Goal: Task Accomplishment & Management: Manage account settings

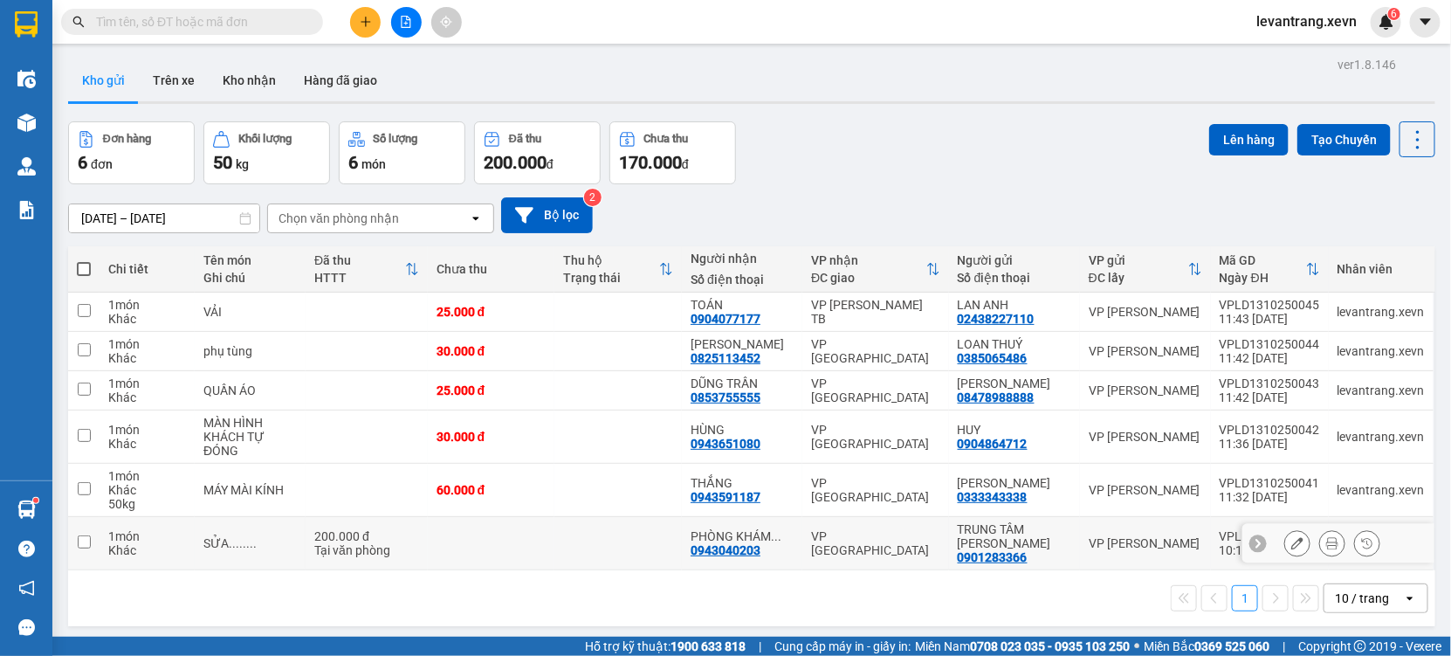
drag, startPoint x: 1173, startPoint y: 559, endPoint x: 616, endPoint y: 533, distance: 557.7
click at [616, 533] on td at bounding box center [617, 543] width 127 height 53
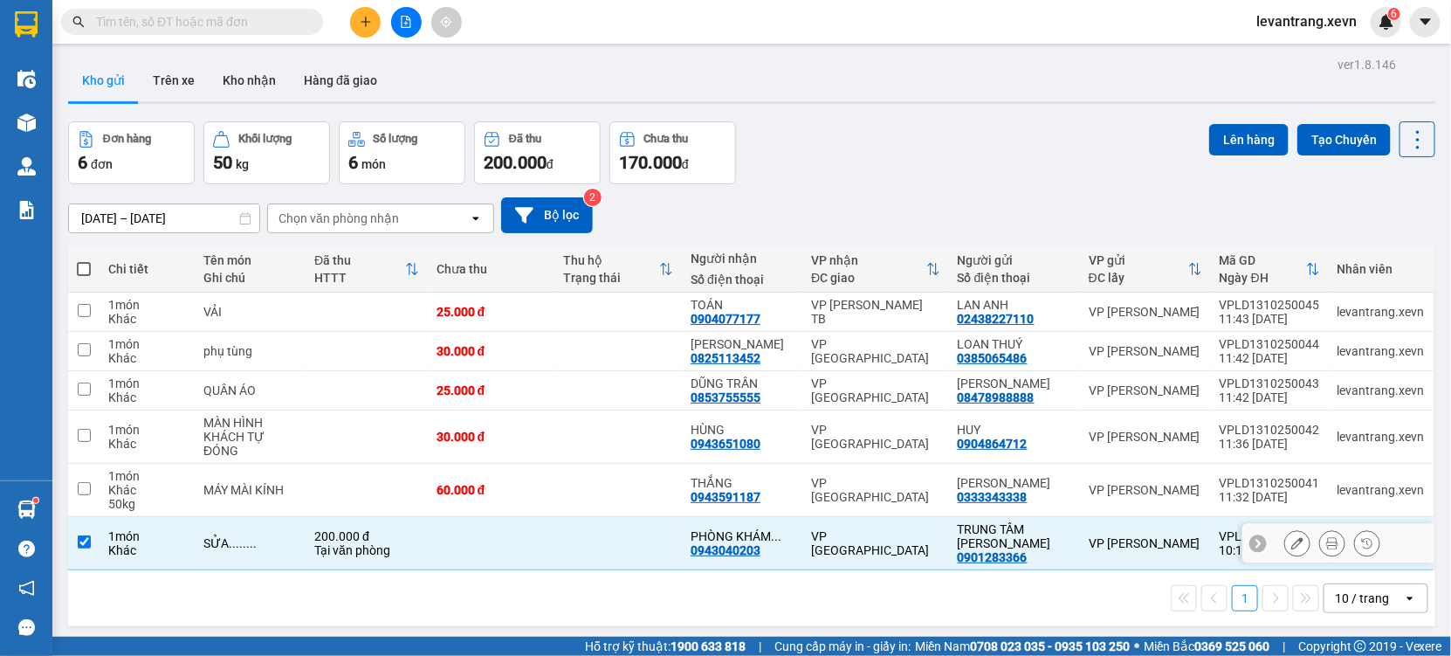
checkbox input "true"
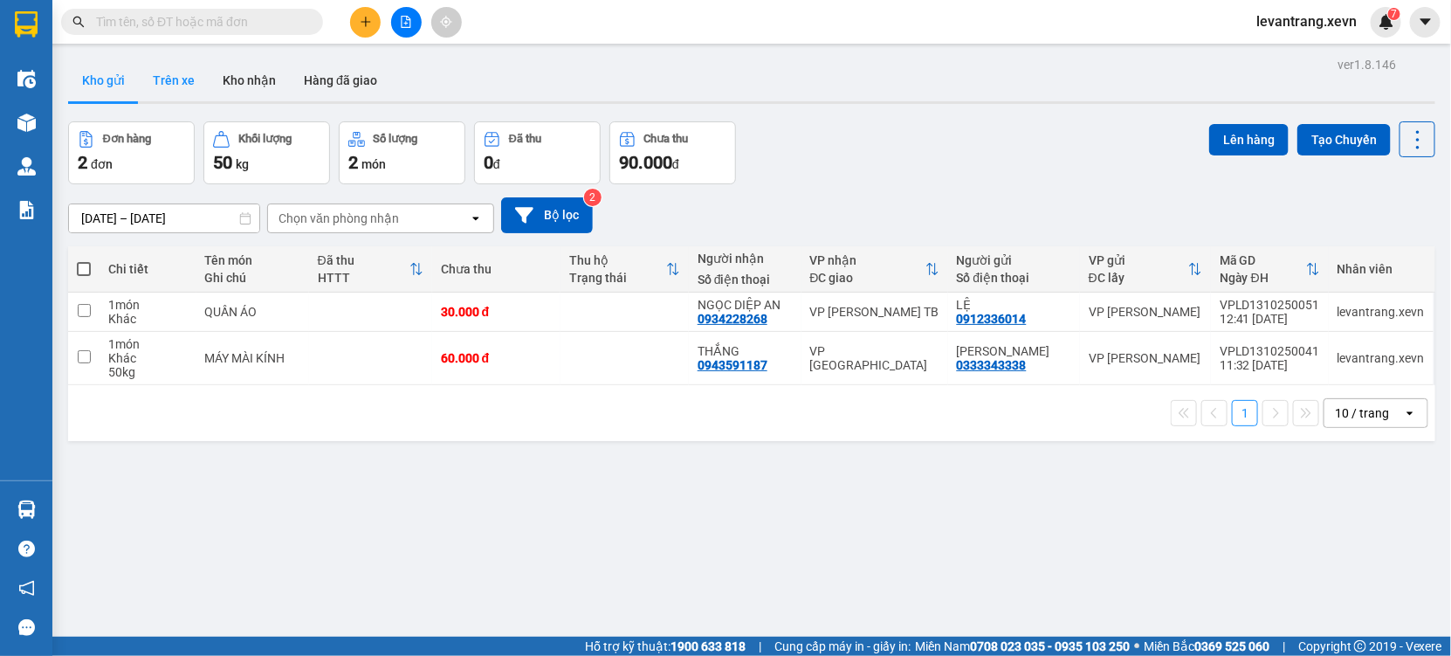
click at [196, 79] on button "Trên xe" at bounding box center [174, 80] width 70 height 42
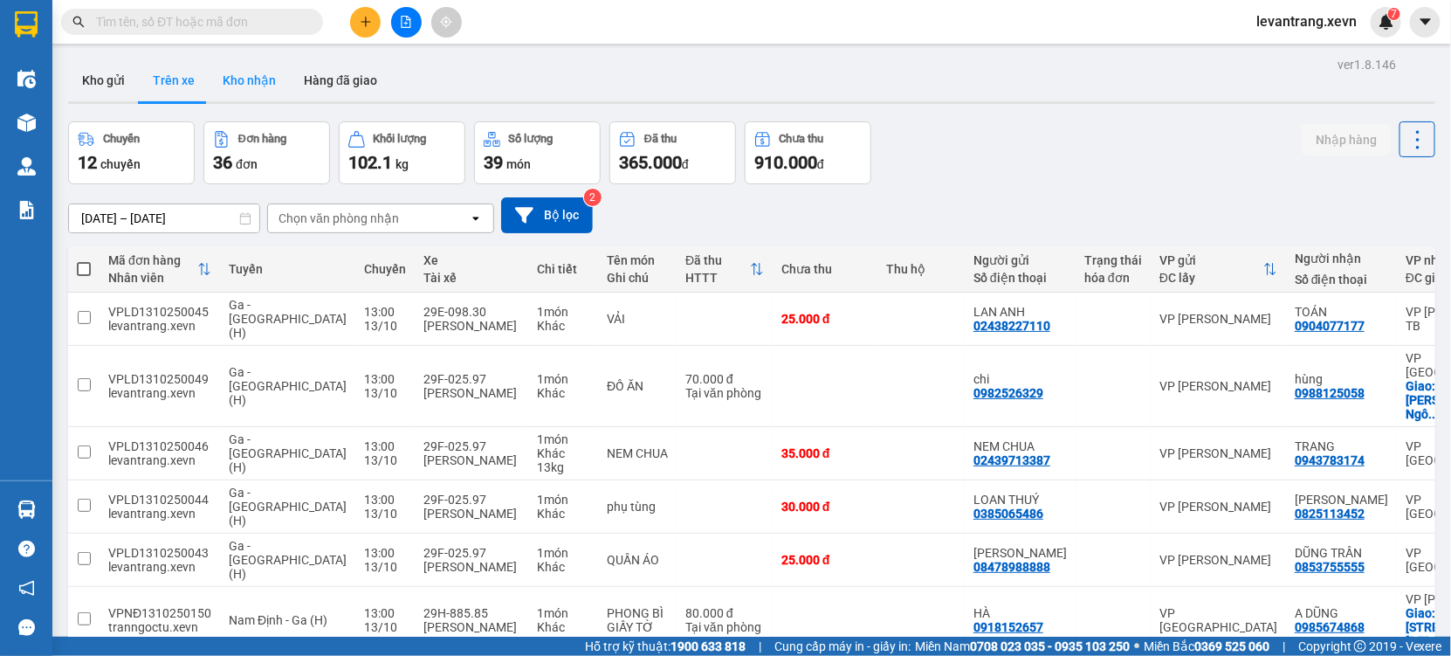
click at [247, 75] on button "Kho nhận" at bounding box center [249, 80] width 81 height 42
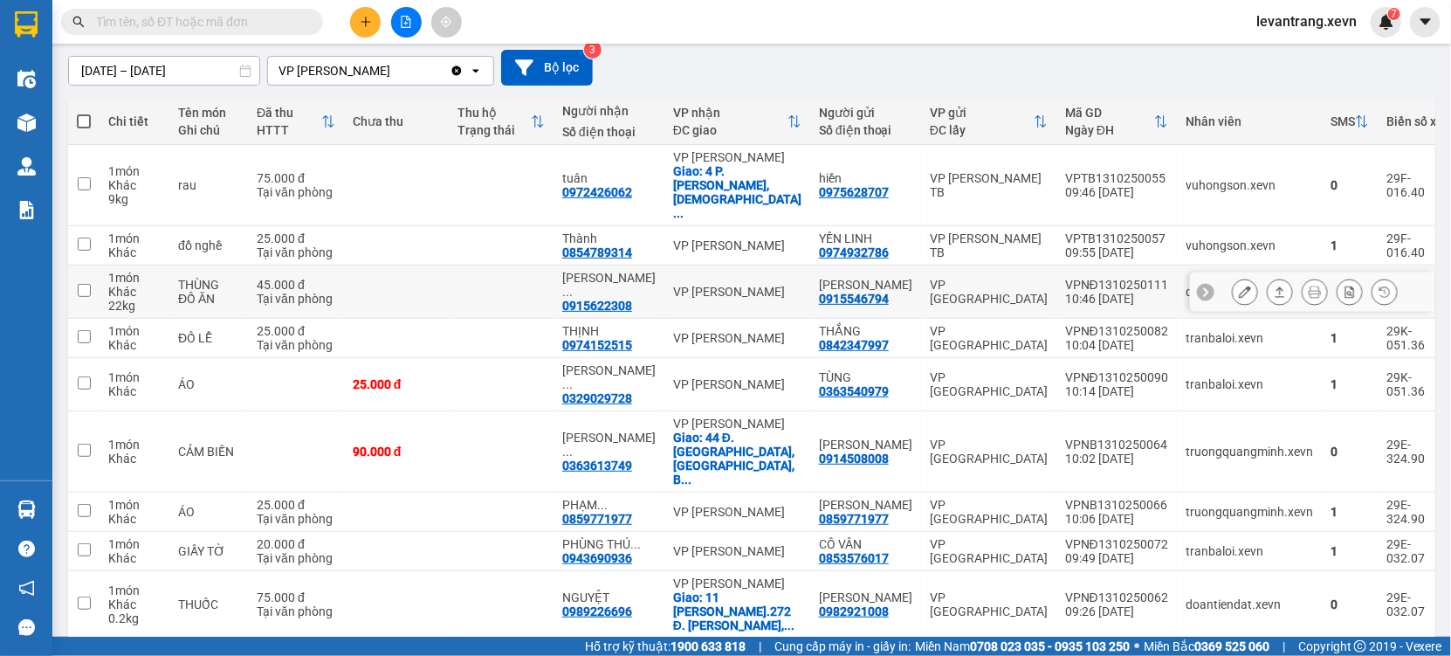
scroll to position [16, 0]
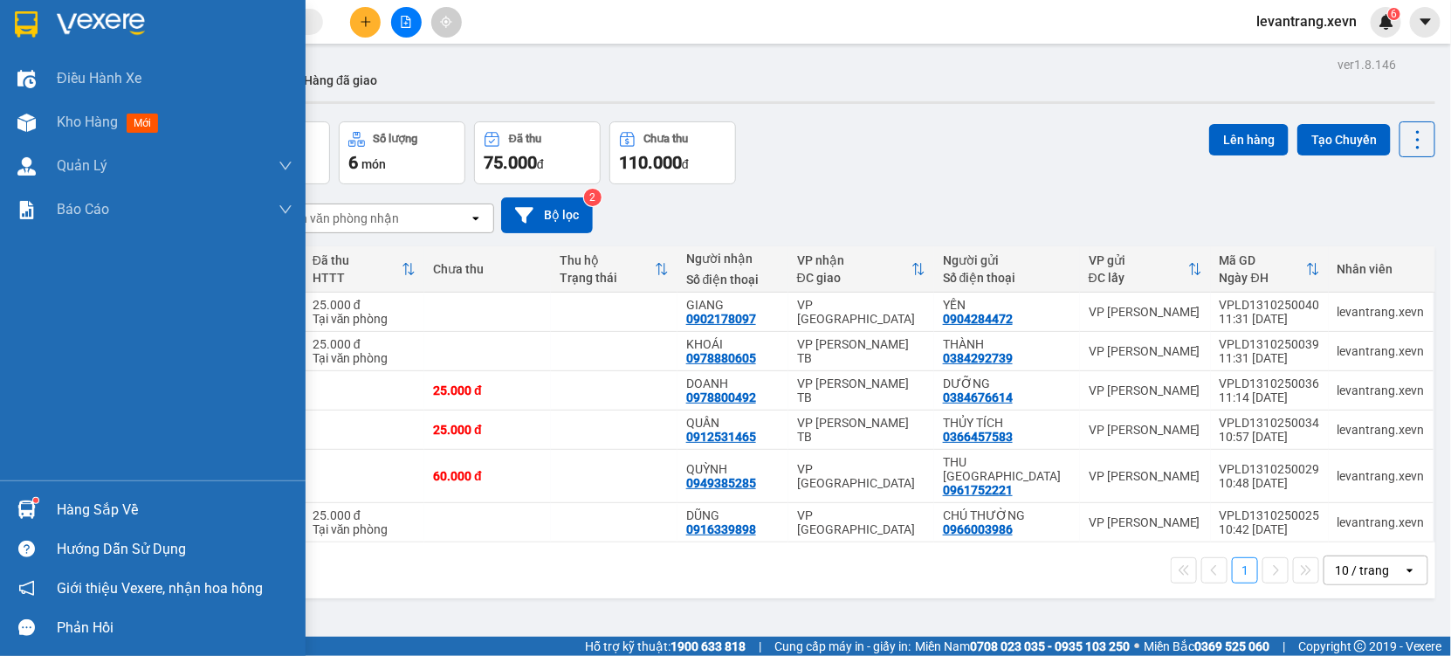
click at [55, 519] on div "Hàng sắp về" at bounding box center [153, 509] width 306 height 39
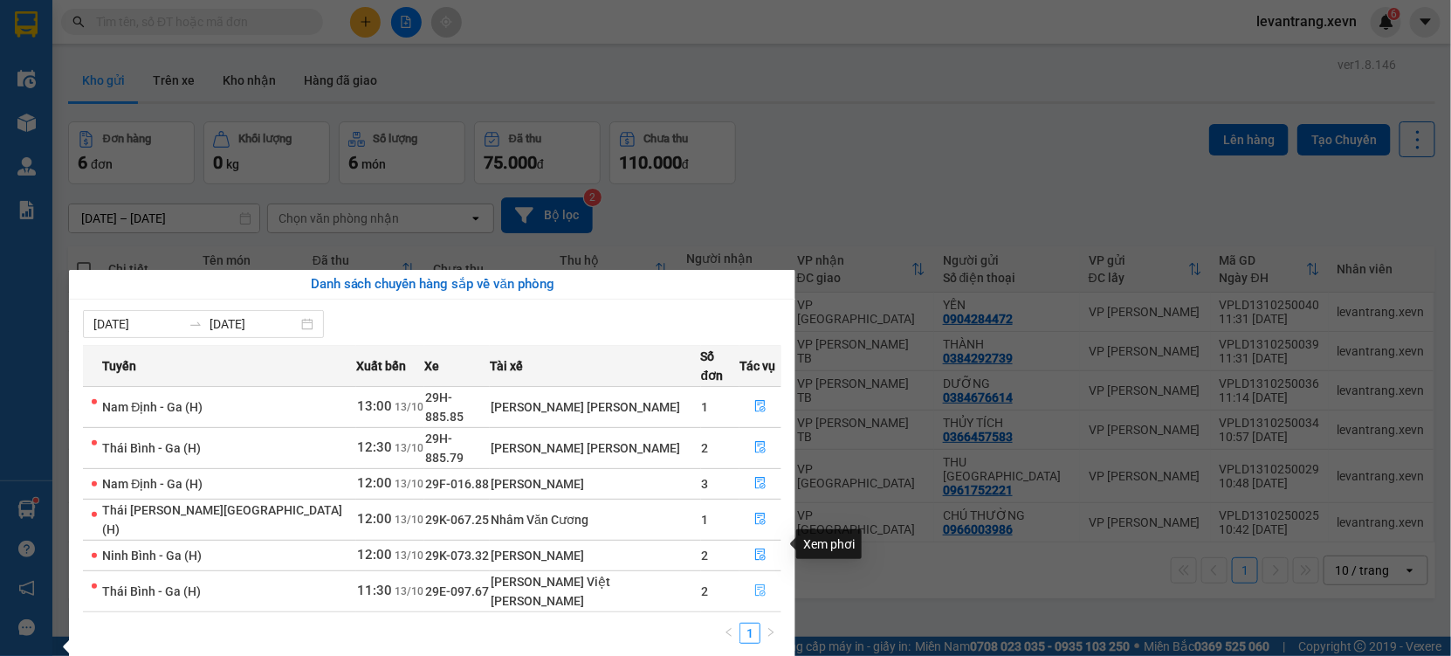
click at [740, 577] on button "button" at bounding box center [760, 591] width 40 height 28
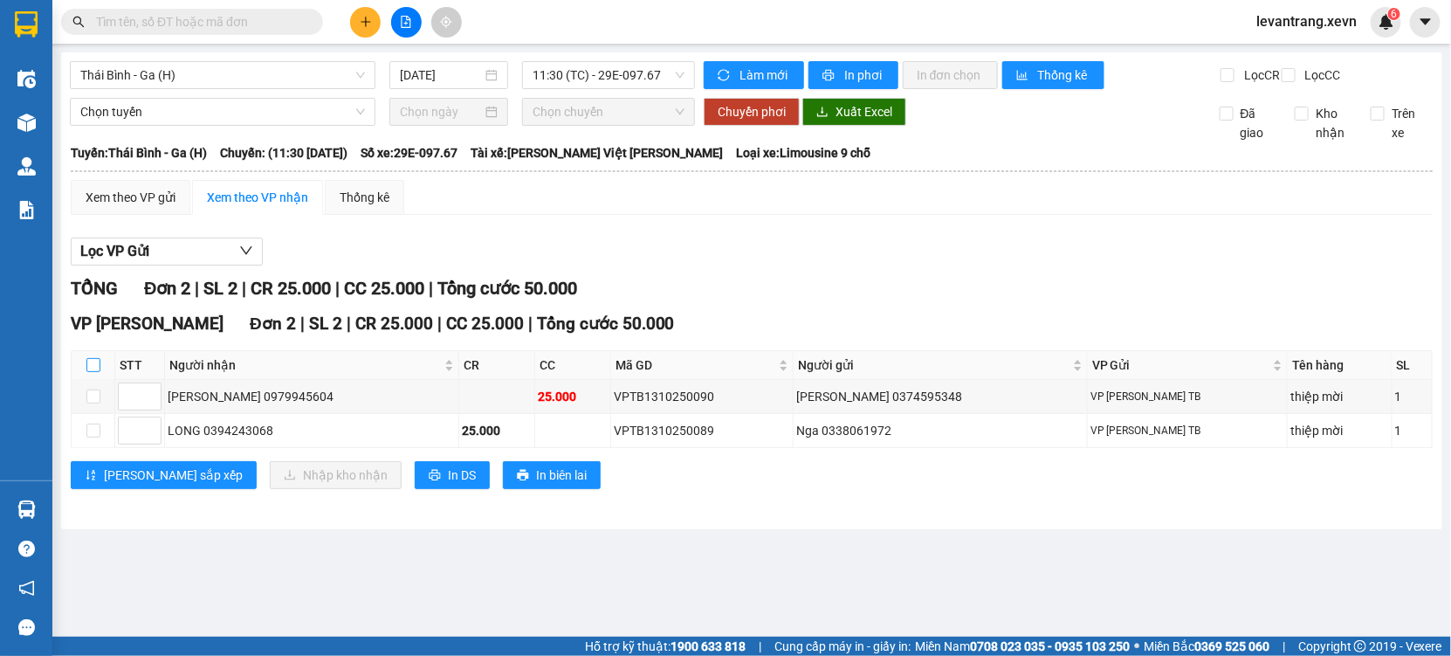
click at [87, 372] on input "checkbox" at bounding box center [93, 365] width 14 height 14
checkbox input "true"
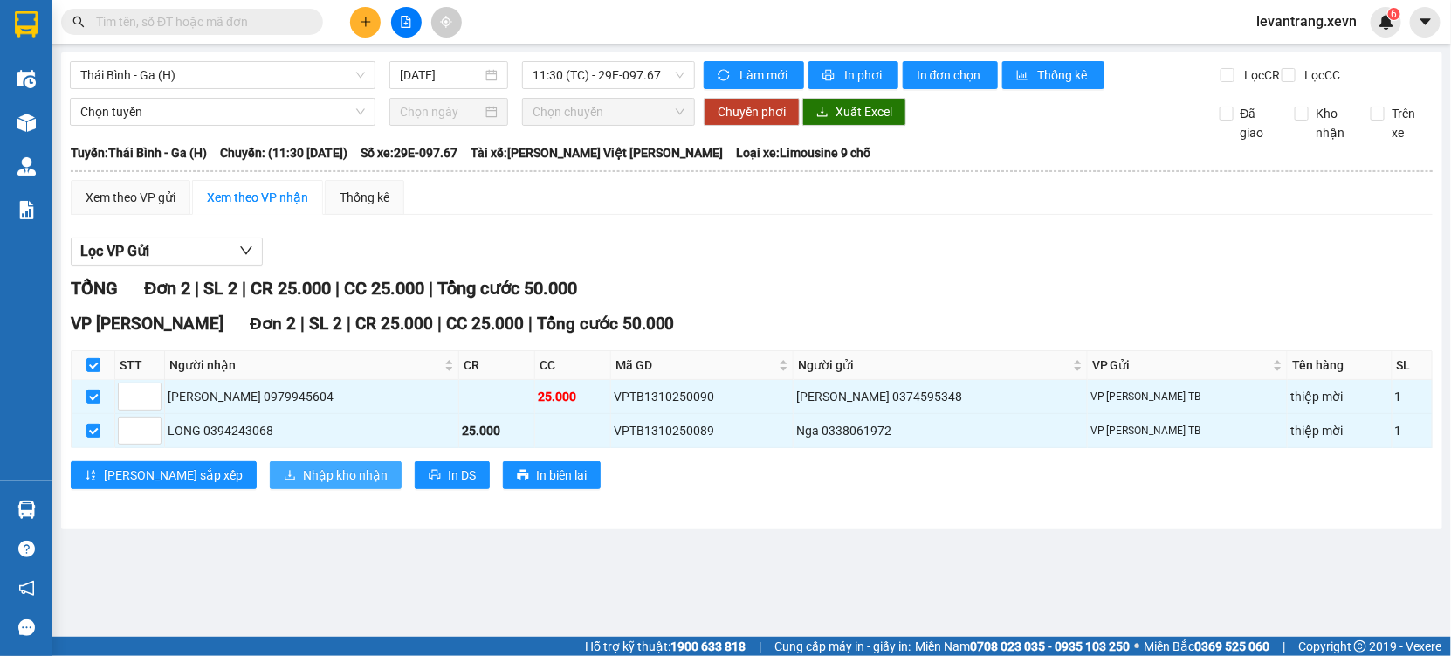
click at [271, 489] on button "Nhập kho nhận" at bounding box center [336, 475] width 132 height 28
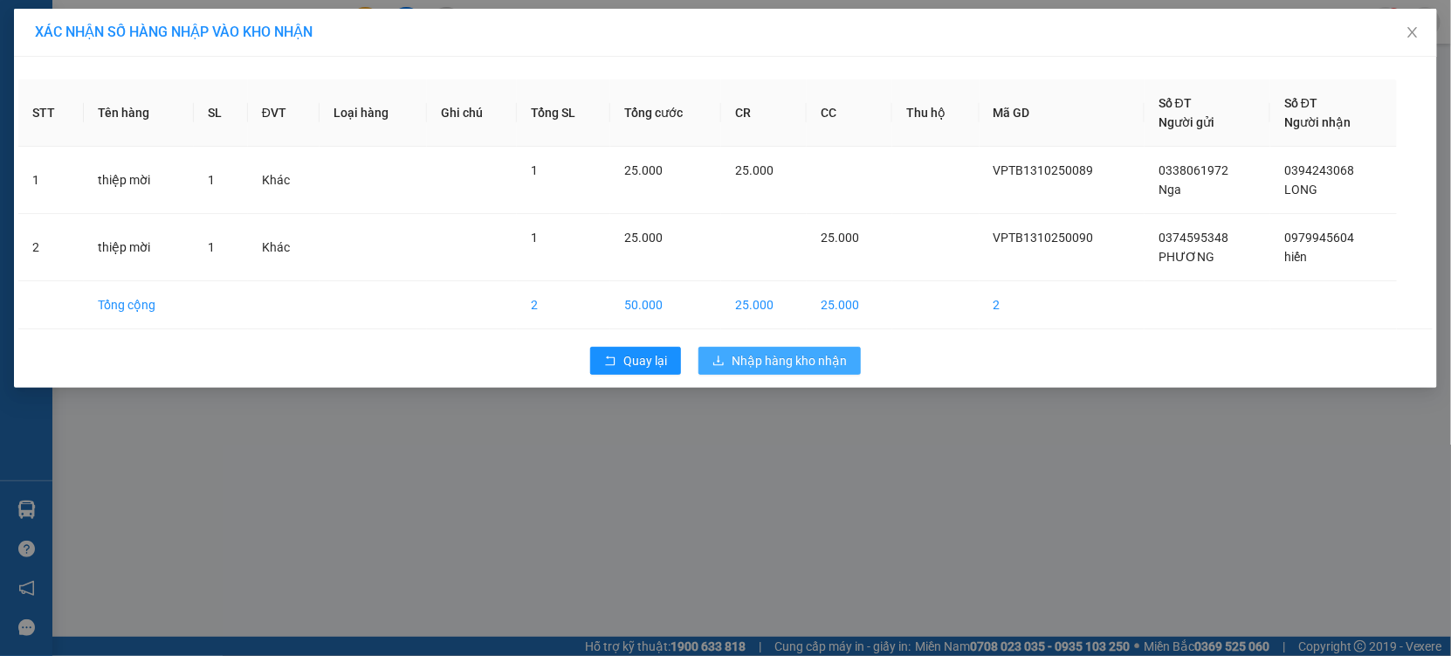
click at [776, 351] on span "Nhập hàng kho nhận" at bounding box center [789, 360] width 115 height 19
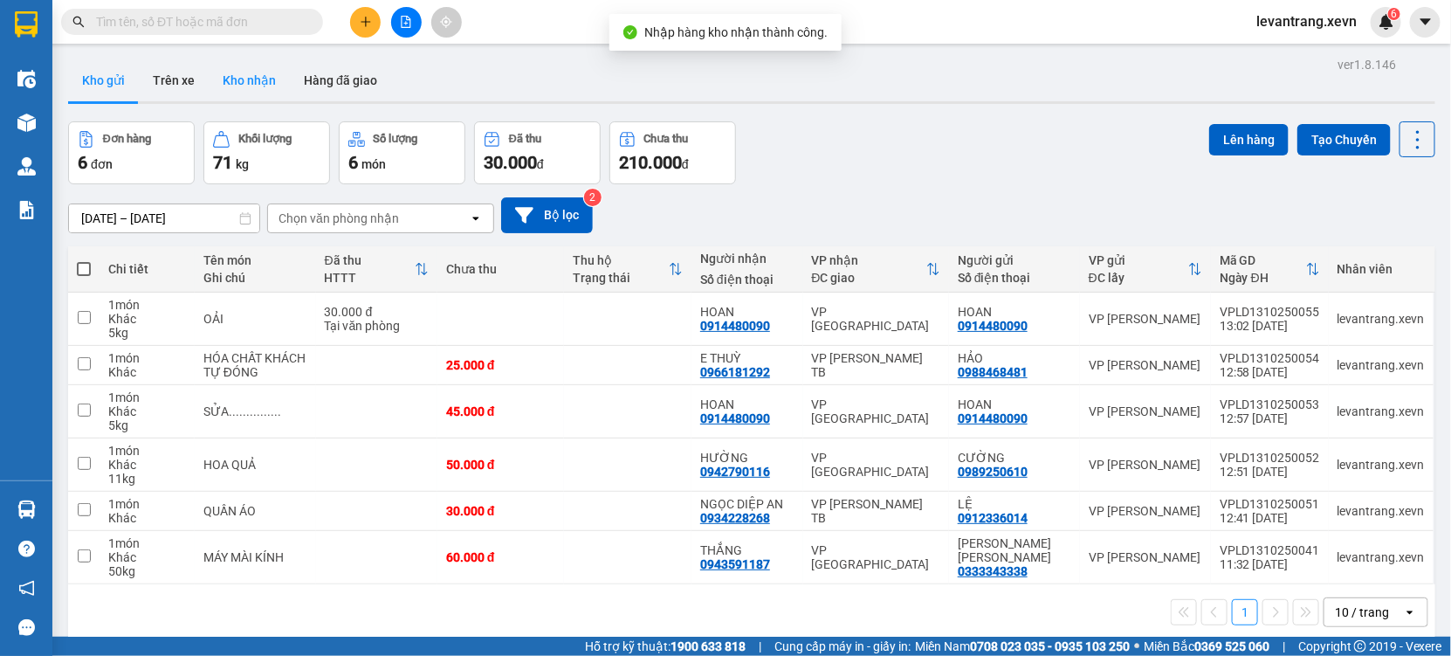
click at [263, 79] on button "Kho nhận" at bounding box center [249, 80] width 81 height 42
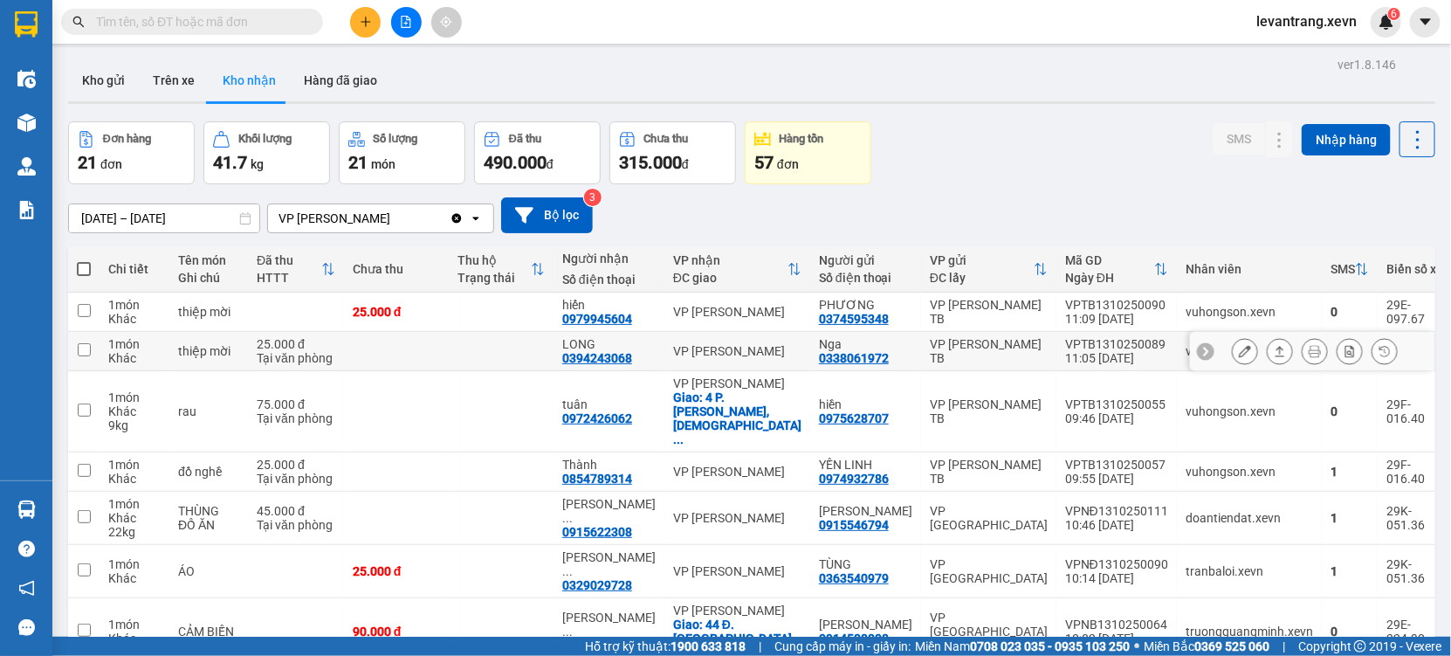
click at [743, 357] on div "VP [PERSON_NAME]" at bounding box center [737, 351] width 128 height 14
checkbox input "true"
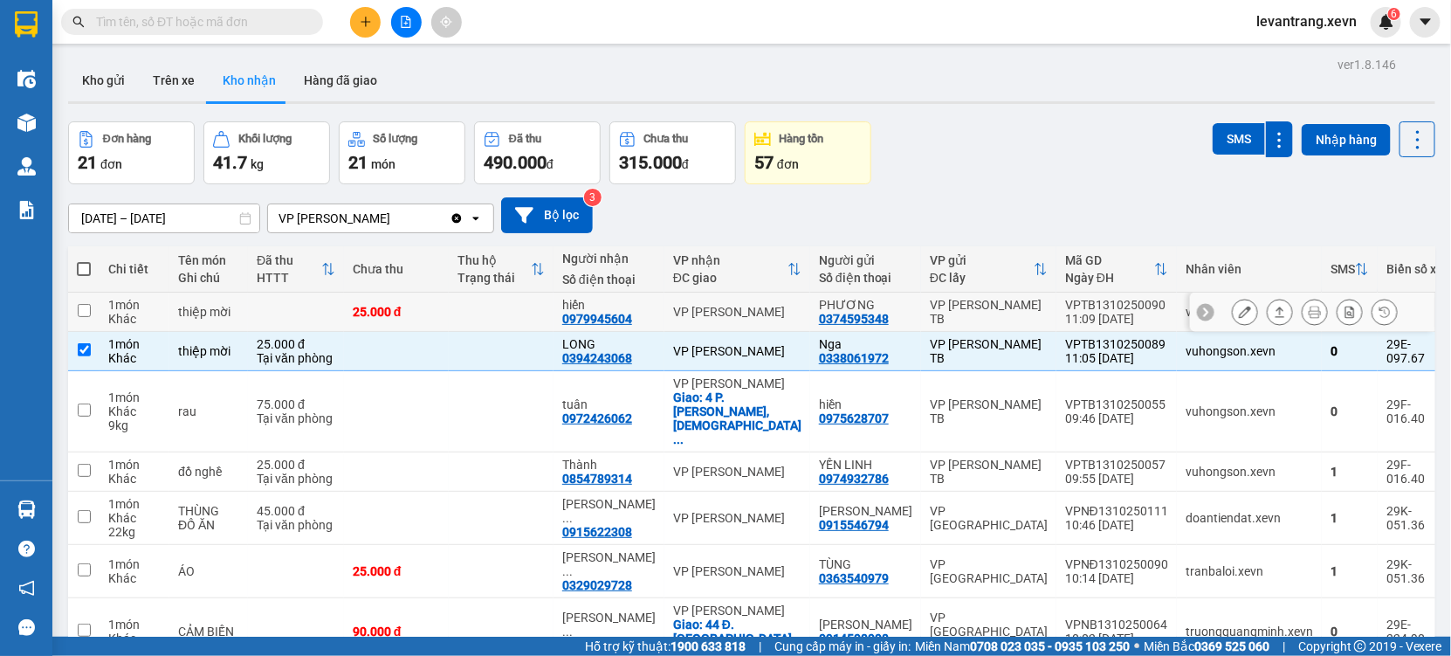
click at [740, 329] on td "VP [PERSON_NAME]" at bounding box center [738, 312] width 146 height 39
checkbox input "true"
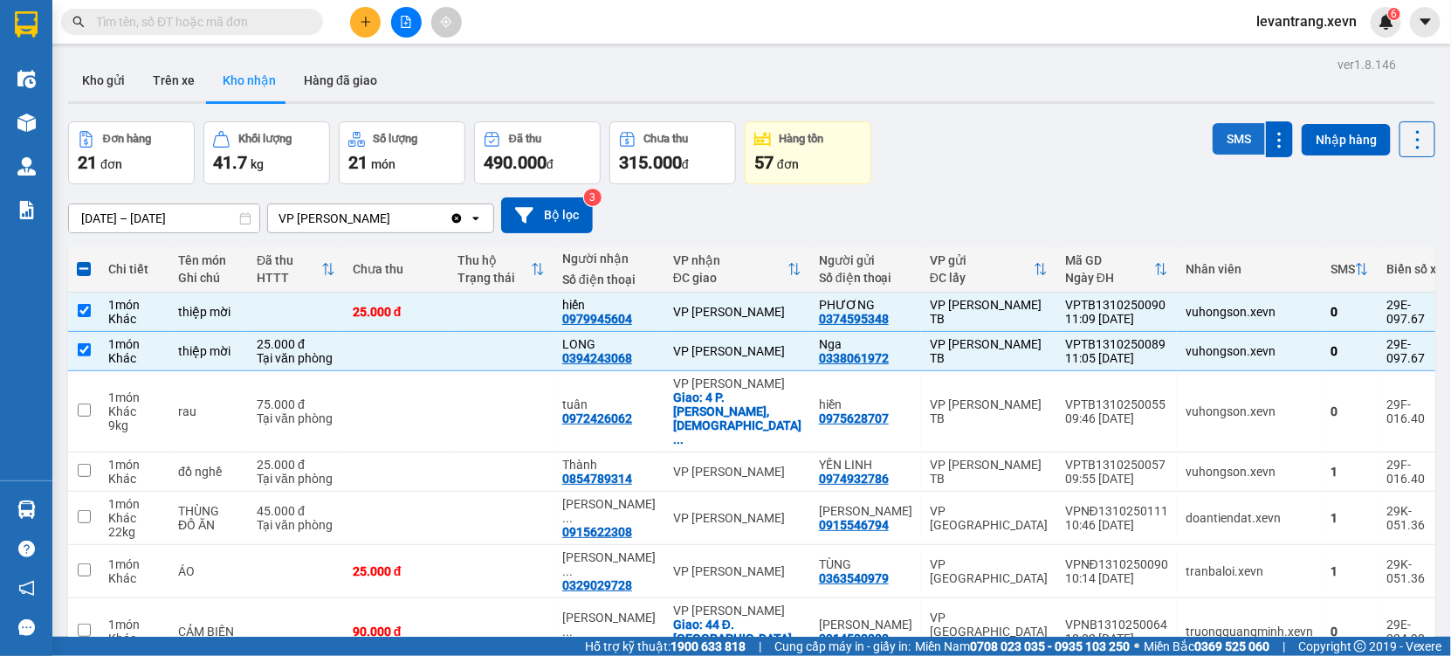
click at [1229, 143] on button "SMS" at bounding box center [1239, 138] width 52 height 31
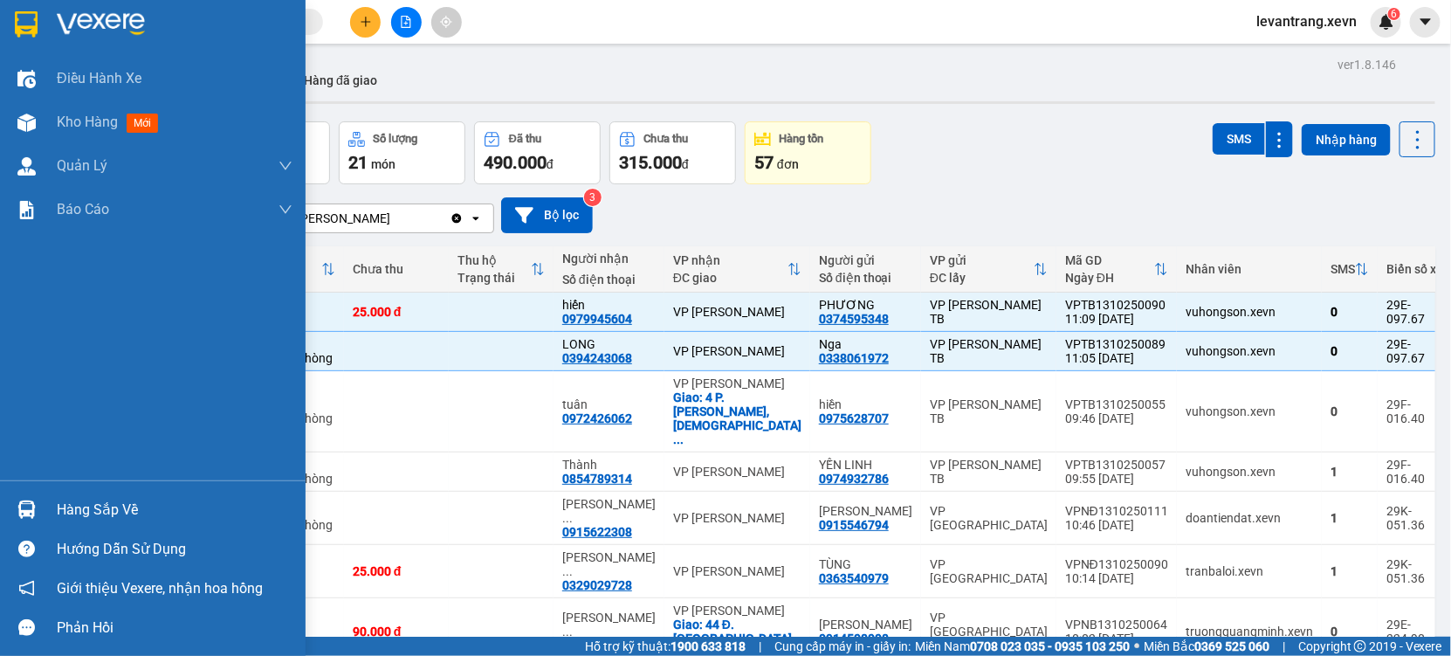
click at [24, 504] on img at bounding box center [26, 509] width 18 height 18
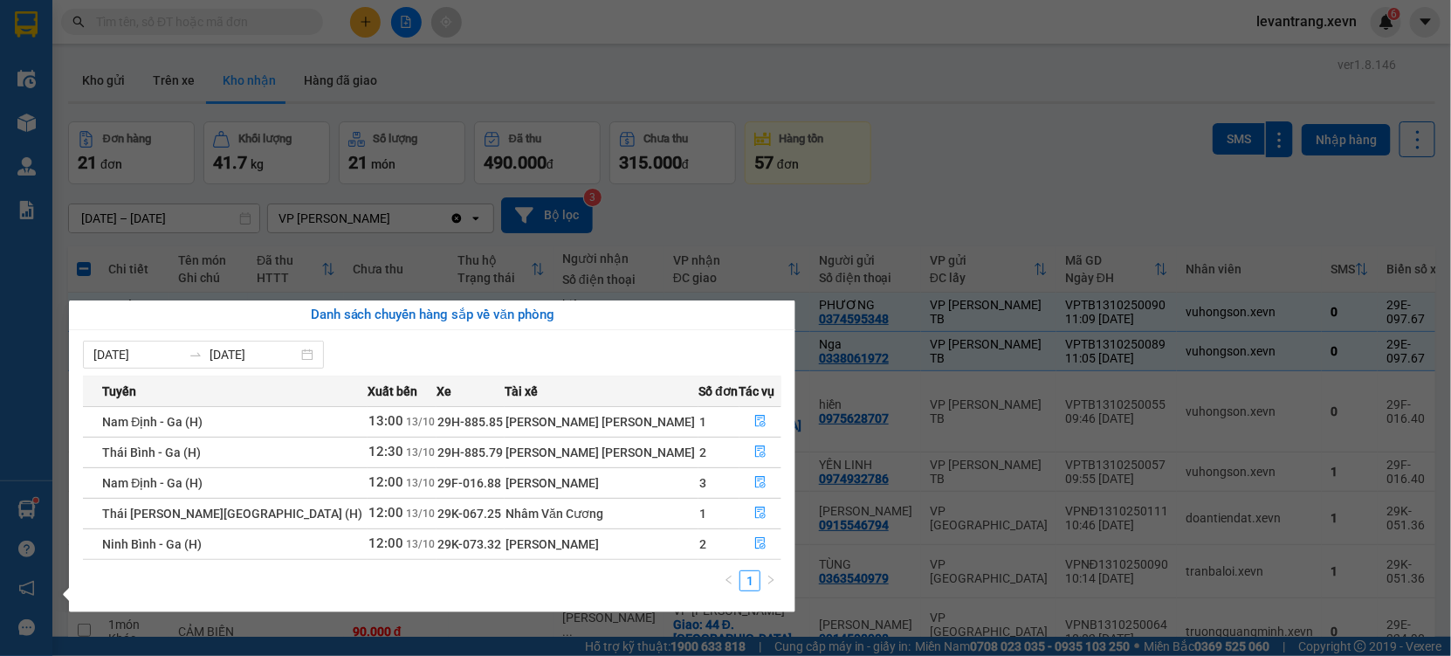
click at [963, 120] on section "Kết quả tìm kiếm ( 0 ) Bộ lọc No Data levantrang.xevn 6 Điều hành xe Kho hàng m…" at bounding box center [725, 328] width 1451 height 656
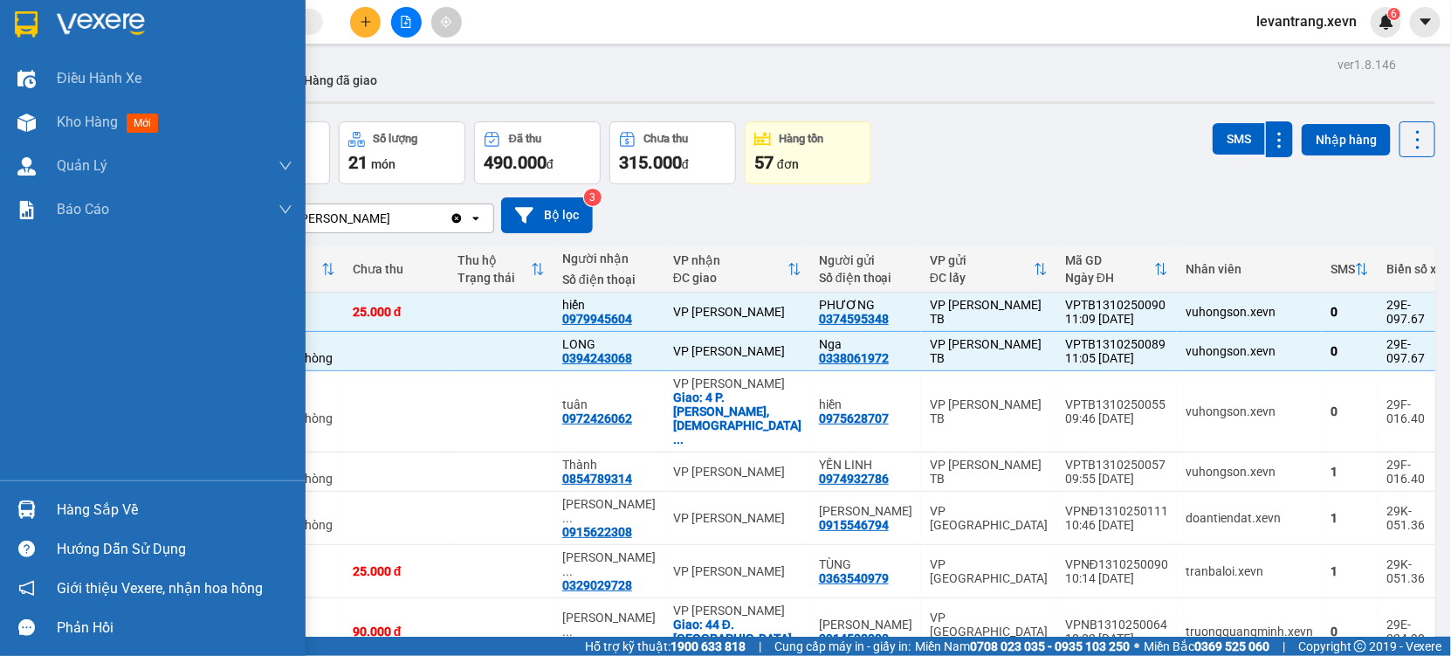
click at [23, 493] on div "Hàng sắp về" at bounding box center [153, 509] width 306 height 39
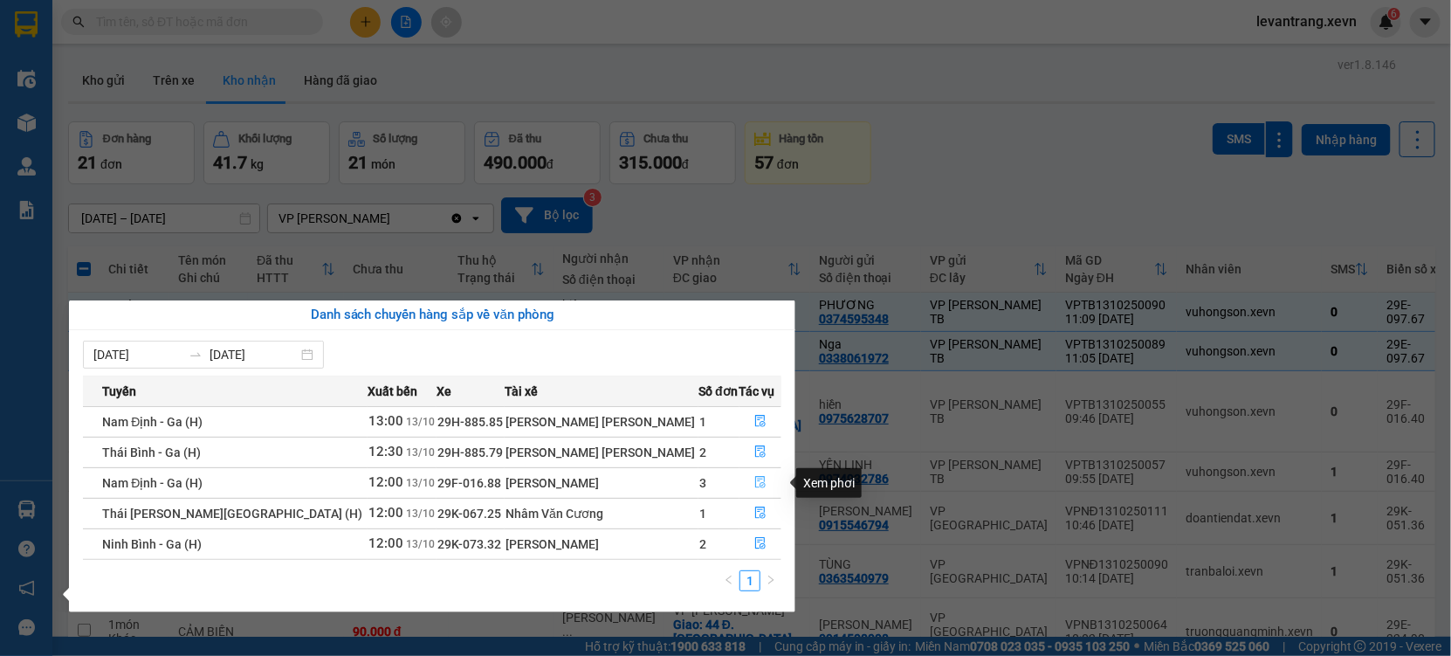
click at [757, 487] on button "button" at bounding box center [760, 483] width 41 height 28
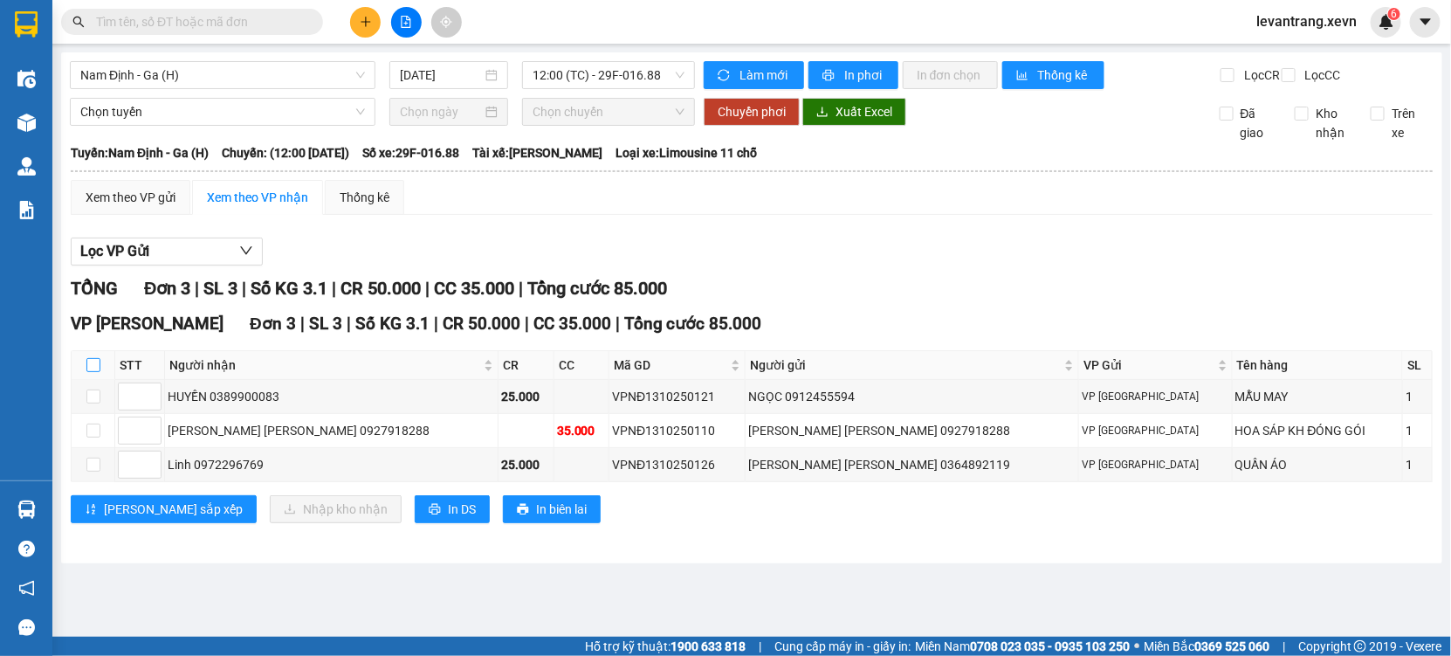
click at [87, 372] on input "checkbox" at bounding box center [93, 365] width 14 height 14
checkbox input "true"
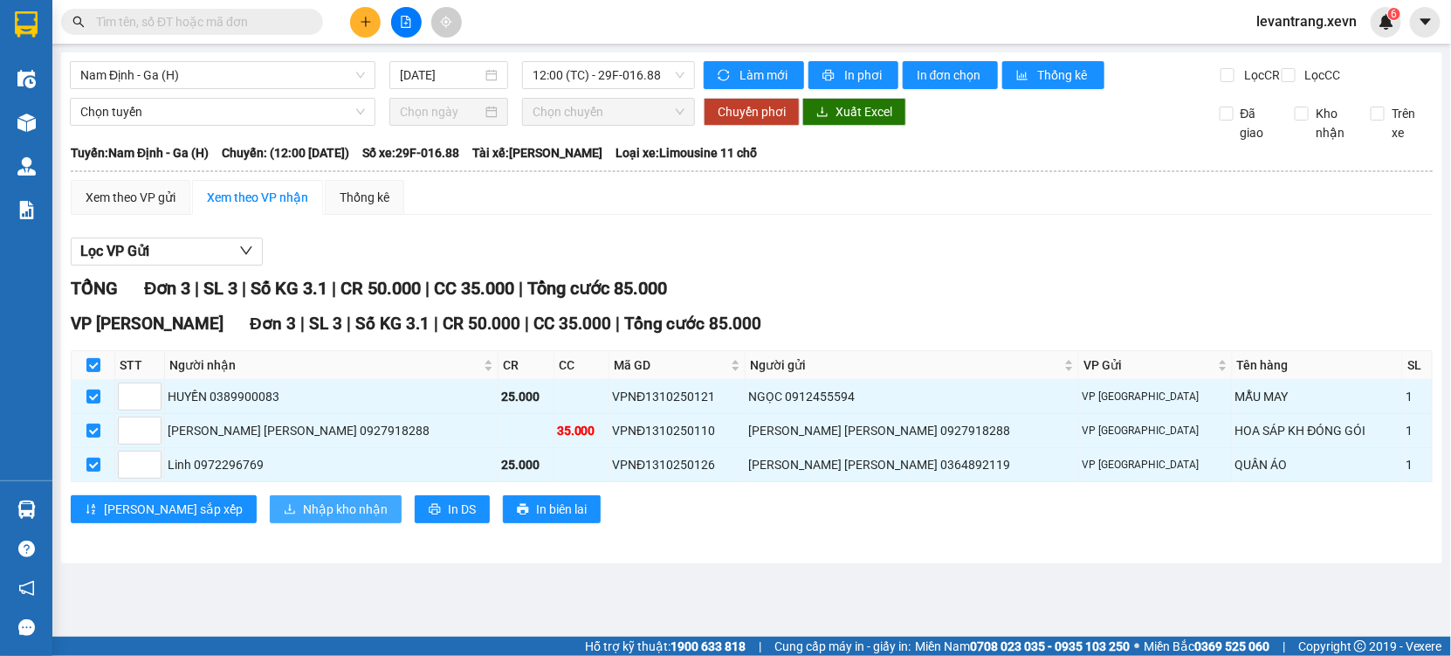
click at [303, 519] on span "Nhập kho nhận" at bounding box center [345, 508] width 85 height 19
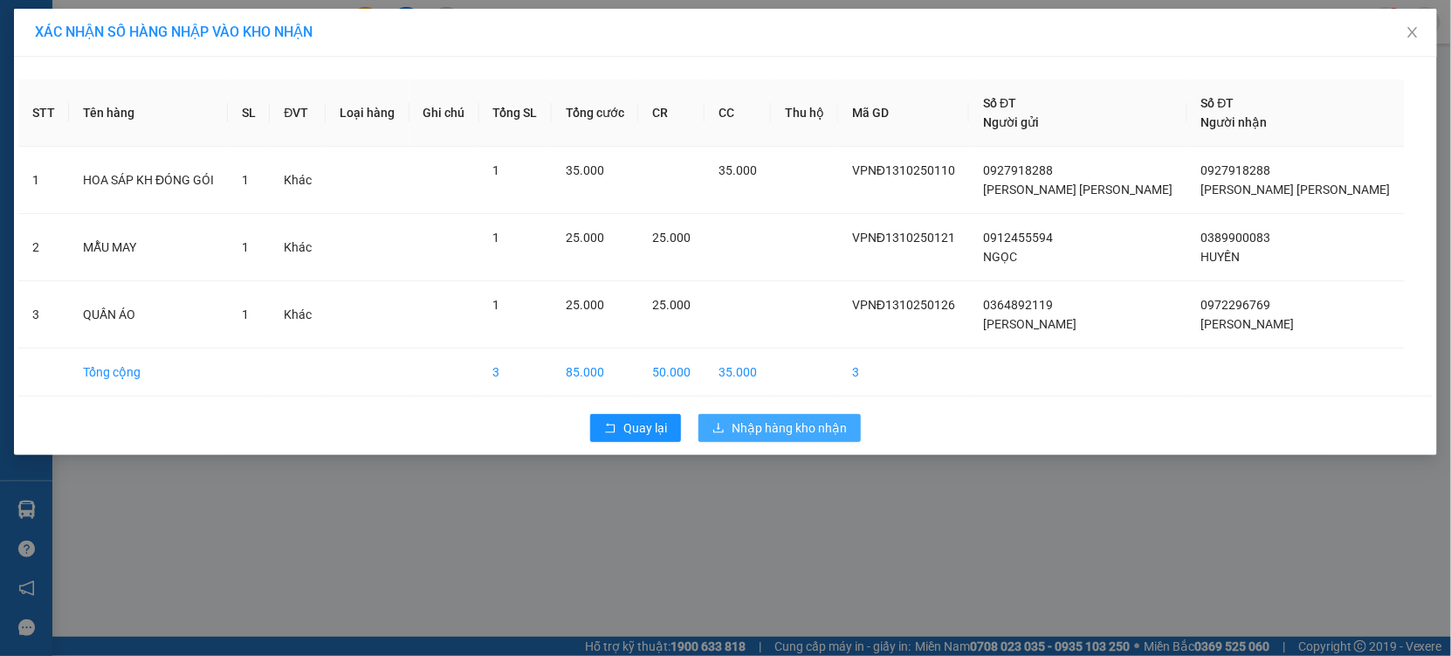
click at [757, 430] on span "Nhập hàng kho nhận" at bounding box center [789, 427] width 115 height 19
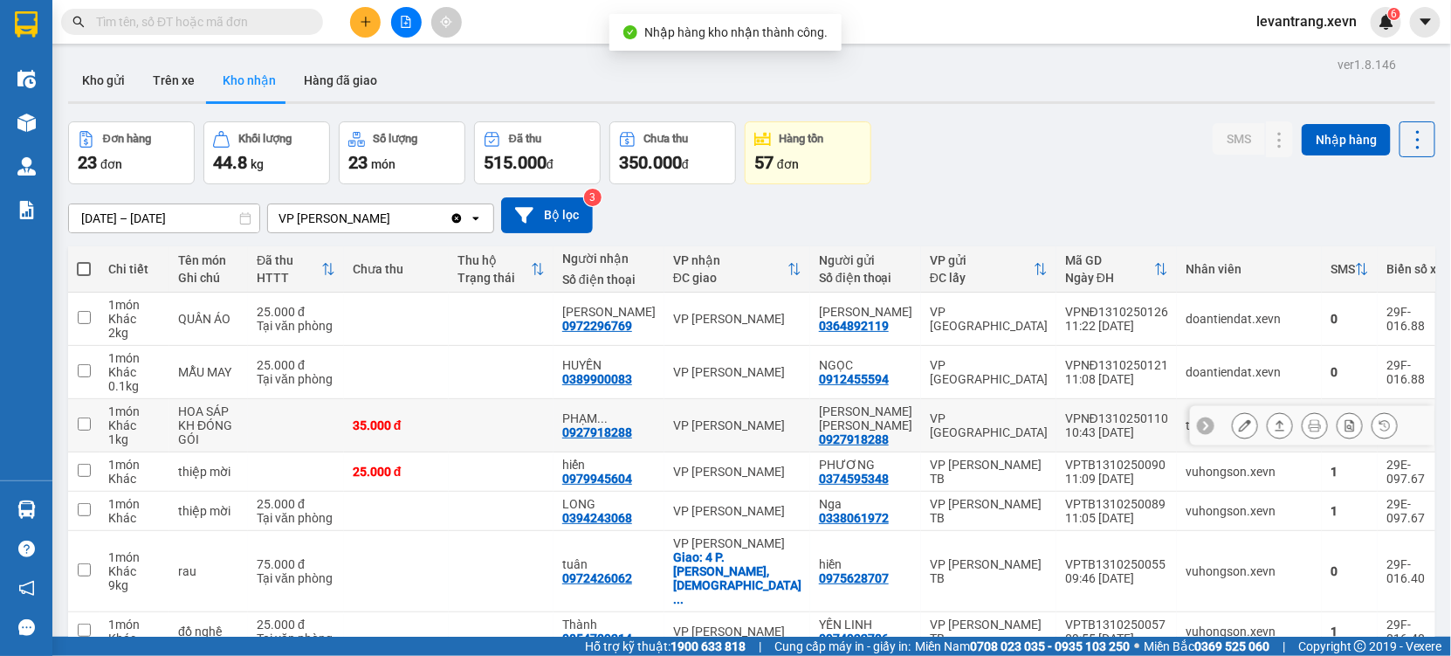
click at [933, 432] on div "VP [GEOGRAPHIC_DATA]" at bounding box center [989, 425] width 118 height 28
checkbox input "true"
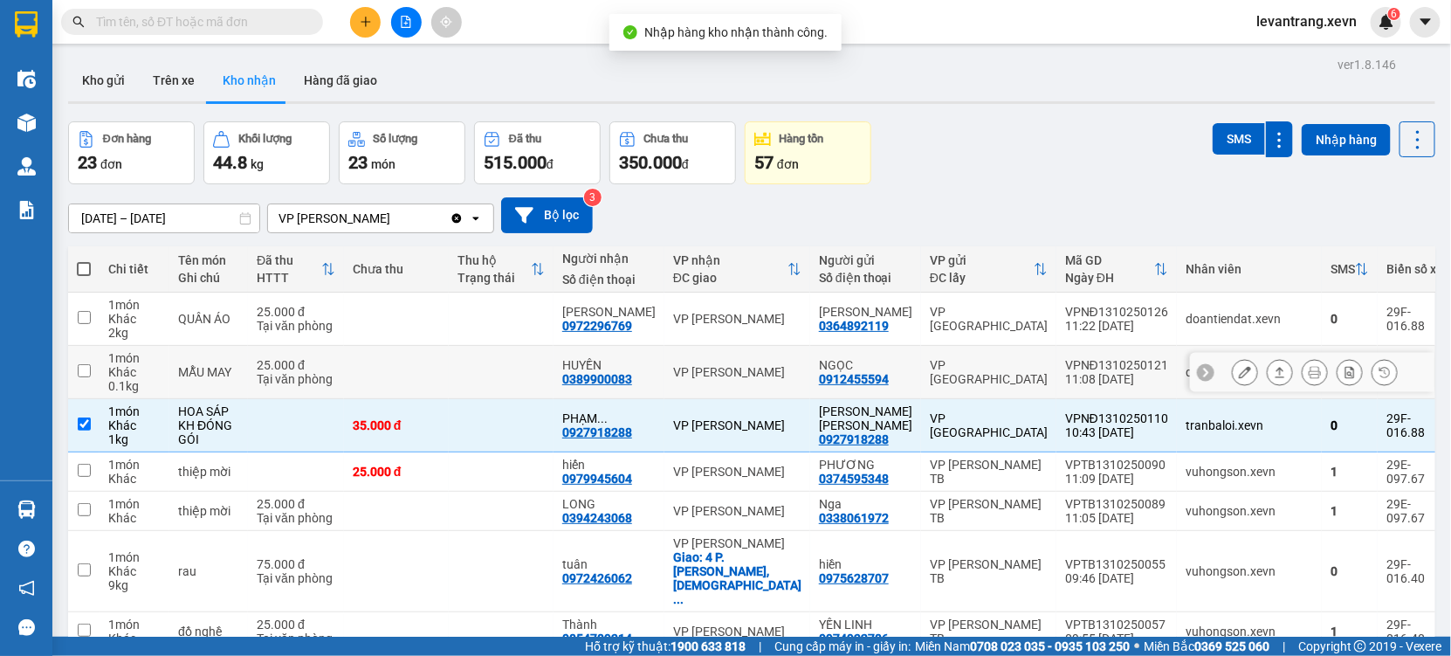
click at [932, 396] on td "VP [GEOGRAPHIC_DATA]" at bounding box center [988, 372] width 135 height 53
checkbox input "true"
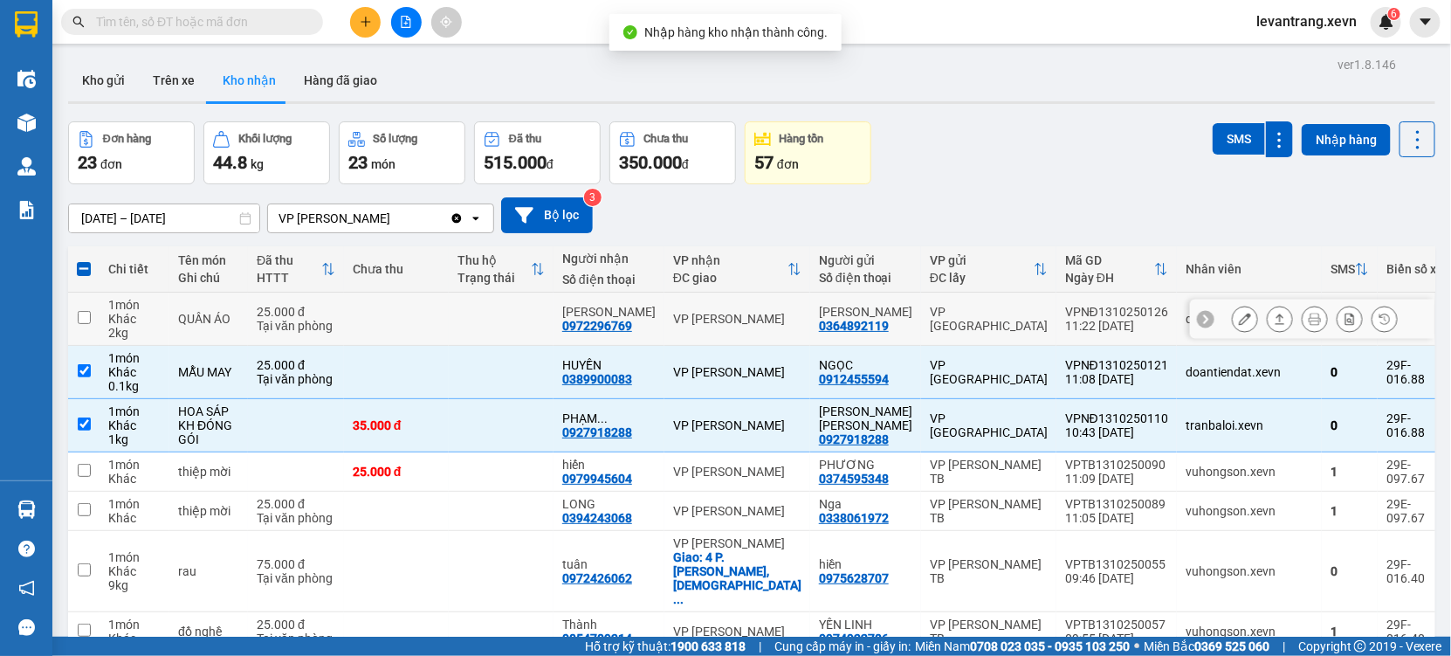
click at [933, 336] on td "VP [GEOGRAPHIC_DATA]" at bounding box center [988, 319] width 135 height 53
checkbox input "true"
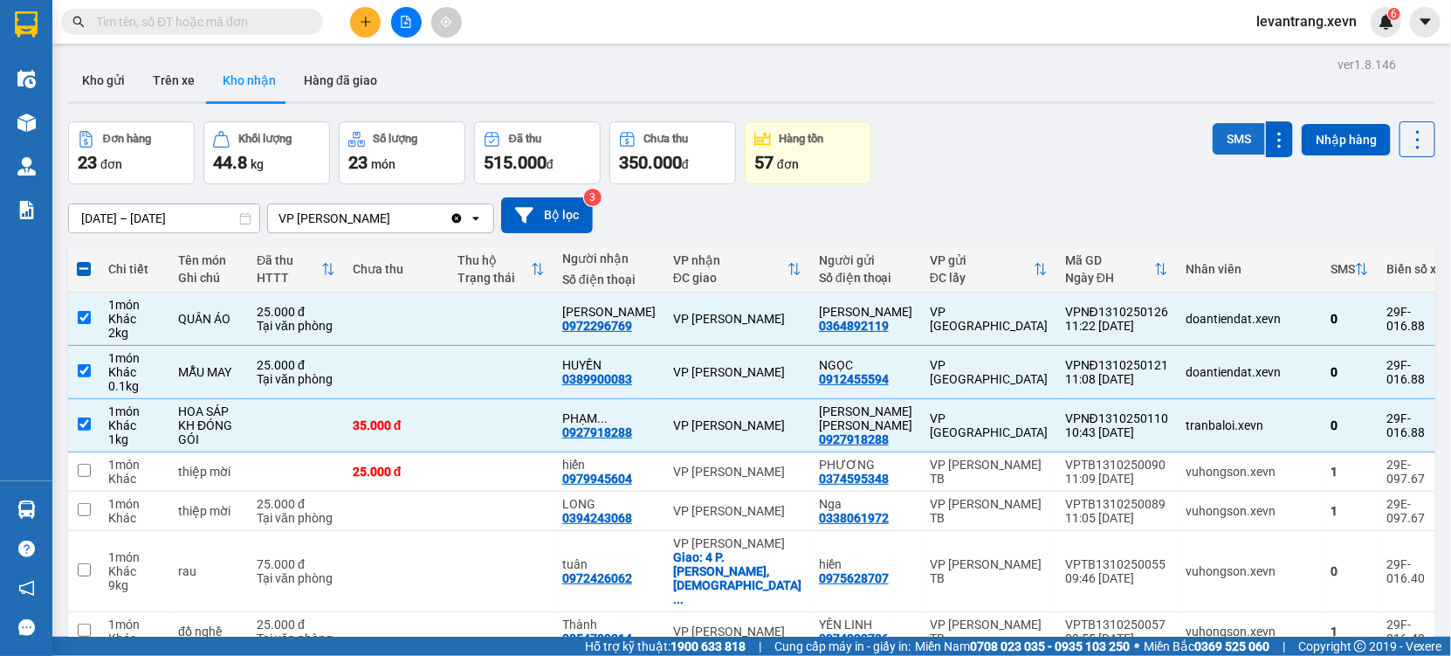
click at [1241, 133] on button "SMS" at bounding box center [1239, 138] width 52 height 31
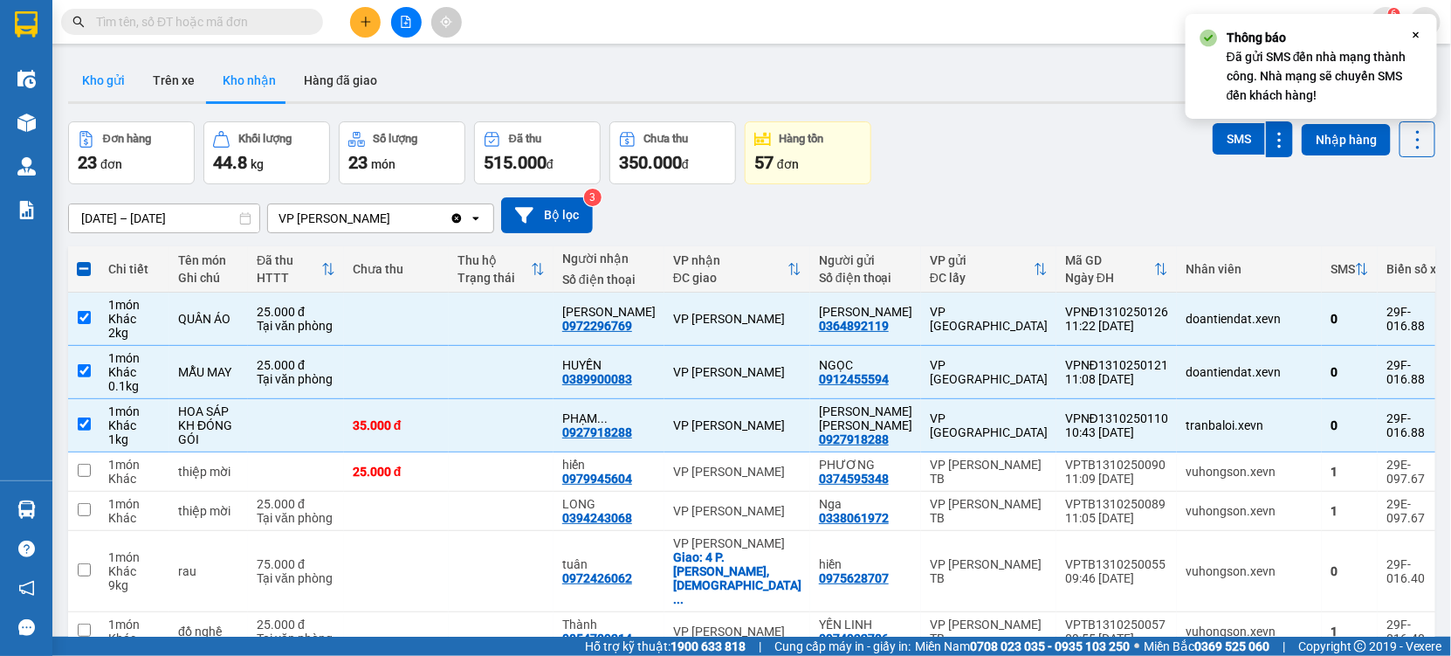
click at [111, 68] on button "Kho gửi" at bounding box center [103, 80] width 71 height 42
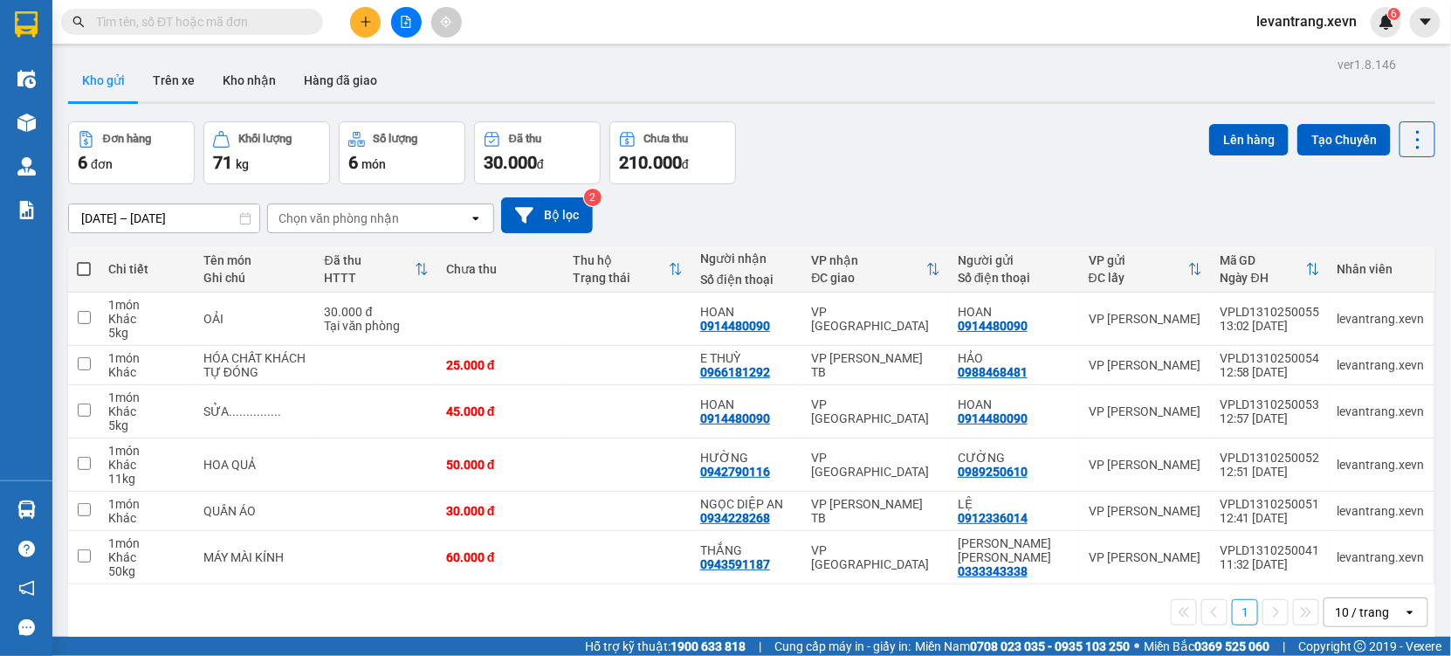
click at [167, 23] on input "text" at bounding box center [199, 21] width 206 height 19
drag, startPoint x: 167, startPoint y: 23, endPoint x: 387, endPoint y: 6, distance: 220.7
click at [209, 20] on input "text" at bounding box center [199, 21] width 206 height 19
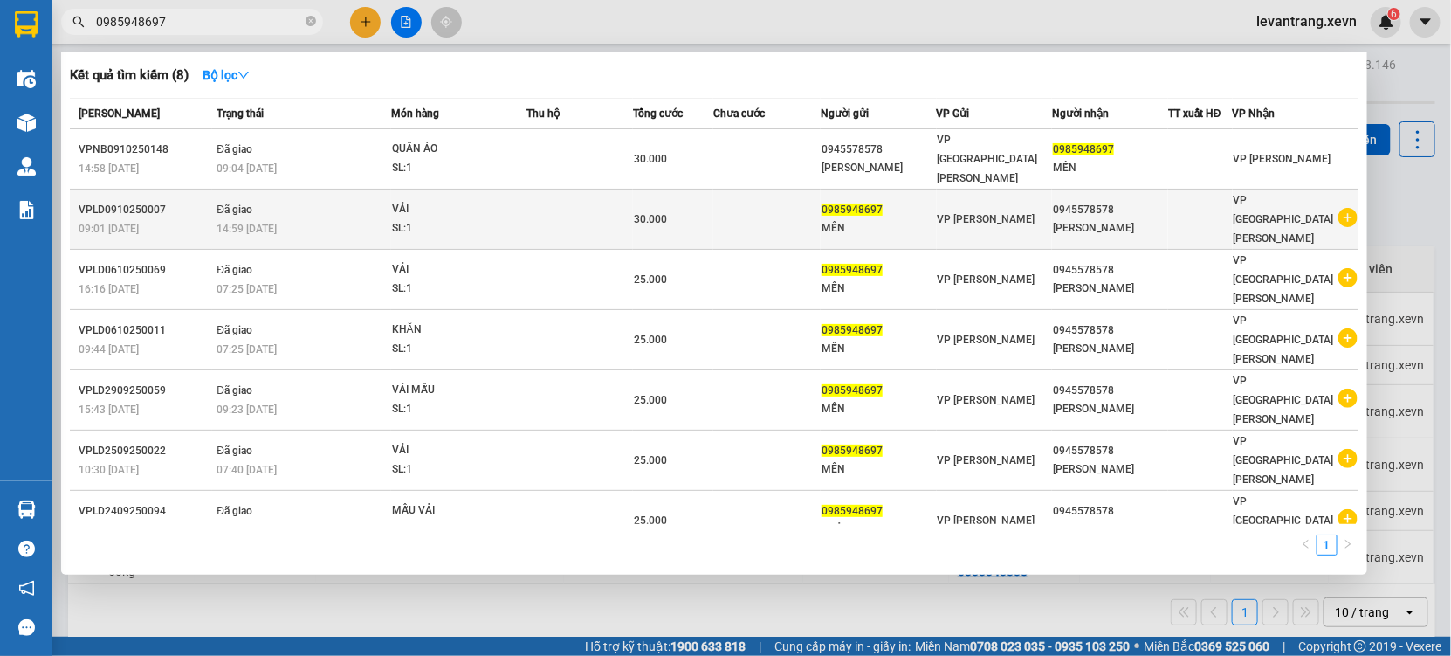
type input "0985948697"
click at [1344, 208] on icon "plus-circle" at bounding box center [1348, 217] width 19 height 19
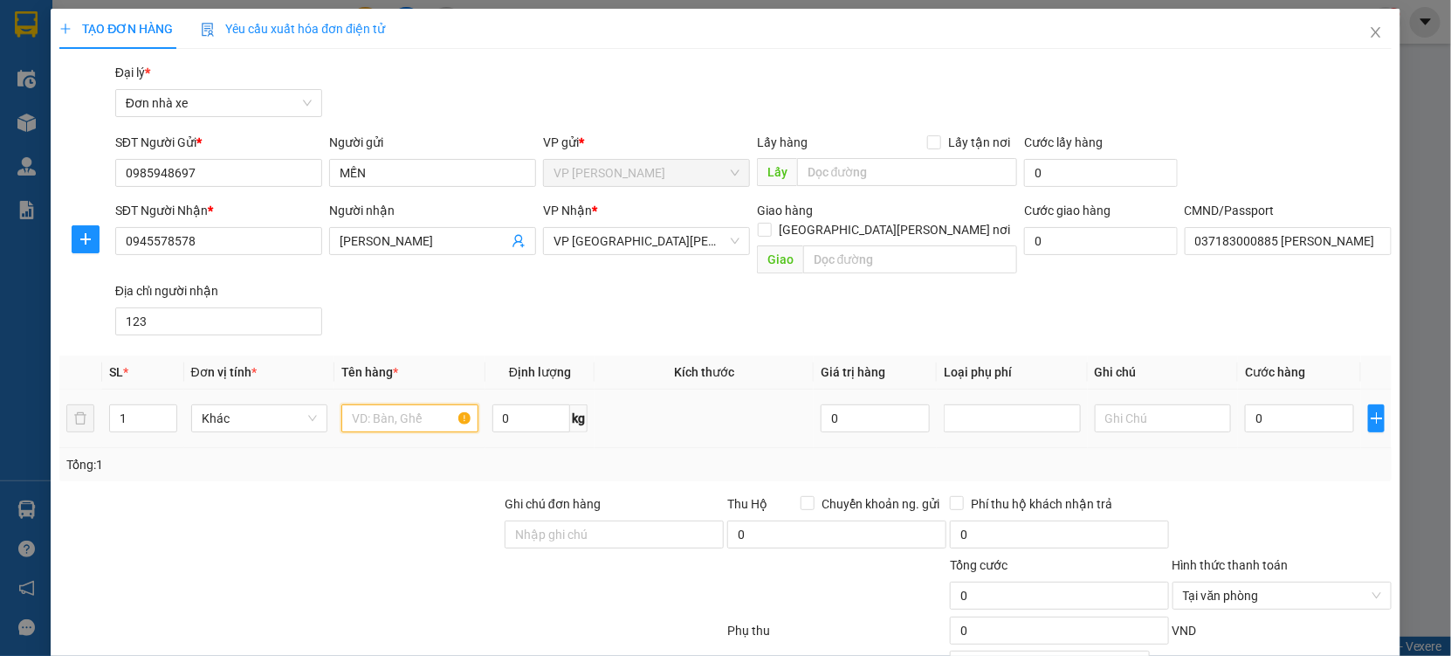
click at [403, 404] on input "text" at bounding box center [409, 418] width 137 height 28
click at [381, 405] on input "vải" at bounding box center [409, 418] width 137 height 28
type input "KHĂN"
click at [1307, 413] on input "0" at bounding box center [1299, 418] width 109 height 28
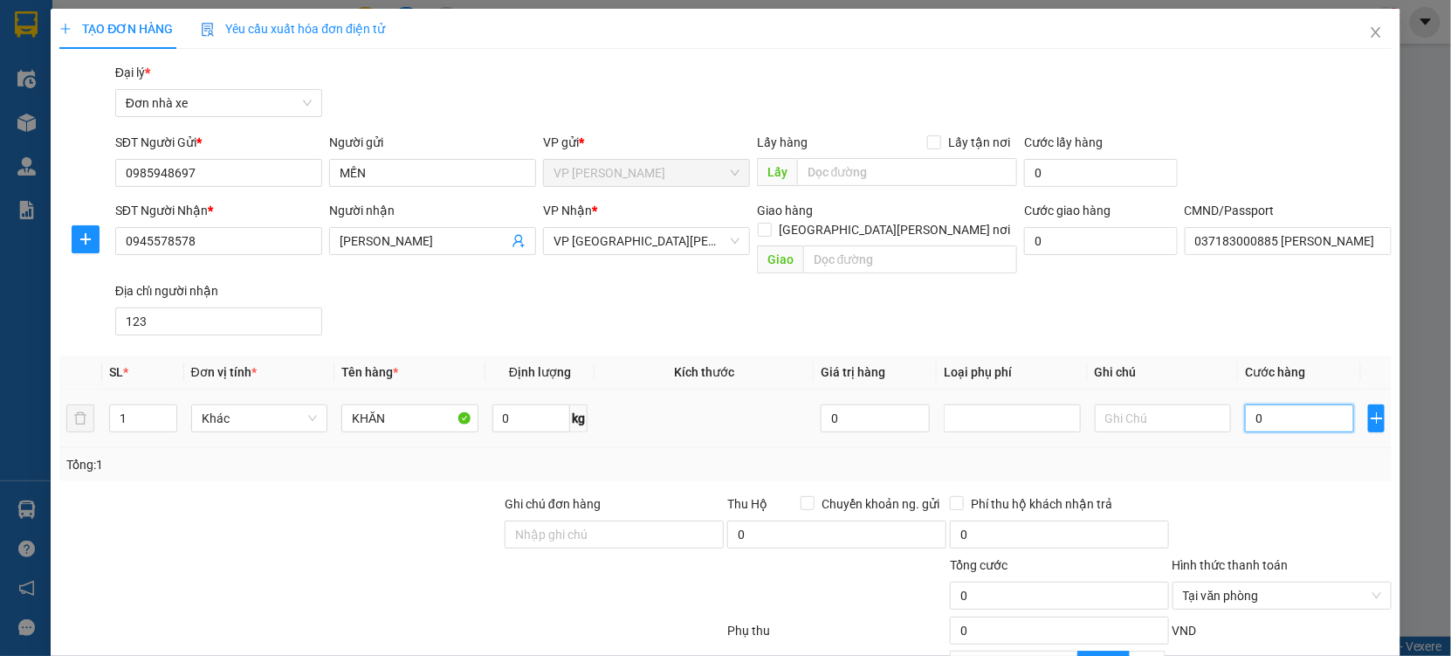
type input "3"
type input "30"
click at [1289, 448] on div "Tổng: 1" at bounding box center [725, 464] width 1333 height 33
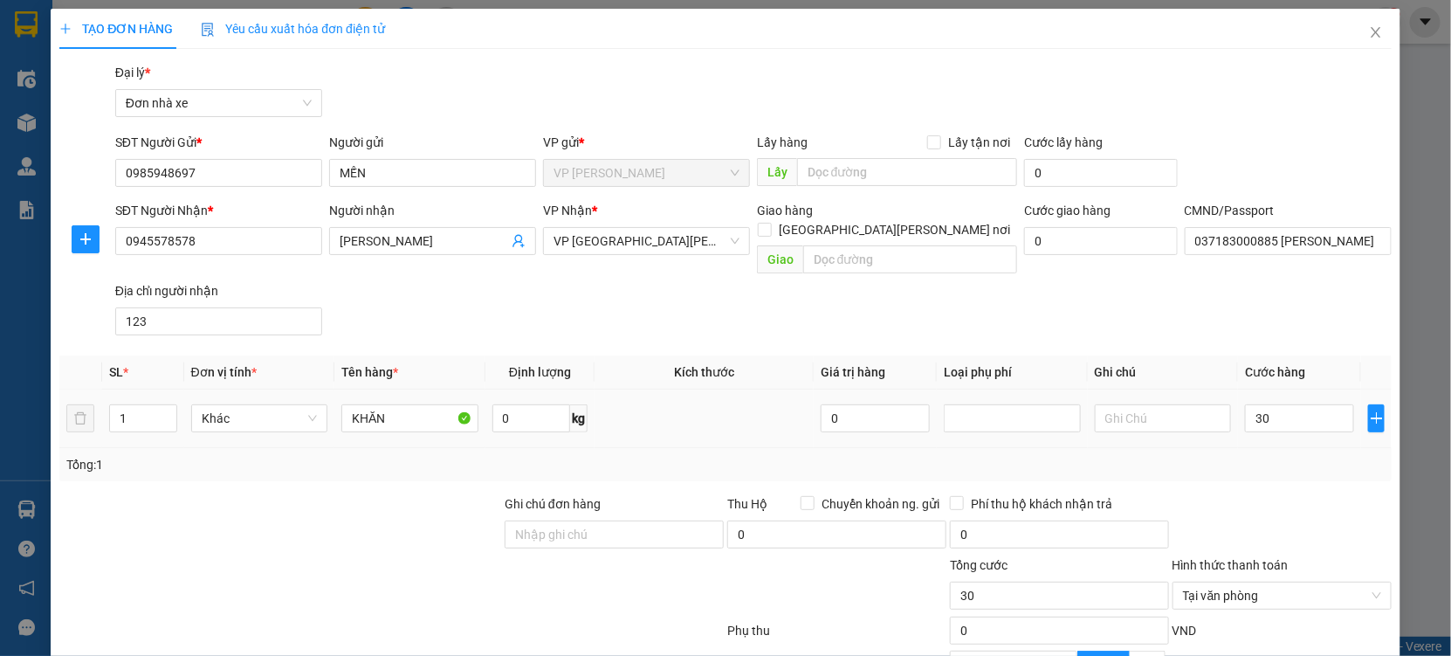
type input "30.000"
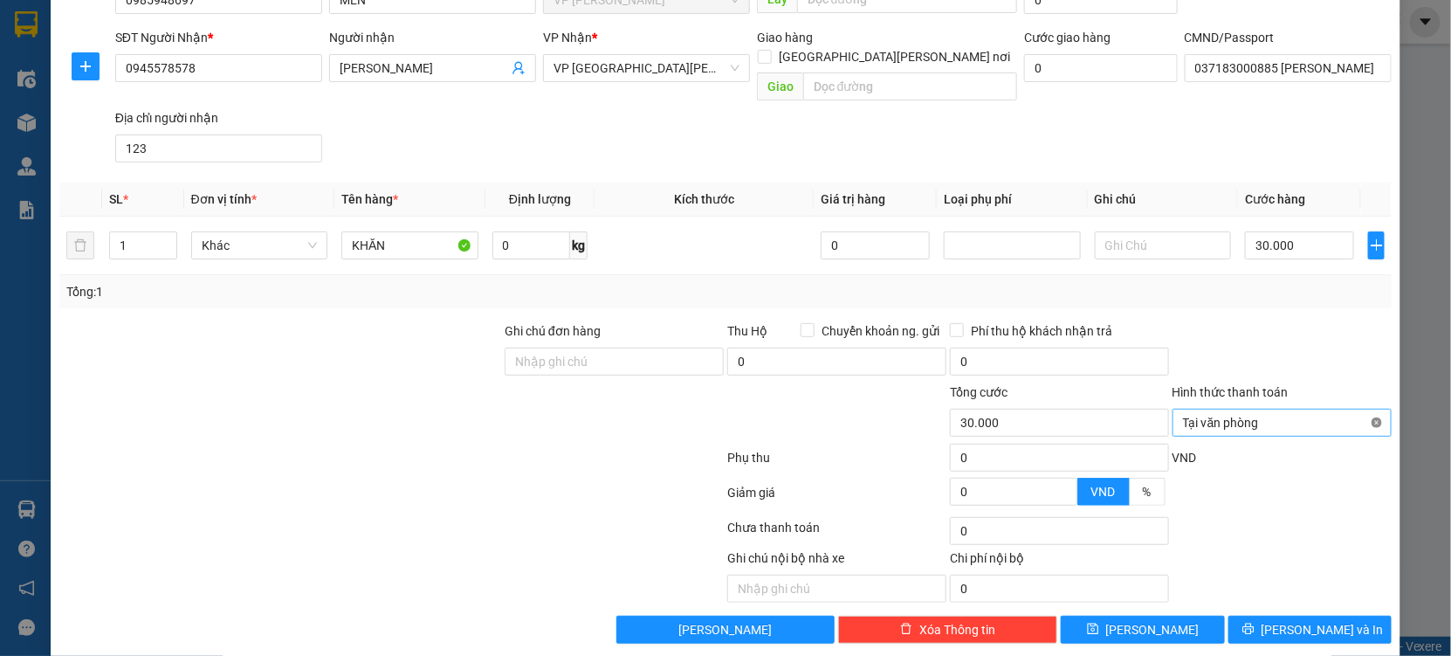
scroll to position [175, 0]
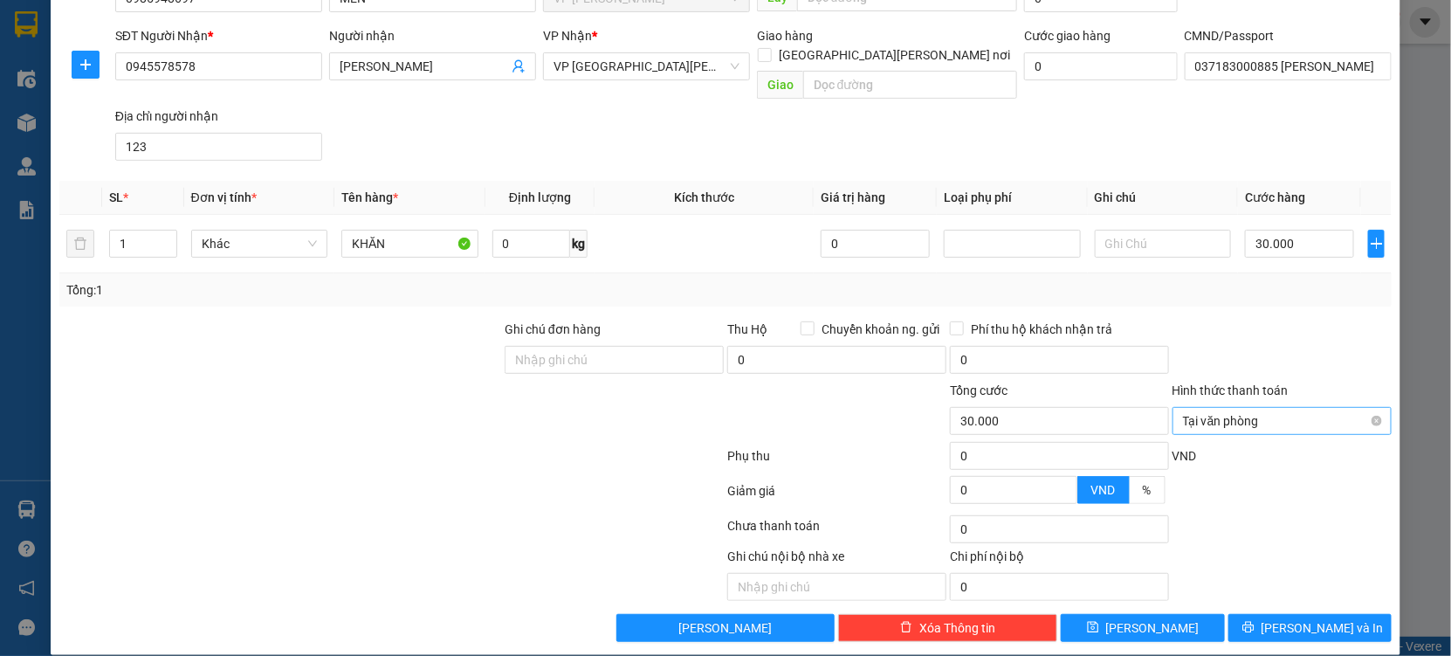
drag, startPoint x: 1362, startPoint y: 406, endPoint x: 1360, endPoint y: 384, distance: 21.9
click at [1362, 407] on div "Tại văn phòng" at bounding box center [1282, 421] width 219 height 28
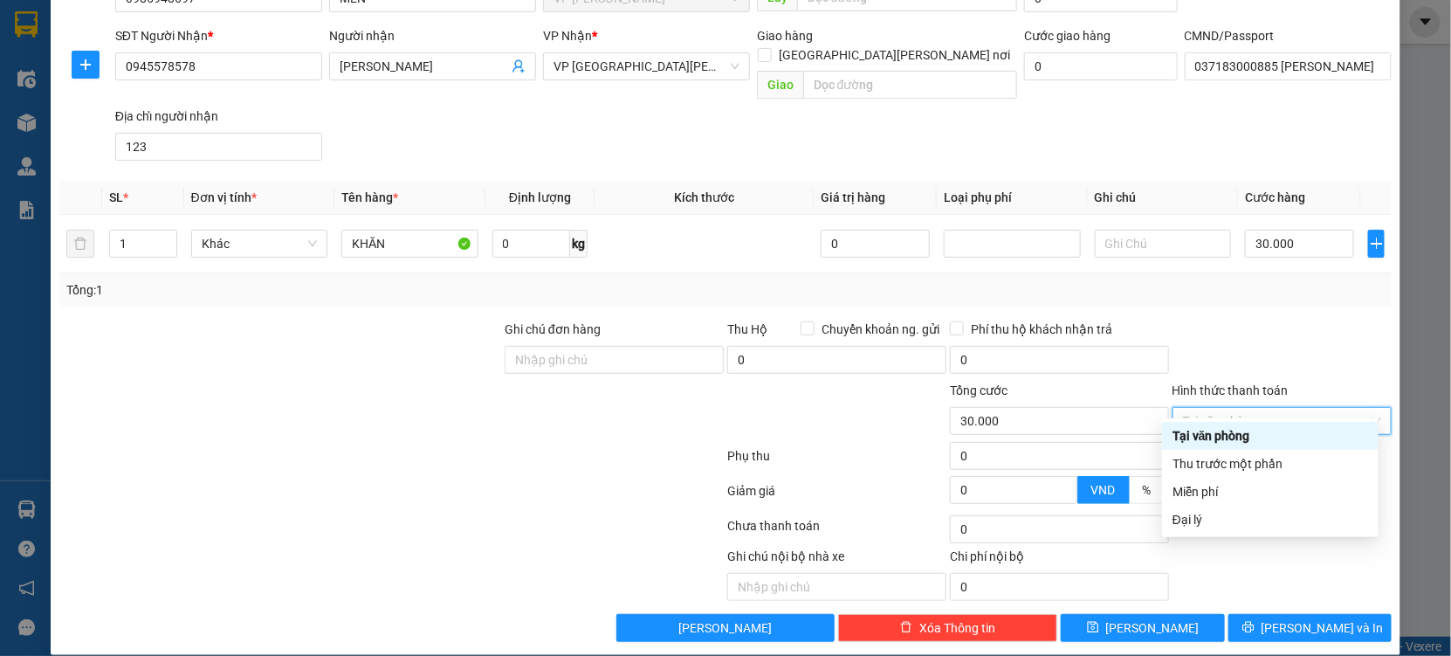
click at [1360, 384] on div "Hình thức thanh toán" at bounding box center [1282, 394] width 219 height 26
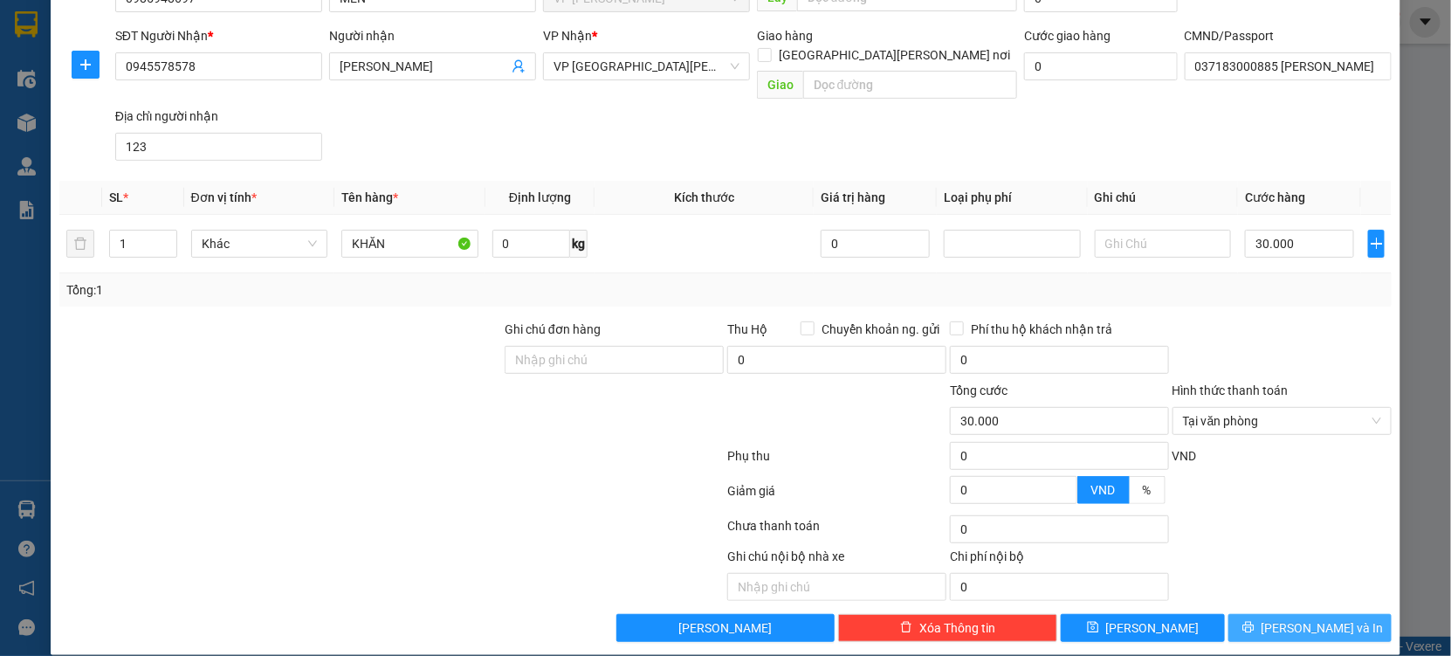
click at [1316, 618] on span "Lưu và In" at bounding box center [1323, 627] width 122 height 19
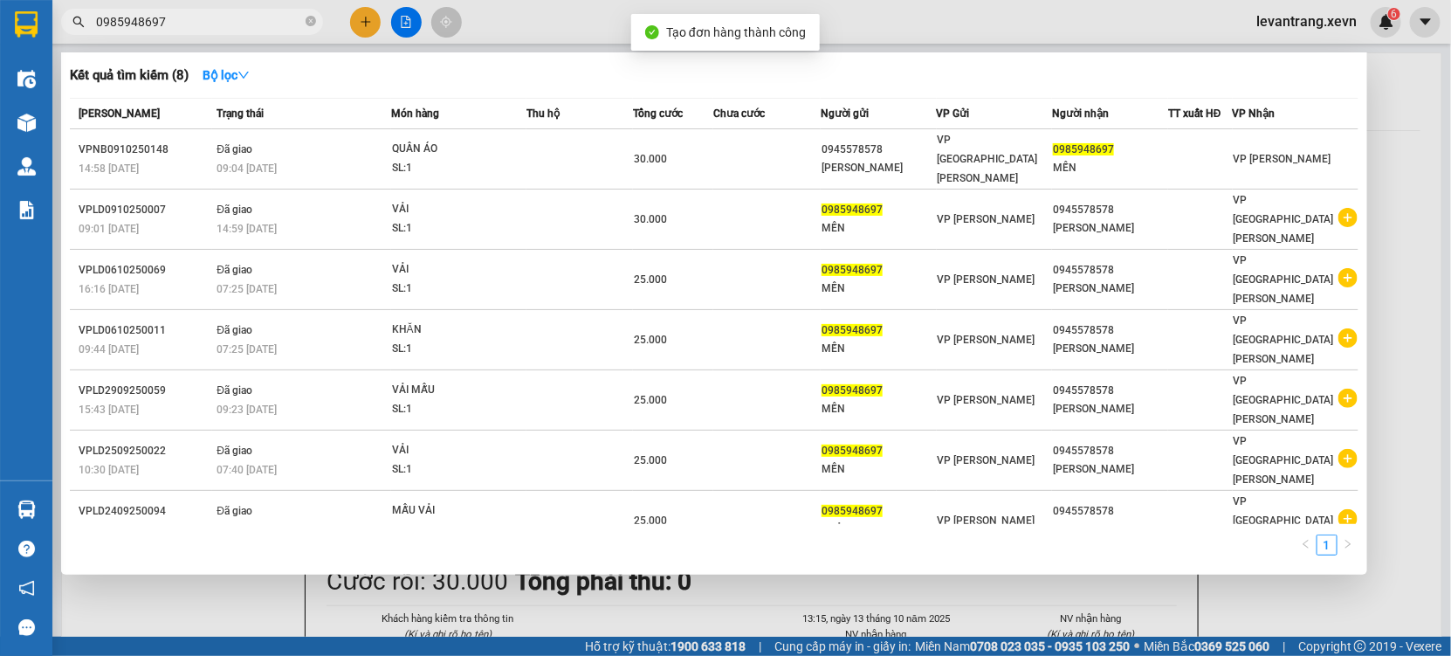
click at [728, 578] on div at bounding box center [725, 328] width 1451 height 656
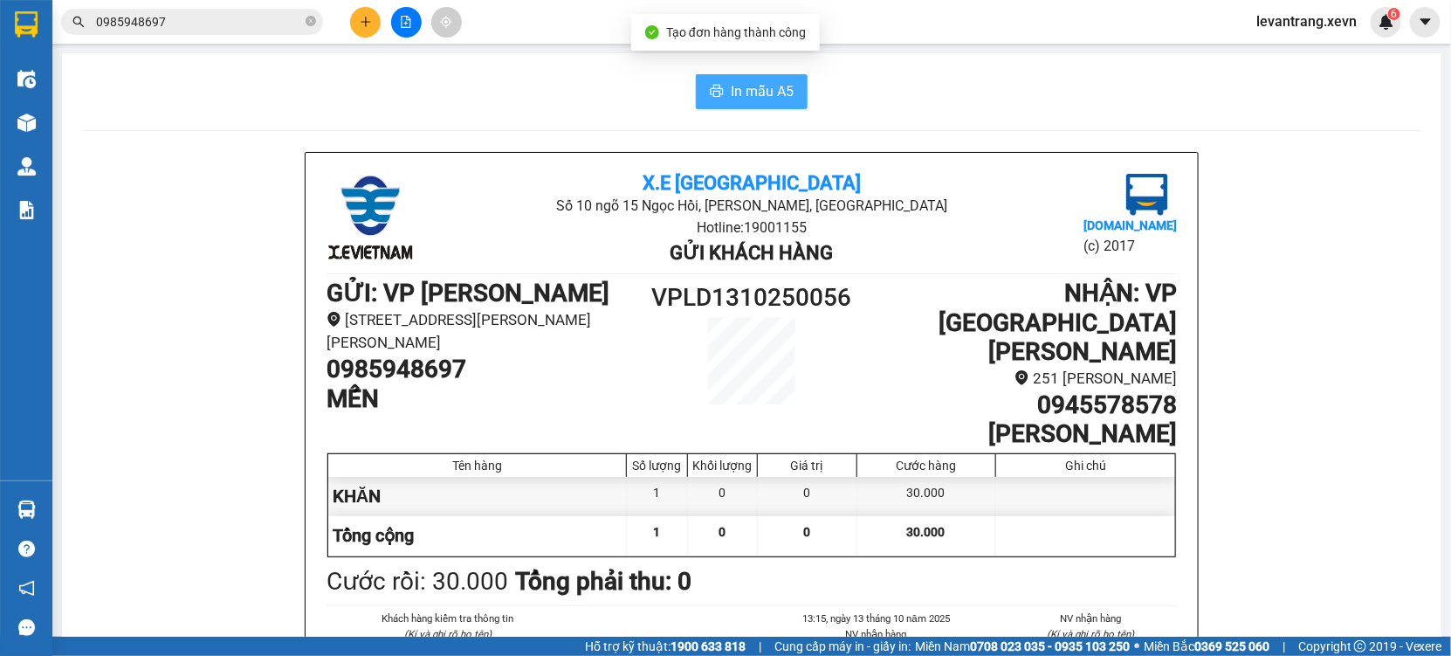
click at [719, 90] on button "In mẫu A5" at bounding box center [752, 91] width 112 height 35
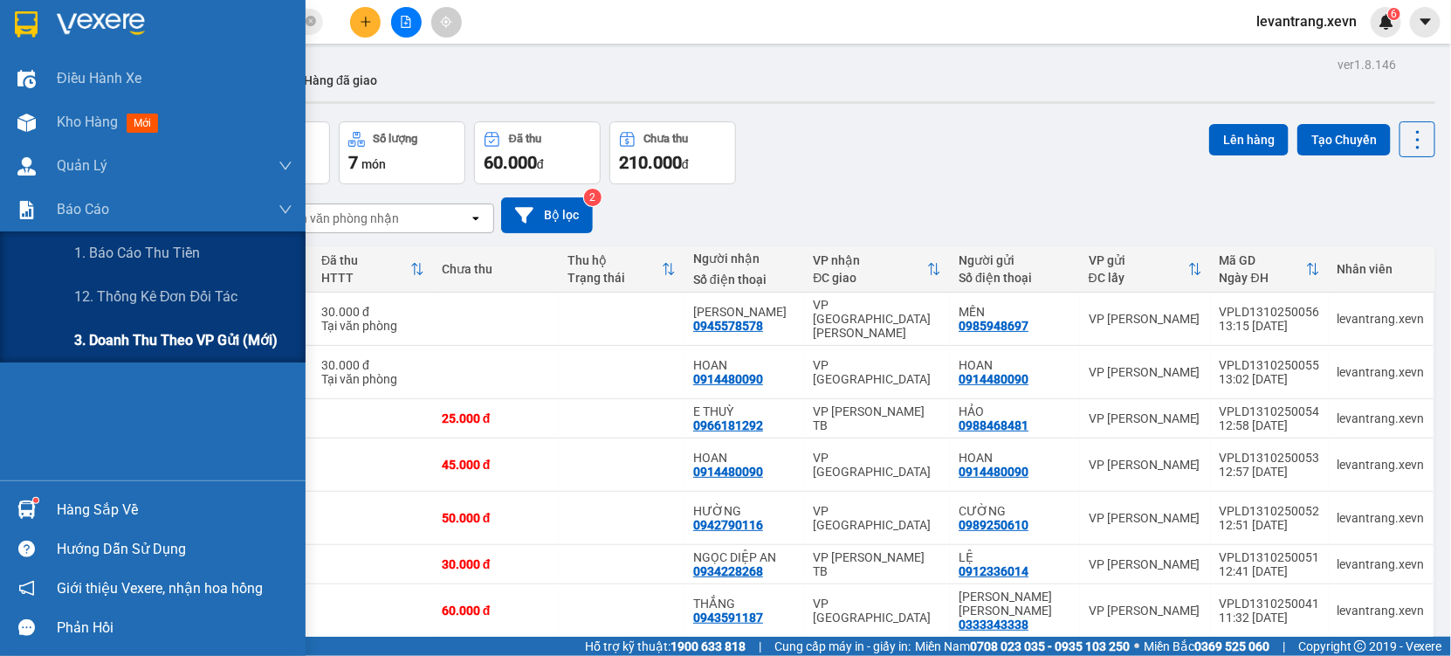
click at [133, 350] on span "3. Doanh Thu theo VP Gửi (mới)" at bounding box center [175, 340] width 203 height 22
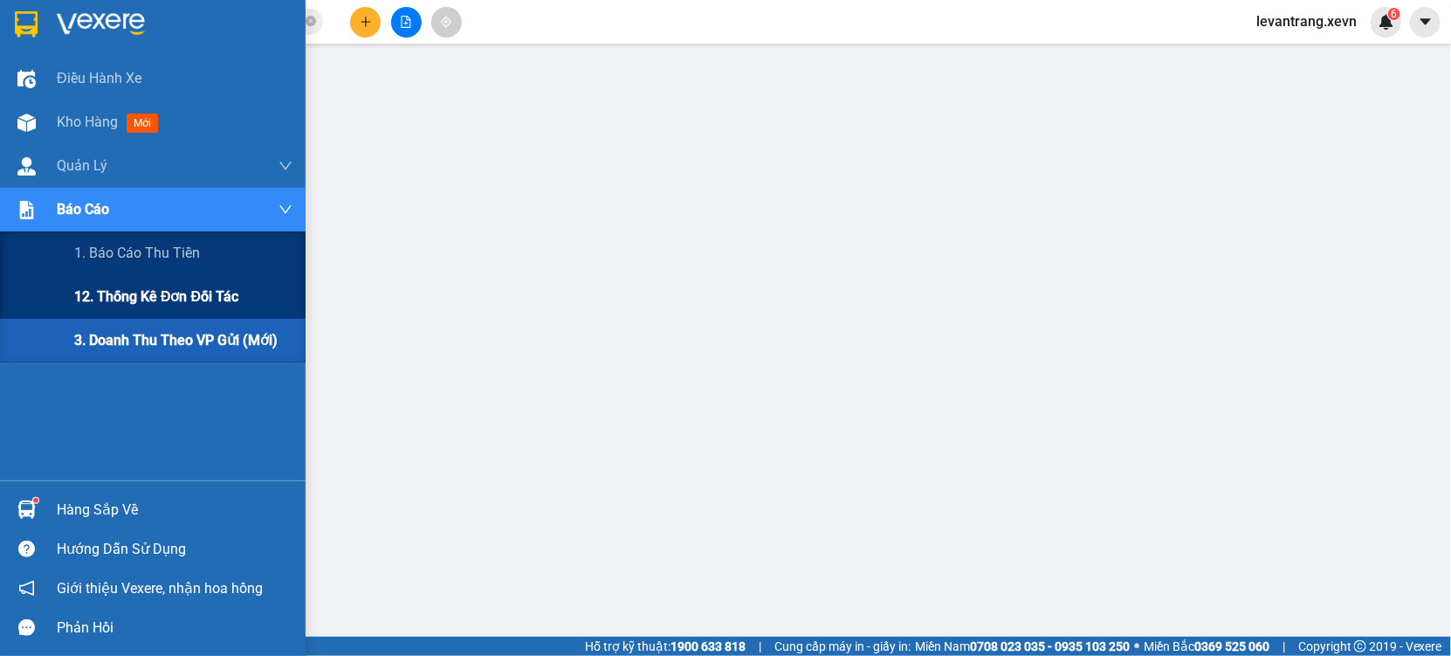
click at [150, 284] on div "12. Thống kê đơn đối tác" at bounding box center [183, 297] width 218 height 44
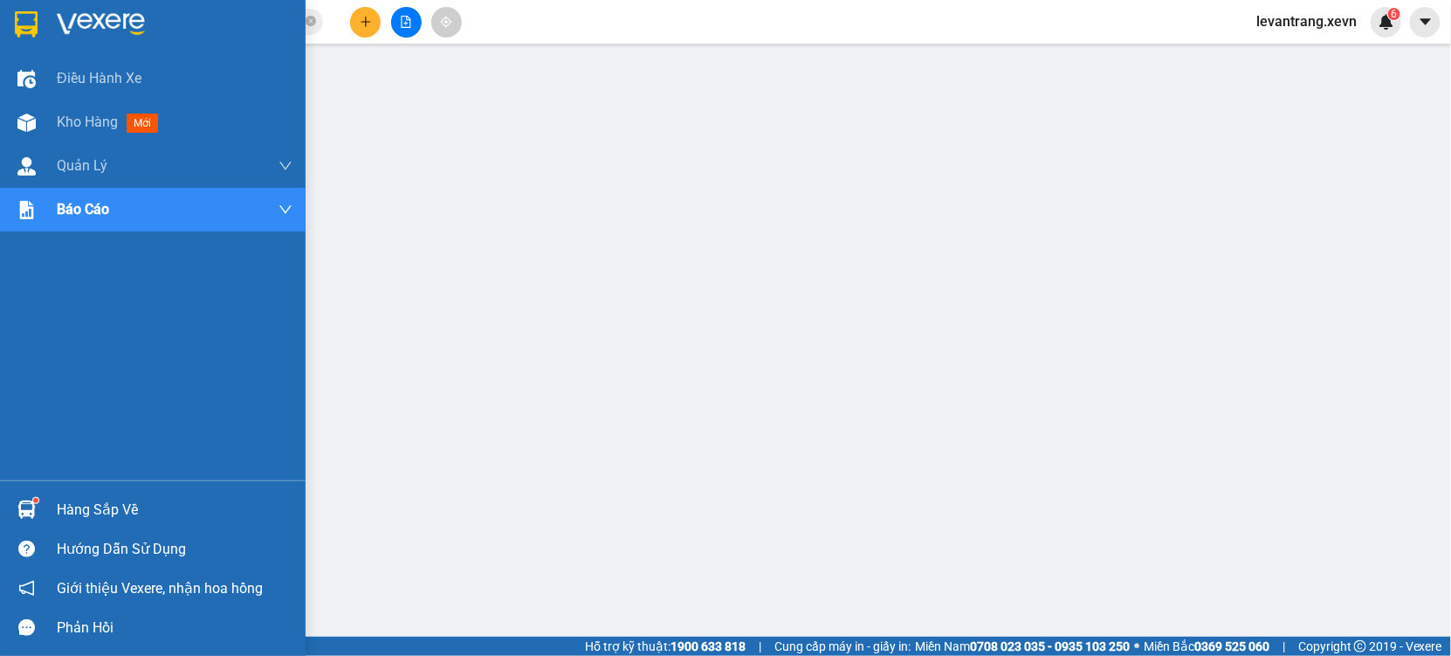
click at [51, 507] on div "Hàng sắp về" at bounding box center [153, 509] width 306 height 39
click at [57, 126] on span "Kho hàng" at bounding box center [87, 122] width 61 height 17
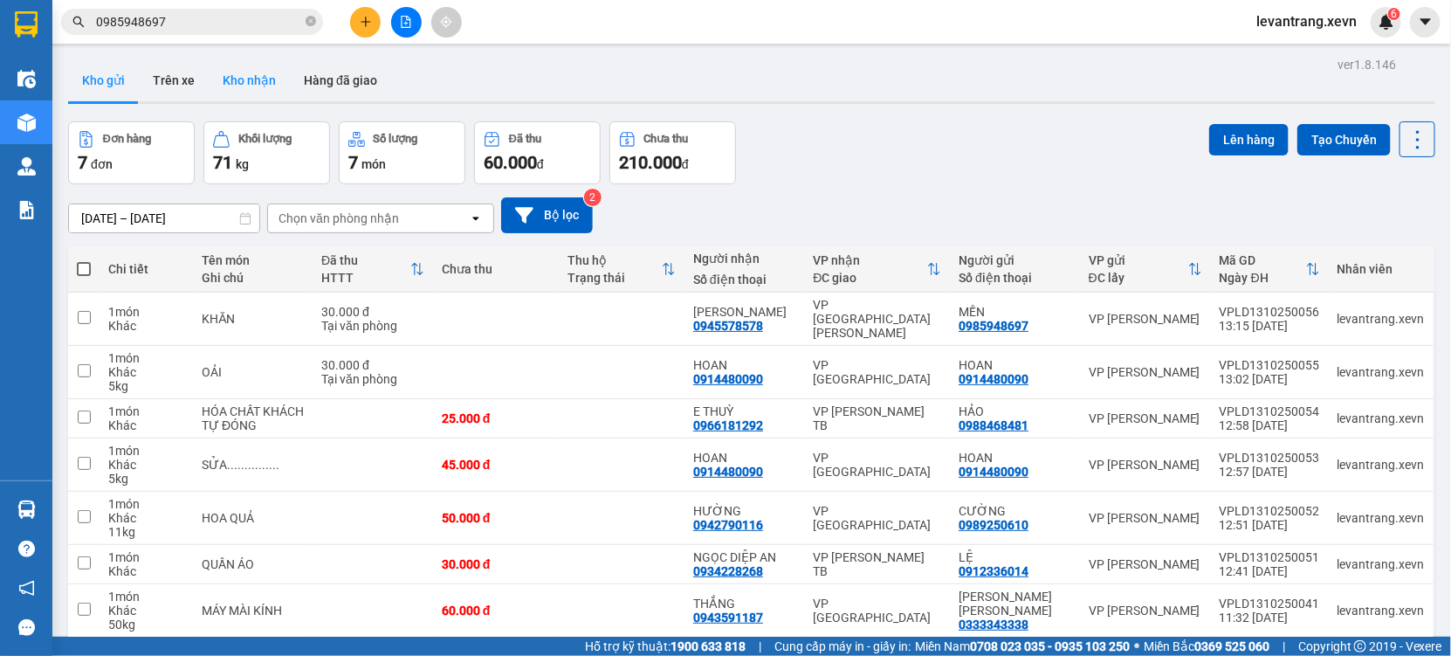
click at [251, 85] on button "Kho nhận" at bounding box center [249, 80] width 81 height 42
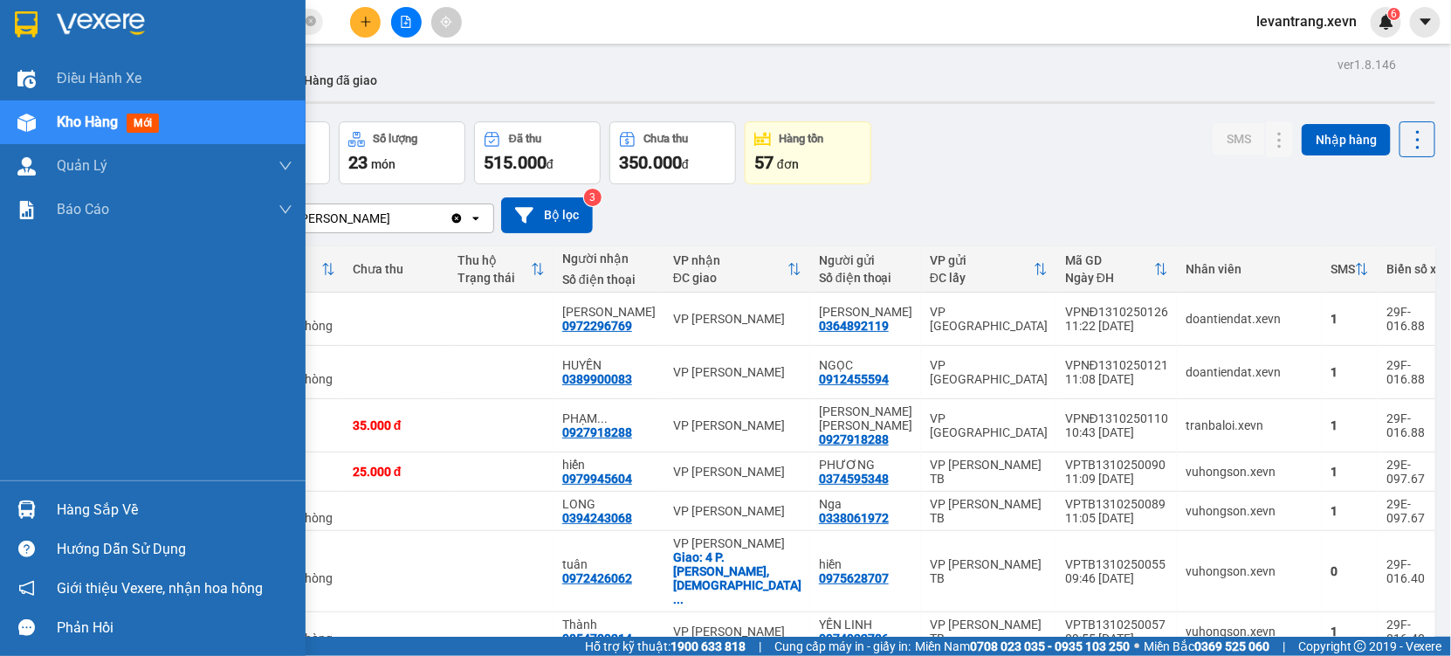
click at [83, 504] on div "Hàng sắp về" at bounding box center [175, 510] width 236 height 26
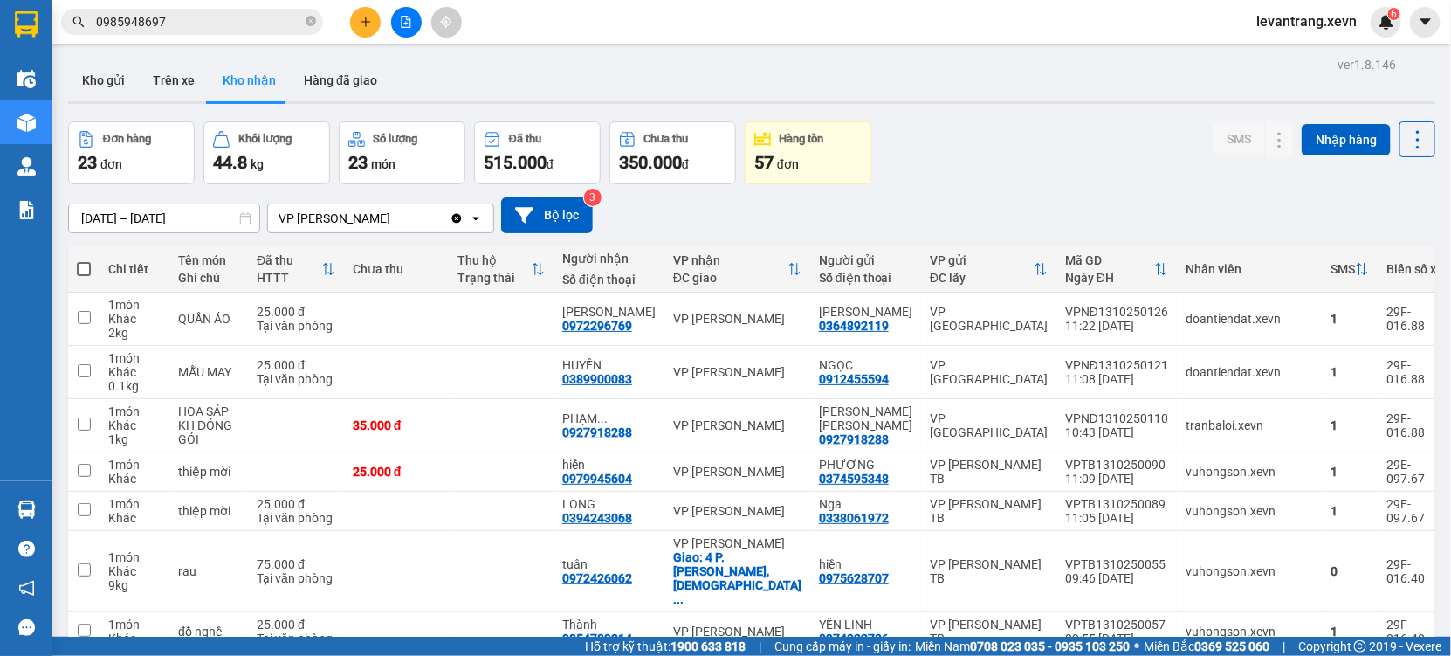
drag, startPoint x: 977, startPoint y: 140, endPoint x: 151, endPoint y: 29, distance: 833.5
click at [930, 162] on section "Kết quả tìm kiếm ( 8 ) Bộ lọc Mã ĐH Trạng thái Món hàng Thu hộ Tổng cước Chưa c…" at bounding box center [725, 328] width 1451 height 656
click at [93, 62] on button "Kho gửi" at bounding box center [103, 80] width 71 height 42
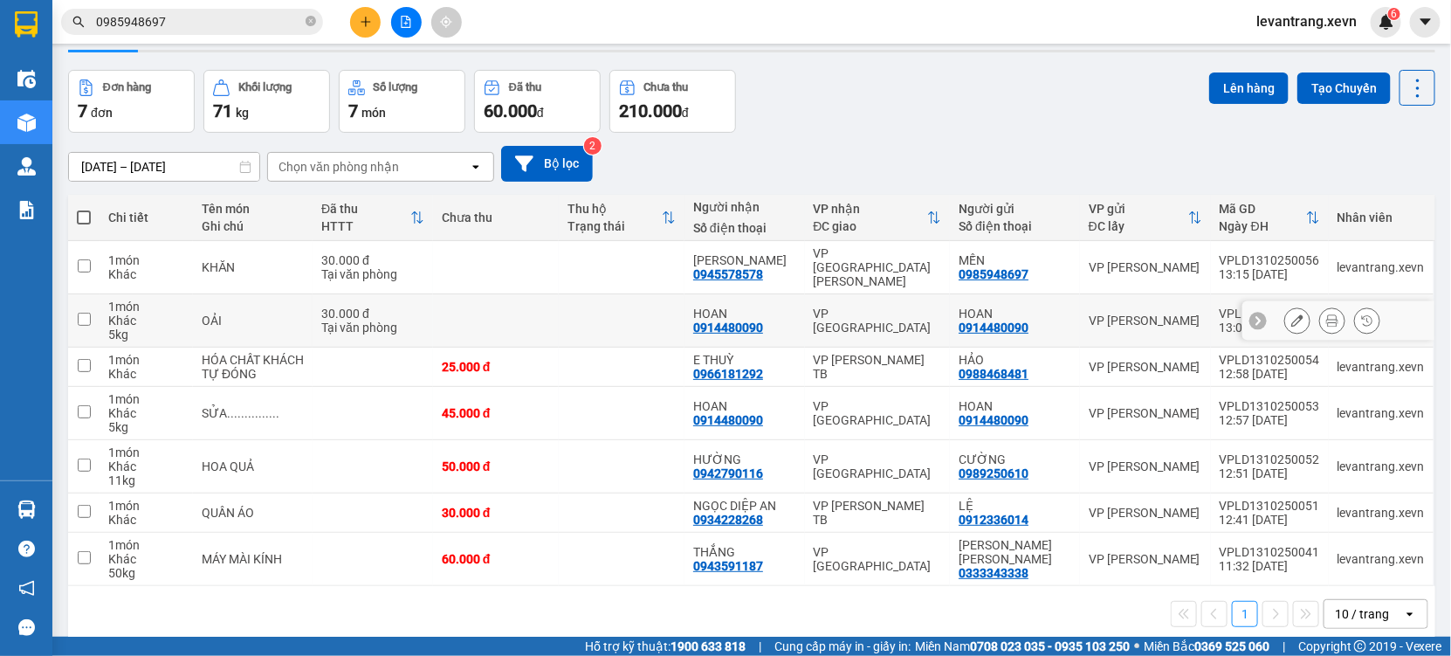
scroll to position [79, 0]
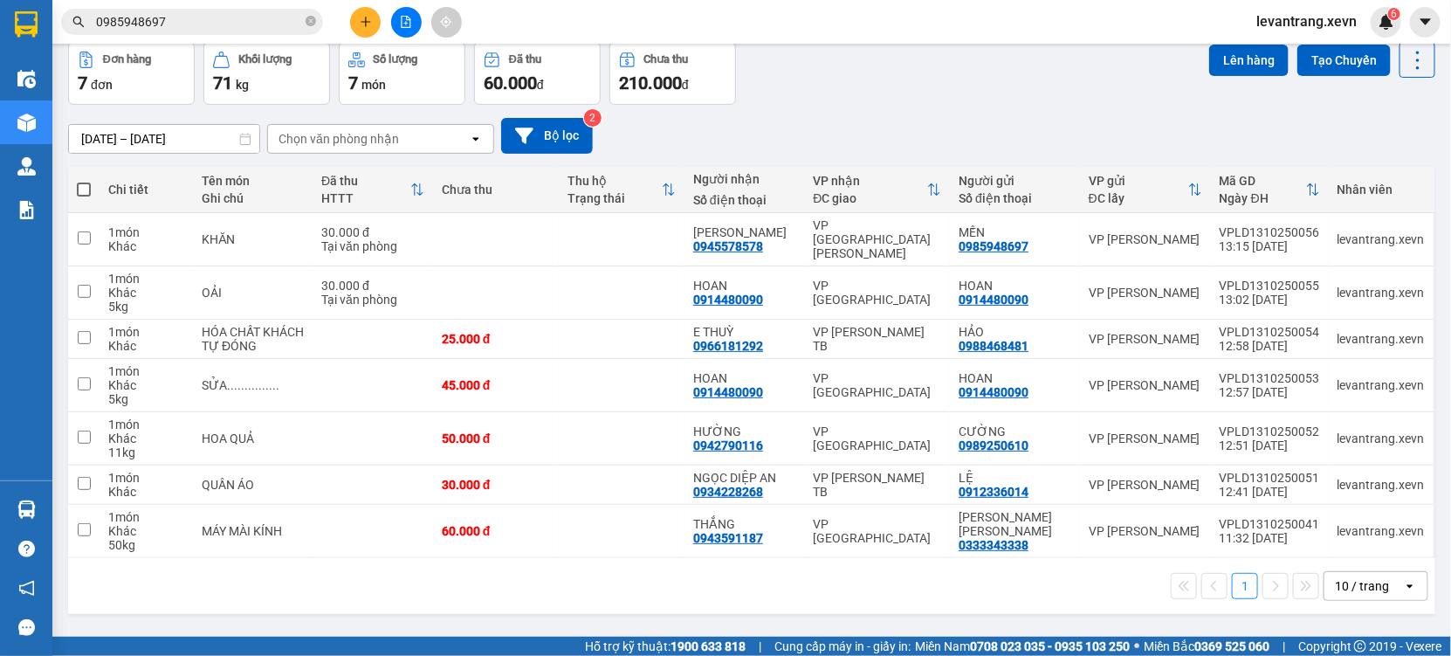
click at [222, 27] on input "0985948697" at bounding box center [199, 21] width 206 height 19
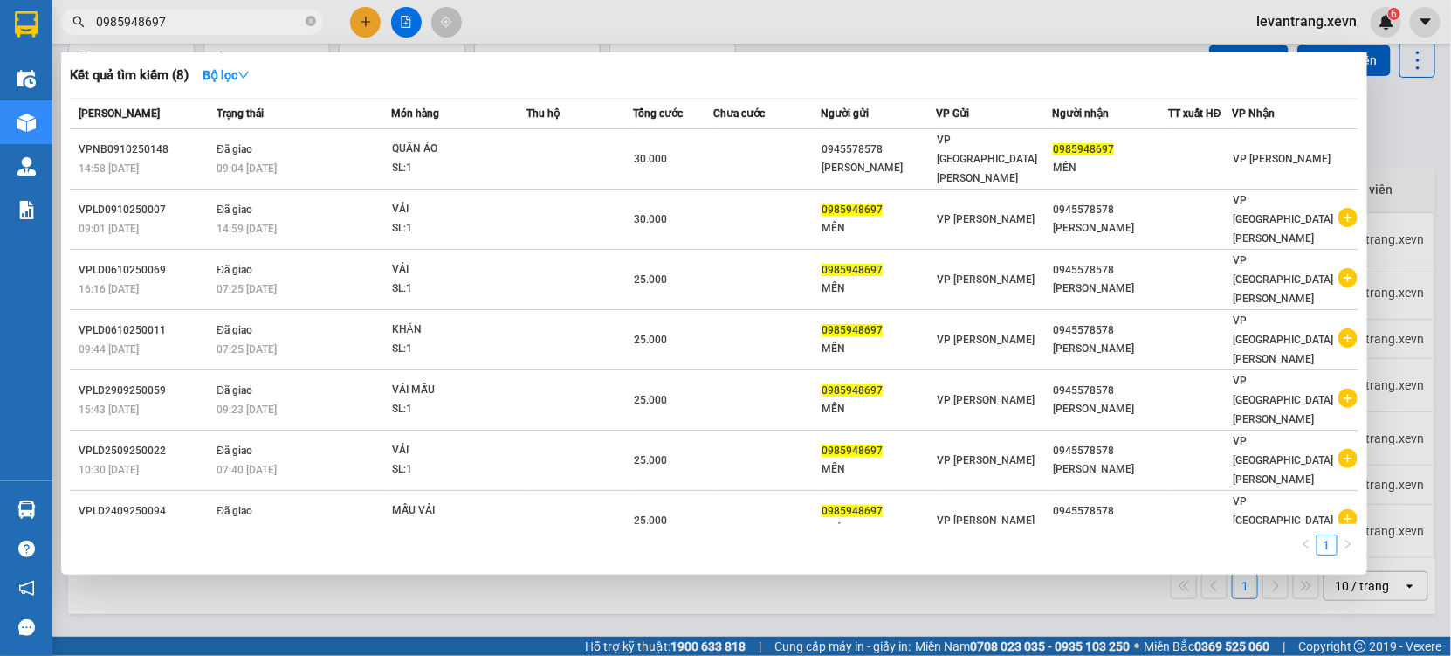
click at [222, 27] on input "0985948697" at bounding box center [199, 21] width 206 height 19
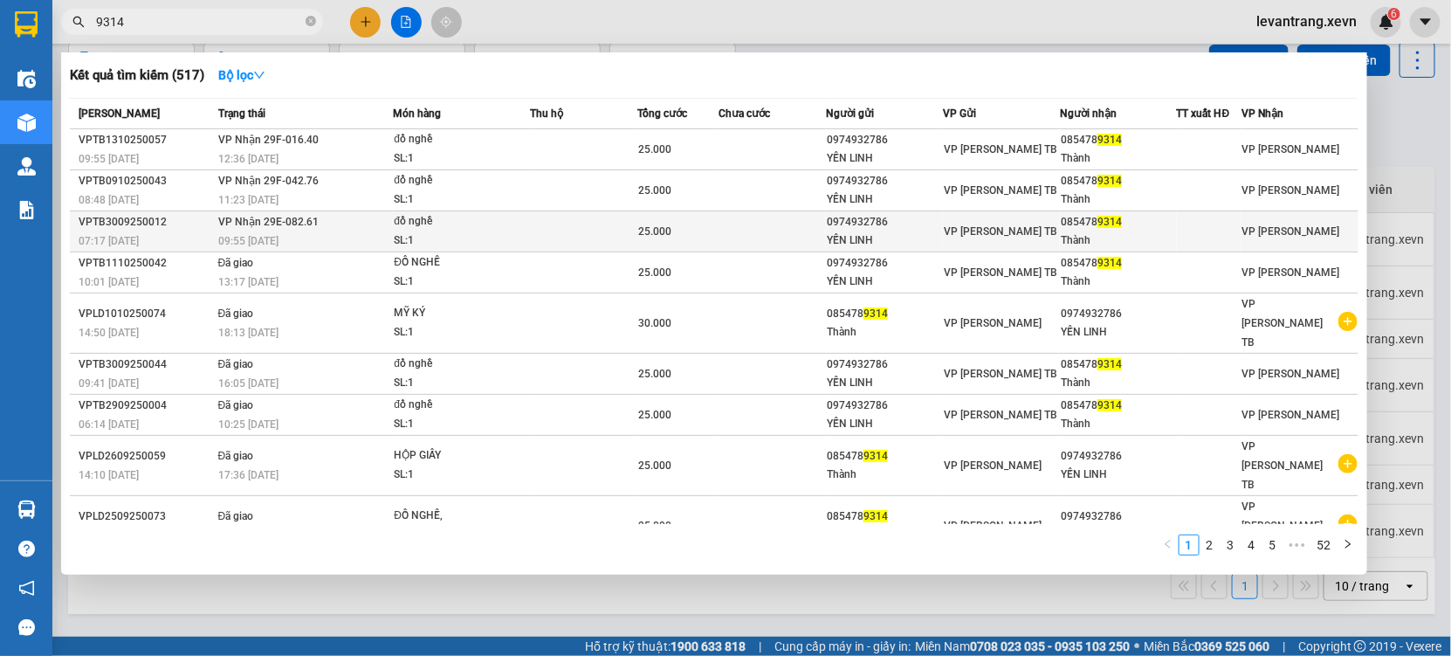
type input "9314"
click at [311, 241] on div "09:55 - 30/09" at bounding box center [305, 240] width 175 height 19
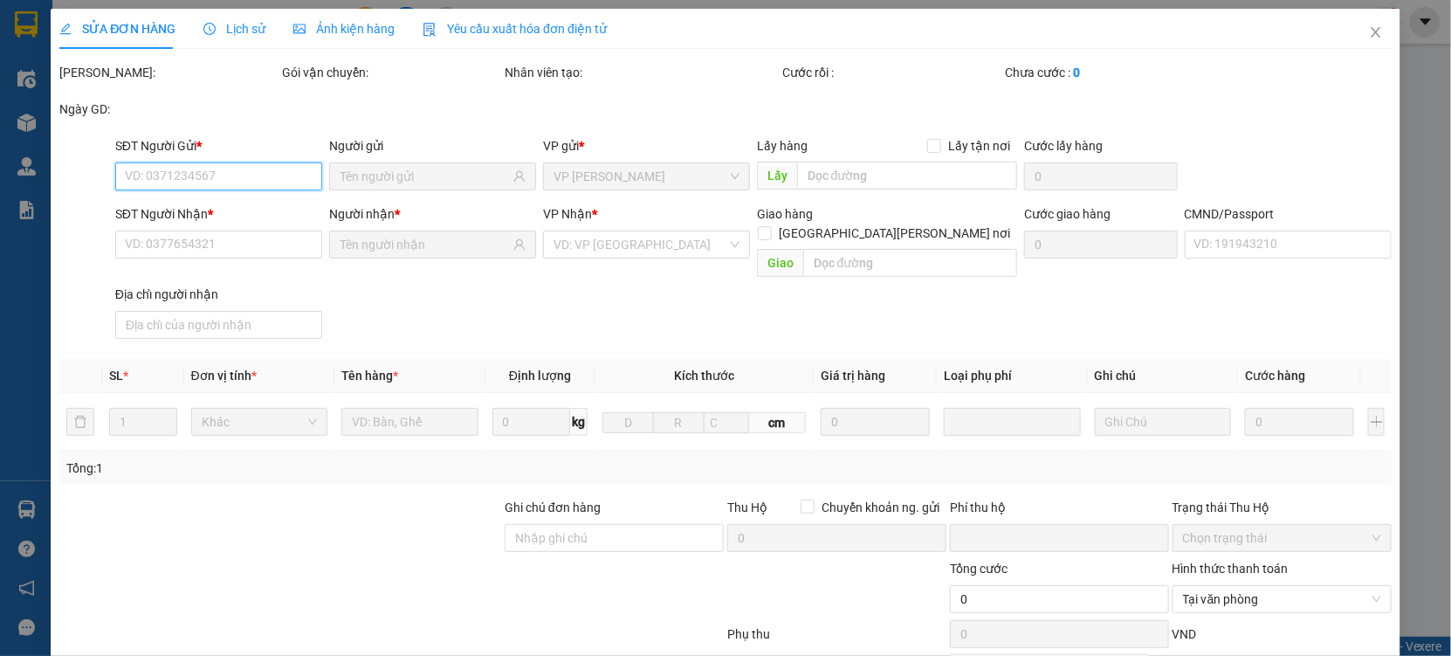
type input "0974932786"
type input "YẾN LINH"
type input "0854789314"
type input "Thành"
type input "001058007814 TÔ HỮU THÀNH"
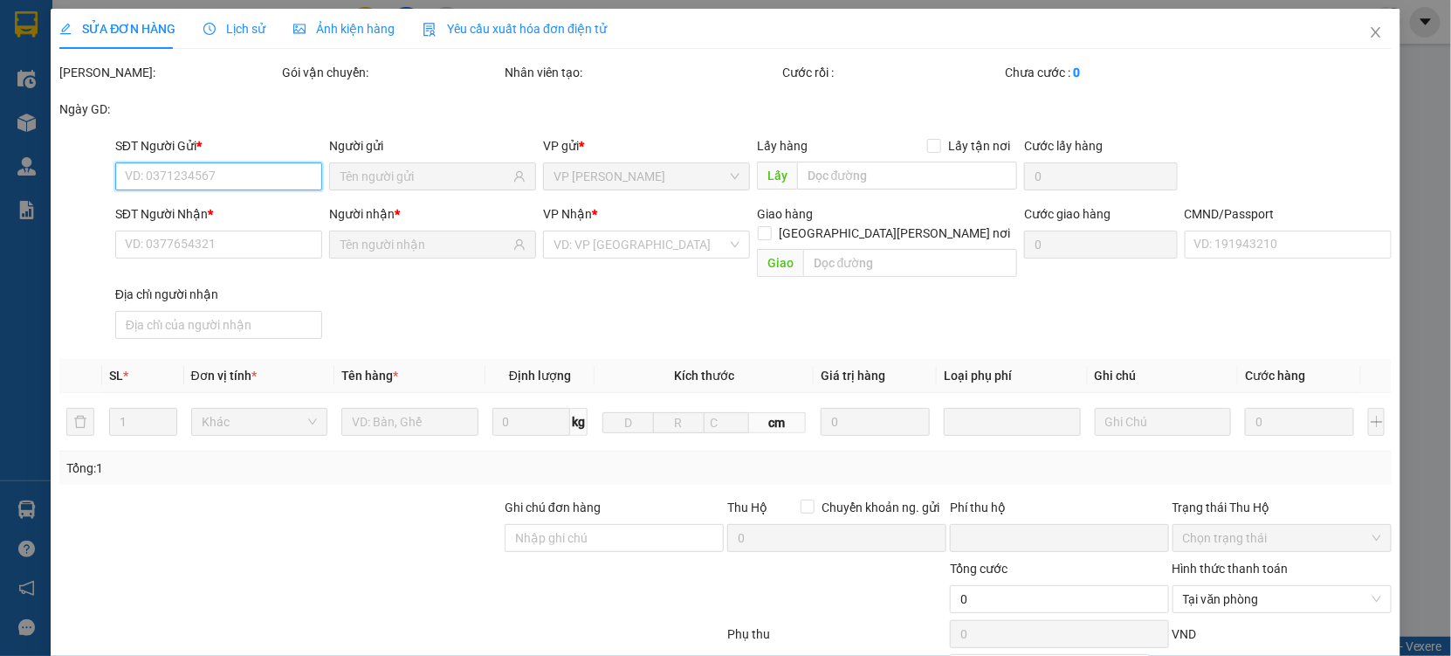
type input "0"
type input "25.000"
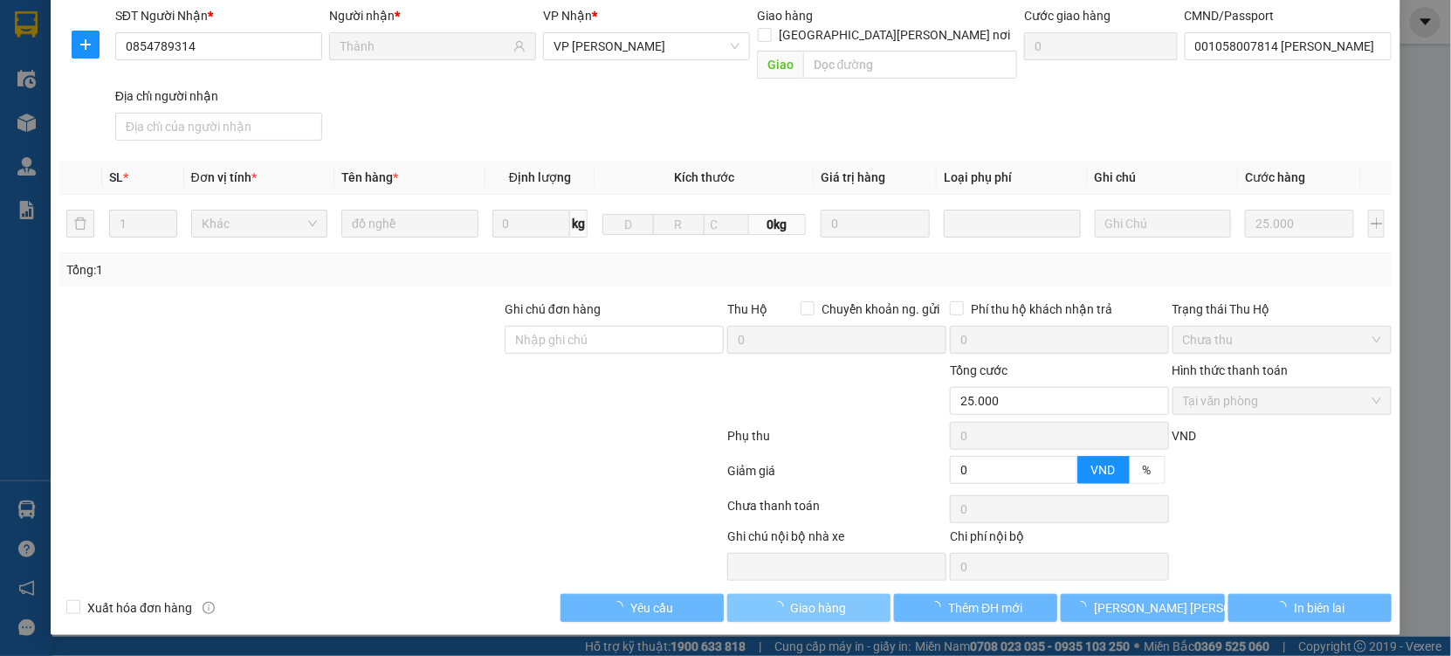
scroll to position [178, 0]
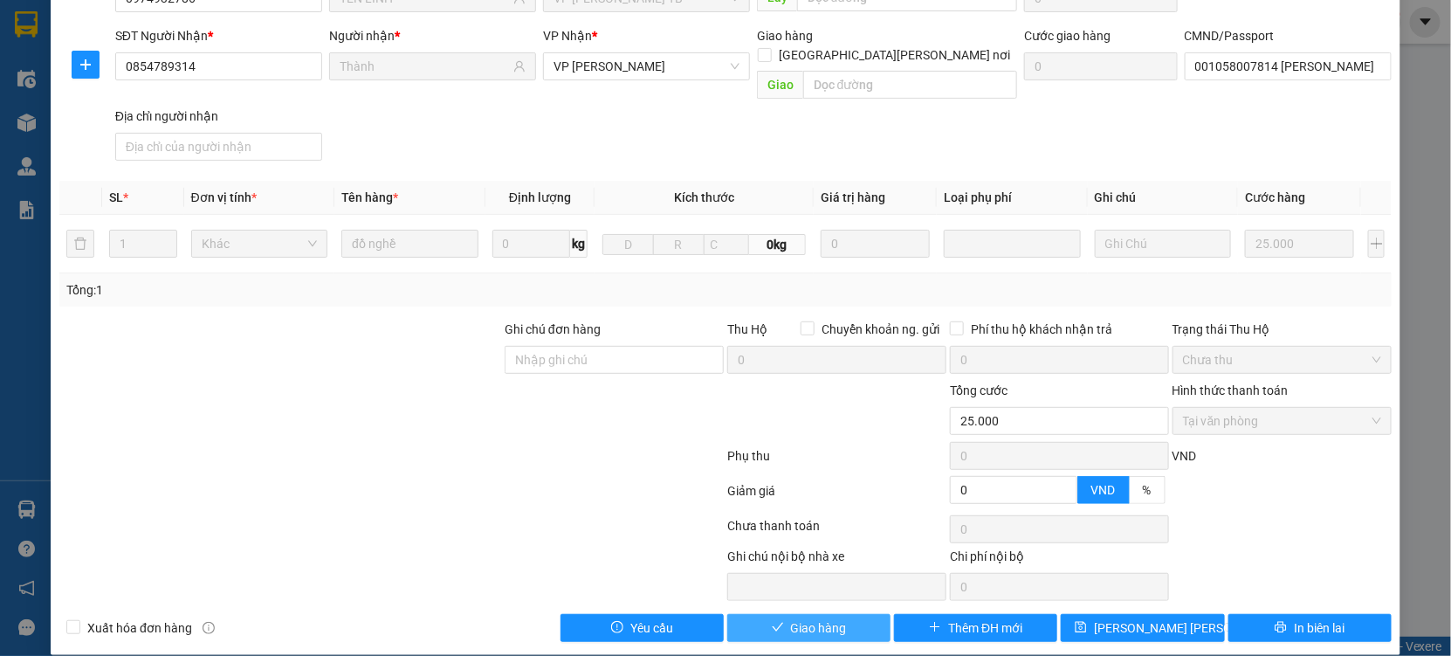
click at [802, 618] on span "Giao hàng" at bounding box center [819, 627] width 56 height 19
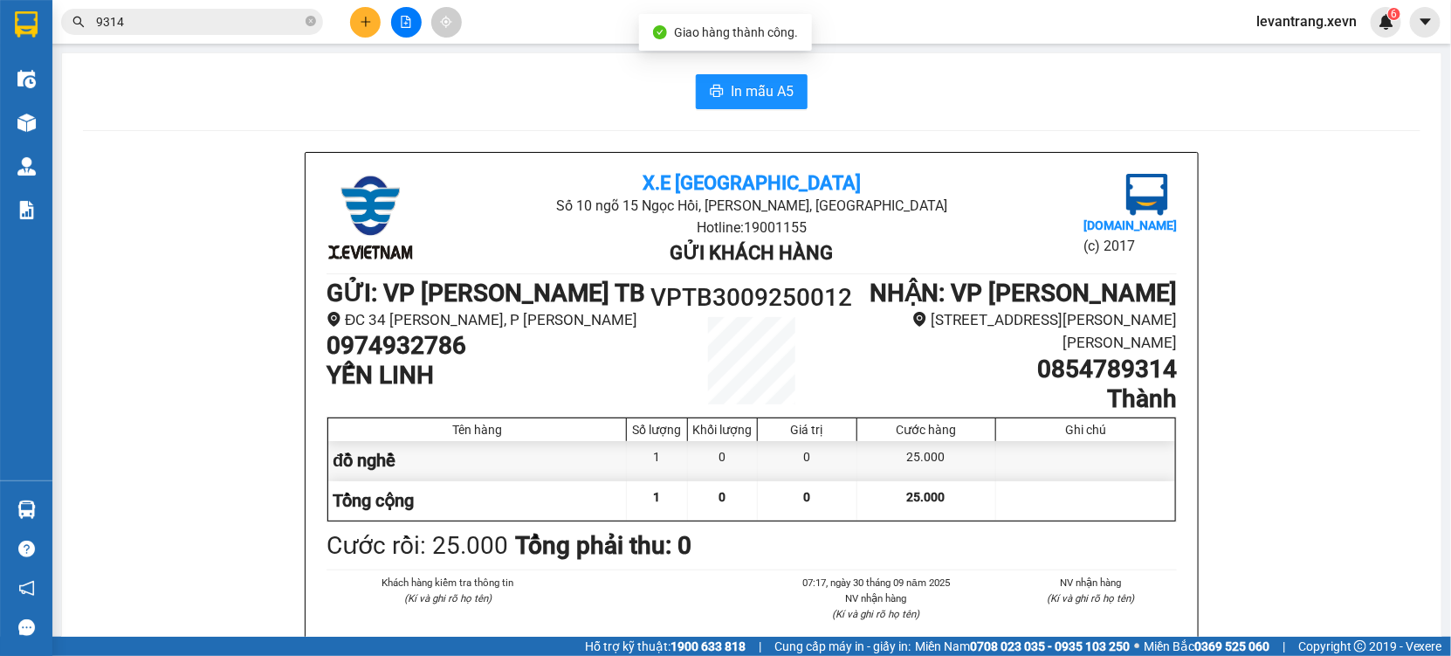
drag, startPoint x: 205, startPoint y: 5, endPoint x: 205, endPoint y: 22, distance: 16.6
click at [205, 8] on div "Kết quả tìm kiếm ( 517 ) Bộ lọc Mã ĐH Trạng thái Món hàng Thu hộ Tổng cước Chưa…" at bounding box center [170, 22] width 341 height 31
click at [206, 27] on input "9314" at bounding box center [199, 21] width 206 height 19
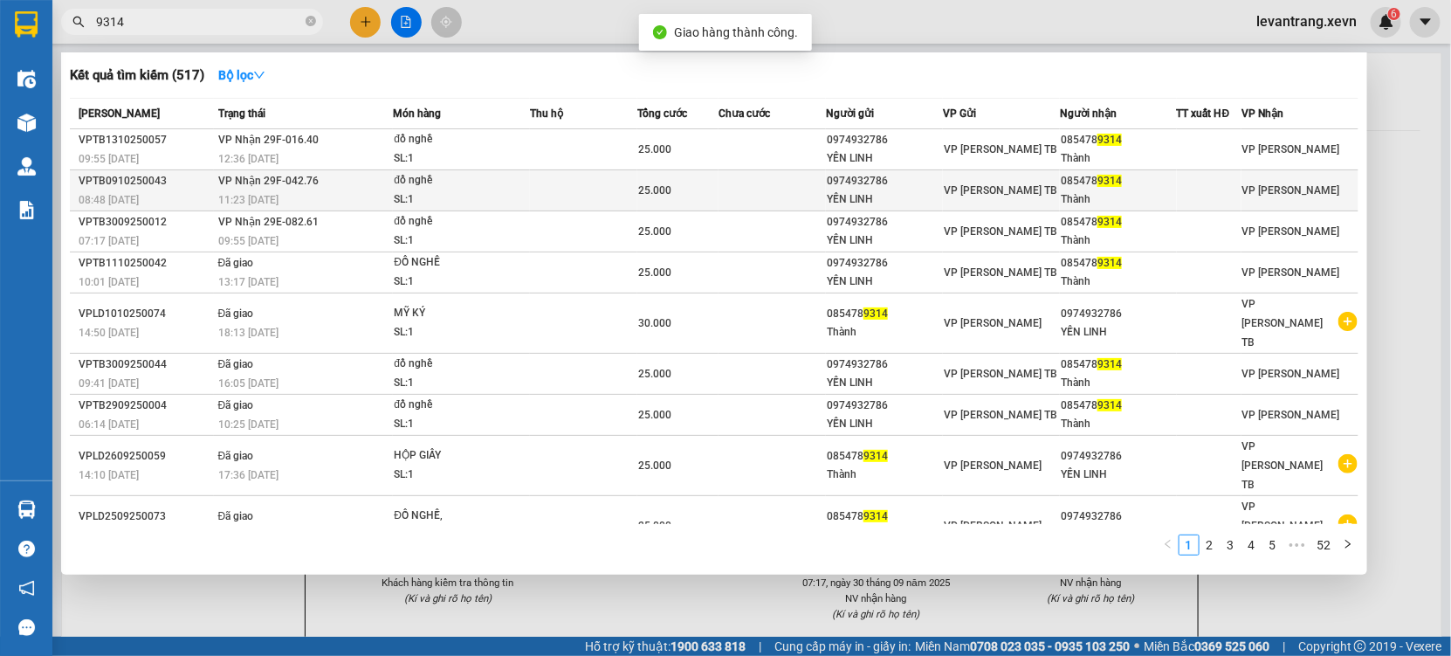
click at [303, 185] on span "VP Nhận 29F-042.76" at bounding box center [268, 181] width 100 height 12
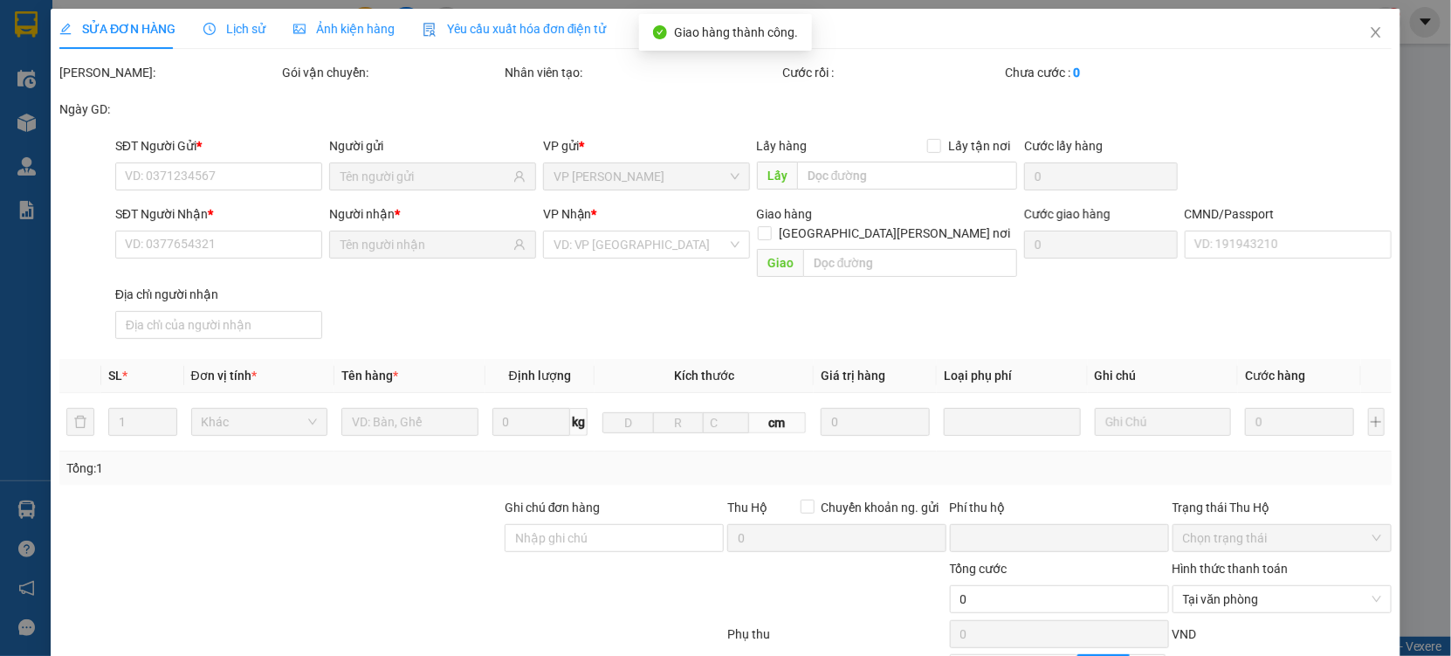
type input "0974932786"
type input "YẾN LINH"
type input "0854789314"
type input "Thành"
type input "001058007814 TÔ HỮU THÀNH"
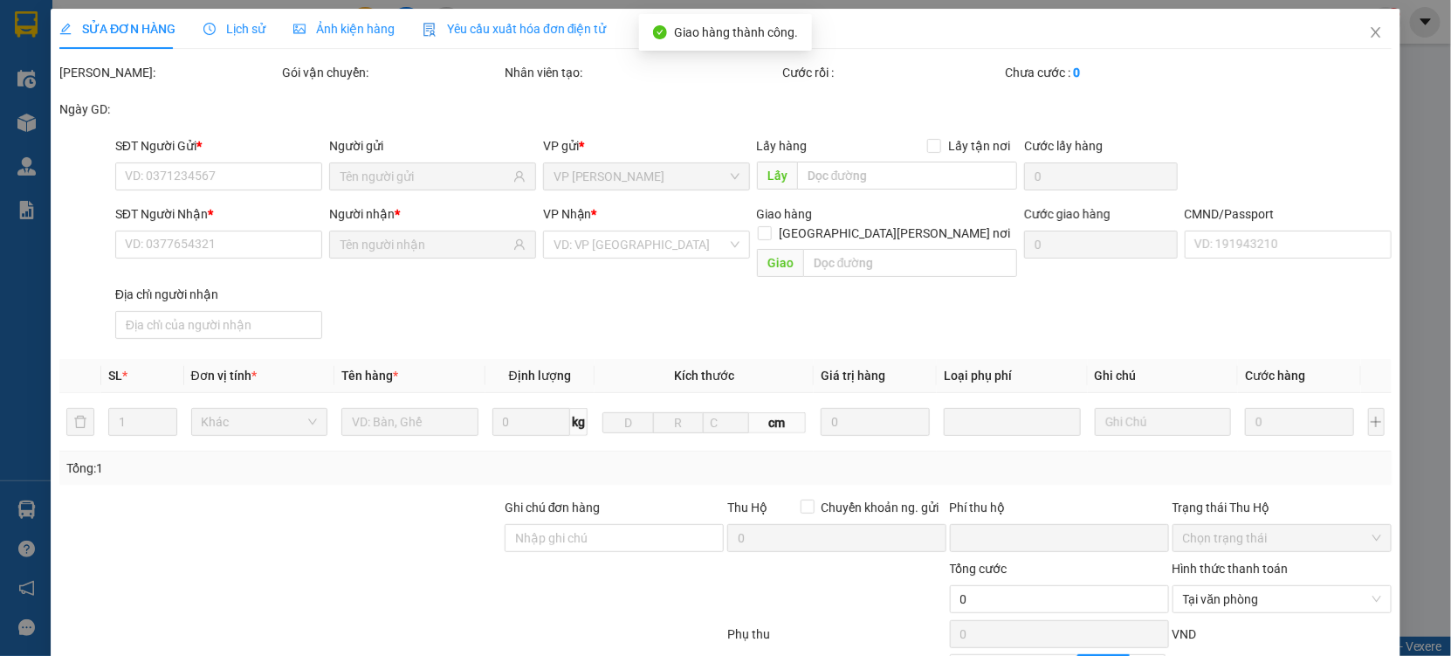
type input "0"
type input "25.000"
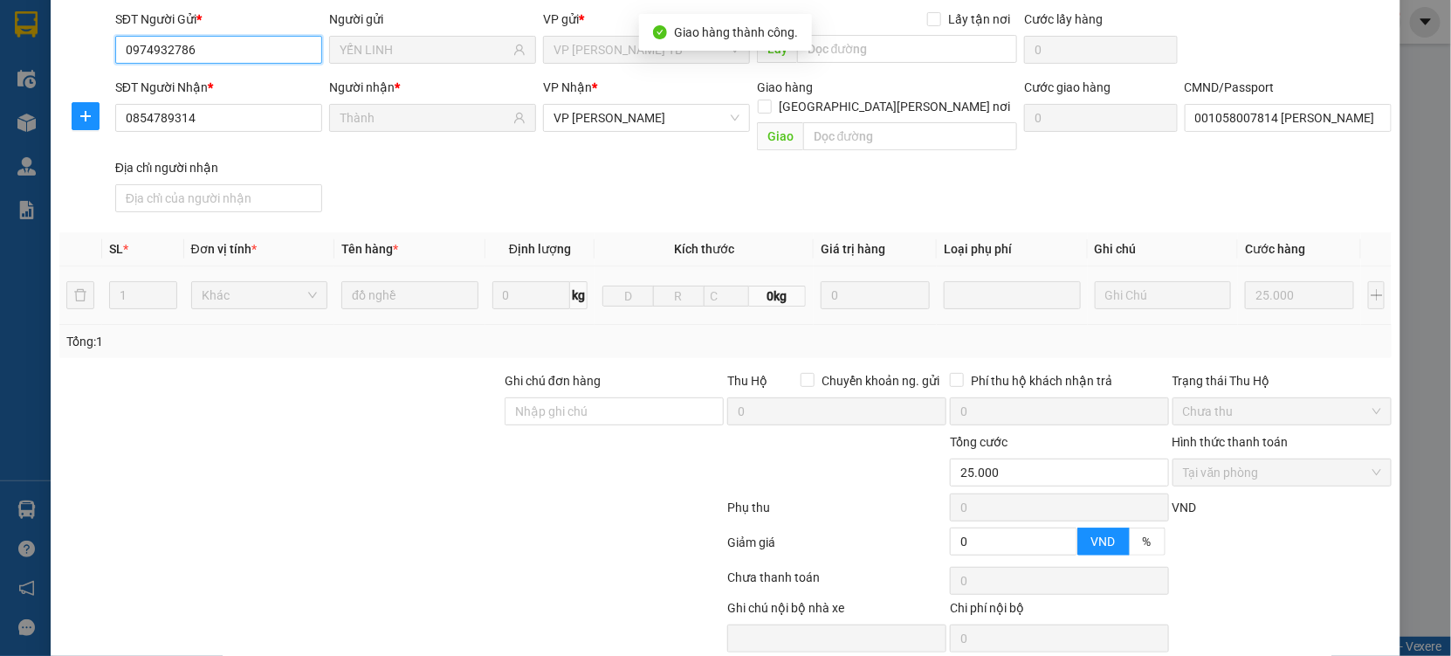
scroll to position [178, 0]
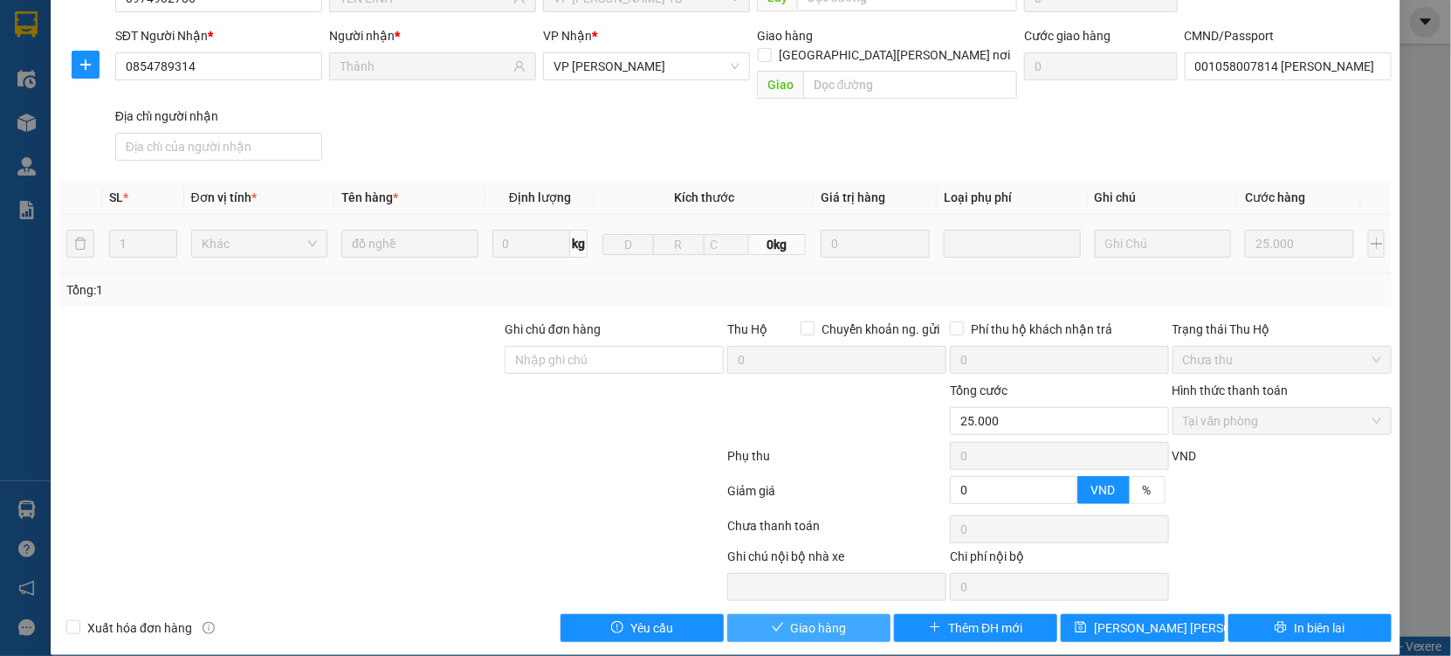
click at [816, 618] on span "Giao hàng" at bounding box center [819, 627] width 56 height 19
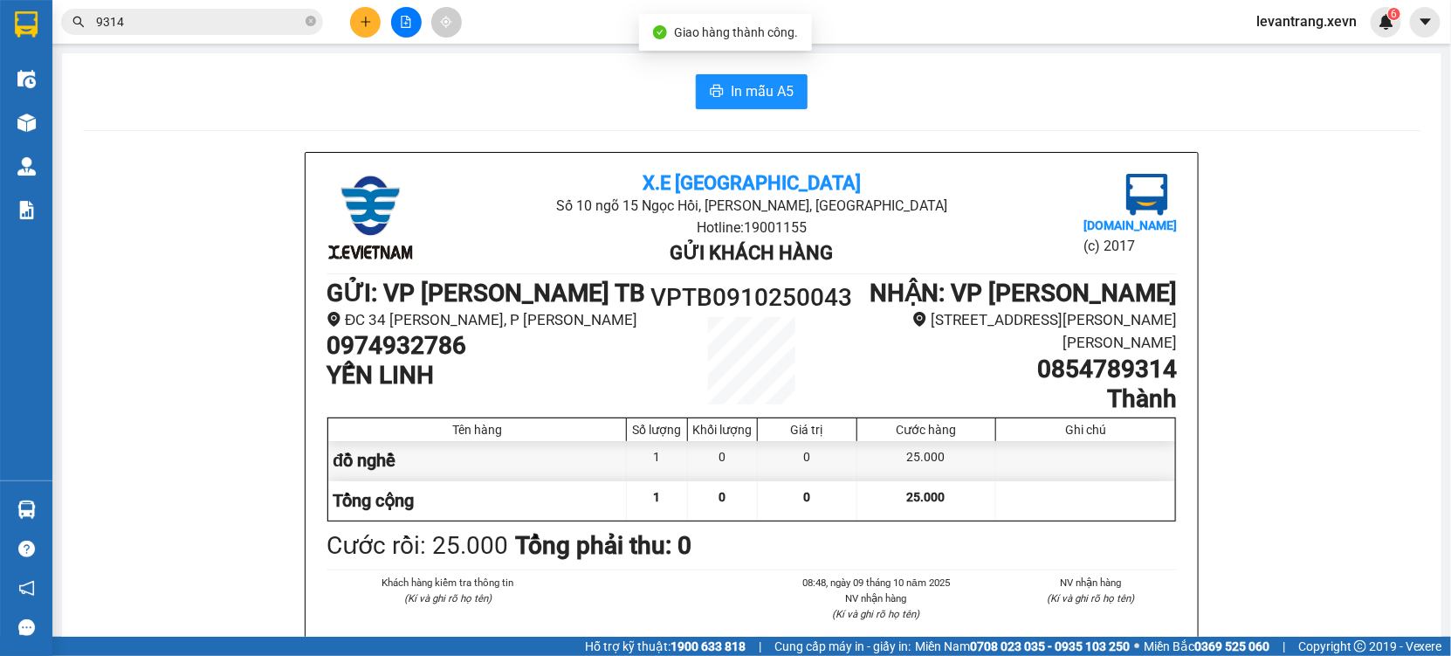
click at [198, 29] on input "9314" at bounding box center [199, 21] width 206 height 19
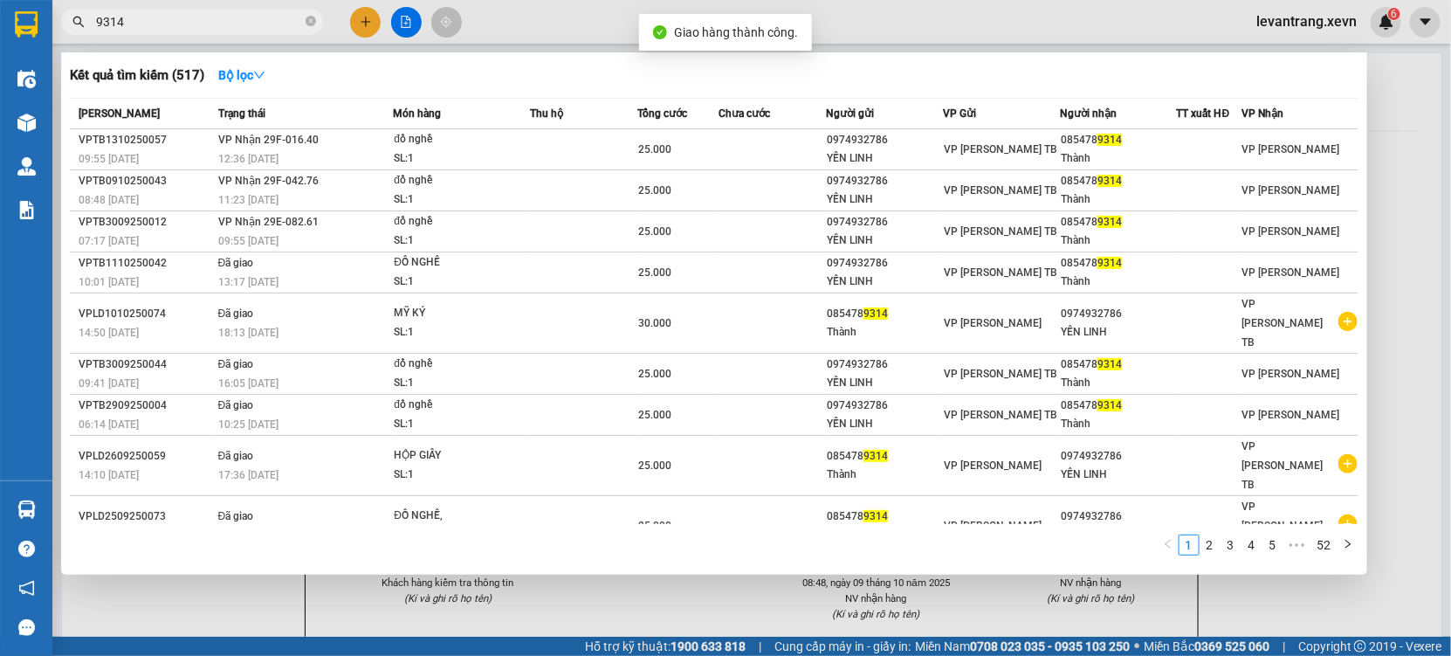
click at [271, 127] on th "Trạng thái" at bounding box center [304, 114] width 180 height 31
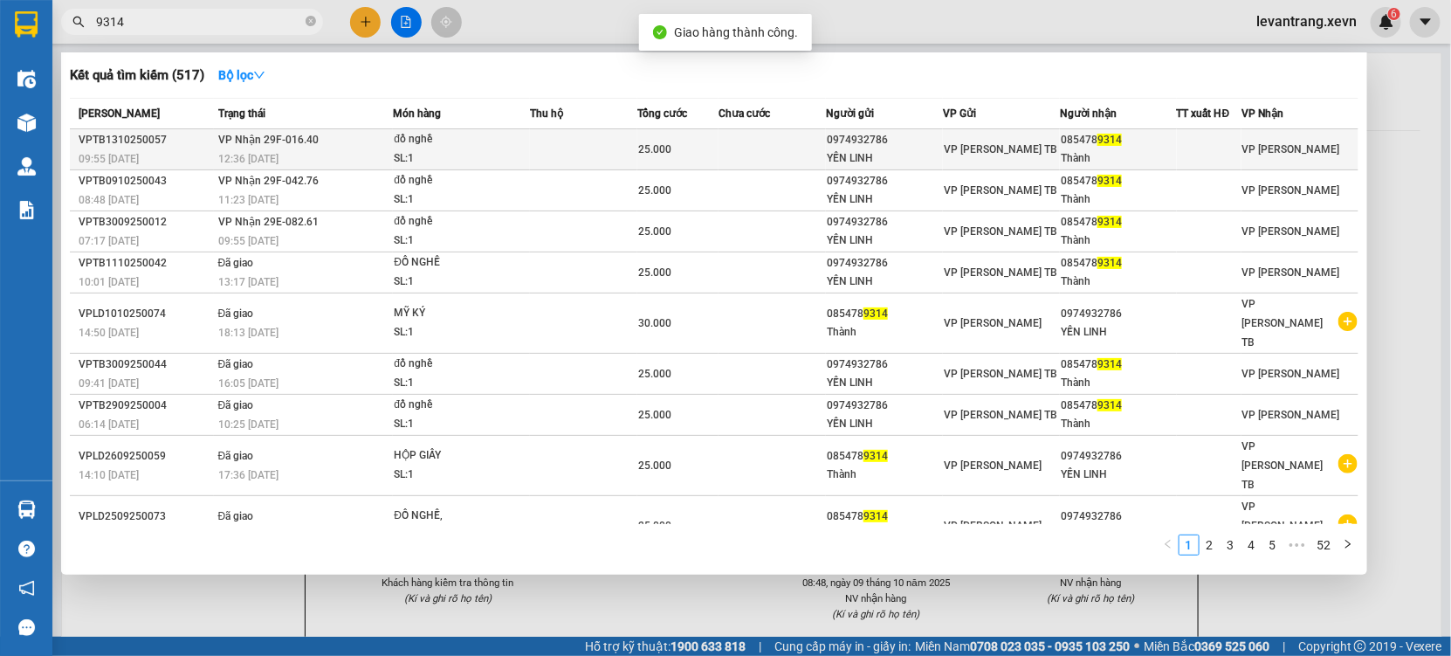
click at [274, 143] on span "VP Nhận 29F-016.40" at bounding box center [268, 140] width 100 height 12
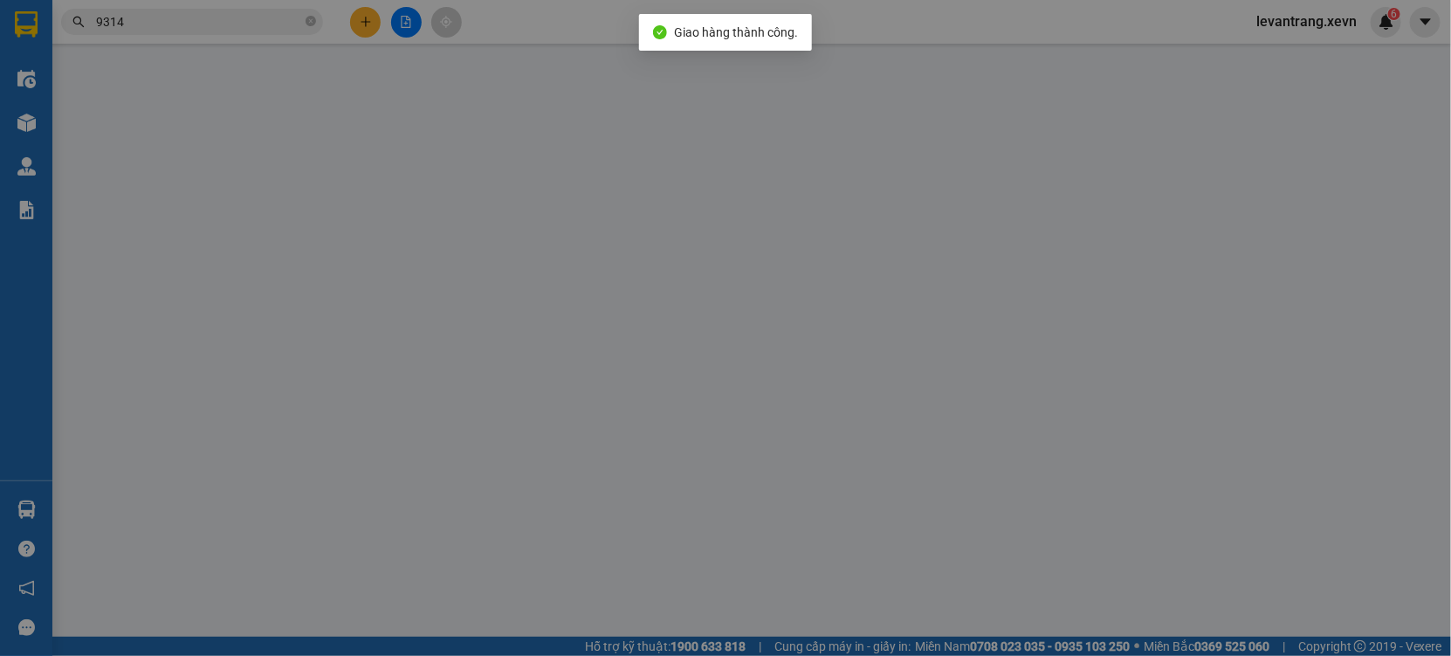
type input "0974932786"
type input "YẾN LINH"
type input "0854789314"
type input "Thành"
type input "001058007814 TÔ HỮU THÀNH"
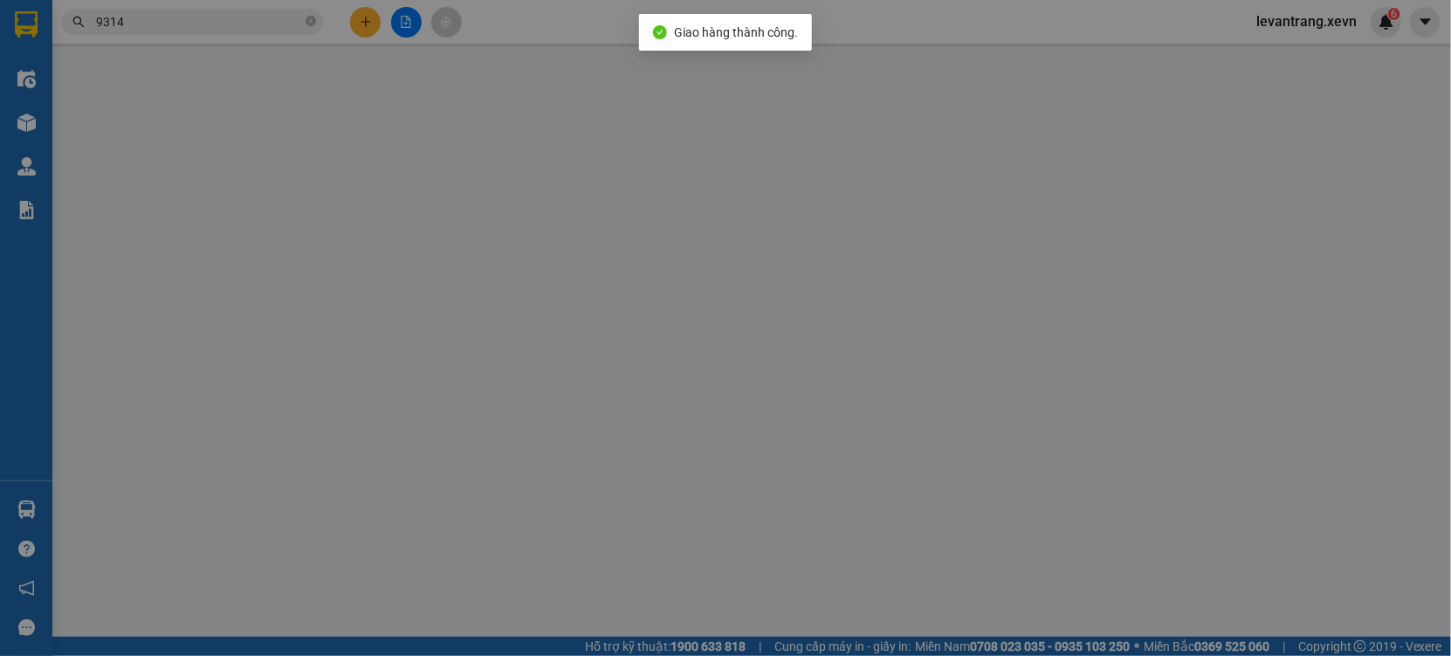
type input "0"
type input "25.000"
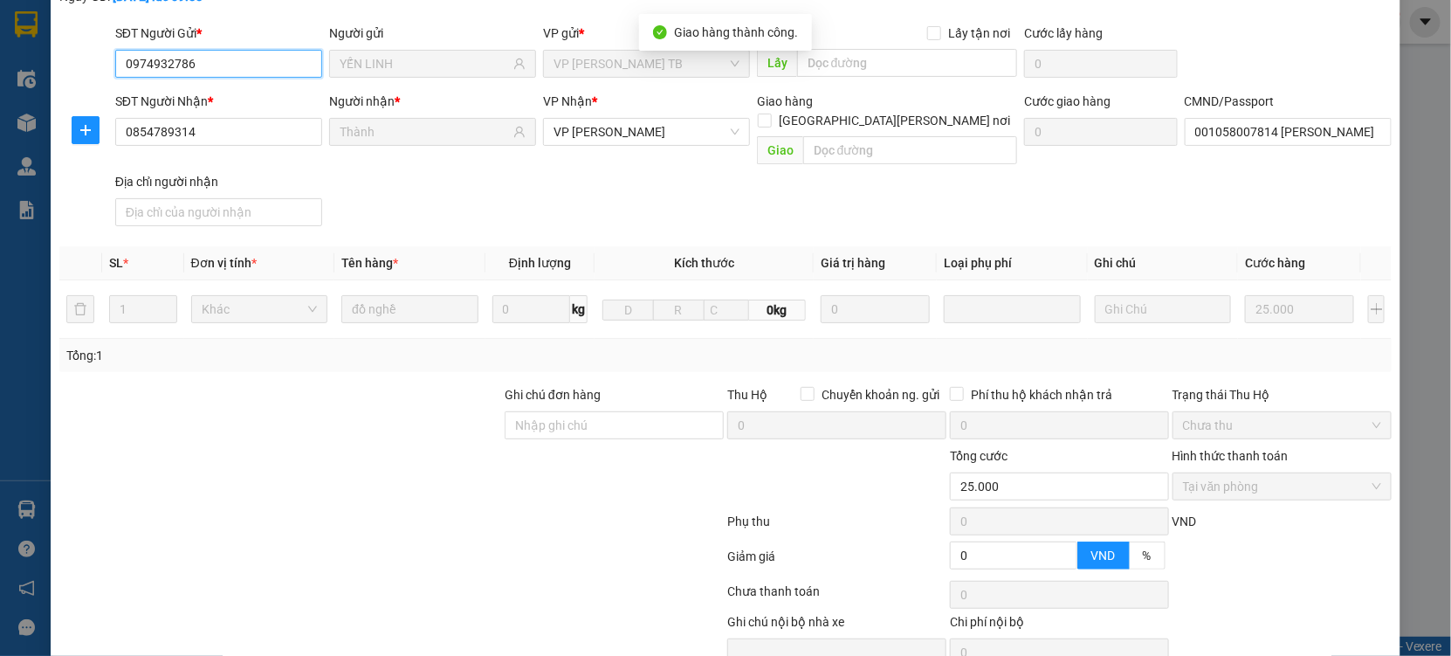
scroll to position [178, 0]
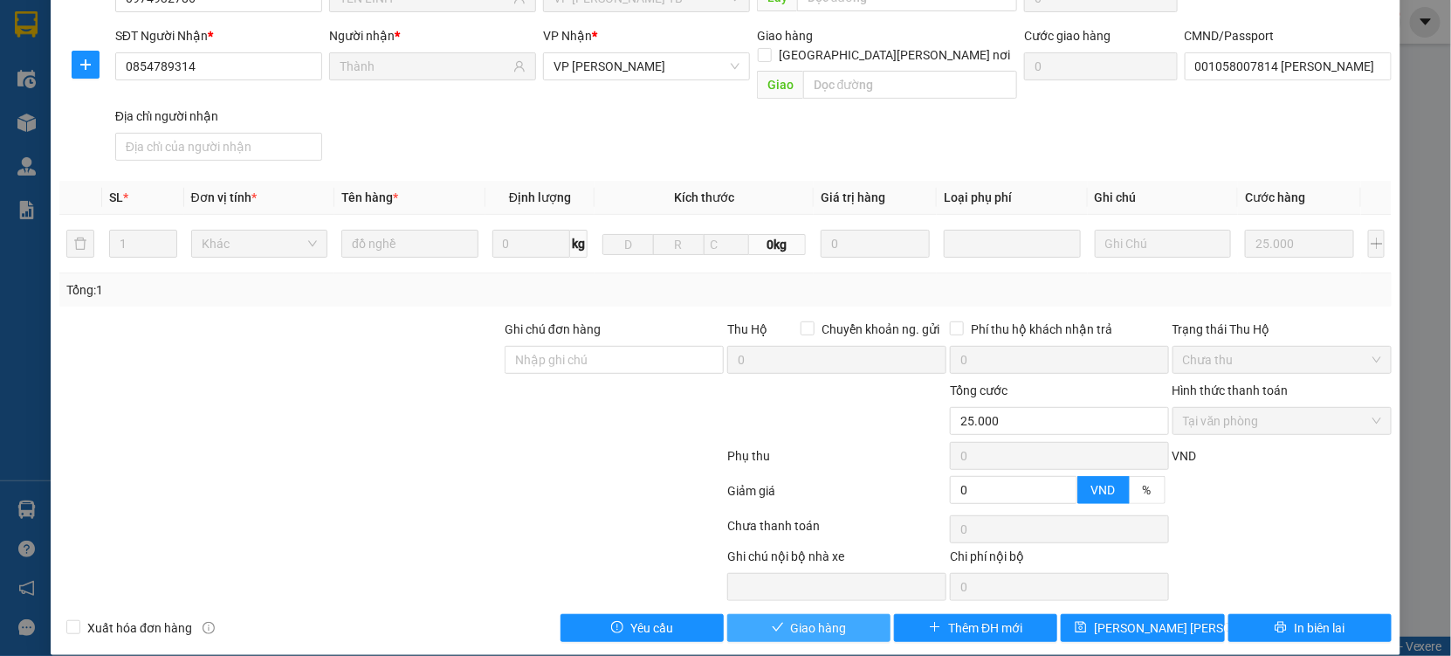
click at [804, 618] on span "Giao hàng" at bounding box center [819, 627] width 56 height 19
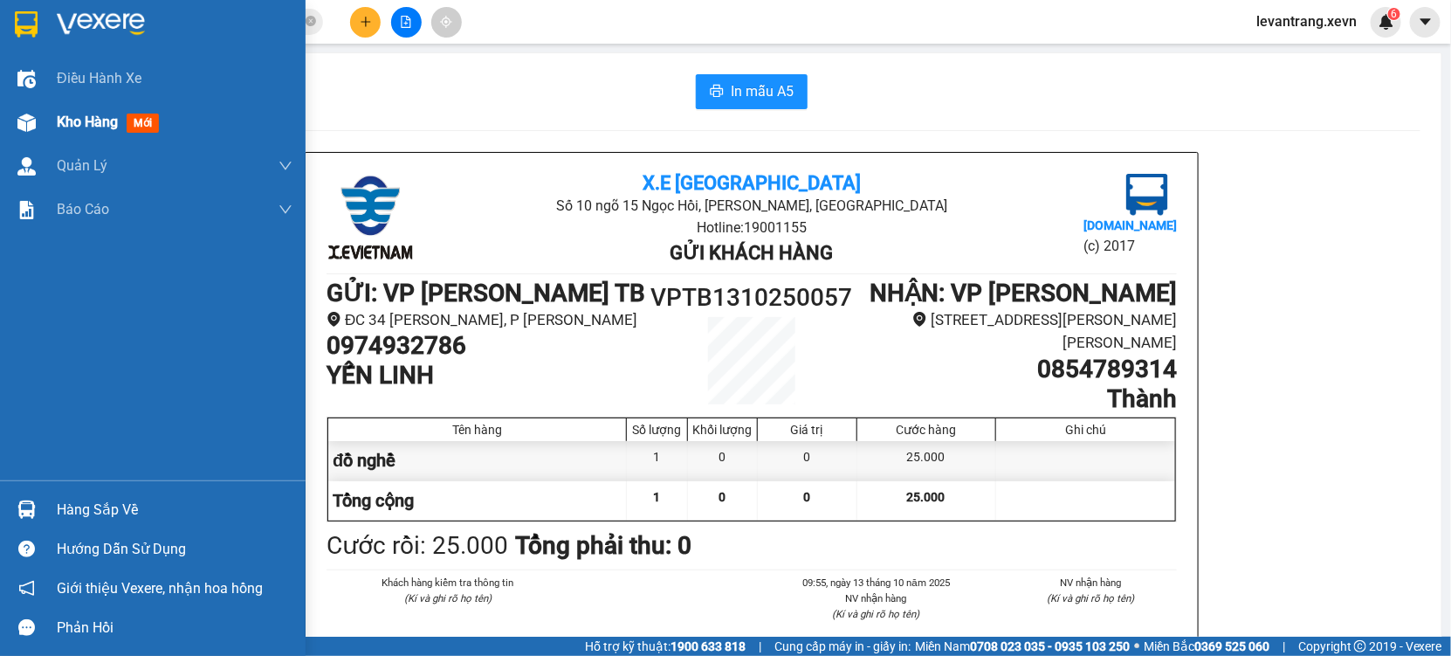
click at [120, 115] on div "Kho hàng mới" at bounding box center [111, 122] width 109 height 22
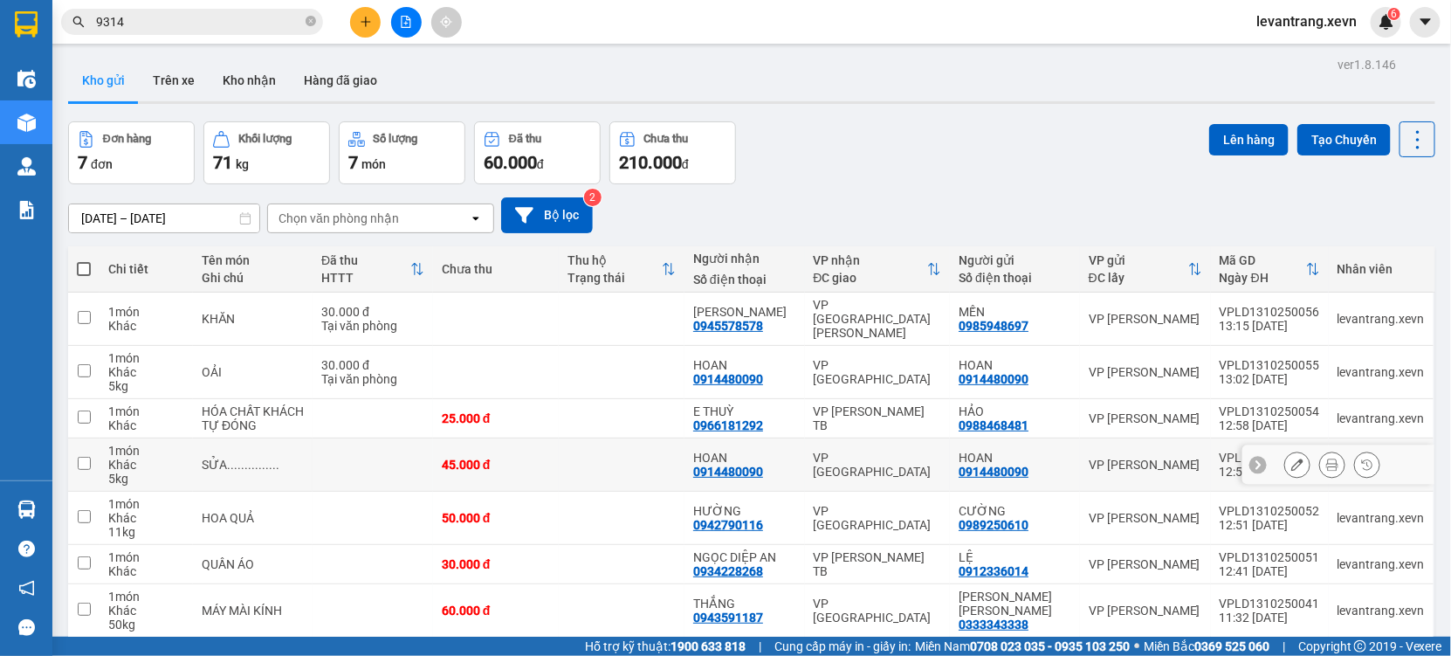
scroll to position [79, 0]
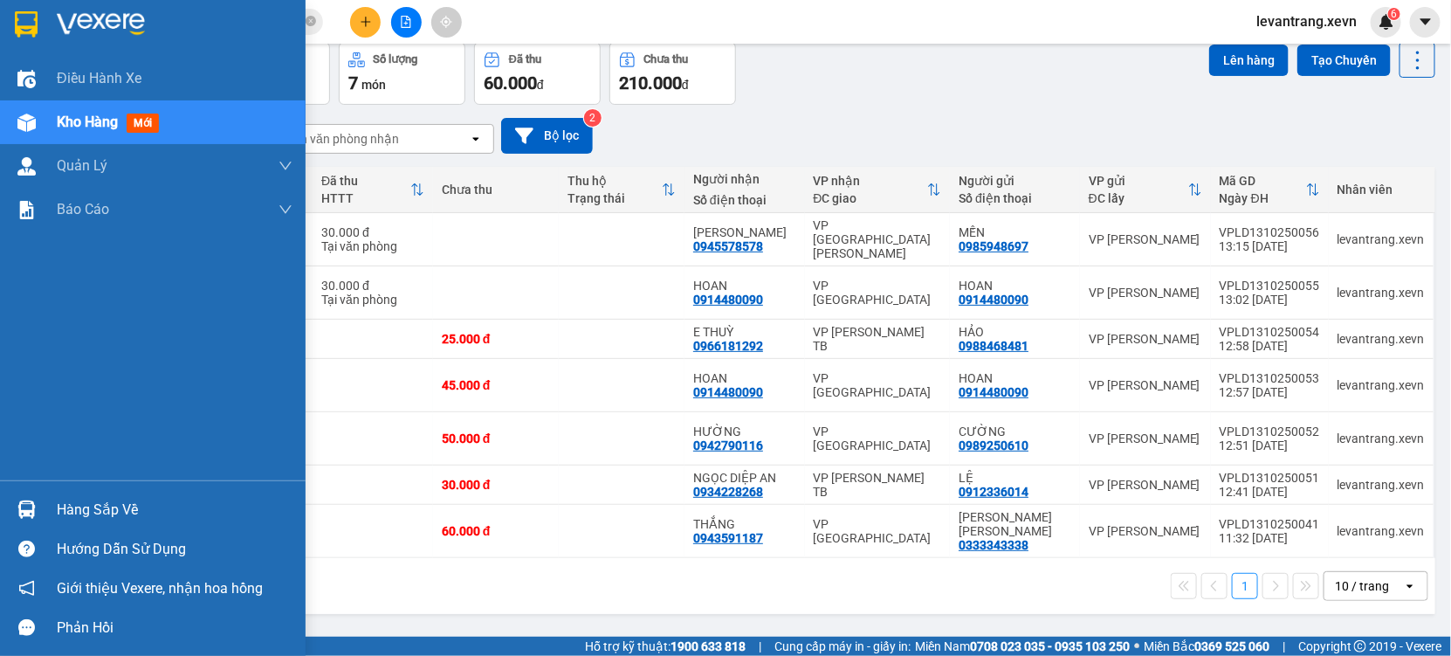
click at [36, 508] on div at bounding box center [26, 509] width 31 height 31
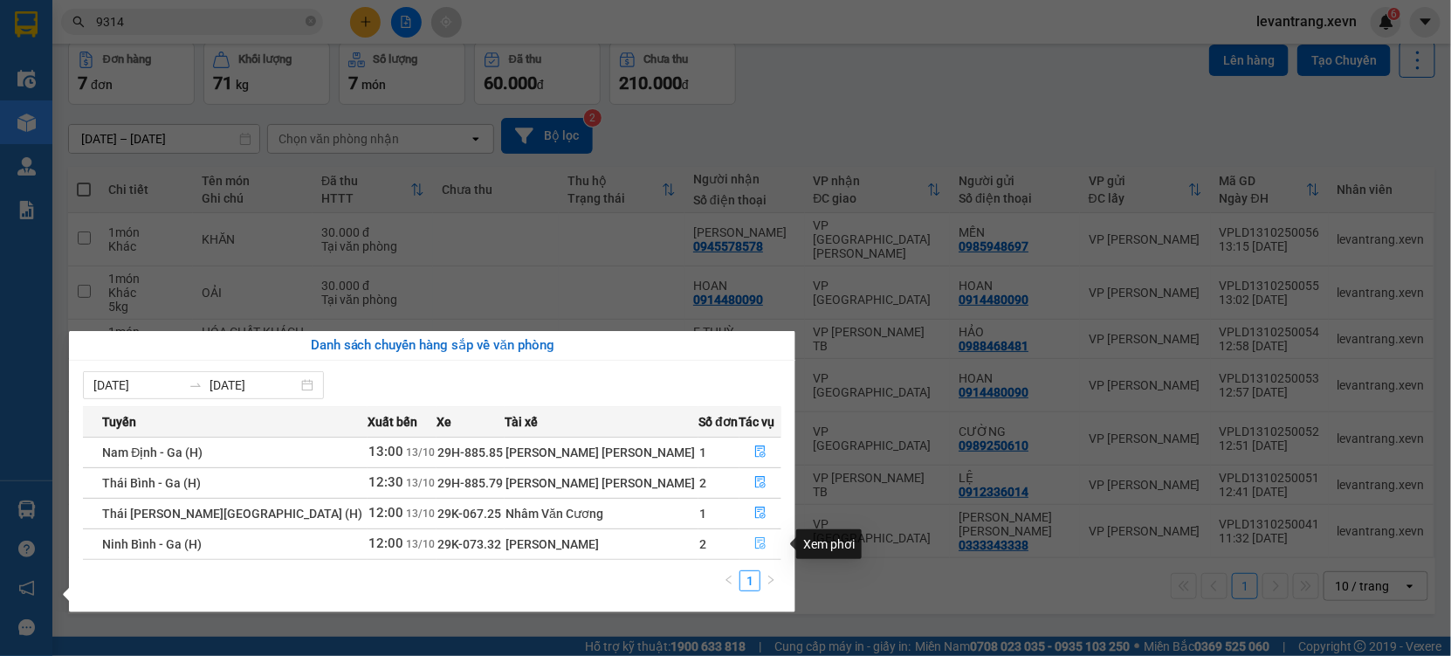
click at [754, 543] on icon "file-done" at bounding box center [760, 543] width 12 height 12
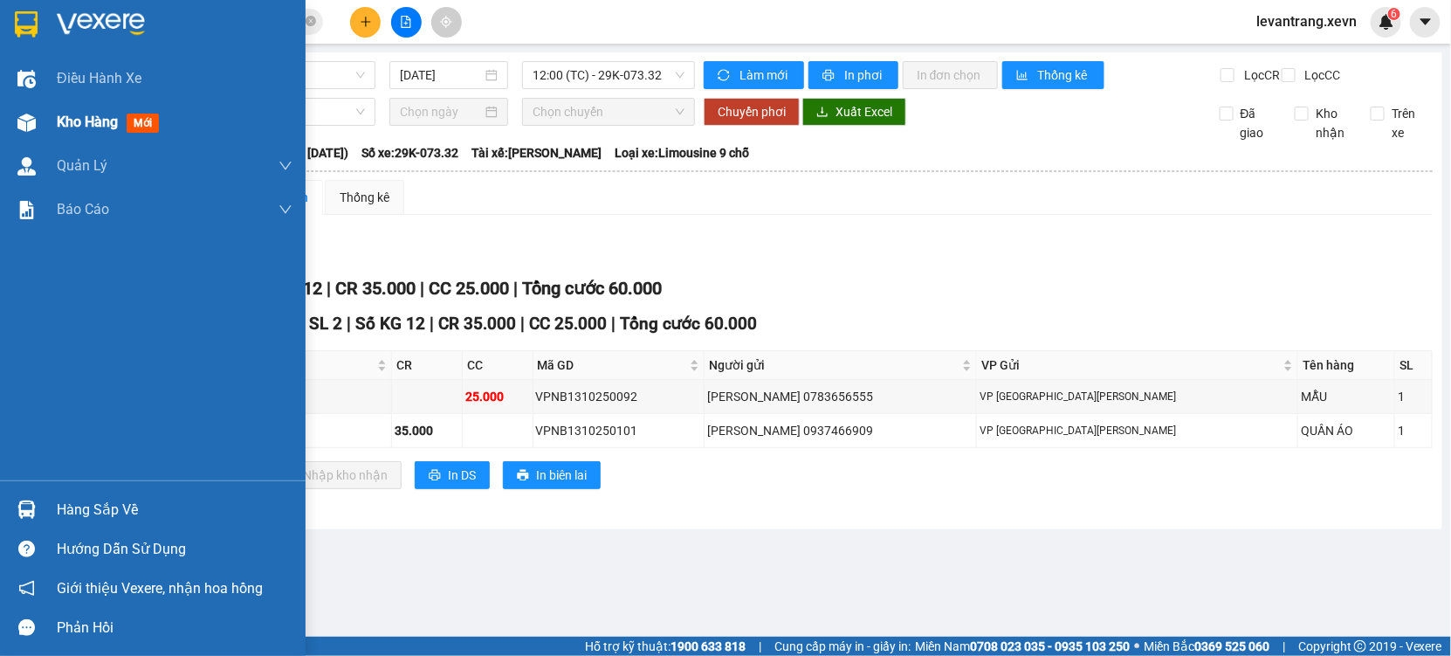
click at [7, 120] on div "Kho hàng mới" at bounding box center [153, 122] width 306 height 44
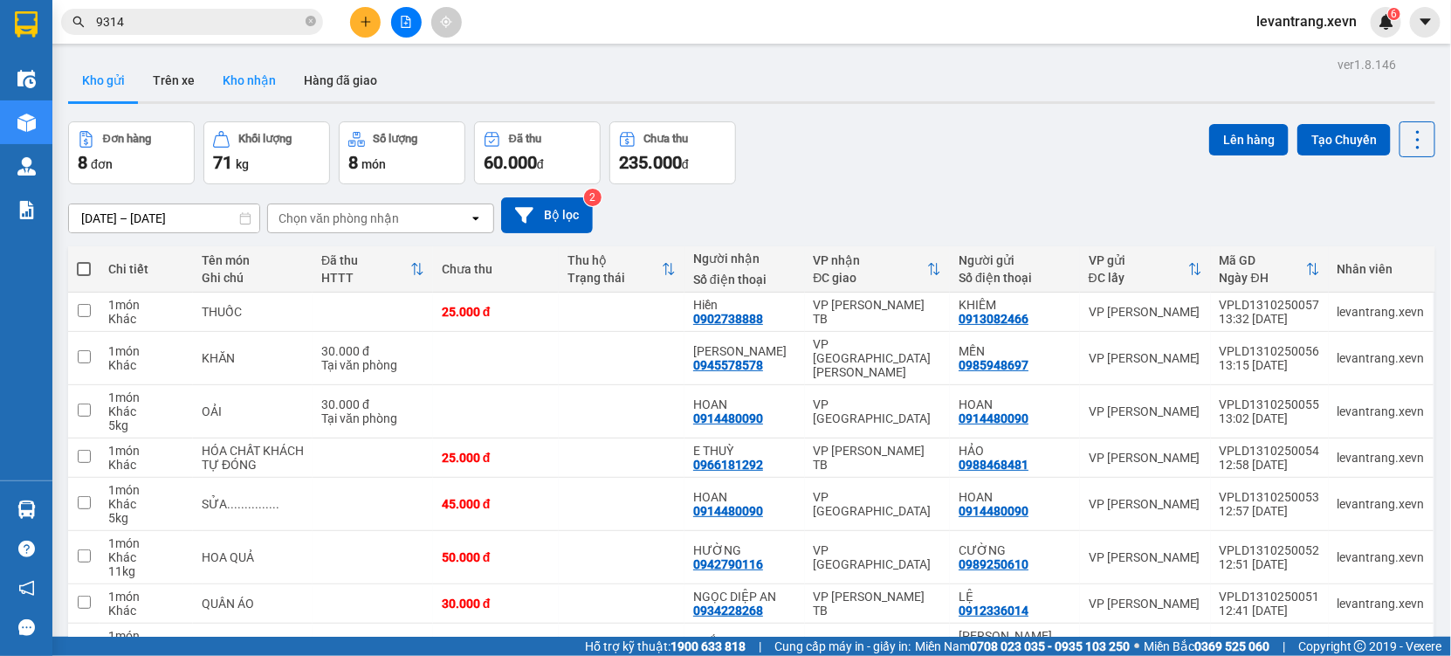
click at [237, 86] on button "Kho nhận" at bounding box center [249, 80] width 81 height 42
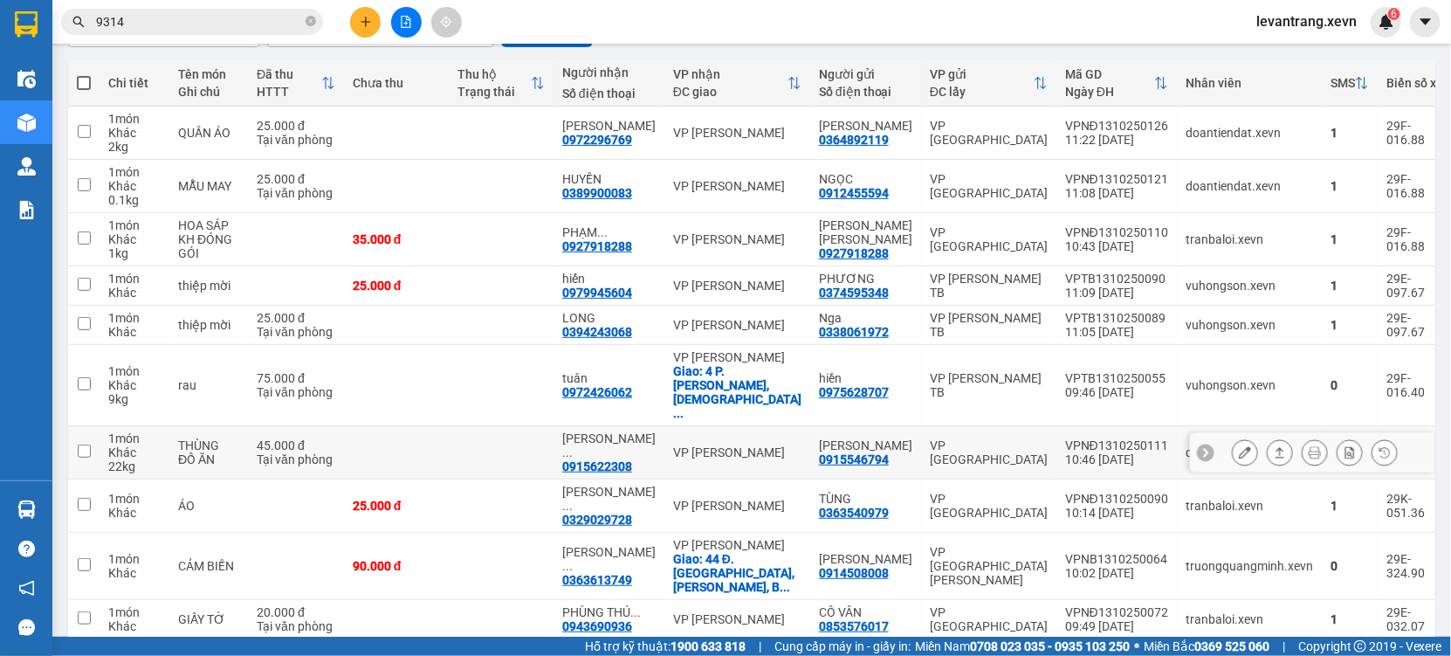
scroll to position [194, 0]
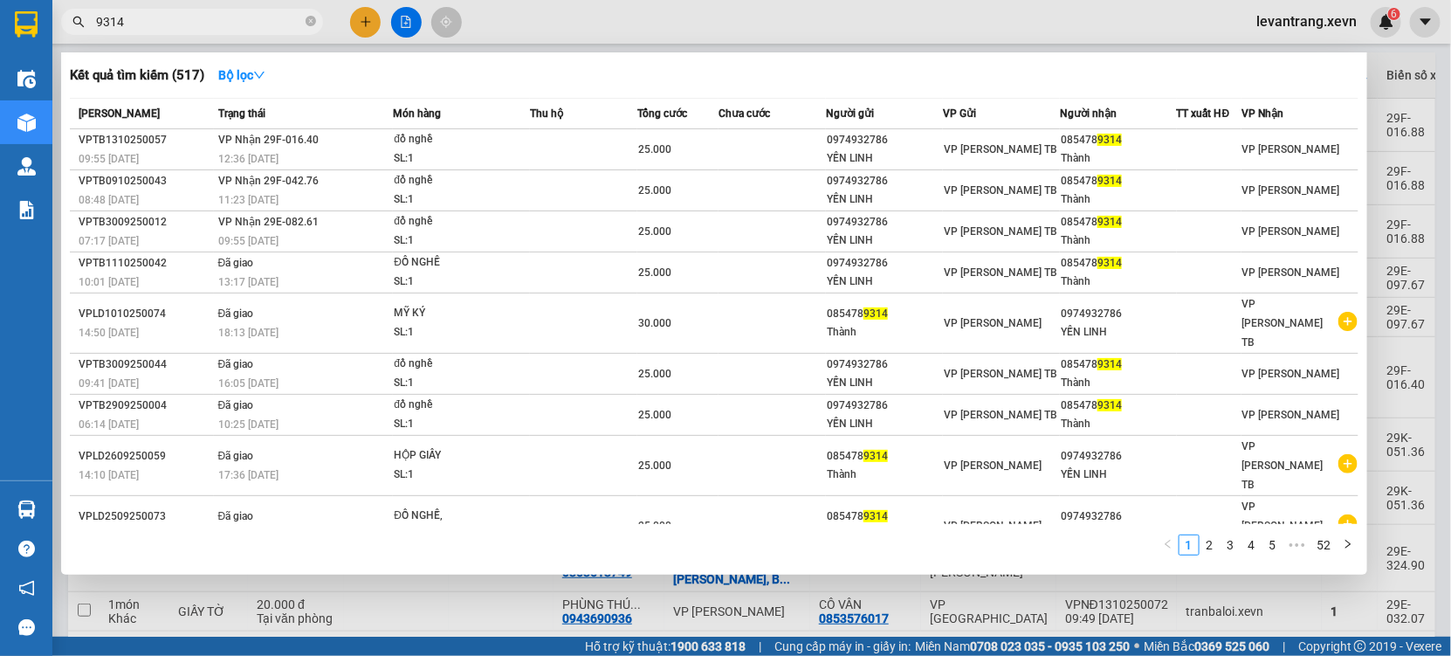
click at [140, 26] on input "9314" at bounding box center [199, 21] width 206 height 19
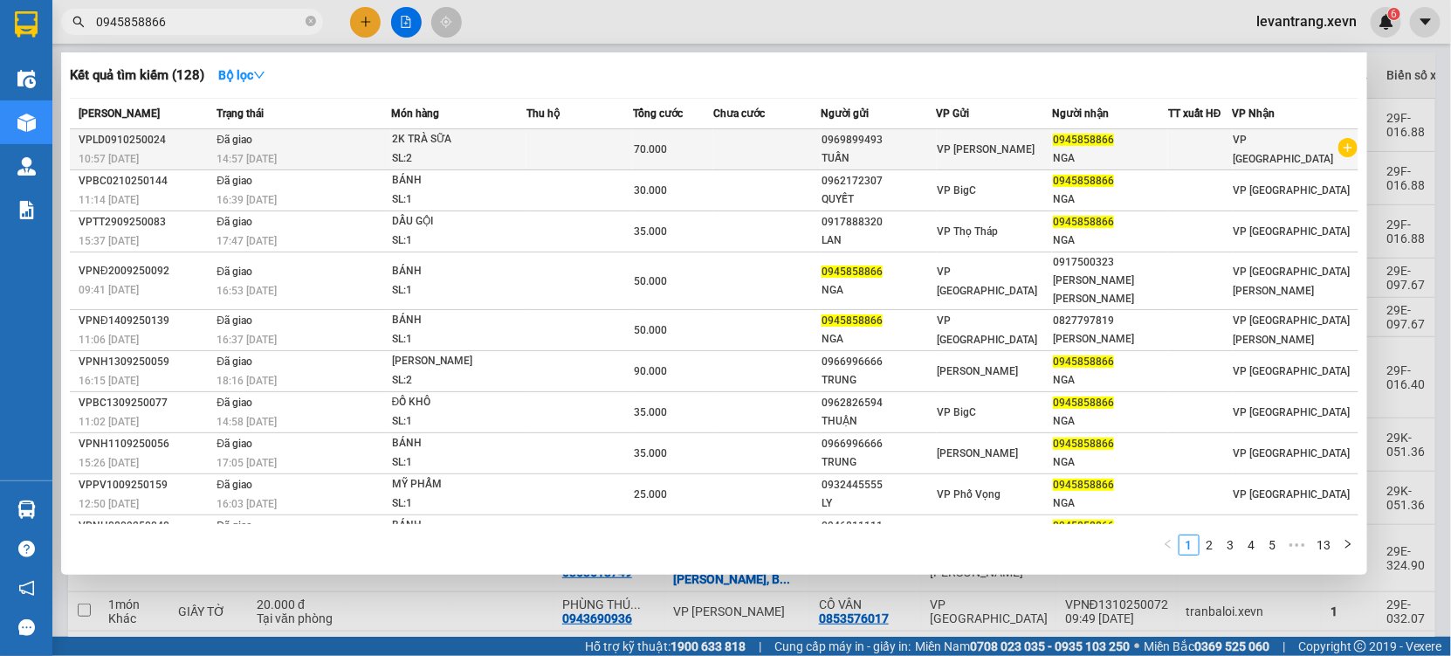
type input "0945858866"
click at [1339, 148] on icon "plus-circle" at bounding box center [1348, 147] width 19 height 19
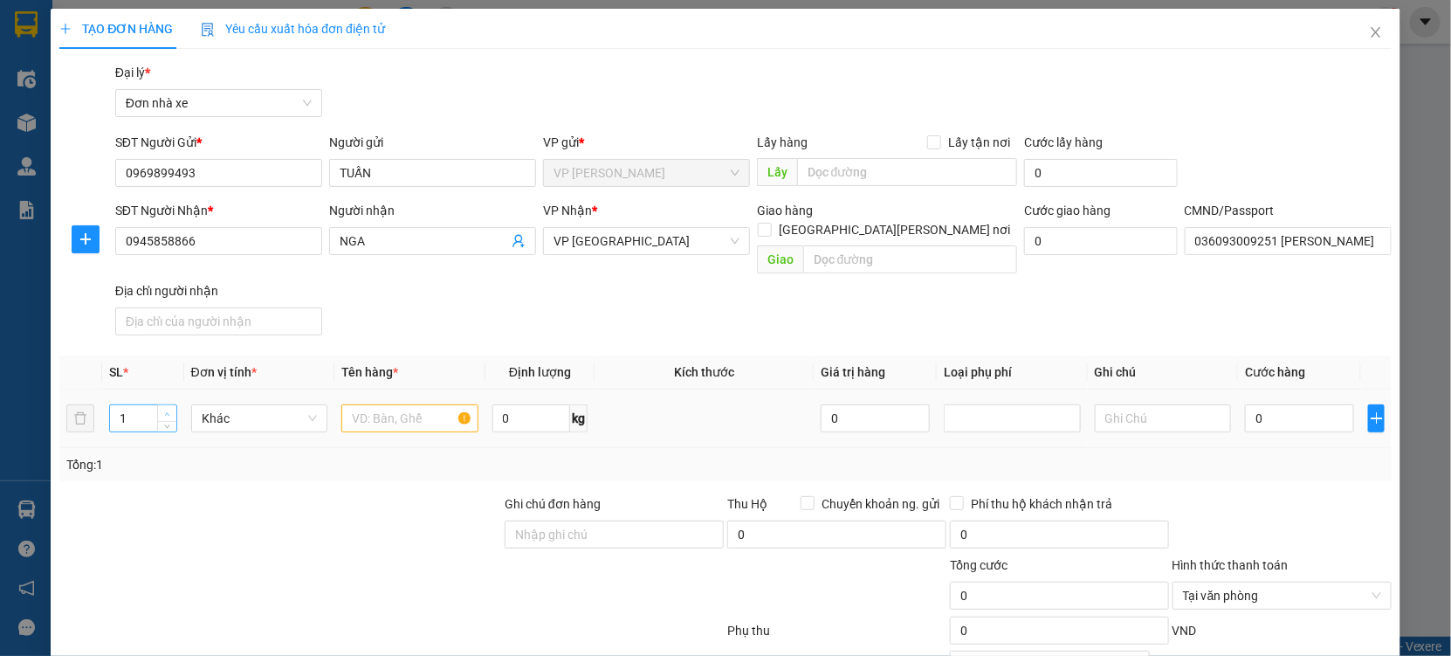
type input "2"
click at [167, 411] on icon "up" at bounding box center [167, 414] width 6 height 6
click at [410, 404] on input "text" at bounding box center [409, 418] width 137 height 28
type input "2K ĐÒ UỐNG"
click at [1305, 407] on input "0" at bounding box center [1299, 418] width 109 height 28
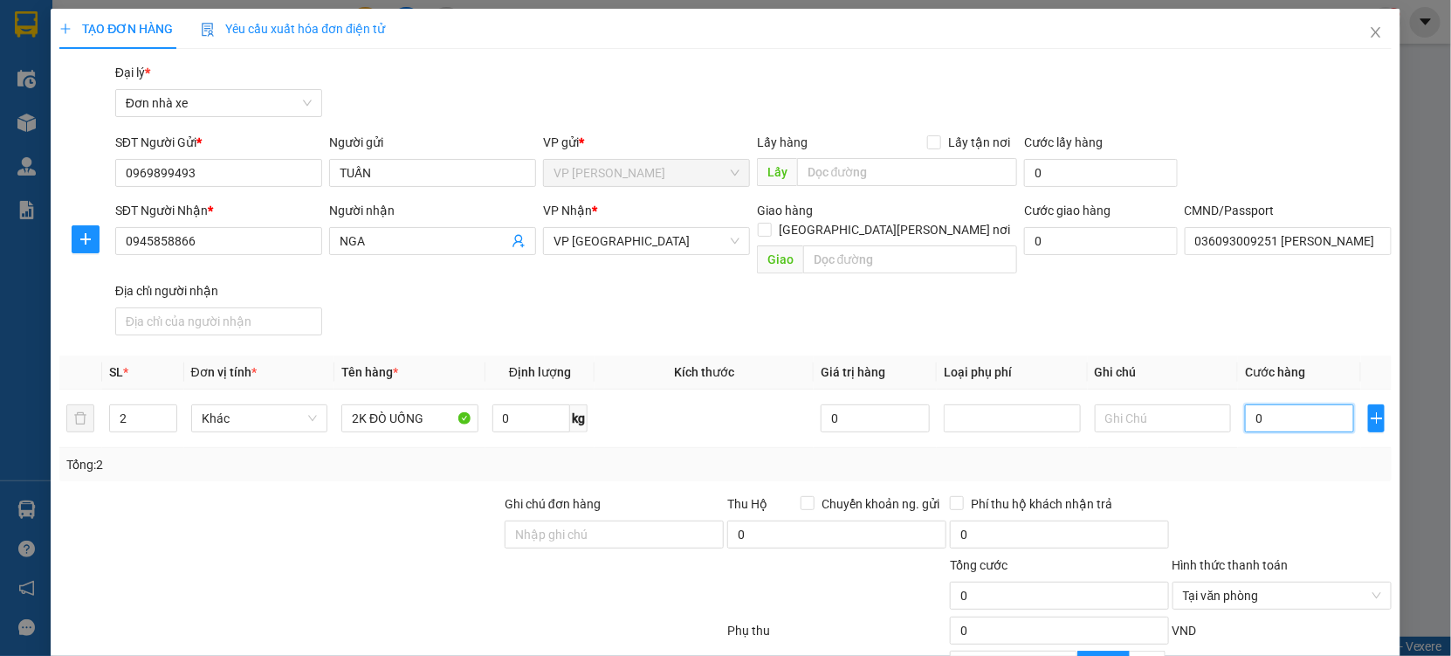
type input "7"
type input "70"
type input "70.000"
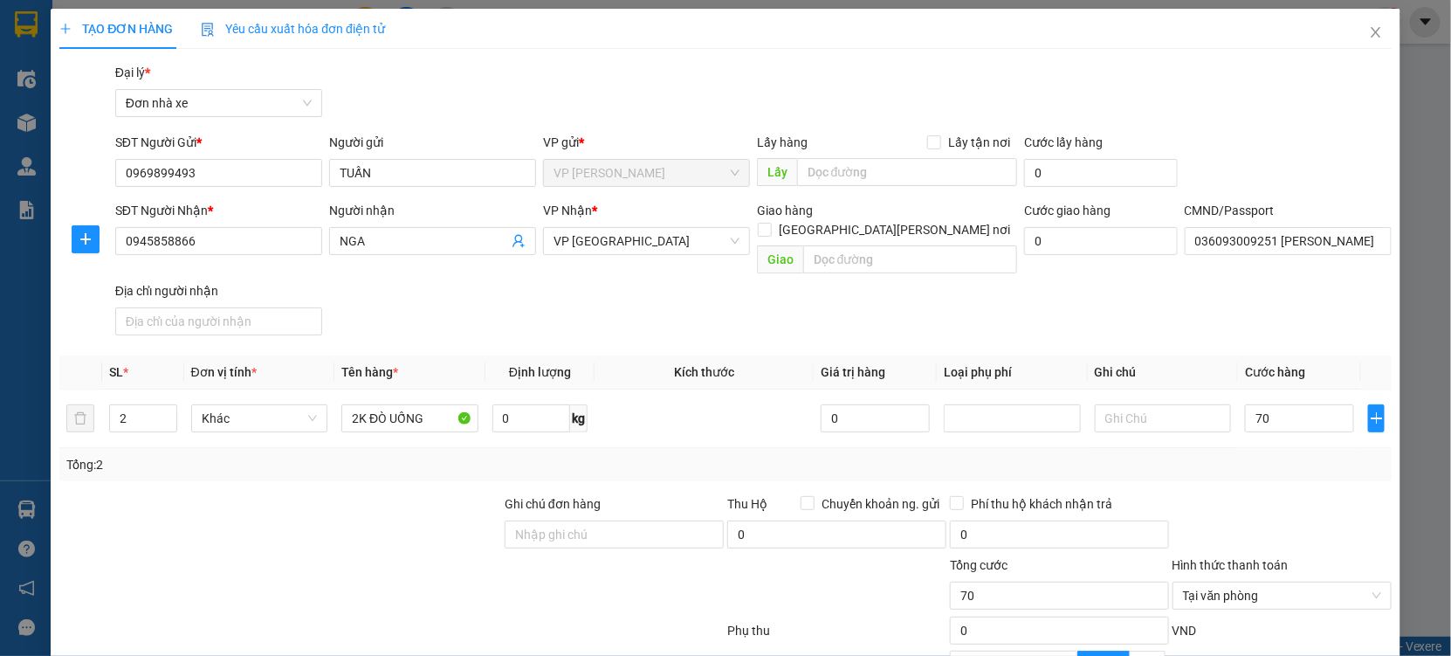
type input "70.000"
click at [1267, 501] on div at bounding box center [1282, 524] width 223 height 61
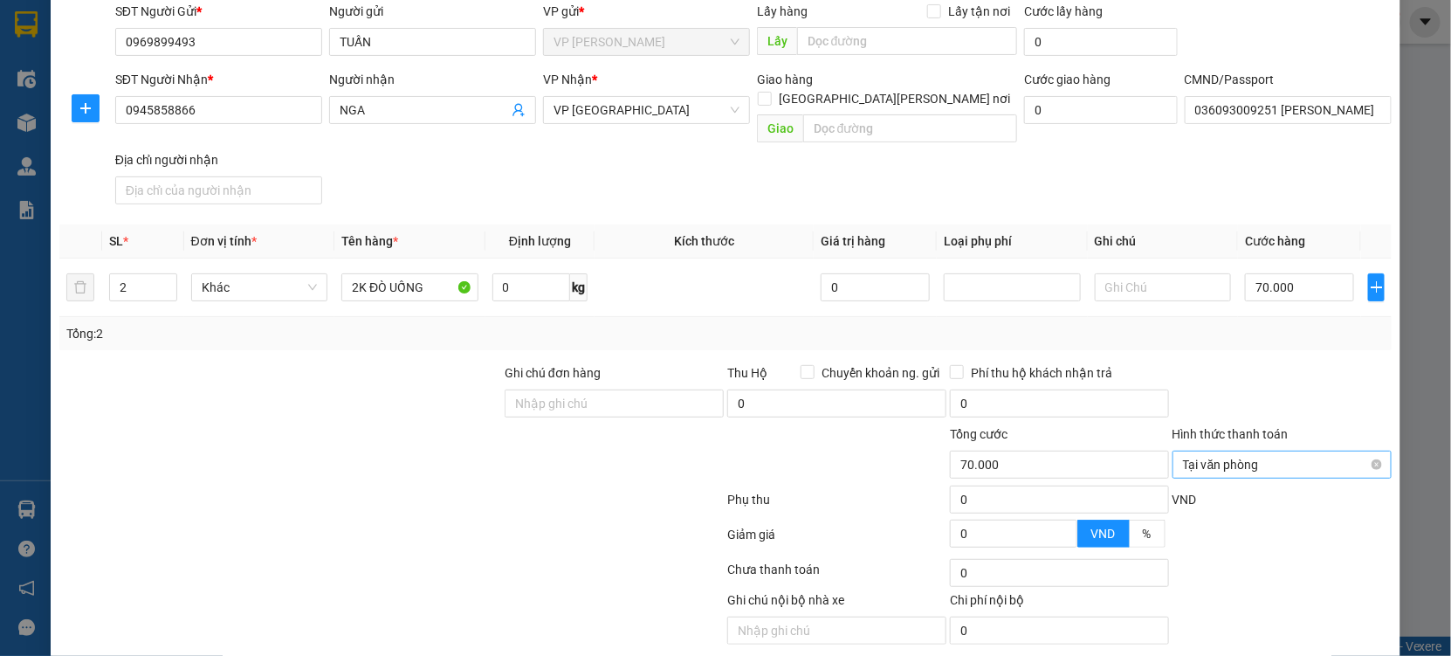
scroll to position [175, 0]
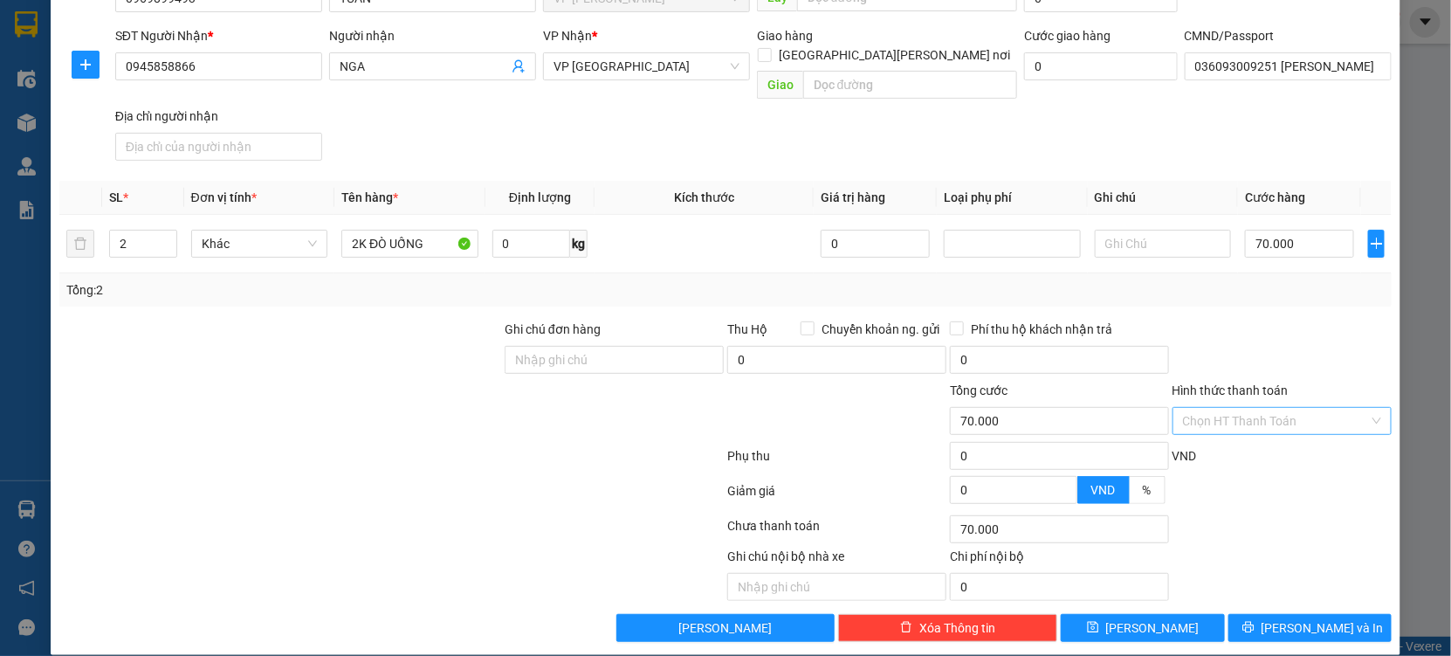
type input "70.000"
drag, startPoint x: 1332, startPoint y: 346, endPoint x: 1328, endPoint y: 603, distance: 256.7
click at [1326, 392] on form "Ghi chú đơn hàng Thu Hộ Chuyển khoản ng. gửi 0 Phí thu hộ khách nhận trả 0 Tổng…" at bounding box center [725, 416] width 1333 height 192
click at [1325, 618] on span "[PERSON_NAME] và In" at bounding box center [1323, 627] width 122 height 19
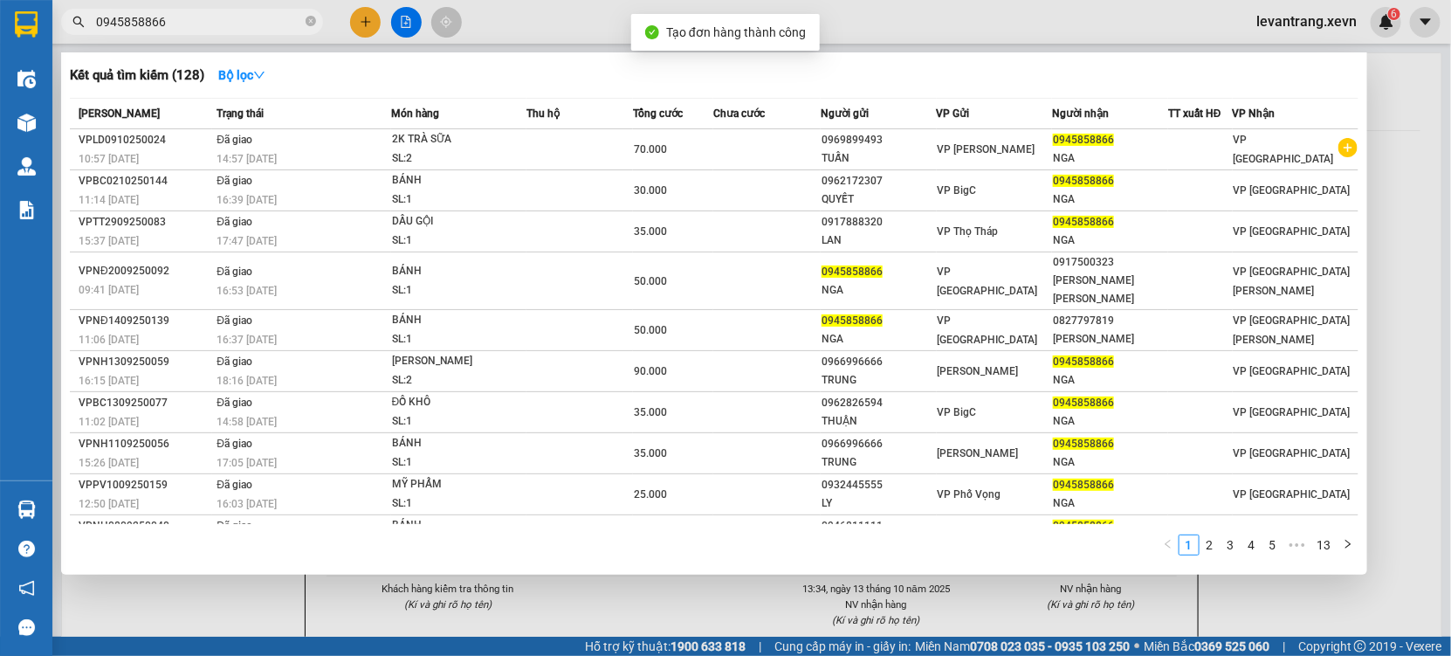
drag, startPoint x: 607, startPoint y: 597, endPoint x: 659, endPoint y: 115, distance: 484.9
click at [0, 22] on div "Kết quả tìm kiếm ( 128 ) Bộ lọc Mã ĐH Trạng thái Món hàng Thu hộ Tổng cước Chưa…" at bounding box center [0, 22] width 0 height 0
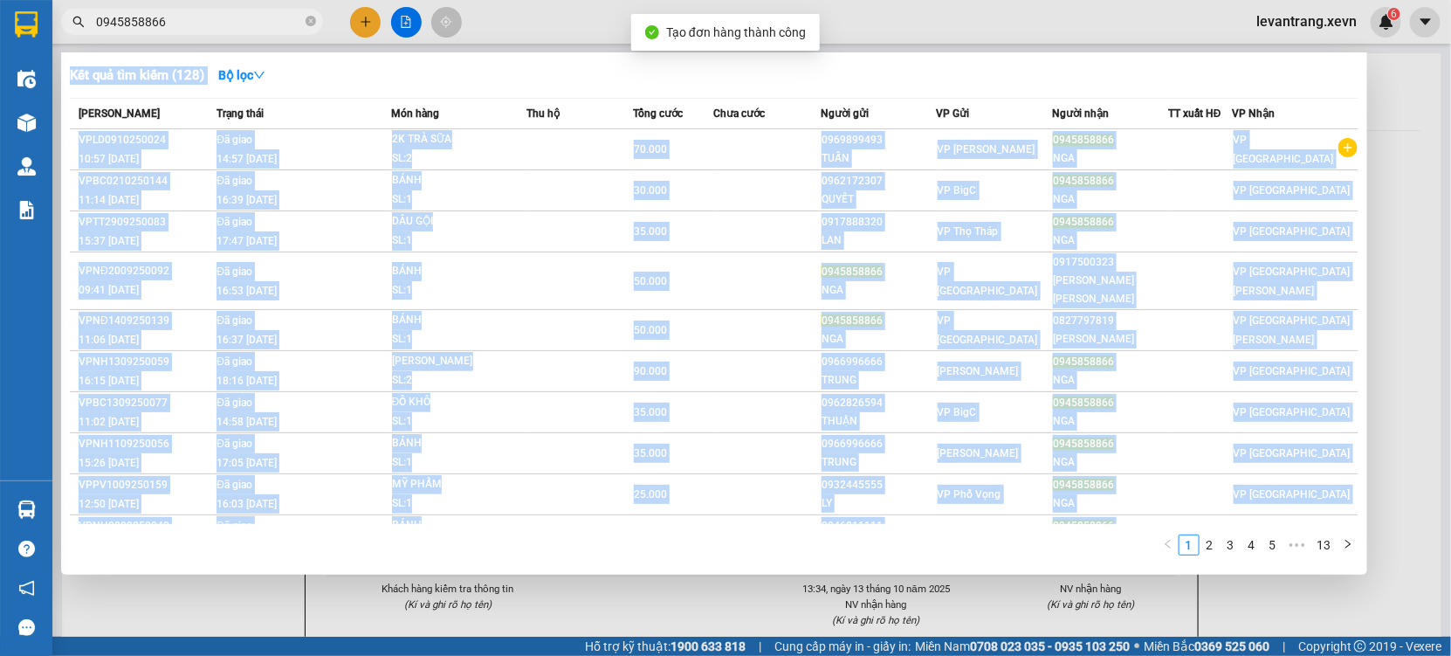
click at [788, 599] on div at bounding box center [725, 328] width 1451 height 656
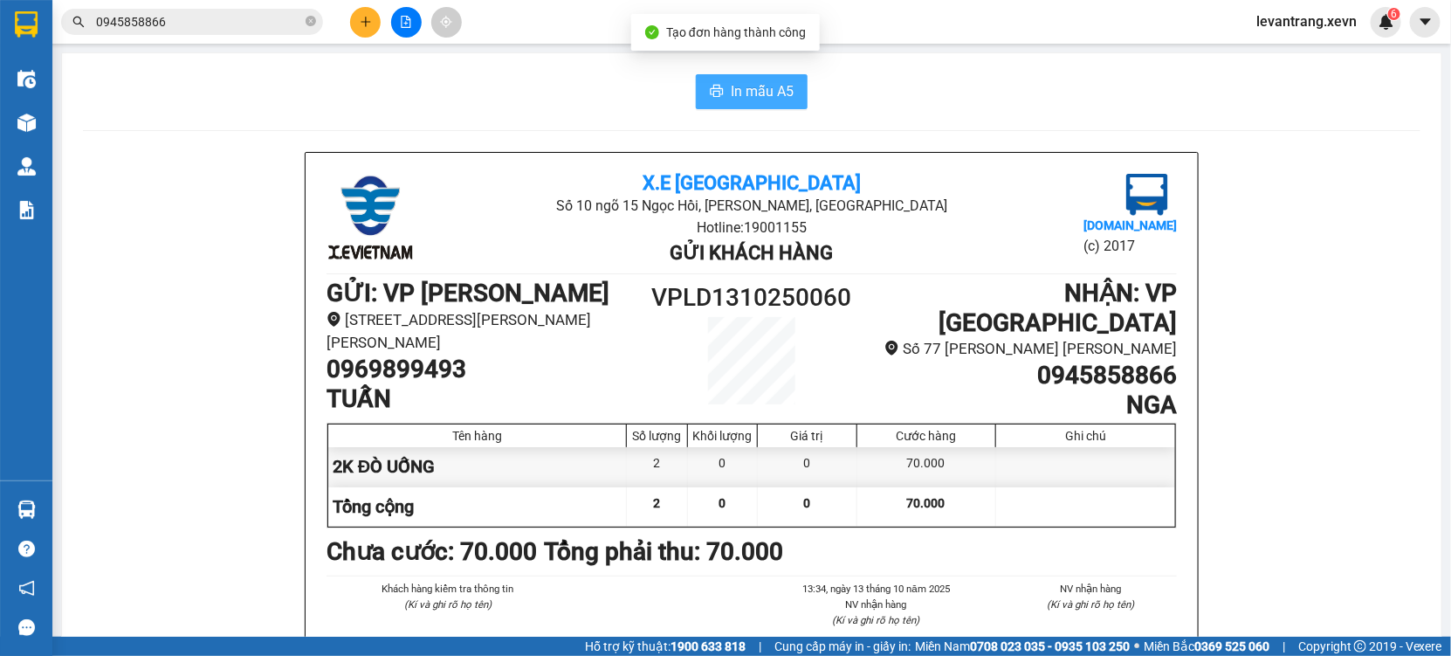
click at [722, 101] on button "In mẫu A5" at bounding box center [752, 91] width 112 height 35
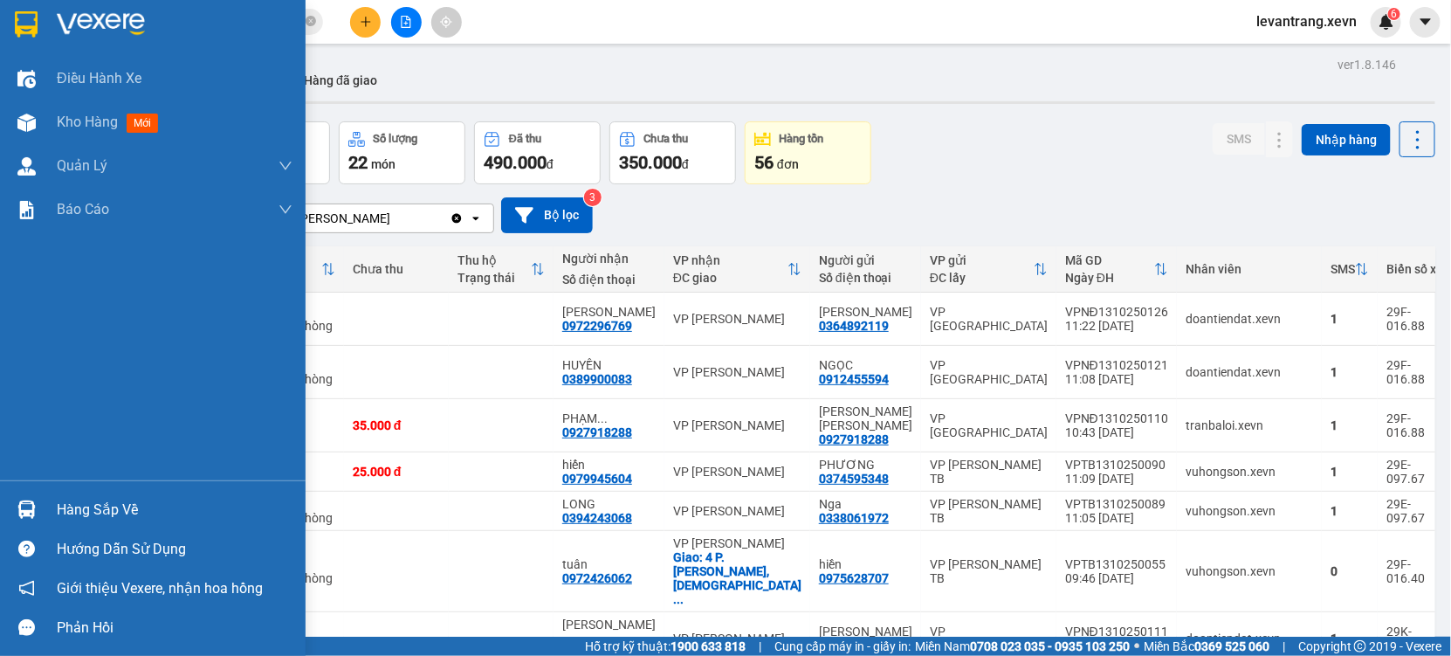
click at [53, 508] on div "Hàng sắp về" at bounding box center [153, 509] width 306 height 39
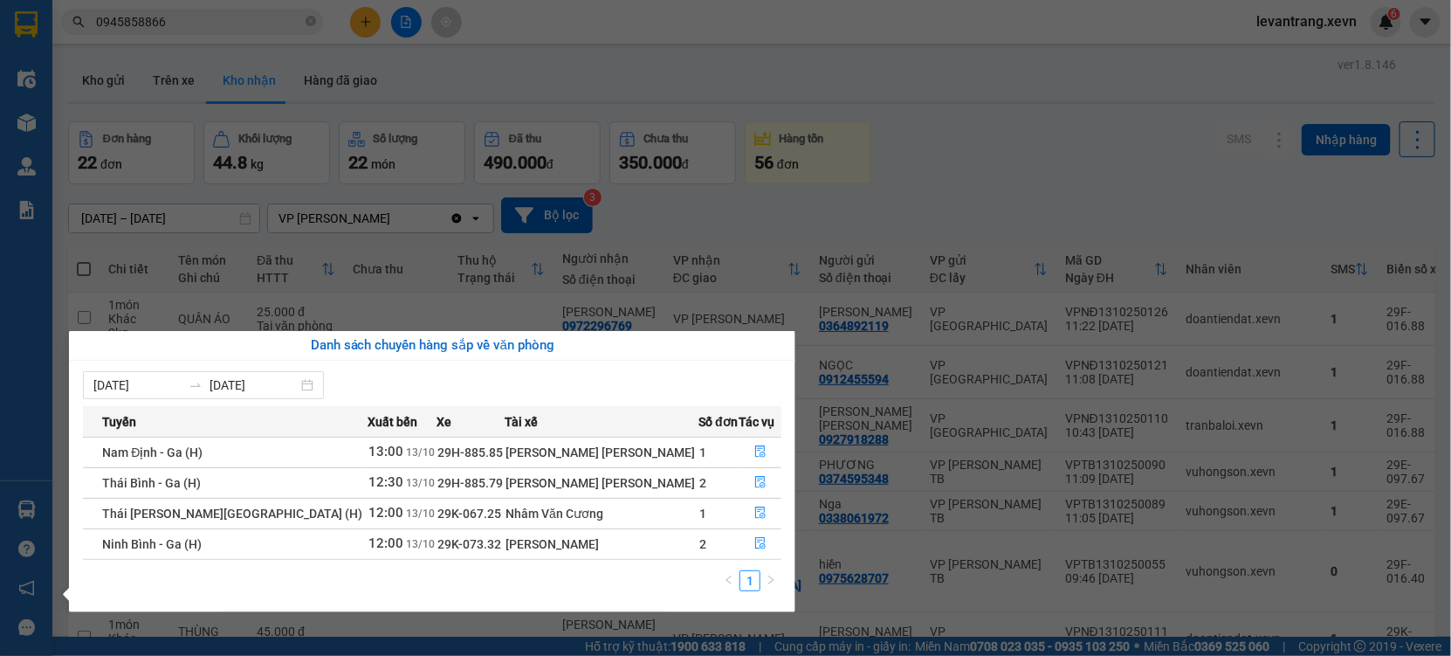
click at [1037, 143] on section "Kết quả tìm kiếm ( 128 ) Bộ lọc Mã ĐH Trạng thái Món hàng Thu hộ Tổng cước Chưa…" at bounding box center [725, 328] width 1451 height 656
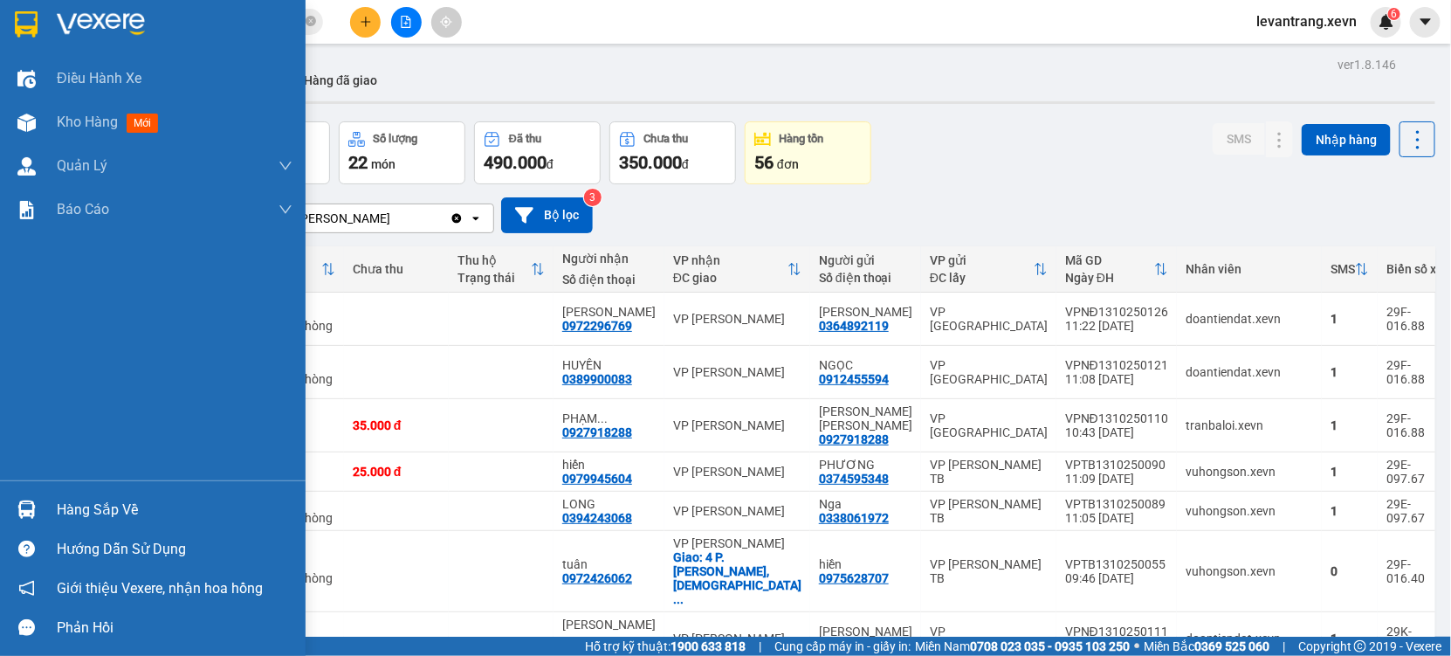
click at [83, 513] on div "Hàng sắp về" at bounding box center [175, 510] width 236 height 26
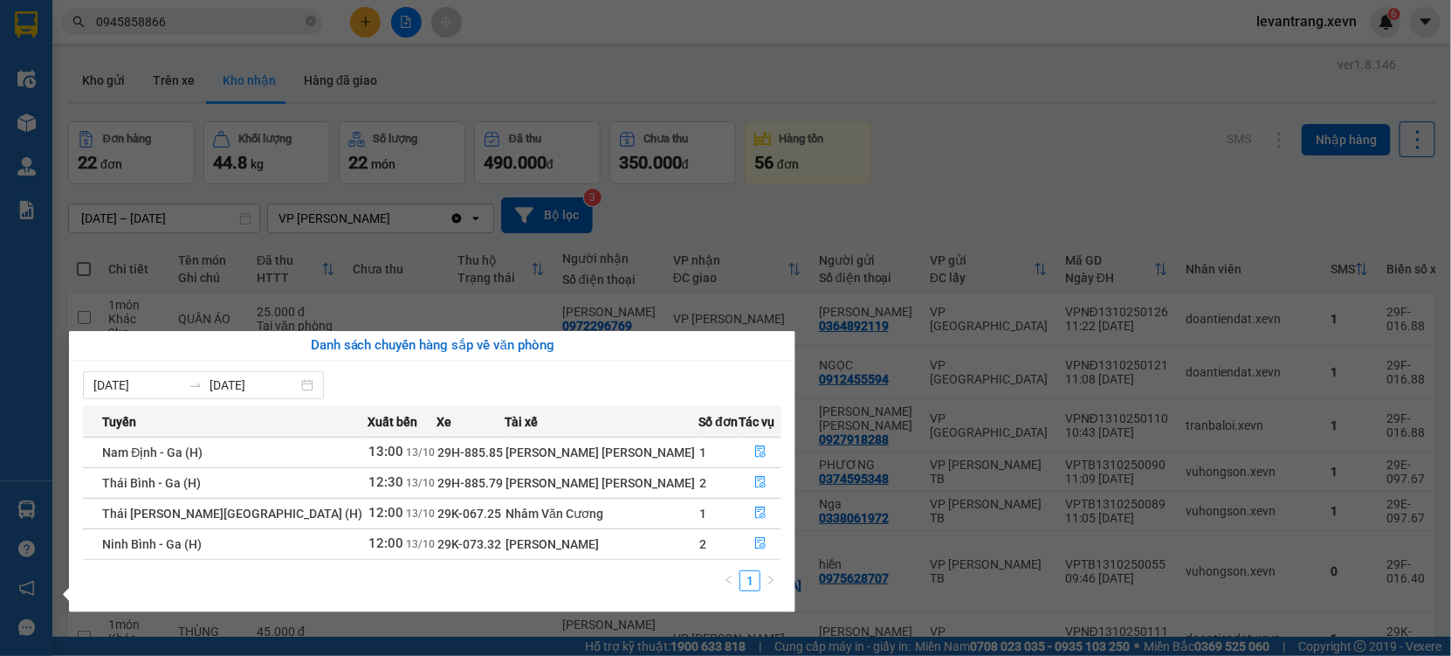
click at [385, 196] on section "Kết quả tìm kiếm ( 128 ) Bộ lọc Mã ĐH Trạng thái Món hàng Thu hộ Tổng cước Chưa…" at bounding box center [725, 328] width 1451 height 656
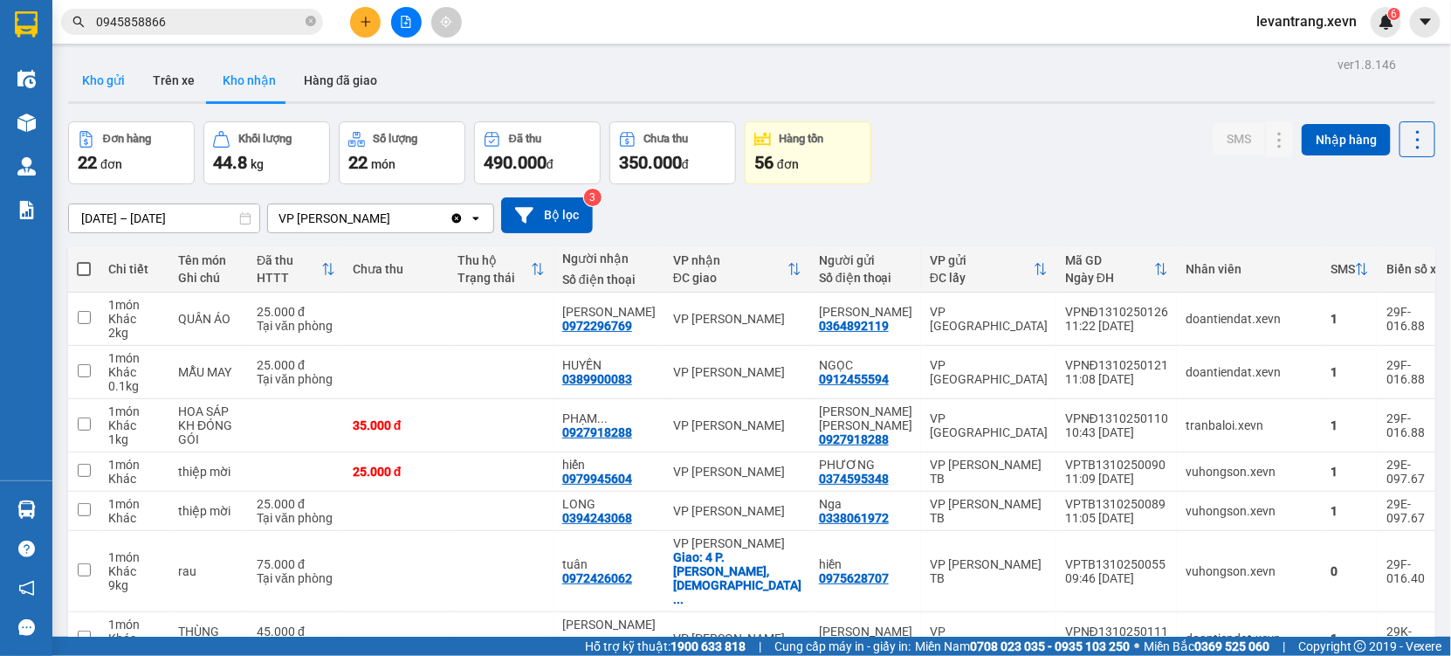
click at [126, 84] on button "Kho gửi" at bounding box center [103, 80] width 71 height 42
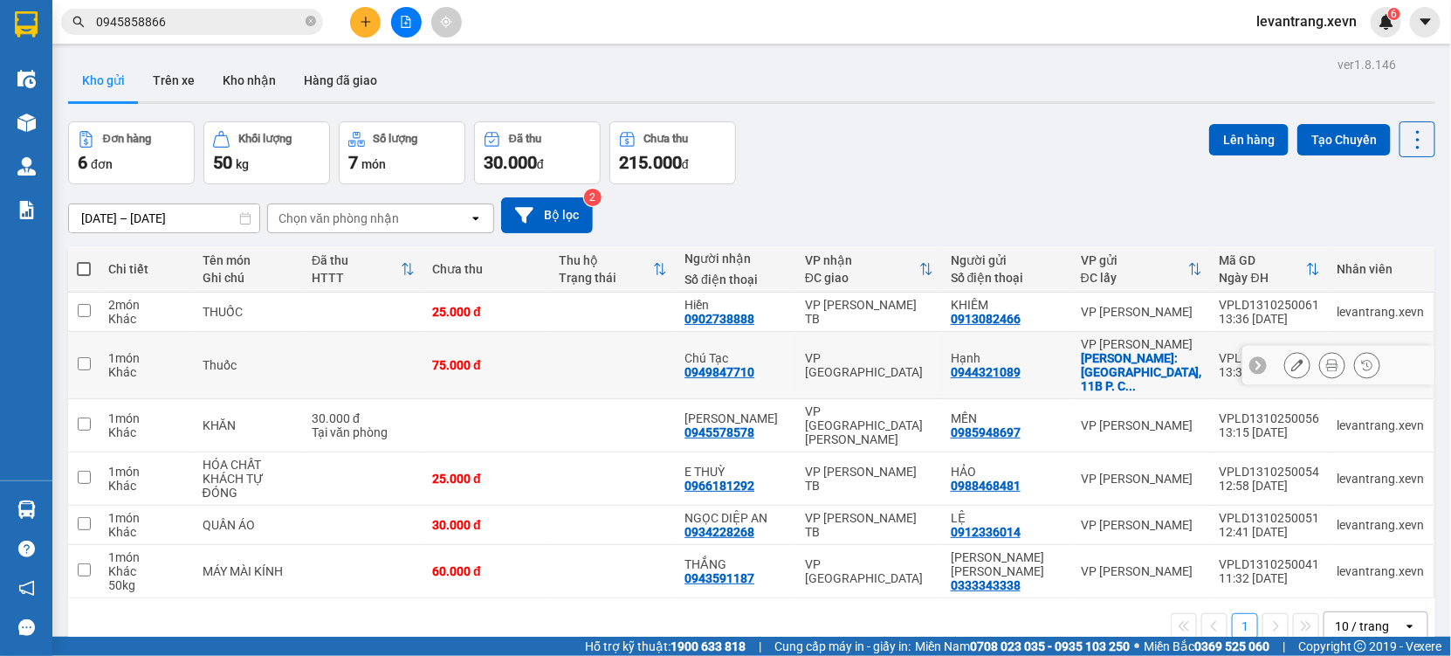
click at [1326, 360] on icon at bounding box center [1332, 365] width 12 height 12
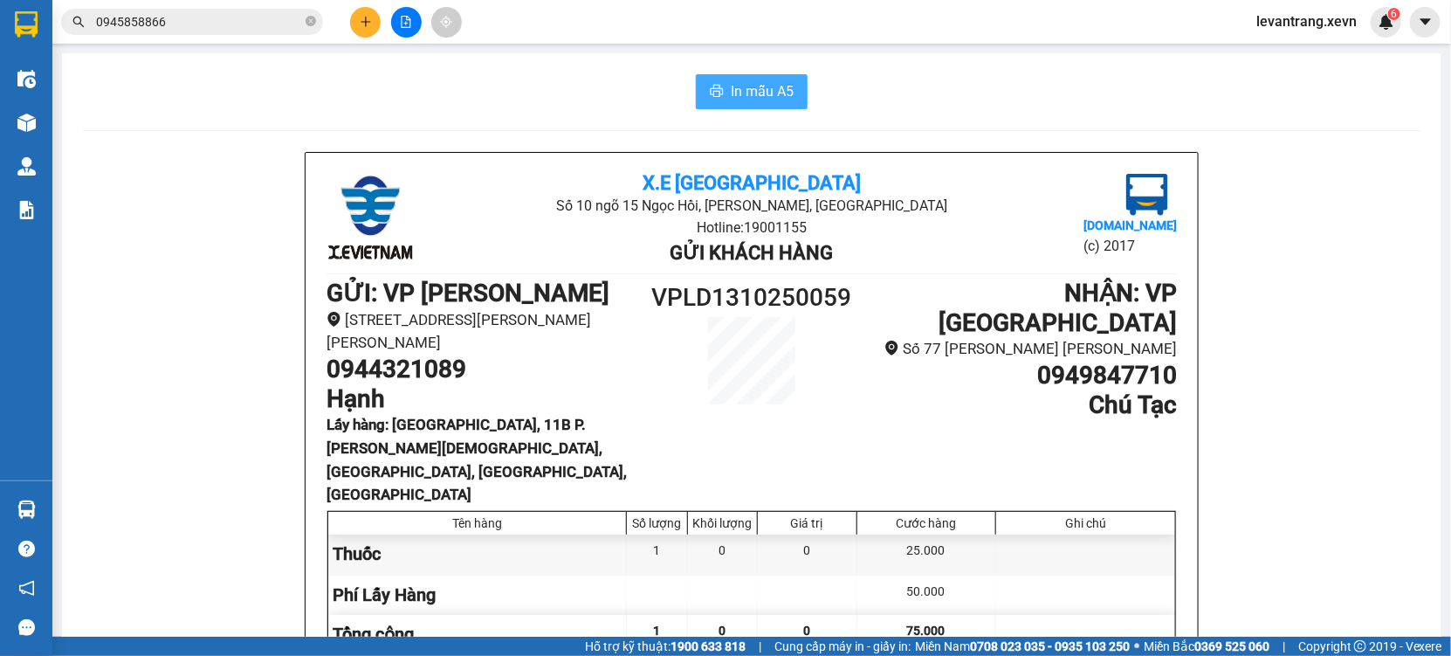
click at [770, 100] on span "In mẫu A5" at bounding box center [762, 91] width 63 height 22
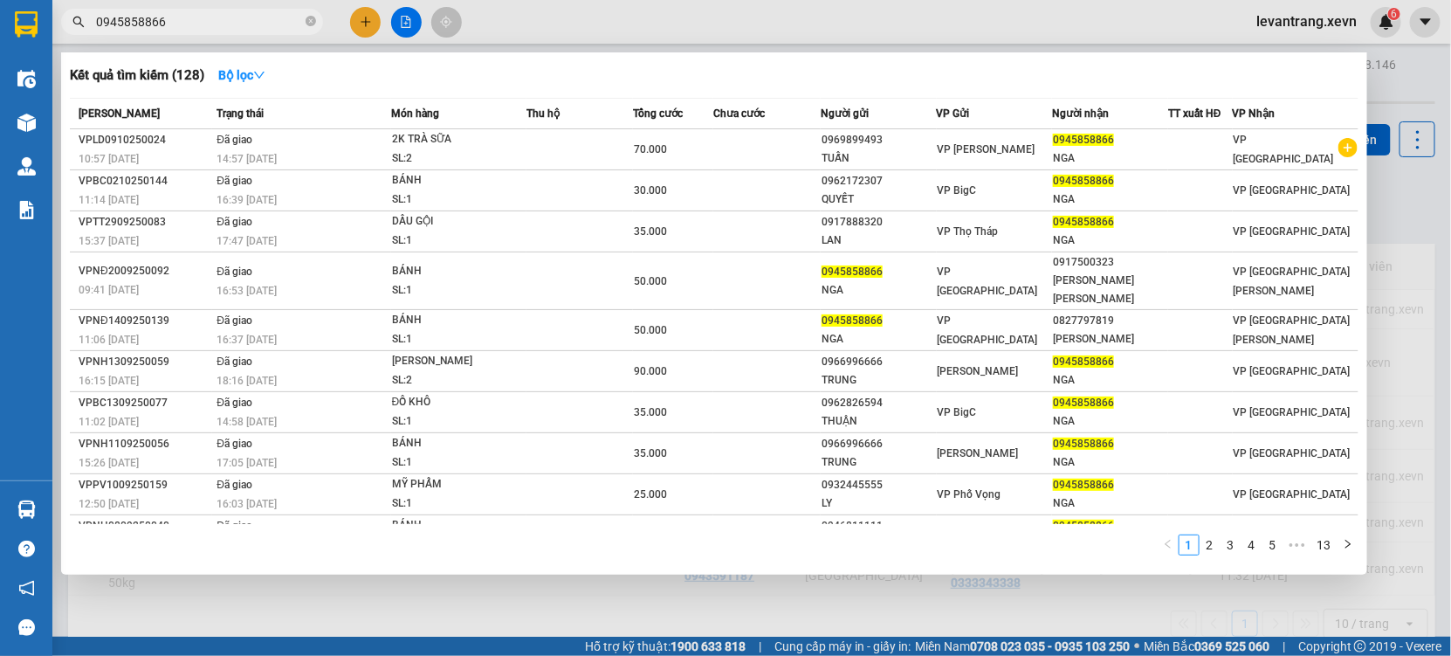
click at [226, 29] on input "0945858866" at bounding box center [199, 21] width 206 height 19
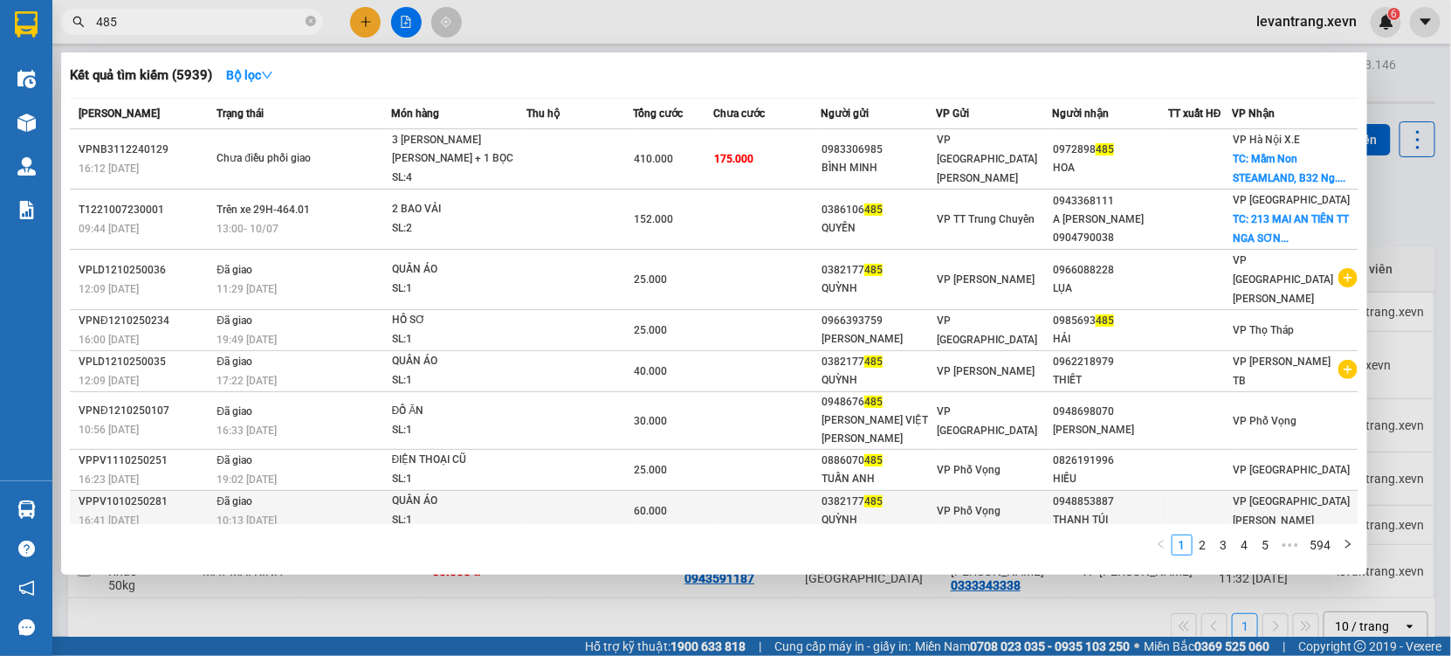
scroll to position [74, 0]
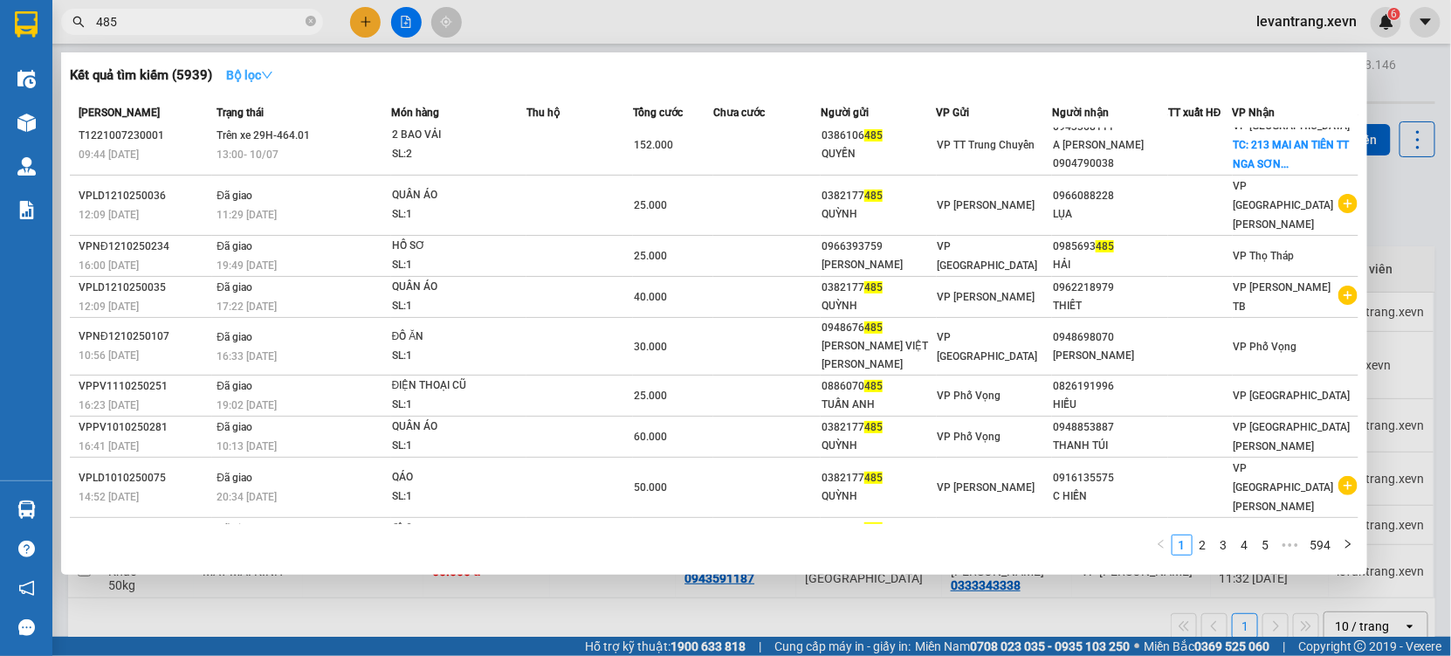
type input "485"
click at [238, 77] on strong "Bộ lọc" at bounding box center [249, 75] width 47 height 14
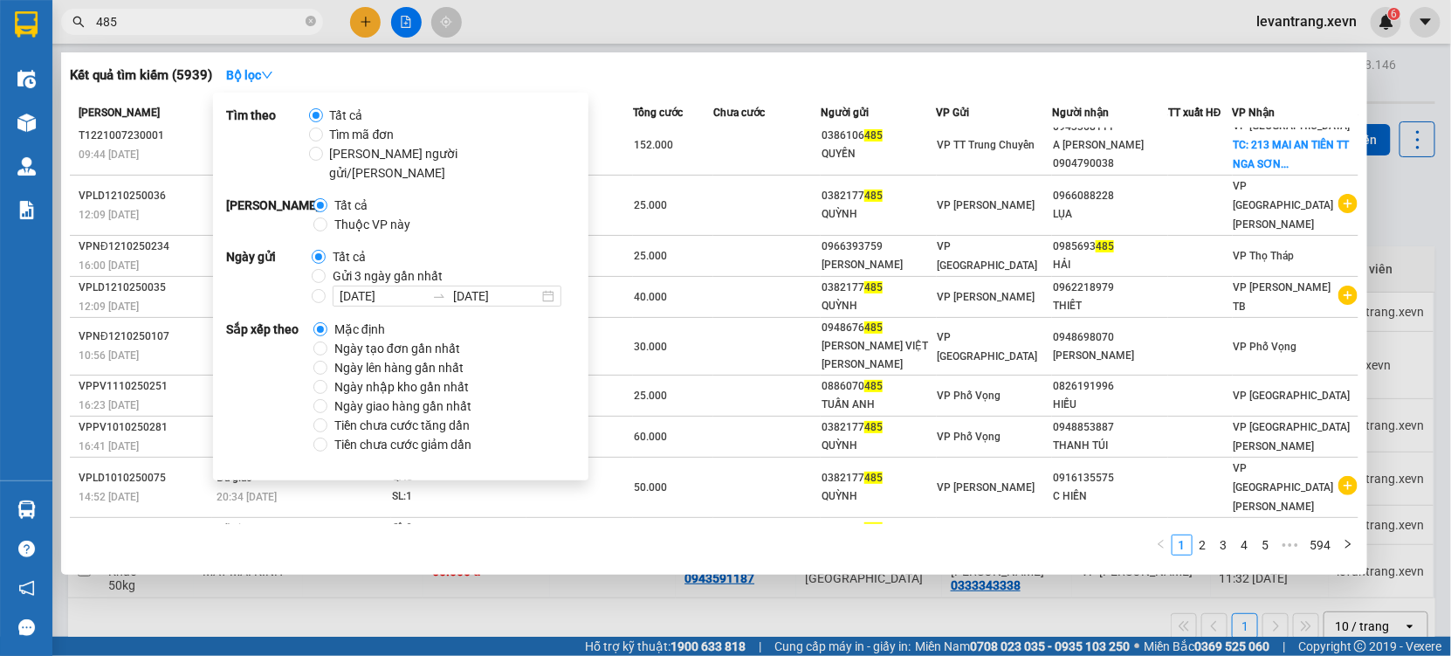
click at [355, 215] on span "Thuộc VP này" at bounding box center [372, 224] width 90 height 19
click at [327, 217] on input "Thuộc VP này" at bounding box center [320, 224] width 14 height 14
radio input "true"
radio input "false"
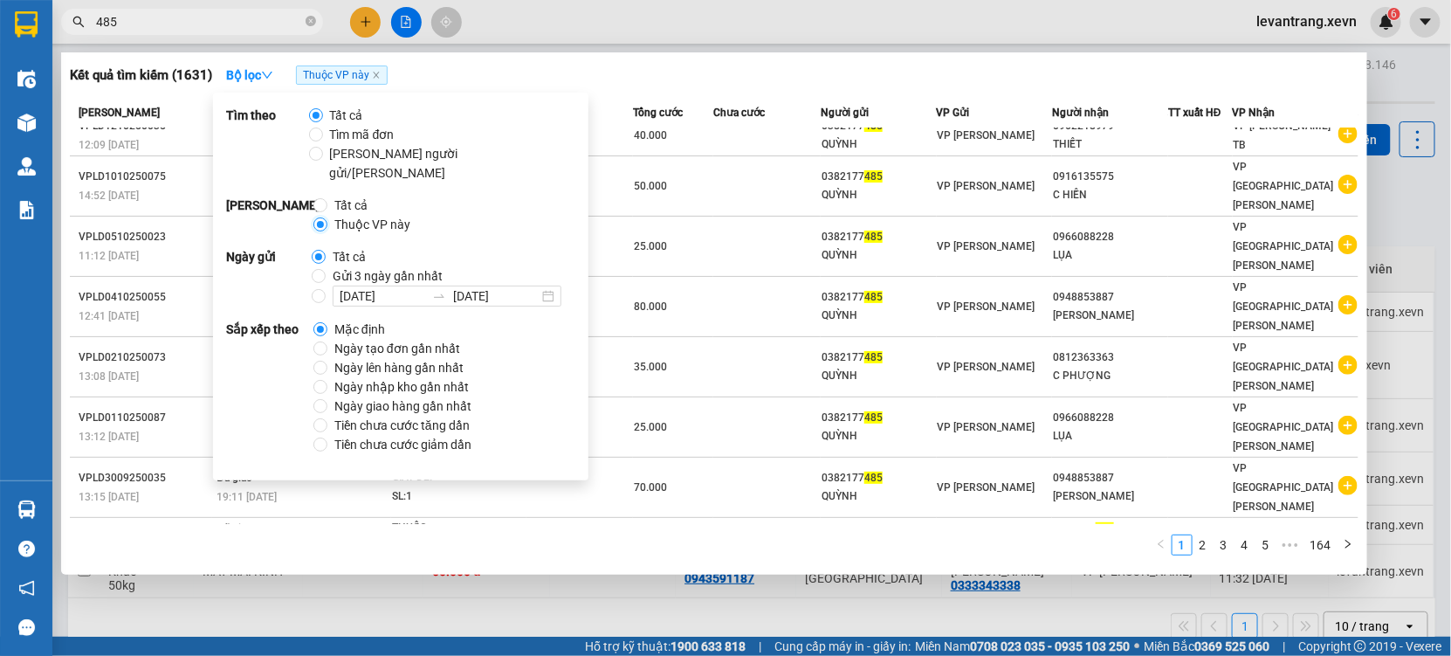
scroll to position [0, 0]
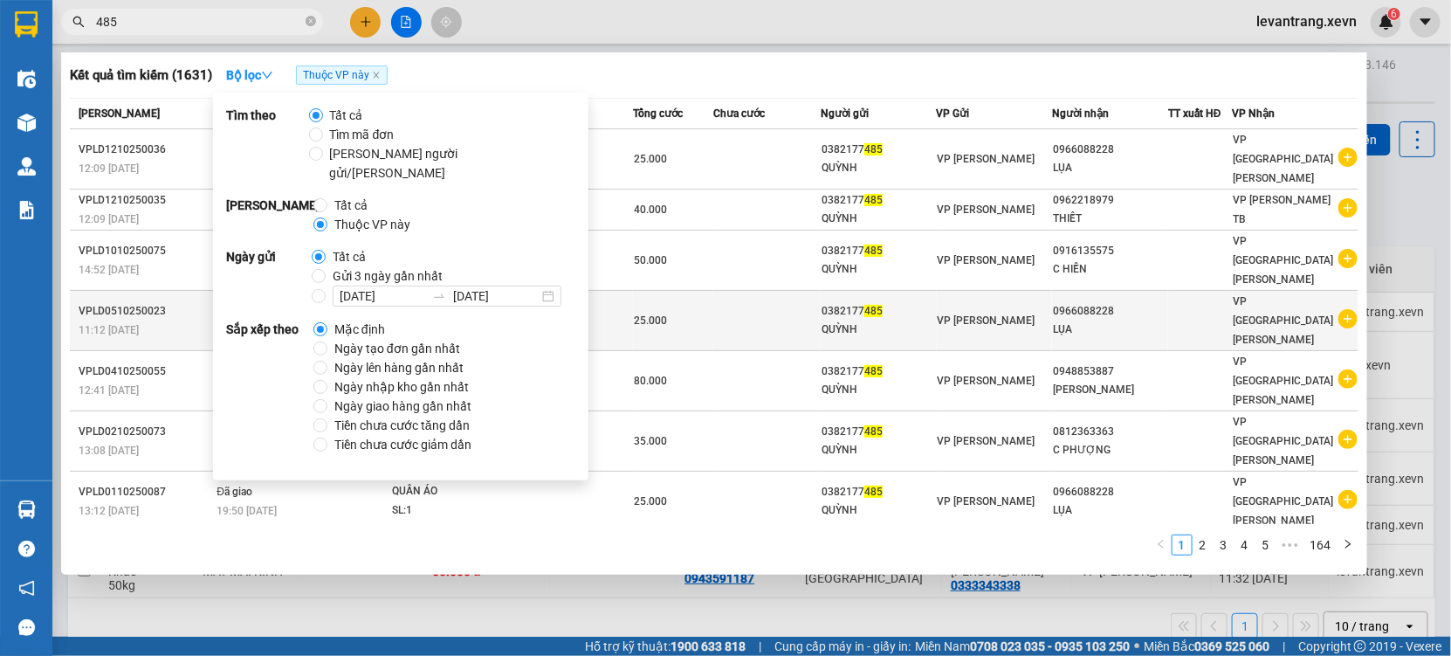
click at [1340, 309] on icon "plus-circle" at bounding box center [1348, 318] width 19 height 19
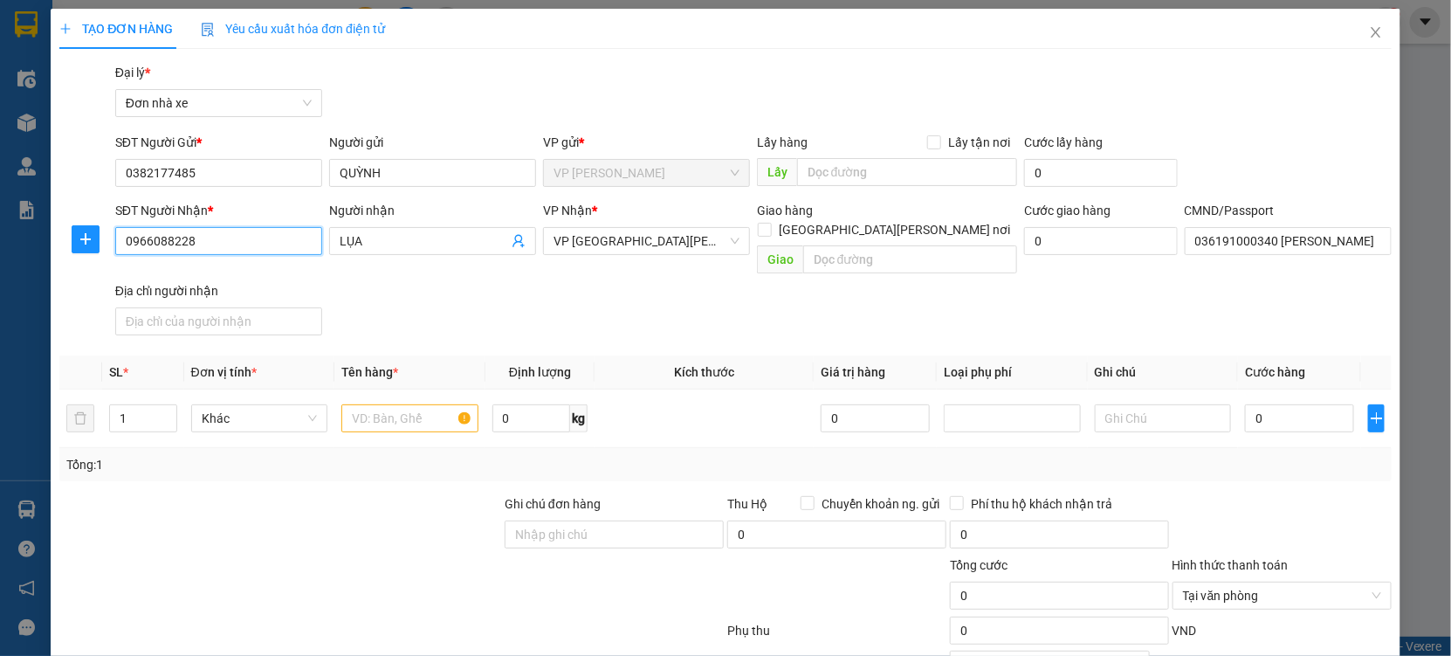
click at [194, 238] on input "0966088228" at bounding box center [218, 241] width 207 height 28
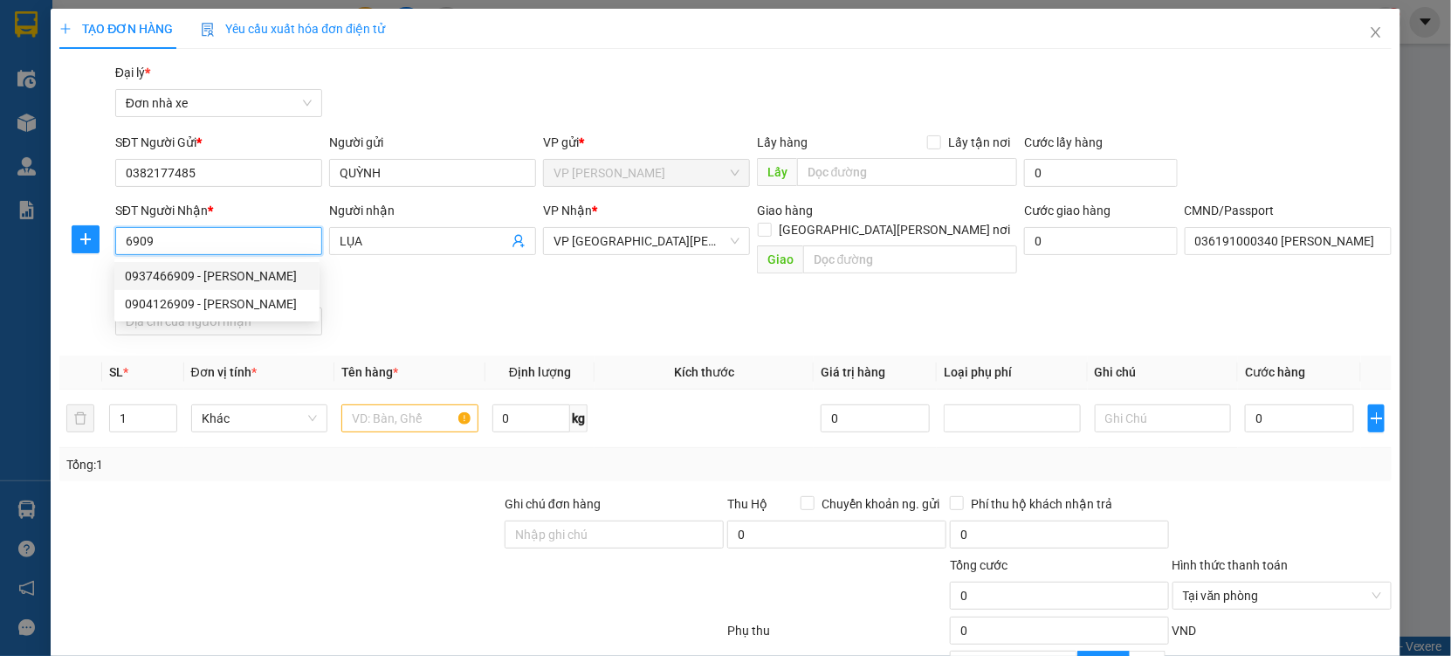
click at [233, 281] on div "0937466909 - NHUNG VŨ" at bounding box center [217, 275] width 184 height 19
type input "0937466909"
type input "[PERSON_NAME]"
type input "MINH"
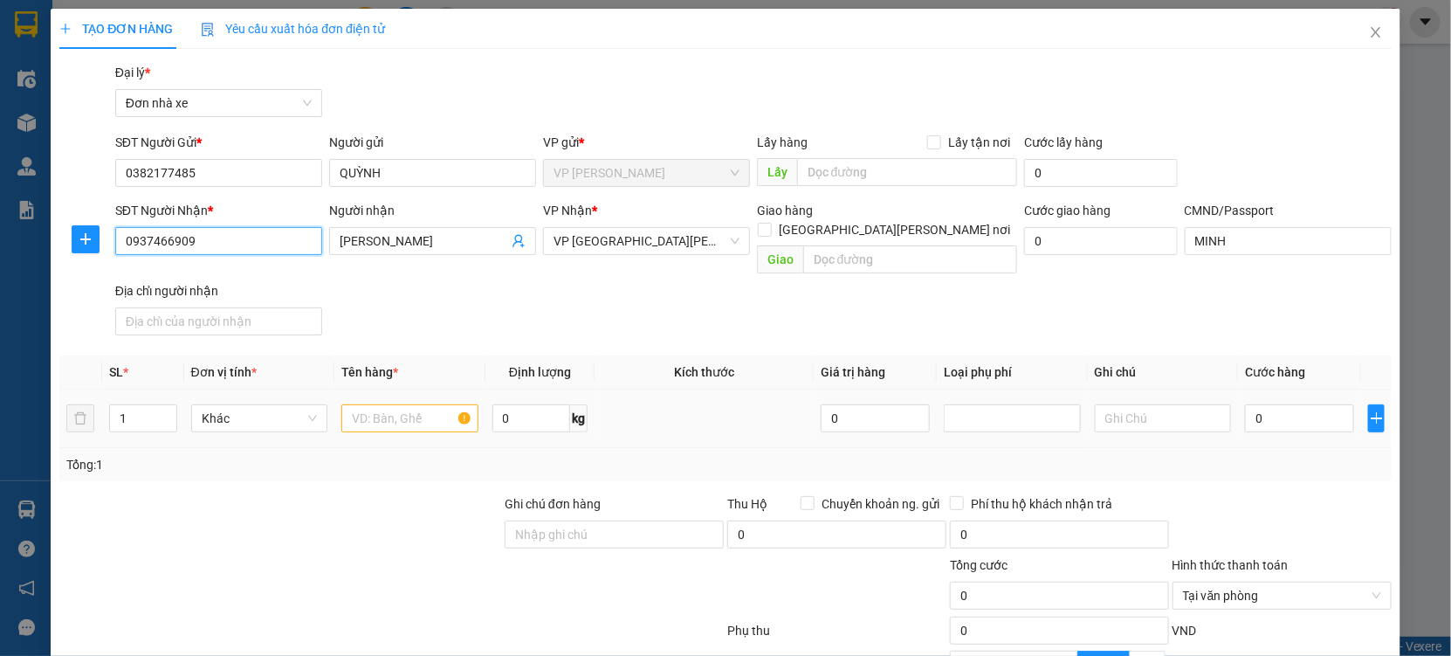
type input "0937466909"
click at [425, 404] on input "text" at bounding box center [409, 418] width 137 height 28
type input "QÁO"
type input "7"
click at [1280, 408] on input "0" at bounding box center [1299, 418] width 109 height 28
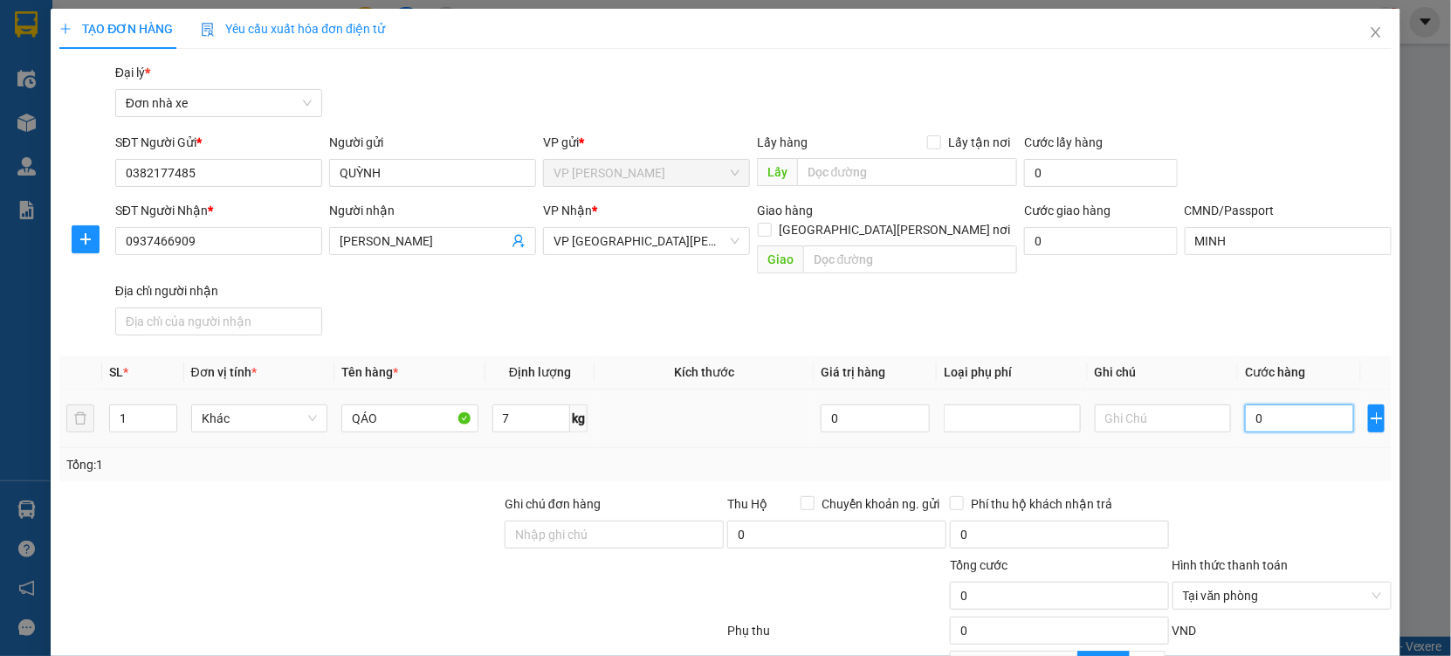
type input "3"
type input "30"
type input "30.000"
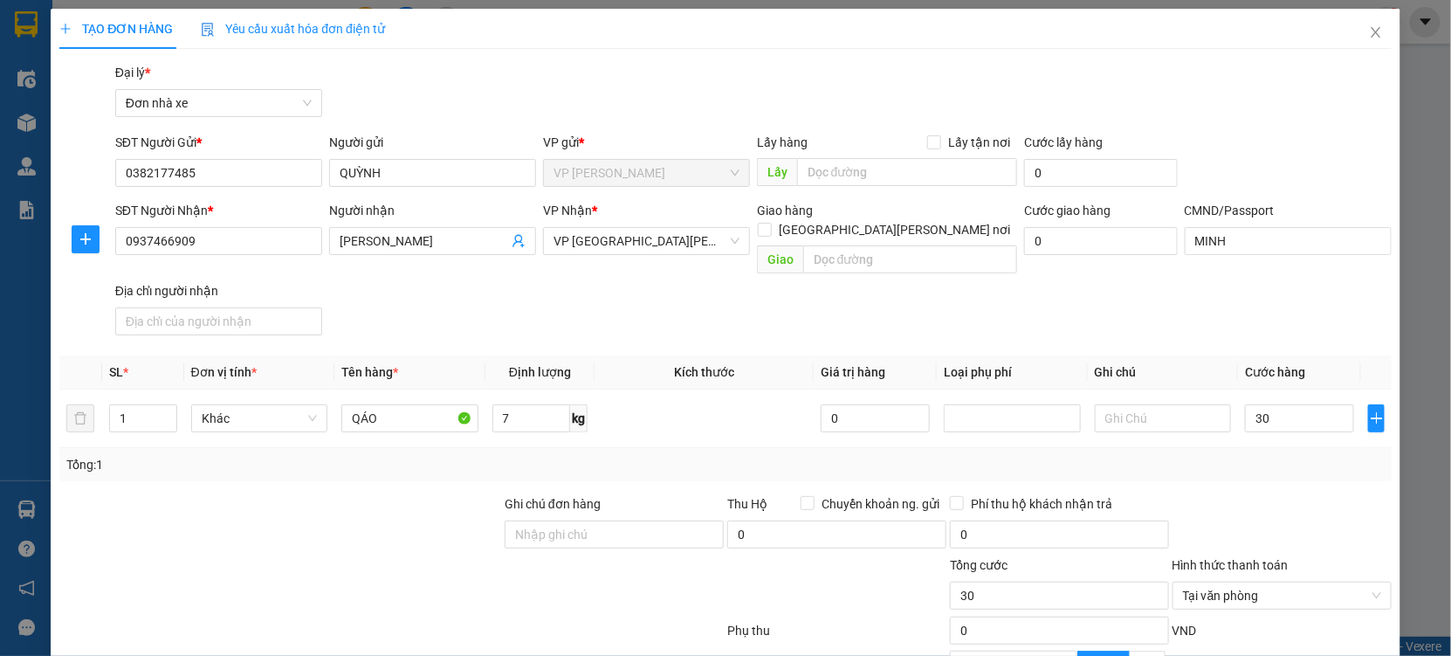
type input "30.000"
click at [1270, 496] on div at bounding box center [1282, 524] width 223 height 61
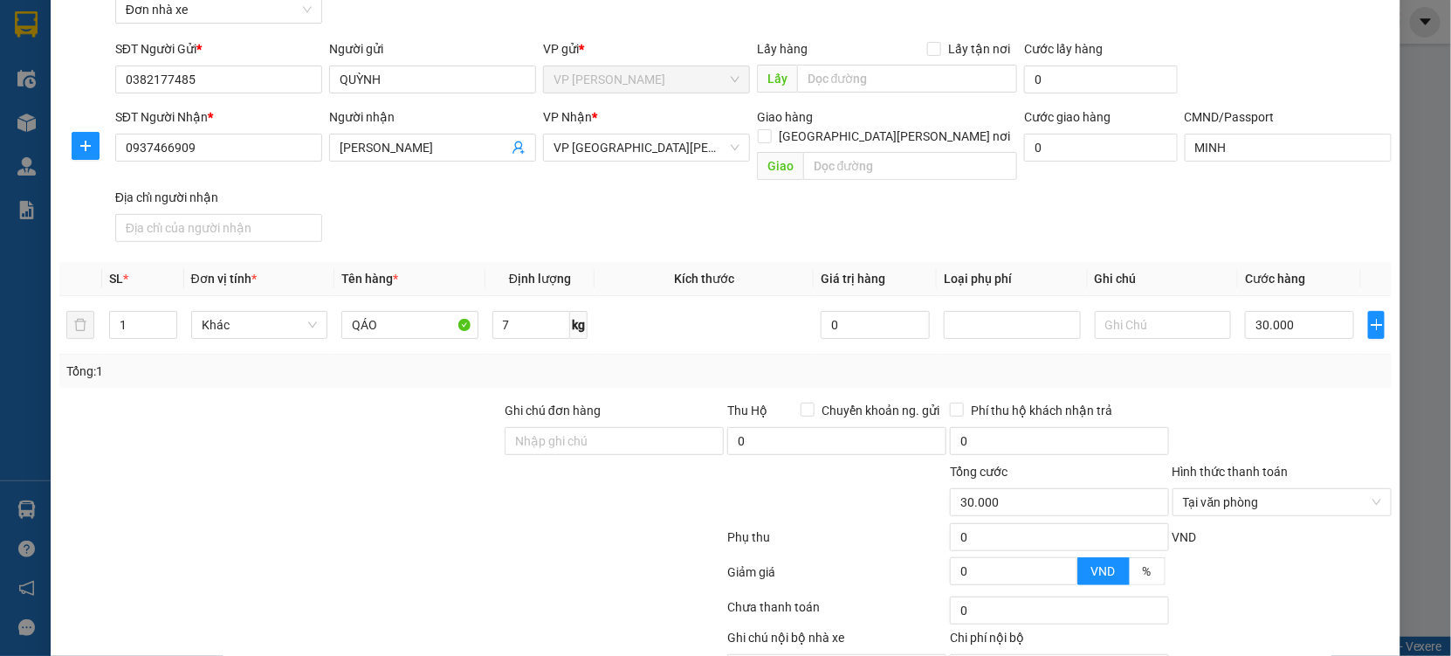
scroll to position [175, 0]
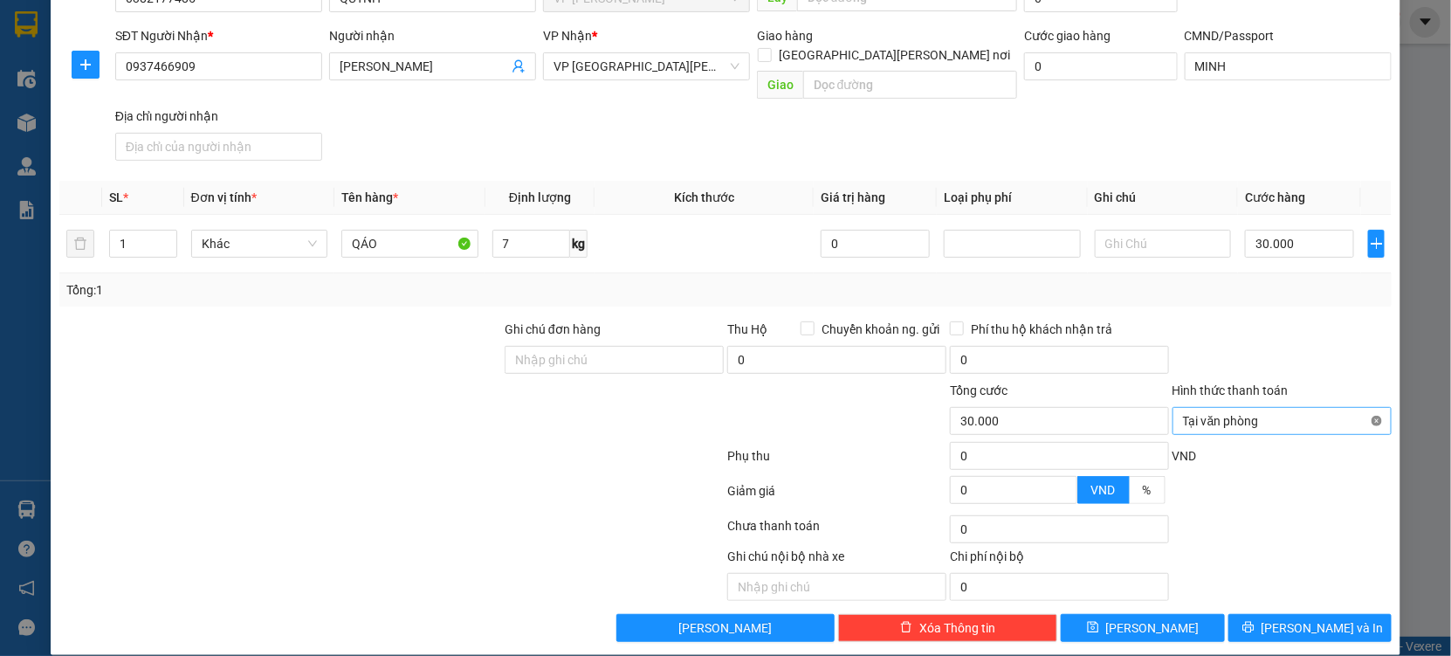
type input "30.000"
drag, startPoint x: 1360, startPoint y: 403, endPoint x: 1317, endPoint y: 322, distance: 91.0
drag, startPoint x: 1315, startPoint y: 320, endPoint x: 1347, endPoint y: 586, distance: 267.4
click at [1305, 401] on form "Ghi chú đơn hàng Thu Hộ Chuyển khoản ng. gửi 0 Phí thu hộ khách nhận trả 0 Tổng…" at bounding box center [725, 416] width 1333 height 192
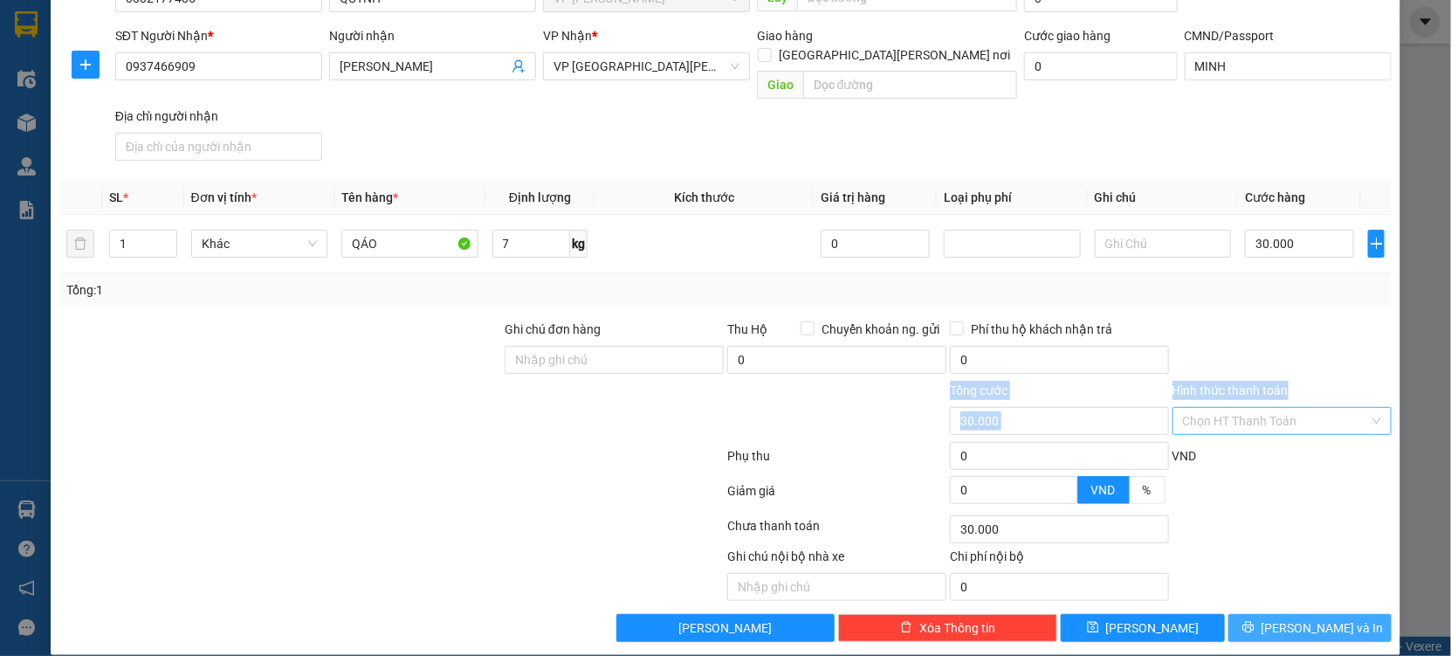
click at [1306, 620] on button "[PERSON_NAME] và In" at bounding box center [1310, 628] width 163 height 28
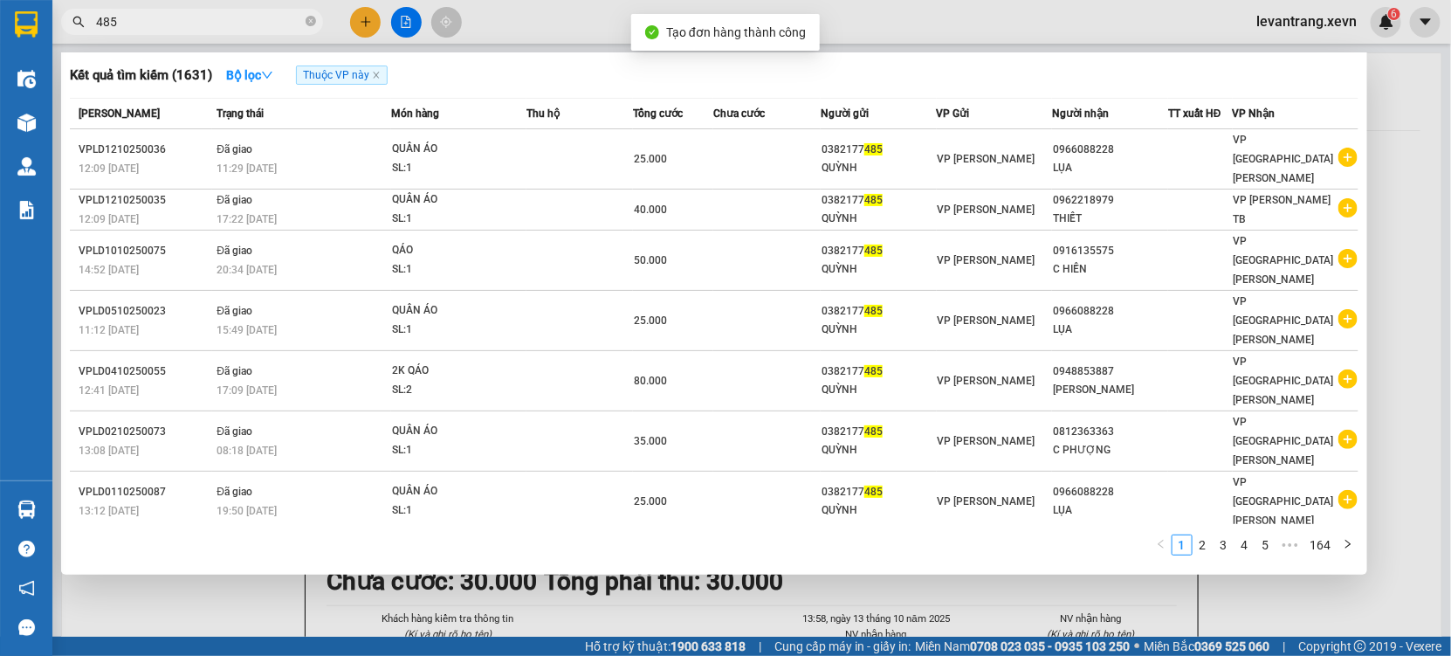
click at [773, 562] on div "1 2 3 4 5 ••• 164" at bounding box center [714, 549] width 1289 height 31
click at [770, 582] on div at bounding box center [725, 328] width 1451 height 656
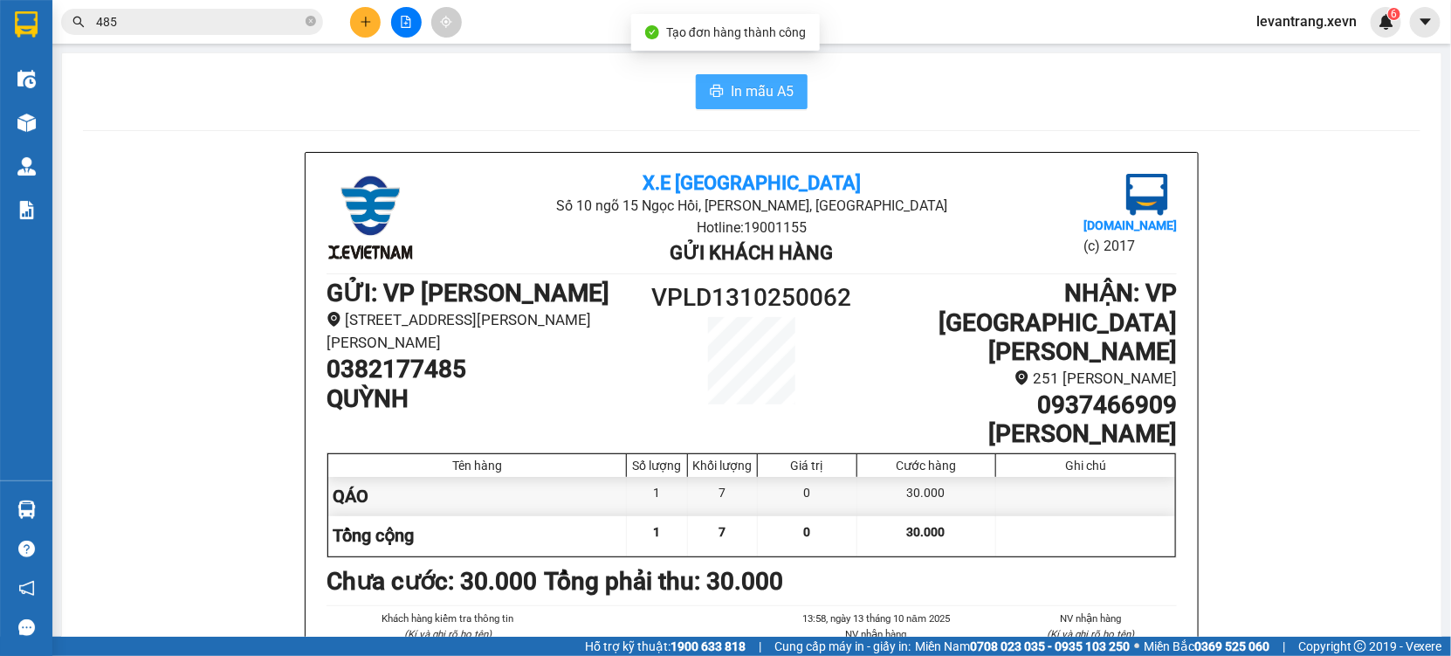
click at [719, 82] on button "In mẫu A5" at bounding box center [752, 91] width 112 height 35
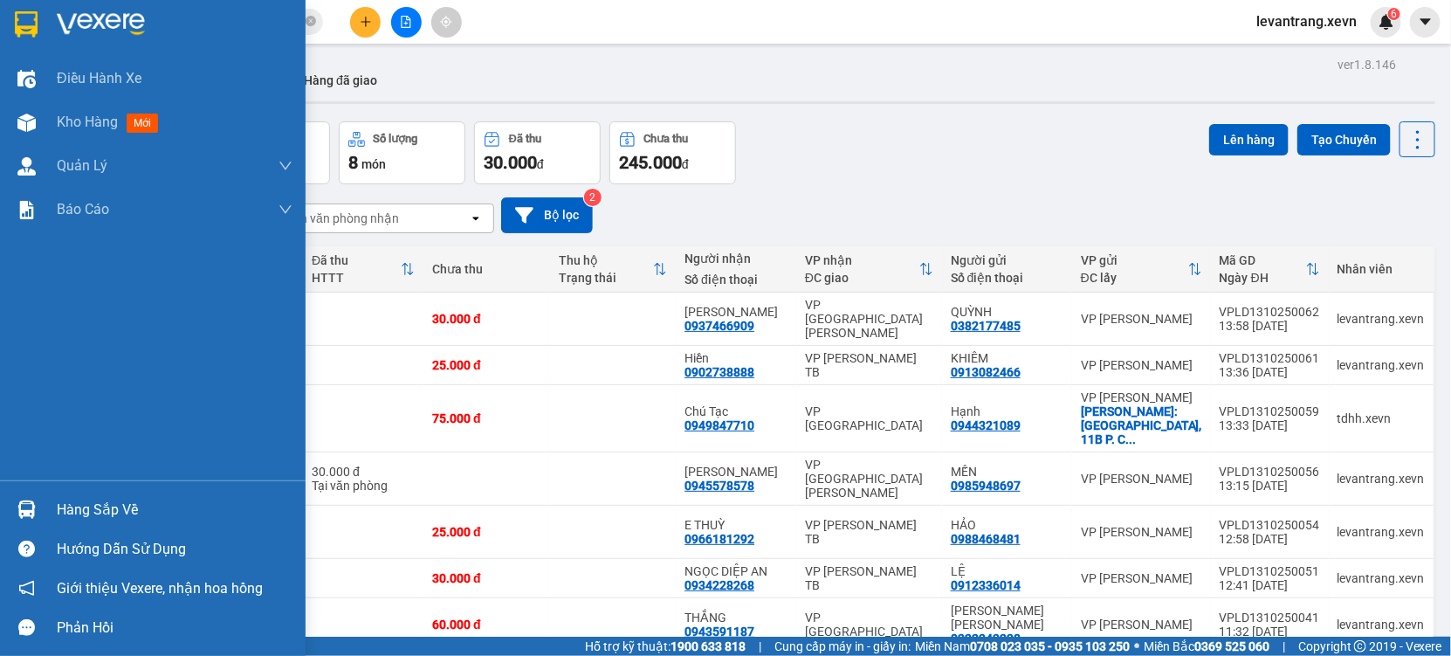
click at [79, 499] on div "Hàng sắp về" at bounding box center [175, 510] width 236 height 26
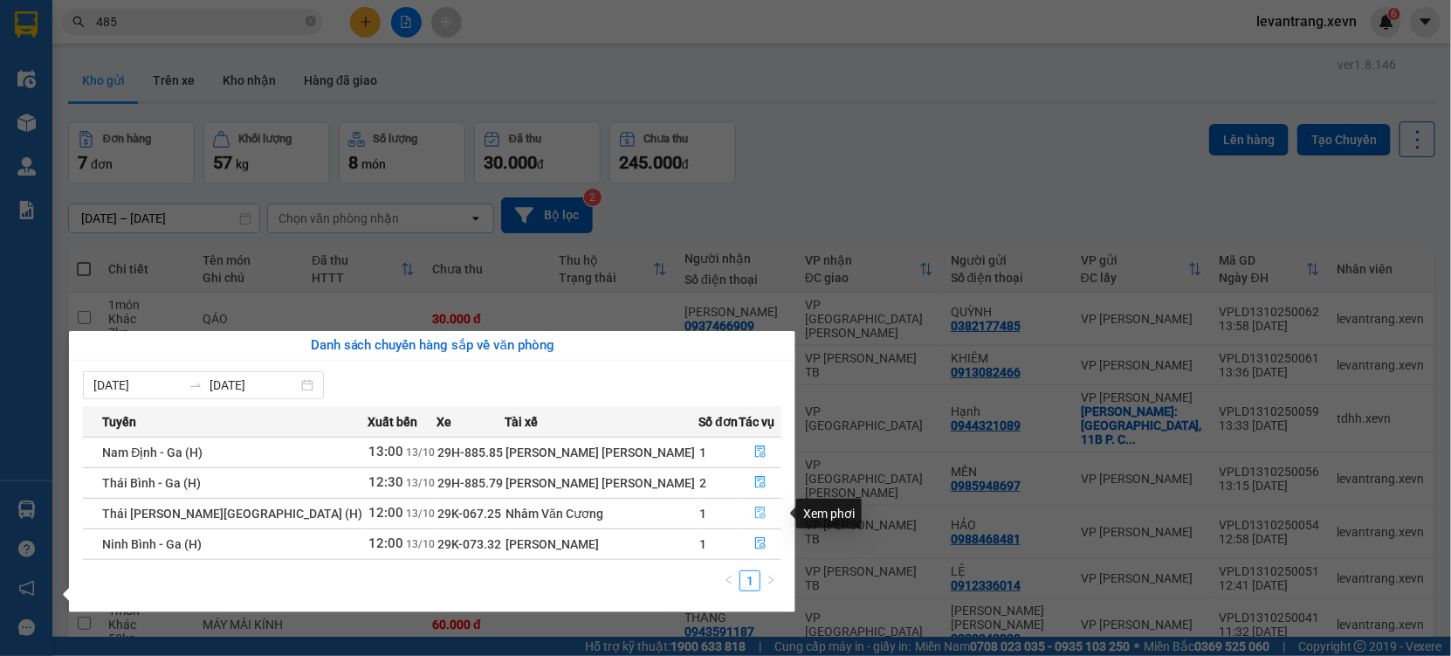
click at [757, 504] on button "button" at bounding box center [760, 513] width 41 height 28
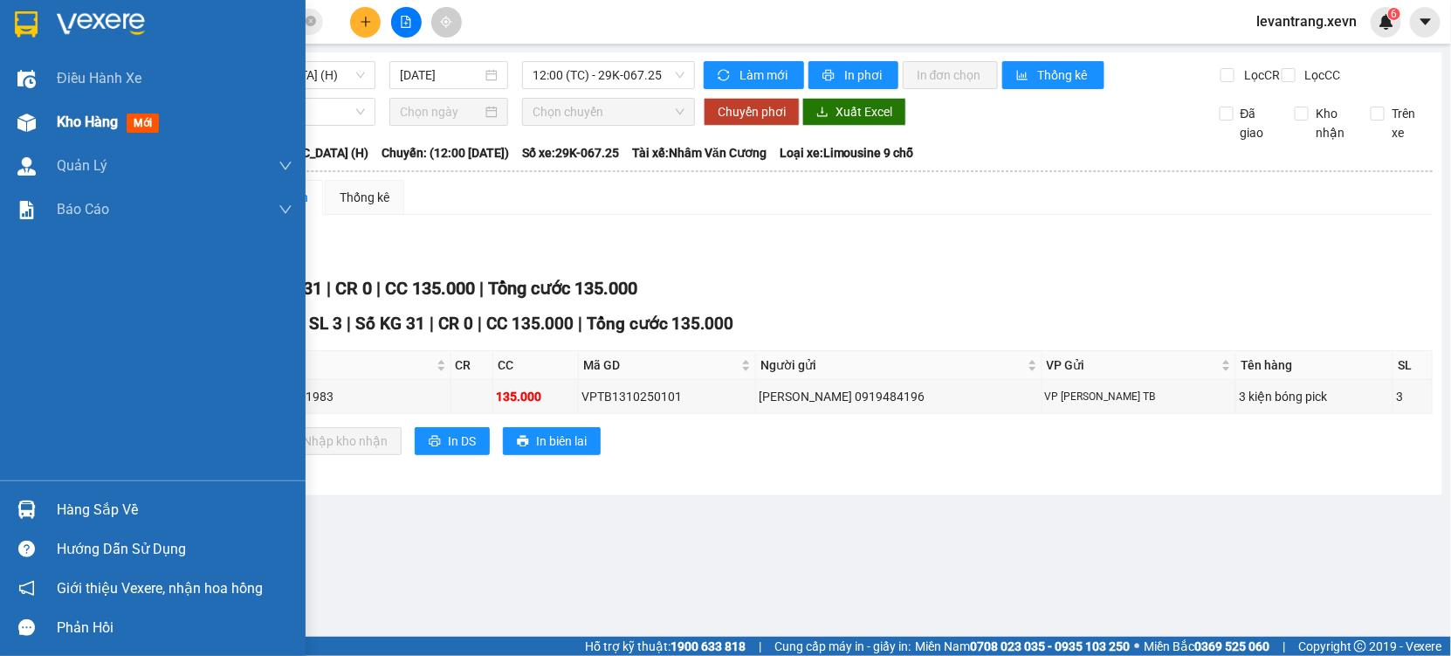
click at [113, 118] on span "Kho hàng" at bounding box center [87, 122] width 61 height 17
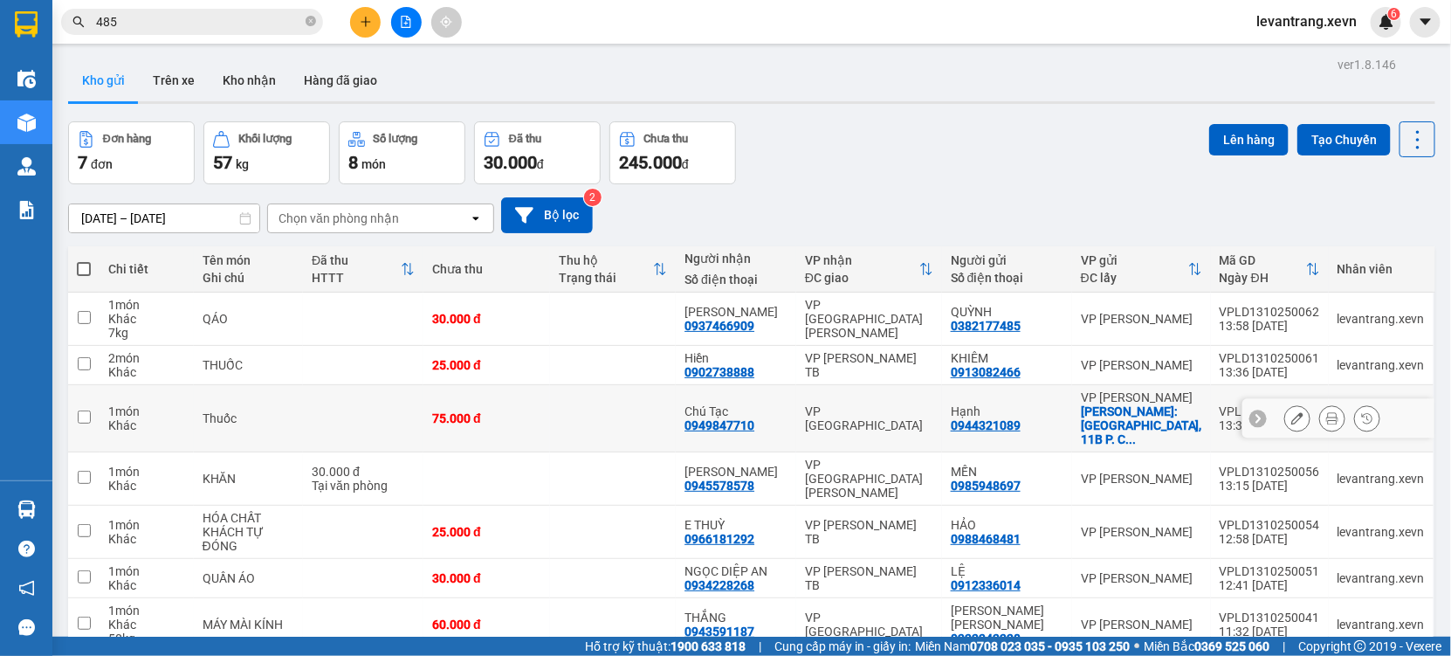
scroll to position [79, 0]
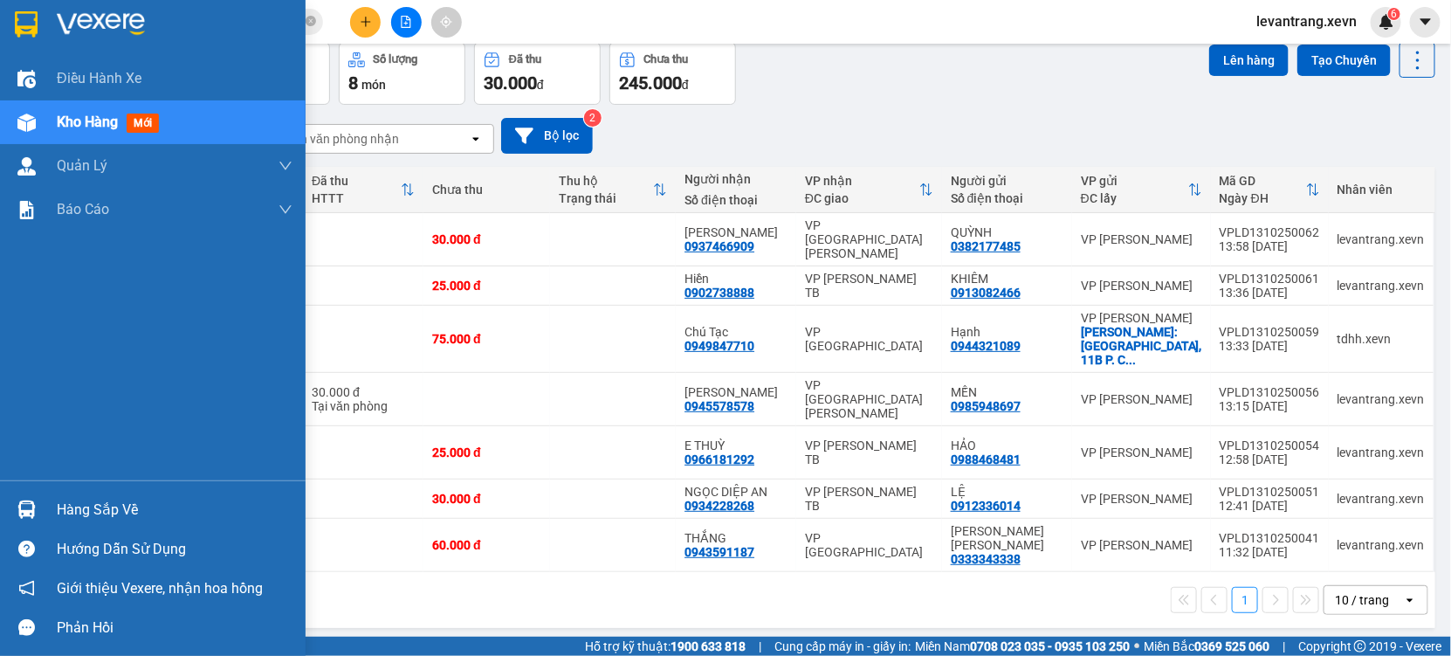
click at [31, 512] on img at bounding box center [26, 509] width 18 height 18
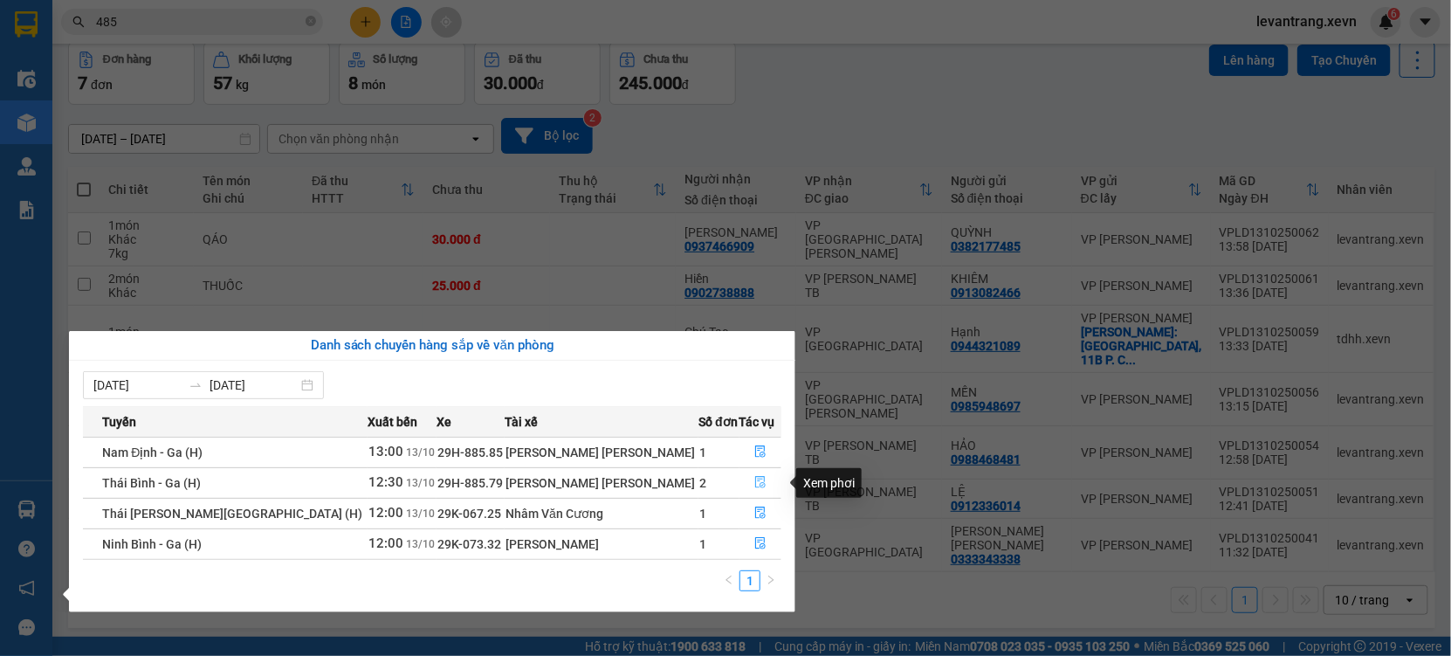
click at [754, 488] on icon "file-done" at bounding box center [760, 482] width 12 height 12
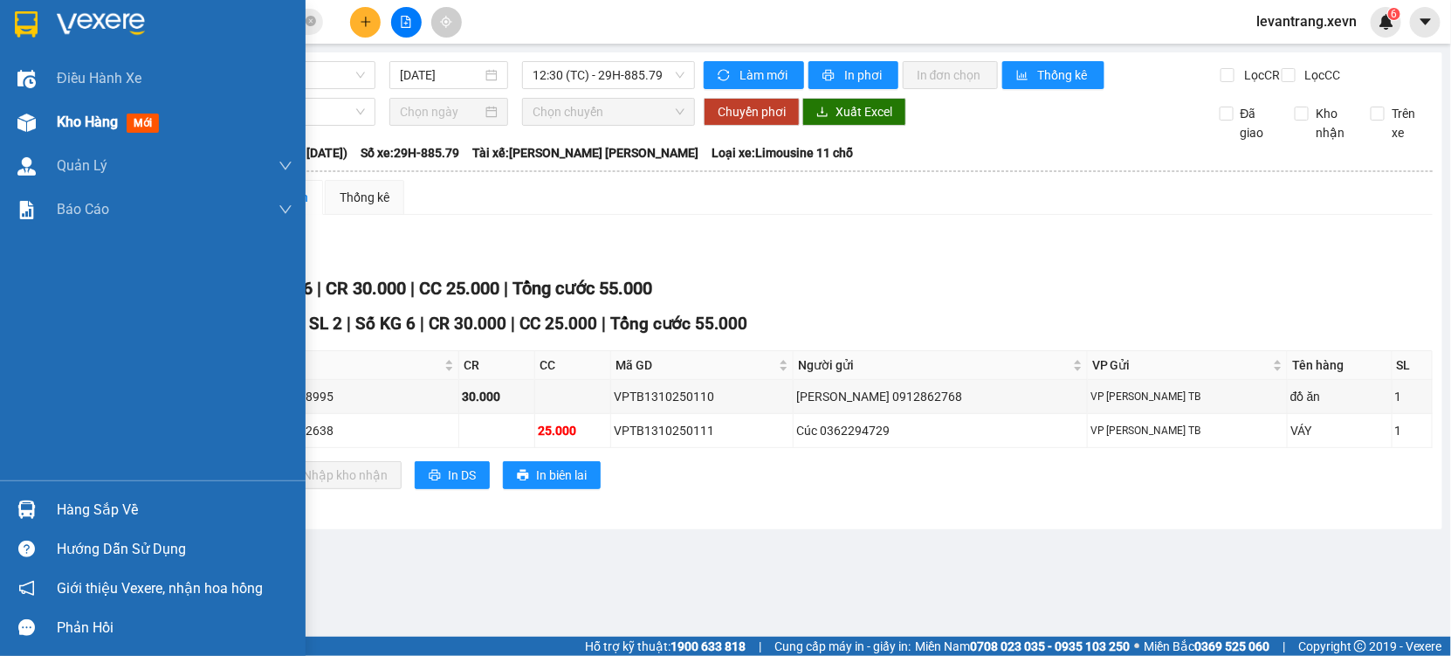
click at [66, 129] on span "Kho hàng" at bounding box center [87, 122] width 61 height 17
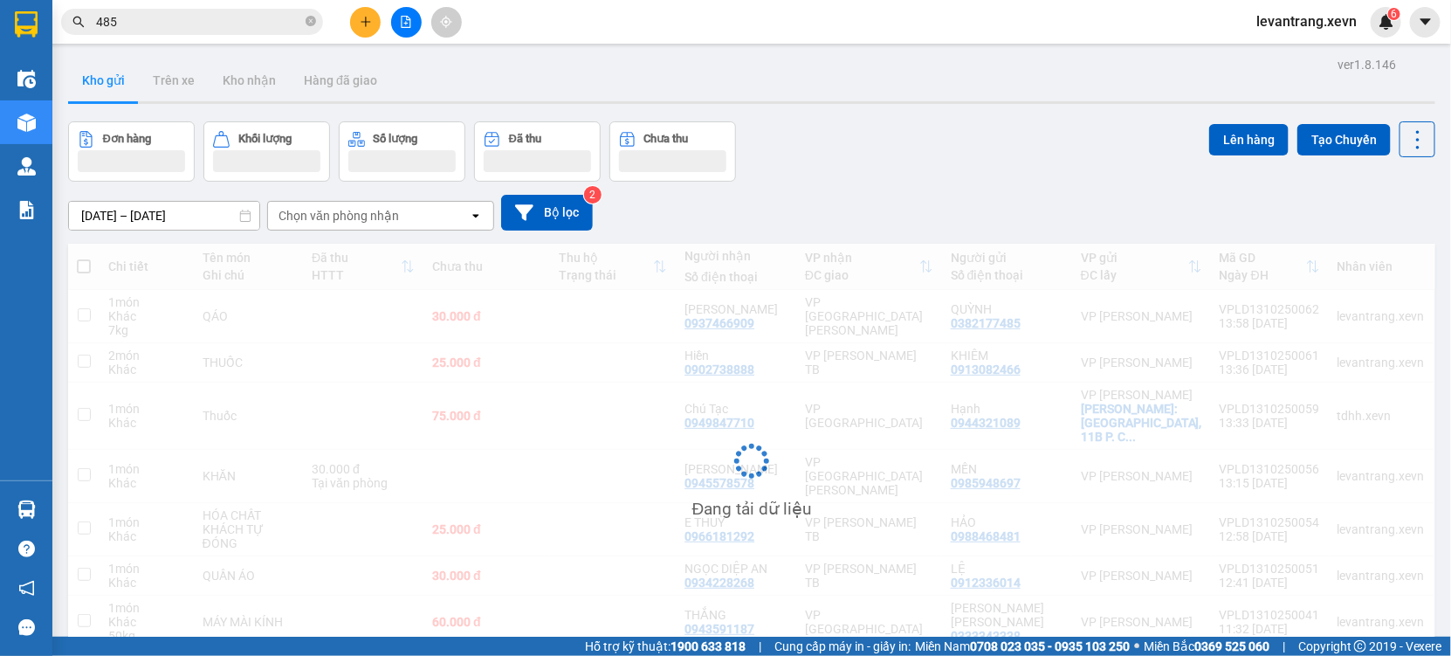
click at [331, 226] on div "Chọn văn phòng nhận" at bounding box center [368, 216] width 201 height 28
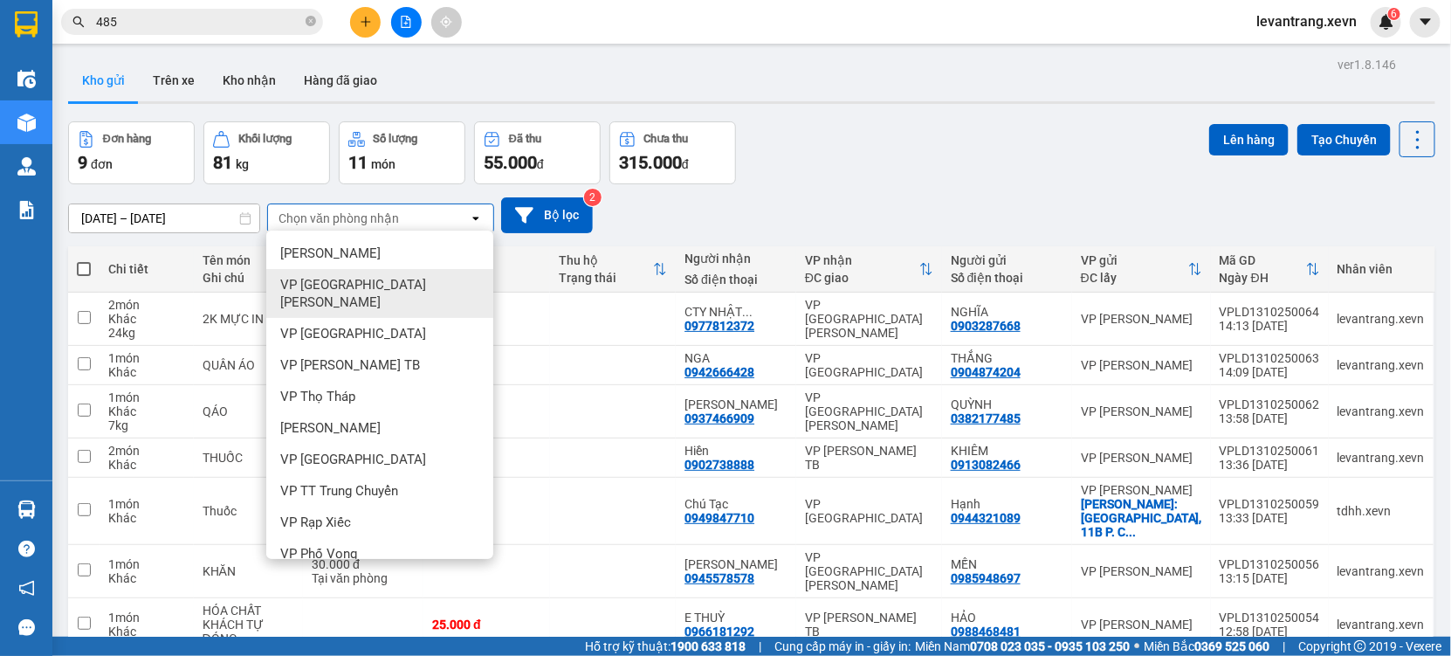
click at [321, 283] on span "VP [GEOGRAPHIC_DATA]" at bounding box center [383, 293] width 206 height 35
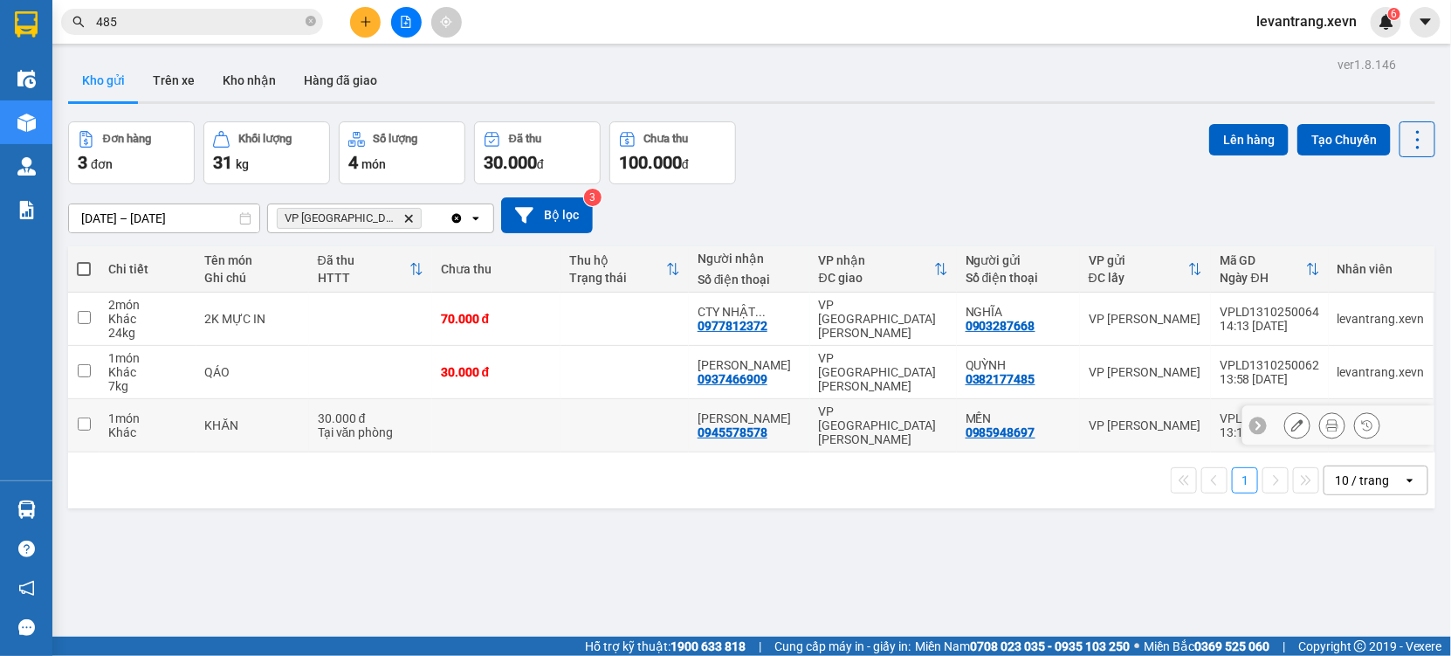
click at [300, 420] on div "KHĂN" at bounding box center [252, 425] width 95 height 14
checkbox input "true"
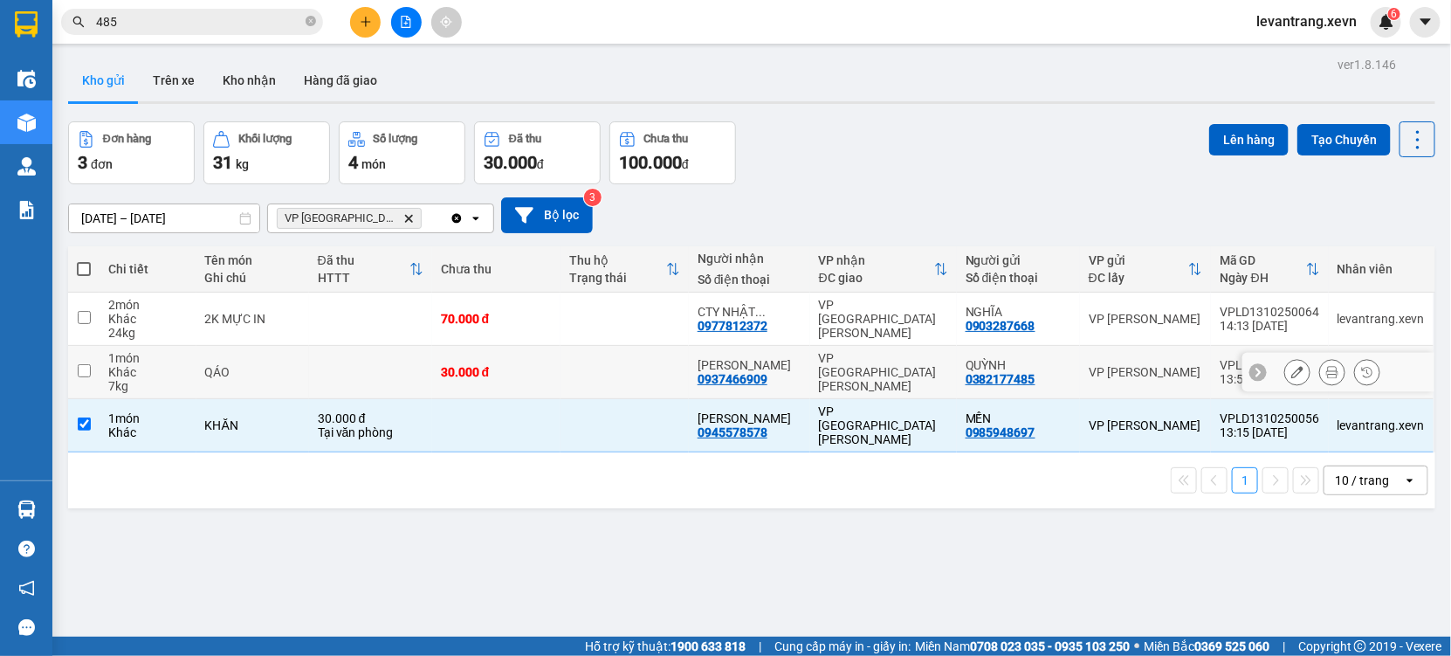
click at [304, 361] on td "QÁO" at bounding box center [252, 372] width 113 height 53
checkbox input "true"
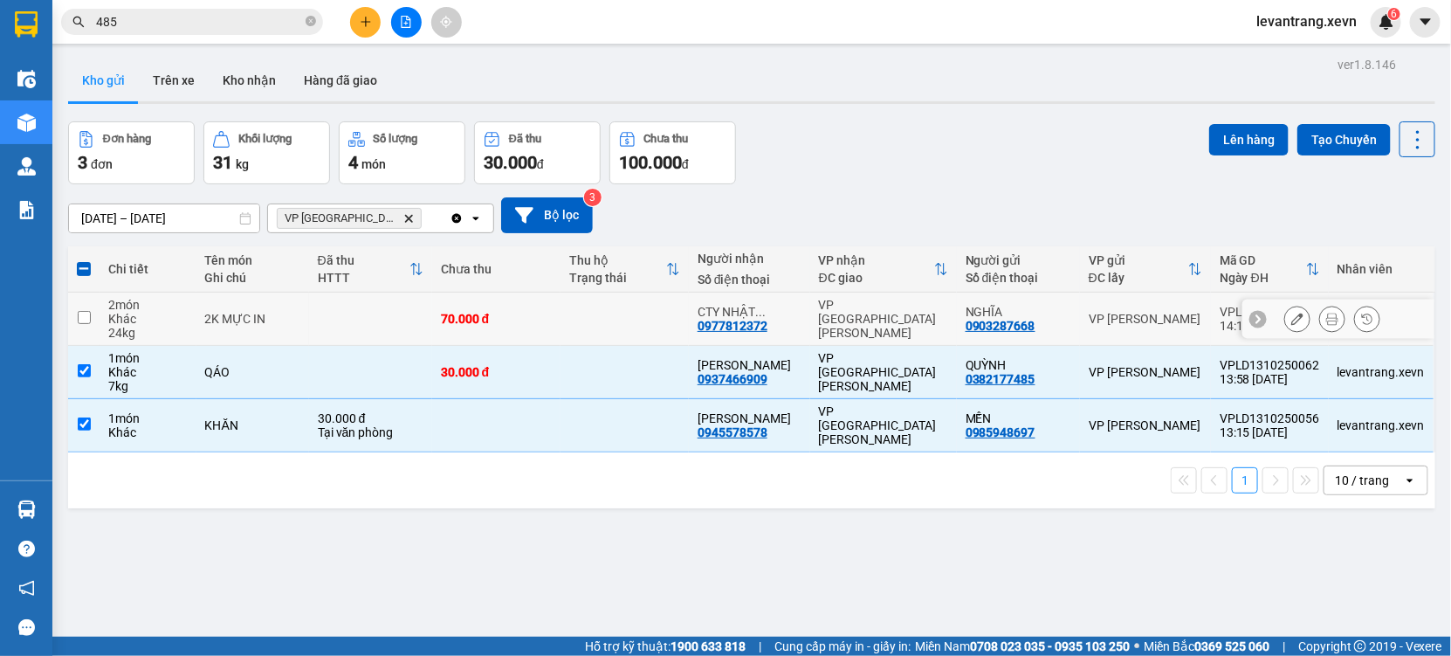
click at [376, 331] on td at bounding box center [370, 319] width 123 height 53
checkbox input "true"
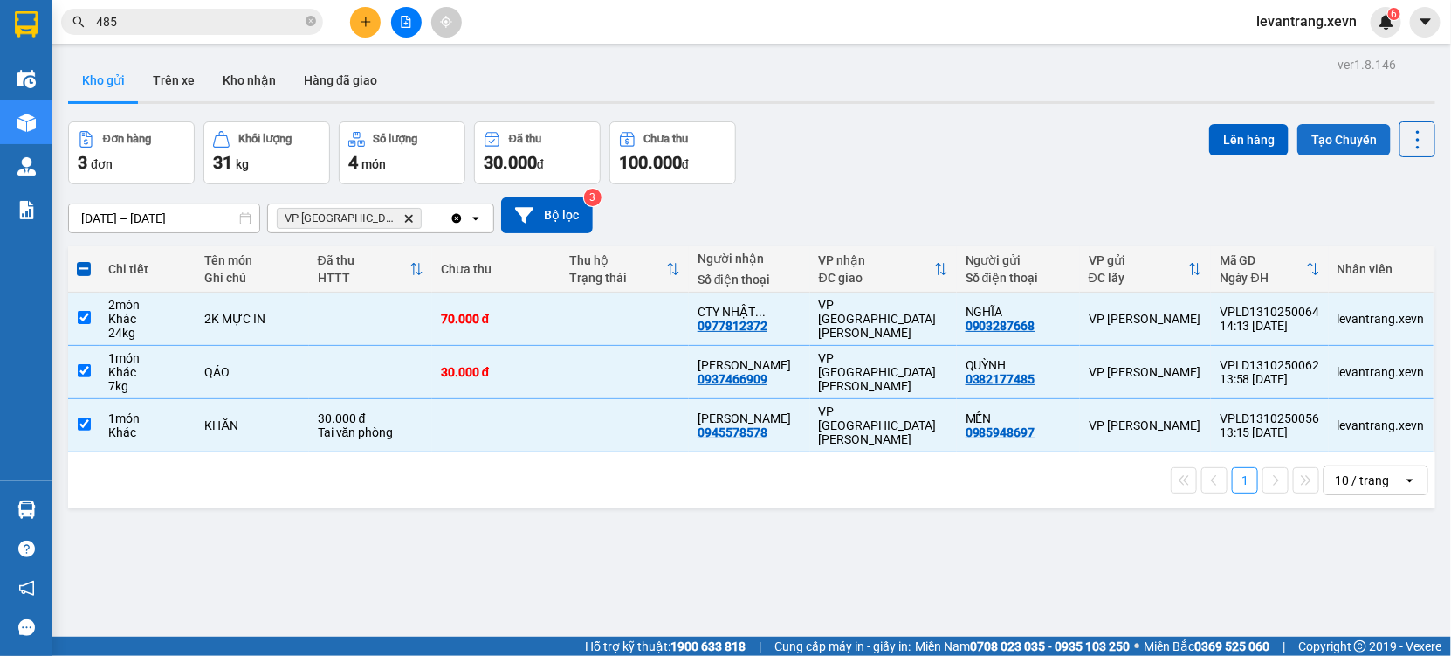
click at [1303, 134] on button "Tạo Chuyến" at bounding box center [1344, 139] width 93 height 31
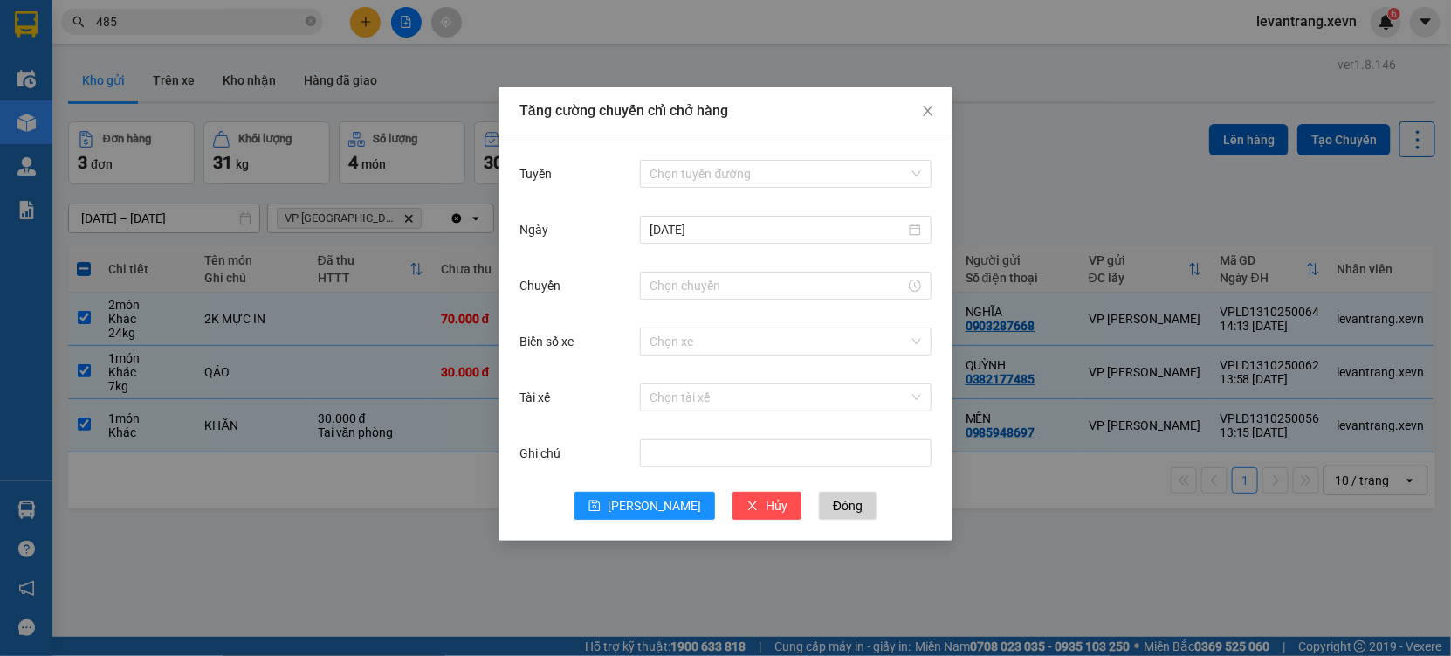
click at [1162, 216] on div "Tăng cường chuyến chỉ chở hàng Tuyến Chọn tuyến đường Ngày 13/10/2025 Chuyến Bi…" at bounding box center [725, 328] width 1451 height 656
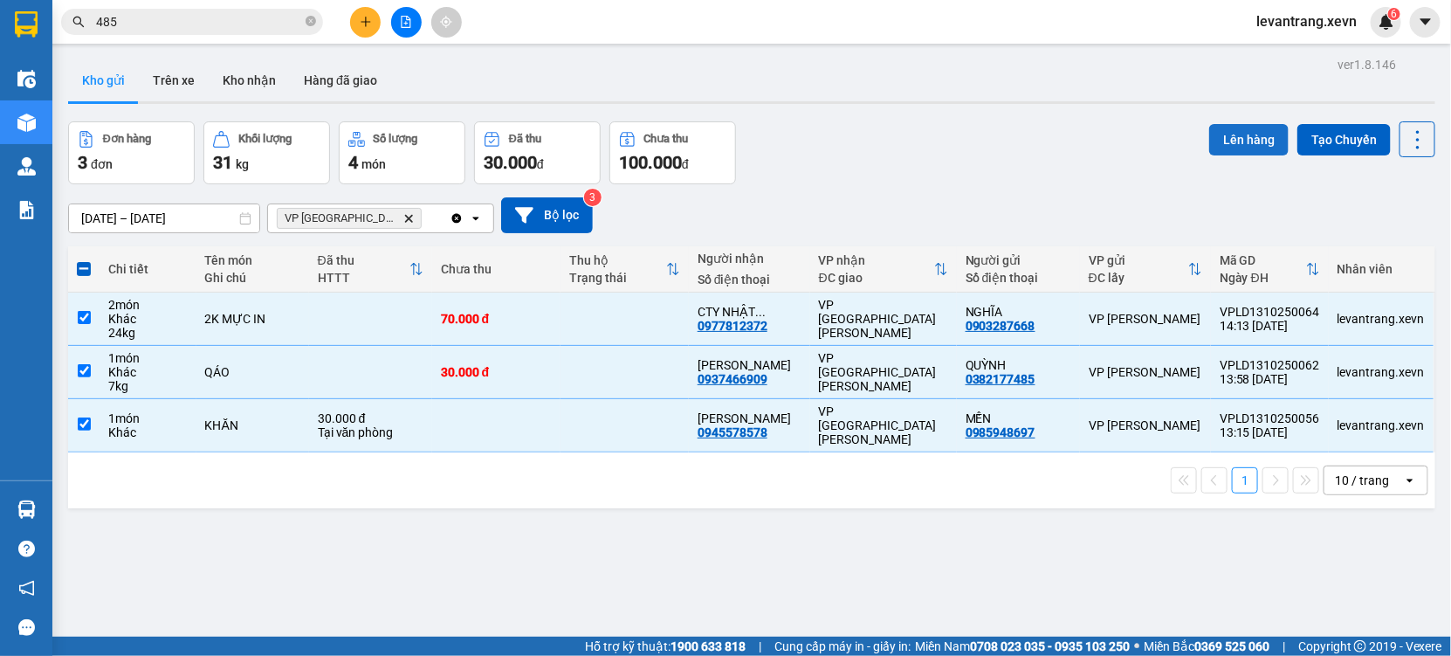
click at [1234, 126] on button "Lên hàng" at bounding box center [1248, 139] width 79 height 31
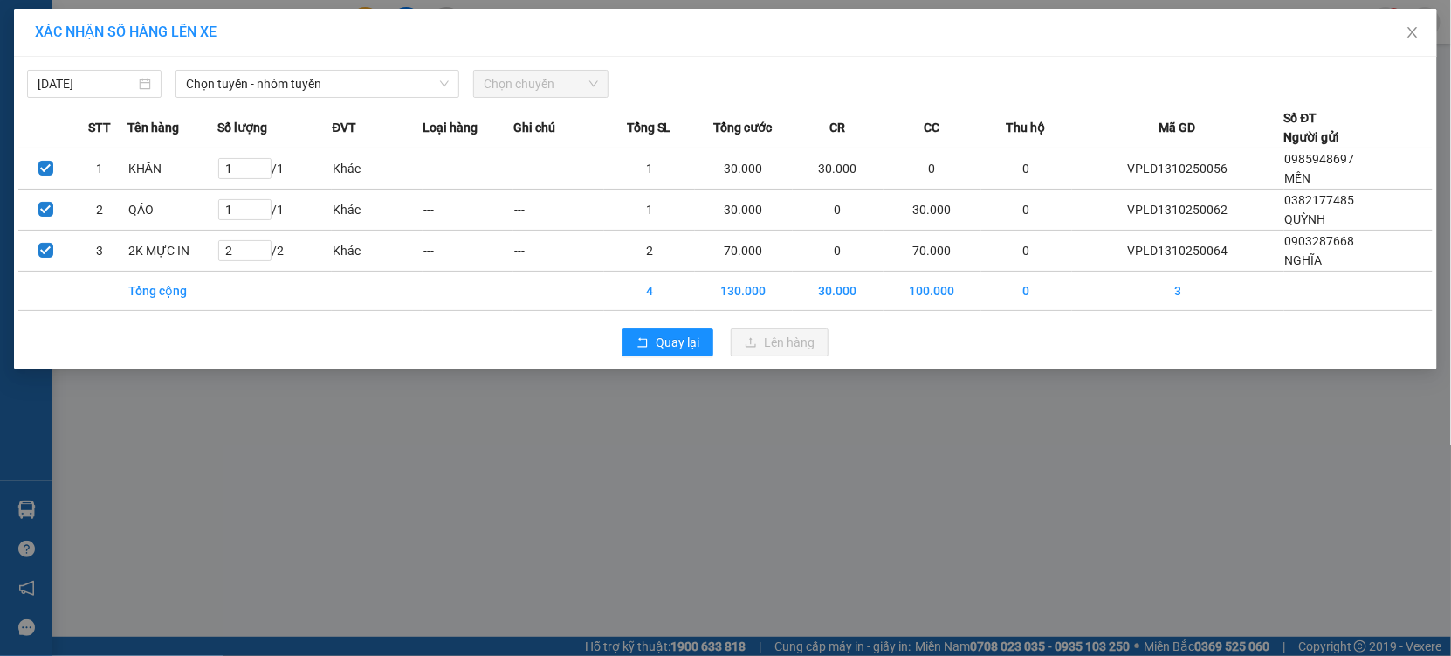
click at [305, 100] on div "13/10/2025 Chọn tuyến - nhóm tuyến Chọn chuyến STT Tên hàng Số lượng ĐVT Loại h…" at bounding box center [725, 213] width 1423 height 313
click at [348, 79] on span "Chọn tuyến - nhóm tuyến" at bounding box center [317, 84] width 263 height 26
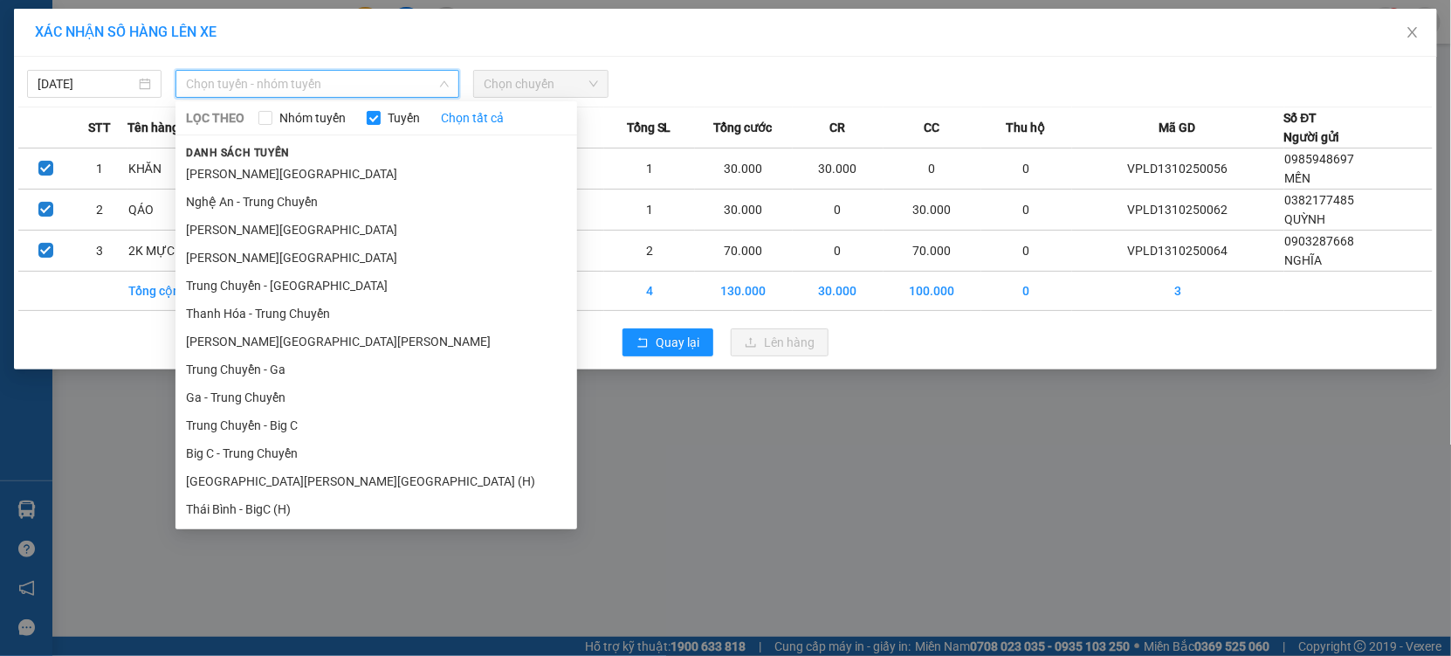
scroll to position [2153, 0]
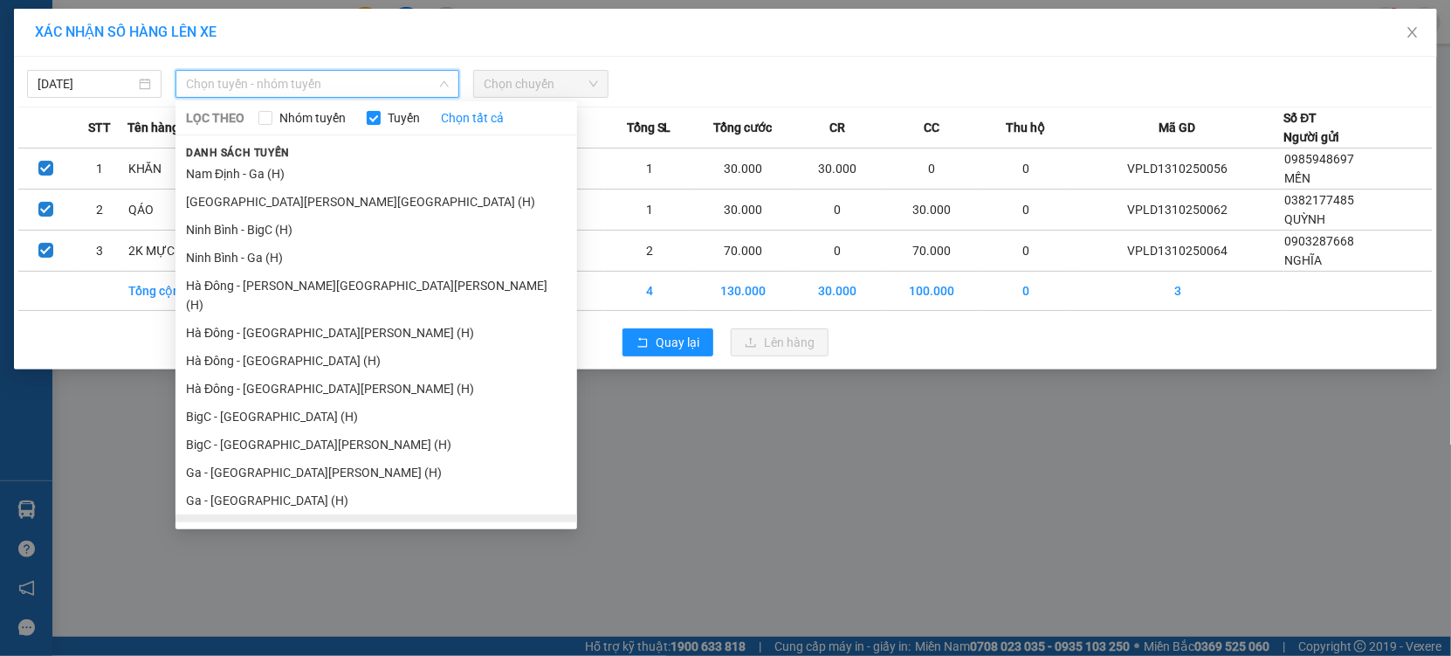
click at [242, 514] on li "Ga - [GEOGRAPHIC_DATA] (H)" at bounding box center [377, 528] width 402 height 28
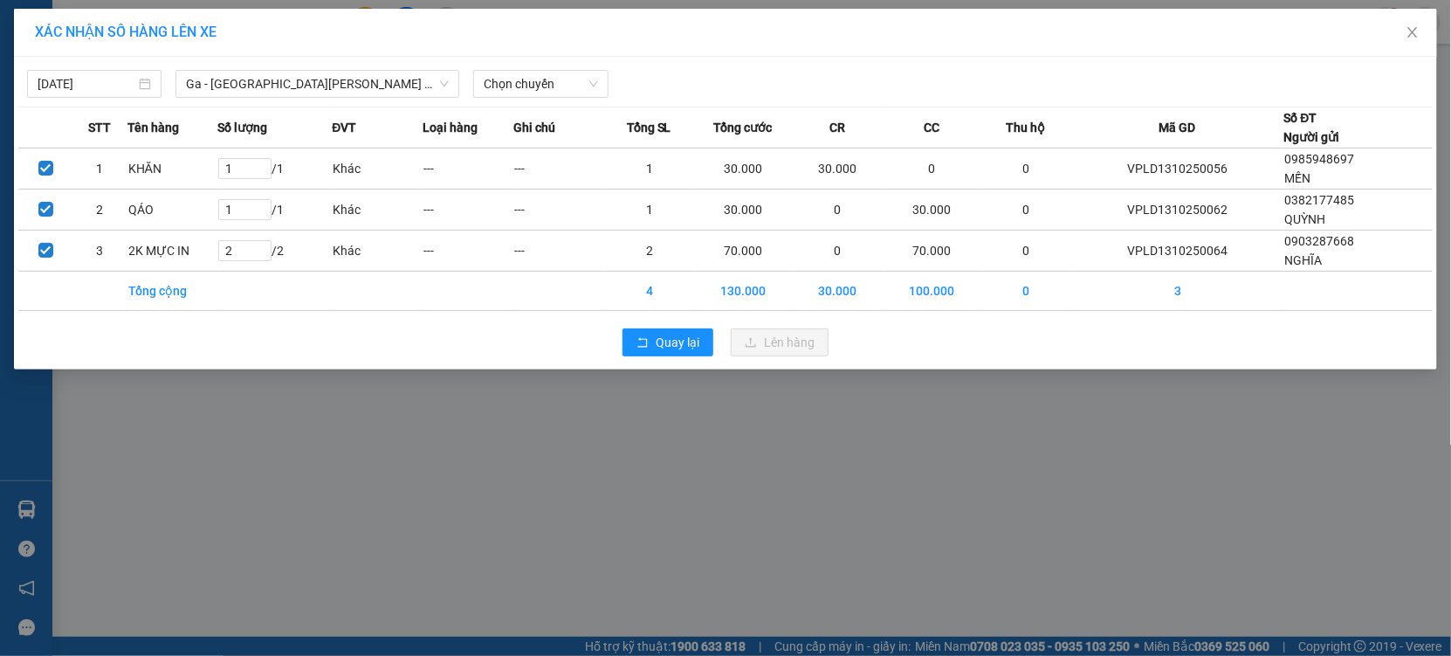
click at [513, 68] on div "13/10/2025 Ga - Ninh Bình (H) LỌC THEO Nhóm tuyến Tuyến Chọn tất cả Danh sách t…" at bounding box center [725, 79] width 1415 height 37
click at [557, 76] on span "Chọn chuyến" at bounding box center [541, 84] width 114 height 26
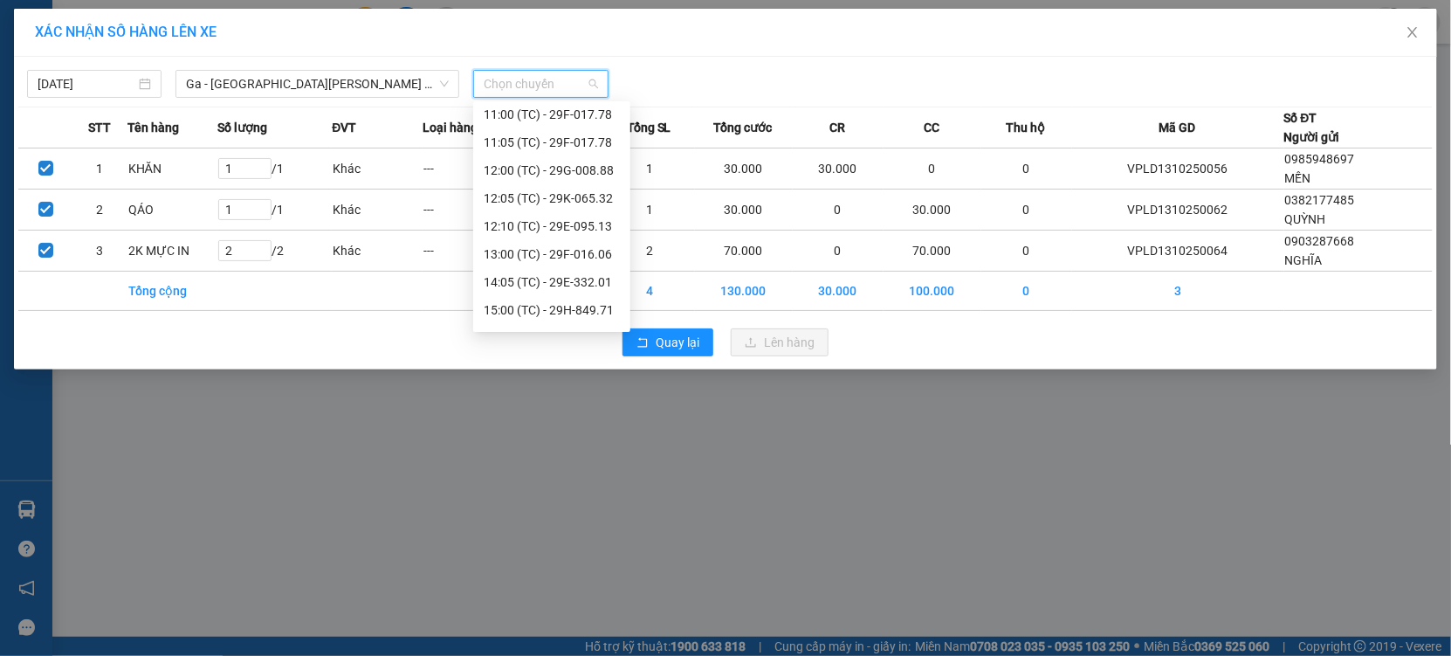
scroll to position [279, 0]
click at [570, 291] on div "15:00 (TC) - 29H-849.71" at bounding box center [552, 287] width 136 height 19
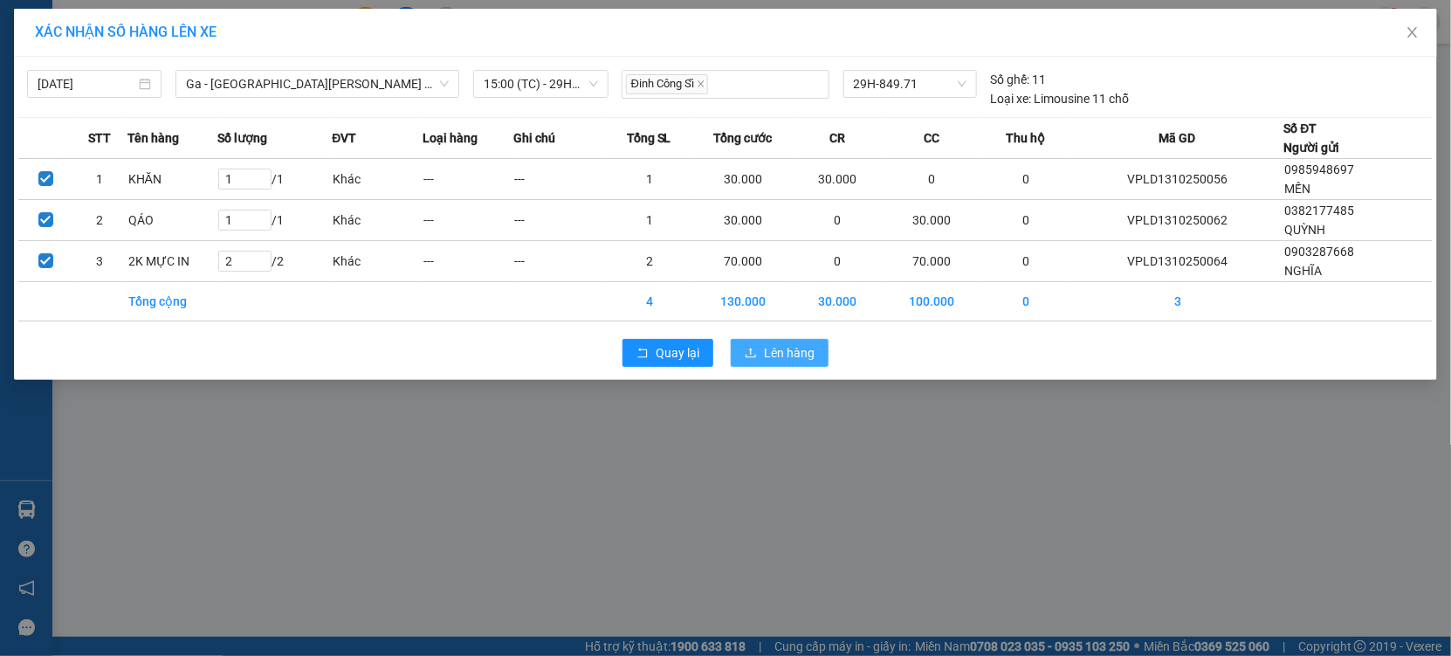
click at [785, 347] on span "Lên hàng" at bounding box center [789, 352] width 51 height 19
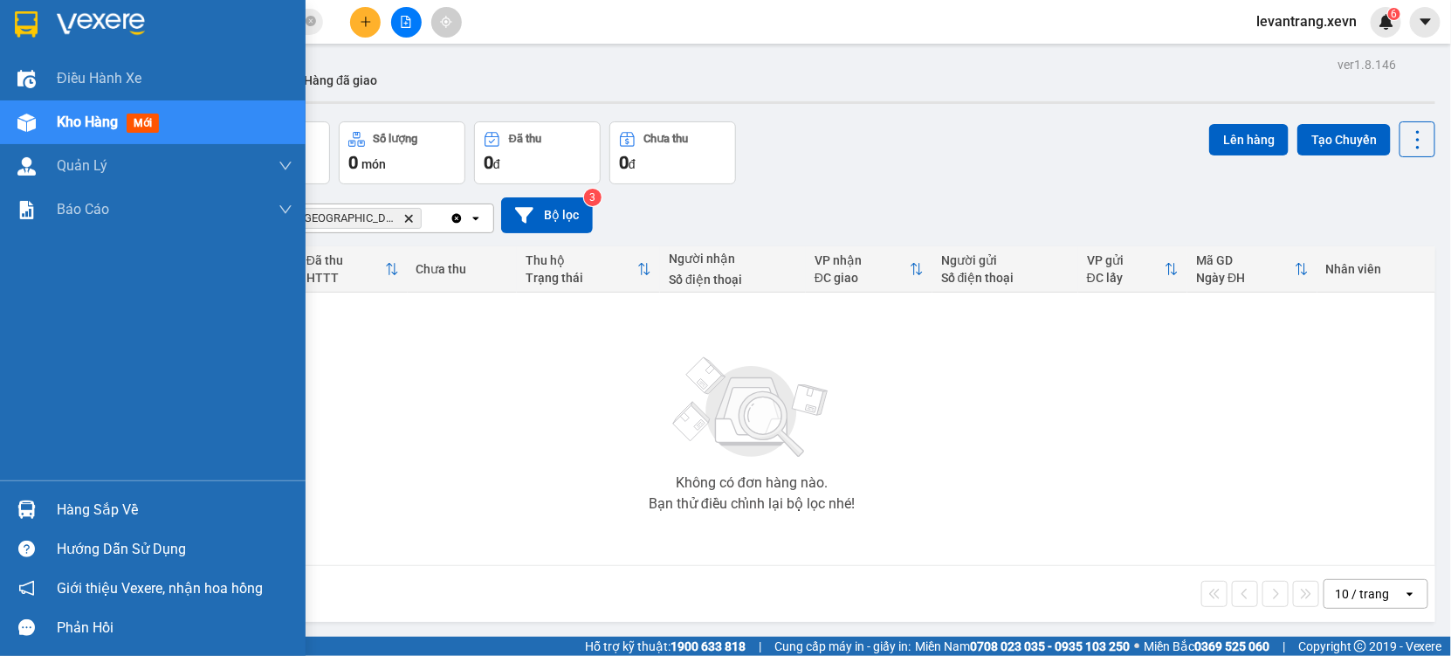
click at [21, 517] on img at bounding box center [26, 509] width 18 height 18
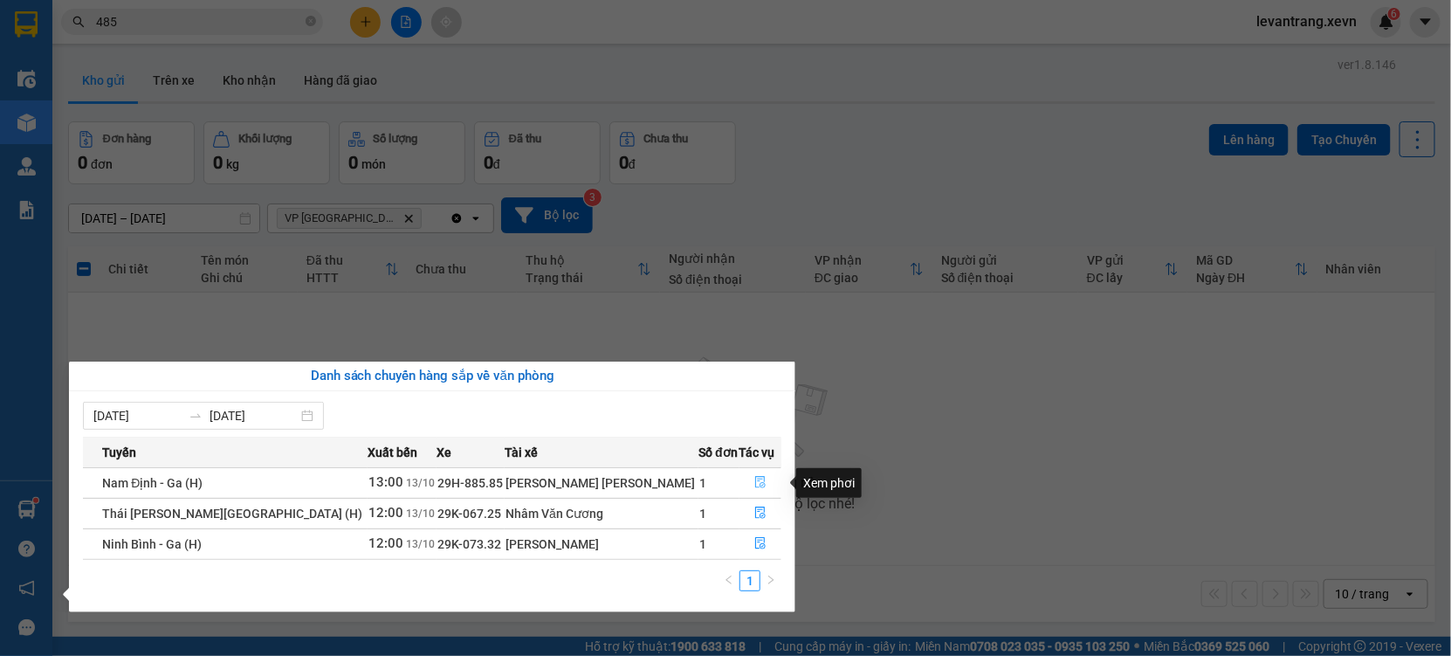
click at [755, 484] on icon "file-done" at bounding box center [760, 482] width 12 height 12
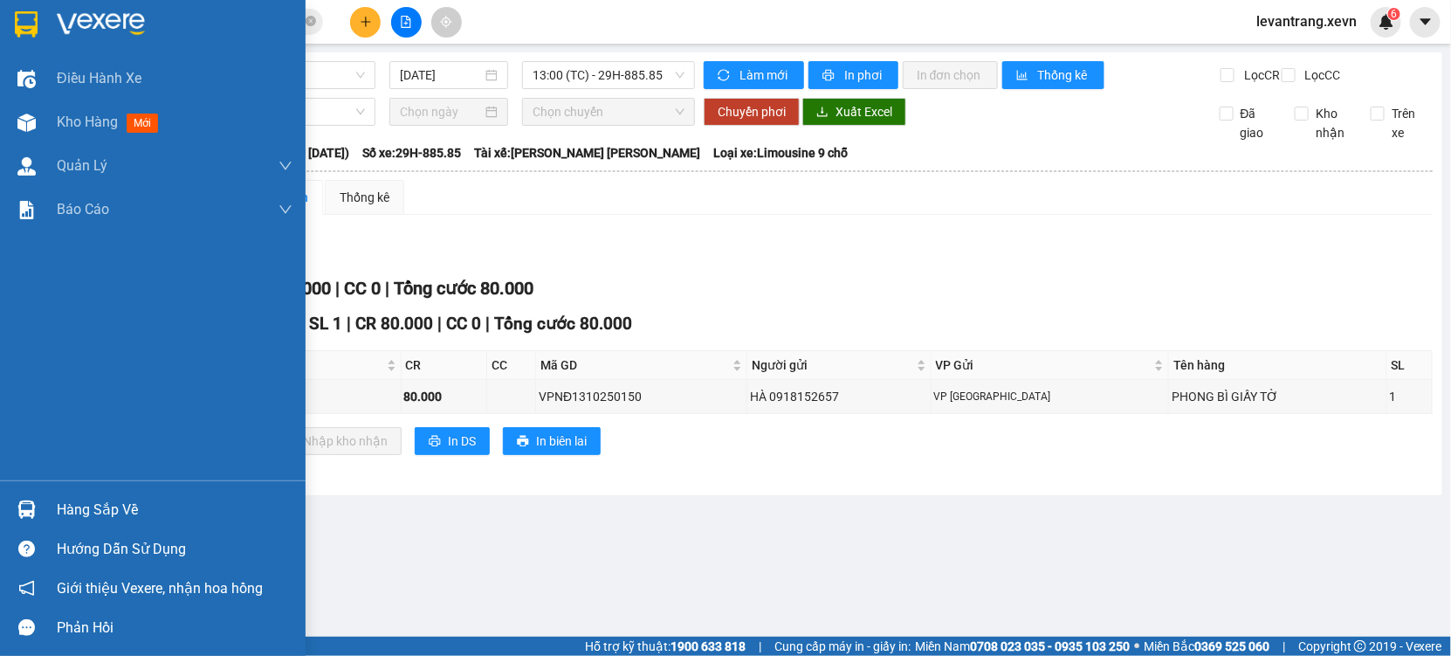
click at [32, 512] on img at bounding box center [26, 509] width 18 height 18
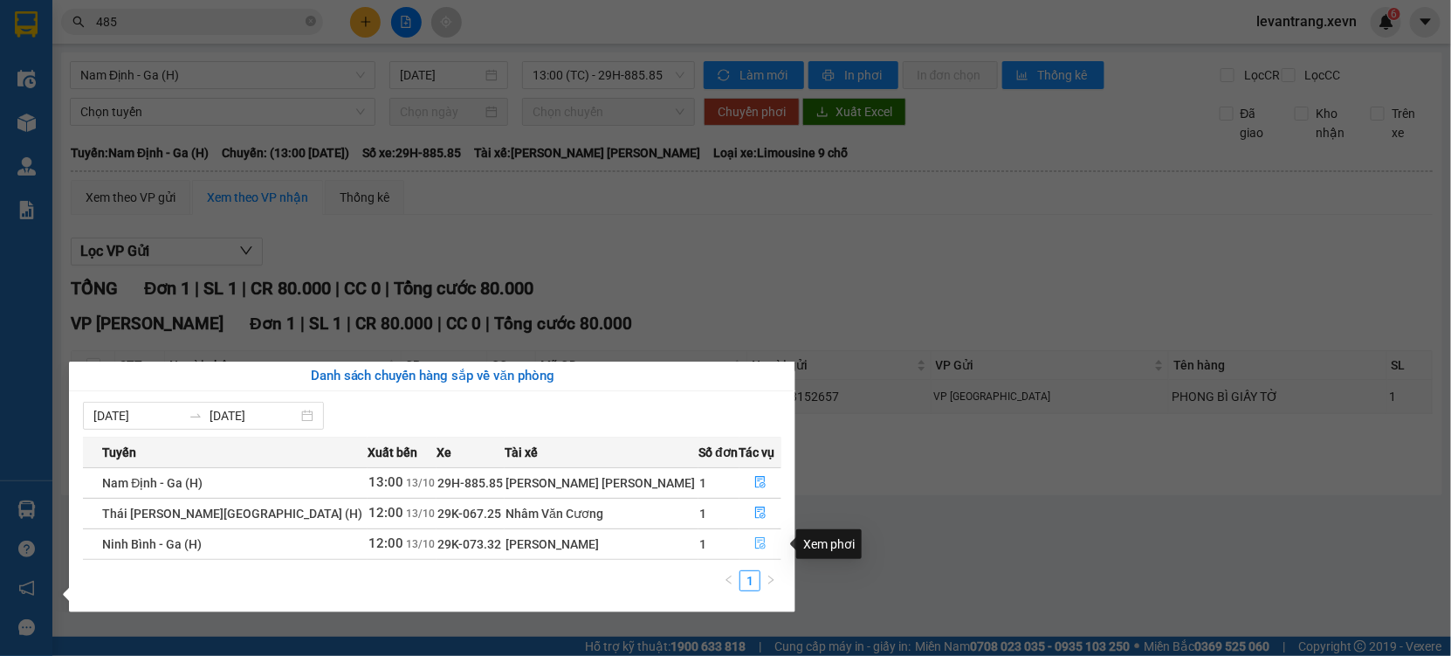
click at [755, 541] on icon "file-done" at bounding box center [760, 543] width 10 height 12
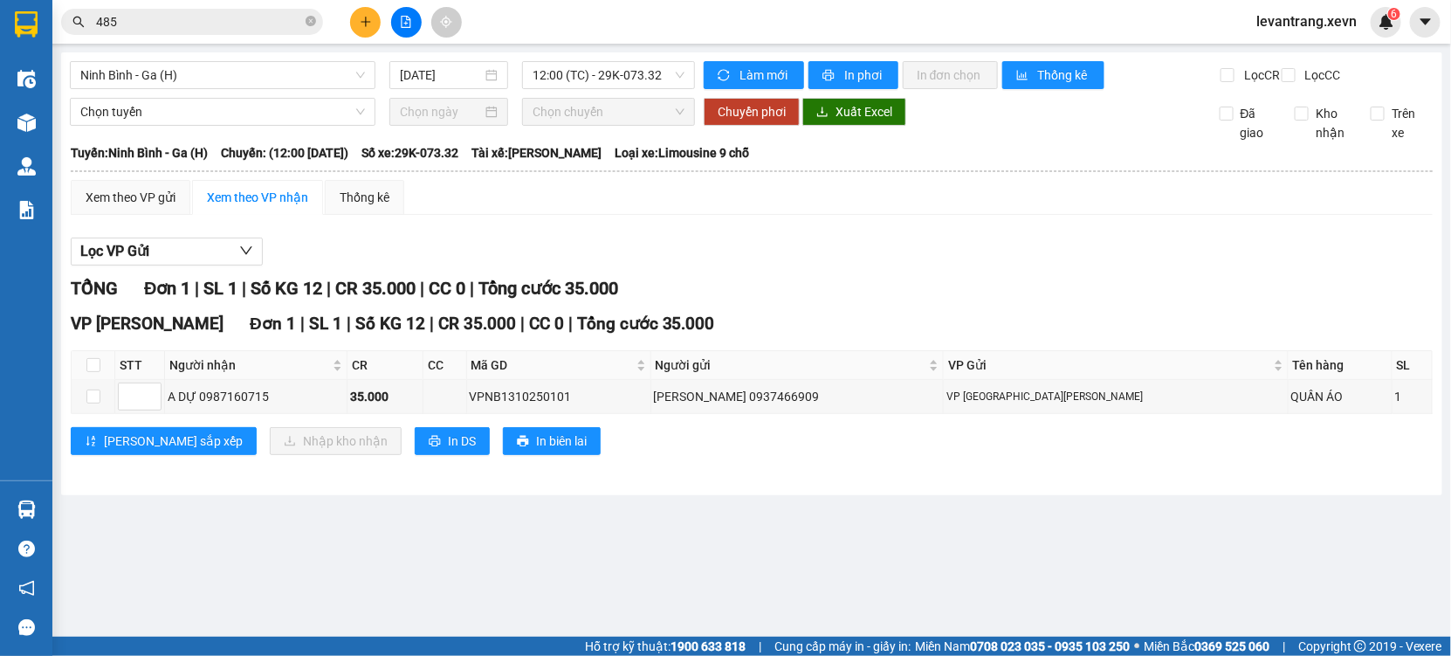
click at [137, 26] on input "485" at bounding box center [199, 21] width 206 height 19
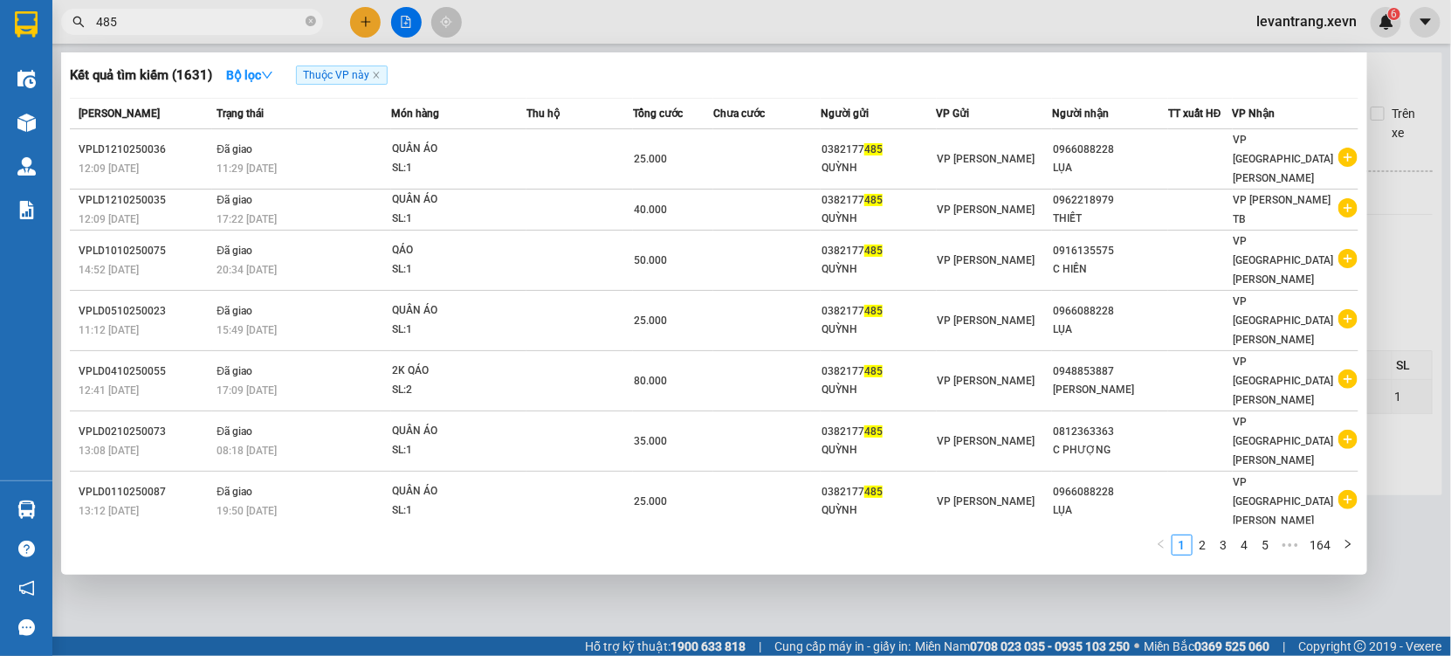
click at [137, 26] on input "485" at bounding box center [199, 21] width 206 height 19
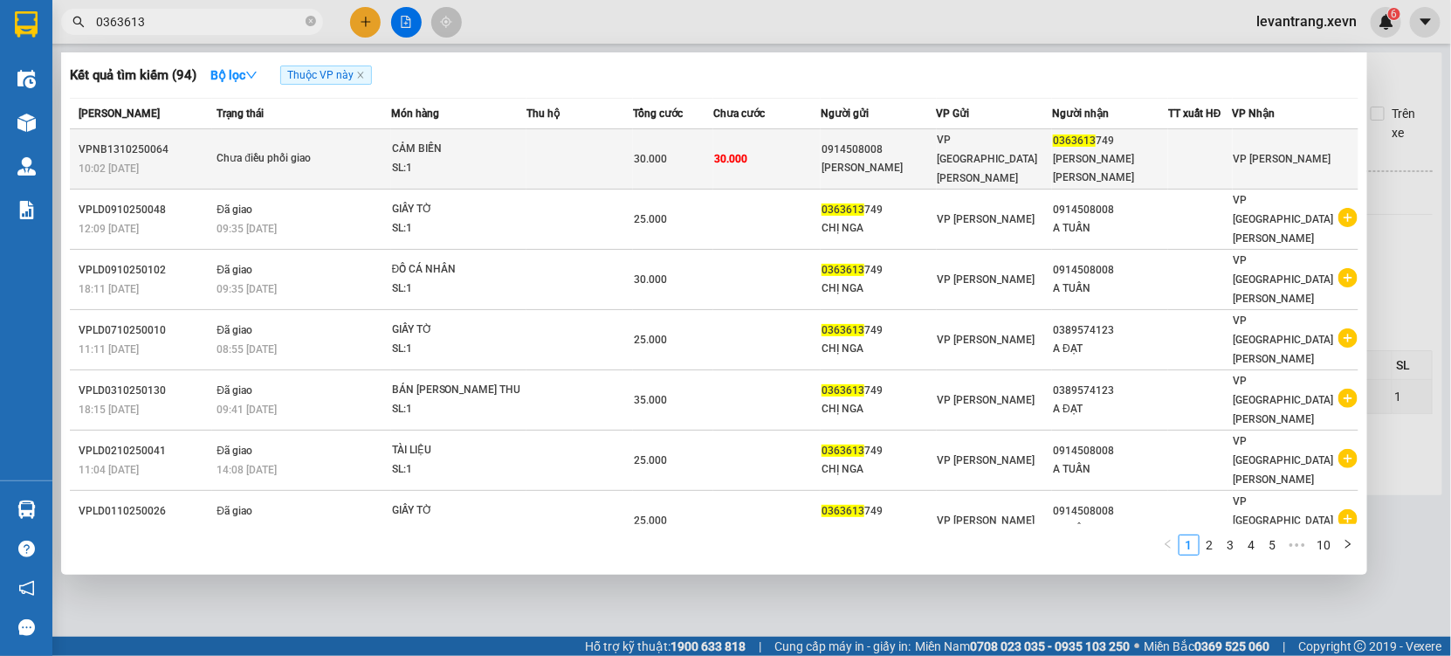
type input "0363613"
click at [429, 147] on div "CẢM BIẾN" at bounding box center [457, 149] width 131 height 19
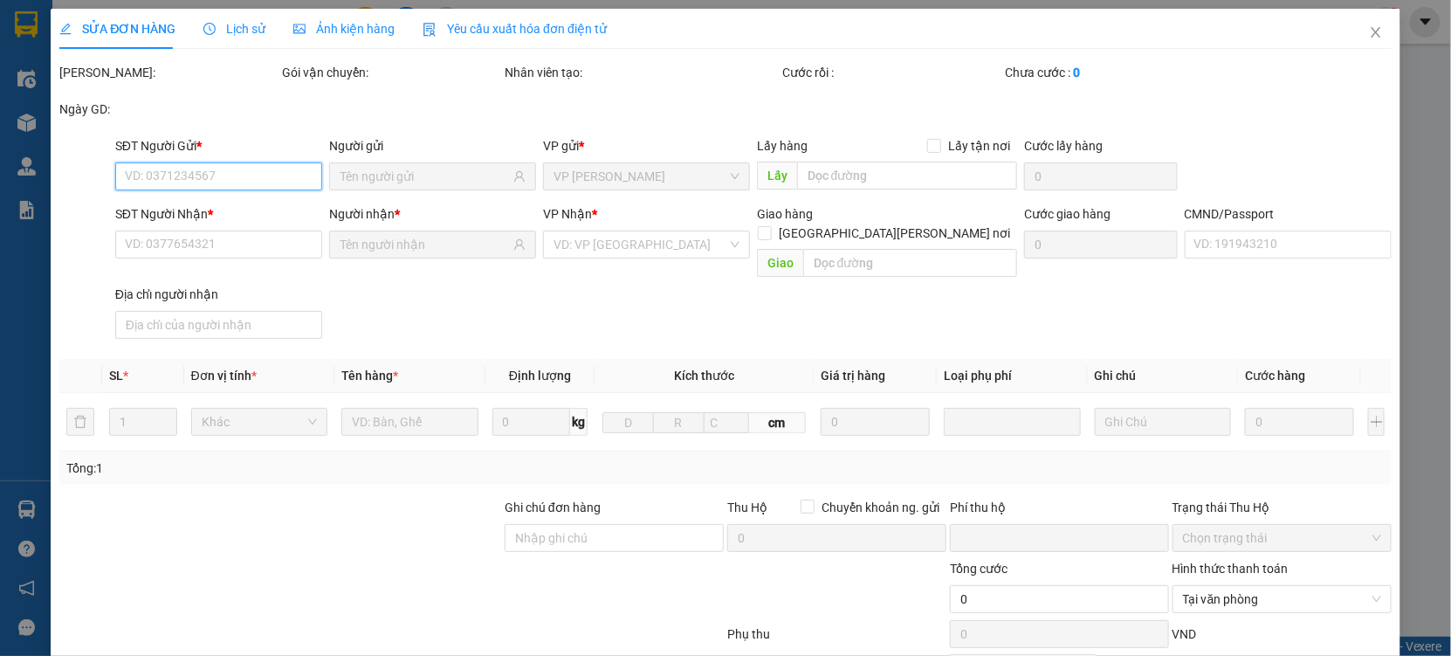
type input "0914508008"
type input "[PERSON_NAME]"
type input "0363613749"
type input "NGUYỄN HỒNG NGA"
type input "SHIP BEE-0982551355"
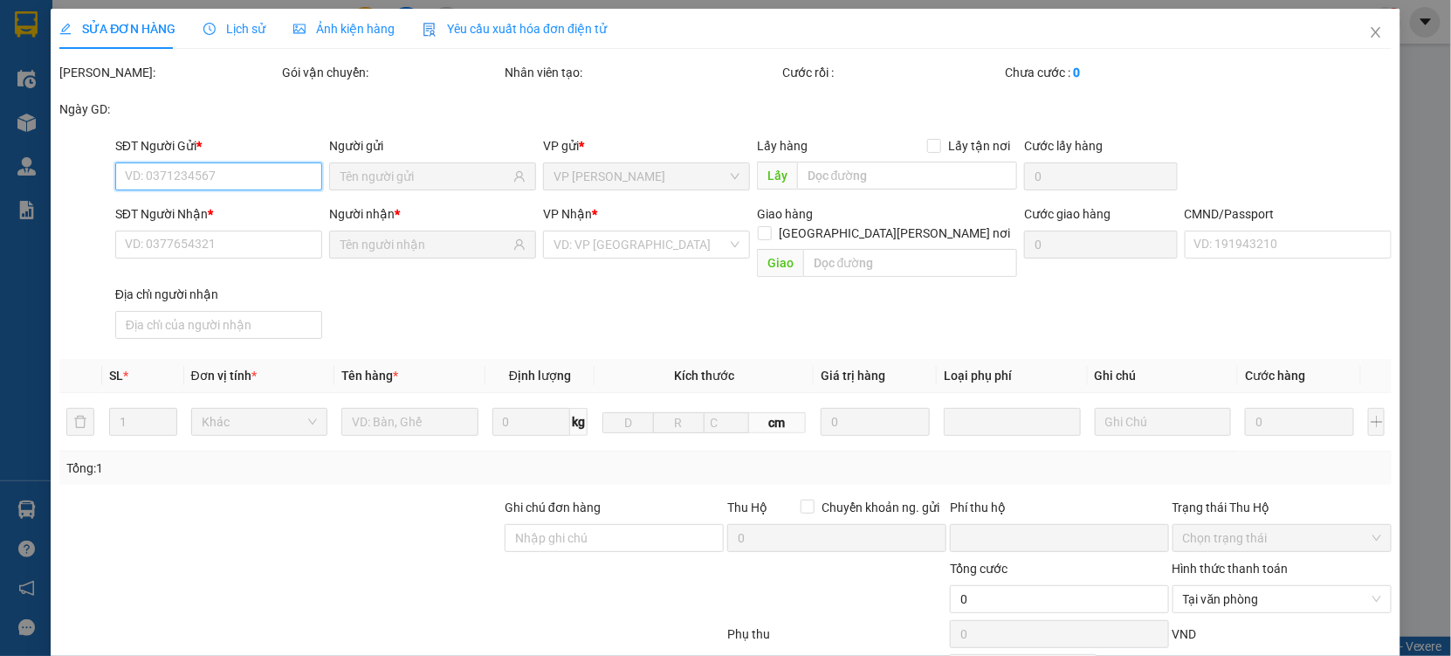
type input "1"
type input "0"
type input "30.000"
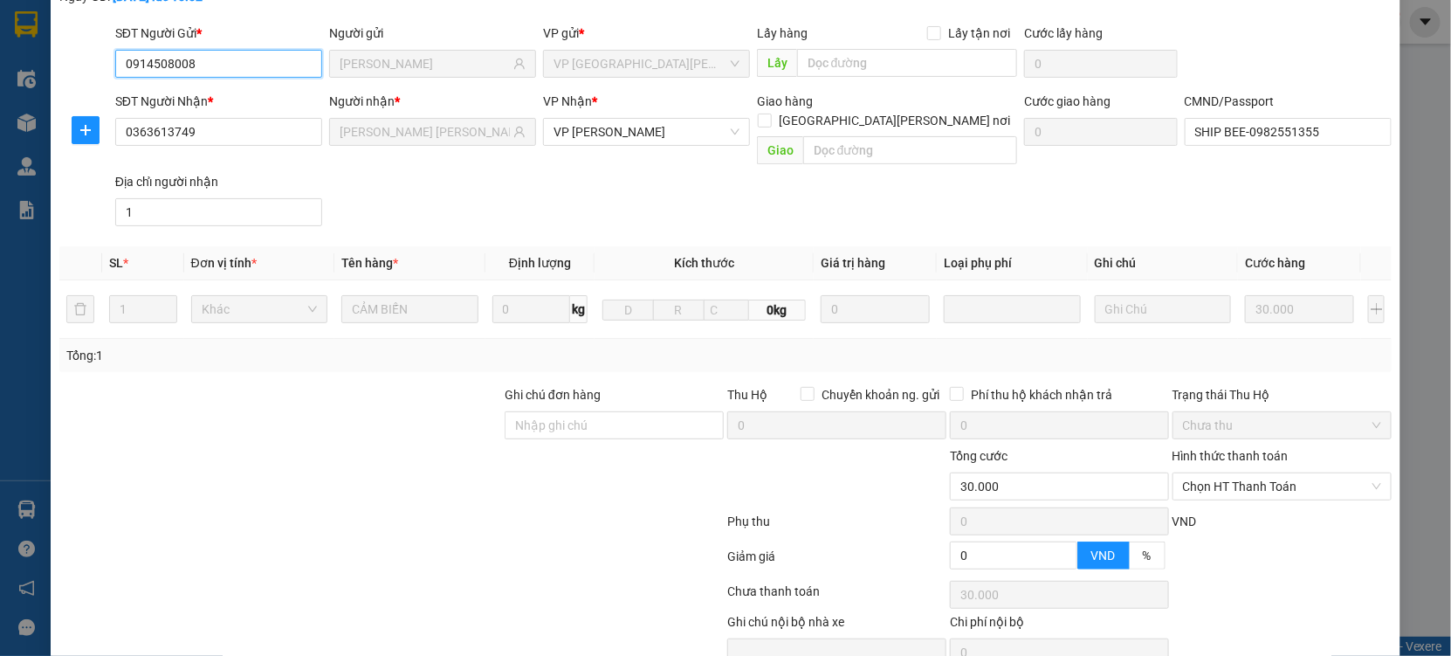
scroll to position [178, 0]
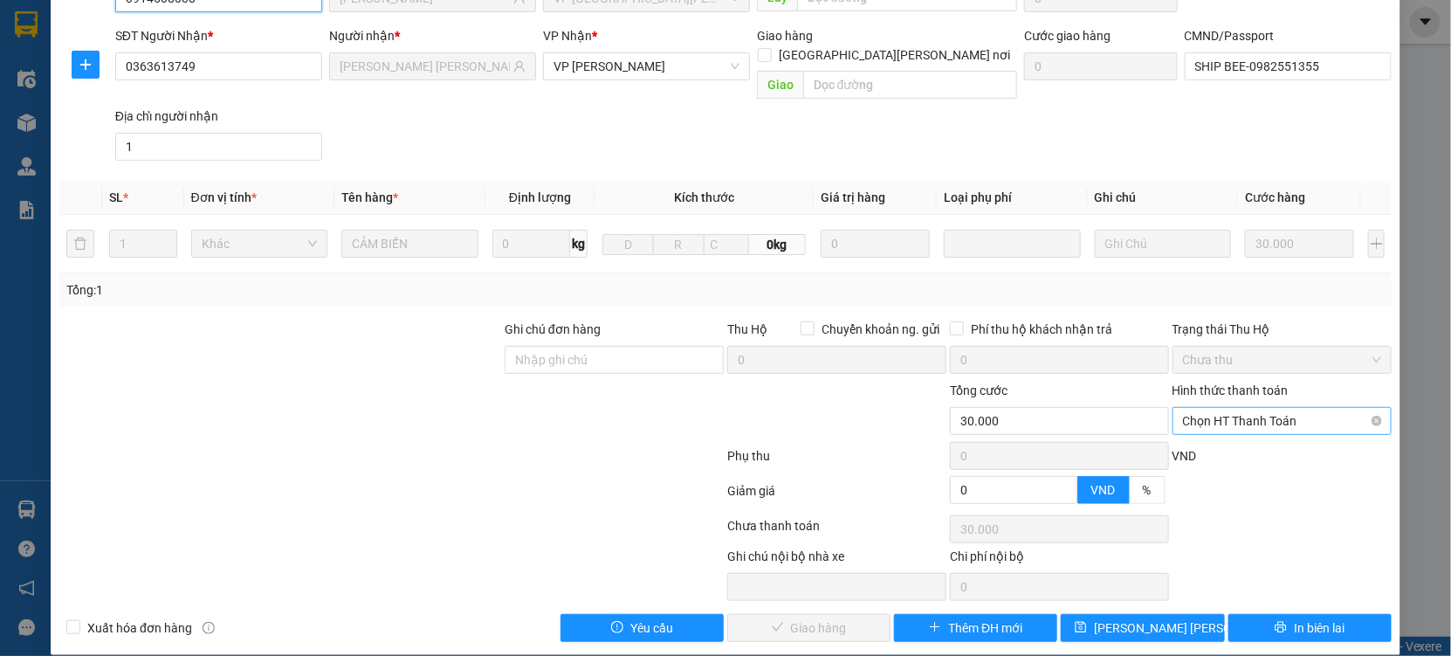
click at [1245, 408] on span "Chọn HT Thanh Toán" at bounding box center [1282, 421] width 198 height 26
click at [1208, 427] on div "Tại văn phòng" at bounding box center [1271, 436] width 196 height 19
type input "0"
click at [837, 618] on span "Giao hàng" at bounding box center [819, 627] width 56 height 19
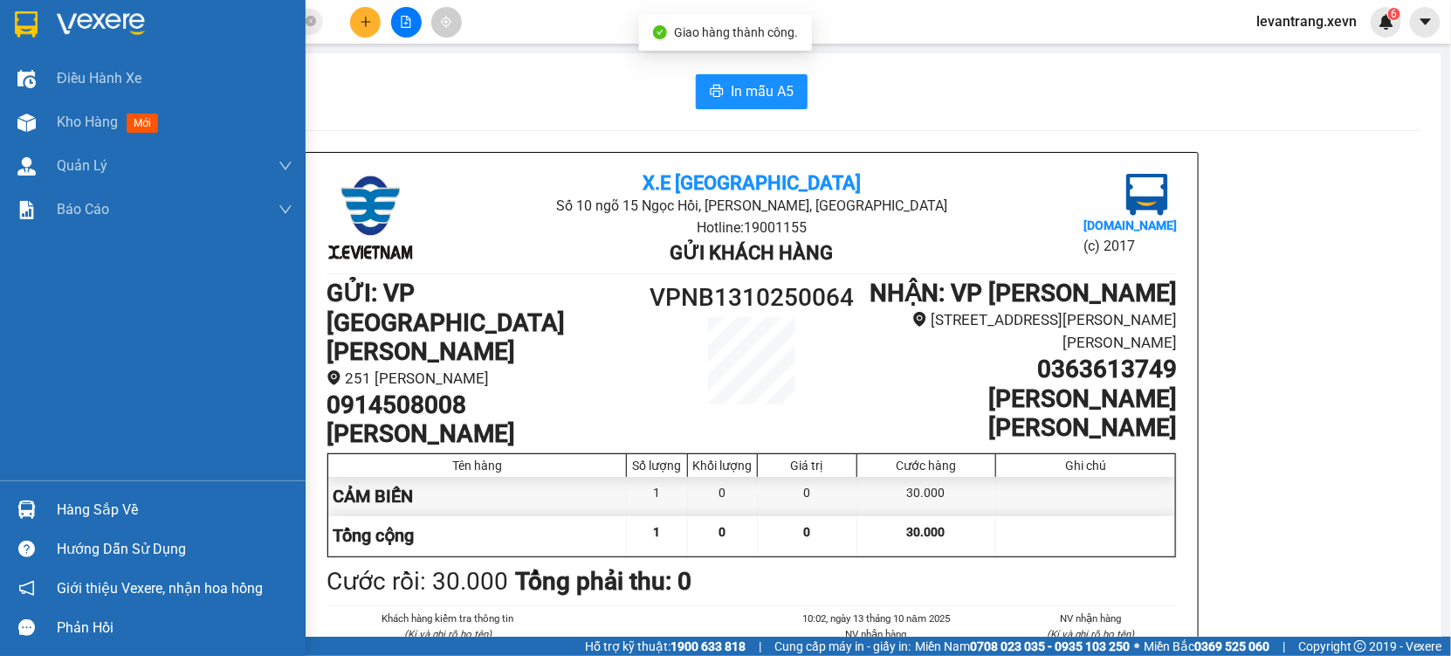
click at [134, 506] on div "Hàng sắp về" at bounding box center [175, 510] width 236 height 26
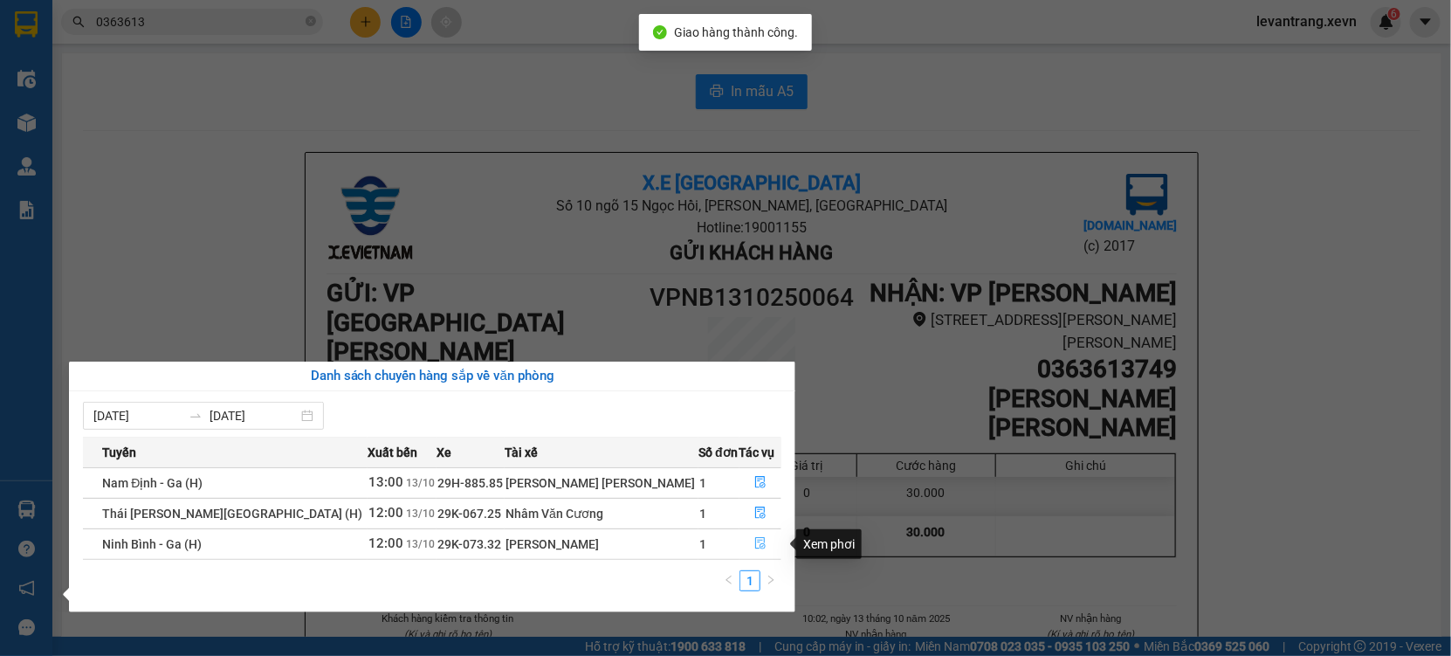
click at [754, 541] on icon "file-done" at bounding box center [760, 543] width 12 height 12
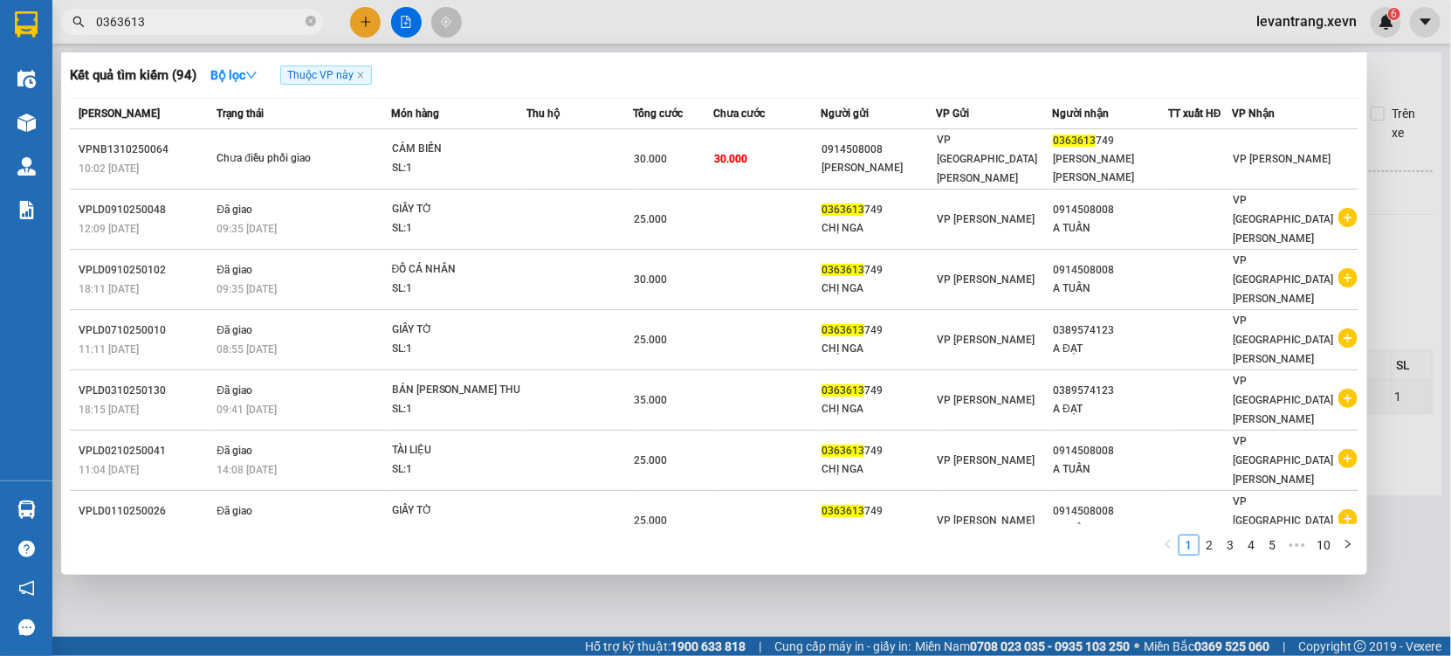
click at [162, 29] on input "0363613" at bounding box center [199, 21] width 206 height 19
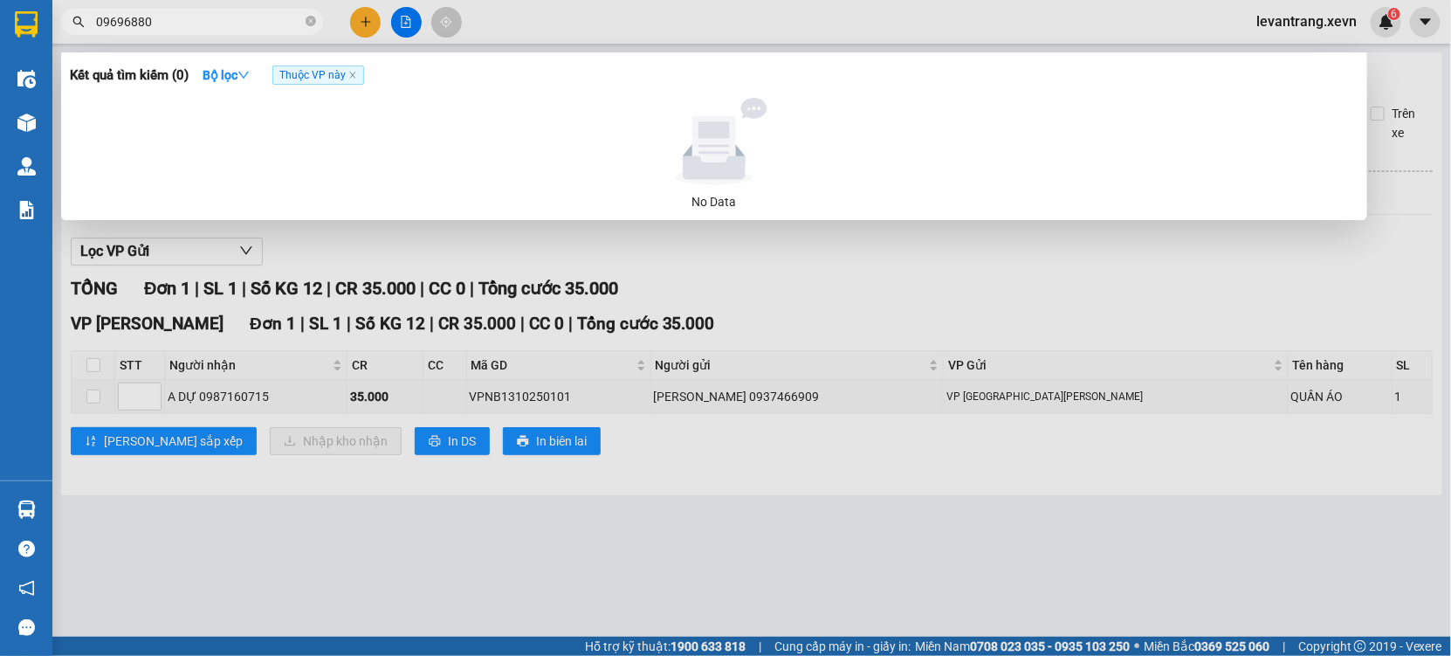
drag, startPoint x: 121, startPoint y: 24, endPoint x: 0, endPoint y: 27, distance: 120.5
click at [7, 33] on section "Kết quả tìm kiếm ( 0 ) Bộ lọc Thuộc VP này No Data 09696880 levantrang.xevn 6 Đ…" at bounding box center [725, 328] width 1451 height 656
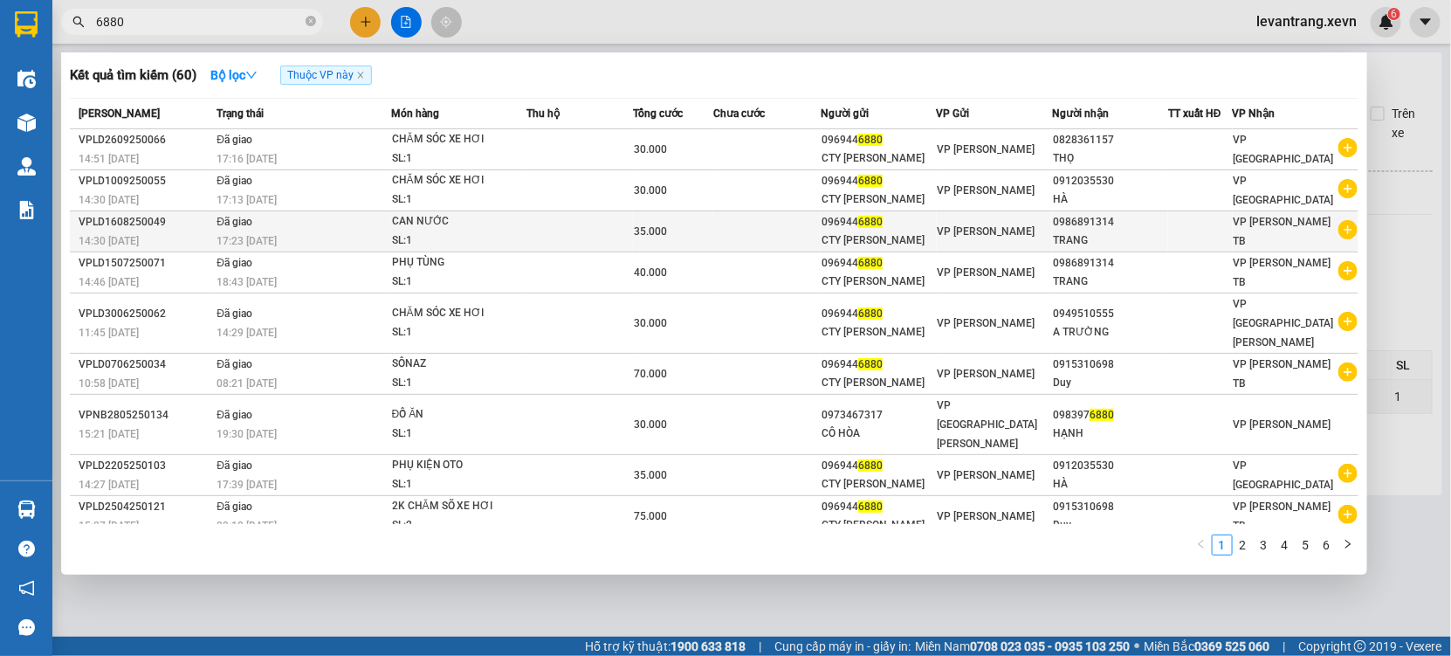
type input "6880"
click at [1339, 237] on icon "plus-circle" at bounding box center [1348, 229] width 19 height 19
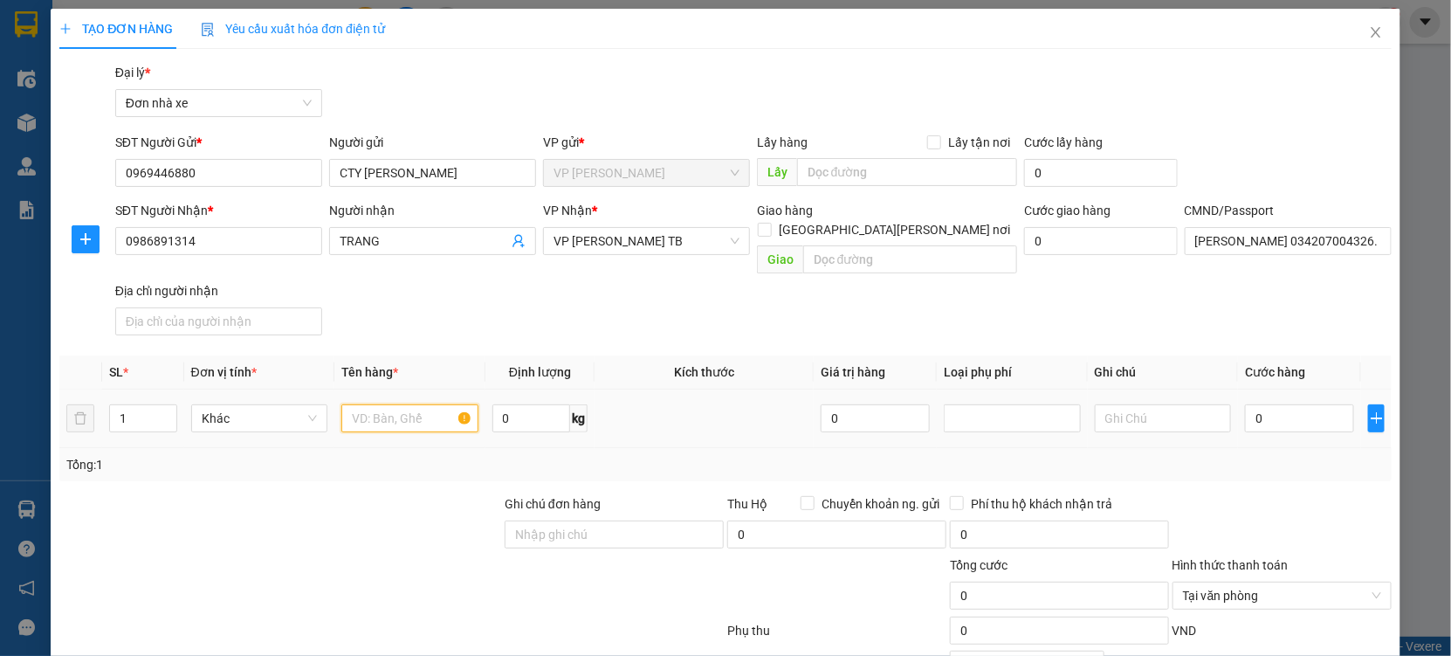
click at [416, 404] on input "text" at bounding box center [409, 418] width 137 height 28
type input "CHĂM SÓC XE HƠI"
type input "3"
click at [1281, 404] on input "0" at bounding box center [1299, 418] width 109 height 28
type input "3"
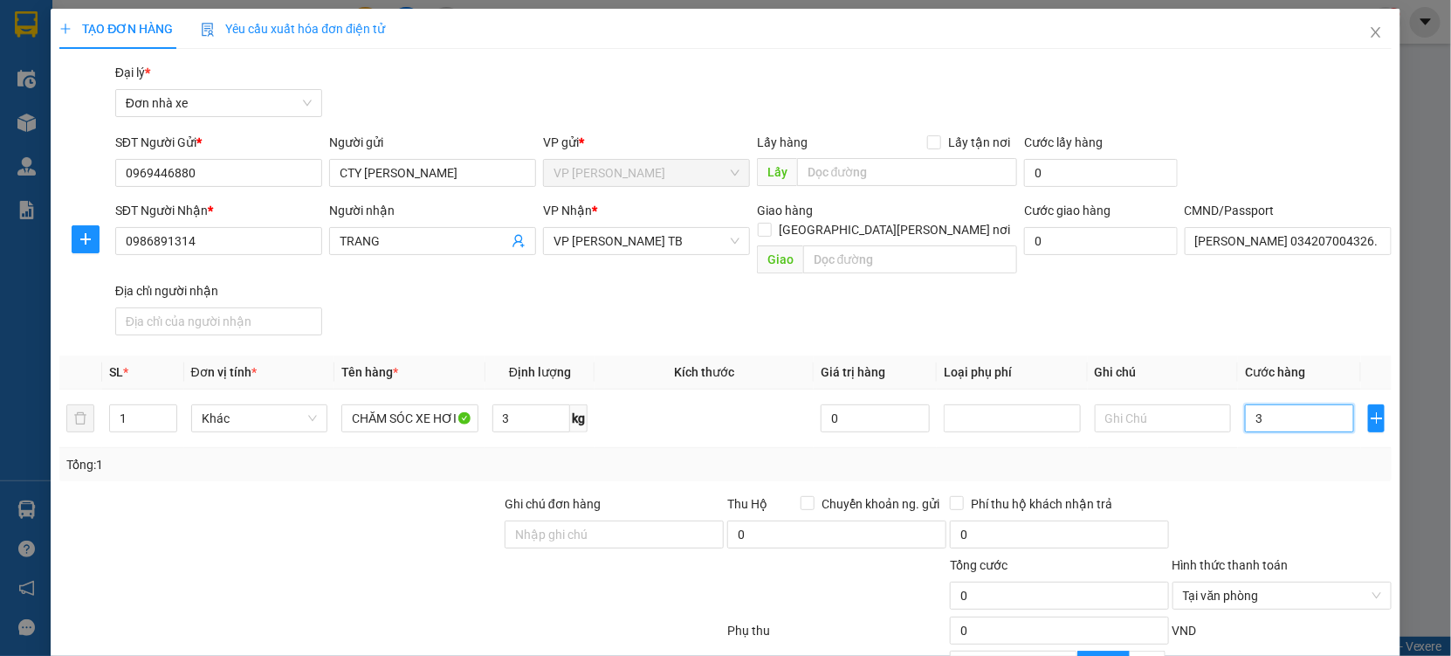
type input "3"
type input "30"
type input "30.000"
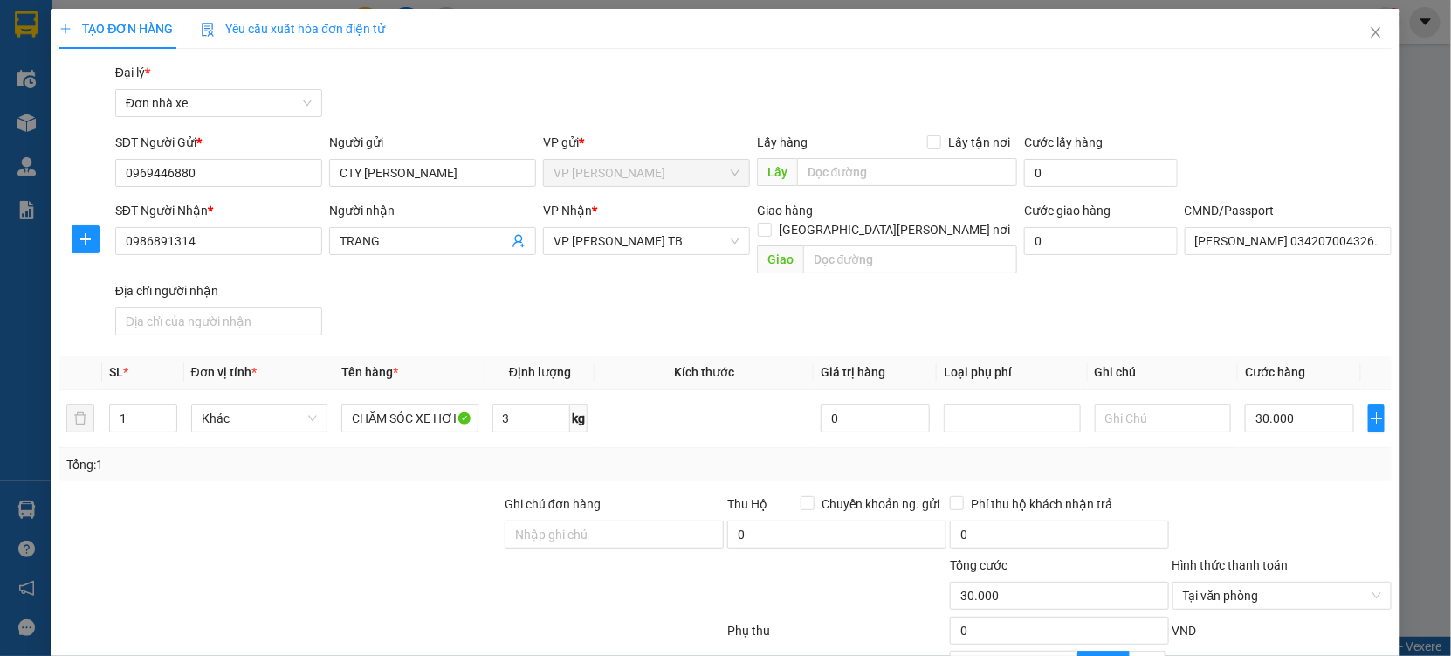
click at [1290, 458] on div "Tổng: 1" at bounding box center [725, 464] width 1333 height 33
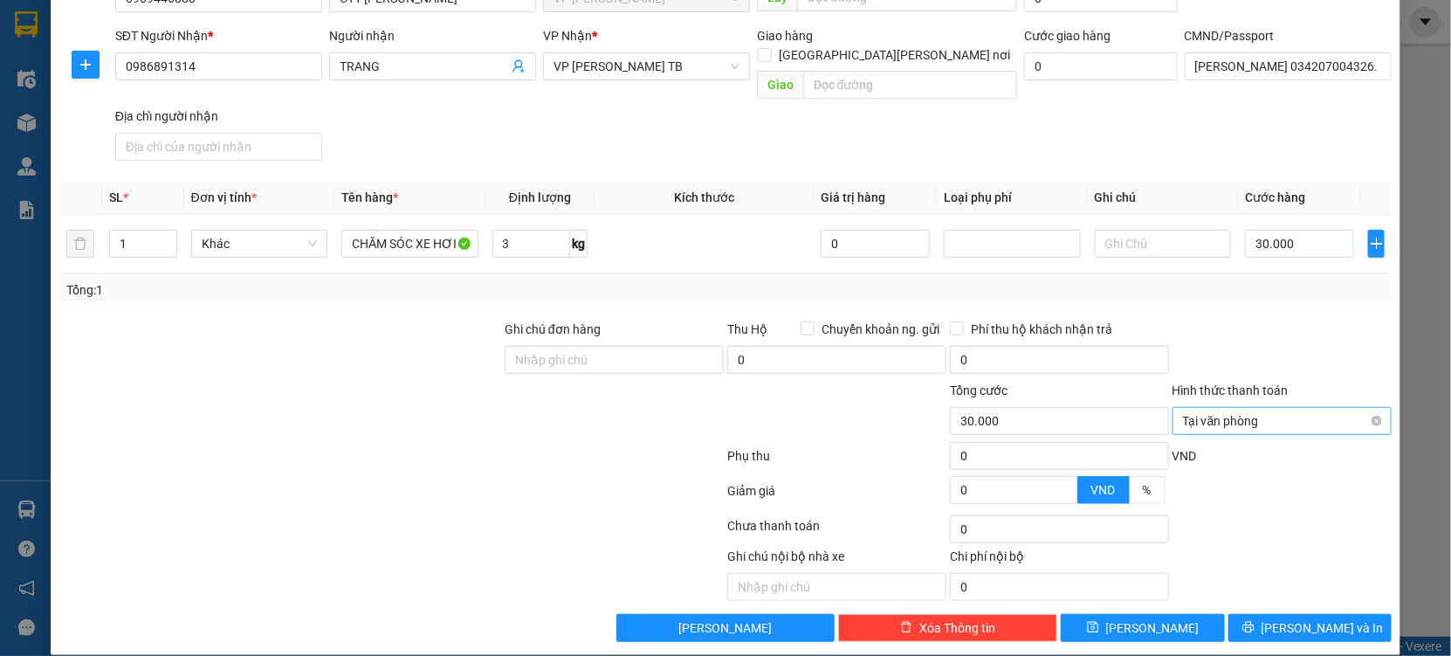
click at [1369, 407] on div "Tại văn phòng" at bounding box center [1282, 421] width 219 height 28
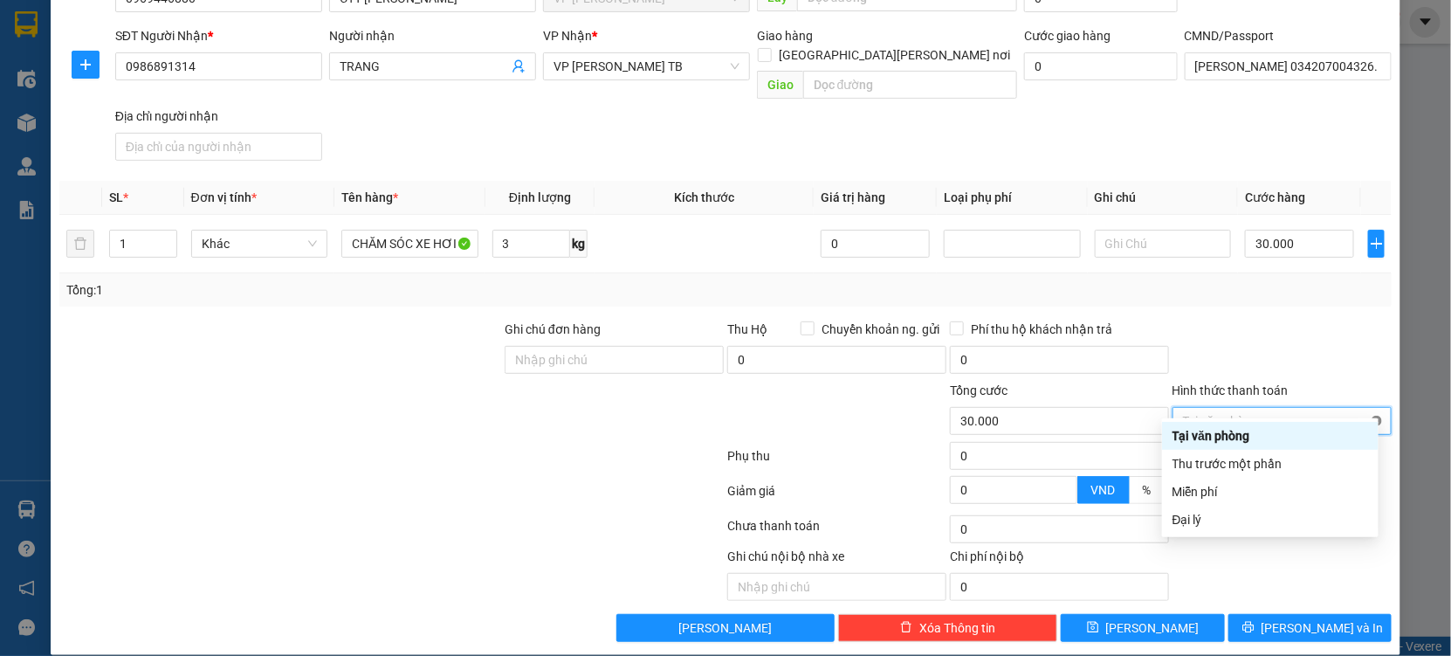
type input "30.000"
drag, startPoint x: 1360, startPoint y: 399, endPoint x: 1340, endPoint y: 344, distance: 58.3
drag, startPoint x: 1340, startPoint y: 344, endPoint x: 1346, endPoint y: 520, distance: 175.6
click at [1340, 377] on form "Ghi chú đơn hàng Thu Hộ Chuyển khoản ng. gửi 0 Phí thu hộ khách nhận trả 0 Tổng…" at bounding box center [725, 416] width 1333 height 192
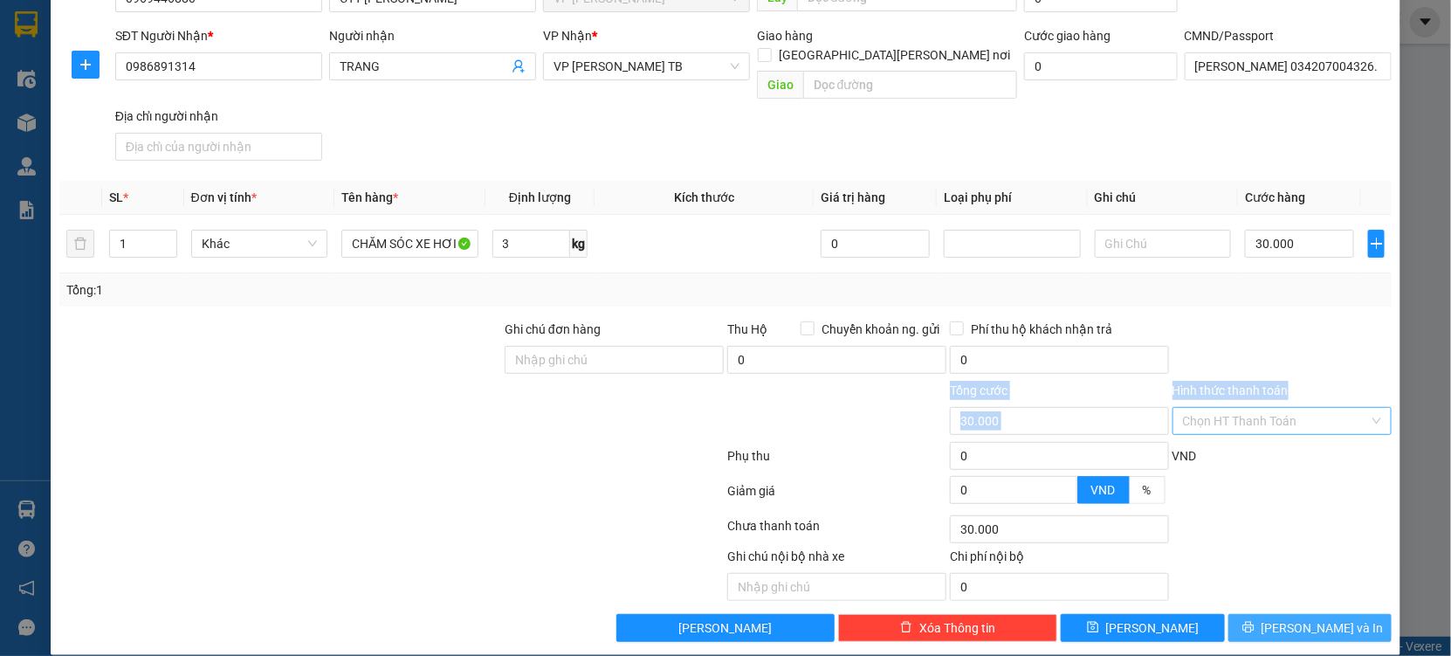
click at [1279, 614] on button "[PERSON_NAME] và In" at bounding box center [1310, 628] width 163 height 28
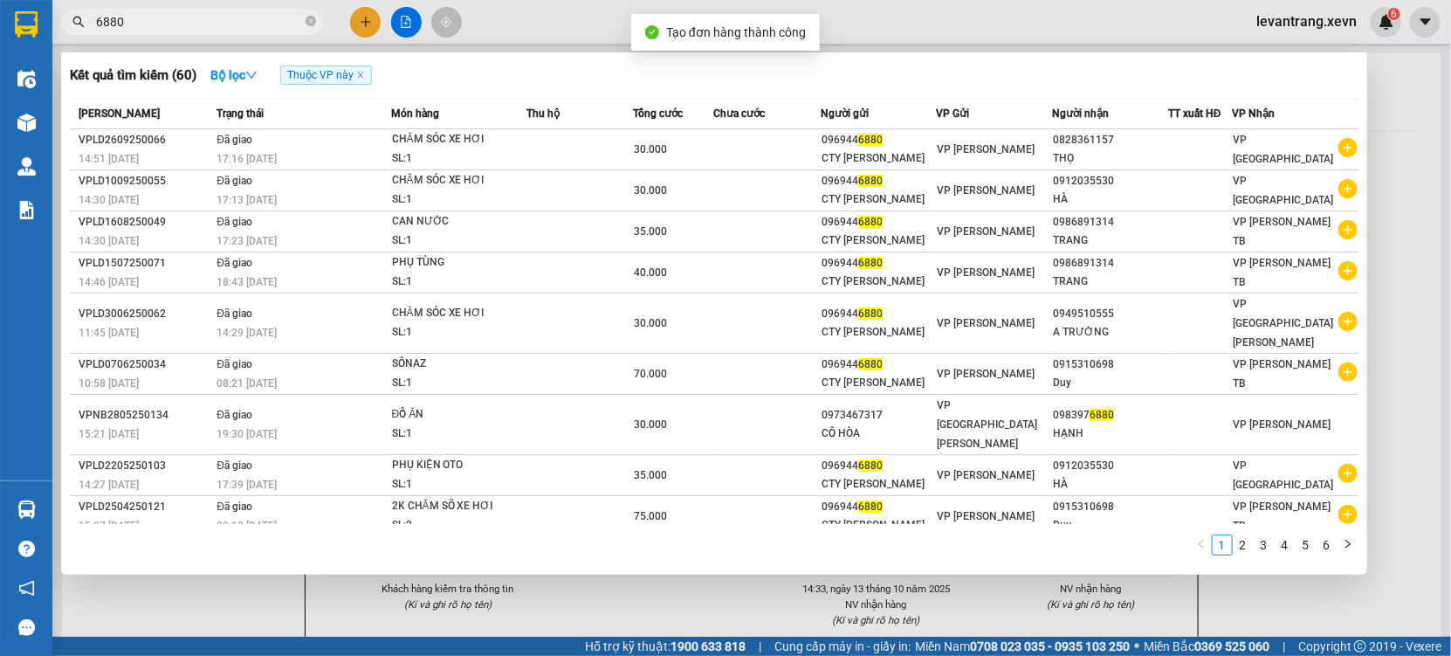
click at [895, 603] on div at bounding box center [725, 328] width 1451 height 656
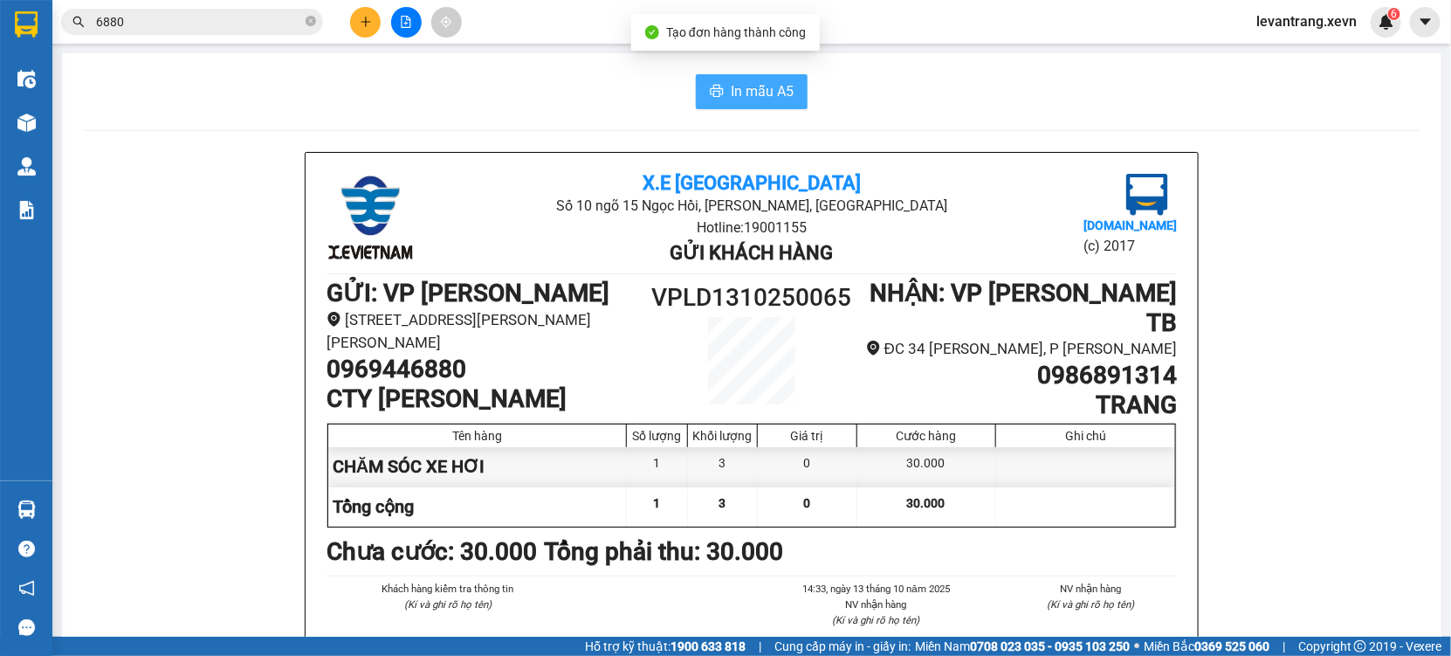
click at [731, 93] on span "In mẫu A5" at bounding box center [762, 91] width 63 height 22
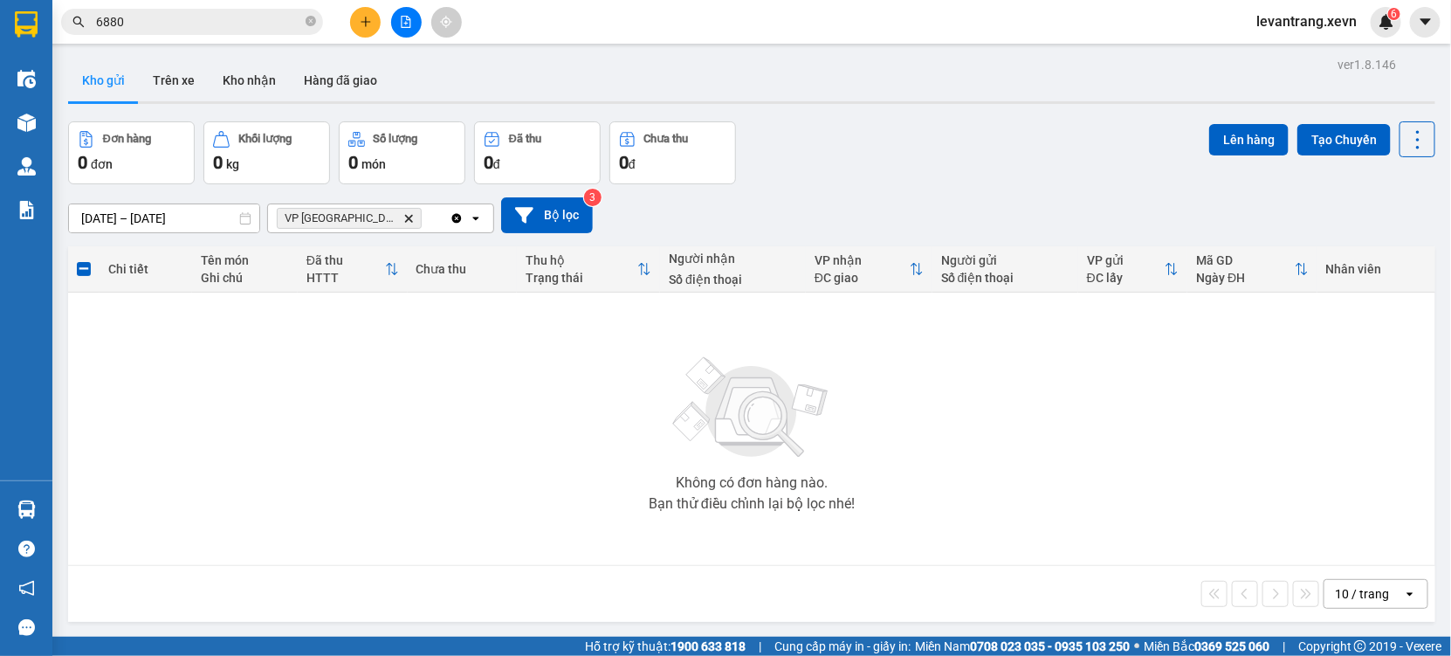
click at [405, 216] on icon "VP Ninh Bình, close by backspace" at bounding box center [409, 218] width 8 height 8
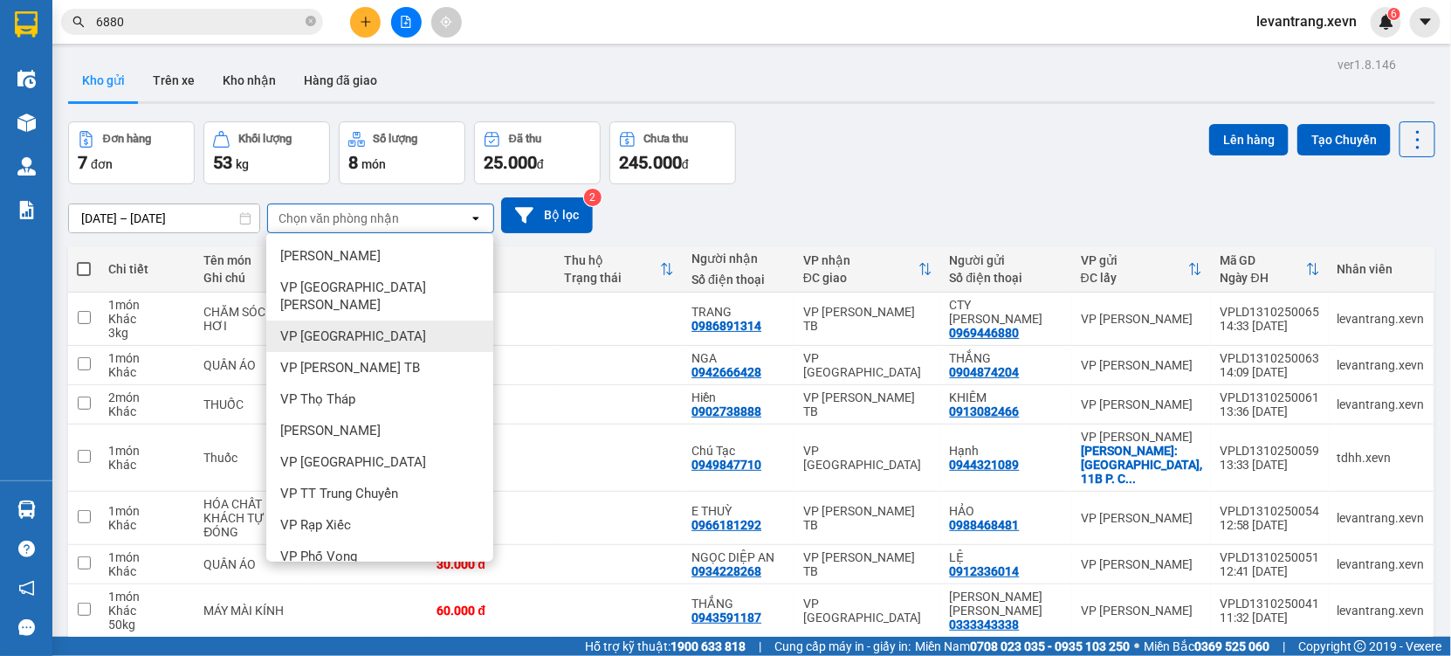
click at [344, 359] on span "VP [PERSON_NAME] TB" at bounding box center [350, 367] width 140 height 17
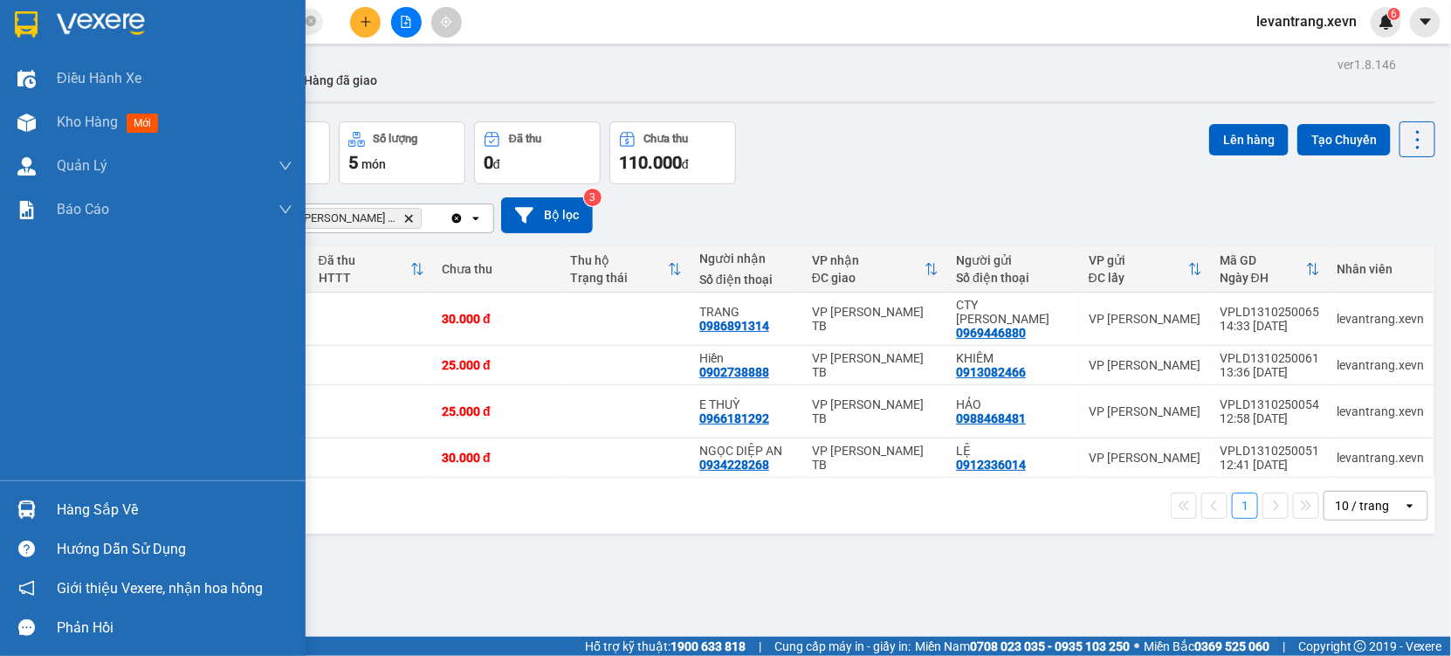
click at [92, 521] on div "Hàng sắp về" at bounding box center [175, 510] width 236 height 26
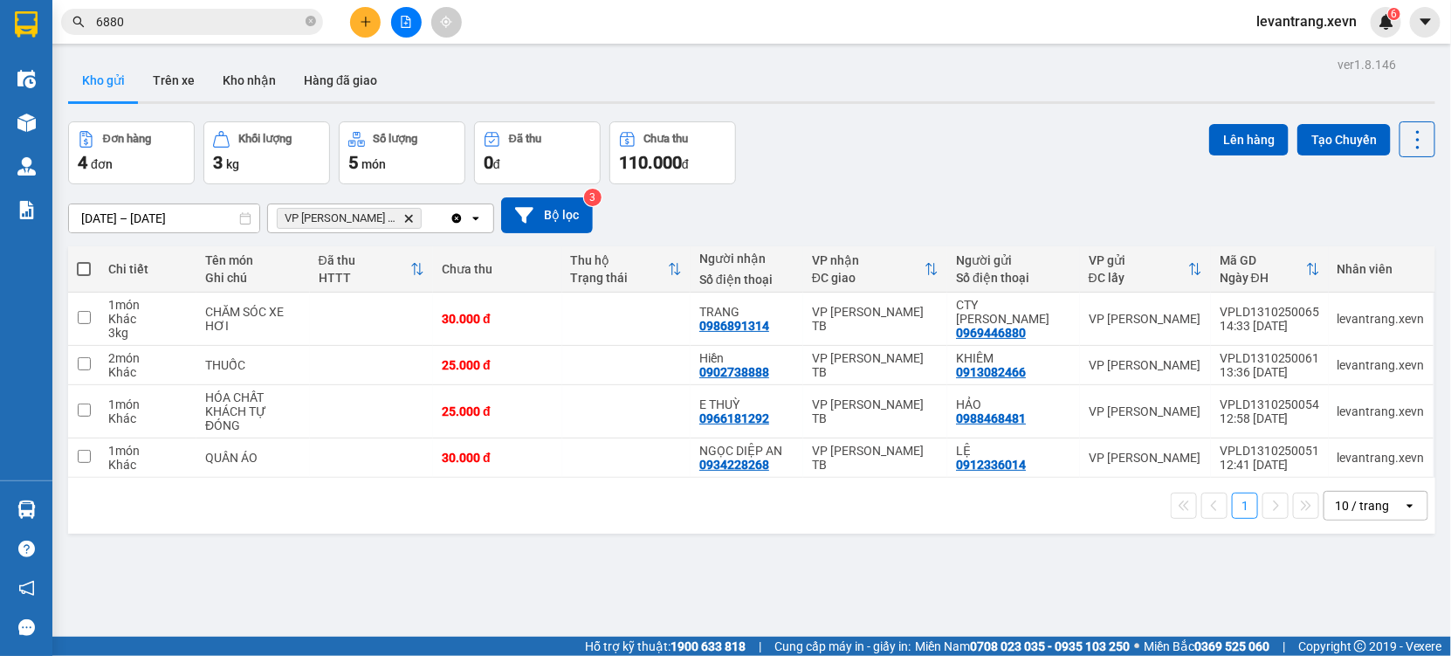
click at [924, 568] on section "Kết quả tìm kiếm ( 60 ) Bộ lọc Thuộc VP này Mã ĐH Trạng thái Món hàng Thu hộ Tổ…" at bounding box center [725, 328] width 1451 height 656
click at [403, 217] on icon "Delete" at bounding box center [408, 218] width 10 height 10
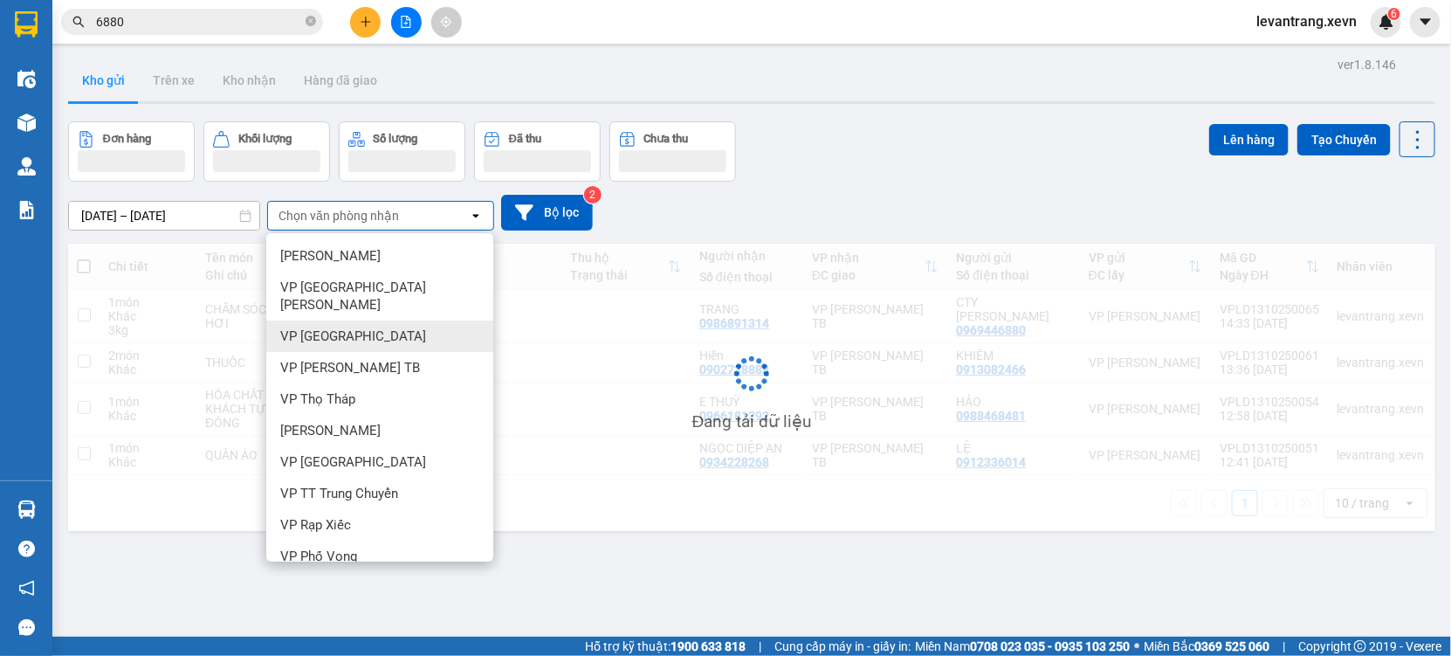
click at [343, 327] on span "VP [GEOGRAPHIC_DATA]" at bounding box center [353, 335] width 146 height 17
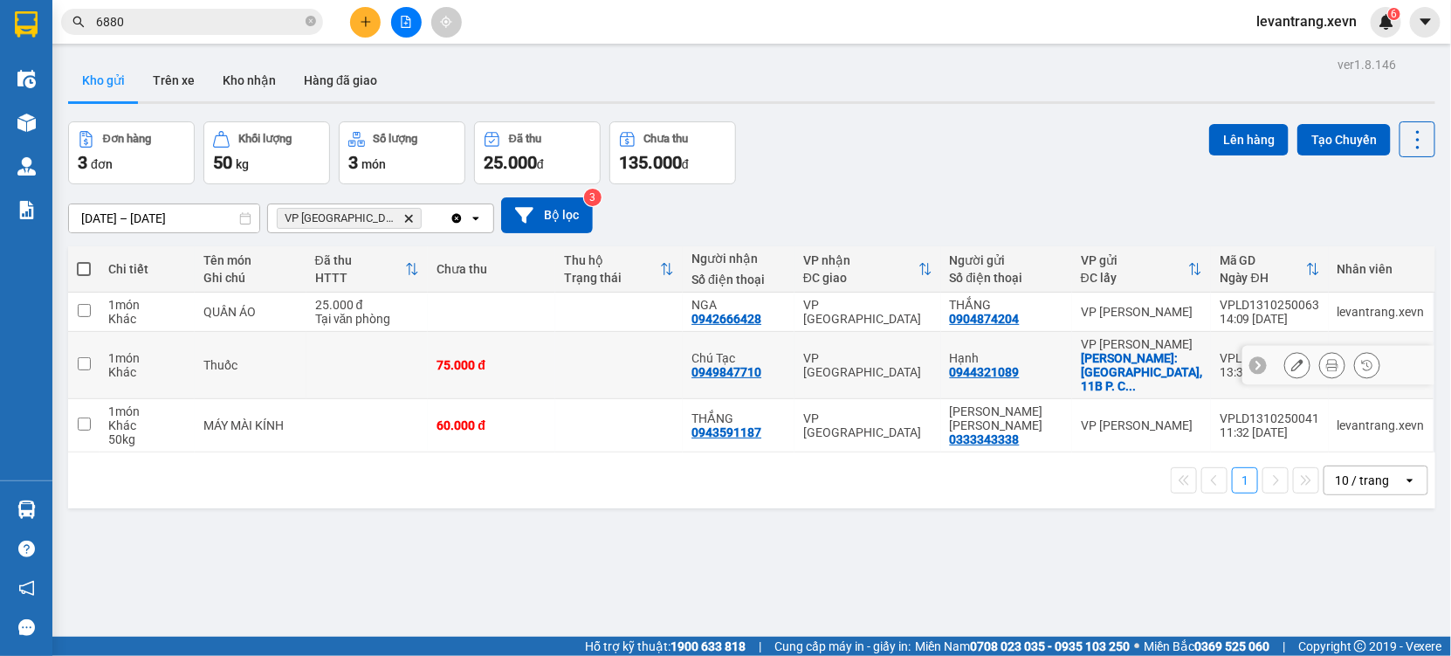
click at [339, 372] on td at bounding box center [367, 365] width 122 height 67
checkbox input "true"
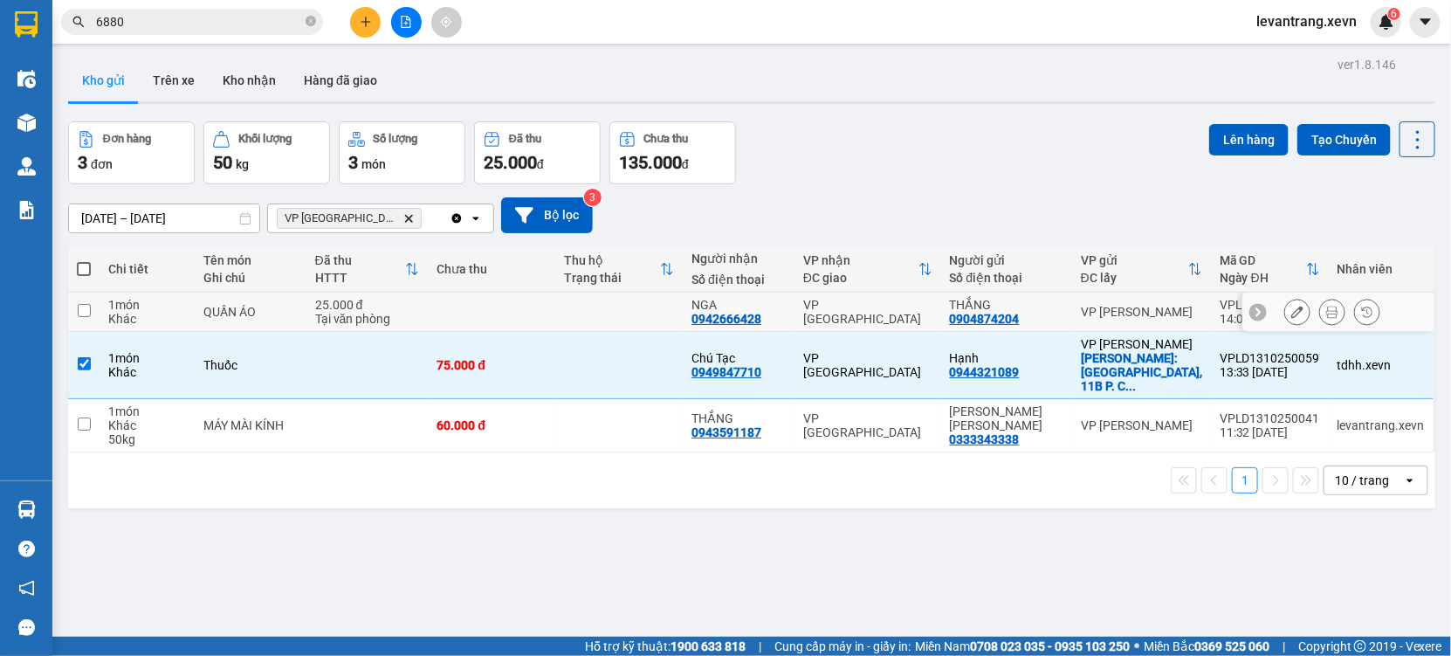
click at [343, 313] on div "Tại văn phòng" at bounding box center [367, 319] width 105 height 14
checkbox input "true"
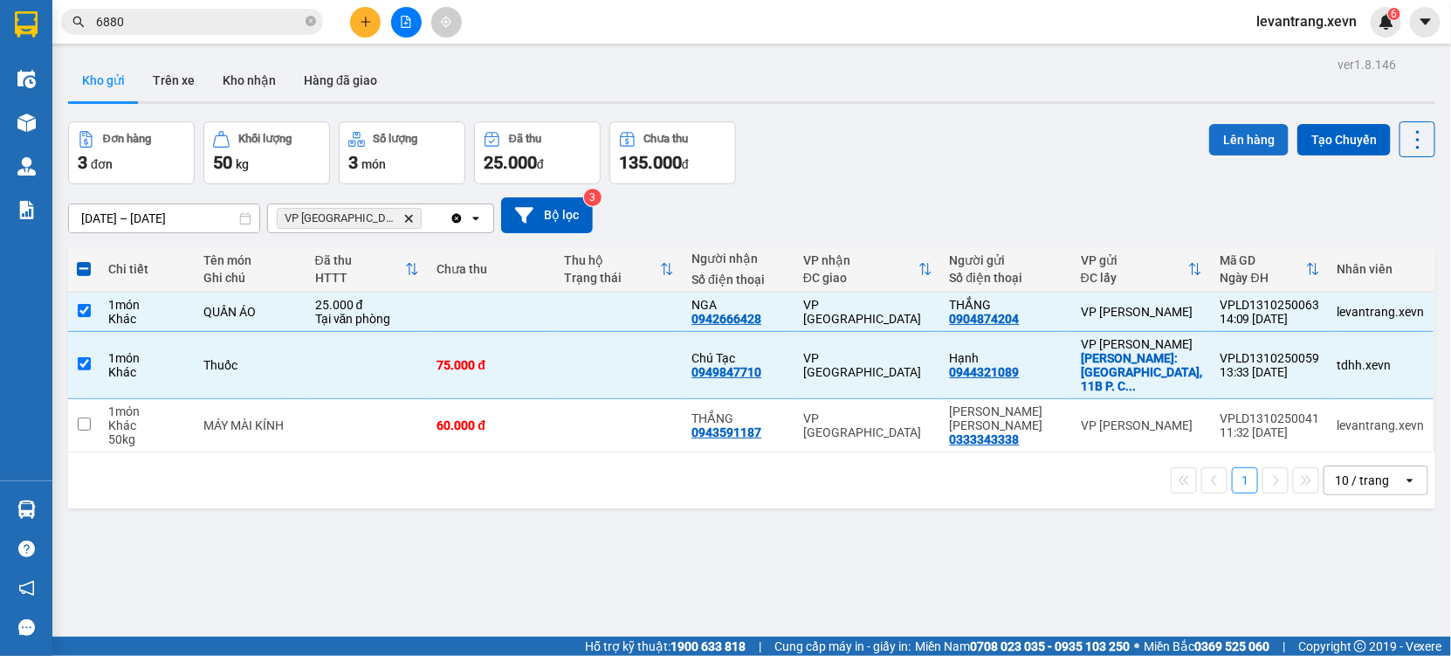
click at [1213, 134] on button "Lên hàng" at bounding box center [1248, 139] width 79 height 31
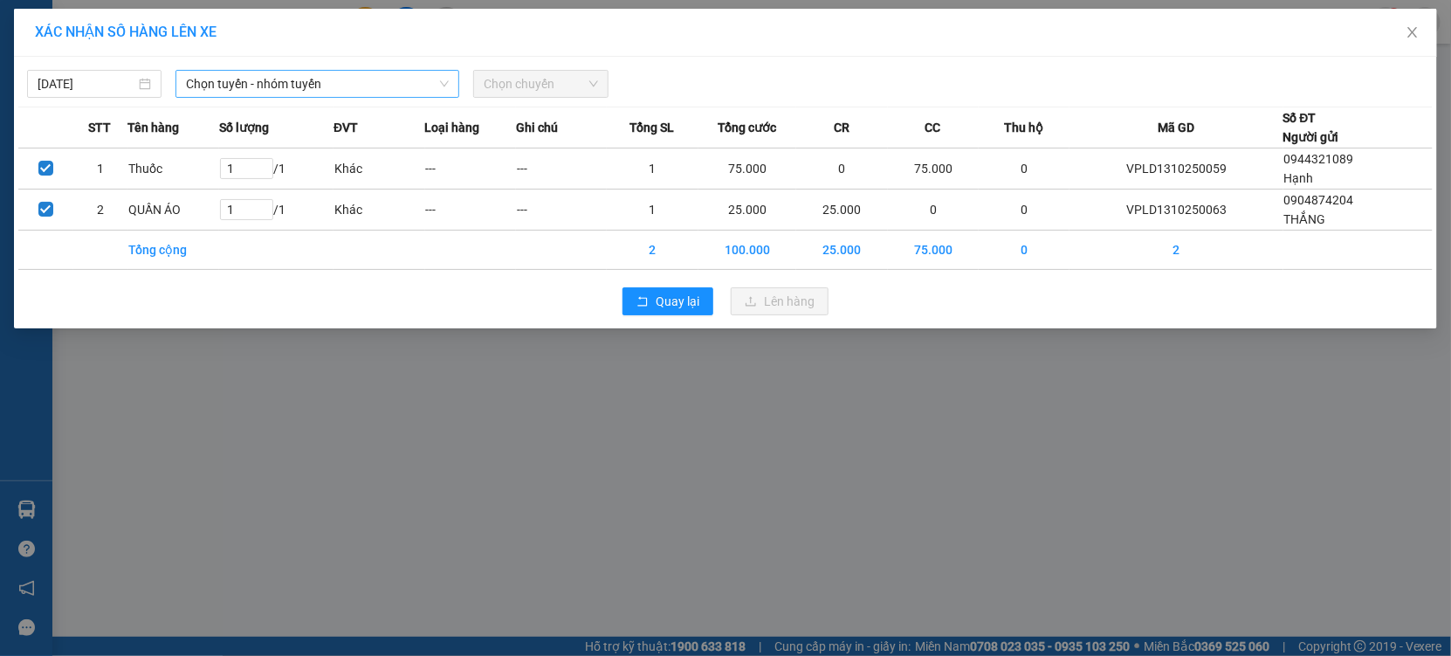
click at [254, 86] on span "Chọn tuyến - nhóm tuyến" at bounding box center [317, 84] width 263 height 26
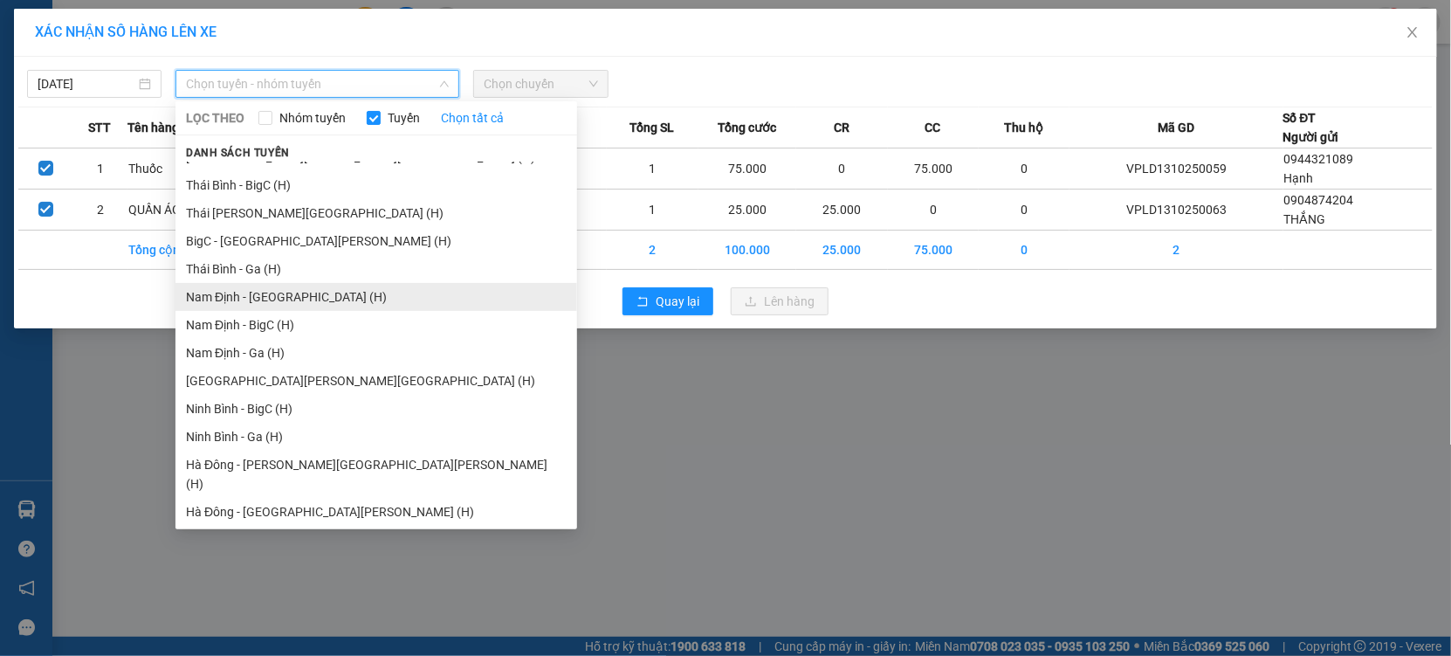
scroll to position [2153, 0]
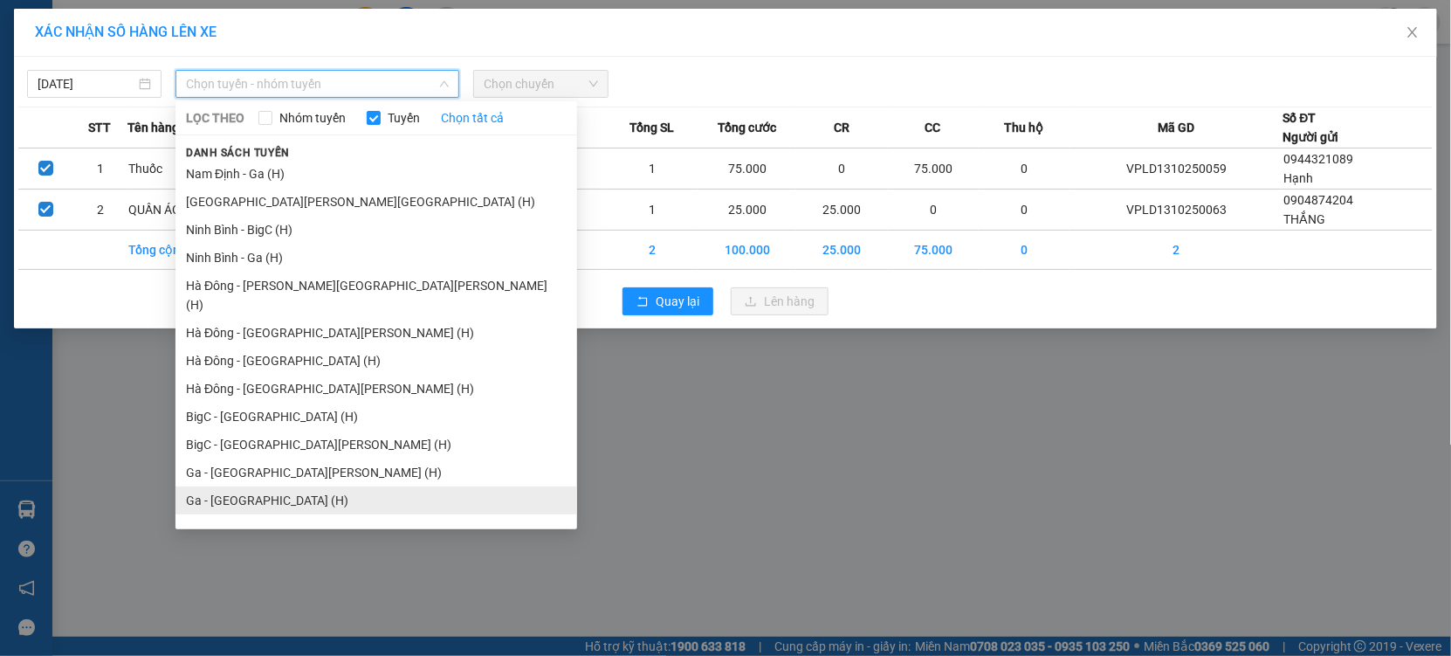
click at [251, 486] on li "Ga - Nam Định (H)" at bounding box center [377, 500] width 402 height 28
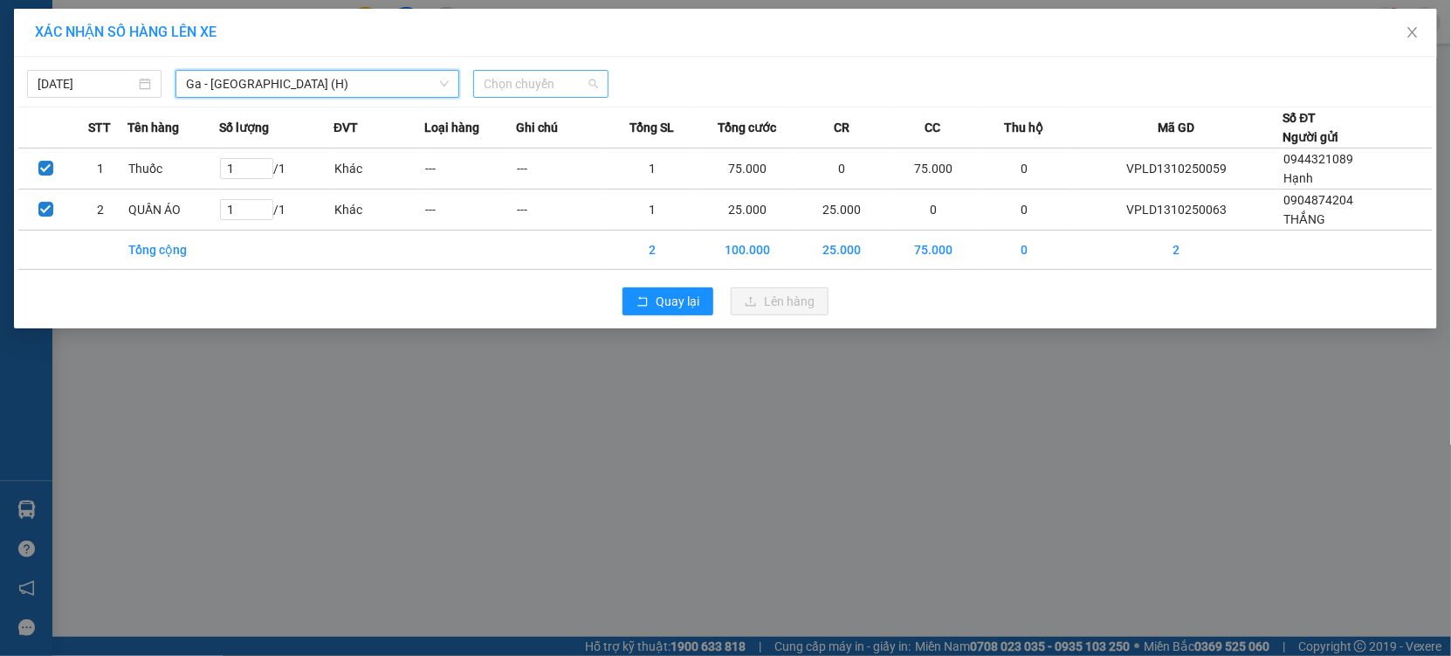
click at [522, 79] on span "Chọn chuyến" at bounding box center [541, 84] width 114 height 26
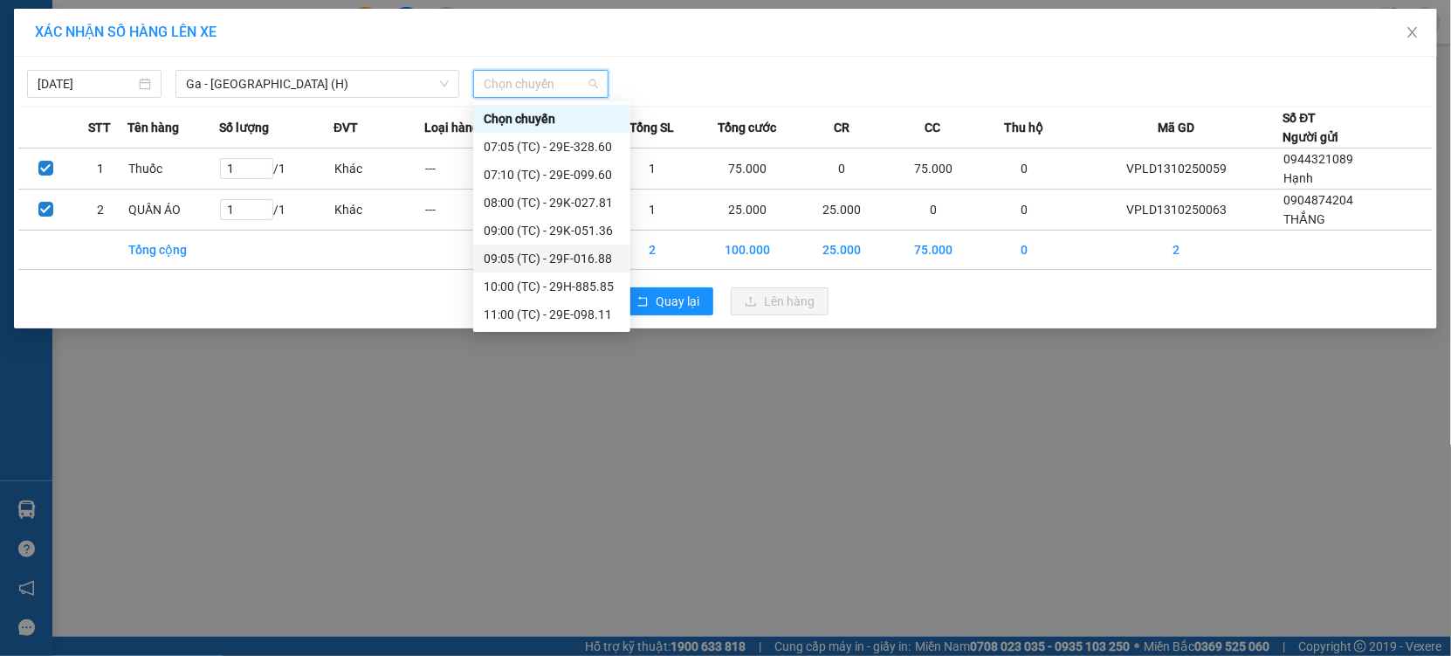
scroll to position [306, 0]
click at [548, 308] on div "15:00 (TC) - 29E-328.60" at bounding box center [552, 315] width 136 height 19
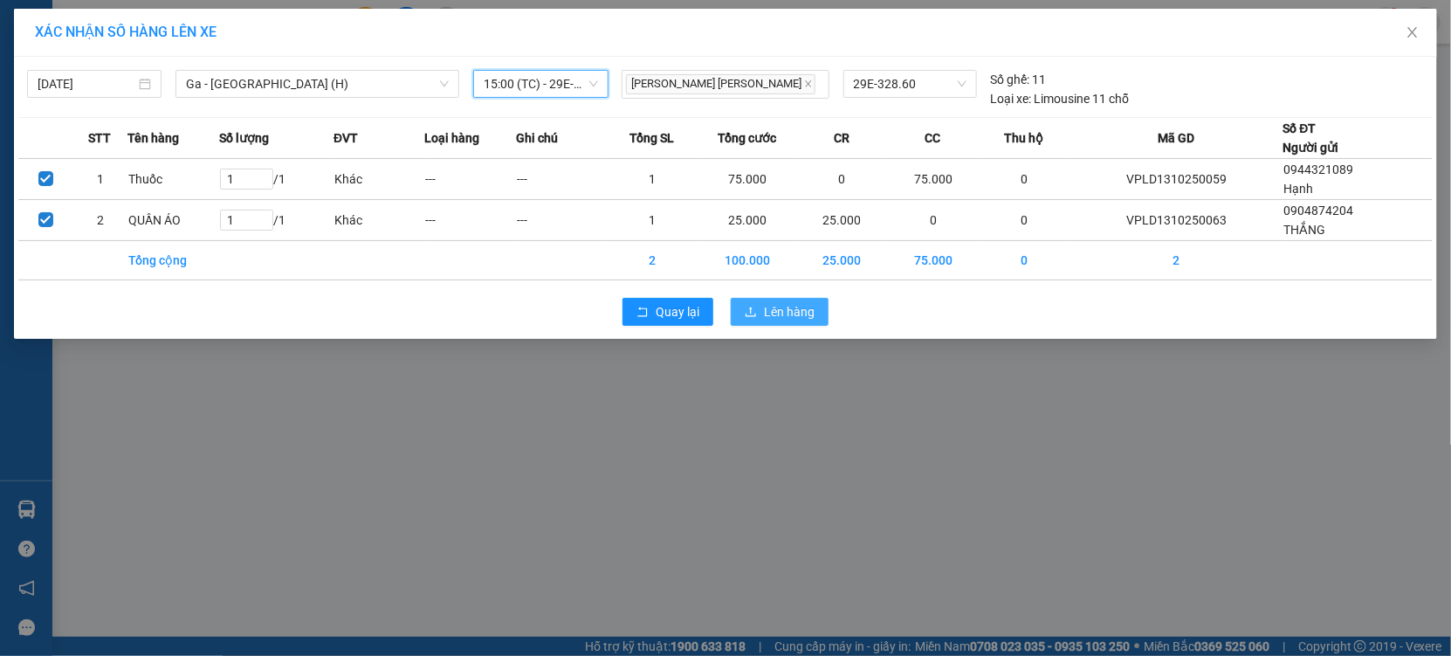
click at [765, 310] on span "Lên hàng" at bounding box center [789, 311] width 51 height 19
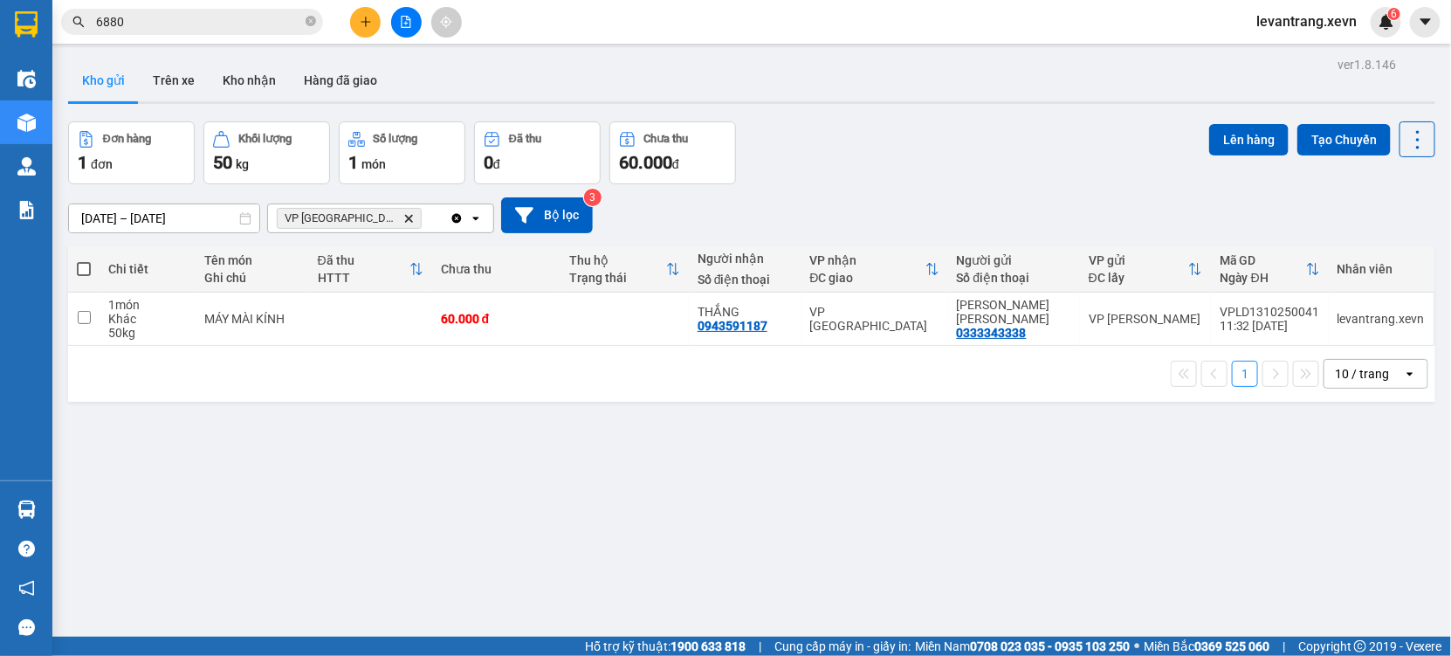
click at [152, 22] on input "6880" at bounding box center [199, 21] width 206 height 19
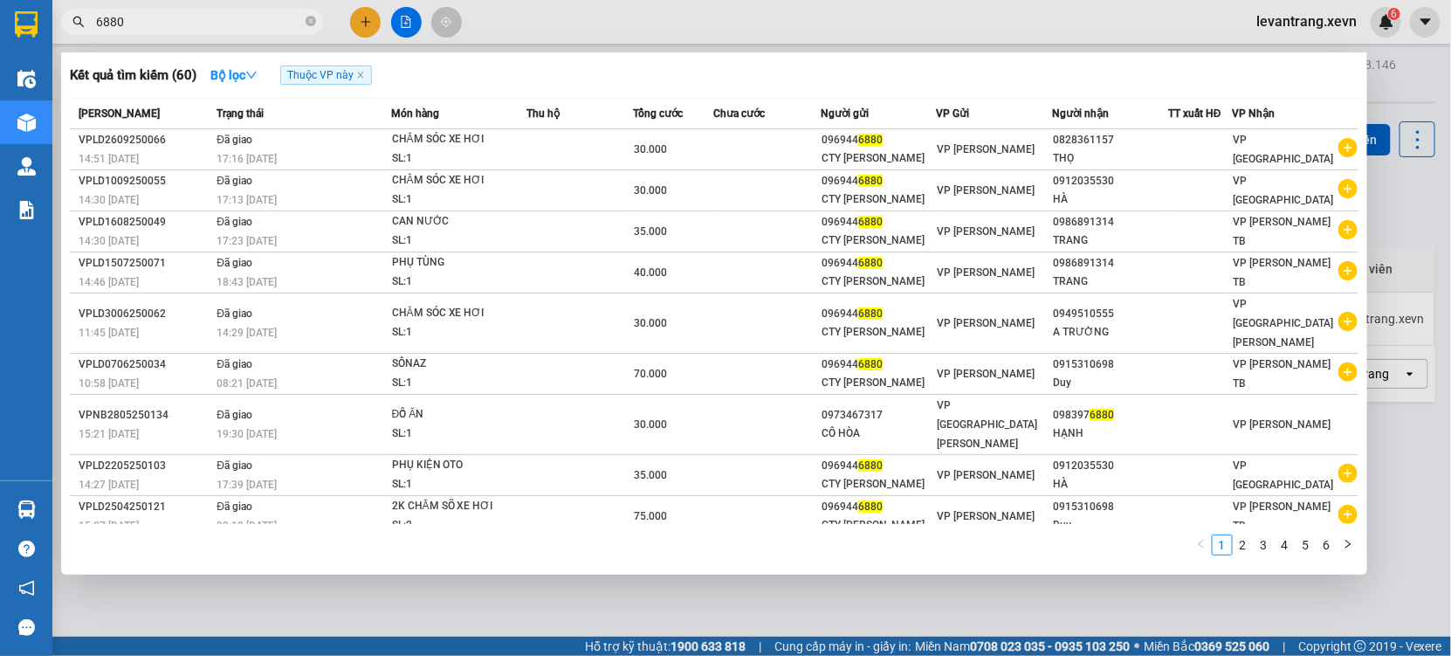
click at [152, 22] on input "6880" at bounding box center [199, 21] width 206 height 19
paste input "0383395102"
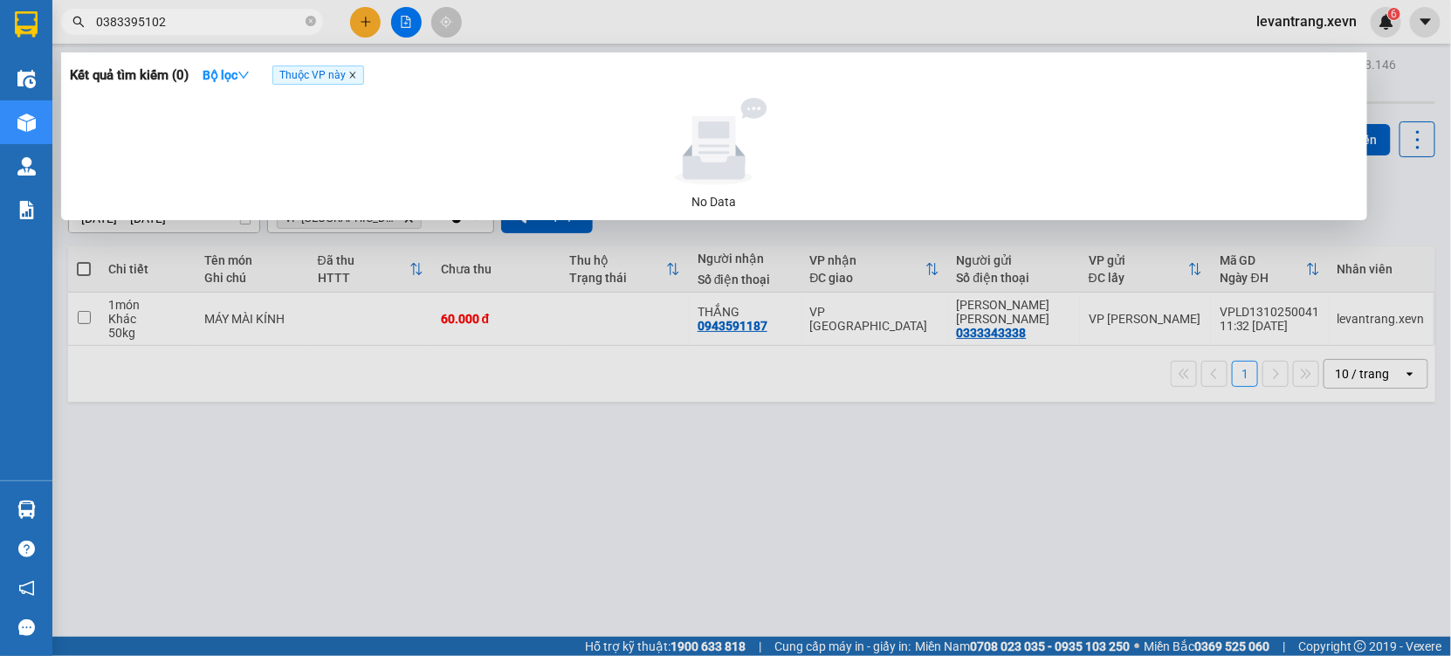
click at [352, 77] on icon "close" at bounding box center [352, 75] width 9 height 9
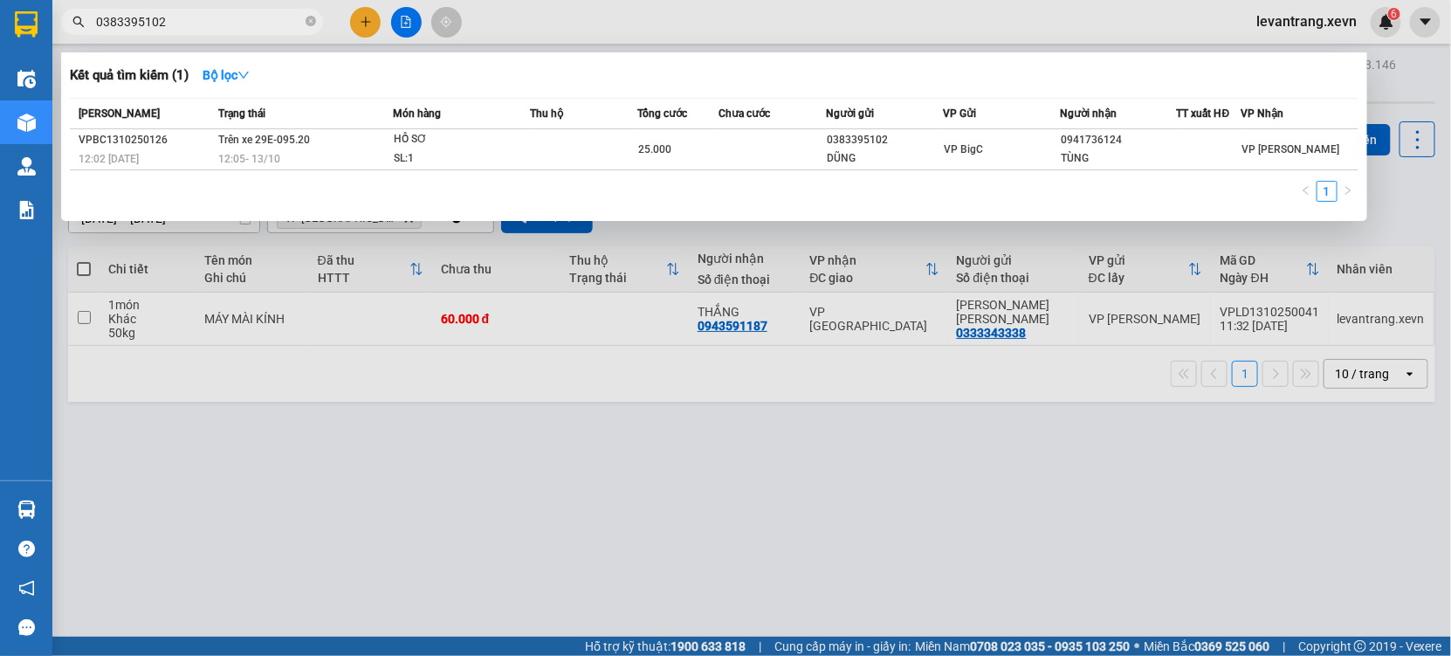
click at [422, 492] on div at bounding box center [725, 328] width 1451 height 656
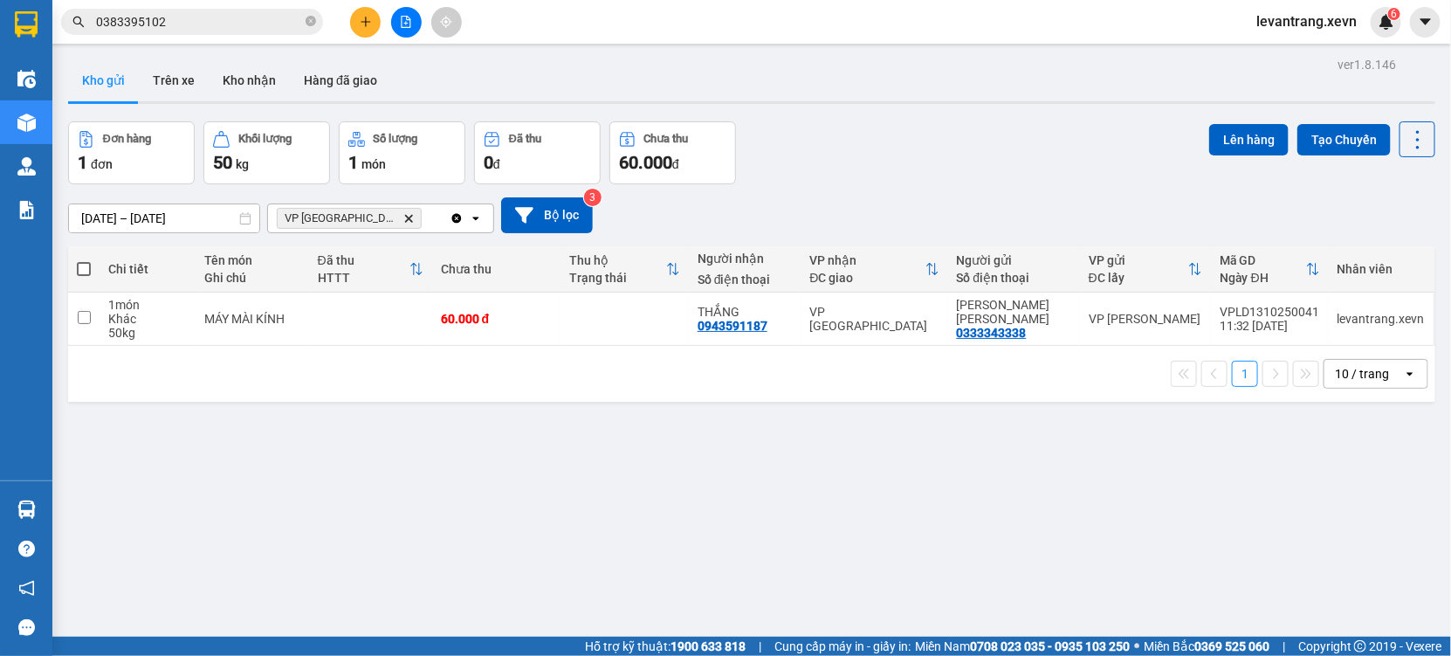
click at [405, 216] on icon "VP Nam Định, close by backspace" at bounding box center [409, 218] width 8 height 8
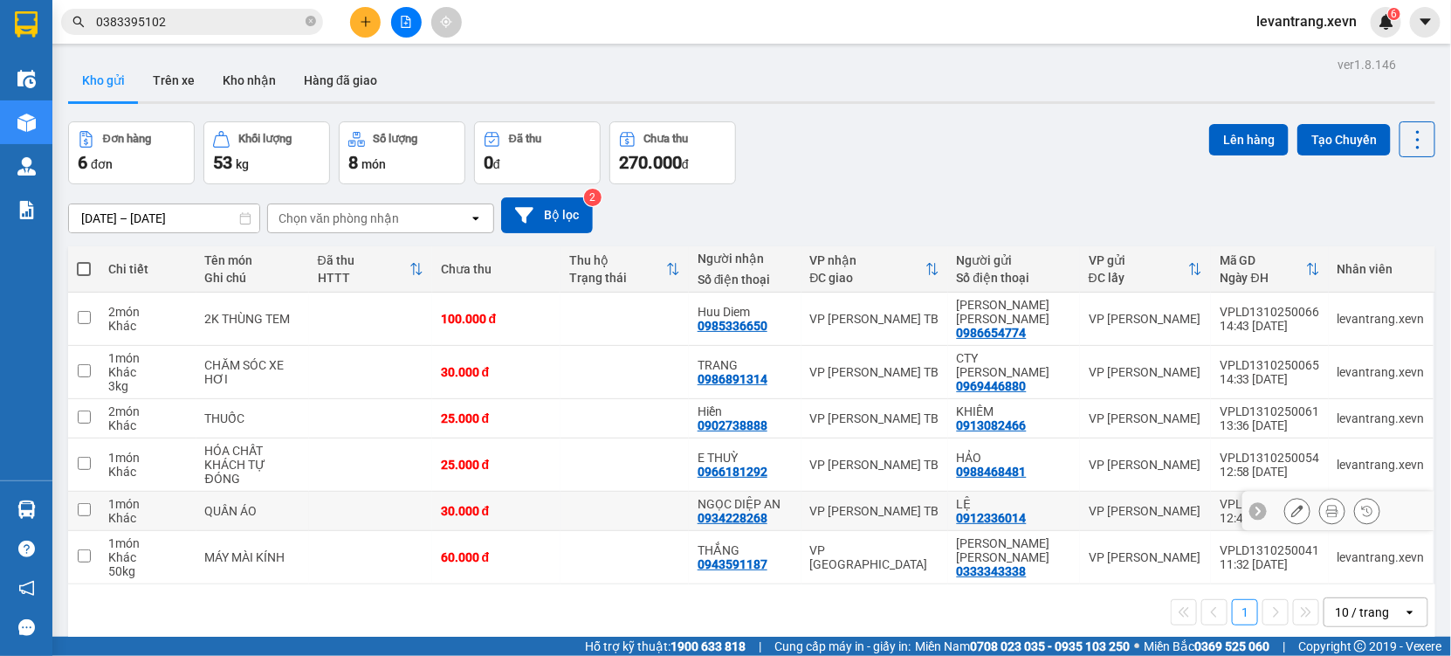
scroll to position [79, 0]
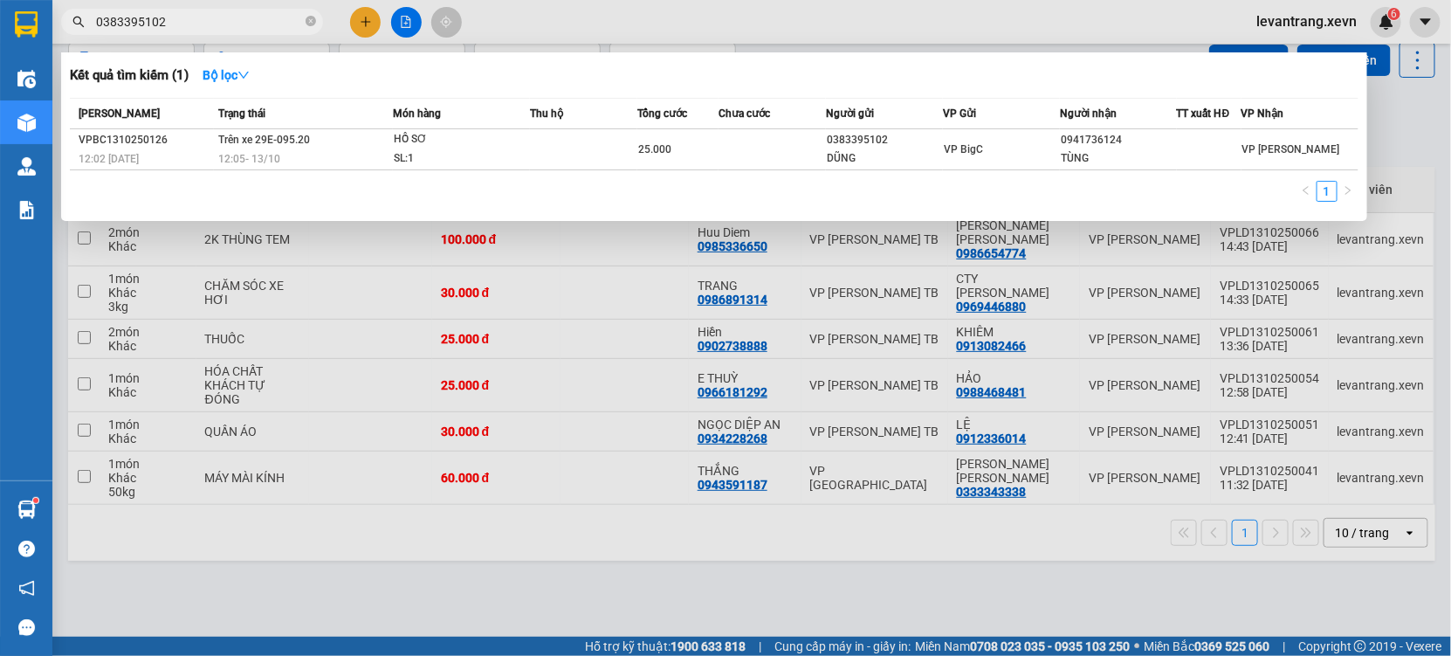
click at [171, 17] on input "0383395102" at bounding box center [199, 21] width 206 height 19
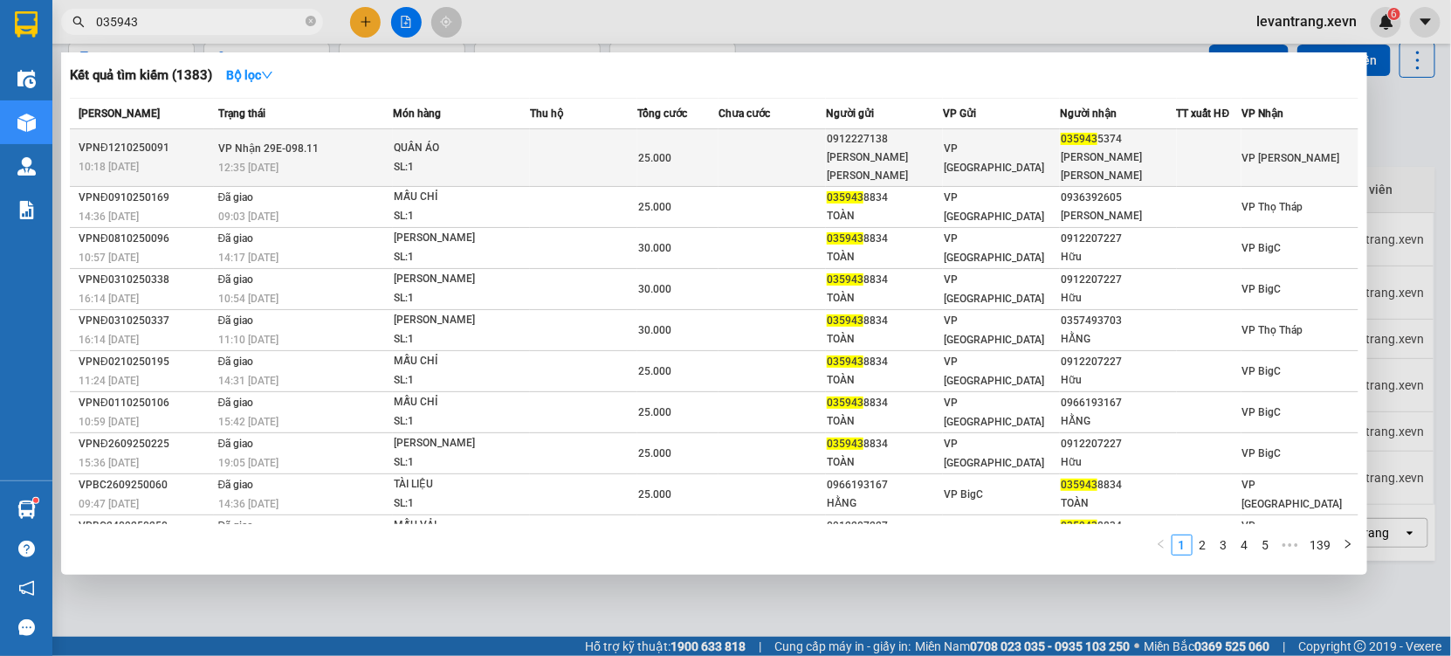
type input "035943"
click at [577, 156] on td at bounding box center [583, 158] width 107 height 58
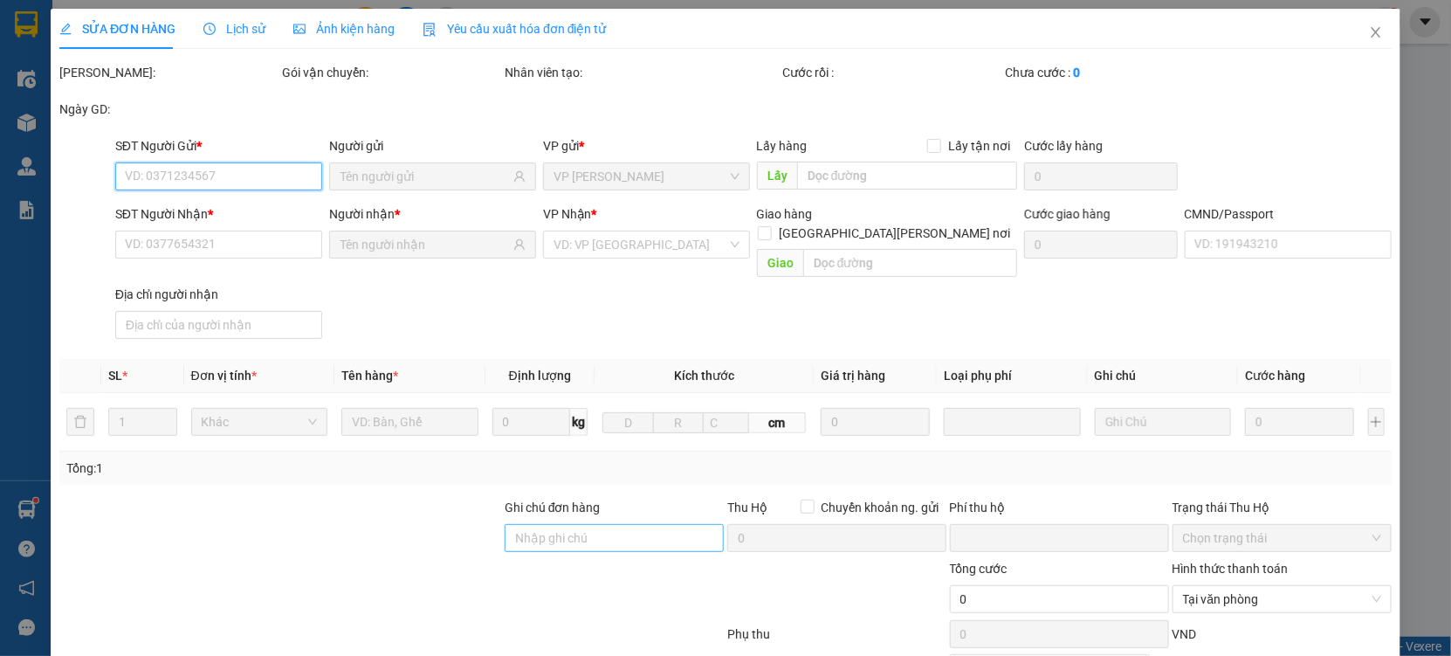
type input "0912227138"
type input "TRẦN NGỌC THUẬN"
type input "0359435374"
type input "NGUYỄN THỊ LAN PHƯƠNG"
type input "024178000027 - NGUYỄN THỊ LAN PHƯƠNG 1978"
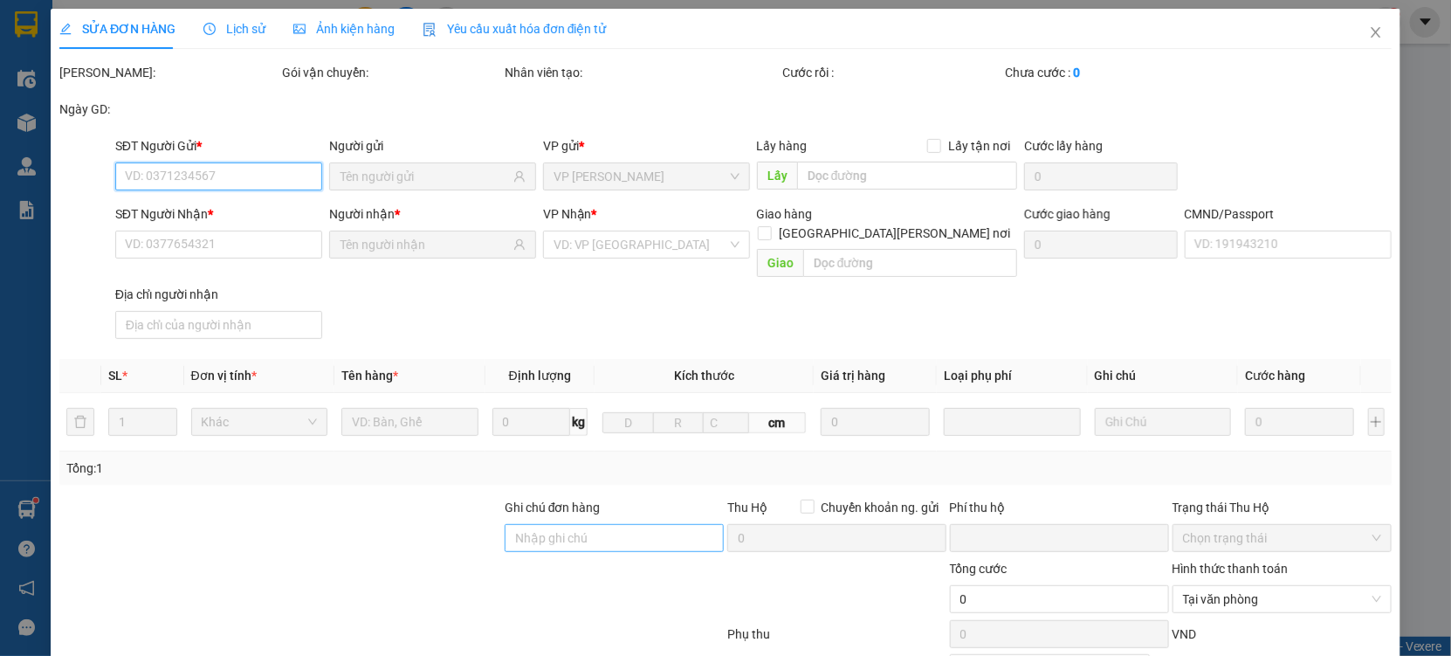
type input "0"
type input "25.000"
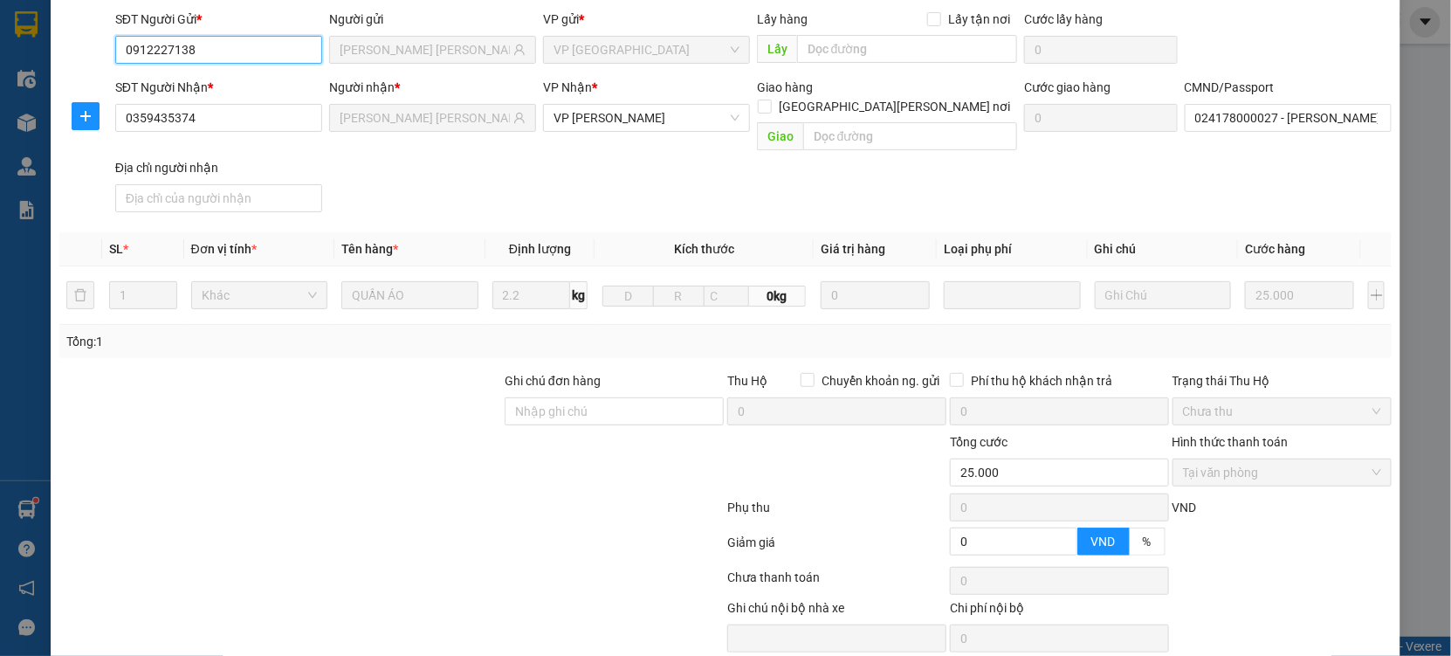
scroll to position [178, 0]
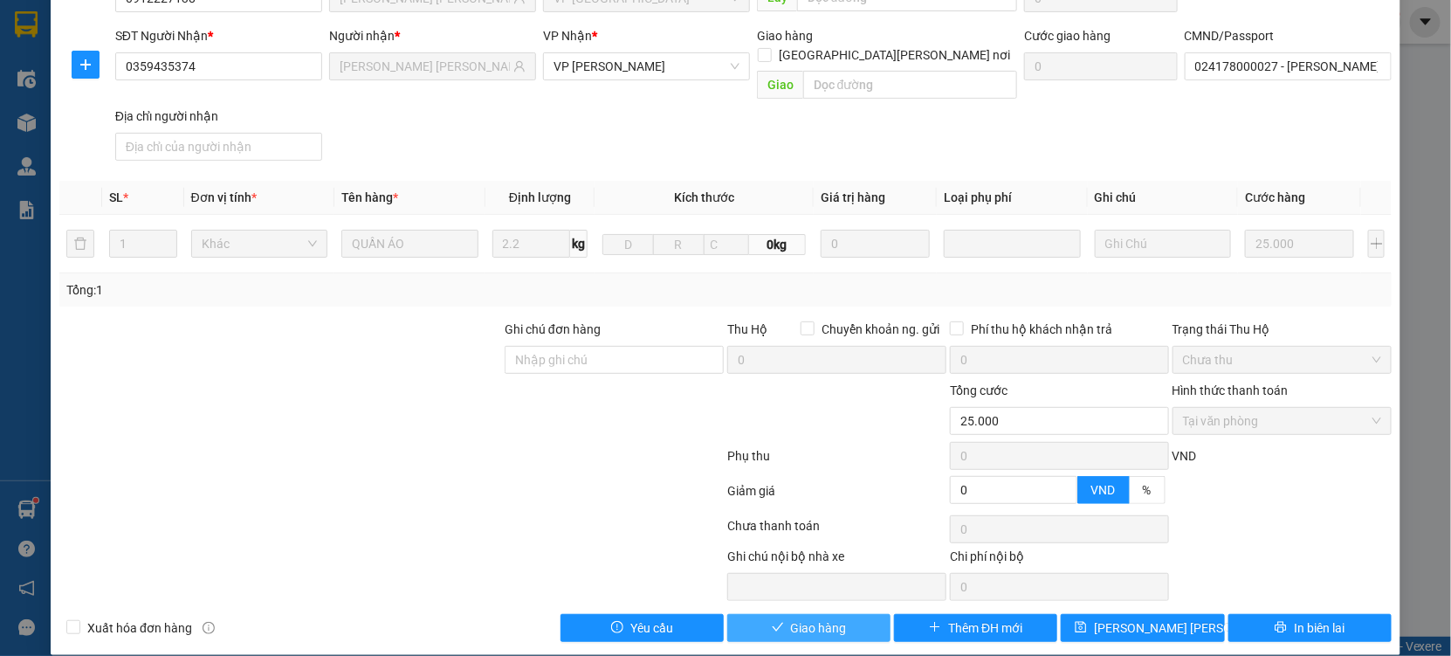
click at [801, 618] on span "Giao hàng" at bounding box center [819, 627] width 56 height 19
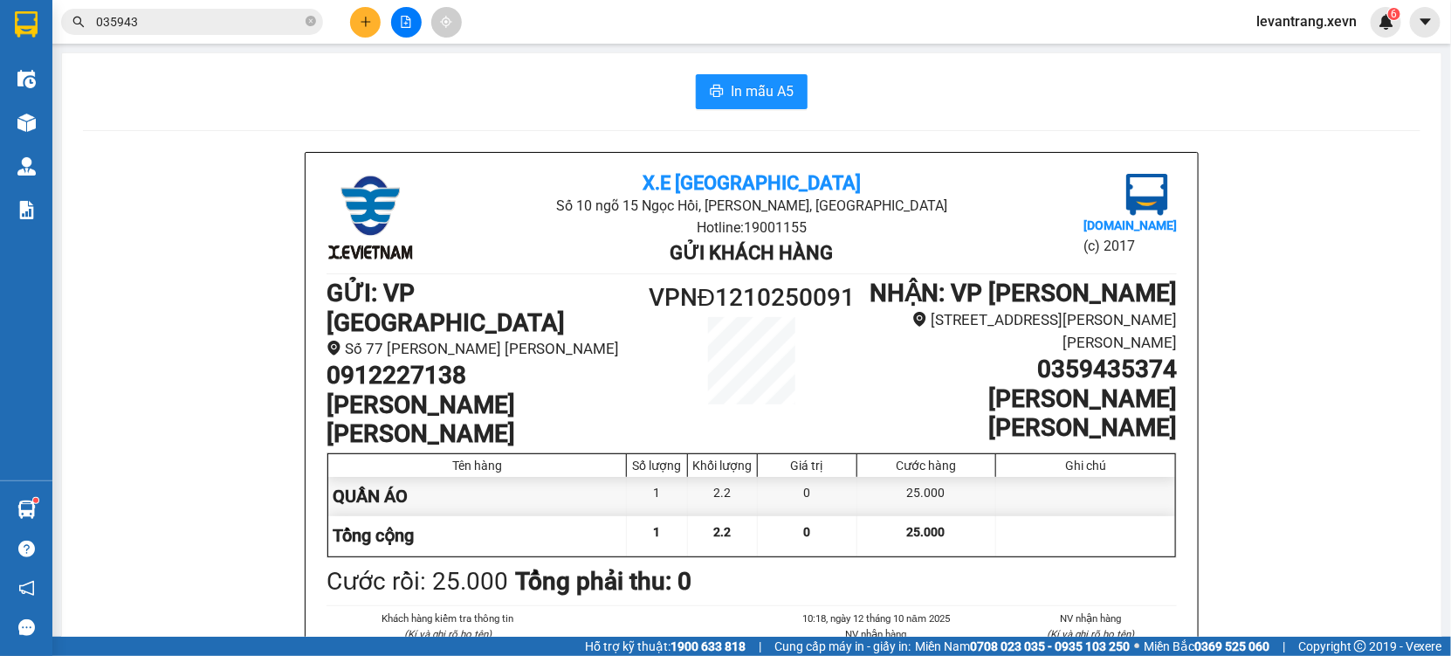
click at [231, 19] on input "035943" at bounding box center [199, 21] width 206 height 19
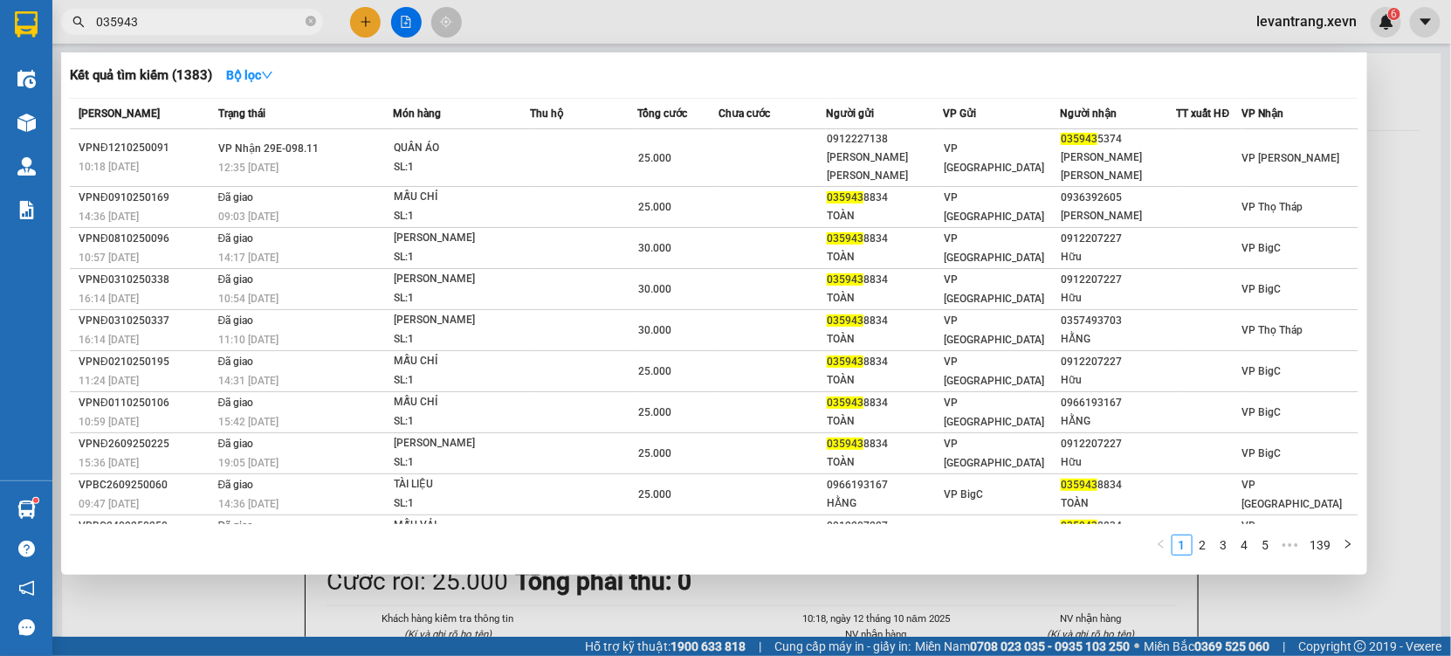
click at [231, 19] on input "035943" at bounding box center [199, 21] width 206 height 19
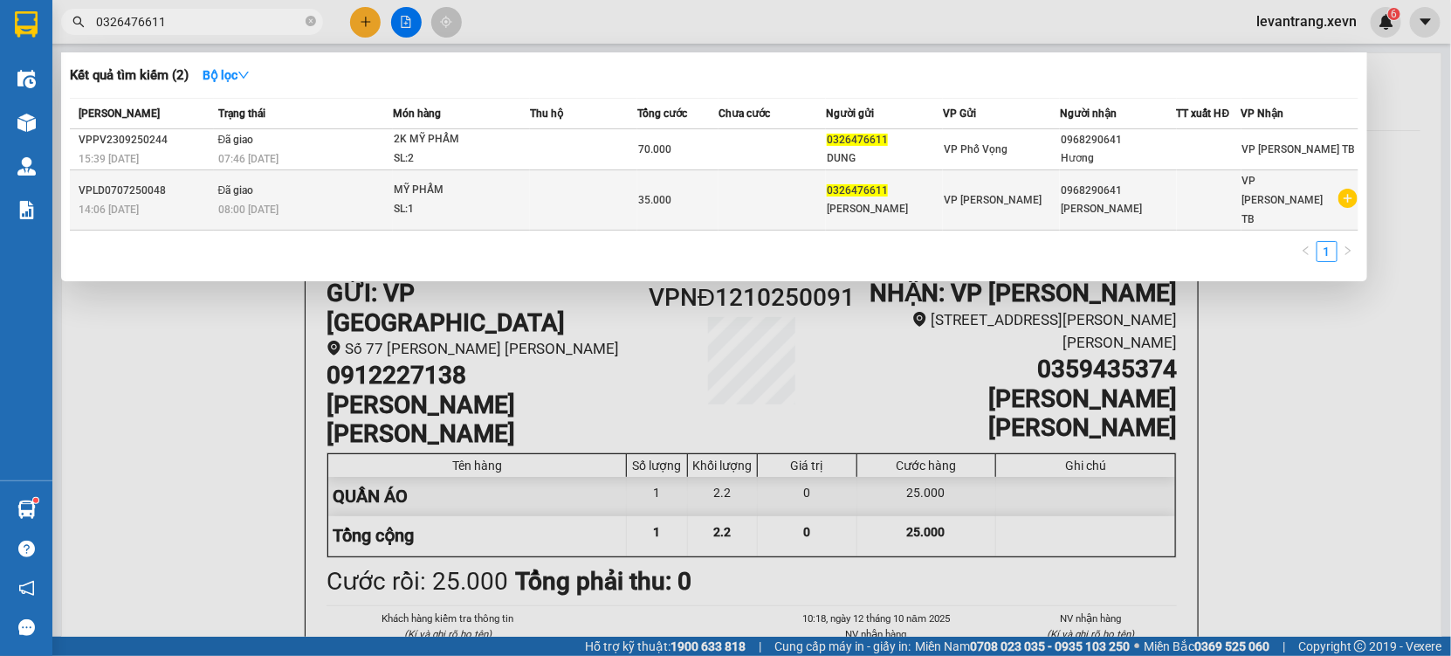
type input "0326476611"
click at [1352, 196] on icon "plus-circle" at bounding box center [1348, 198] width 19 height 19
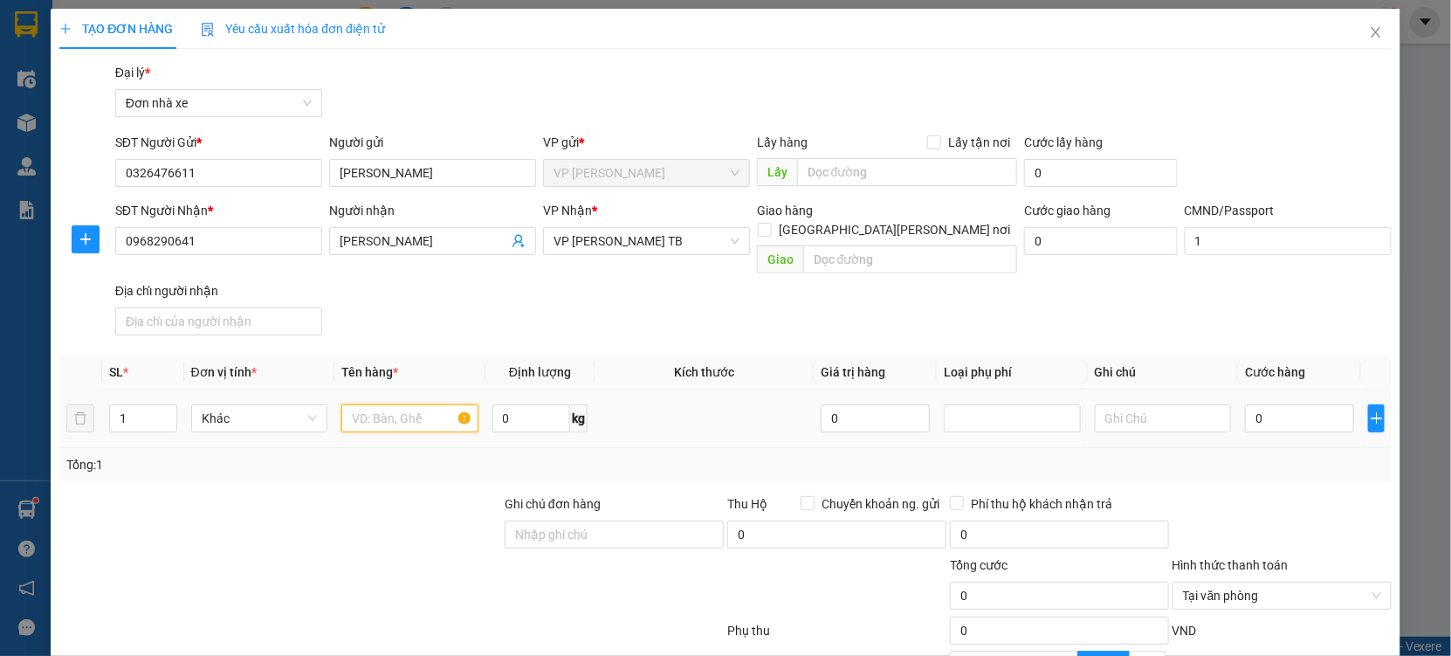
click at [416, 404] on input "text" at bounding box center [409, 418] width 137 height 28
type input "MỸ PHẨM"
type input "8"
drag, startPoint x: 1326, startPoint y: 378, endPoint x: 1300, endPoint y: 404, distance: 37.0
click at [1327, 389] on td "0" at bounding box center [1299, 418] width 123 height 59
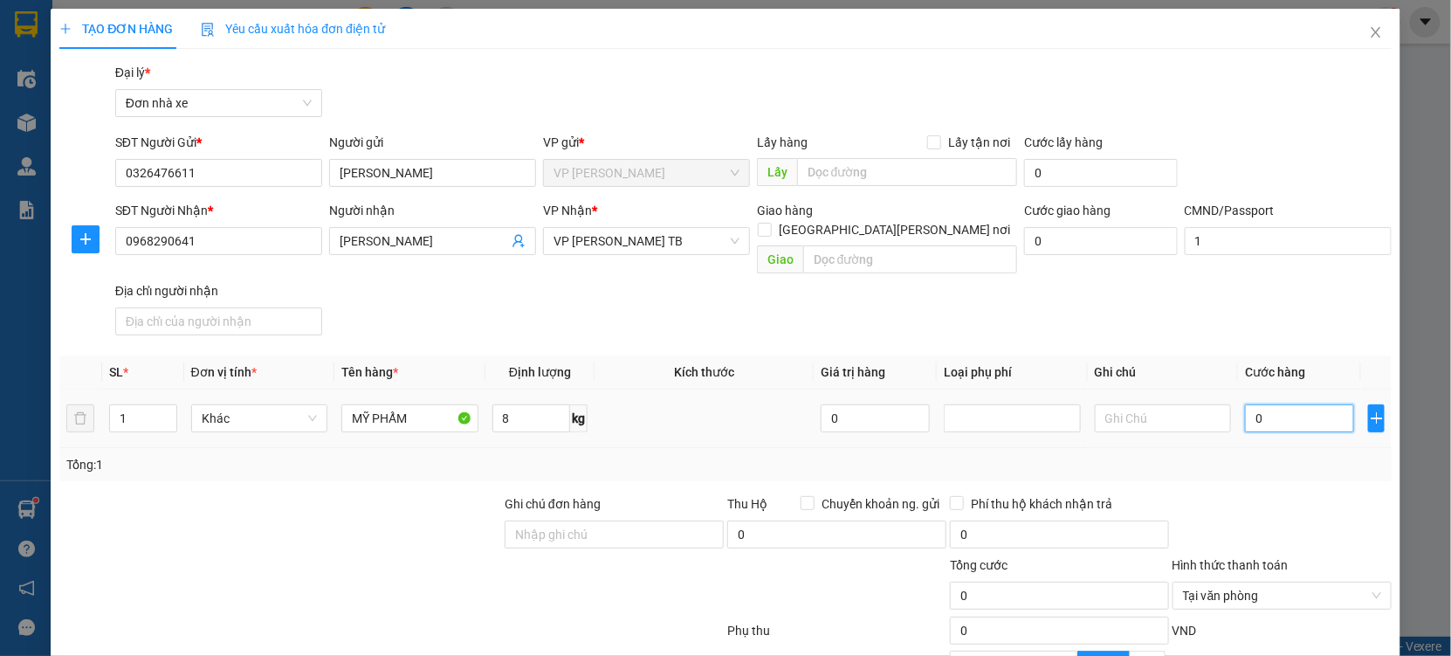
click at [1300, 404] on input "0" at bounding box center [1299, 418] width 109 height 28
type input "3"
type input "30"
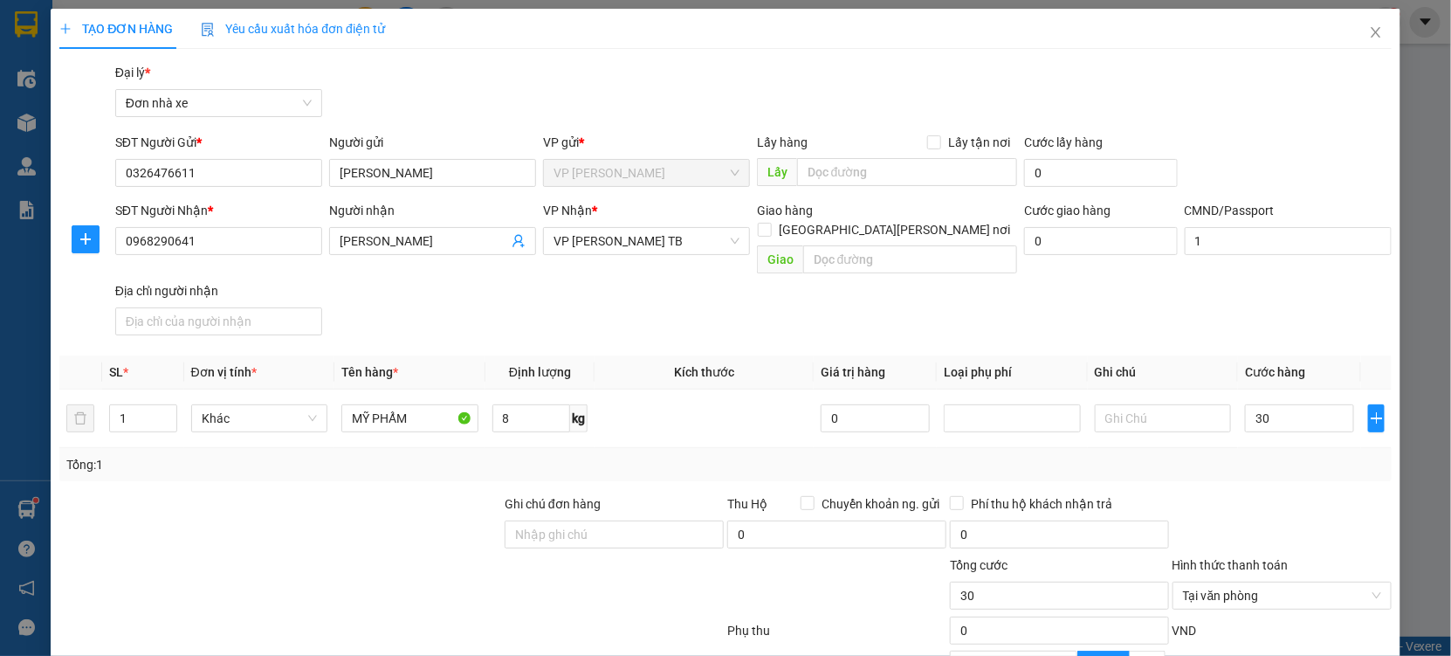
type input "30.000"
drag, startPoint x: 1268, startPoint y: 504, endPoint x: 1282, endPoint y: 458, distance: 47.5
click at [1268, 494] on div at bounding box center [1282, 524] width 223 height 61
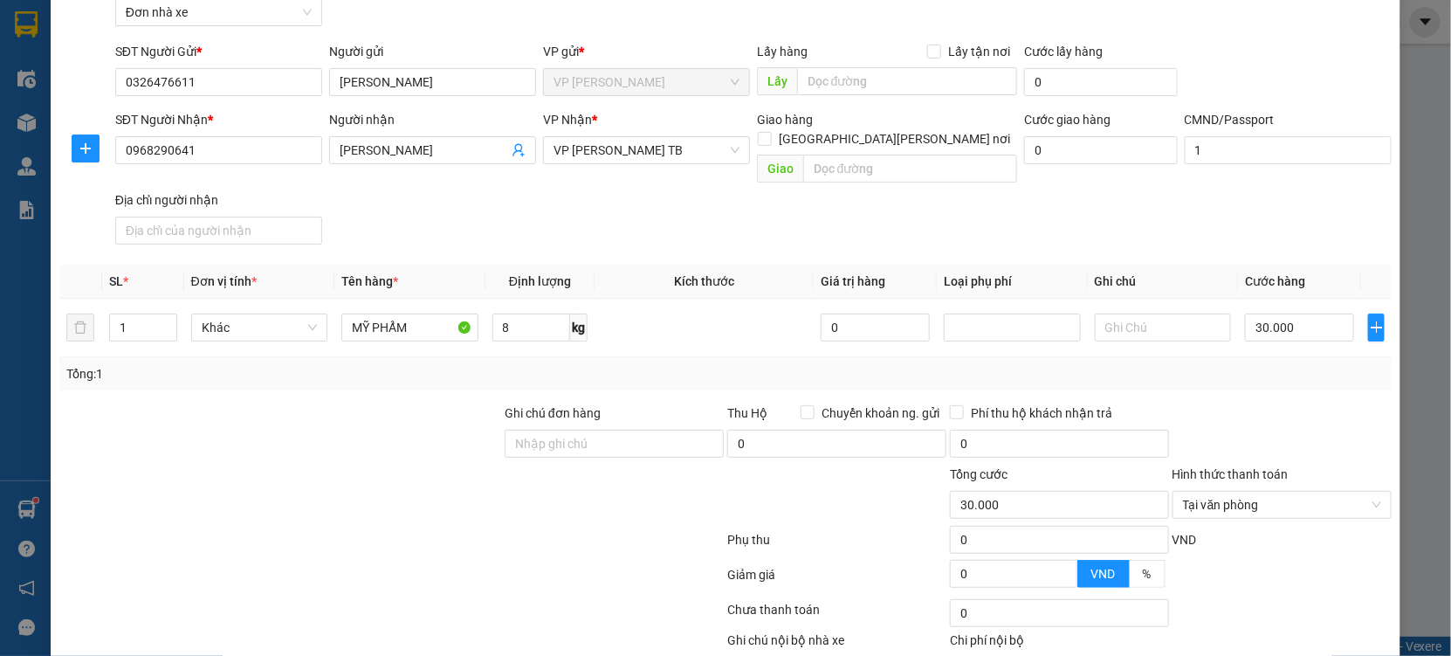
scroll to position [175, 0]
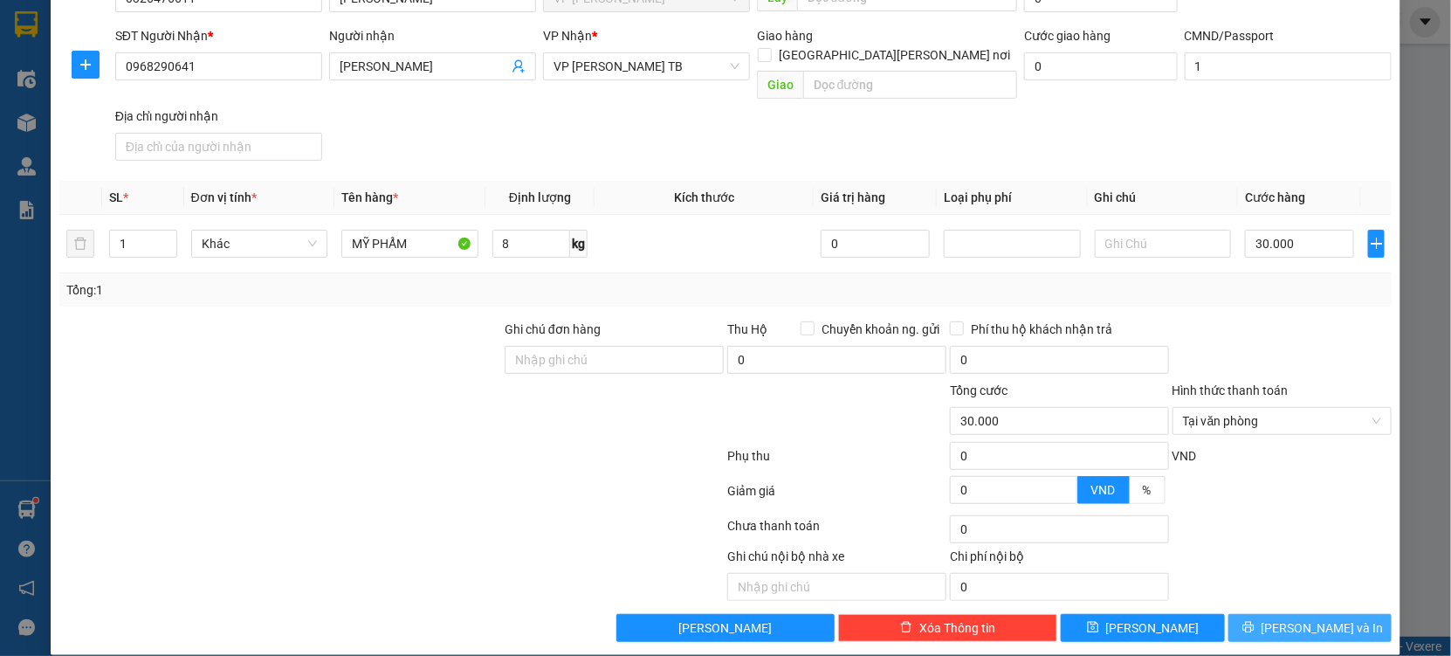
click at [1302, 618] on span "Lưu và In" at bounding box center [1323, 627] width 122 height 19
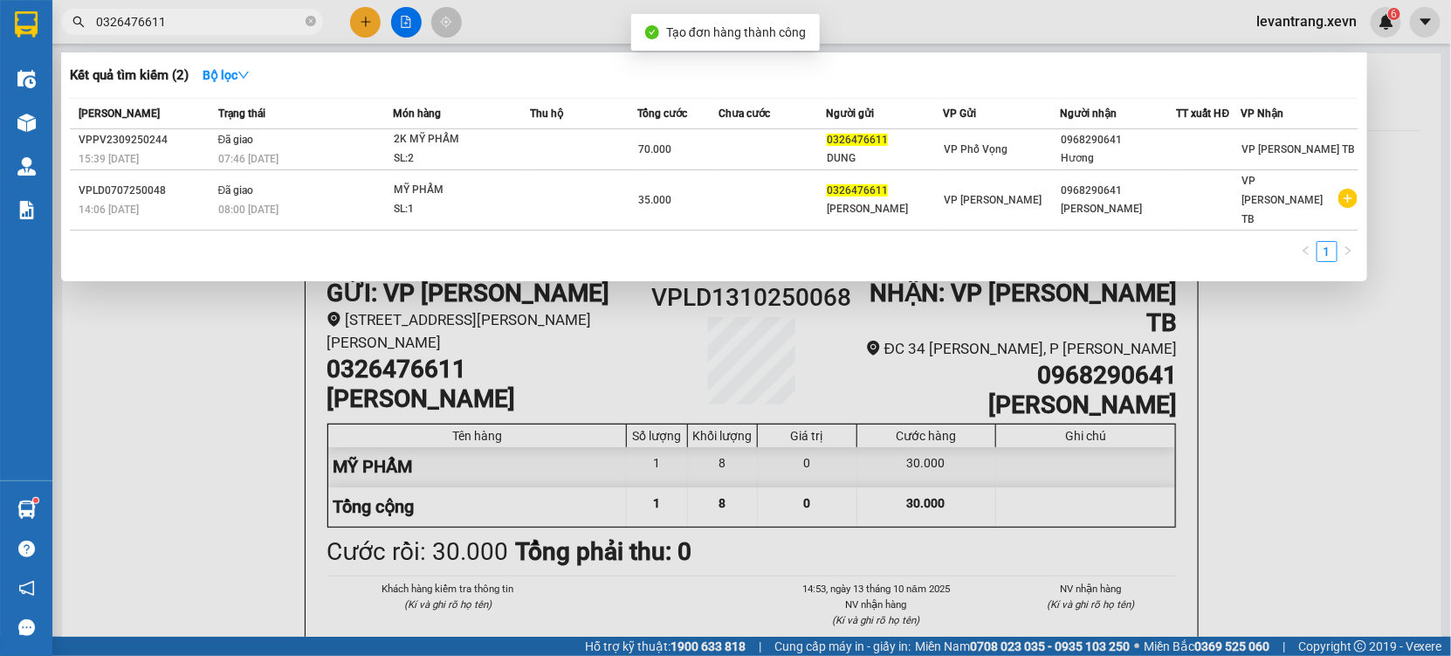
click at [646, 535] on div at bounding box center [725, 328] width 1451 height 656
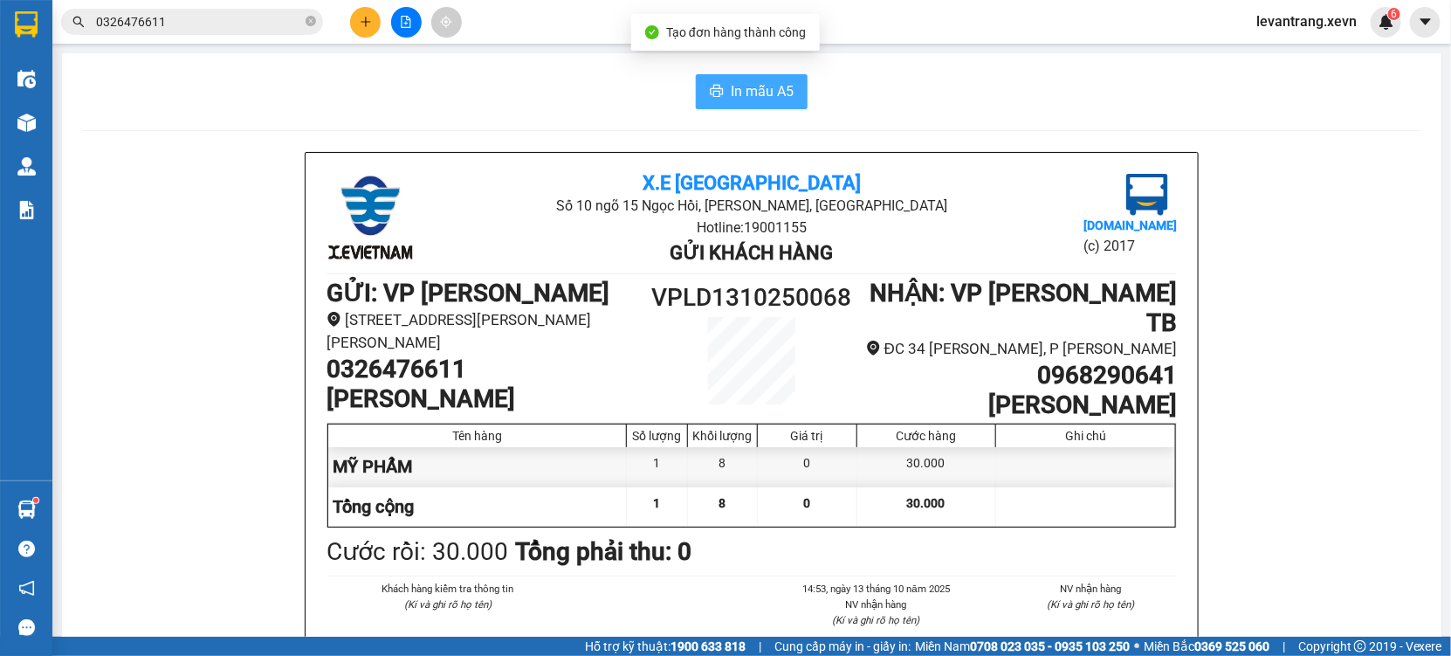
click at [740, 78] on button "In mẫu A5" at bounding box center [752, 91] width 112 height 35
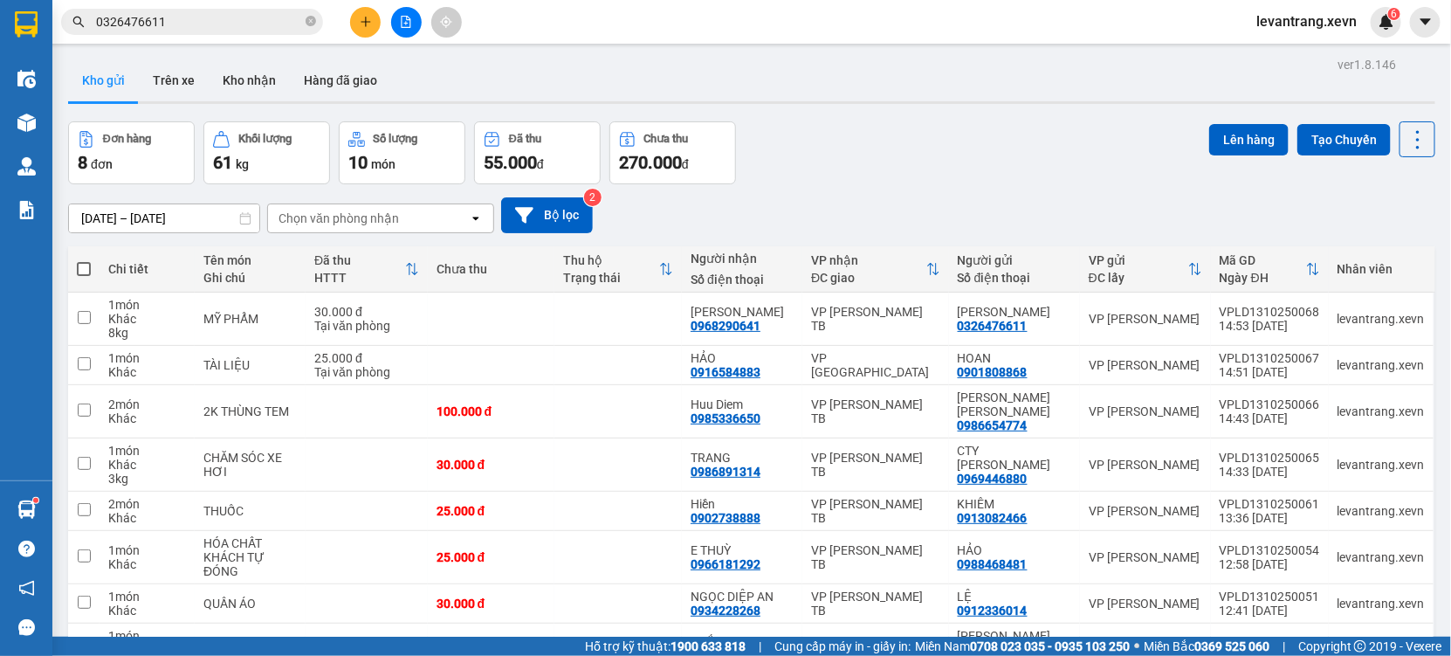
click at [176, 21] on input "0326476611" at bounding box center [199, 21] width 206 height 19
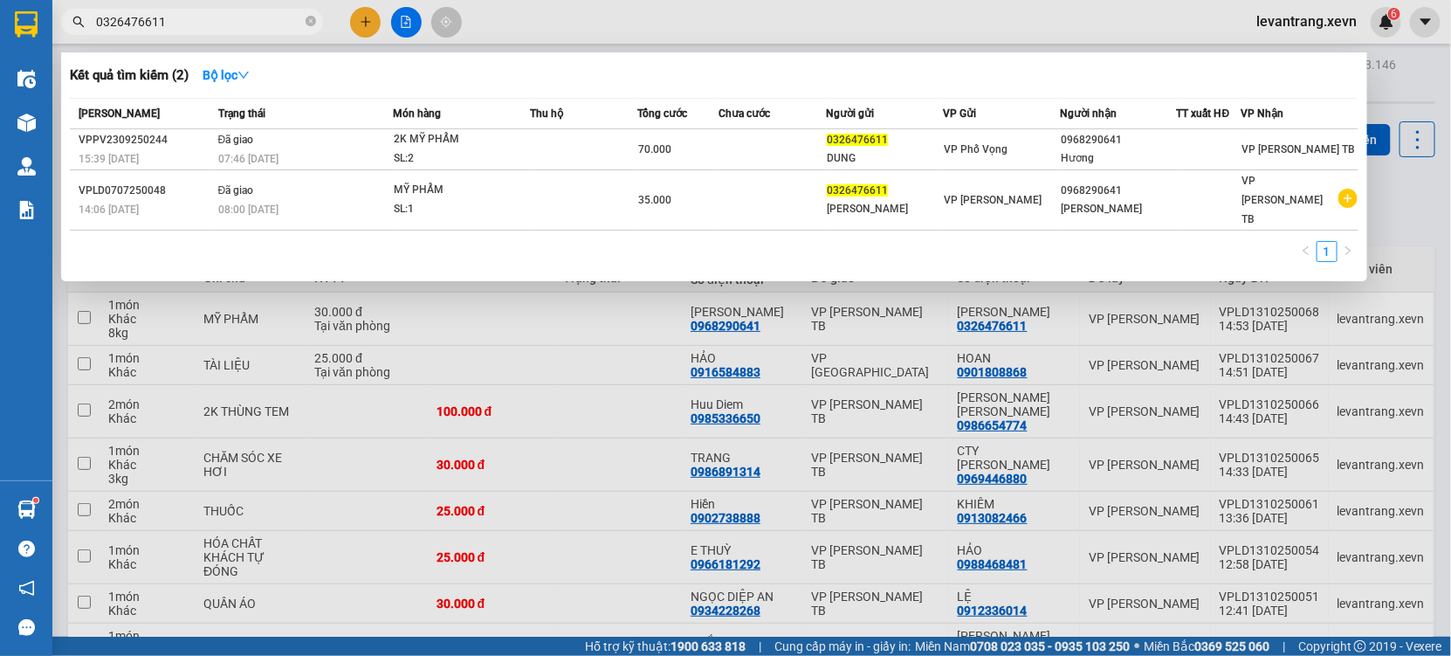
click at [176, 21] on input "0326476611" at bounding box center [199, 21] width 206 height 19
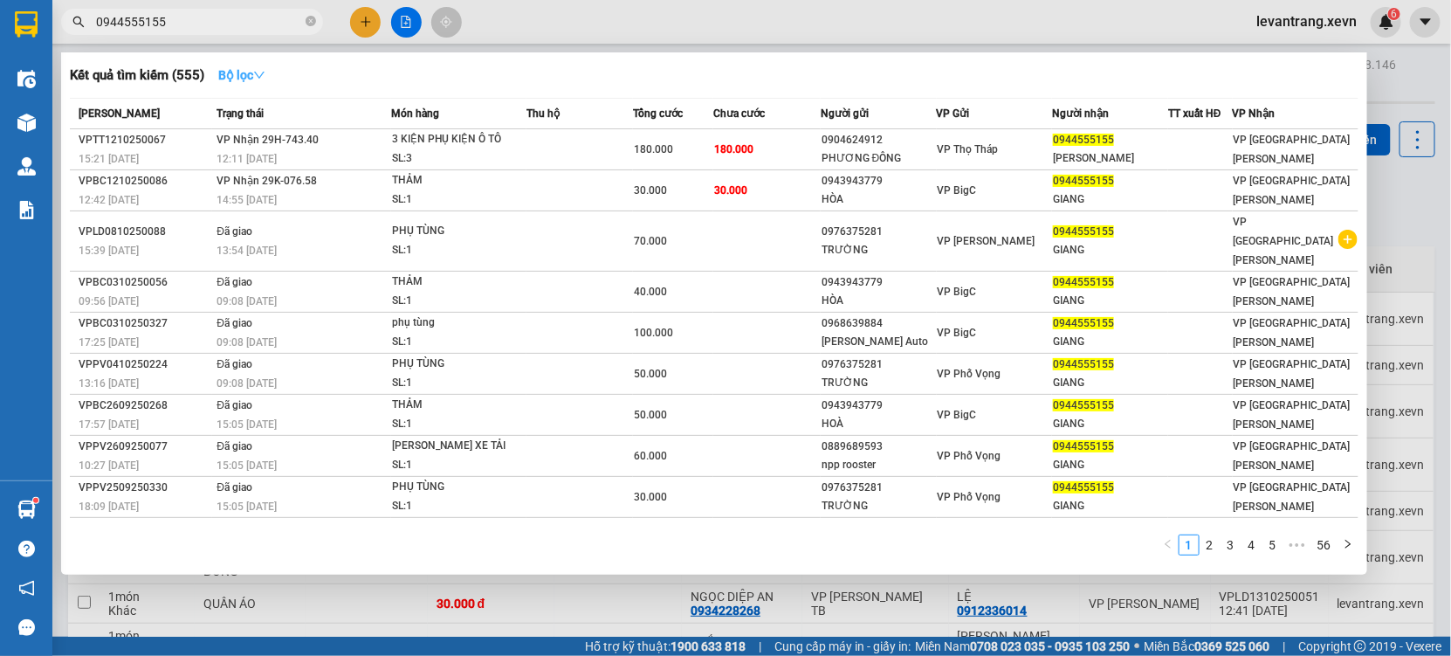
type input "0944555155"
click at [257, 72] on icon "down" at bounding box center [259, 75] width 12 height 12
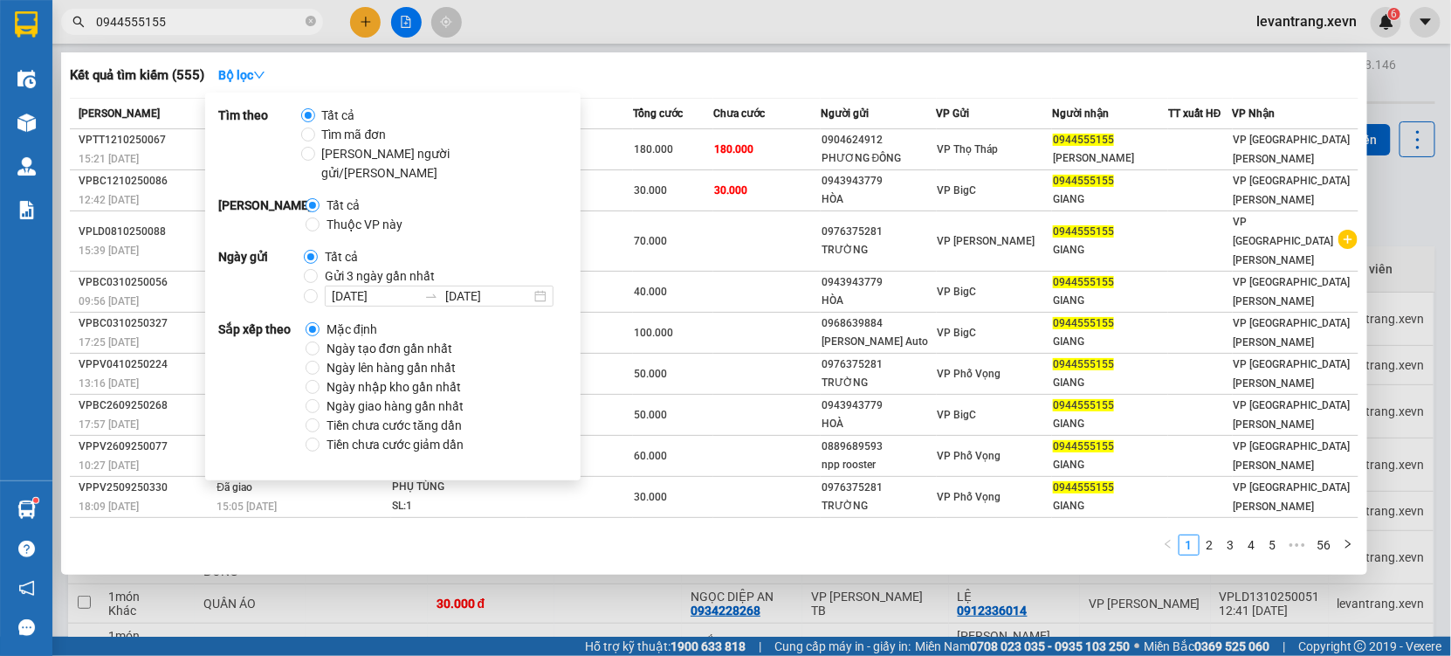
click at [369, 215] on span "Thuộc VP này" at bounding box center [365, 224] width 90 height 19
click at [320, 217] on input "Thuộc VP này" at bounding box center [313, 224] width 14 height 14
radio input "true"
radio input "false"
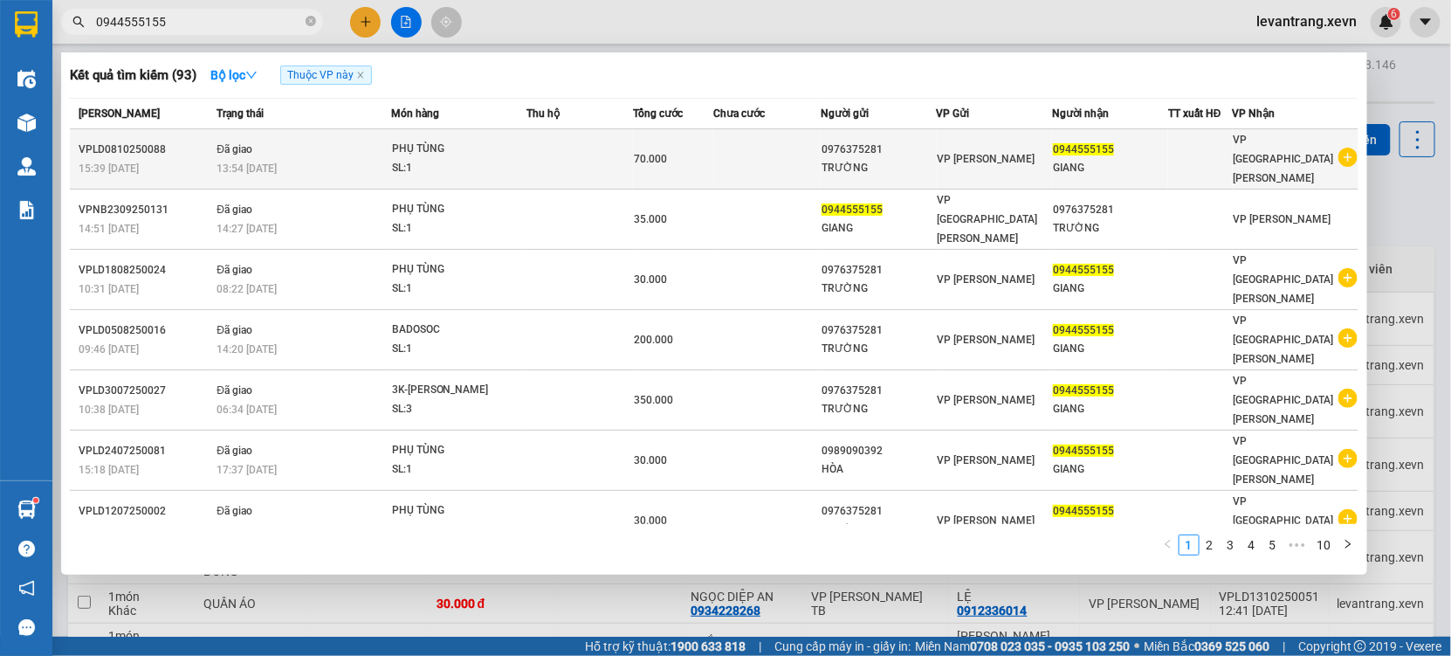
click at [1340, 151] on icon "plus-circle" at bounding box center [1348, 157] width 19 height 19
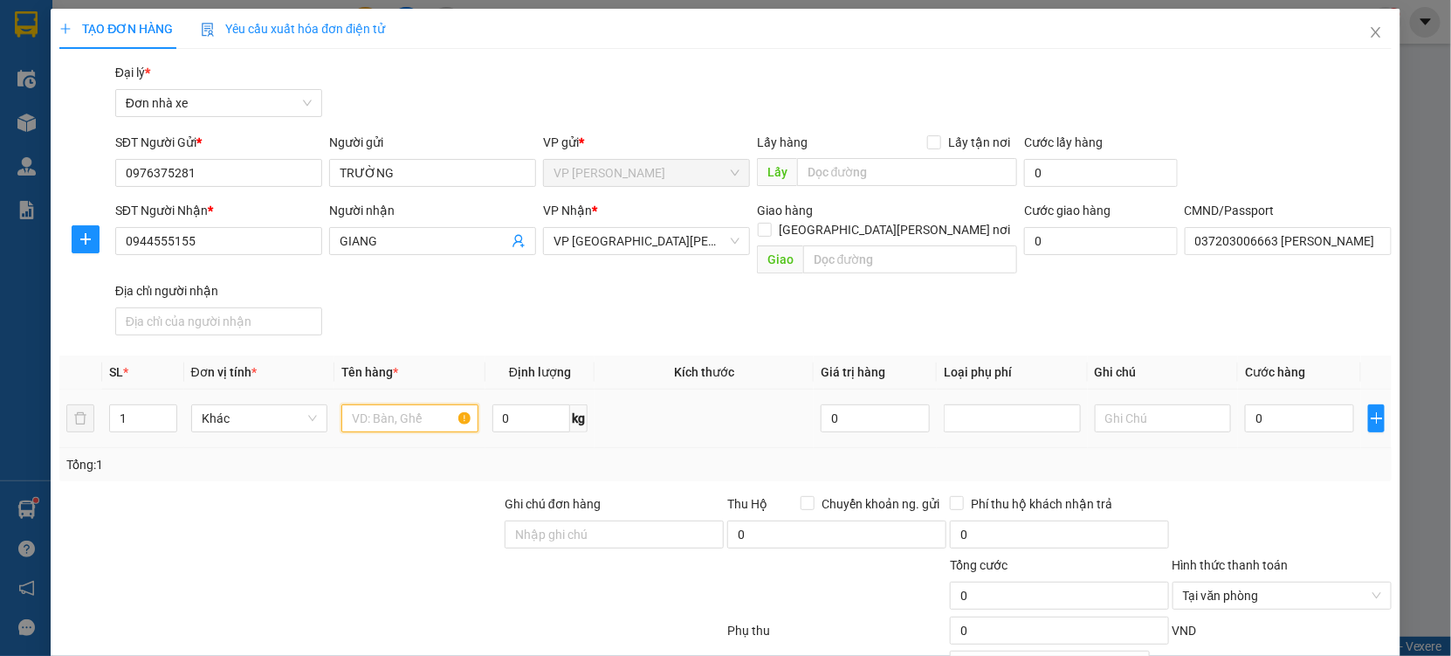
click at [402, 408] on input "text" at bounding box center [409, 418] width 137 height 28
type input "PHỤ TÙNG"
click at [1246, 404] on input "0" at bounding box center [1299, 418] width 109 height 28
type input "2"
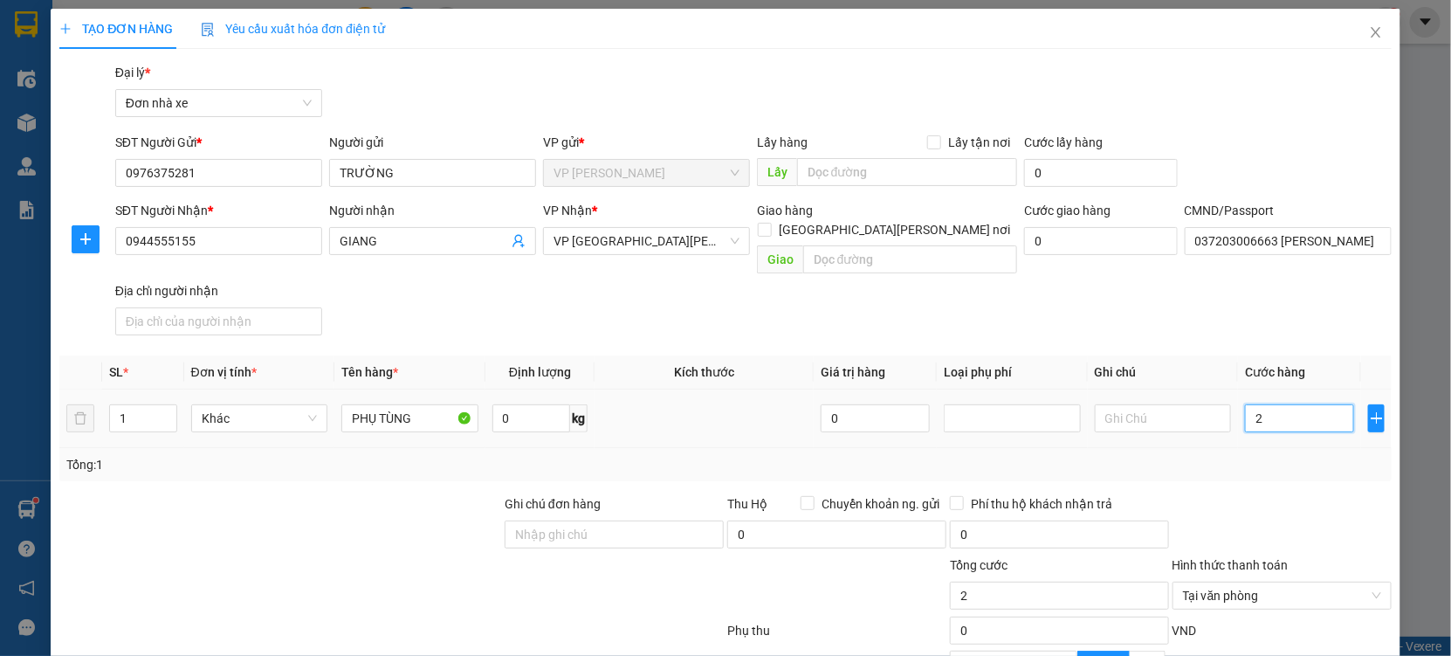
type input "25"
type input "25.000"
click at [1268, 455] on div "Tổng: 1" at bounding box center [725, 464] width 1319 height 19
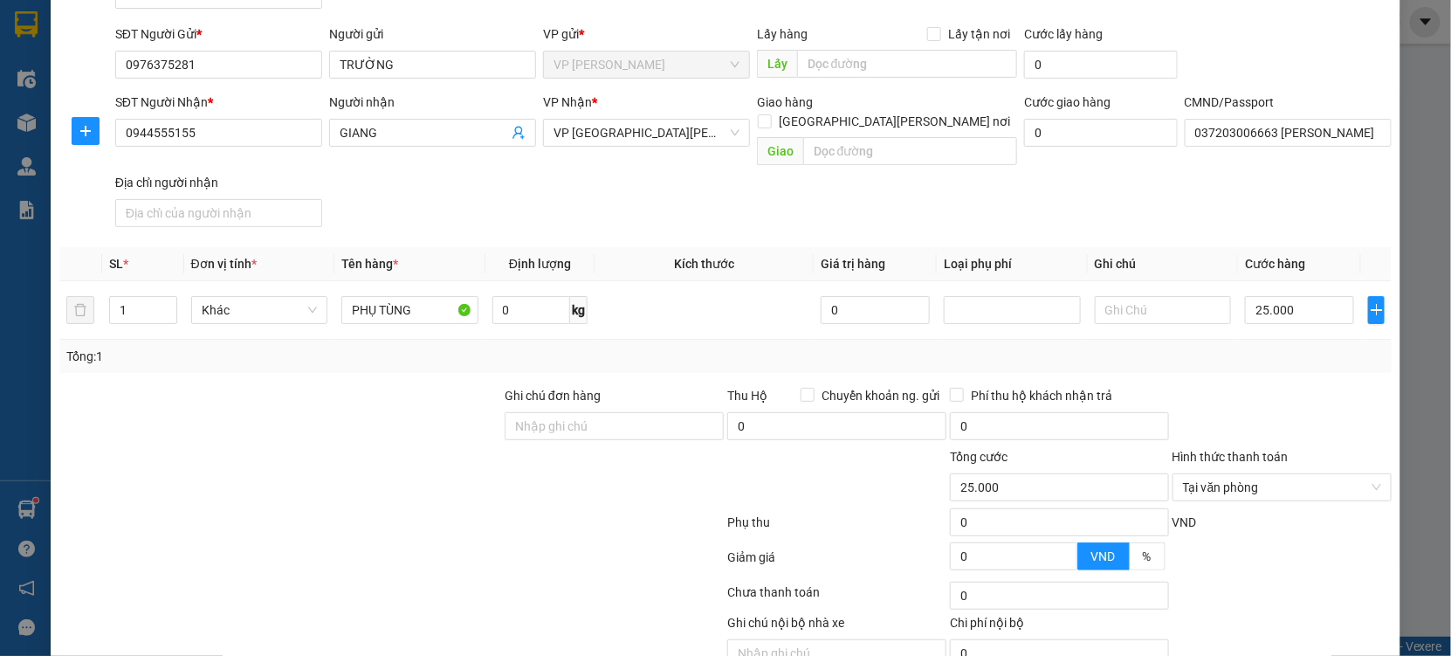
scroll to position [175, 0]
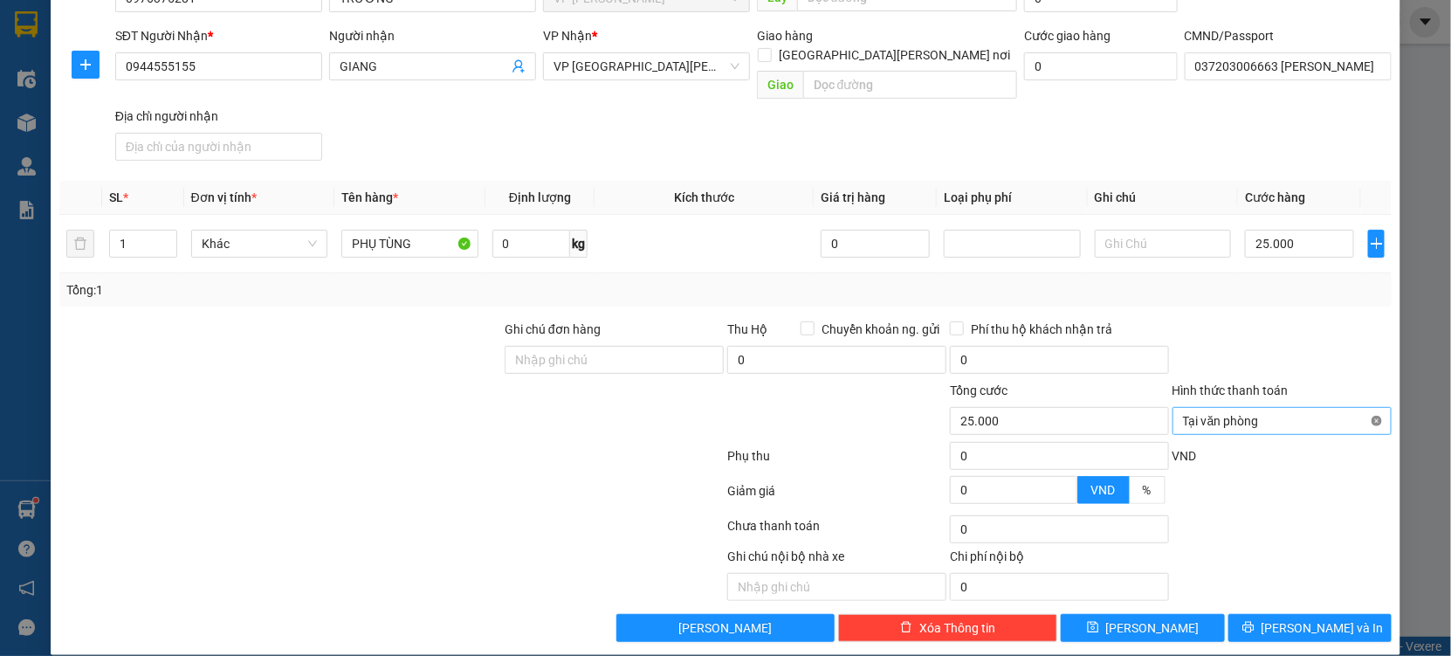
type input "25.000"
drag, startPoint x: 1326, startPoint y: 319, endPoint x: 1325, endPoint y: 575, distance: 255.9
click at [1325, 429] on form "Ghi chú đơn hàng Thu Hộ Chuyển khoản ng. gửi 0 Phí thu hộ khách nhận trả 0 Tổng…" at bounding box center [725, 416] width 1333 height 192
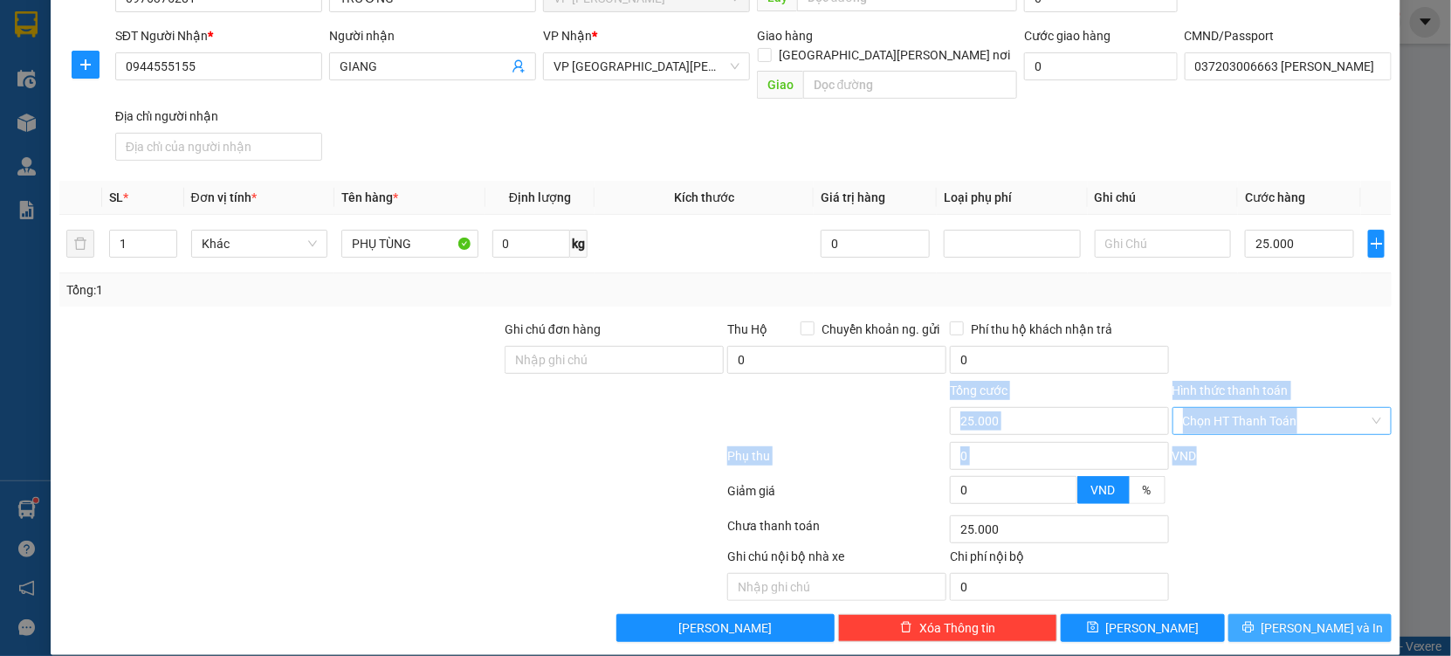
click at [1284, 618] on span "Lưu và In" at bounding box center [1323, 627] width 122 height 19
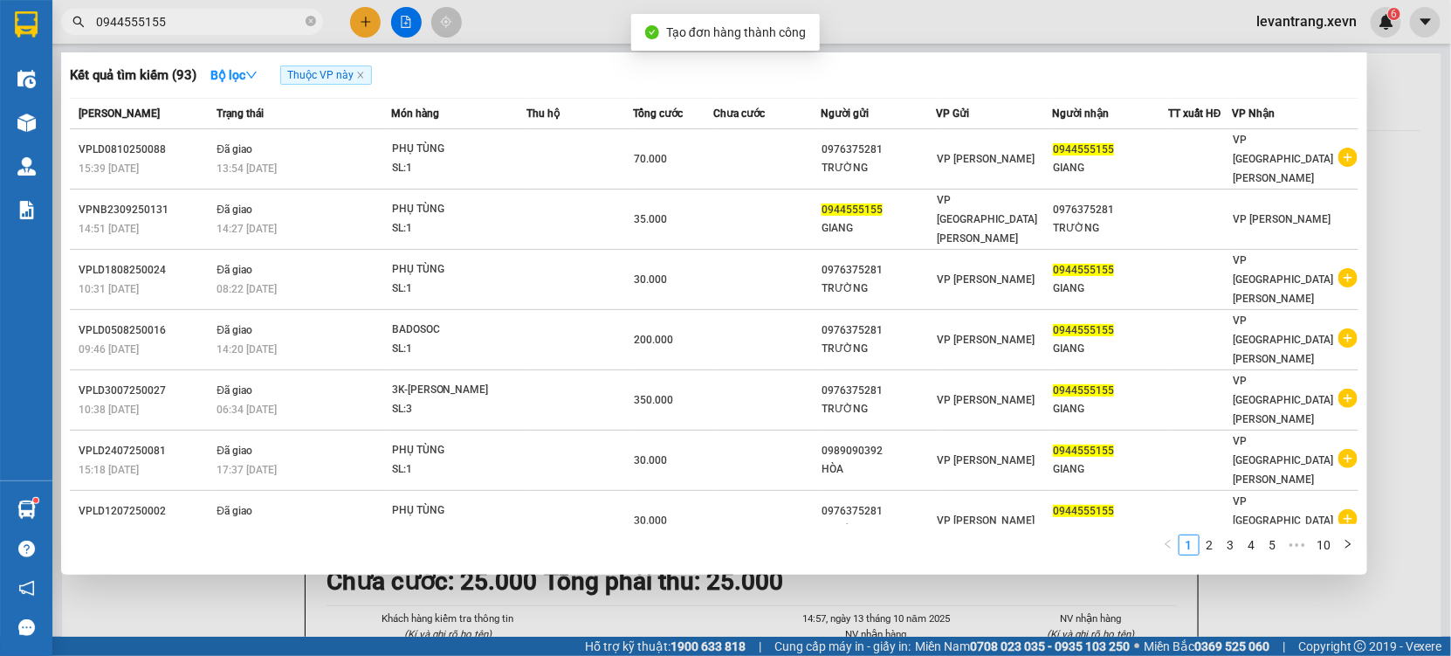
click at [705, 615] on div at bounding box center [725, 328] width 1451 height 656
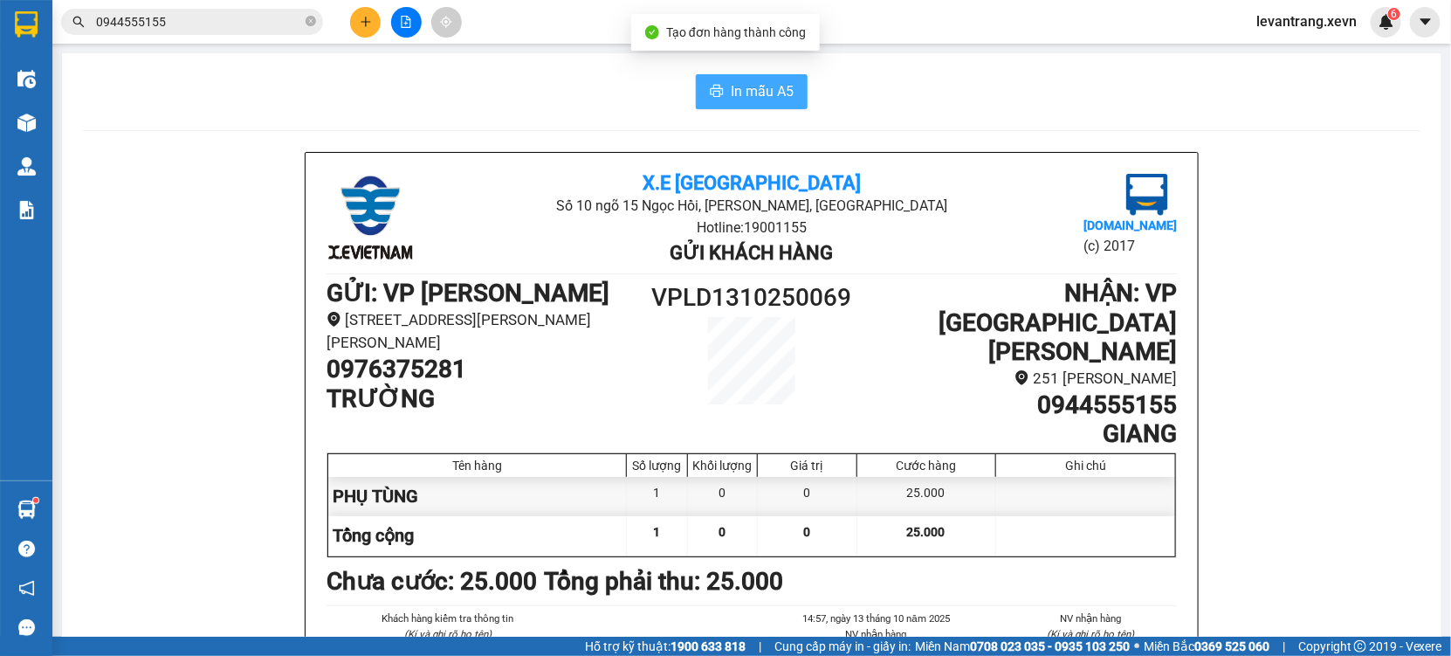
click at [731, 82] on span "In mẫu A5" at bounding box center [762, 91] width 63 height 22
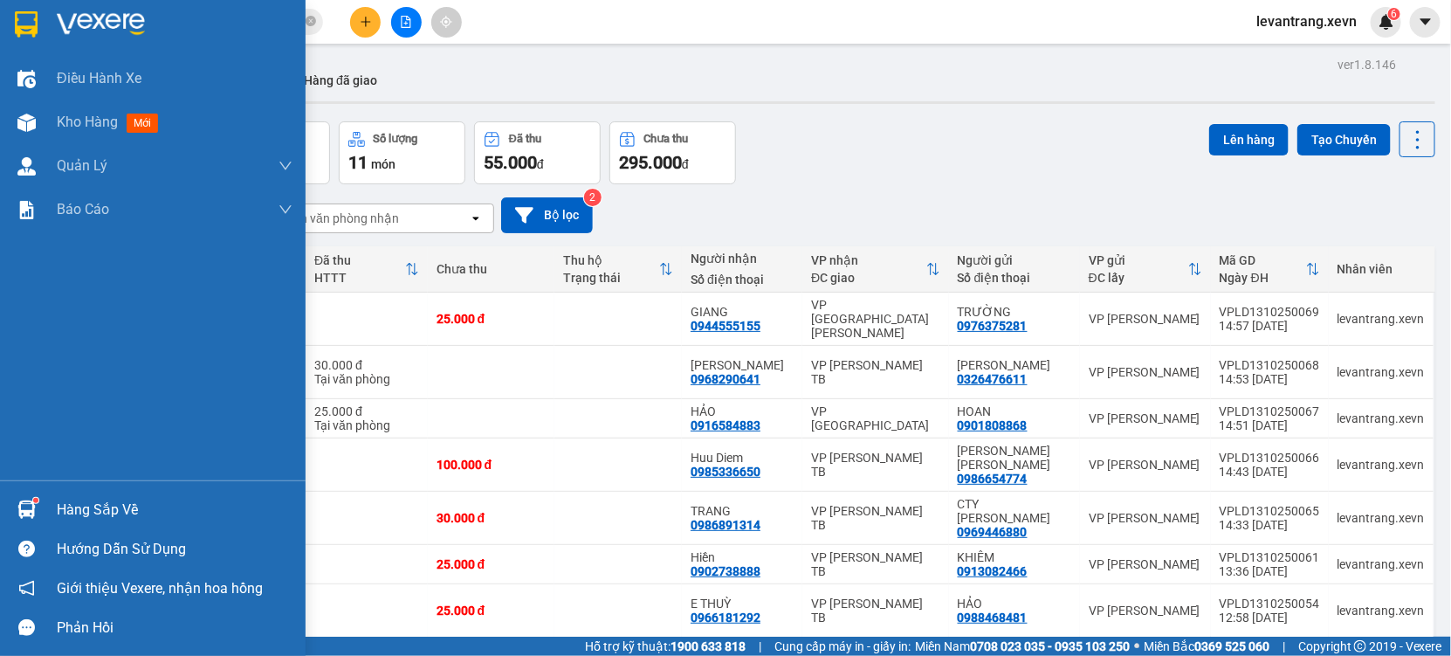
click at [33, 509] on img at bounding box center [26, 509] width 18 height 18
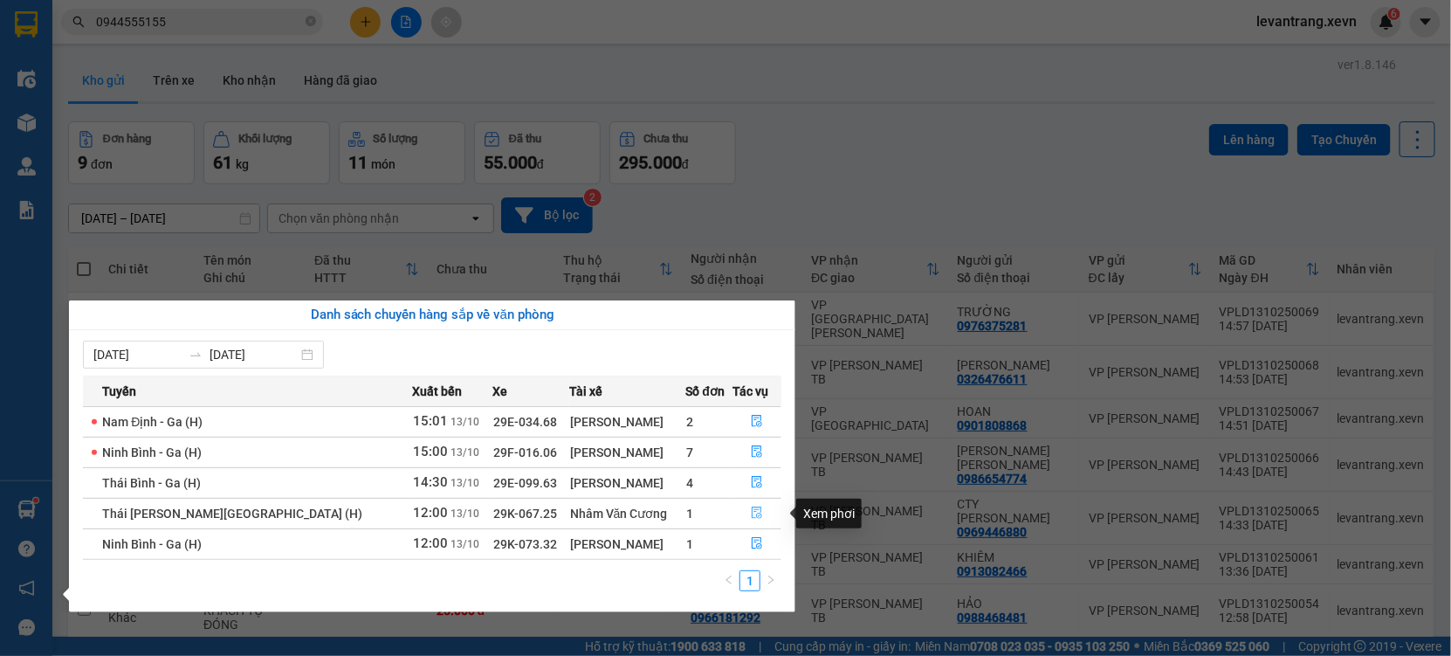
click at [752, 518] on icon "file-done" at bounding box center [757, 512] width 10 height 12
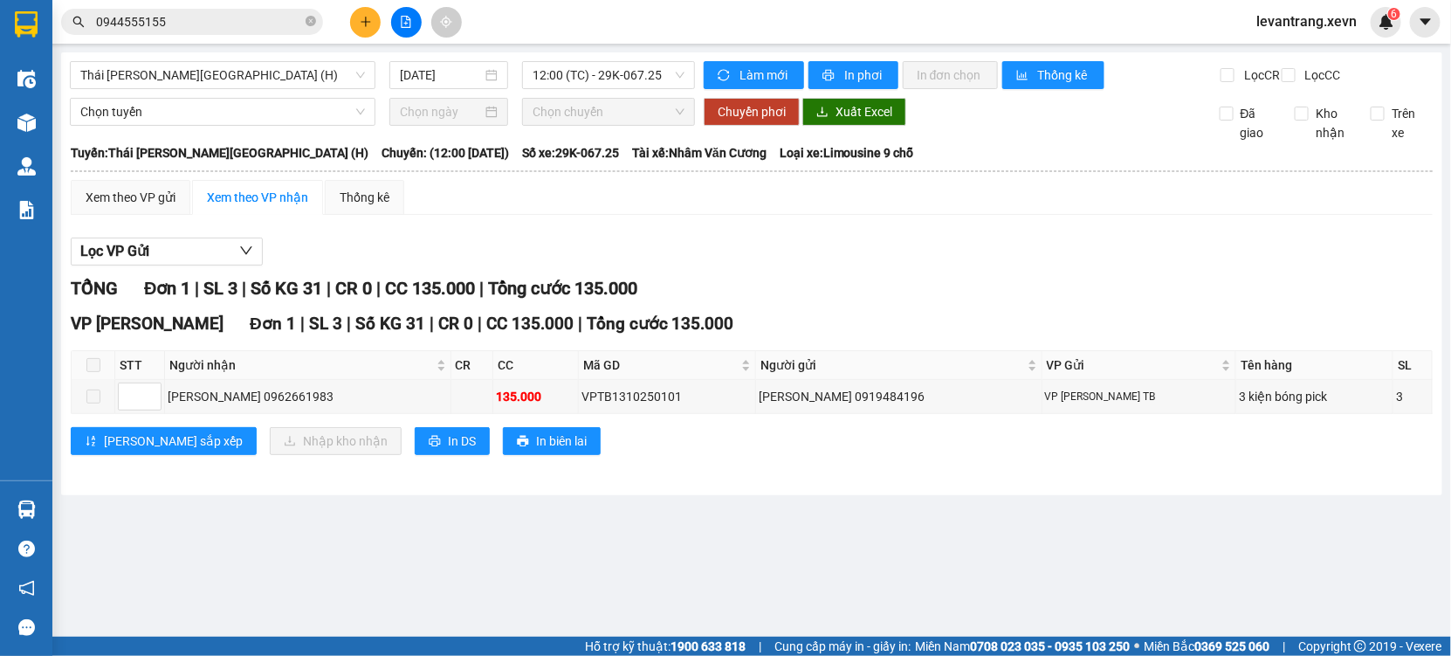
click at [92, 372] on span at bounding box center [93, 365] width 14 height 14
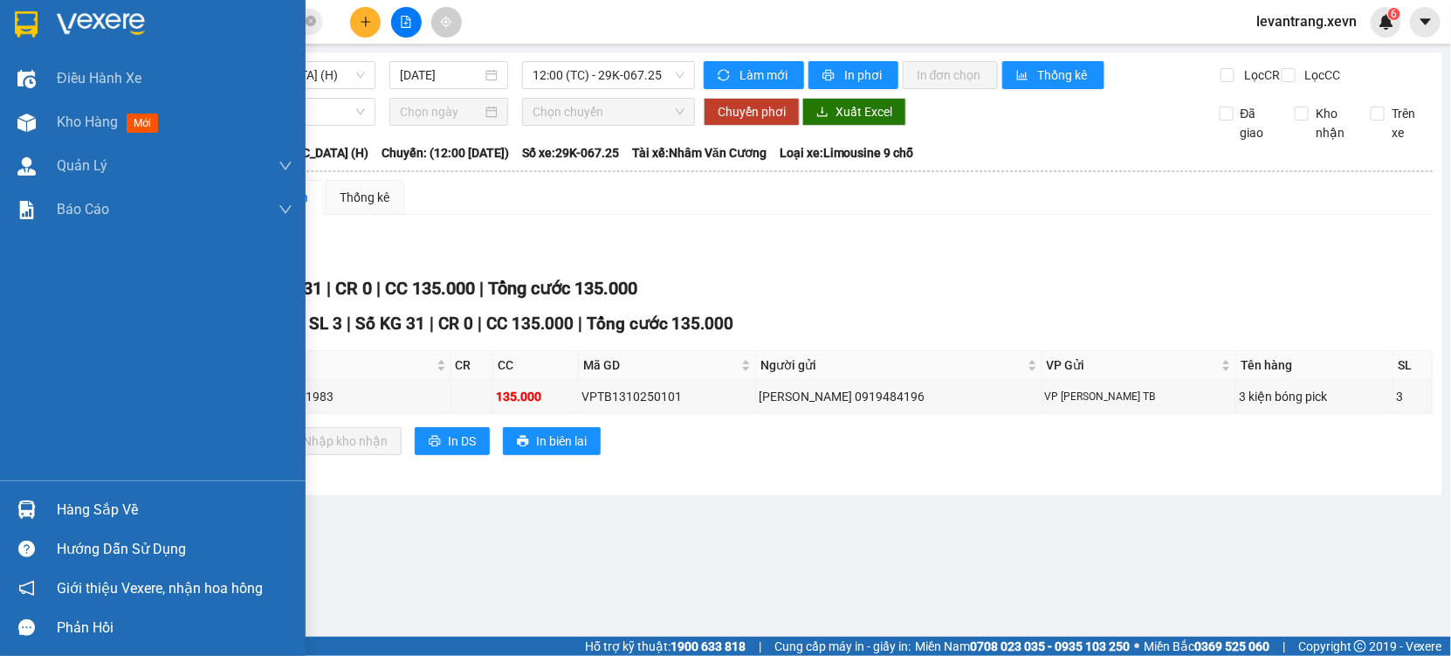
click at [25, 506] on img at bounding box center [26, 509] width 18 height 18
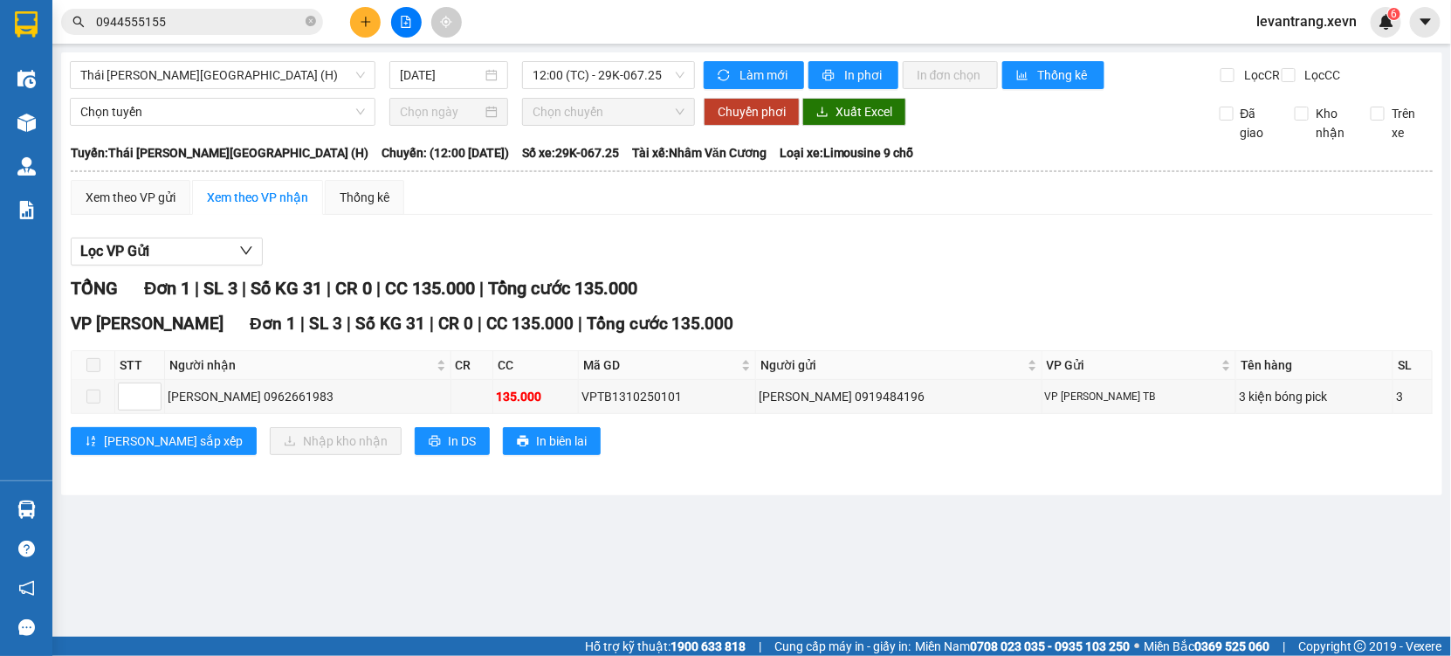
click at [609, 265] on section "Kết quả tìm kiếm ( 93 ) Bộ lọc Thuộc VP này Mã ĐH Trạng thái Món hàng Thu hộ Tổ…" at bounding box center [725, 328] width 1451 height 656
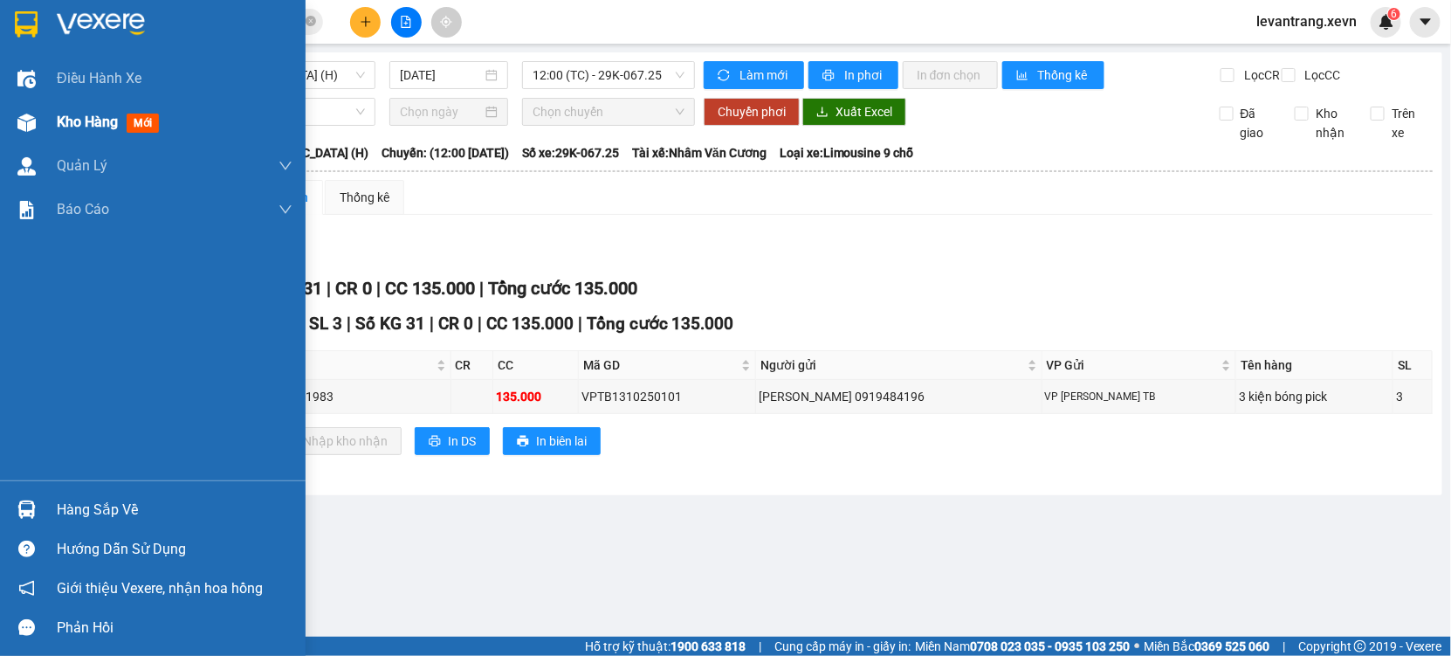
click at [40, 107] on div at bounding box center [26, 122] width 31 height 31
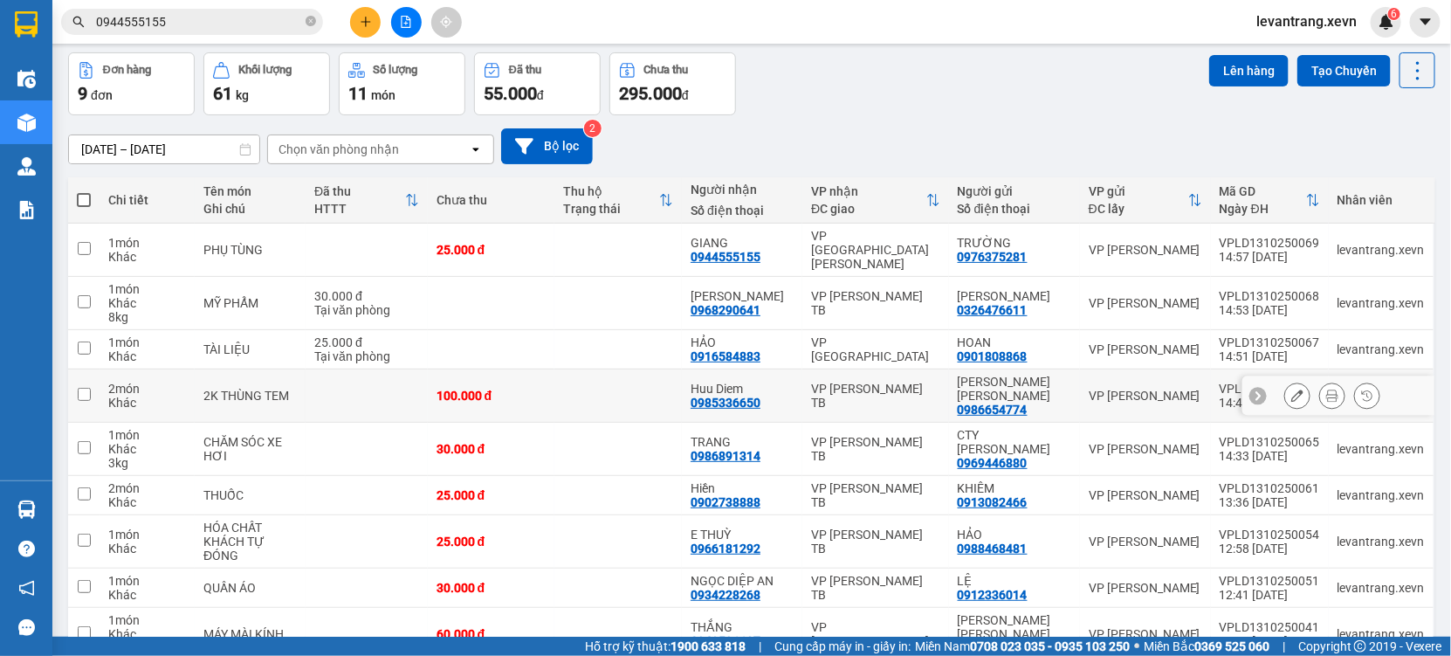
scroll to position [136, 0]
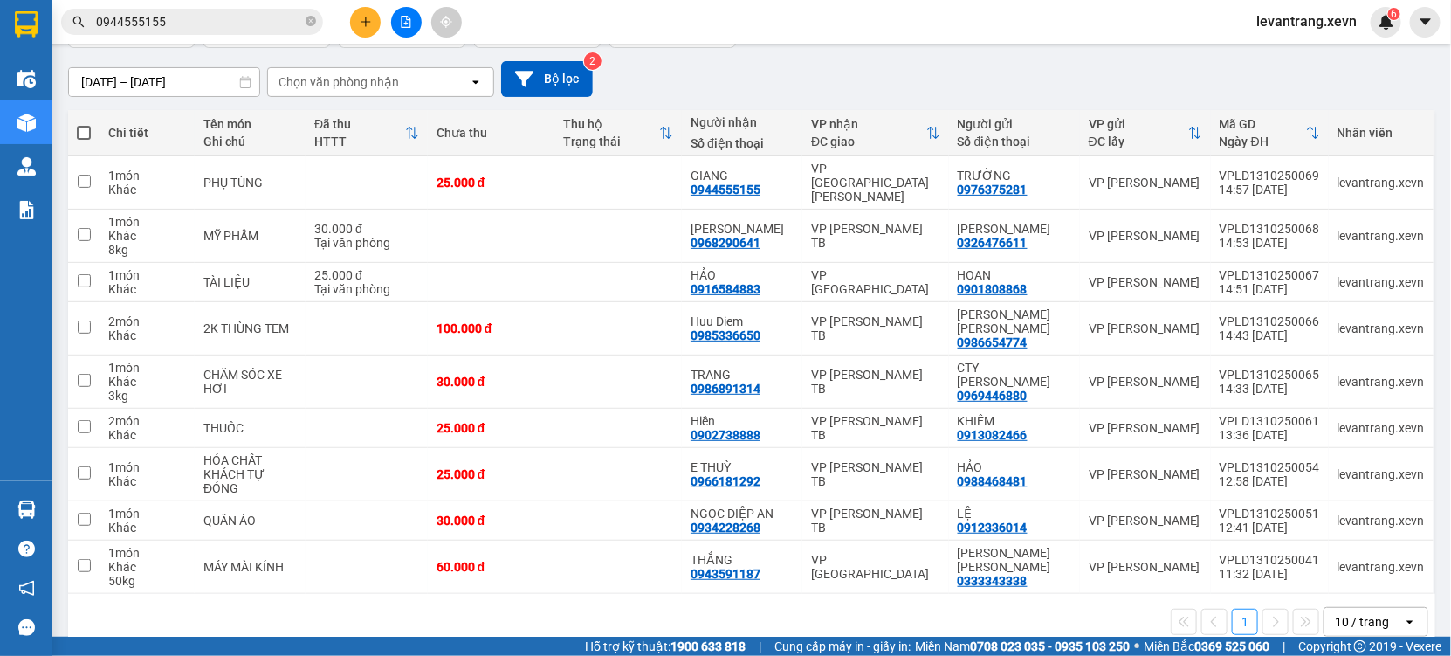
click at [333, 73] on div "Chọn văn phòng nhận" at bounding box center [339, 81] width 121 height 17
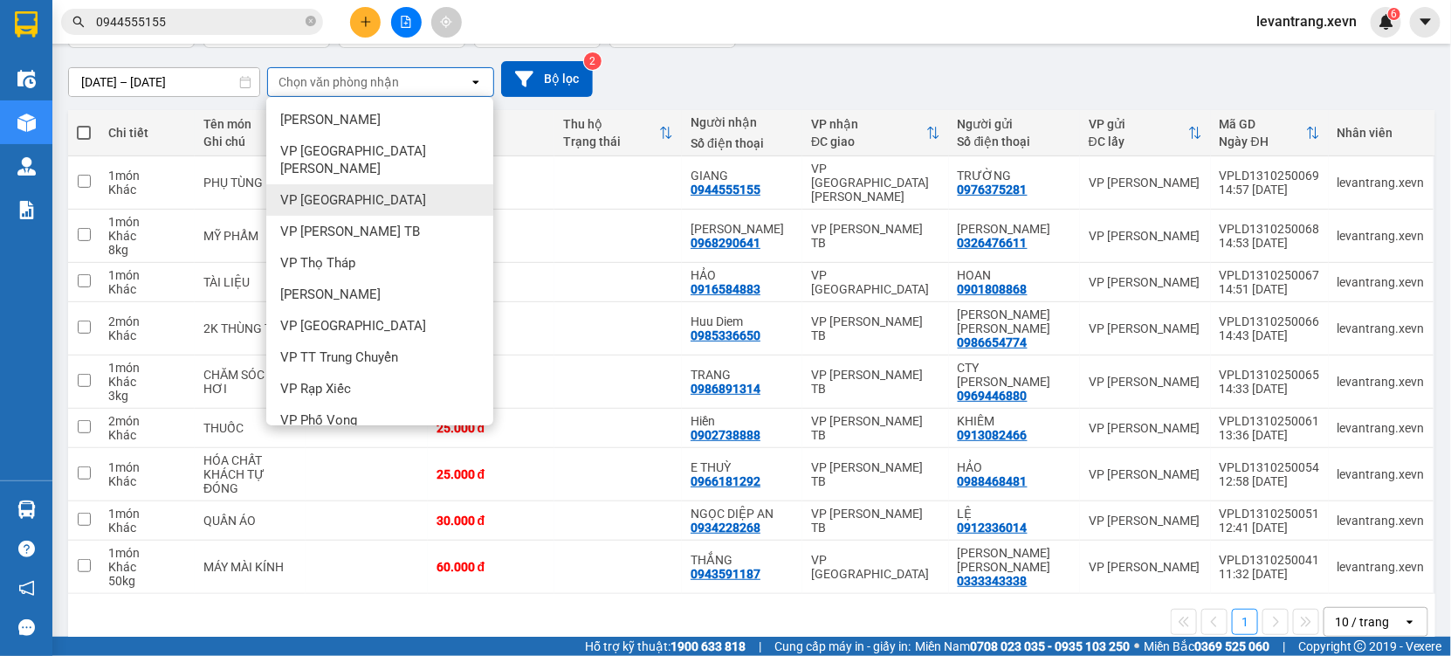
drag, startPoint x: 374, startPoint y: 185, endPoint x: 374, endPoint y: 150, distance: 34.9
click at [374, 185] on div "VP Nam Định" at bounding box center [379, 199] width 227 height 31
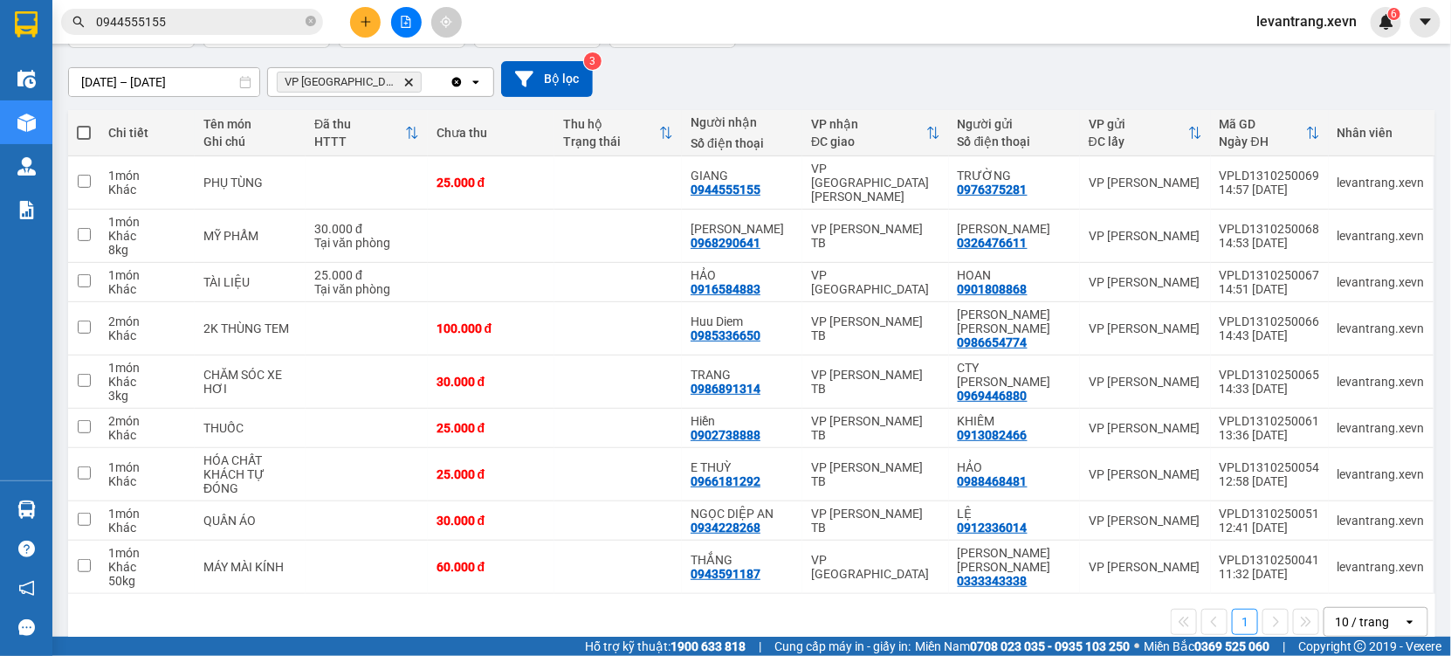
scroll to position [79, 0]
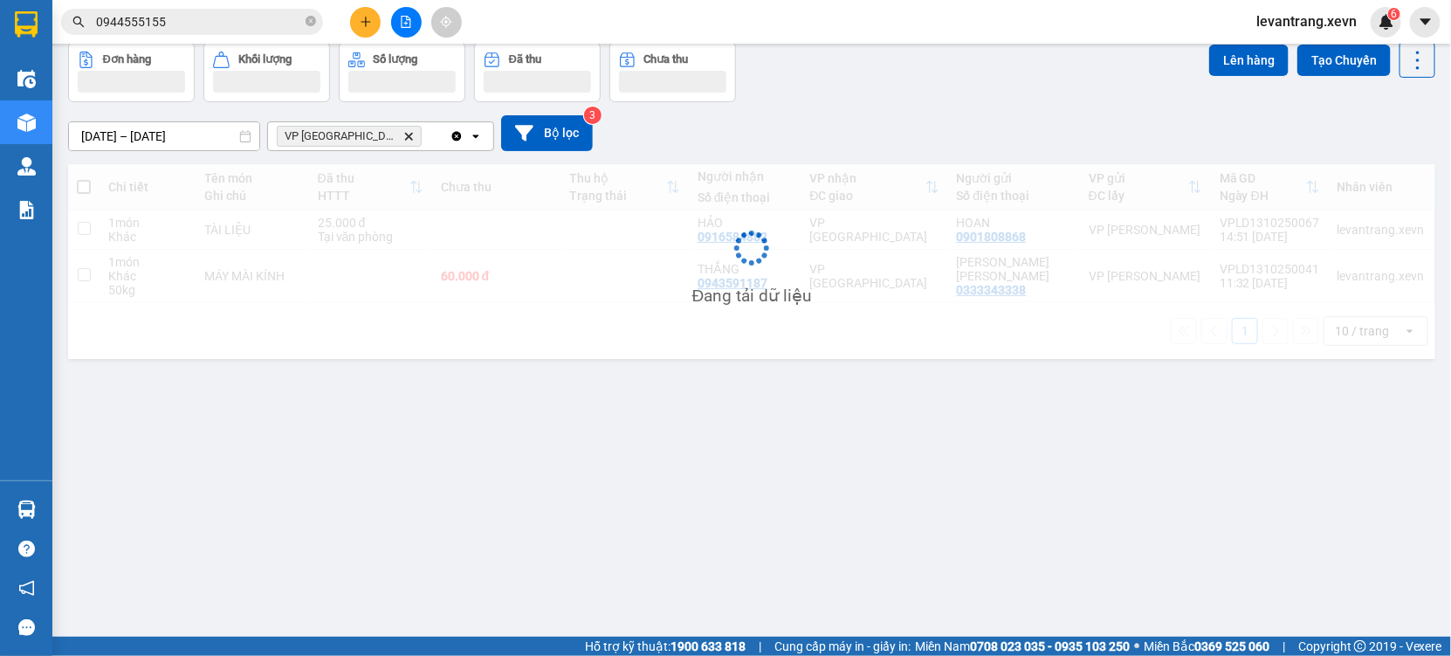
click at [403, 79] on div at bounding box center [401, 82] width 107 height 22
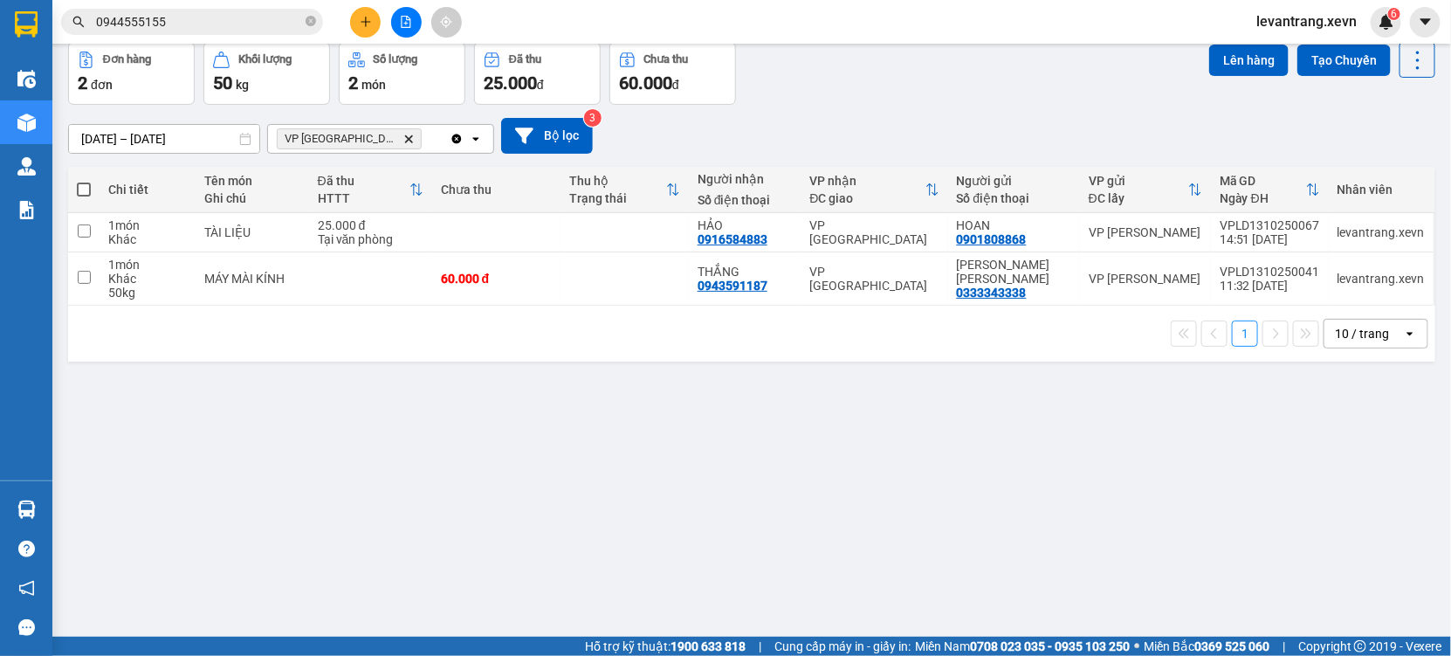
click at [396, 137] on div "VP Nam Định Delete" at bounding box center [359, 139] width 182 height 28
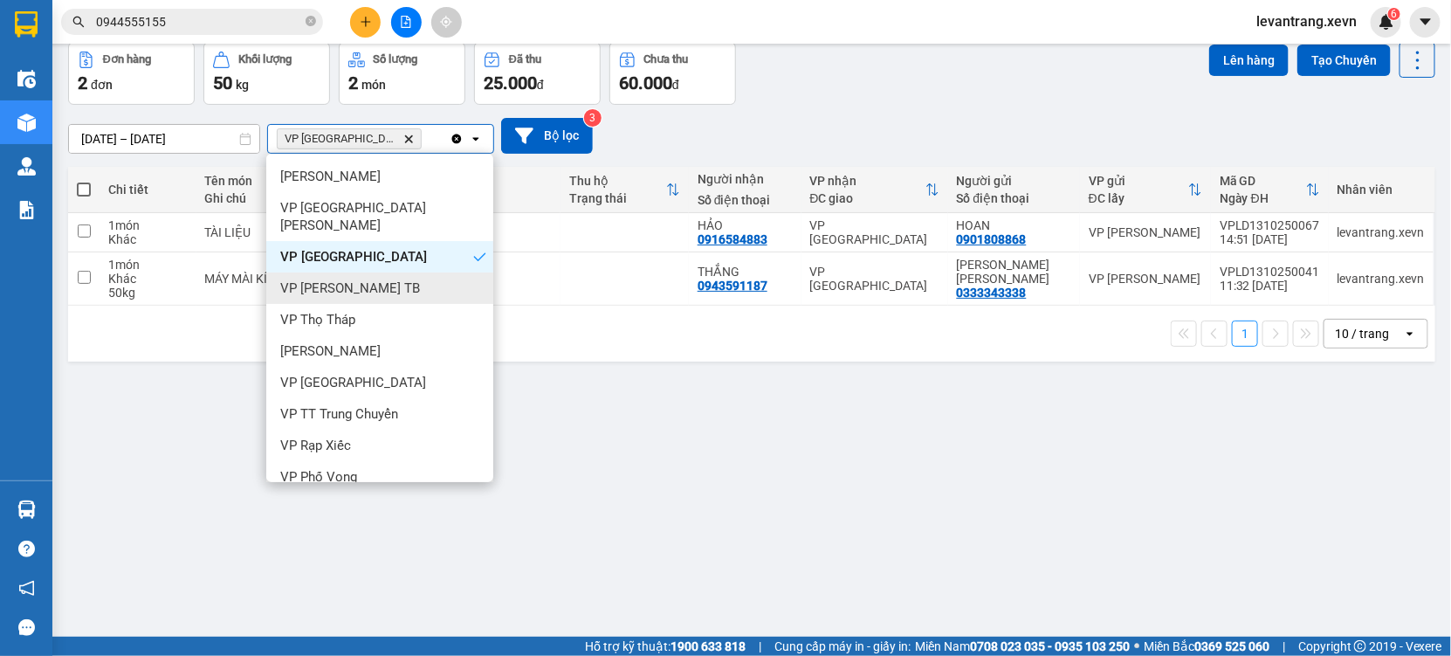
click at [332, 279] on span "VP Trần Phú TB" at bounding box center [350, 287] width 140 height 17
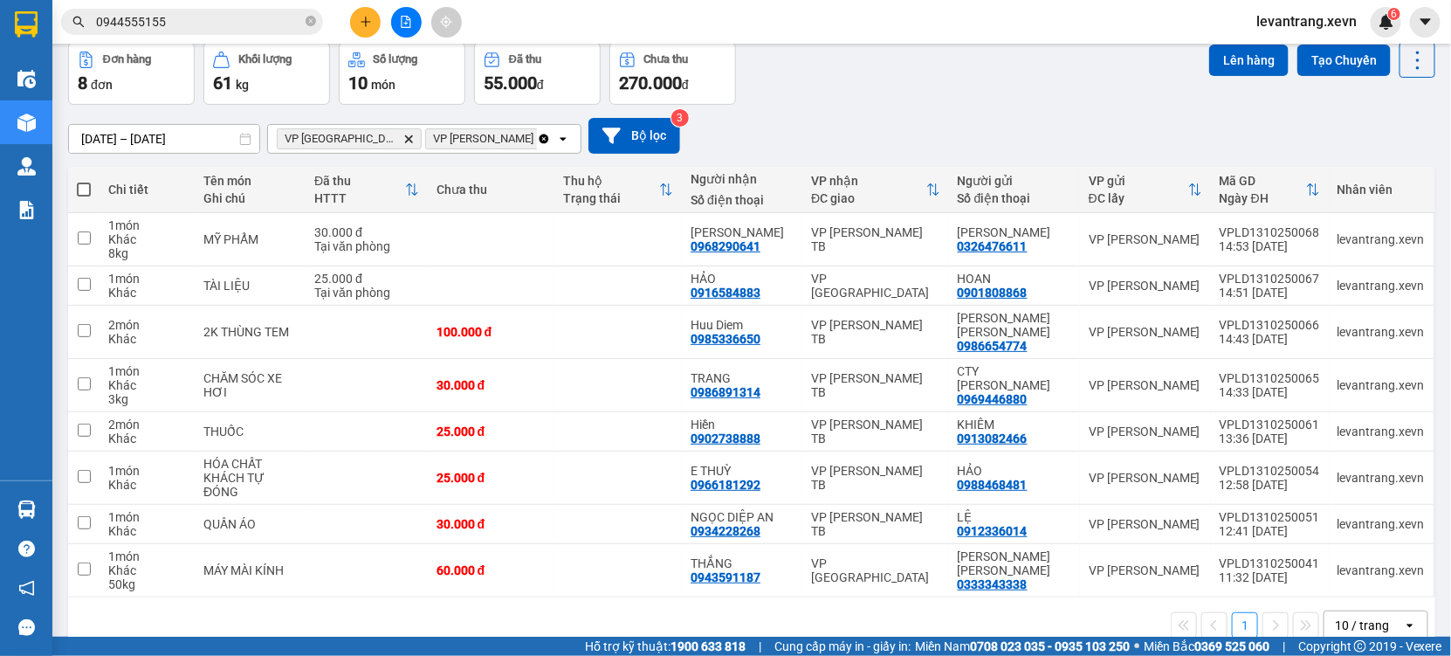
click at [86, 188] on span at bounding box center [84, 190] width 14 height 14
click at [84, 181] on input "checkbox" at bounding box center [84, 181] width 0 height 0
checkbox input "true"
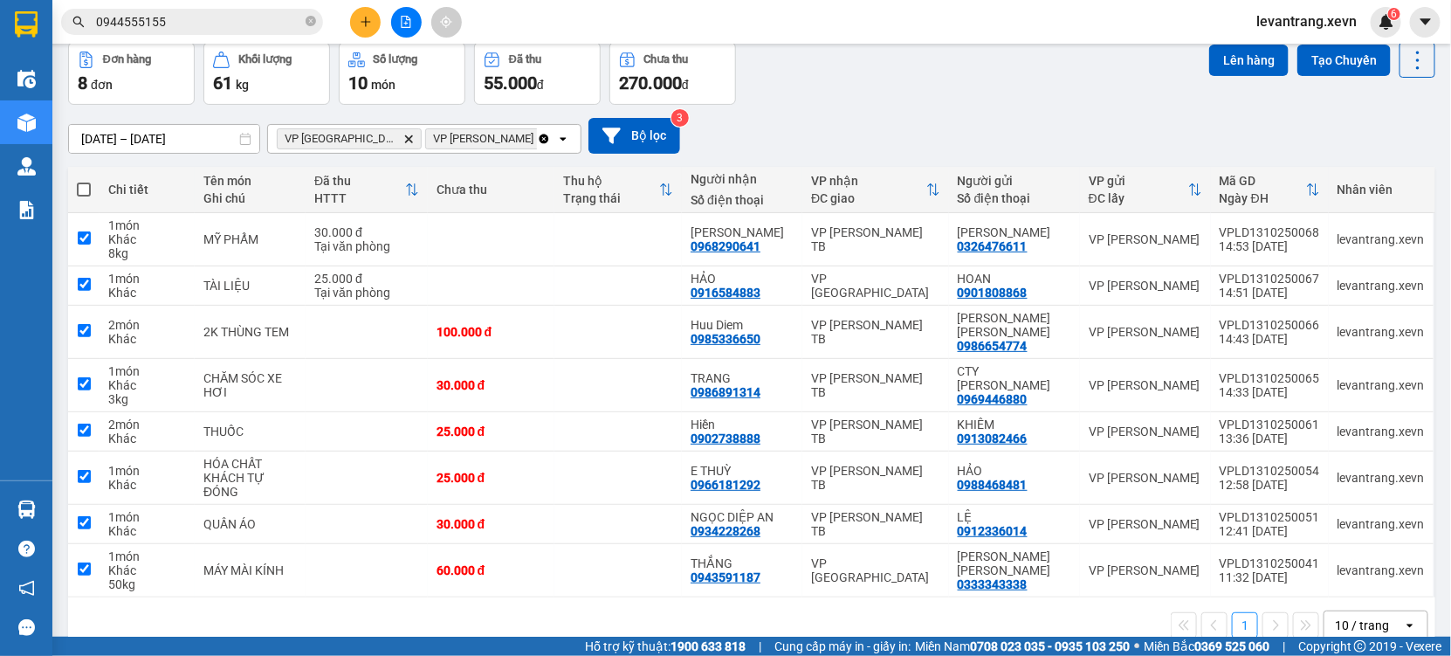
checkbox input "true"
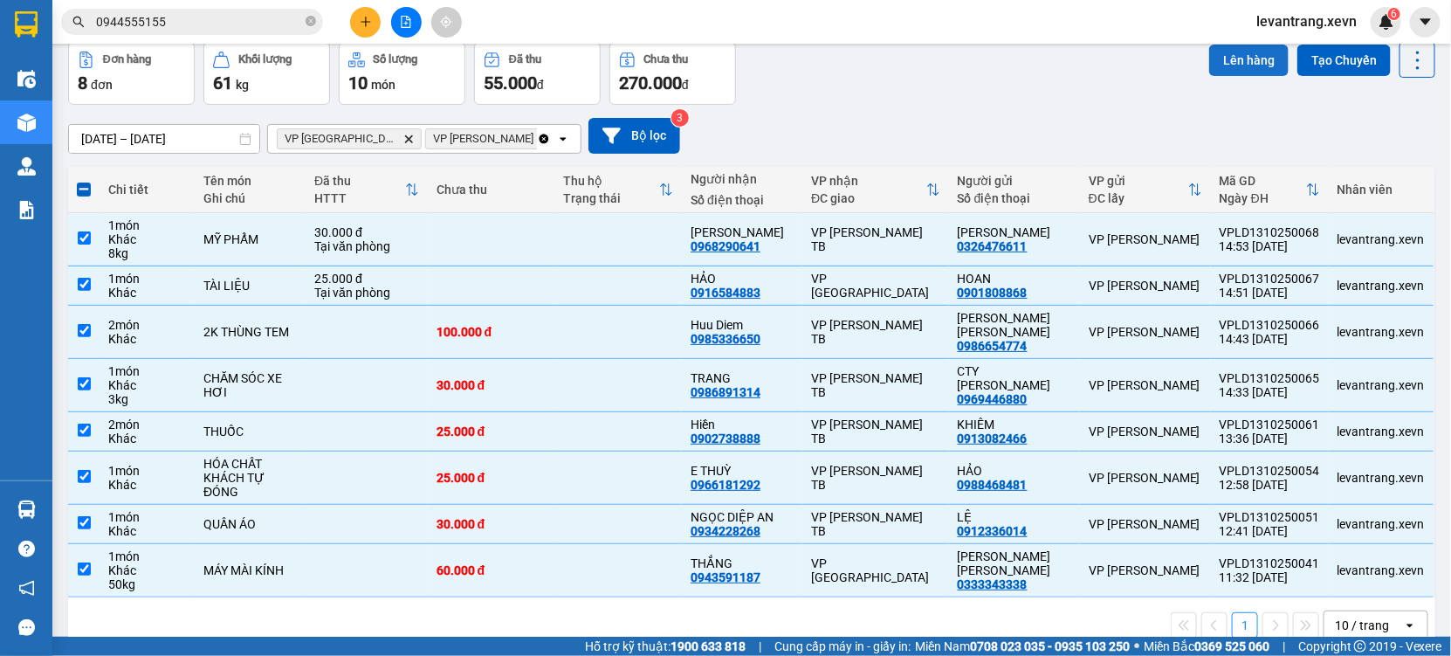
click at [1224, 52] on button "Lên hàng" at bounding box center [1248, 60] width 79 height 31
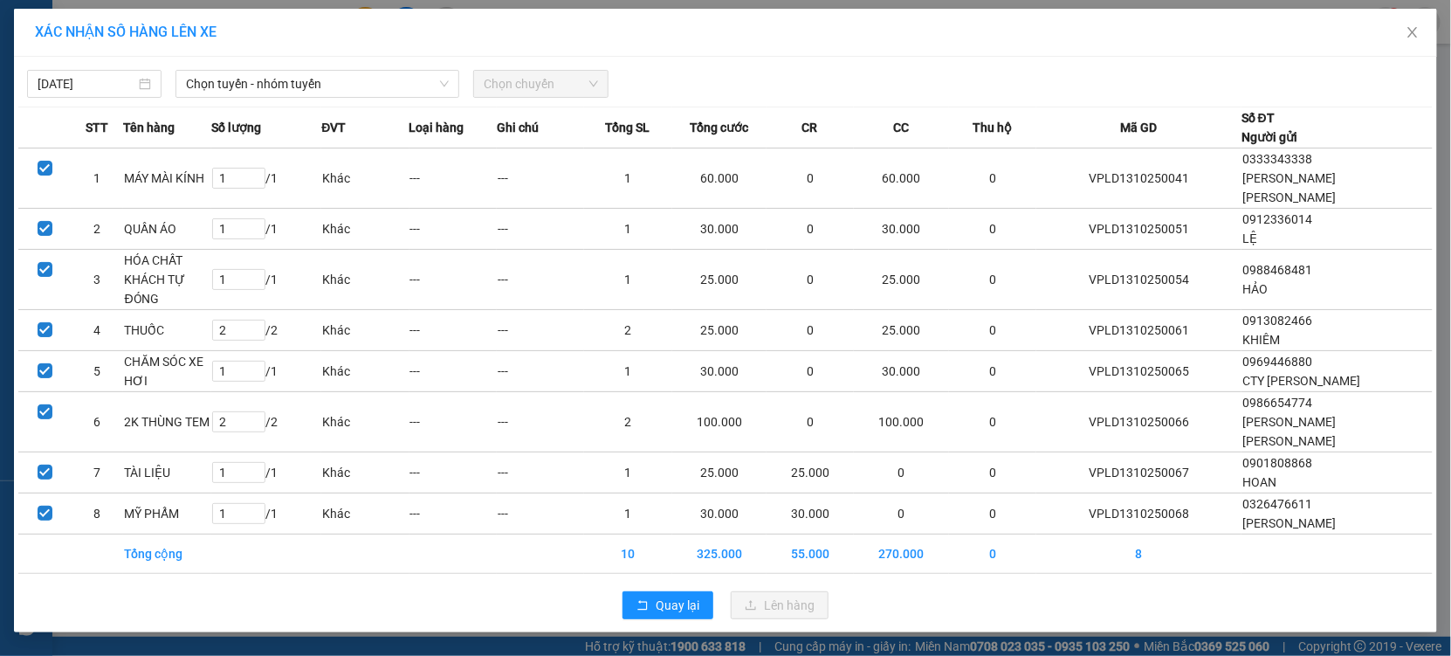
click at [249, 44] on div "XÁC NHẬN SỐ HÀNG LÊN XE" at bounding box center [725, 33] width 1423 height 48
click at [249, 87] on span "Chọn tuyến - nhóm tuyến" at bounding box center [317, 84] width 263 height 26
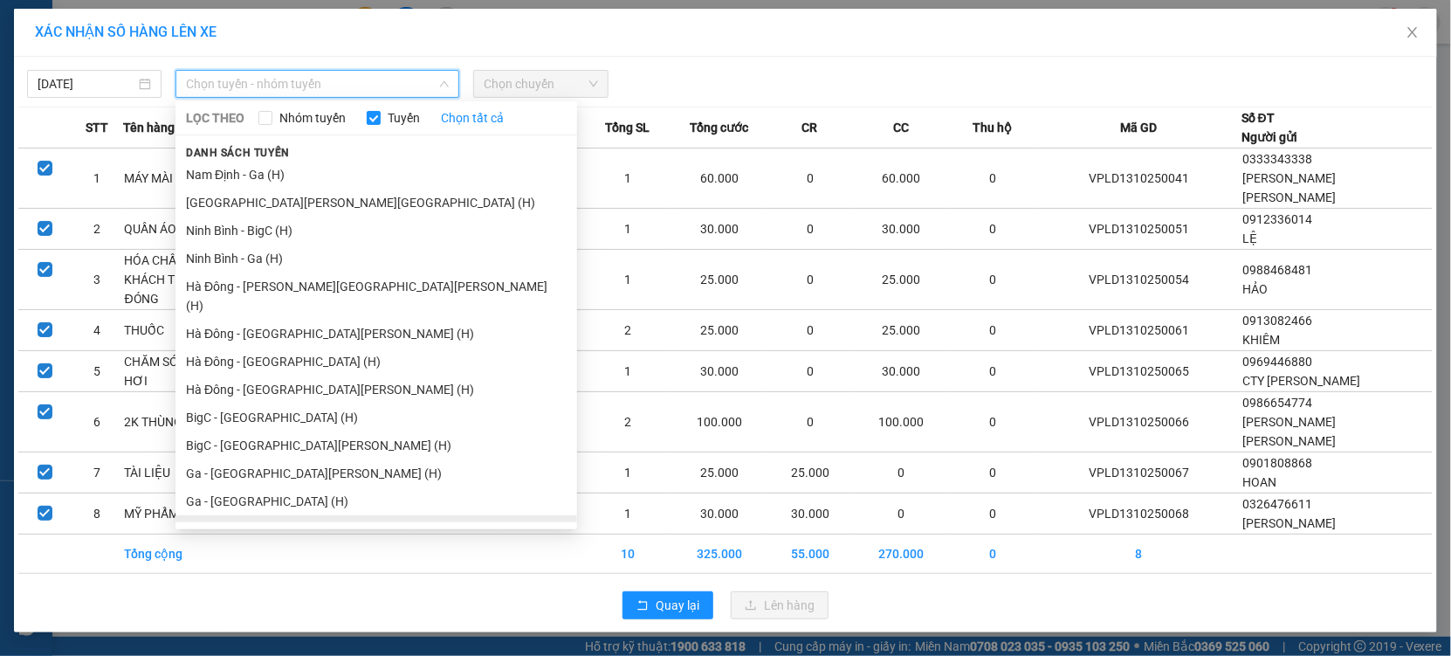
scroll to position [2153, 0]
click at [235, 463] on li "Ga - Thái Bình (H)" at bounding box center [377, 472] width 402 height 28
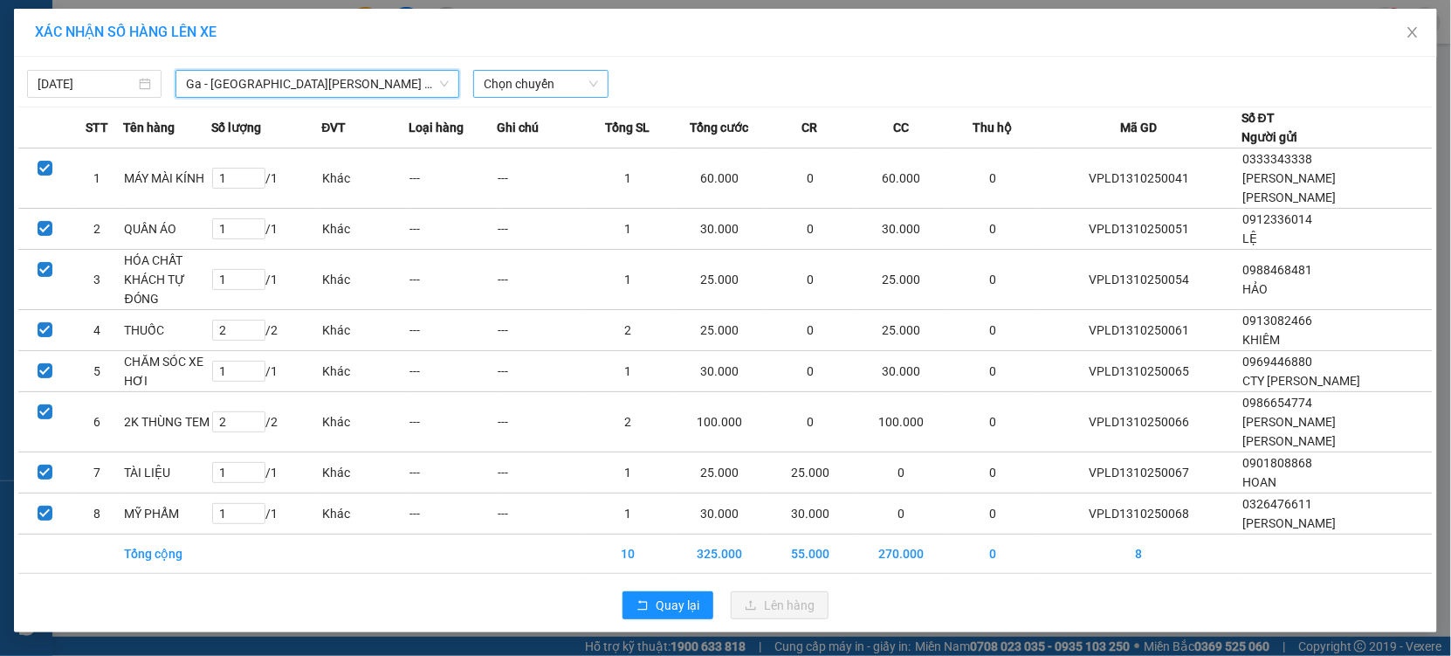
click at [548, 82] on span "Chọn chuyến" at bounding box center [541, 84] width 114 height 26
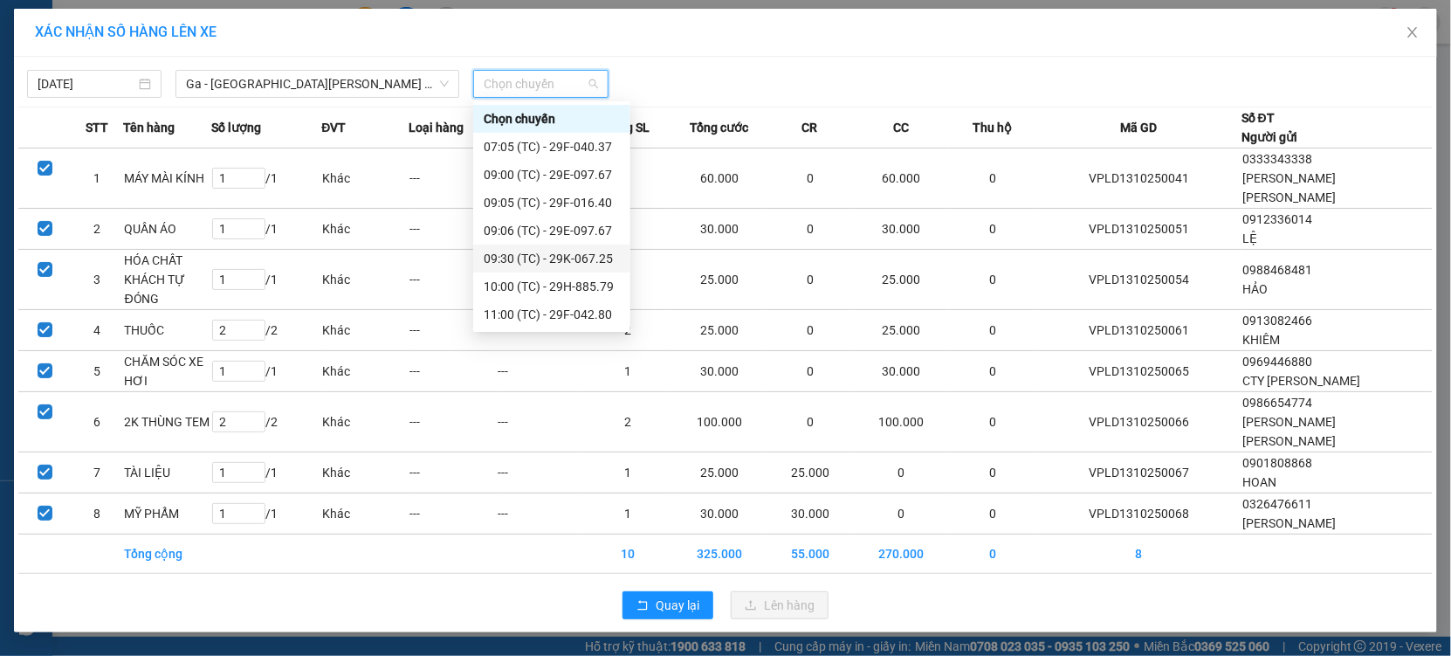
scroll to position [279, 0]
click at [534, 319] on div "15:30 (TC) - 29K-067.25" at bounding box center [552, 315] width 136 height 19
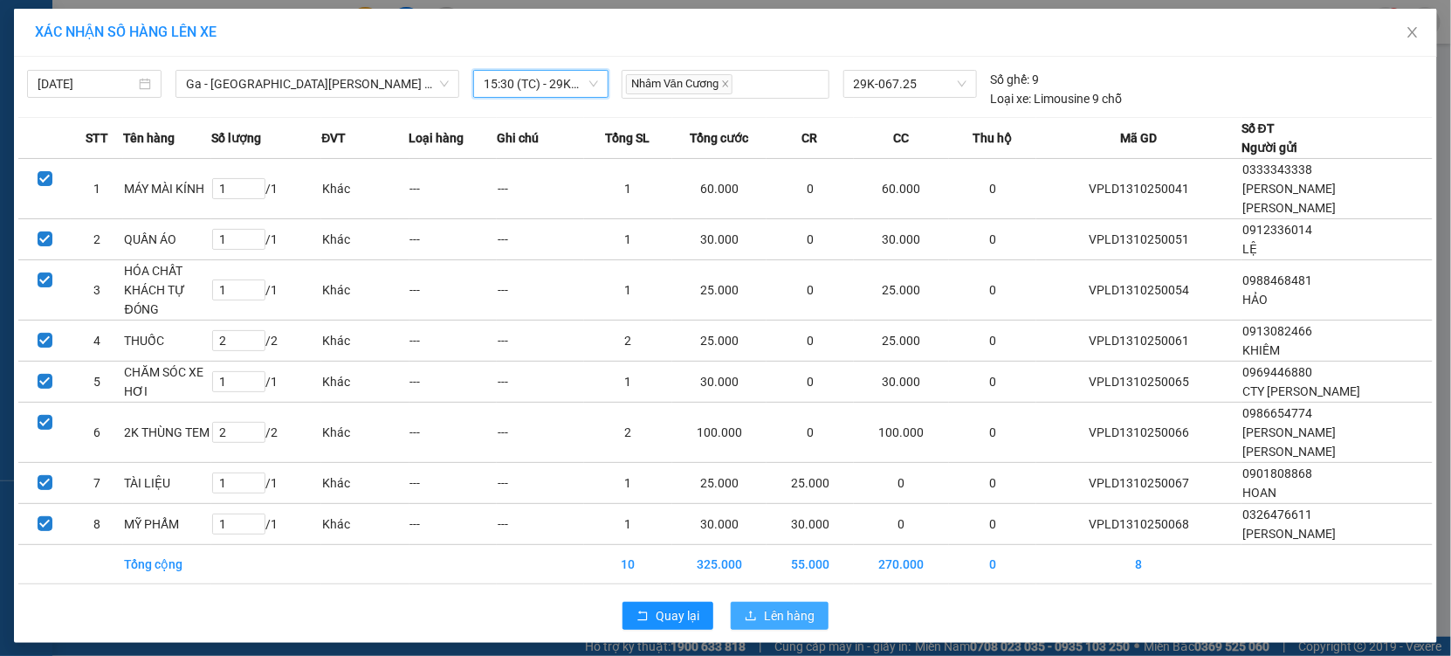
click at [786, 606] on span "Lên hàng" at bounding box center [789, 615] width 51 height 19
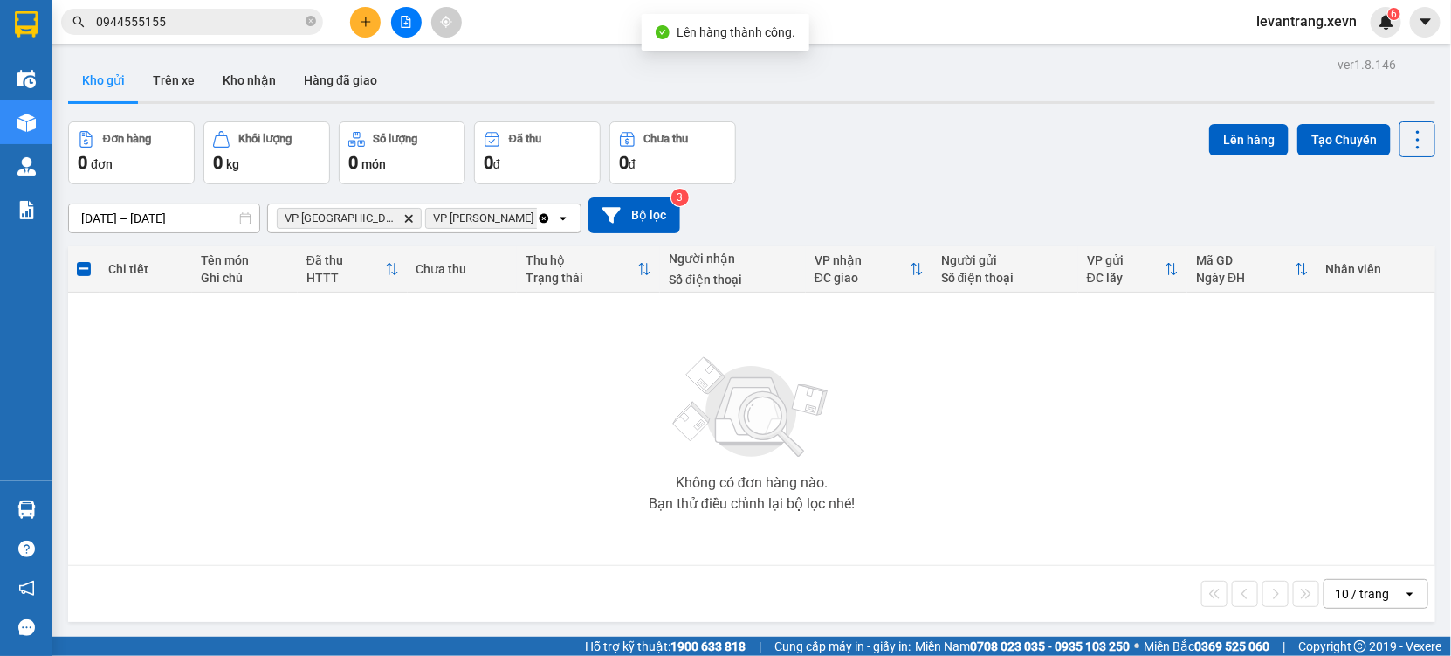
click at [403, 219] on icon "Delete" at bounding box center [408, 218] width 10 height 10
click at [403, 217] on icon "Delete" at bounding box center [408, 218] width 10 height 10
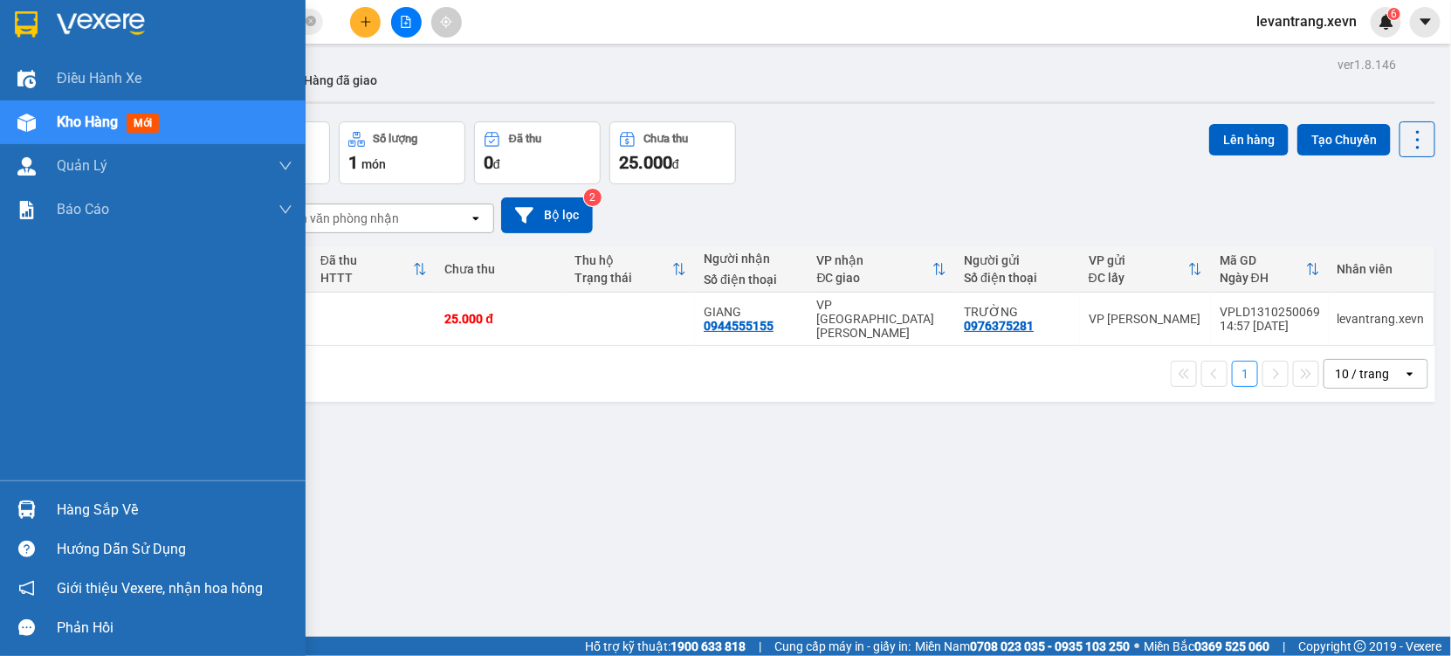
click at [34, 506] on img at bounding box center [26, 509] width 18 height 18
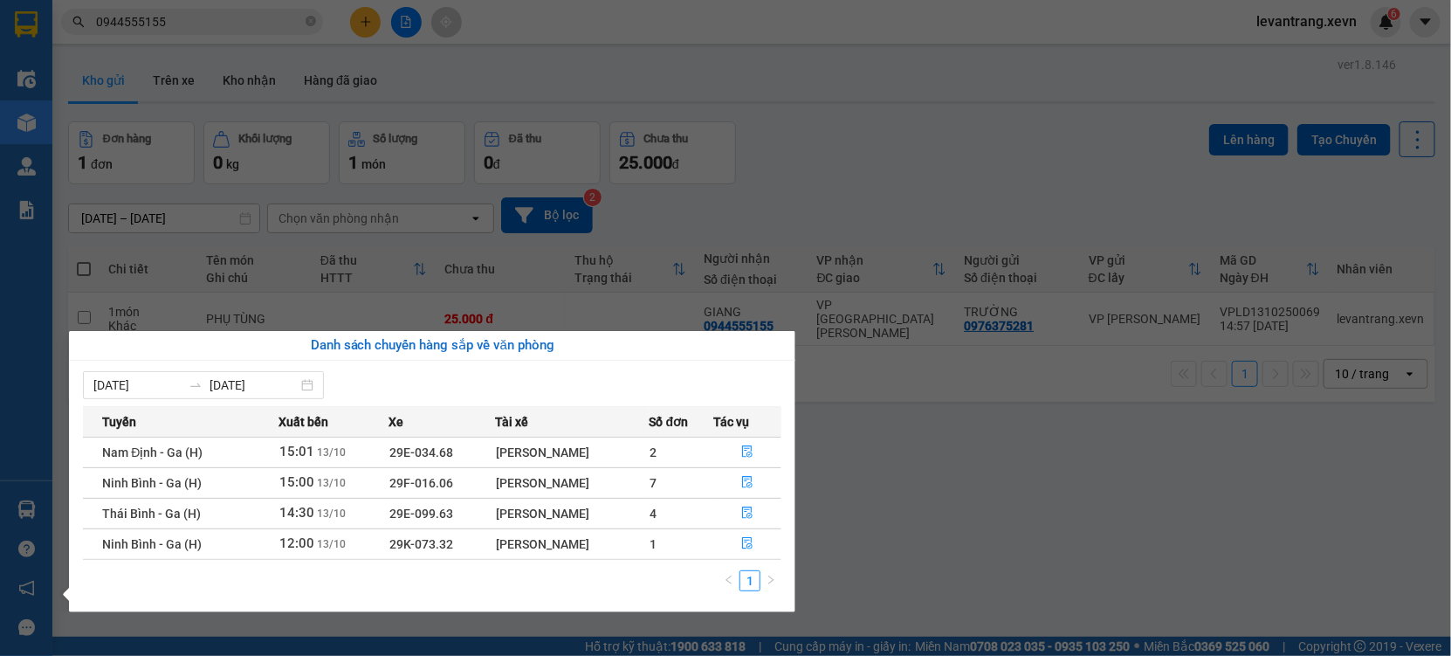
click at [185, 17] on section "Kết quả tìm kiếm ( 93 ) Bộ lọc Thuộc VP này Mã ĐH Trạng thái Món hàng Thu hộ Tổ…" at bounding box center [725, 328] width 1451 height 656
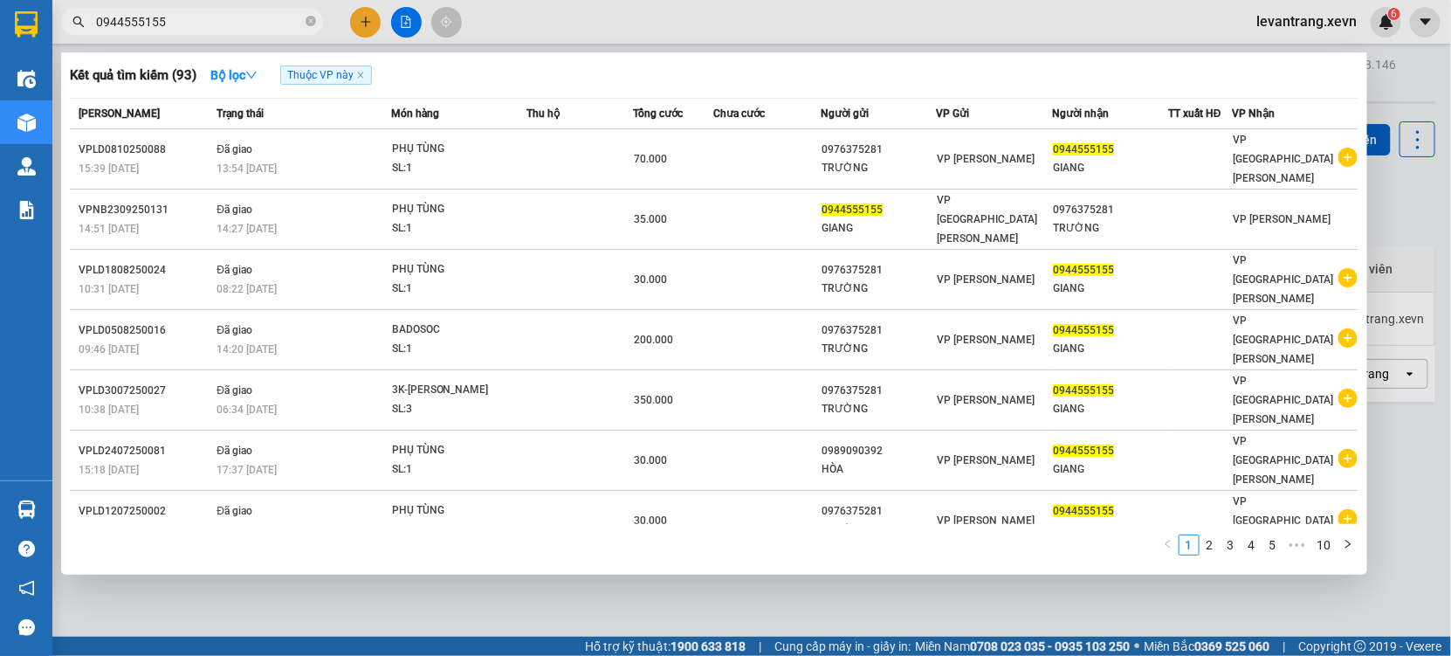
click at [185, 17] on input "0944555155" at bounding box center [199, 21] width 206 height 19
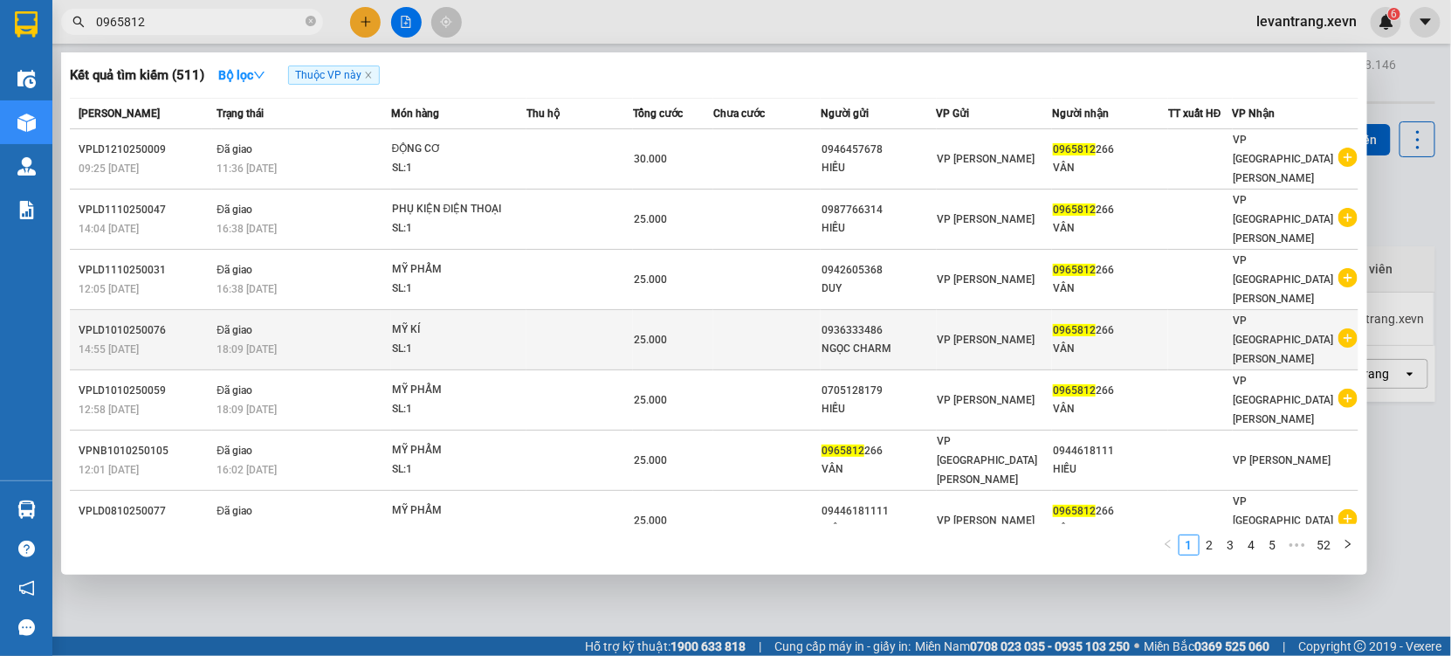
type input "0965812"
click at [1341, 328] on icon "plus-circle" at bounding box center [1348, 337] width 19 height 19
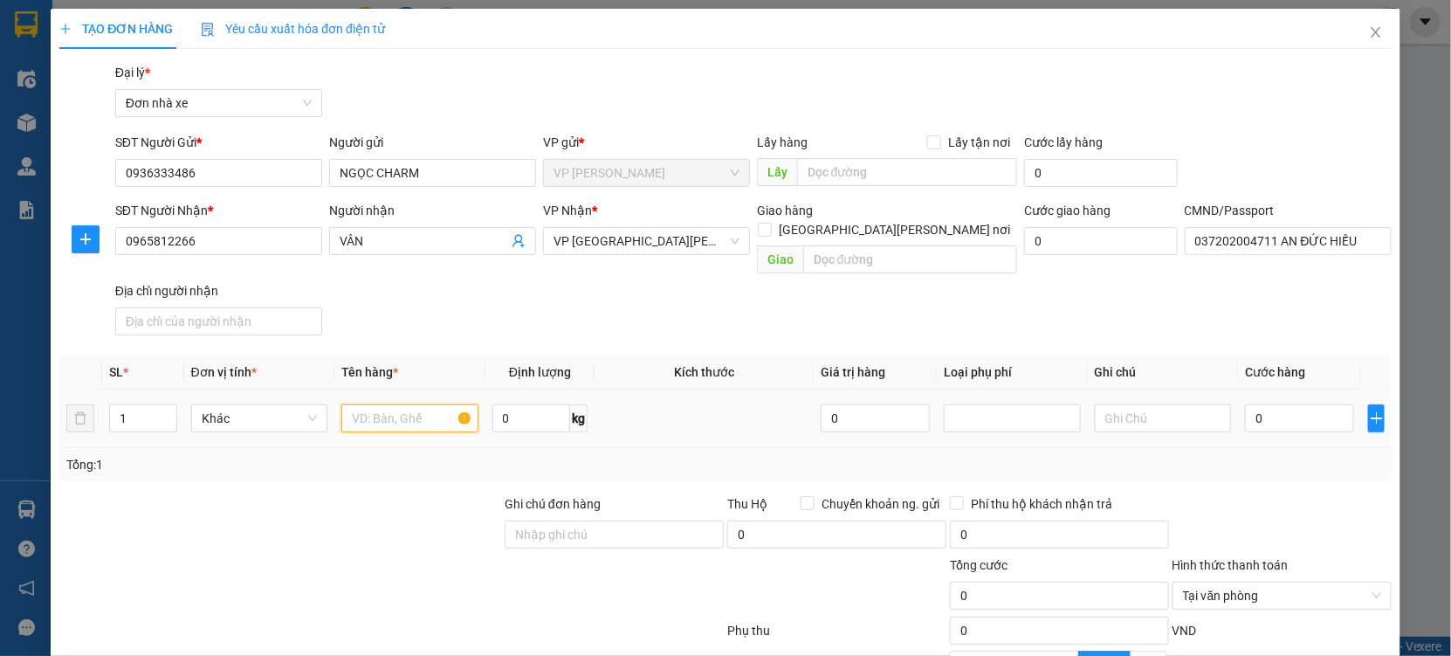
click at [405, 404] on input "text" at bounding box center [409, 418] width 137 height 28
type input "MỸ KÝ"
click at [1309, 404] on input "0" at bounding box center [1299, 418] width 109 height 28
type input "2"
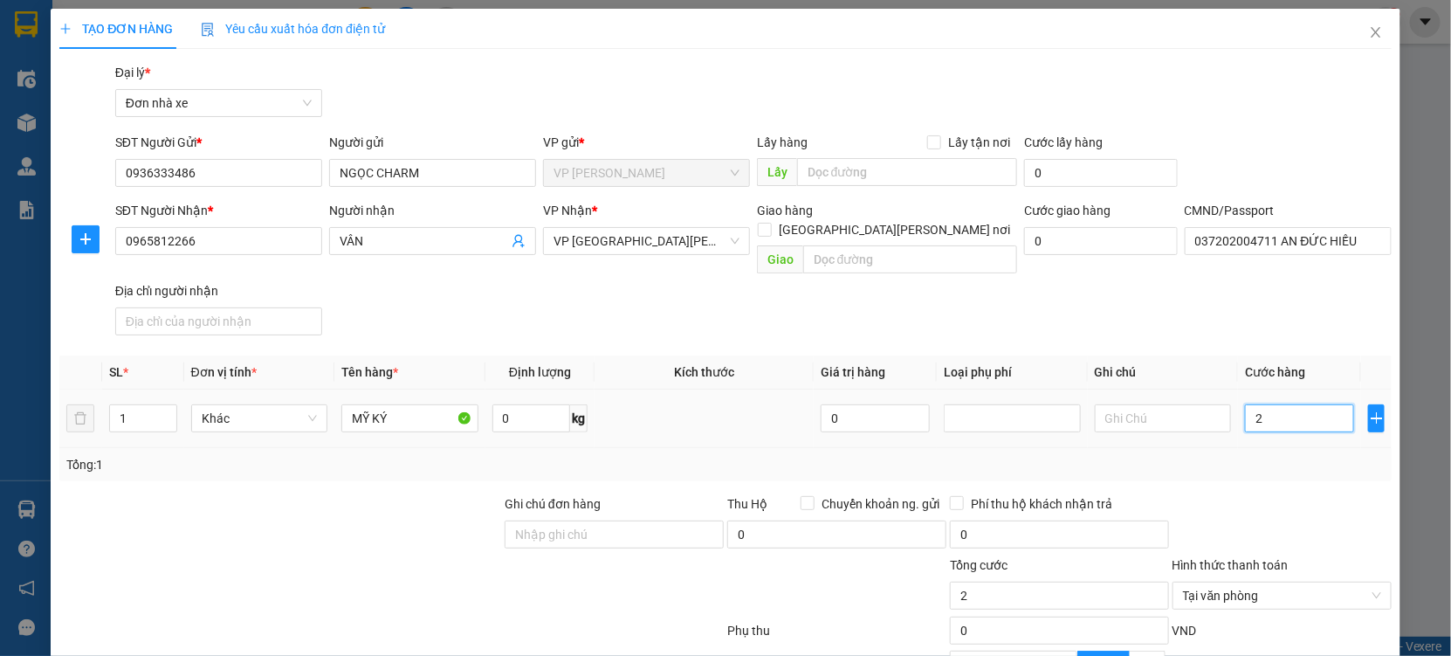
type input "25"
type input "25.000"
click at [1330, 455] on div "Tổng: 1" at bounding box center [725, 464] width 1319 height 19
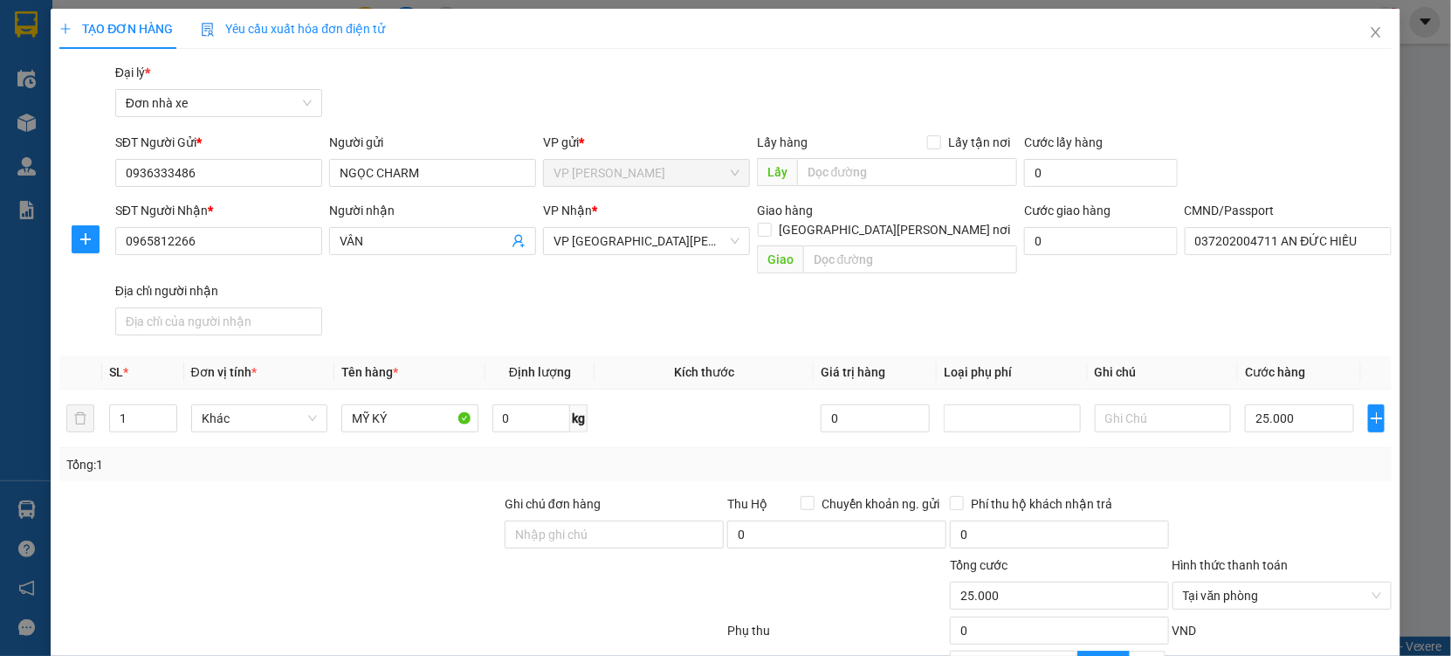
scroll to position [175, 0]
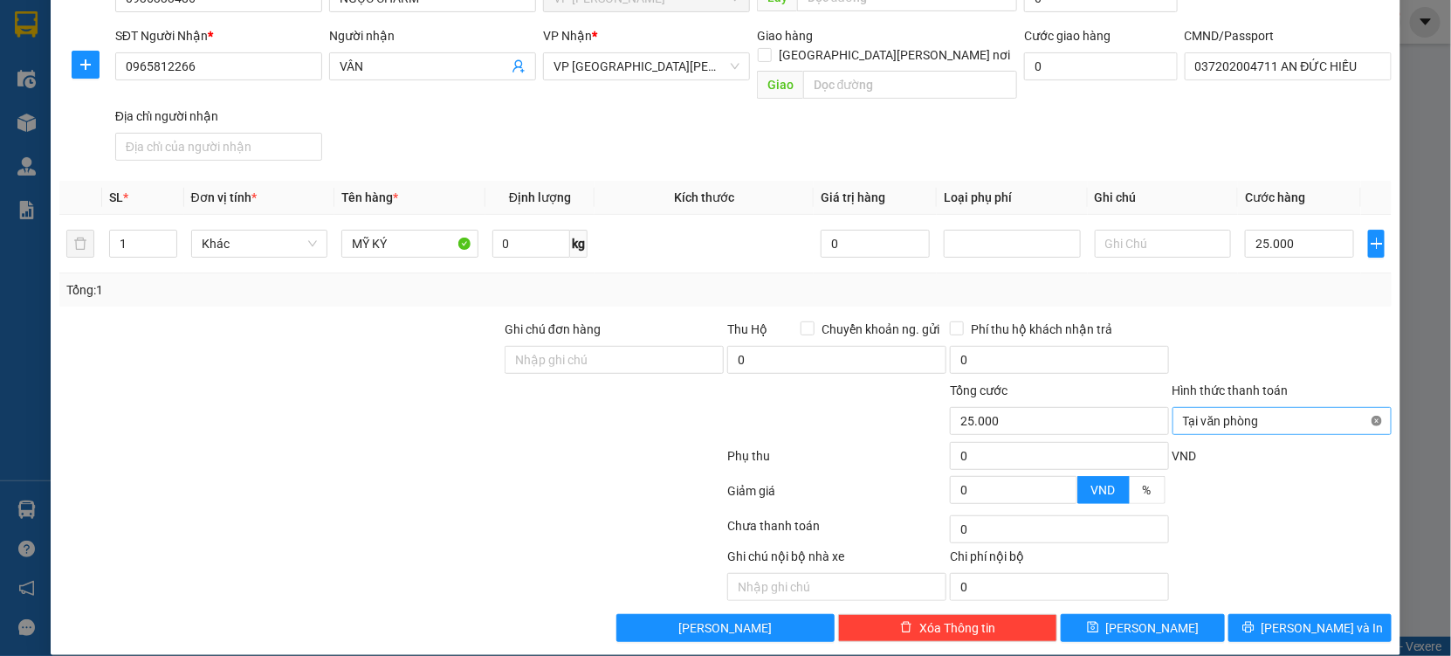
type input "25.000"
drag, startPoint x: 1322, startPoint y: 348, endPoint x: 1322, endPoint y: 572, distance: 223.5
click at [1322, 375] on form "Ghi chú đơn hàng Thu Hộ Chuyển khoản ng. gửi 0 Phí thu hộ khách nhận trả 0 Tổng…" at bounding box center [725, 416] width 1333 height 192
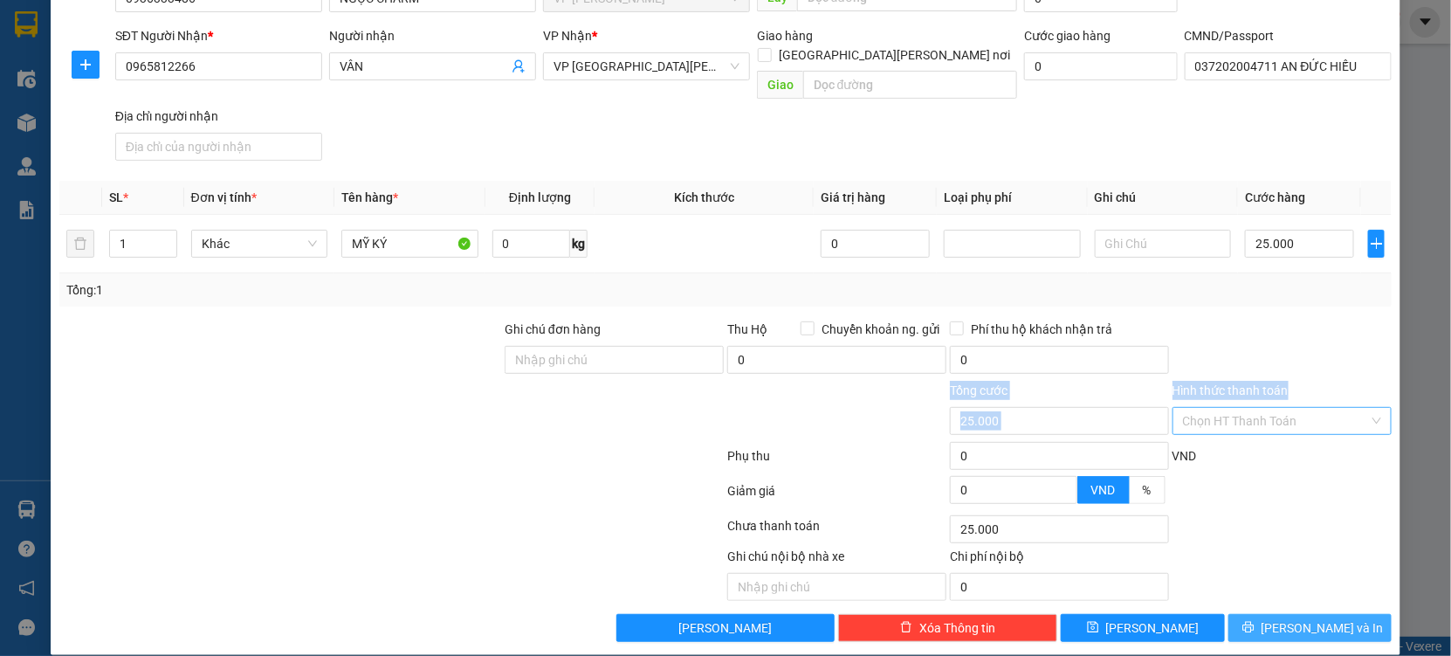
click at [1309, 618] on span "Lưu và In" at bounding box center [1323, 627] width 122 height 19
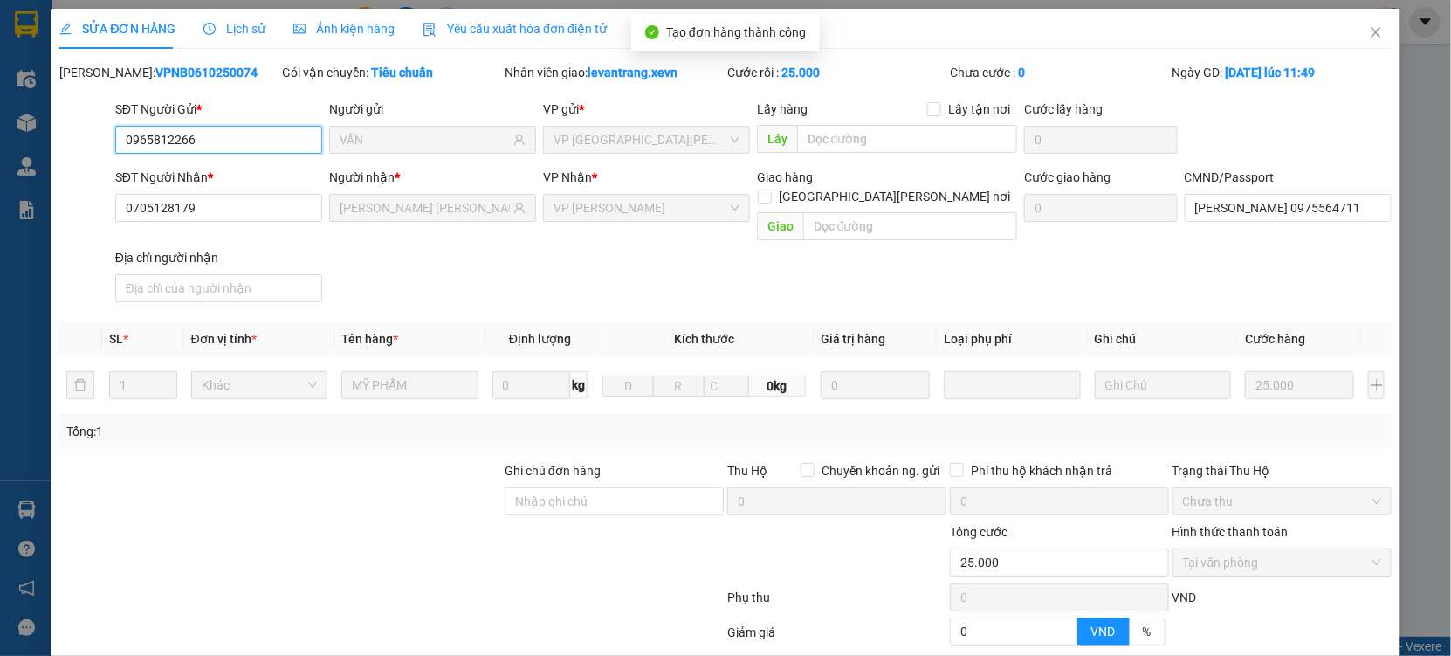
type input "0965812266"
type input "VÂN"
type input "0705128179"
type input "VŨ NGỌC HIẾU"
type input "CƯỜNG 0975564711"
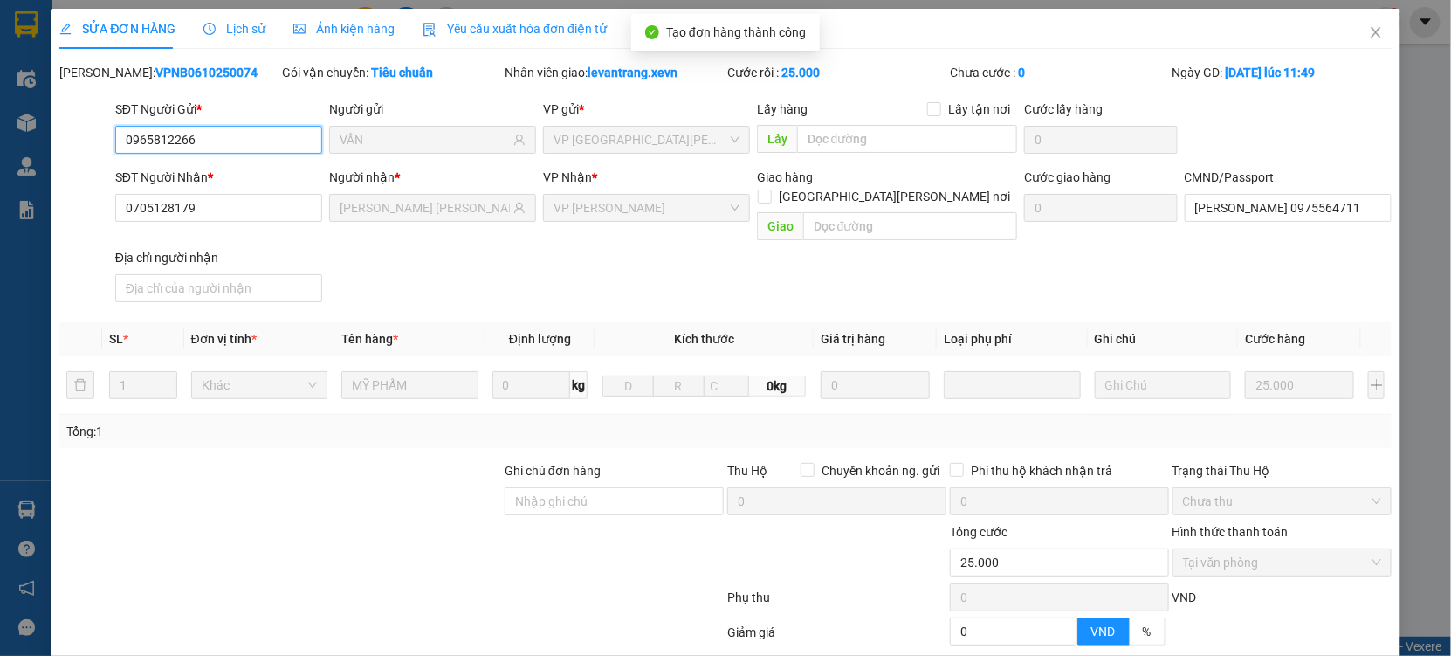
type input "0"
type input "25.000"
click at [1363, 24] on span "Close" at bounding box center [1376, 33] width 49 height 49
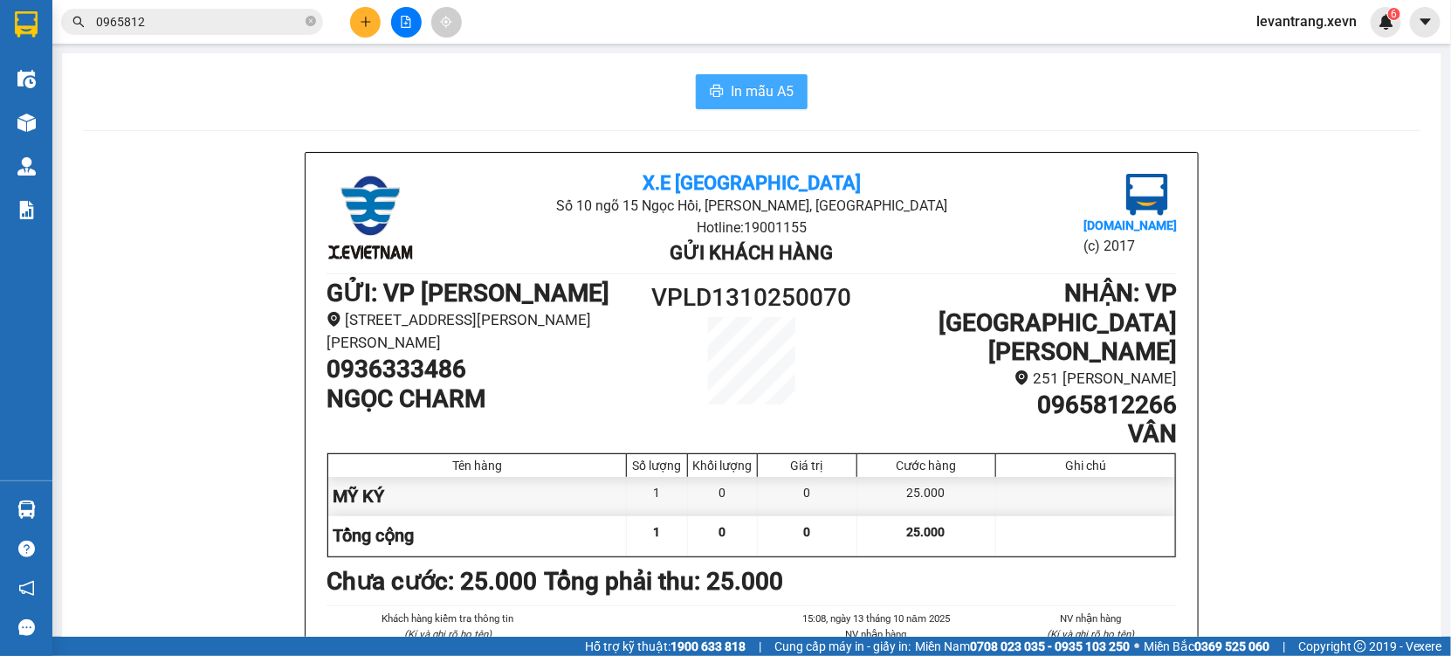
click at [761, 85] on span "In mẫu A5" at bounding box center [762, 91] width 63 height 22
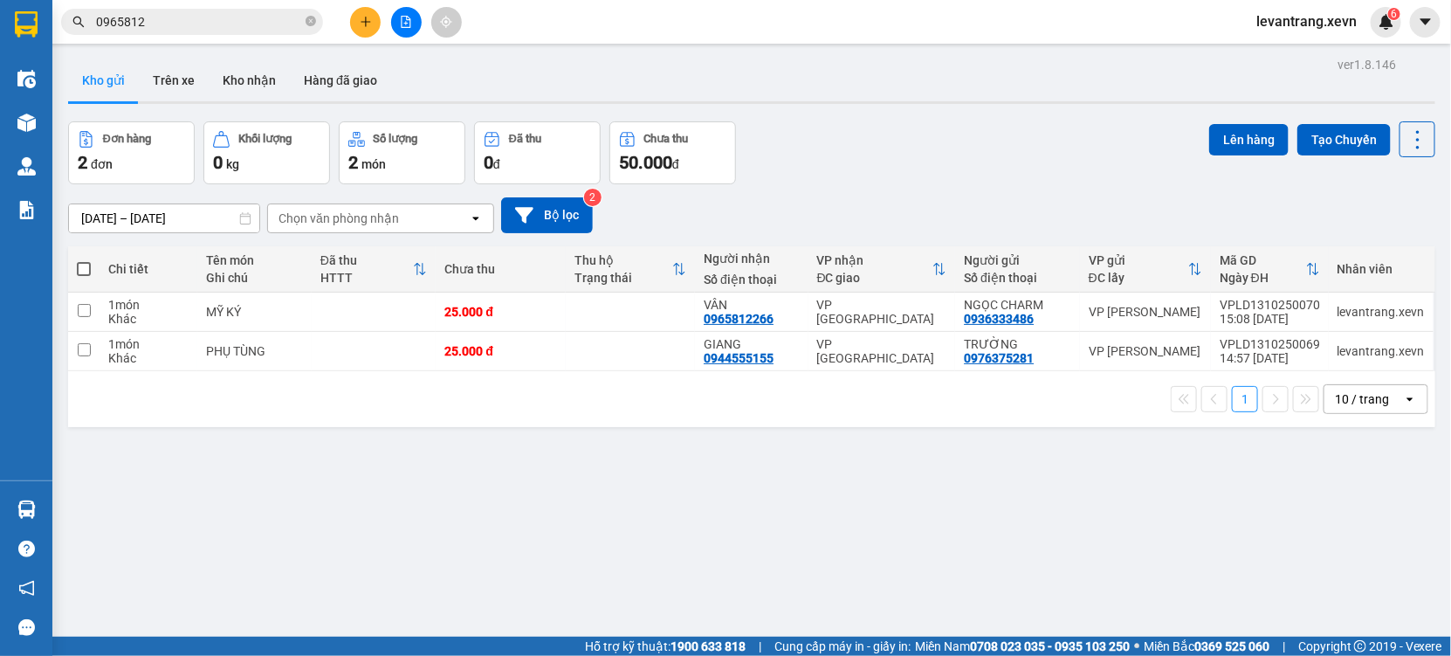
click at [183, 24] on input "0965812" at bounding box center [199, 21] width 206 height 19
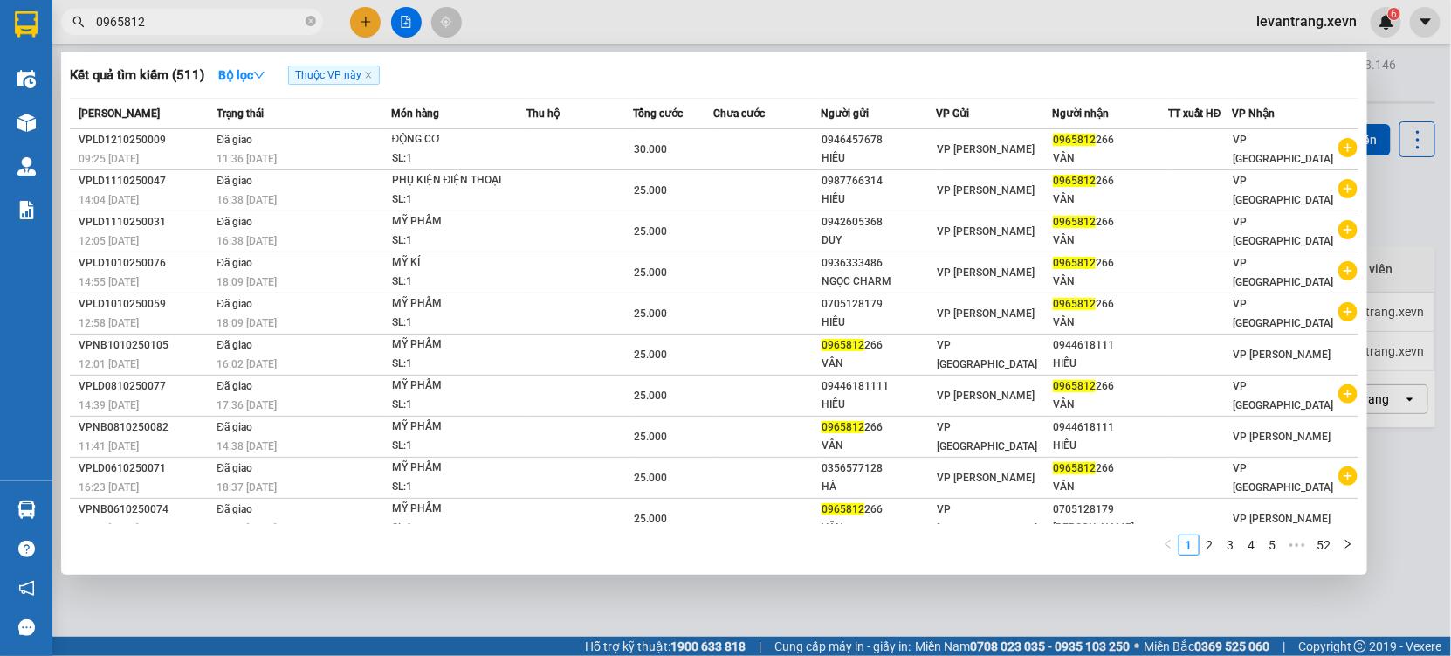
click at [183, 24] on input "0965812" at bounding box center [199, 21] width 206 height 19
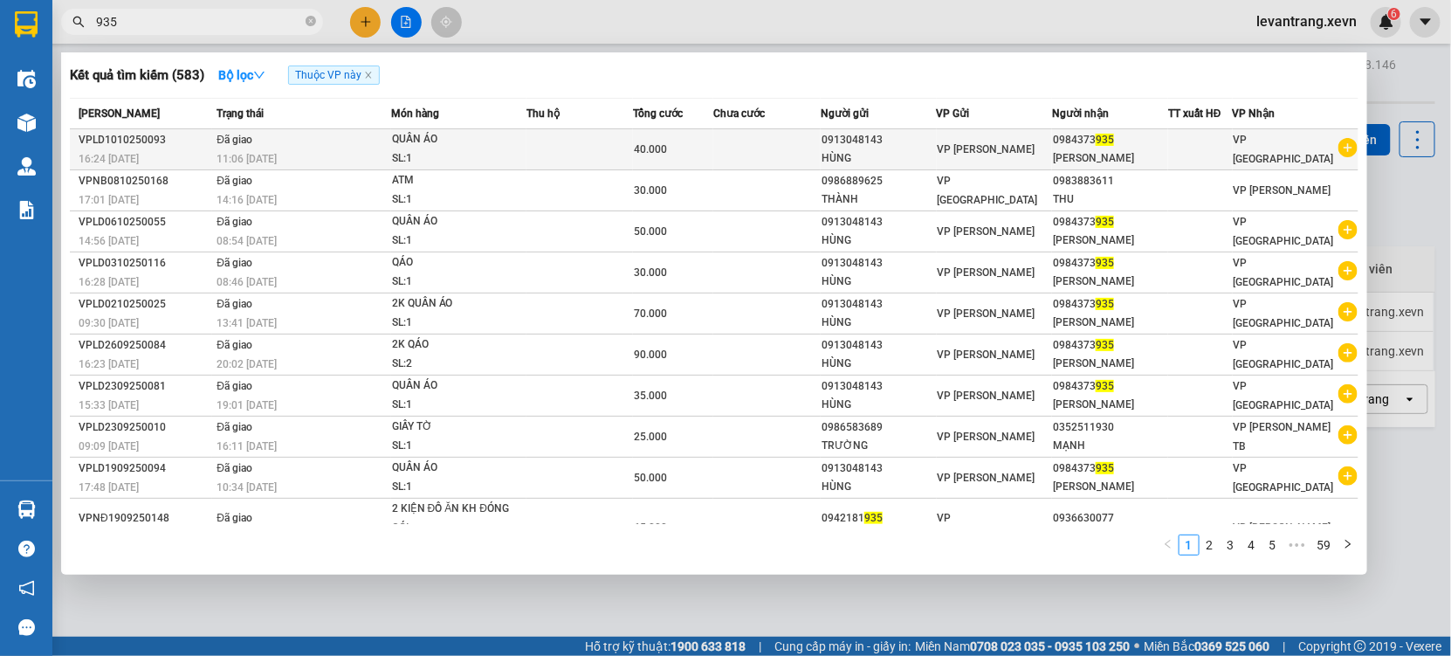
type input "935"
click at [1339, 147] on icon "plus-circle" at bounding box center [1348, 147] width 19 height 19
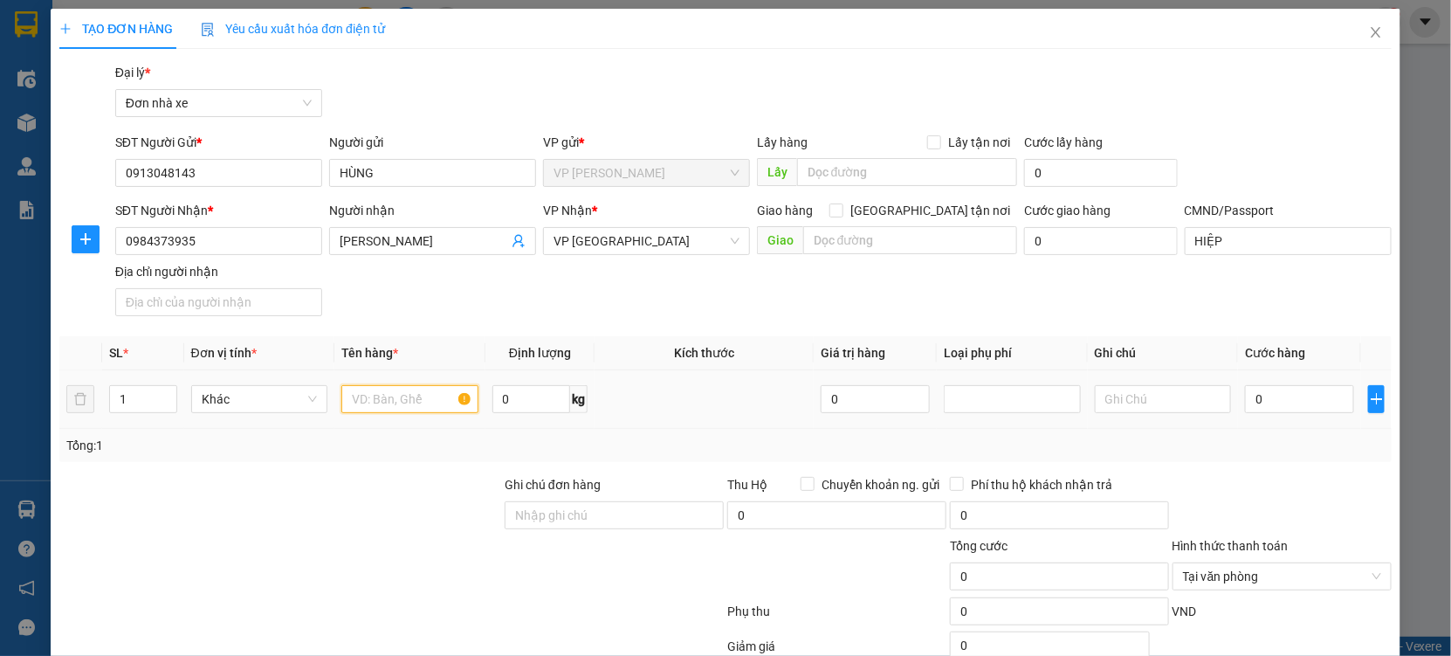
click at [376, 406] on input "text" at bounding box center [409, 399] width 137 height 28
type input "QÁO"
type input "13"
click at [1268, 396] on input "0" at bounding box center [1299, 399] width 109 height 28
type input "3"
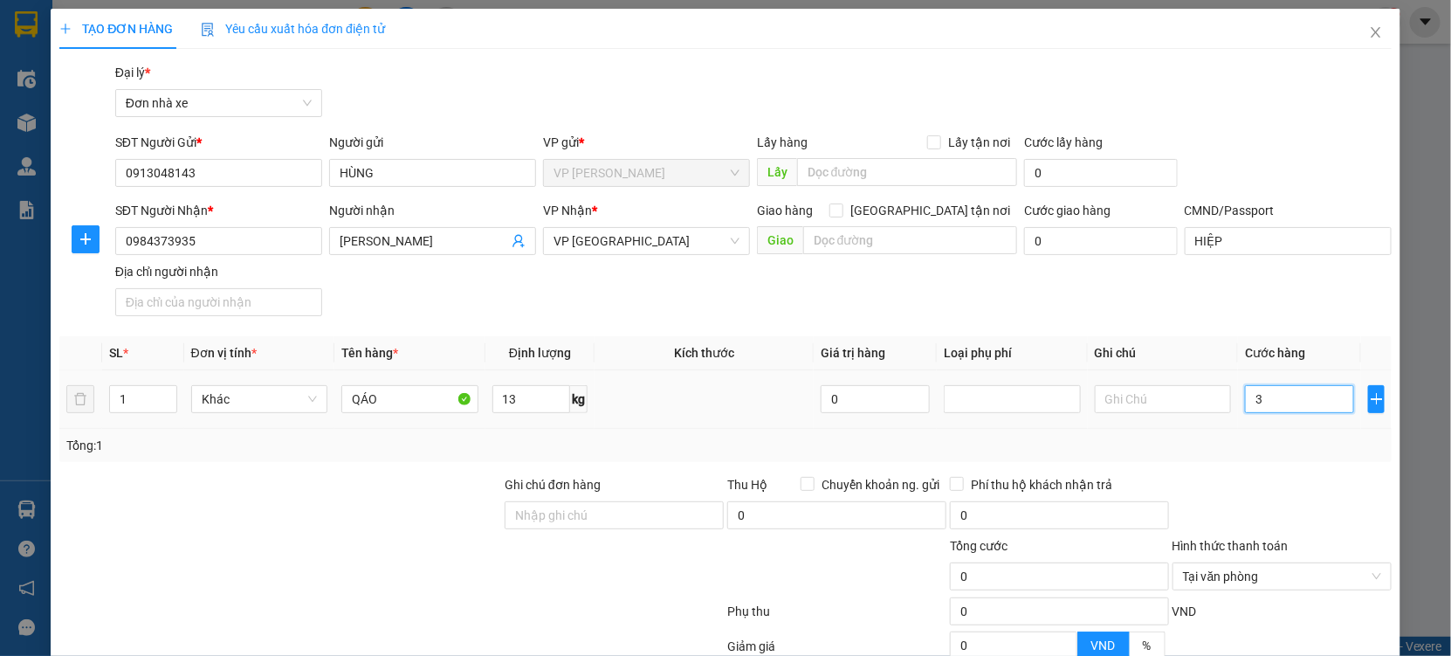
type input "3"
type input "35"
type input "35.000"
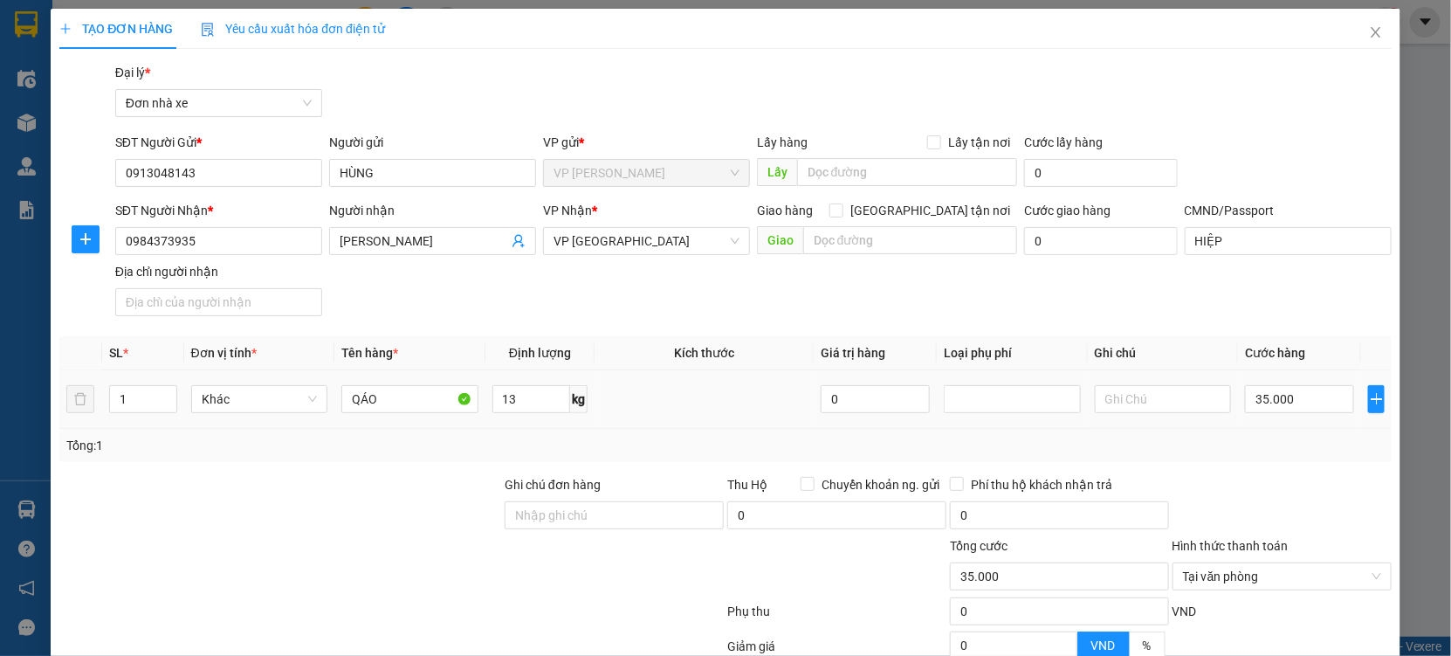
click at [1292, 426] on td "35.000" at bounding box center [1299, 399] width 123 height 59
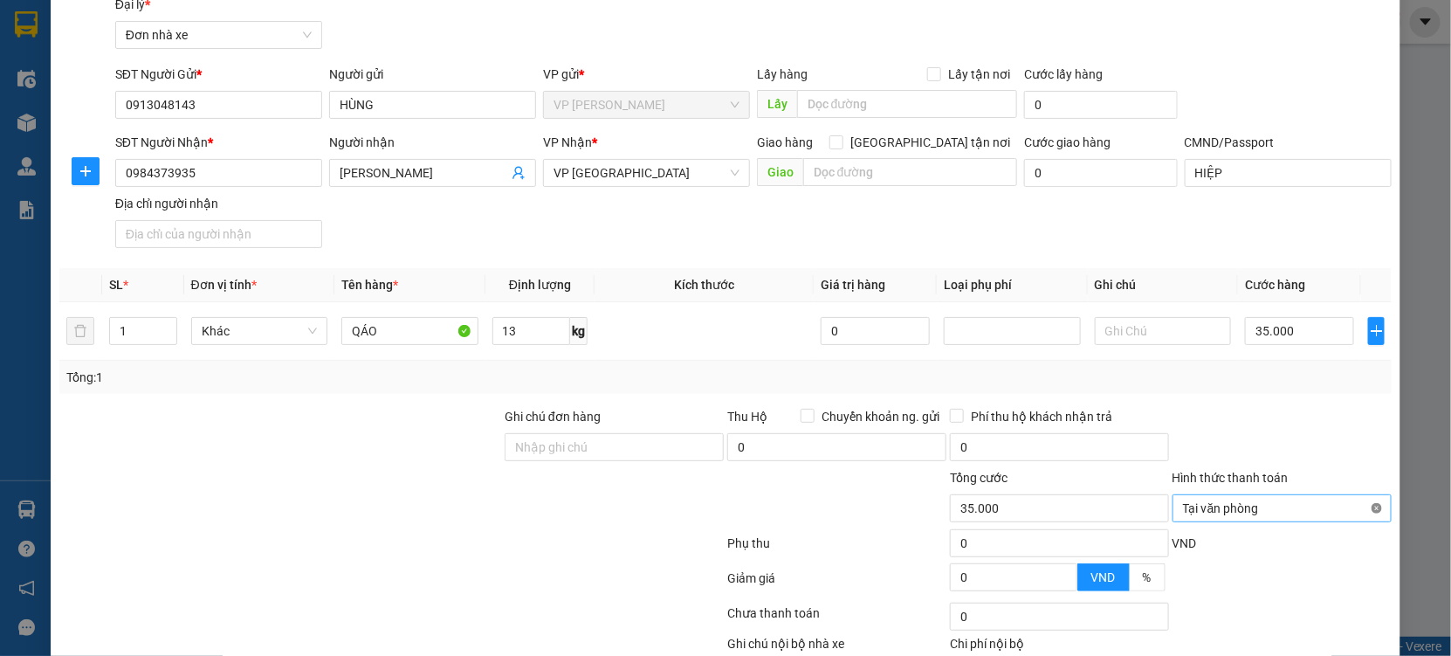
scroll to position [175, 0]
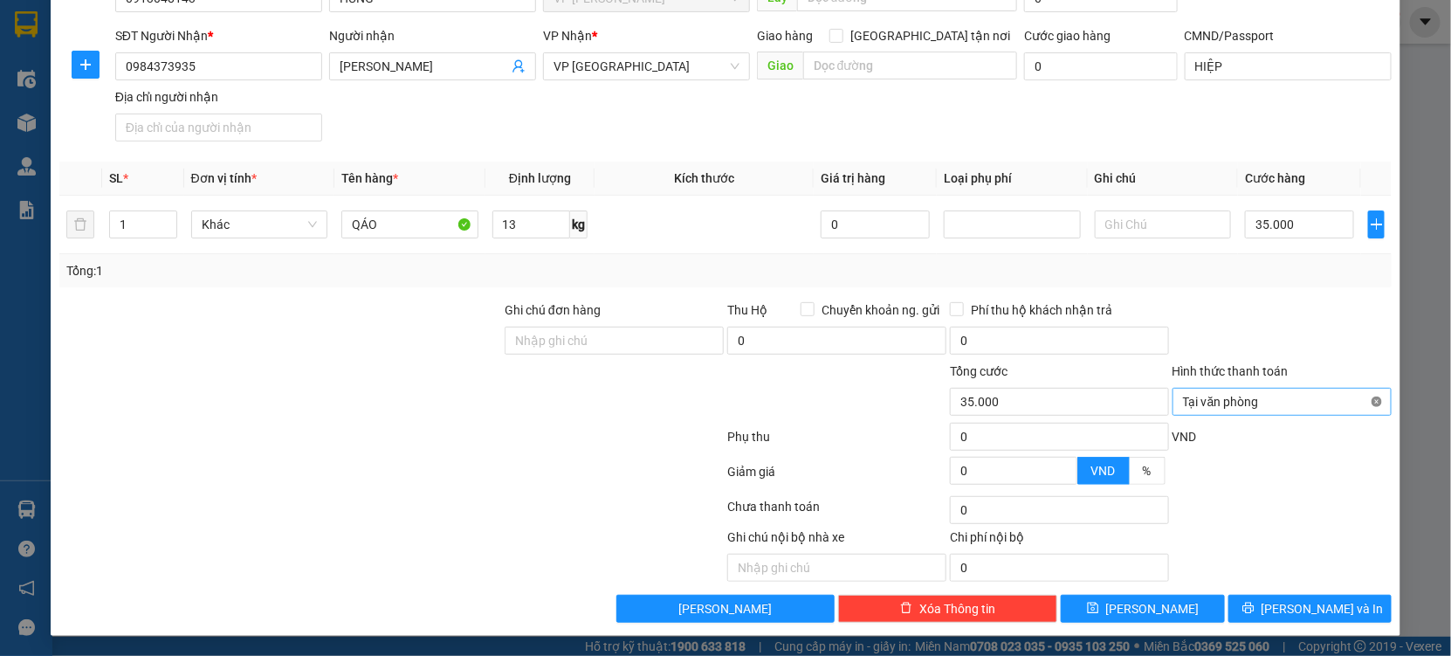
type input "35.000"
drag, startPoint x: 1330, startPoint y: 342, endPoint x: 1300, endPoint y: 544, distance: 203.9
click at [1318, 416] on form "Ghi chú đơn hàng Thu Hộ Chuyển khoản ng. gửi 0 Phí thu hộ khách nhận trả 0 Tổng…" at bounding box center [725, 396] width 1333 height 192
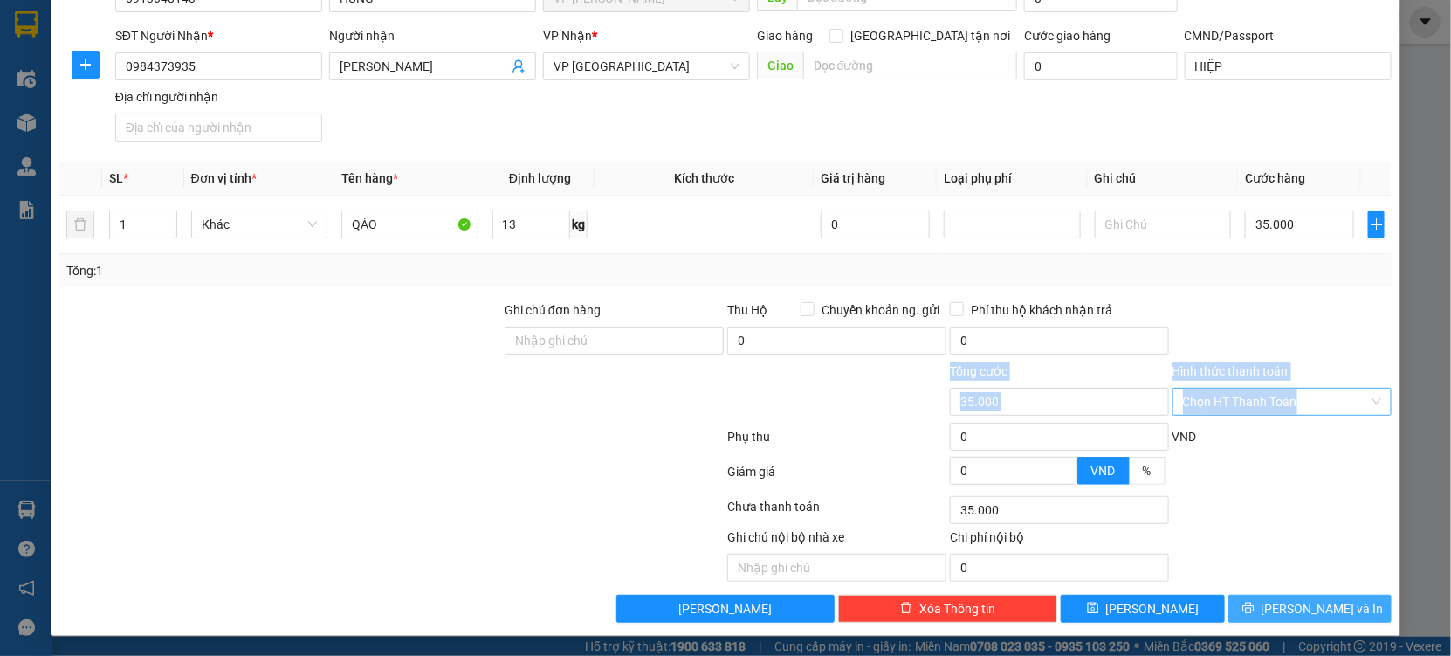
click at [1255, 616] on span "printer" at bounding box center [1249, 609] width 12 height 14
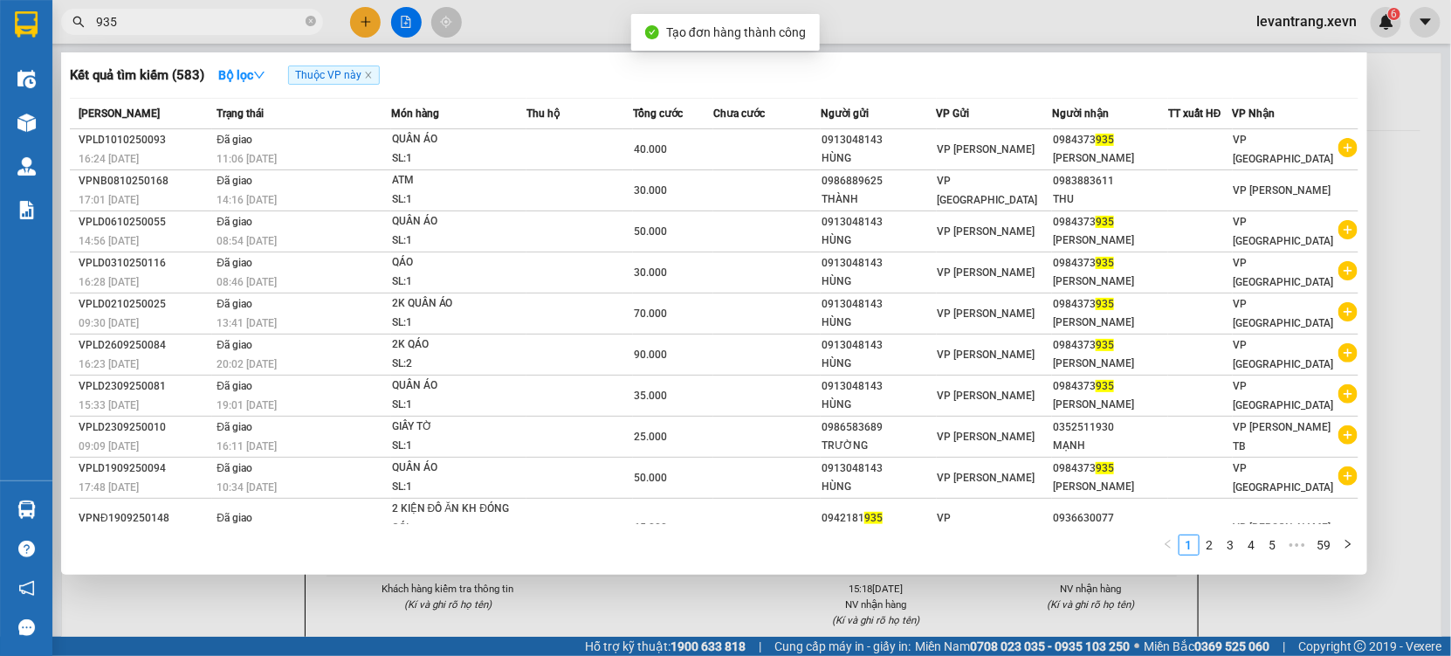
click at [737, 590] on div at bounding box center [725, 328] width 1451 height 656
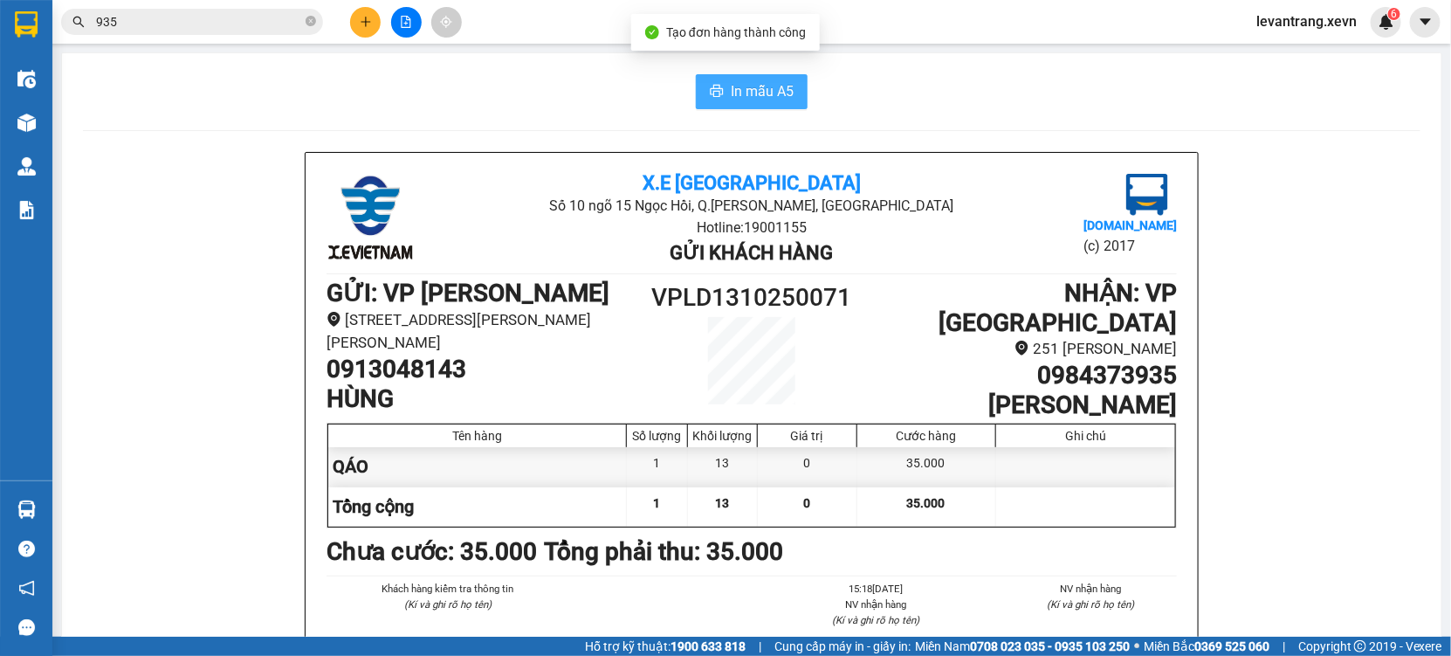
click at [755, 98] on span "In mẫu A5" at bounding box center [762, 91] width 63 height 22
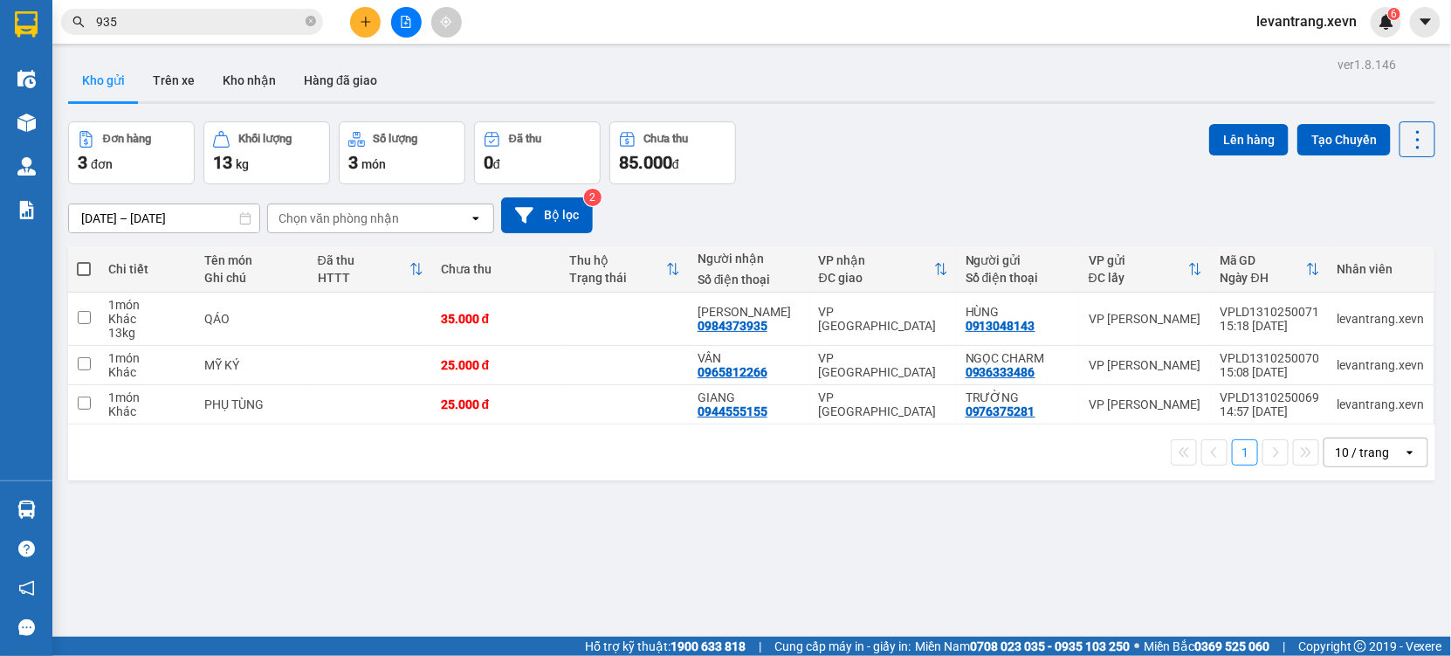
click at [139, 19] on input "935" at bounding box center [199, 21] width 206 height 19
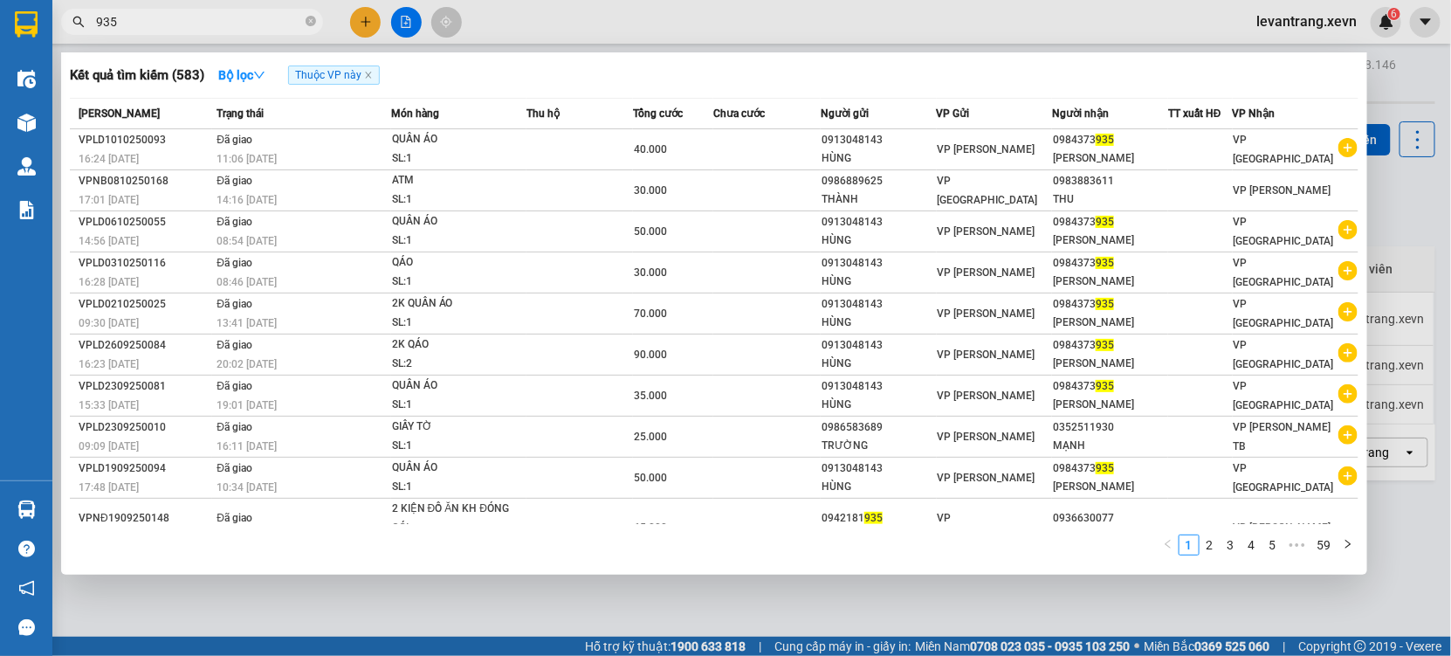
click at [139, 19] on input "935" at bounding box center [199, 21] width 206 height 19
paste input "0964200189"
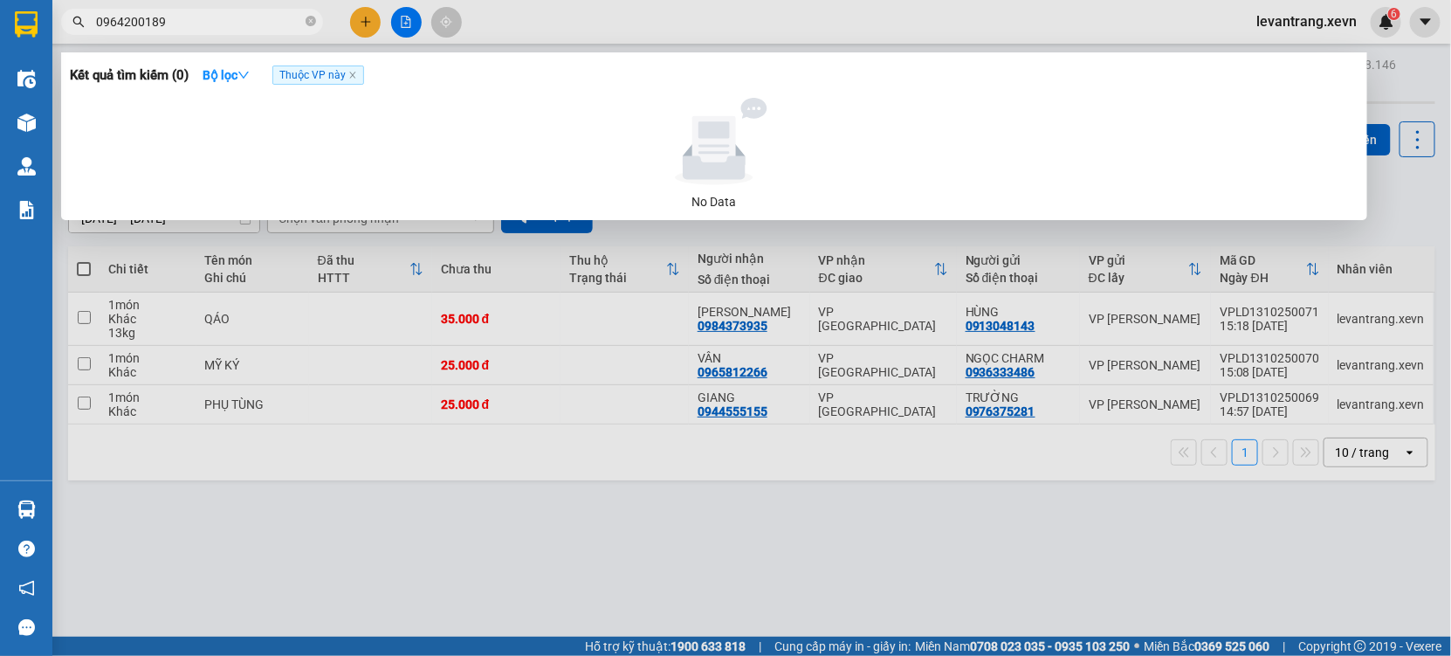
click at [407, 572] on div at bounding box center [725, 328] width 1451 height 656
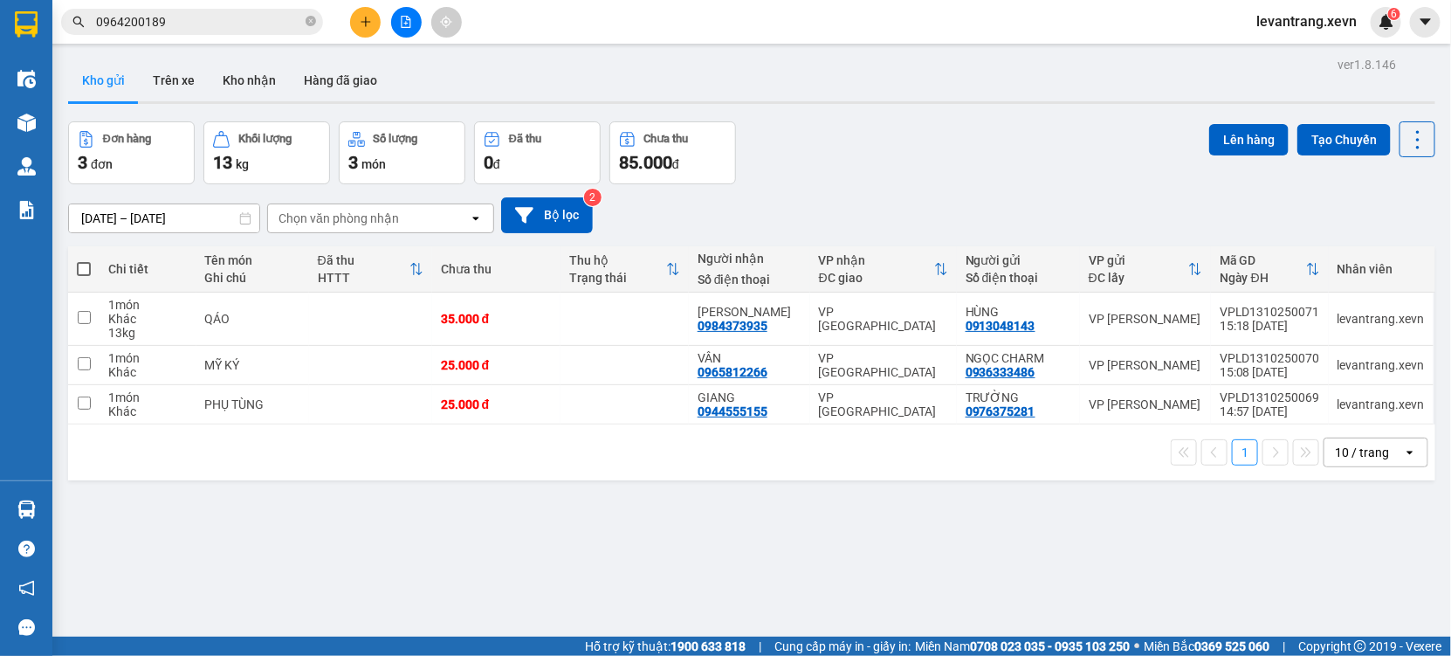
click at [190, 29] on input "0964200189" at bounding box center [199, 21] width 206 height 19
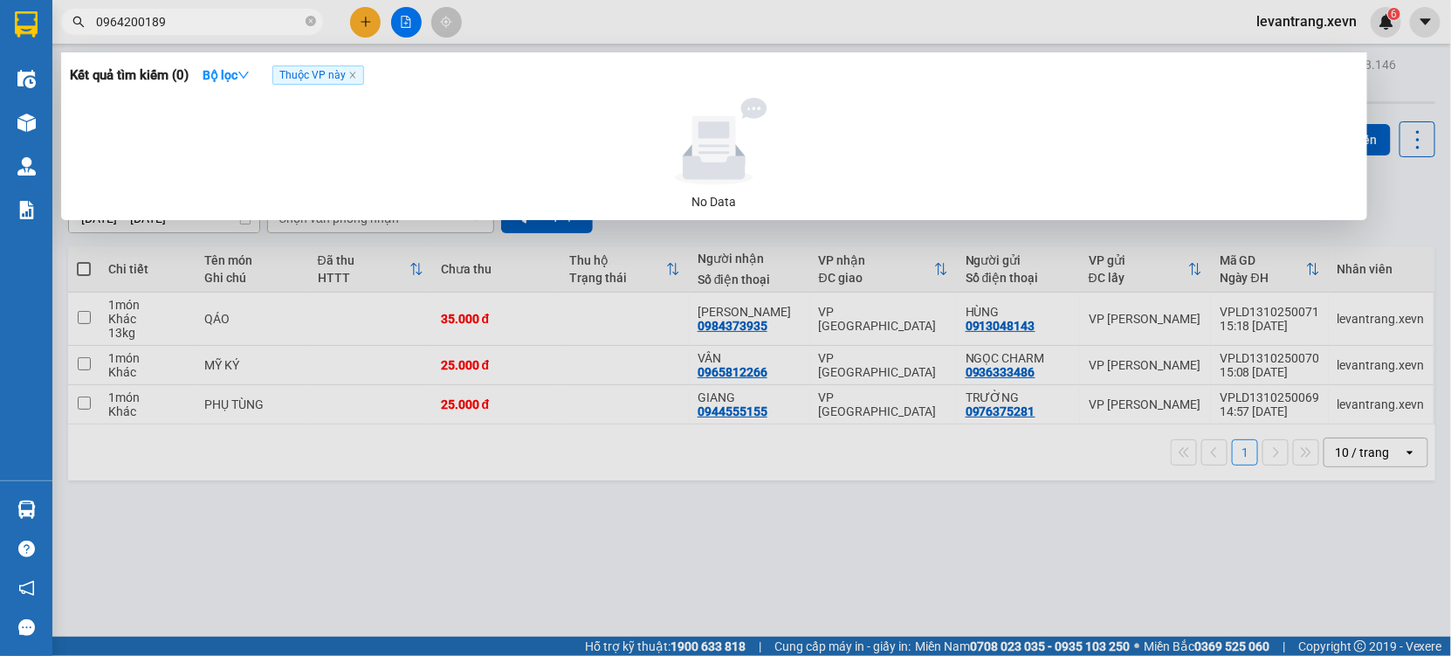
click at [190, 29] on input "0964200189" at bounding box center [199, 21] width 206 height 19
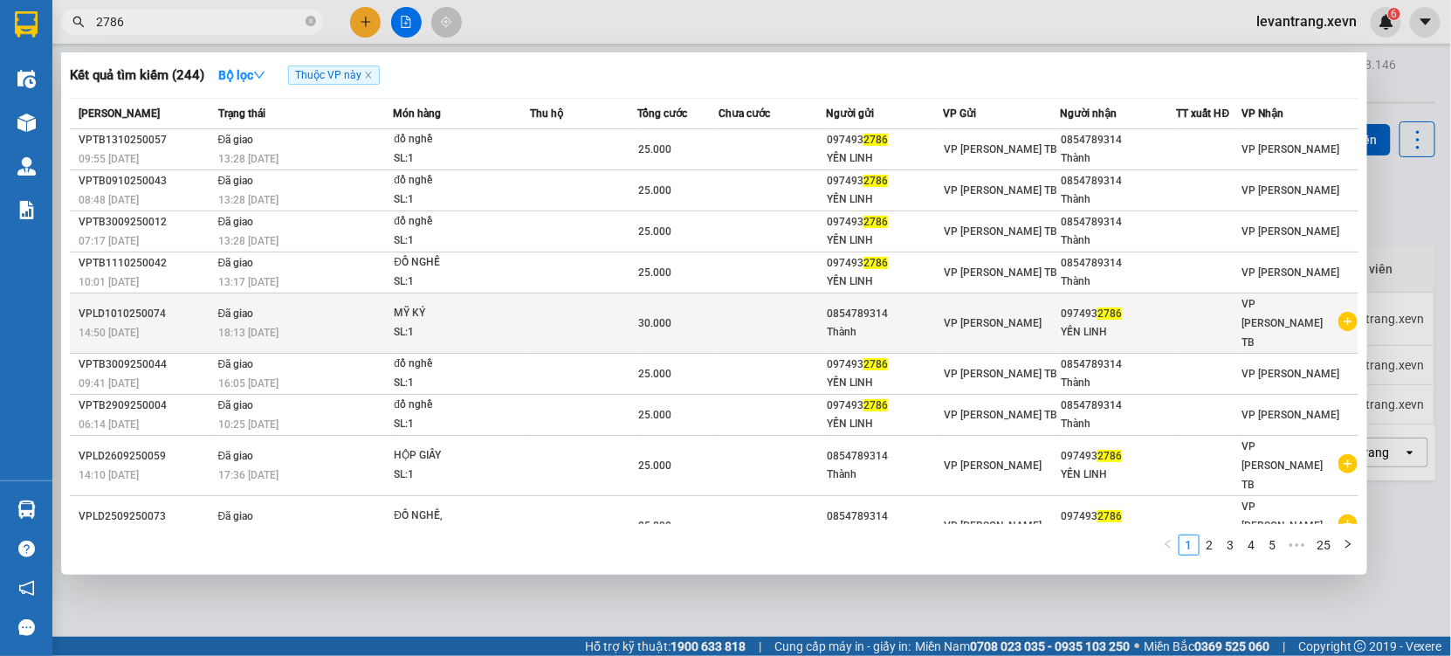
type input "2786"
click at [1340, 329] on icon "plus-circle" at bounding box center [1348, 321] width 19 height 19
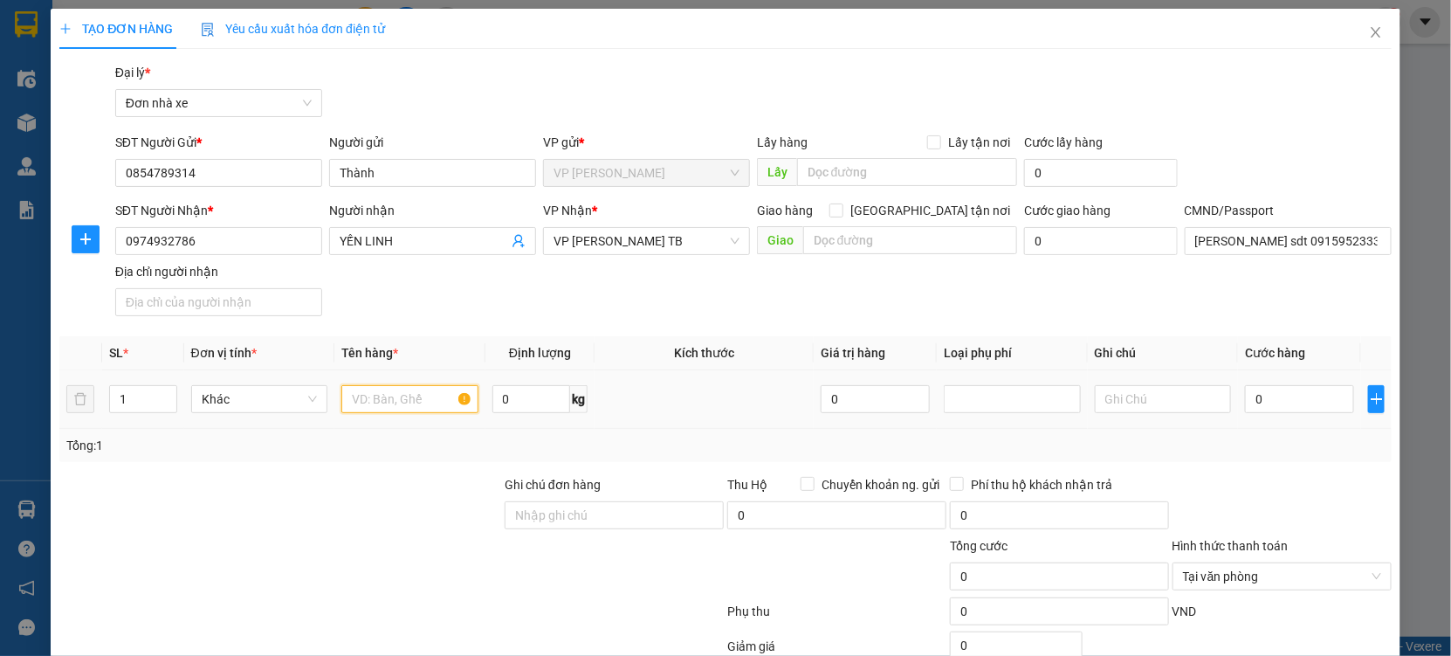
click at [402, 404] on input "text" at bounding box center [409, 399] width 137 height 28
type input "MỸ KÝ"
click at [1290, 396] on input "0" at bounding box center [1299, 399] width 109 height 28
type input "2"
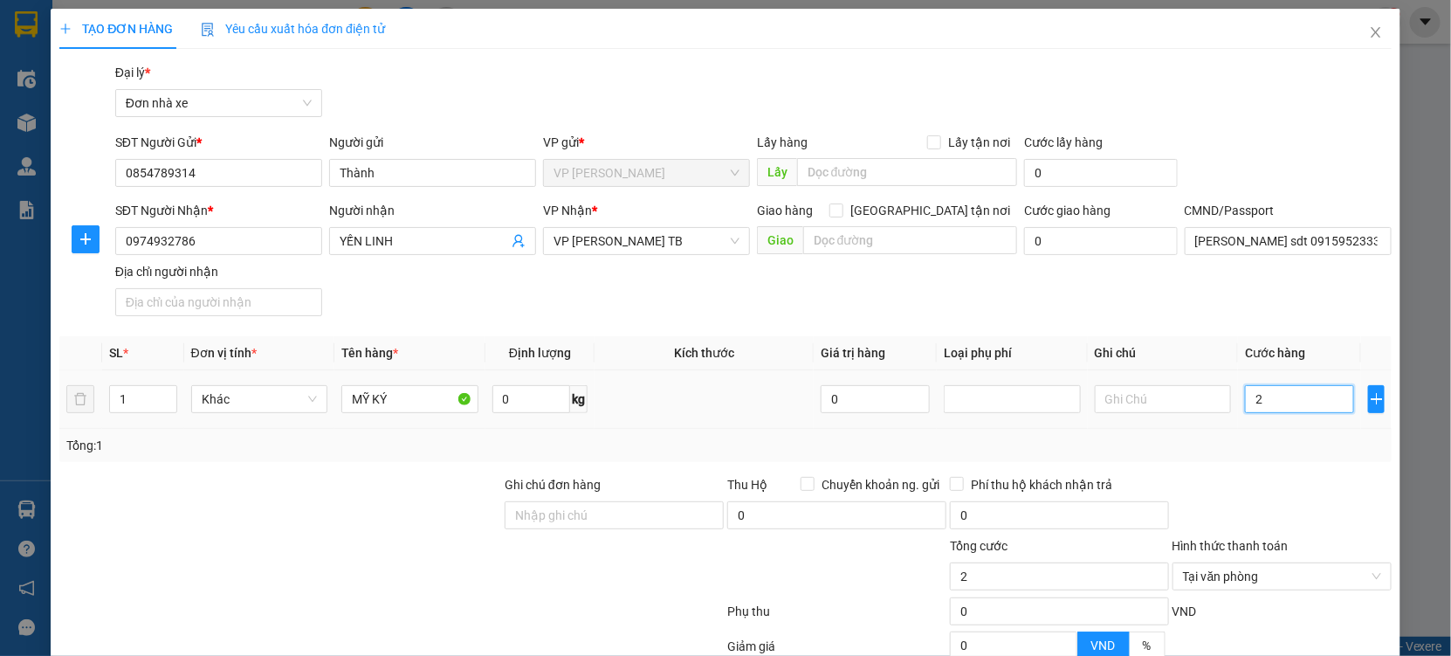
type input "25"
type input "25.000"
click at [1291, 437] on div "Tổng: 1" at bounding box center [725, 445] width 1319 height 19
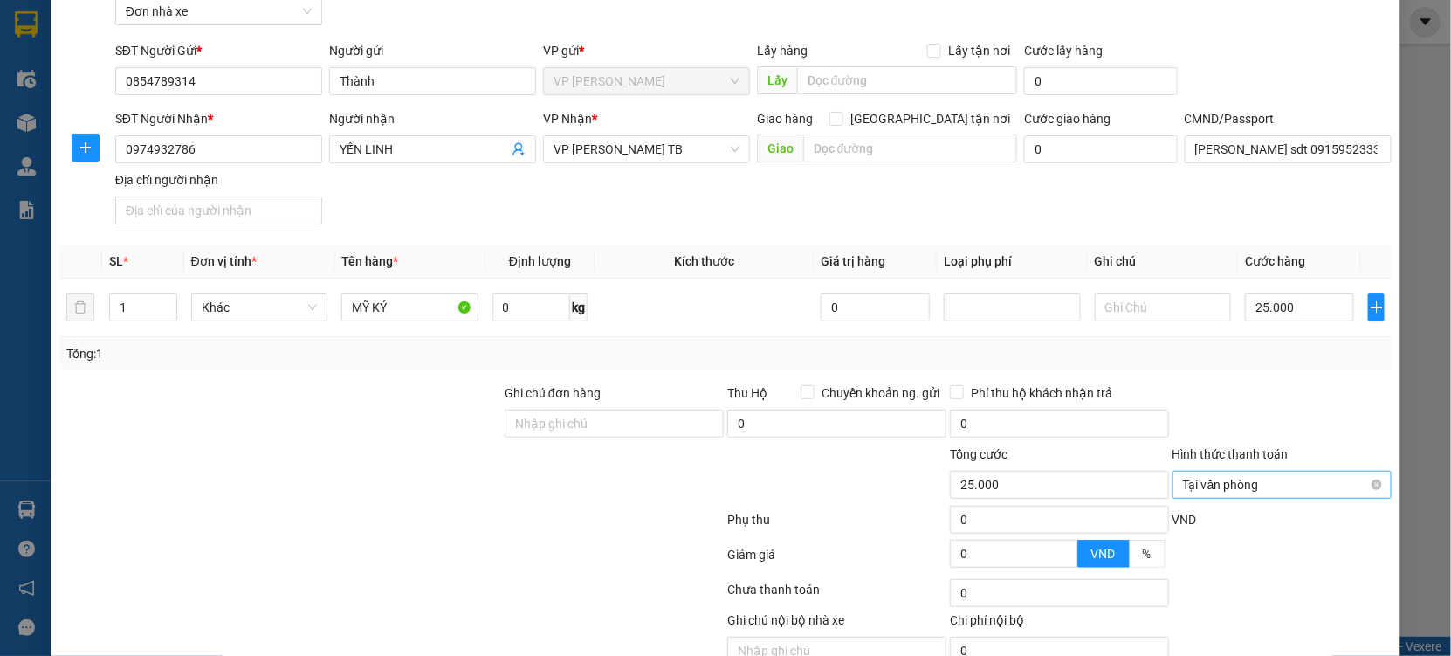
scroll to position [175, 0]
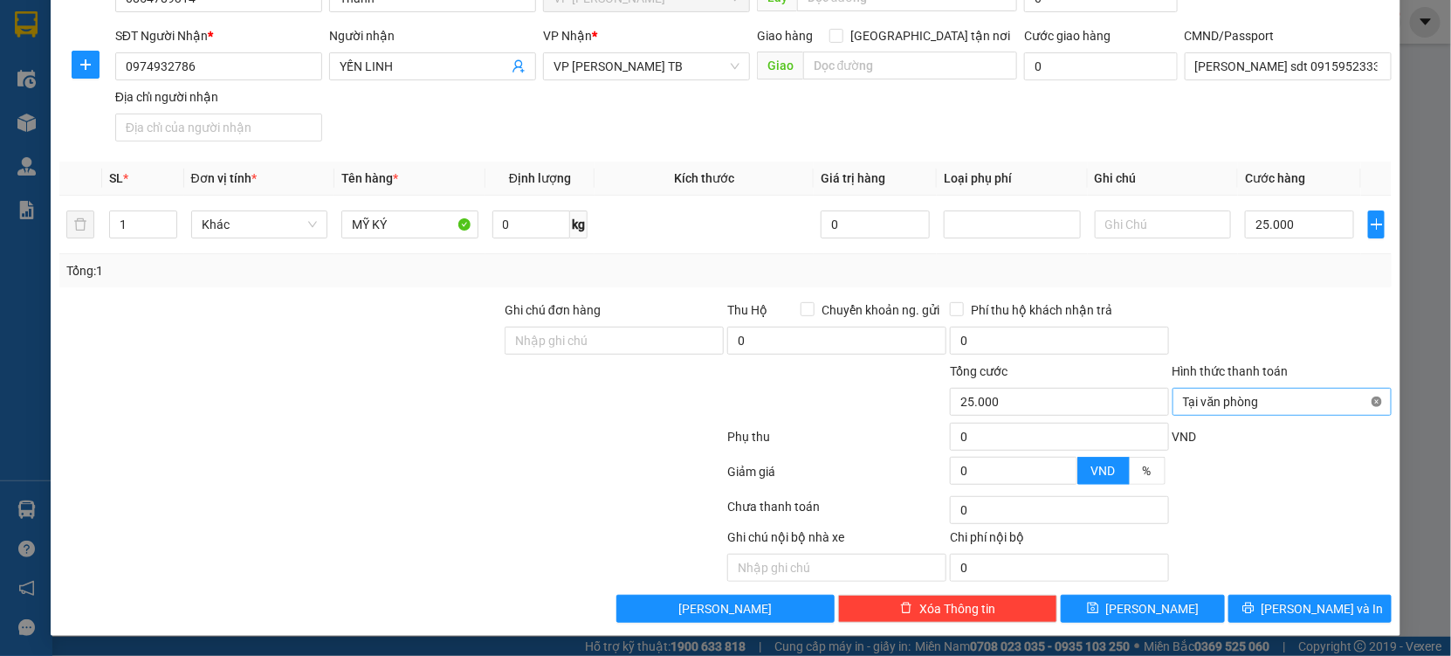
type input "25.000"
click at [1366, 376] on div "Hình thức thanh toán" at bounding box center [1282, 375] width 219 height 26
click at [1317, 605] on span "Lưu và In" at bounding box center [1323, 608] width 122 height 19
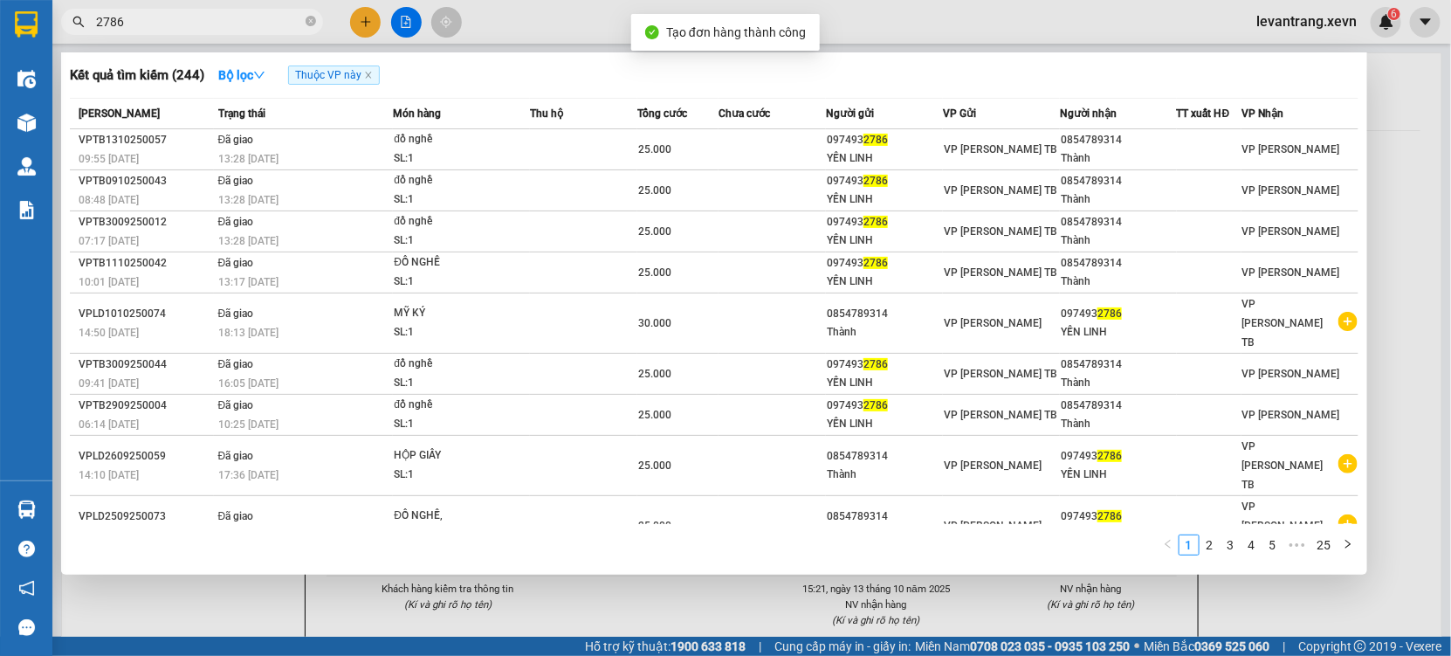
drag, startPoint x: 801, startPoint y: 614, endPoint x: 720, endPoint y: 211, distance: 410.5
click at [800, 607] on div at bounding box center [725, 328] width 1451 height 656
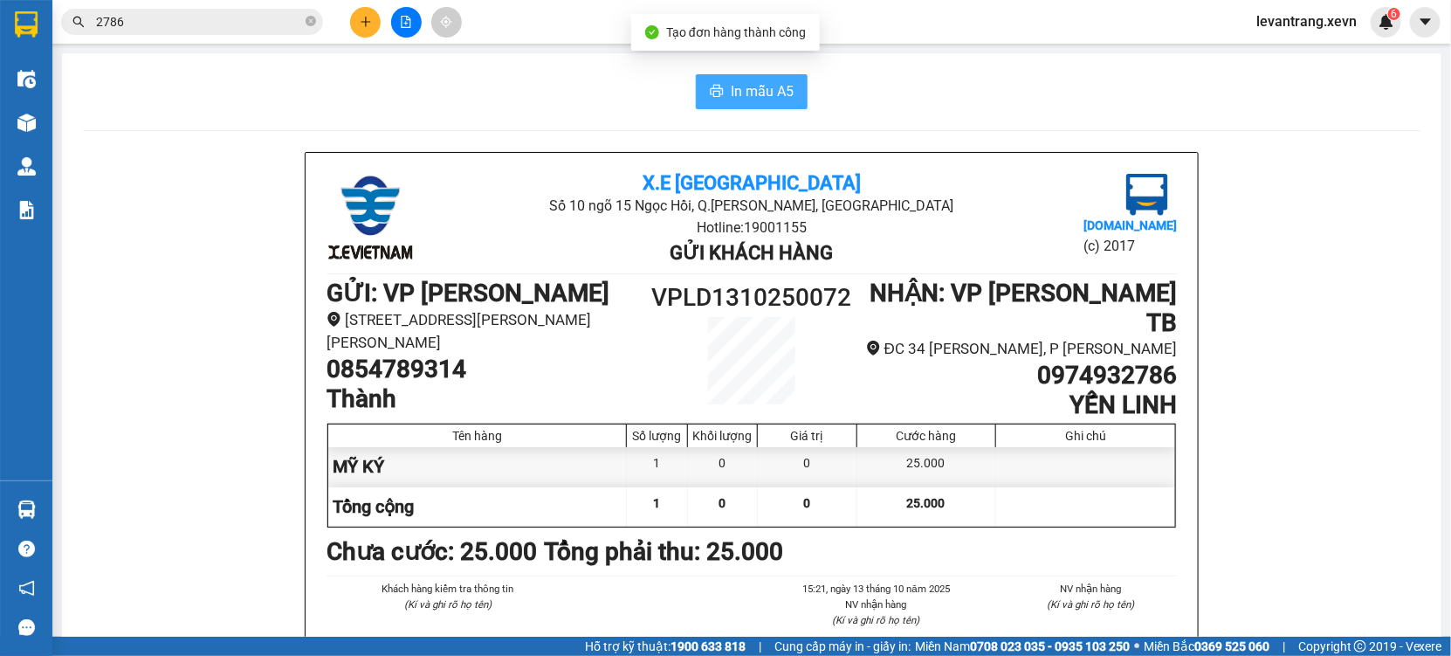
click at [747, 88] on span "In mẫu A5" at bounding box center [762, 91] width 63 height 22
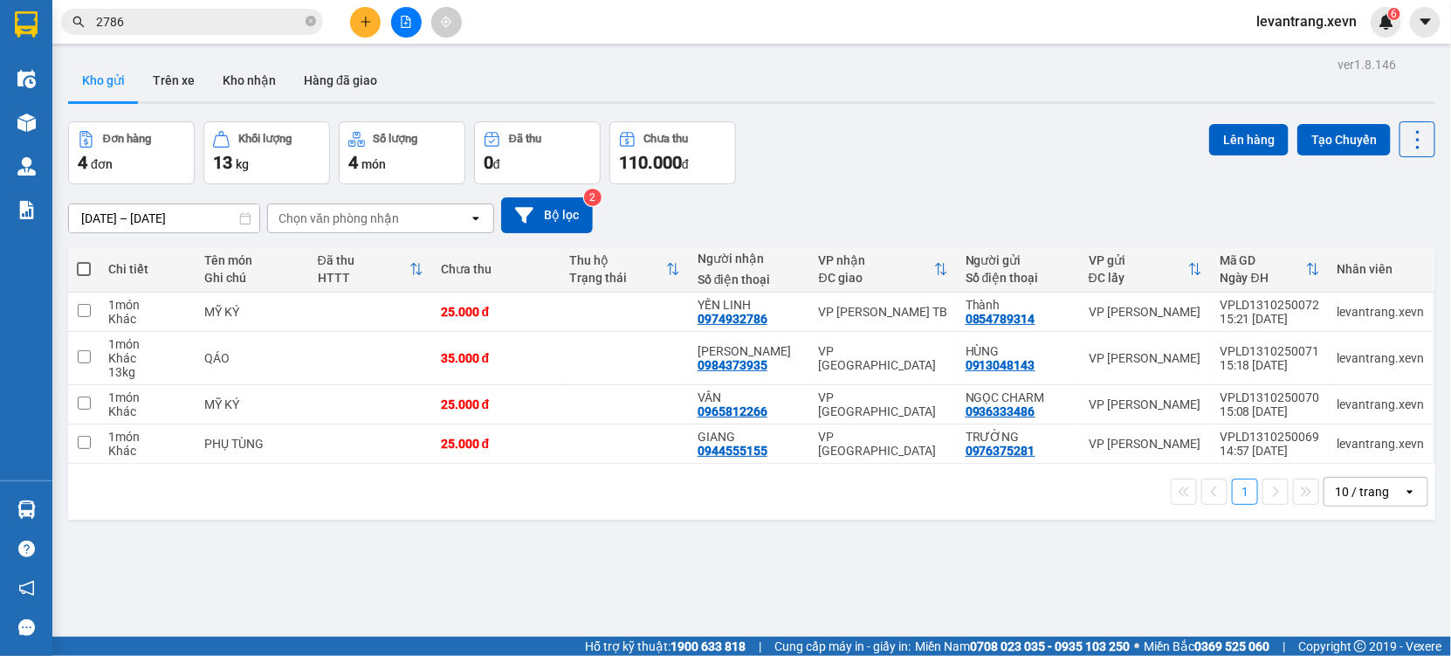
click at [189, 17] on input "2786" at bounding box center [199, 21] width 206 height 19
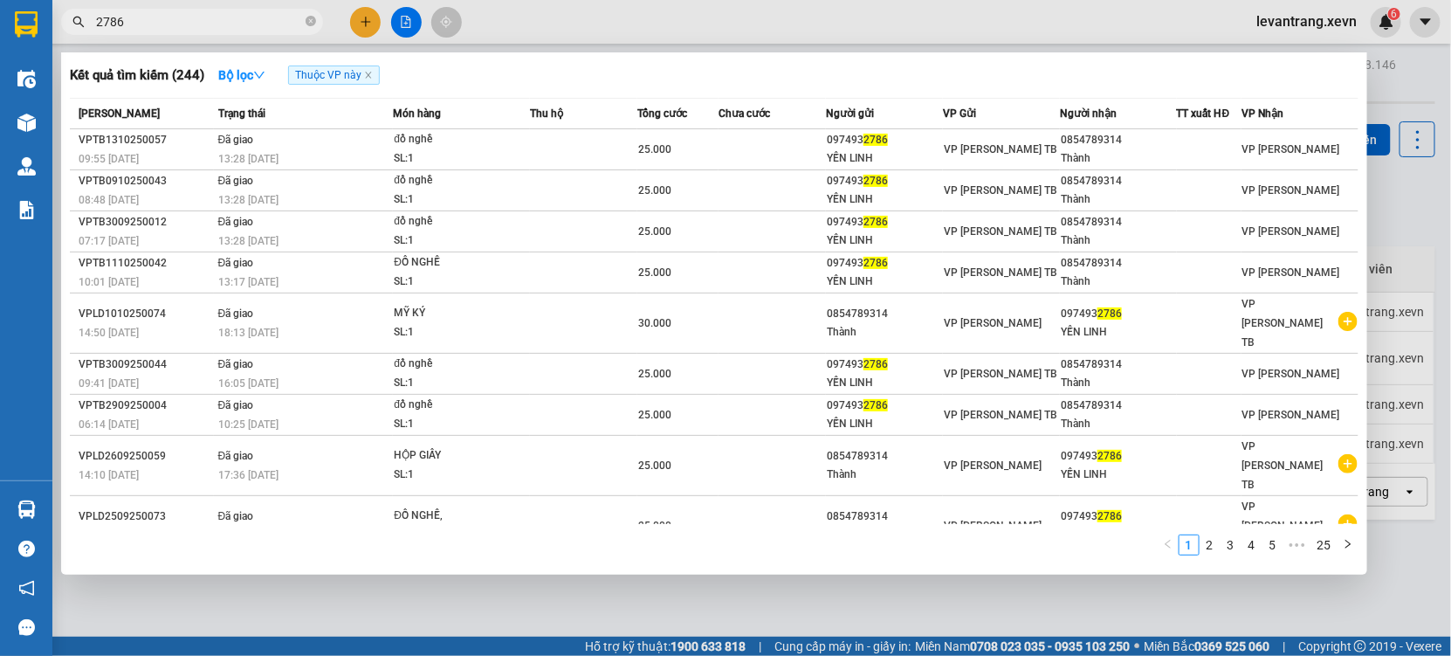
click at [189, 17] on input "2786" at bounding box center [199, 21] width 206 height 19
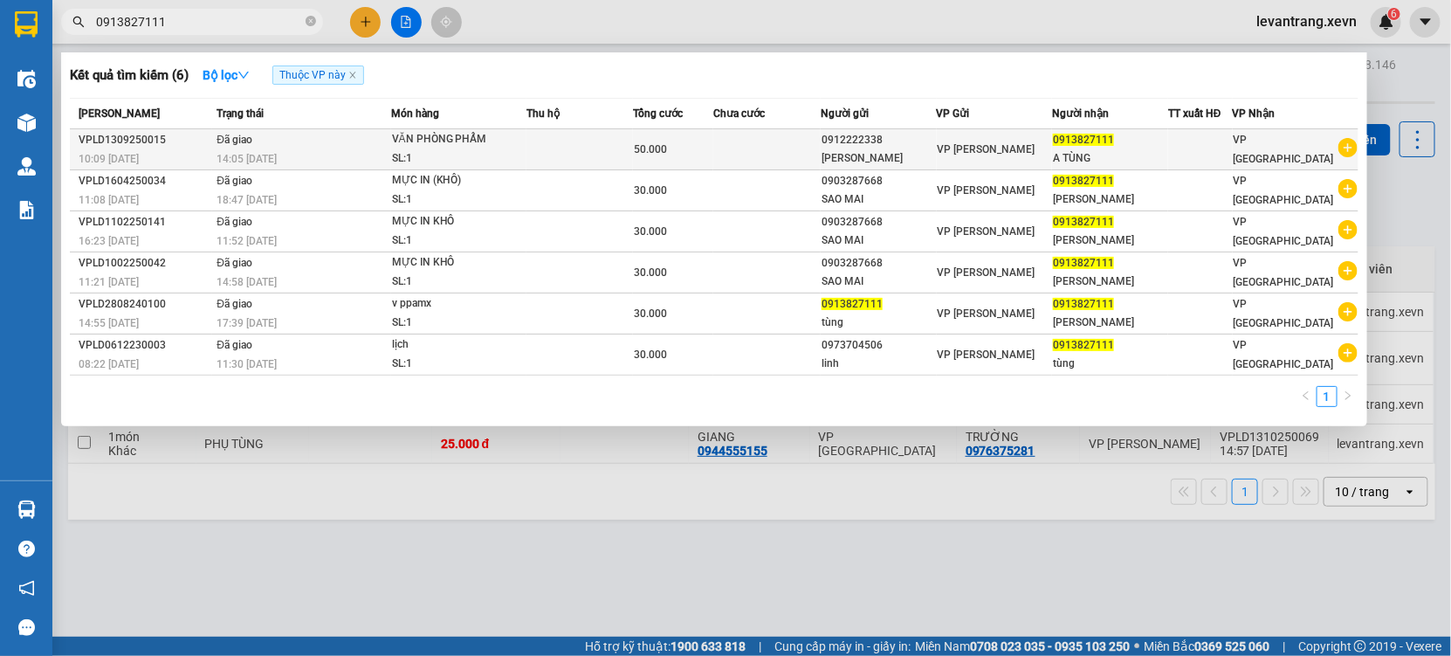
type input "0913827111"
click at [1354, 146] on icon "plus-circle" at bounding box center [1348, 147] width 19 height 19
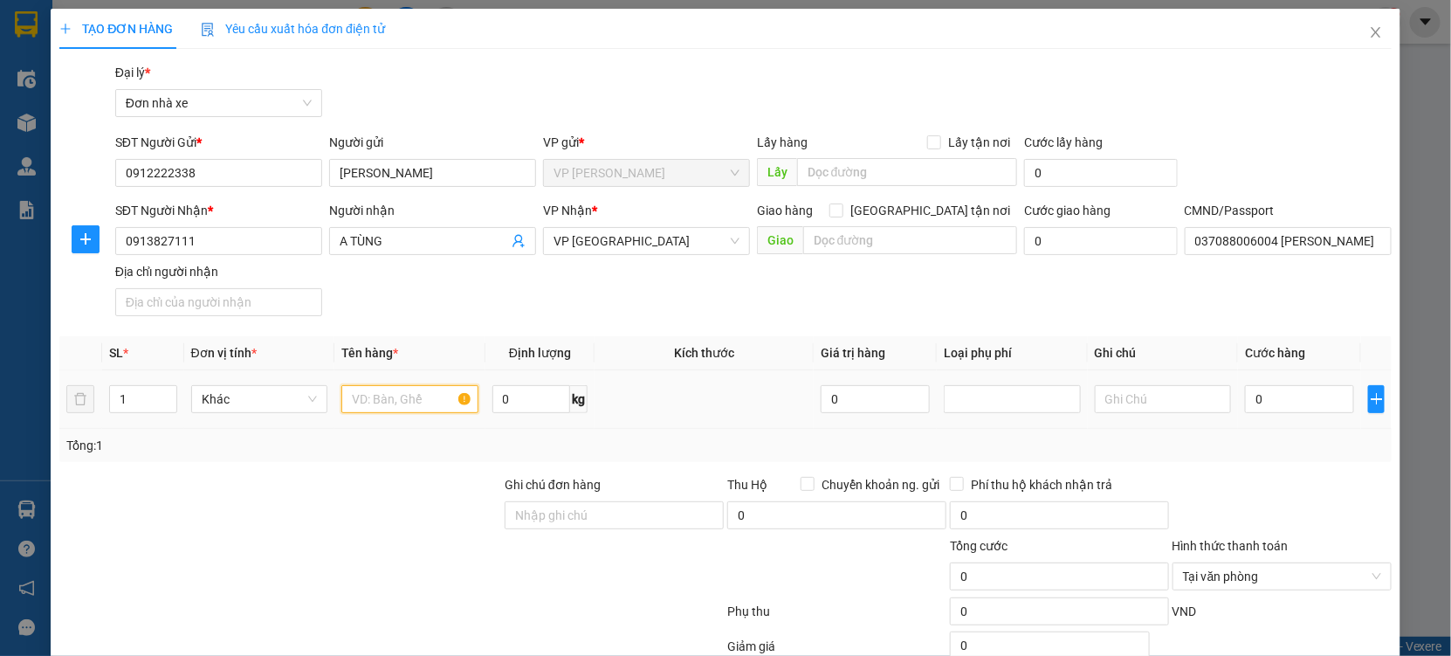
click at [384, 400] on input "text" at bounding box center [409, 399] width 137 height 28
type input "LINH KIỆN"
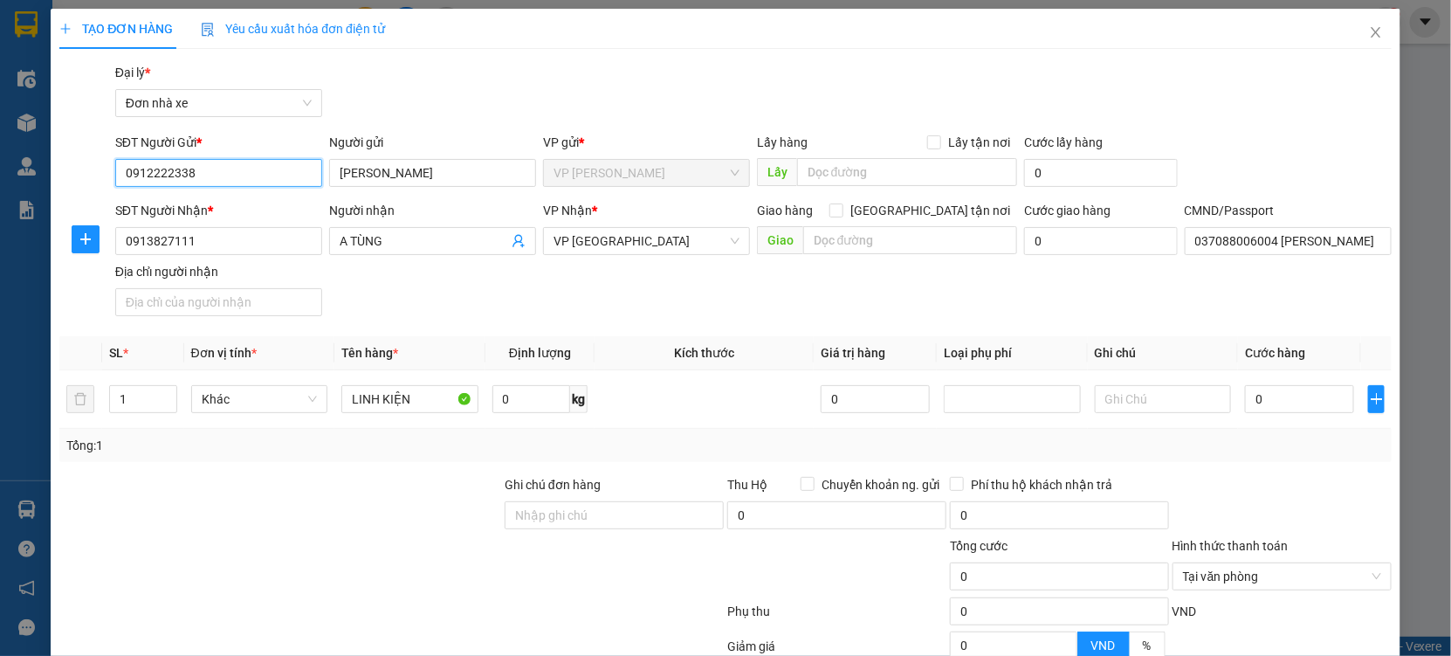
click at [238, 175] on input "0912222338" at bounding box center [218, 173] width 207 height 28
type input "0973704"
click at [180, 205] on div "0973704506 - LINH" at bounding box center [217, 207] width 184 height 19
click at [1271, 405] on input "0" at bounding box center [1299, 399] width 109 height 28
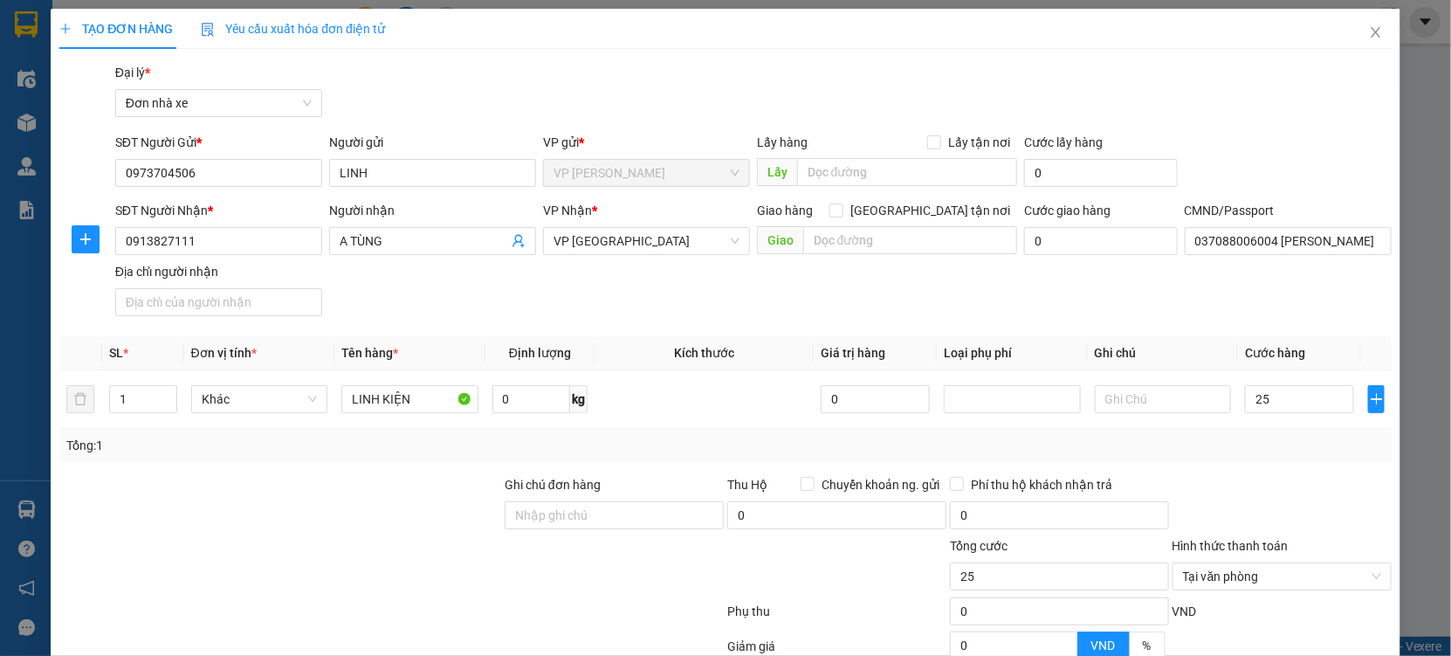
click at [1286, 460] on div "Tổng: 1" at bounding box center [725, 445] width 1333 height 33
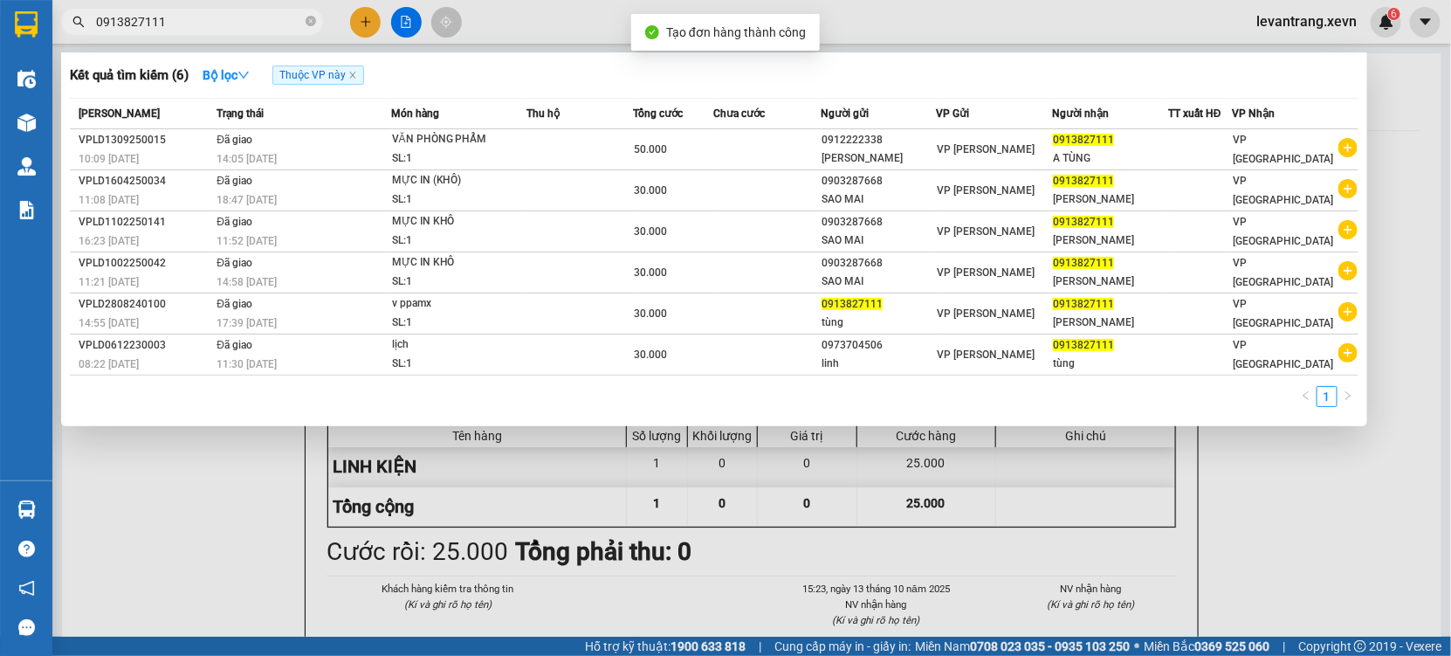
drag, startPoint x: 699, startPoint y: 575, endPoint x: 759, endPoint y: 183, distance: 397.5
click at [701, 548] on div at bounding box center [725, 328] width 1451 height 656
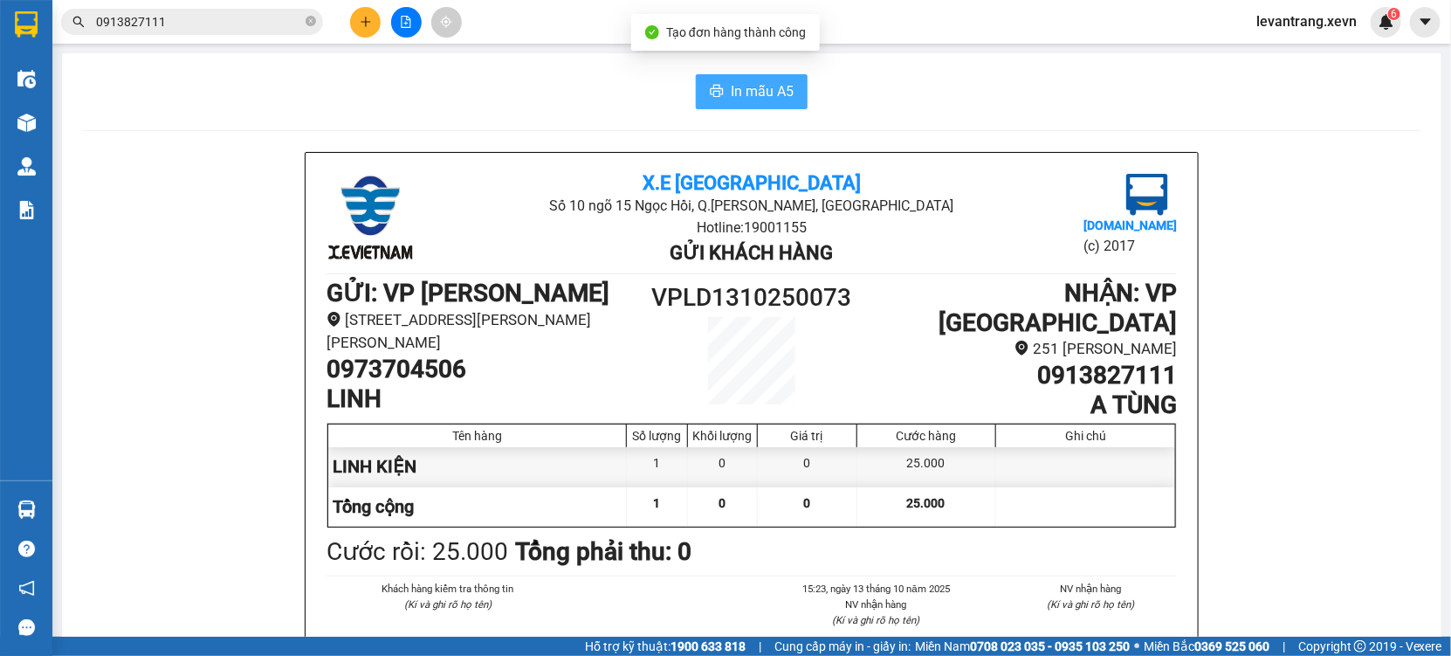
click at [751, 95] on span "In mẫu A5" at bounding box center [762, 91] width 63 height 22
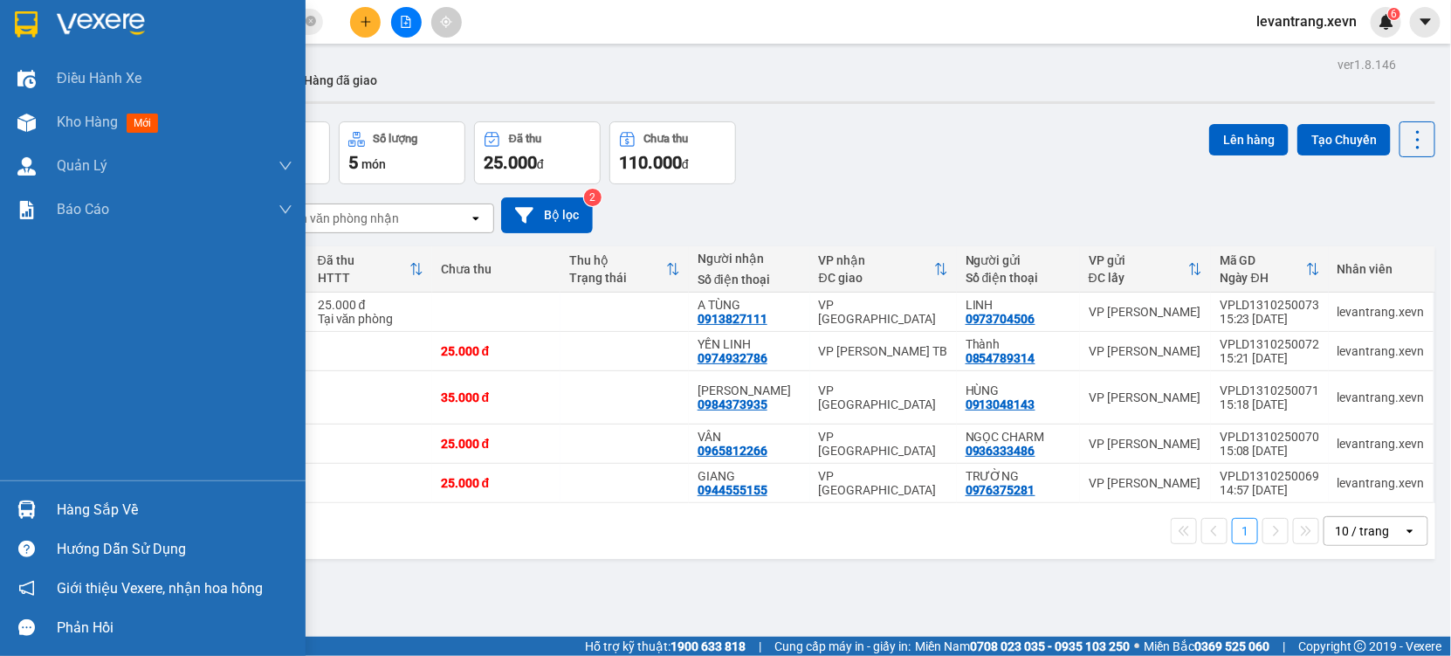
click at [39, 513] on div at bounding box center [26, 509] width 31 height 31
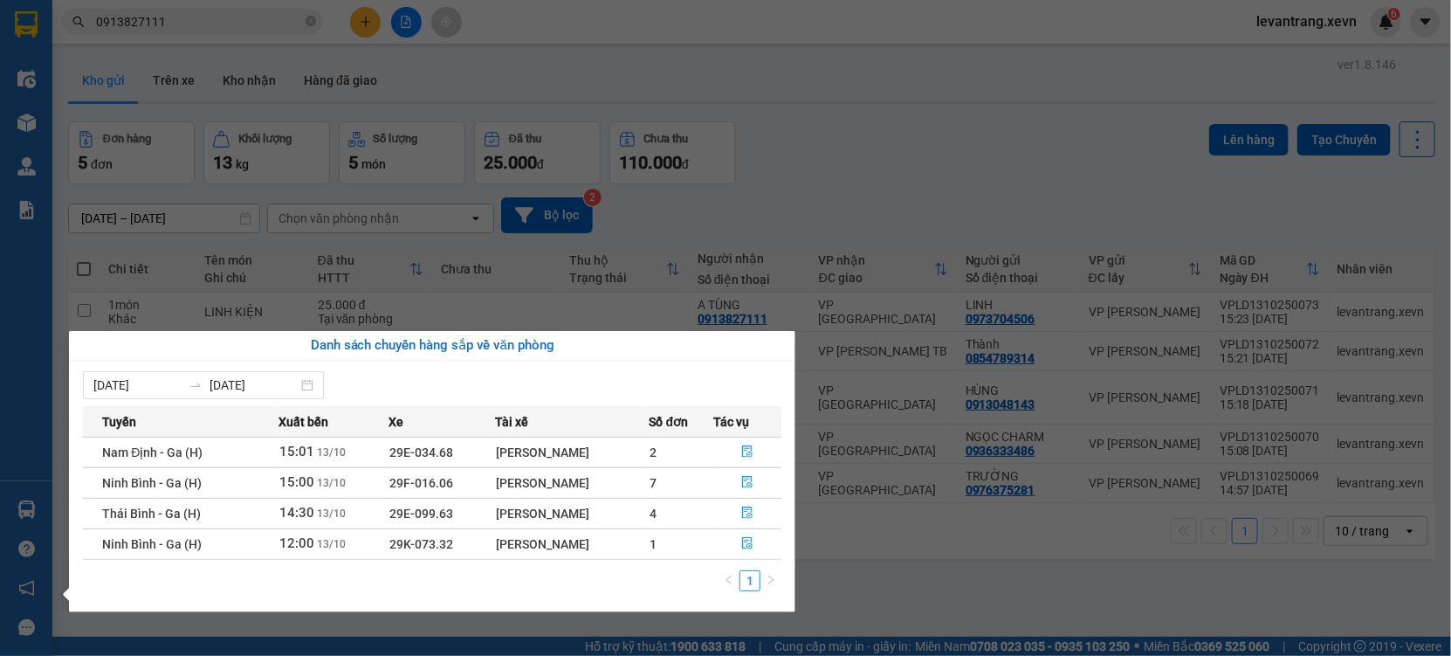
click at [911, 582] on section "Kết quả tìm kiếm ( 6 ) Bộ lọc Thuộc VP này Mã ĐH Trạng thái Món hàng Thu hộ Tổn…" at bounding box center [725, 328] width 1451 height 656
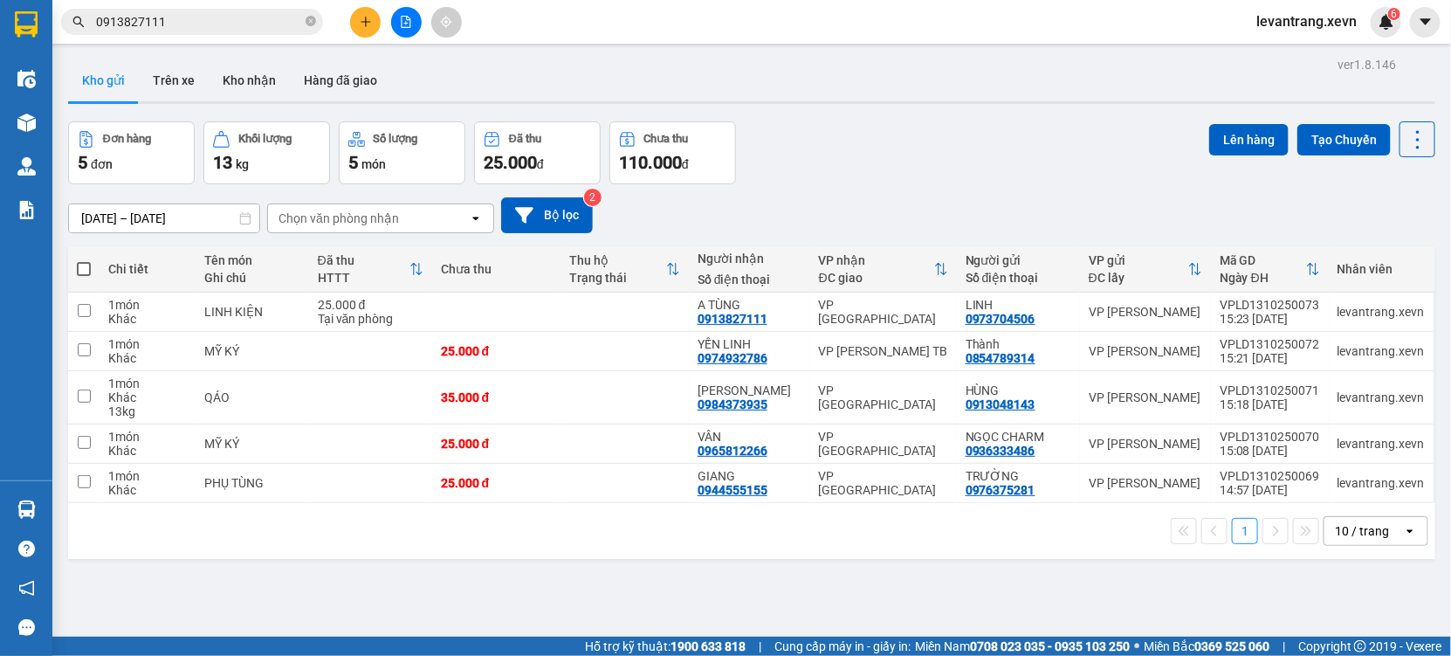
click at [181, 22] on input "0913827111" at bounding box center [199, 21] width 206 height 19
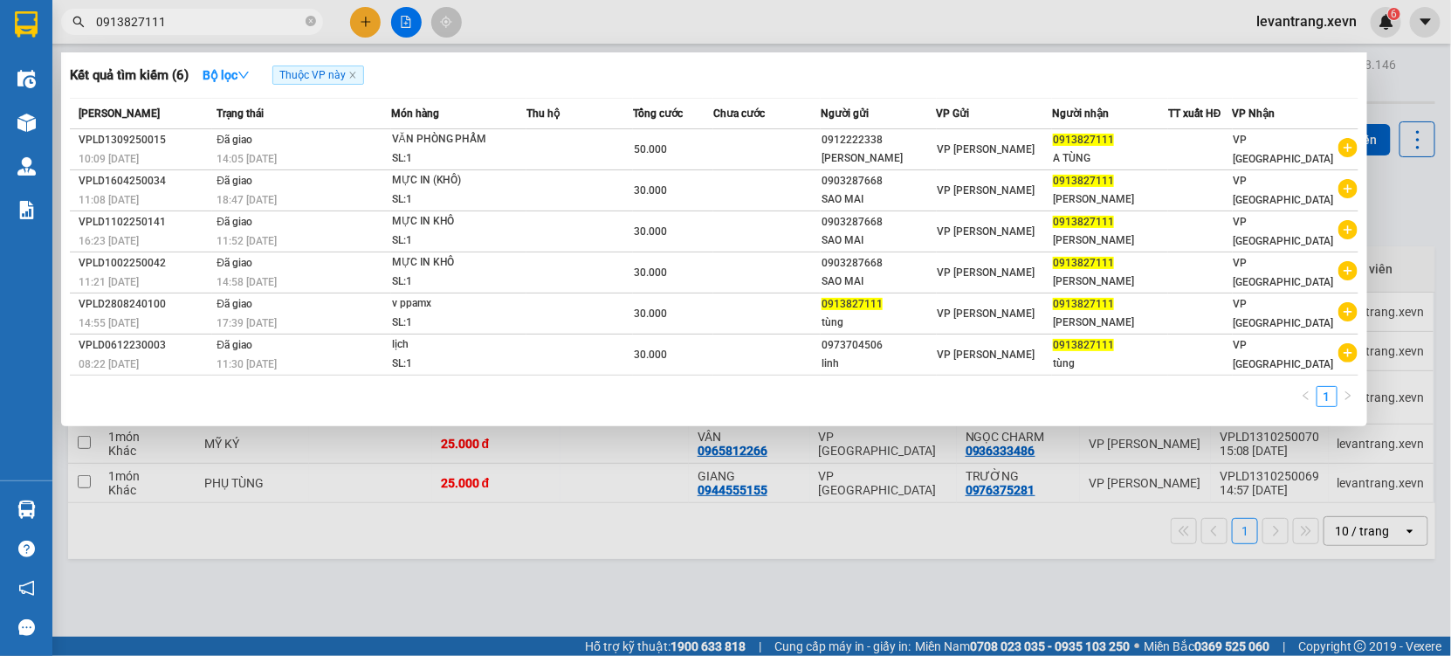
click at [181, 22] on input "0913827111" at bounding box center [199, 21] width 206 height 19
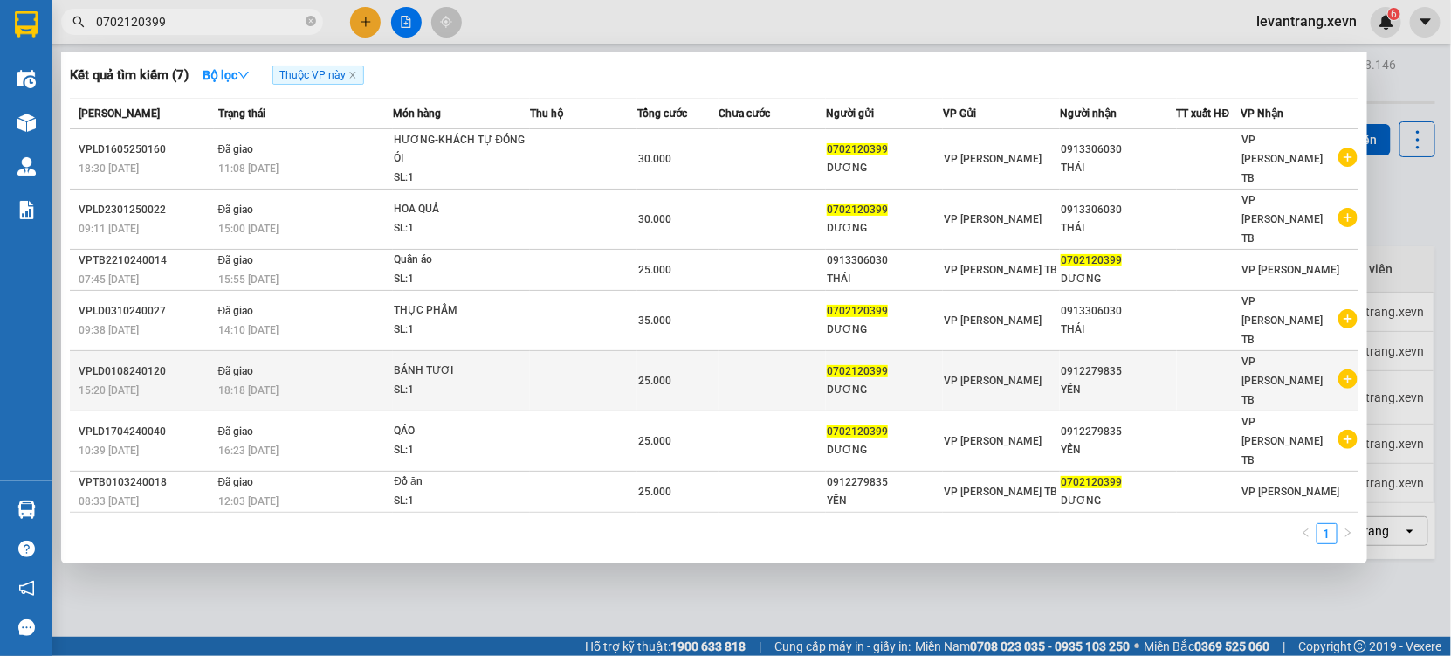
type input "0702120399"
click at [1346, 369] on icon "plus-circle" at bounding box center [1348, 378] width 19 height 19
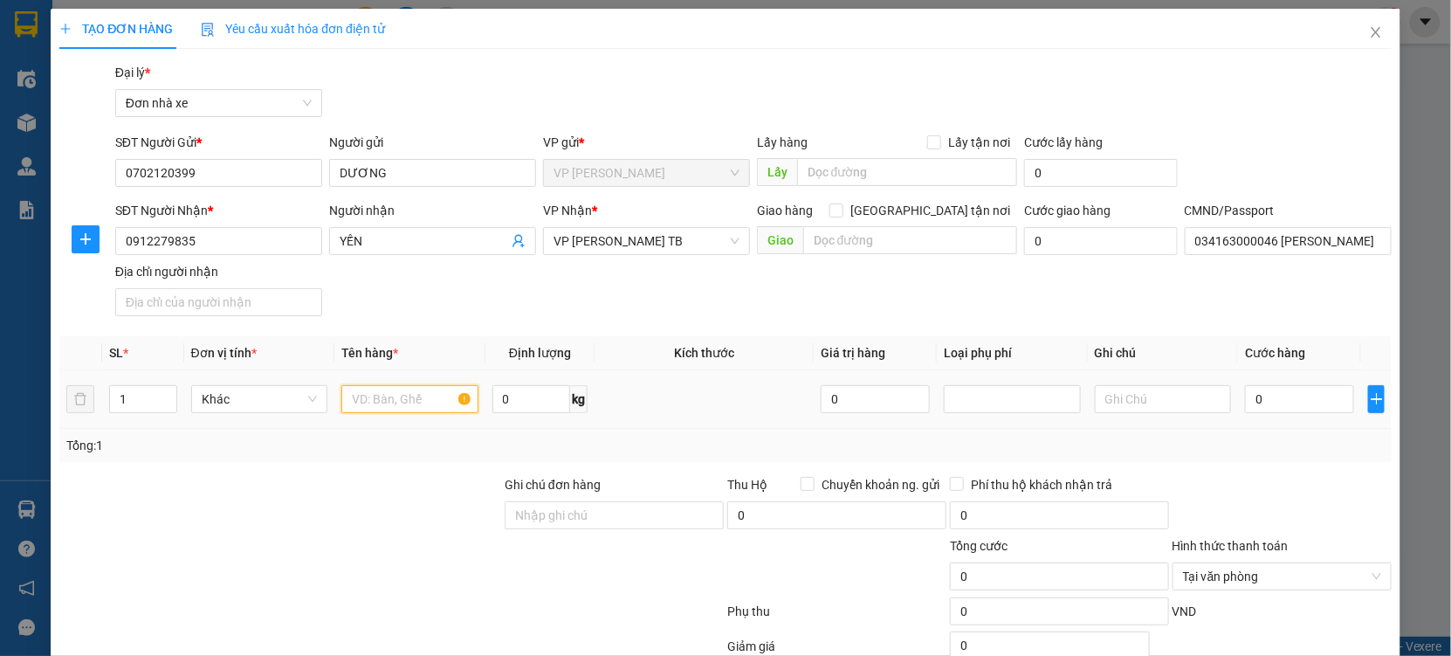
click at [425, 405] on input "text" at bounding box center [409, 399] width 137 height 28
click at [394, 404] on input "text" at bounding box center [409, 399] width 137 height 28
type input "CHÈ KHÔ"
click at [1285, 402] on input "0" at bounding box center [1299, 399] width 109 height 28
type input "3"
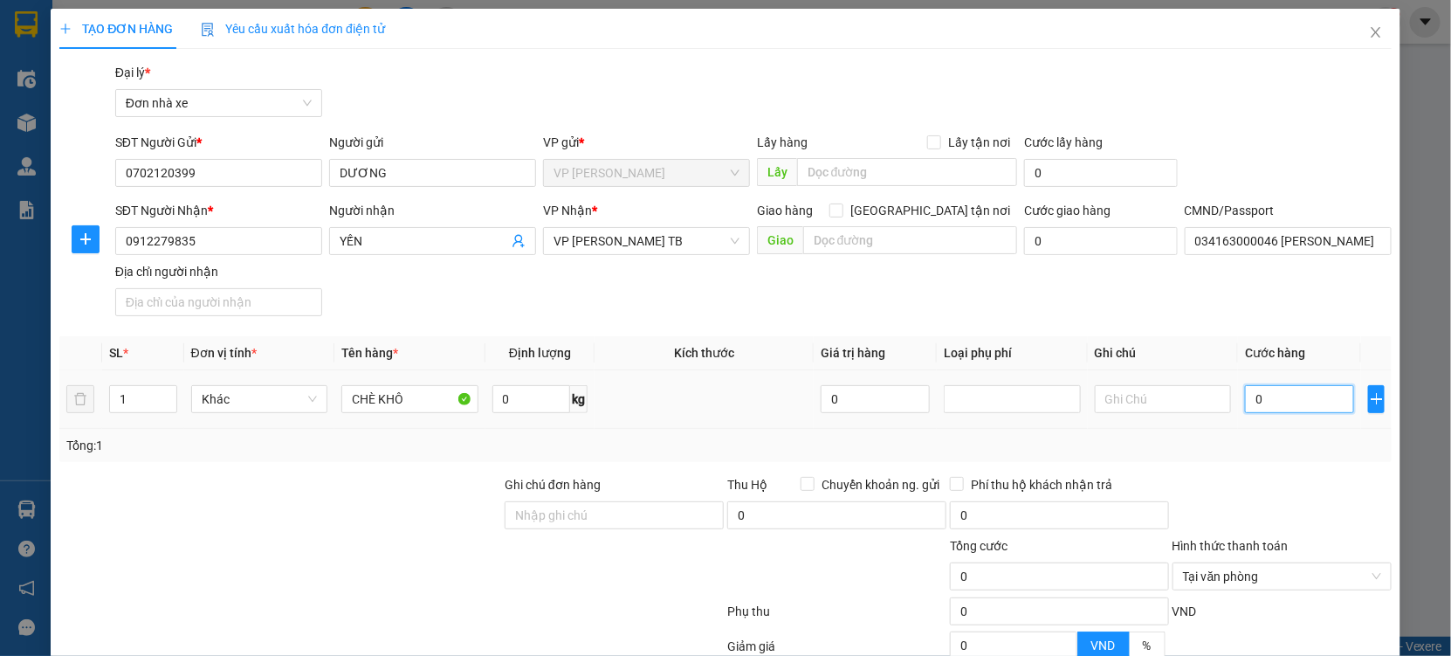
type input "3"
type input "30"
type input "30.000"
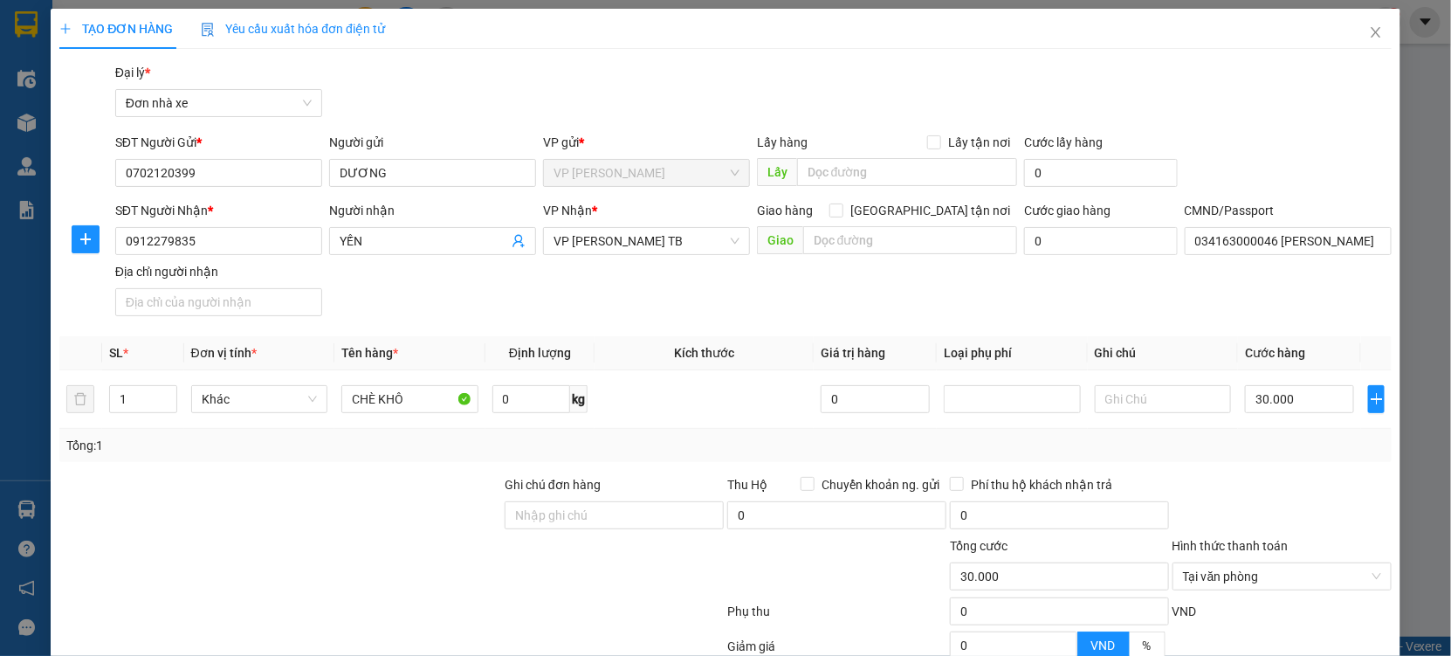
click at [1283, 490] on div at bounding box center [1282, 505] width 223 height 61
type input "30.000"
click at [1360, 536] on div "Hình thức thanh toán" at bounding box center [1282, 549] width 219 height 26
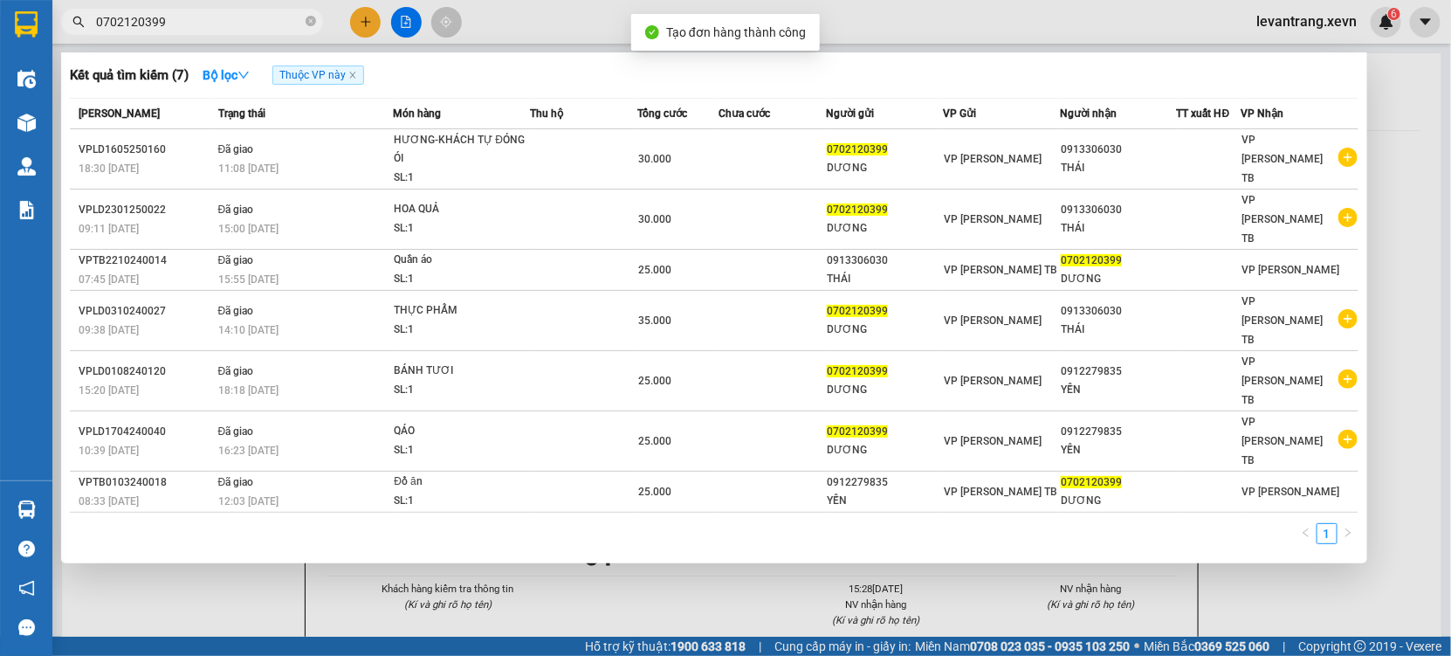
drag, startPoint x: 719, startPoint y: 569, endPoint x: 716, endPoint y: 481, distance: 88.2
click at [719, 547] on div at bounding box center [725, 328] width 1451 height 656
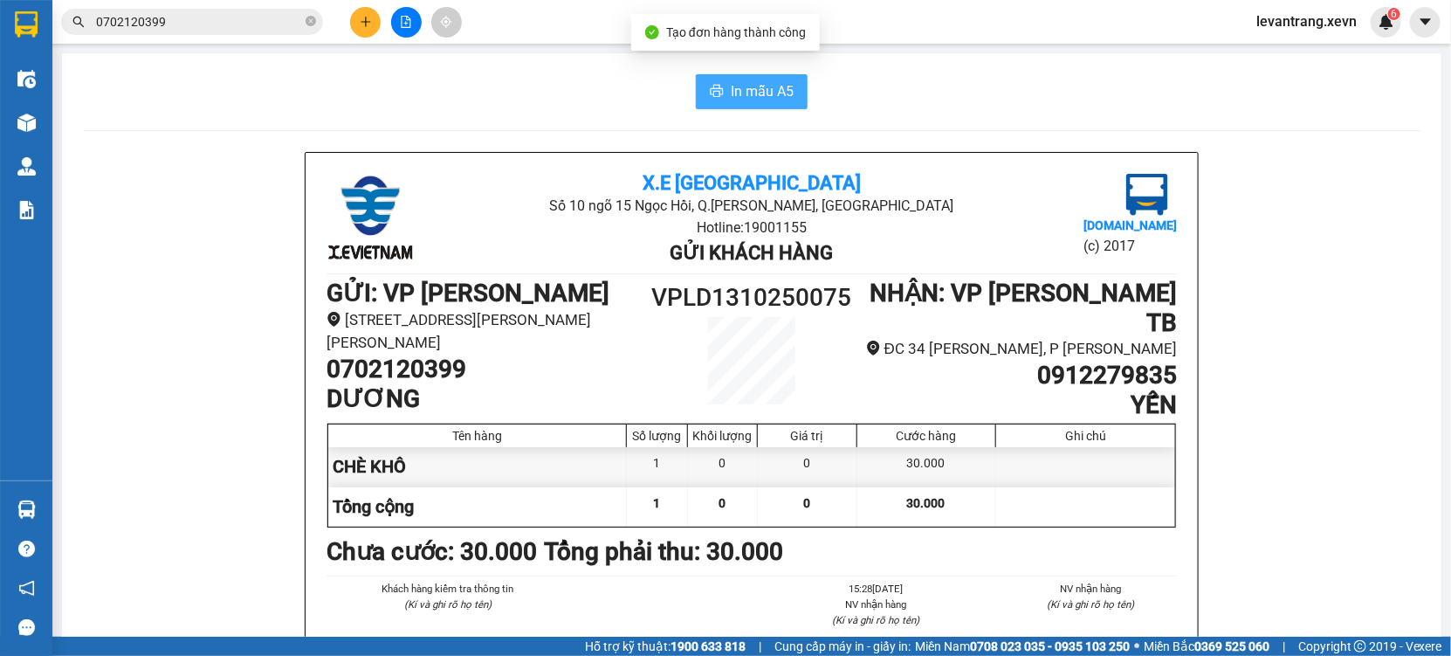
click at [732, 93] on span "In mẫu A5" at bounding box center [762, 91] width 63 height 22
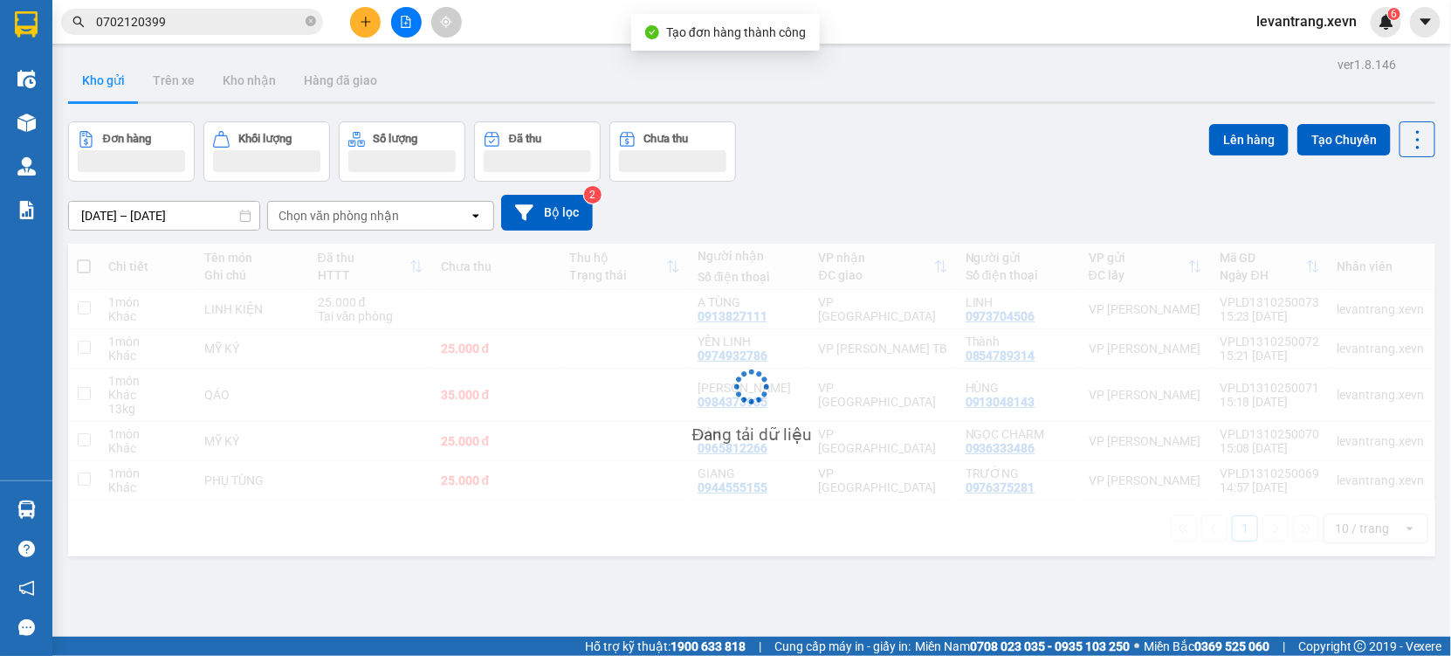
click at [200, 19] on input "0702120399" at bounding box center [199, 21] width 206 height 19
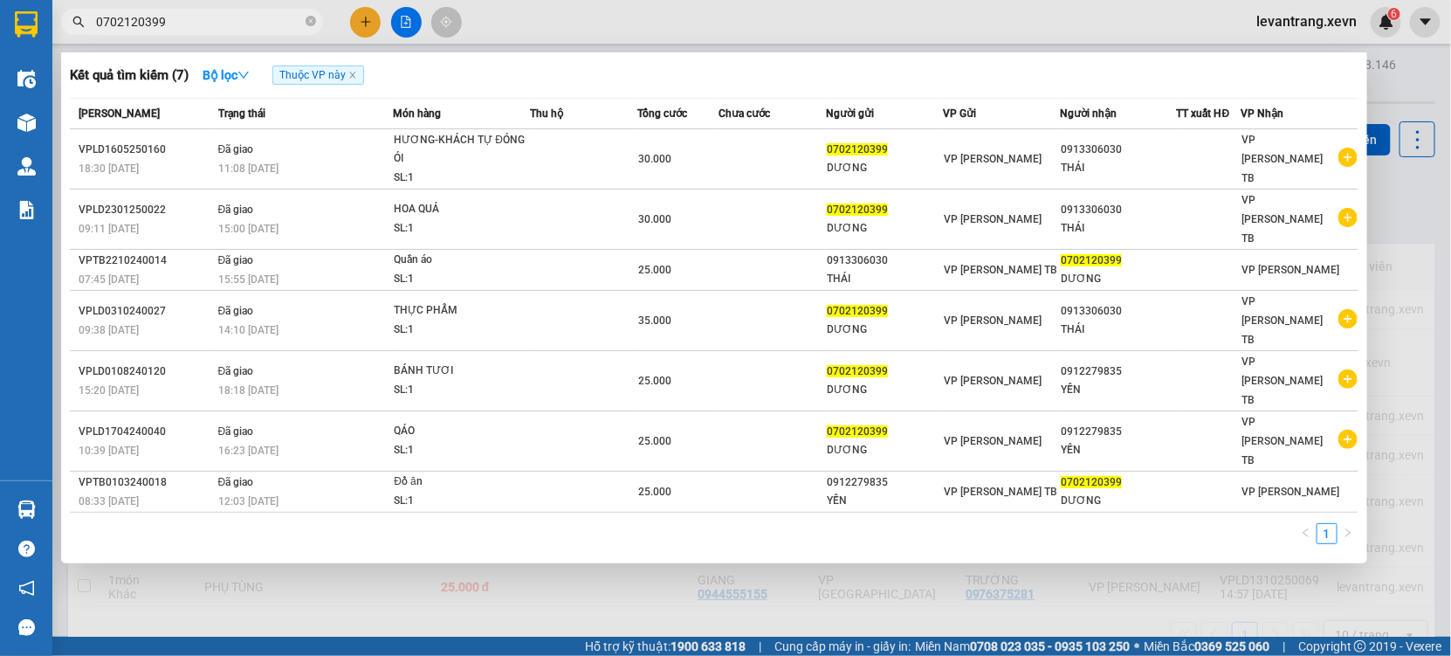
click at [200, 19] on input "0702120399" at bounding box center [199, 21] width 206 height 19
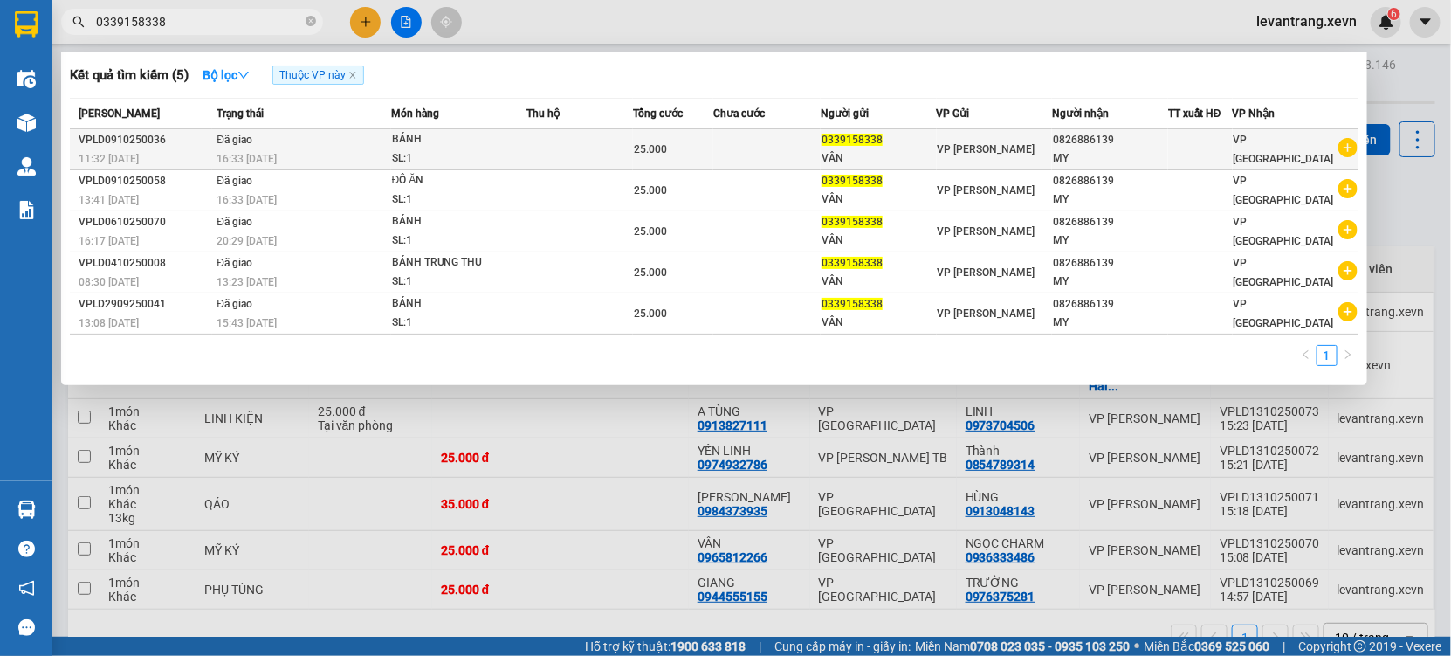
type input "0339158338"
click at [1348, 150] on icon "plus-circle" at bounding box center [1348, 147] width 19 height 19
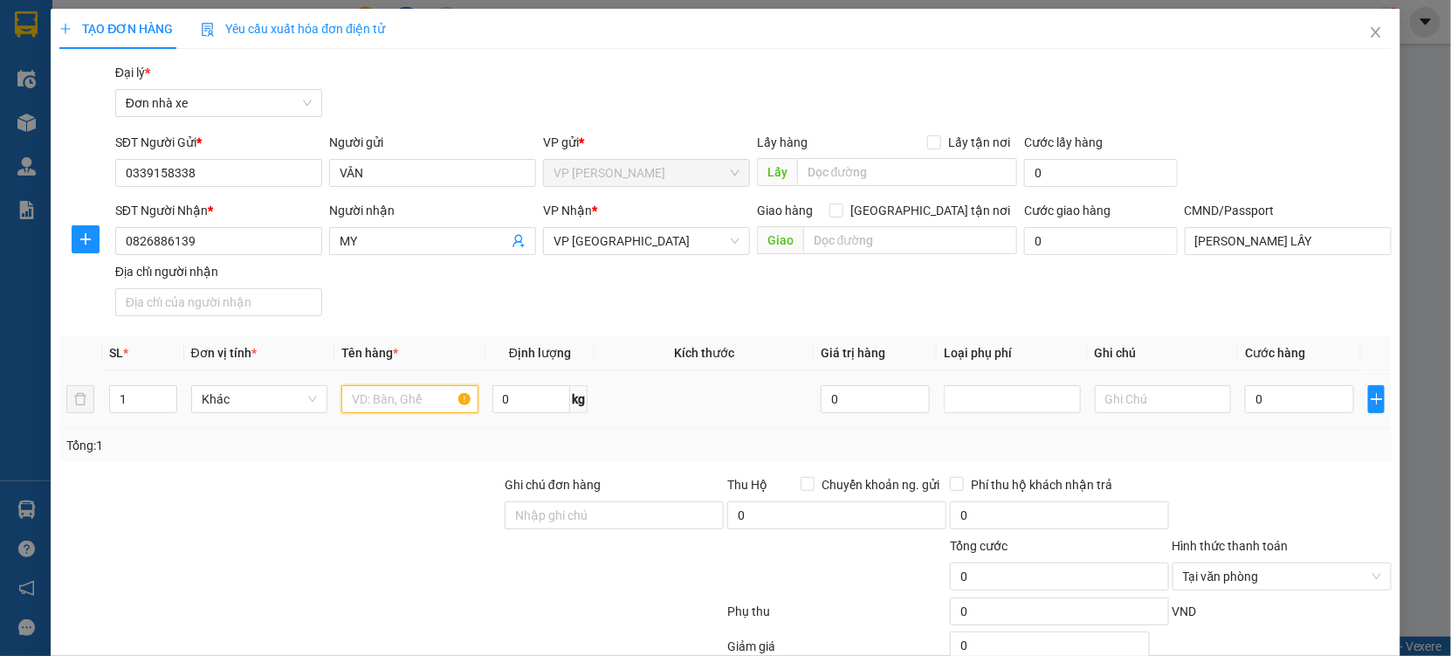
click at [387, 406] on input "text" at bounding box center [409, 399] width 137 height 28
type input "BÁNH KH ĐÓNG GÓI"
click at [1268, 399] on input "0" at bounding box center [1299, 399] width 109 height 28
type input "3"
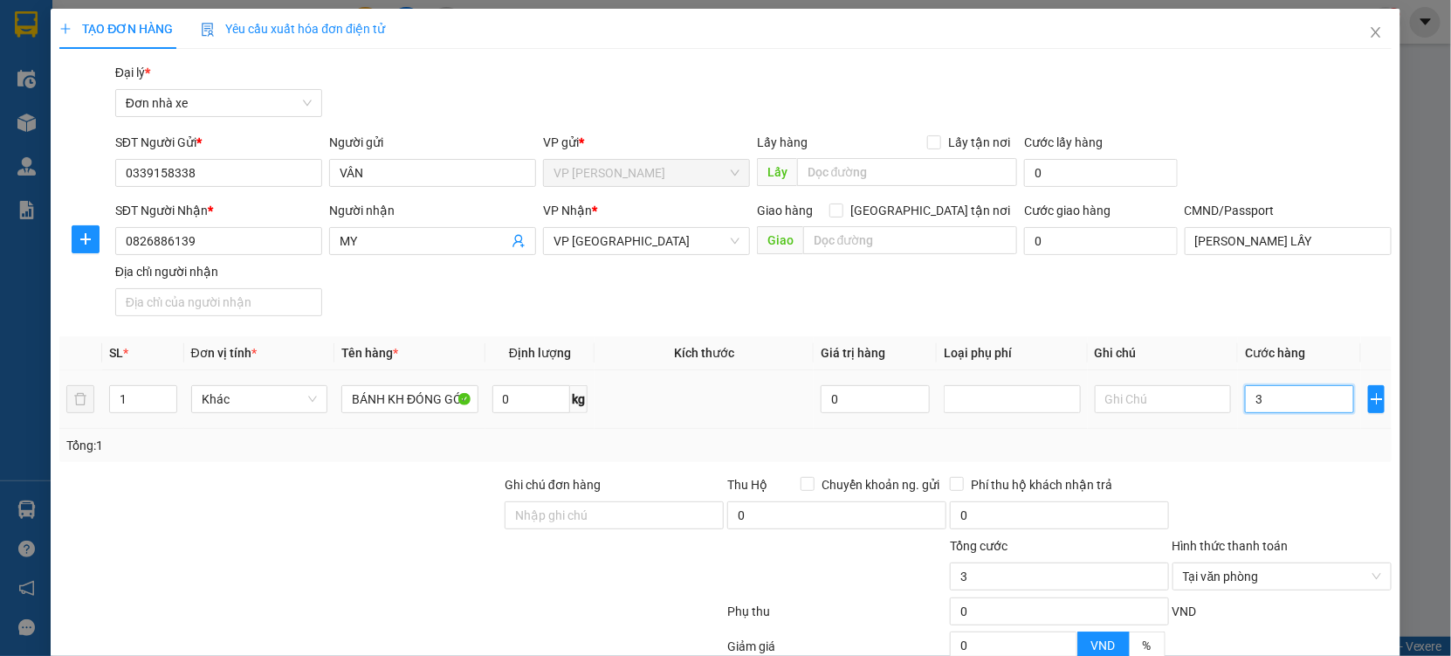
type input "30"
click at [1297, 456] on div "Tổng: 1" at bounding box center [725, 445] width 1333 height 33
drag, startPoint x: 1324, startPoint y: 347, endPoint x: 1311, endPoint y: 501, distance: 155.1
click at [1319, 475] on form "Ghi chú đơn hàng Thu Hộ Chuyển khoản ng. gửi 0 Phí thu hộ khách nhận trả 0 Tổng…" at bounding box center [725, 571] width 1333 height 192
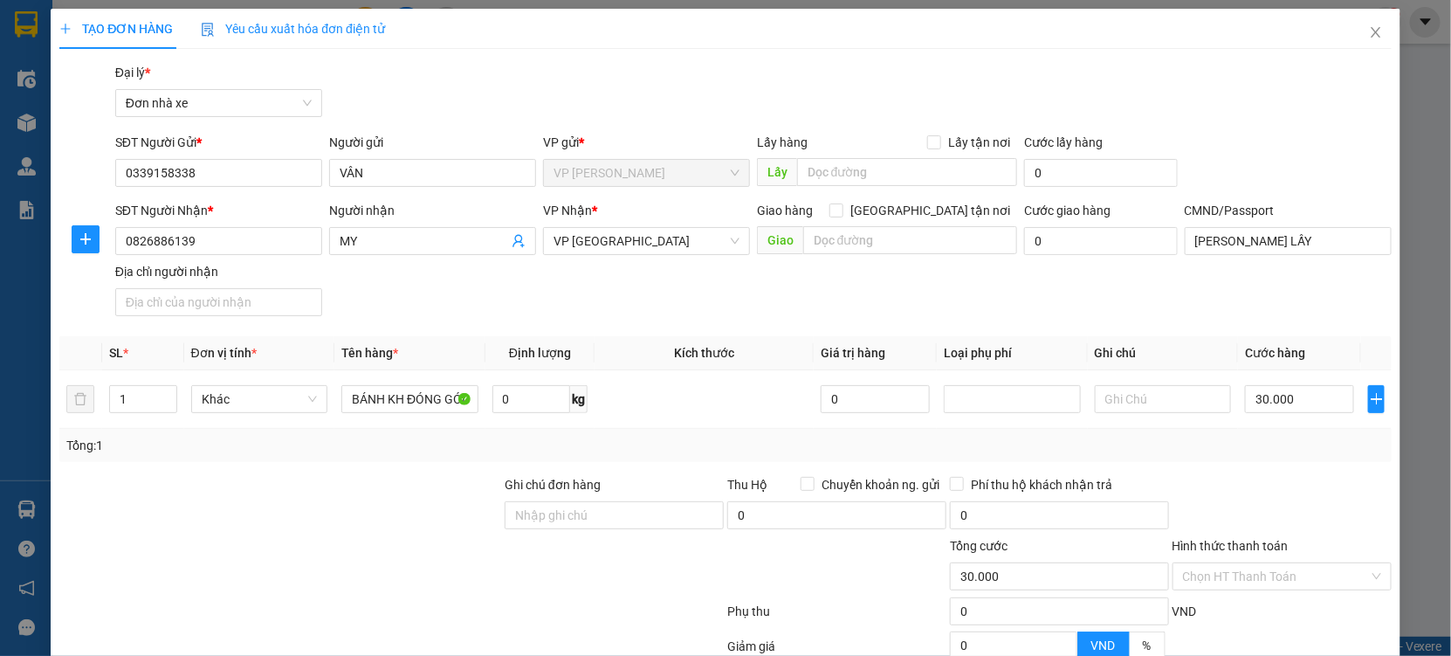
click at [1300, 592] on div "Transit Pickup Surcharge Ids Transit Deliver Surcharge Ids Transit Deliver Surc…" at bounding box center [725, 430] width 1333 height 734
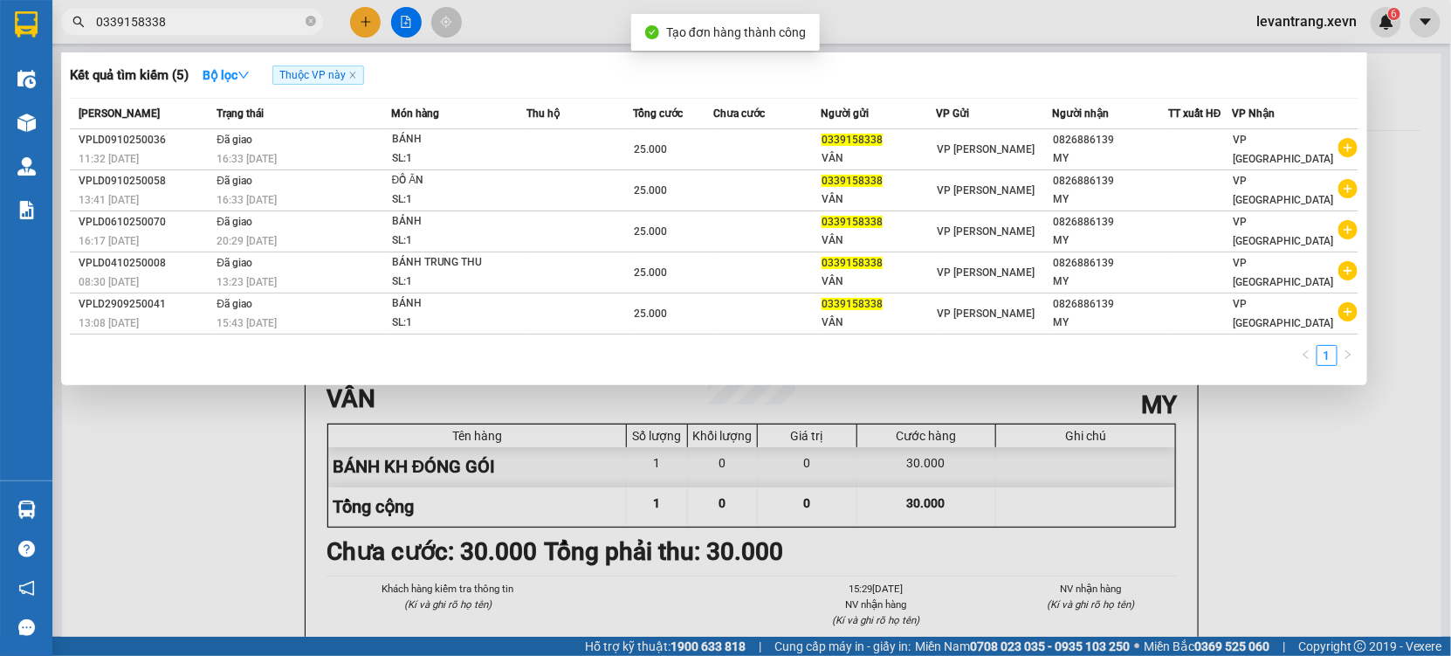
click at [602, 511] on div at bounding box center [725, 328] width 1451 height 656
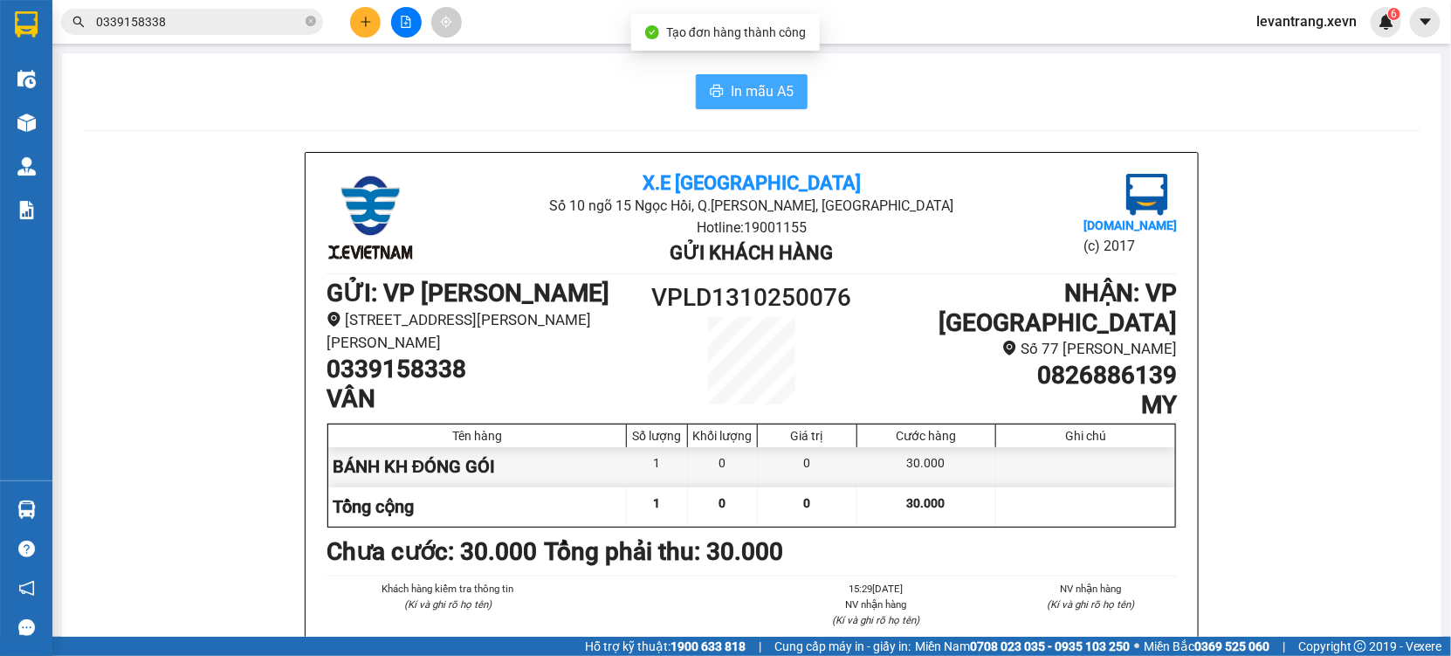
click at [732, 91] on span "In mẫu A5" at bounding box center [762, 91] width 63 height 22
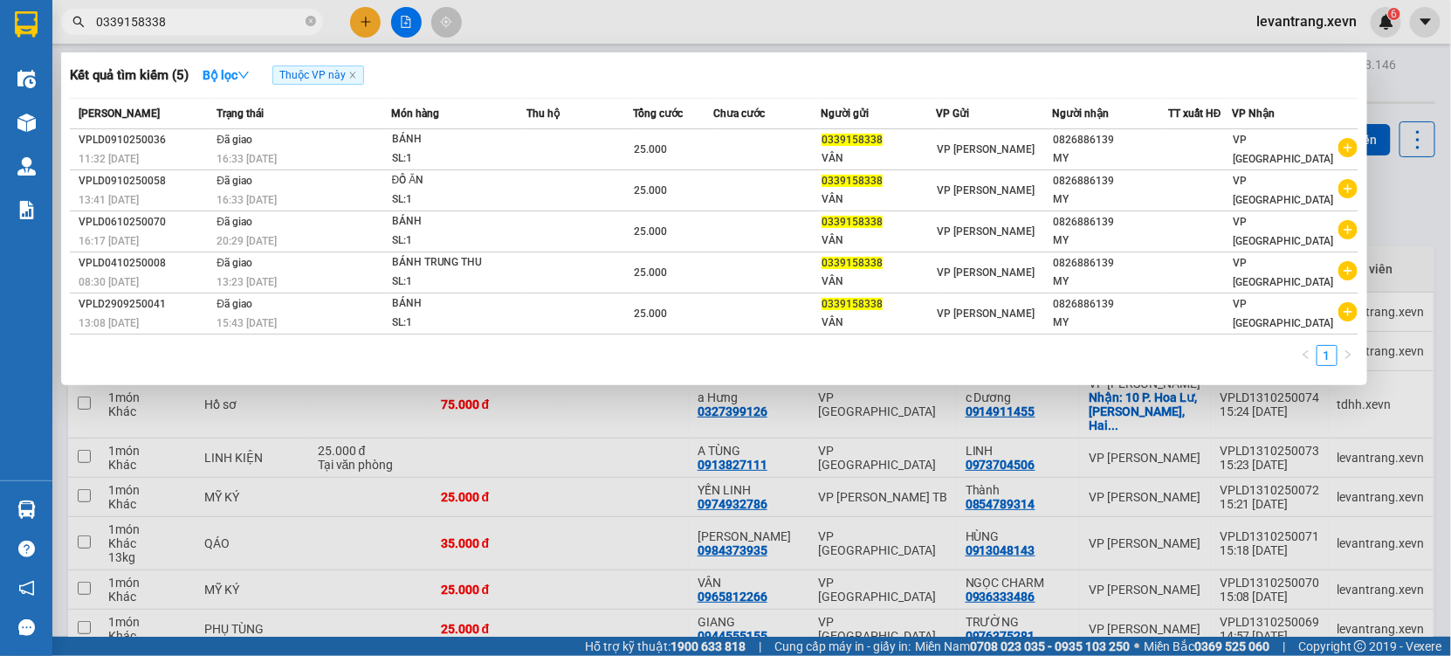
click at [167, 22] on input "0339158338" at bounding box center [199, 21] width 206 height 19
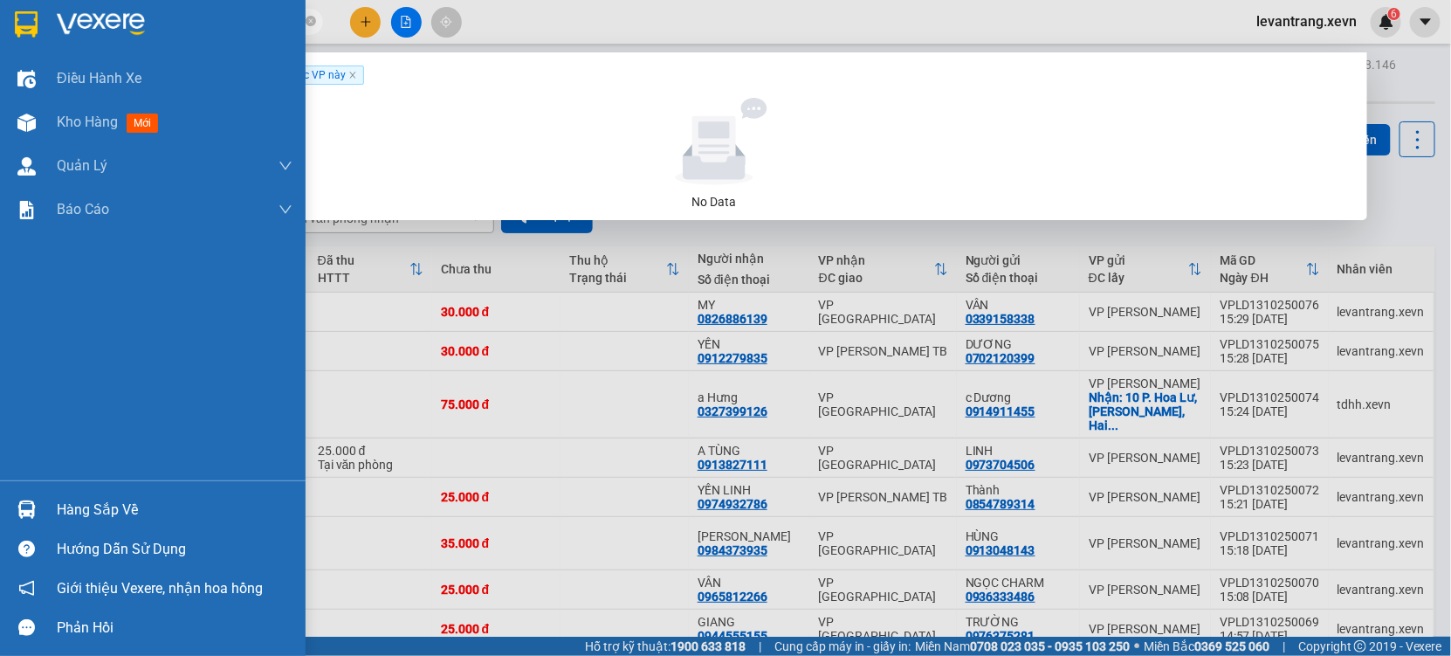
drag, startPoint x: 127, startPoint y: 24, endPoint x: 0, endPoint y: 46, distance: 129.5
click at [3, 47] on section "Kết quả tìm kiếm ( 0 ) Bộ lọc Thuộc VP này No Data 034583663 levantrang.xevn 6 …" at bounding box center [725, 328] width 1451 height 656
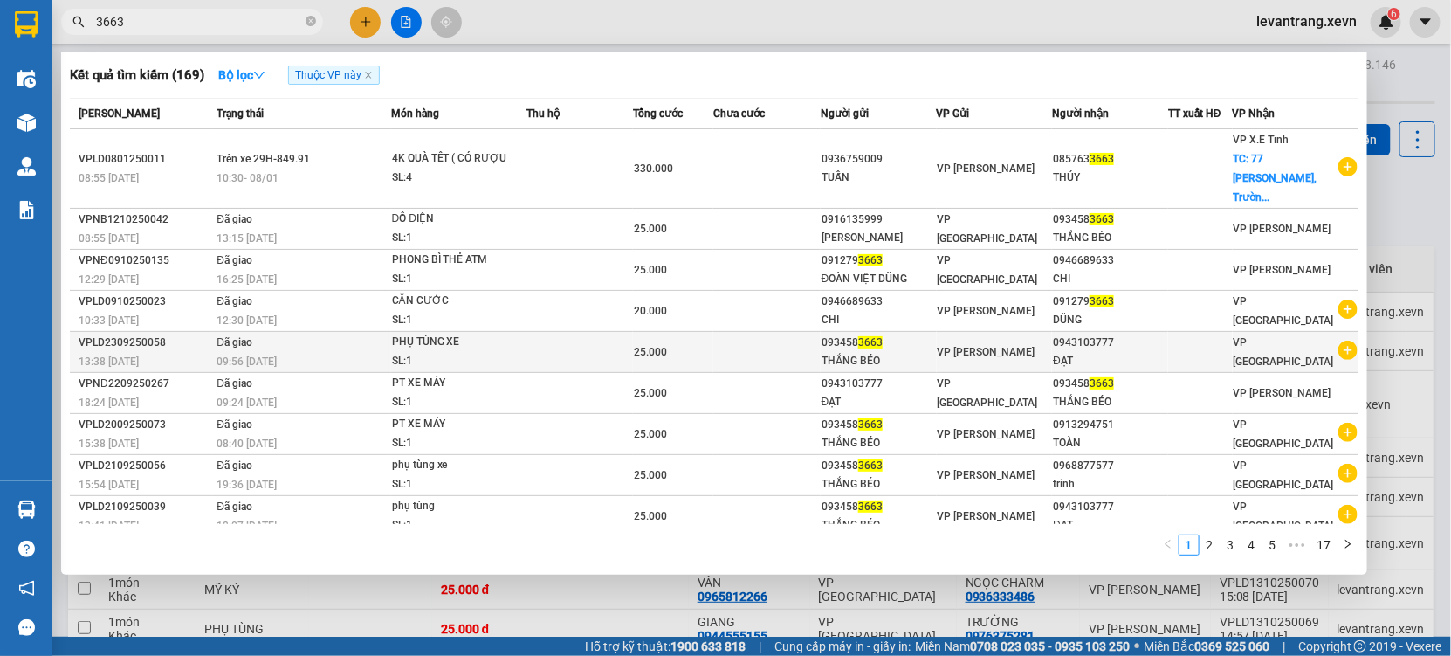
type input "3663"
click at [1339, 341] on icon "plus-circle" at bounding box center [1348, 350] width 19 height 19
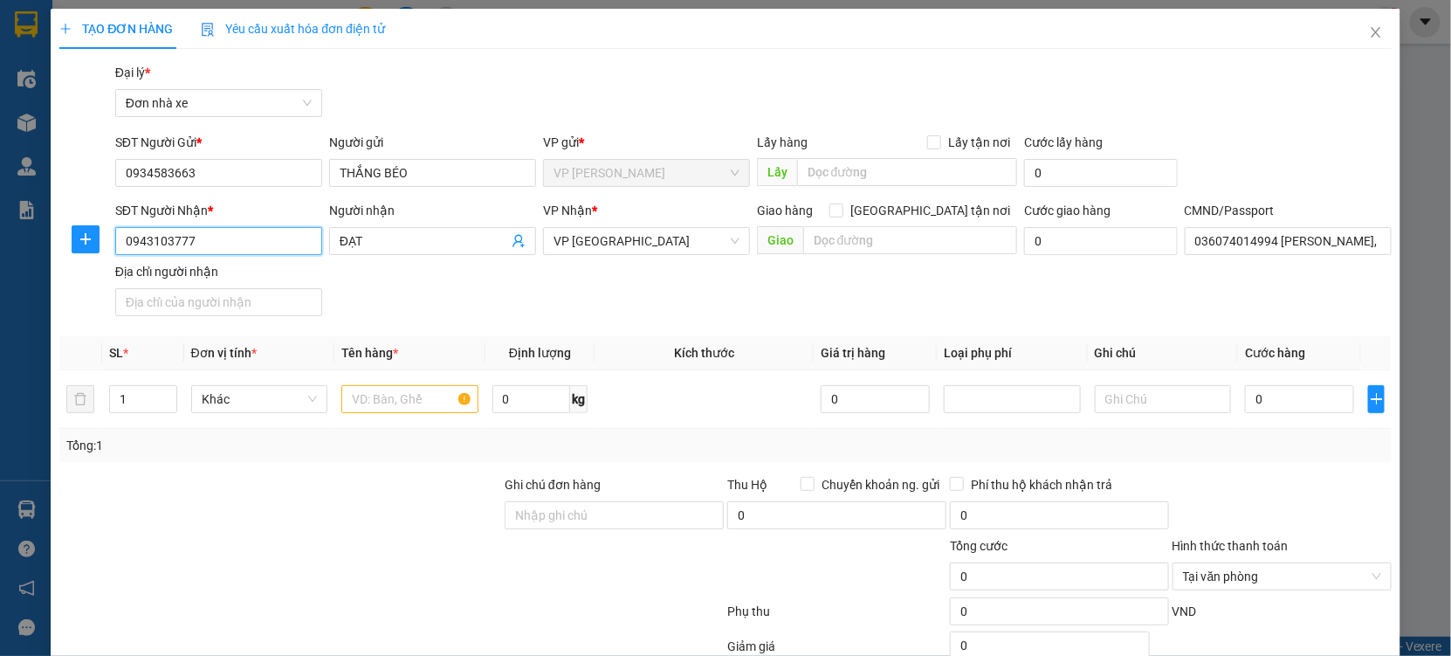
click at [224, 241] on input "0943103777" at bounding box center [218, 241] width 207 height 28
type input "0916135999"
click at [230, 268] on div "0916135999 - NGUYỄN VĂN THUẬN" at bounding box center [217, 275] width 184 height 19
type input "[PERSON_NAME]"
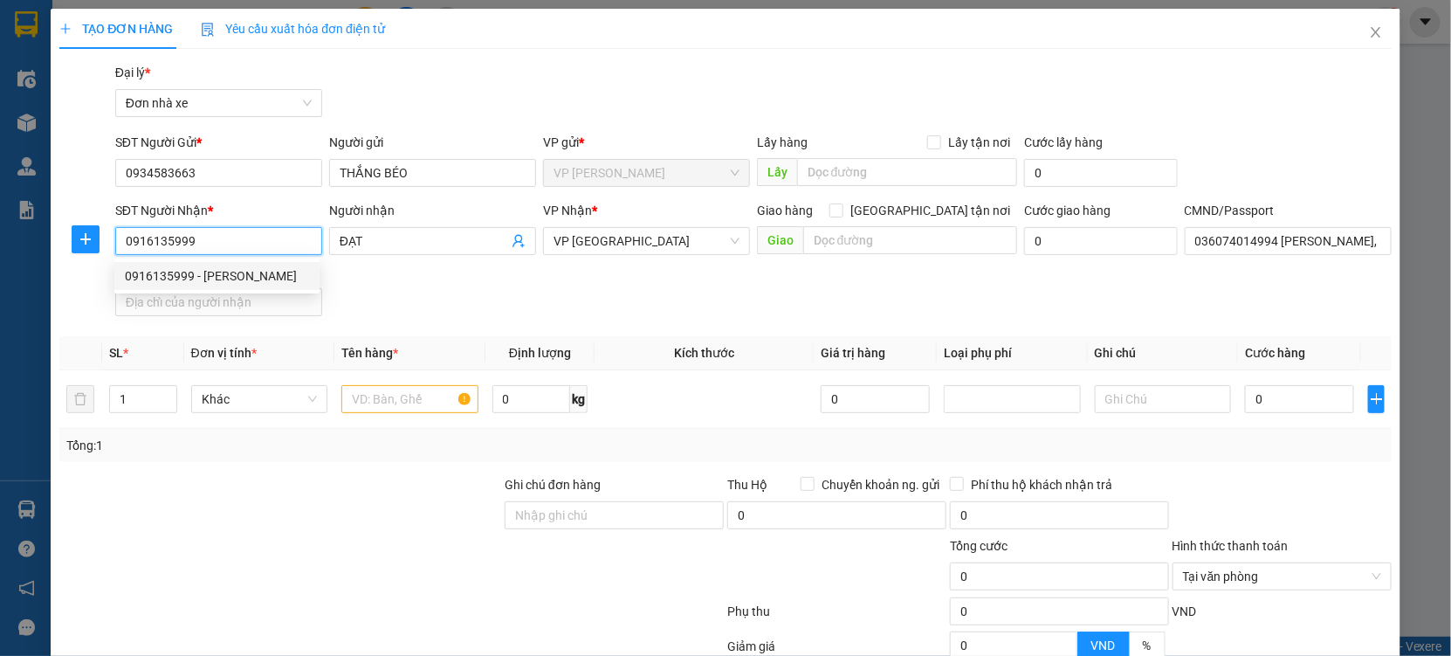
type input "035071001902 NGUYỄN VĂN THUẬN"
type input "0916135999"
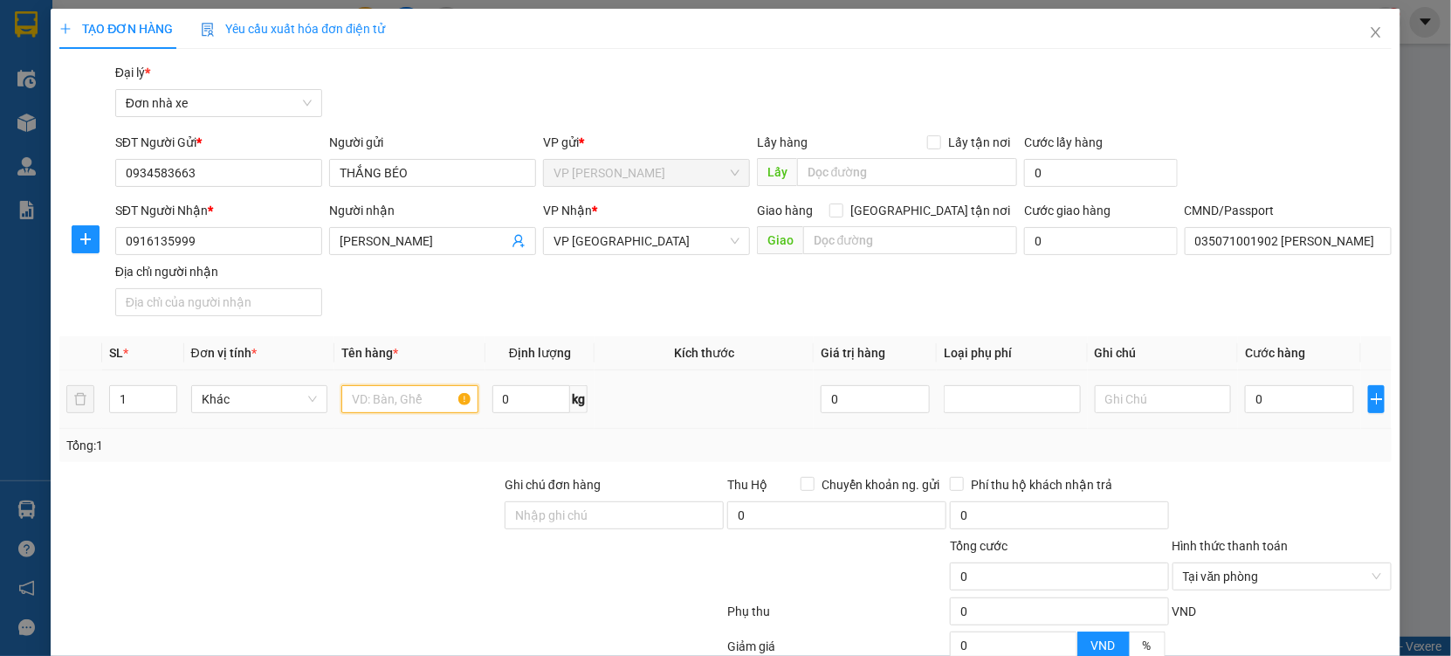
click at [441, 396] on input "text" at bounding box center [409, 399] width 137 height 28
type input "PHỤ TÙ"
click at [1264, 395] on input "0" at bounding box center [1299, 399] width 109 height 28
click at [1280, 472] on div "Transit Pickup Surcharge Ids Transit Deliver Surcharge Ids Transit Deliver Surc…" at bounding box center [725, 430] width 1333 height 734
drag, startPoint x: 1358, startPoint y: 401, endPoint x: 1306, endPoint y: 330, distance: 87.5
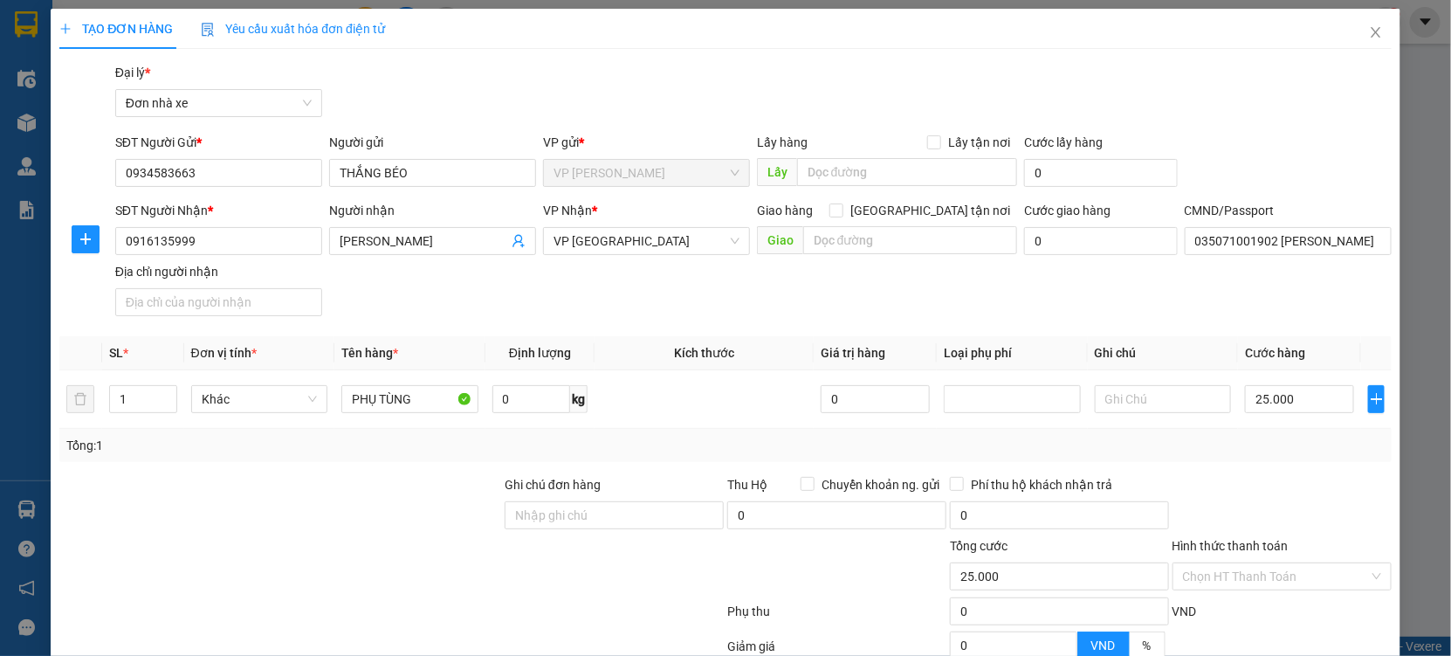
drag, startPoint x: 1306, startPoint y: 330, endPoint x: 1307, endPoint y: 559, distance: 228.8
click at [1306, 475] on form "Ghi chú đơn hàng Thu Hộ Chuyển khoản ng. gửi 0 Phí thu hộ khách nhận trả 0 Tổng…" at bounding box center [725, 571] width 1333 height 192
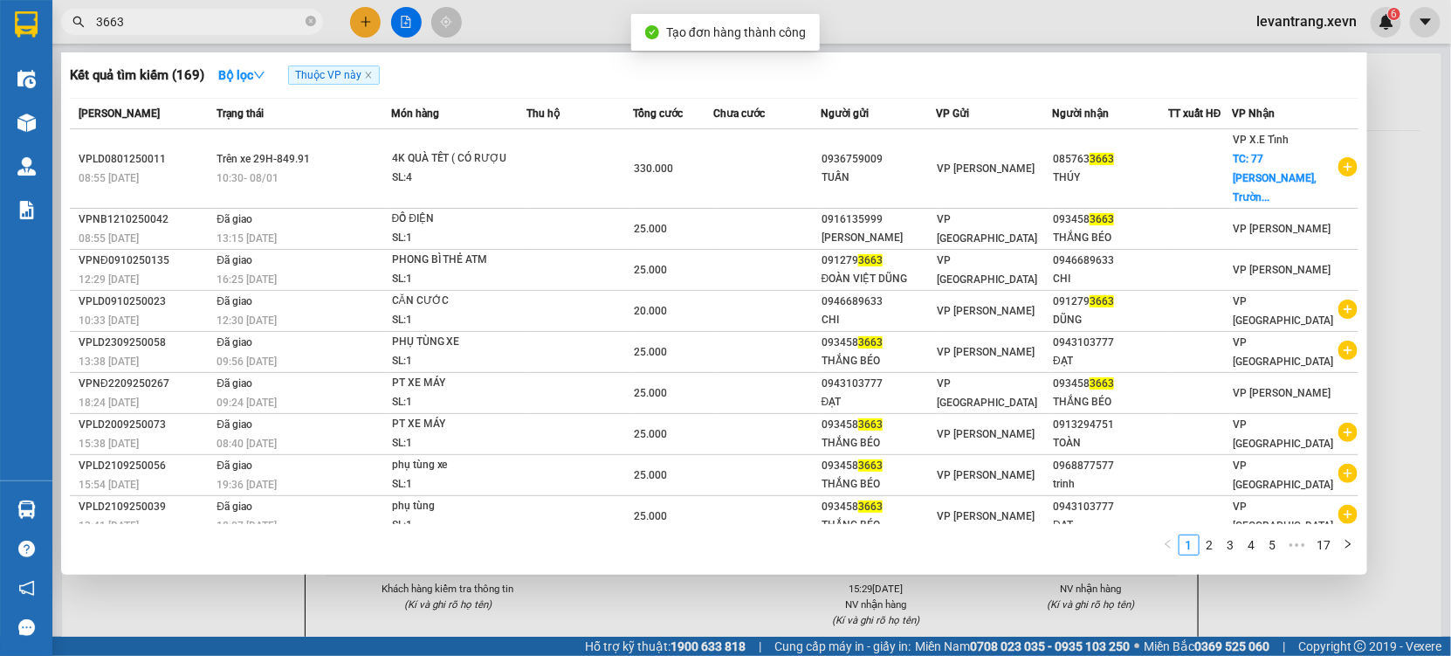
drag, startPoint x: 588, startPoint y: 599, endPoint x: 674, endPoint y: 80, distance: 525.8
click at [591, 578] on div at bounding box center [725, 328] width 1451 height 656
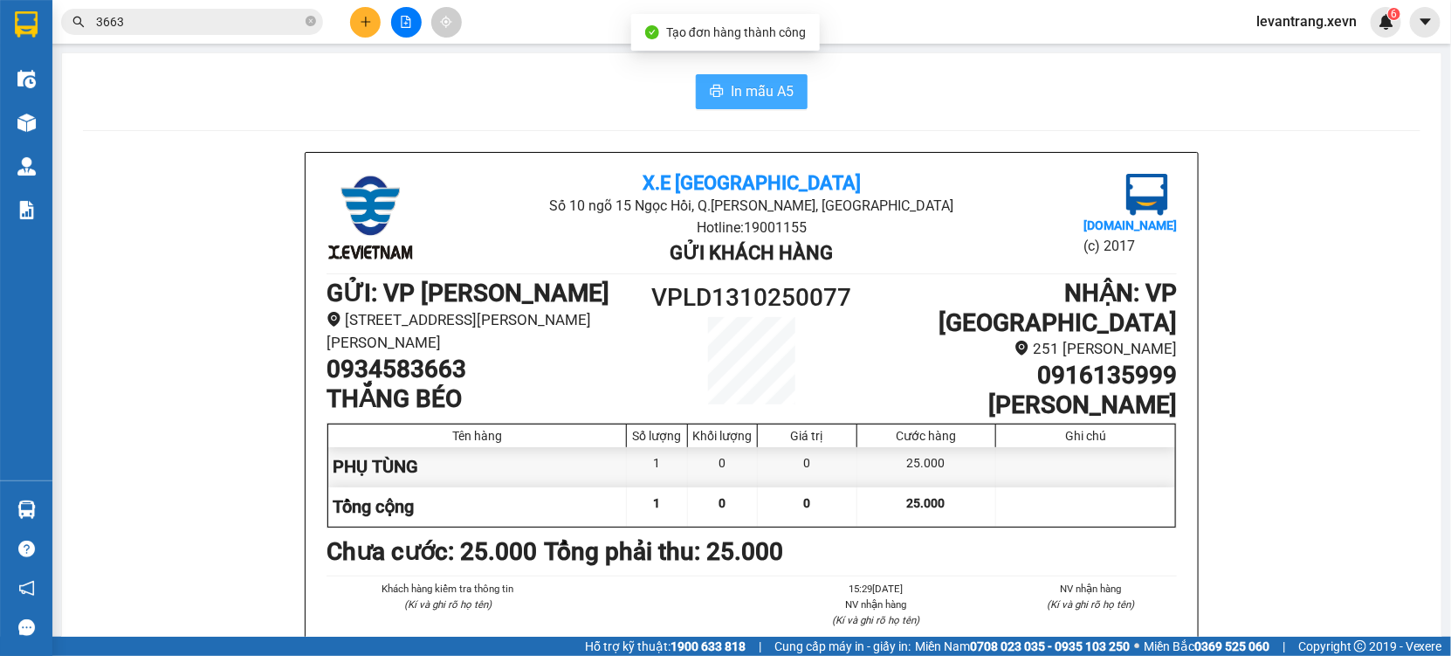
click at [732, 104] on button "In mẫu A5" at bounding box center [752, 91] width 112 height 35
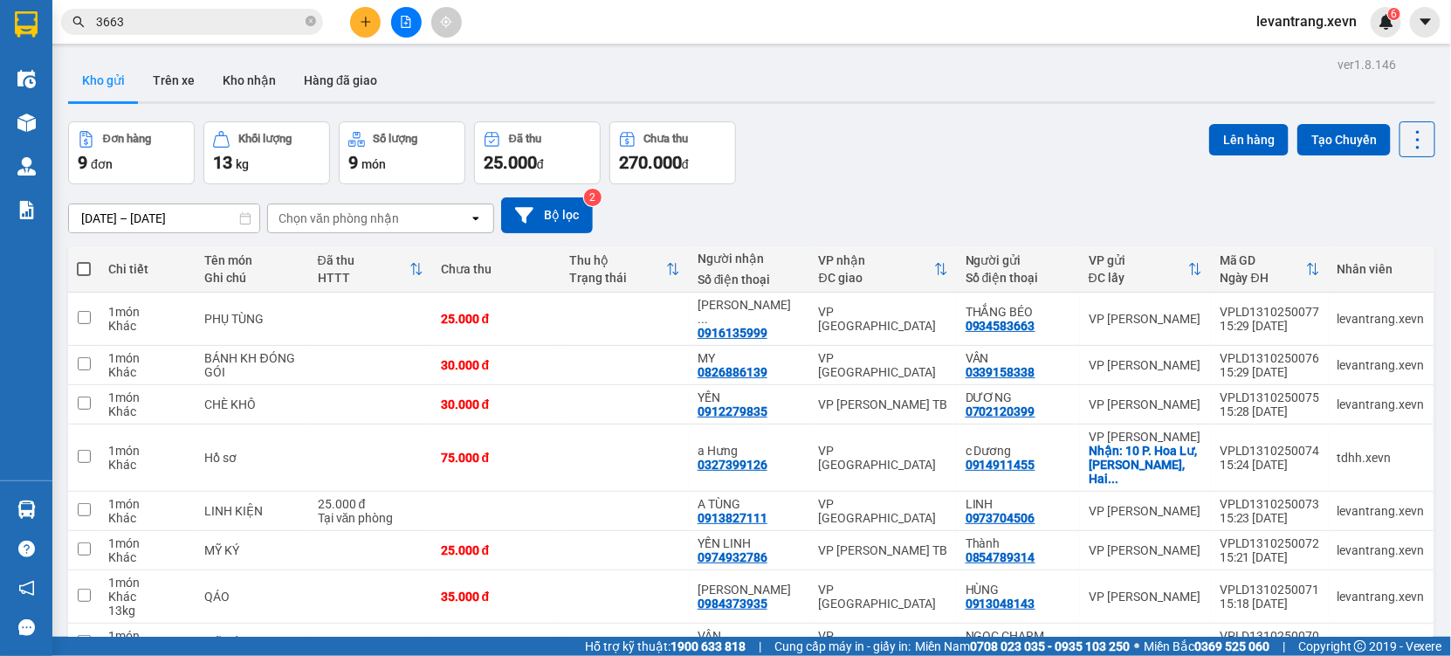
click at [311, 219] on div "Chọn văn phòng nhận" at bounding box center [339, 218] width 121 height 17
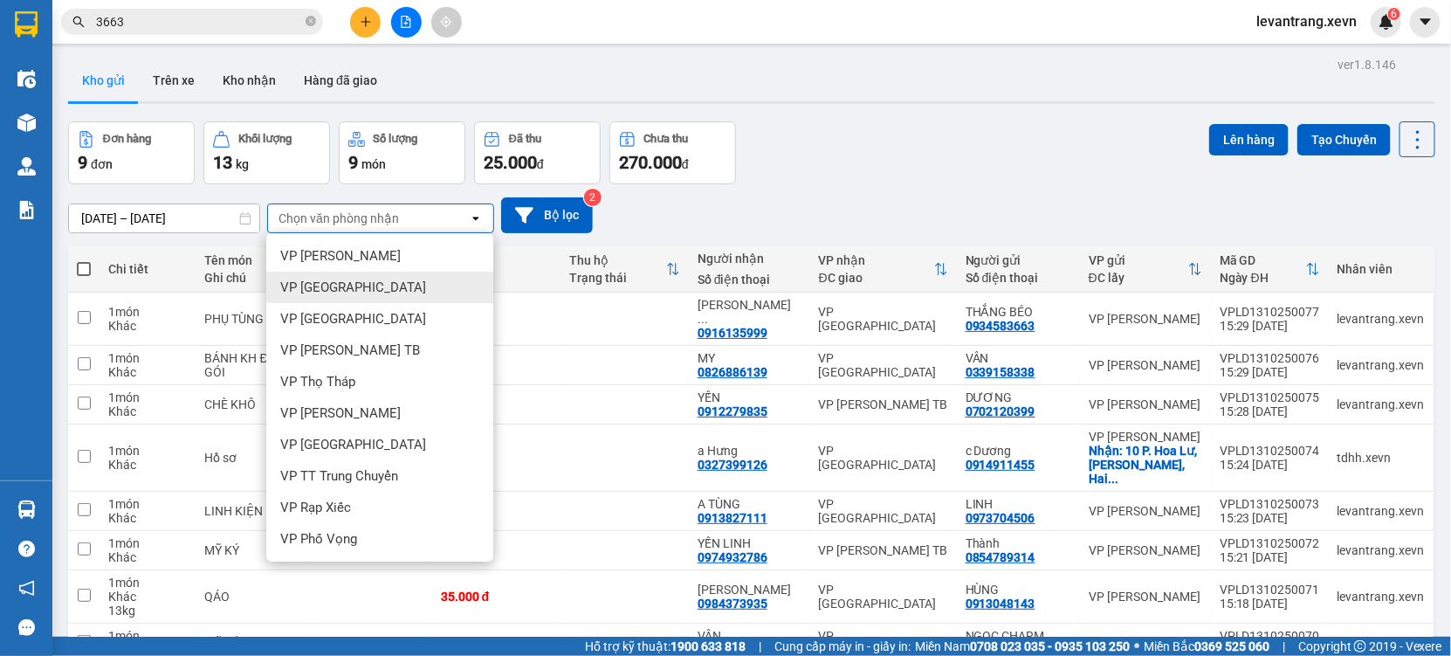
click at [326, 277] on div "VP [GEOGRAPHIC_DATA]" at bounding box center [379, 287] width 227 height 31
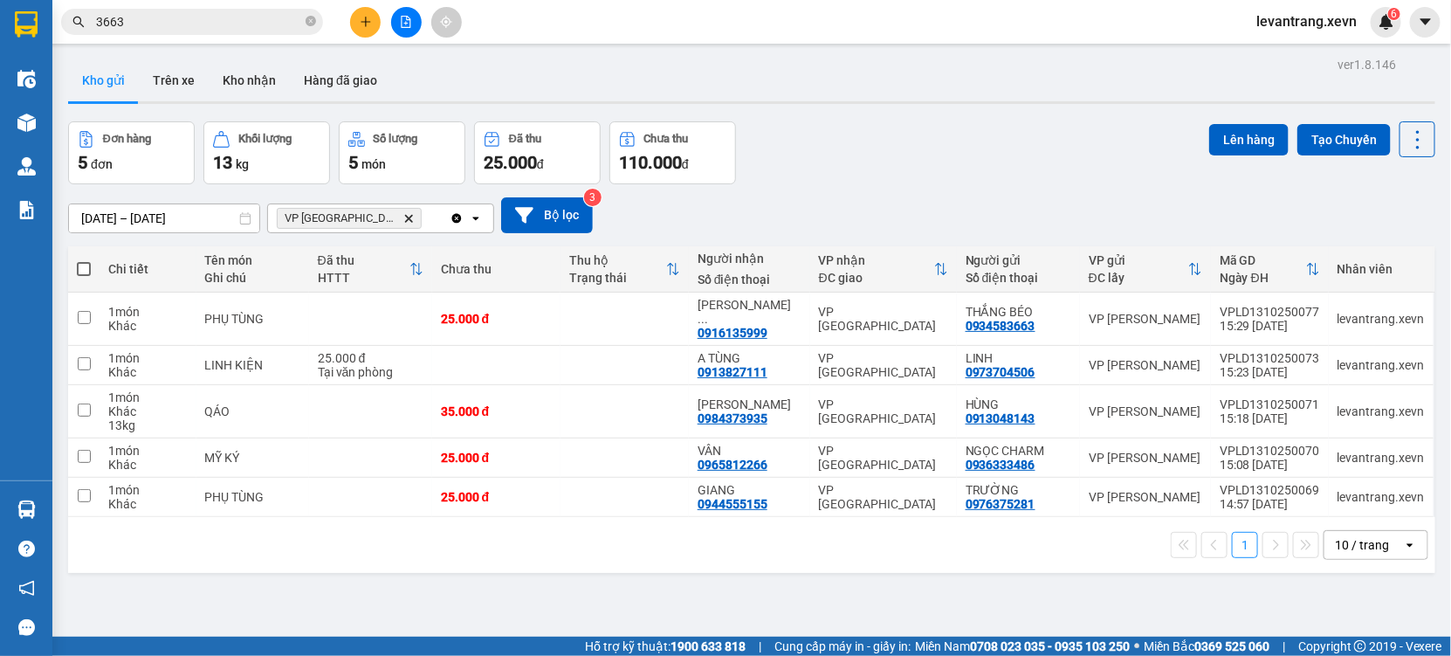
click at [152, 28] on input "3663" at bounding box center [199, 21] width 206 height 19
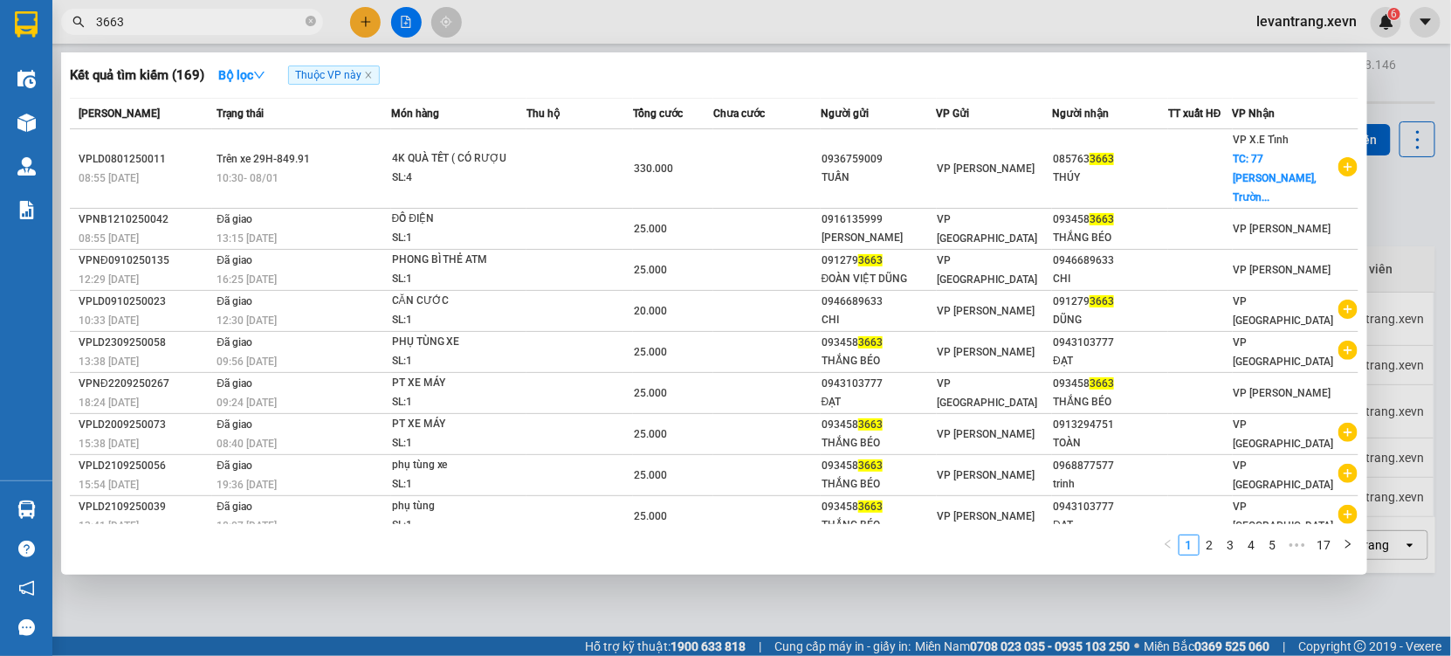
click at [152, 28] on input "3663" at bounding box center [199, 21] width 206 height 19
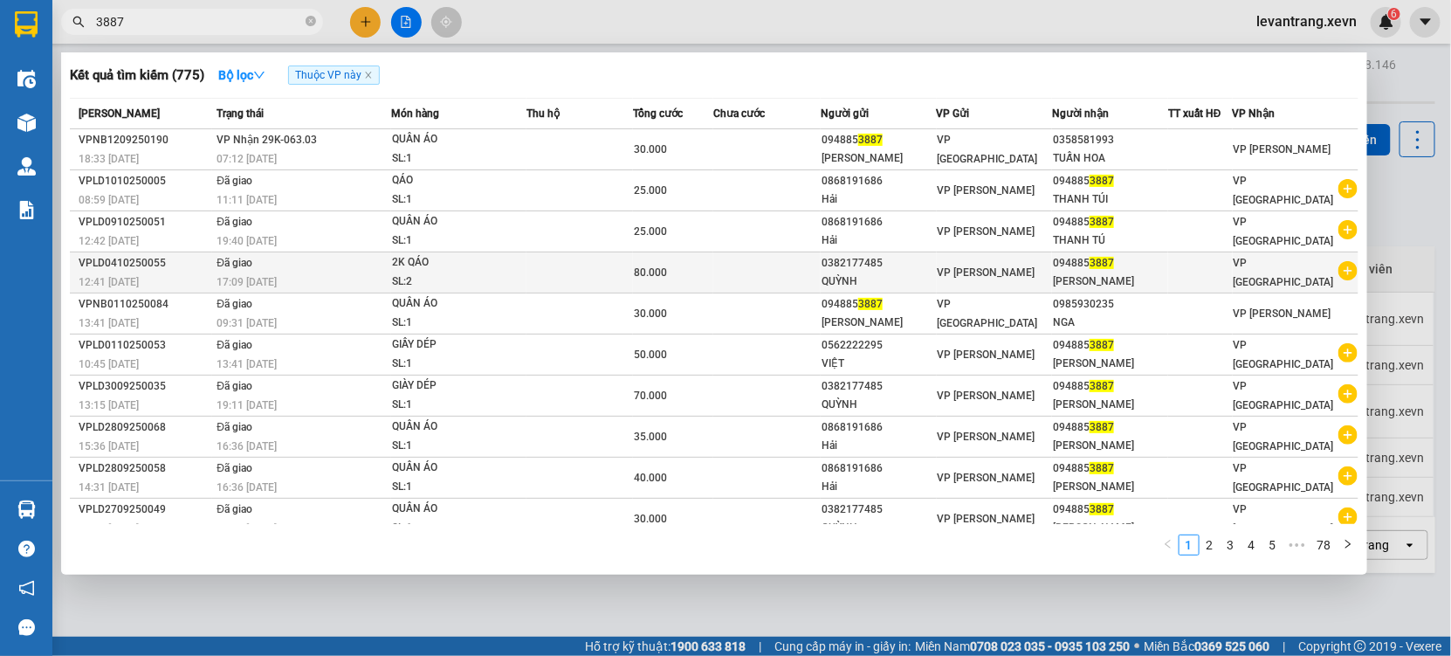
type input "3887"
click at [1340, 273] on icon "plus-circle" at bounding box center [1348, 270] width 19 height 19
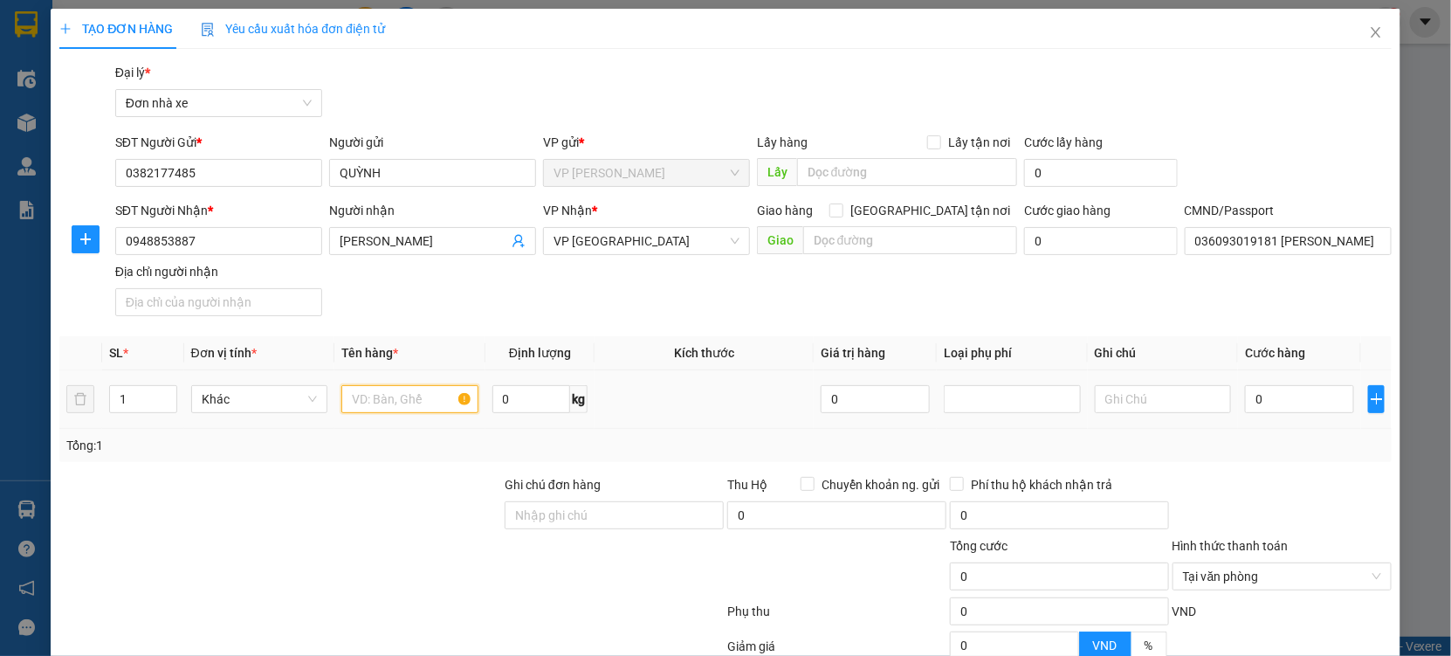
click at [412, 404] on input "text" at bounding box center [409, 399] width 137 height 28
type input "QÁO"
click at [1260, 391] on input "0" at bounding box center [1299, 399] width 109 height 28
type input "5"
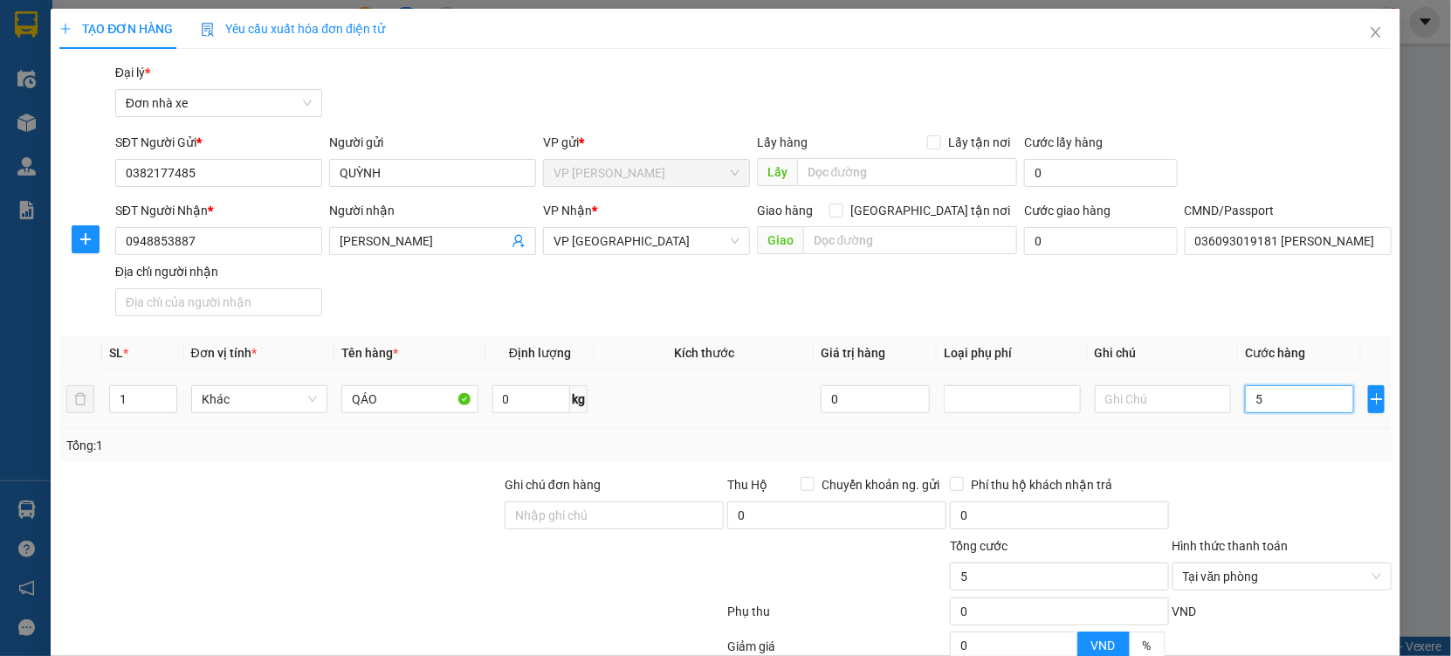
type input "50"
type input "50.000"
click at [1290, 470] on div "Transit Pickup Surcharge Ids Transit Deliver Surcharge Ids Transit Deliver Surc…" at bounding box center [725, 430] width 1333 height 734
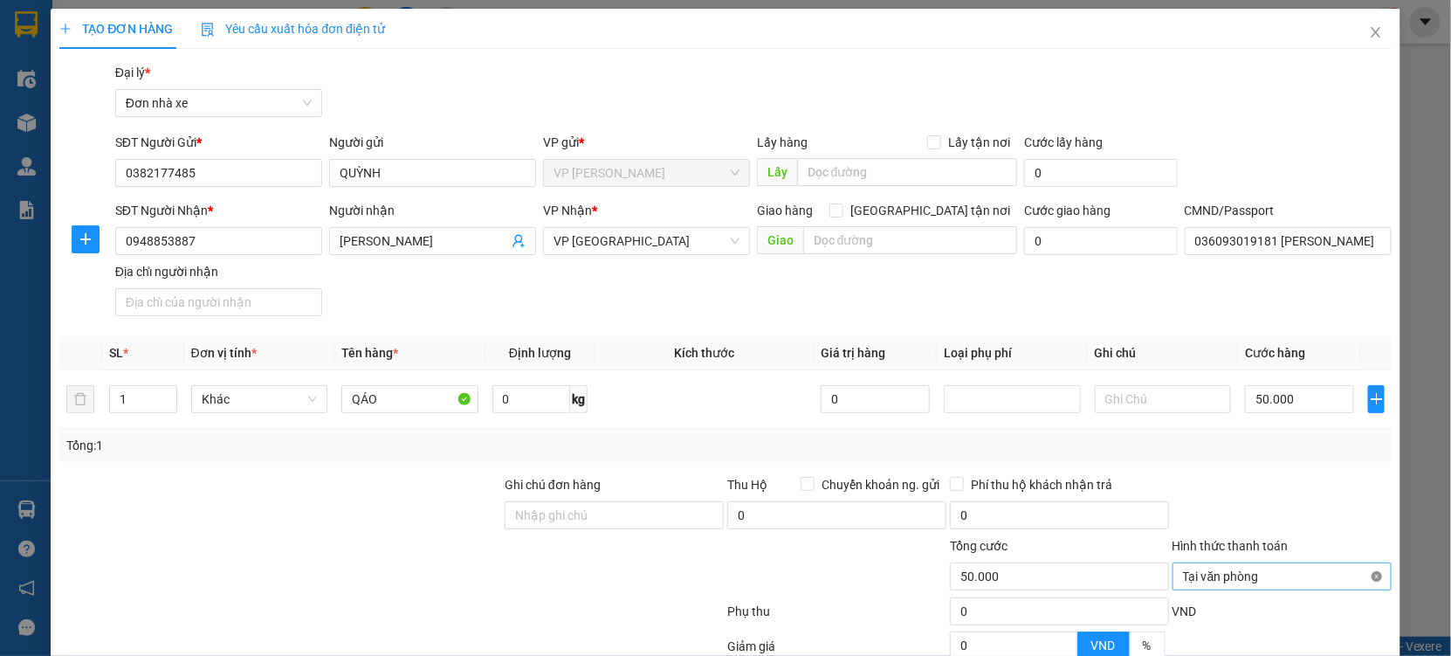
type input "50.000"
drag, startPoint x: 1366, startPoint y: 400, endPoint x: 1357, endPoint y: 375, distance: 26.8
click at [1337, 475] on form "Ghi chú đơn hàng Thu Hộ Chuyển khoản ng. gửi 0 Phí thu hộ khách nhận trả 0 Tổng…" at bounding box center [725, 571] width 1333 height 192
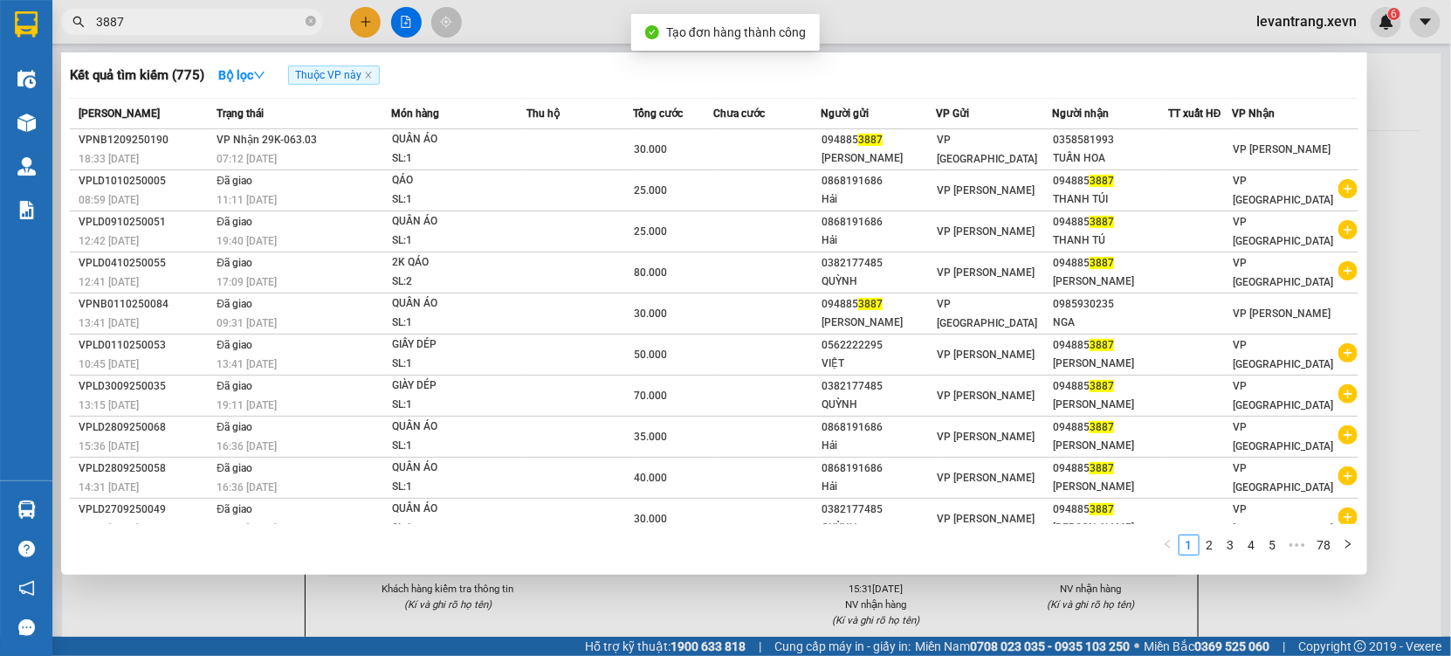
click at [557, 623] on div at bounding box center [725, 328] width 1451 height 656
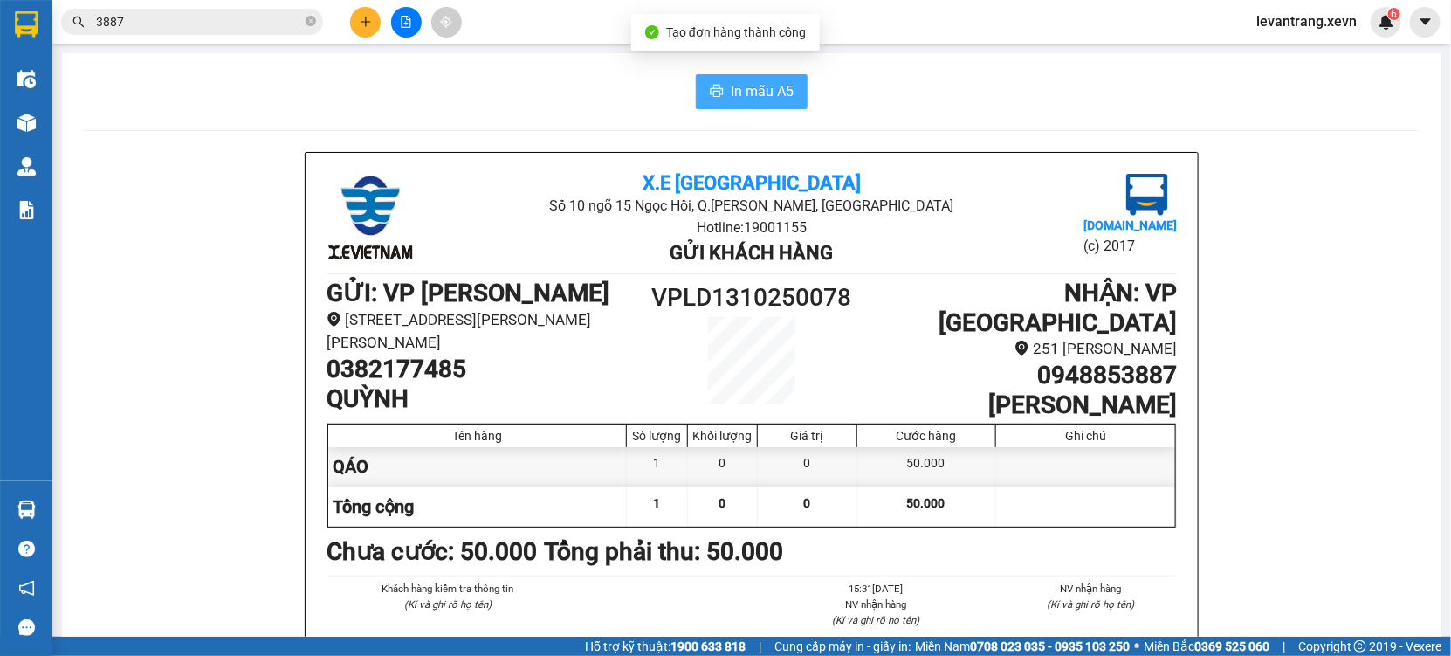
click at [700, 86] on button "In mẫu A5" at bounding box center [752, 91] width 112 height 35
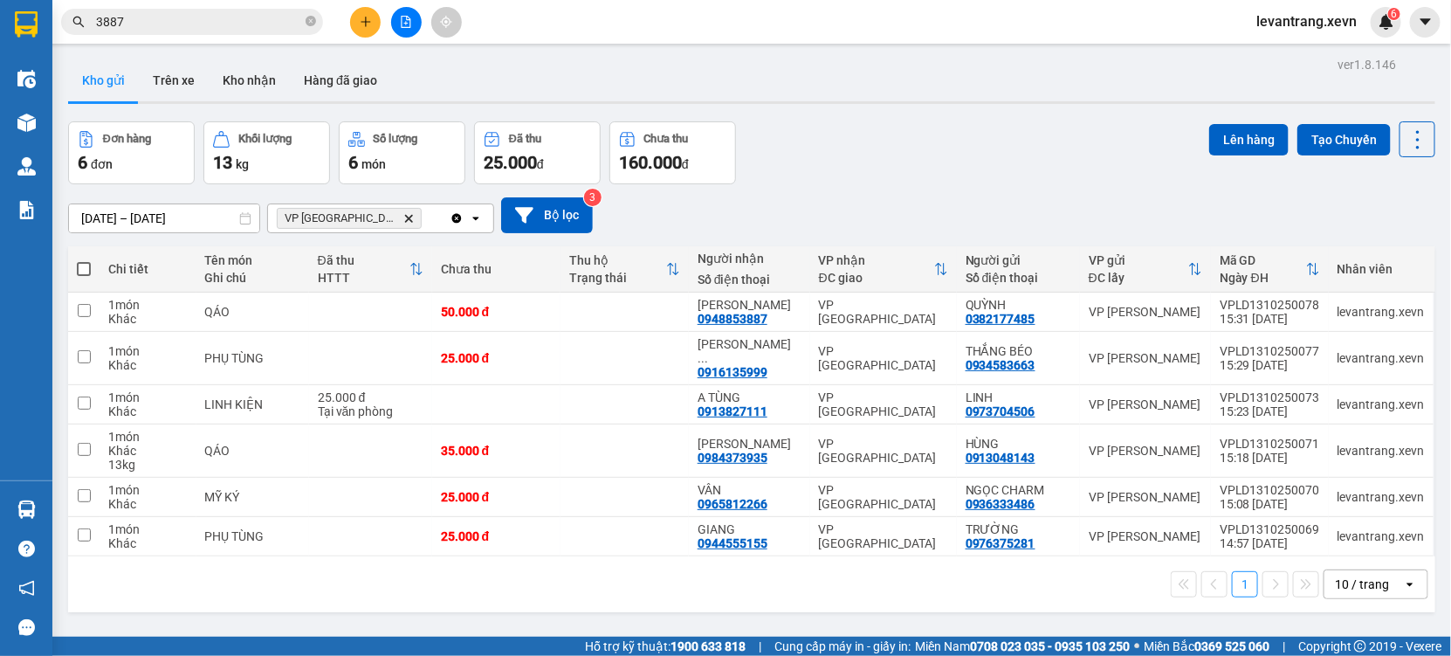
click at [84, 269] on span at bounding box center [84, 269] width 14 height 14
click at [84, 260] on input "checkbox" at bounding box center [84, 260] width 0 height 0
checkbox input "true"
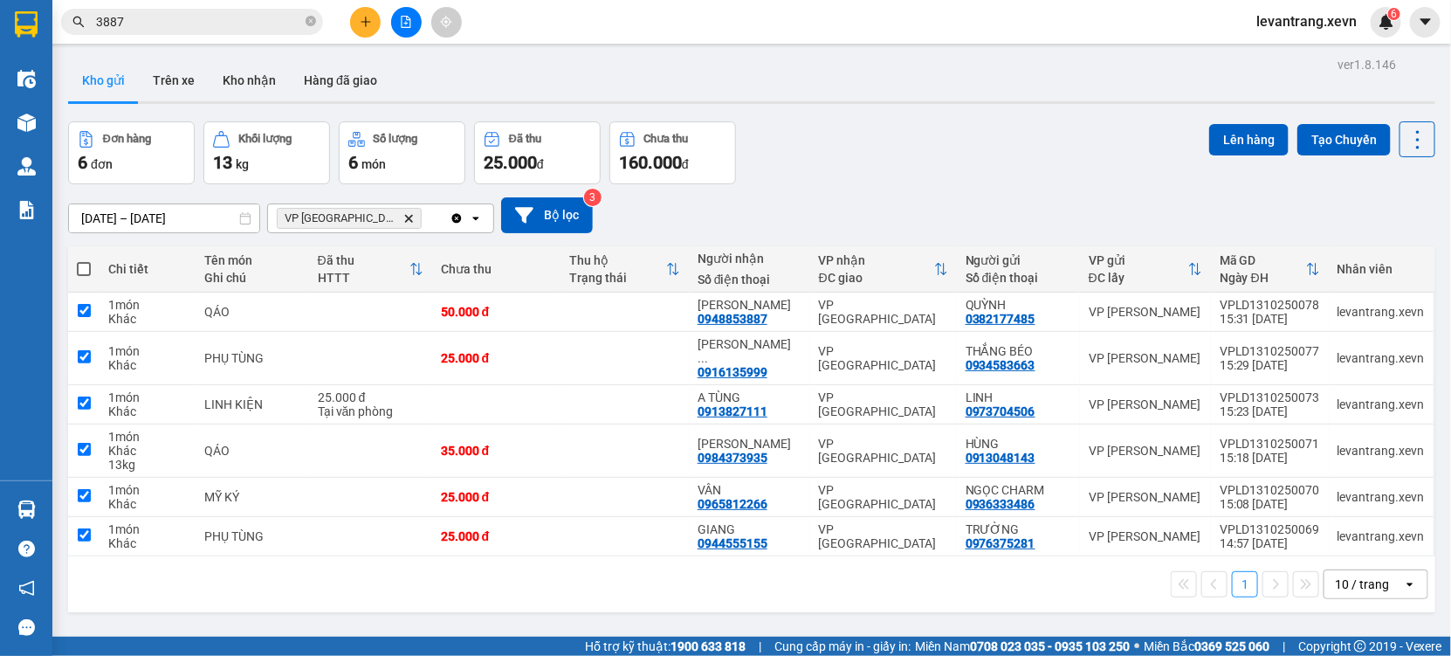
checkbox input "true"
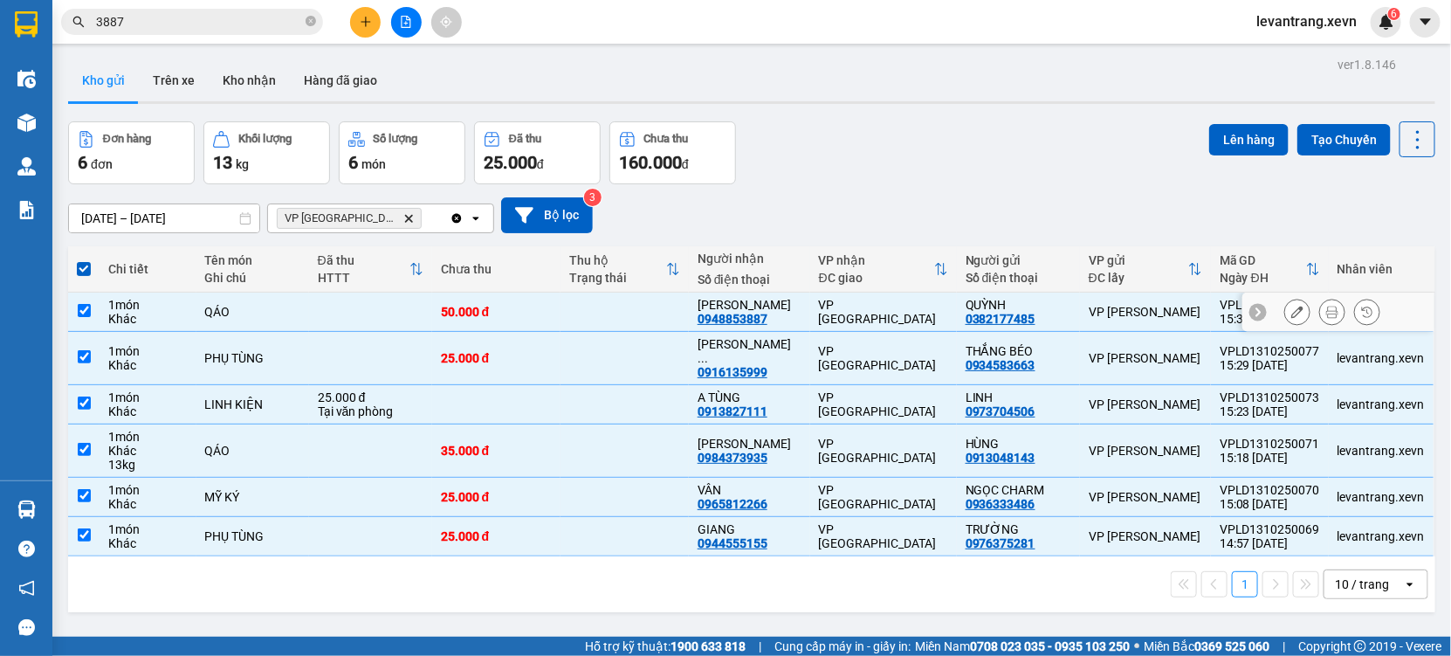
click at [241, 311] on div "QÁO" at bounding box center [252, 312] width 95 height 14
checkbox input "false"
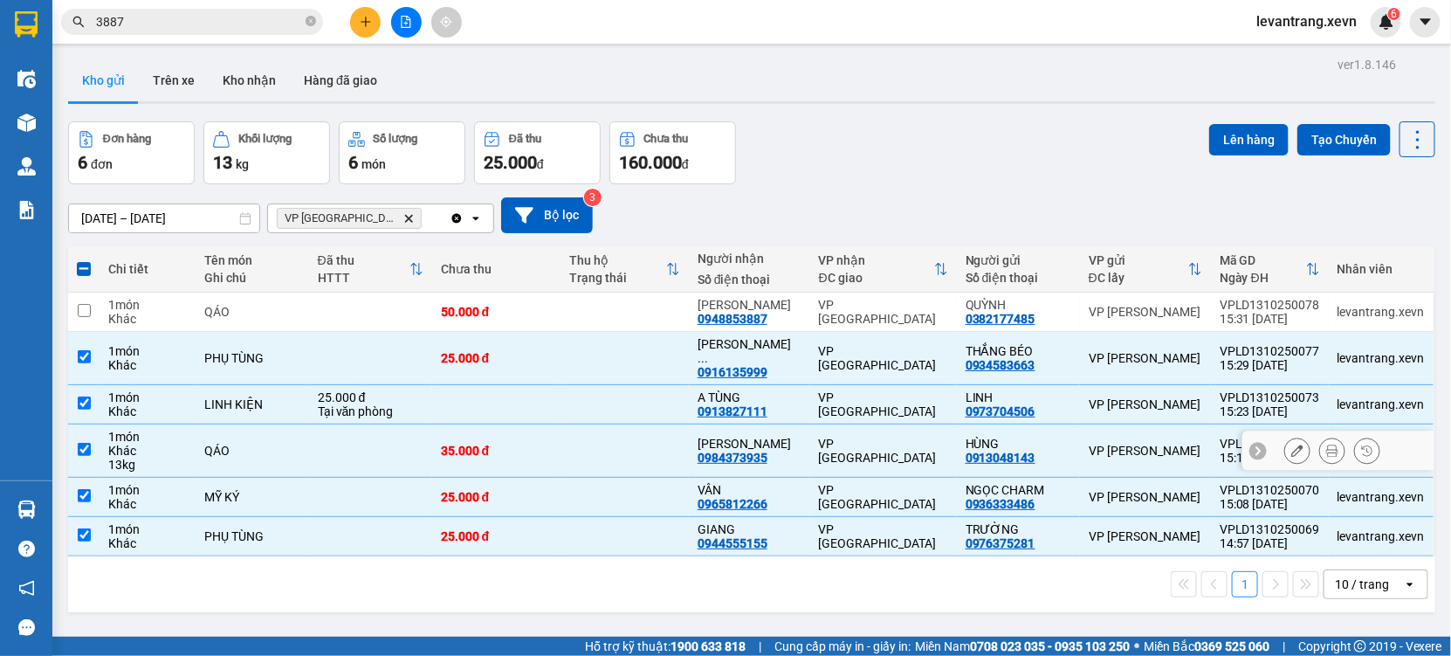
click at [244, 444] on div "QÁO" at bounding box center [252, 451] width 95 height 14
checkbox input "false"
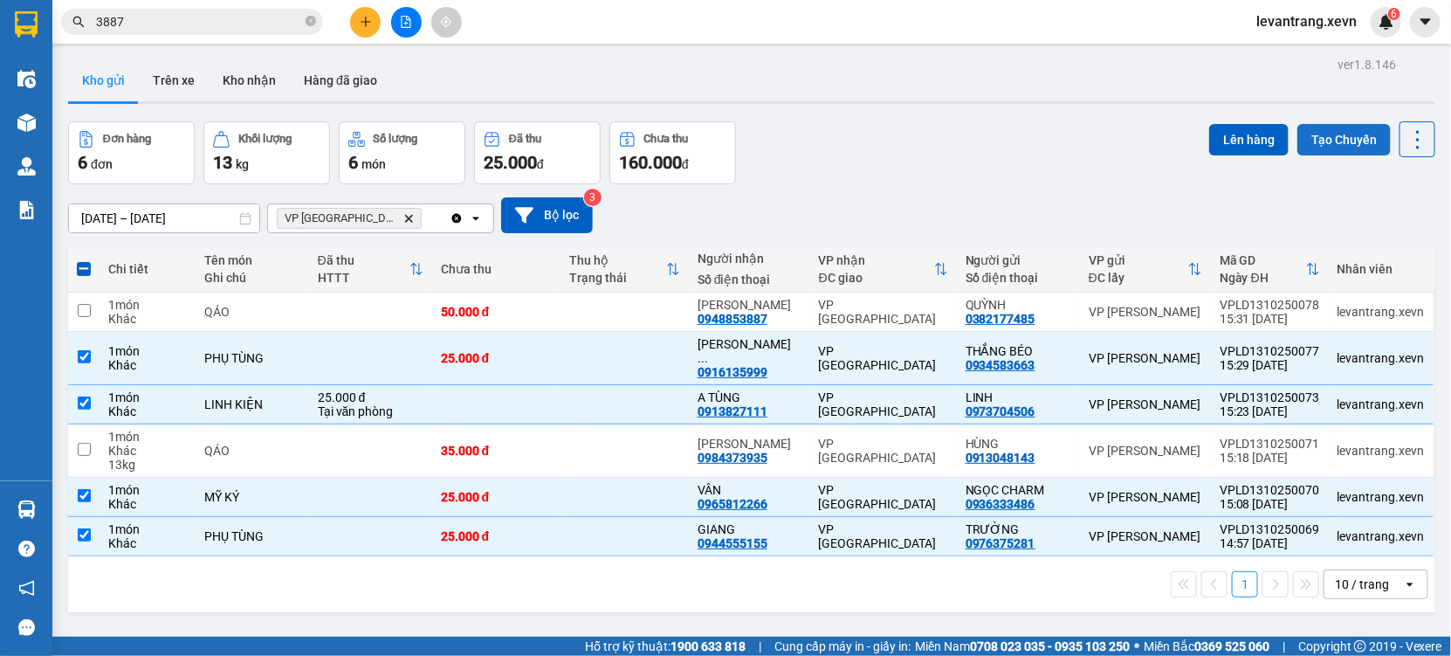
click at [1316, 139] on button "Tạo Chuyến" at bounding box center [1344, 139] width 93 height 31
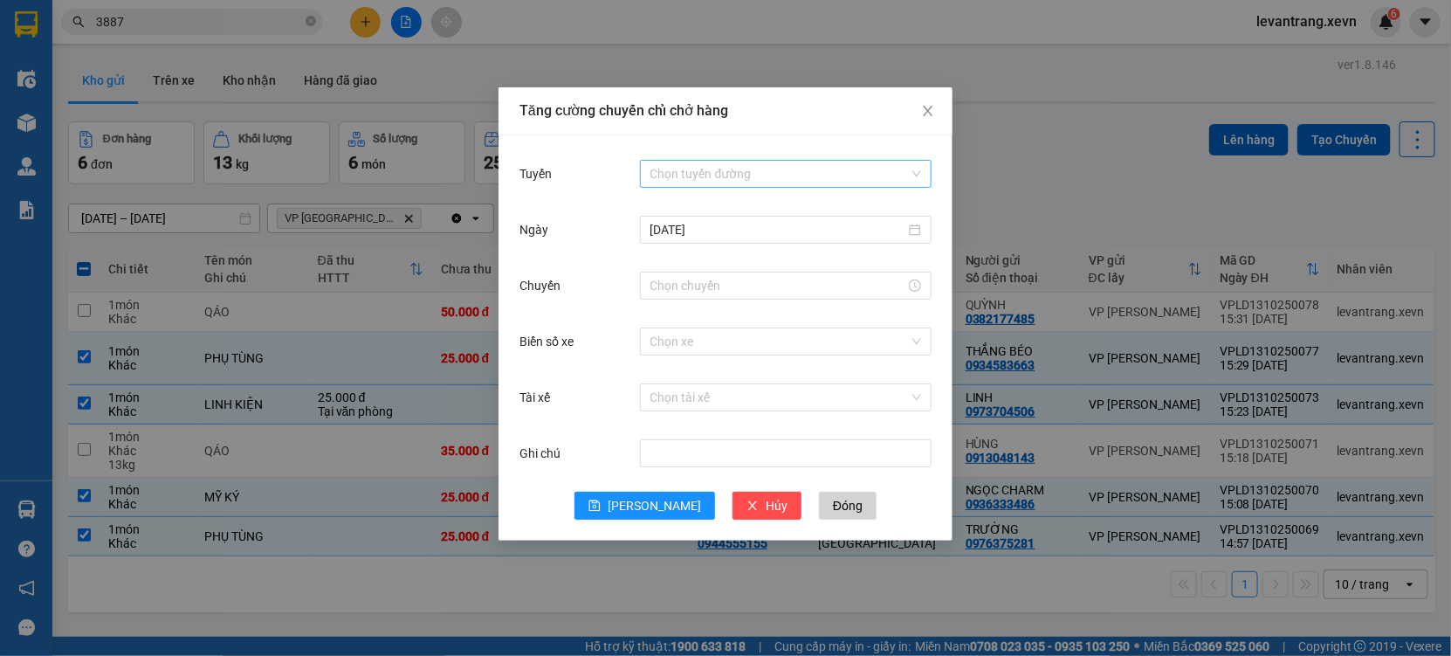
click at [662, 169] on input "Tuyến" at bounding box center [780, 174] width 258 height 26
click at [695, 291] on input "Chuyến" at bounding box center [778, 285] width 255 height 19
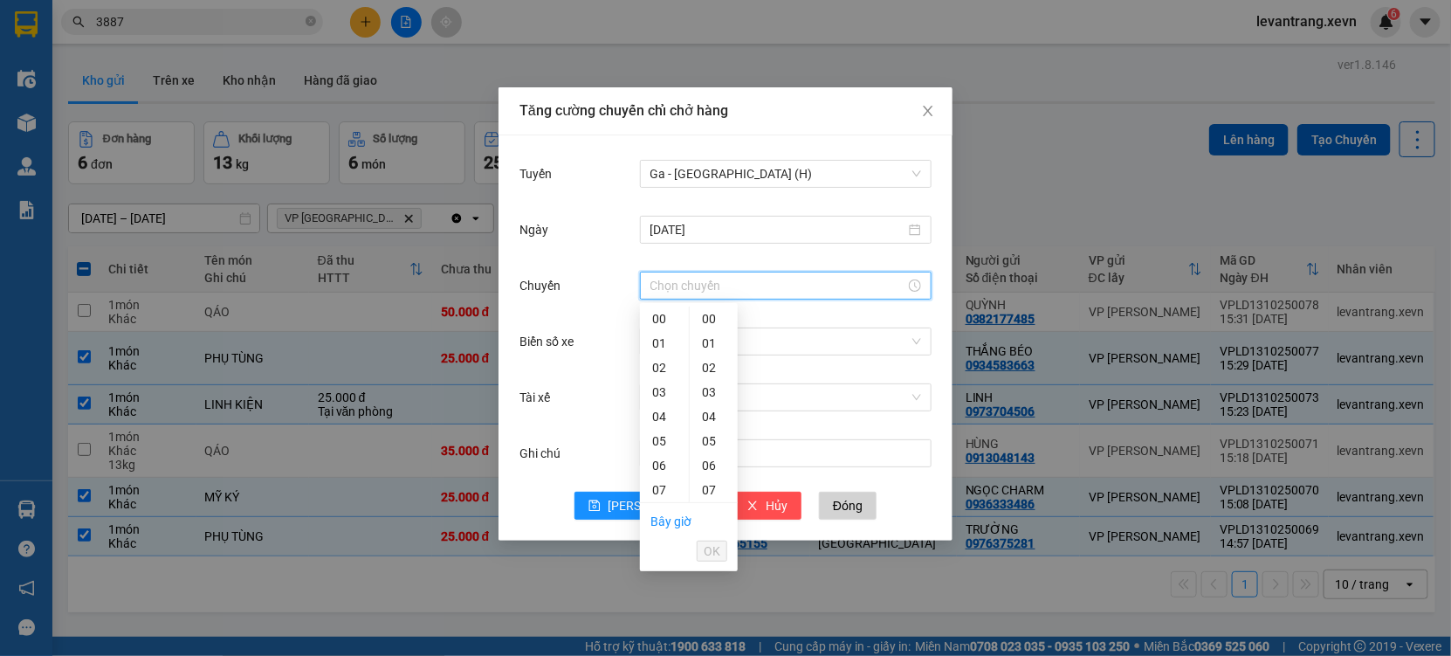
type input "16:00"
click at [714, 551] on span "OK" at bounding box center [712, 550] width 17 height 19
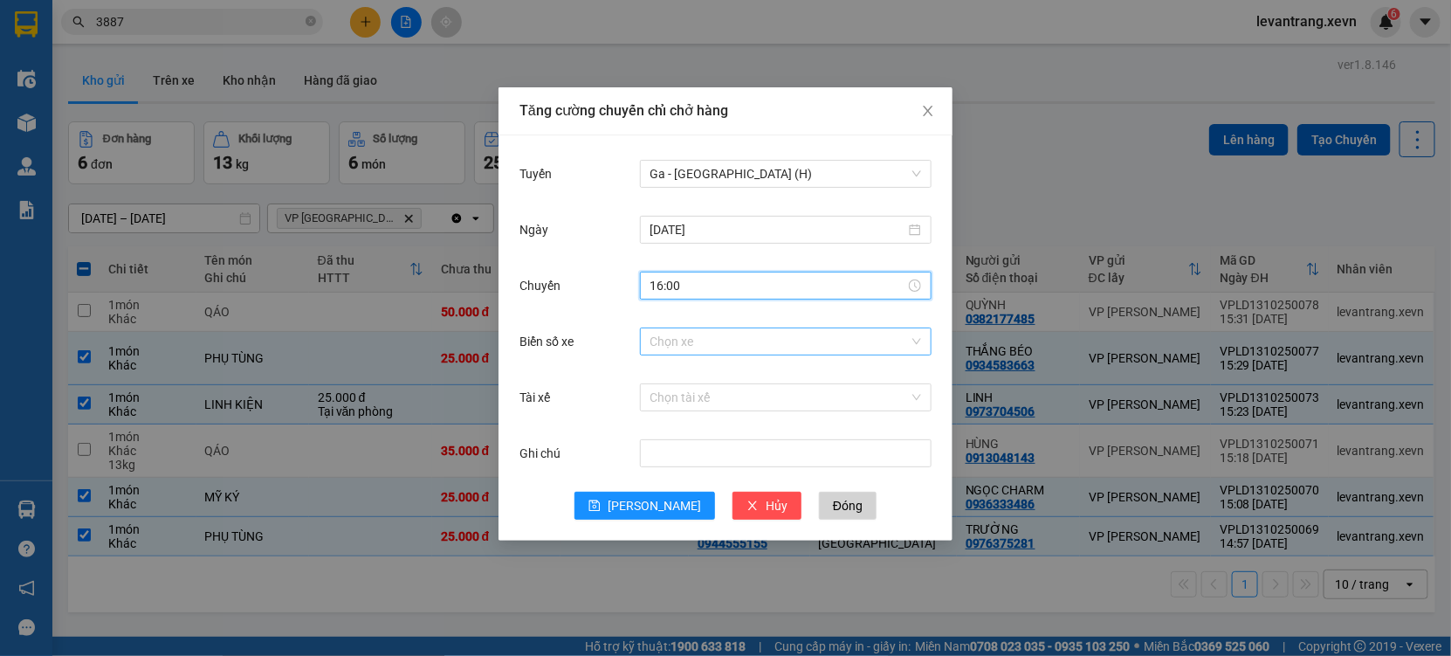
click at [692, 332] on input "Biển số xe" at bounding box center [780, 341] width 258 height 26
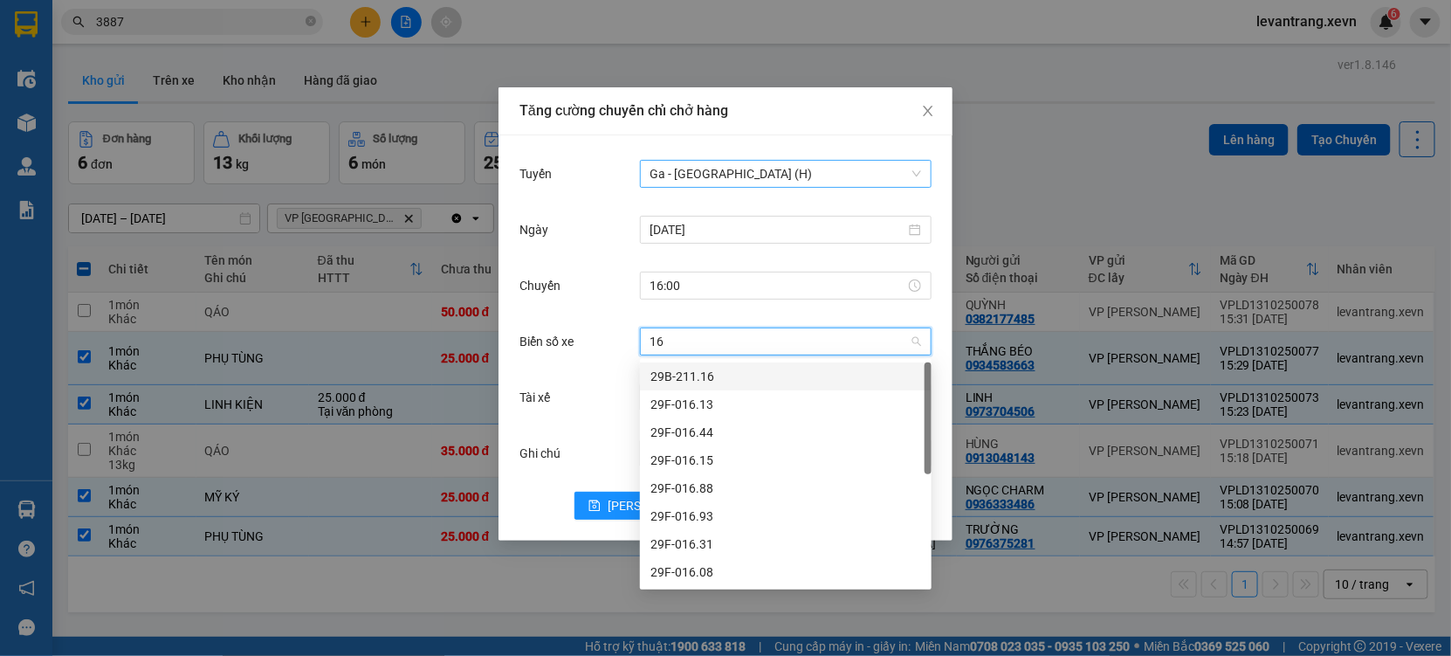
type input "1"
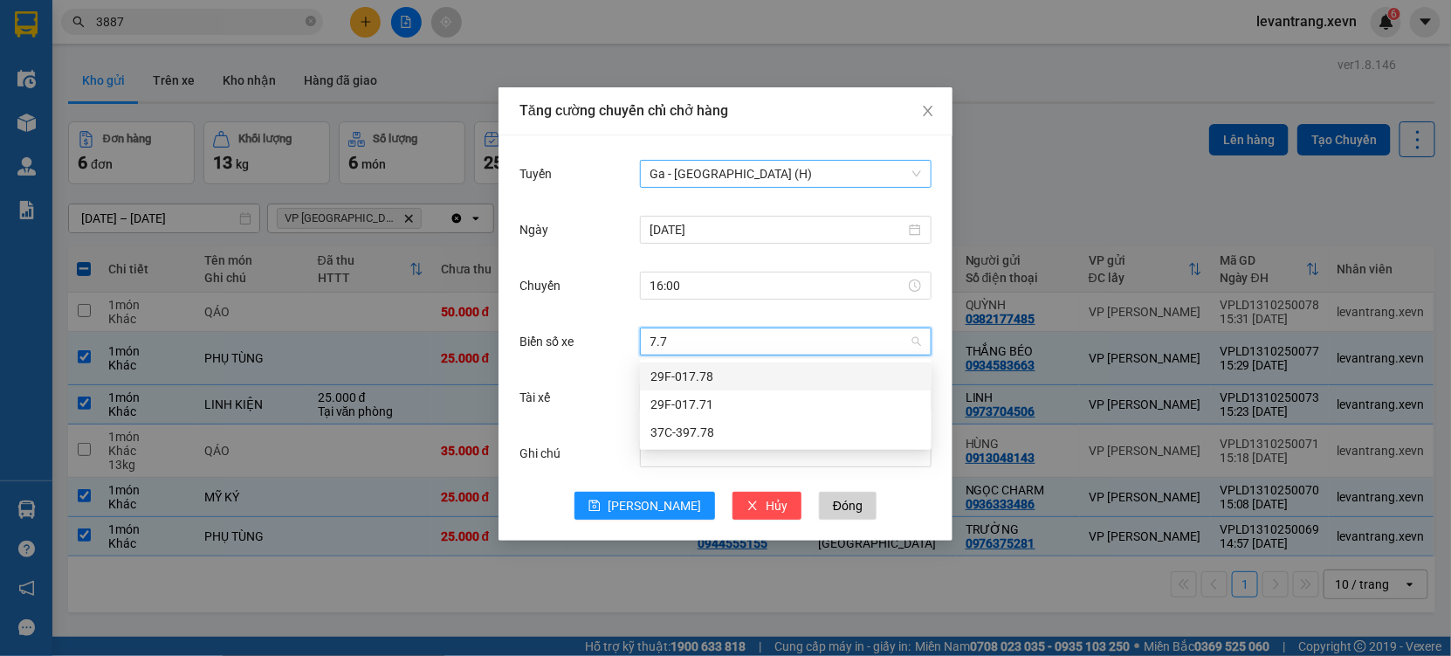
type input "7.78"
click at [701, 375] on div "29F-017.78" at bounding box center [786, 376] width 271 height 19
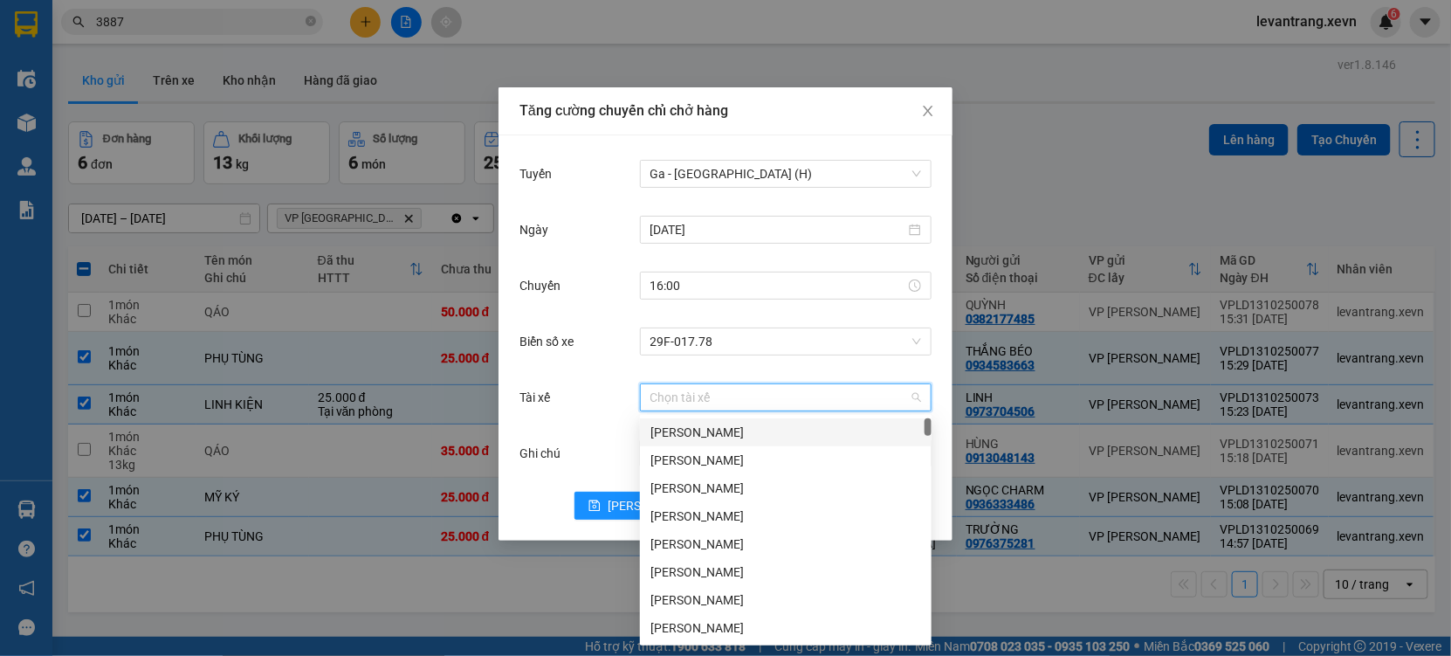
click at [715, 393] on input "Tài xế" at bounding box center [780, 397] width 258 height 26
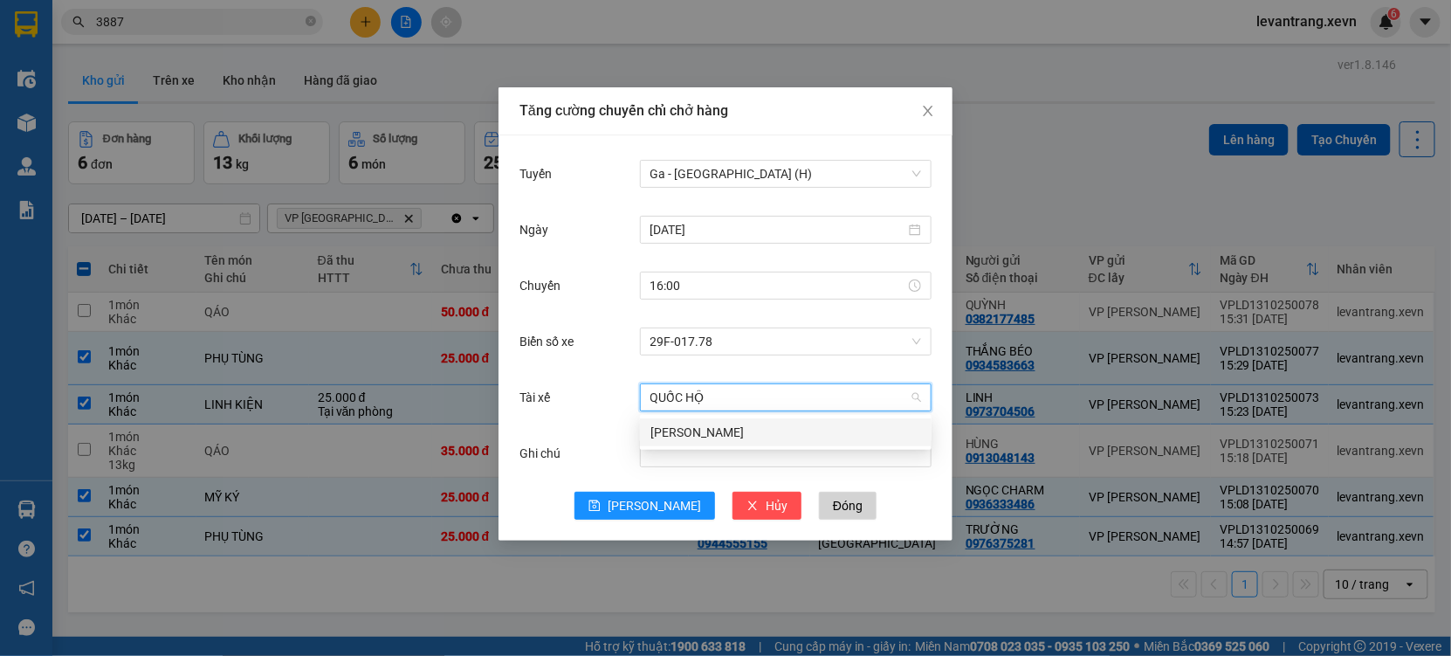
type input "QUỐC HỘI"
click at [710, 435] on div "Phạm Quốc Hội" at bounding box center [786, 432] width 271 height 19
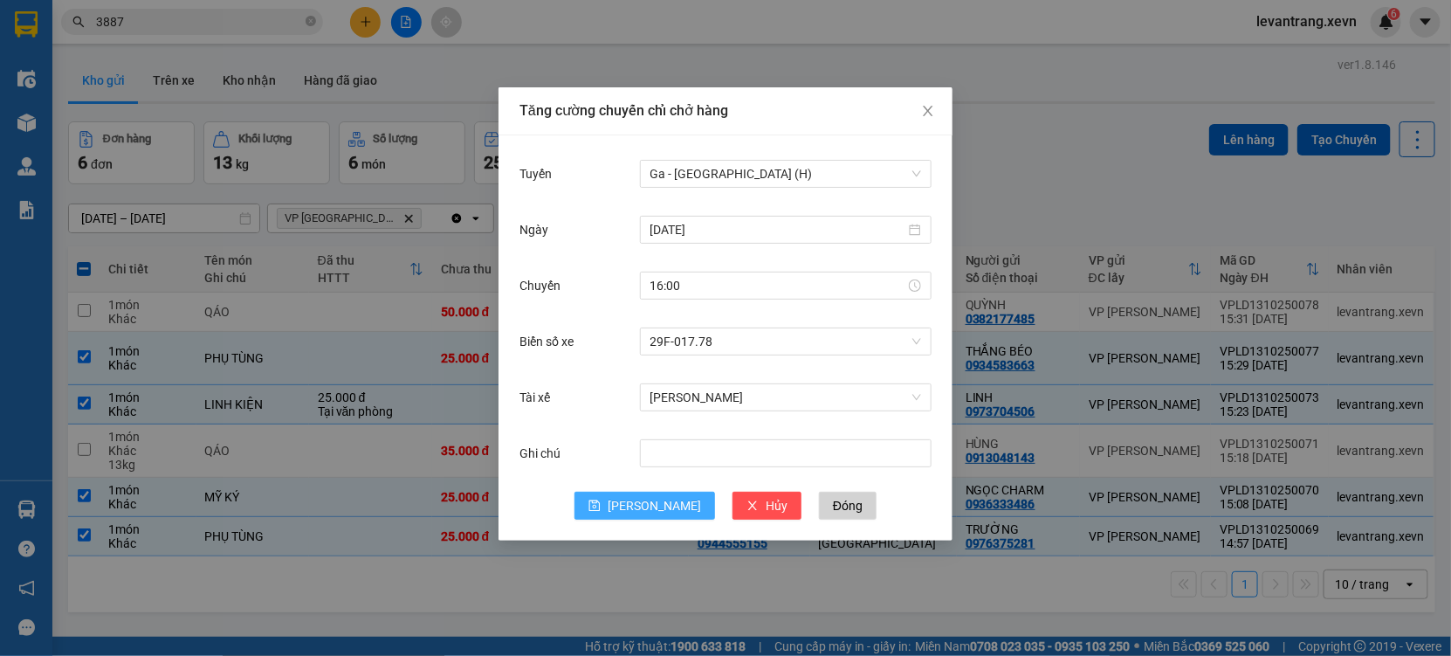
click at [614, 510] on button "[PERSON_NAME]" at bounding box center [645, 506] width 141 height 28
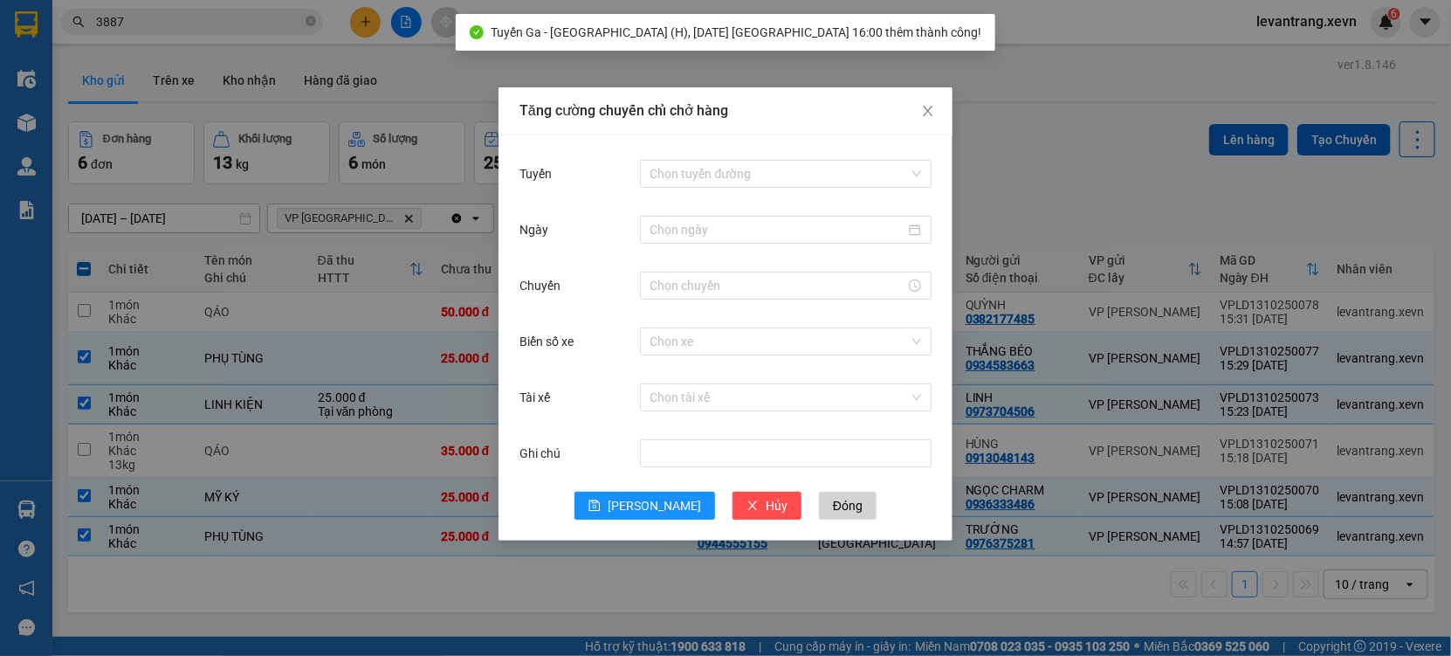
click at [383, 608] on div "Tăng cường chuyến chỉ chở hàng Tuyến Chọn tuyến đường Ngày Chuyến Biển số xe Ch…" at bounding box center [725, 328] width 1451 height 656
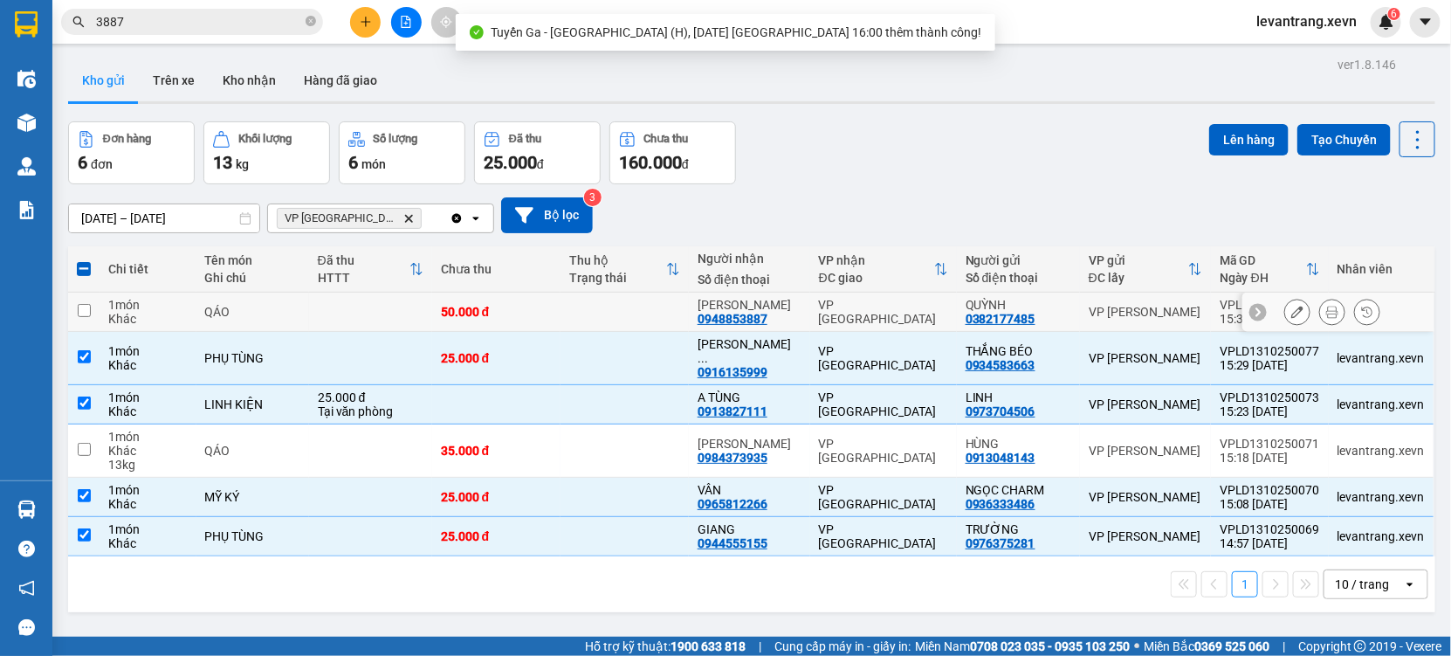
click at [262, 306] on div "QÁO" at bounding box center [252, 312] width 95 height 14
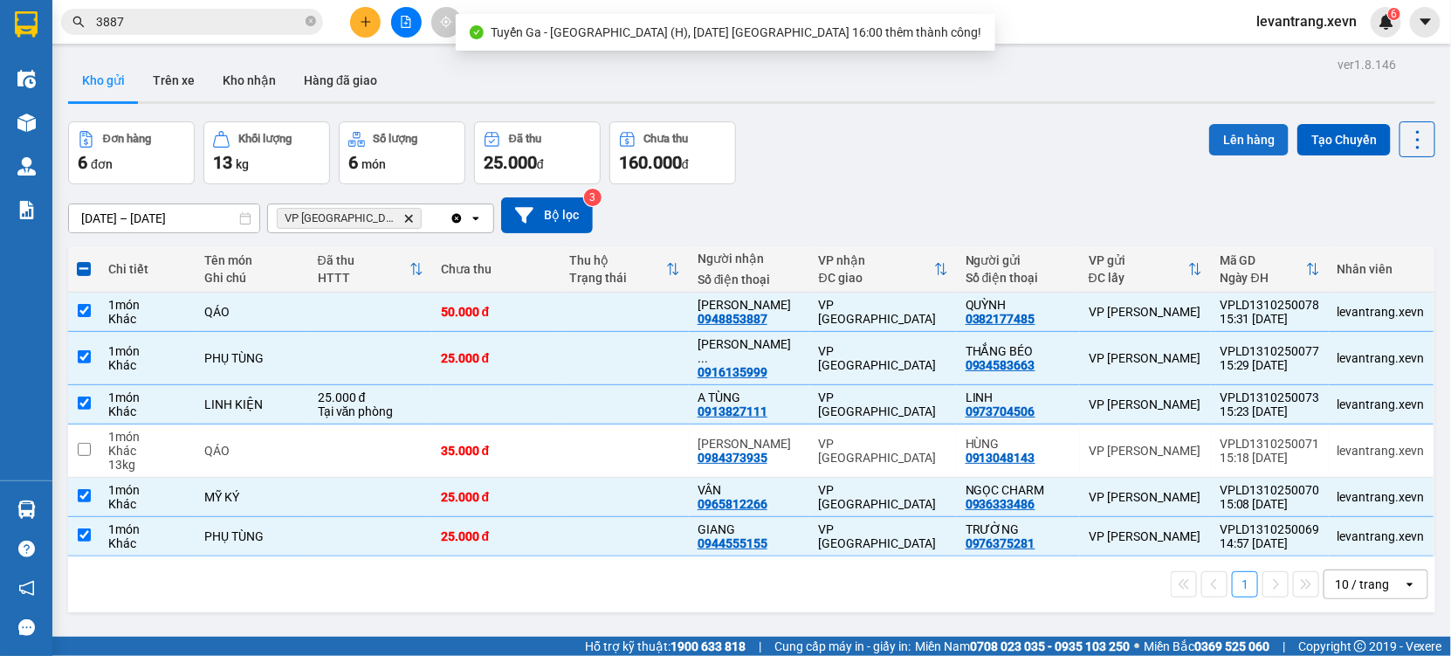
click at [1229, 145] on button "Lên hàng" at bounding box center [1248, 139] width 79 height 31
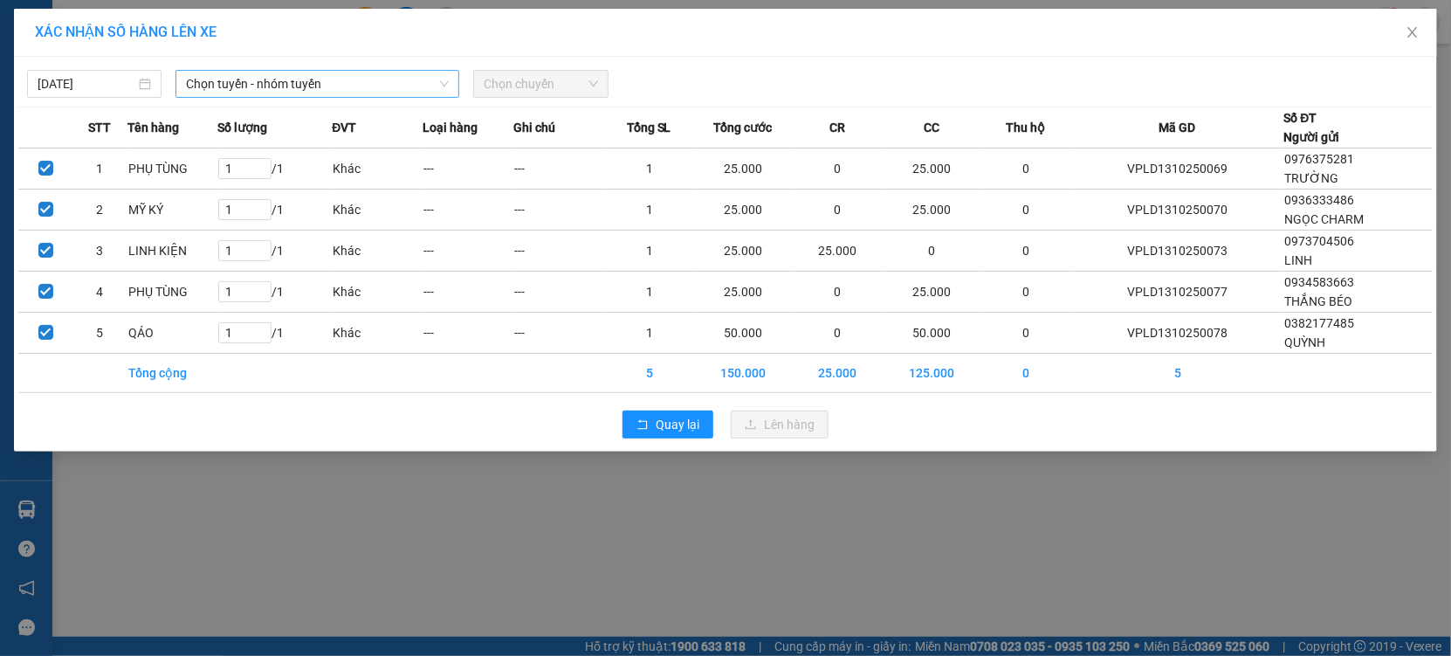
click at [270, 91] on span "Chọn tuyến - nhóm tuyến" at bounding box center [317, 84] width 263 height 26
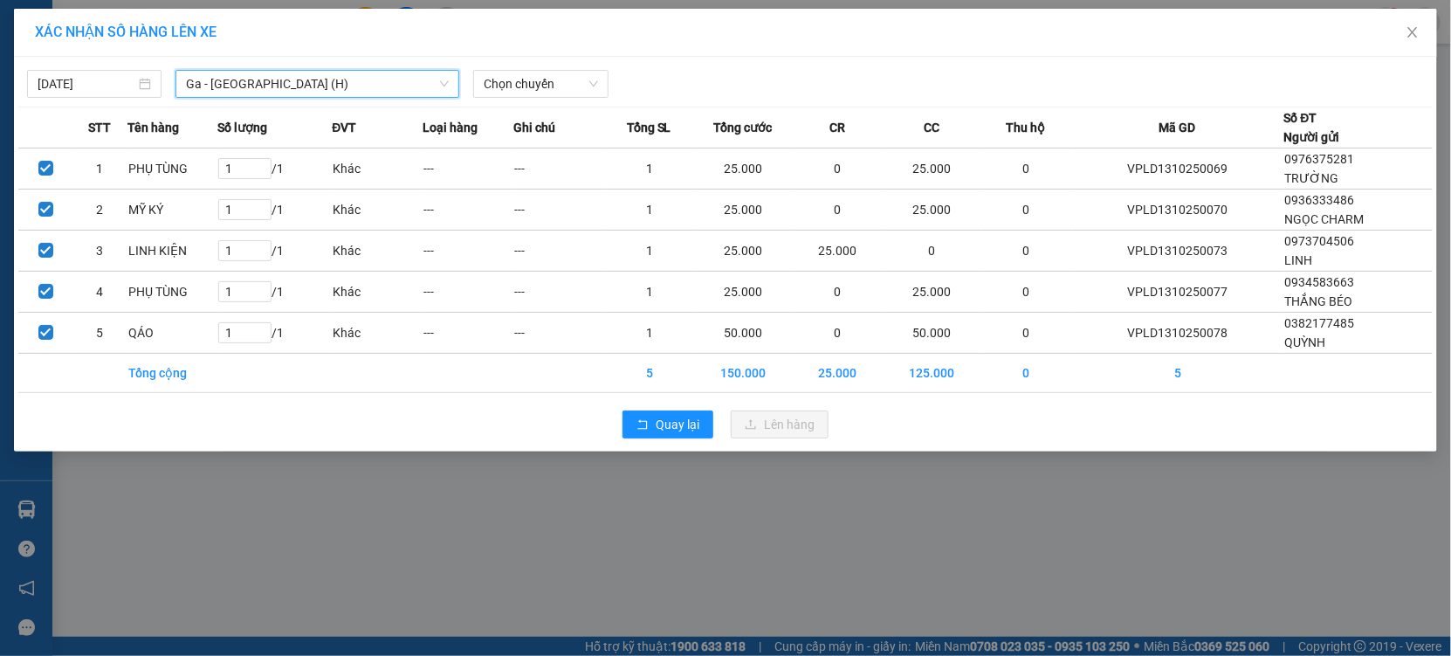
click at [541, 99] on div "13/10/2025 Ga - Ninh Bình (H) Ga - Ninh Bình (H) LỌC THEO Nhóm tuyến Tuyến Chọn…" at bounding box center [725, 254] width 1423 height 395
click at [561, 87] on span "Chọn chuyến" at bounding box center [541, 84] width 114 height 26
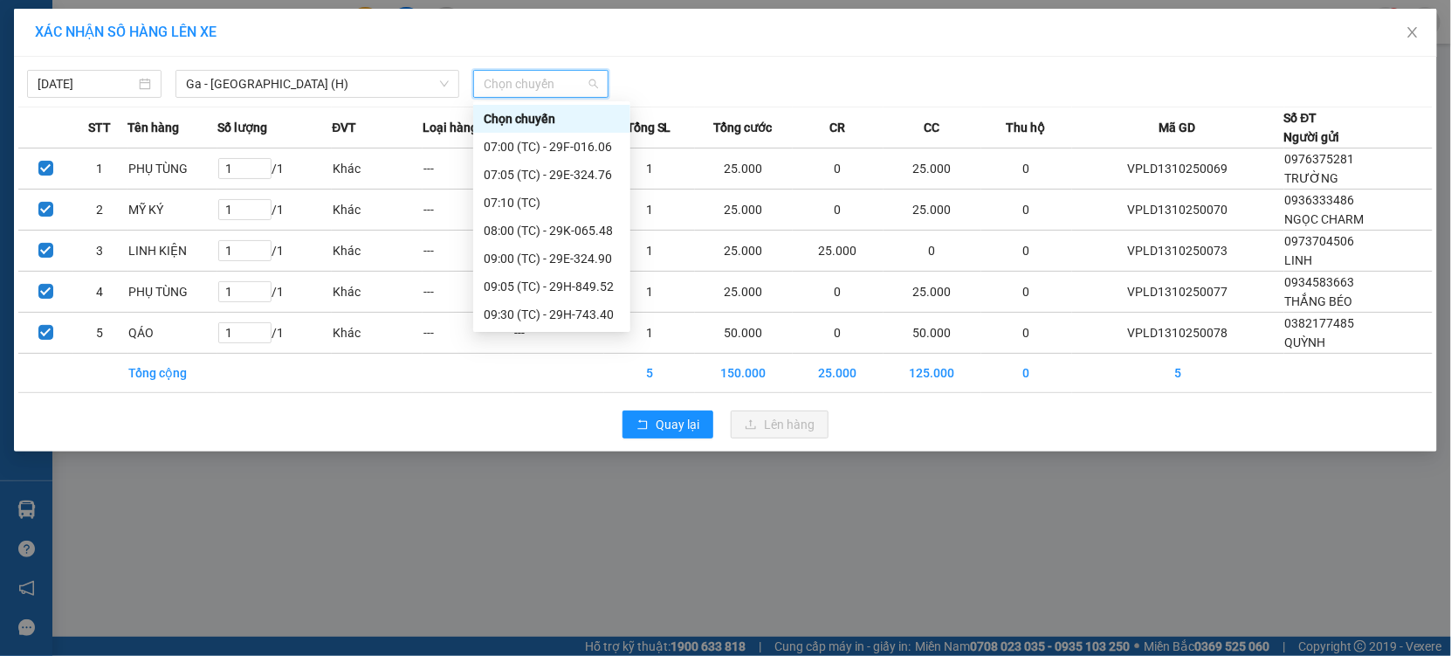
click at [574, 612] on div "16:00 (TC) - 29F-017.78" at bounding box center [552, 621] width 136 height 19
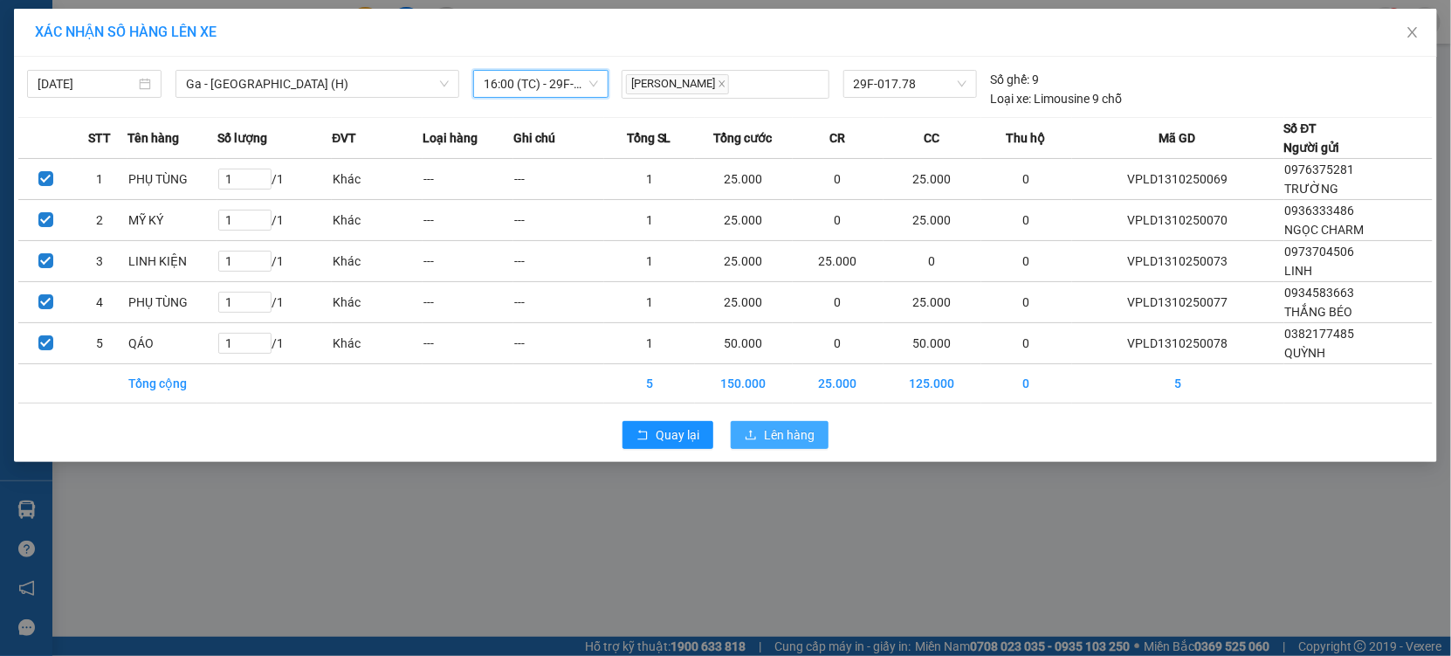
click at [782, 437] on span "Lên hàng" at bounding box center [789, 434] width 51 height 19
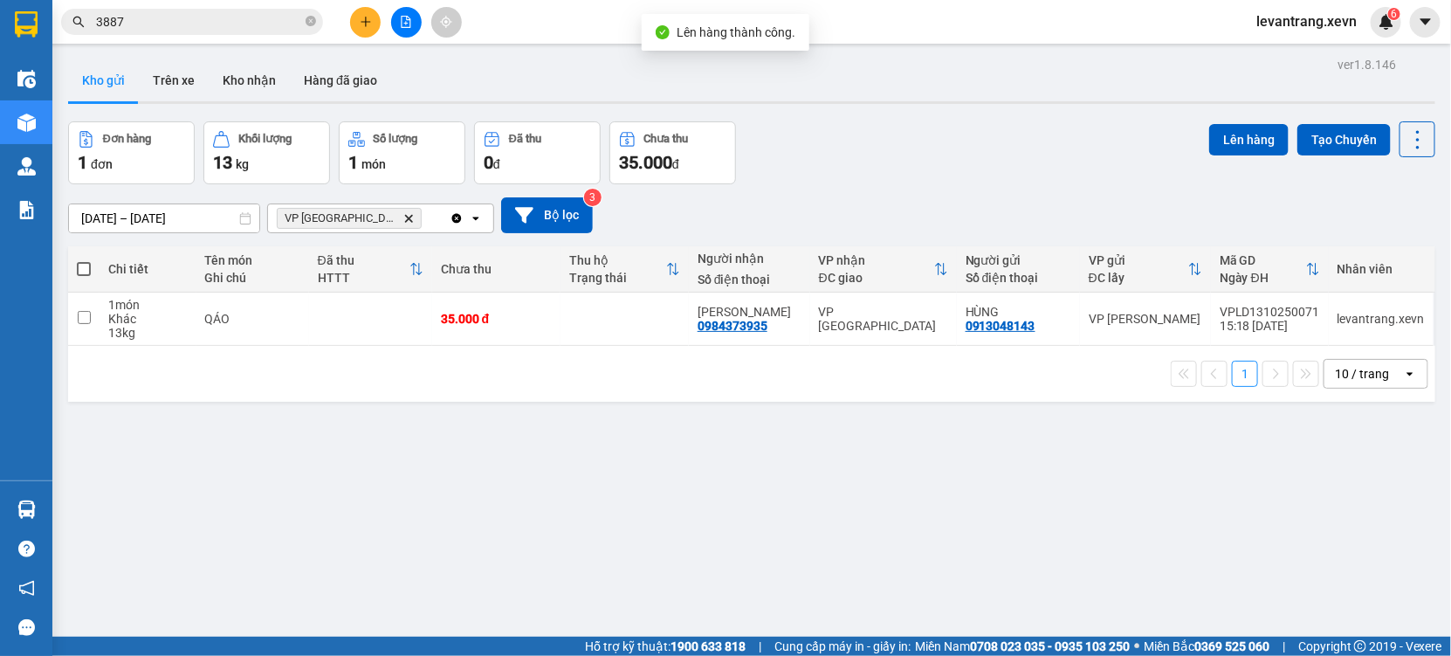
click at [227, 29] on input "3887" at bounding box center [199, 21] width 206 height 19
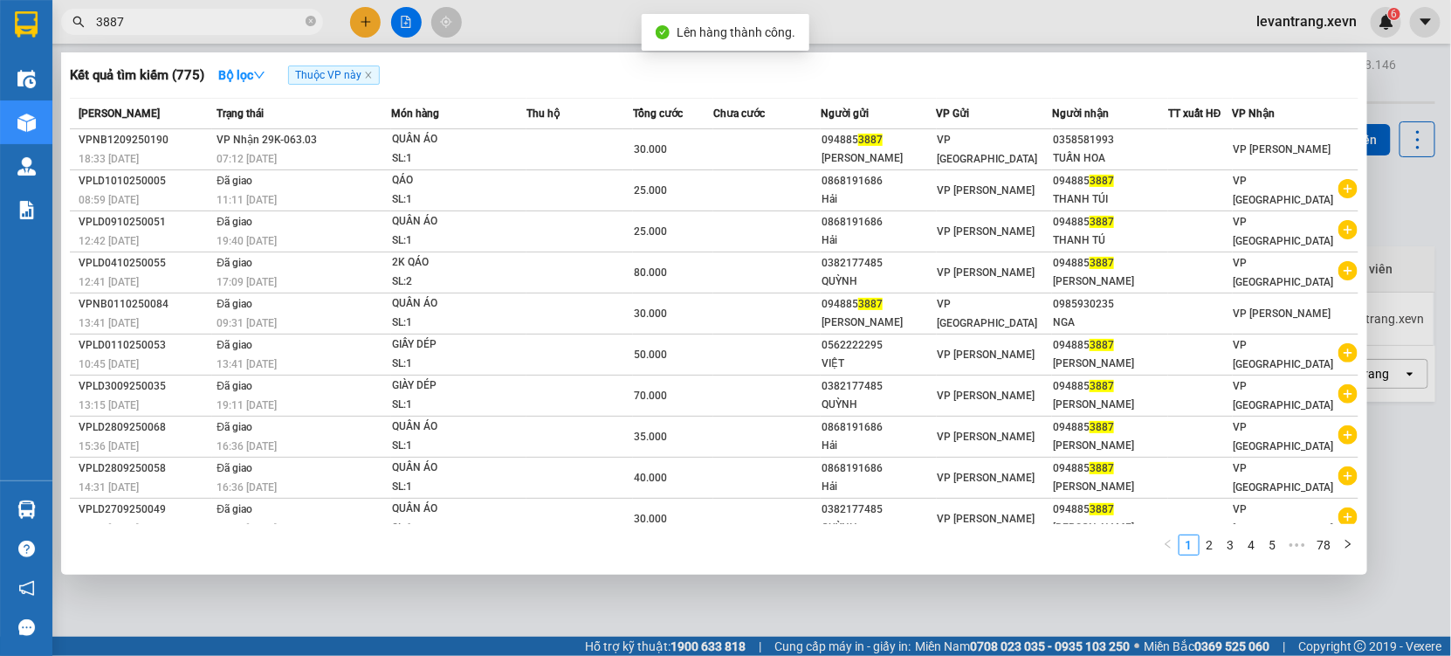
click at [227, 29] on input "3887" at bounding box center [199, 21] width 206 height 19
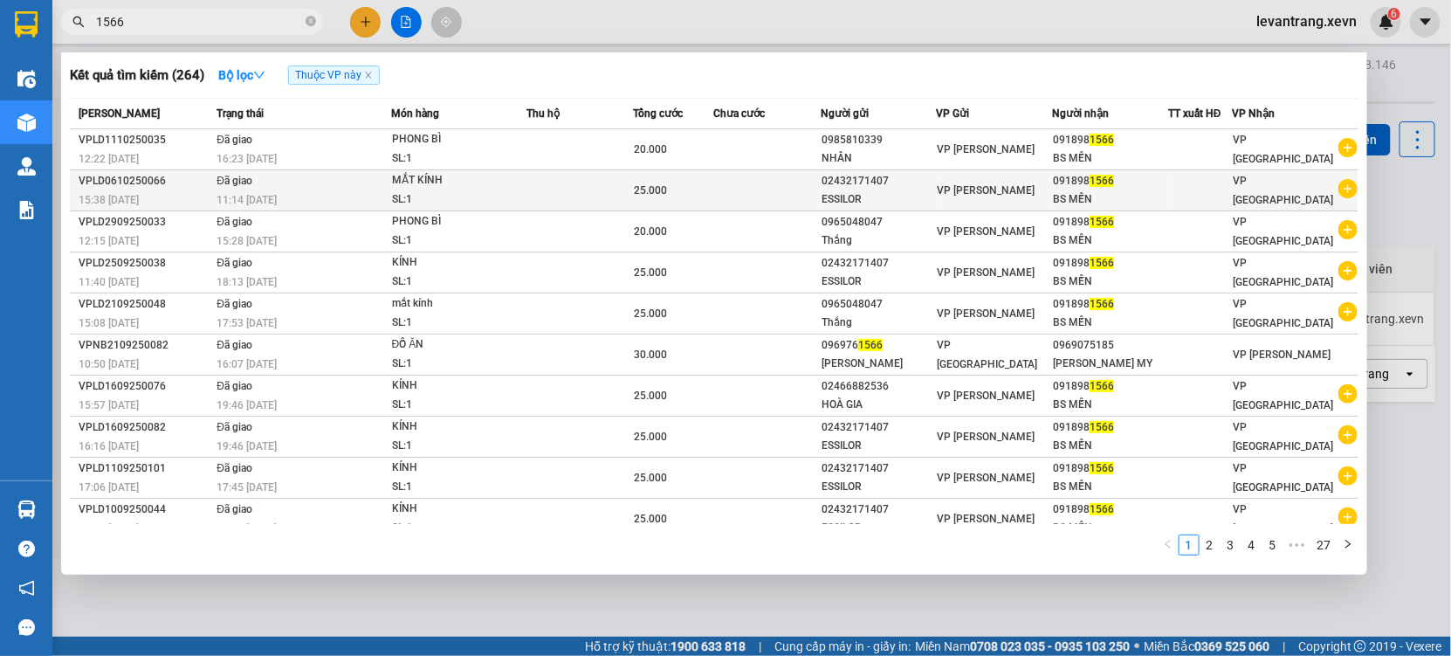
type input "1566"
click at [1342, 187] on icon "plus-circle" at bounding box center [1348, 188] width 19 height 19
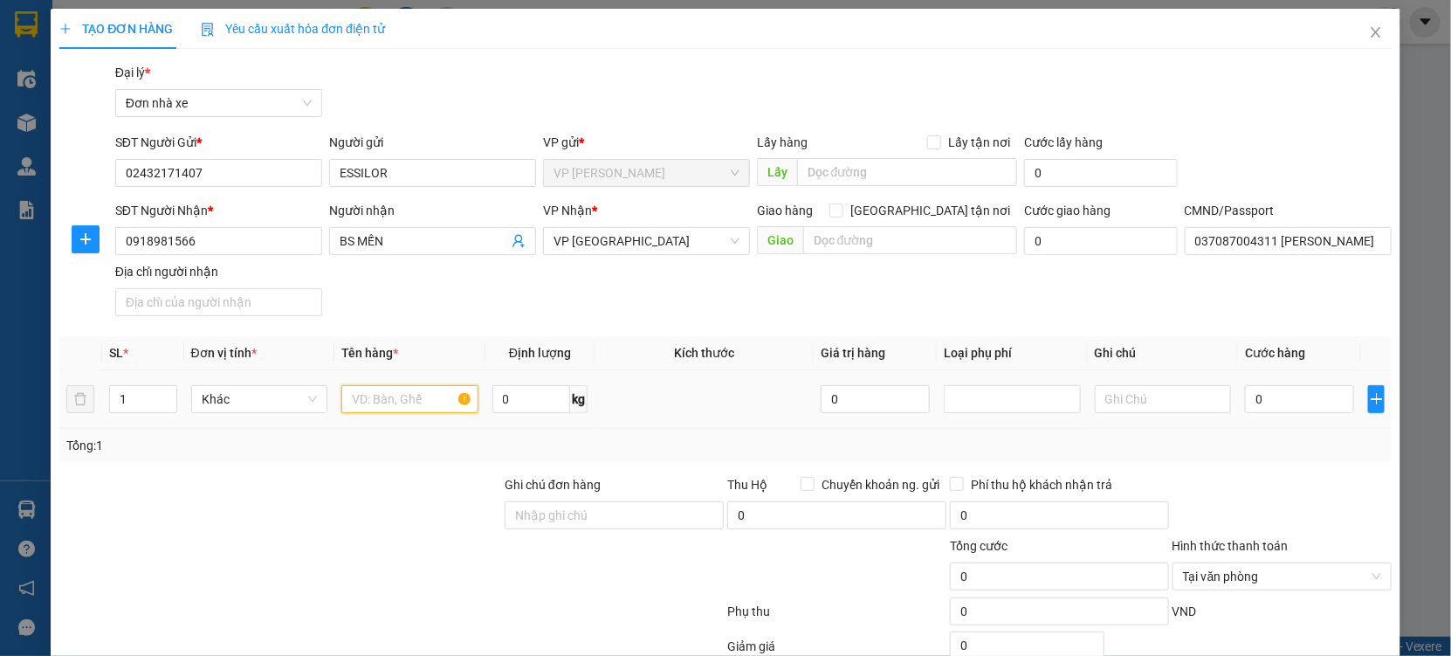
click at [396, 407] on input "text" at bounding box center [409, 399] width 137 height 28
type input "KÍNH"
click at [1303, 405] on input "0" at bounding box center [1299, 399] width 109 height 28
type input "2"
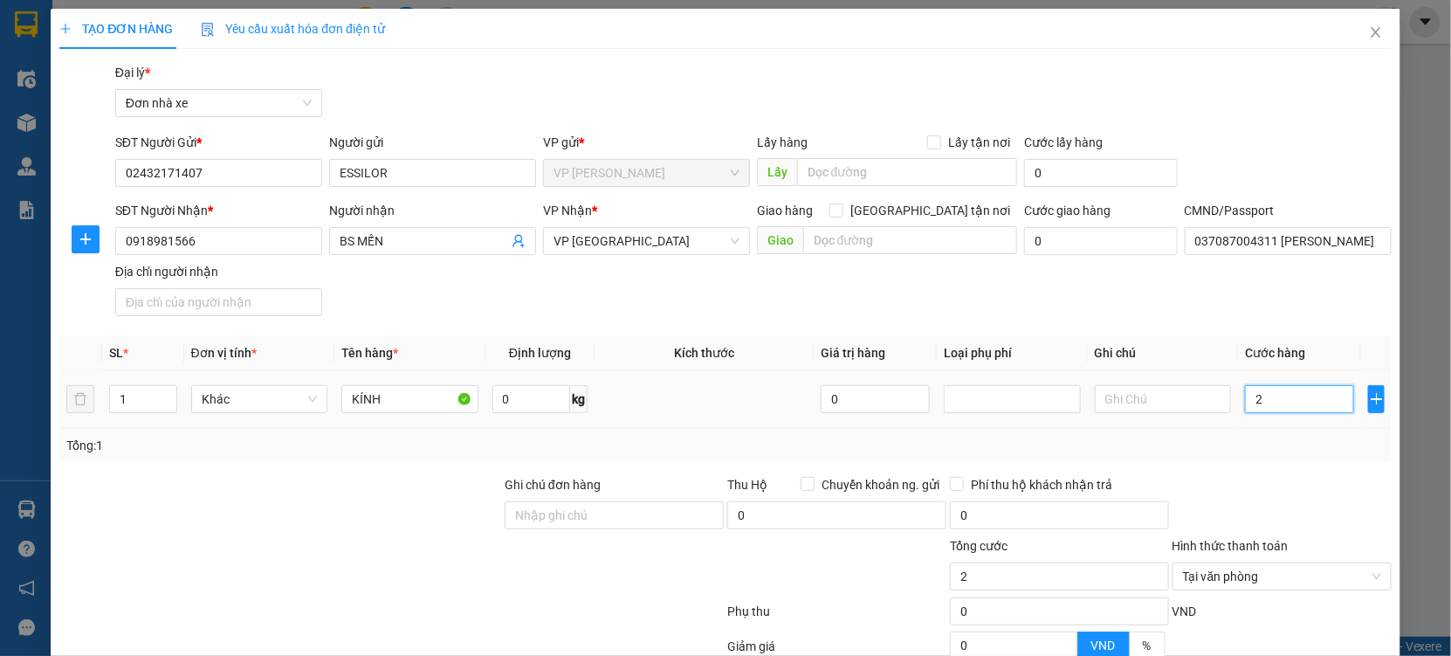
type input "25"
type input "25.000"
click at [1291, 491] on div at bounding box center [1282, 505] width 223 height 61
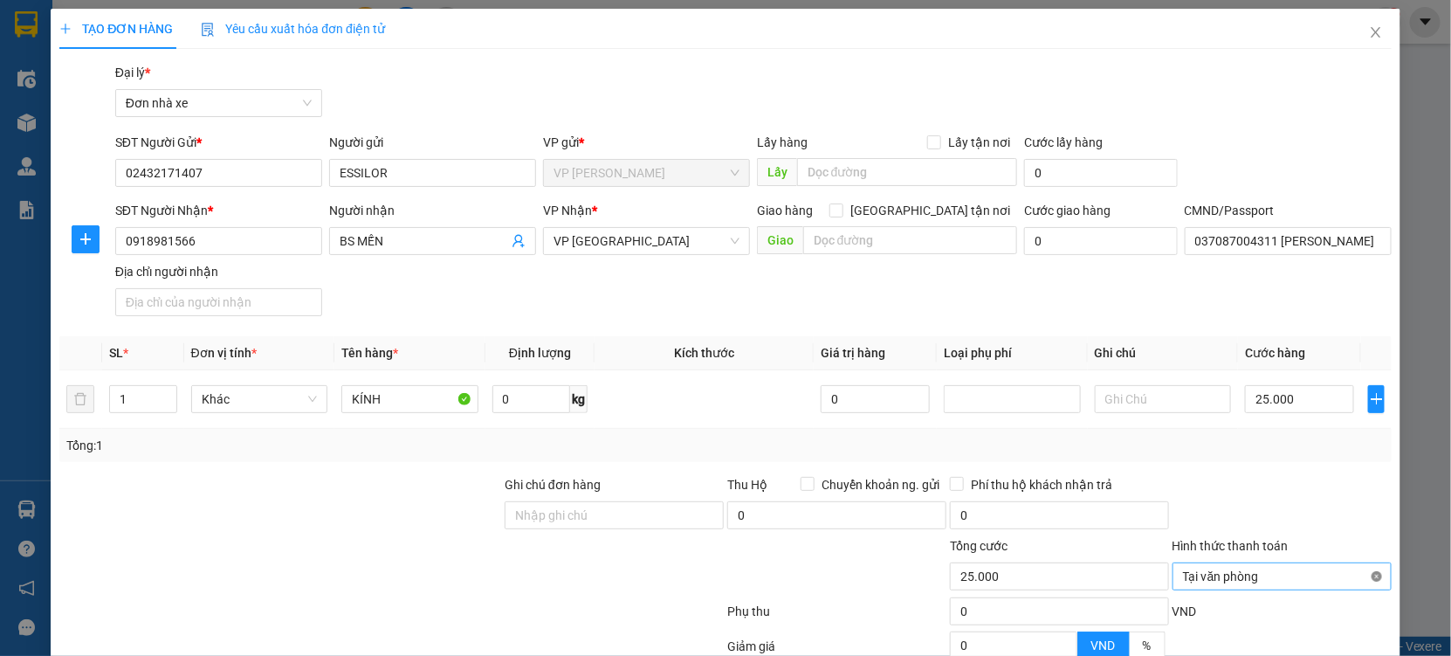
type input "25.000"
drag, startPoint x: 1324, startPoint y: 358, endPoint x: 1315, endPoint y: 553, distance: 194.9
click at [1319, 475] on form "Ghi chú đơn hàng Thu Hộ Chuyển khoản ng. gửi 0 Phí thu hộ khách nhận trả 0 Tổng…" at bounding box center [725, 571] width 1333 height 192
drag, startPoint x: 1307, startPoint y: 584, endPoint x: 1304, endPoint y: 600, distance: 16.1
click at [1305, 596] on div "Transit Pickup Surcharge Ids Transit Deliver Surcharge Ids Transit Deliver Surc…" at bounding box center [725, 430] width 1333 height 734
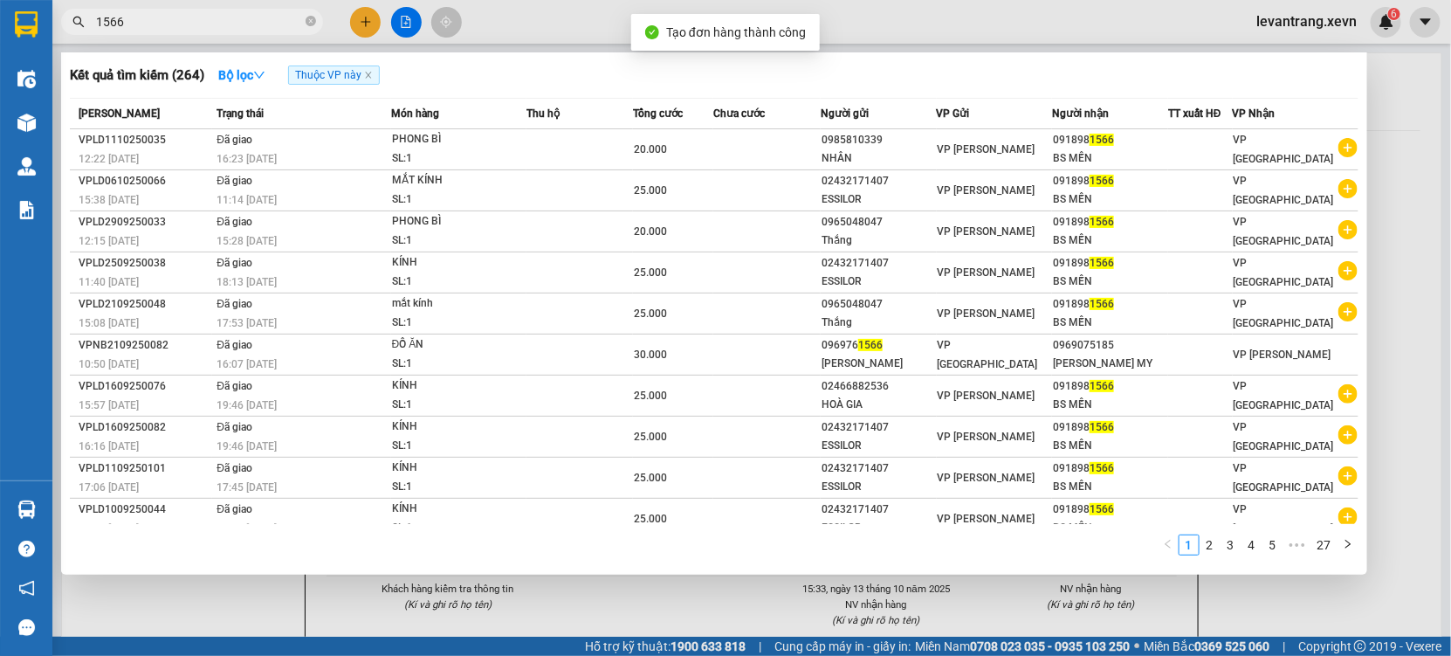
drag, startPoint x: 658, startPoint y: 591, endPoint x: 658, endPoint y: 582, distance: 9.6
click at [658, 582] on div at bounding box center [725, 328] width 1451 height 656
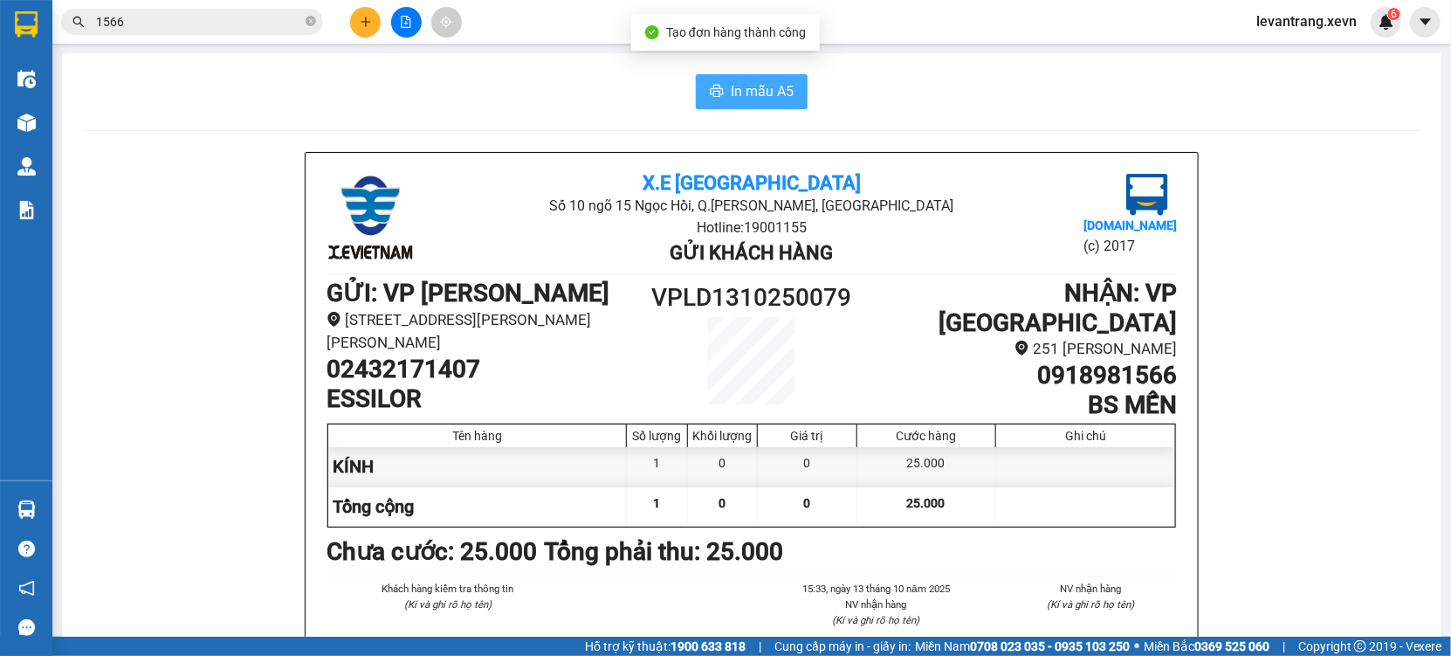
click at [744, 74] on button "In mẫu A5" at bounding box center [752, 91] width 112 height 35
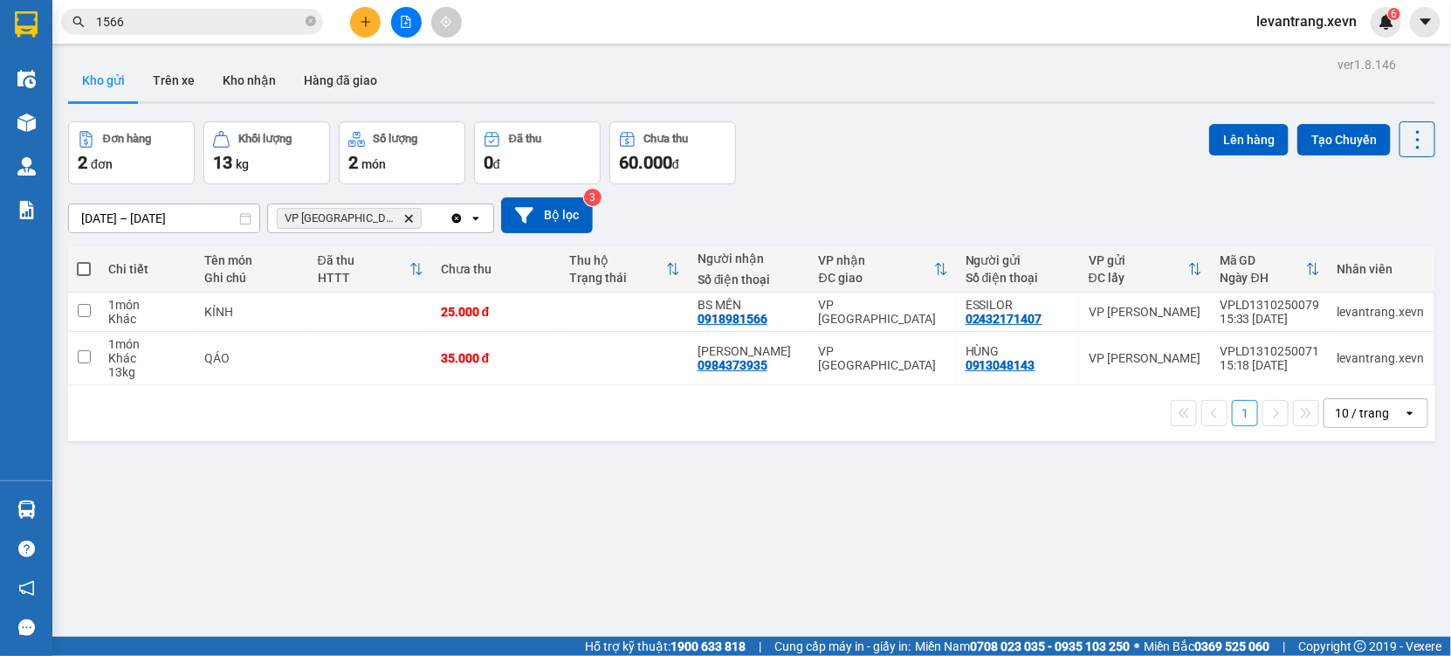
click at [164, 24] on input "1566" at bounding box center [199, 21] width 206 height 19
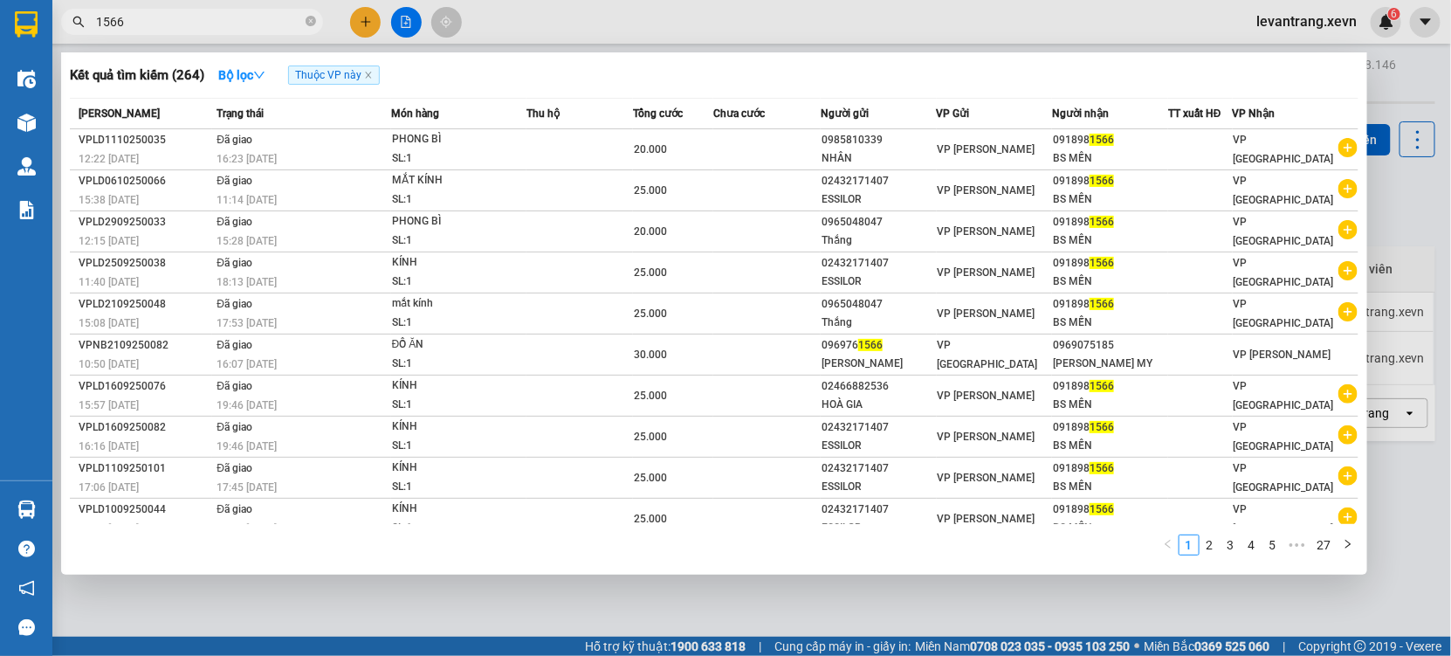
click at [164, 24] on input "1566" at bounding box center [199, 21] width 206 height 19
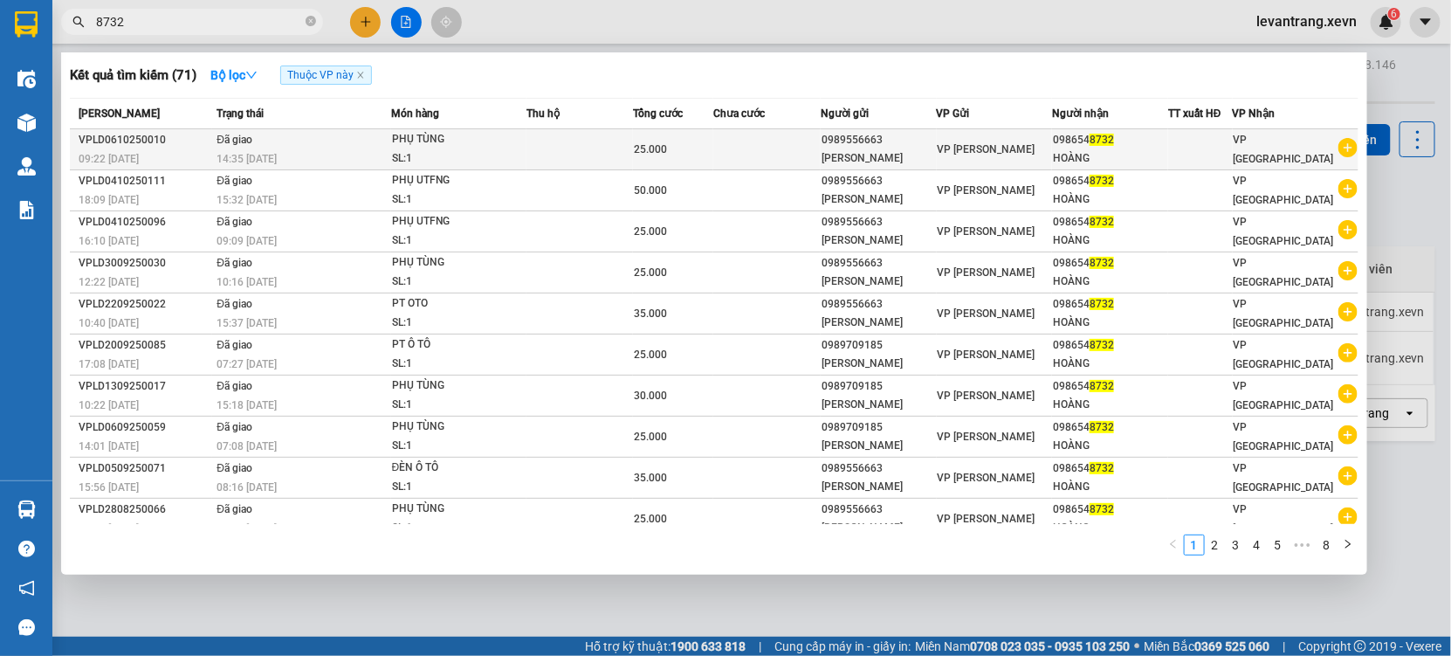
type input "8732"
click at [1340, 151] on icon "plus-circle" at bounding box center [1348, 147] width 19 height 19
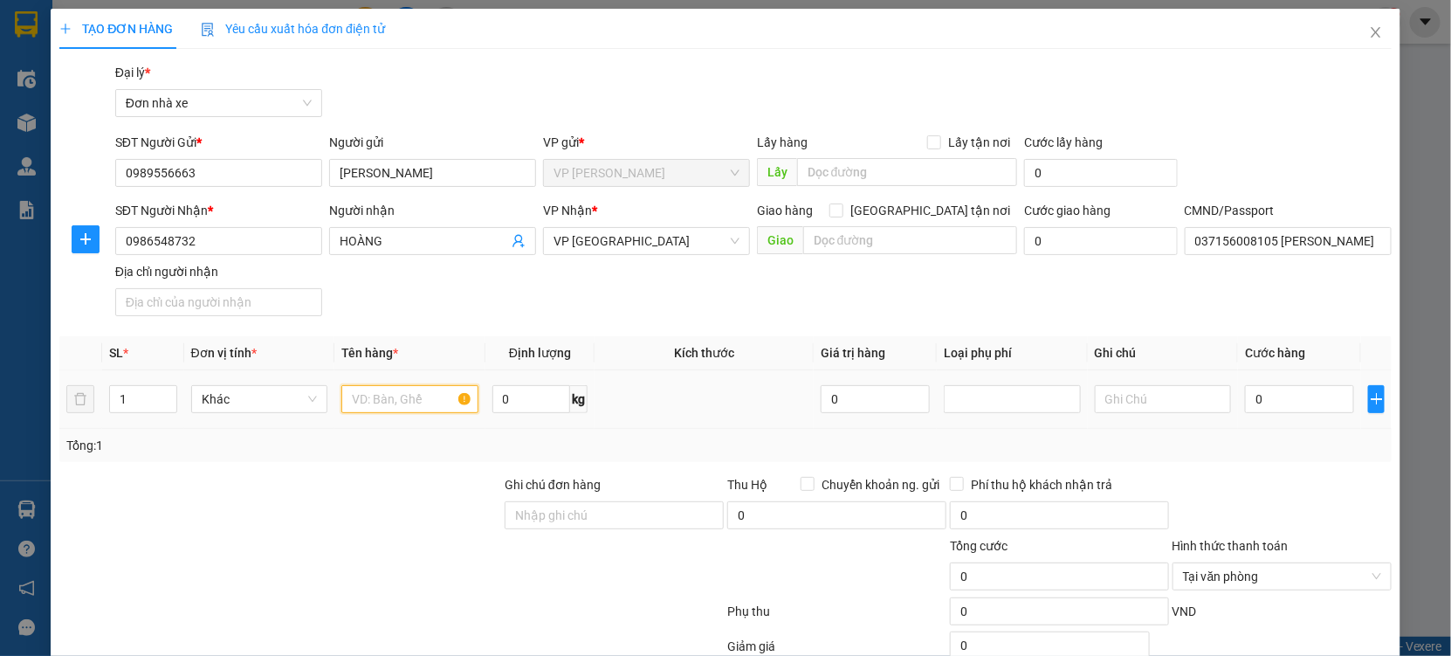
click at [379, 397] on input "text" at bounding box center [409, 399] width 137 height 28
type input "PHỤ TÙNG"
click at [1336, 400] on input "0" at bounding box center [1299, 399] width 109 height 28
type input "3"
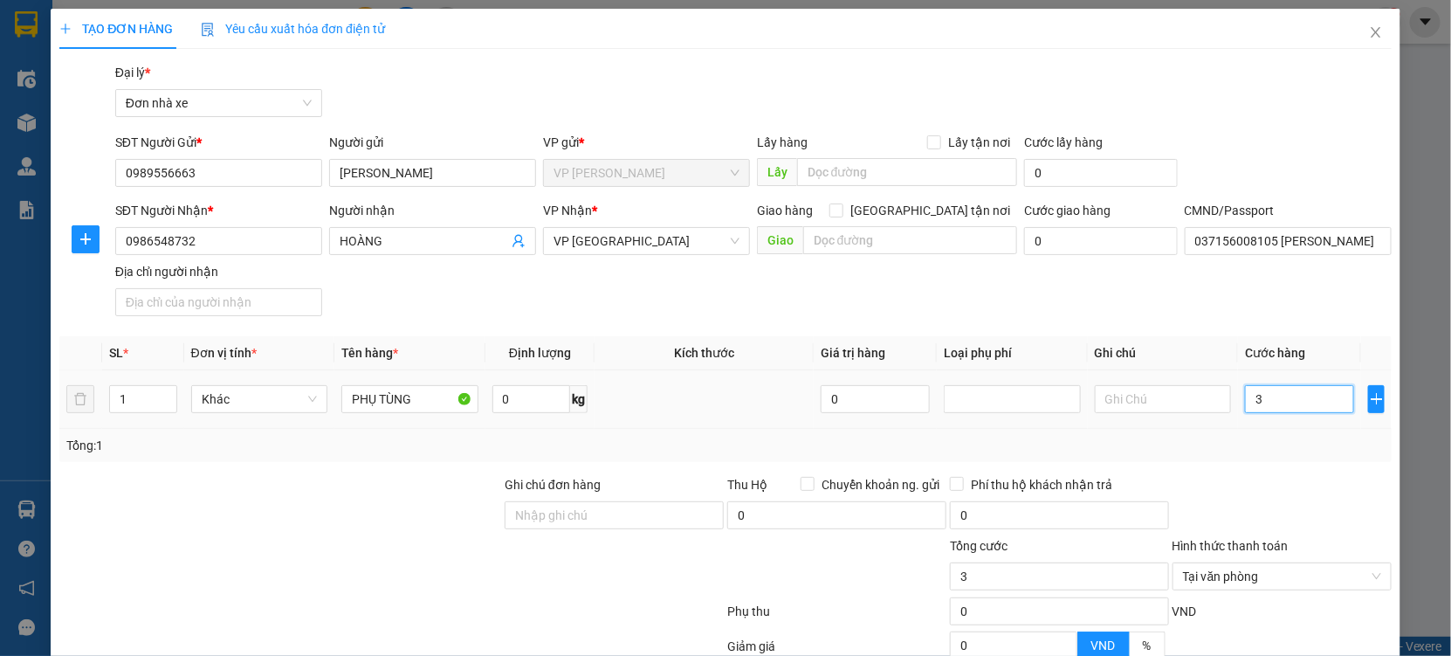
type input "35"
click at [1200, 492] on div at bounding box center [1282, 505] width 223 height 61
type input "35.000"
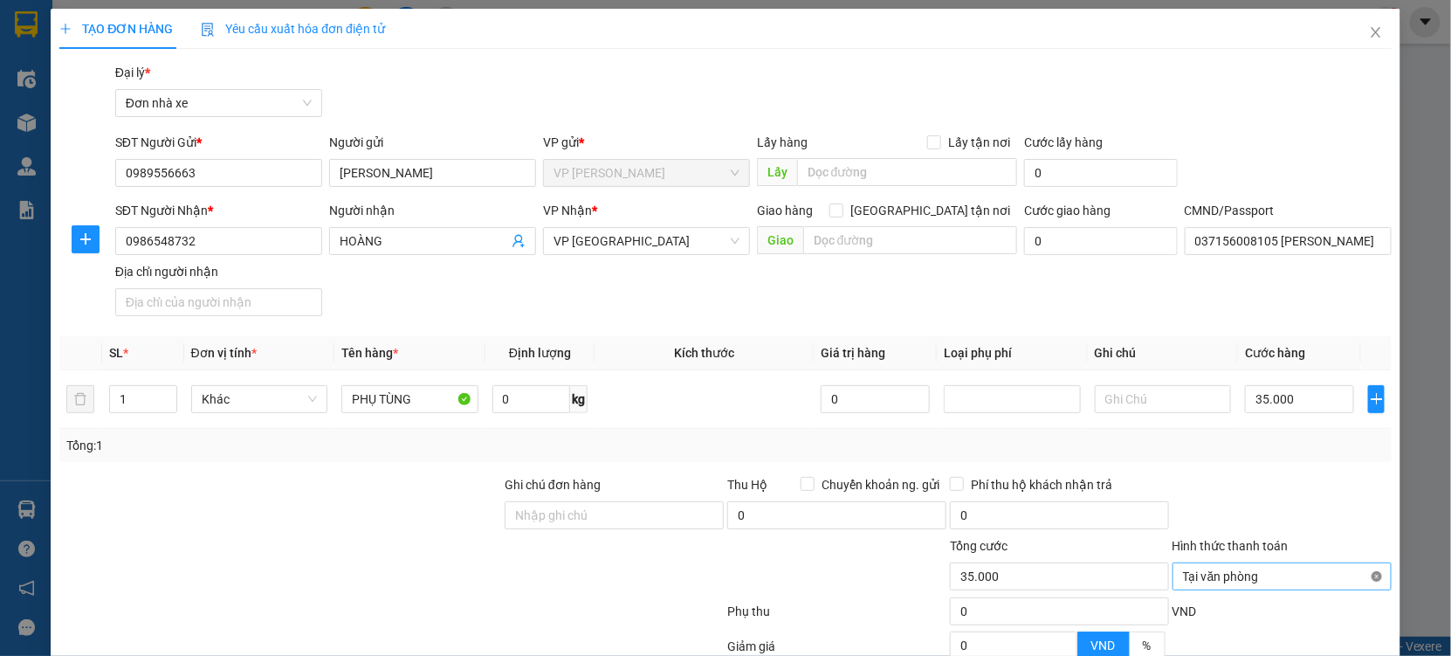
type input "35.000"
drag, startPoint x: 1304, startPoint y: 317, endPoint x: 1305, endPoint y: 444, distance: 126.6
click at [1304, 475] on div at bounding box center [1282, 505] width 223 height 61
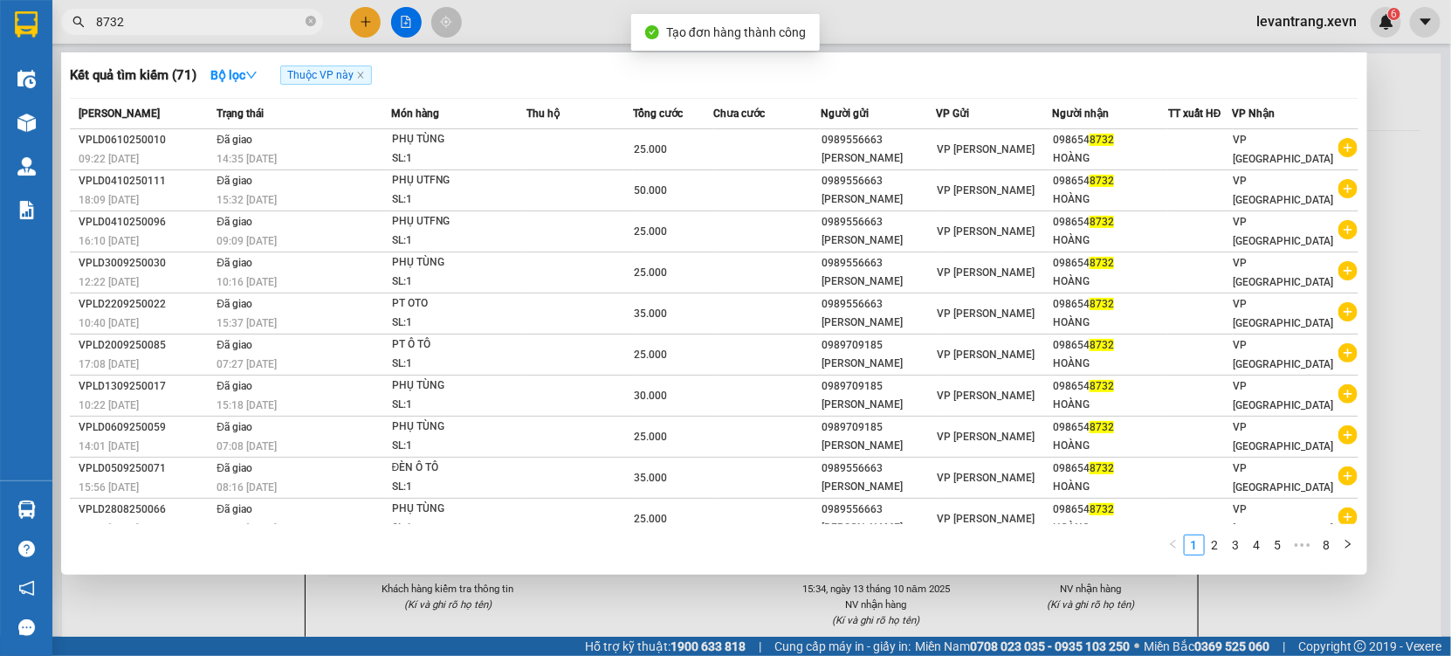
click at [678, 575] on div at bounding box center [725, 328] width 1451 height 656
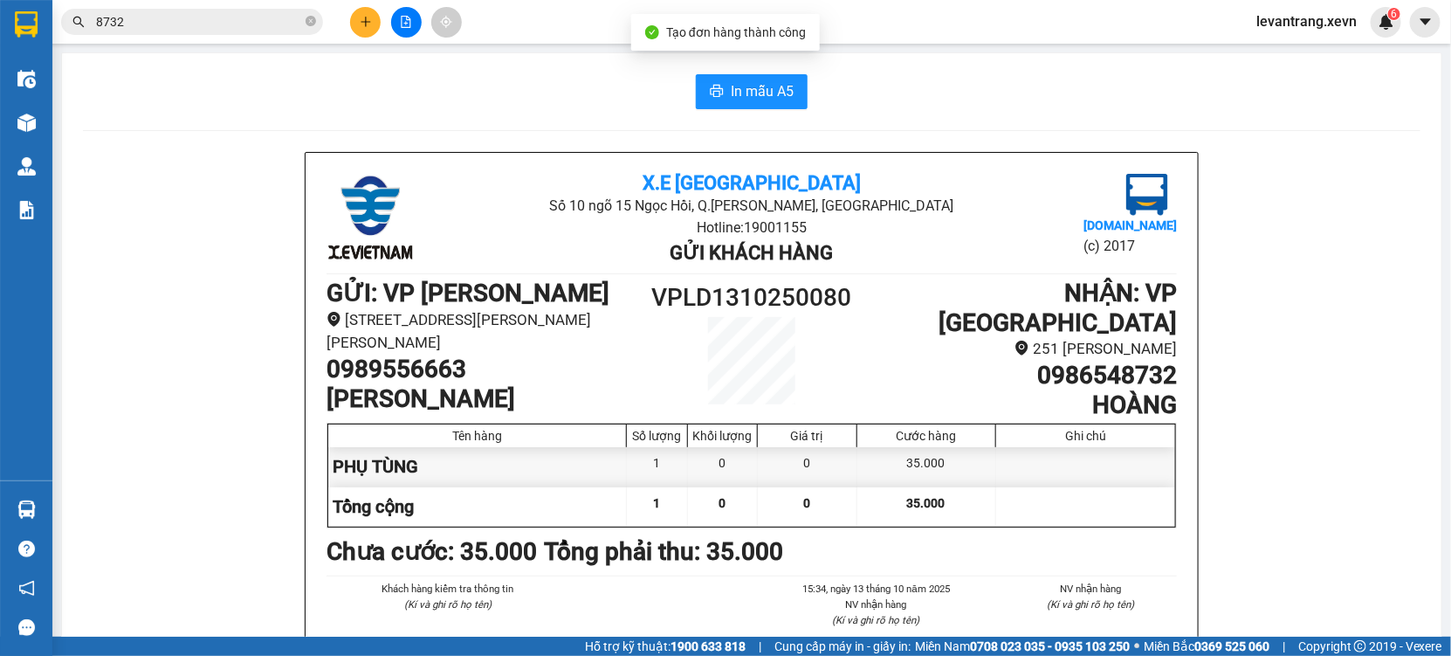
drag, startPoint x: 674, startPoint y: 591, endPoint x: 682, endPoint y: 323, distance: 268.2
click at [671, 590] on div "Khách hàng kiểm tra thông tin (Kí và ghi rõ họ tên) 15:34, ngày 13 tháng 10 năm…" at bounding box center [751, 623] width 857 height 85
click at [742, 82] on span "In mẫu A5" at bounding box center [762, 91] width 63 height 22
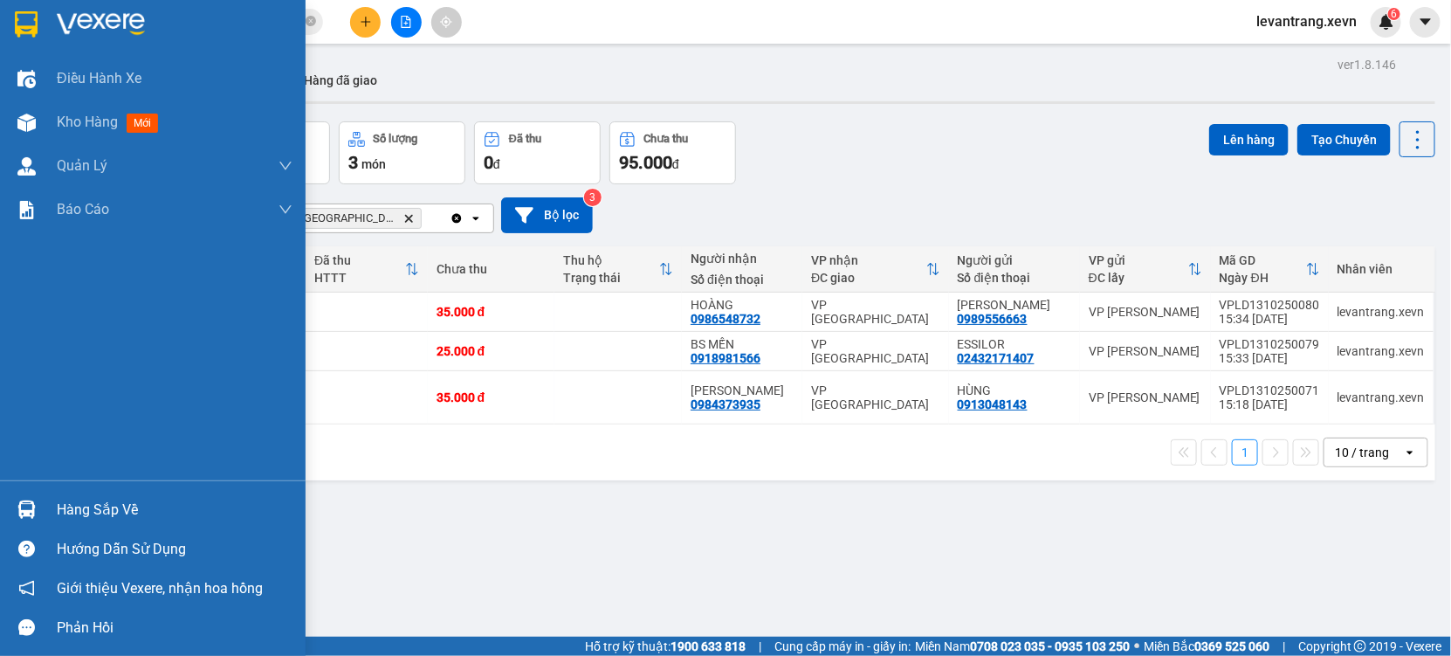
click at [14, 499] on div at bounding box center [26, 509] width 31 height 31
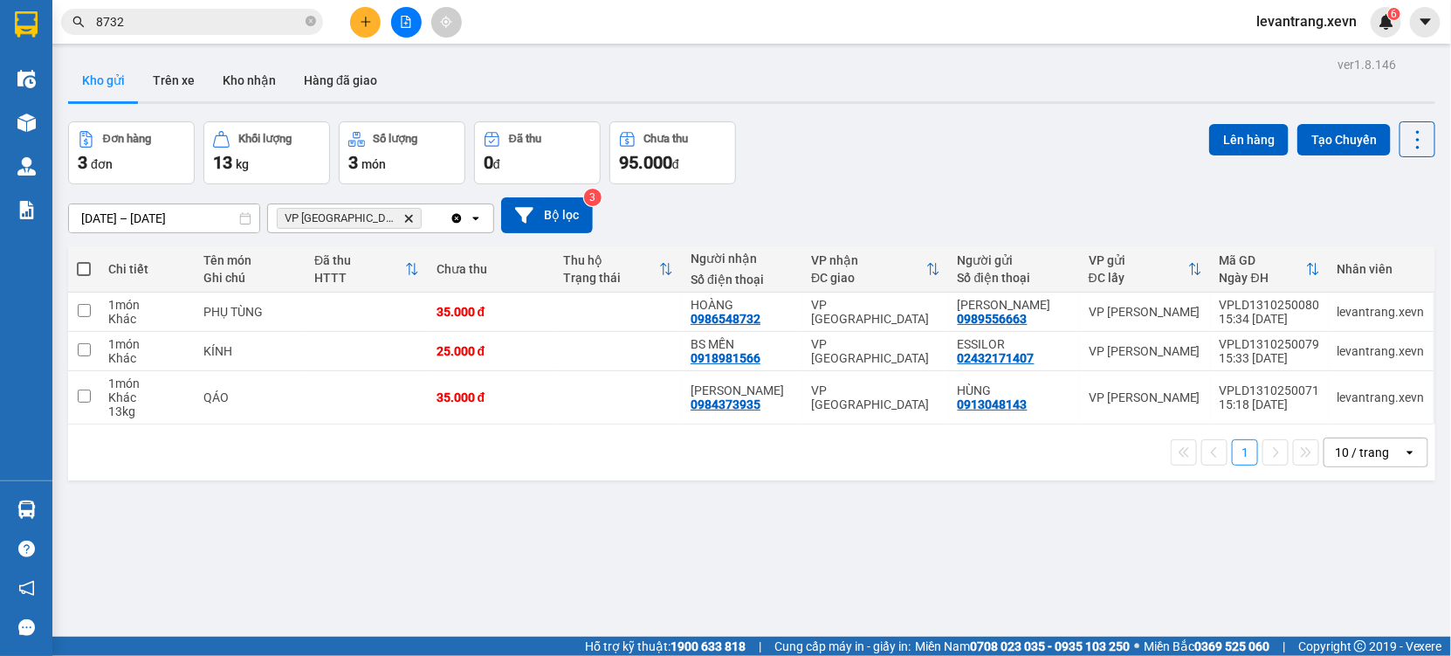
click at [397, 234] on section "Kết quả tìm kiếm ( 71 ) Bộ lọc Thuộc VP này Mã ĐH Trạng thái Món hàng Thu hộ Tổ…" at bounding box center [725, 328] width 1451 height 656
click at [403, 213] on icon "Delete" at bounding box center [408, 218] width 10 height 10
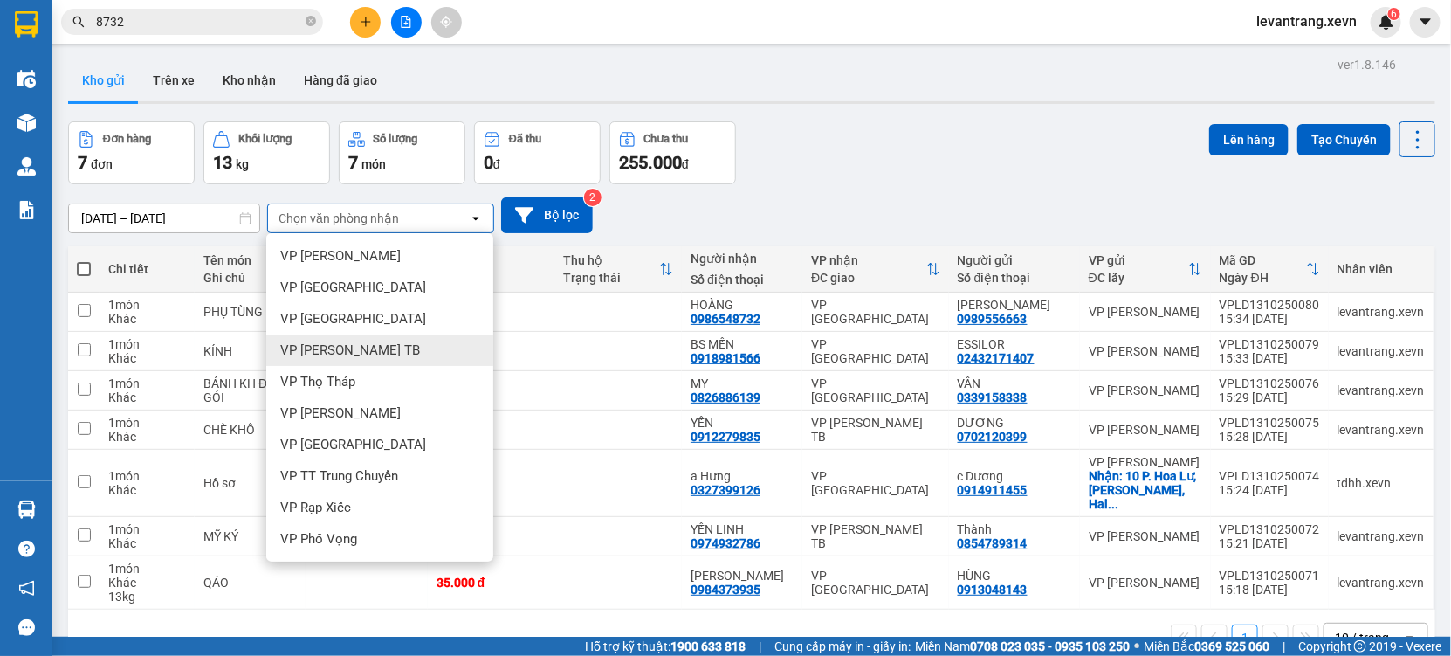
click at [331, 345] on span "VP [PERSON_NAME] TB" at bounding box center [350, 349] width 140 height 17
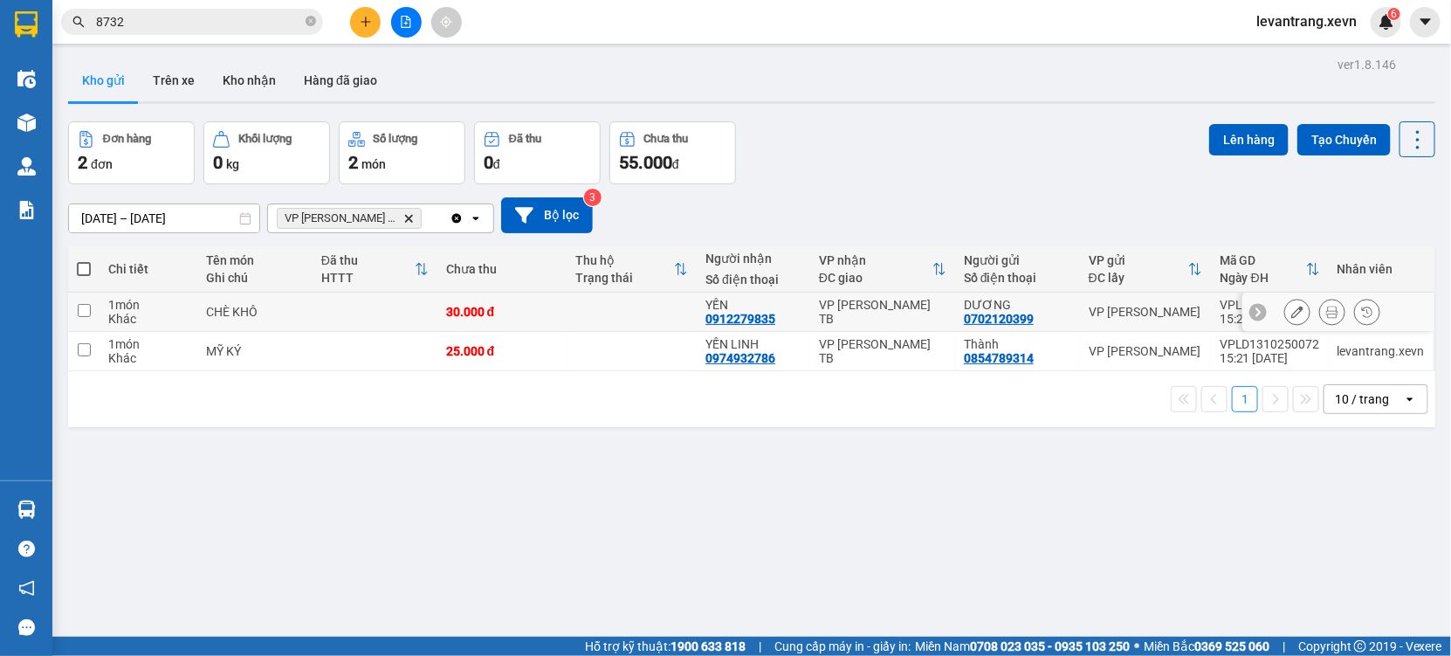
click at [876, 320] on td "VP [PERSON_NAME] TB" at bounding box center [882, 312] width 145 height 39
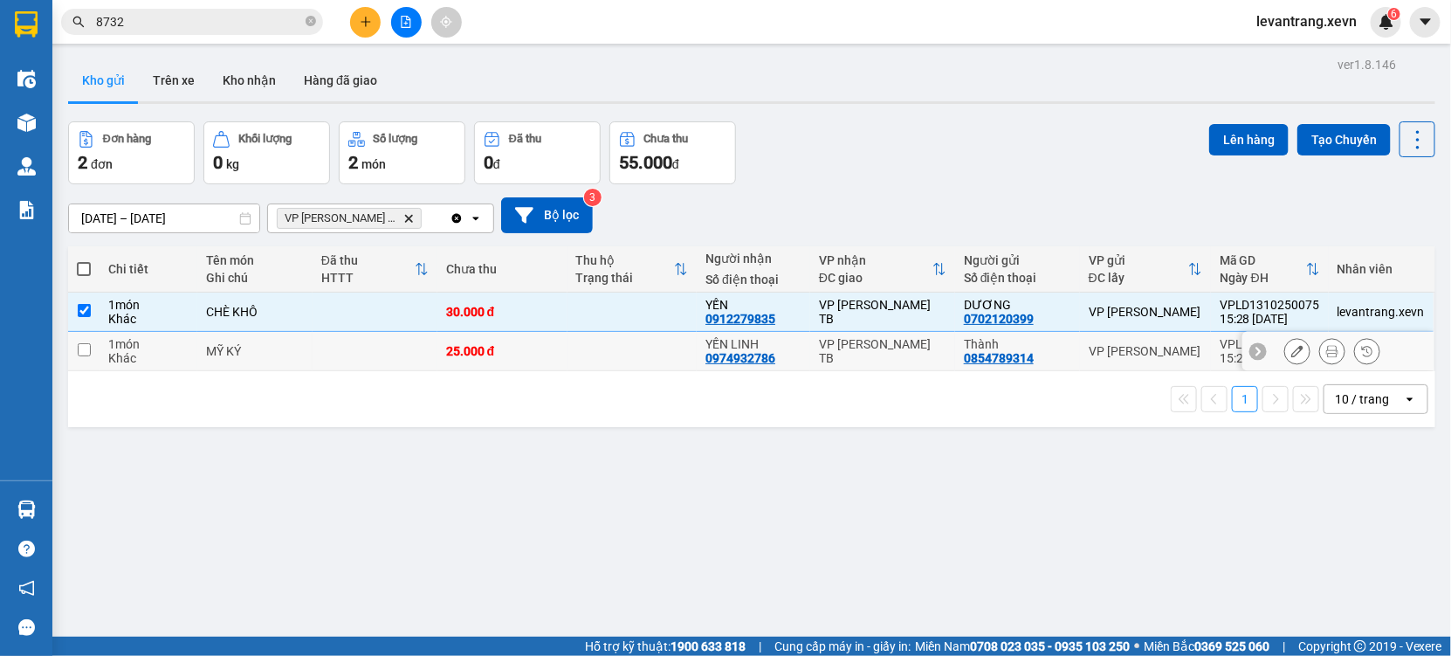
click at [861, 367] on td "VP [PERSON_NAME] TB" at bounding box center [882, 351] width 145 height 39
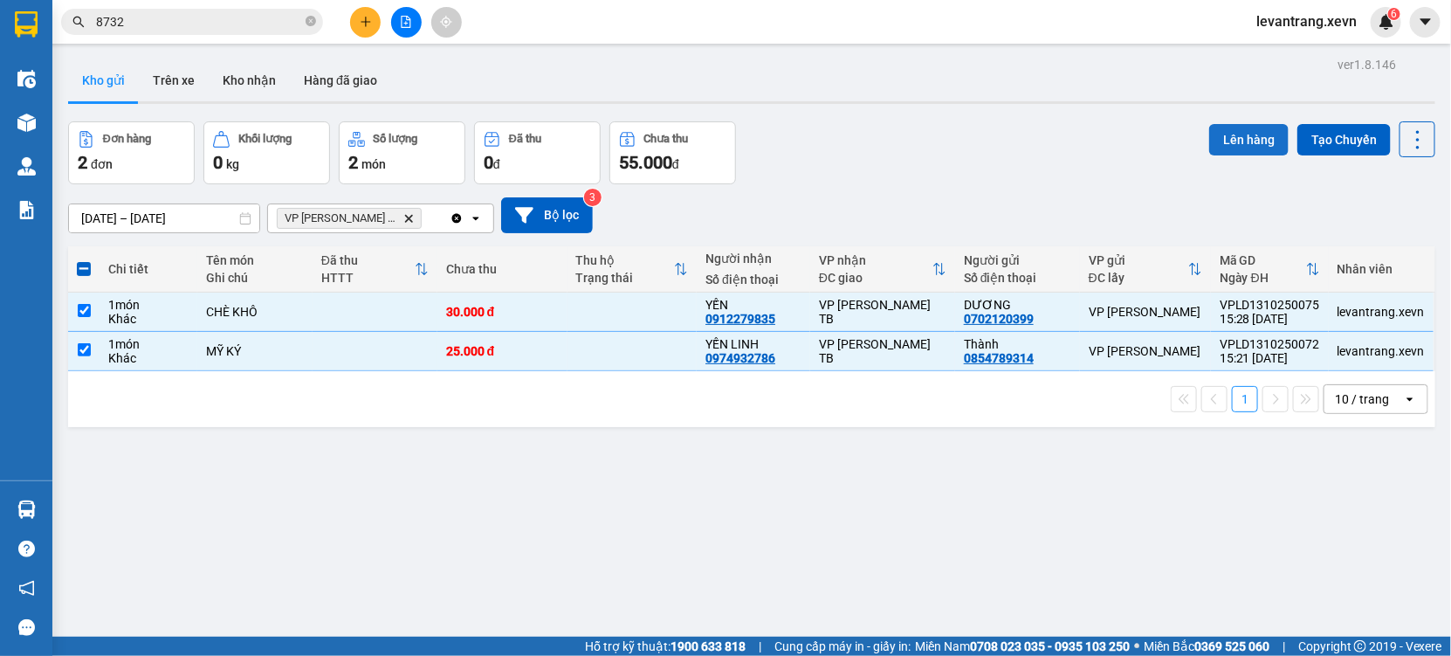
click at [1226, 127] on button "Lên hàng" at bounding box center [1248, 139] width 79 height 31
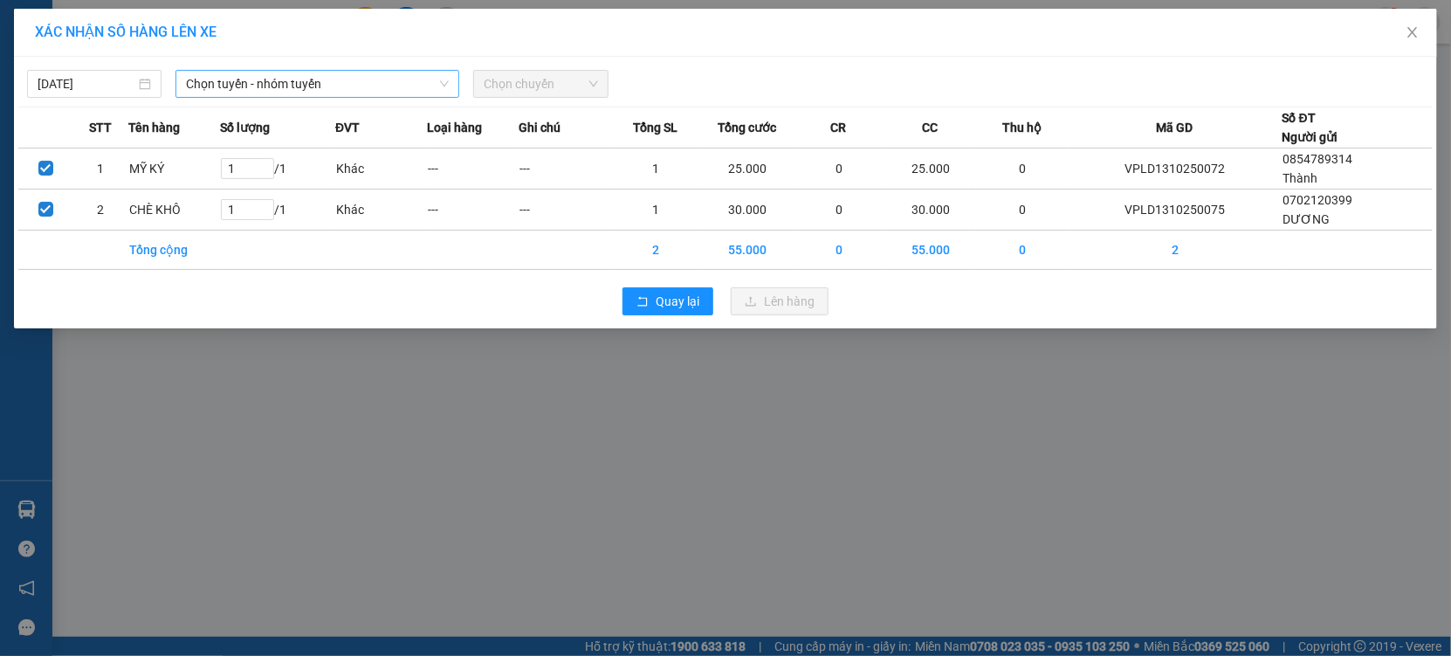
click at [320, 71] on span "Chọn tuyến - nhóm tuyến" at bounding box center [317, 84] width 263 height 26
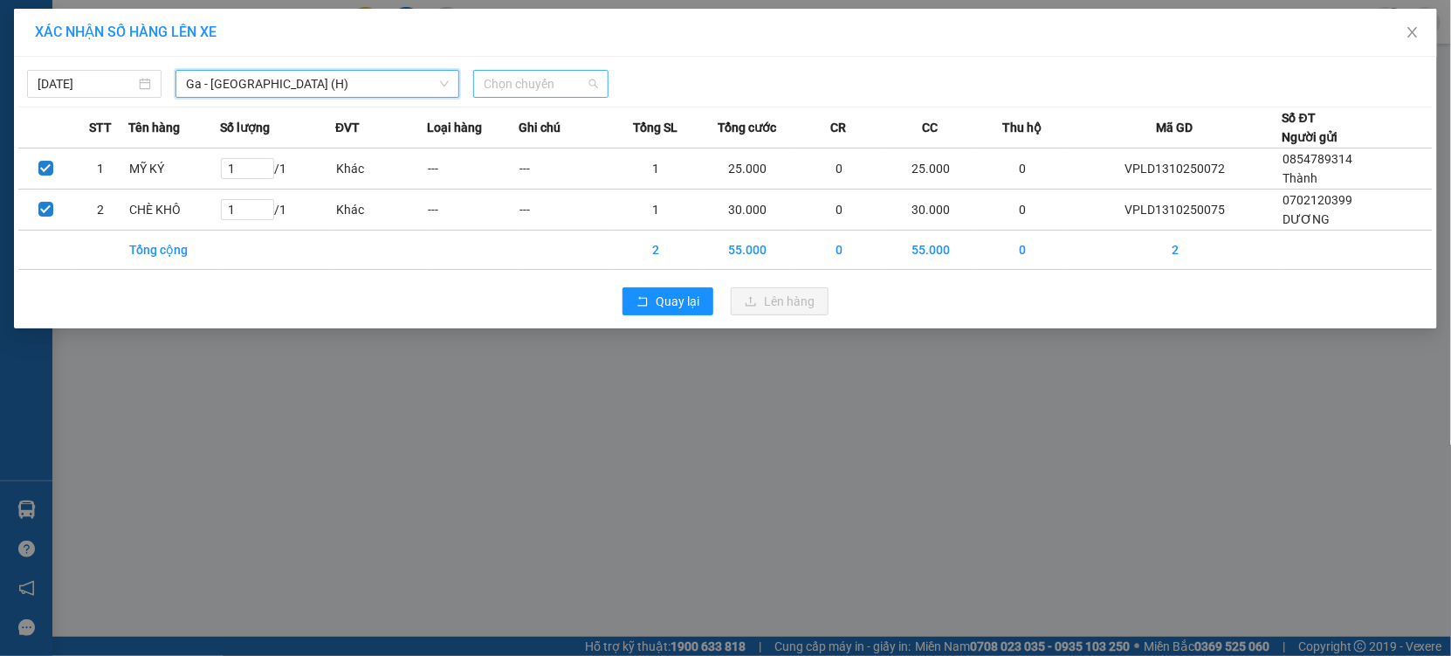
click at [527, 84] on span "Chọn chuyến" at bounding box center [541, 84] width 114 height 26
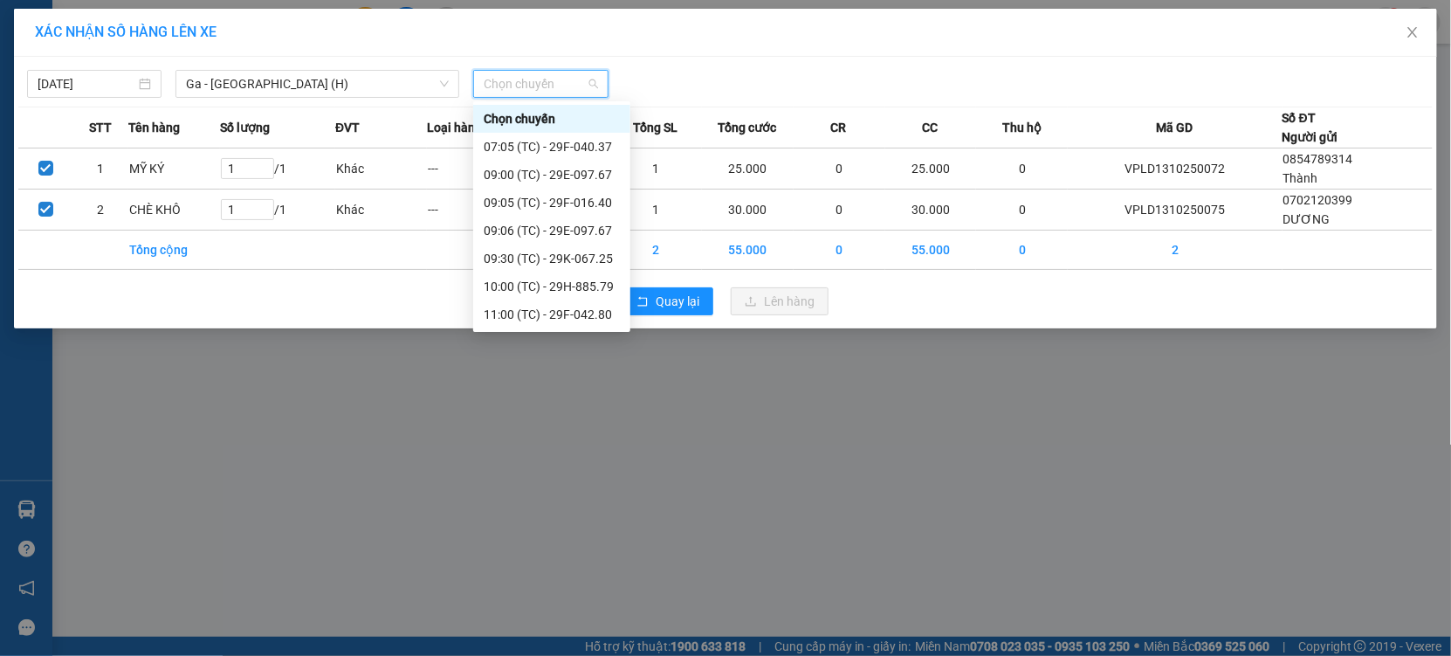
click at [659, 415] on div "XÁC NHẬN SỐ HÀNG LÊN XE 13/10/2025 Ga - Thái Bình (H) LỌC THEO Nhóm tuyến Tuyến…" at bounding box center [725, 328] width 1451 height 656
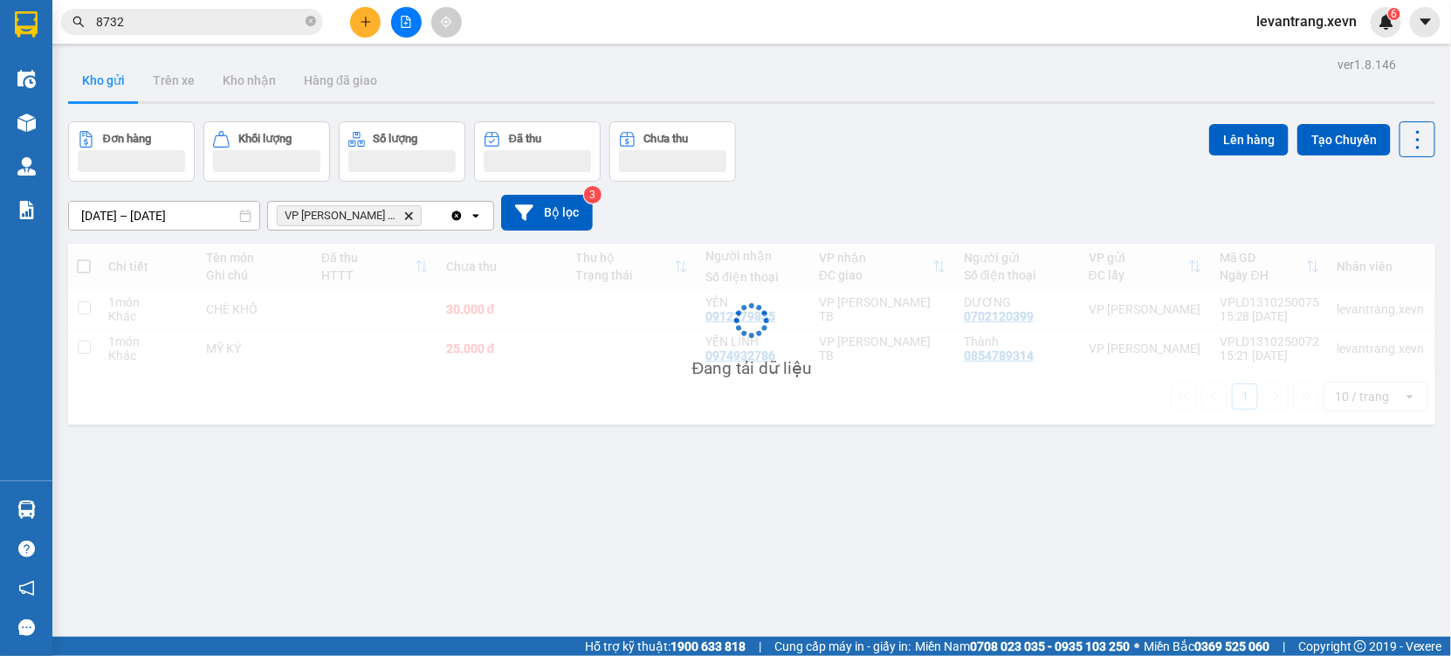
click at [1307, 119] on div "ver 1.8.146 Kho gửi Trên xe Kho nhận Hàng đã giao Đơn hàng Khối lượng Số lượng …" at bounding box center [751, 380] width 1381 height 656
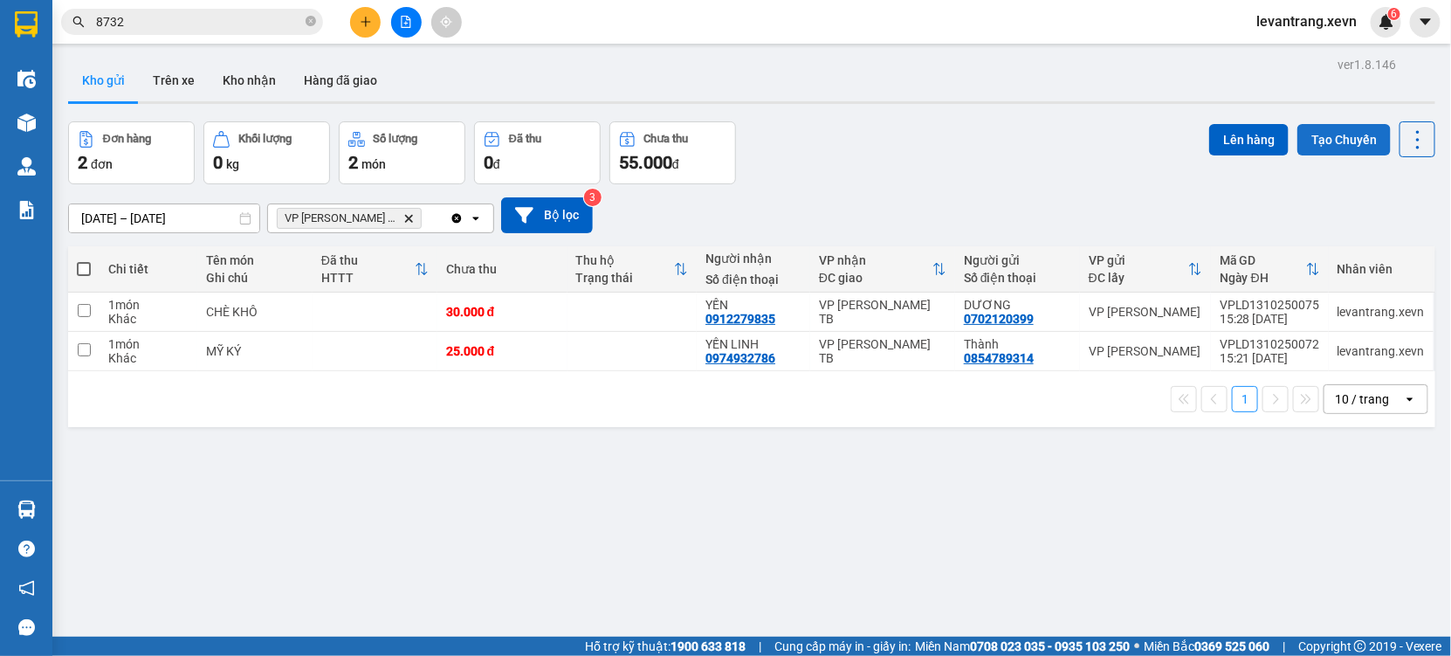
click at [1303, 139] on button "Tạo Chuyến" at bounding box center [1344, 139] width 93 height 31
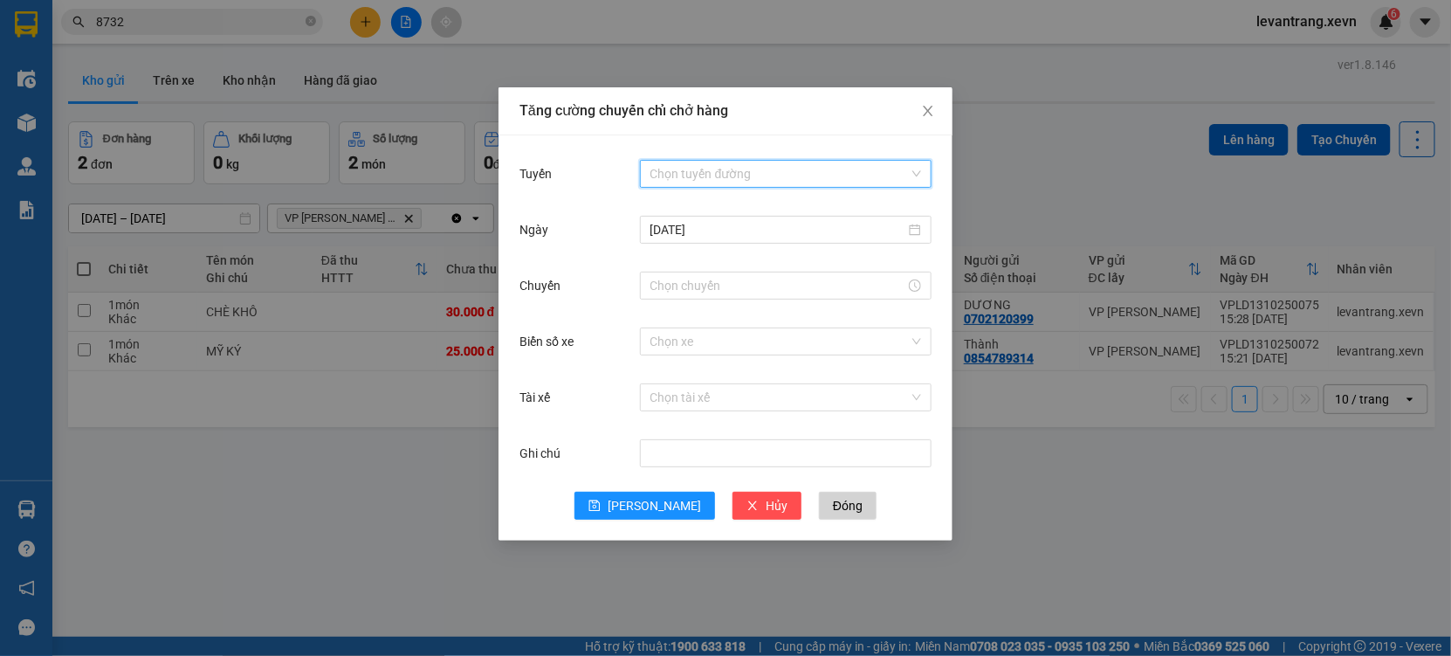
click at [653, 169] on input "Tuyến" at bounding box center [780, 174] width 258 height 26
click at [682, 287] on input "Chuyến" at bounding box center [778, 285] width 255 height 19
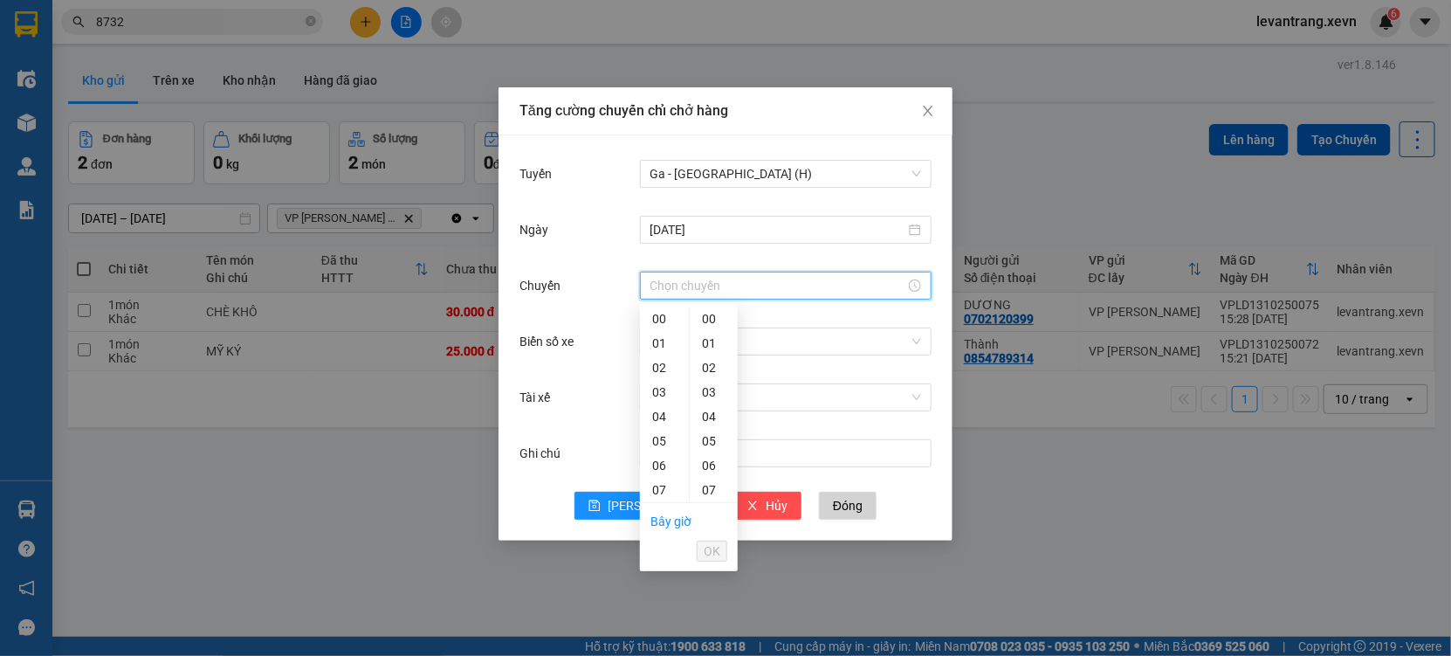
type input "16:00"
click at [706, 544] on span "OK" at bounding box center [712, 550] width 17 height 19
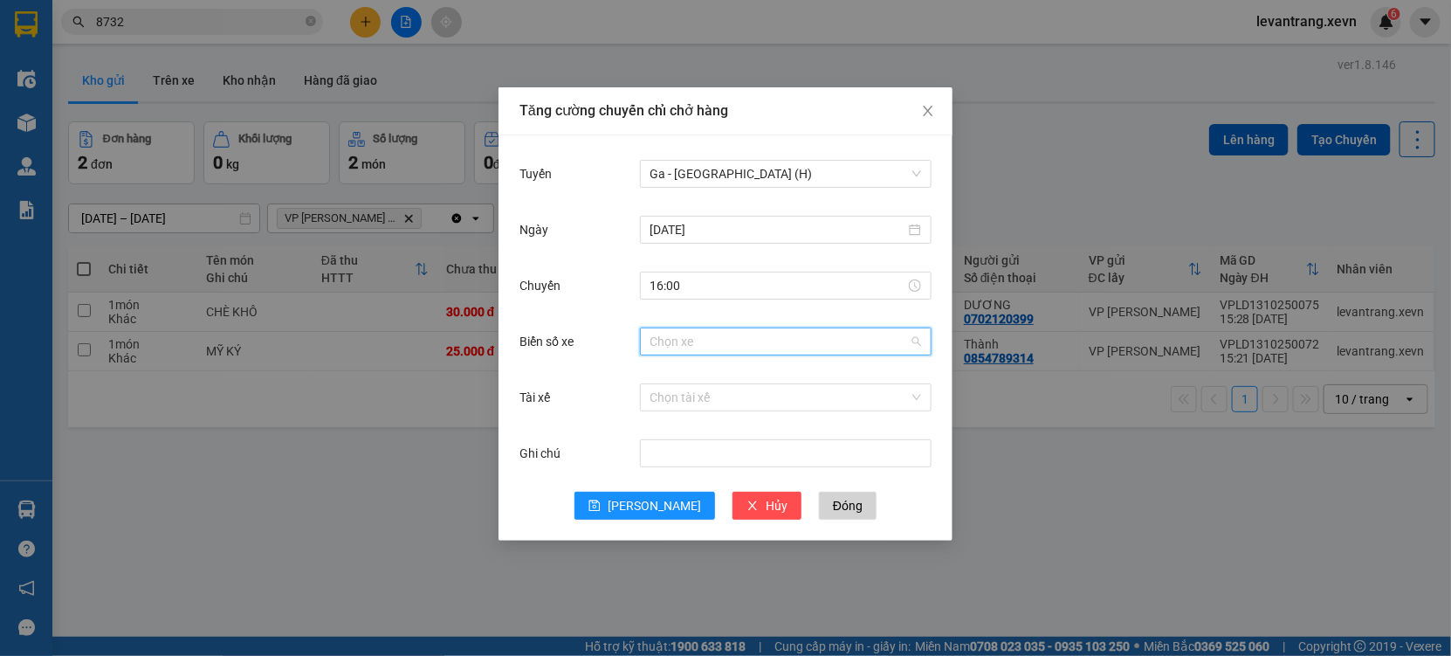
click at [681, 336] on input "Biển số xe" at bounding box center [780, 341] width 258 height 26
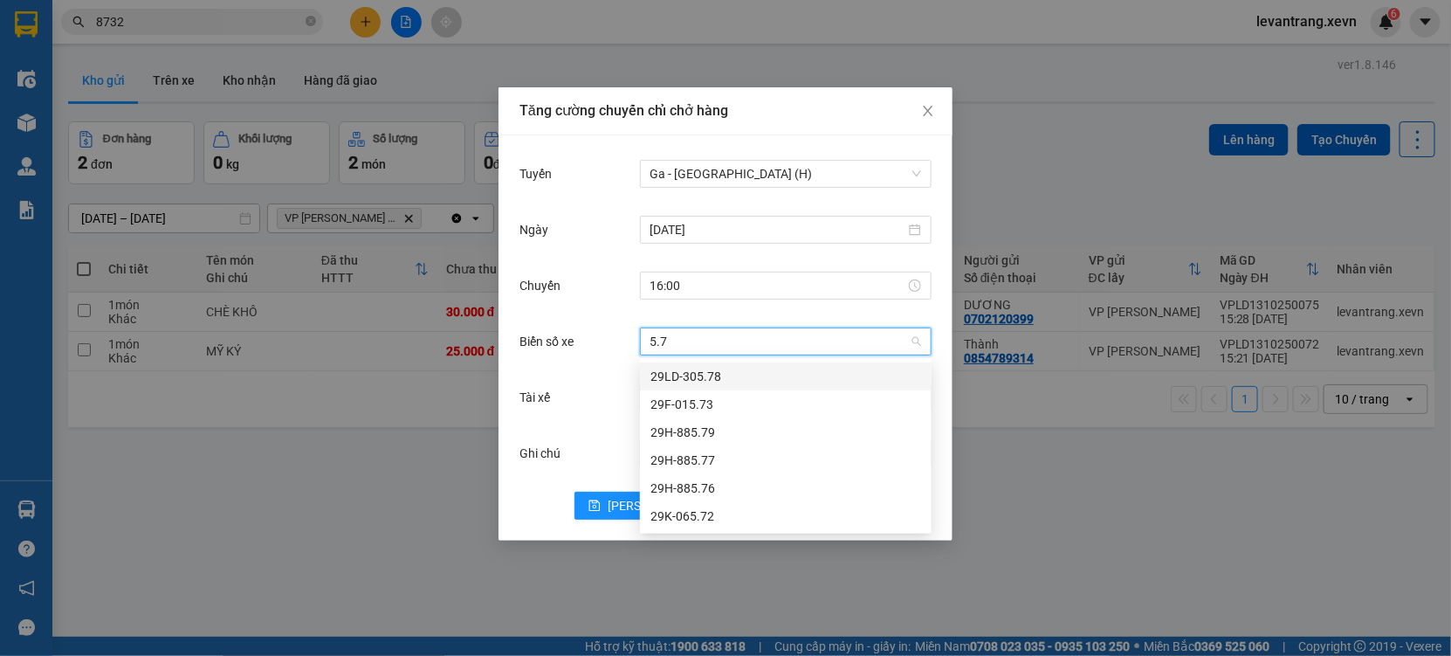
type input "5.79"
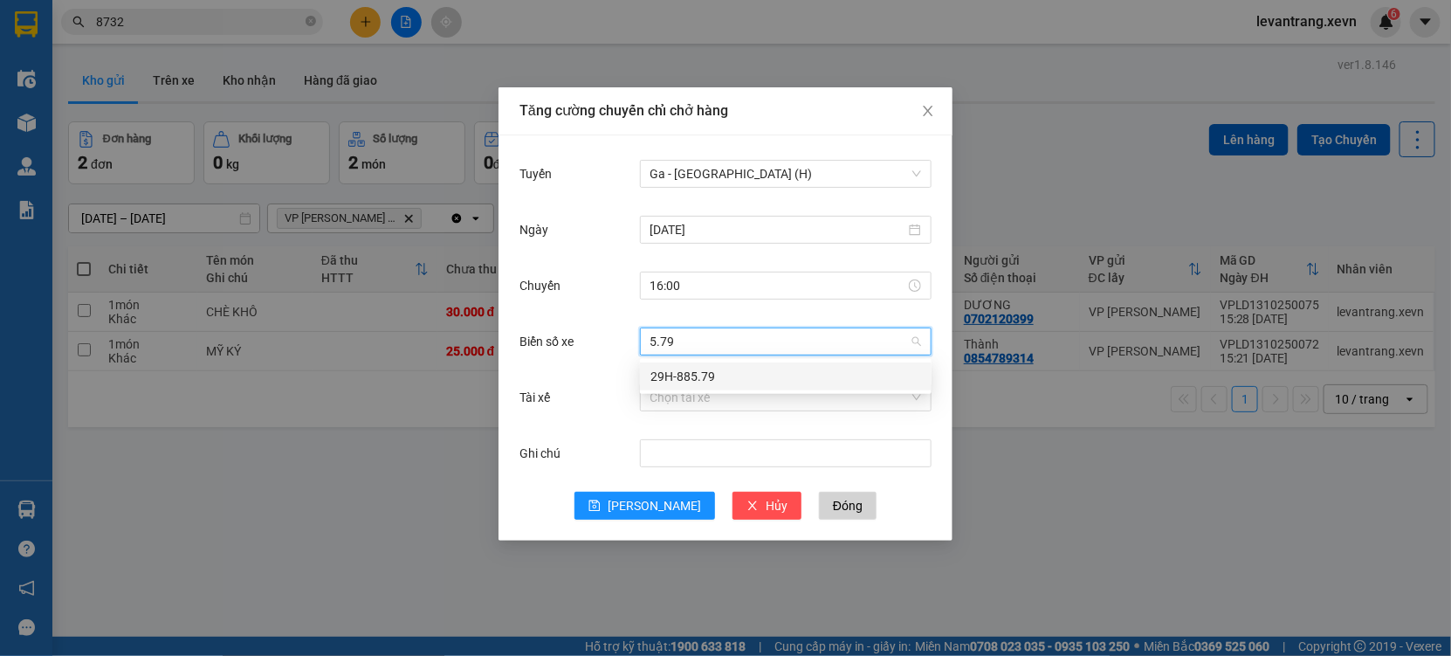
click at [665, 373] on div "29H-885.79" at bounding box center [786, 376] width 271 height 19
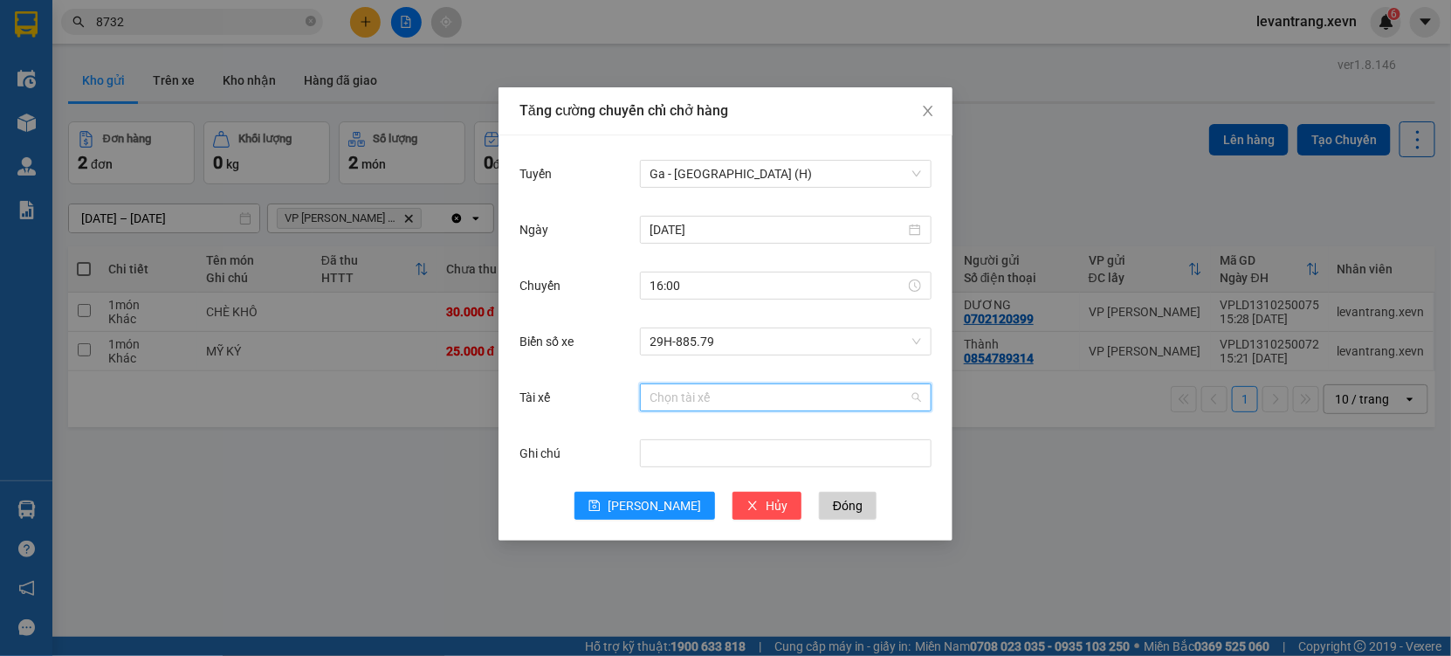
click at [665, 397] on input "Tài xế" at bounding box center [780, 397] width 258 height 26
type input "HUY TOÀN"
click at [678, 437] on div "Phạm Huy Toàn" at bounding box center [786, 432] width 271 height 19
click at [601, 510] on icon "save" at bounding box center [595, 505] width 12 height 12
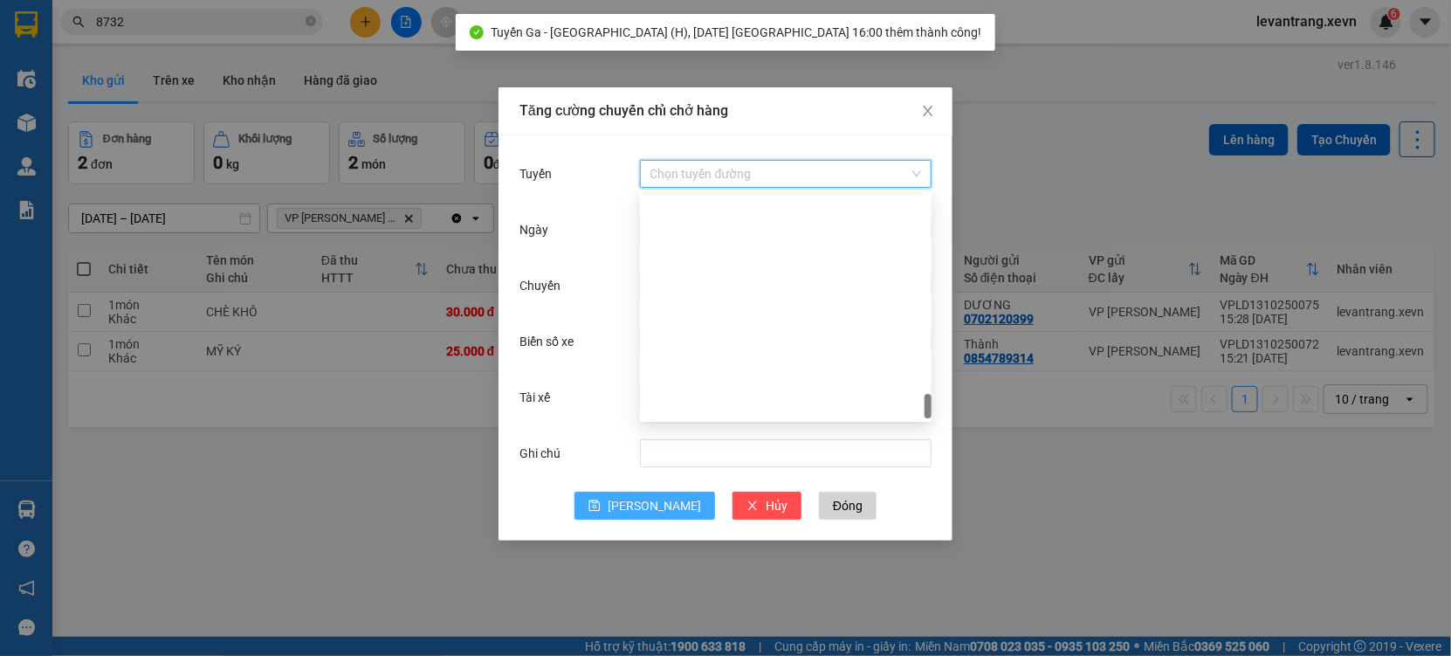
click at [689, 167] on input "Tuyến" at bounding box center [780, 174] width 258 height 26
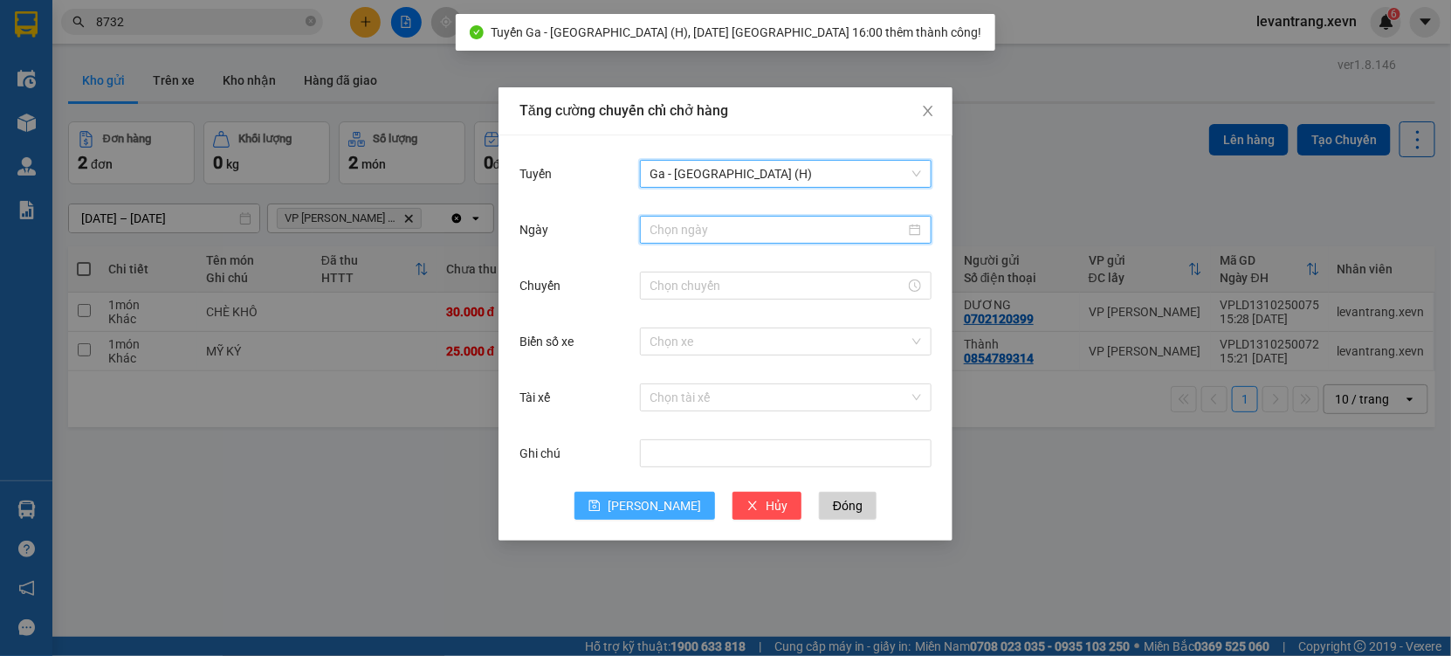
click at [705, 224] on input "Ngày" at bounding box center [778, 229] width 255 height 19
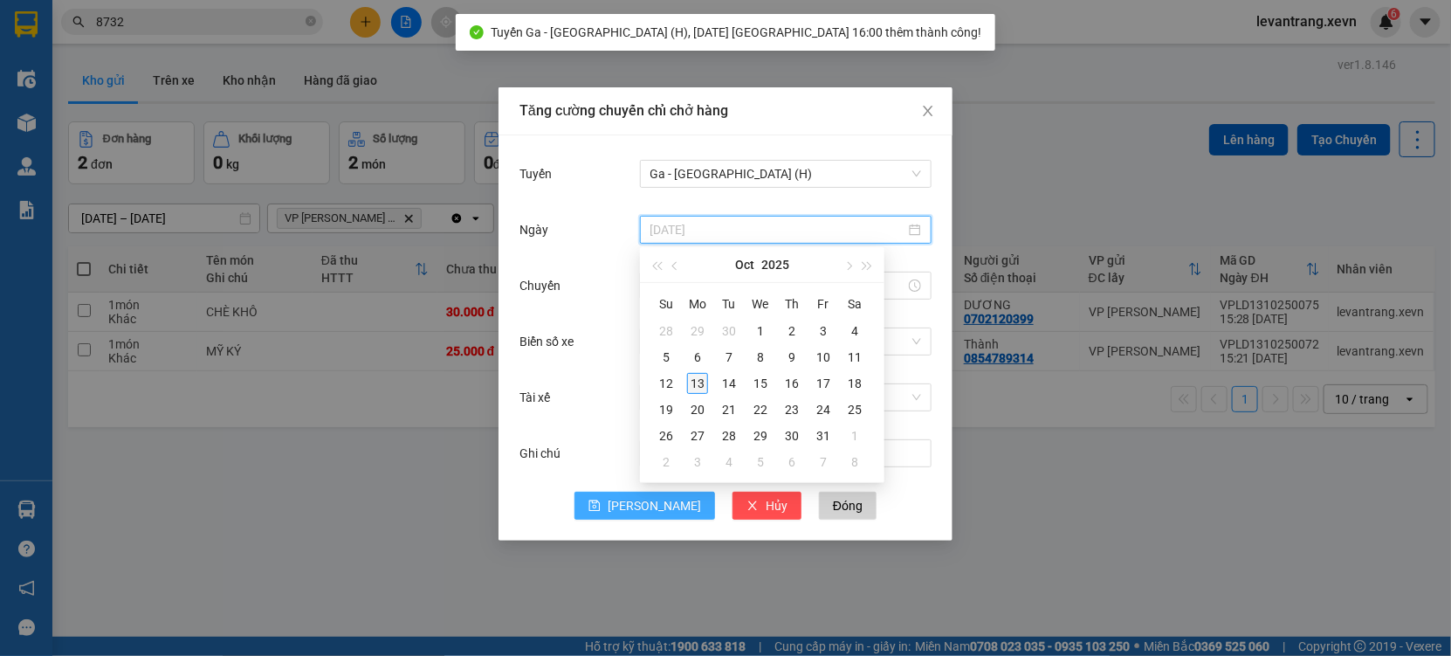
type input "[DATE]"
click at [688, 379] on div "13" at bounding box center [697, 383] width 21 height 21
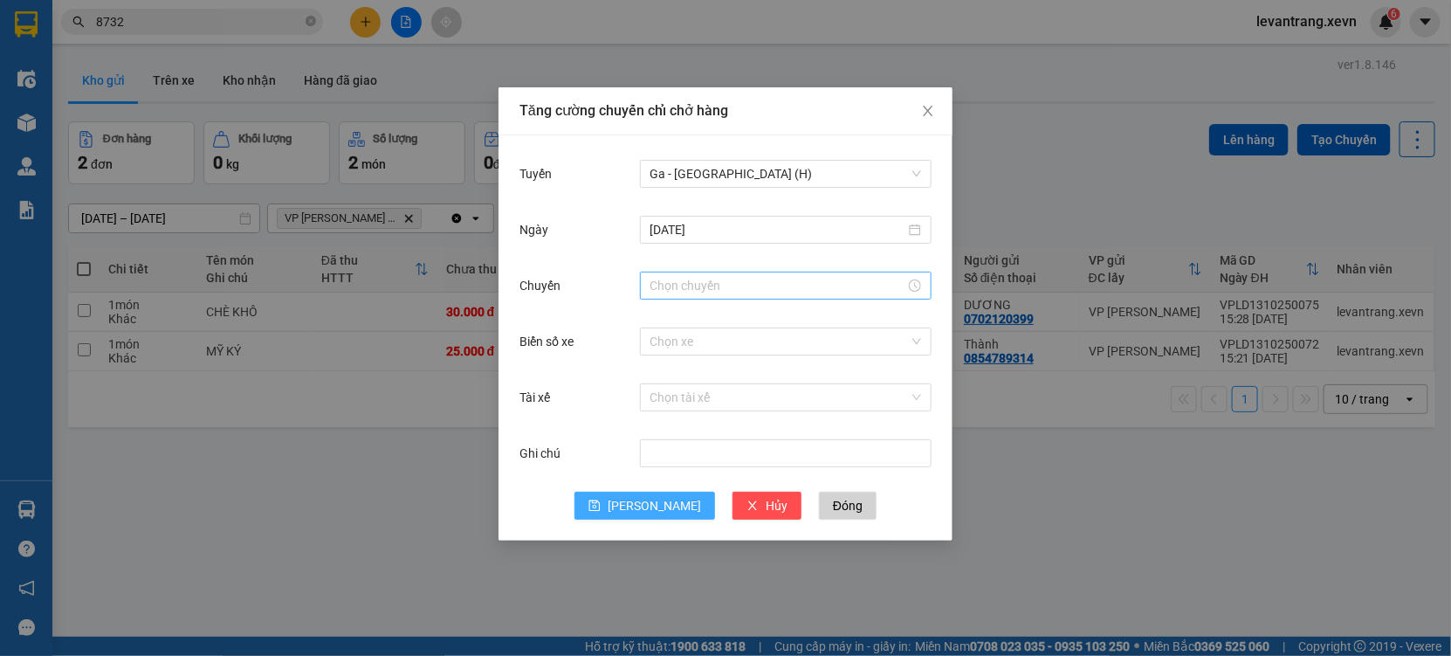
click at [677, 297] on div at bounding box center [786, 286] width 292 height 28
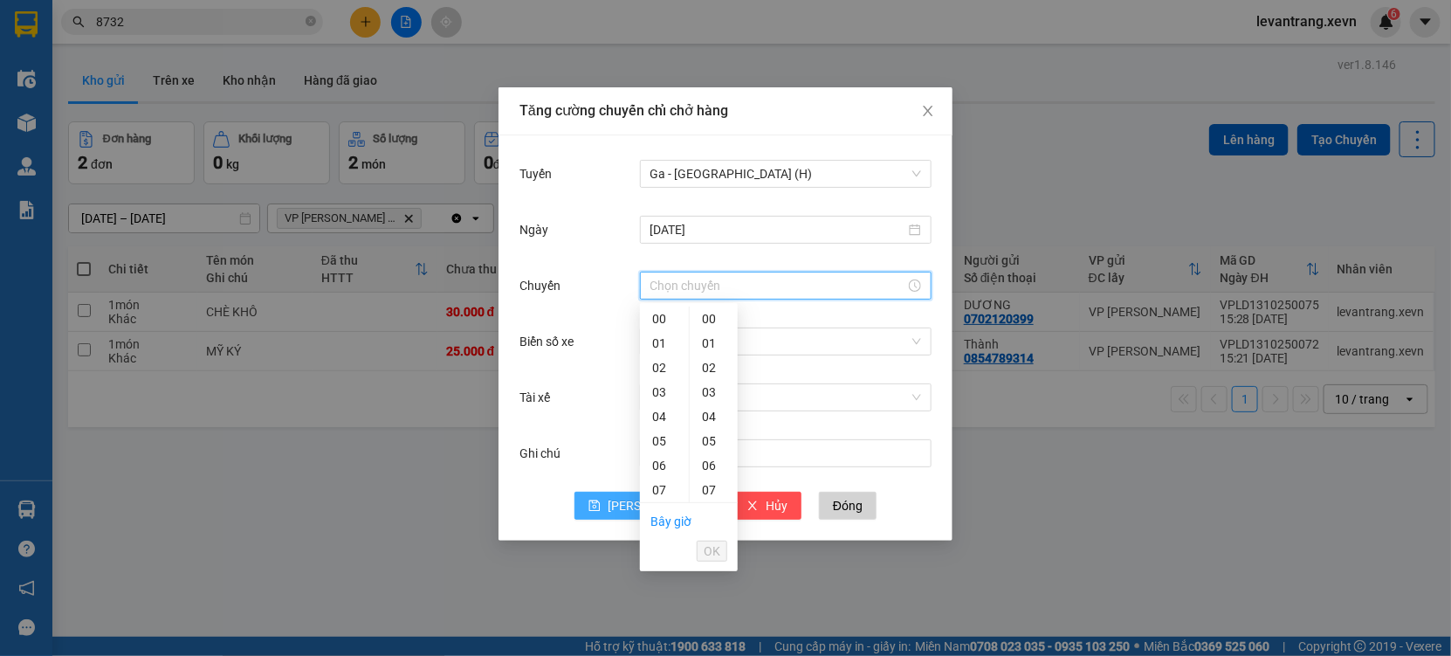
type input "16:00"
click at [709, 553] on span "OK" at bounding box center [712, 550] width 17 height 19
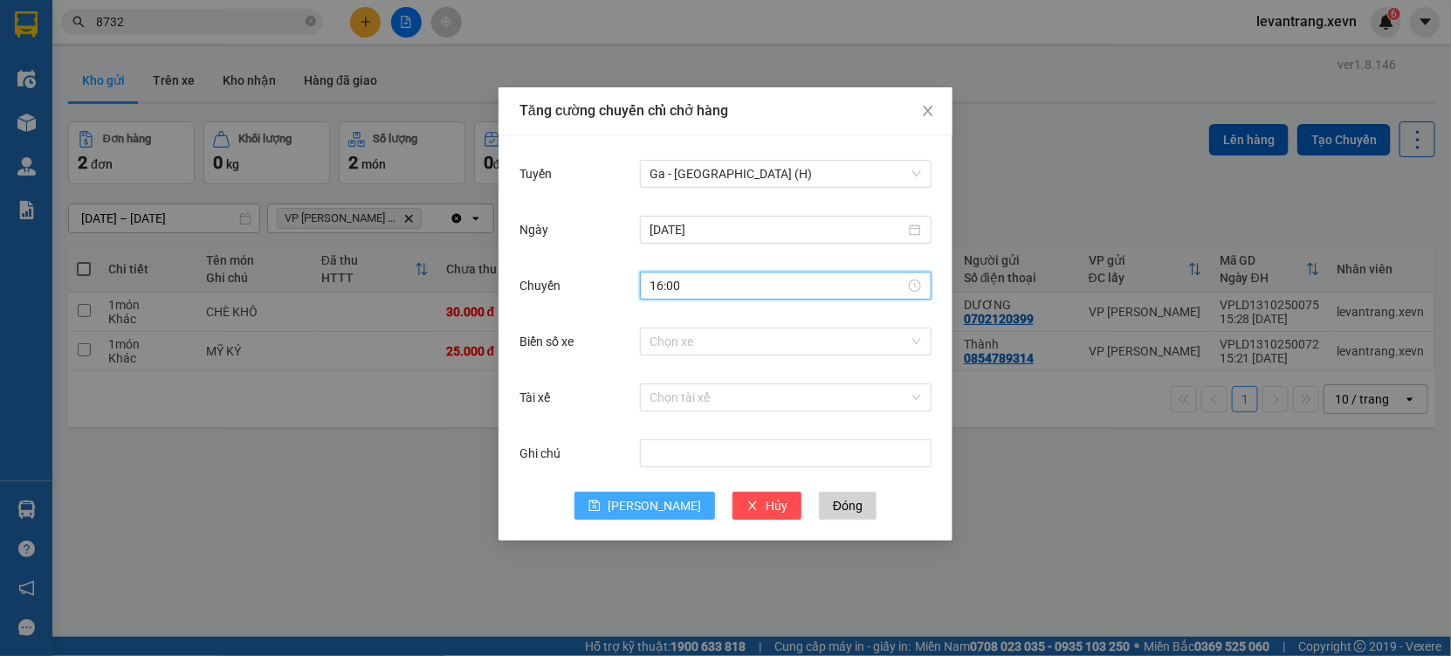
click at [680, 325] on div "Chọn xe" at bounding box center [786, 341] width 292 height 35
click at [682, 331] on input "Biển số xe" at bounding box center [780, 341] width 258 height 26
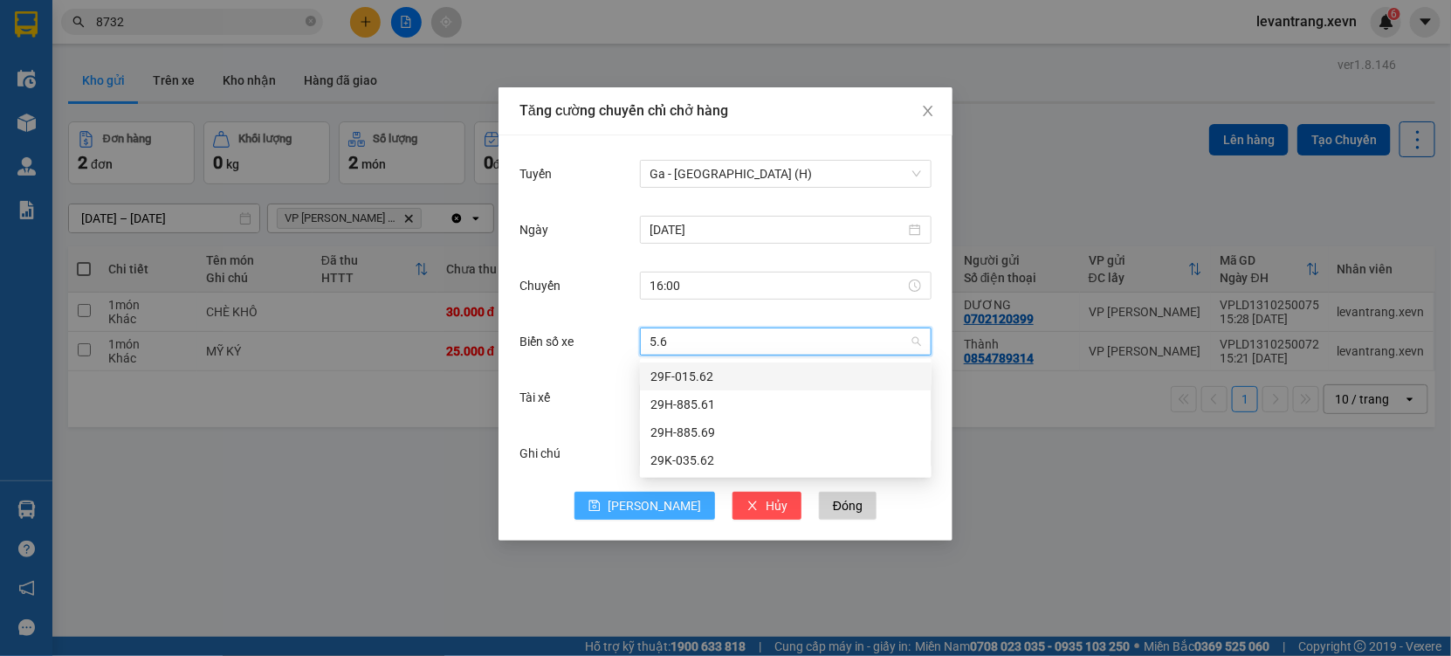
type input "5.62"
click at [688, 378] on div "29F-015.62" at bounding box center [786, 376] width 271 height 19
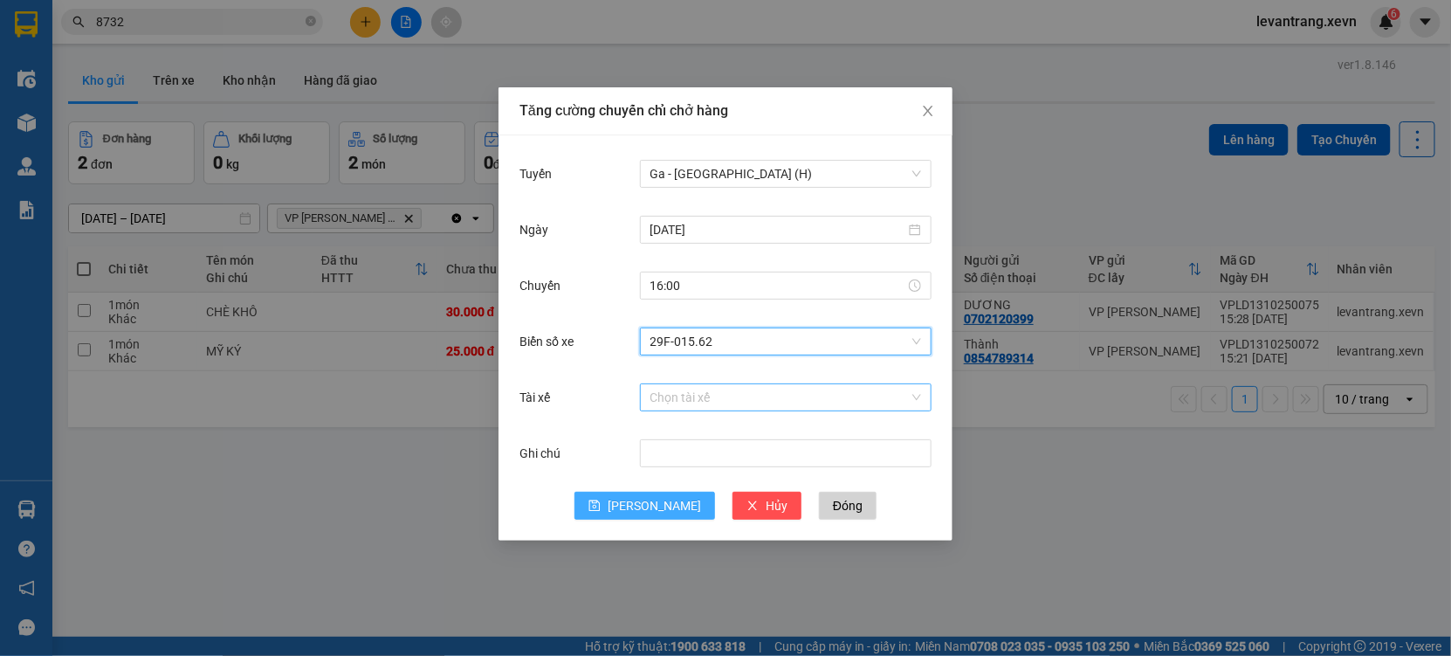
click at [661, 387] on input "Tài xế" at bounding box center [780, 397] width 258 height 26
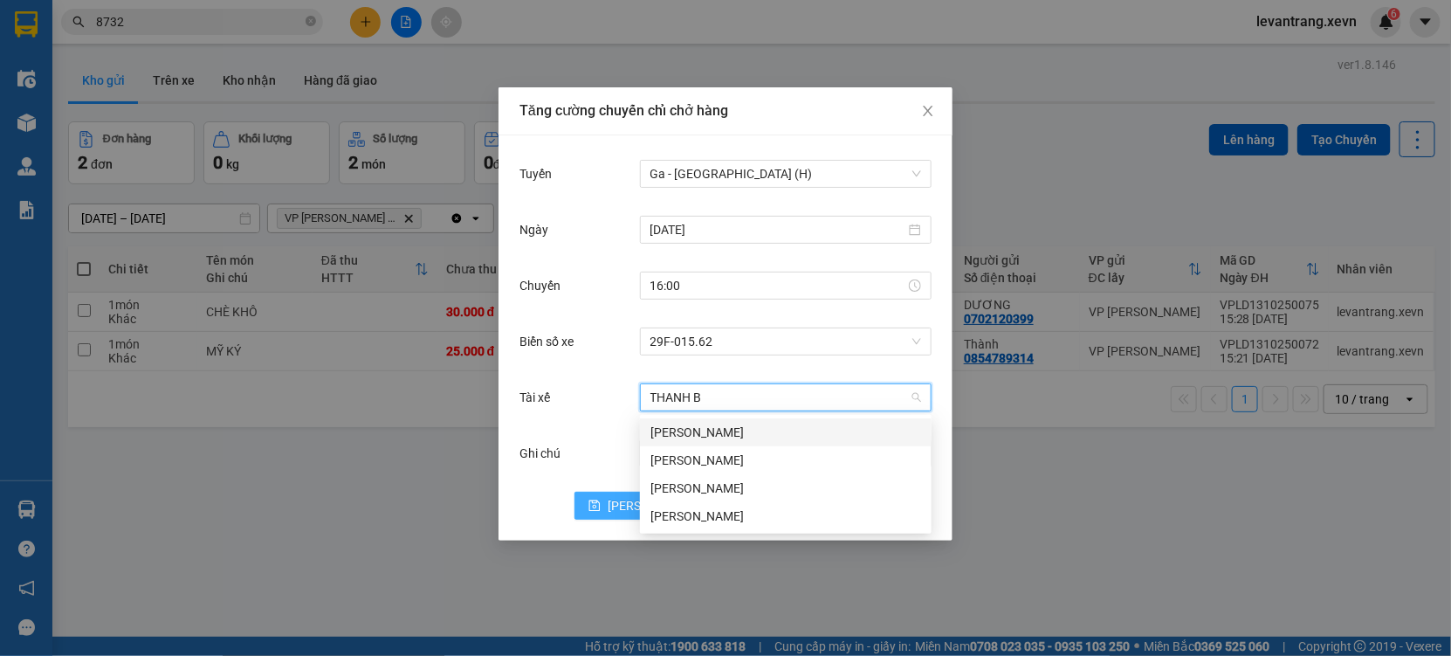
type input "THANH BÌ"
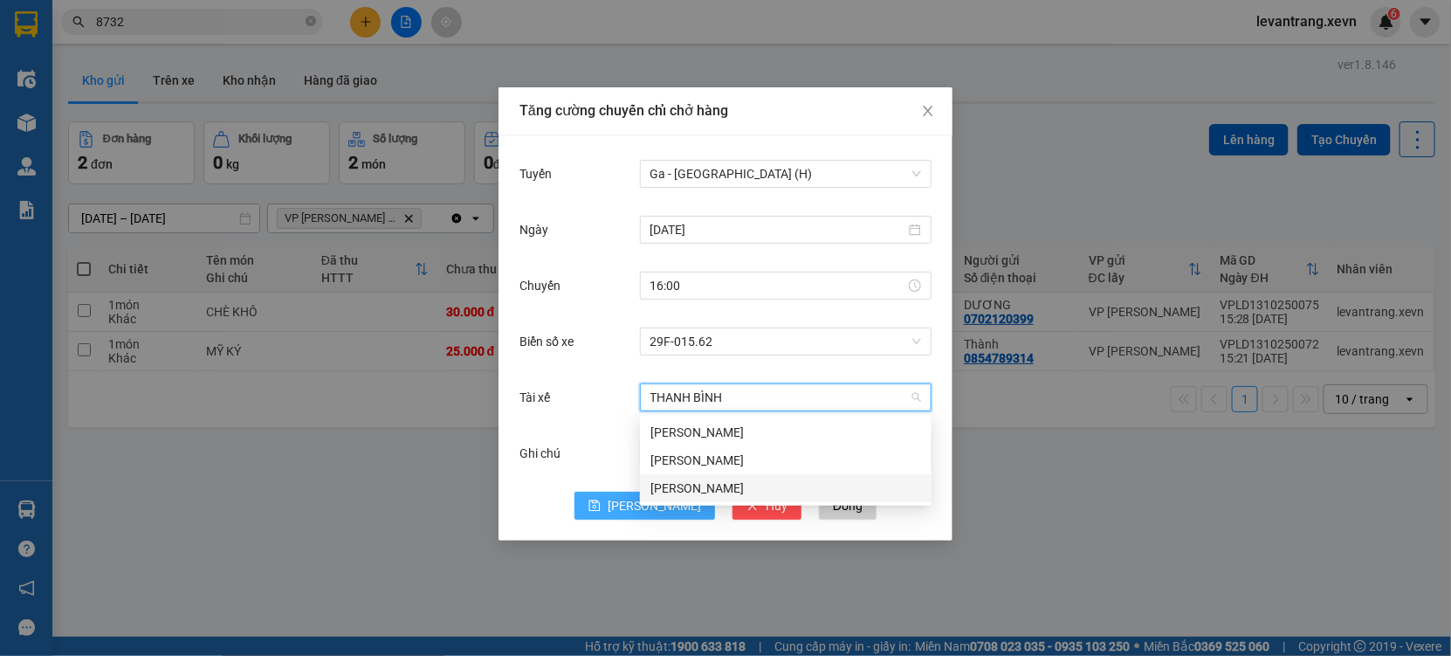
click at [703, 489] on div "Phạm Thanh Bình" at bounding box center [786, 488] width 271 height 19
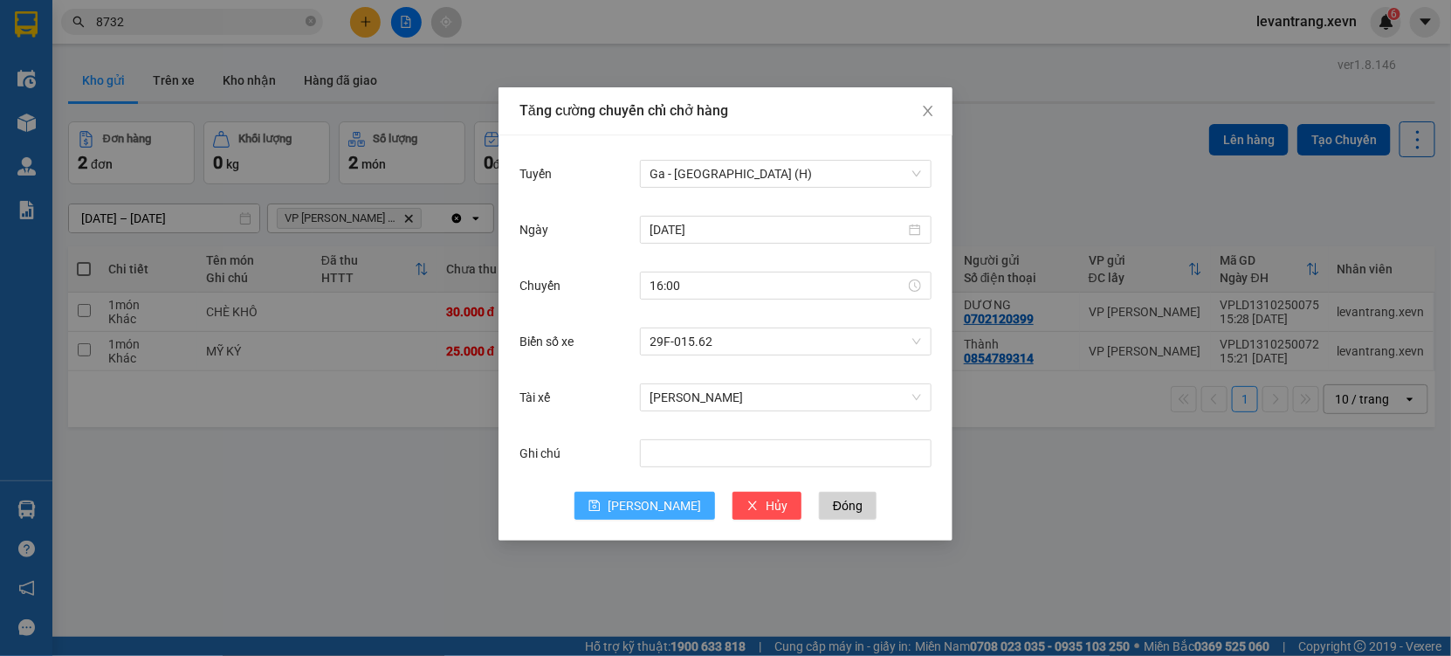
click at [649, 512] on span "[PERSON_NAME]" at bounding box center [654, 505] width 93 height 19
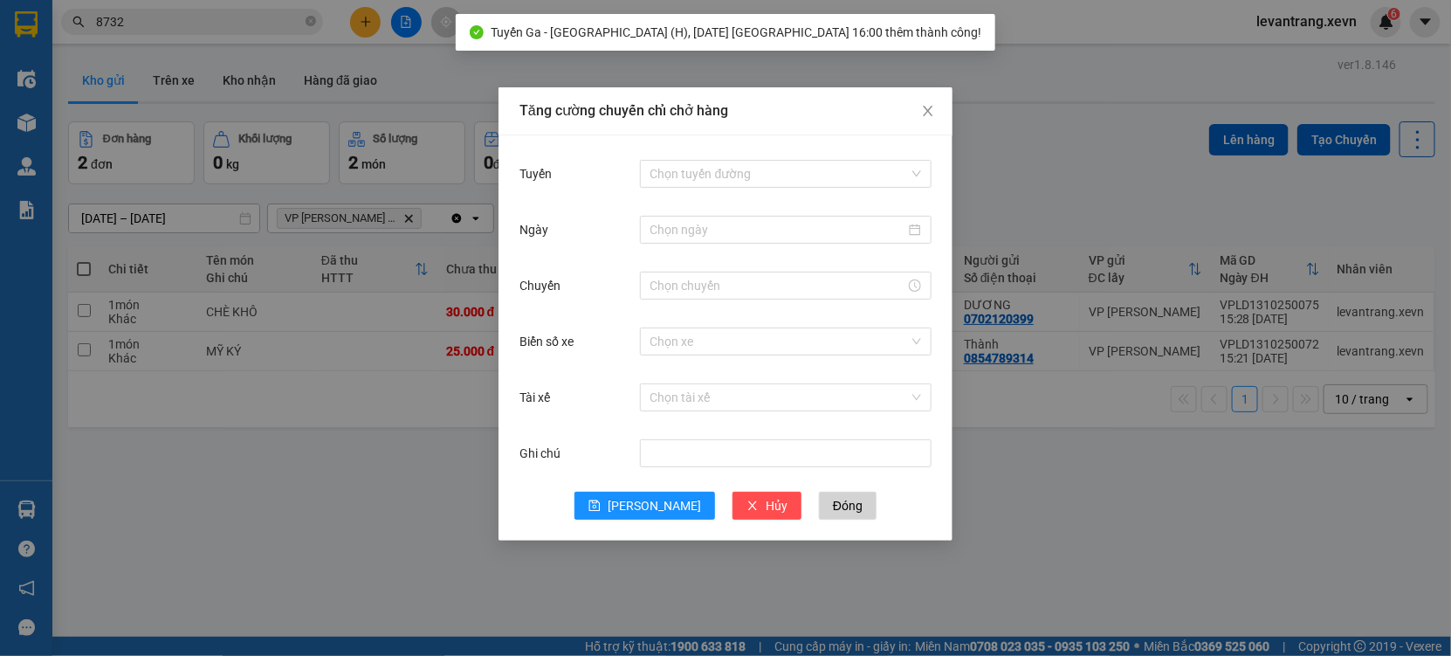
click at [162, 561] on div "Tăng cường chuyến chỉ chở hàng Tuyến Chọn tuyến đường Ngày Chuyến Biển số xe Ch…" at bounding box center [725, 328] width 1451 height 656
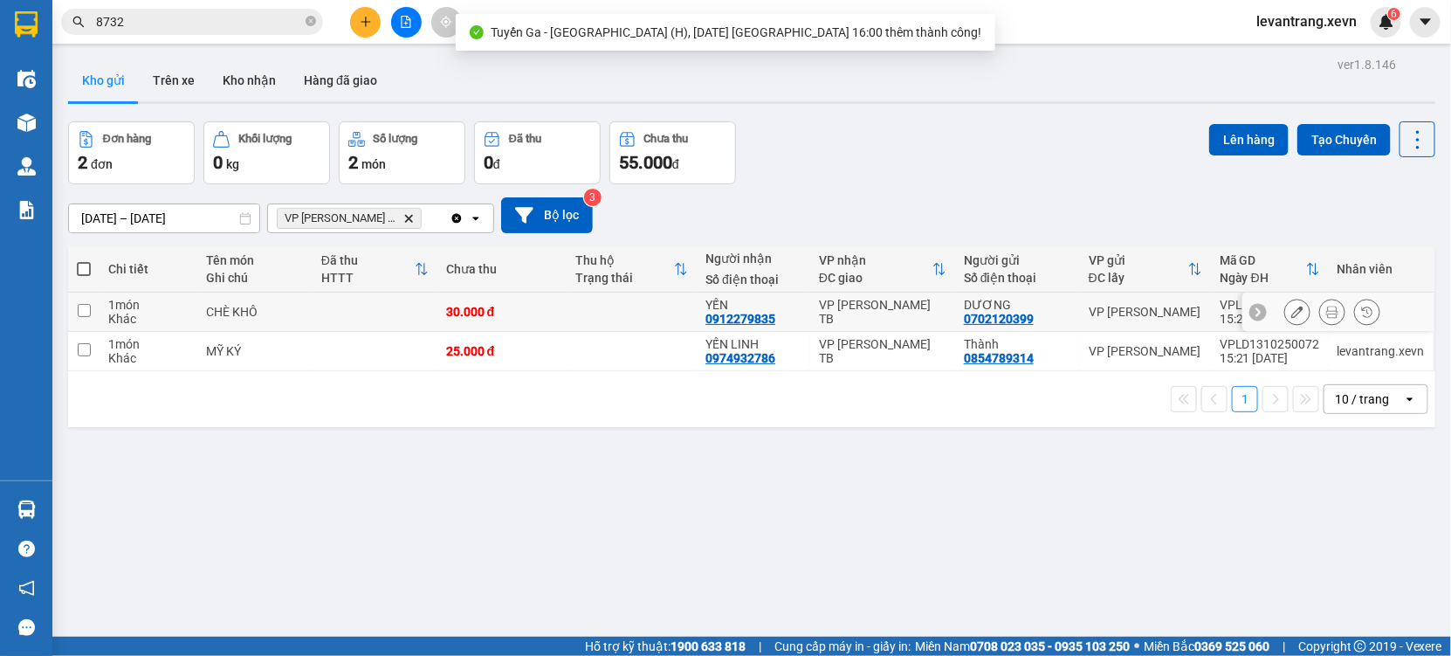
drag, startPoint x: 268, startPoint y: 304, endPoint x: 270, endPoint y: 366, distance: 62.0
click at [268, 312] on div "CHÈ KHÔ" at bounding box center [254, 312] width 97 height 14
checkbox input "true"
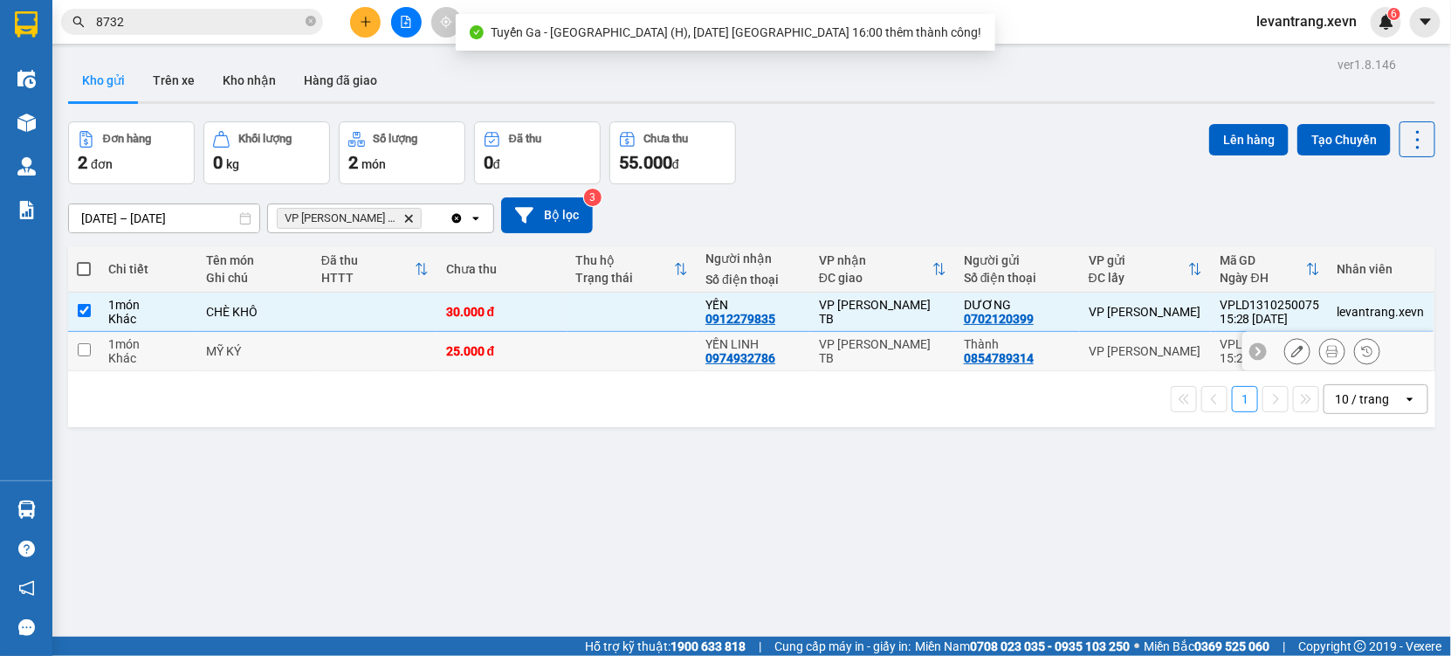
click at [270, 366] on td "MỸ KÝ" at bounding box center [254, 351] width 114 height 39
checkbox input "true"
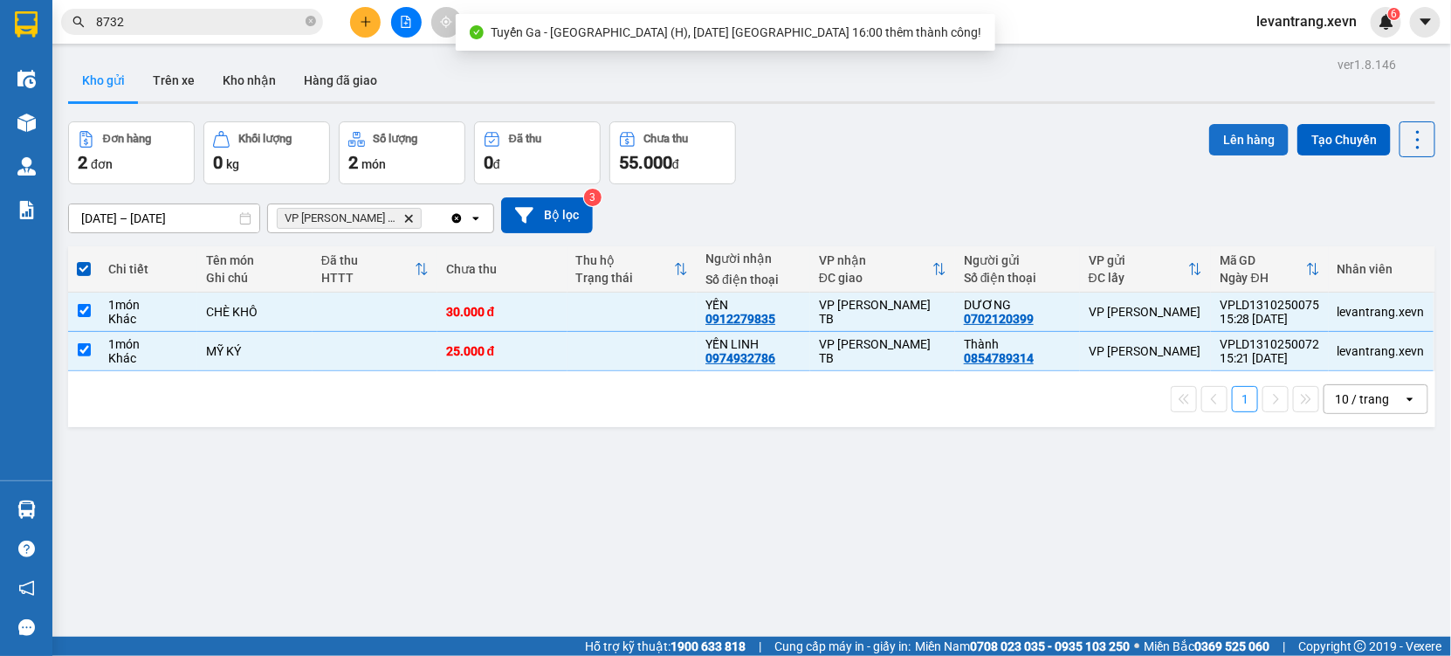
click at [1224, 137] on button "Lên hàng" at bounding box center [1248, 139] width 79 height 31
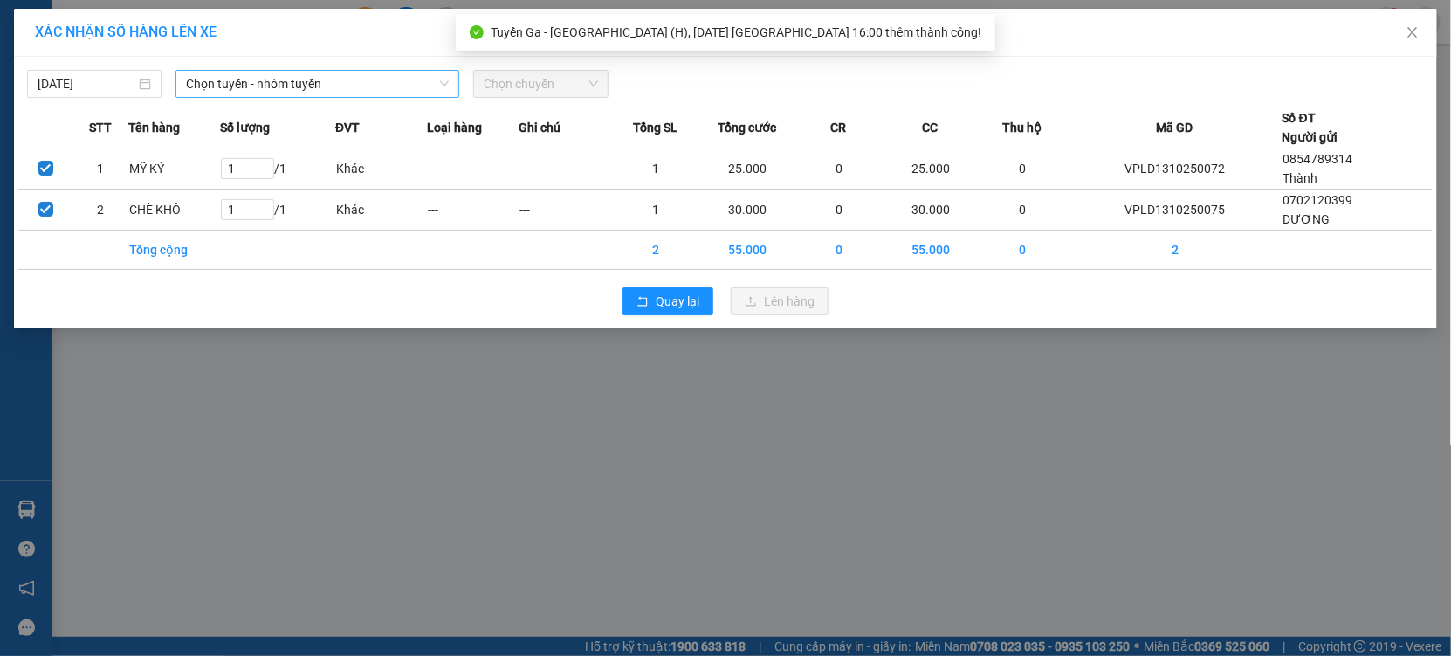
click at [266, 78] on span "Chọn tuyến - nhóm tuyến" at bounding box center [317, 84] width 263 height 26
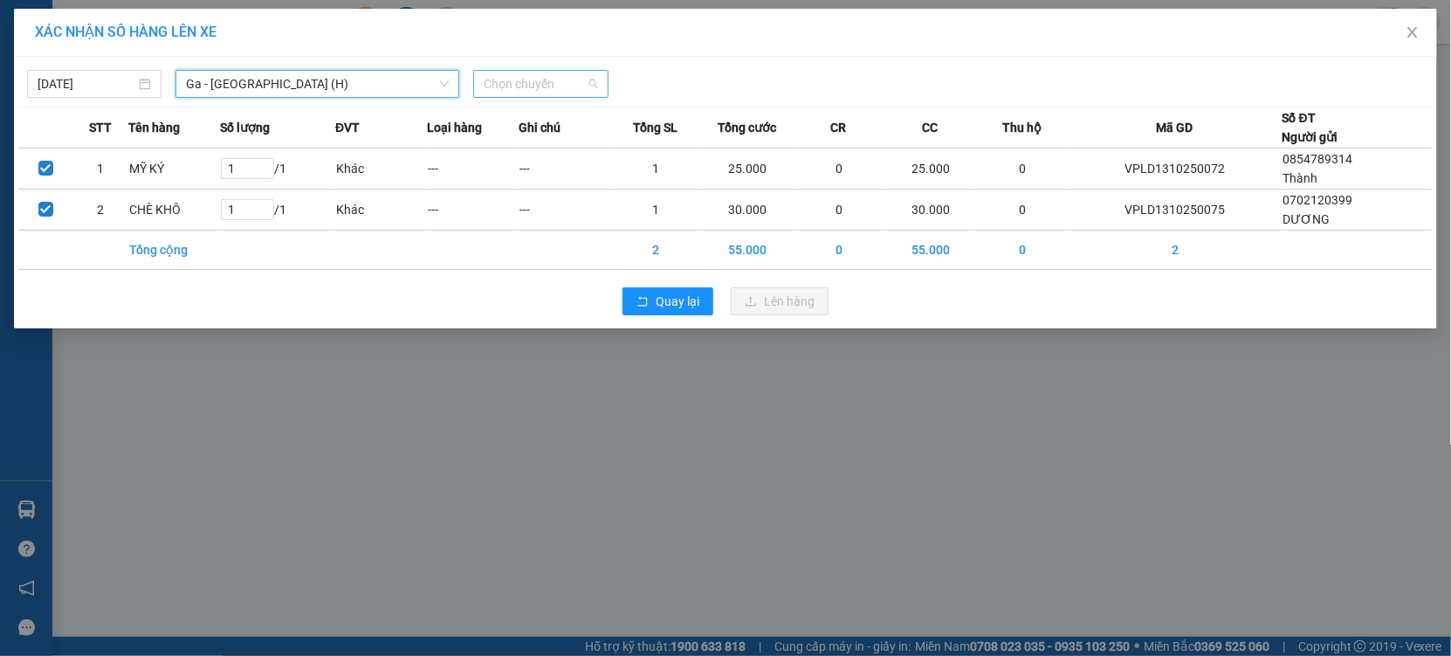
click at [530, 83] on span "Chọn chuyến" at bounding box center [541, 84] width 114 height 26
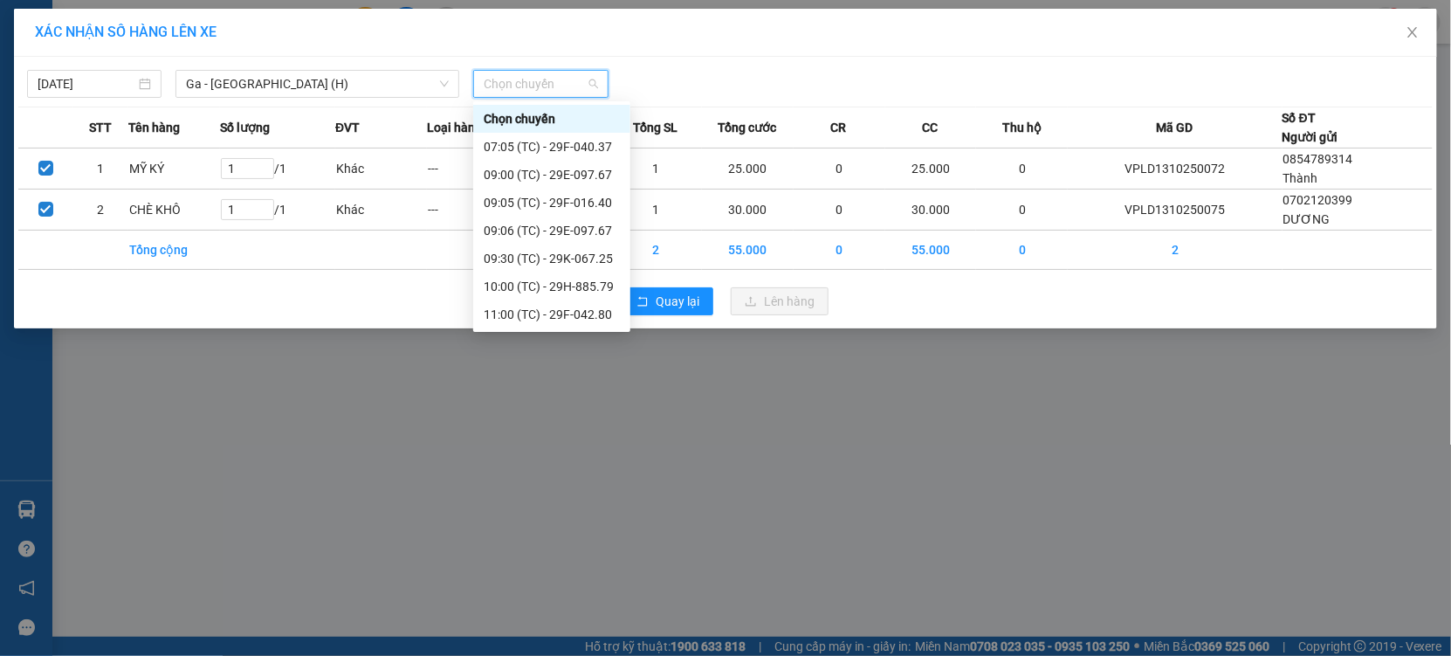
click at [550, 612] on div "16:00 (TC) - 29H-885.79" at bounding box center [552, 621] width 136 height 19
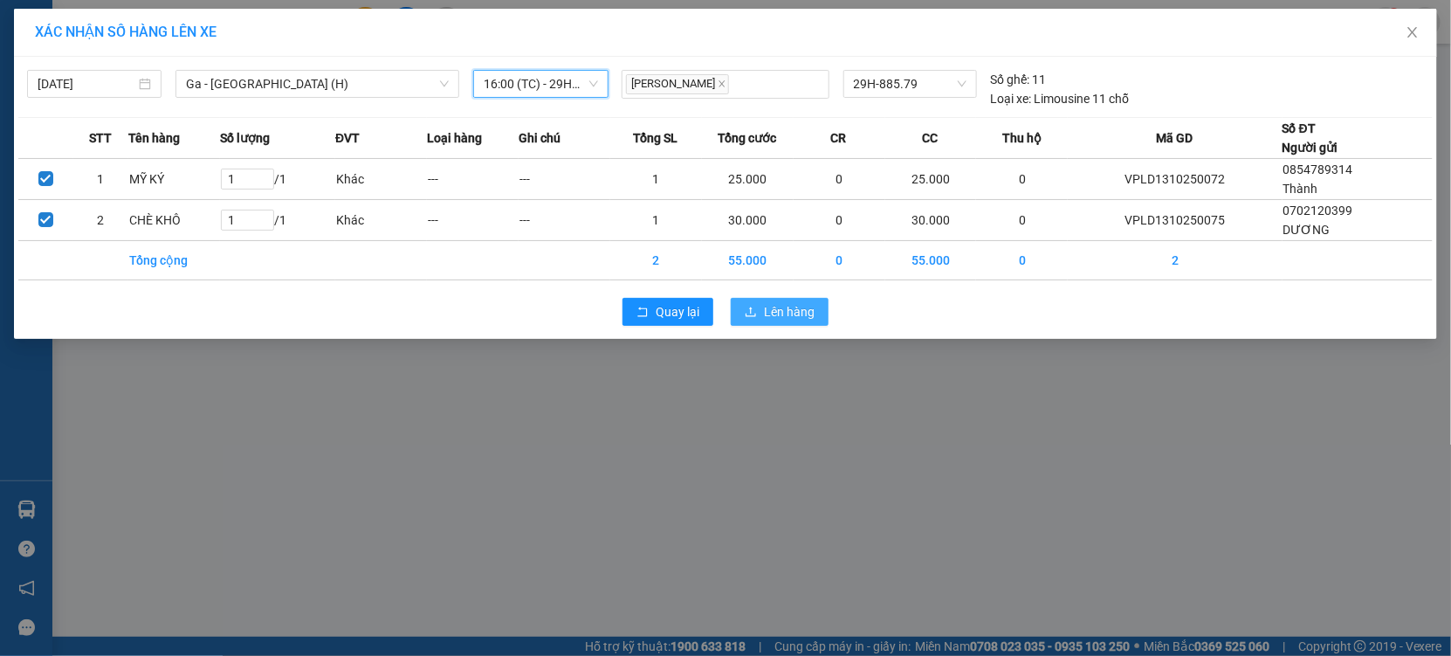
click at [761, 306] on button "Lên hàng" at bounding box center [780, 312] width 98 height 28
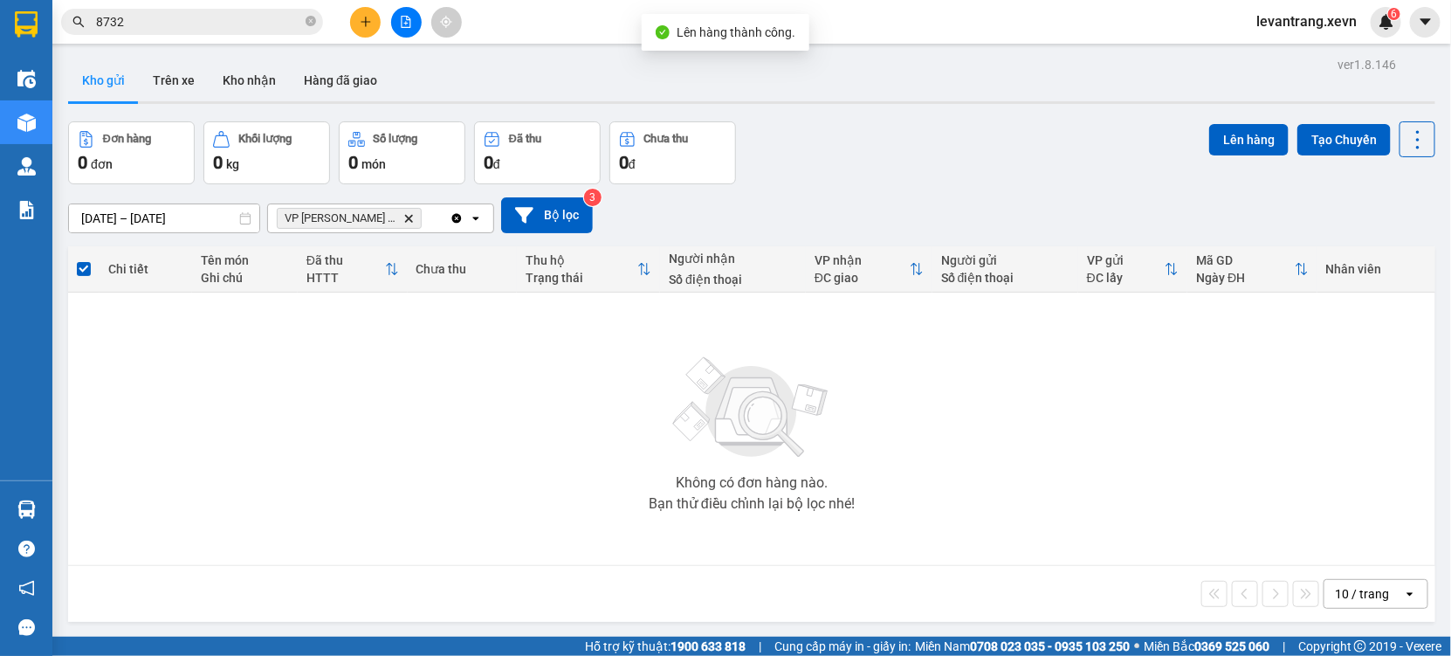
click at [403, 219] on icon "Delete" at bounding box center [408, 218] width 10 height 10
click at [373, 219] on div "Chọn văn phòng nhận" at bounding box center [339, 218] width 121 height 17
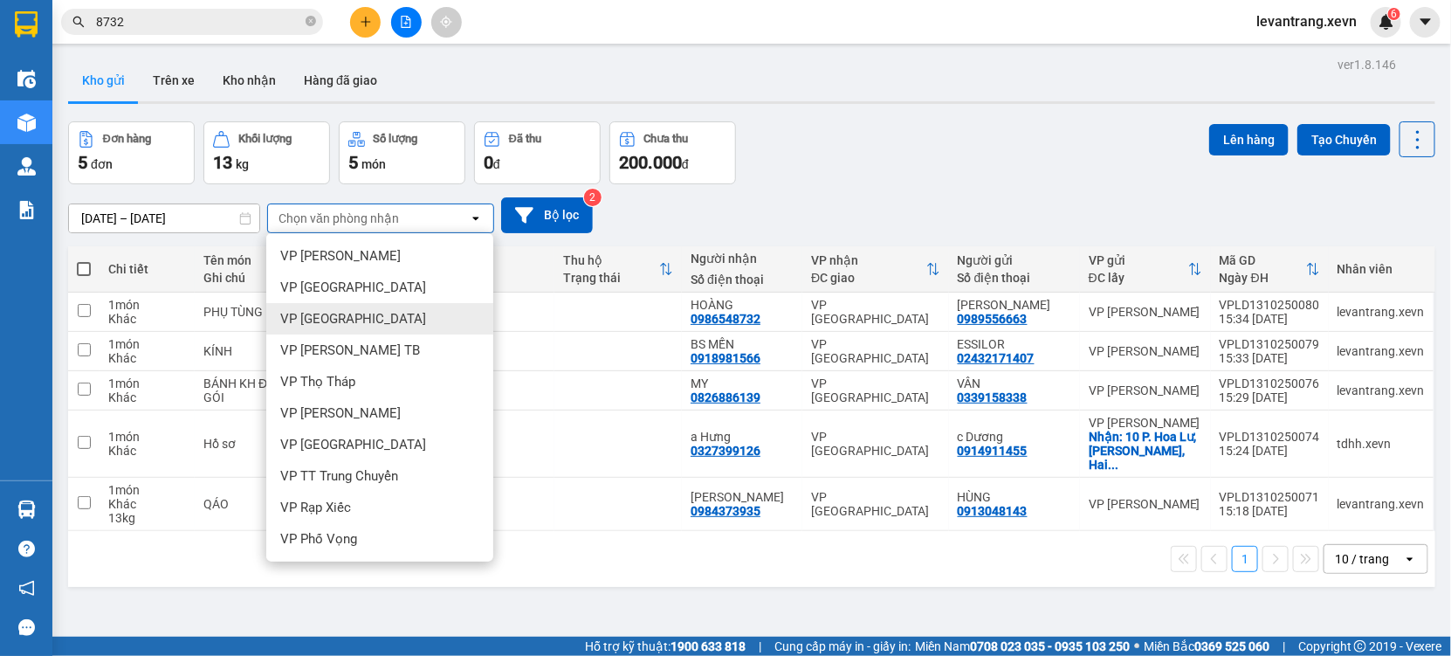
click at [321, 312] on span "VP [GEOGRAPHIC_DATA]" at bounding box center [353, 318] width 146 height 17
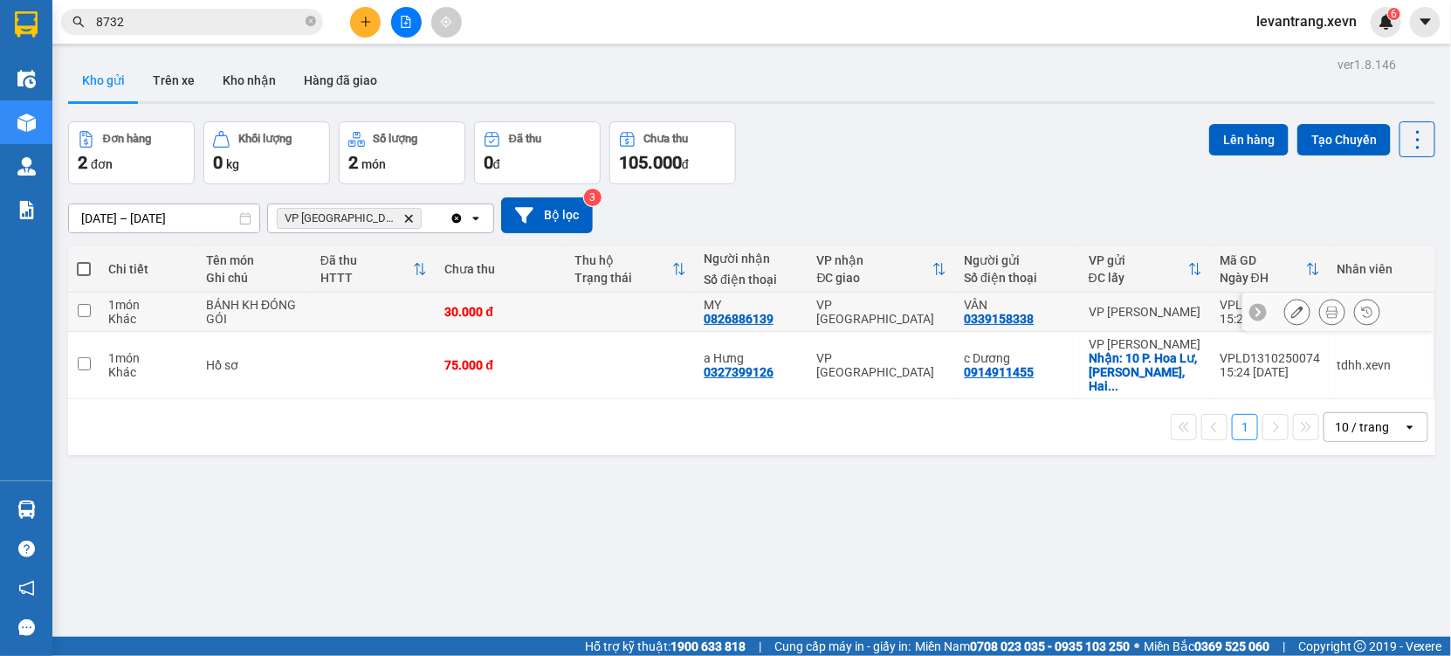
click at [593, 312] on td at bounding box center [630, 312] width 129 height 39
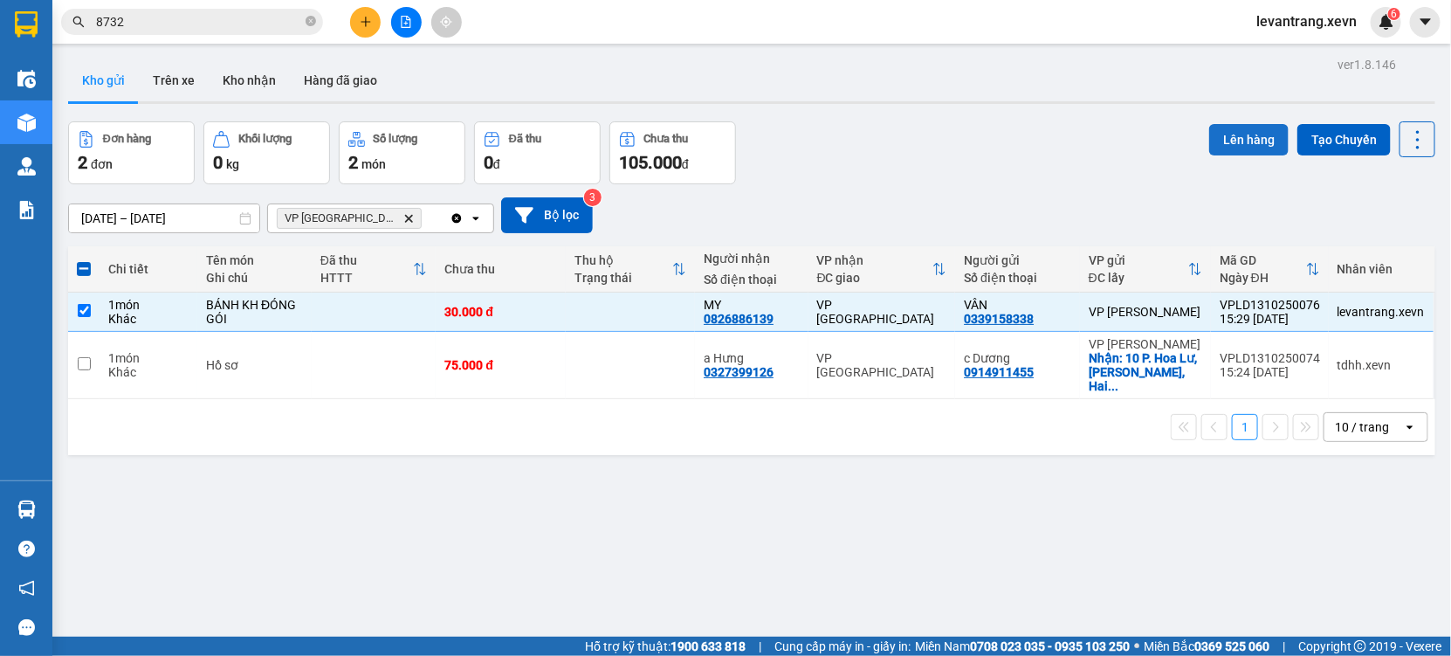
click at [1215, 134] on button "Lên hàng" at bounding box center [1248, 139] width 79 height 31
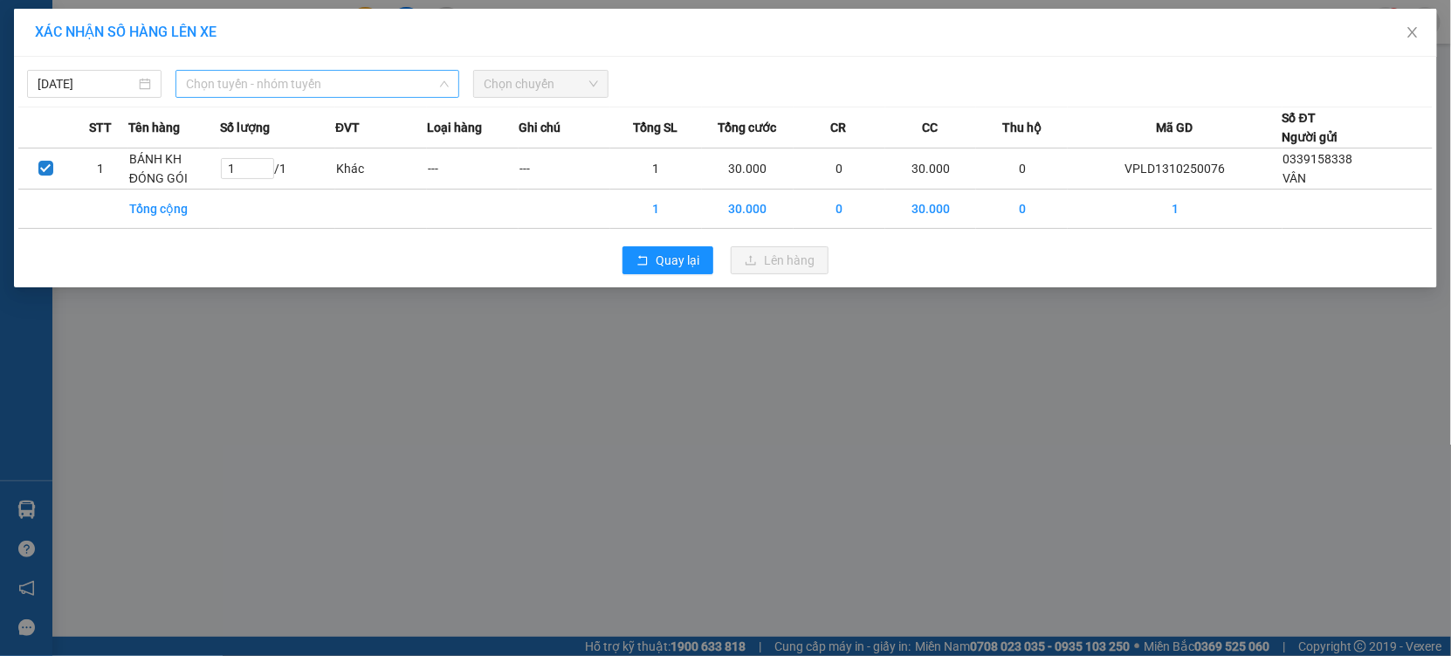
click at [341, 83] on span "Chọn tuyến - nhóm tuyến" at bounding box center [317, 84] width 263 height 26
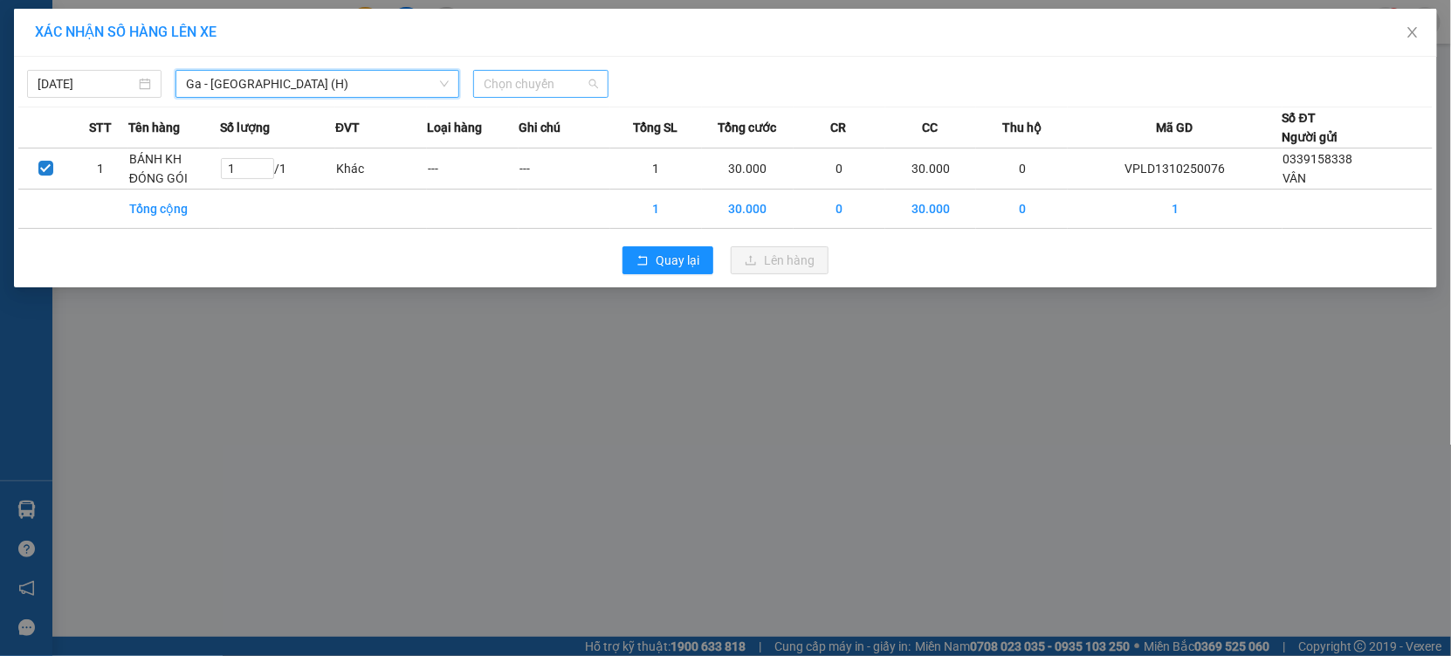
click at [550, 78] on span "Chọn chuyến" at bounding box center [541, 84] width 114 height 26
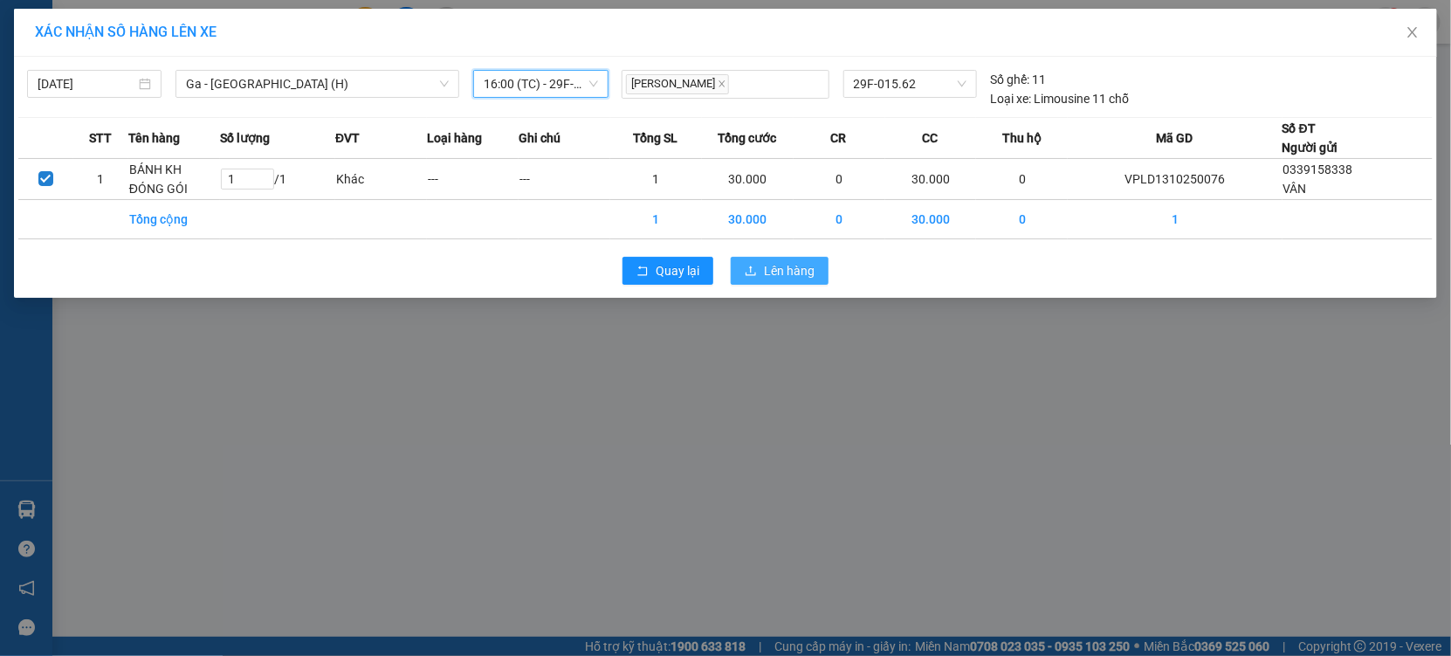
click at [763, 260] on button "Lên hàng" at bounding box center [780, 271] width 98 height 28
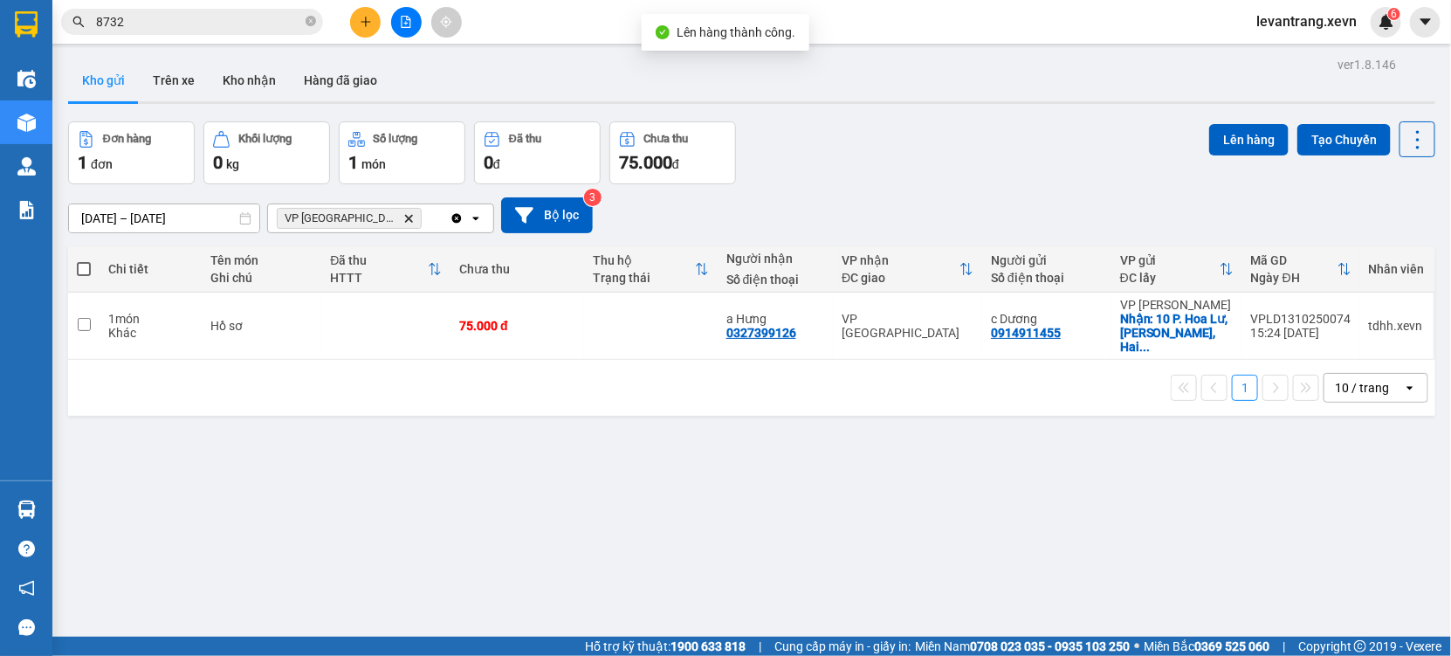
click at [164, 17] on input "8732" at bounding box center [199, 21] width 206 height 19
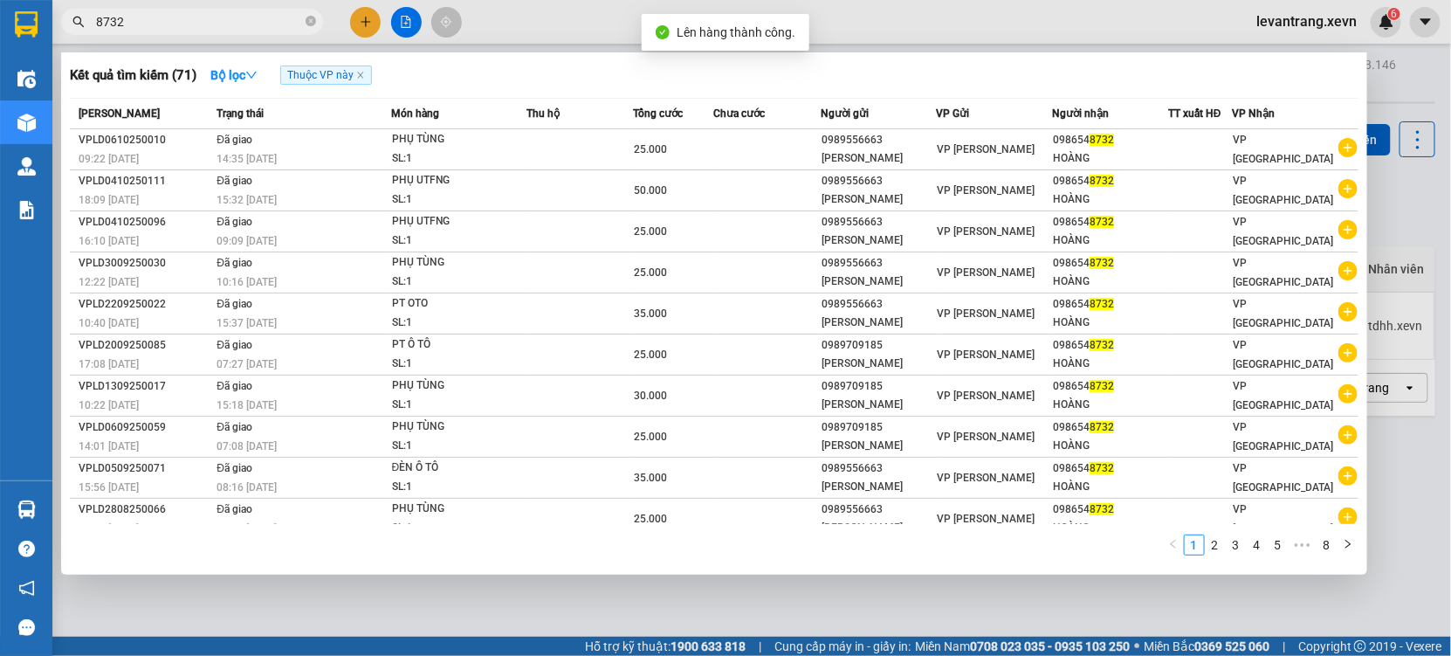
click at [164, 17] on input "8732" at bounding box center [199, 21] width 206 height 19
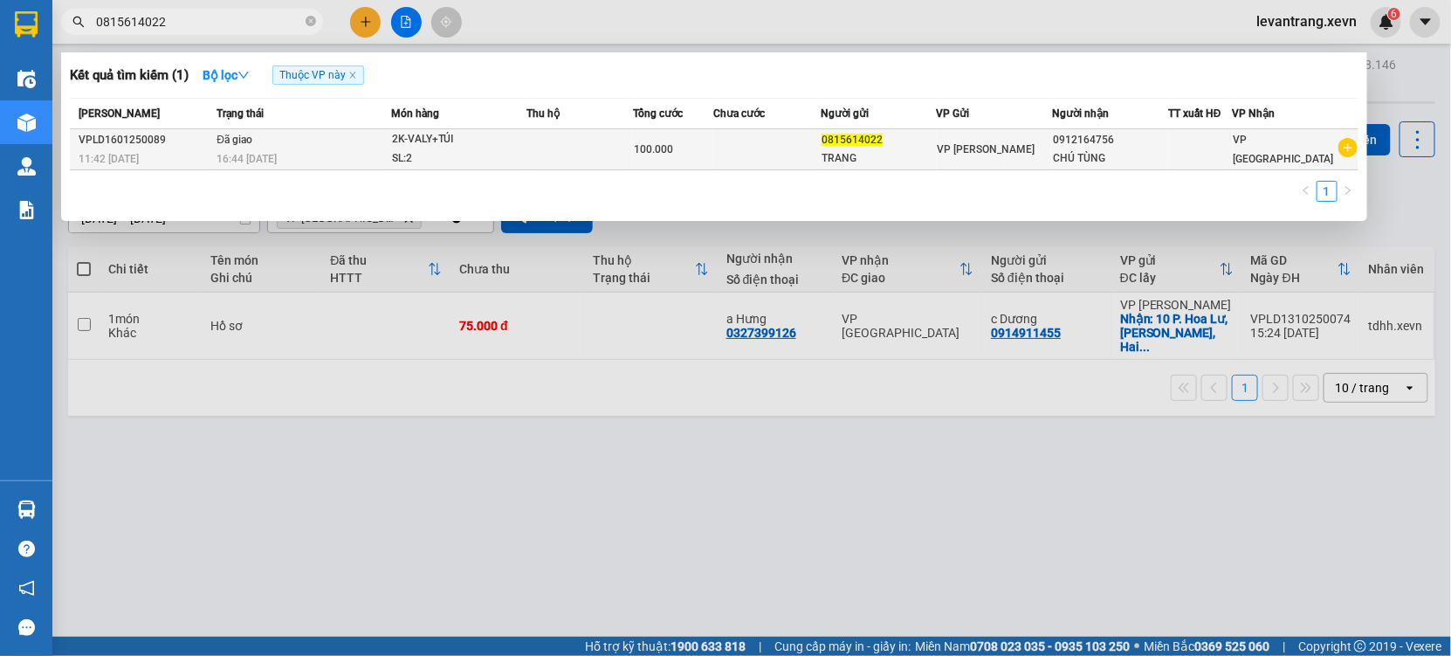
type input "0815614022"
click at [1343, 146] on icon "plus-circle" at bounding box center [1348, 147] width 19 height 19
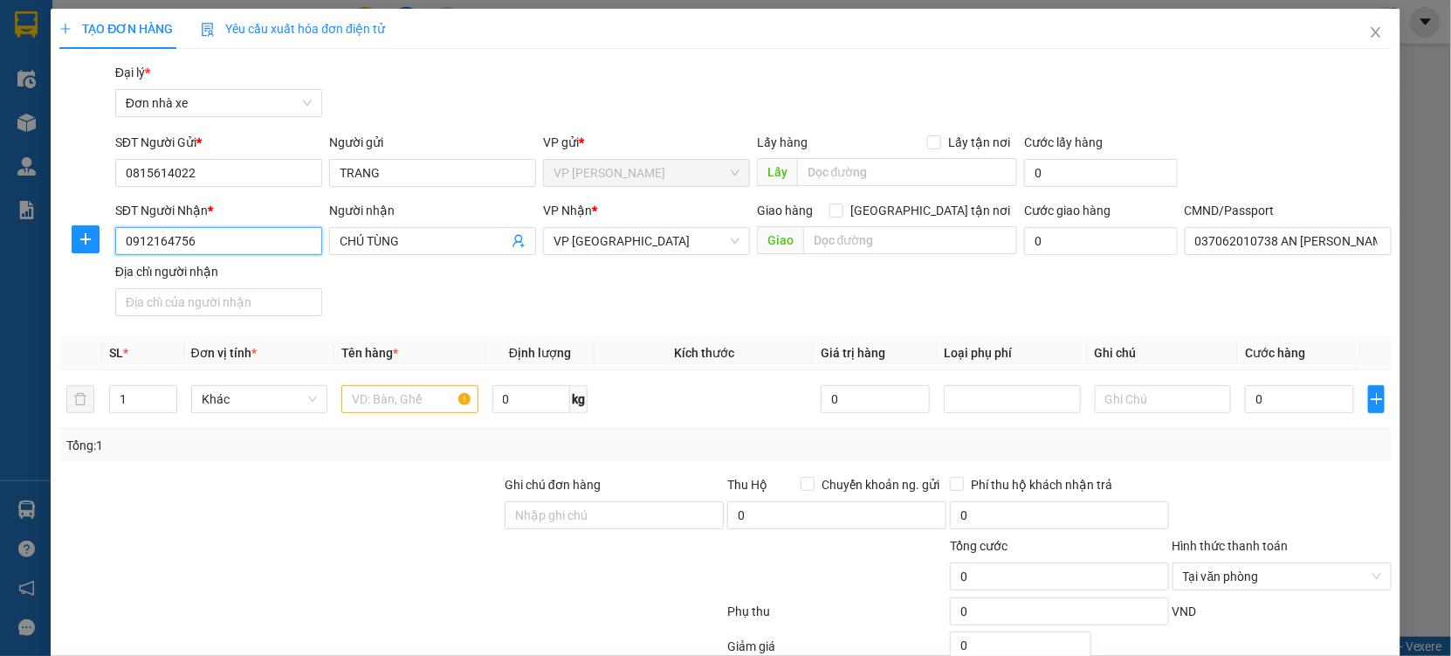
click at [257, 240] on input "0912164756" at bounding box center [218, 241] width 207 height 28
type input "0947175862"
drag, startPoint x: 422, startPoint y: 243, endPoint x: 318, endPoint y: 247, distance: 104.0
click at [318, 247] on div "SĐT Người Nhận * 0947175862 Người nhận CHÚ TÙNG CHÚ TÙNG VP Nhận * VP Nam Định …" at bounding box center [754, 262] width 1284 height 122
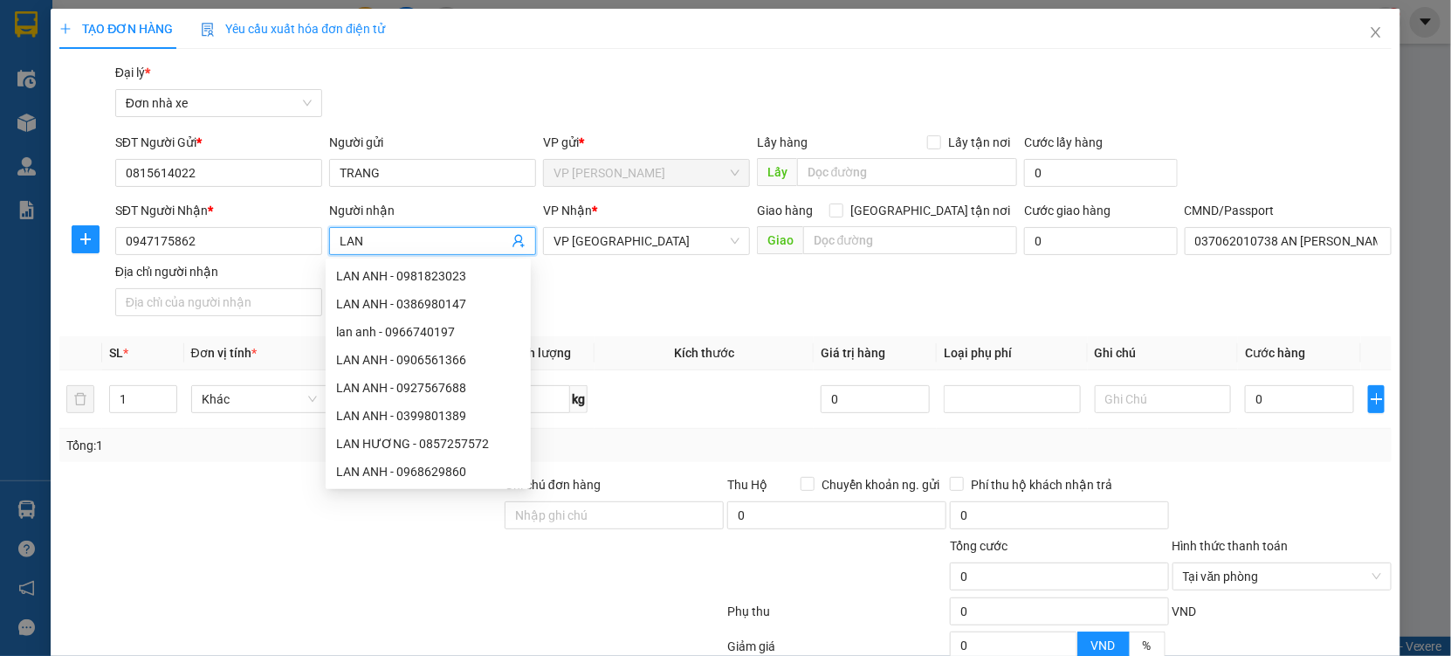
type input "LAN"
drag, startPoint x: 154, startPoint y: 613, endPoint x: 243, endPoint y: 419, distance: 213.3
click at [154, 602] on div at bounding box center [392, 614] width 668 height 35
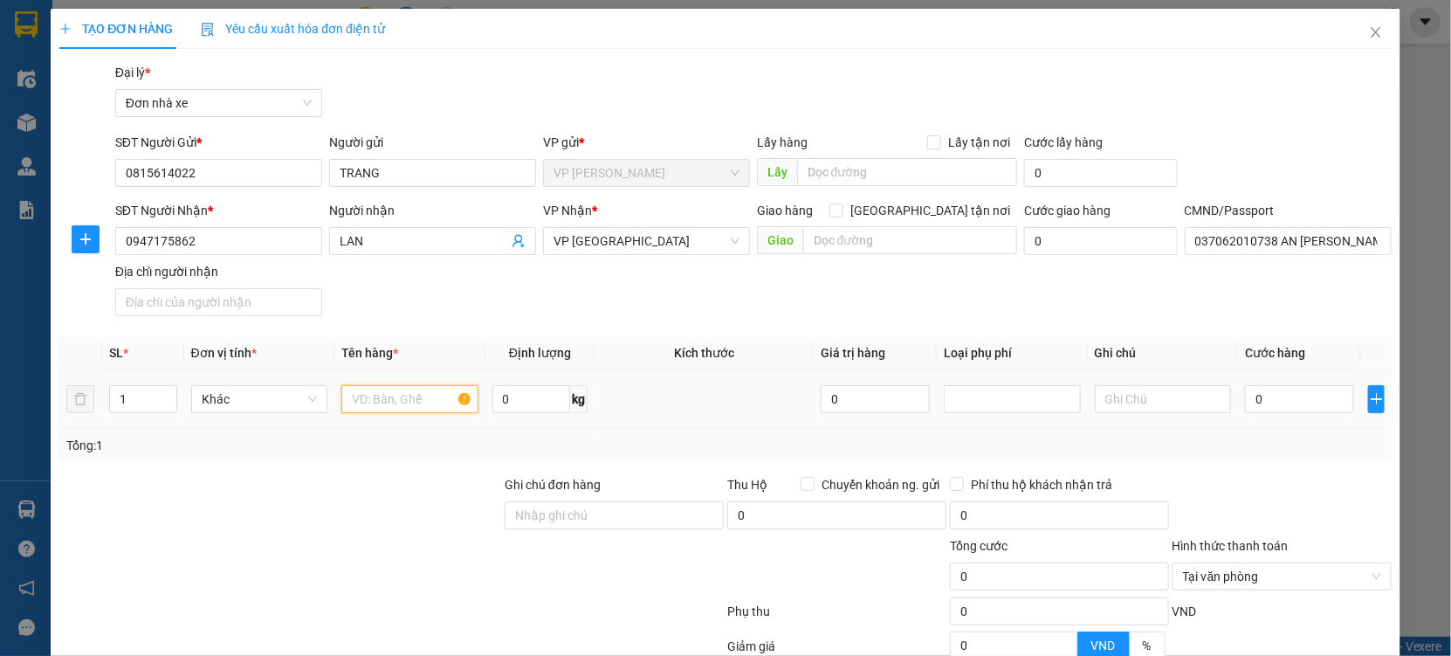
click at [383, 410] on input "text" at bounding box center [409, 399] width 137 height 28
type input "MỸ PHẨM"
click at [1284, 409] on input "0" at bounding box center [1299, 399] width 109 height 28
type input "2"
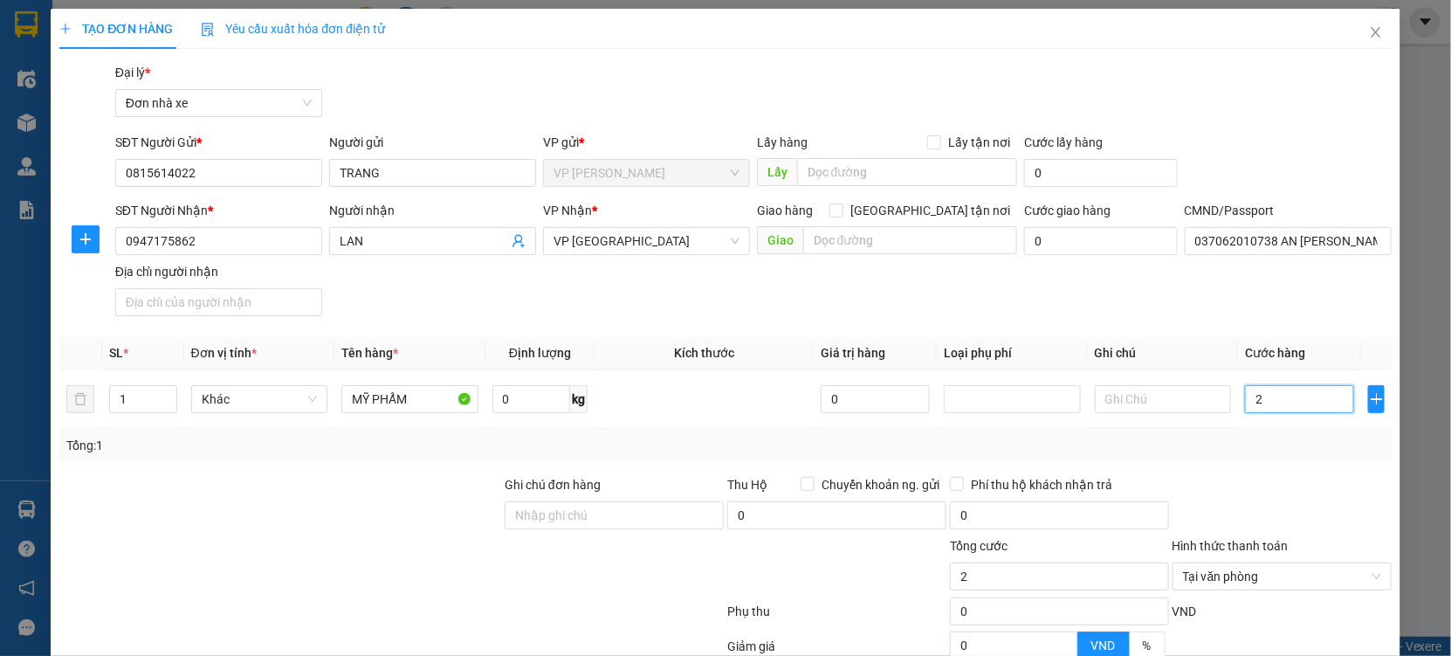
type input "25"
type input "25.000"
click at [1291, 445] on div "Tổng: 1" at bounding box center [725, 445] width 1319 height 19
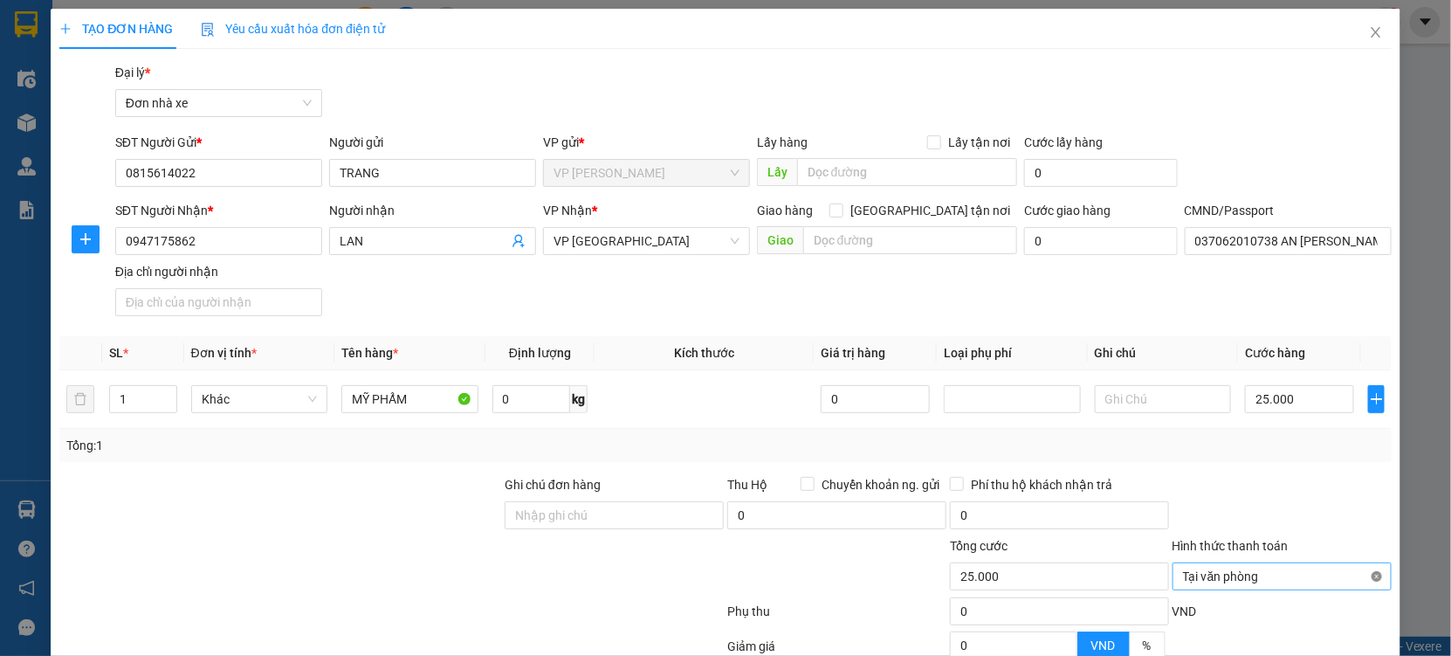
type input "25.000"
drag, startPoint x: 1333, startPoint y: 344, endPoint x: 1312, endPoint y: 623, distance: 279.3
click at [1333, 475] on div at bounding box center [1282, 505] width 223 height 61
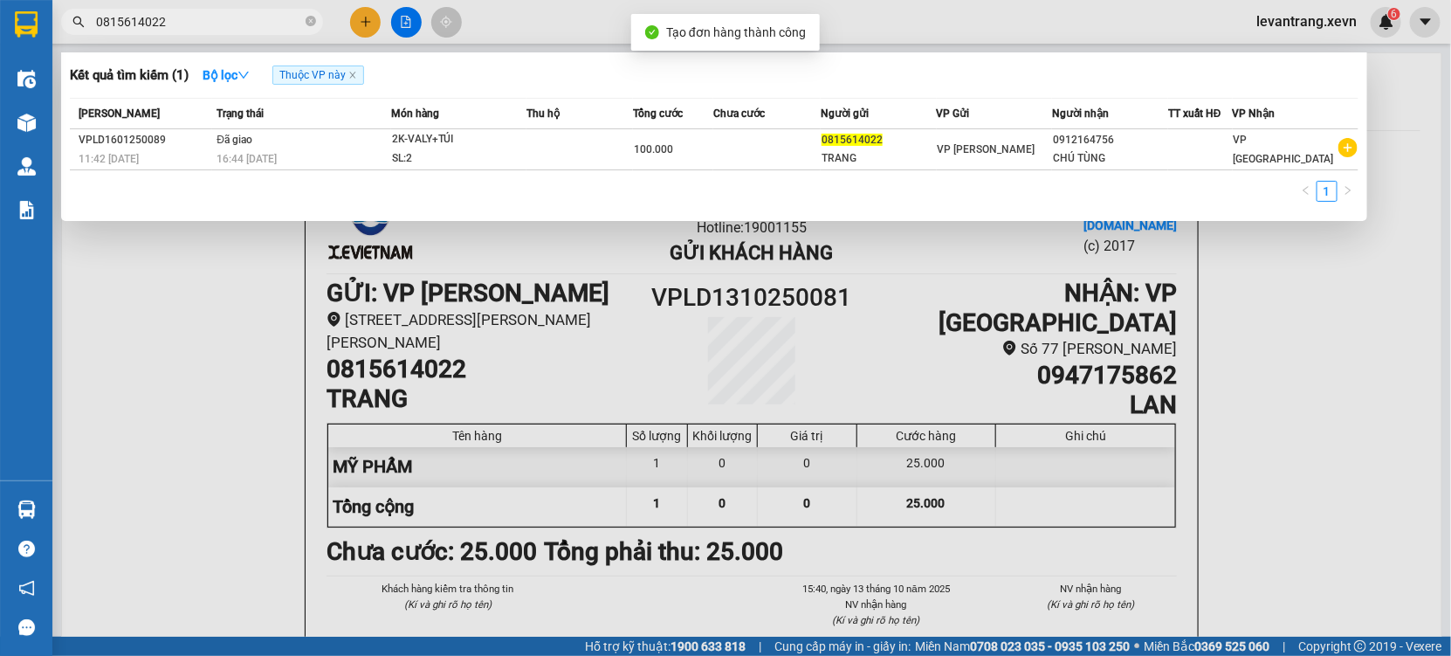
drag, startPoint x: 800, startPoint y: 642, endPoint x: 768, endPoint y: 311, distance: 332.5
click at [800, 631] on div at bounding box center [725, 328] width 1451 height 656
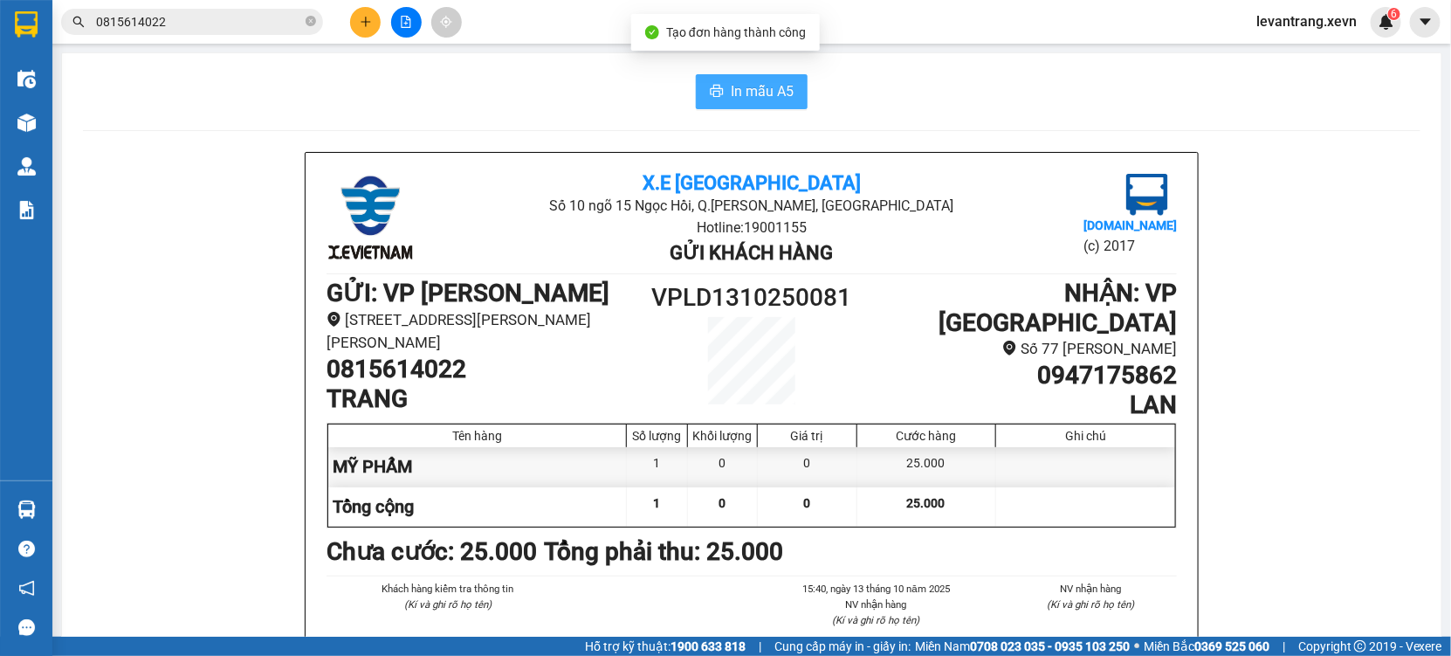
click at [733, 80] on span "In mẫu A5" at bounding box center [762, 91] width 63 height 22
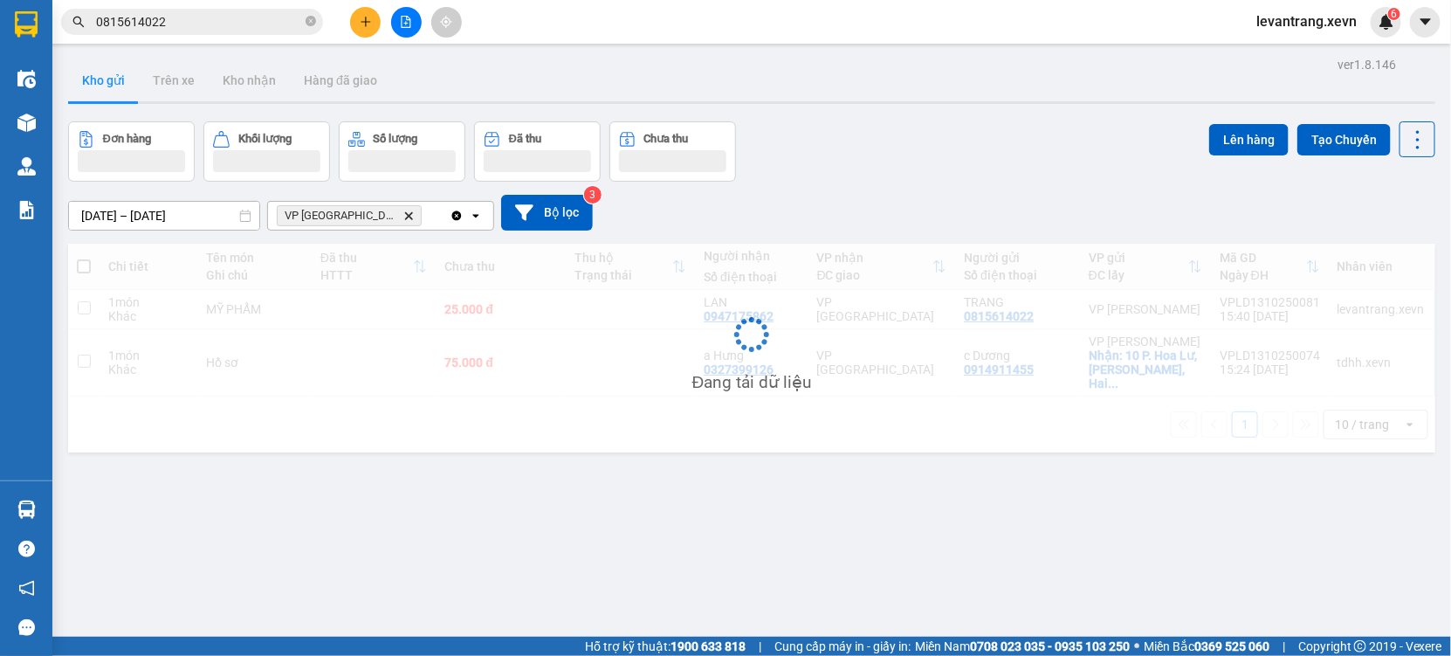
click at [169, 14] on input "0815614022" at bounding box center [199, 21] width 206 height 19
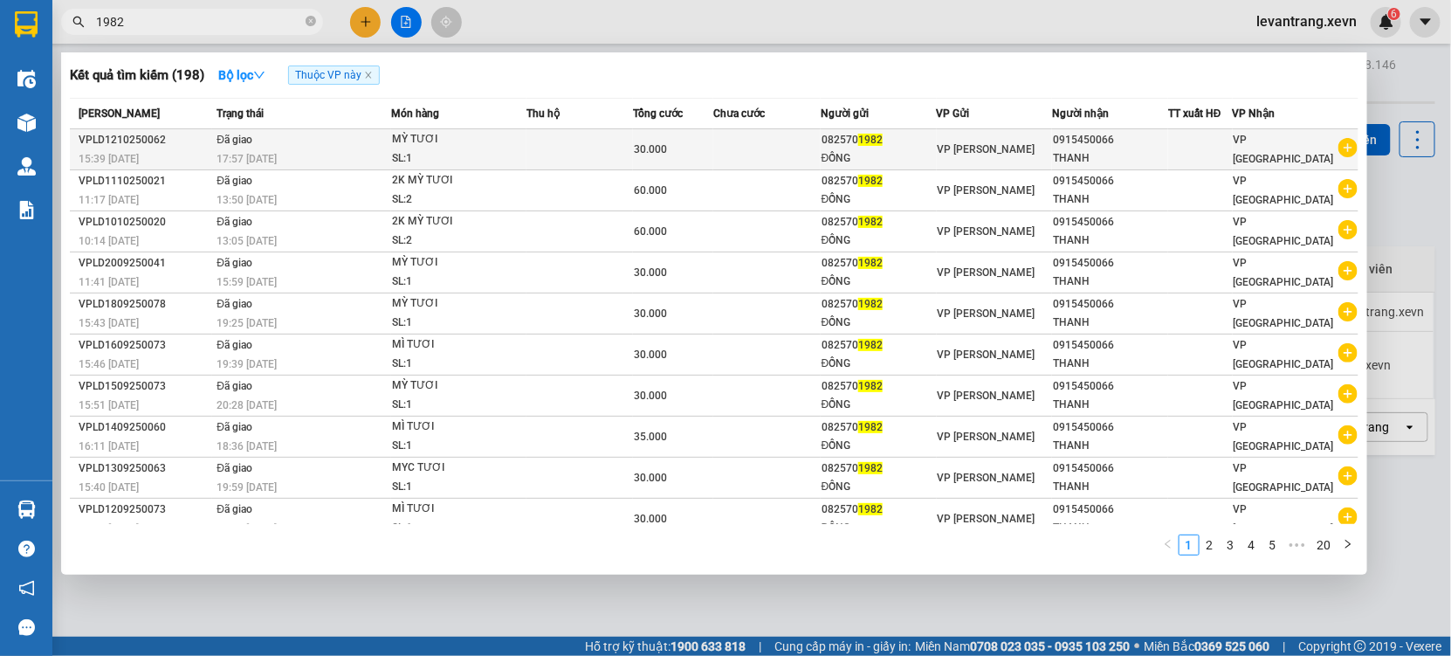
type input "1982"
click at [1339, 144] on icon "plus-circle" at bounding box center [1348, 147] width 19 height 19
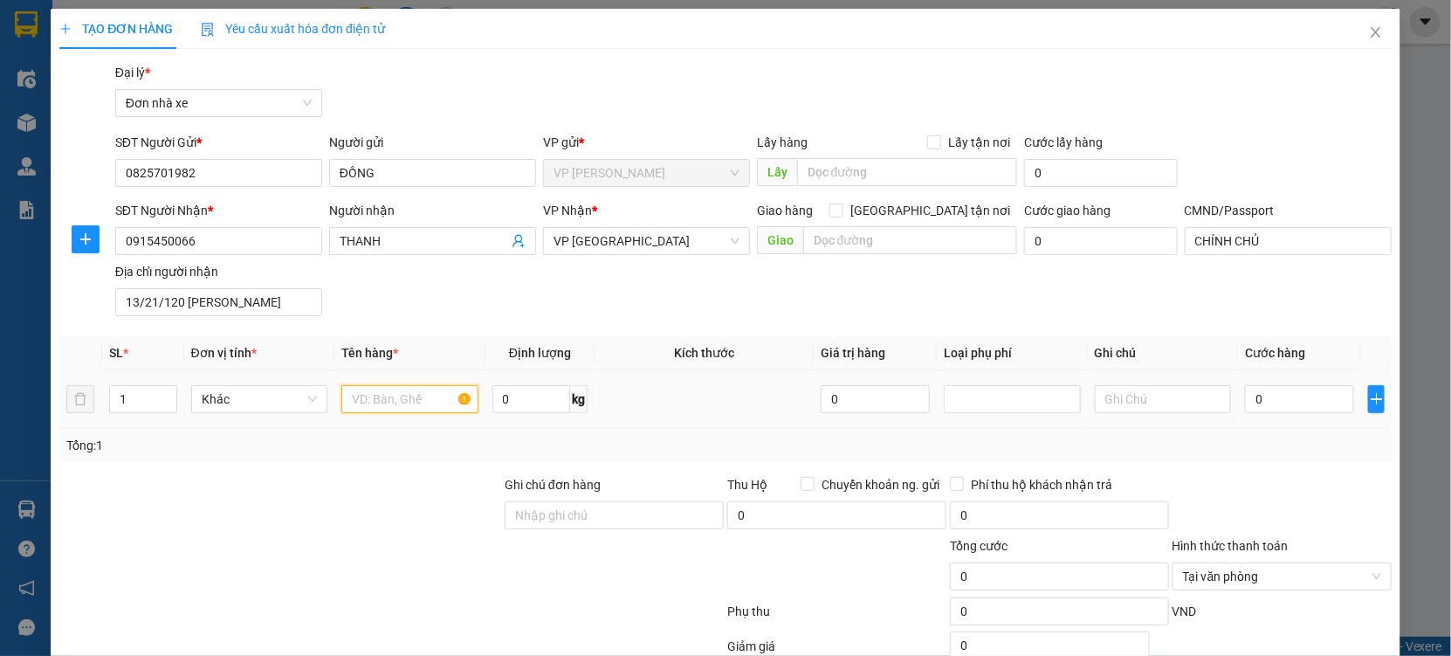
click at [398, 391] on input "text" at bounding box center [409, 399] width 137 height 28
type input "MỲ TƯƠI"
click at [1278, 398] on input "0" at bounding box center [1299, 399] width 109 height 28
click at [1287, 461] on div "Tổng: 1" at bounding box center [725, 445] width 1333 height 33
drag, startPoint x: 1329, startPoint y: 312, endPoint x: 1324, endPoint y: 589, distance: 276.9
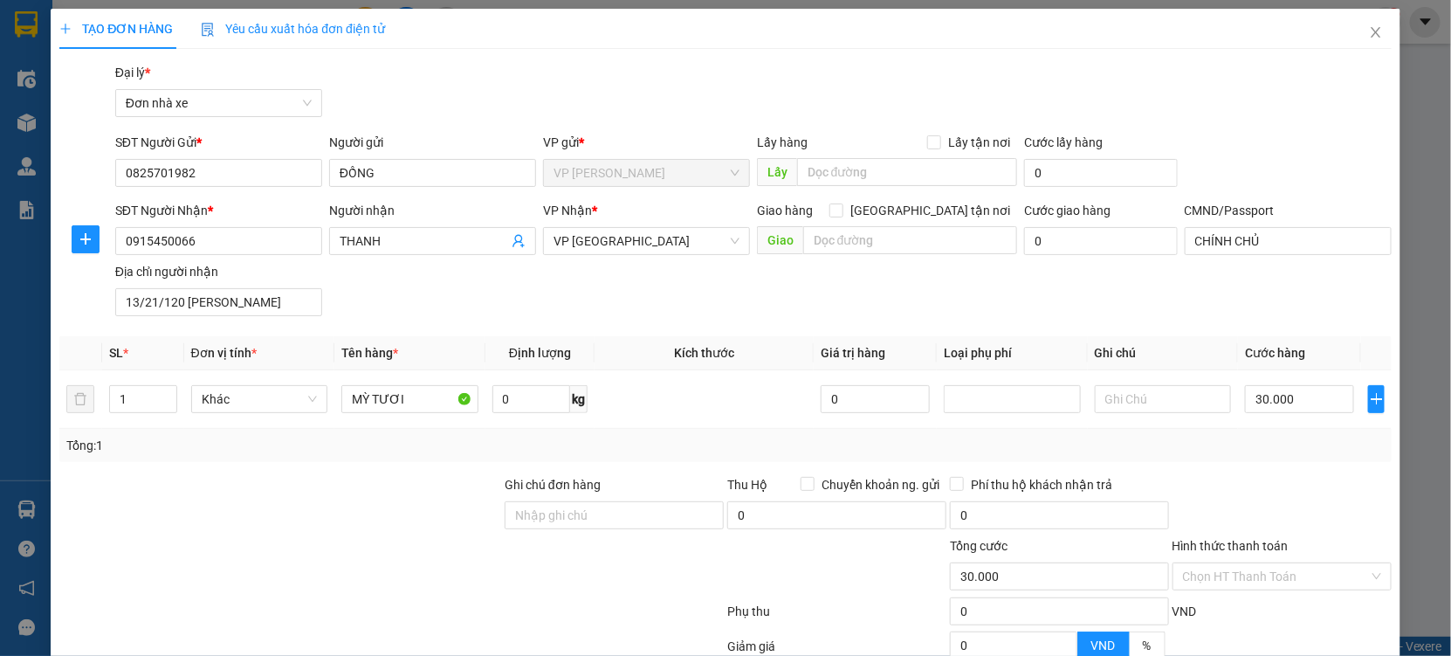
click at [1326, 475] on form "Ghi chú đơn hàng Thu Hộ Chuyển khoản ng. gửi 0 Phí thu hộ khách nhận trả 0 Tổng…" at bounding box center [725, 571] width 1333 height 192
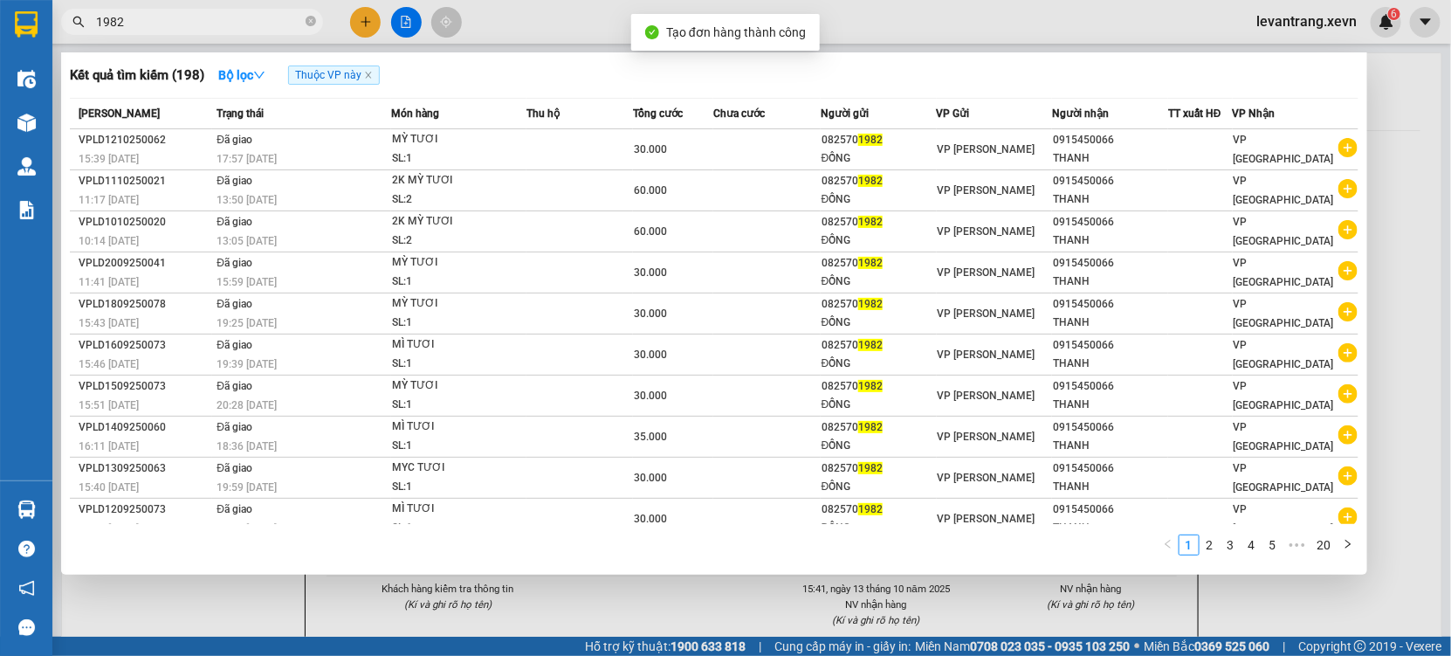
drag, startPoint x: 640, startPoint y: 622, endPoint x: 628, endPoint y: 145, distance: 476.9
click at [646, 589] on div at bounding box center [725, 328] width 1451 height 656
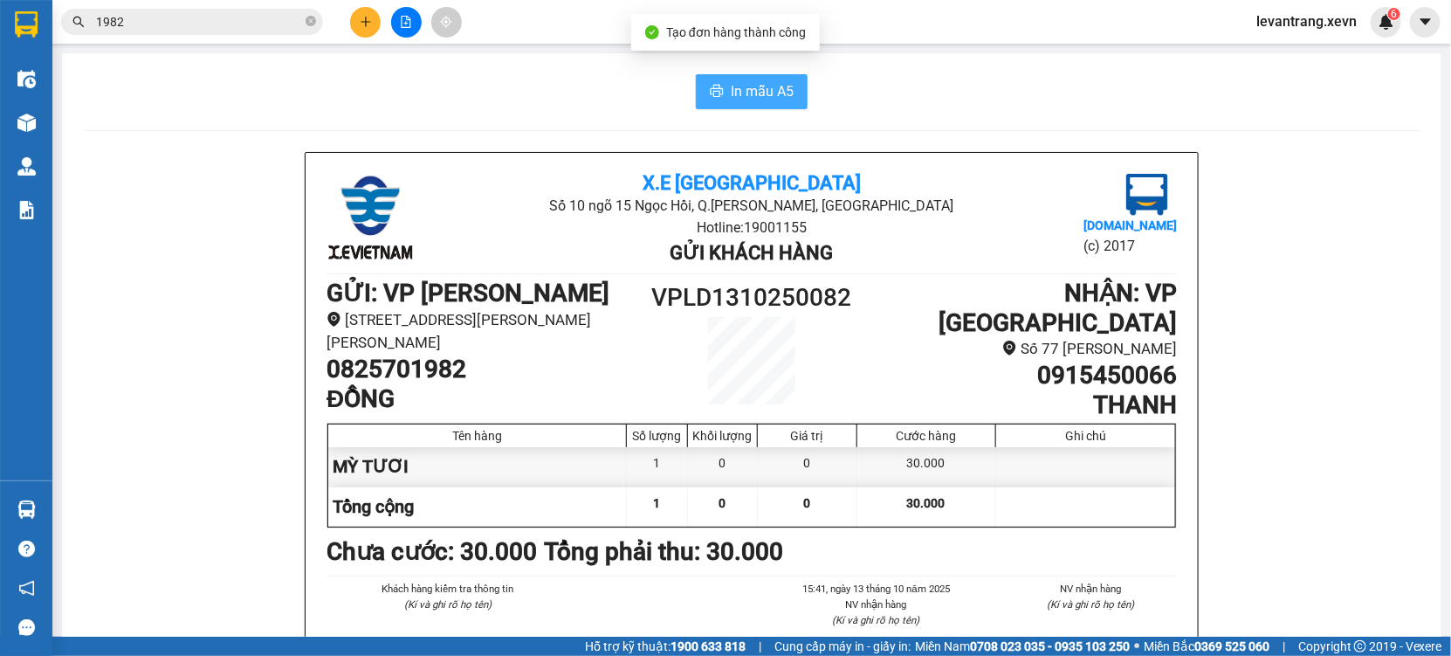
click at [722, 89] on button "In mẫu A5" at bounding box center [752, 91] width 112 height 35
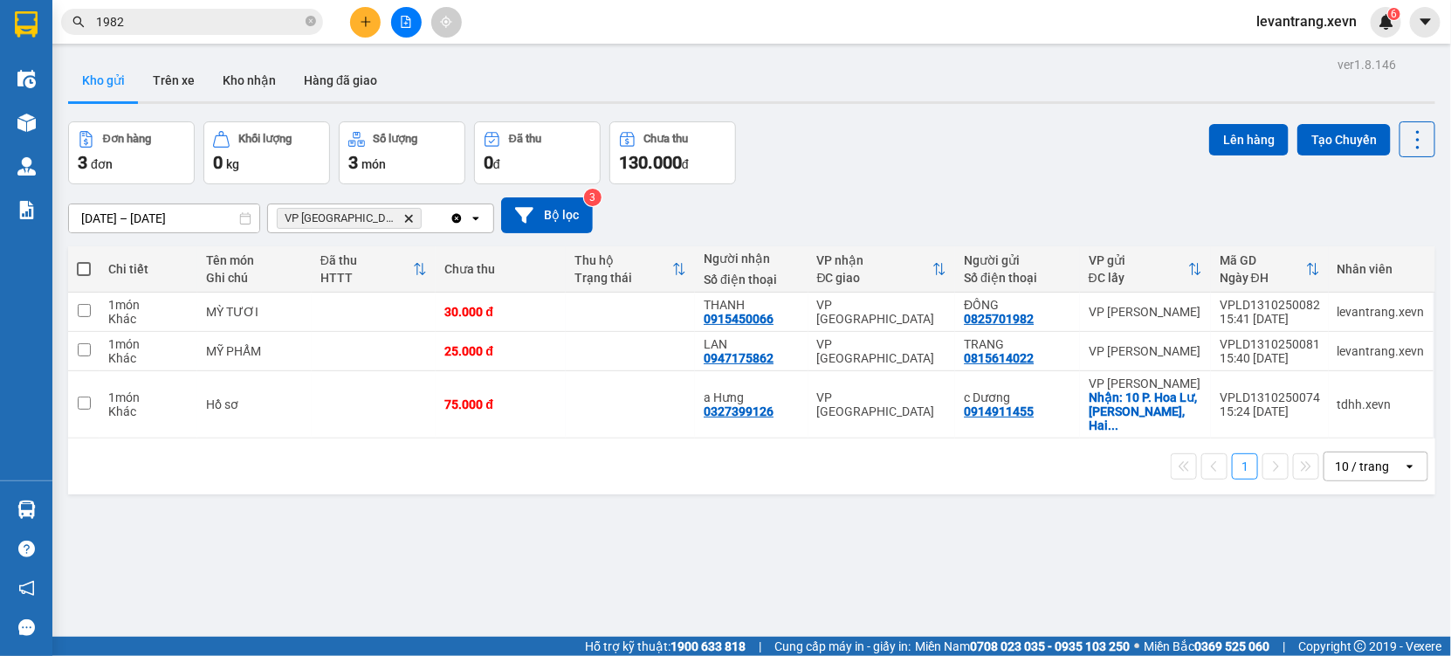
click at [127, 27] on input "1982" at bounding box center [199, 21] width 206 height 19
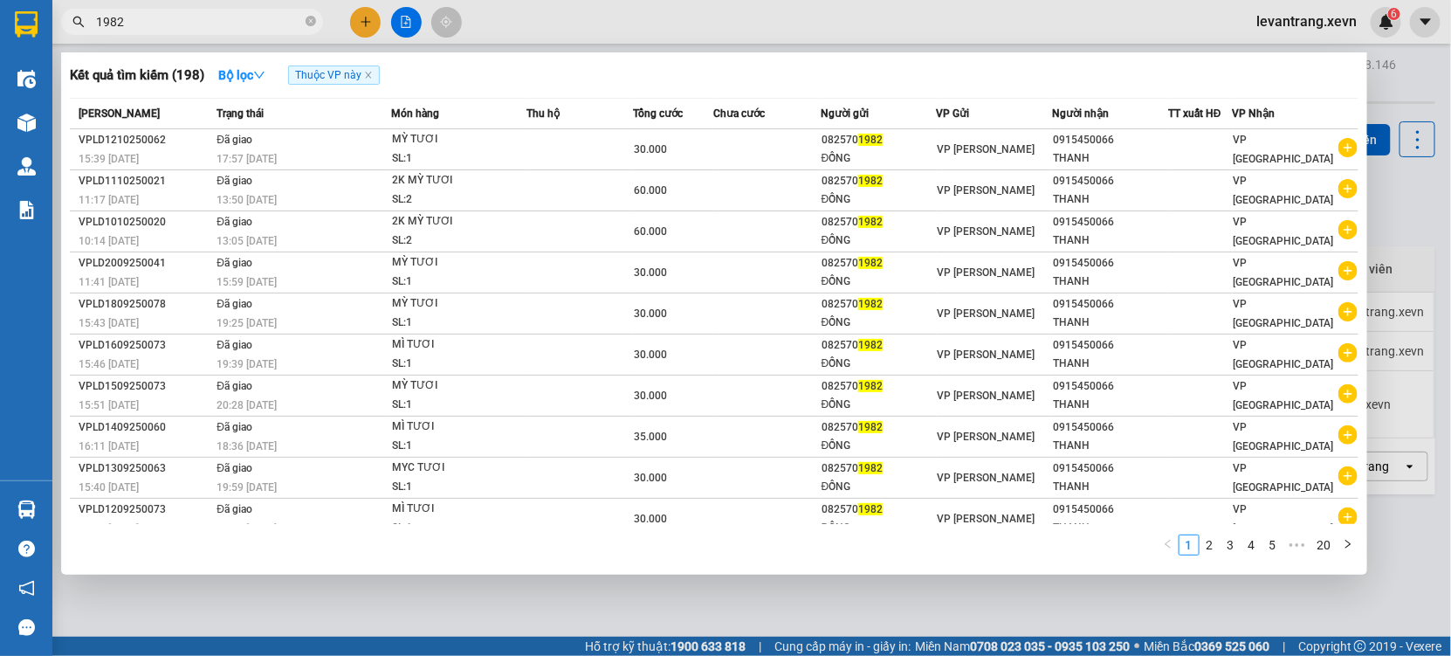
click at [127, 27] on input "1982" at bounding box center [199, 21] width 206 height 19
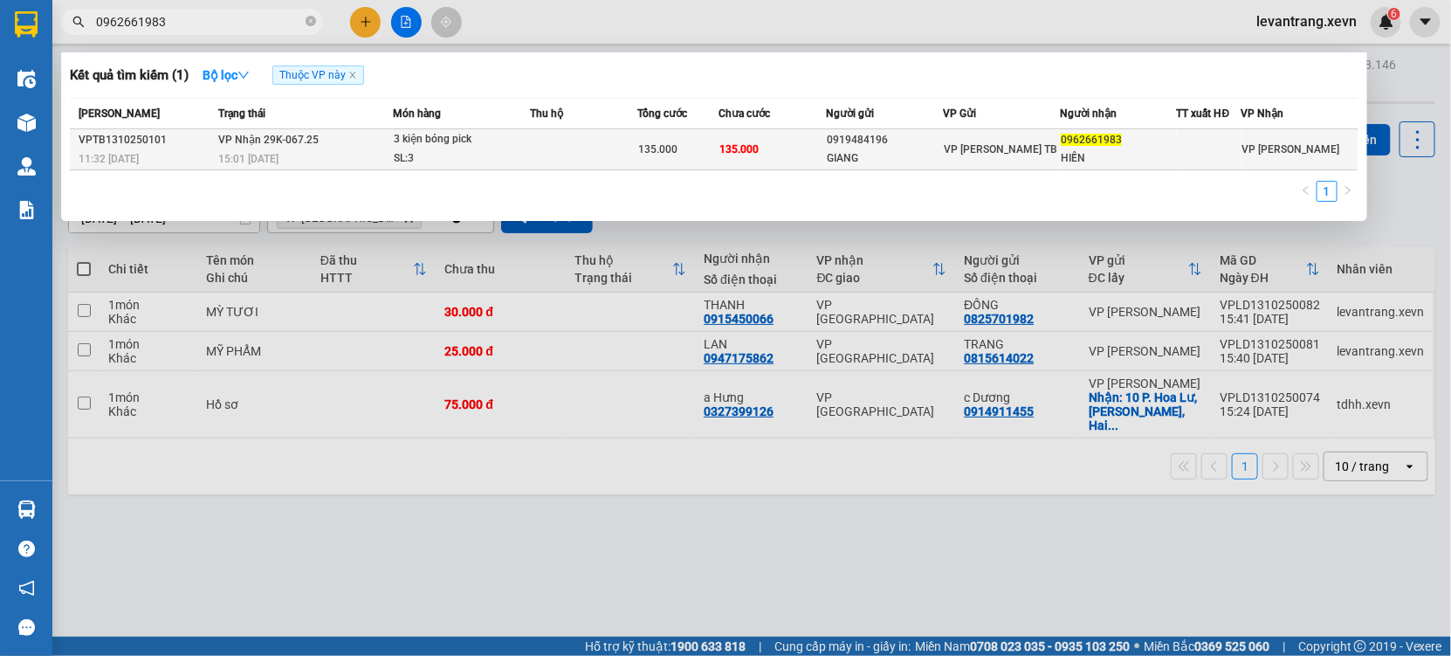
type input "0962661983"
click at [520, 149] on div "SL: 3" at bounding box center [459, 158] width 131 height 19
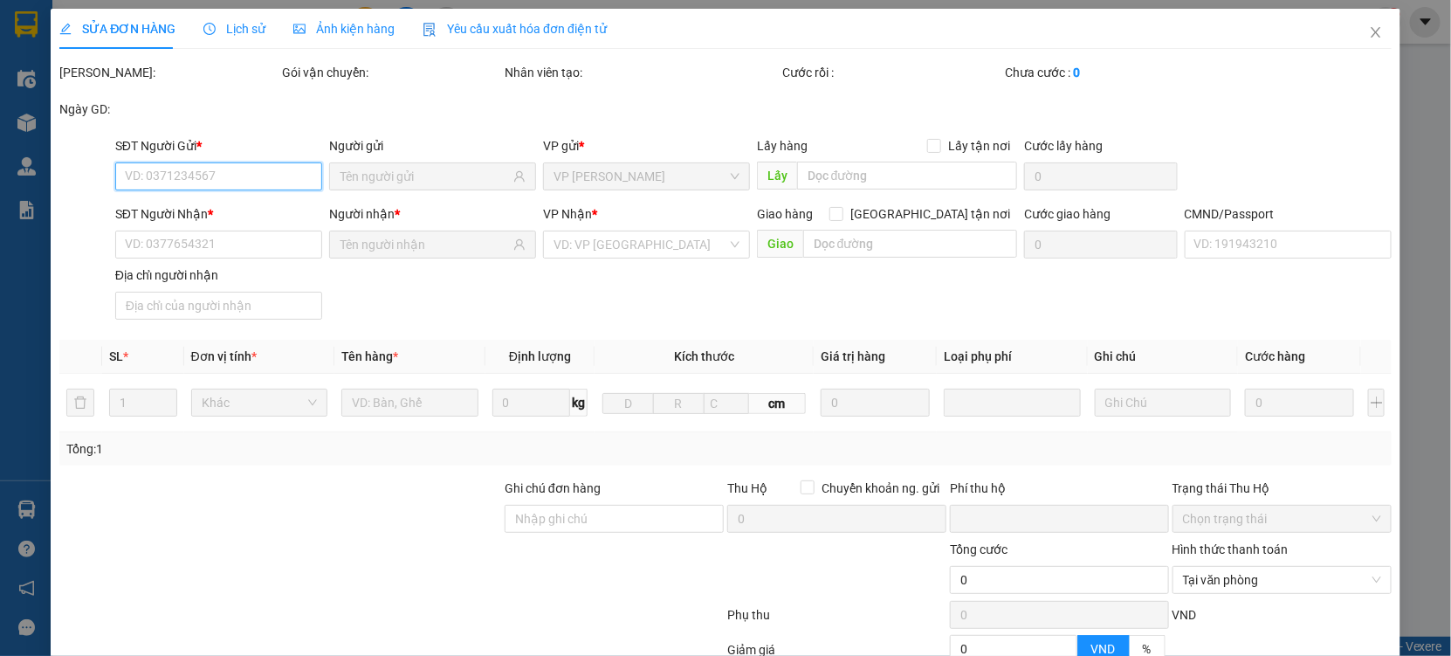
type input "0919484196"
type input "GIANG"
type input "0962661983"
type input "HIỀN"
type input "1"
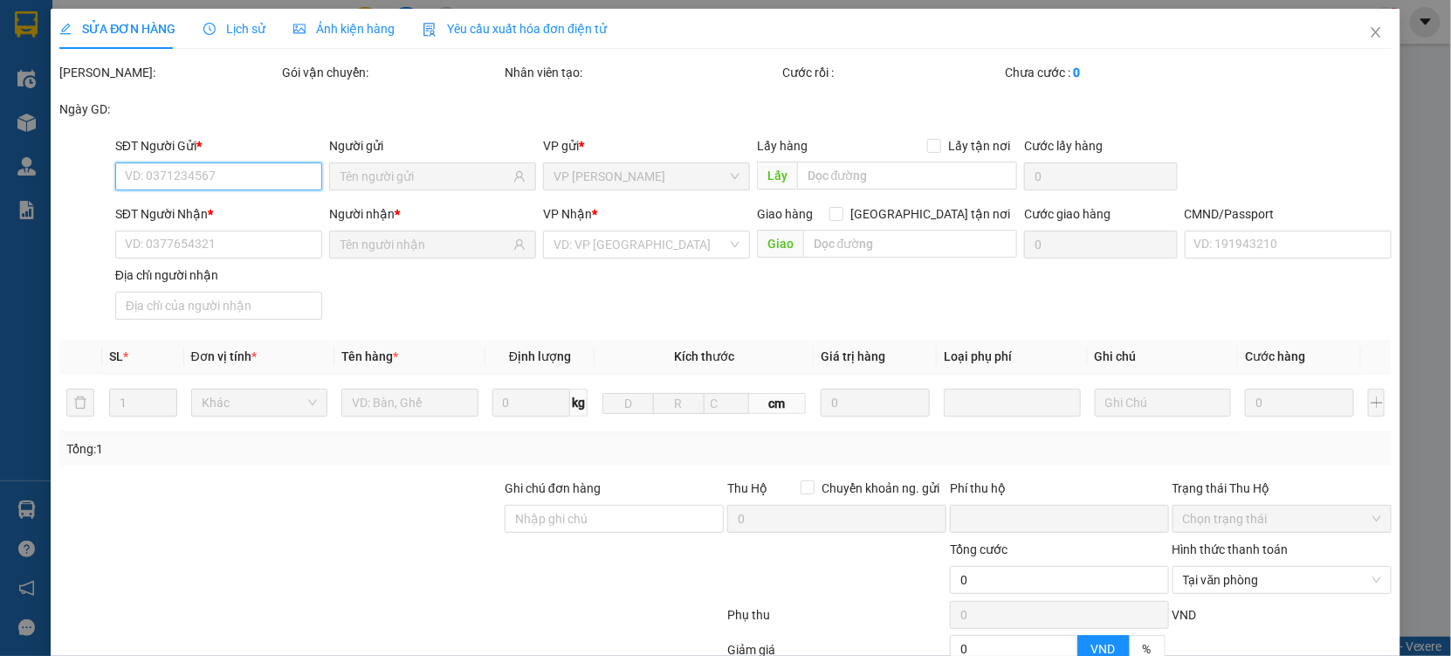
type input "0"
type input "135.000"
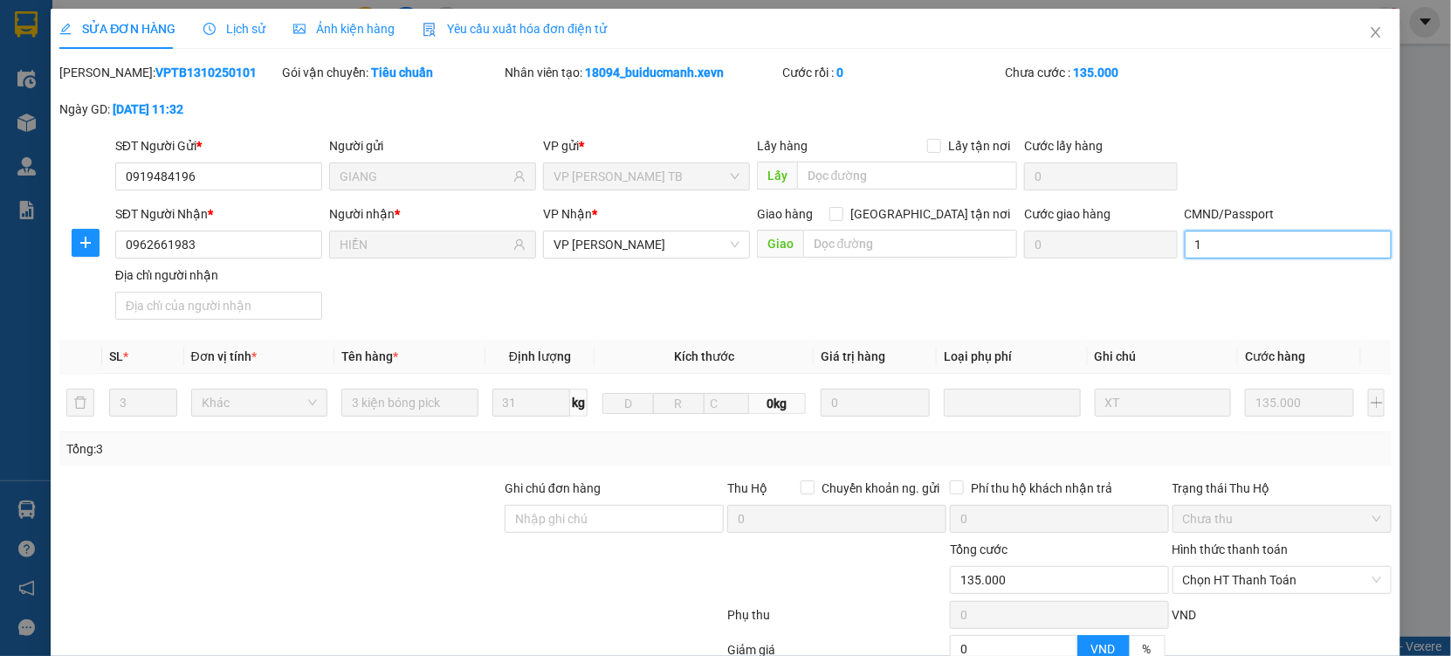
click at [1217, 231] on input "1" at bounding box center [1288, 245] width 207 height 28
type input "TRẦN VĂN TRUNG"
click at [1251, 567] on span "Chọn HT Thanh Toán" at bounding box center [1282, 580] width 198 height 26
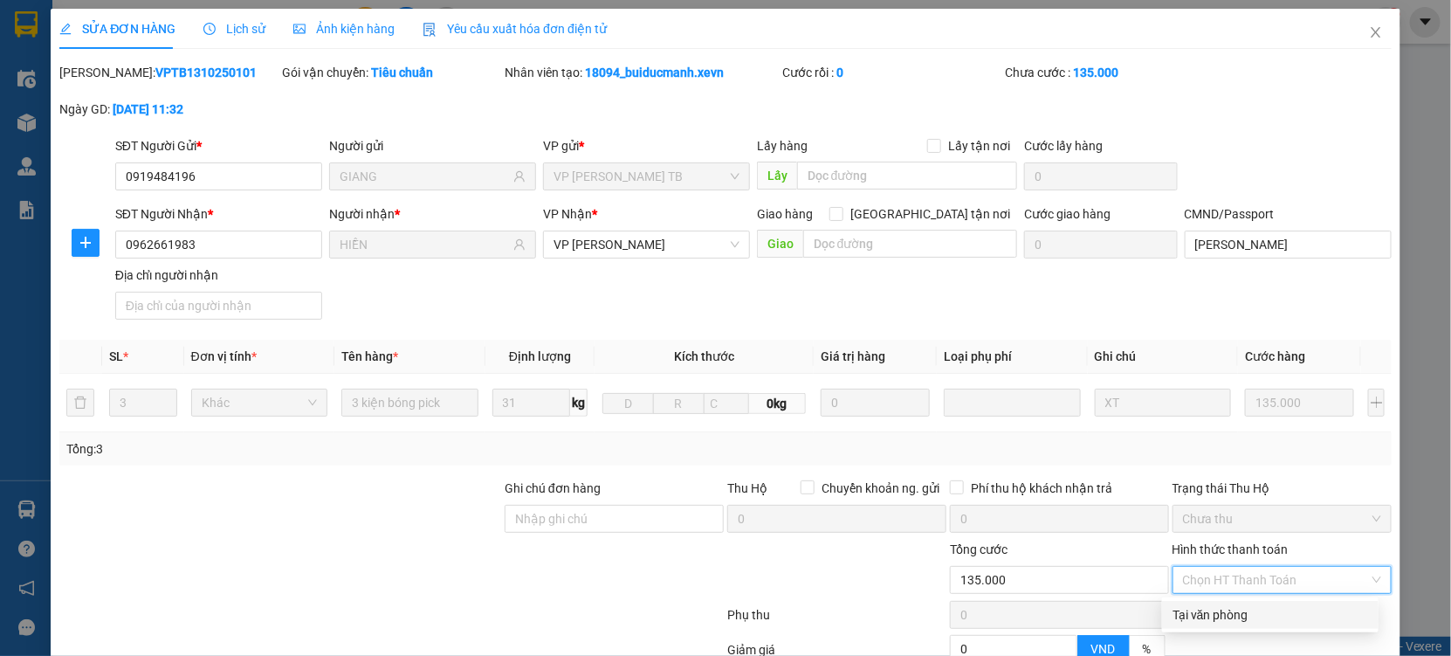
click at [1228, 605] on div "Tại văn phòng" at bounding box center [1271, 614] width 196 height 19
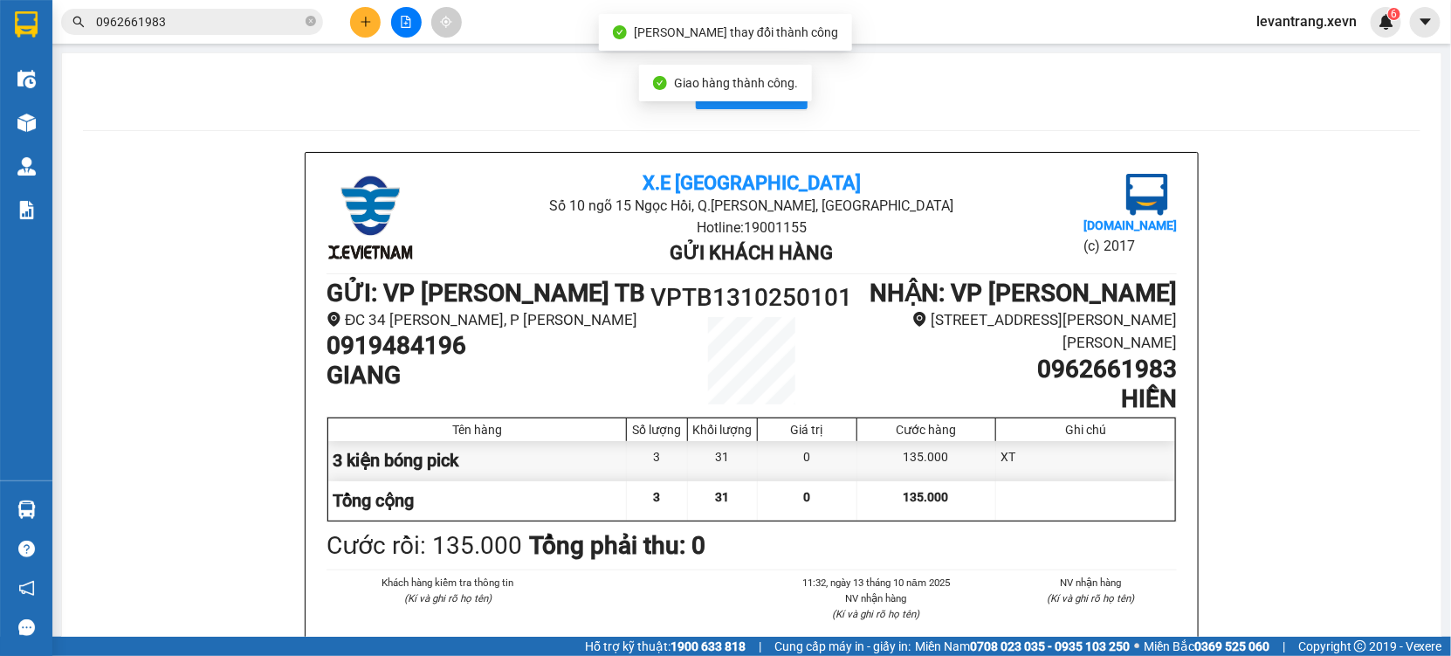
click at [184, 22] on input "0962661983" at bounding box center [199, 21] width 206 height 19
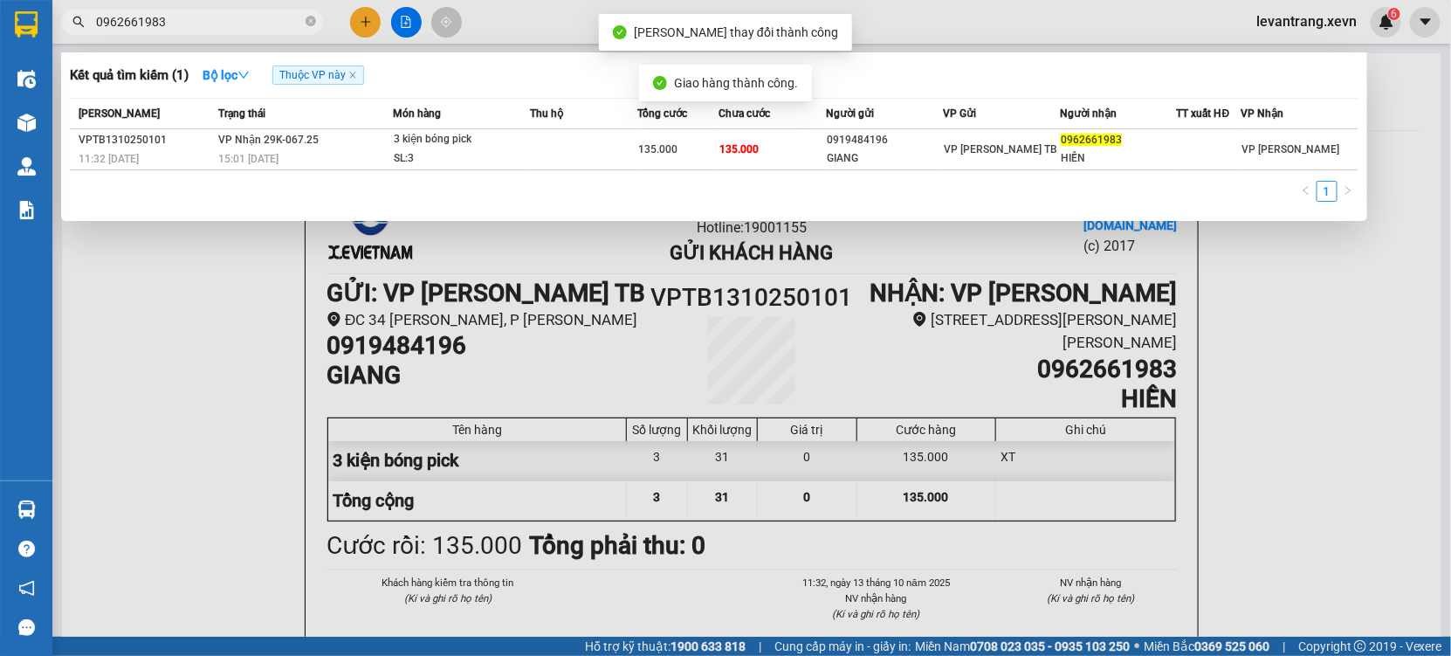
click at [184, 22] on input "0962661983" at bounding box center [199, 21] width 206 height 19
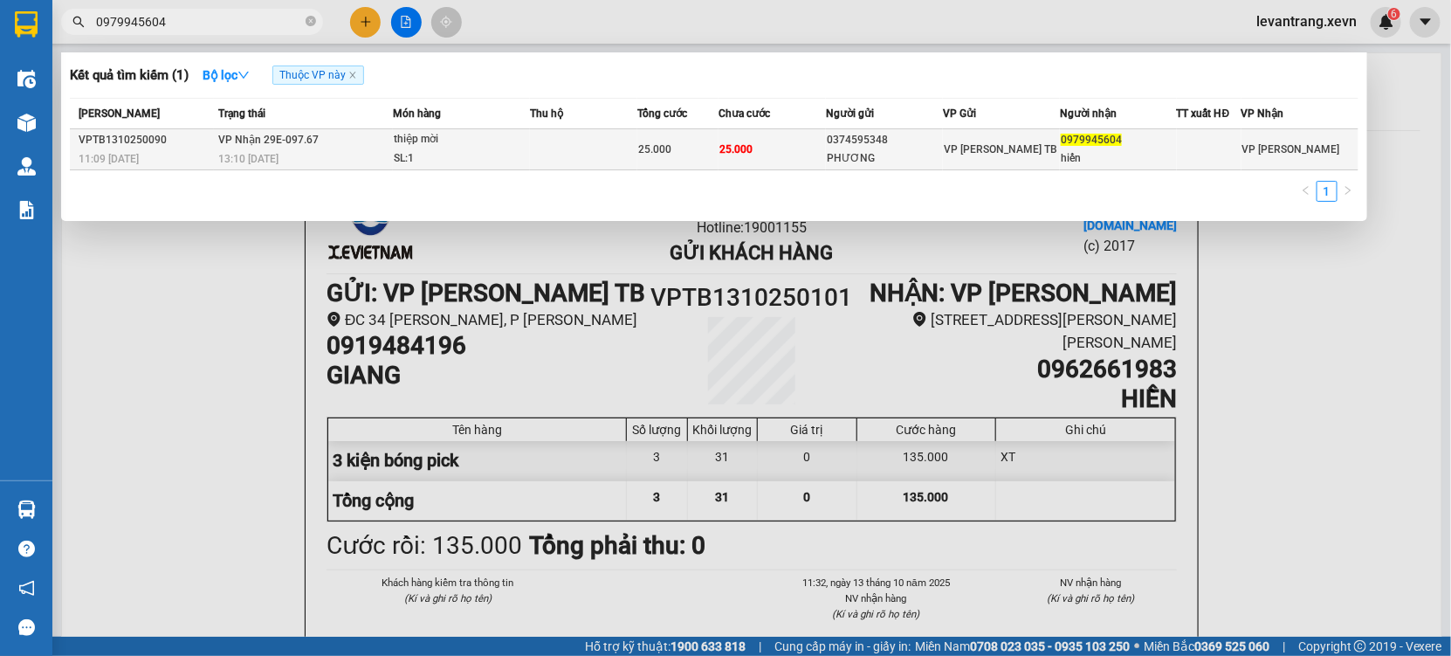
type input "0979945604"
click at [435, 150] on div "SL: 1" at bounding box center [459, 158] width 131 height 19
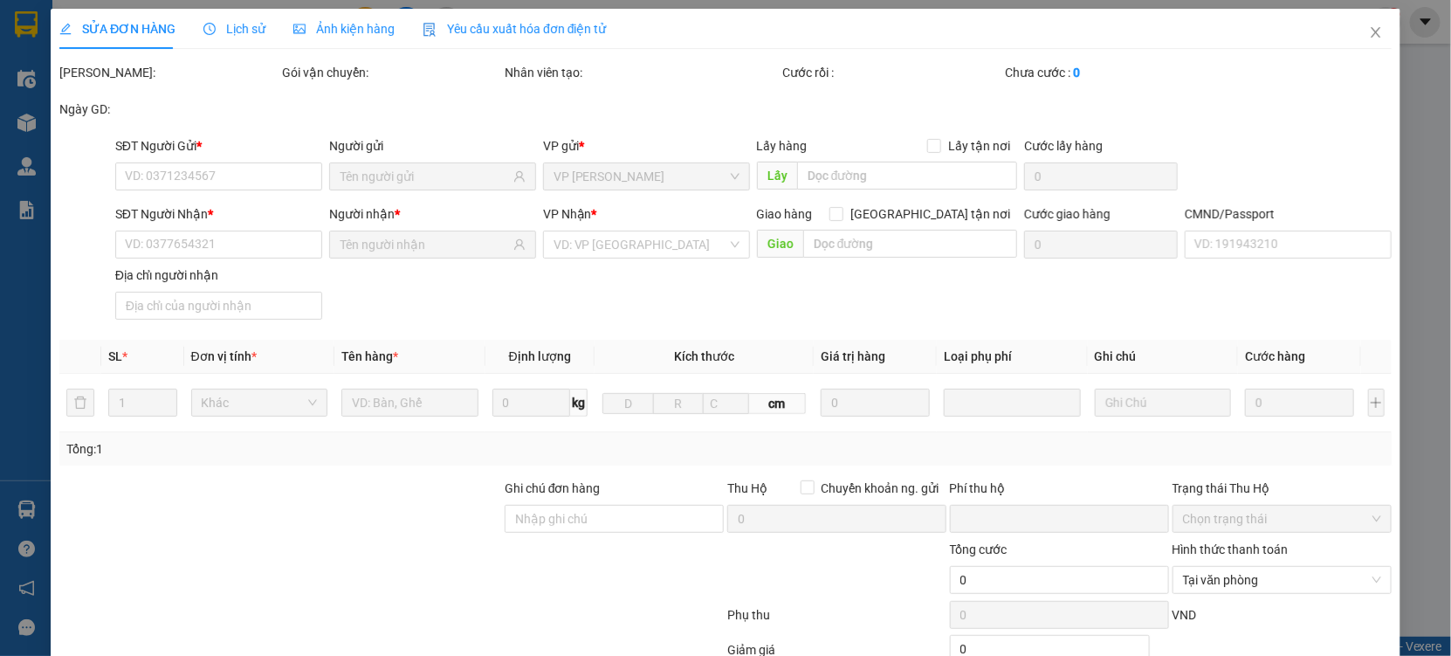
type input "0374595348"
type input "PHƯƠNG"
type input "0979945604"
type input "hiến"
type input "034079008968 phạm đức hiếu"
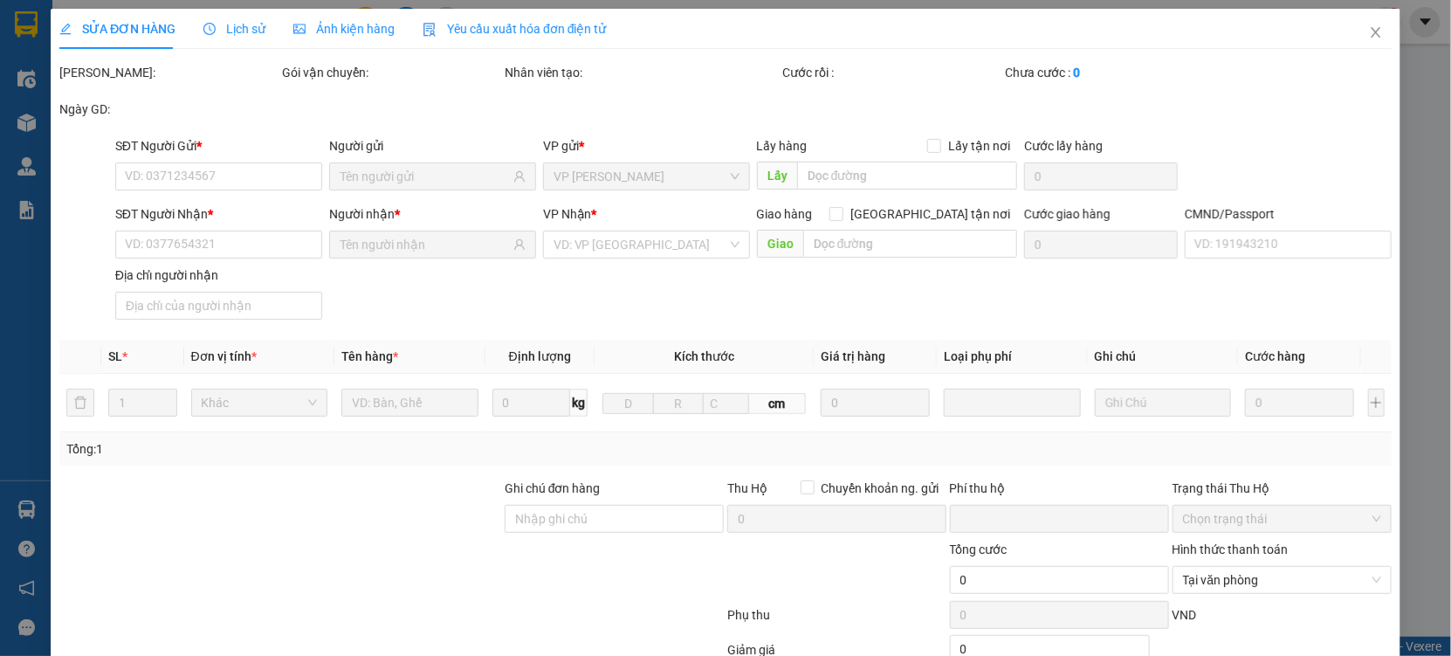
type input "0"
type input "25.000"
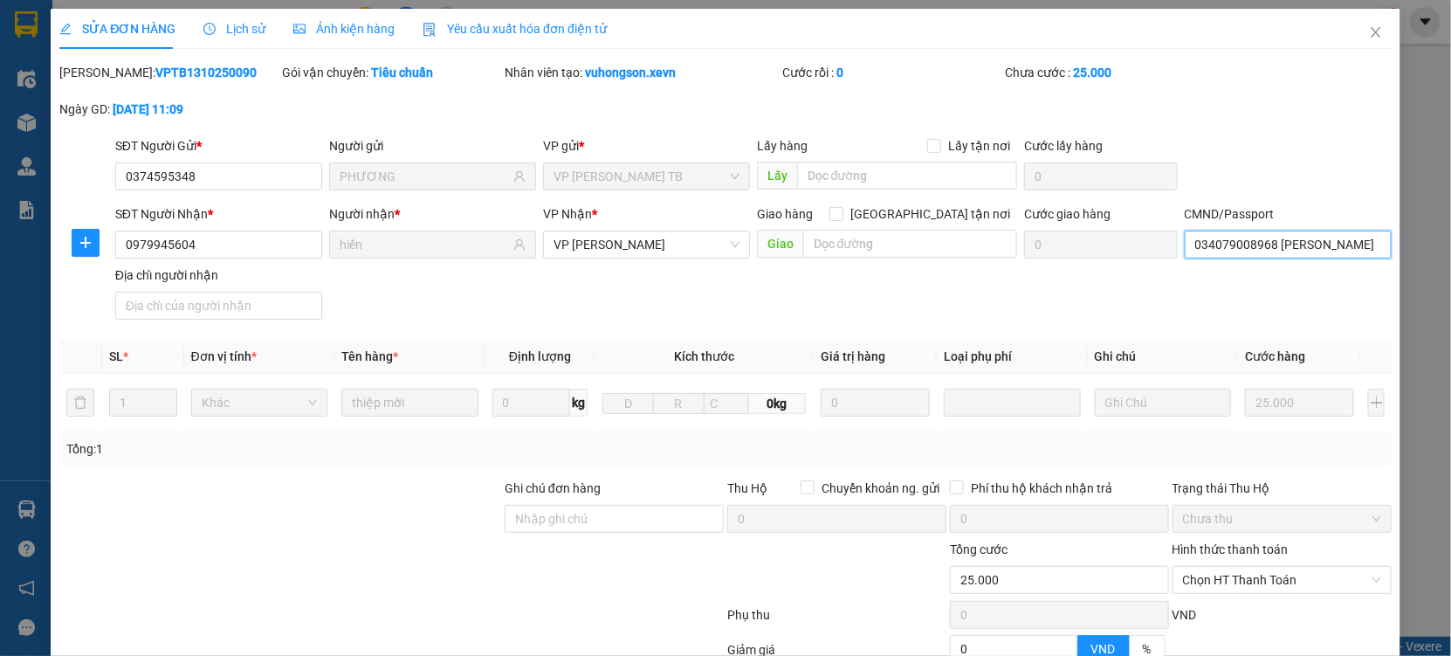
click at [1329, 237] on input "034079008968 phạm đức hiếu" at bounding box center [1288, 245] width 207 height 28
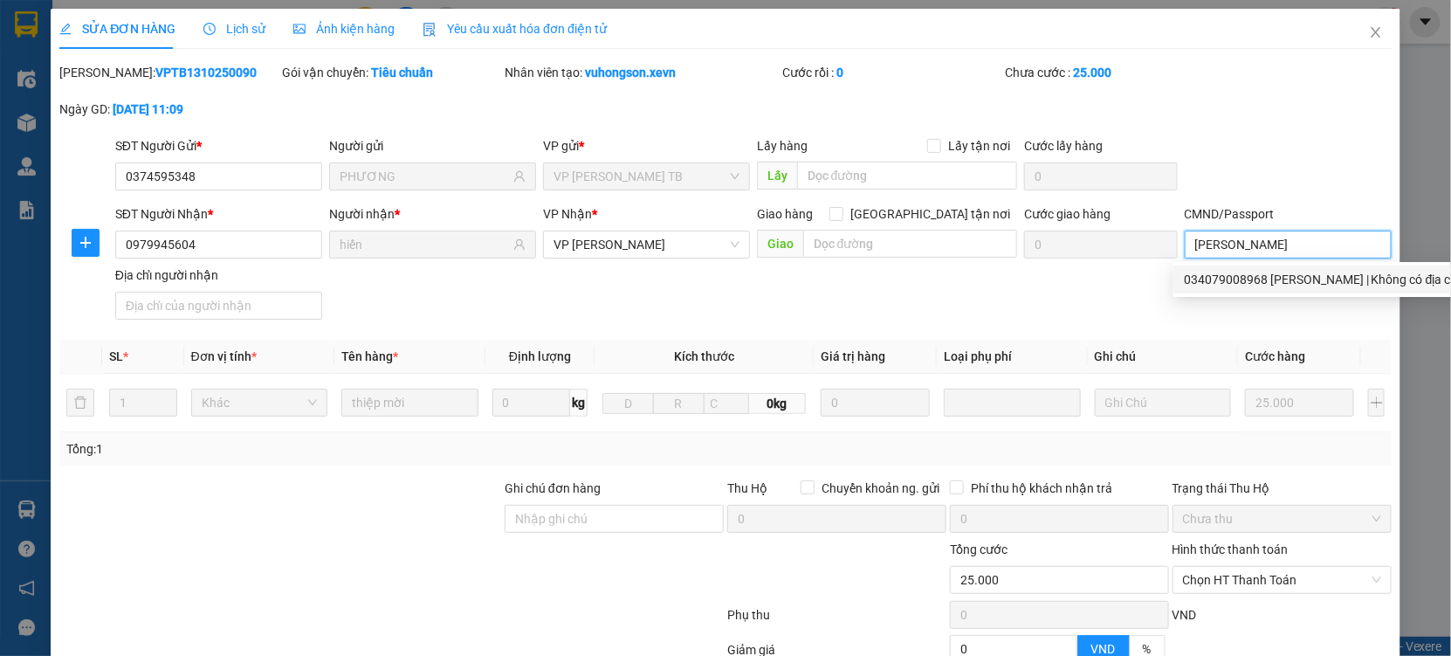
click at [1257, 282] on div "034079008968 phạm đức hiếu | Không có địa chỉ" at bounding box center [1322, 279] width 277 height 19
type input "034079008968 phạm đức hiếu"
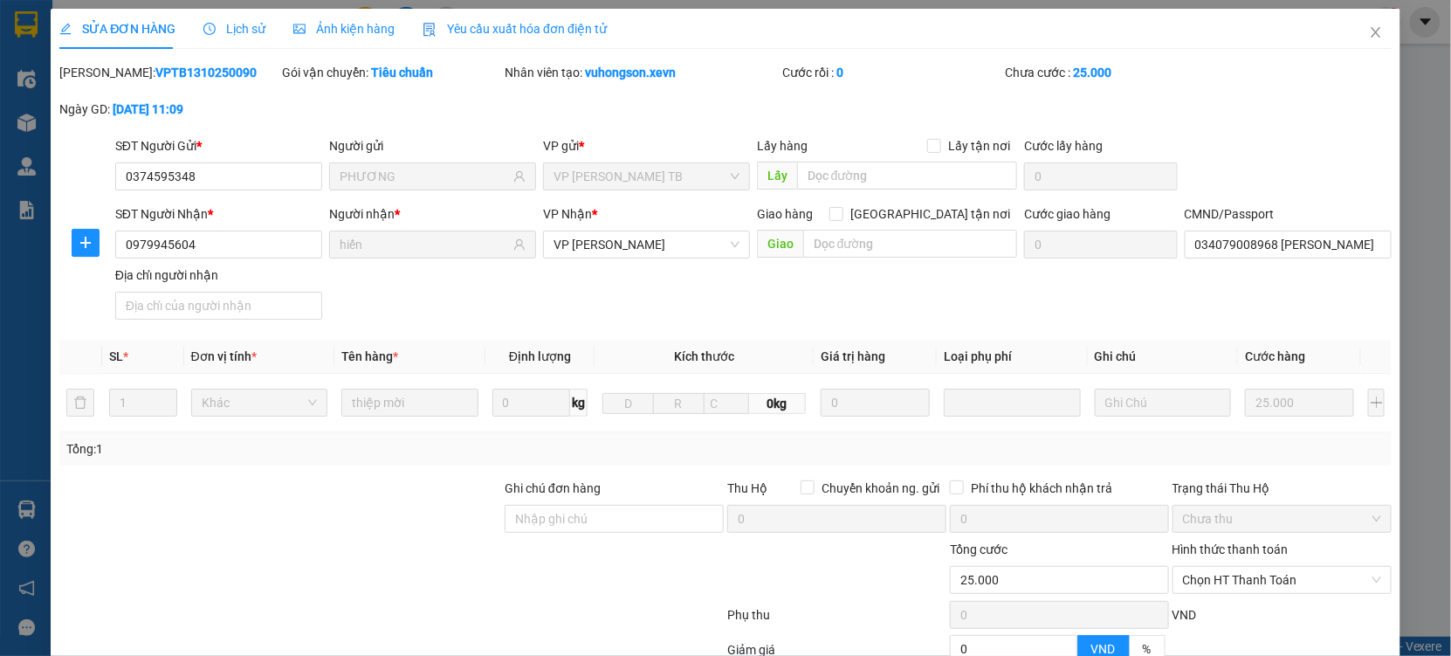
click at [929, 296] on div "SĐT Người Nhận * 0979945604 Người nhận * hiến VP Nhận * VP Lê Duẩn Giao hàng Gi…" at bounding box center [754, 265] width 1284 height 122
click at [1218, 567] on span "Chọn HT Thanh Toán" at bounding box center [1282, 580] width 198 height 26
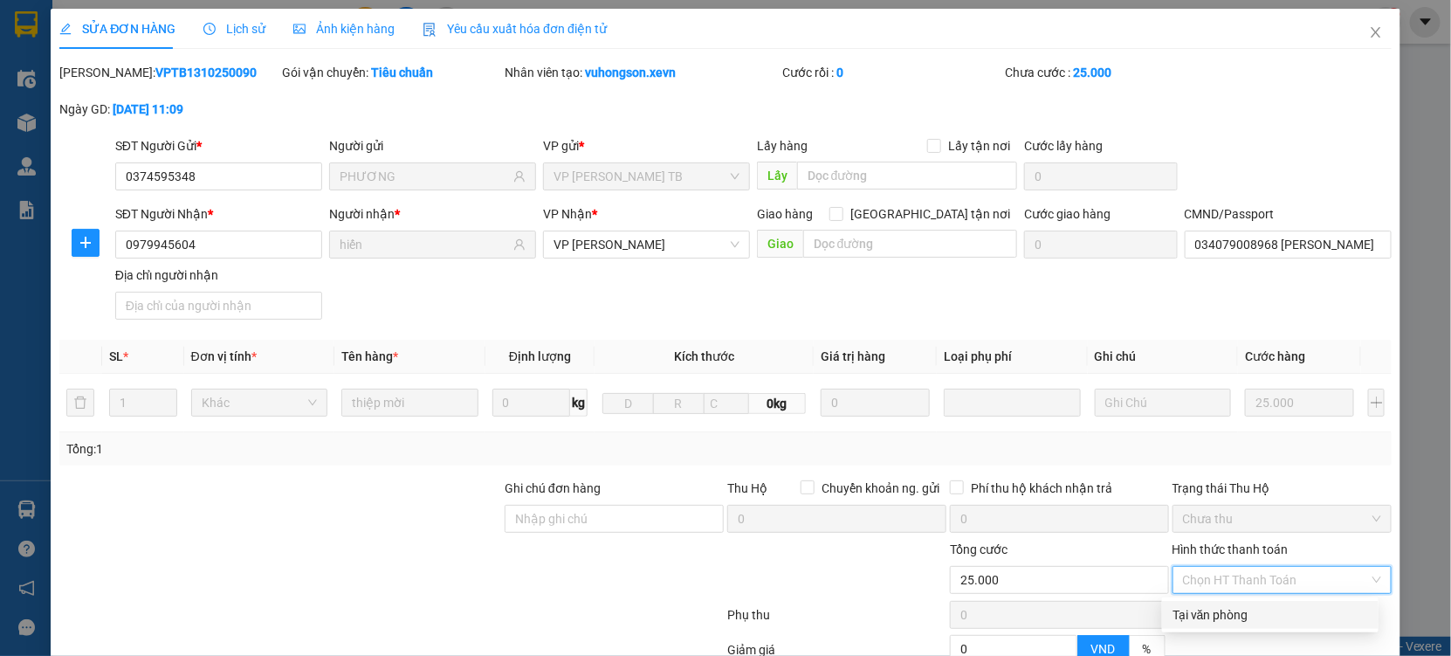
click at [1205, 605] on div "Tại văn phòng" at bounding box center [1271, 614] width 196 height 19
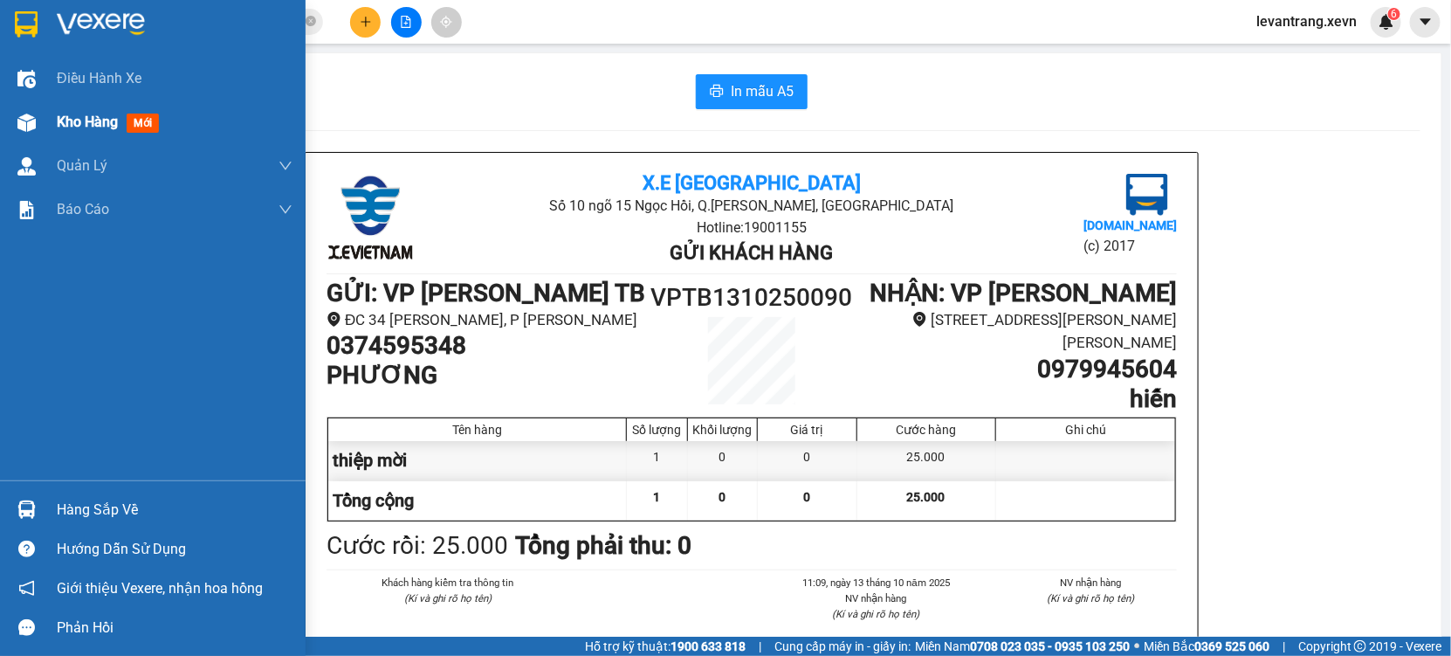
click at [21, 107] on div at bounding box center [26, 122] width 31 height 31
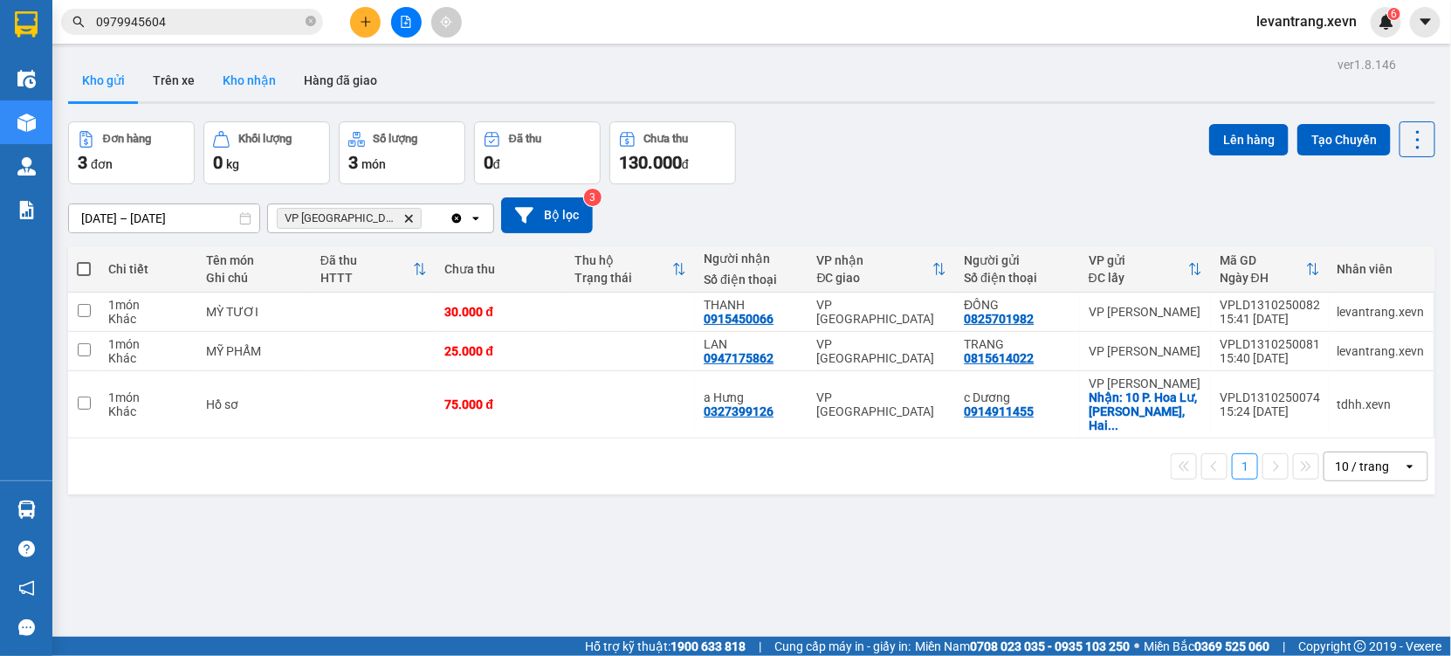
click at [225, 79] on button "Kho nhận" at bounding box center [249, 80] width 81 height 42
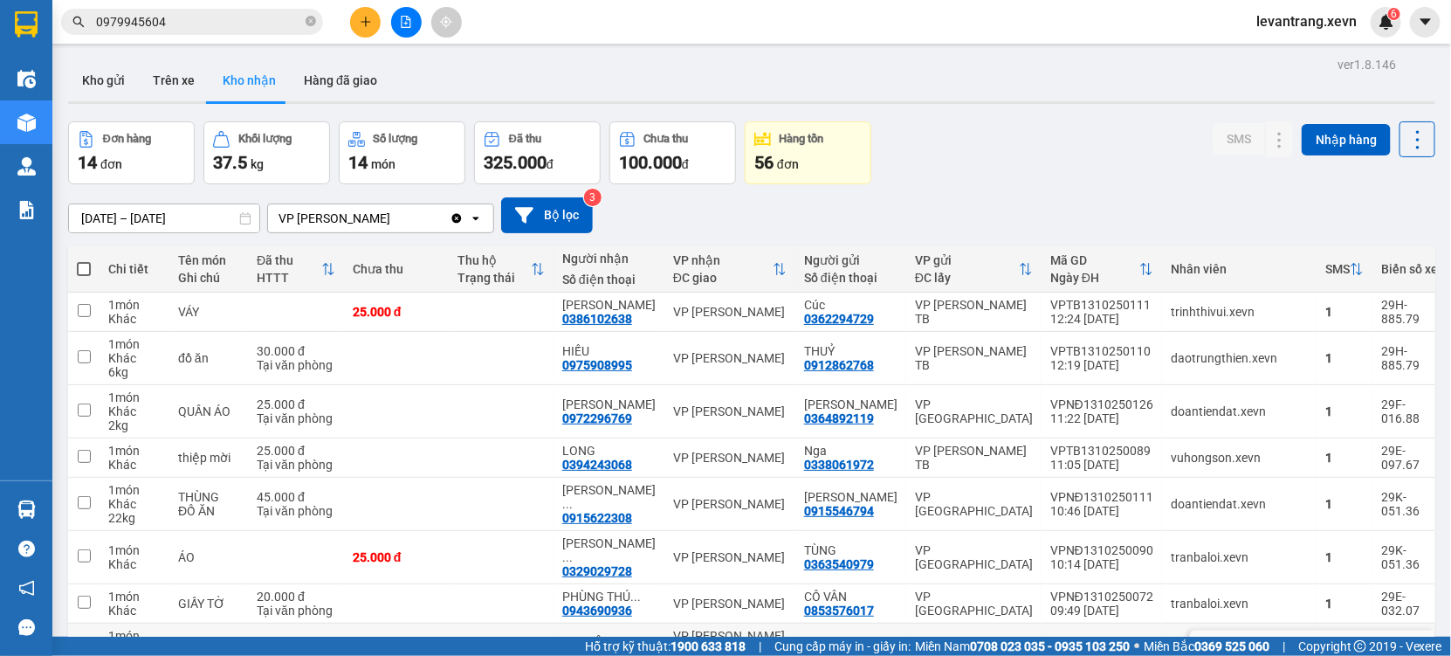
click at [584, 650] on div "0989226696" at bounding box center [597, 657] width 70 height 14
click at [228, 24] on input "0979945604" at bounding box center [199, 21] width 206 height 19
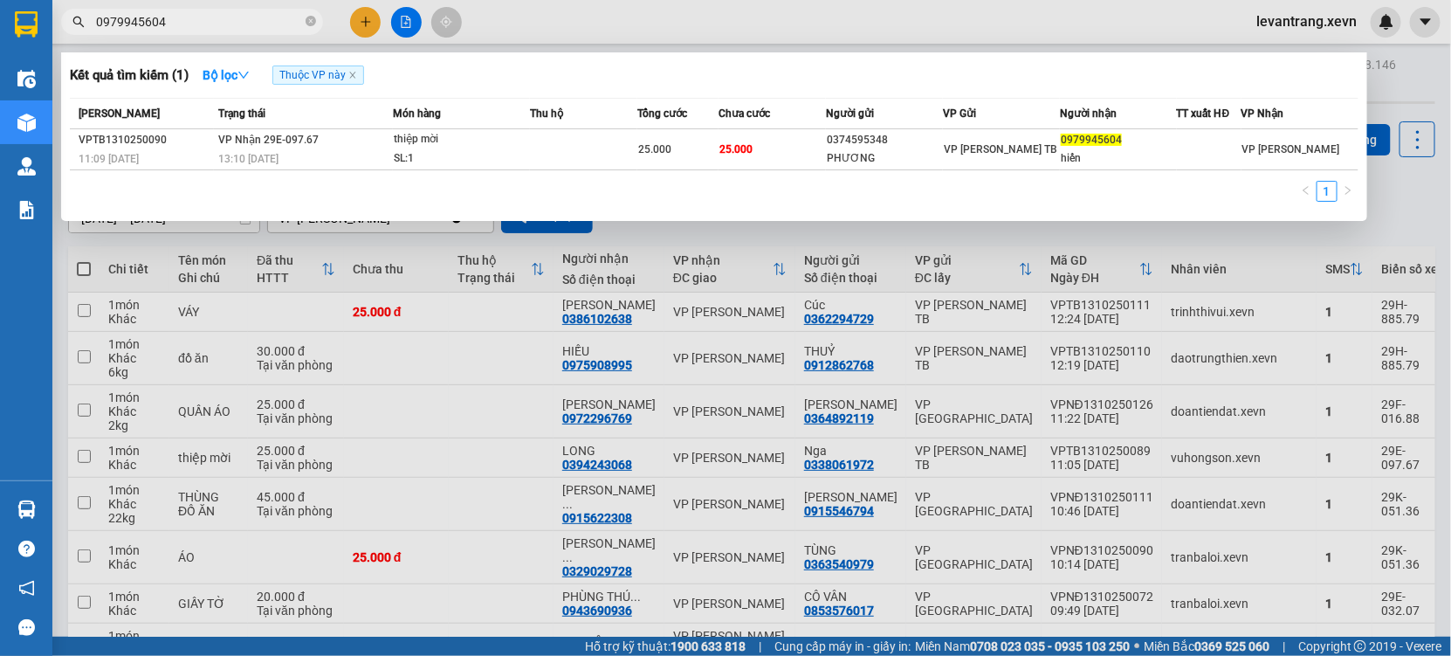
click at [228, 24] on input "0979945604" at bounding box center [199, 21] width 206 height 19
paste input "89226696"
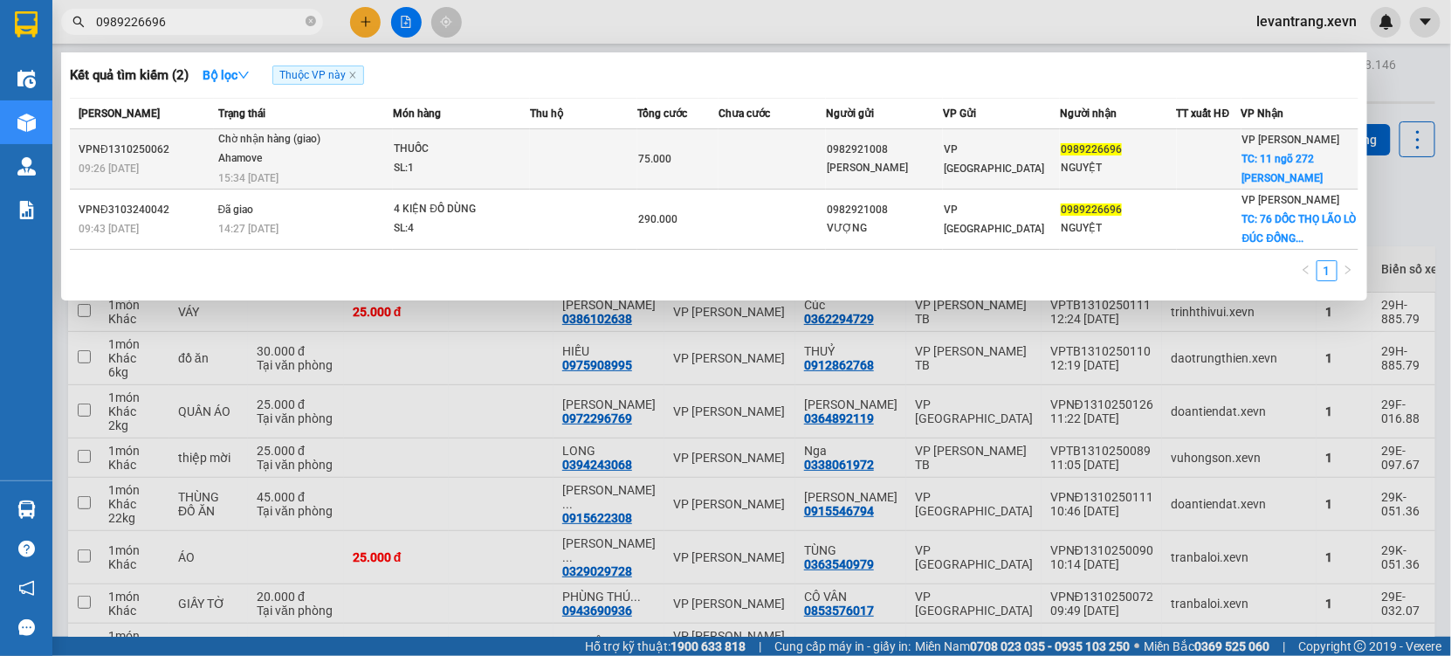
type input "0989226696"
click at [304, 143] on div "Chờ nhận hàng (giao)" at bounding box center [283, 139] width 131 height 19
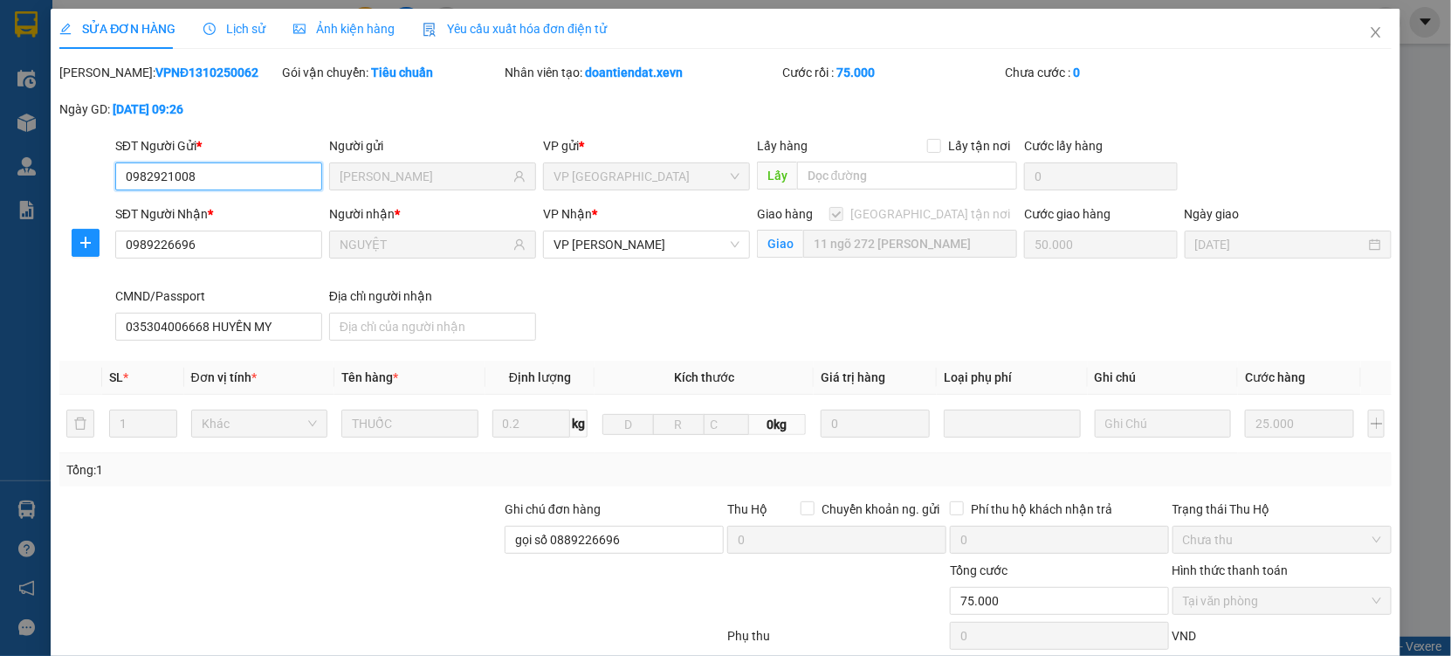
type input "0982921008"
type input "TRẦN ĐỨC VƯỢNG"
type input "0989226696"
type input "NGUYỆT"
checkbox input "true"
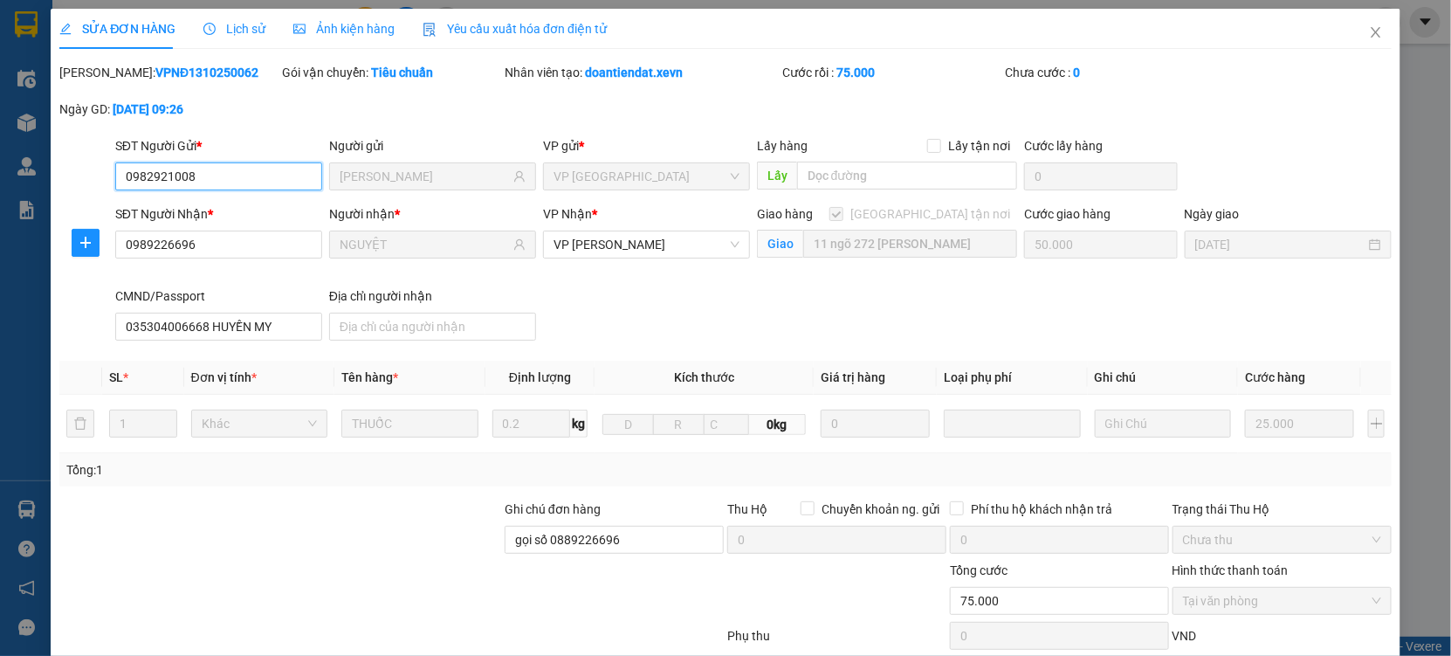
type input "11 ngõ 272 Trần Khát Chân"
type input "50.000"
type input "035304006668 HUYỀN MY"
type input "gọi số 0889226696"
type input "0"
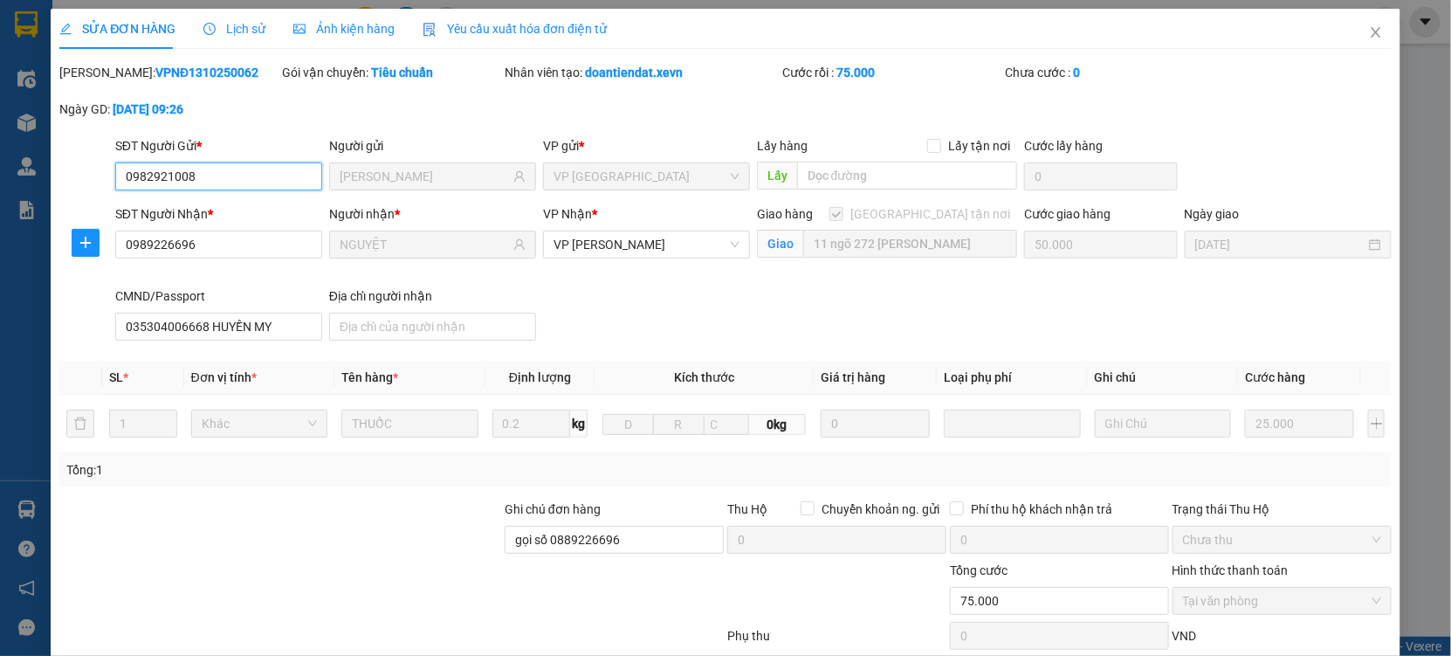
type input "75.000"
click at [1366, 21] on span "Close" at bounding box center [1376, 33] width 49 height 49
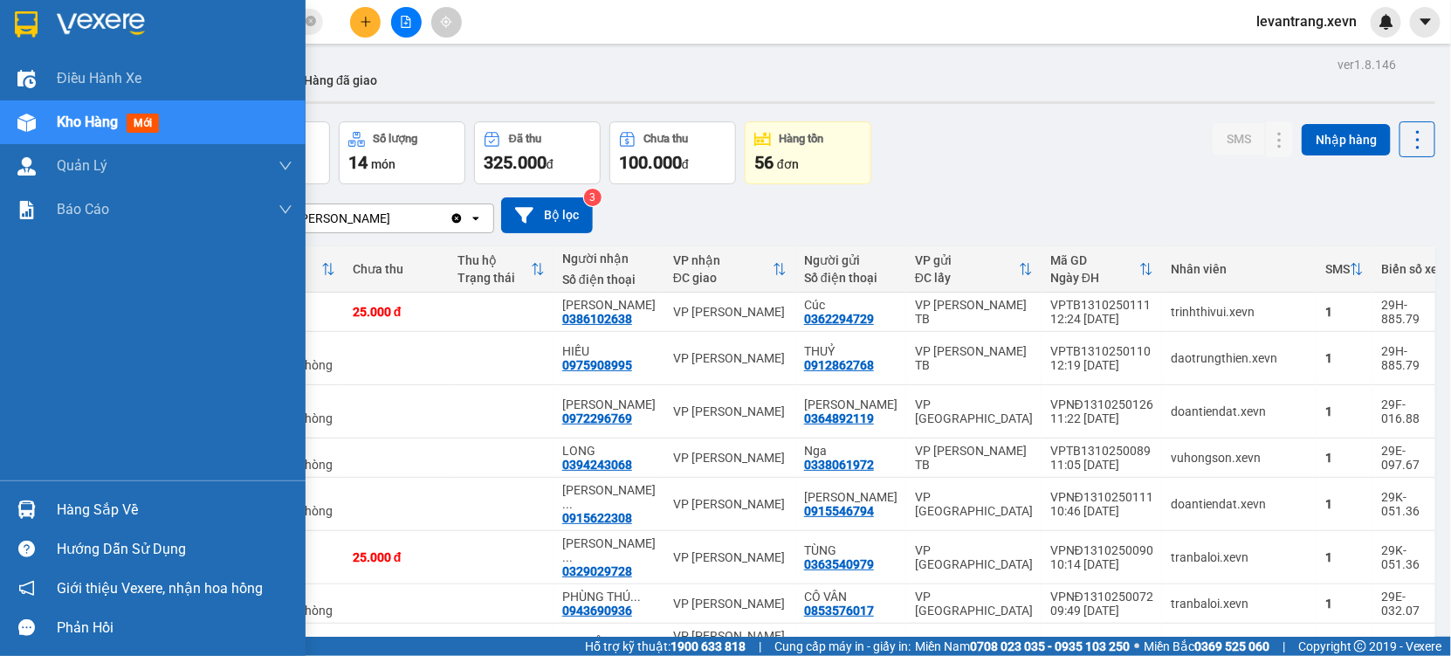
click at [68, 501] on div "Hàng sắp về" at bounding box center [175, 510] width 236 height 26
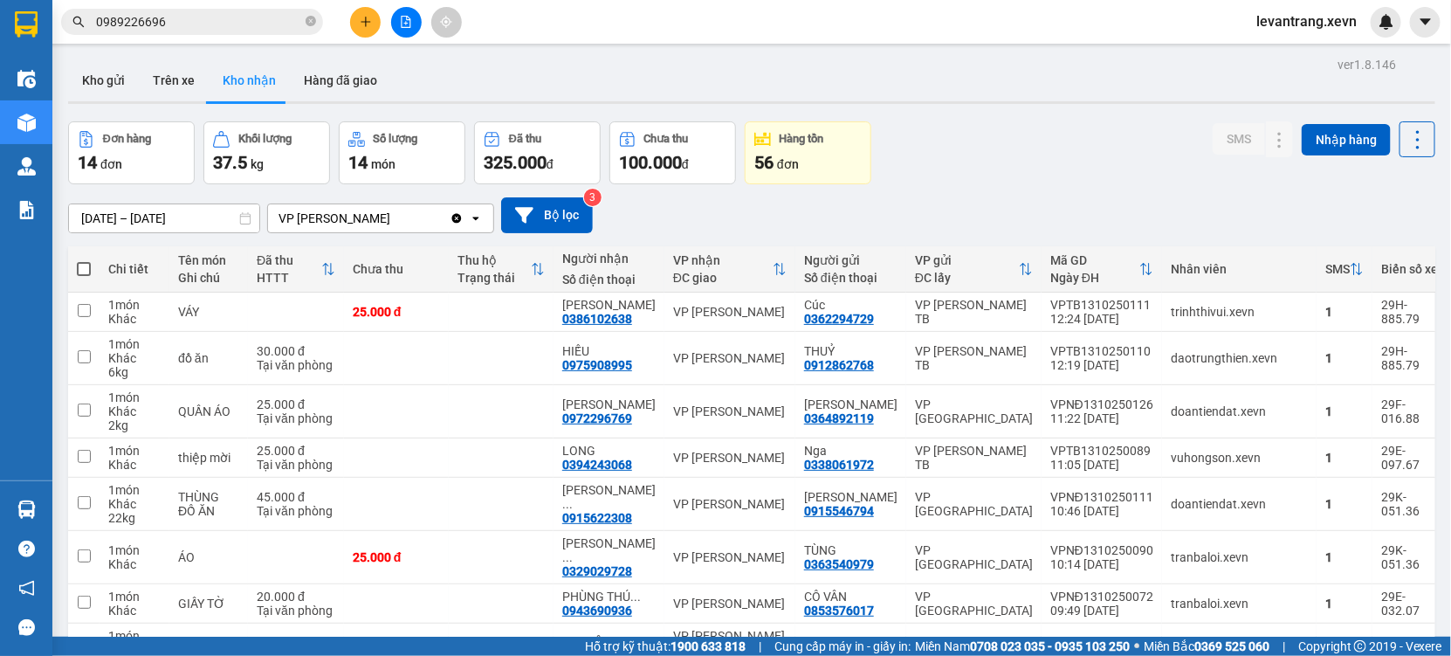
click at [875, 241] on section "Kết quả tìm kiếm ( 2 ) Bộ lọc Thuộc VP này Mã ĐH Trạng thái Món hàng Thu hộ Tổn…" at bounding box center [725, 328] width 1451 height 656
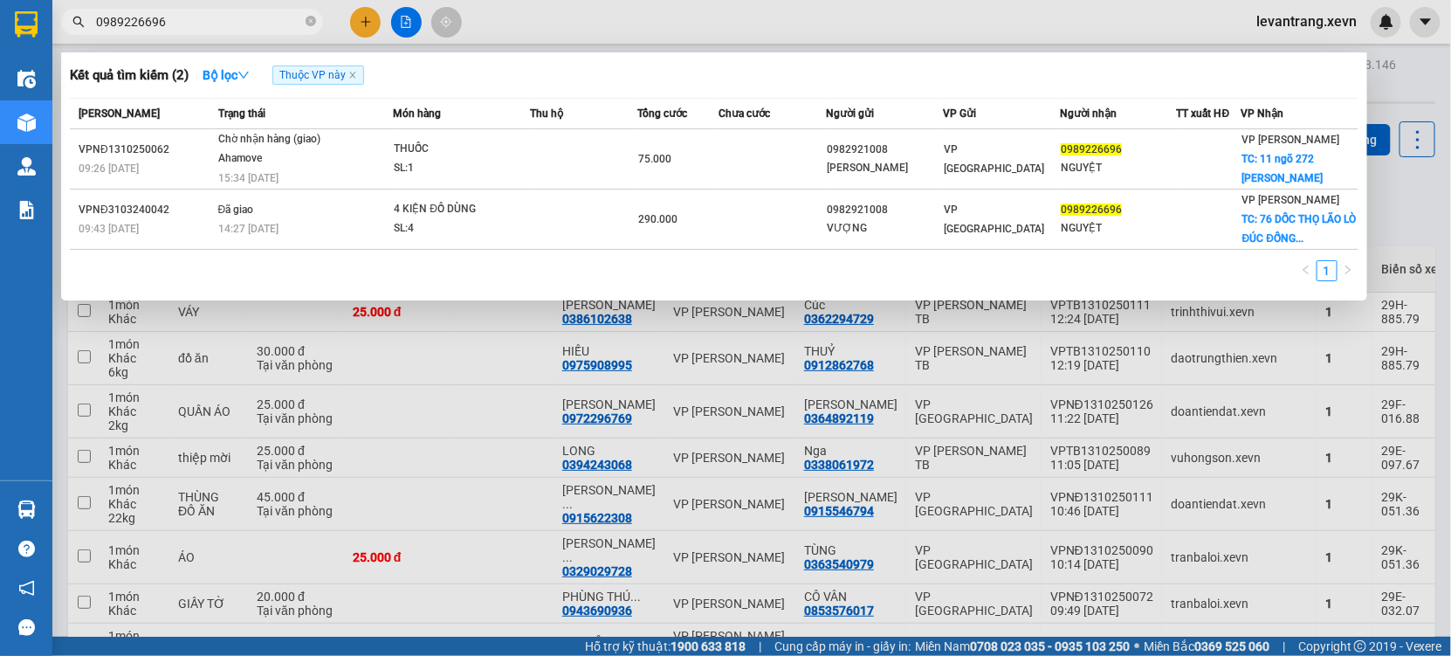
click at [168, 24] on input "0989226696" at bounding box center [199, 21] width 206 height 19
click at [388, 486] on div at bounding box center [725, 328] width 1451 height 656
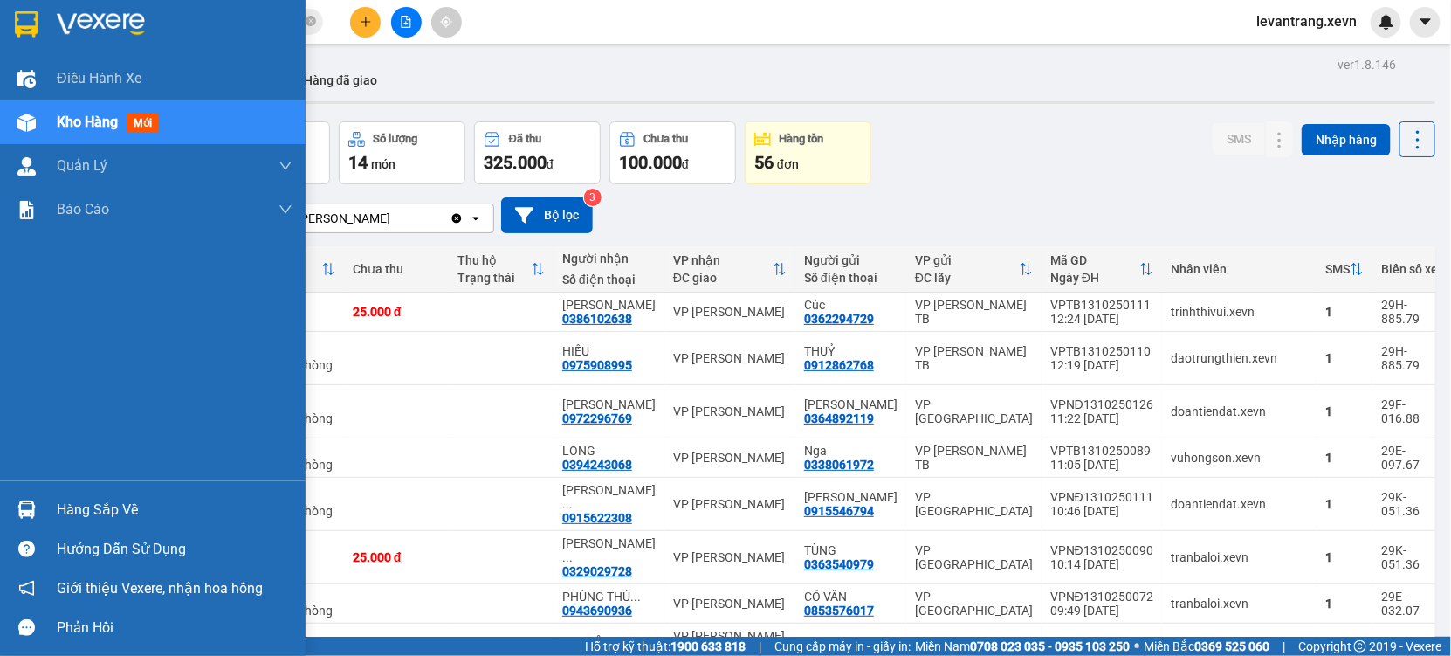
click at [38, 515] on div at bounding box center [26, 509] width 31 height 31
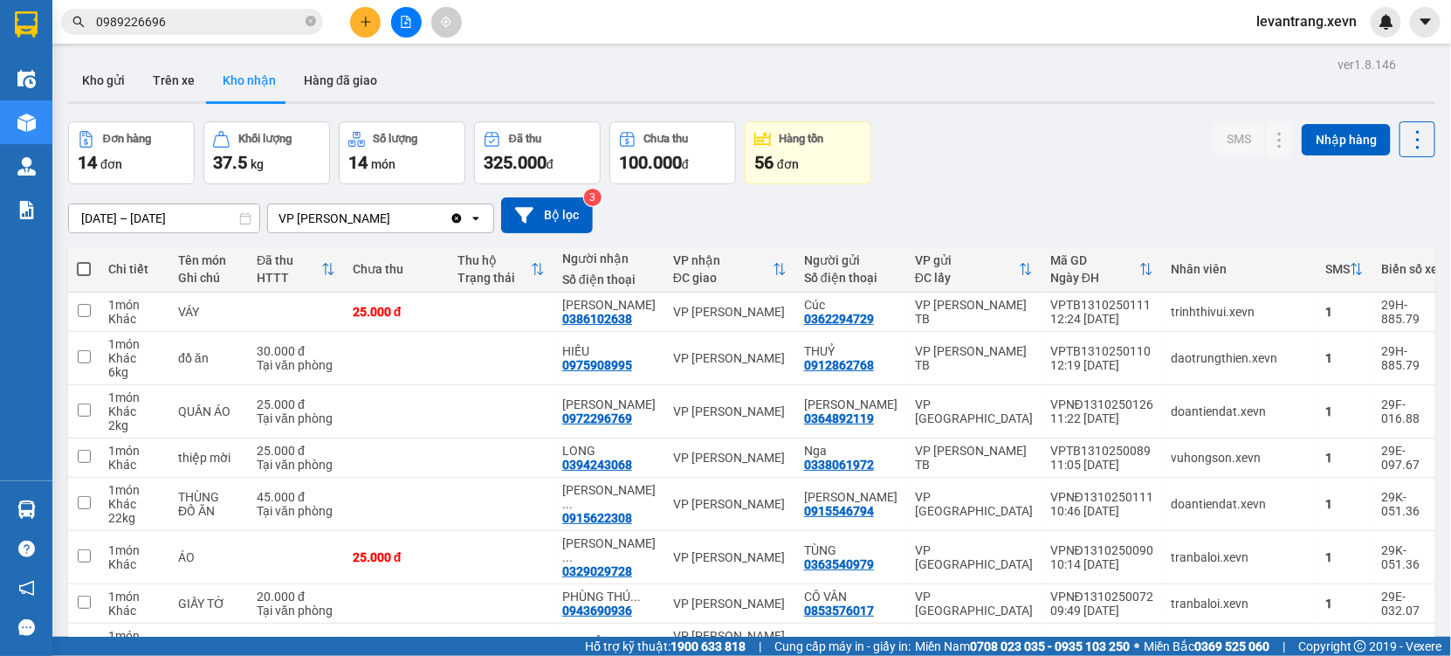
click at [988, 92] on section "Kết quả tìm kiếm ( 2 ) Bộ lọc Thuộc VP này Mã ĐH Trạng thái Món hàng Thu hộ Tổn…" at bounding box center [725, 328] width 1451 height 656
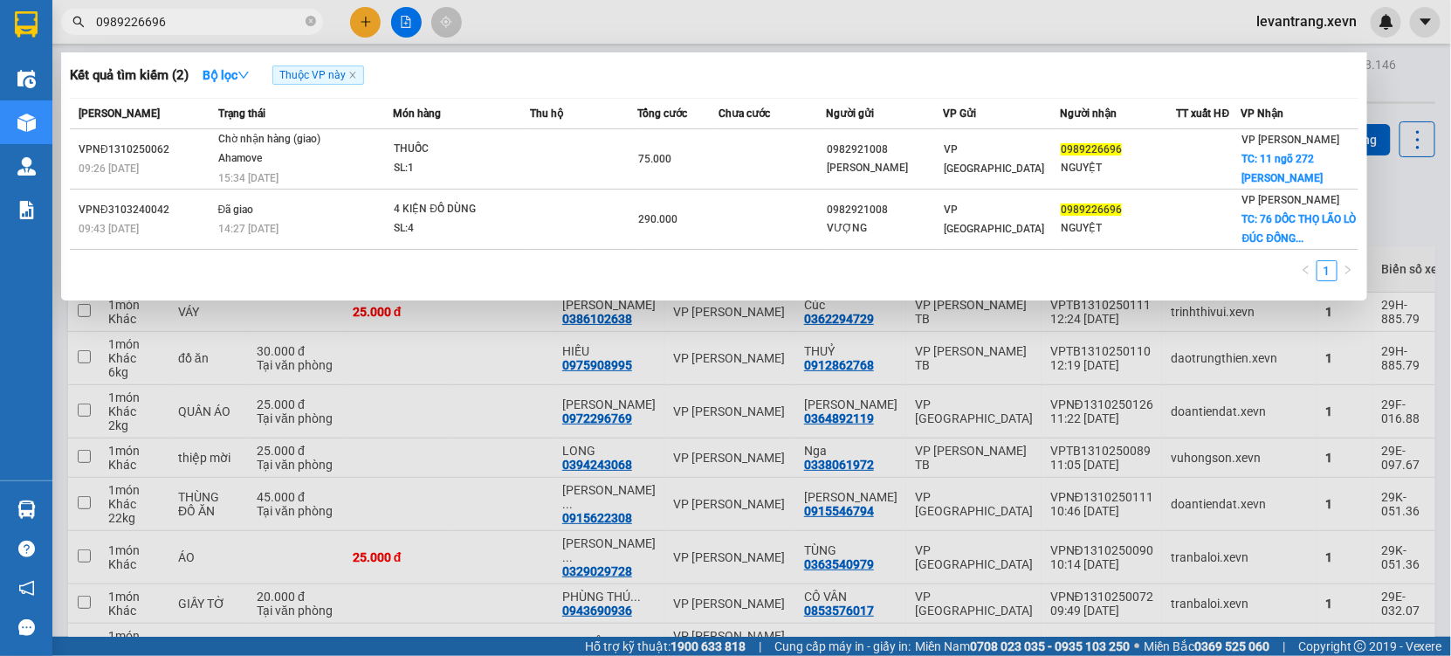
click at [190, 30] on input "0989226696" at bounding box center [199, 21] width 206 height 19
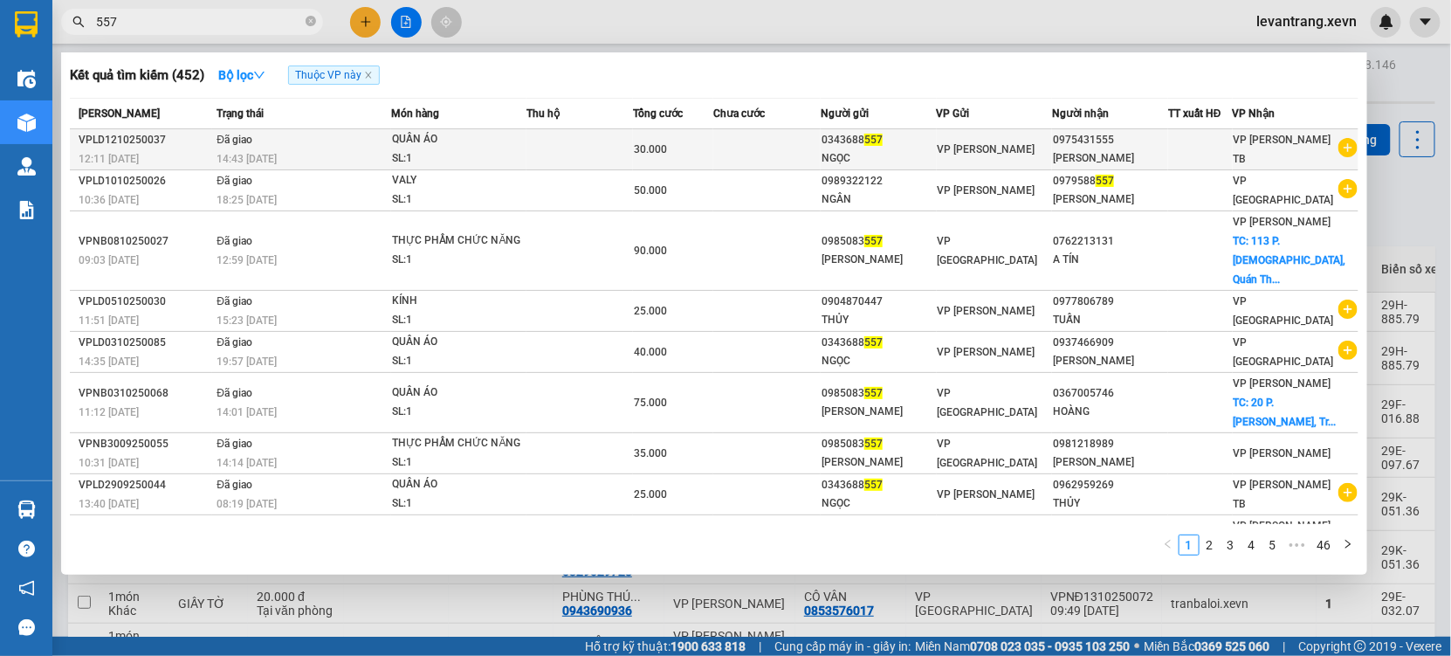
type input "557"
click at [1340, 146] on icon "plus-circle" at bounding box center [1348, 147] width 19 height 19
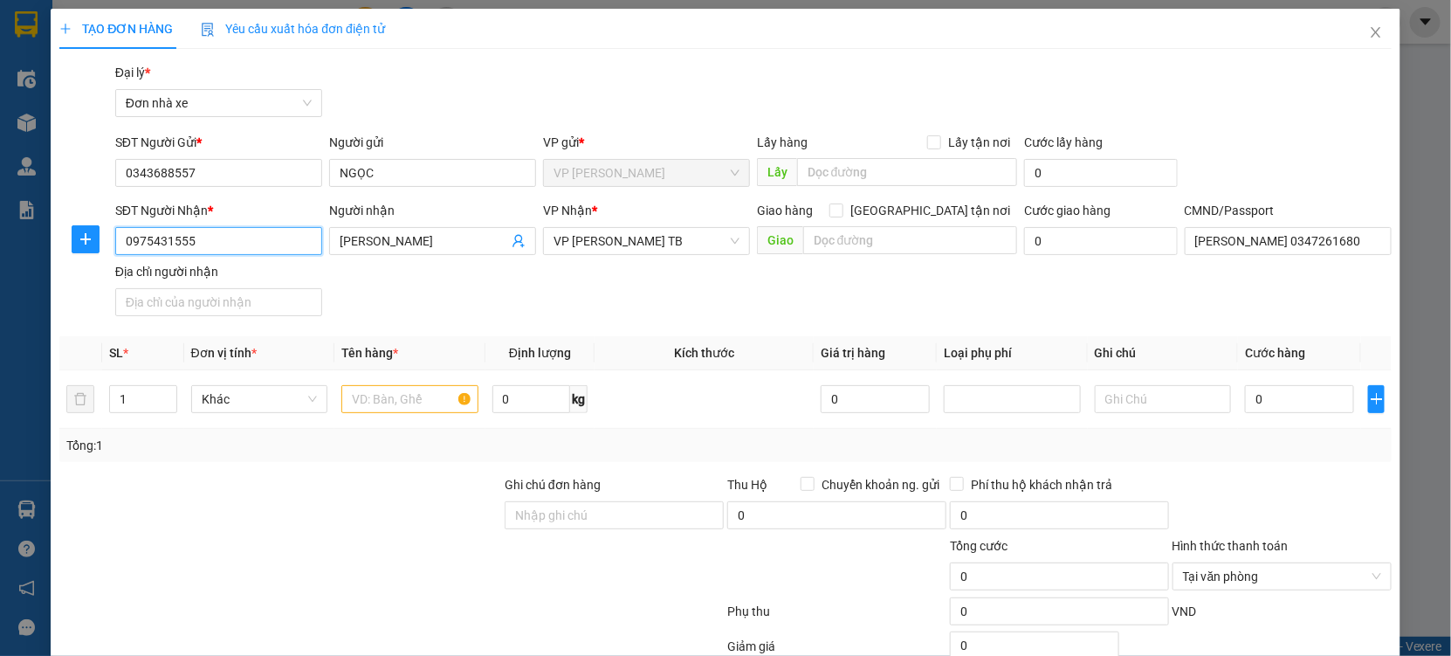
click at [244, 238] on input "0975431555" at bounding box center [218, 241] width 207 height 28
click at [204, 278] on div "0937466909 - NHUNG VŨ" at bounding box center [217, 275] width 184 height 19
type input "0937466909"
type input "NHUNG VŨ"
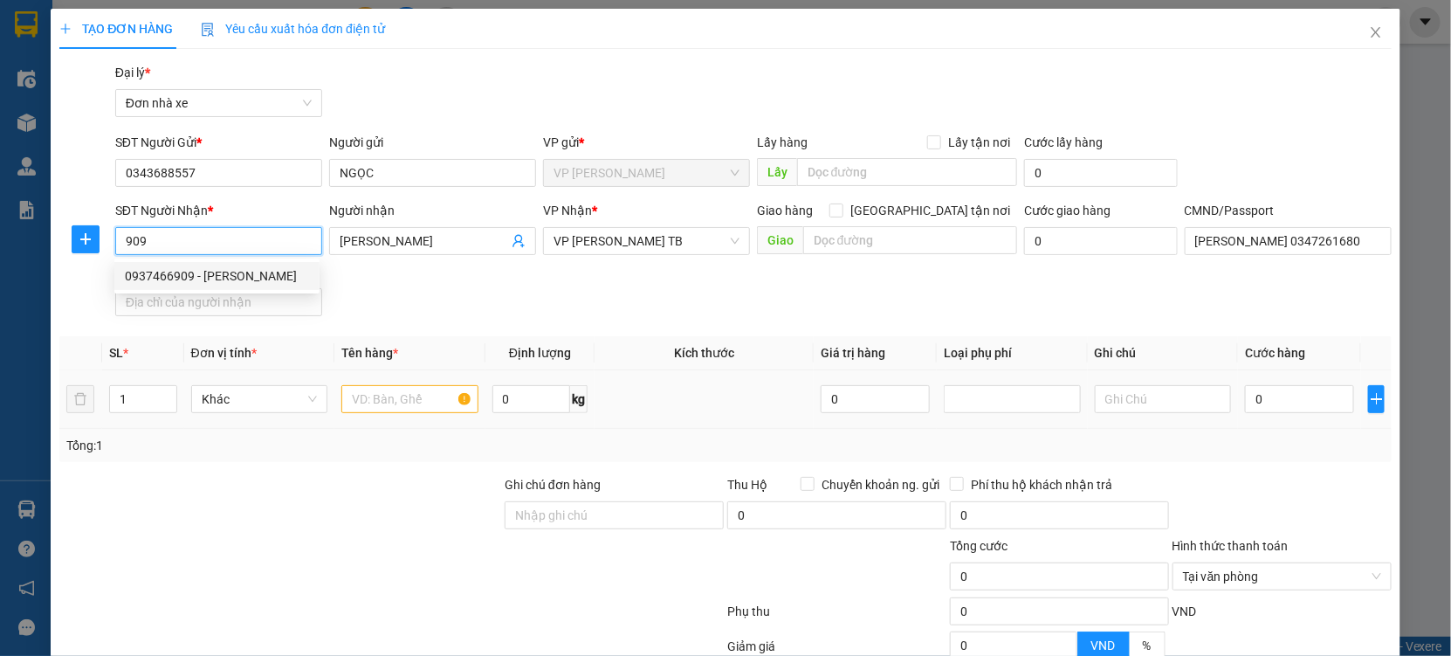
type input "MINH"
type input "0937466909"
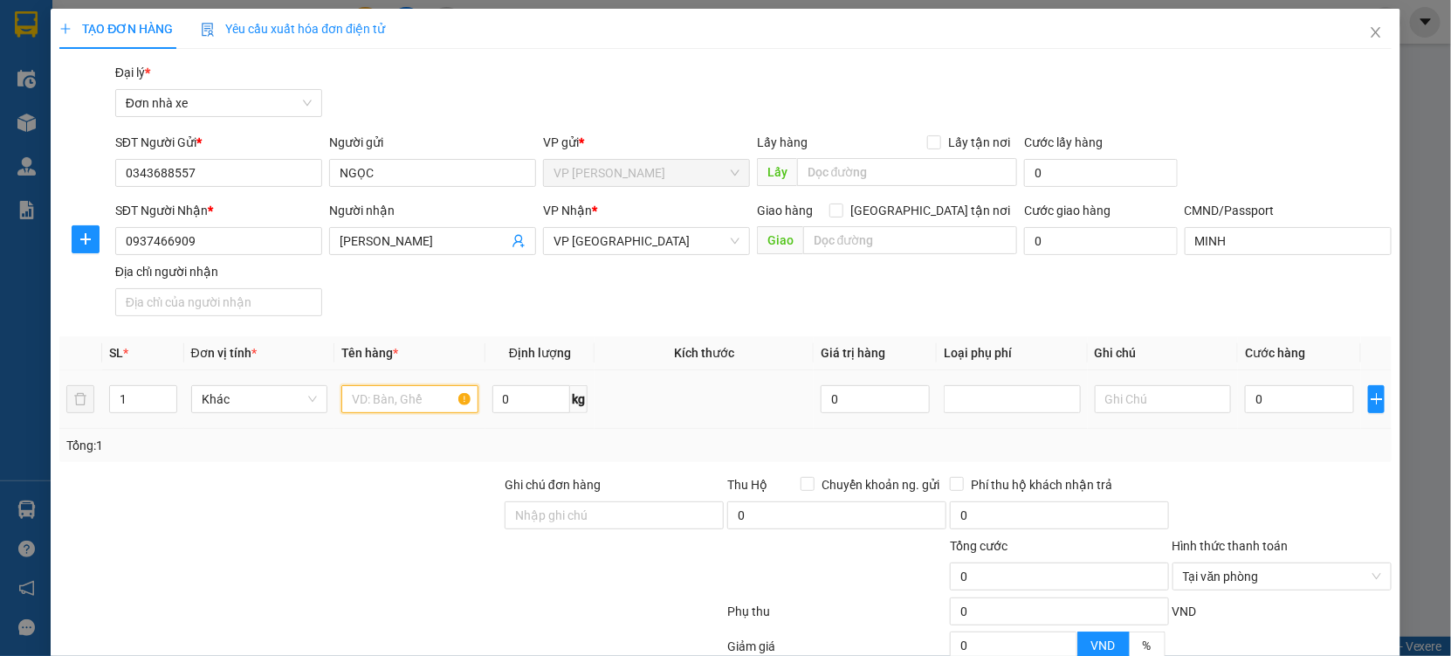
click at [398, 406] on input "text" at bounding box center [409, 399] width 137 height 28
type input "QÁO"
type input "18"
click at [1256, 396] on input "0" at bounding box center [1299, 399] width 109 height 28
click at [1289, 480] on div at bounding box center [1282, 505] width 223 height 61
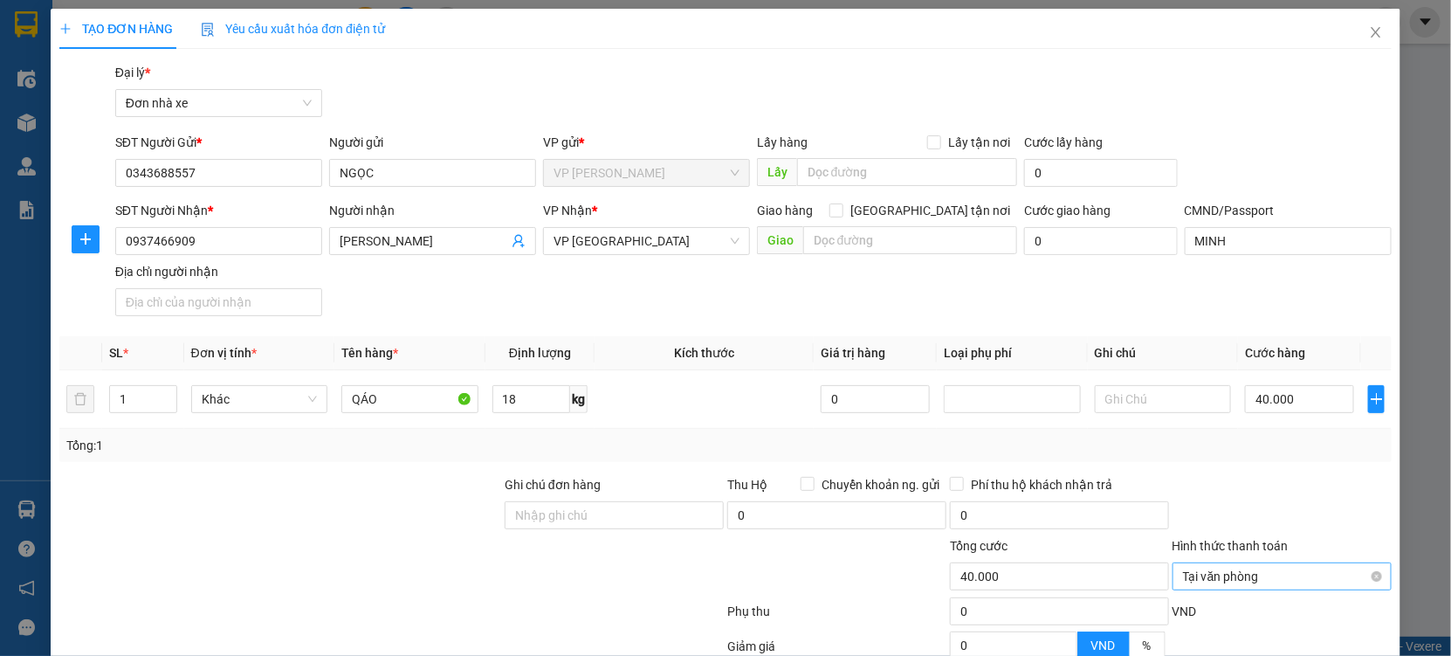
click at [1370, 562] on div "Tại văn phòng" at bounding box center [1282, 576] width 219 height 28
drag, startPoint x: 1332, startPoint y: 331, endPoint x: 1316, endPoint y: 511, distance: 180.6
click at [1327, 475] on div at bounding box center [1282, 505] width 223 height 61
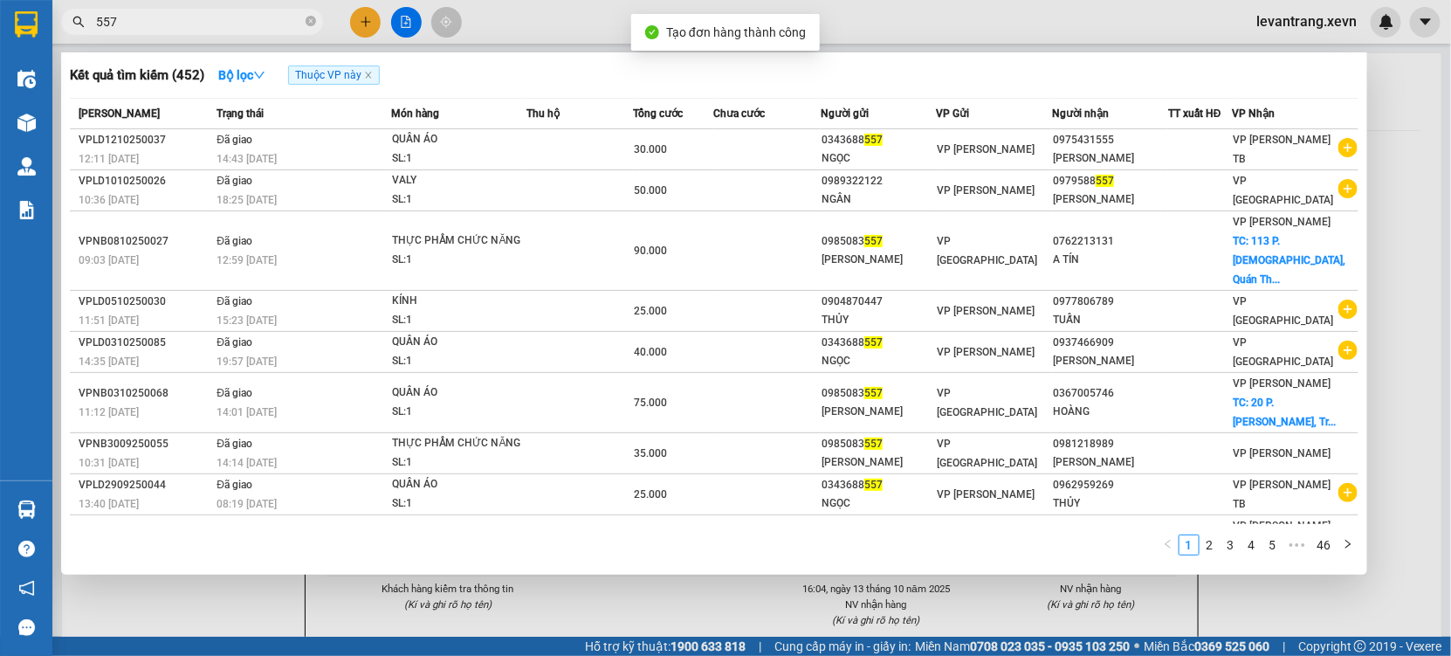
drag, startPoint x: 599, startPoint y: 610, endPoint x: 634, endPoint y: 184, distance: 427.6
click at [603, 603] on div at bounding box center [725, 328] width 1451 height 656
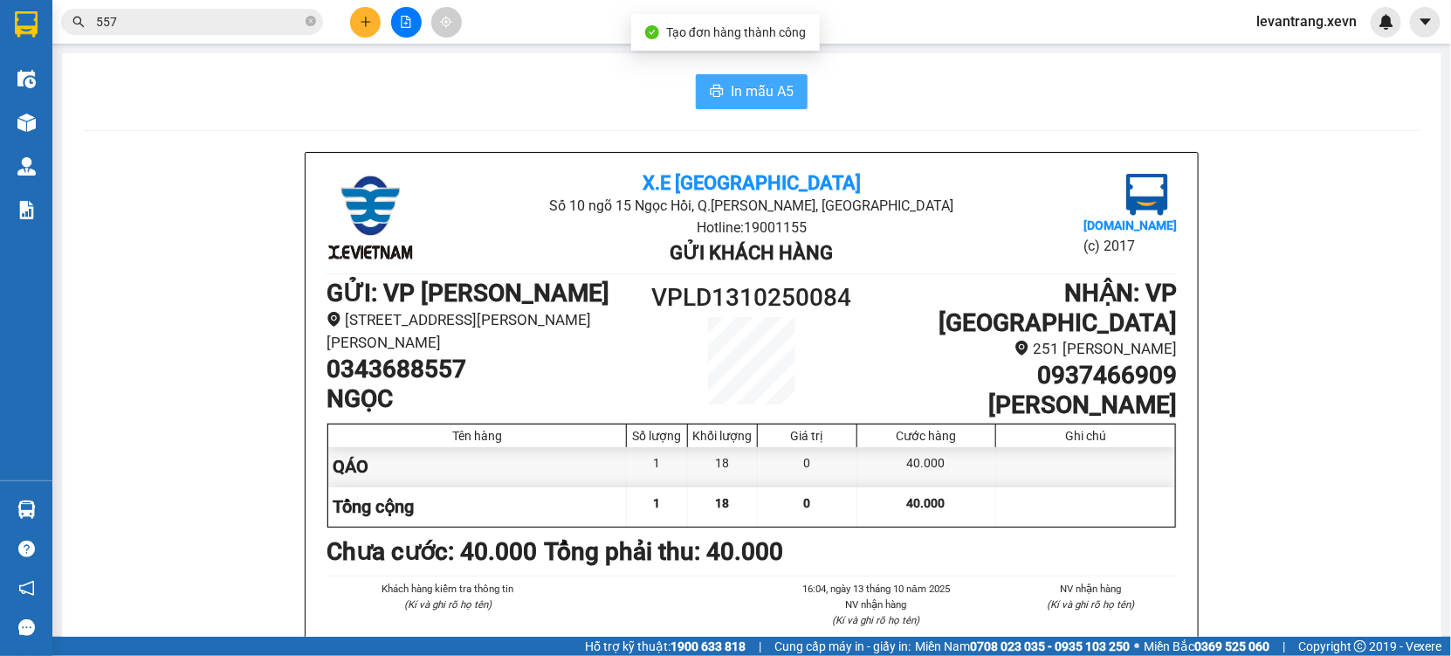
click at [734, 86] on span "In mẫu A5" at bounding box center [762, 91] width 63 height 22
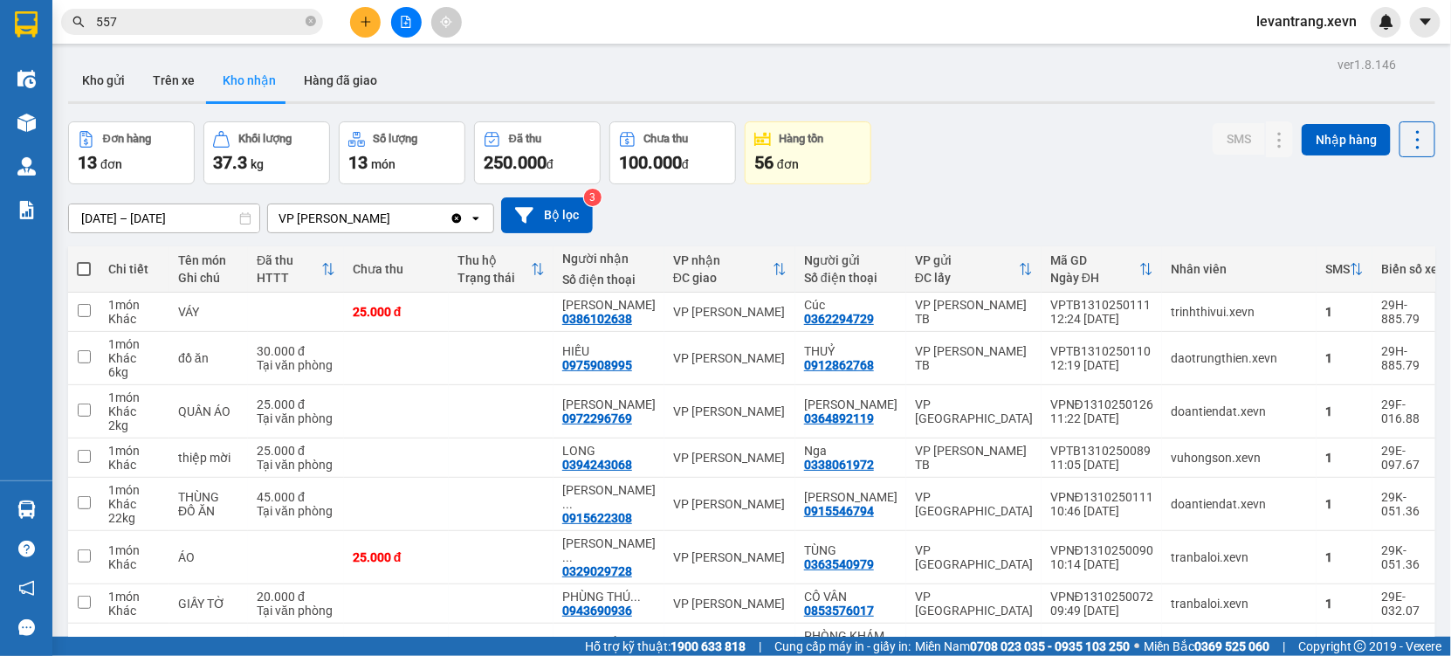
click at [160, 28] on input "557" at bounding box center [199, 21] width 206 height 19
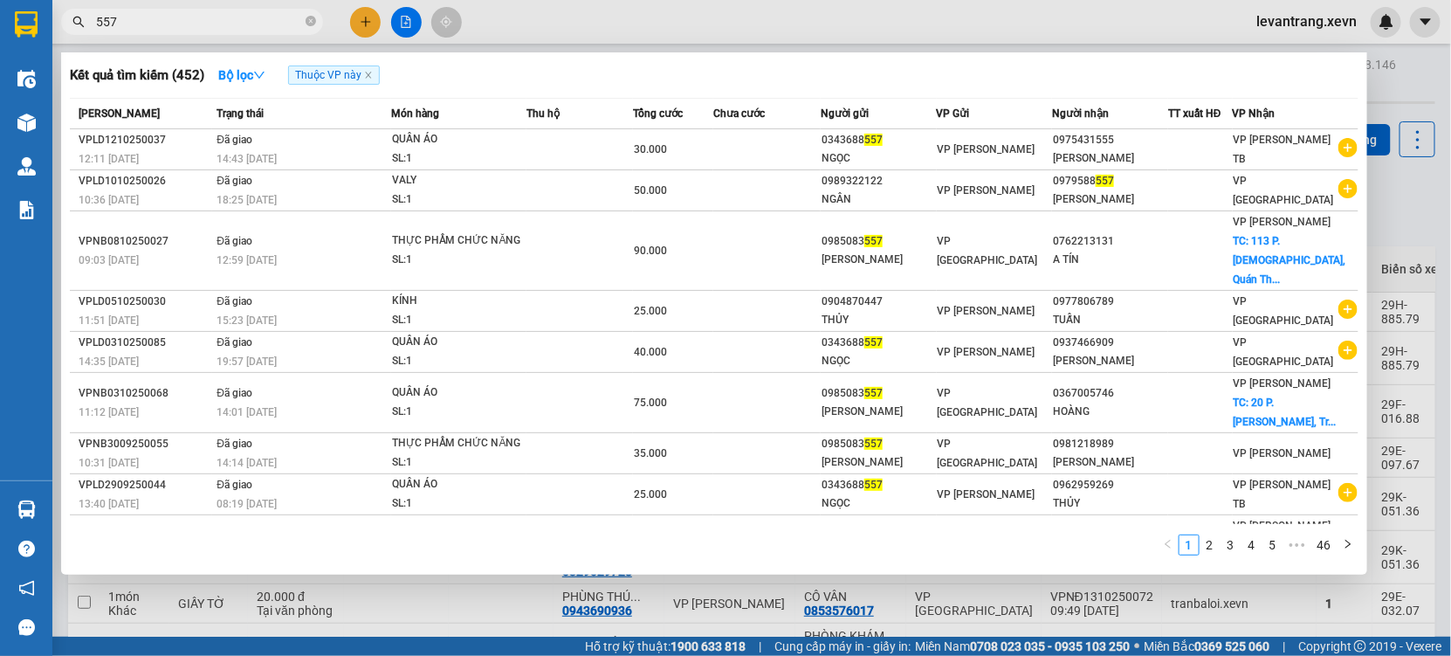
click at [160, 28] on input "557" at bounding box center [199, 21] width 206 height 19
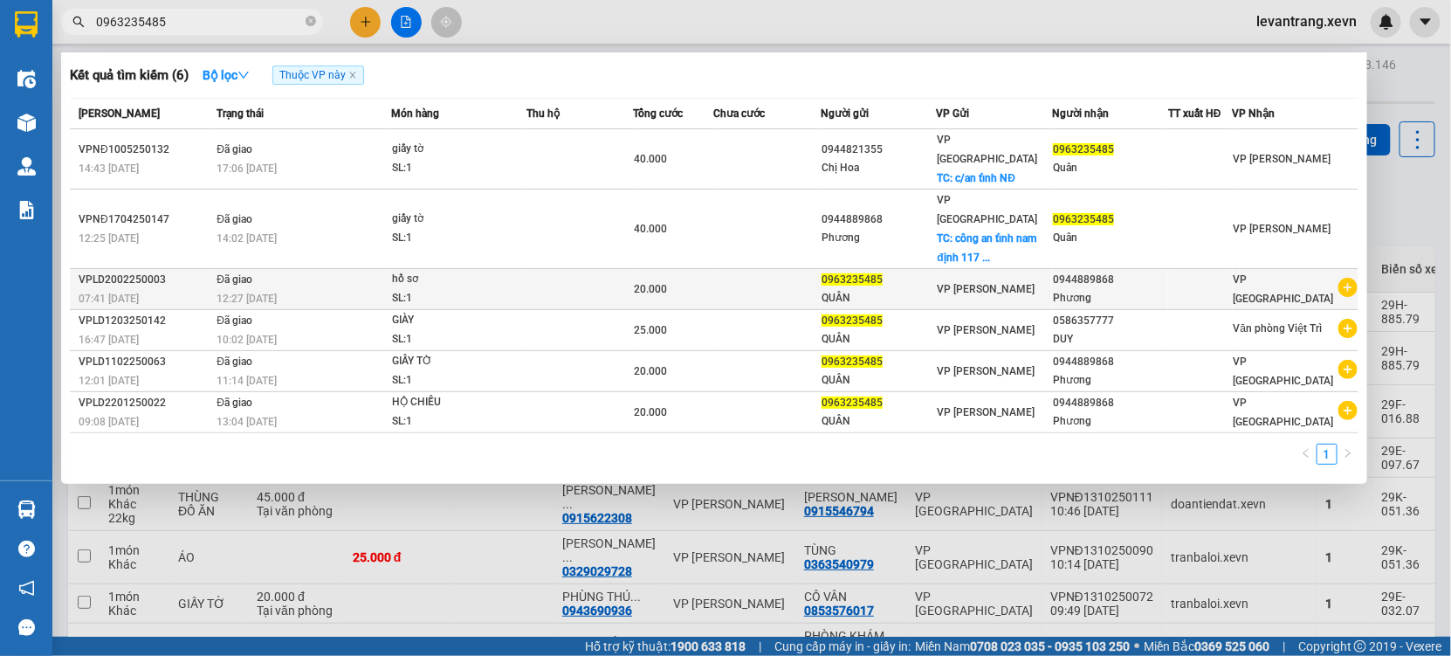
type input "0963235485"
click at [1348, 278] on icon "plus-circle" at bounding box center [1348, 287] width 19 height 19
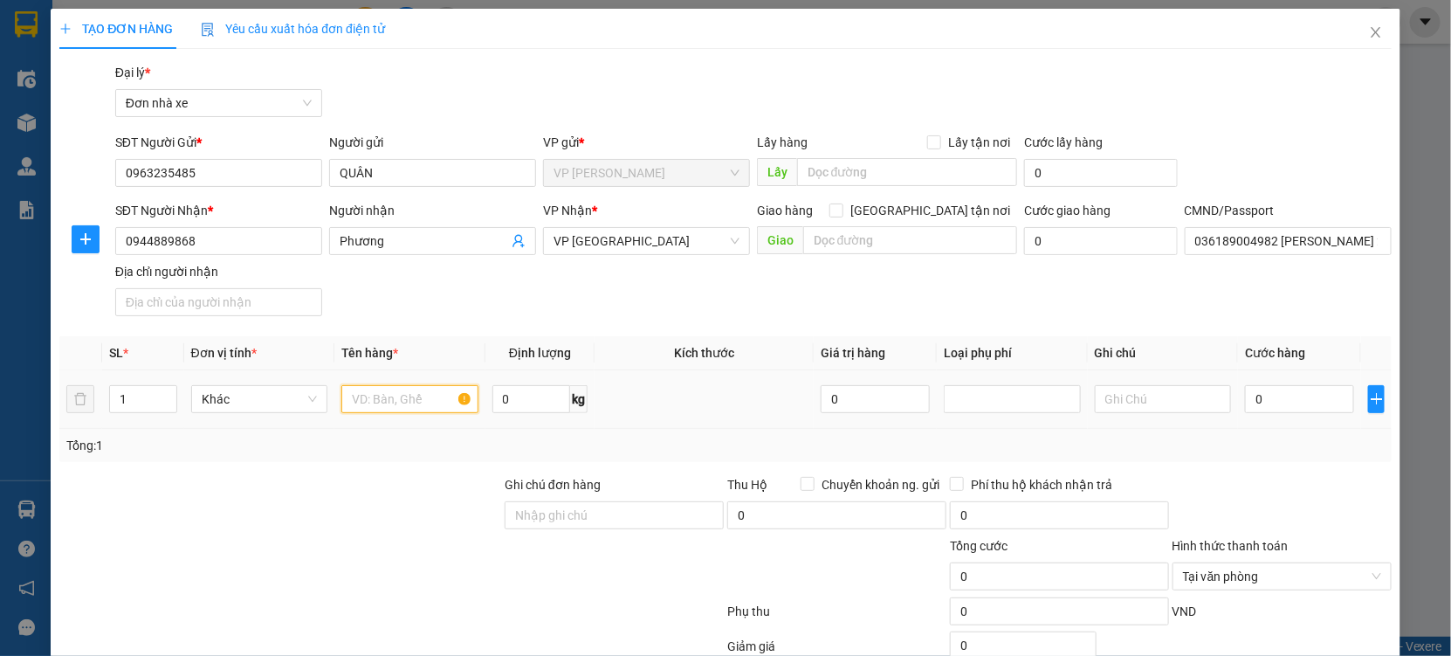
click at [396, 396] on input "text" at bounding box center [409, 399] width 137 height 28
type input "HỘ CHIẾU"
click at [1282, 409] on input "0" at bounding box center [1299, 399] width 109 height 28
type input "2"
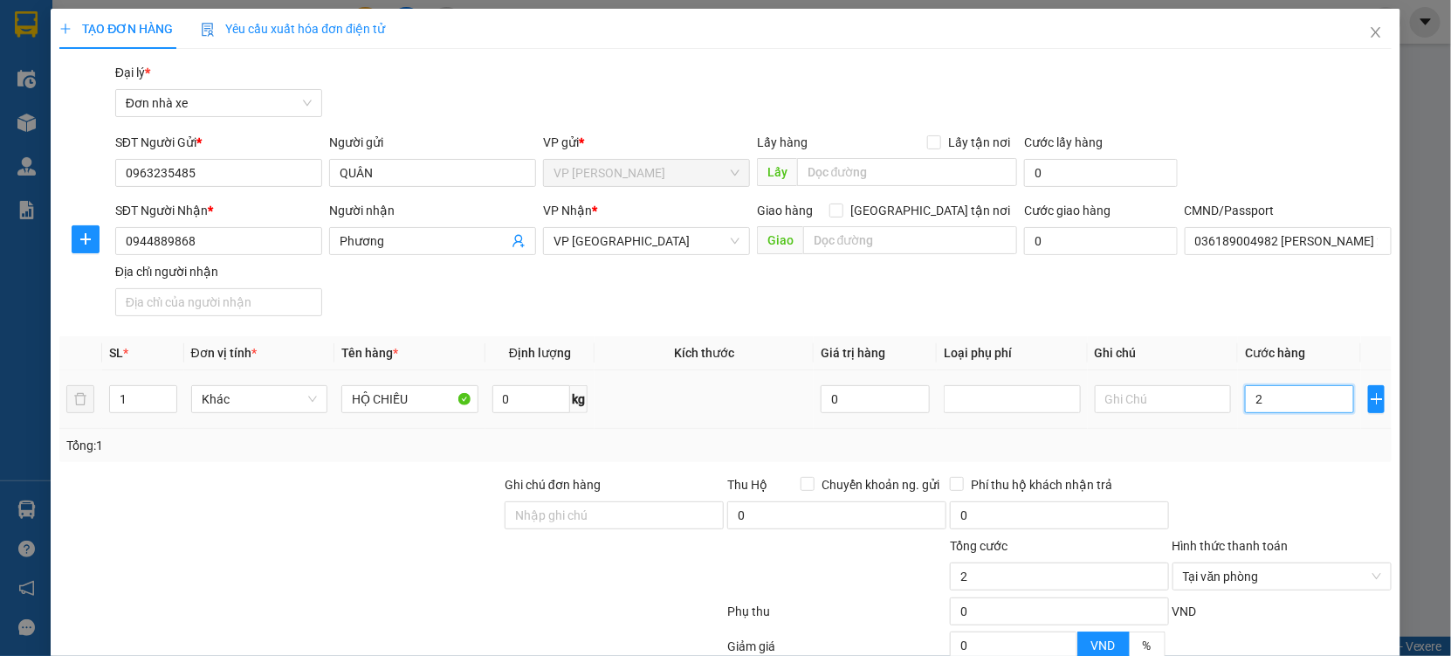
type input "25"
type input "25.000"
click at [1272, 451] on div "Tổng: 1" at bounding box center [725, 445] width 1319 height 19
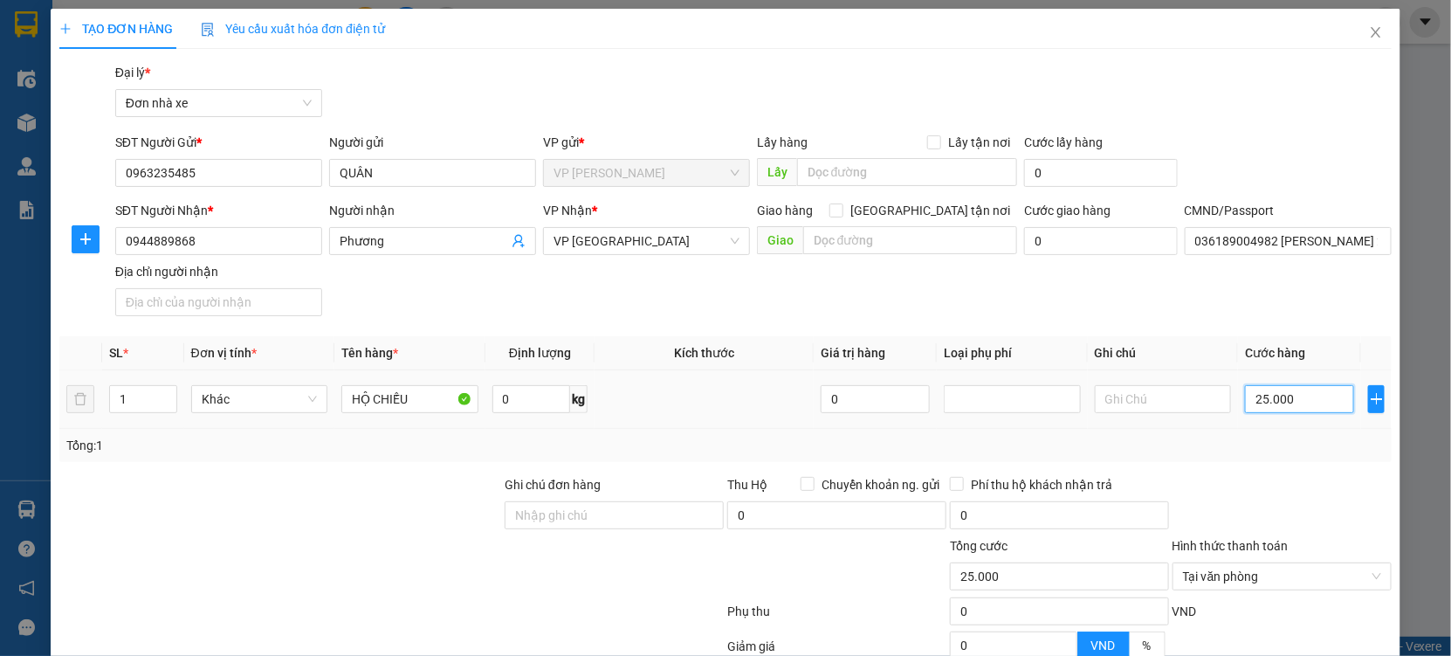
click at [1287, 391] on input "25.000" at bounding box center [1299, 399] width 109 height 28
type input "2"
type input "20"
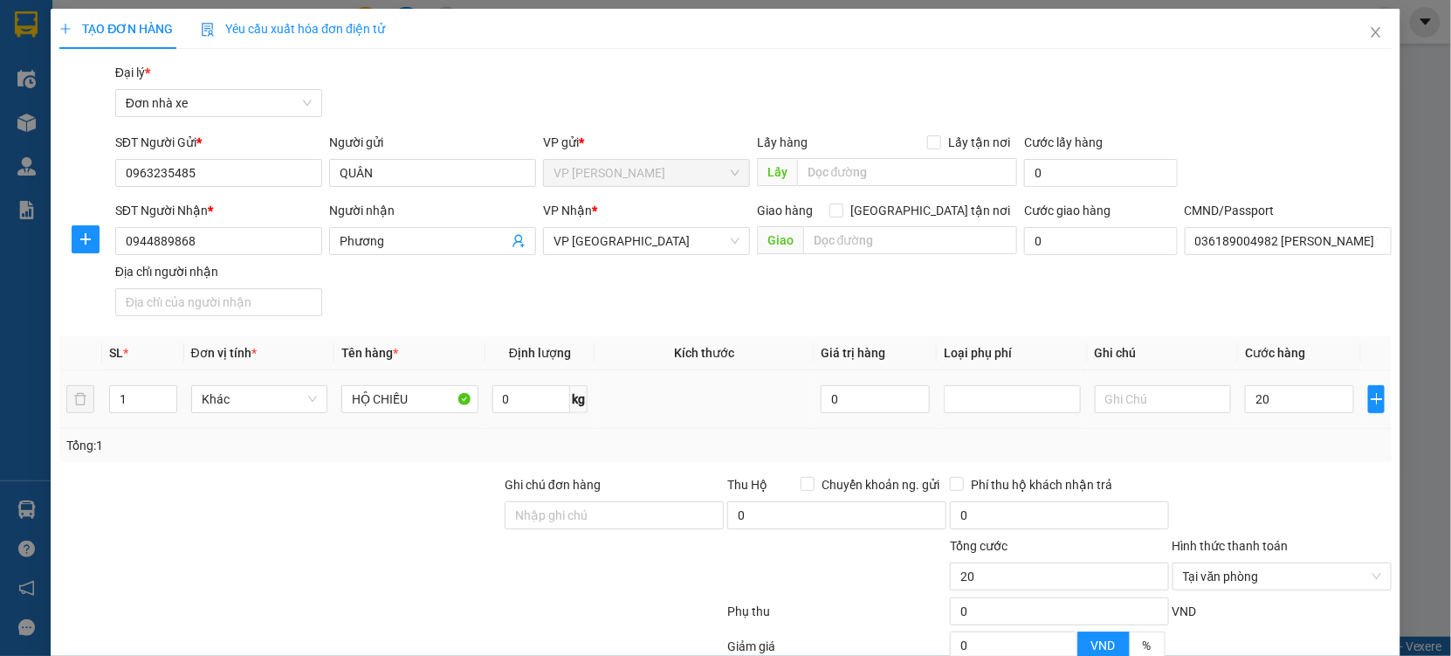
type input "20.000"
click at [1277, 430] on div "Tổng: 1" at bounding box center [725, 445] width 1333 height 33
type input "20.000"
drag, startPoint x: 1340, startPoint y: 320, endPoint x: 1307, endPoint y: 535, distance: 217.2
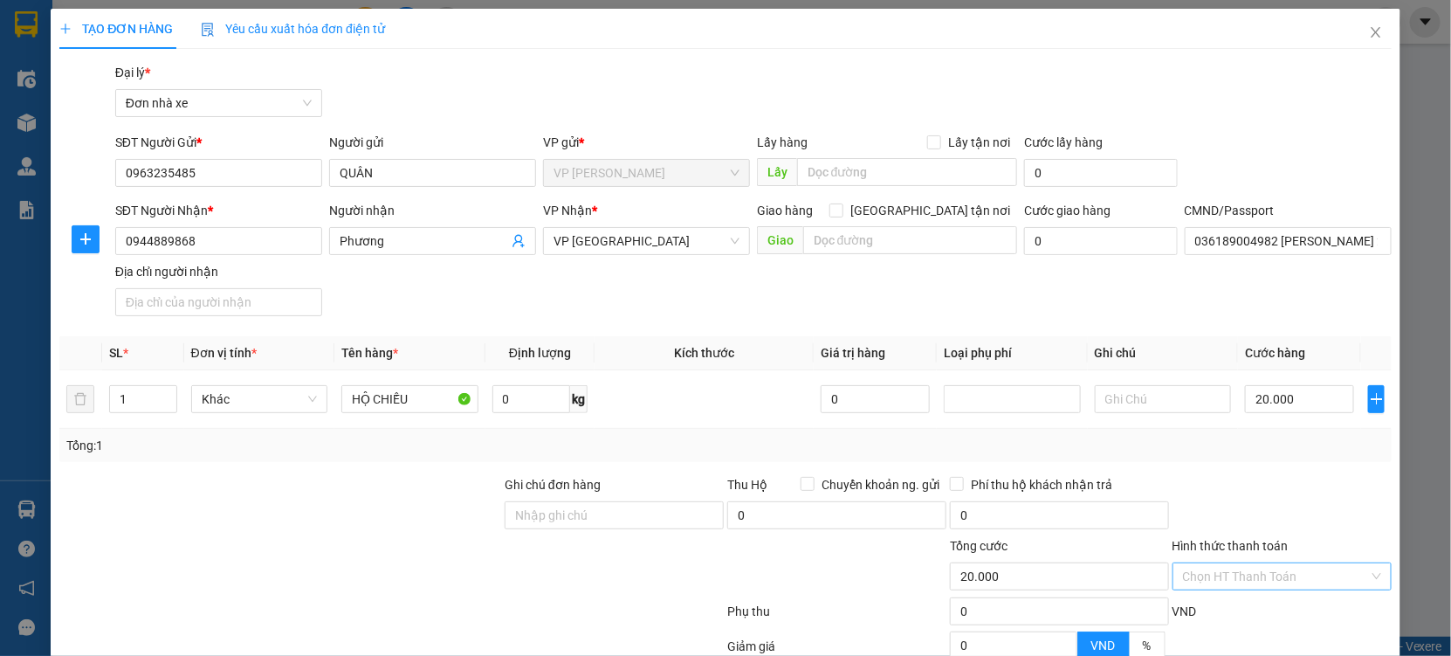
click at [1337, 475] on div at bounding box center [1282, 505] width 223 height 61
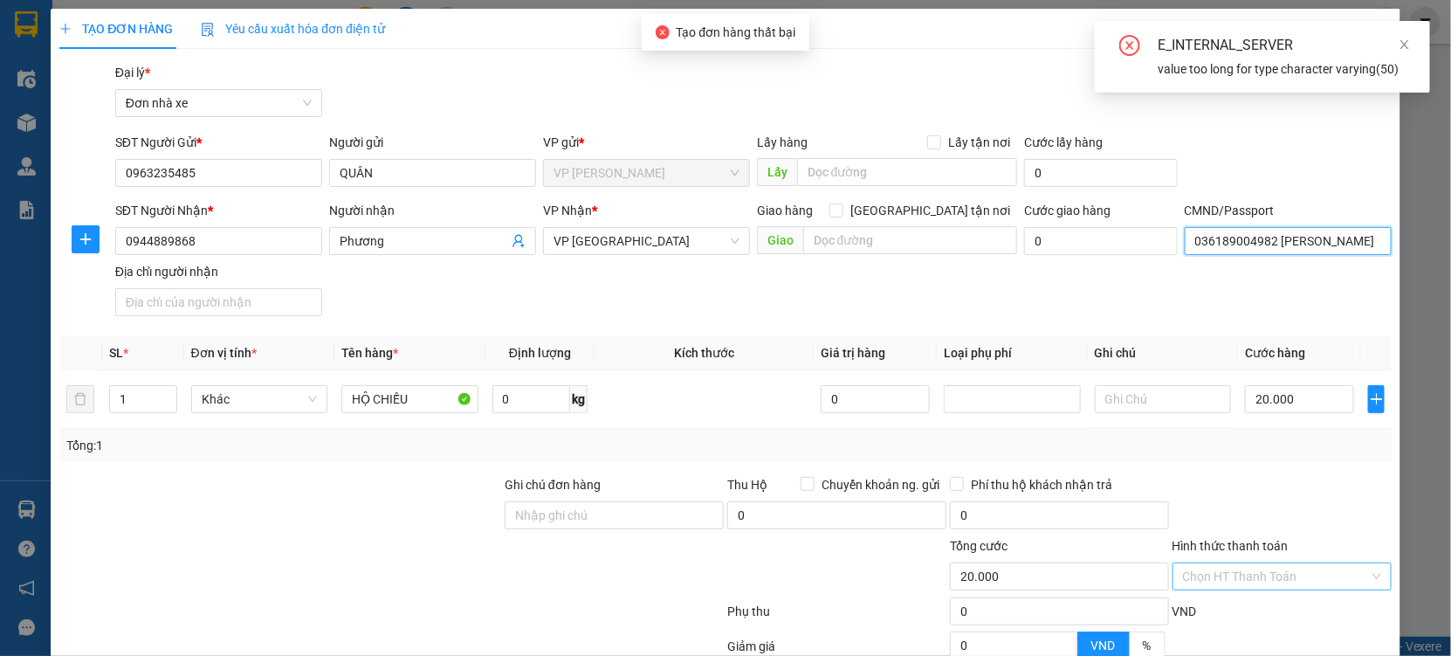
click at [1236, 239] on input "036189004982 NGUYỄN THỊ THU PHƯƠNG 23/84 TRẦN QUANG KHẢI" at bounding box center [1288, 241] width 207 height 28
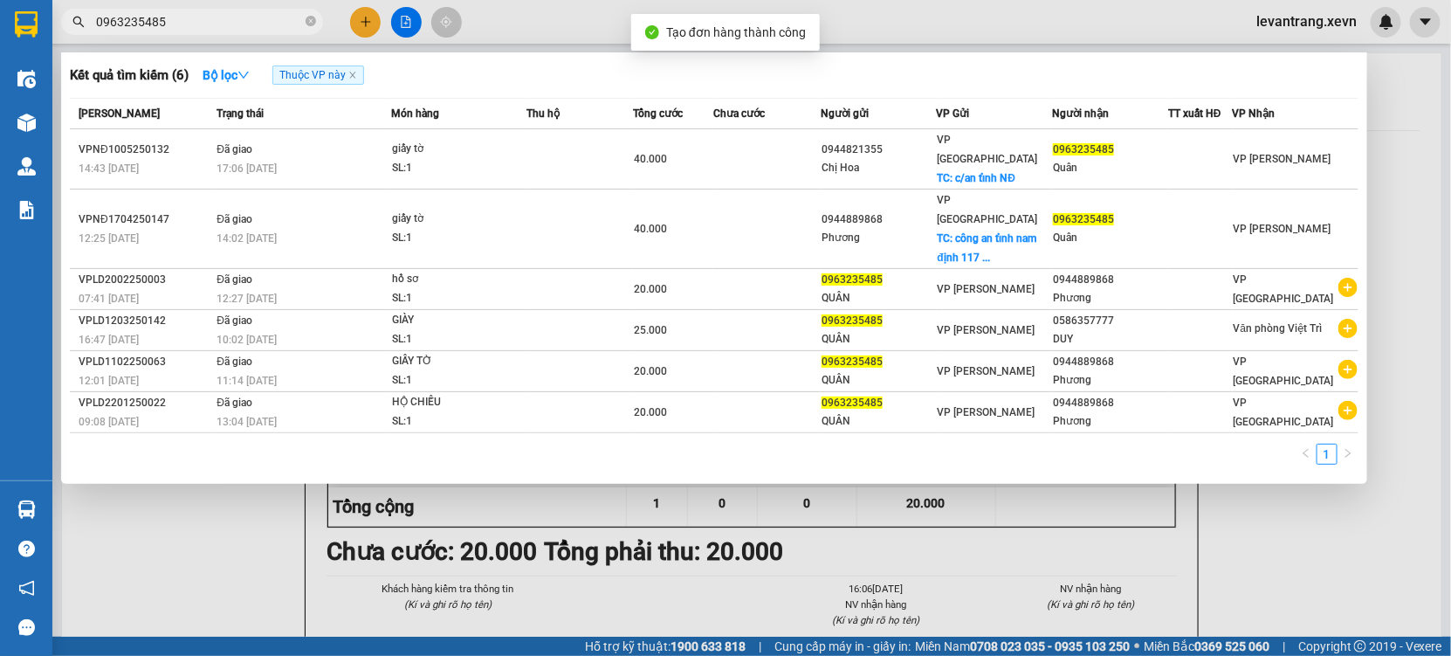
click at [714, 552] on div at bounding box center [725, 328] width 1451 height 656
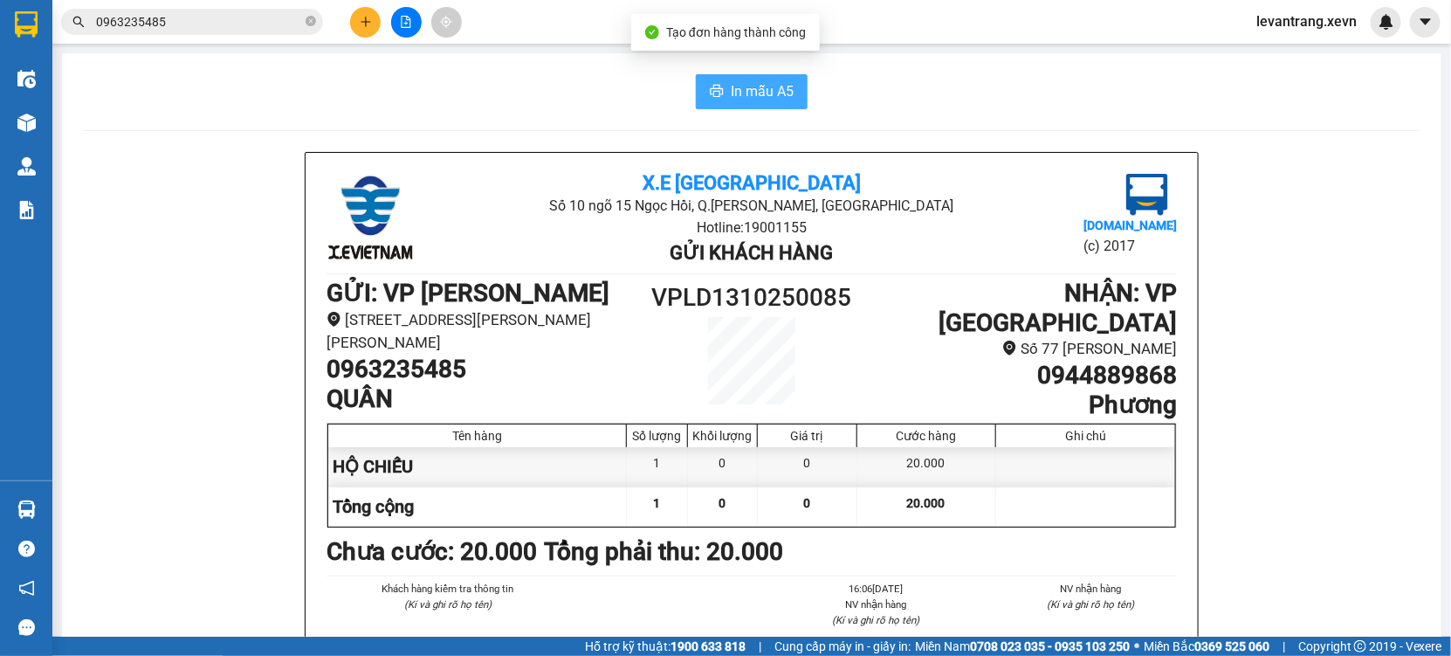
click at [746, 74] on button "In mẫu A5" at bounding box center [752, 91] width 112 height 35
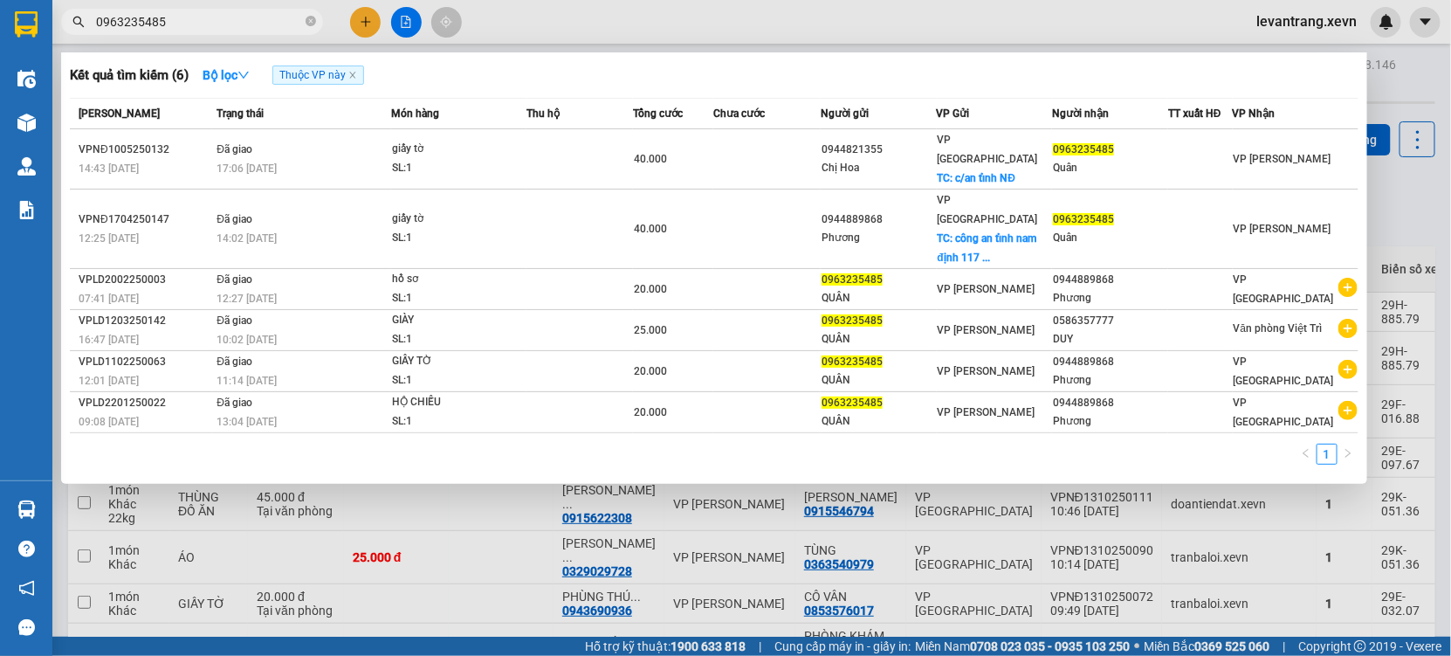
click at [206, 18] on input "0963235485" at bounding box center [199, 21] width 206 height 19
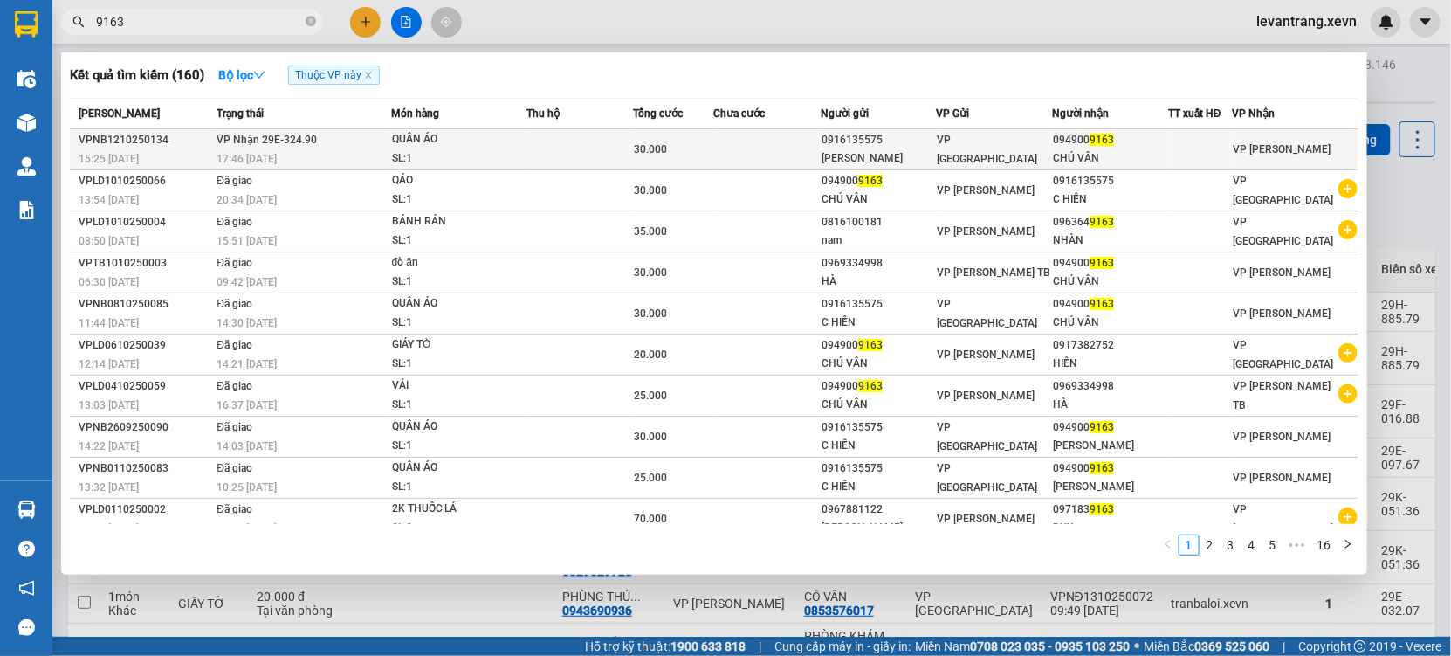
type input "9163"
click at [437, 132] on div "QUẦN ÁO" at bounding box center [457, 139] width 131 height 19
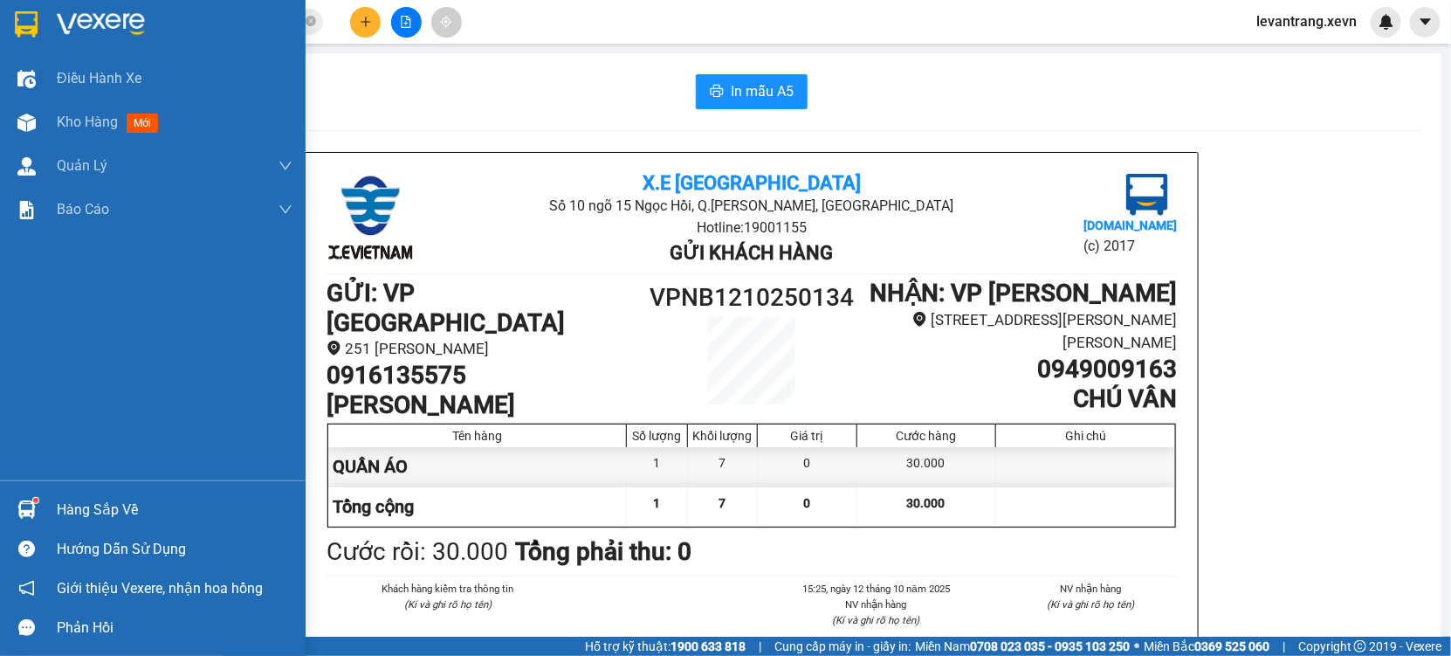
click at [27, 519] on img at bounding box center [26, 509] width 18 height 18
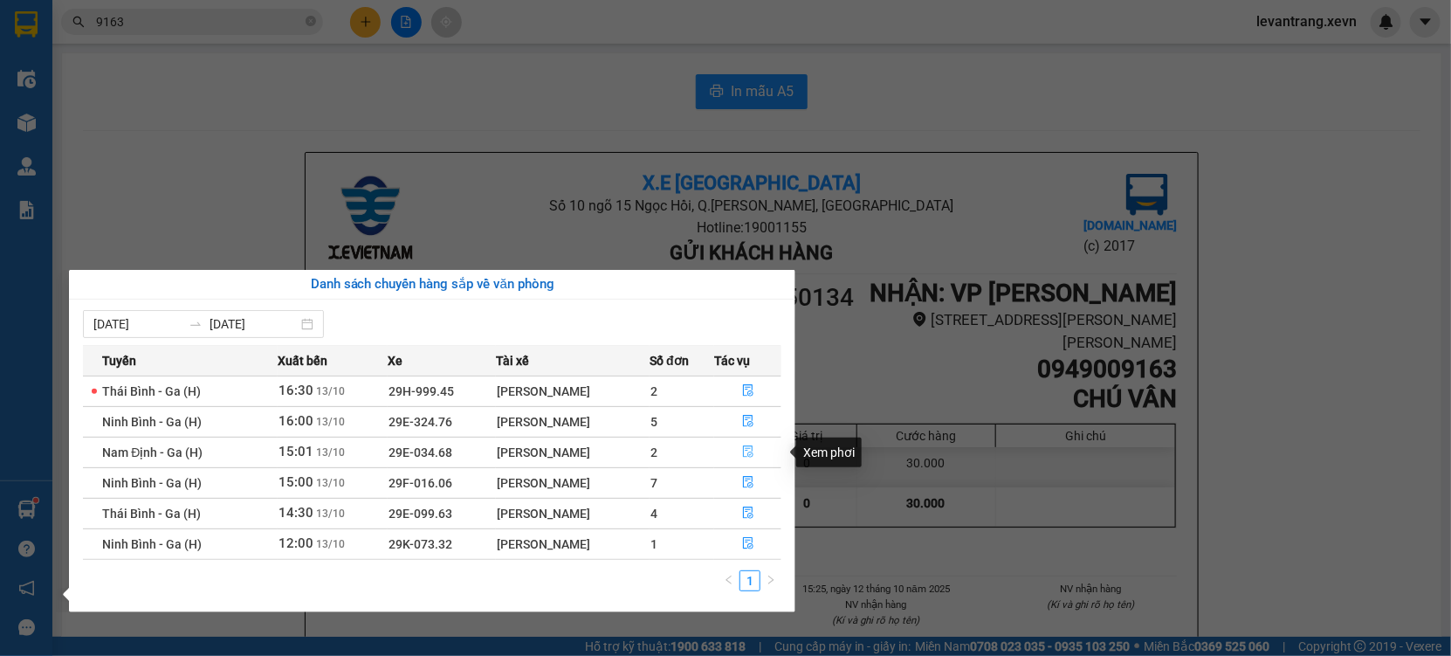
click at [740, 452] on button "button" at bounding box center [748, 452] width 66 height 28
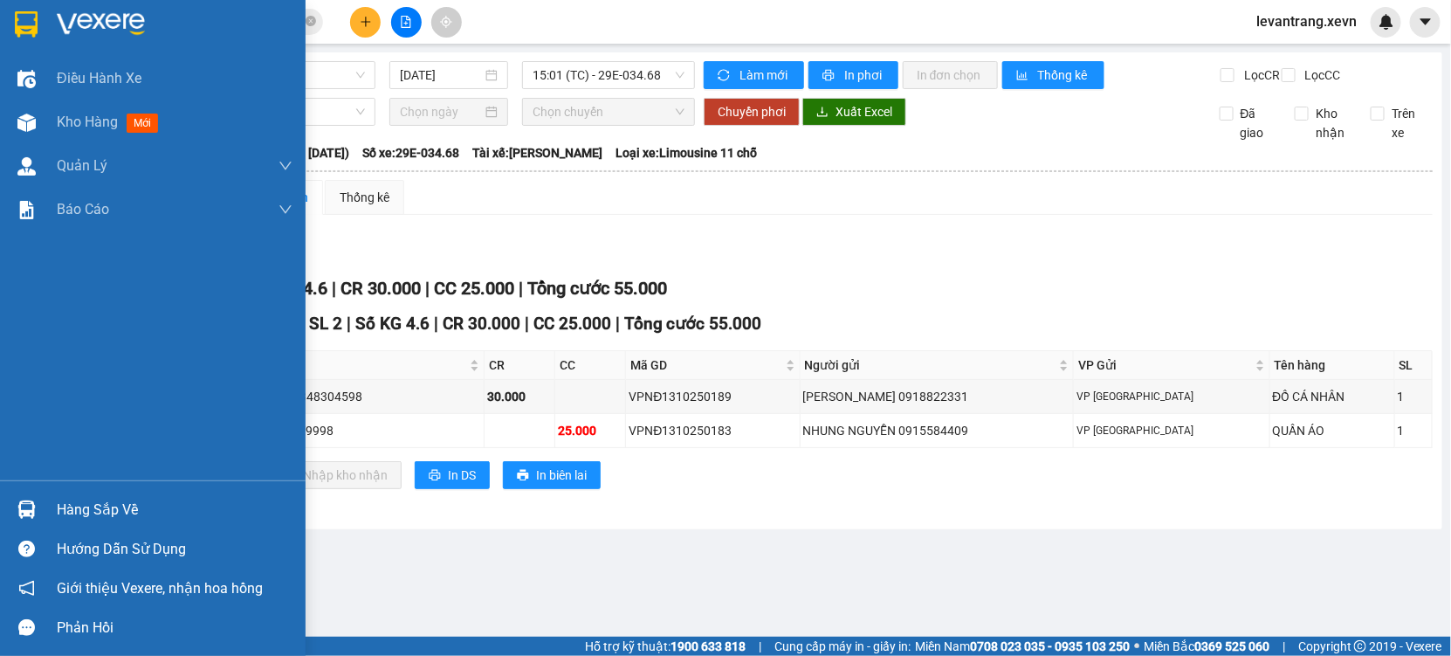
click at [62, 508] on div "Hàng sắp về" at bounding box center [175, 510] width 236 height 26
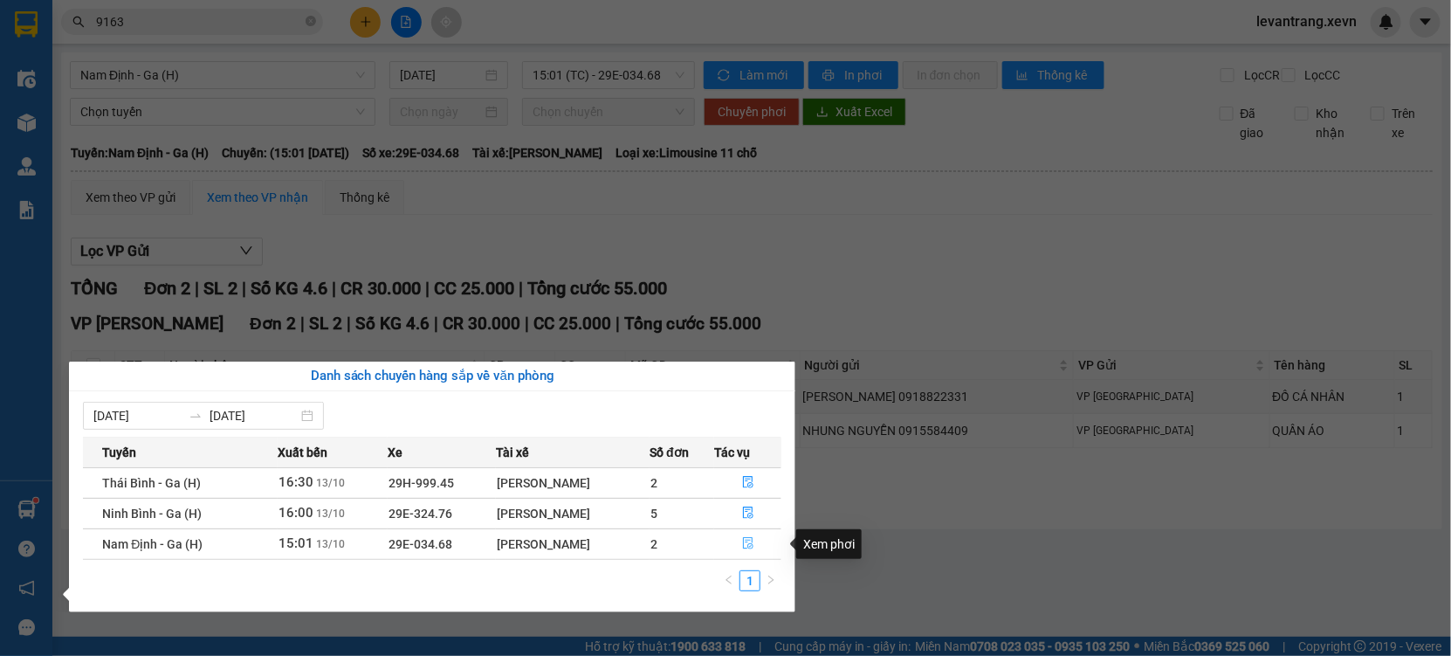
click at [750, 547] on icon "file-done" at bounding box center [748, 543] width 10 height 12
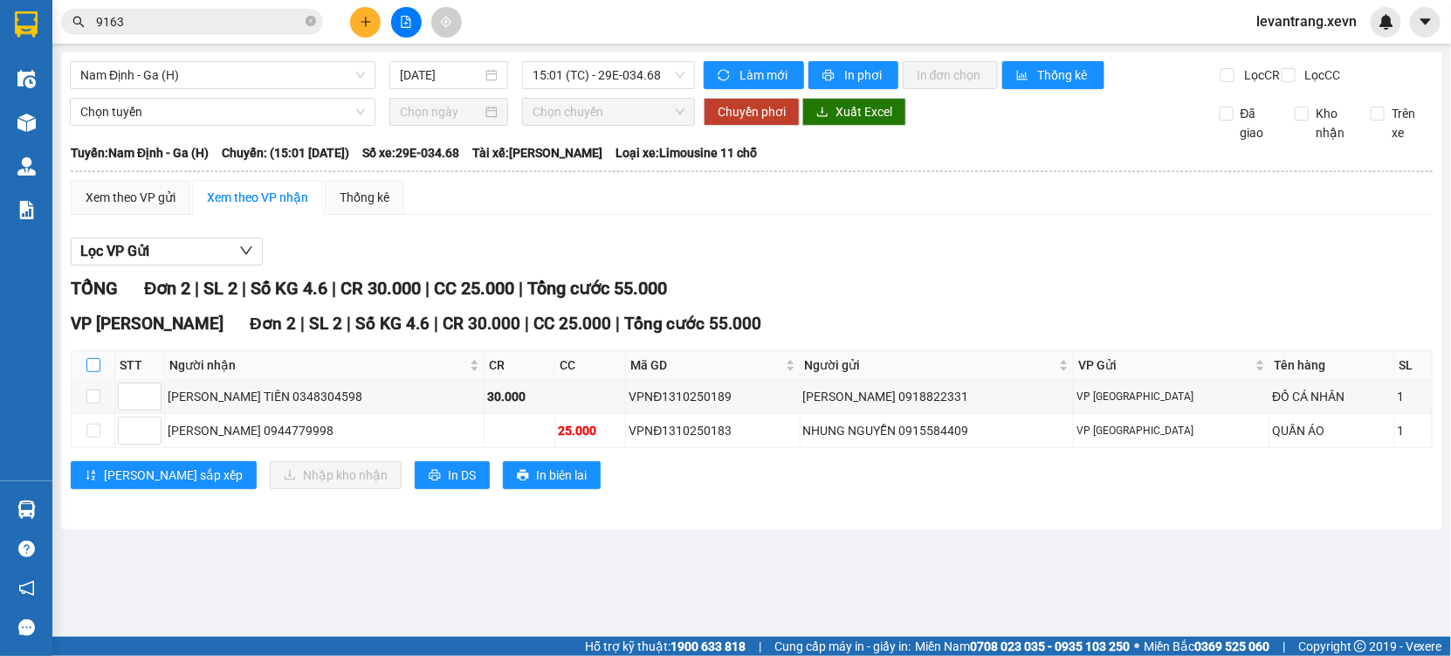
click at [93, 372] on input "checkbox" at bounding box center [93, 365] width 14 height 14
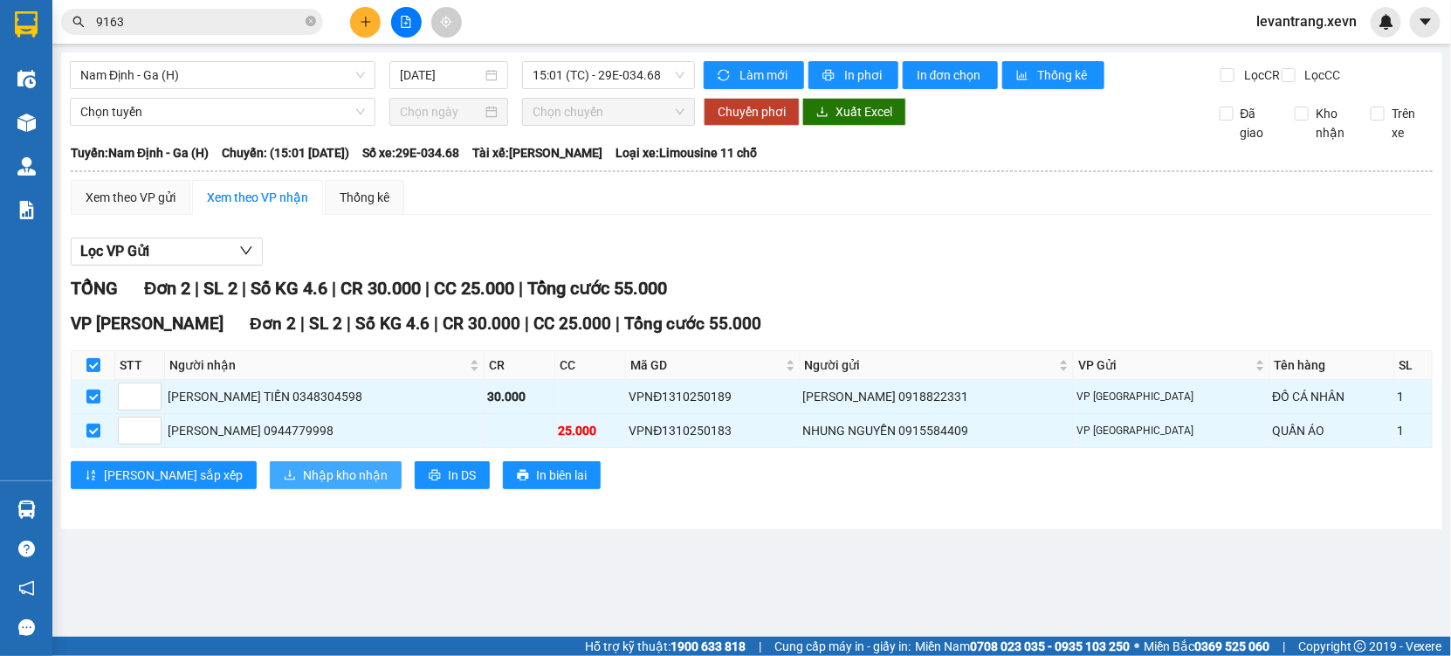
click at [303, 485] on span "Nhập kho nhận" at bounding box center [345, 474] width 85 height 19
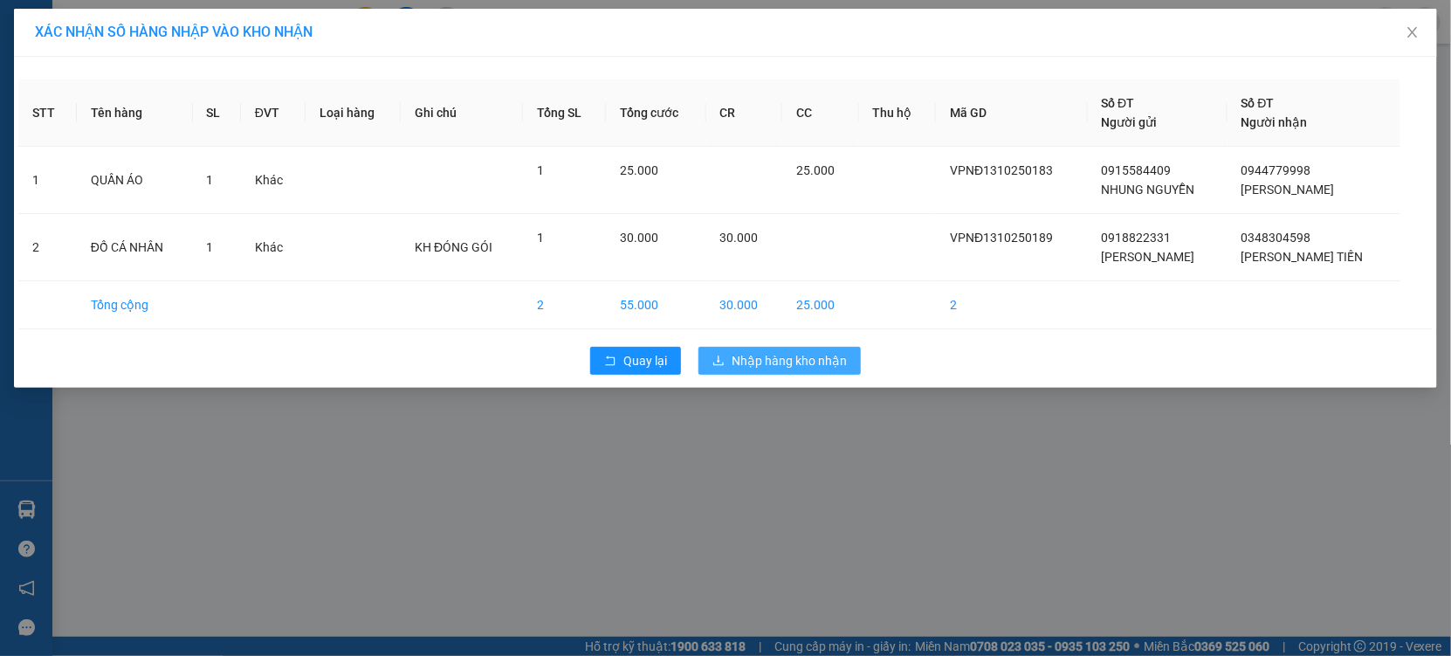
click at [769, 373] on button "Nhập hàng kho nhận" at bounding box center [780, 361] width 162 height 28
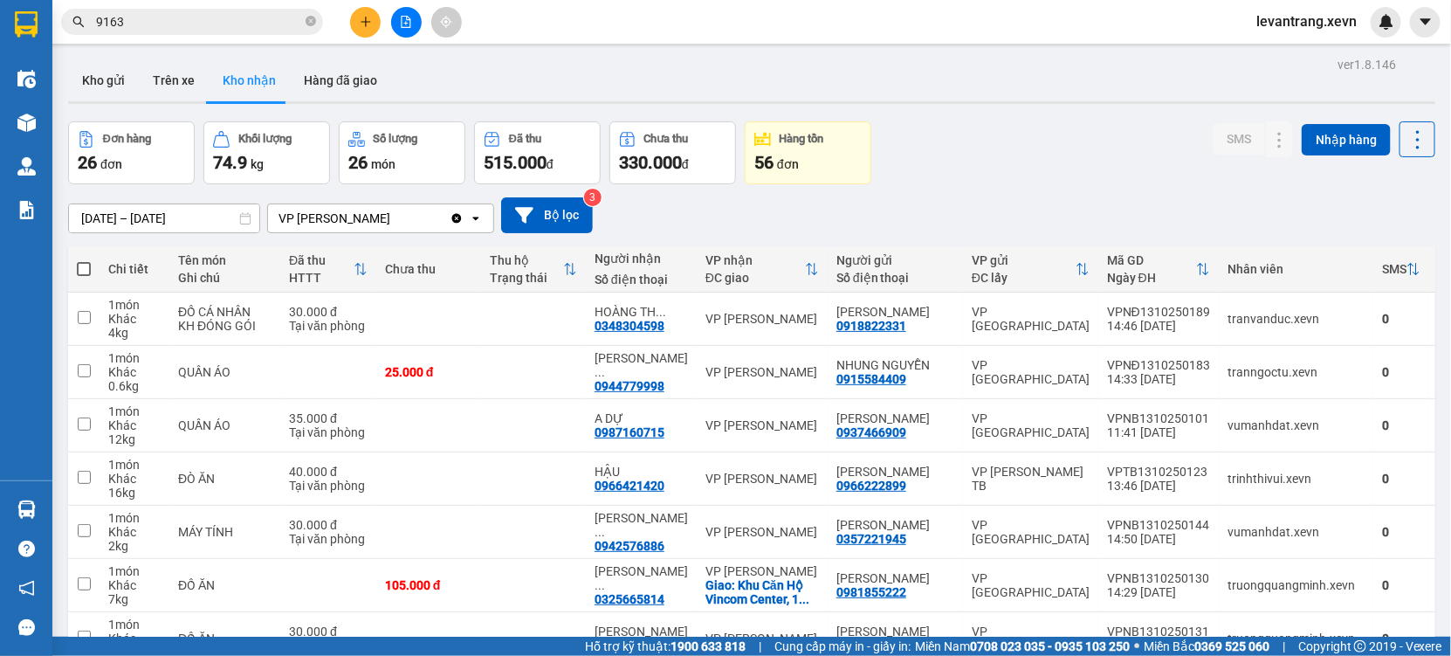
checkbox input "true"
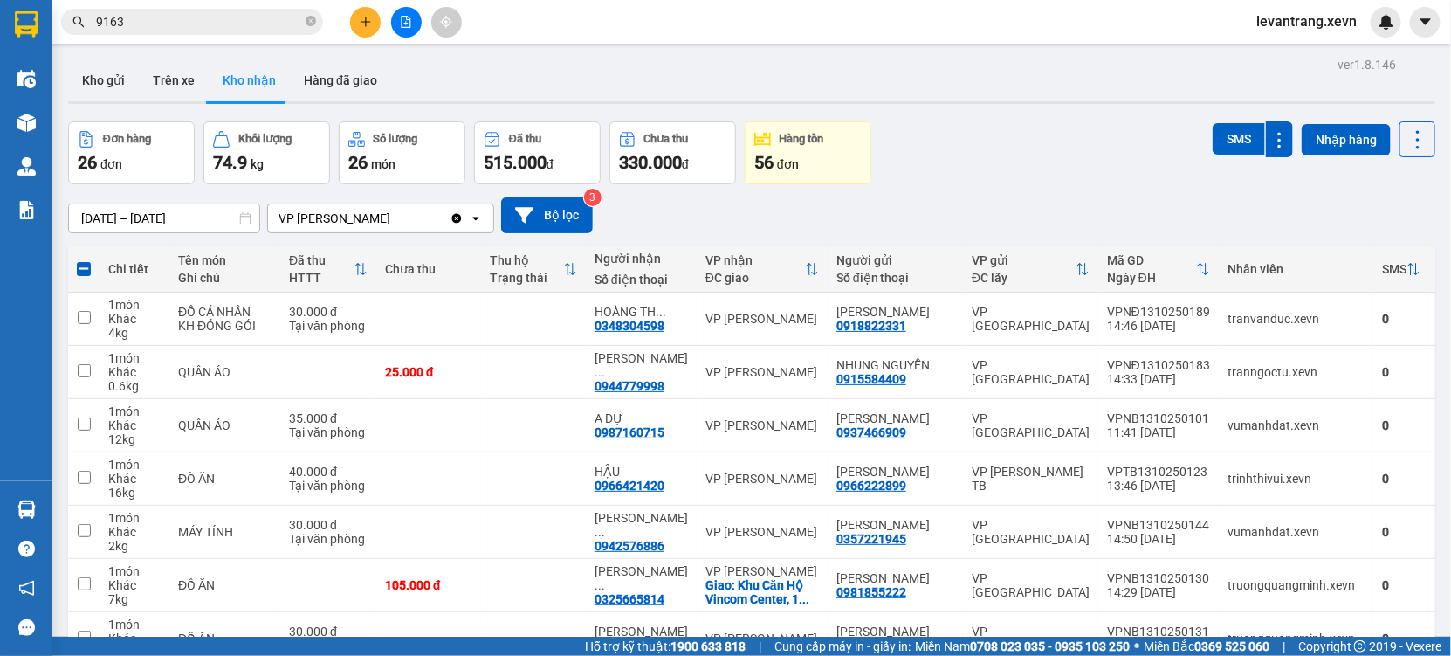
checkbox input "true"
drag, startPoint x: 939, startPoint y: 193, endPoint x: 876, endPoint y: 169, distance: 67.5
checkbox input "true"
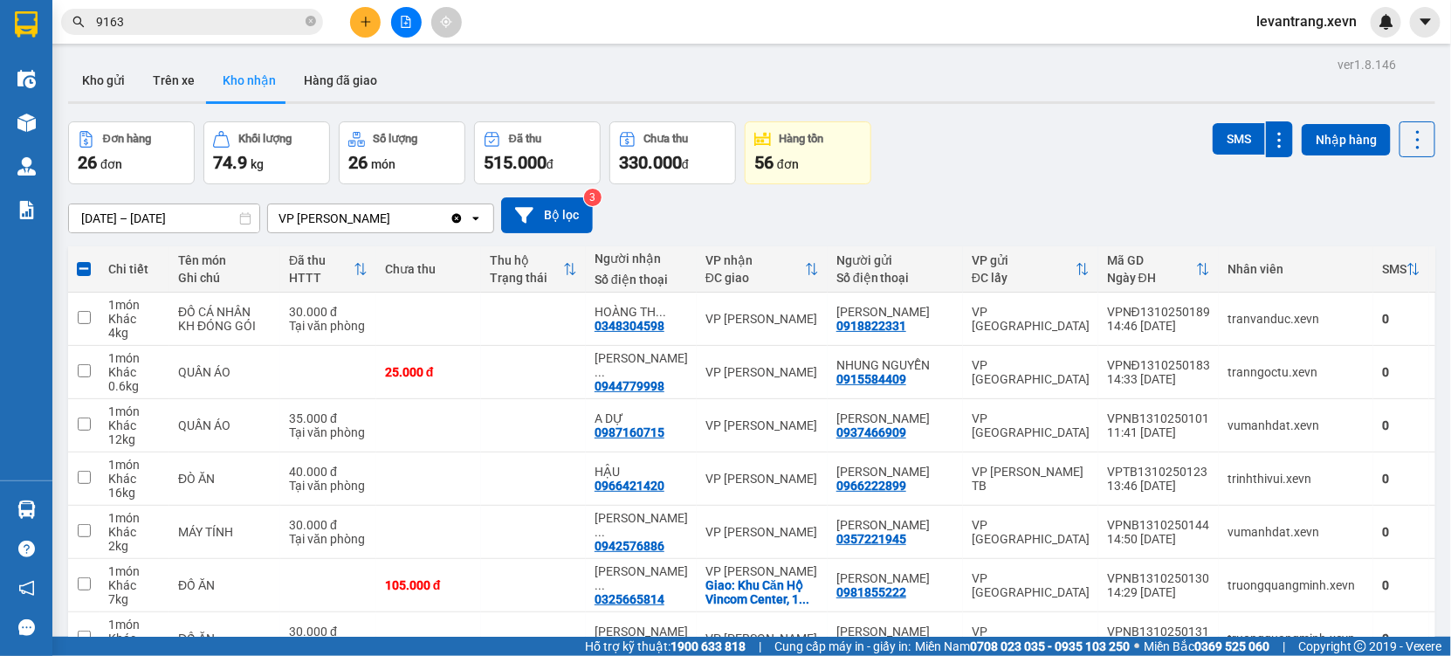
checkbox input "true"
click at [706, 631] on div "VP Lê Duẩn" at bounding box center [763, 638] width 114 height 14
checkbox input "true"
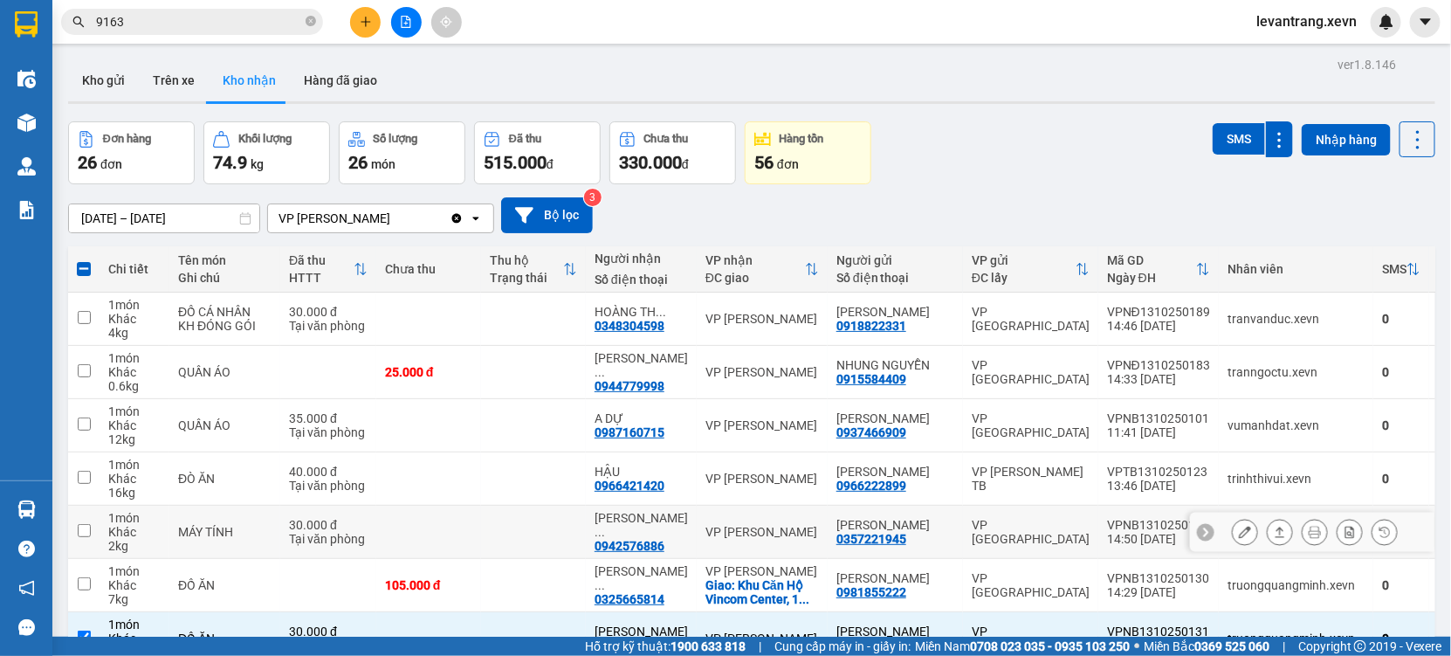
click at [706, 525] on div "VP Lê Duẩn" at bounding box center [763, 532] width 114 height 14
checkbox input "true"
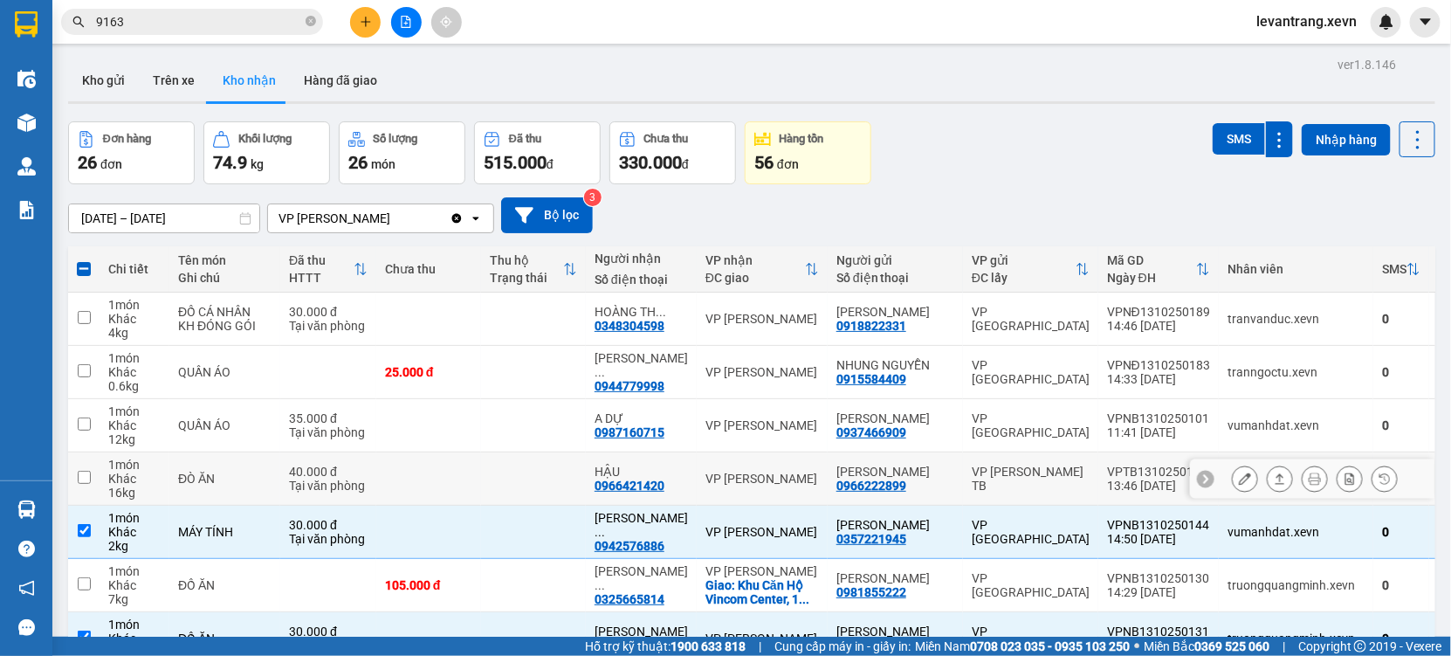
click at [699, 452] on td "VP Lê Duẩn" at bounding box center [762, 478] width 131 height 53
checkbox input "true"
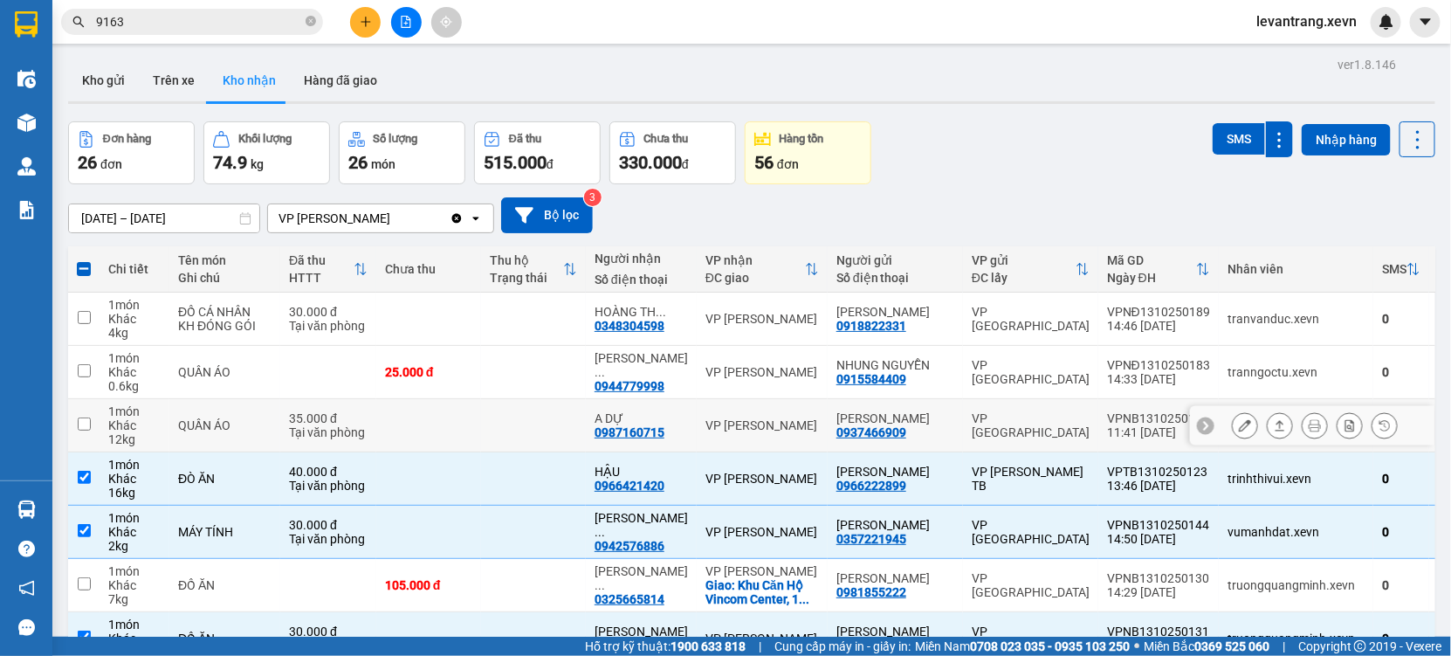
click at [706, 418] on div "VP Lê Duẩn" at bounding box center [763, 425] width 114 height 14
checkbox input "true"
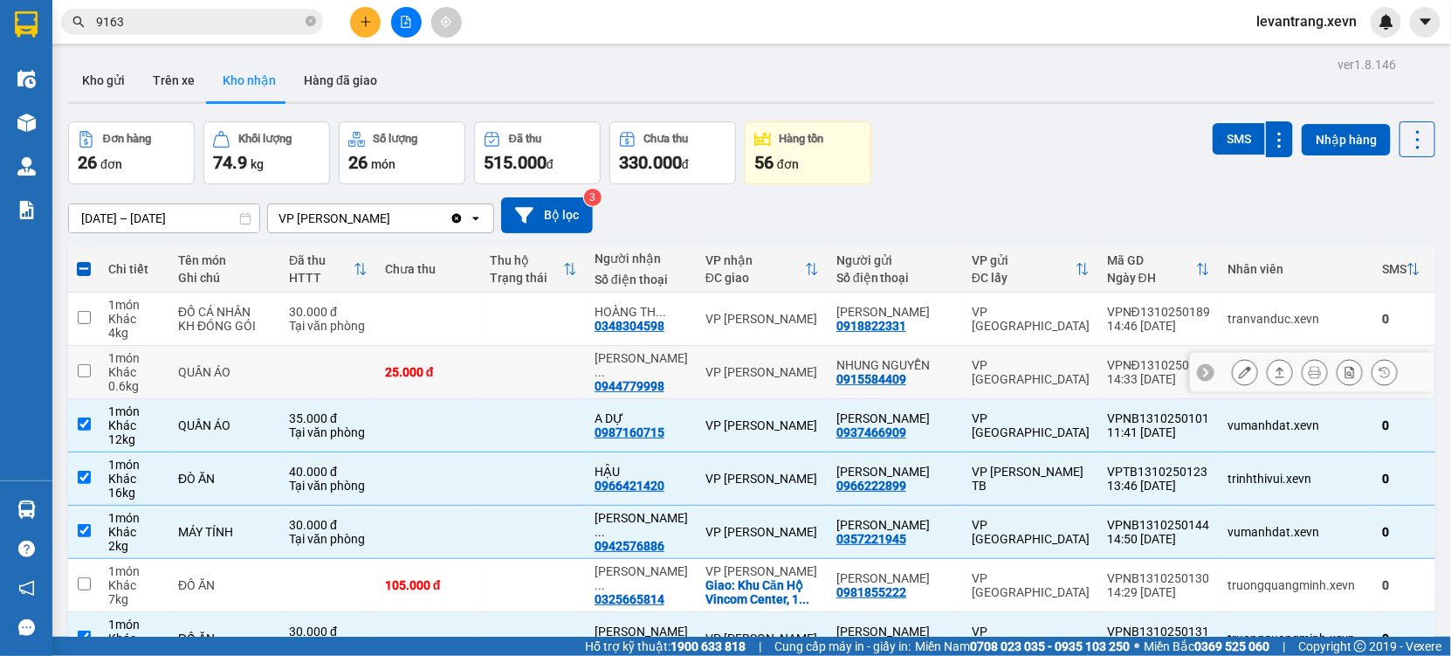
click at [697, 346] on td "VP Lê Duẩn" at bounding box center [762, 372] width 131 height 53
checkbox input "true"
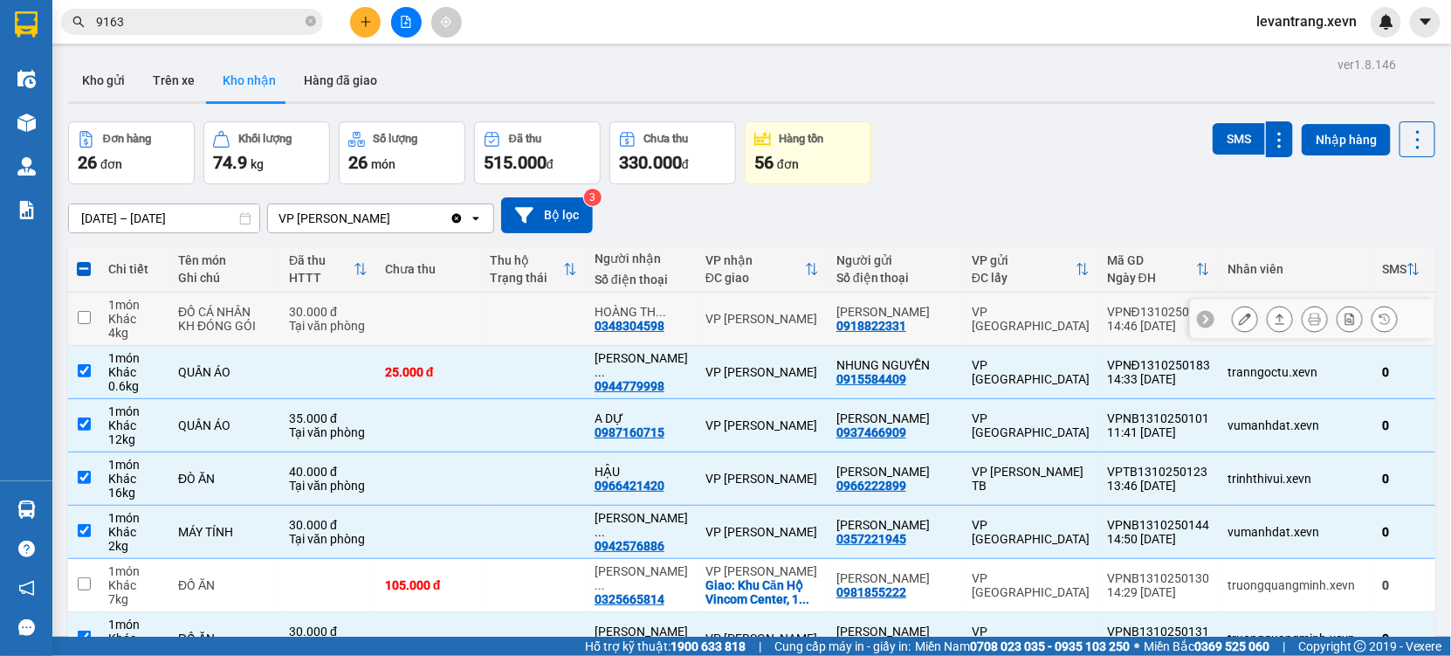
click at [706, 312] on div "VP Lê Duẩn" at bounding box center [763, 319] width 114 height 14
checkbox input "true"
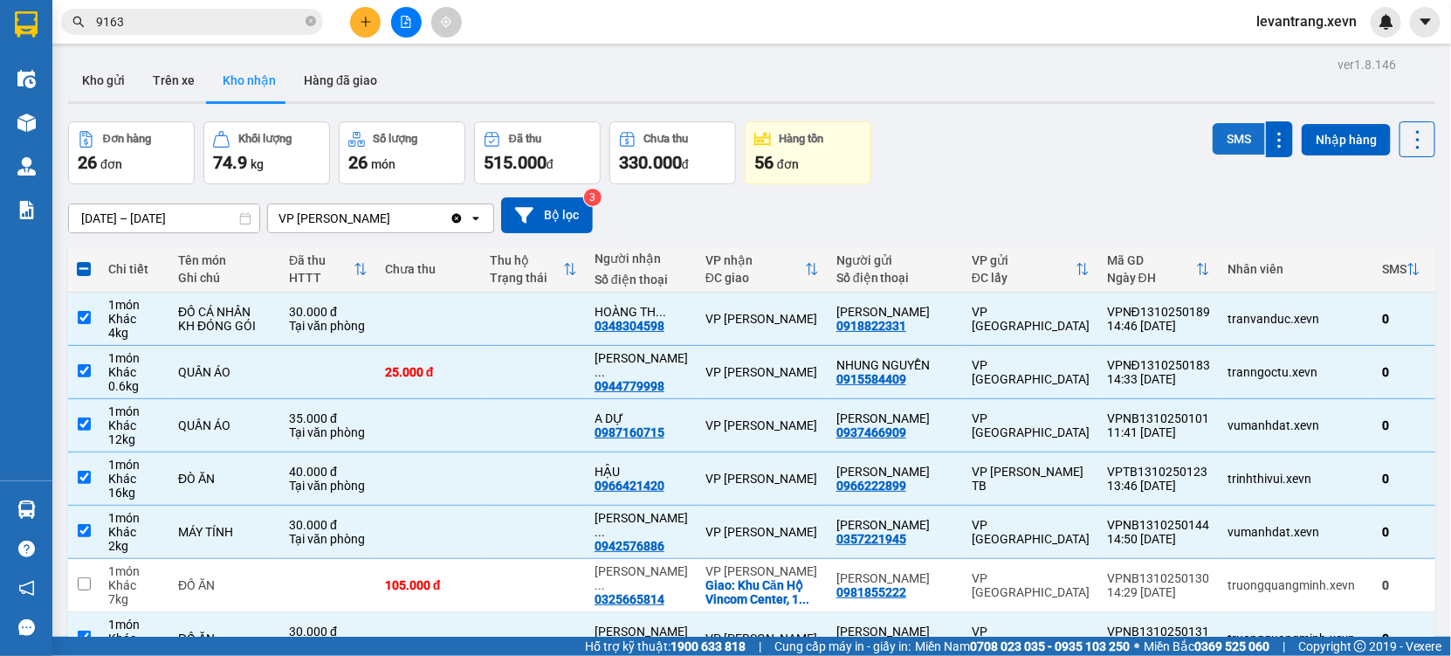
click at [1213, 123] on button "SMS" at bounding box center [1239, 138] width 52 height 31
click at [190, 31] on span "9163" at bounding box center [192, 22] width 262 height 26
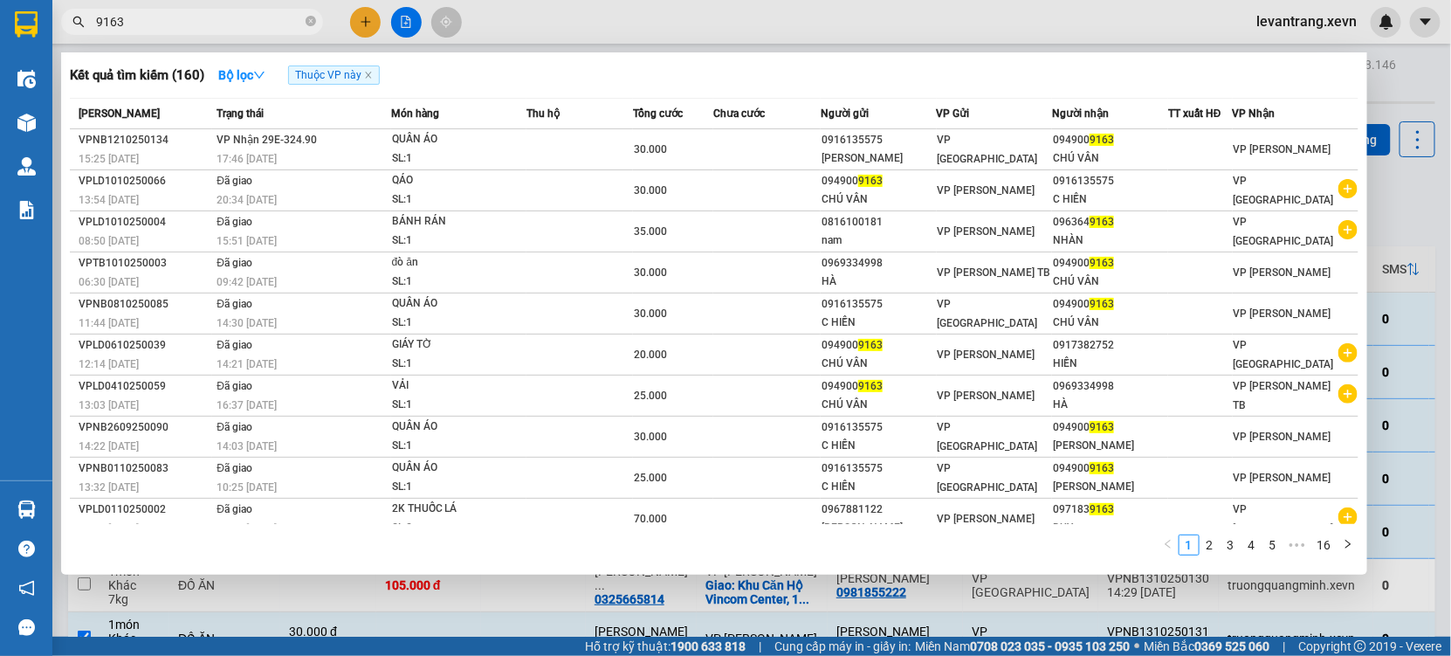
click at [190, 31] on span "9163" at bounding box center [192, 22] width 262 height 26
click at [215, 21] on input "9163" at bounding box center [199, 21] width 206 height 19
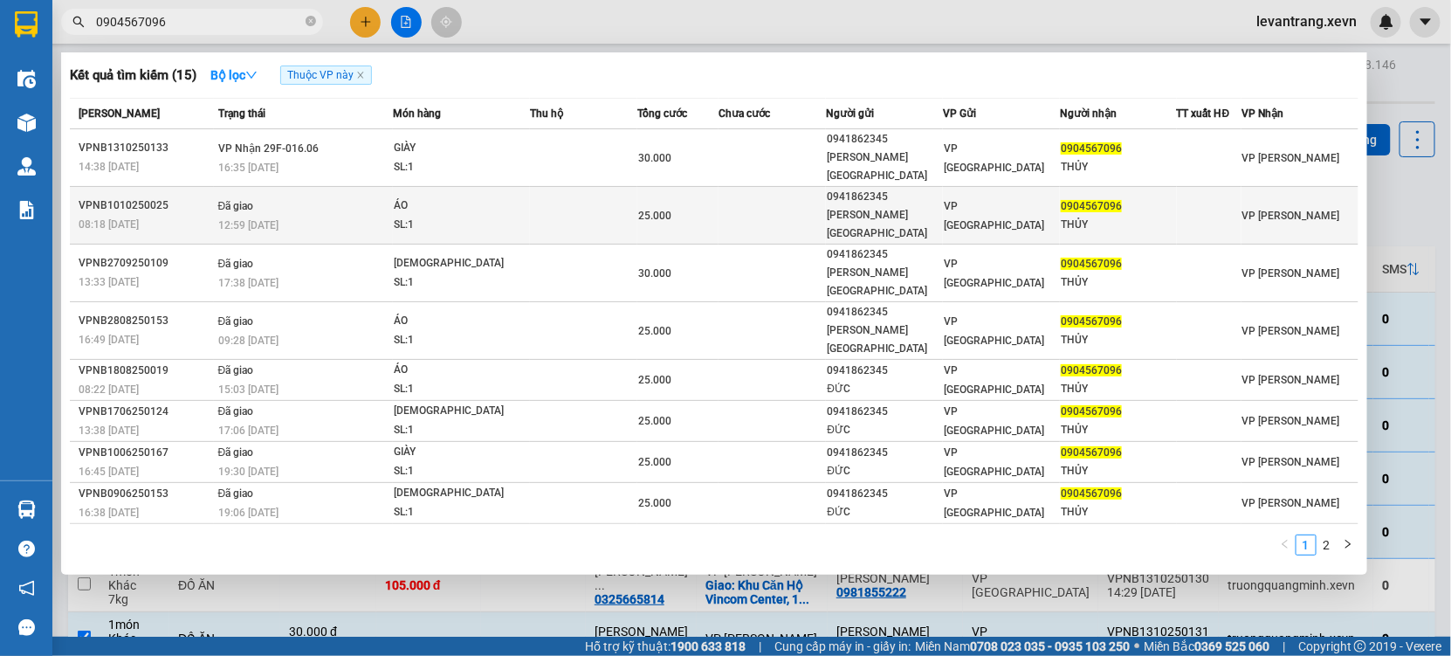
type input "0904567096"
click at [604, 187] on td at bounding box center [583, 216] width 107 height 58
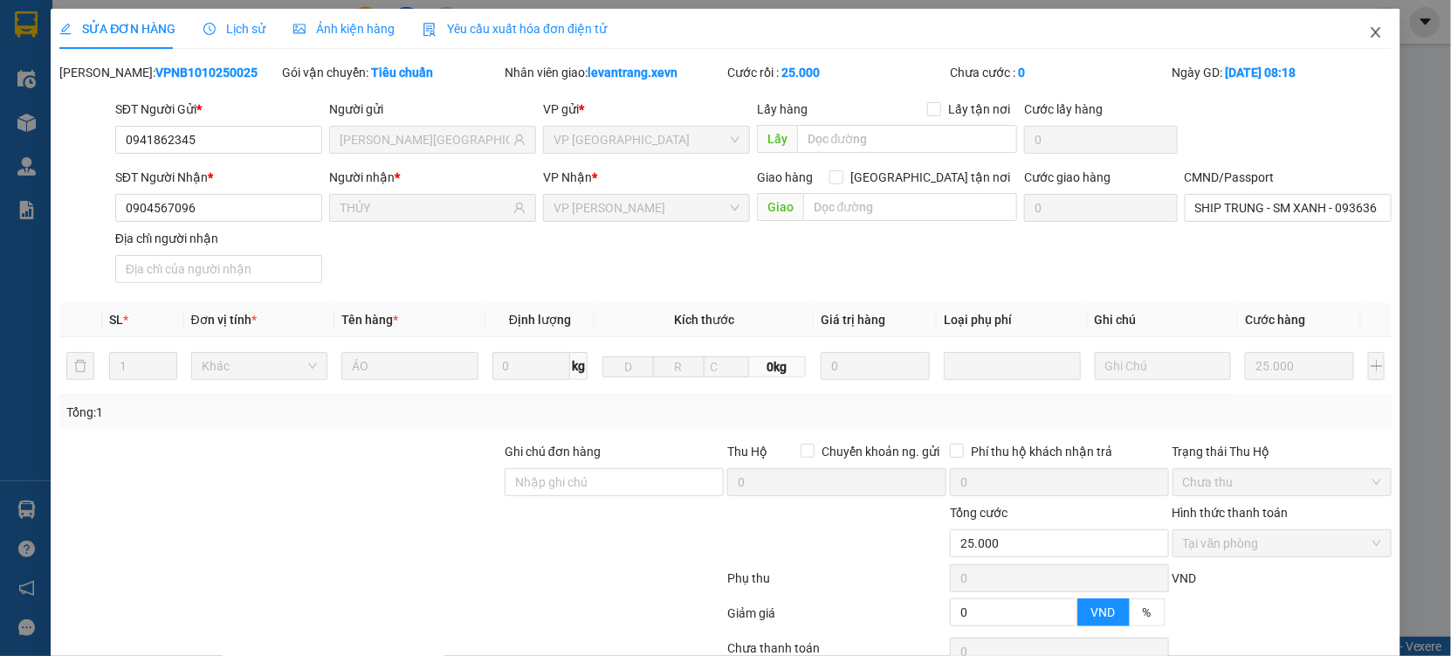
click at [1360, 24] on span "Close" at bounding box center [1376, 33] width 49 height 49
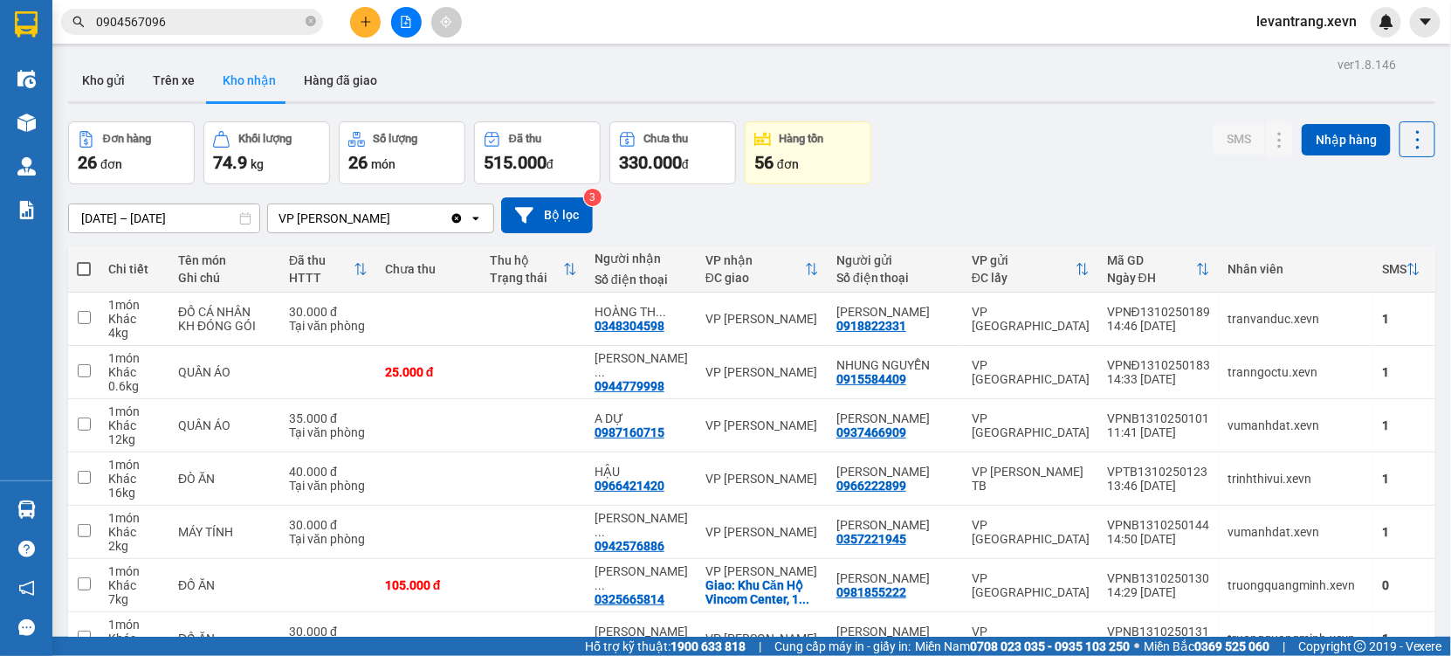
click at [188, 27] on input "0904567096" at bounding box center [199, 21] width 206 height 19
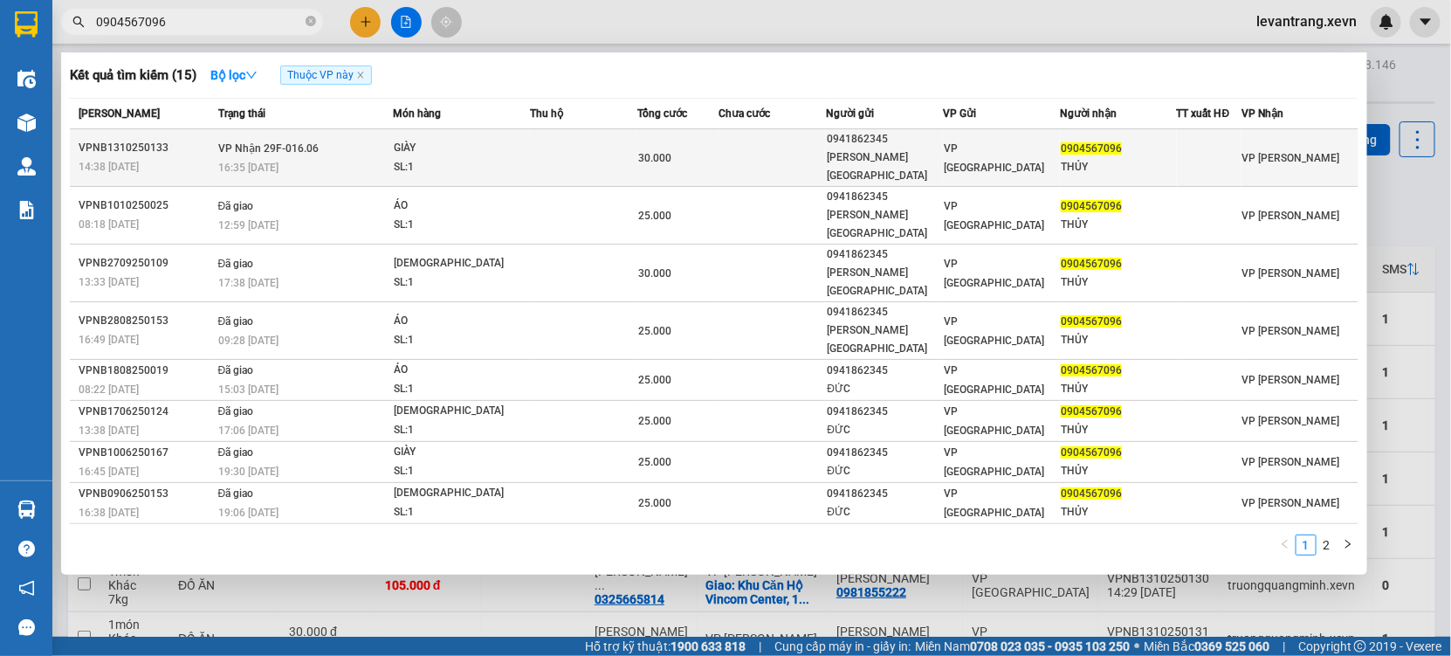
click at [376, 148] on td "VP Nhận 29F-016.06 16:35 - 13/10" at bounding box center [304, 158] width 180 height 58
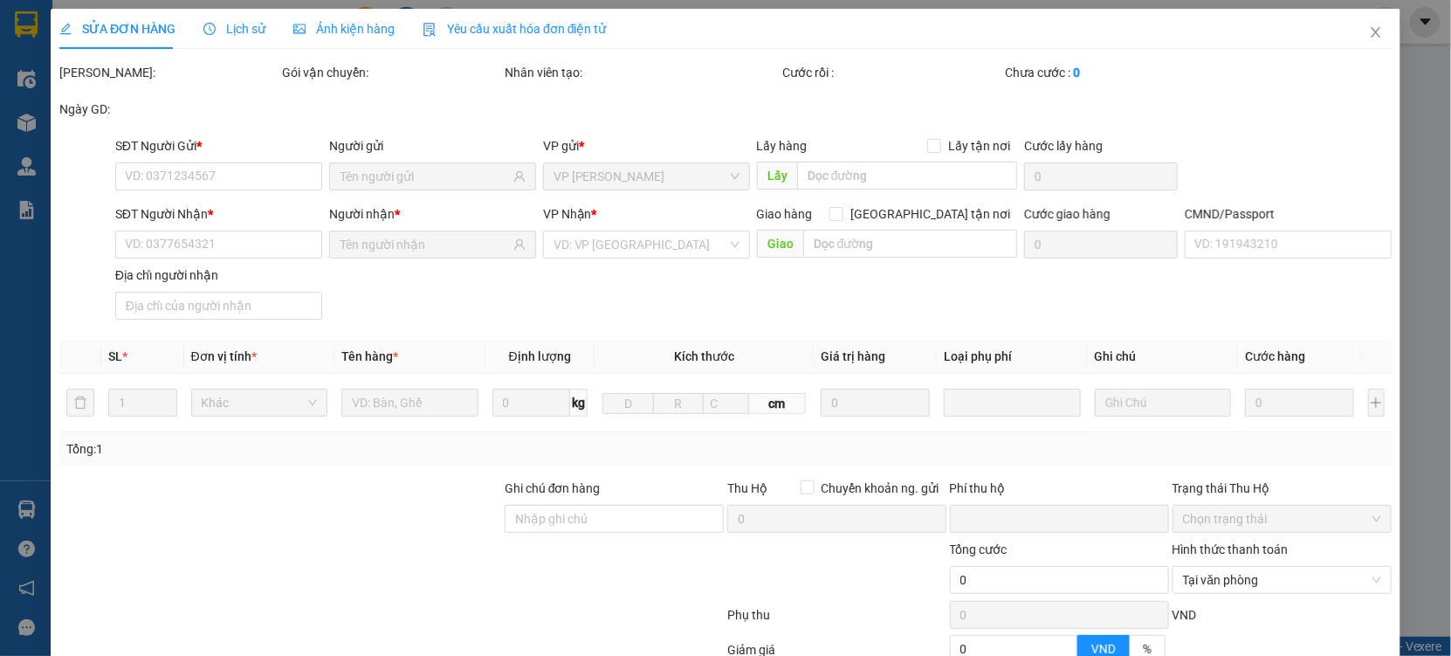
type input "0941862345"
type input "HÀ ANH ĐỨC"
type input "0904567096"
type input "THỦY"
type input "SHIP TRUNG - SM XANH - 0936368663"
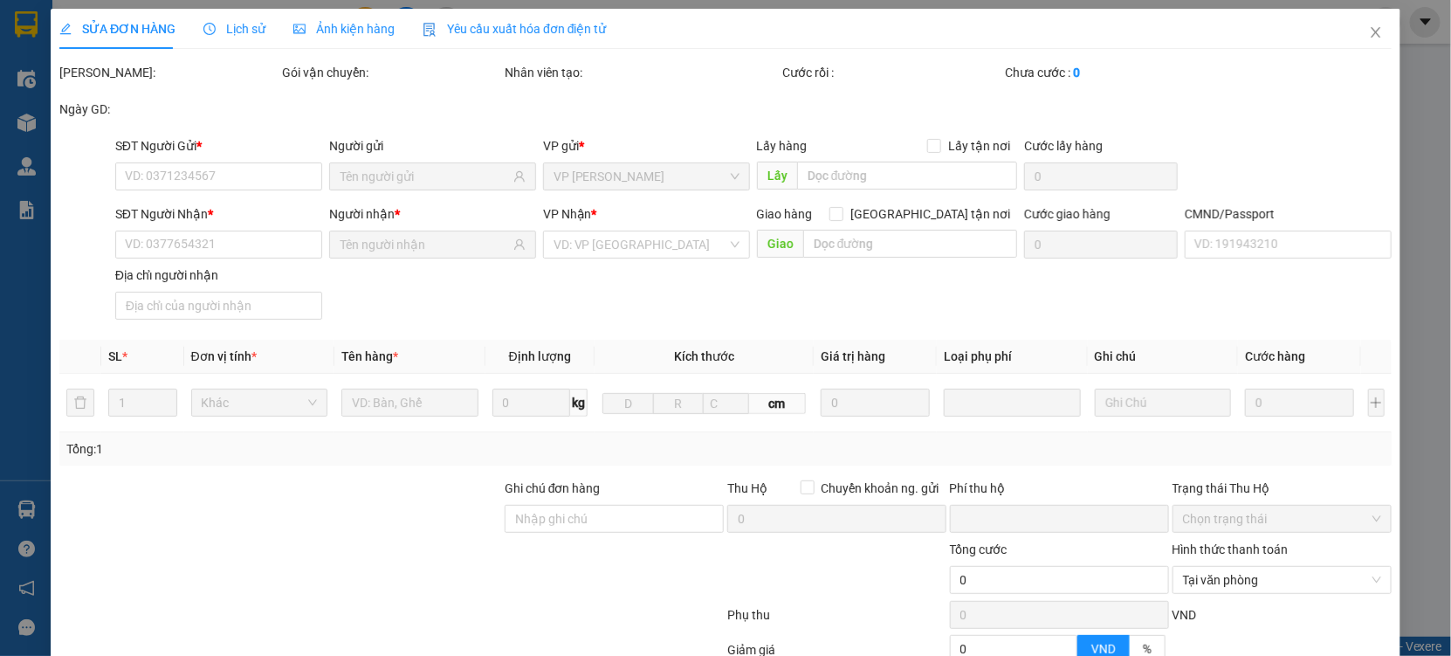
type input "0"
type input "30.000"
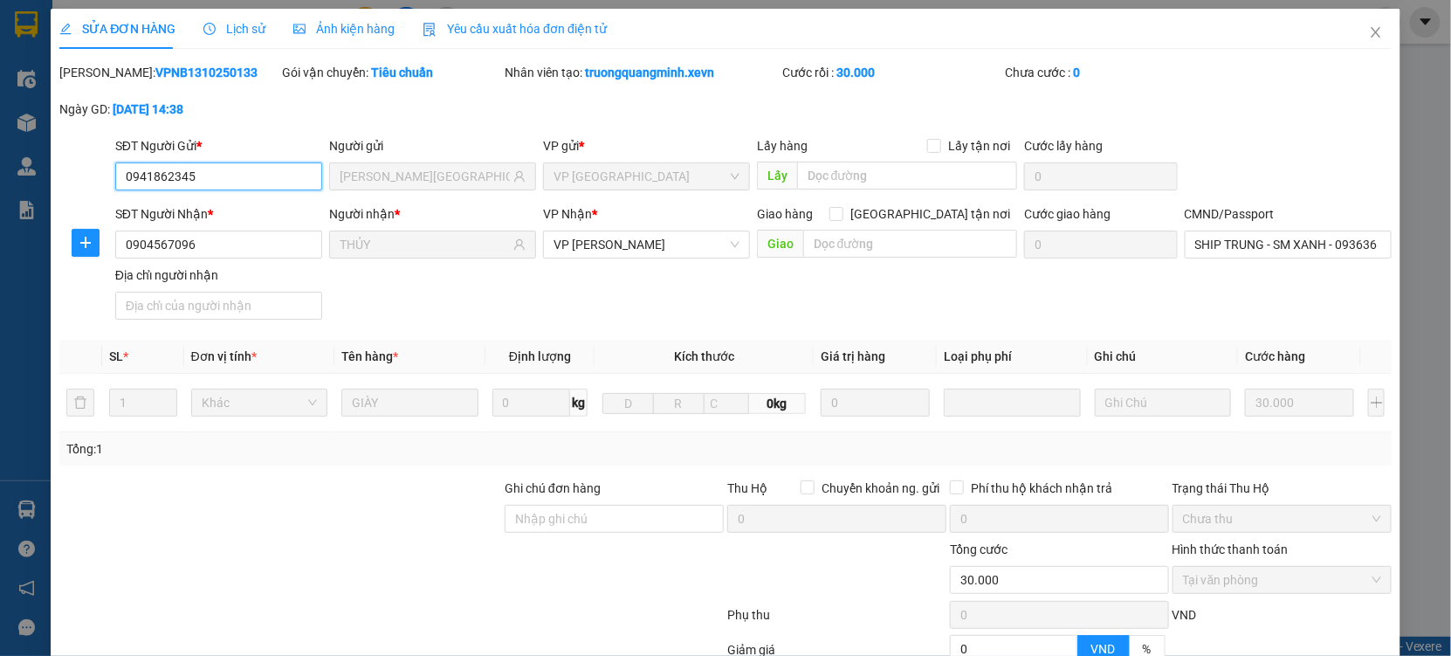
scroll to position [178, 0]
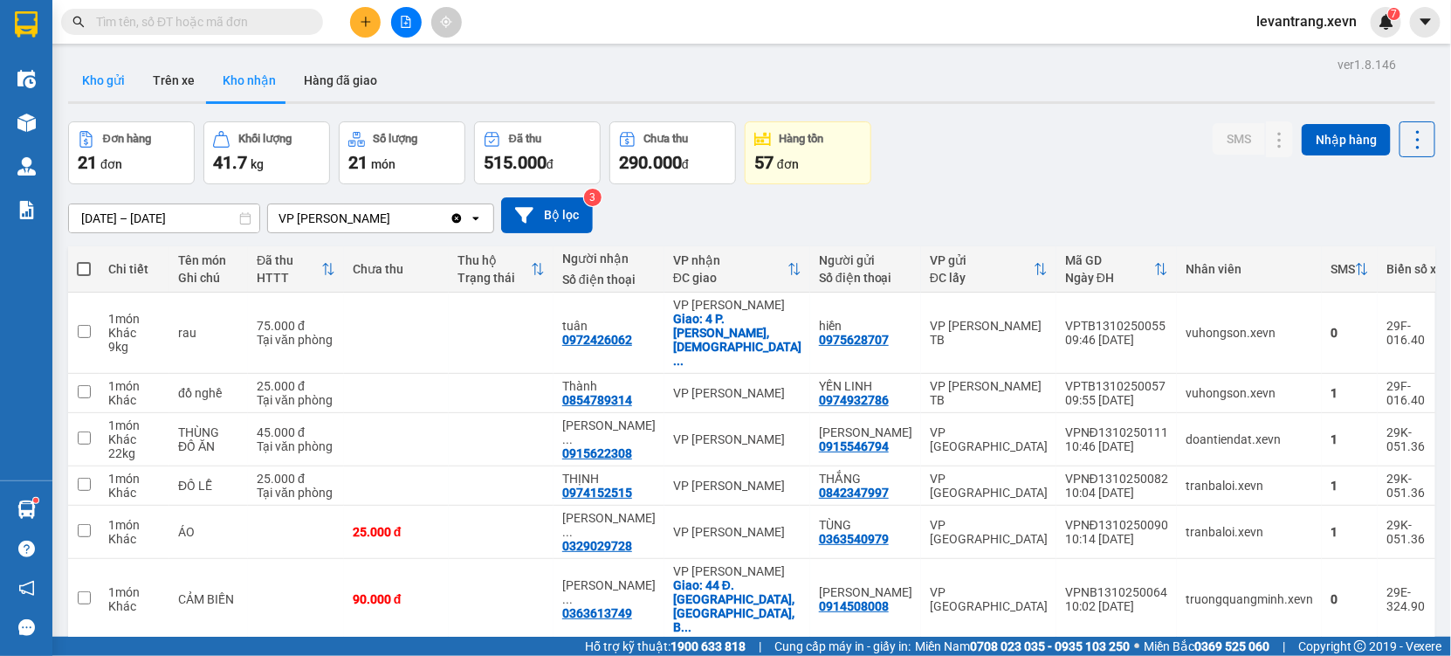
scroll to position [16, 0]
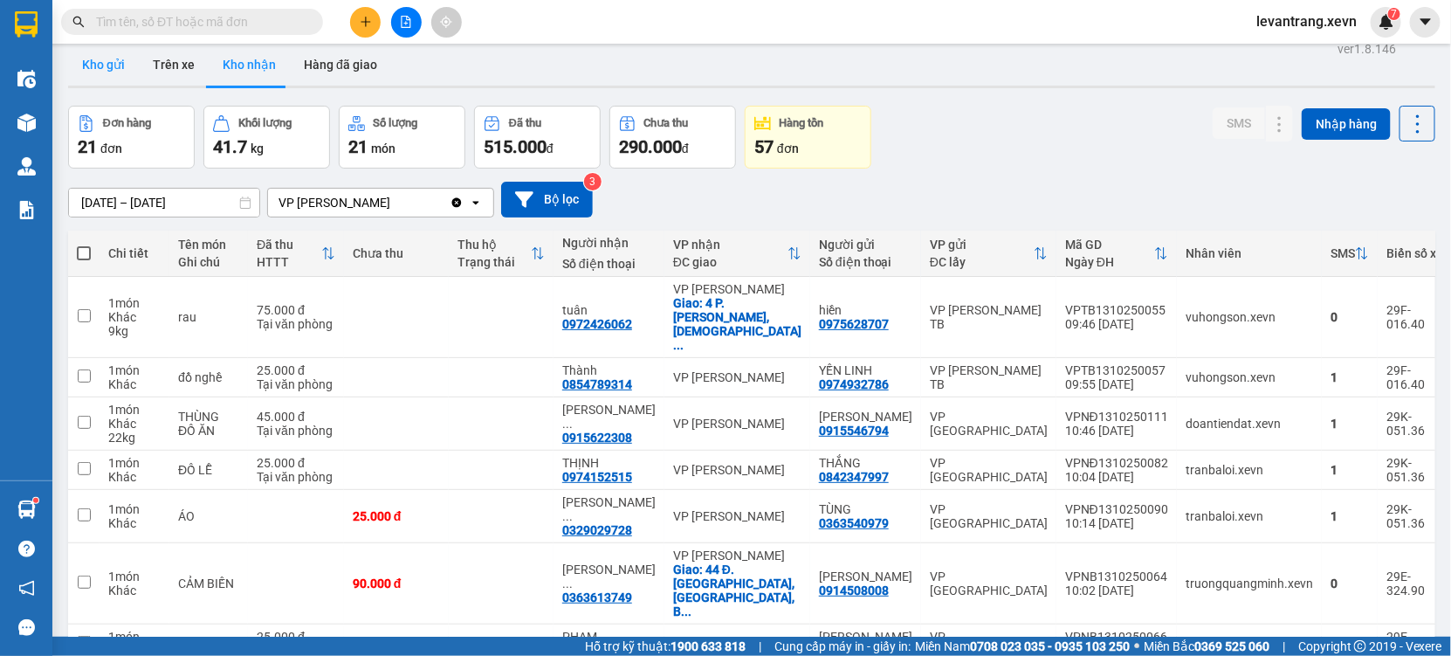
click at [101, 55] on button "Kho gửi" at bounding box center [103, 65] width 71 height 42
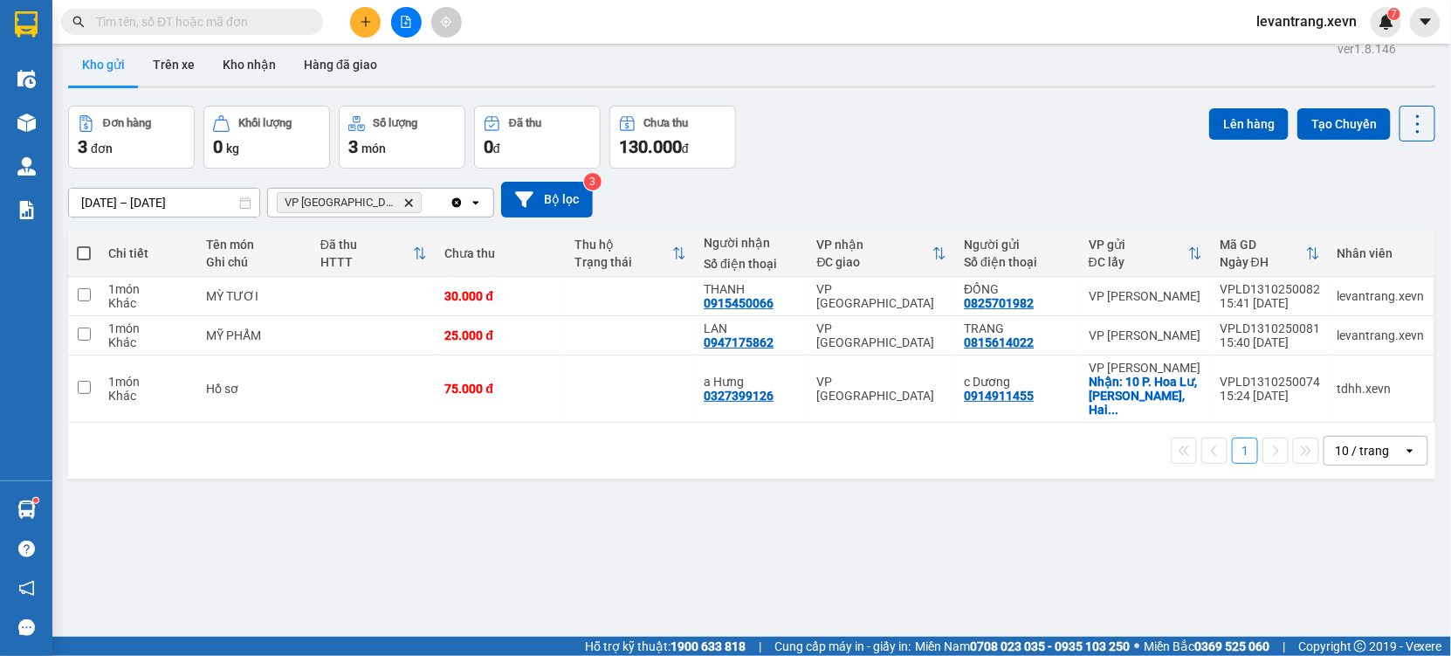
click at [403, 204] on icon "Delete" at bounding box center [408, 202] width 10 height 10
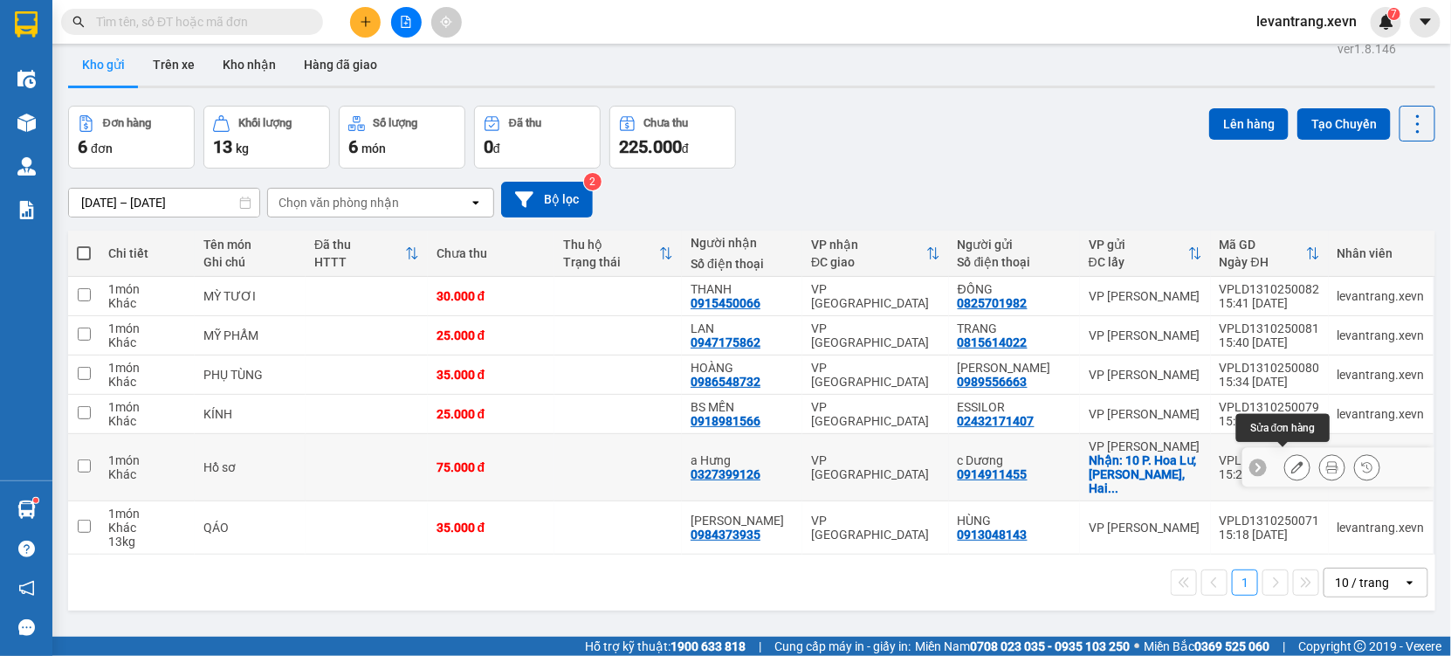
click at [1325, 464] on button at bounding box center [1332, 467] width 24 height 31
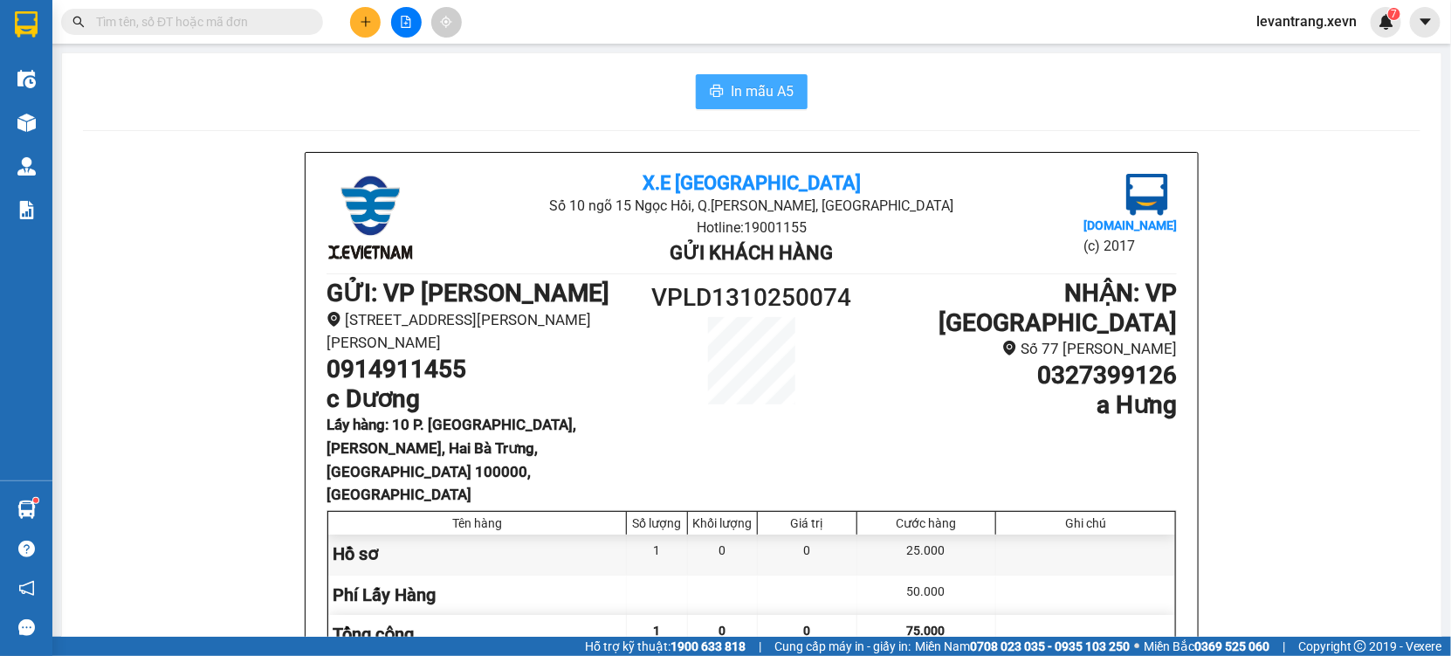
click at [730, 74] on button "In mẫu A5" at bounding box center [752, 91] width 112 height 35
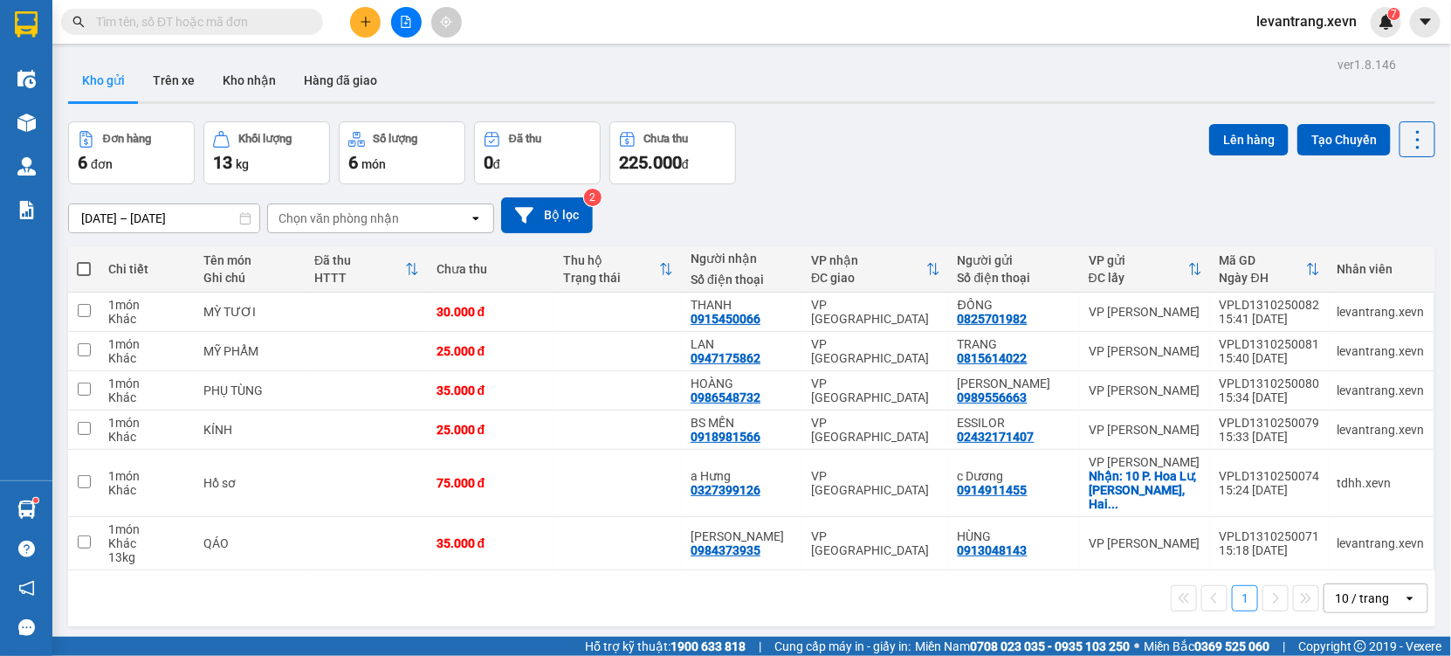
click at [183, 17] on input "text" at bounding box center [199, 21] width 206 height 19
drag, startPoint x: 183, startPoint y: 17, endPoint x: 248, endPoint y: 1, distance: 67.6
click at [189, 14] on input "text" at bounding box center [199, 21] width 206 height 19
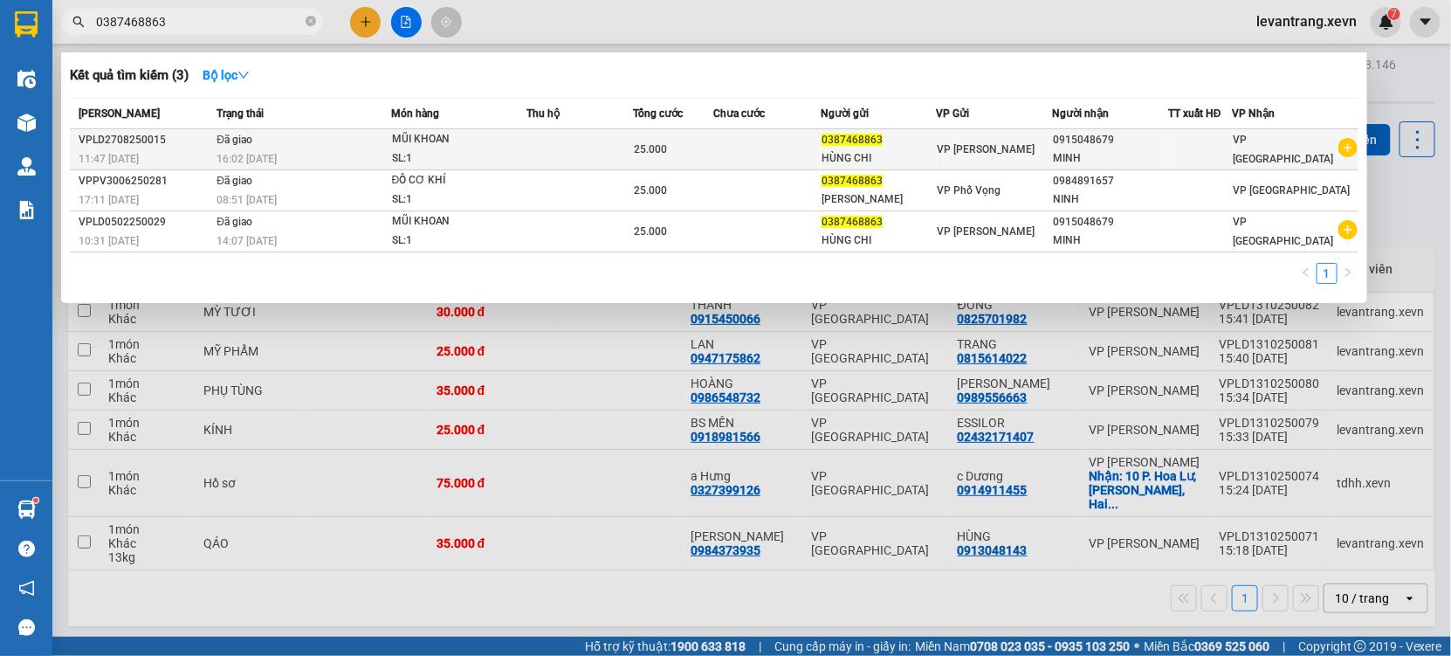
type input "0387468863"
click at [1343, 154] on icon "plus-circle" at bounding box center [1348, 147] width 19 height 19
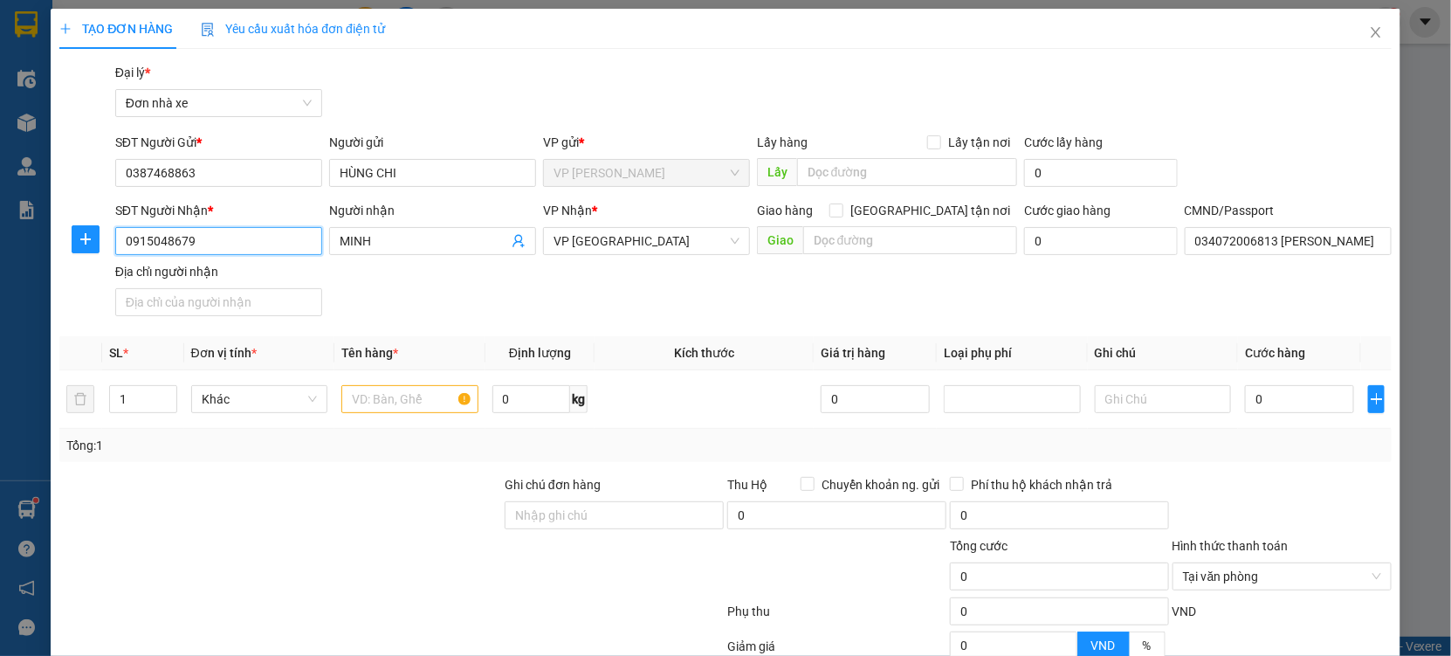
click at [246, 251] on input "0915048679" at bounding box center [218, 241] width 207 height 28
type input "0343327918"
click at [217, 279] on div "0343327918 - TÚ" at bounding box center [217, 275] width 184 height 19
type input "TÚ"
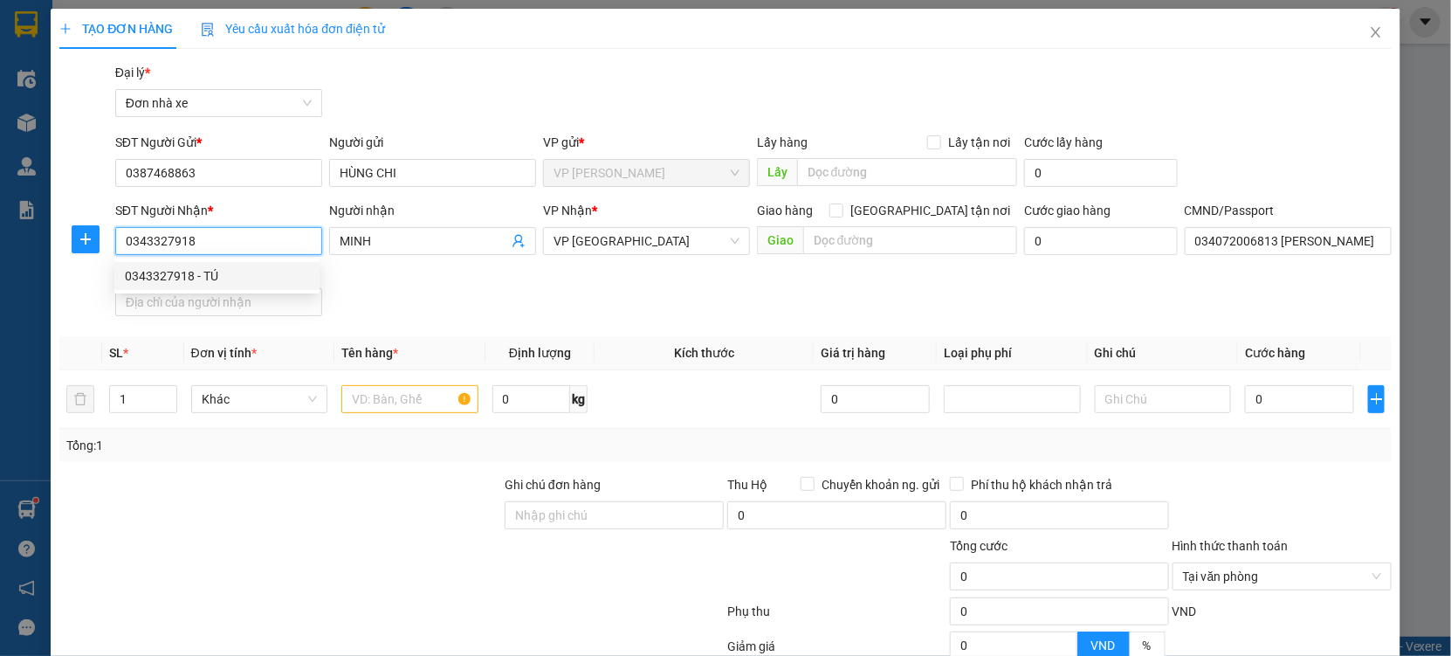
type input "037093004290 ĐINH NGỌC TÚ"
type input "0343327918"
click at [391, 402] on input "text" at bounding box center [409, 399] width 137 height 28
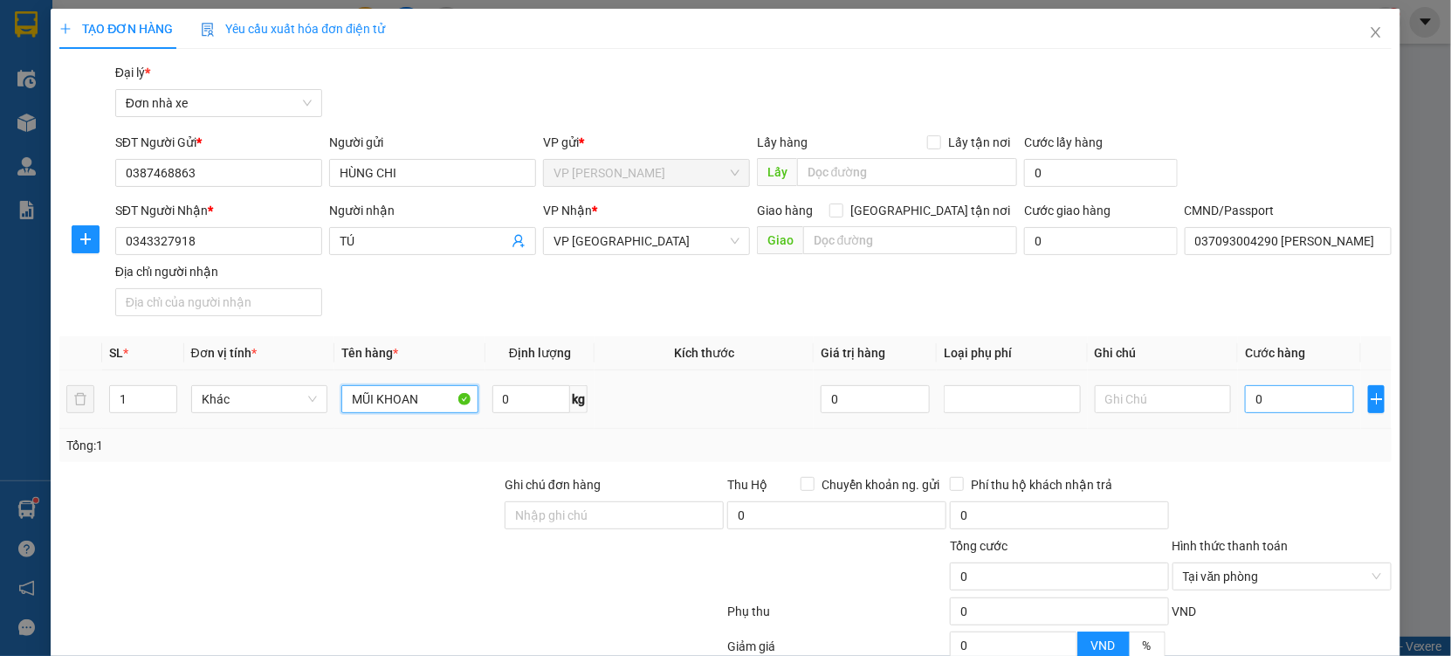
type input "MŨI KHOAN"
click at [1278, 385] on input "0" at bounding box center [1299, 399] width 109 height 28
type input "2"
type input "25"
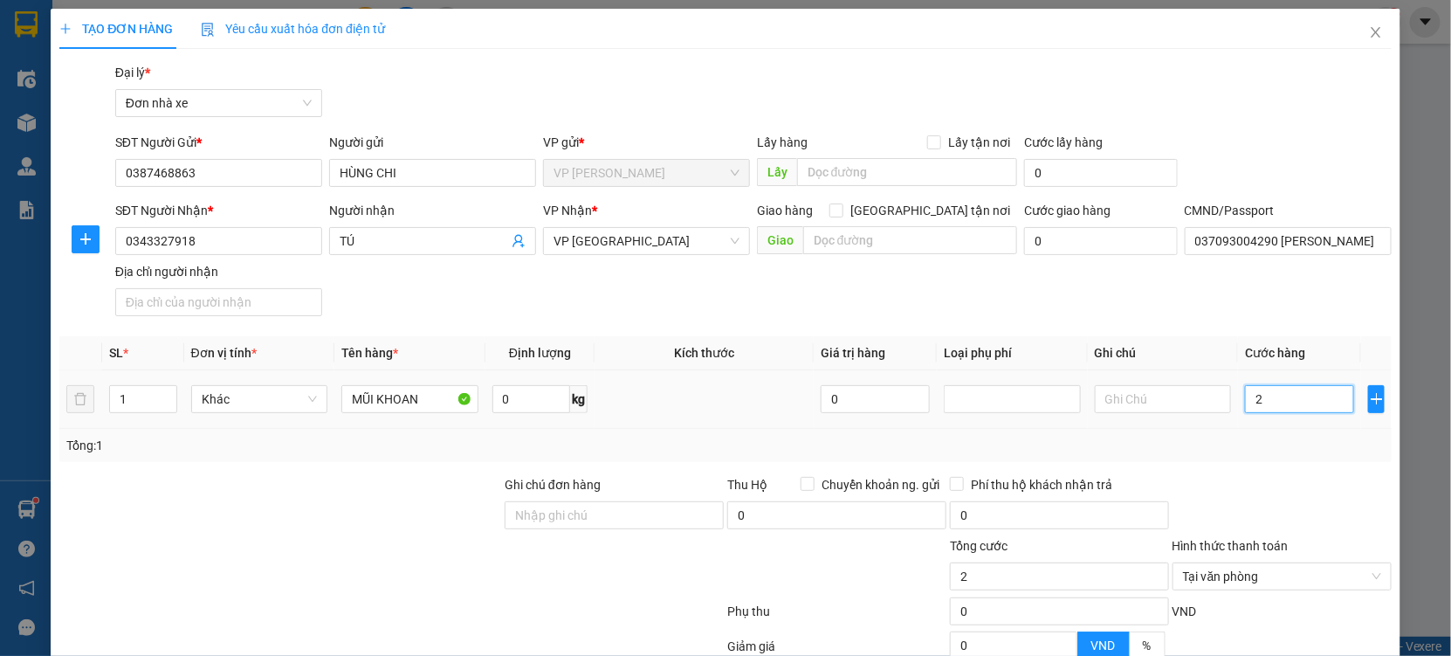
type input "25"
type input "25.000"
click at [1259, 472] on div "Transit Pickup Surcharge Ids Transit Deliver Surcharge Ids Transit Deliver Surc…" at bounding box center [725, 430] width 1333 height 734
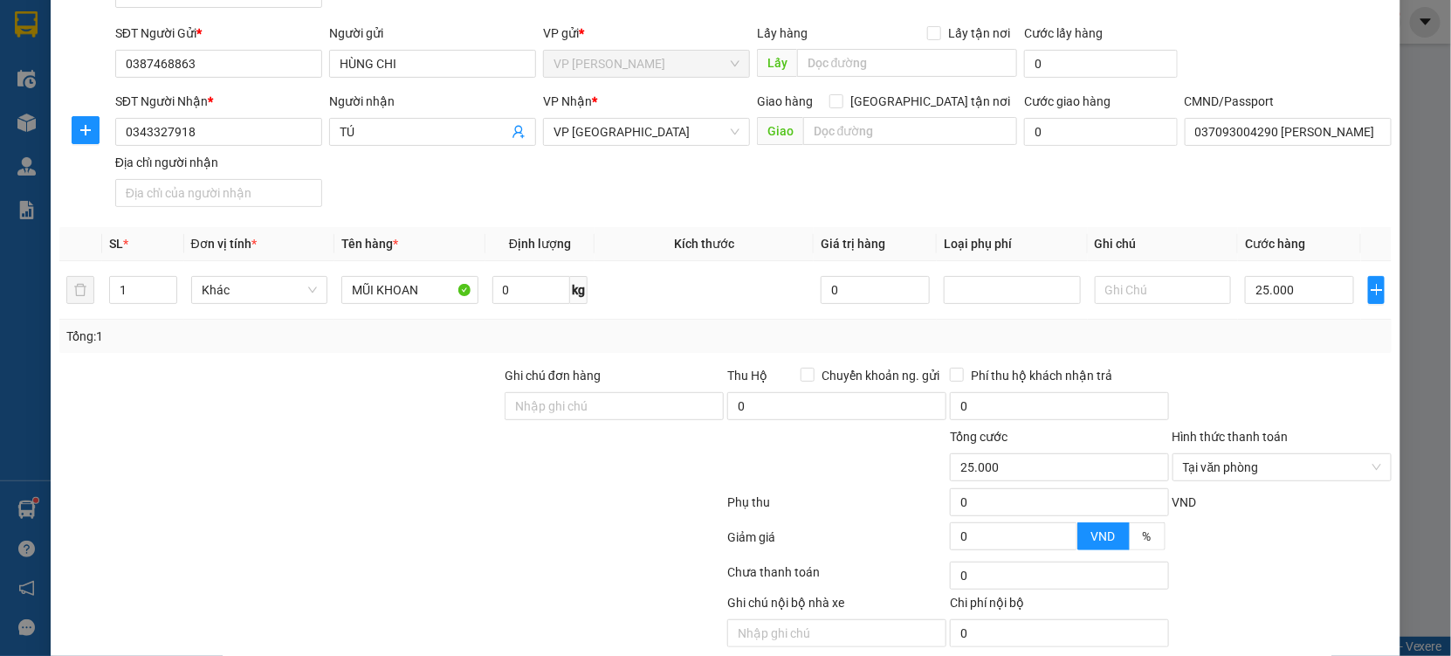
scroll to position [175, 0]
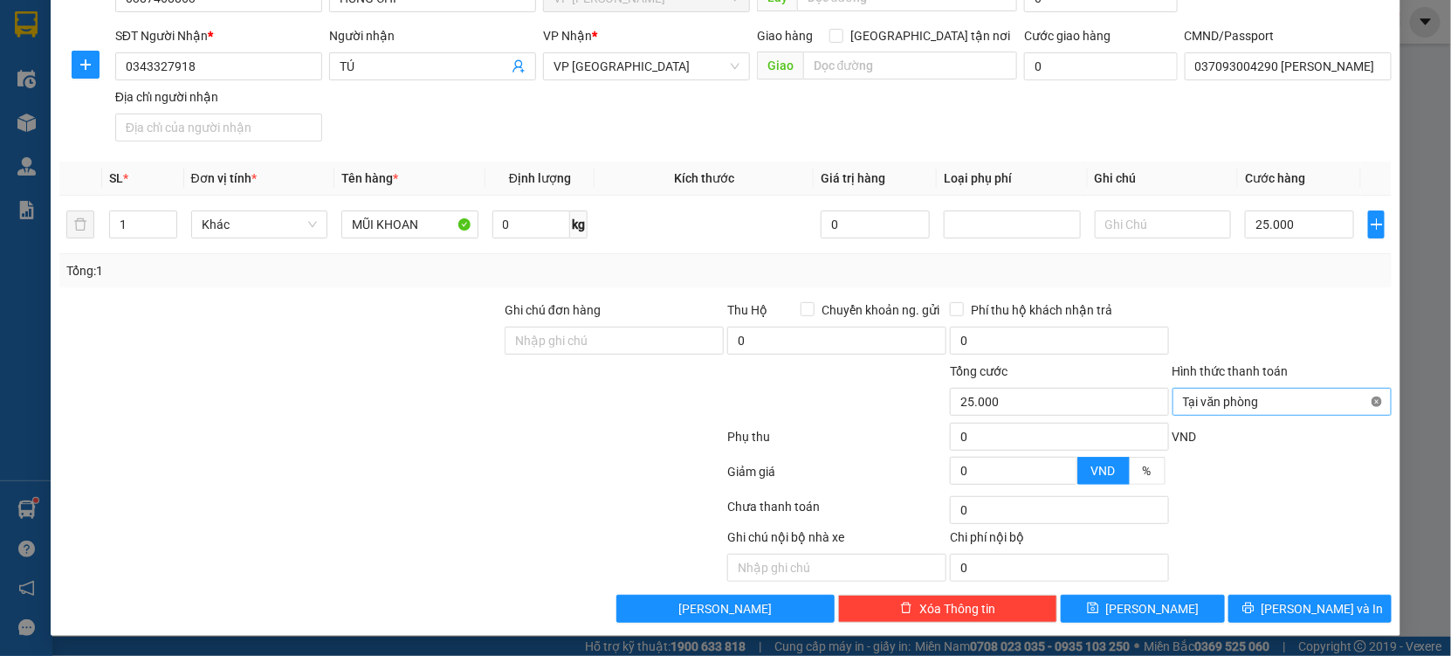
type input "25.000"
drag, startPoint x: 1362, startPoint y: 402, endPoint x: 1356, endPoint y: 368, distance: 34.6
drag, startPoint x: 1307, startPoint y: 289, endPoint x: 1334, endPoint y: 509, distance: 221.7
click at [1317, 337] on div "Transit Pickup Surcharge Ids Transit Deliver Surcharge Ids Transit Deliver Surc…" at bounding box center [725, 255] width 1333 height 734
click at [1296, 616] on span "[PERSON_NAME] và In" at bounding box center [1323, 608] width 122 height 19
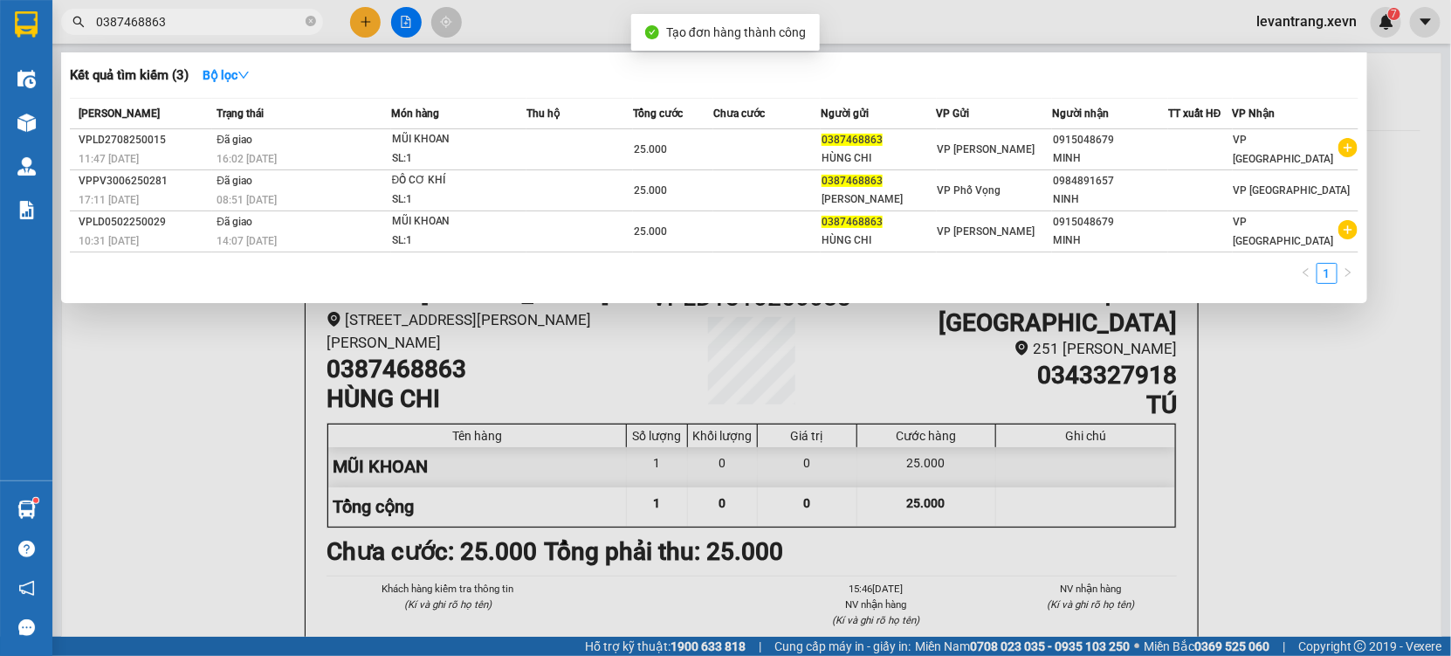
drag, startPoint x: 875, startPoint y: 552, endPoint x: 857, endPoint y: 492, distance: 62.1
click at [864, 513] on div at bounding box center [725, 328] width 1451 height 656
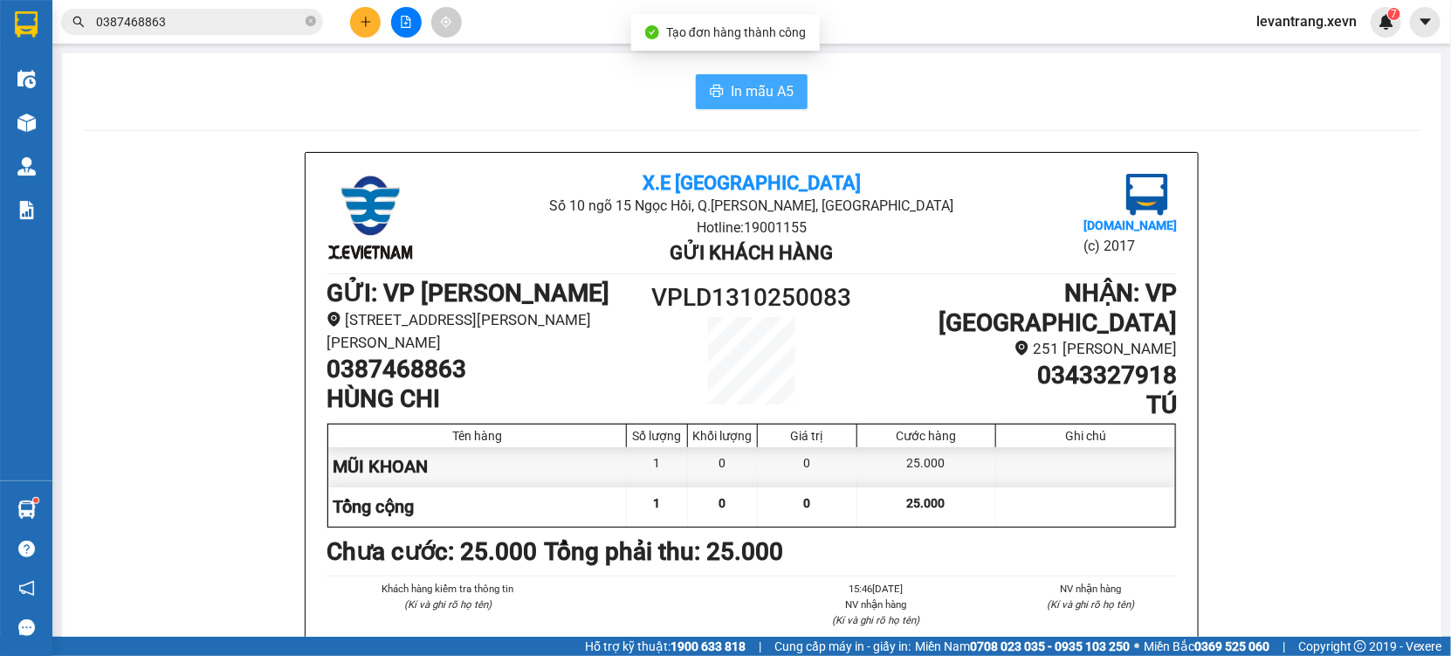
click at [733, 87] on span "In mẫu A5" at bounding box center [762, 91] width 63 height 22
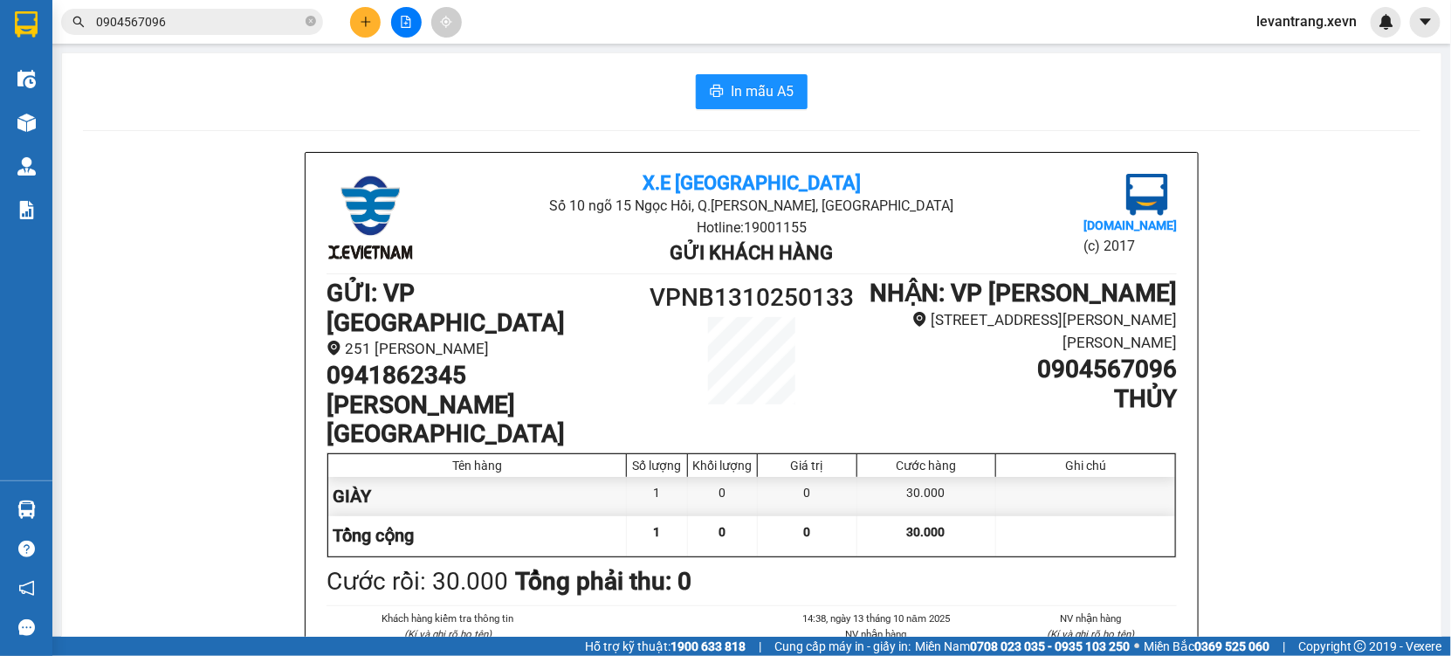
click at [196, 25] on input "0904567096" at bounding box center [199, 21] width 206 height 19
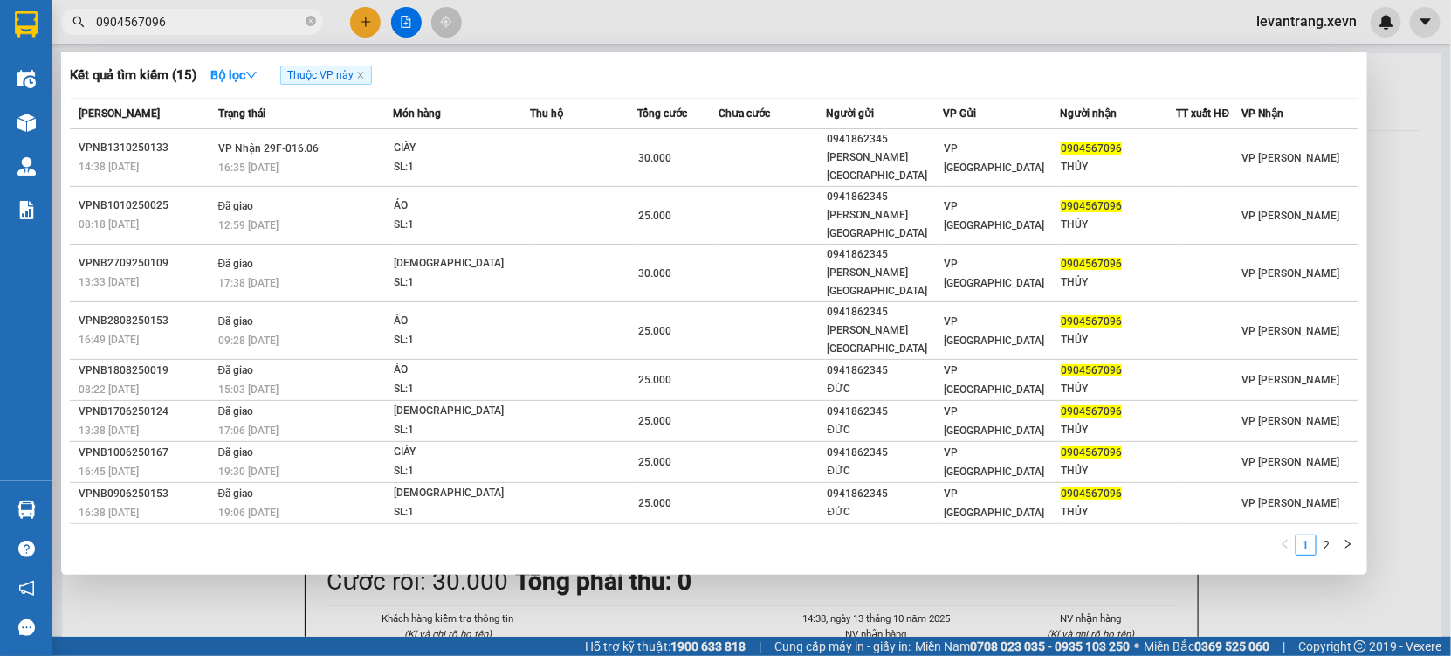
click at [196, 25] on input "0904567096" at bounding box center [199, 21] width 206 height 19
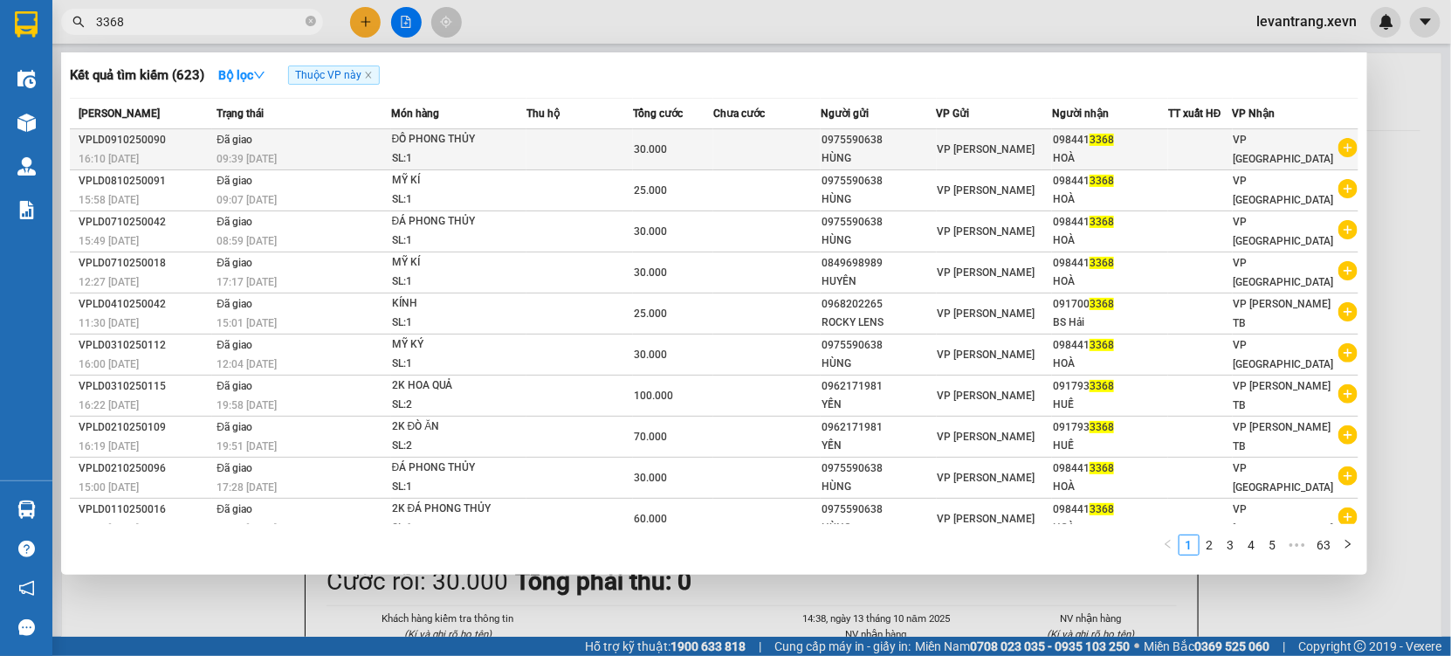
type input "3368"
click at [1339, 150] on icon "plus-circle" at bounding box center [1348, 147] width 19 height 19
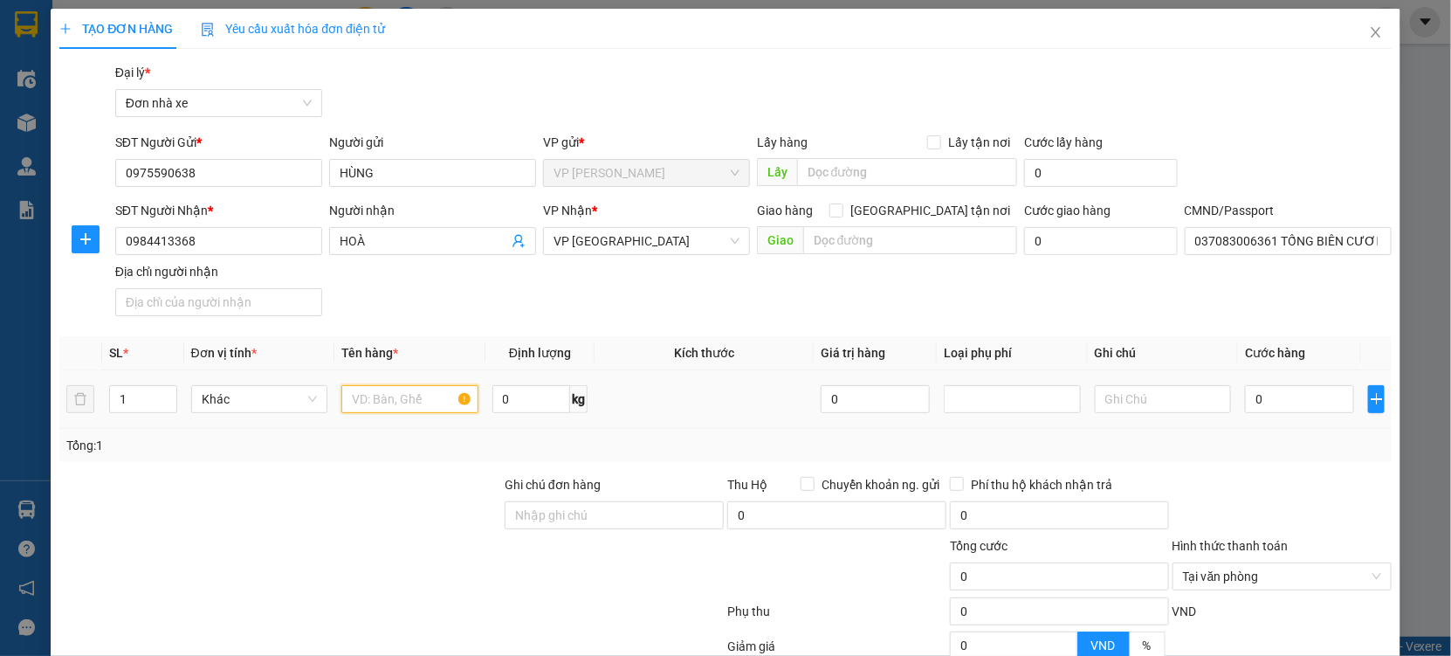
click at [383, 403] on input "text" at bounding box center [409, 399] width 137 height 28
type input "MỸ KÝ"
type input "7"
click at [1260, 395] on input "0" at bounding box center [1299, 399] width 109 height 28
type input "3"
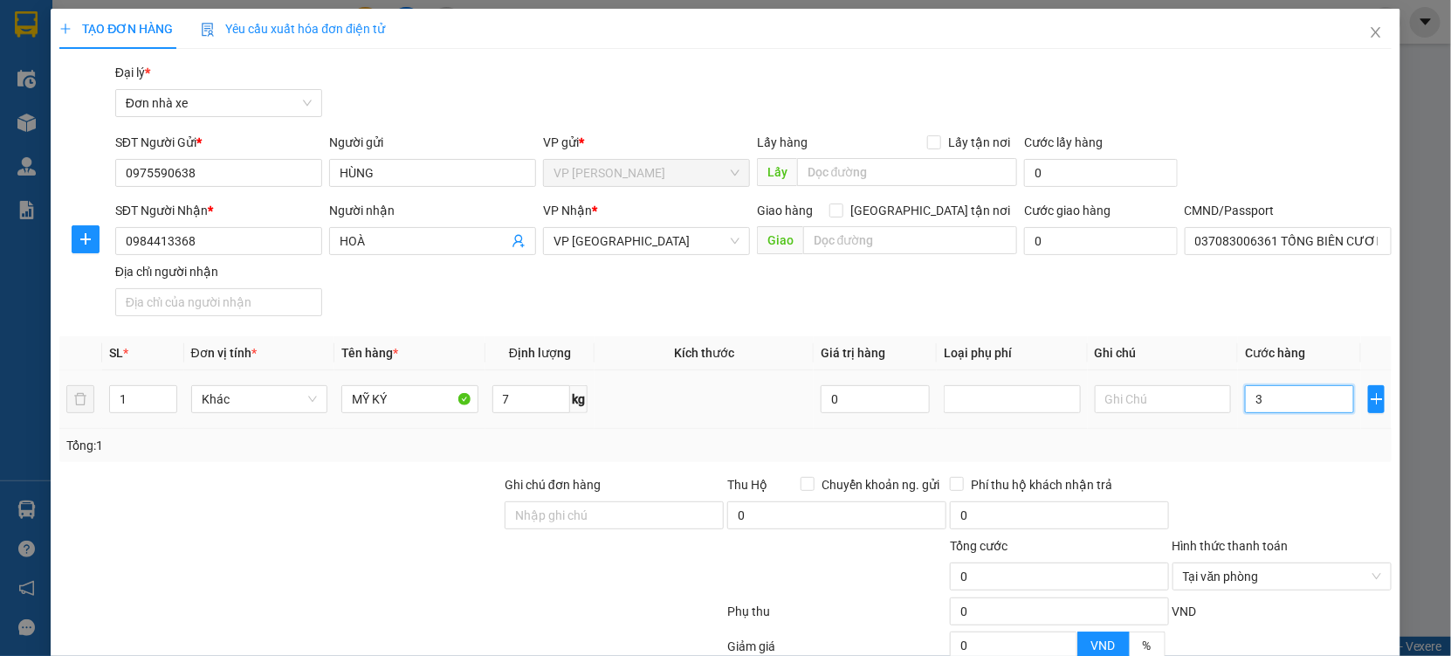
type input "3"
type input "30"
type input "30.000"
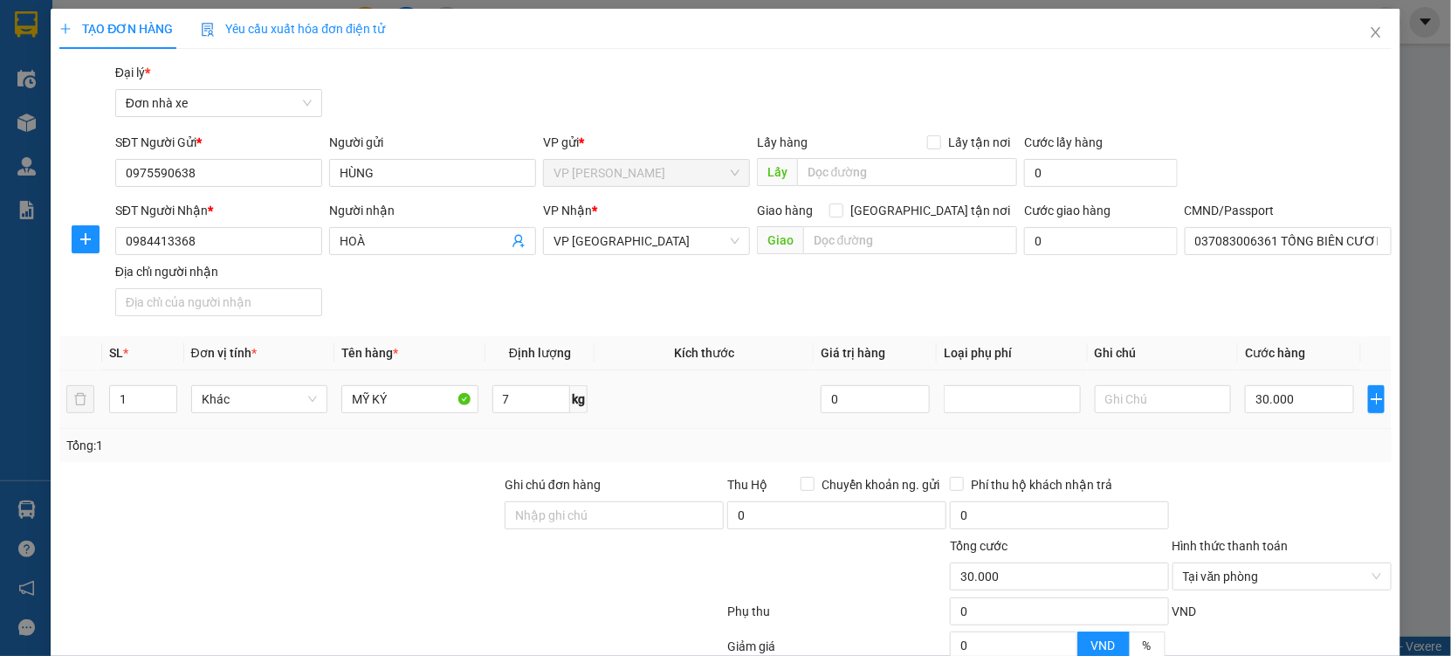
click at [1277, 486] on div at bounding box center [1282, 505] width 223 height 61
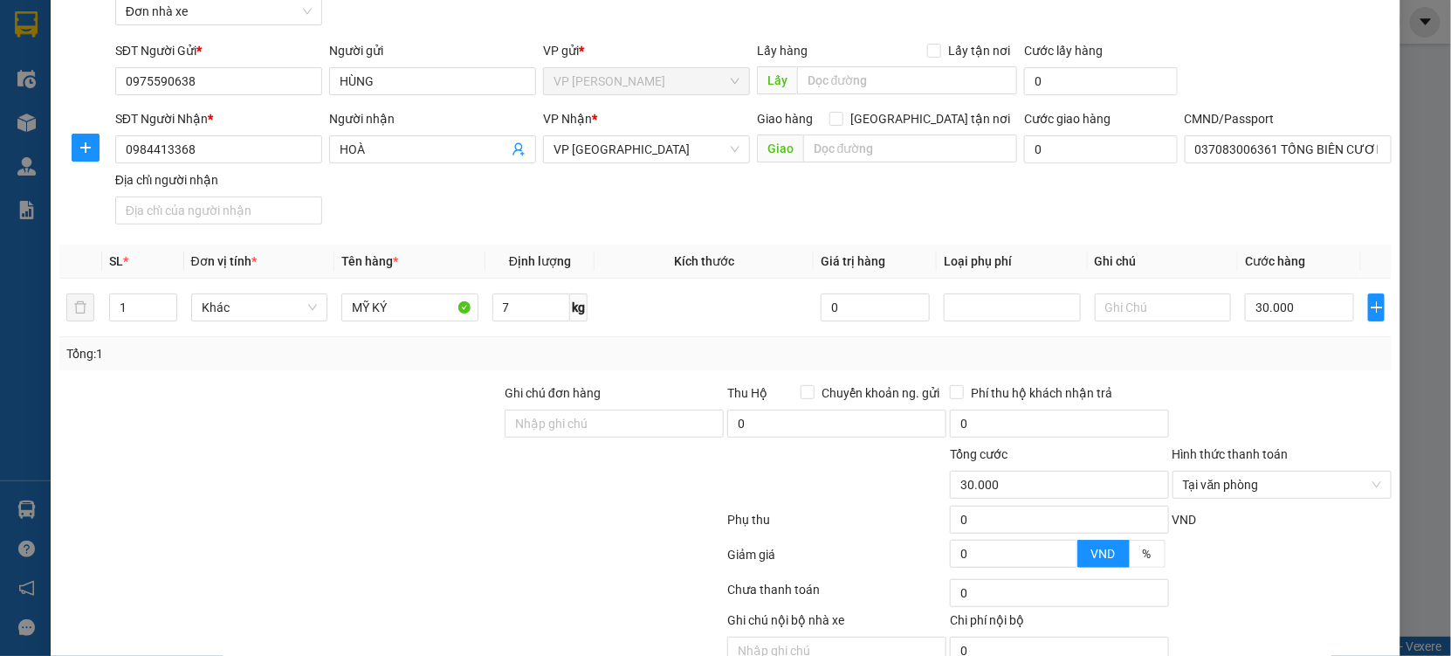
scroll to position [175, 0]
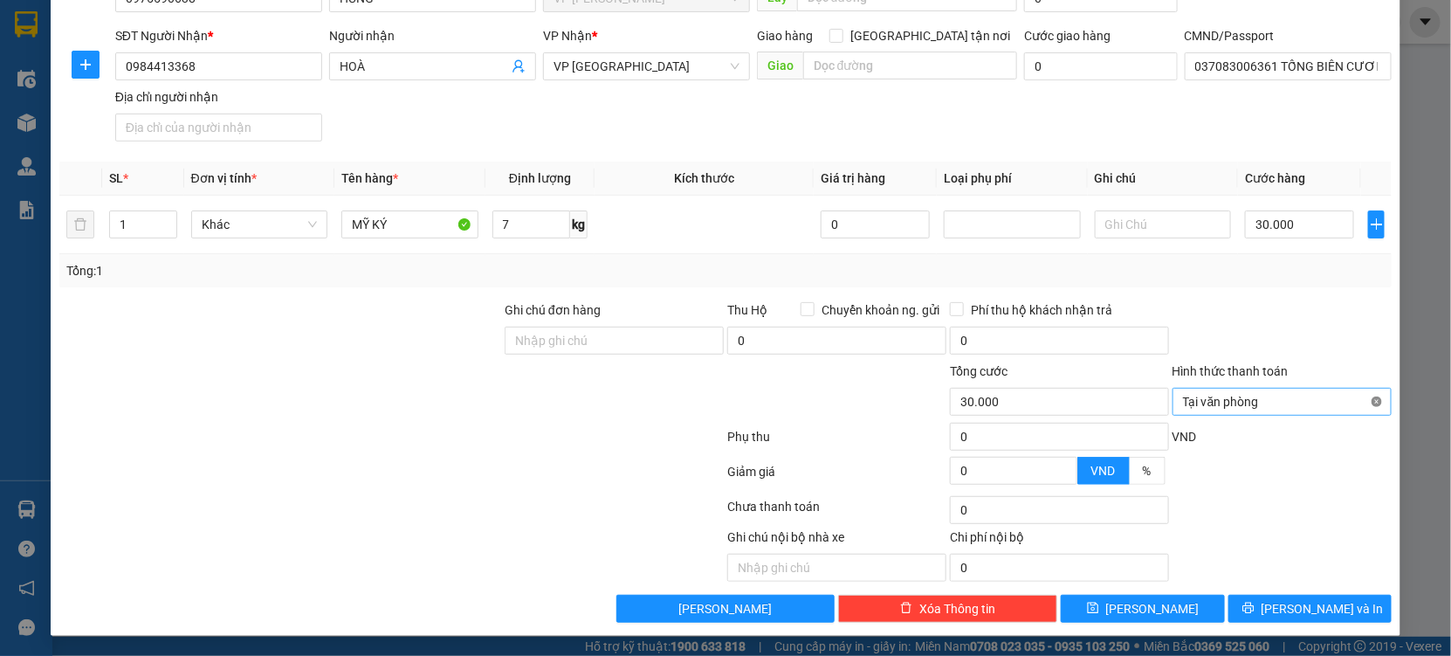
type input "30.000"
drag, startPoint x: 1331, startPoint y: 330, endPoint x: 1319, endPoint y: 563, distance: 233.4
click at [1330, 358] on div at bounding box center [1282, 330] width 223 height 61
click at [1305, 599] on span "Lưu và In" at bounding box center [1323, 608] width 122 height 19
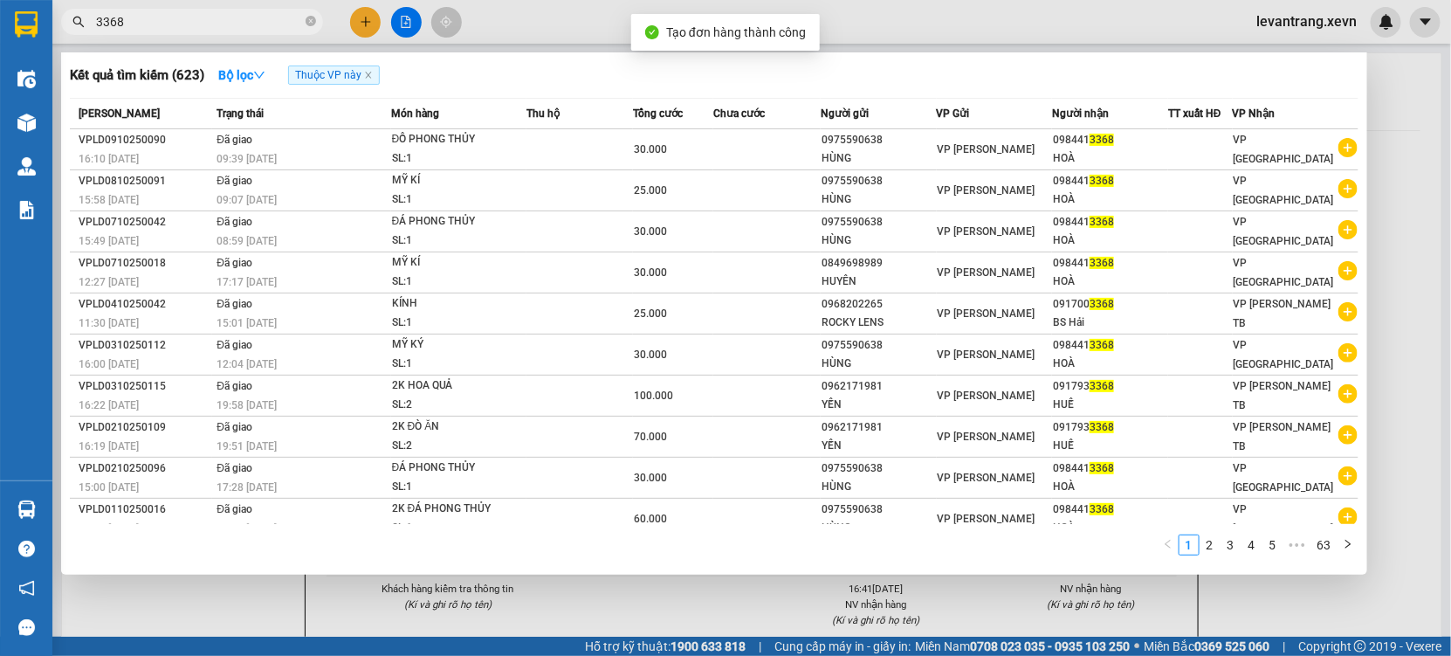
click at [564, 612] on div at bounding box center [725, 328] width 1451 height 656
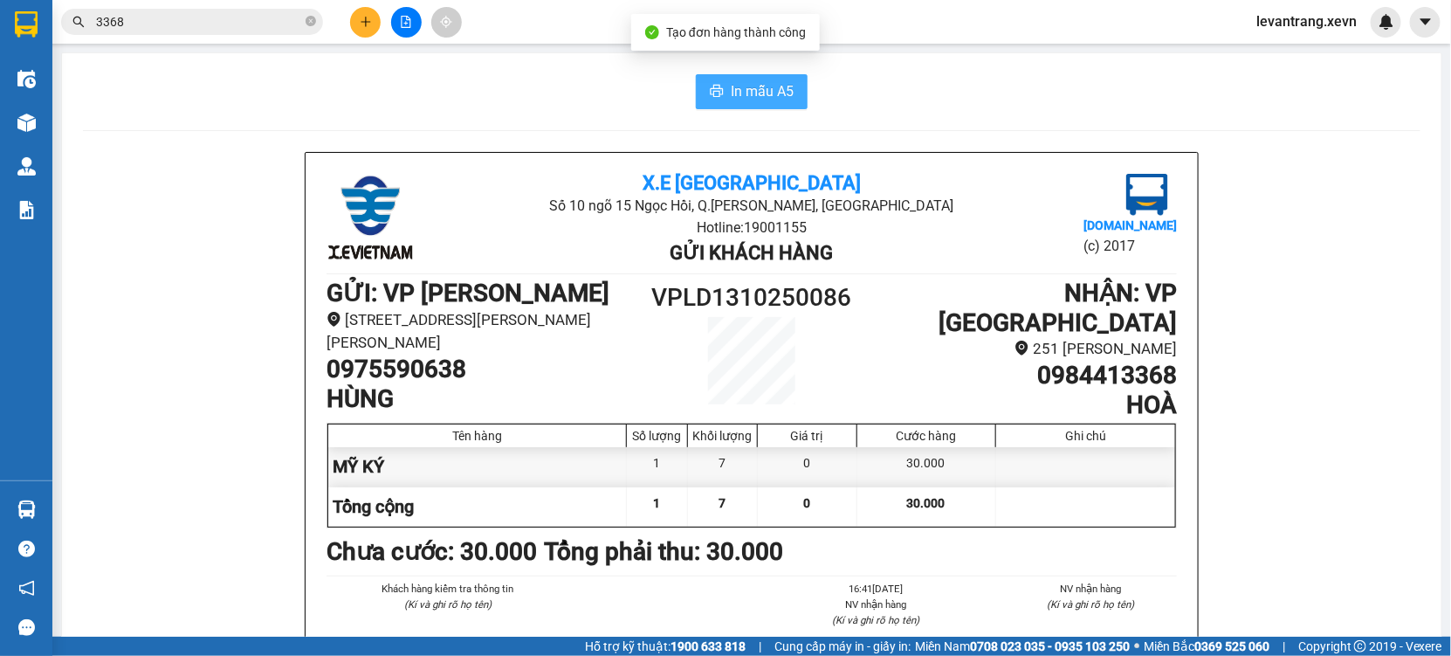
click at [735, 86] on span "In mẫu A5" at bounding box center [762, 91] width 63 height 22
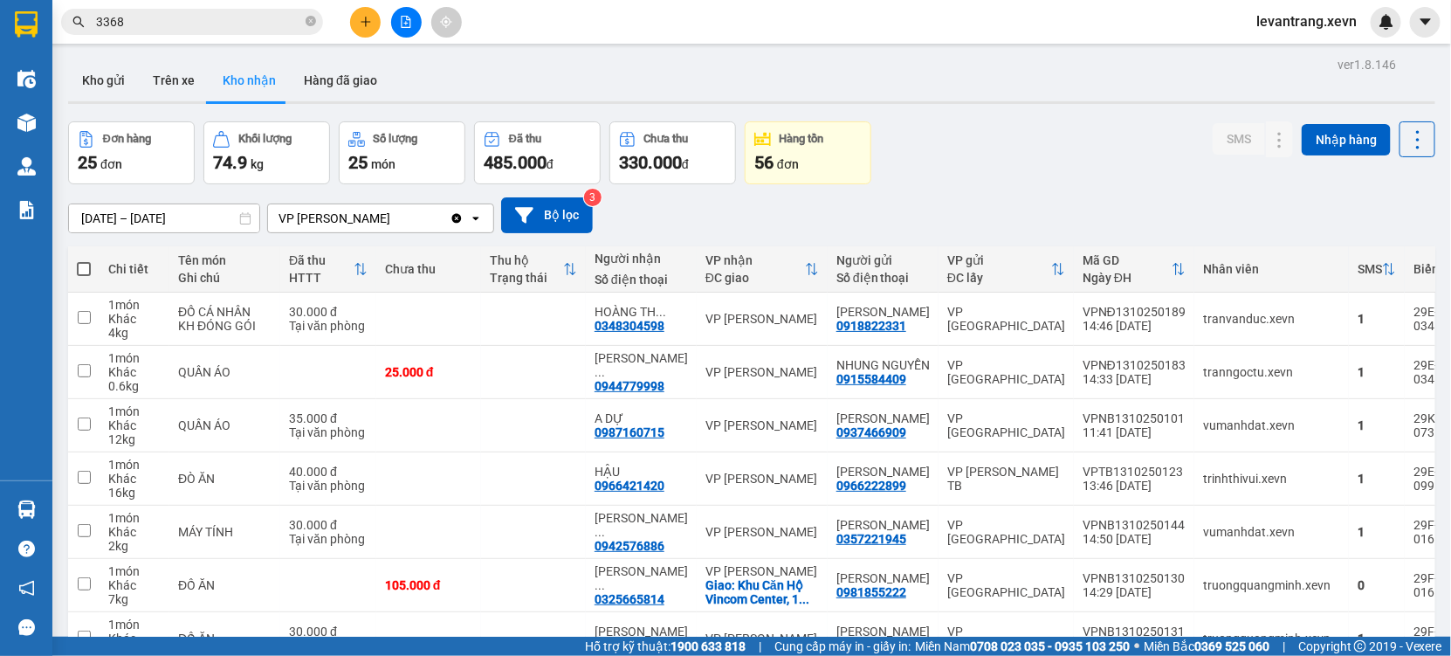
click at [146, 17] on input "3368" at bounding box center [199, 21] width 206 height 19
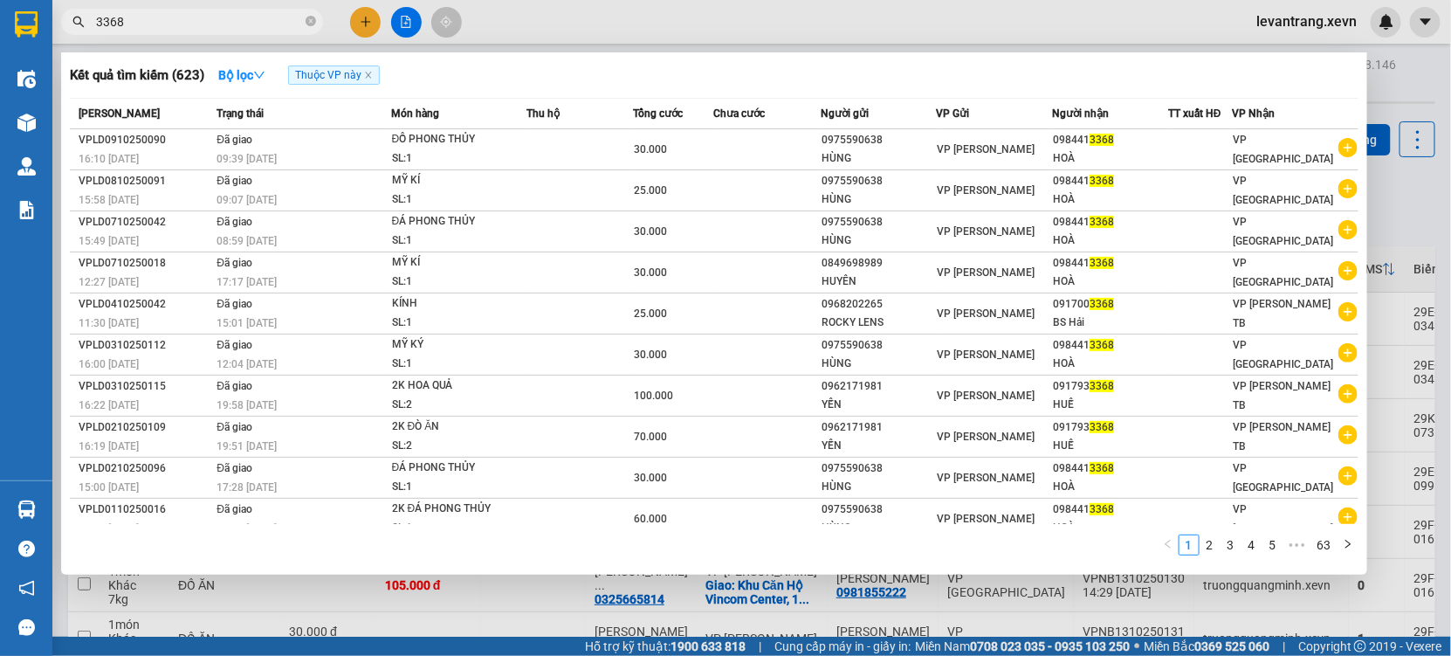
click at [146, 17] on input "3368" at bounding box center [199, 21] width 206 height 19
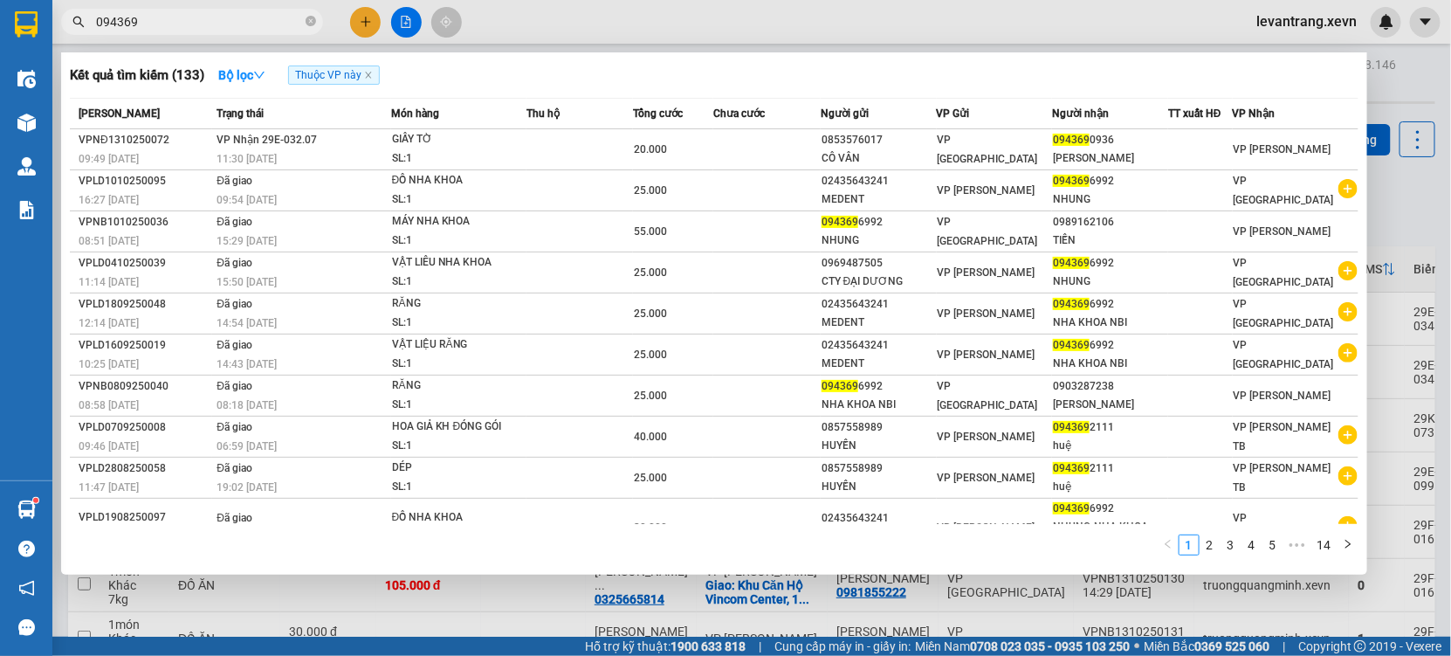
click at [149, 18] on input "094369" at bounding box center [199, 21] width 206 height 19
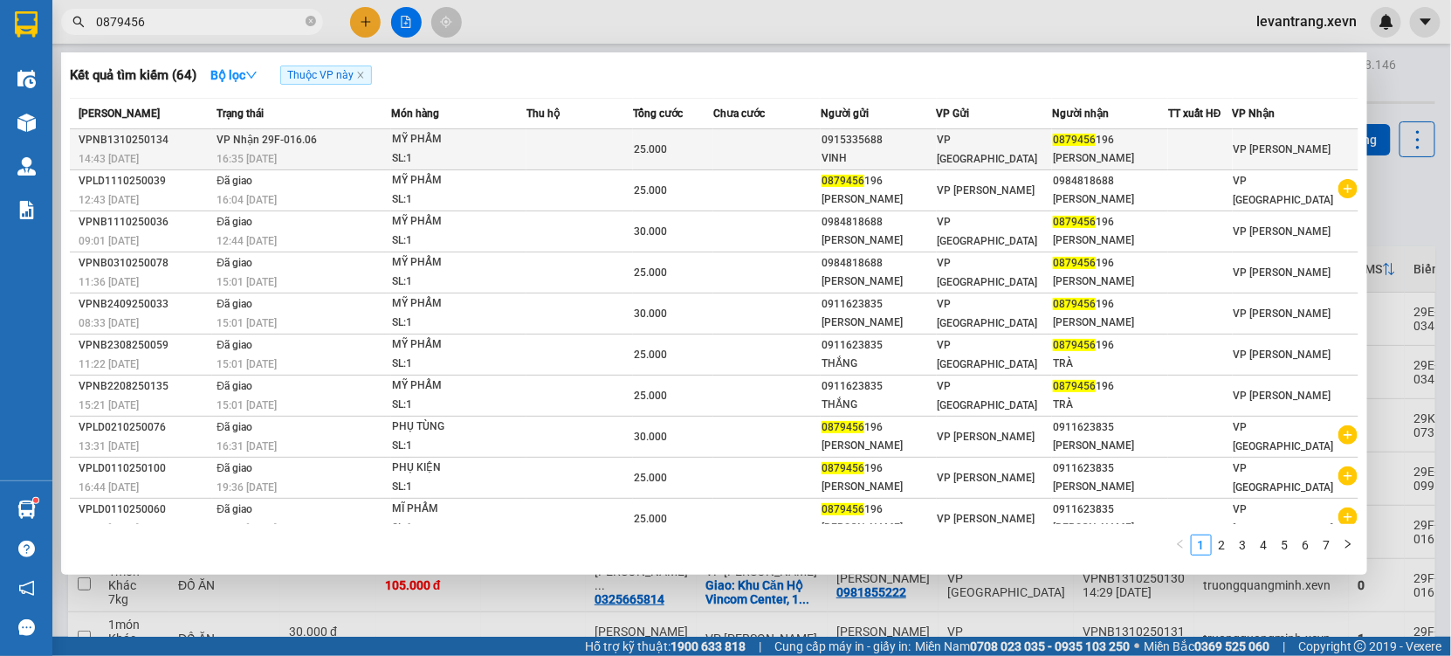
type input "0879456"
click at [625, 149] on td at bounding box center [580, 149] width 107 height 41
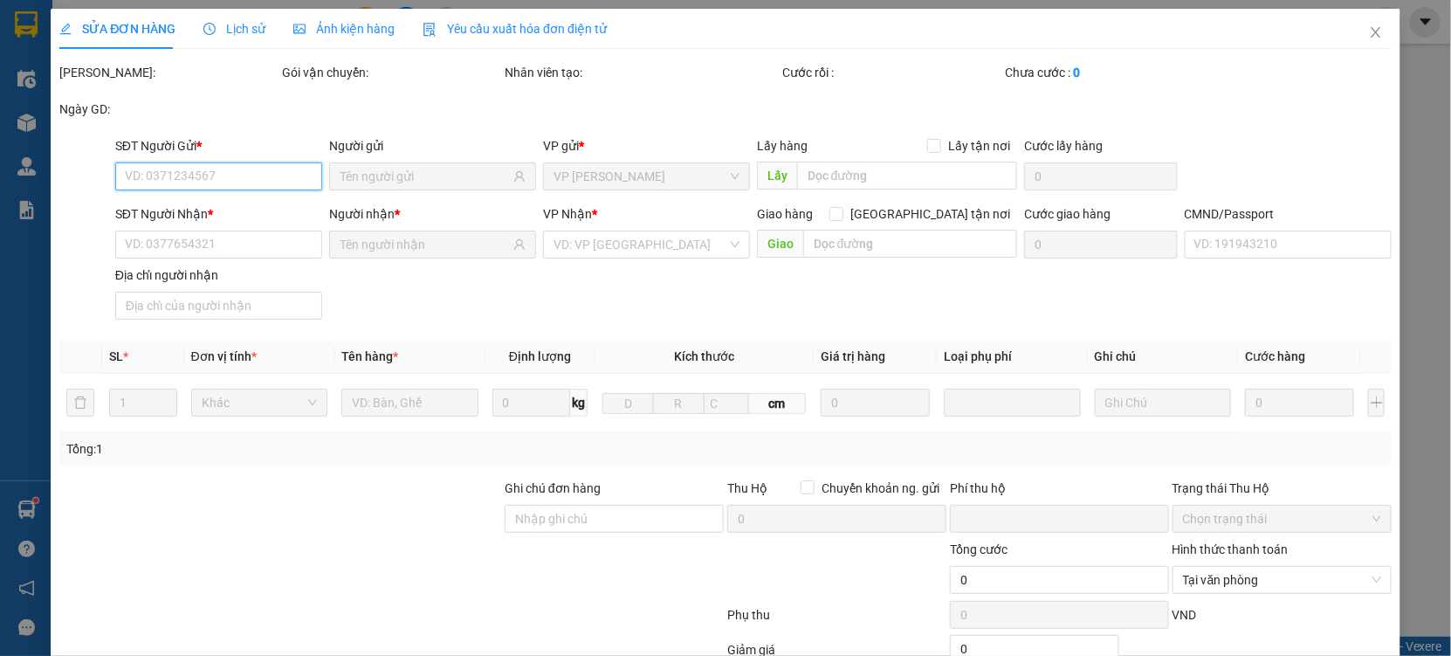
type input "0915335688"
type input "VINH"
type input "0879456196"
type input "[PERSON_NAME]"
type input "NGUYỄN QUANG DŨNG"
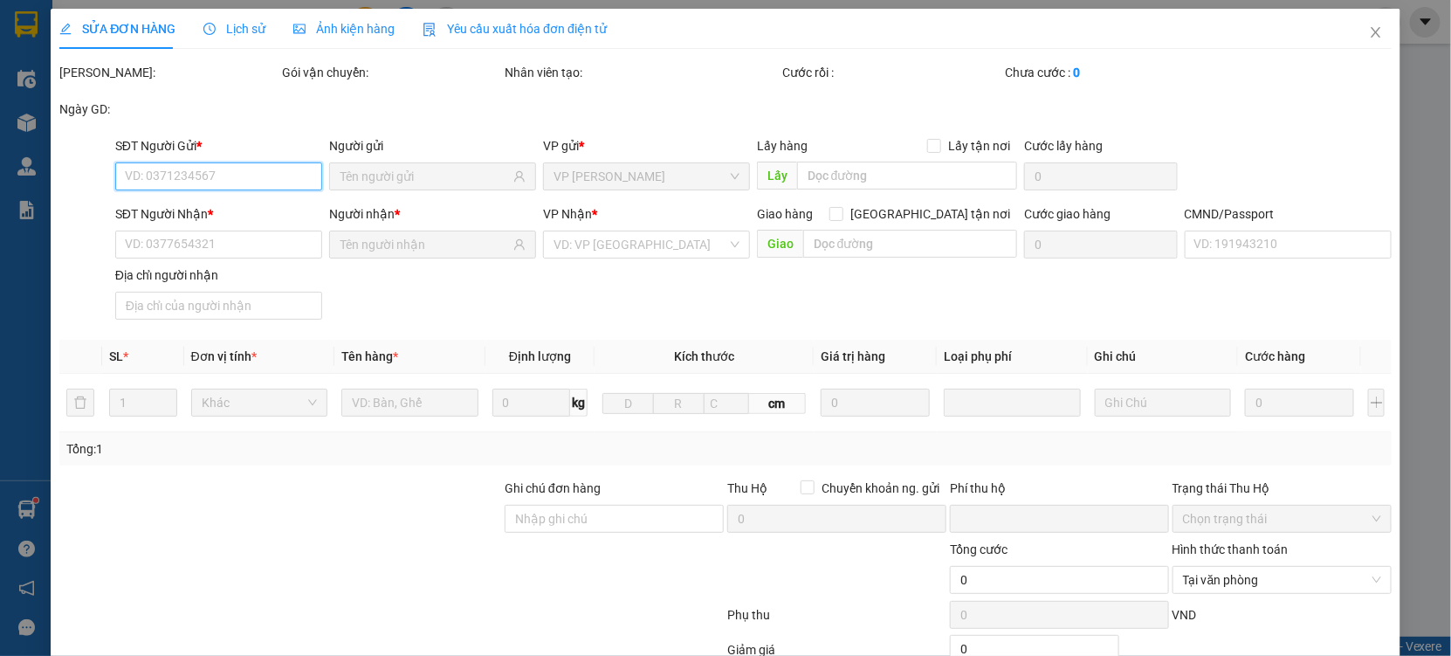
type input "0"
type input "25.000"
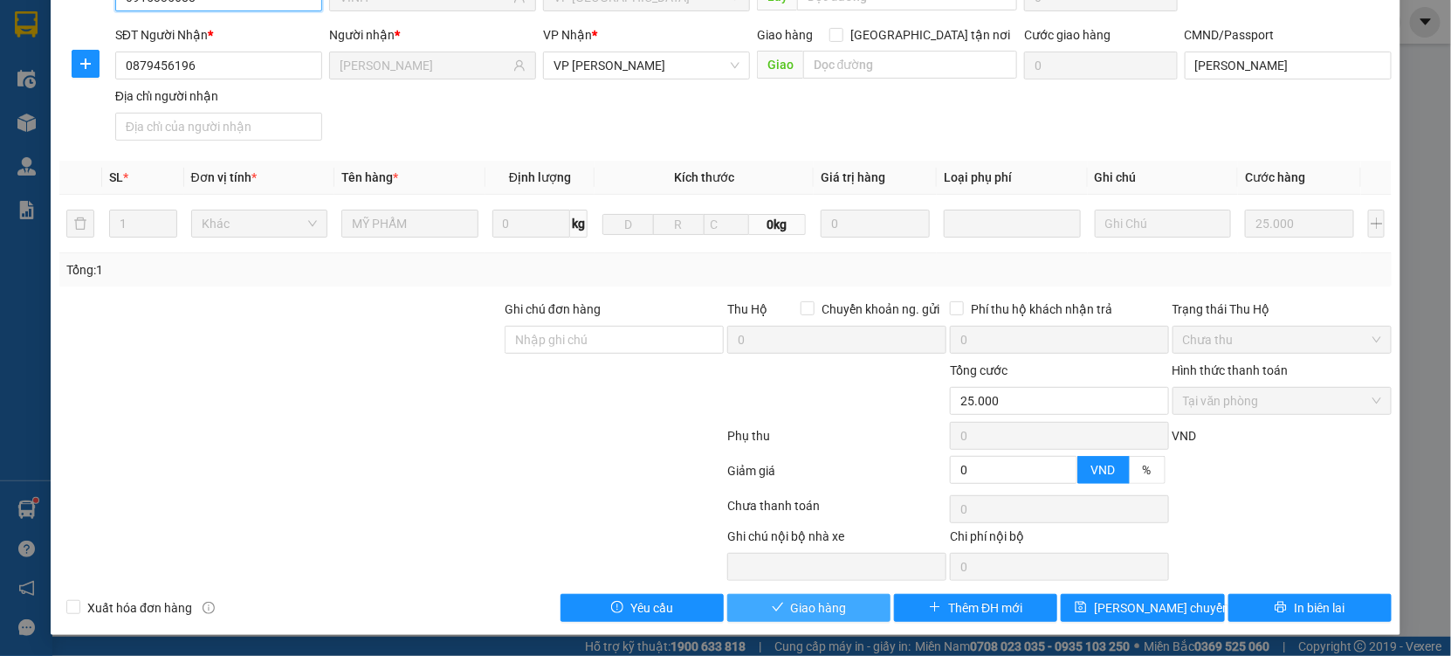
scroll to position [178, 0]
click at [791, 605] on span "Giao hàng" at bounding box center [819, 608] width 56 height 19
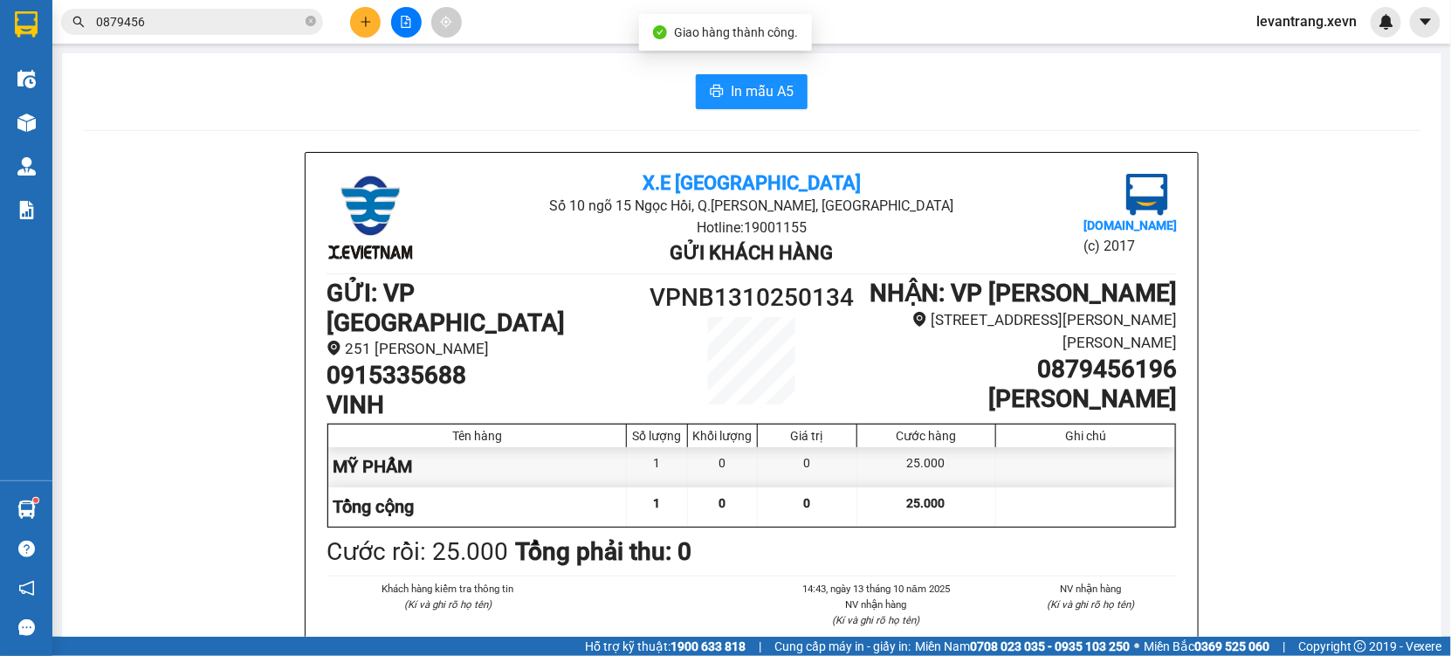
click at [200, 24] on input "0879456" at bounding box center [199, 21] width 206 height 19
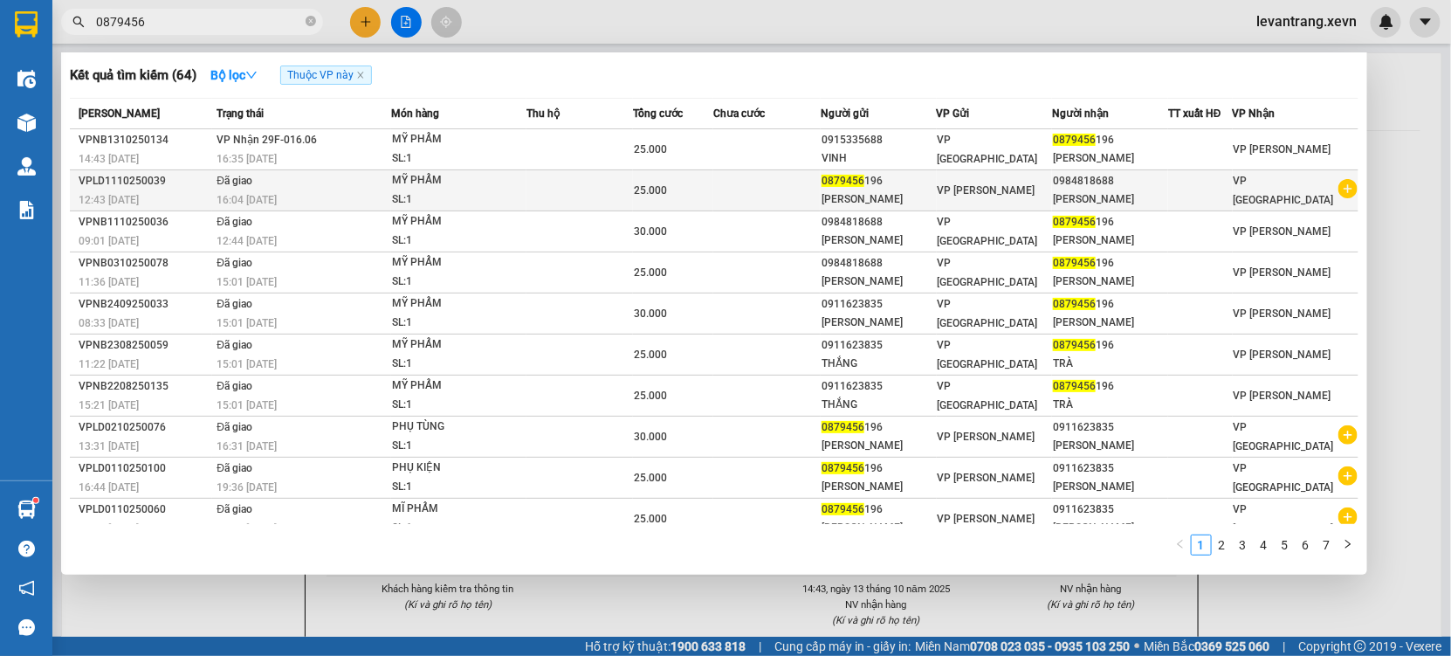
click at [1339, 196] on icon "plus-circle" at bounding box center [1348, 188] width 19 height 19
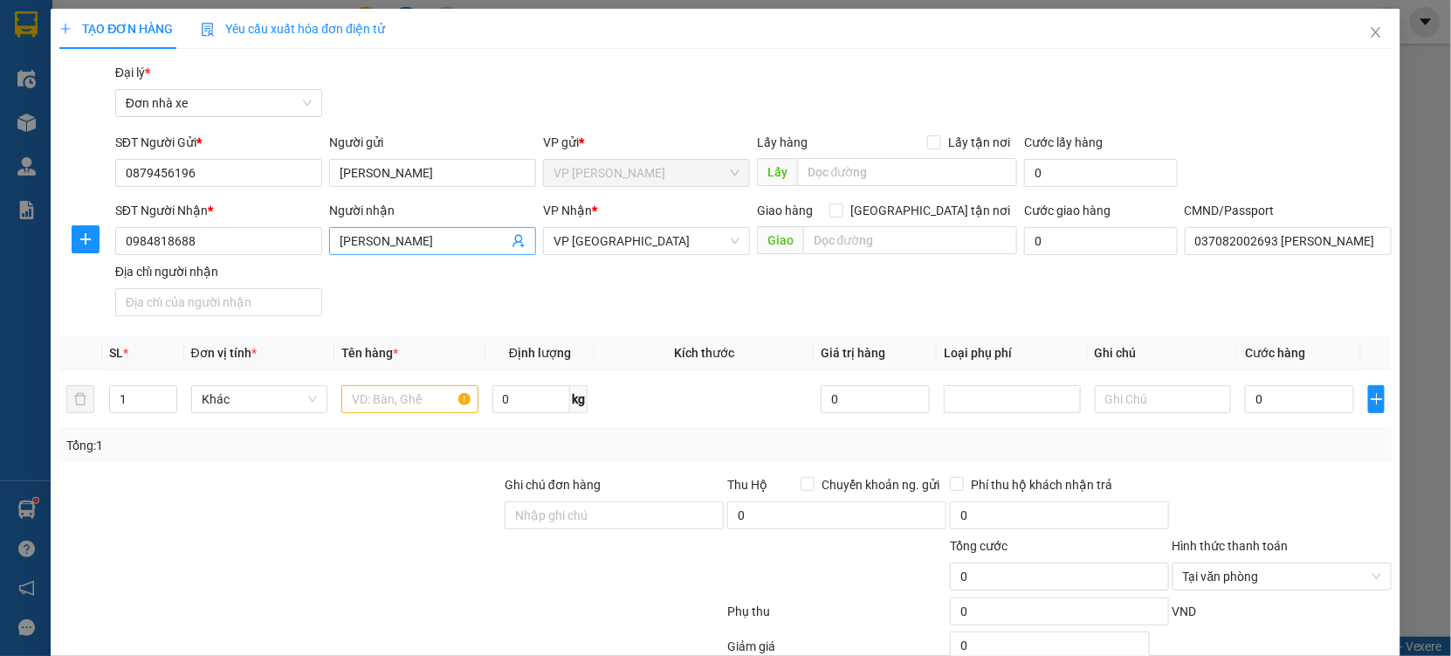
click at [517, 238] on icon "user-add" at bounding box center [519, 241] width 14 height 14
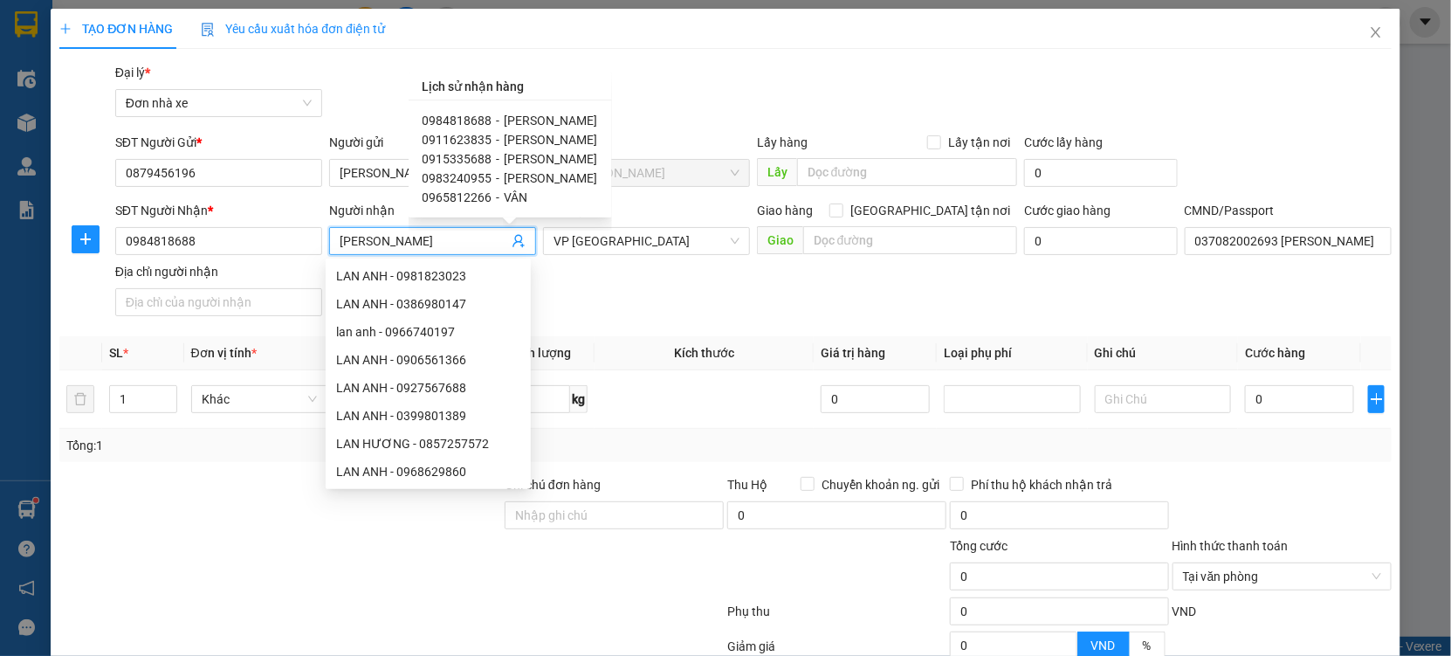
click at [479, 115] on span "0984818688" at bounding box center [458, 121] width 70 height 14
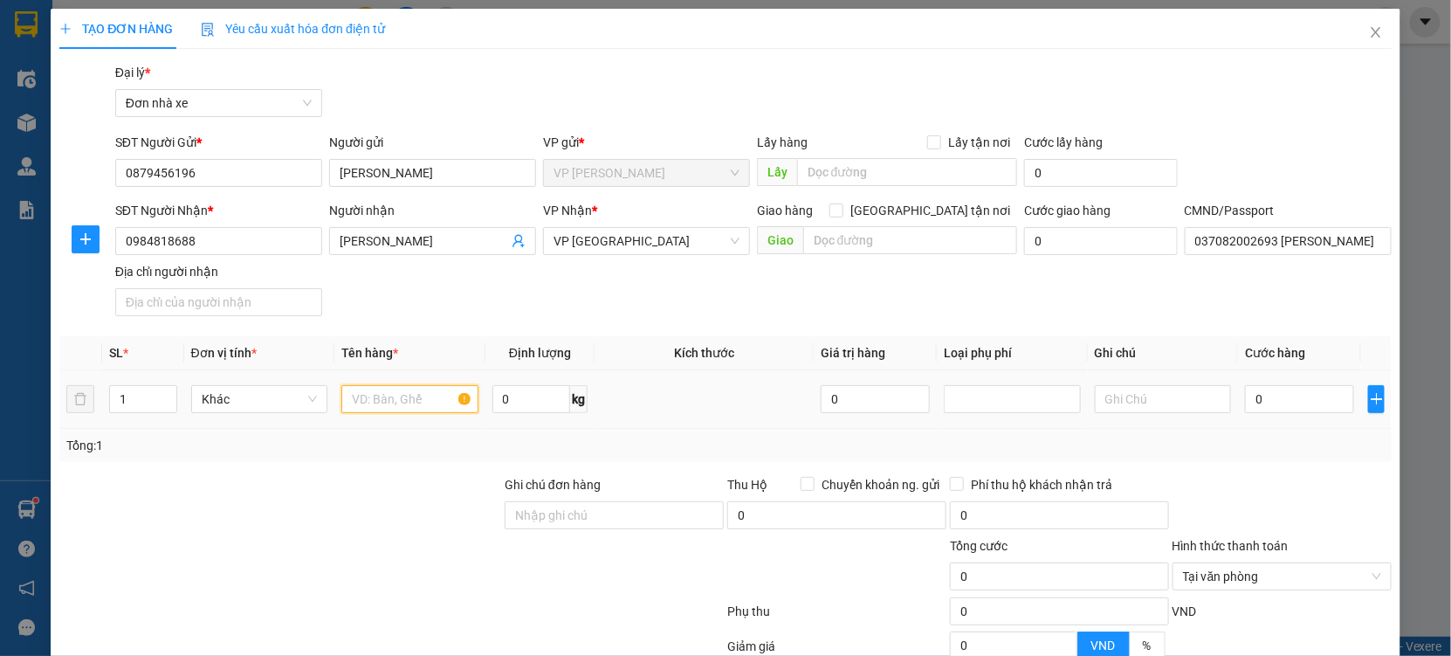
click at [405, 399] on input "text" at bounding box center [409, 399] width 137 height 28
click at [375, 403] on input "text" at bounding box center [409, 399] width 137 height 28
type input "MỸ PHẨM"
click at [1291, 397] on input "0" at bounding box center [1299, 399] width 109 height 28
type input "2"
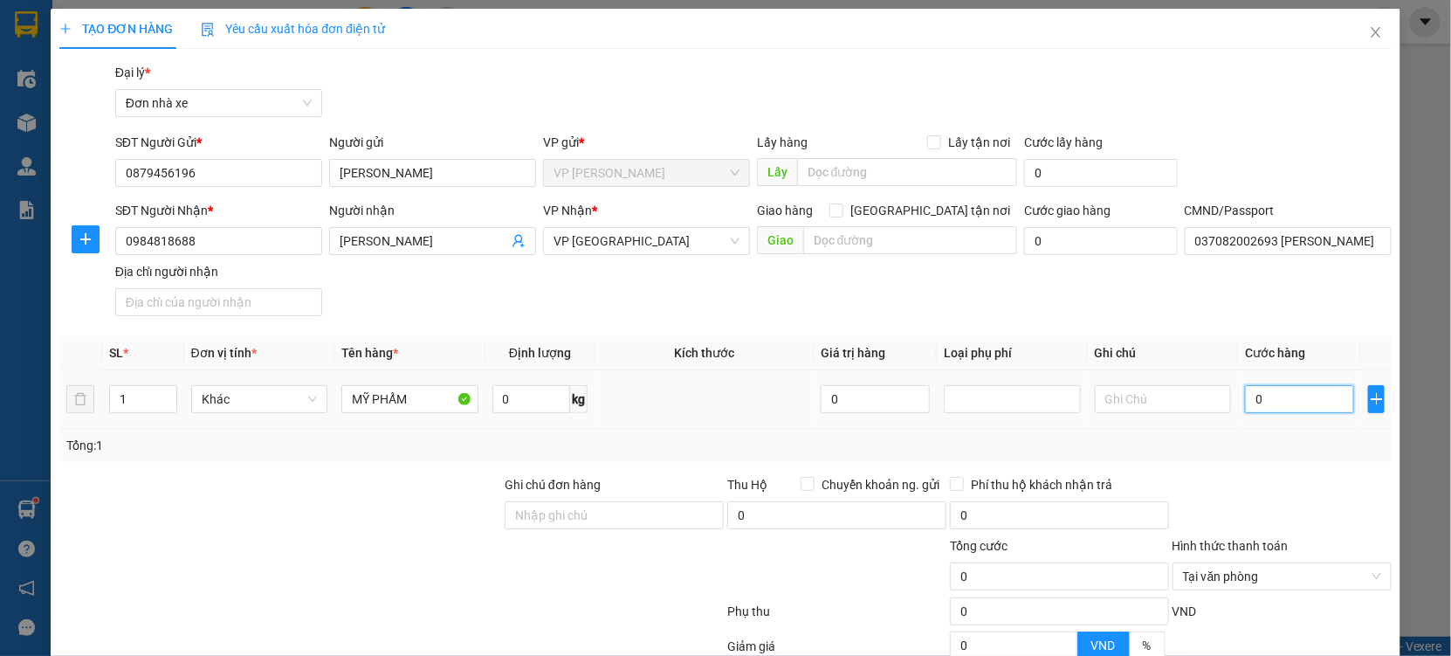
type input "2"
type input "25"
type input "25.000"
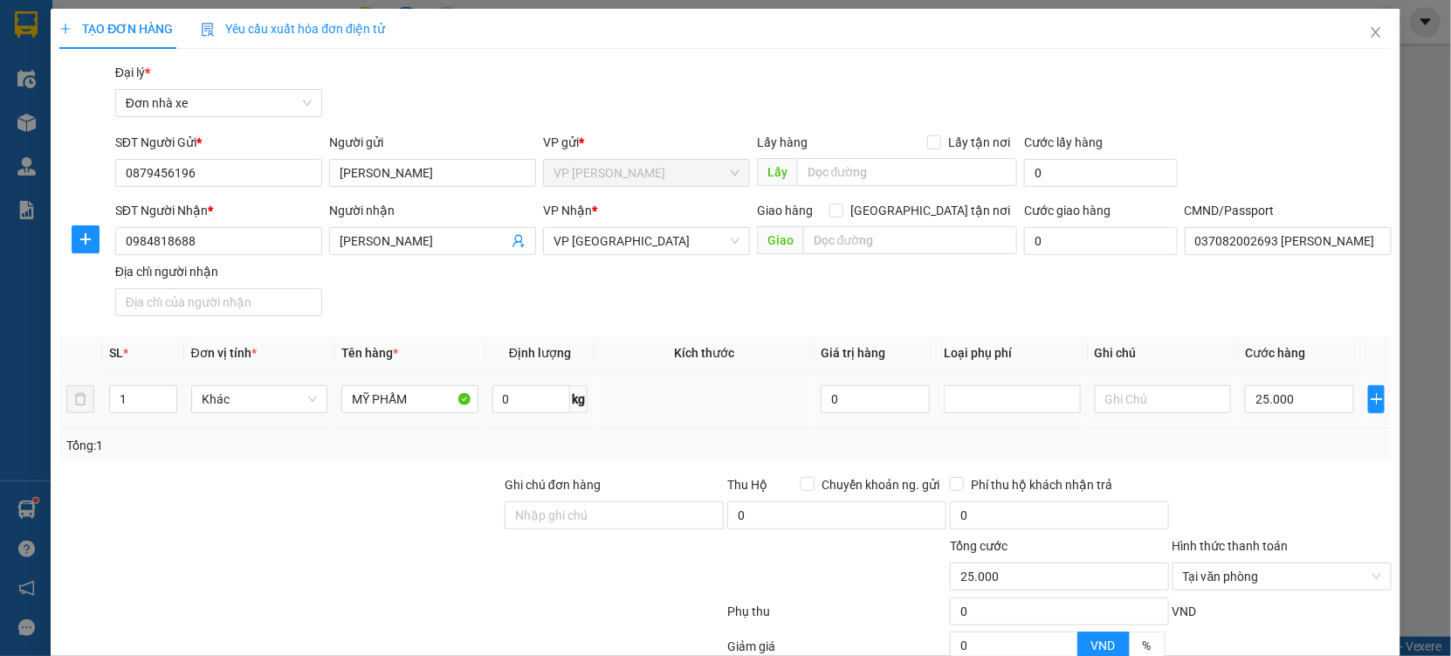
click at [1263, 460] on div "Tổng: 1" at bounding box center [725, 445] width 1333 height 33
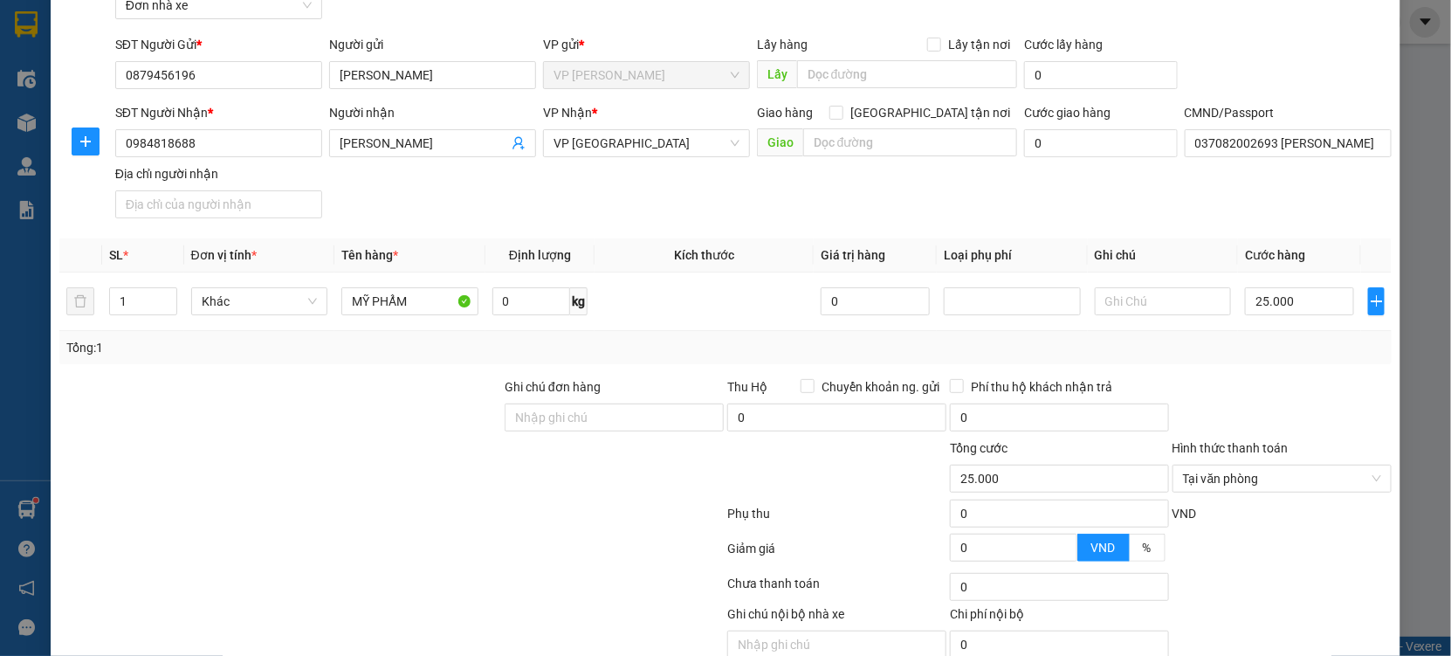
scroll to position [175, 0]
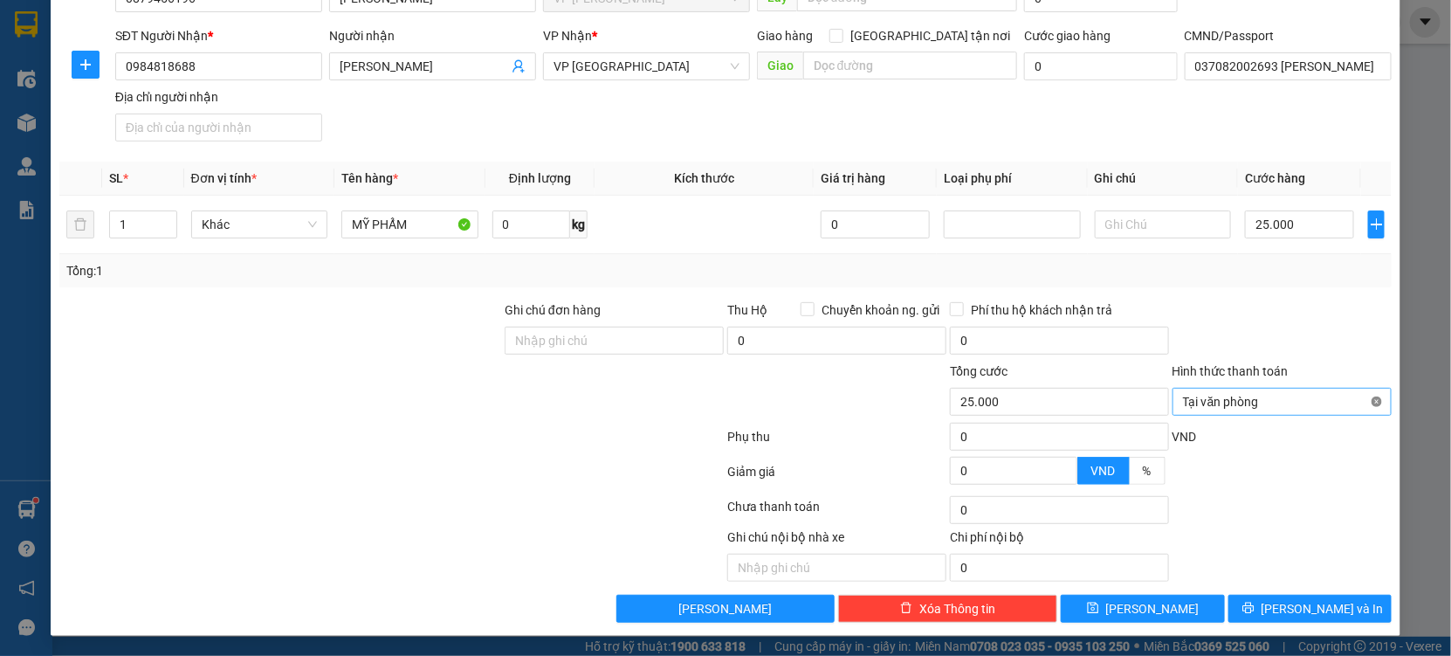
type input "25.000"
drag, startPoint x: 1341, startPoint y: 366, endPoint x: 1380, endPoint y: 610, distance: 246.6
click at [1346, 428] on form "Ghi chú đơn hàng Thu Hộ Chuyển khoản ng. gửi 0 Phí thu hộ khách nhận trả 0 Tổng…" at bounding box center [725, 396] width 1333 height 192
click at [1319, 623] on div "TẠO ĐƠN HÀNG Yêu cầu xuất hóa đơn điện tử Transit Pickup Surcharge Ids Transit …" at bounding box center [726, 235] width 1350 height 802
click at [1334, 607] on button "Lưu và In" at bounding box center [1310, 609] width 163 height 28
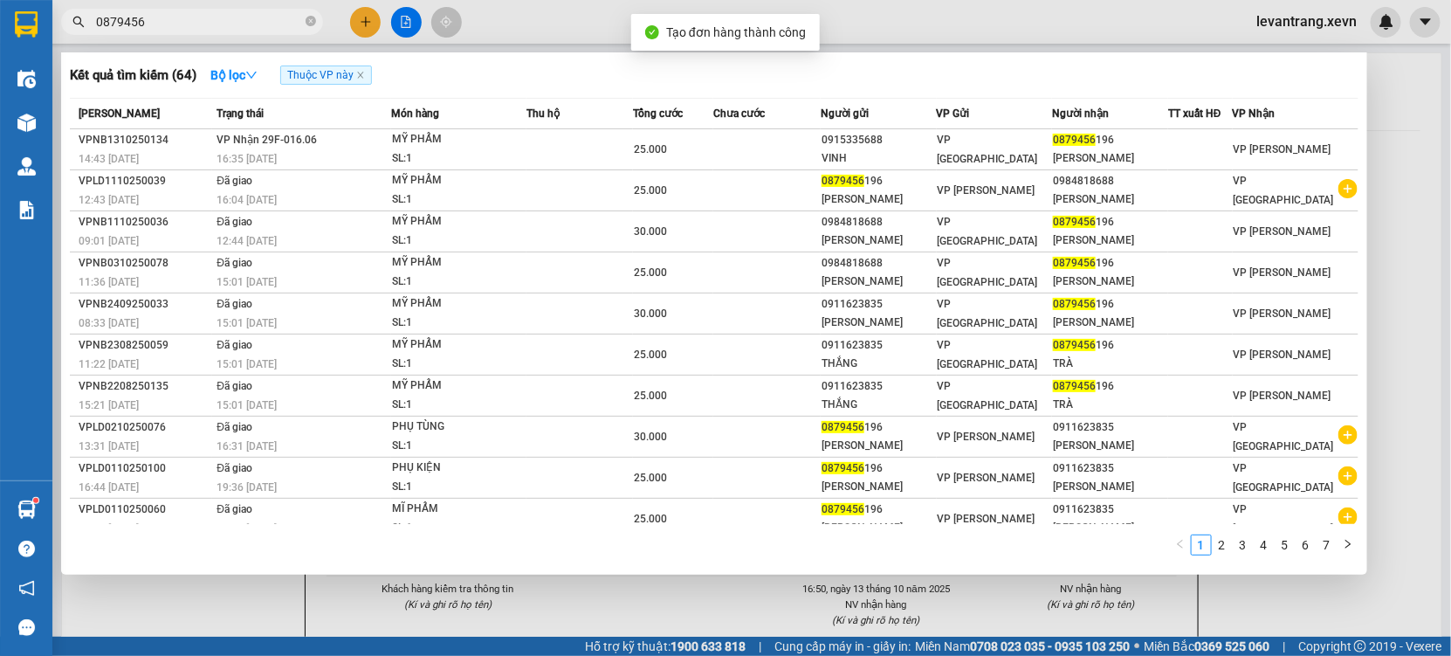
click at [766, 598] on div at bounding box center [725, 328] width 1451 height 656
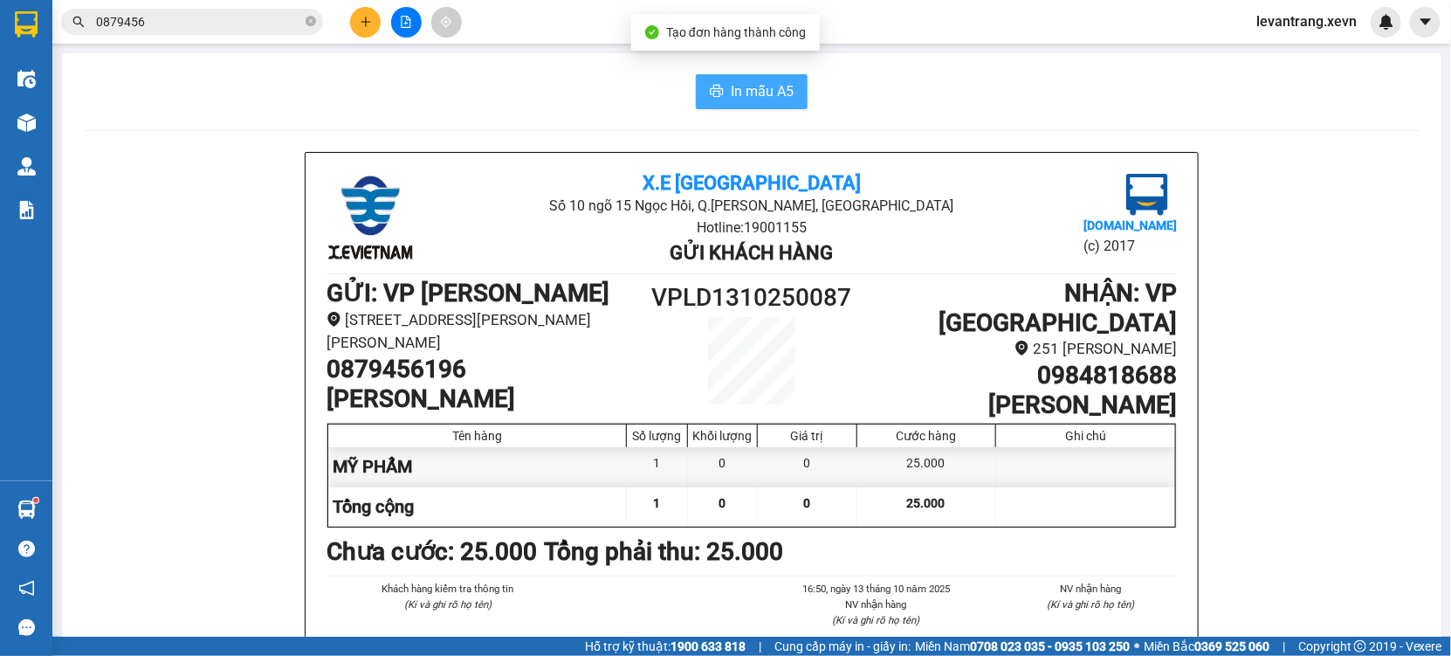
click at [737, 84] on span "In mẫu A5" at bounding box center [762, 91] width 63 height 22
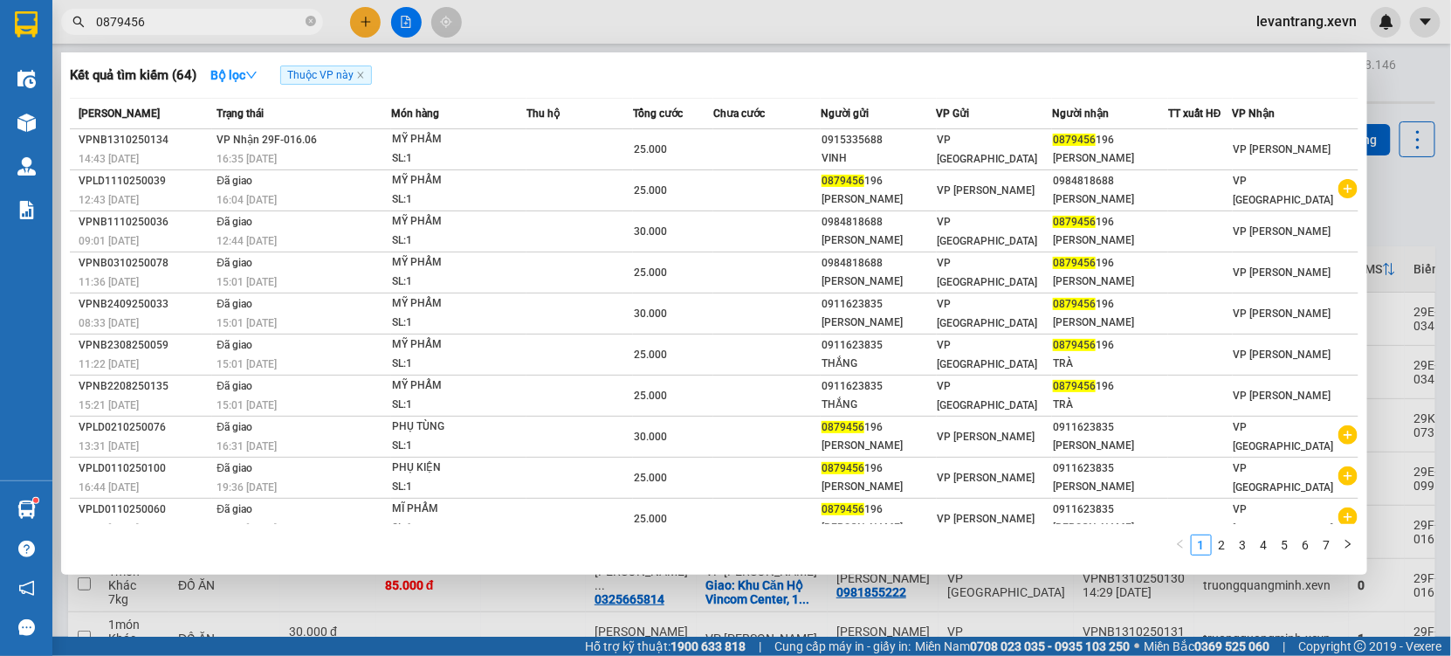
click at [160, 28] on input "0879456" at bounding box center [199, 21] width 206 height 19
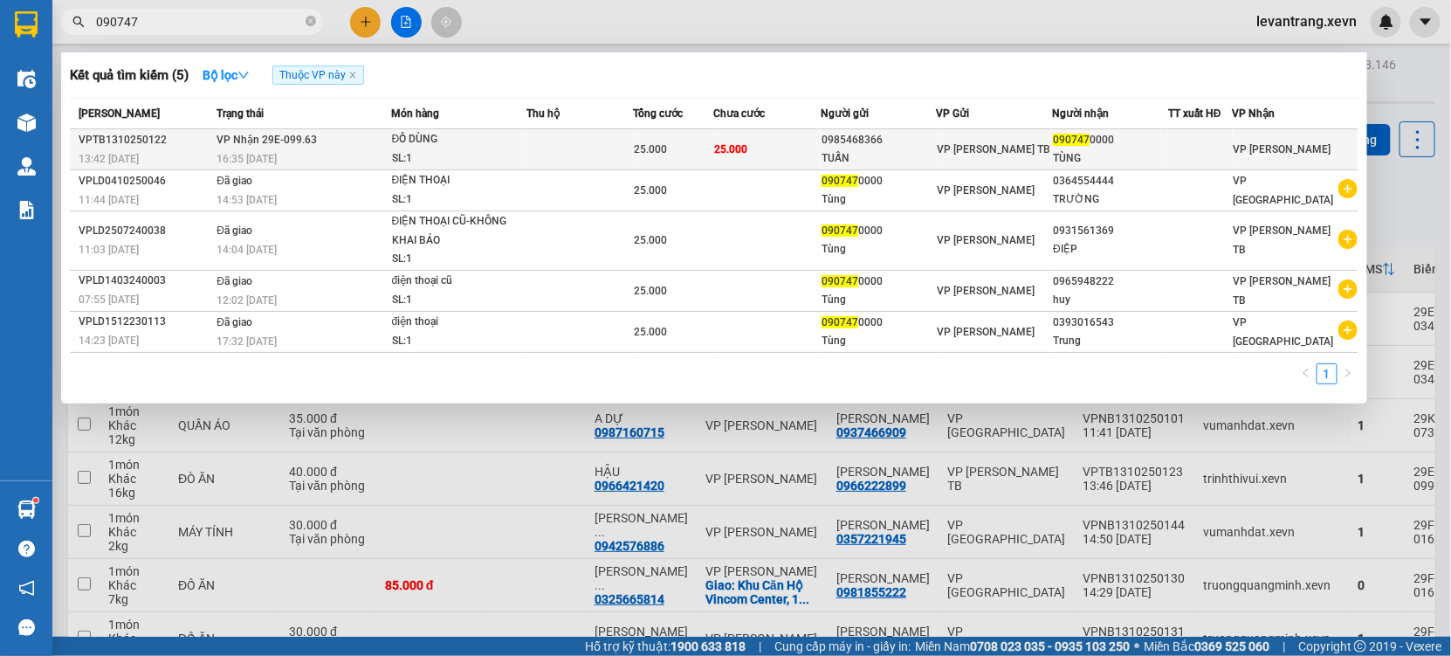
type input "090747"
click at [491, 150] on div "SL: 1" at bounding box center [457, 158] width 131 height 19
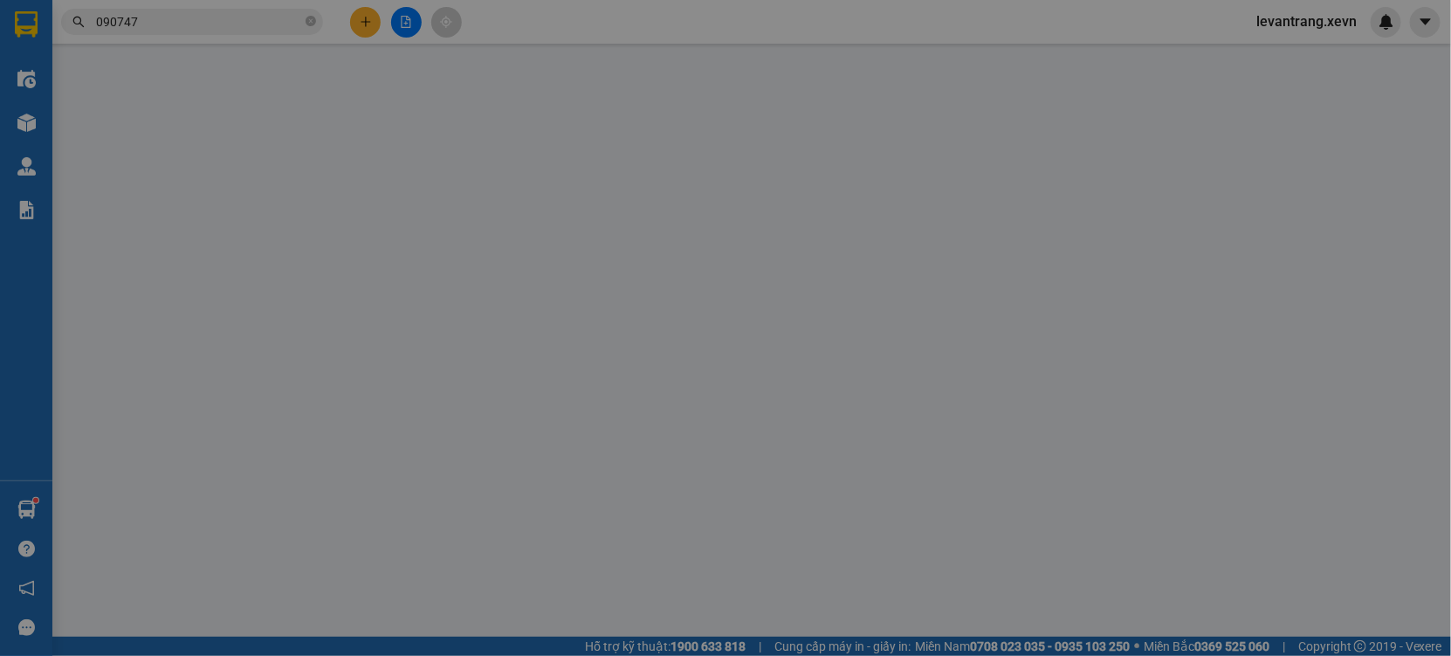
type input "0985468366"
type input "TUẤN"
type input "0907470000"
type input "TÙNG"
type input "025203011409 TRẦN ĐỨC HUY"
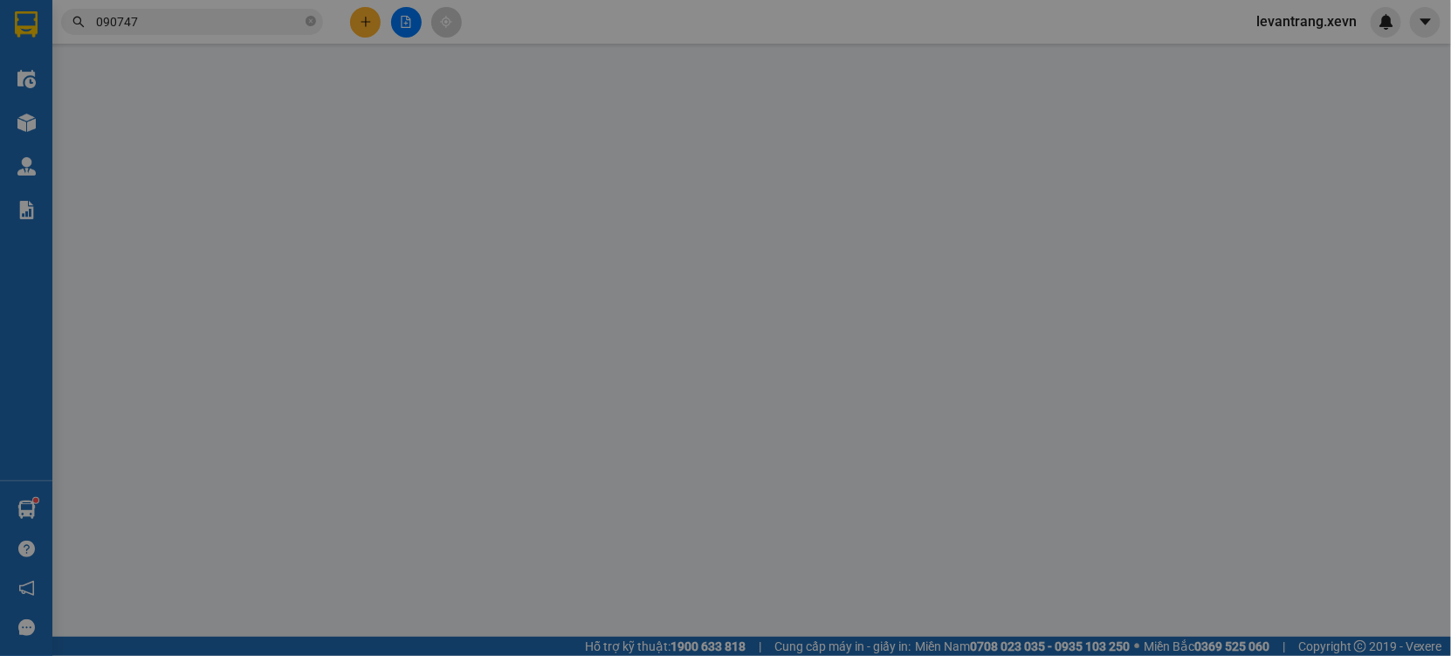
type input "0"
type input "25.000"
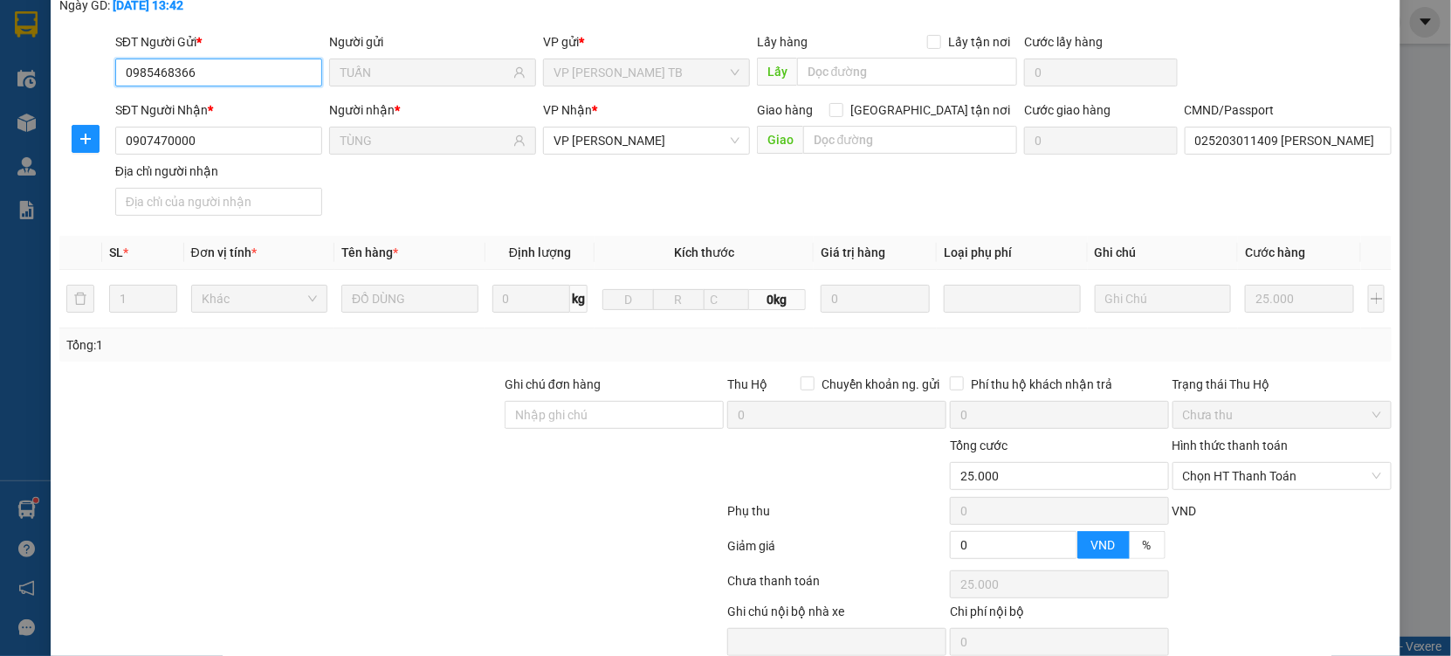
scroll to position [178, 0]
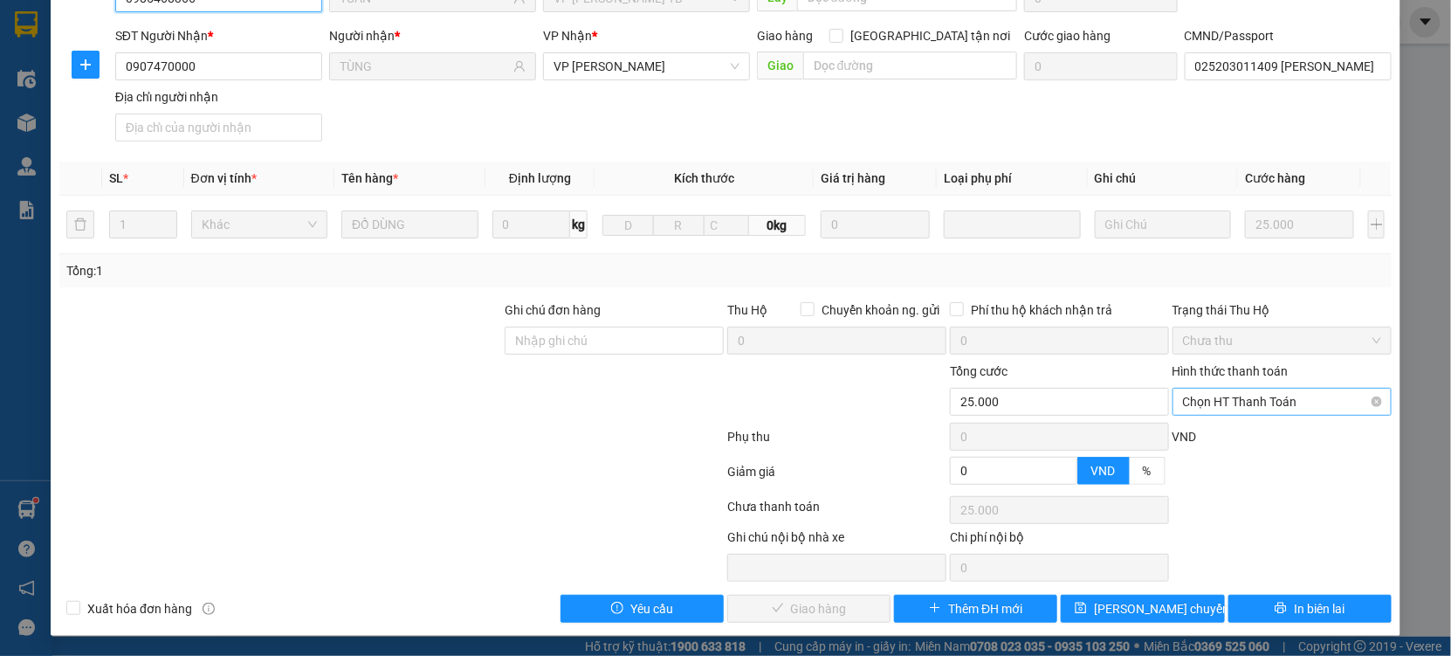
click at [1246, 393] on span "Chọn HT Thanh Toán" at bounding box center [1282, 402] width 198 height 26
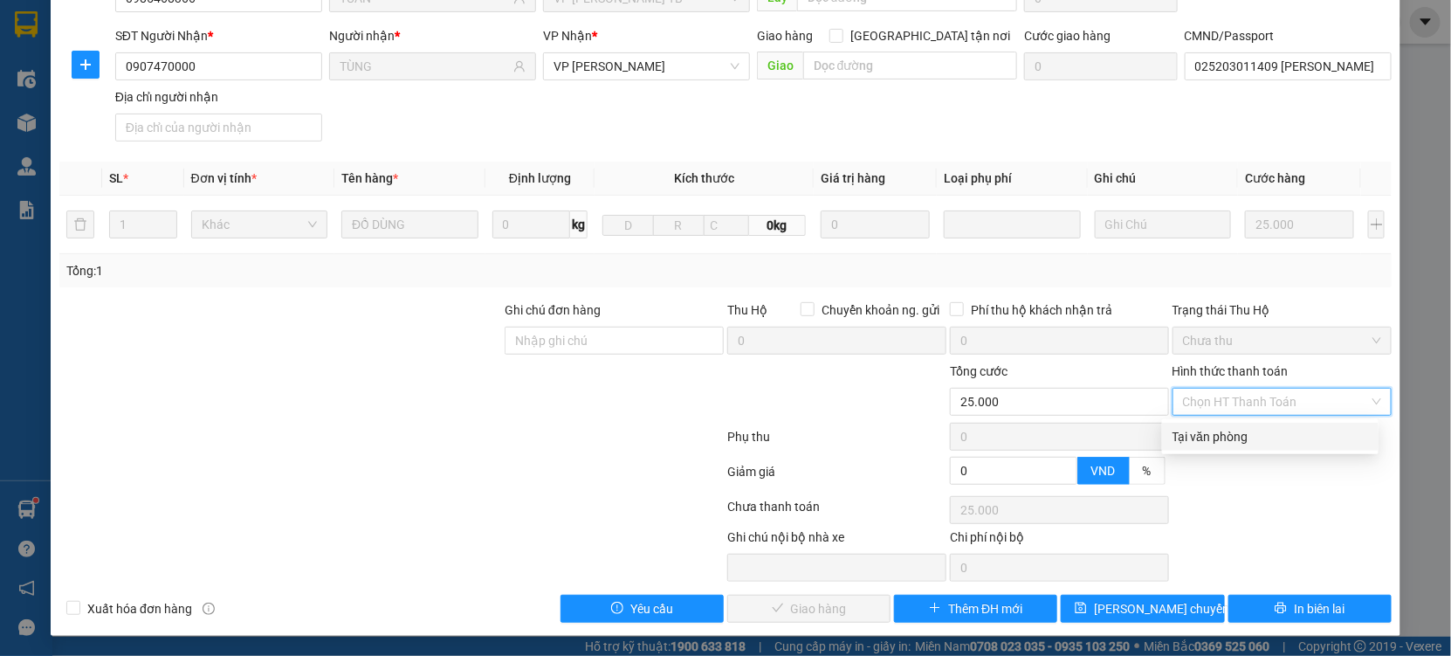
click at [1213, 440] on div "Tại văn phòng" at bounding box center [1271, 436] width 196 height 19
type input "0"
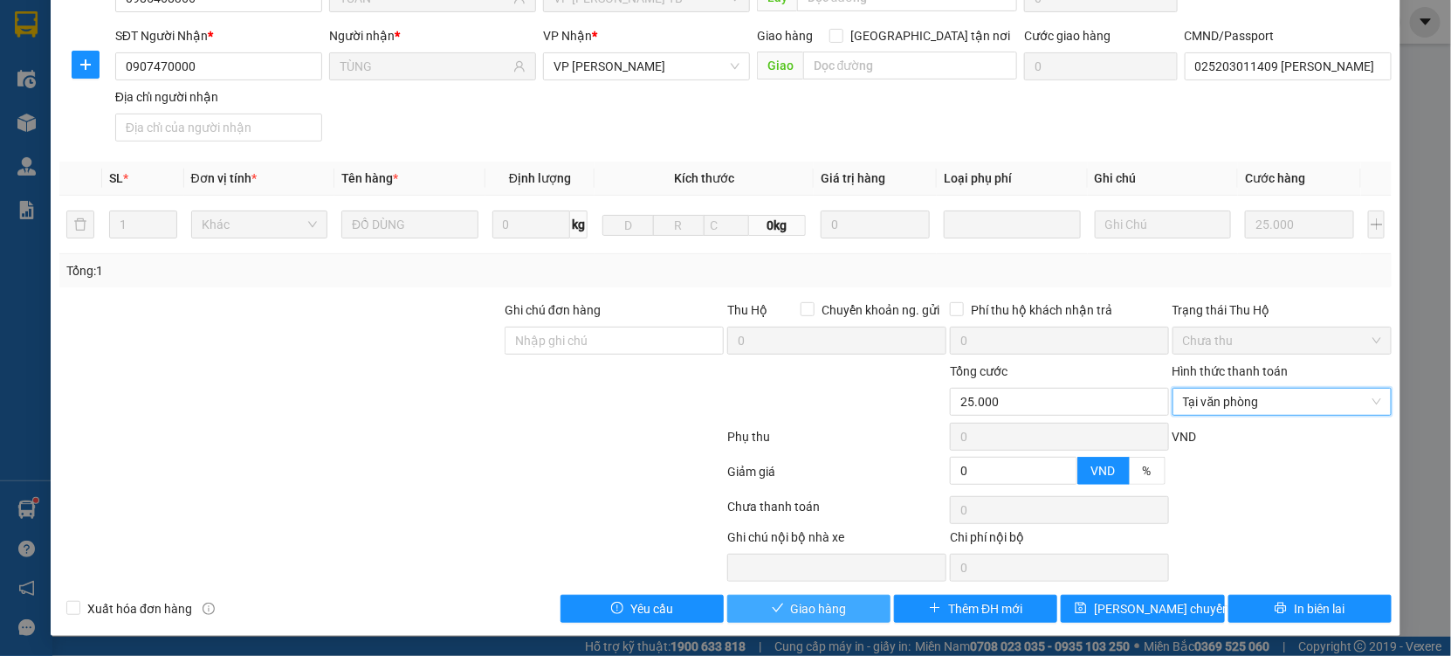
click at [780, 610] on button "Giao hàng" at bounding box center [808, 609] width 163 height 28
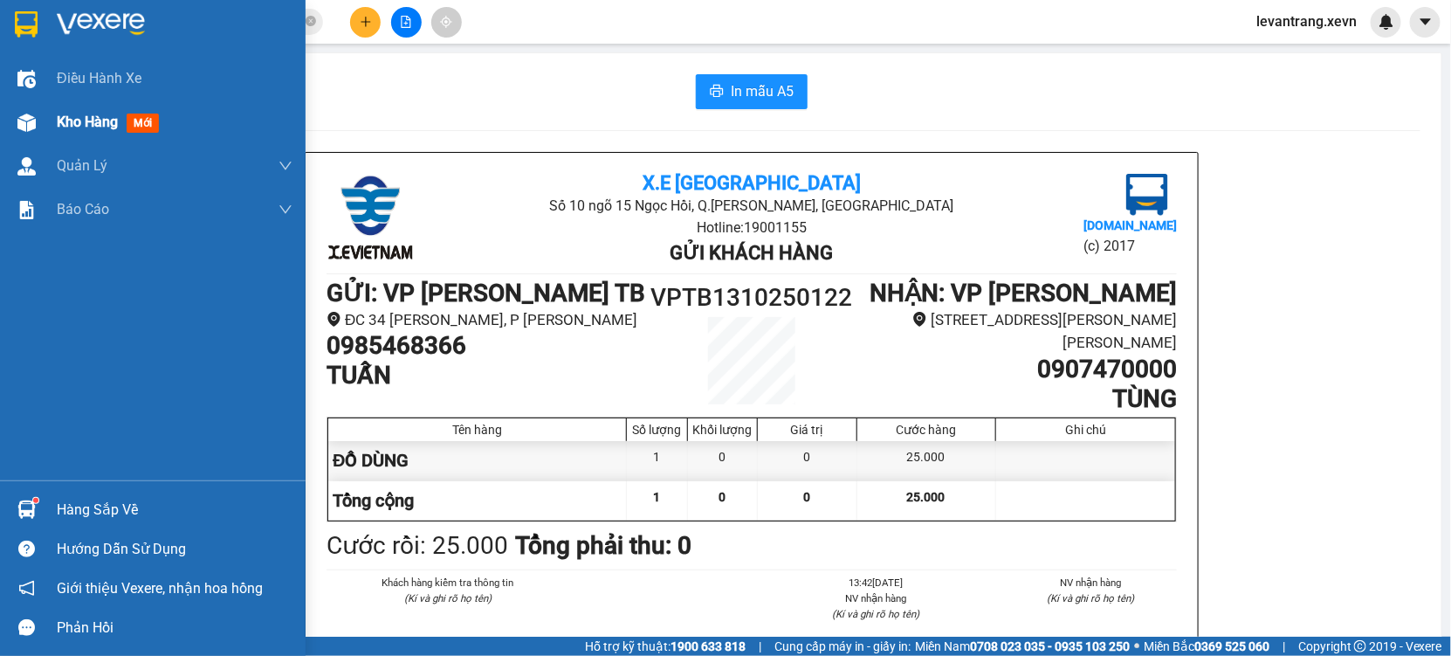
click at [27, 111] on div at bounding box center [26, 122] width 31 height 31
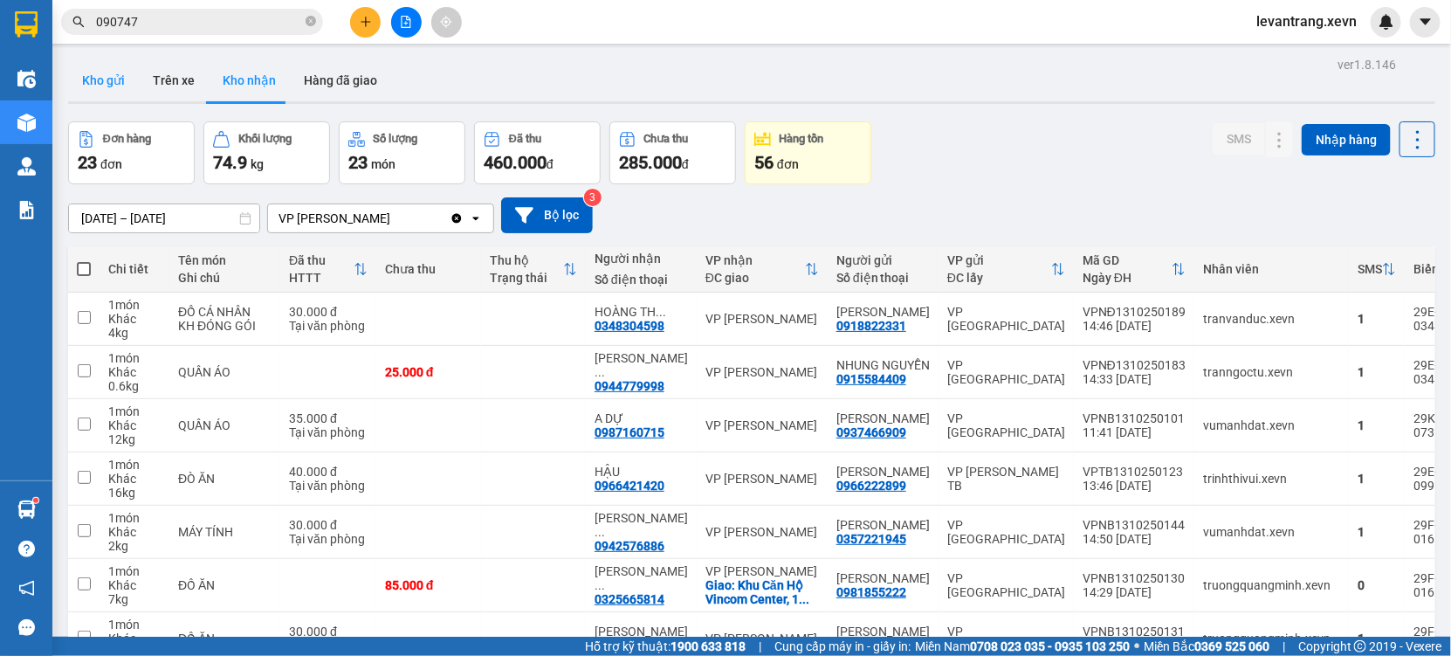
click at [103, 83] on button "Kho gửi" at bounding box center [103, 80] width 71 height 42
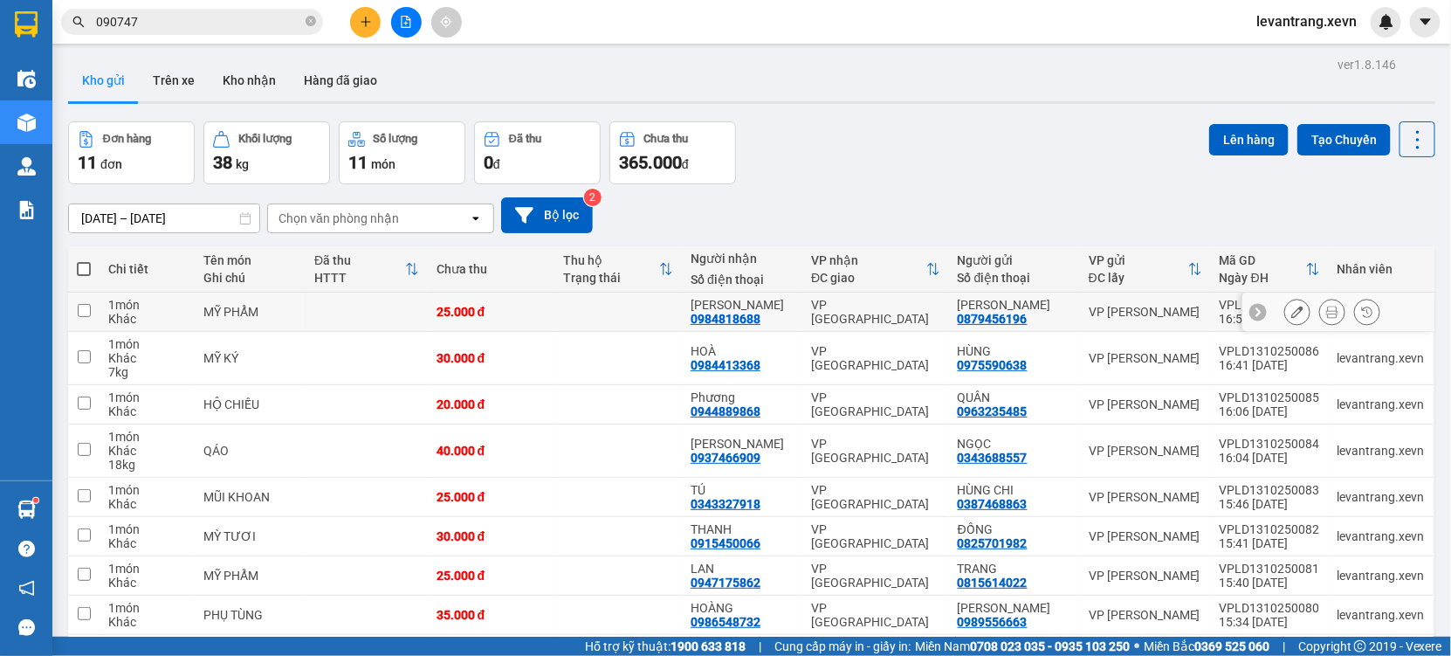
click at [737, 320] on div "0984818688" at bounding box center [726, 319] width 70 height 14
copy div "0984818688"
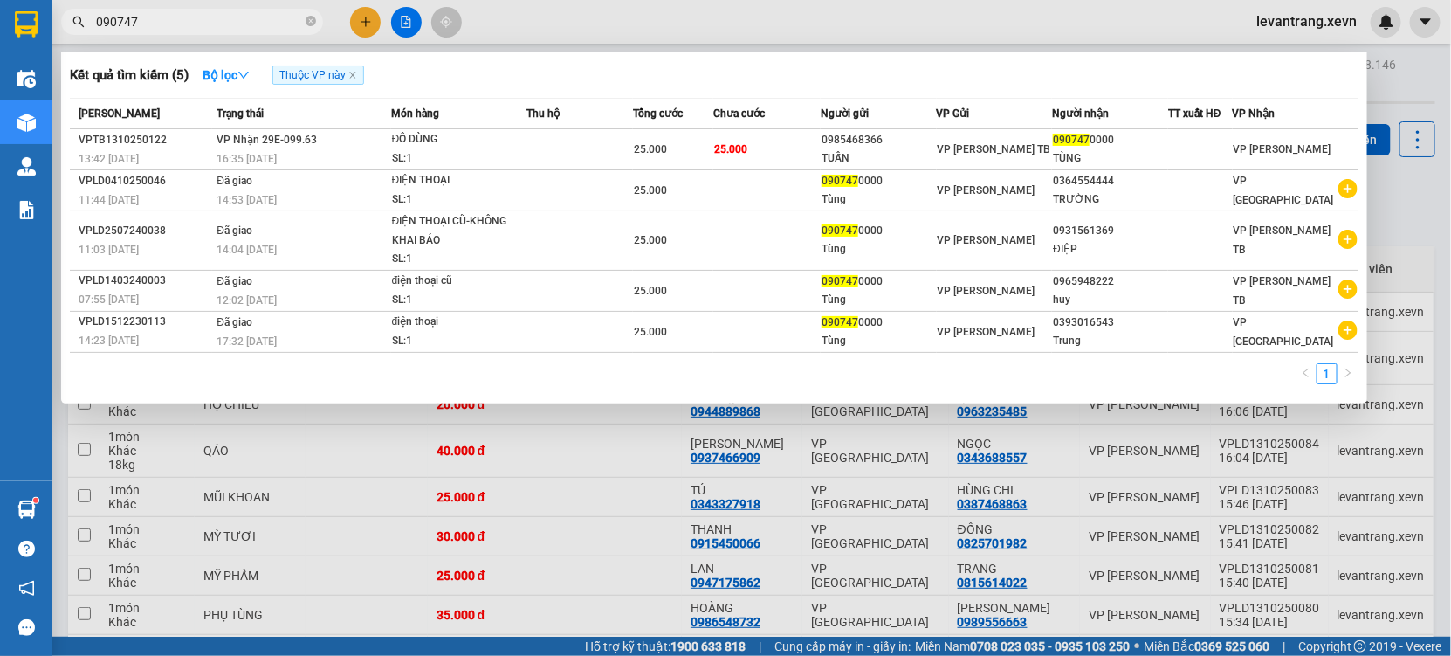
click at [229, 30] on input "090747" at bounding box center [199, 21] width 206 height 19
paste input "84818688"
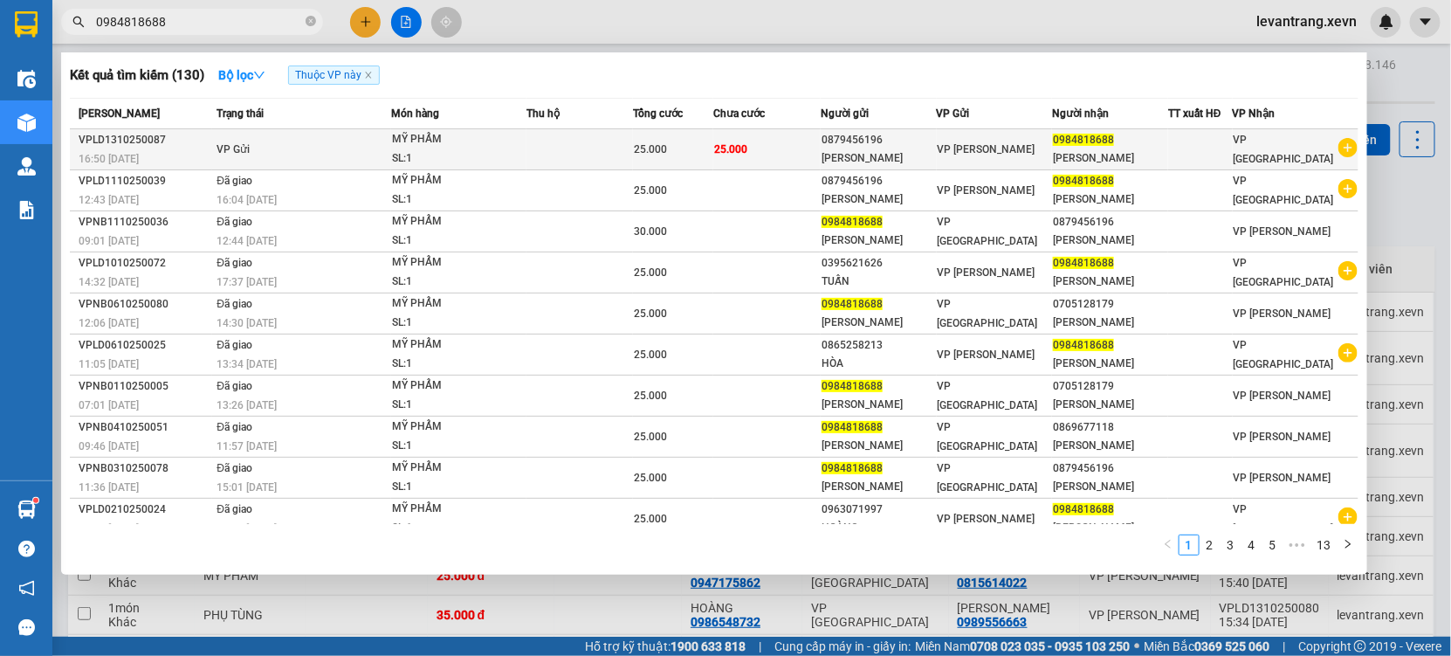
type input "0984818688"
click at [509, 148] on div "MỸ PHẨM" at bounding box center [457, 139] width 131 height 19
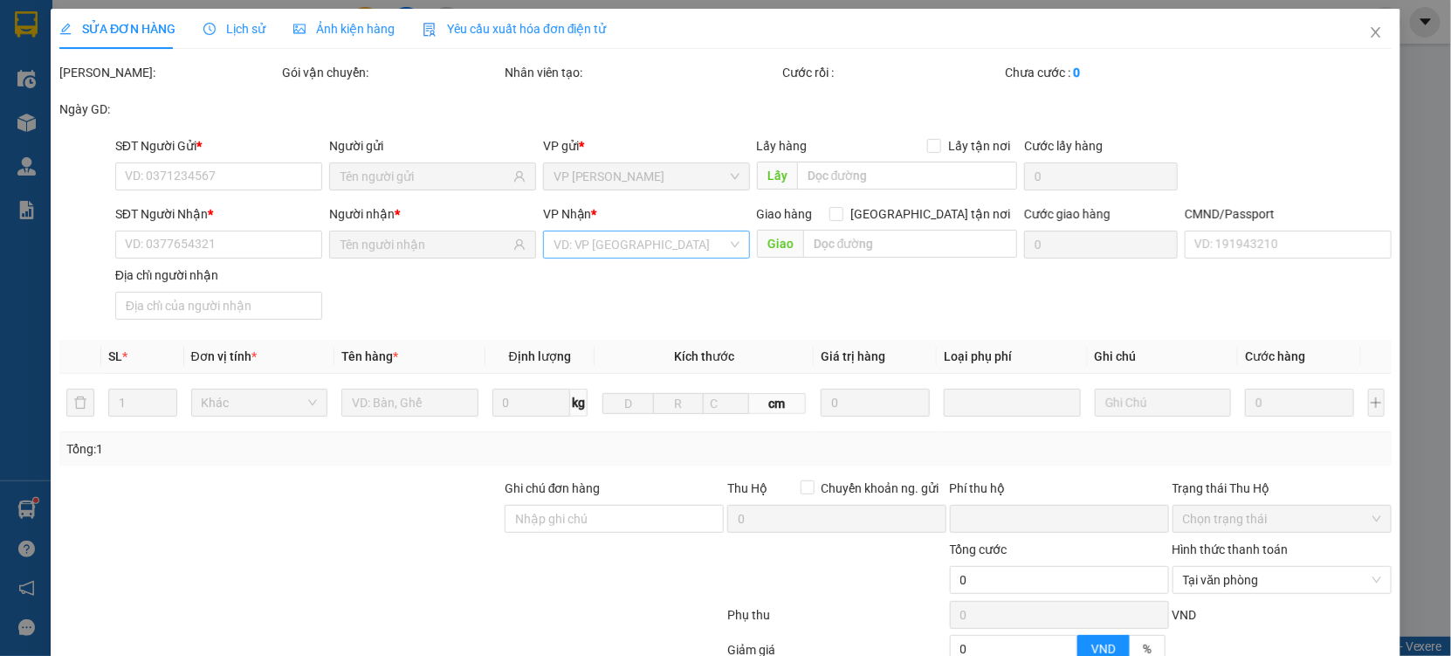
type input "0879456196"
type input "0984818688"
type input "037082002693 LÊ HOÀNG TIẾN"
type input "0"
type input "25.000"
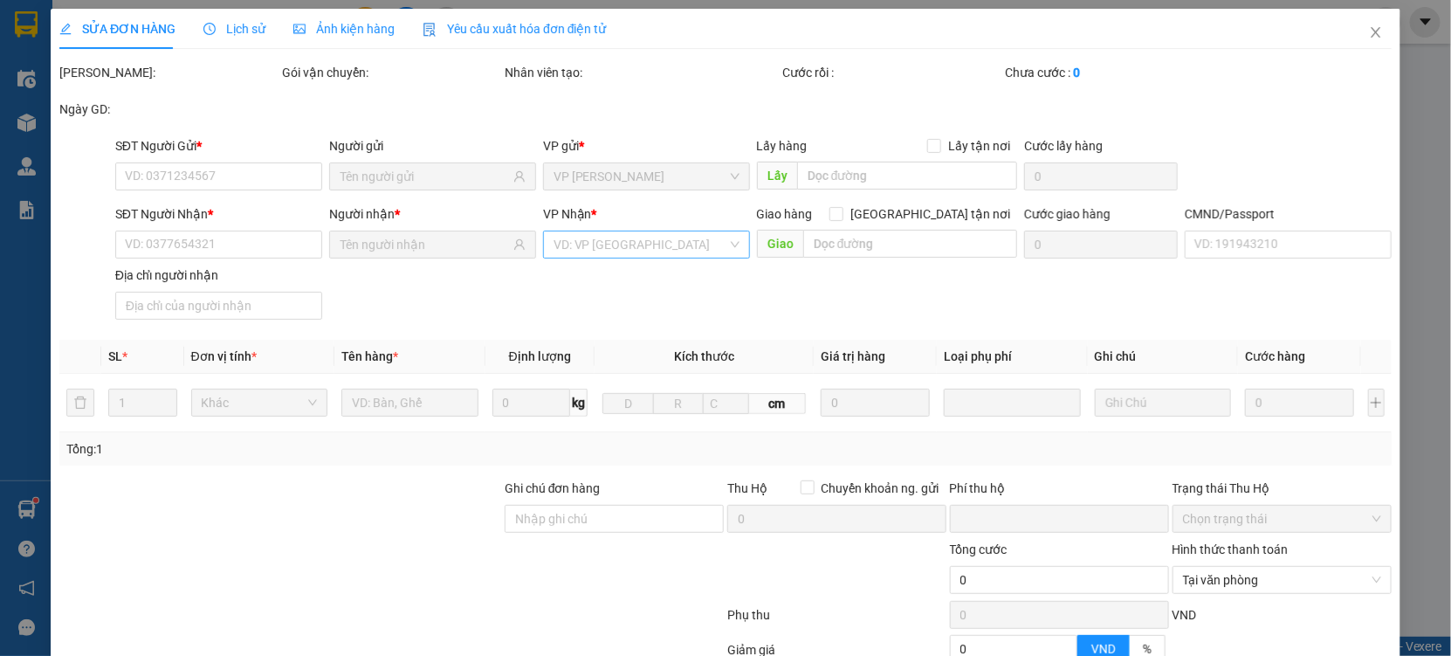
type input "25.000"
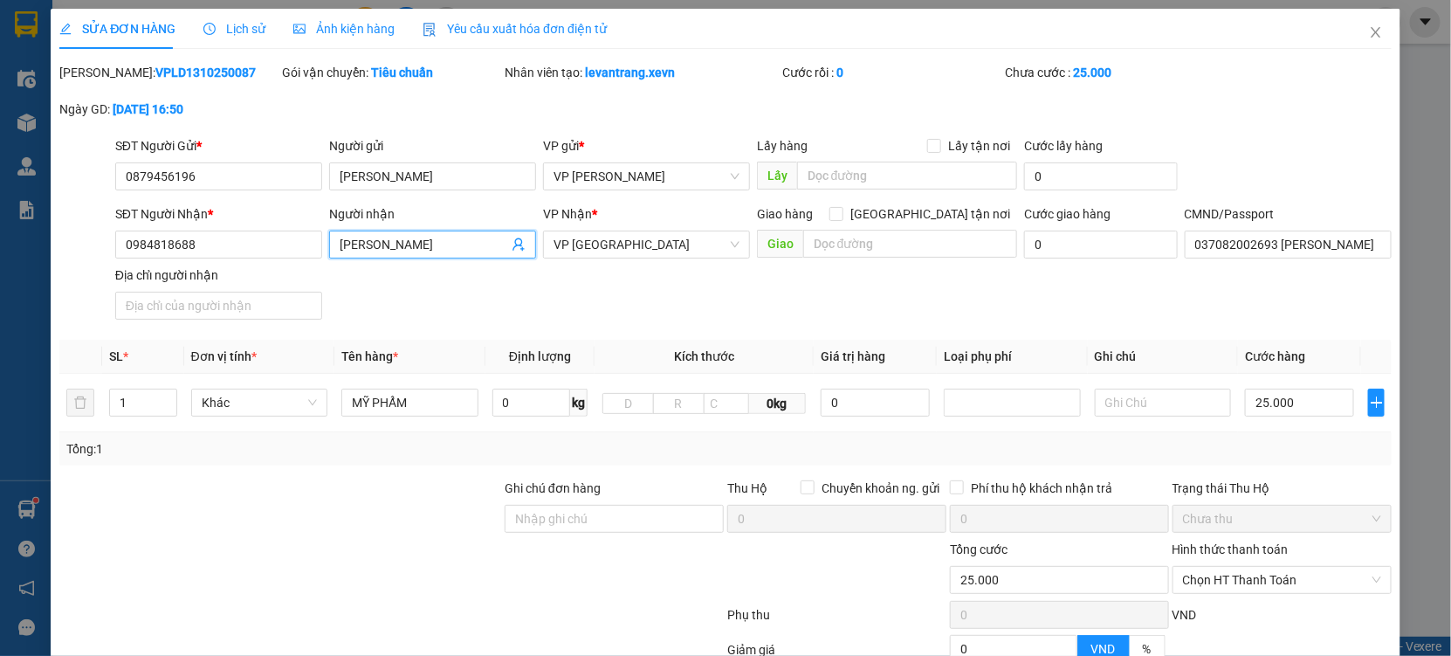
click at [514, 240] on icon "user-add" at bounding box center [519, 245] width 14 height 14
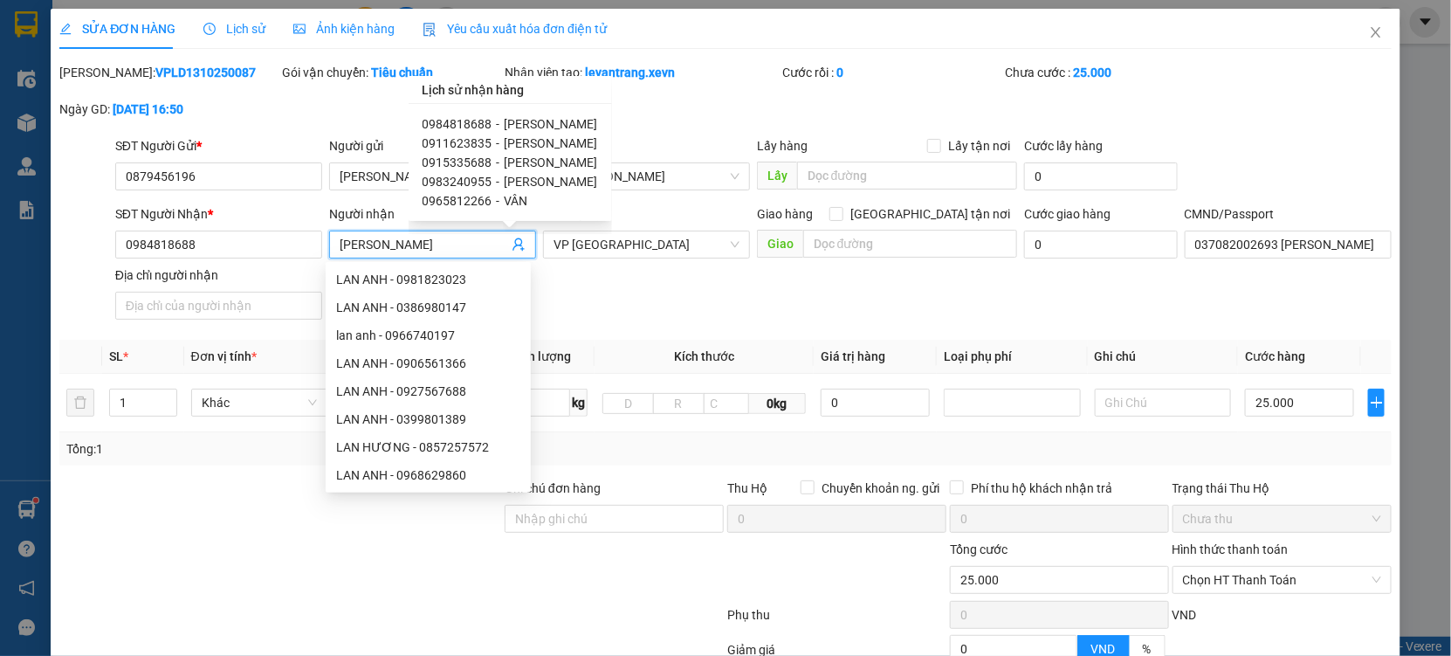
click at [456, 165] on span "0915335688" at bounding box center [458, 162] width 70 height 14
type input "0915335688"
type input "037084009282 vũ văn vinh"
type input "[PERSON_NAME]"
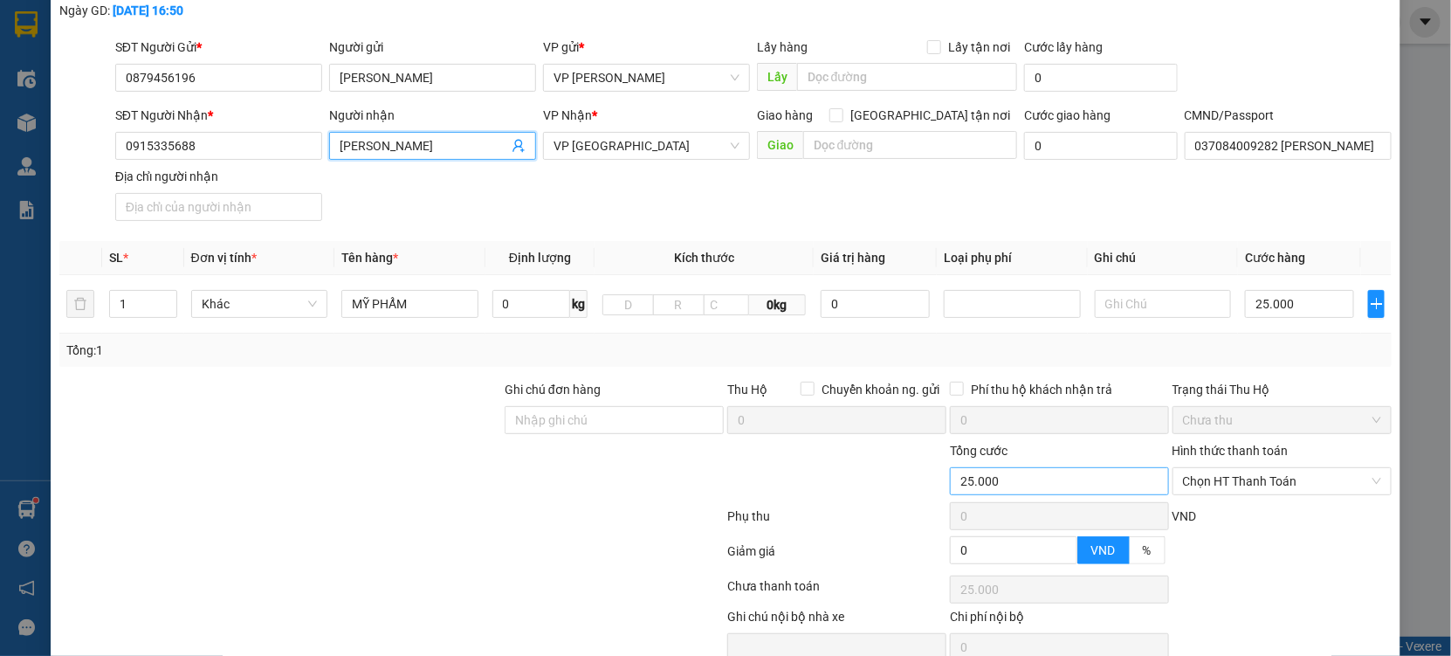
scroll to position [178, 0]
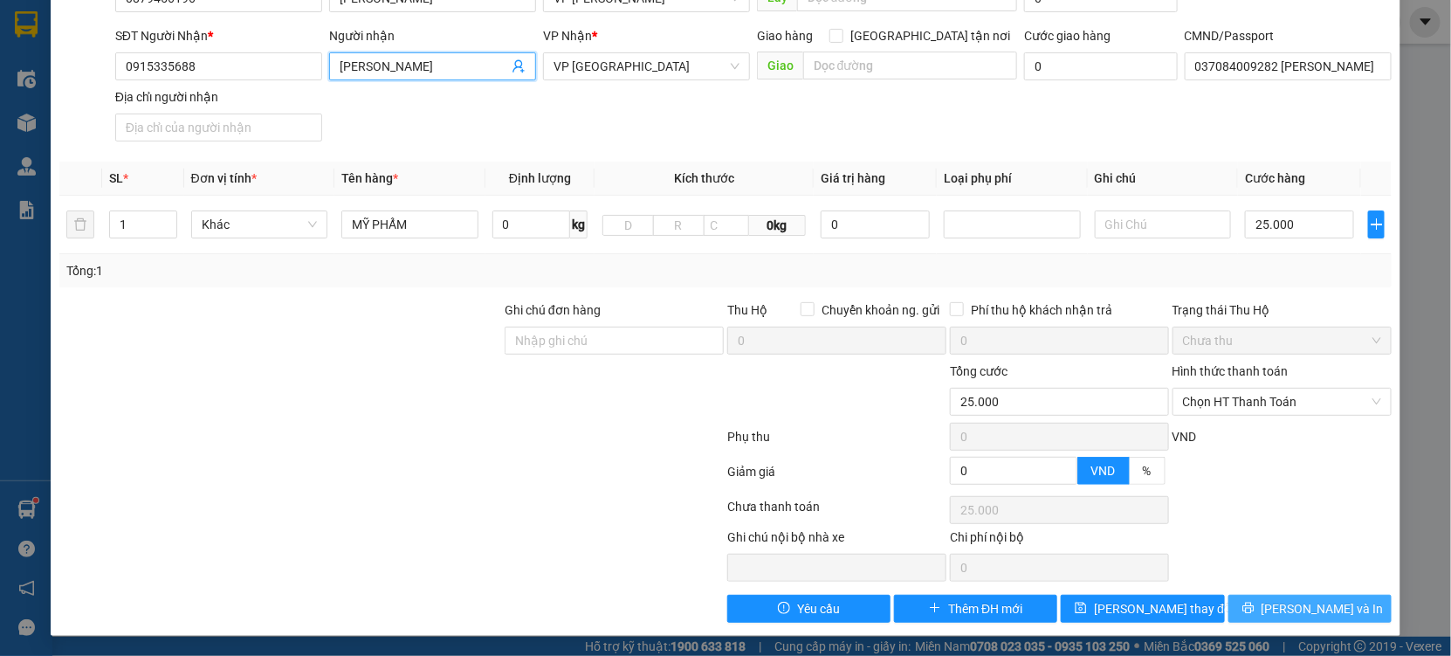
click at [1276, 599] on button "Lưu và In" at bounding box center [1310, 609] width 163 height 28
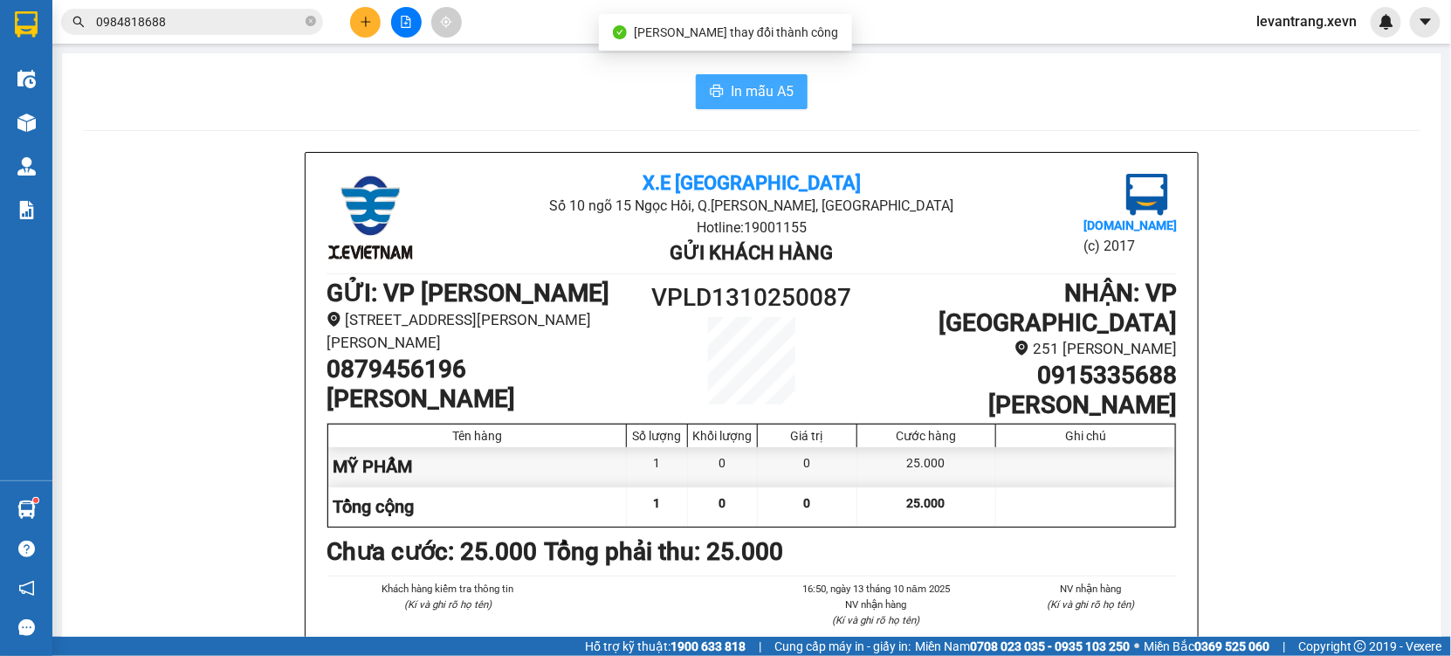
click at [731, 95] on span "In mẫu A5" at bounding box center [762, 91] width 63 height 22
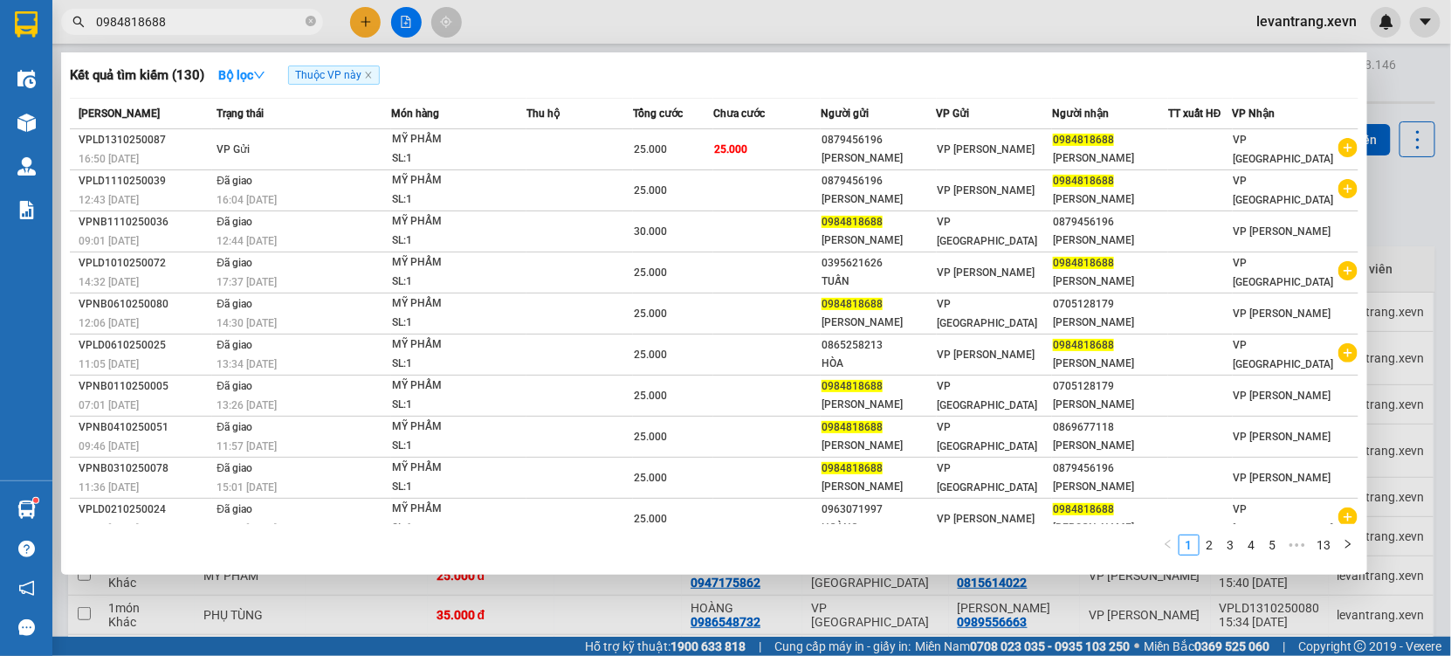
click at [191, 25] on input "0984818688" at bounding box center [199, 21] width 206 height 19
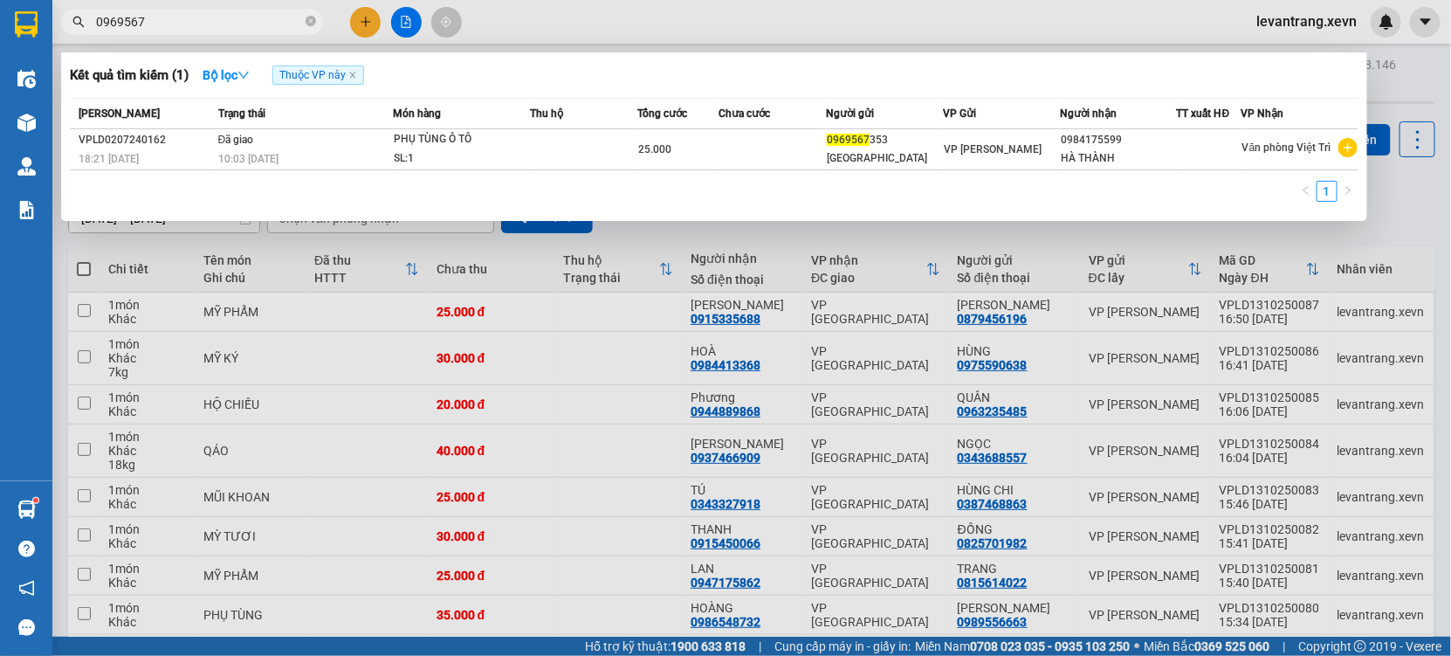
click at [202, 23] on input "0969567" at bounding box center [199, 21] width 206 height 19
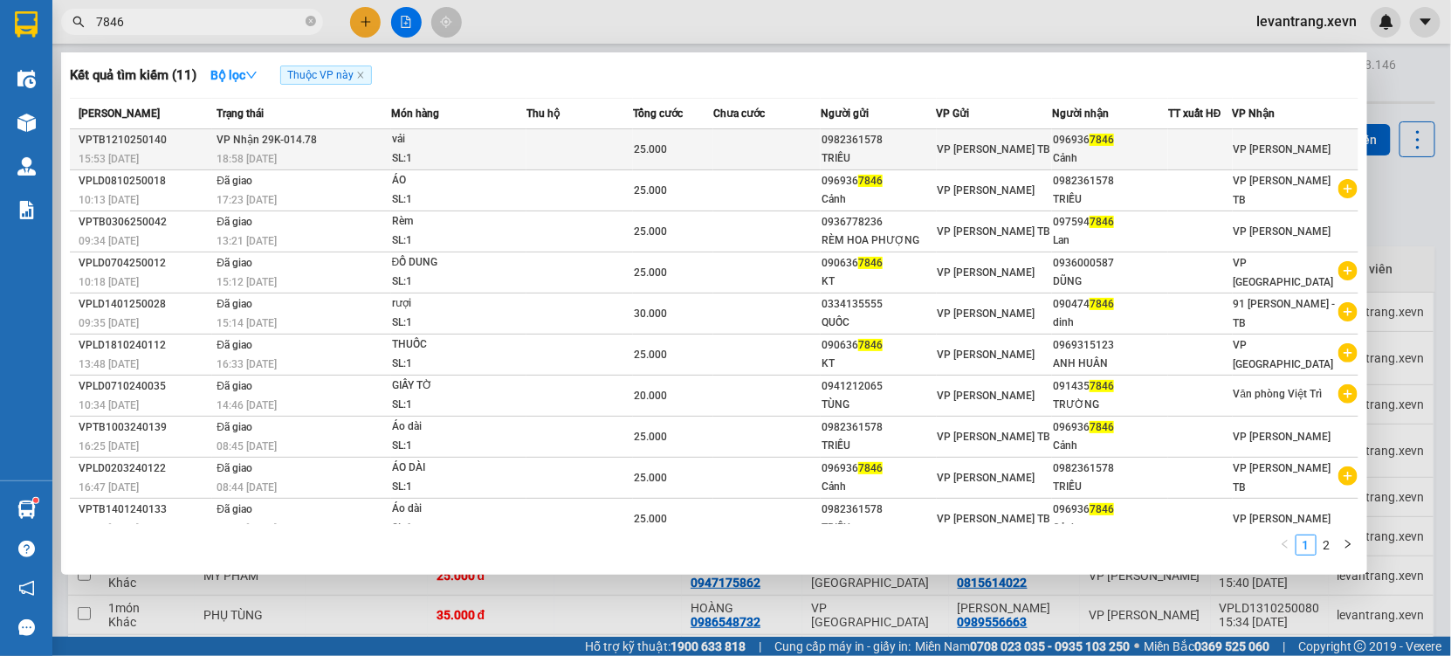
type input "7846"
click at [575, 129] on td at bounding box center [580, 149] width 107 height 41
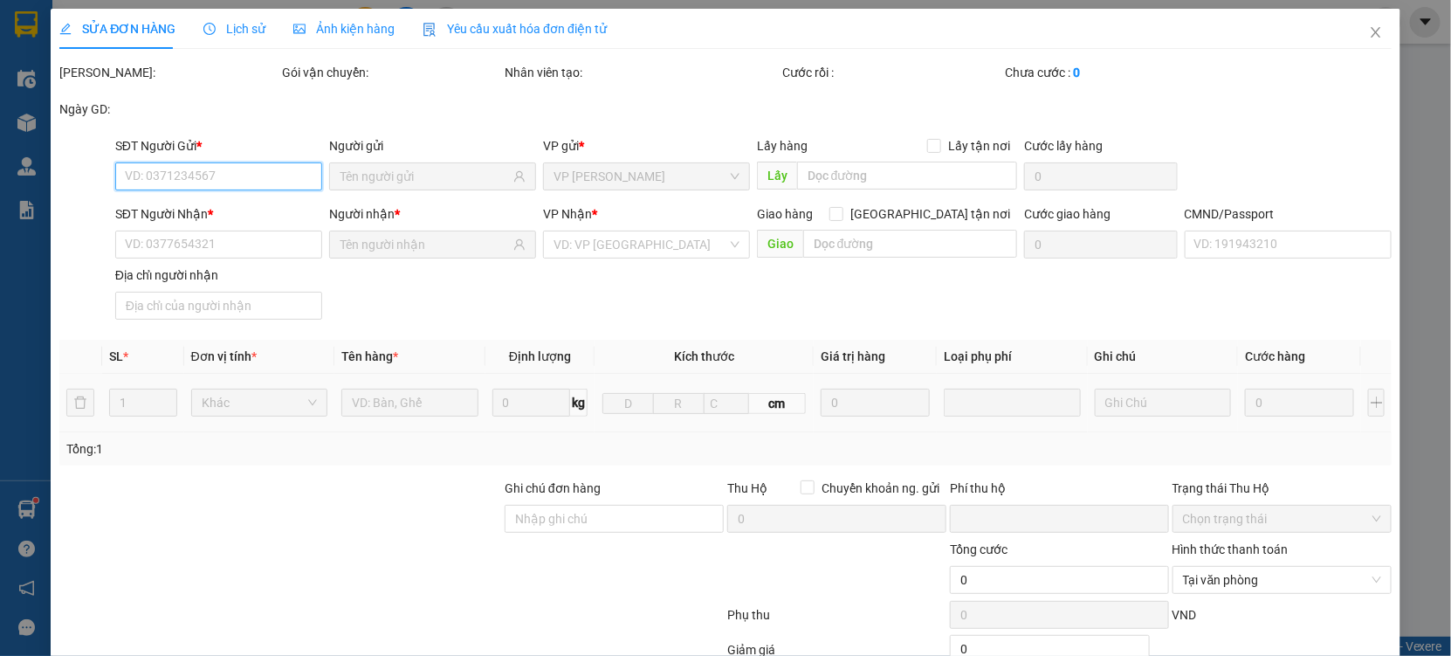
type input "0982361578"
type input "TRIỀU"
type input "0969367846"
type input "Cảnh"
type input "123"
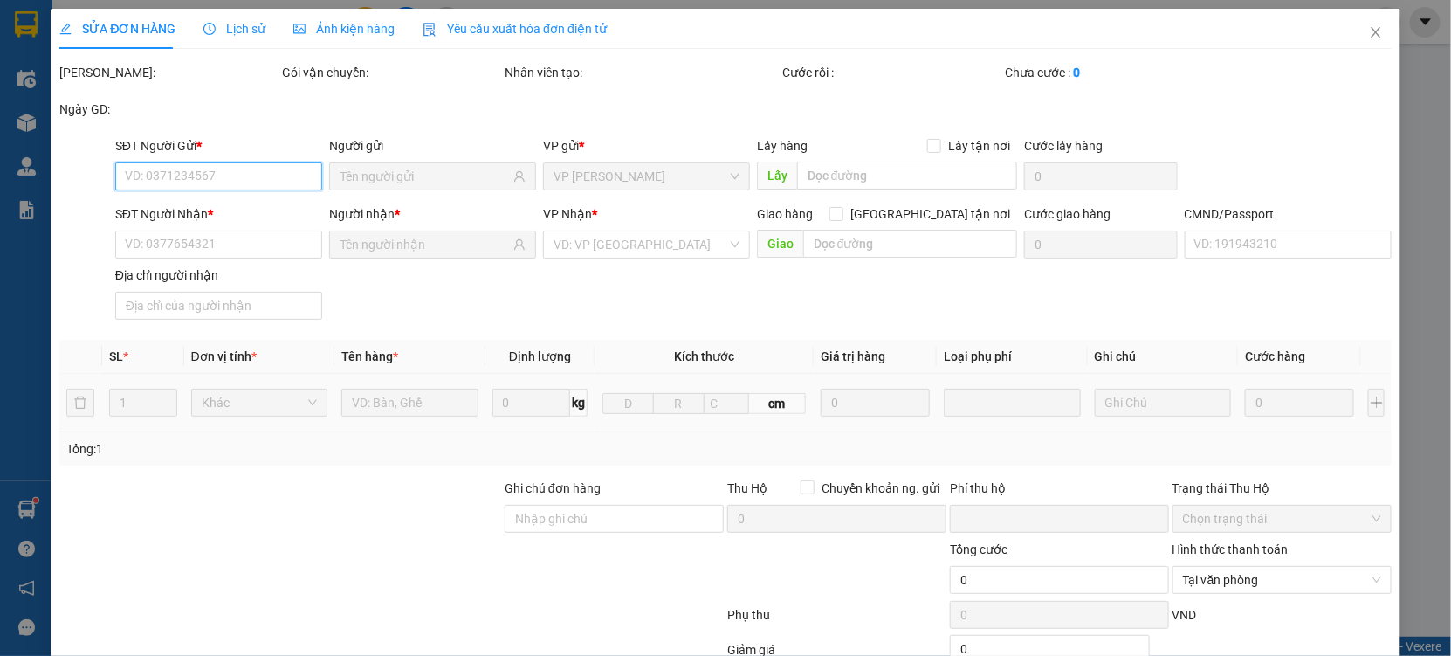
type input "0"
type input "25.000"
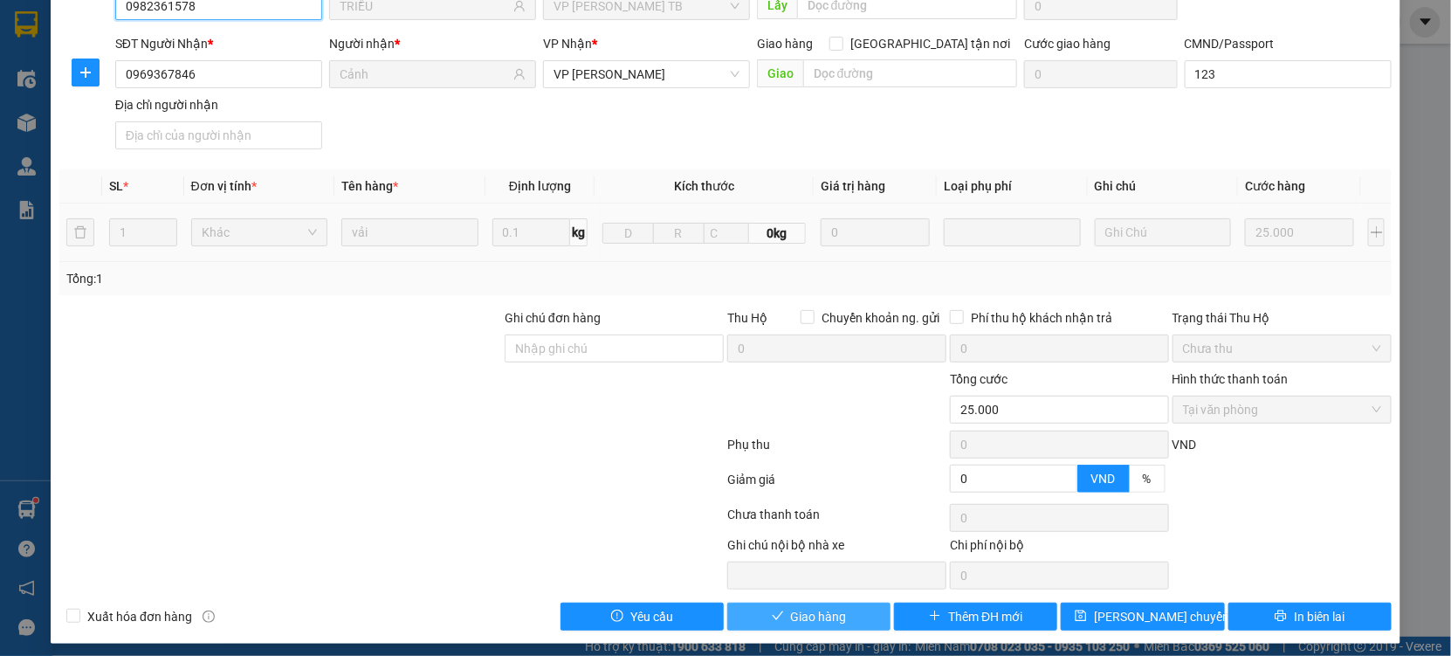
scroll to position [178, 0]
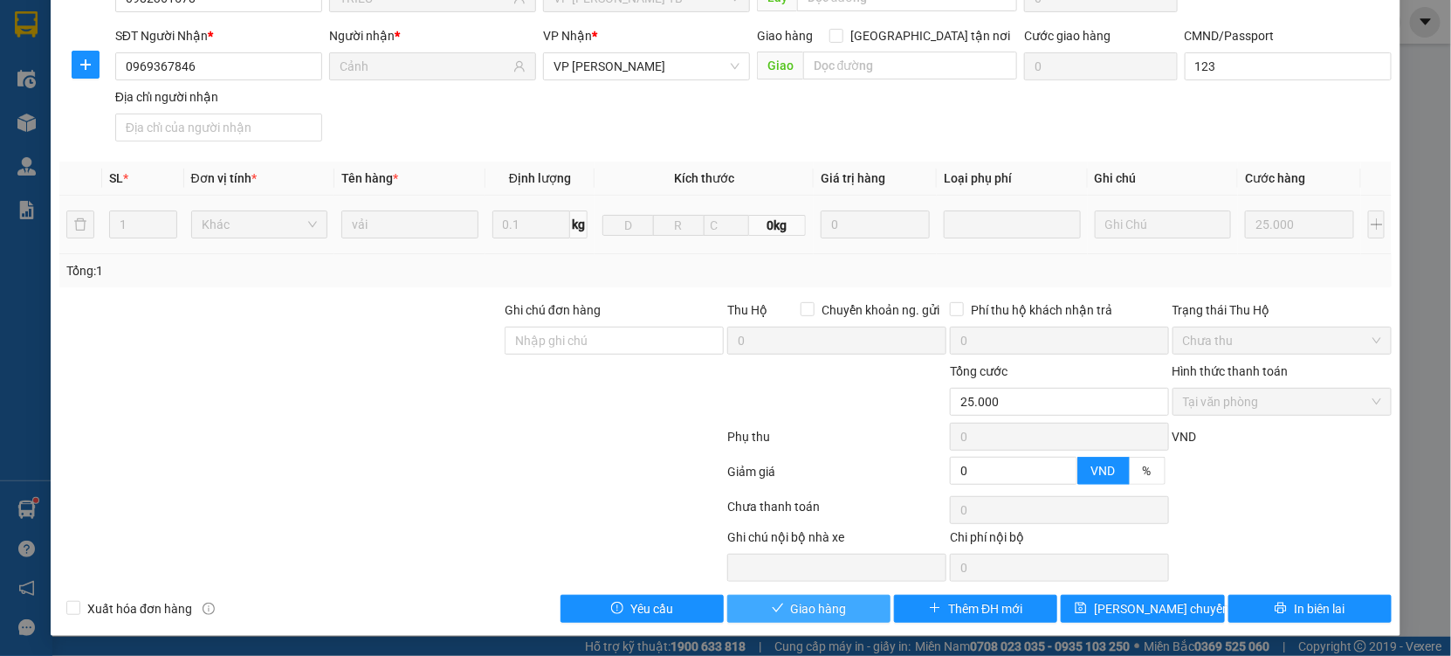
click at [813, 610] on span "Giao hàng" at bounding box center [819, 608] width 56 height 19
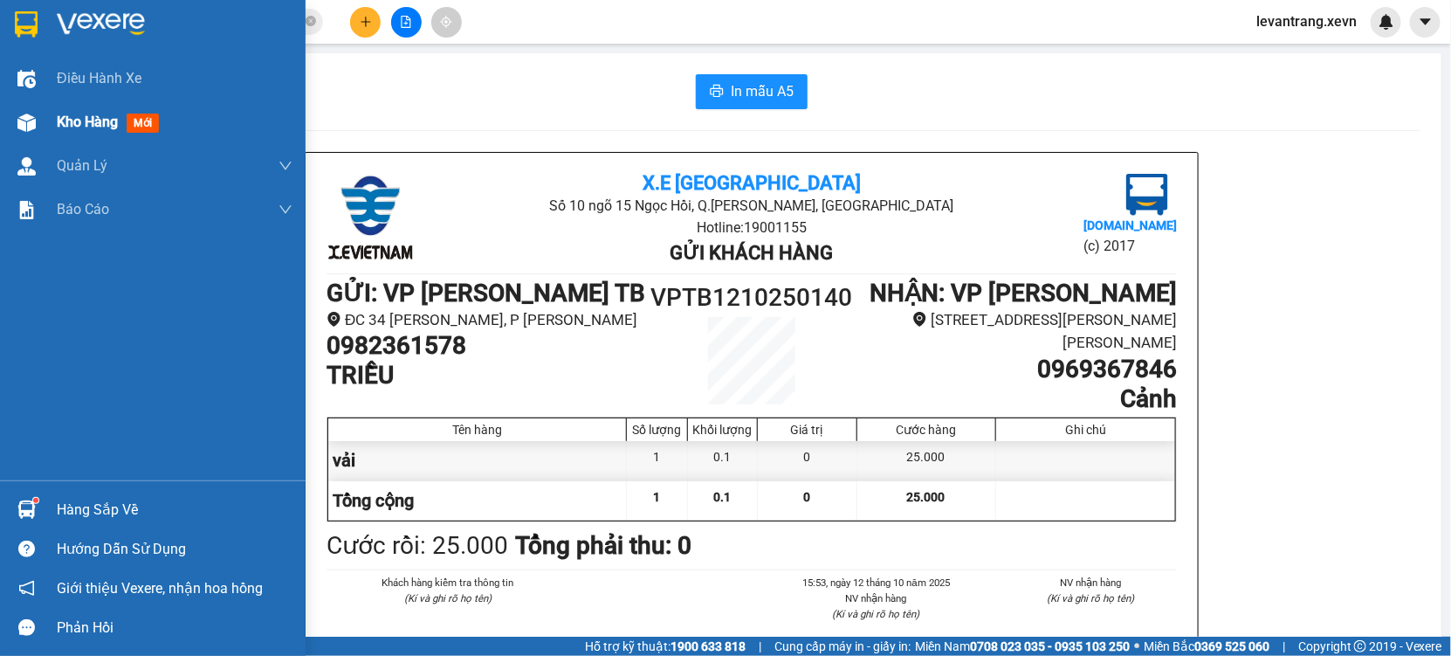
click at [43, 115] on div "Kho hàng mới" at bounding box center [153, 122] width 306 height 44
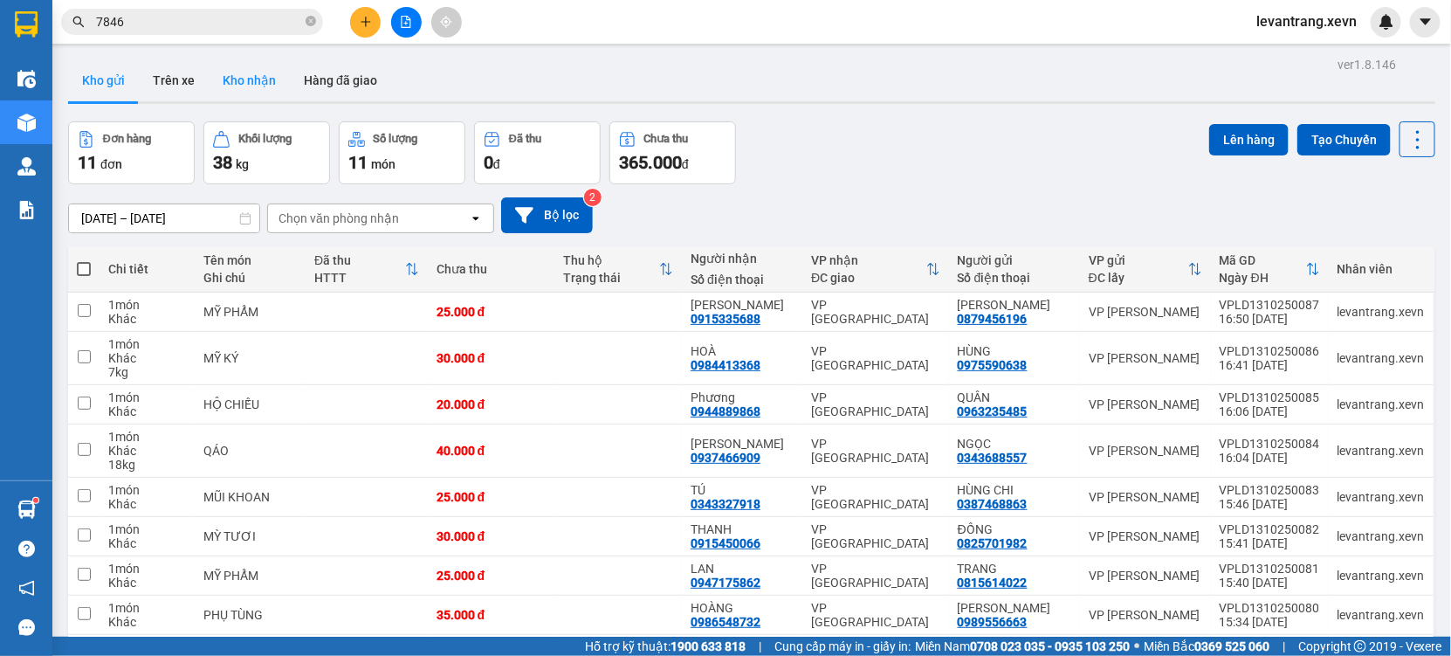
click at [224, 90] on button "Kho nhận" at bounding box center [249, 80] width 81 height 42
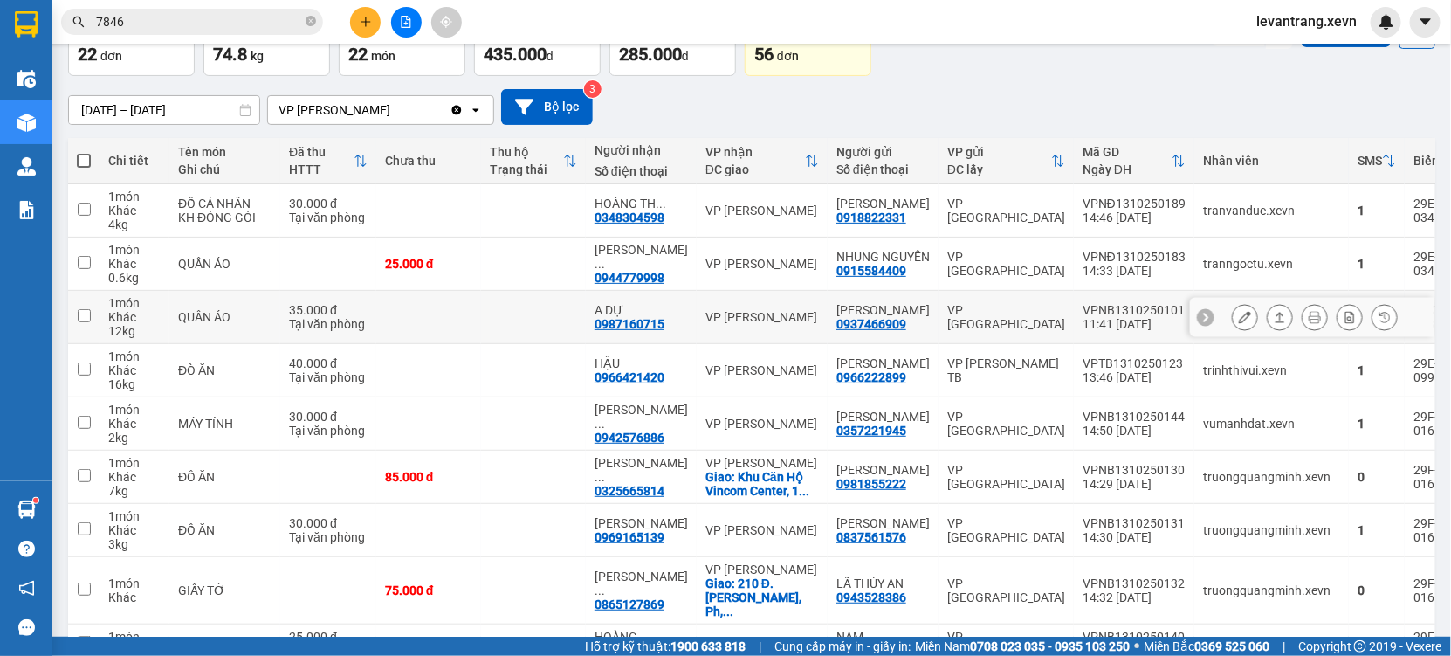
scroll to position [291, 0]
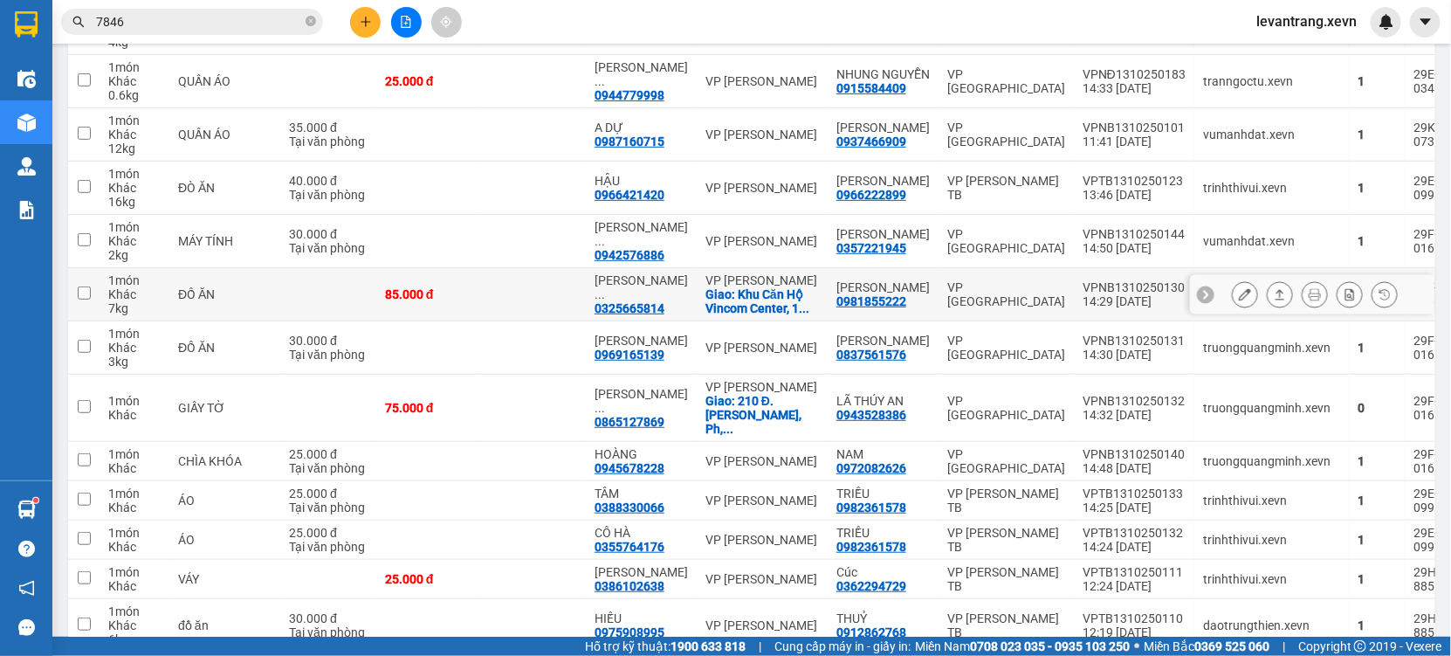
click at [623, 314] on div "0325665814" at bounding box center [630, 308] width 70 height 14
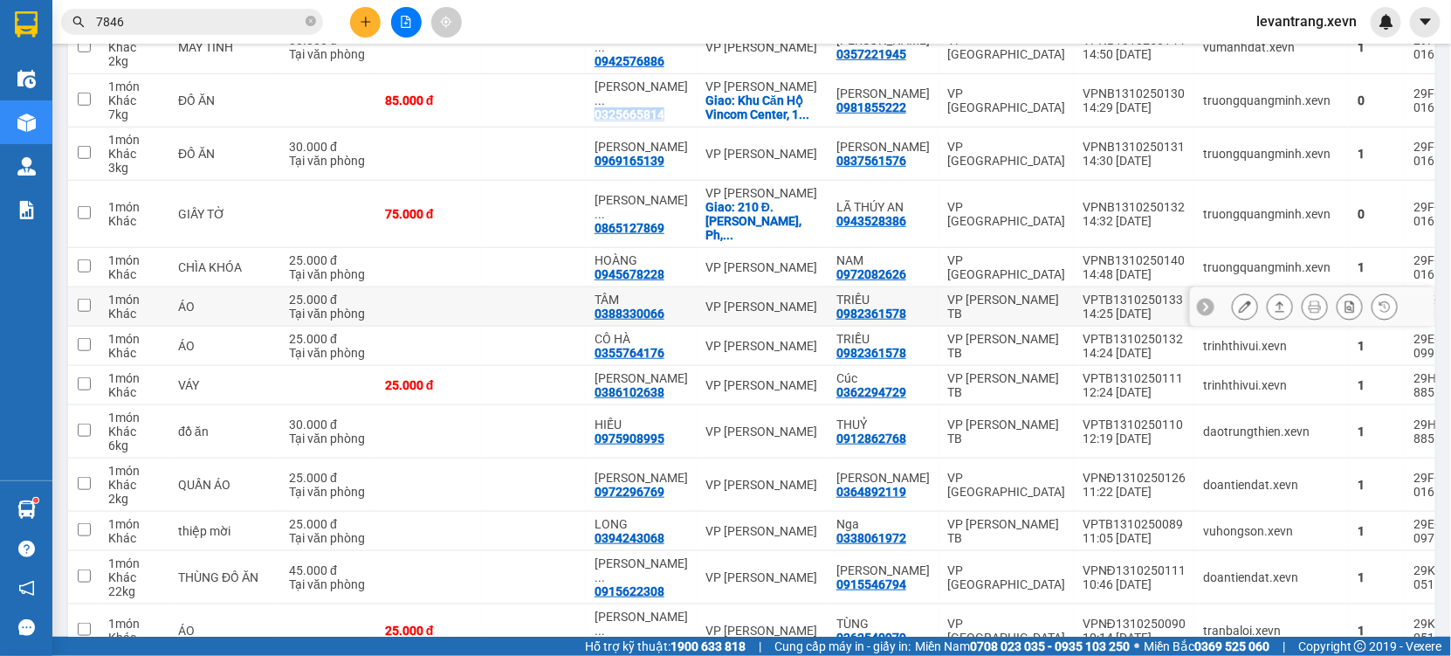
scroll to position [388, 0]
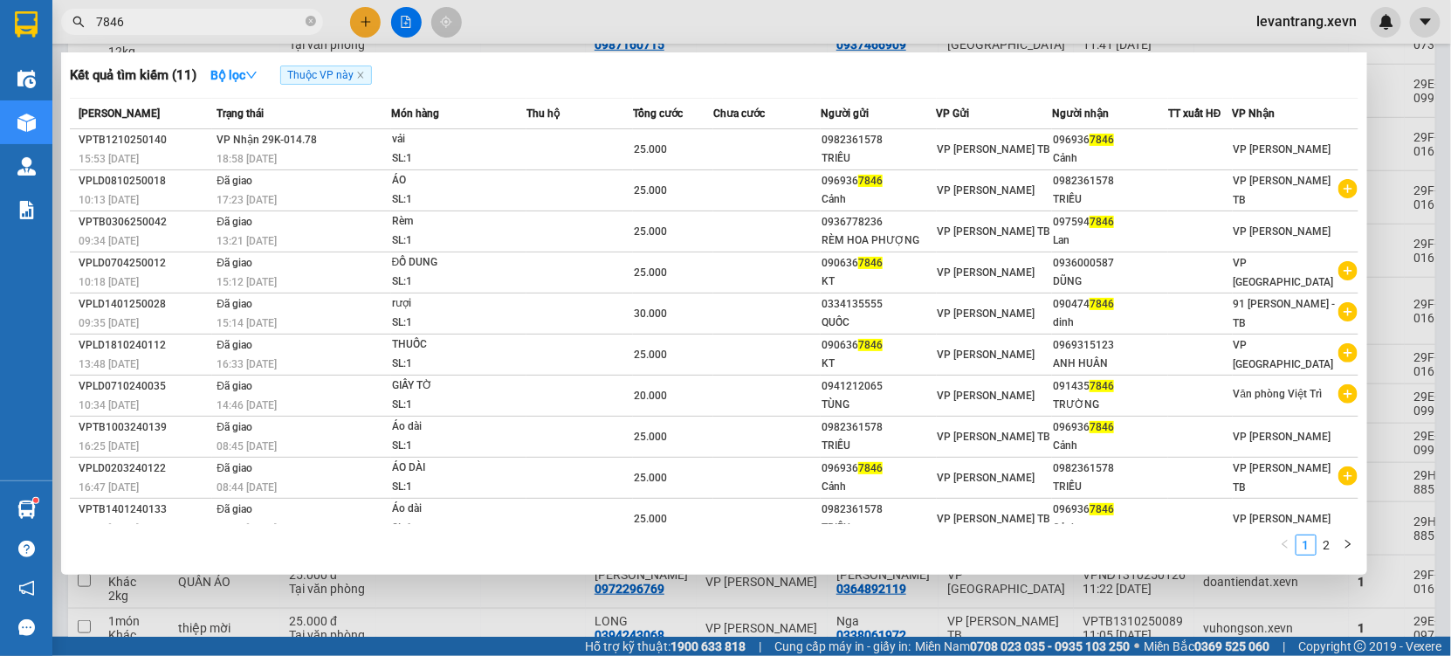
click at [185, 12] on input "7846" at bounding box center [199, 21] width 206 height 19
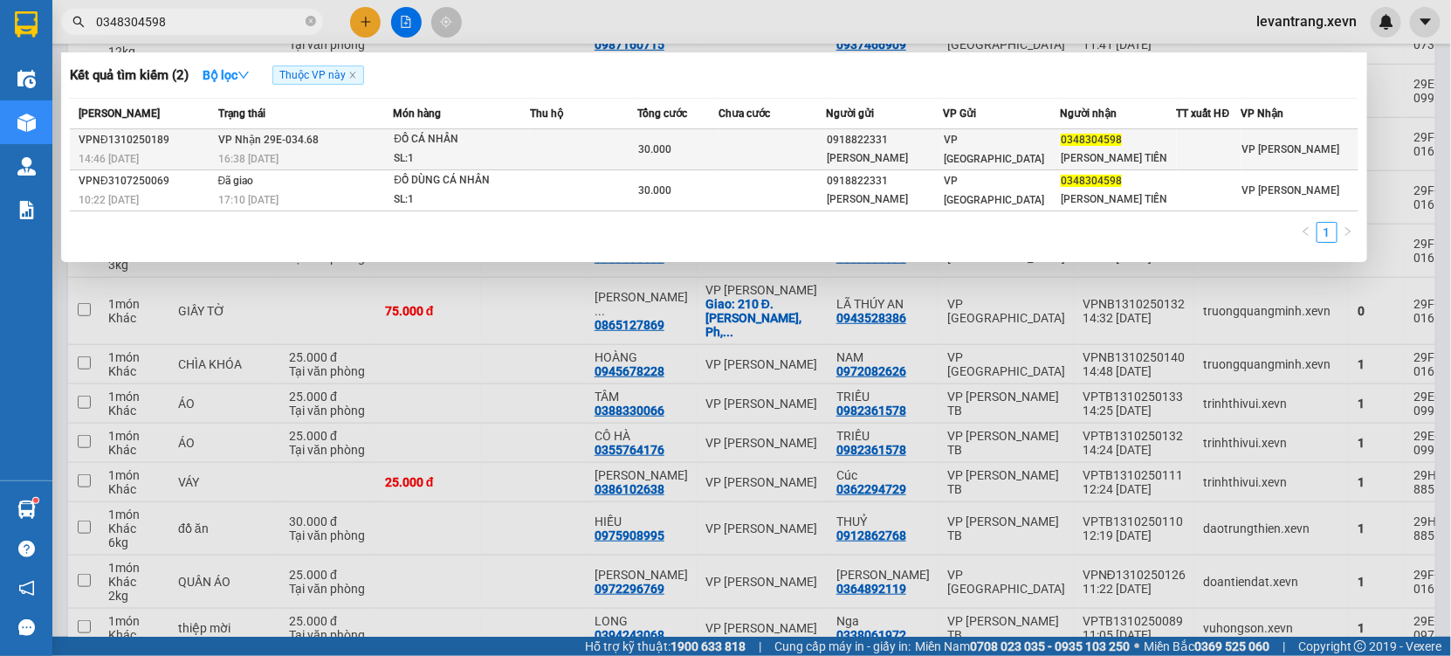
type input "0348304598"
click at [480, 137] on div "ĐỒ CÁ NHÂN" at bounding box center [459, 139] width 131 height 19
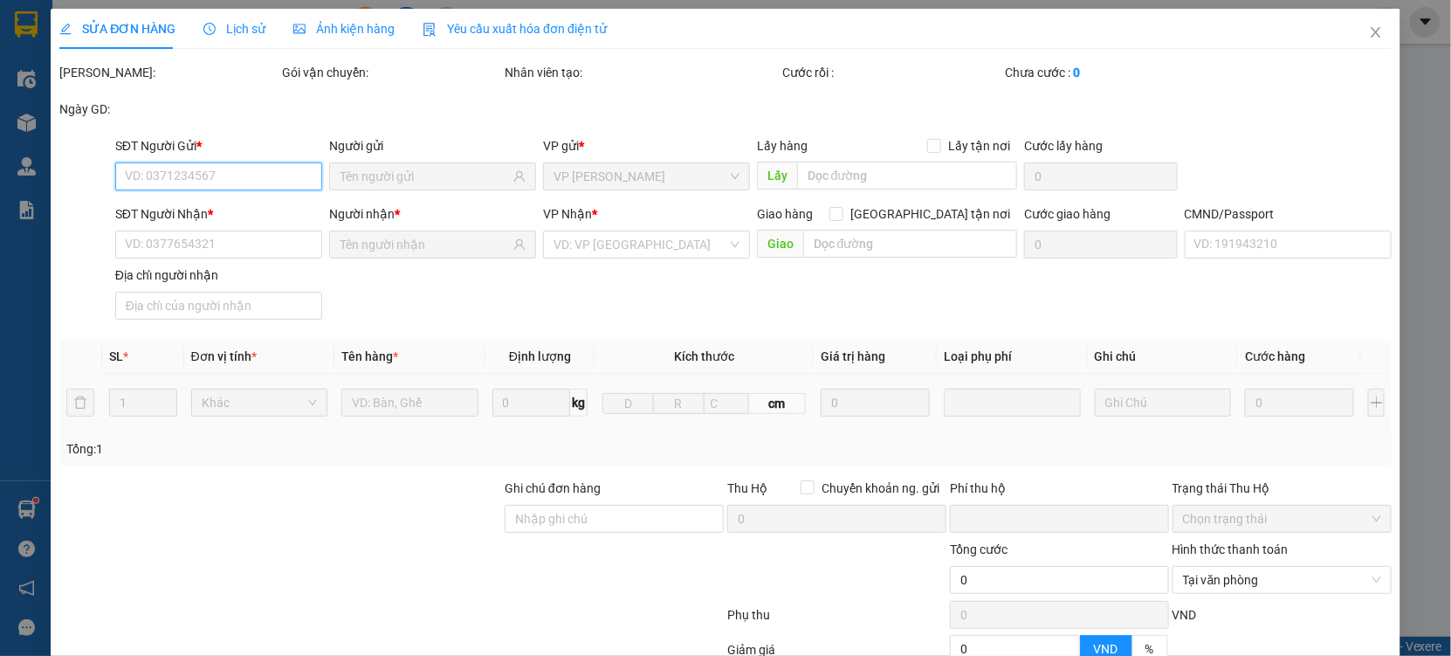
type input "0918822331"
type input "CAO KIM QUYÊN"
type input "0348304598"
type input "HOÀNG THỌ TIẾN"
type input "SMS"
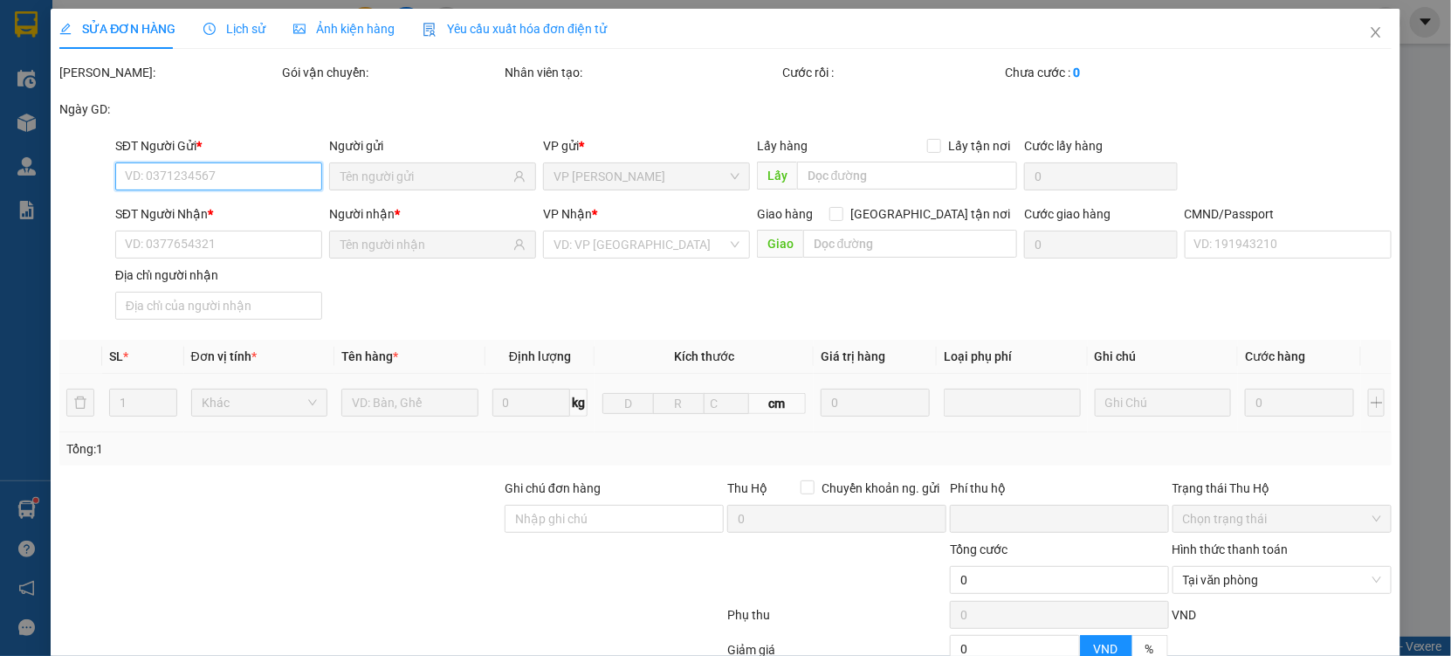
type input "0"
type input "30.000"
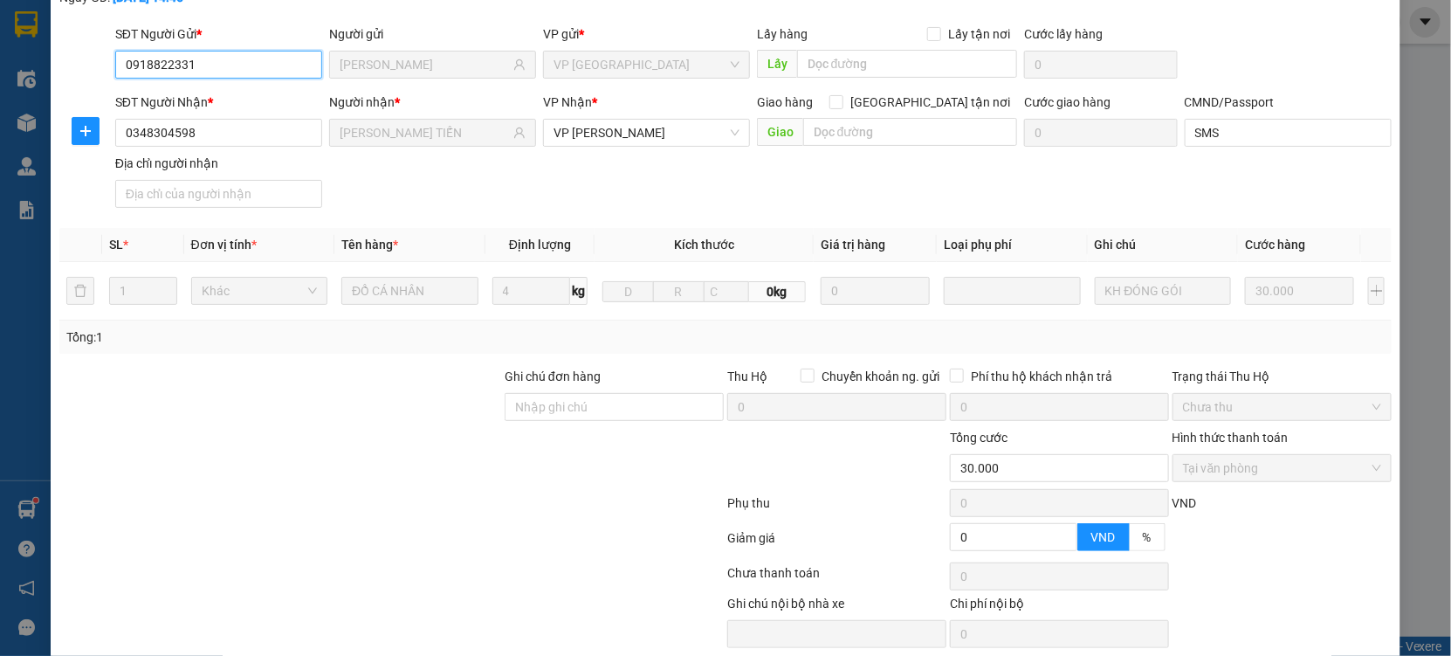
scroll to position [178, 0]
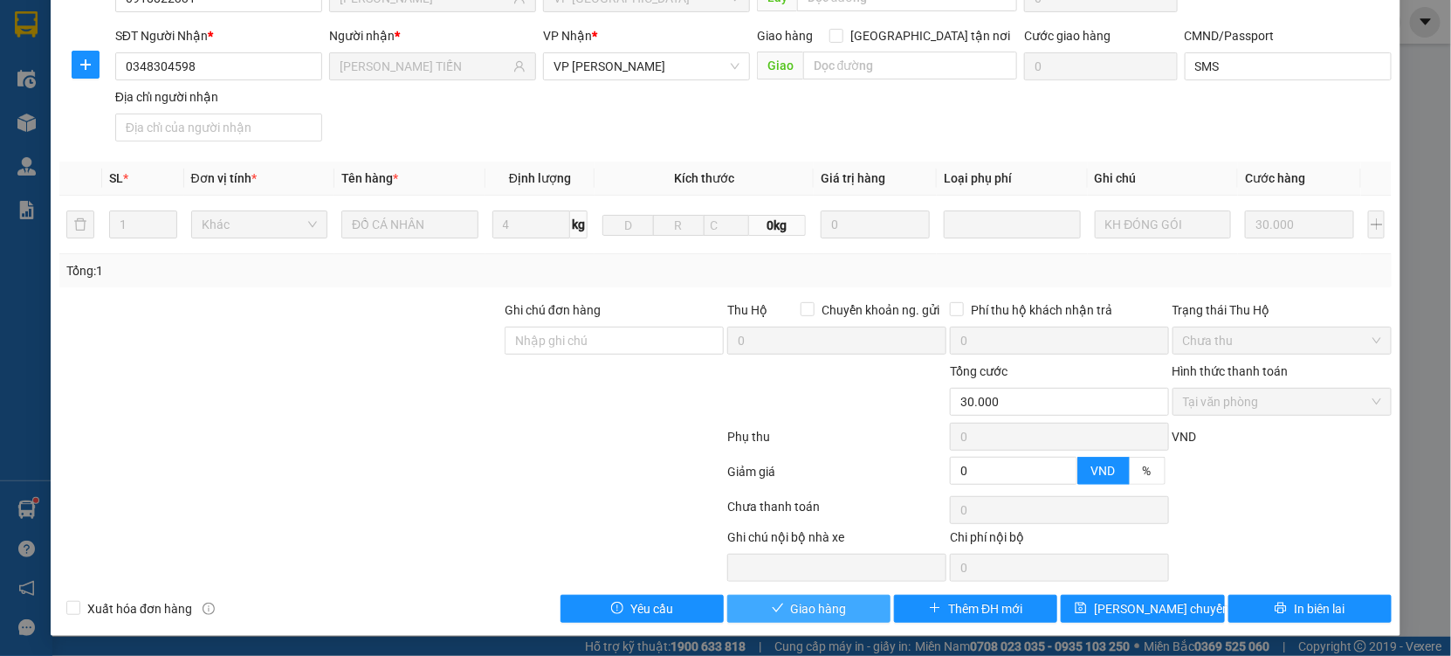
click at [824, 600] on span "Giao hàng" at bounding box center [819, 608] width 56 height 19
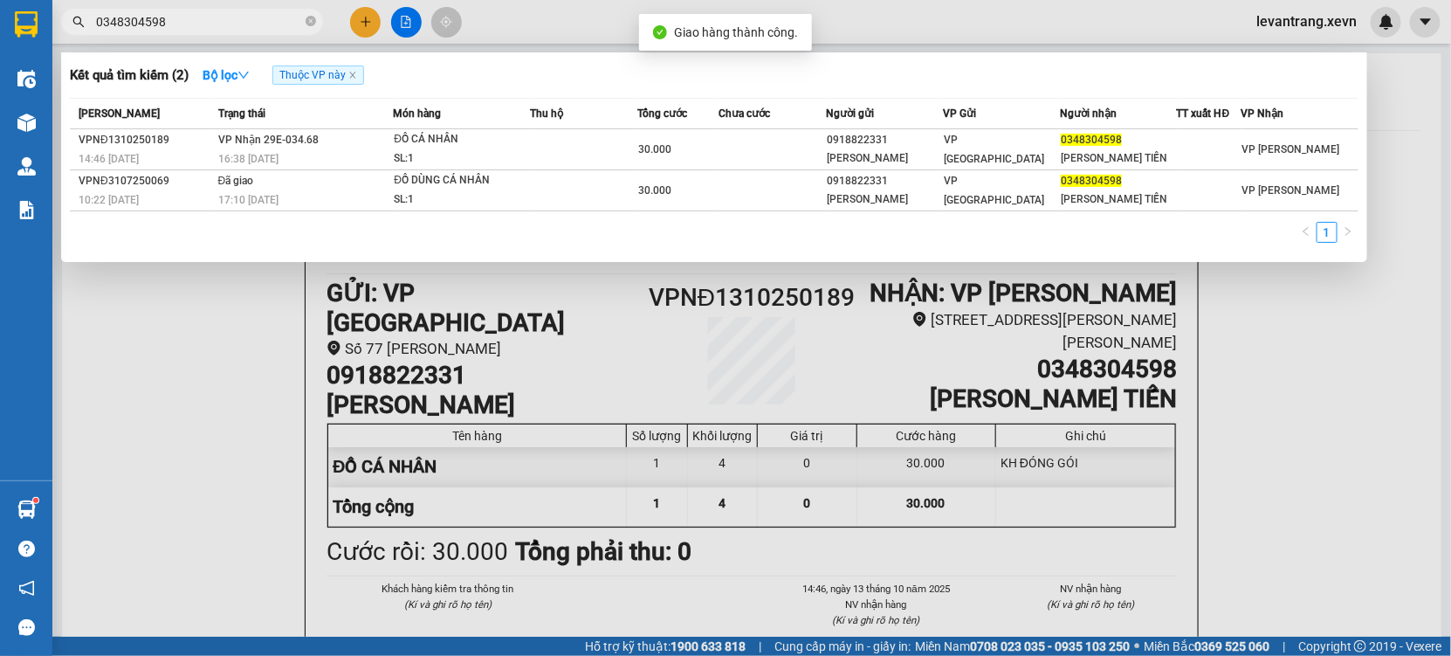
click at [173, 22] on input "0348304598" at bounding box center [199, 21] width 206 height 19
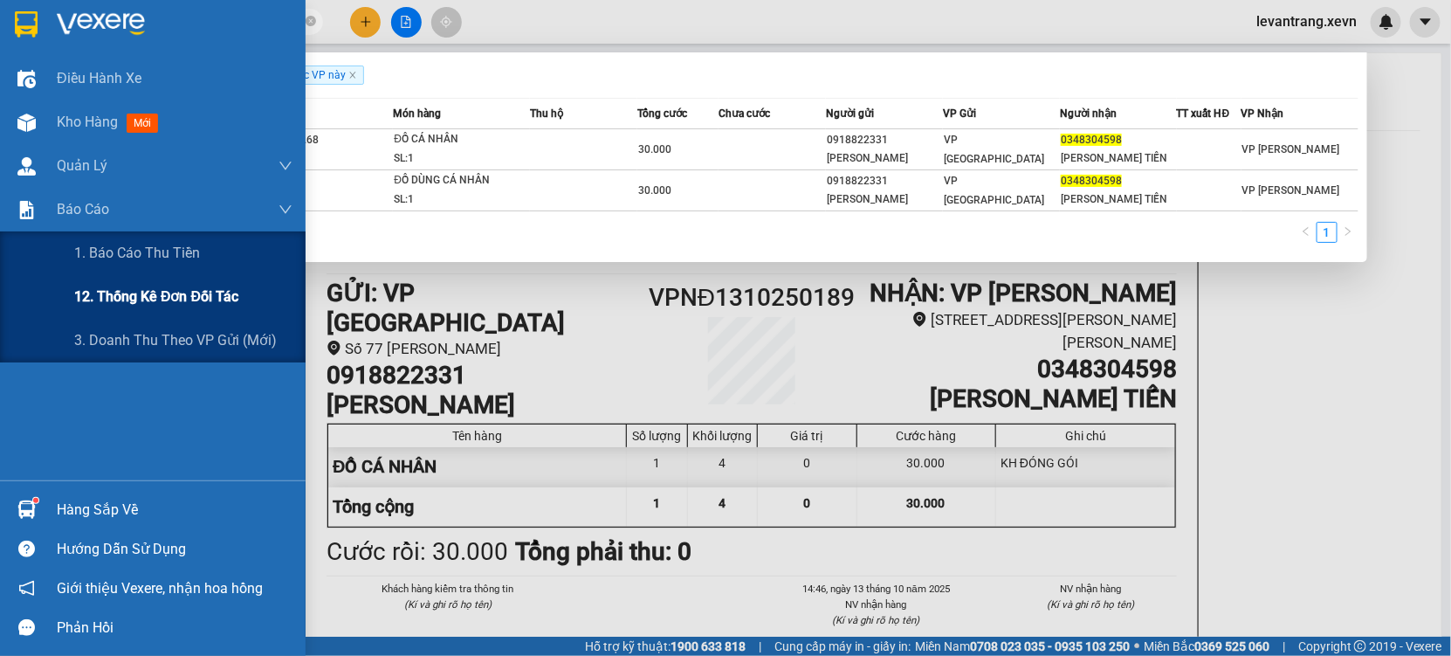
click at [153, 295] on span "12. Thống kê đơn đối tác" at bounding box center [156, 297] width 164 height 22
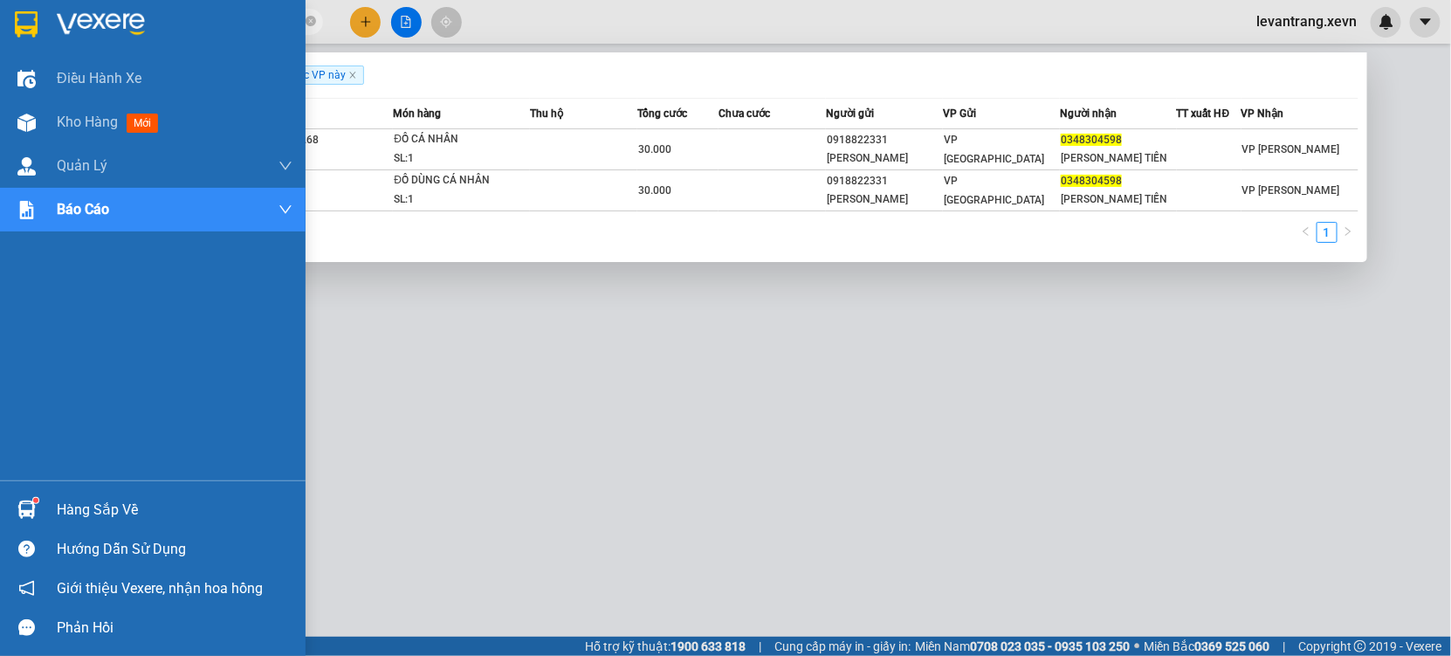
click at [75, 507] on div "Hàng sắp về" at bounding box center [175, 510] width 236 height 26
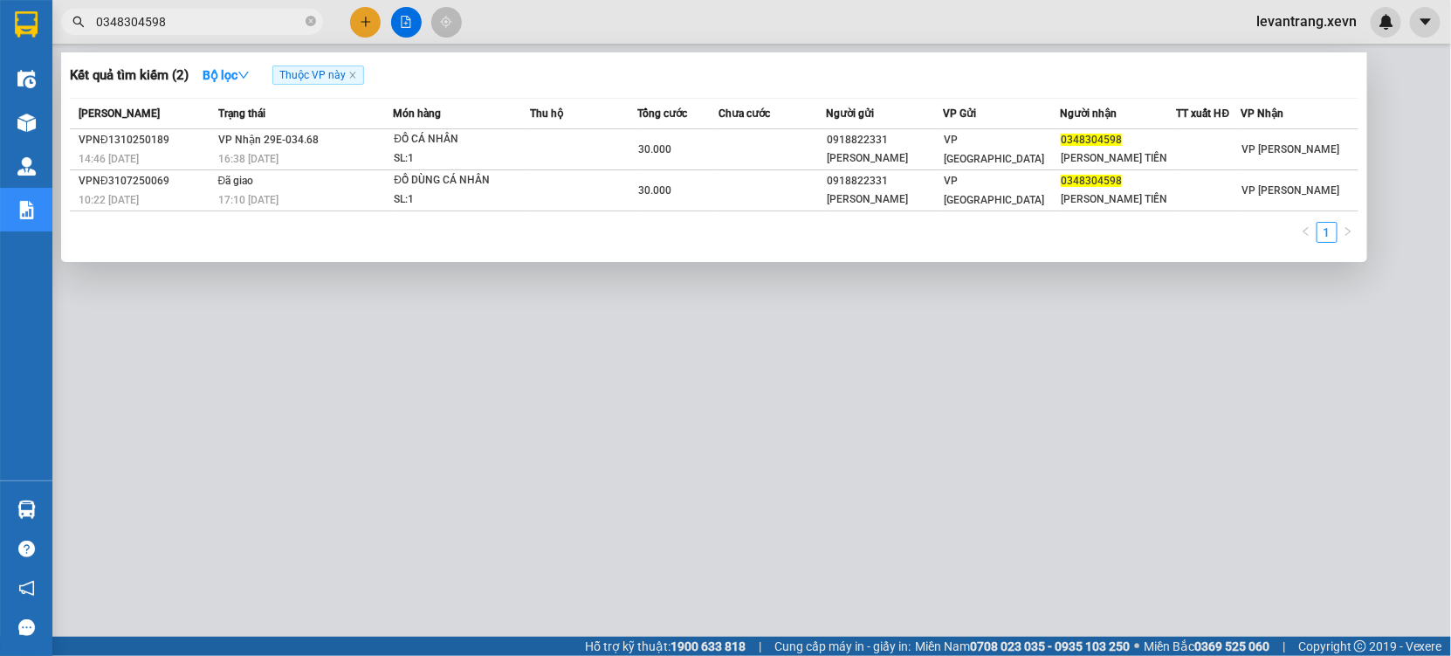
click at [1093, 539] on section "Kết quả tìm kiếm ( 2 ) Bộ lọc Thuộc VP này Mã ĐH Trạng thái Món hàng Thu hộ Tổn…" at bounding box center [725, 328] width 1451 height 656
click at [387, 413] on div at bounding box center [725, 328] width 1451 height 656
click at [189, 19] on input "0348304598" at bounding box center [199, 21] width 206 height 19
click at [176, 18] on input "0348304598" at bounding box center [199, 21] width 206 height 19
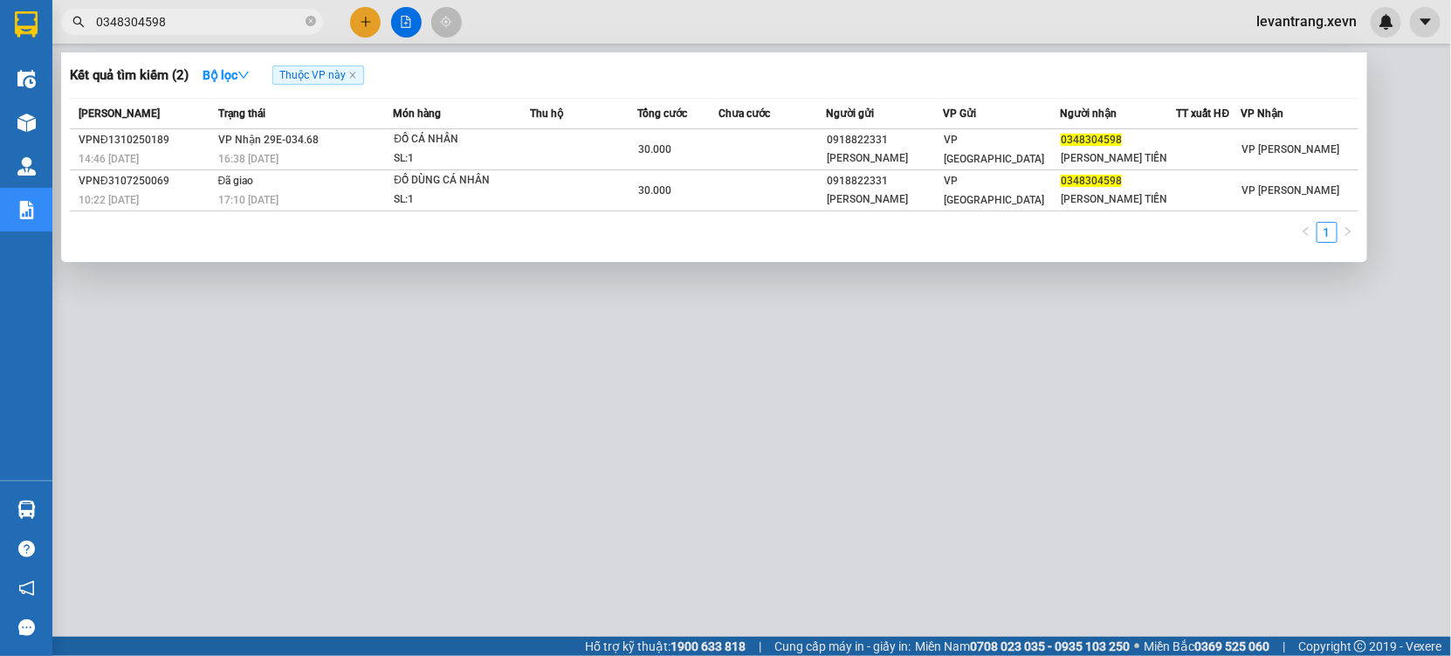
click at [176, 18] on input "0348304598" at bounding box center [199, 21] width 206 height 19
click at [312, 22] on icon "close-circle" at bounding box center [311, 21] width 10 height 10
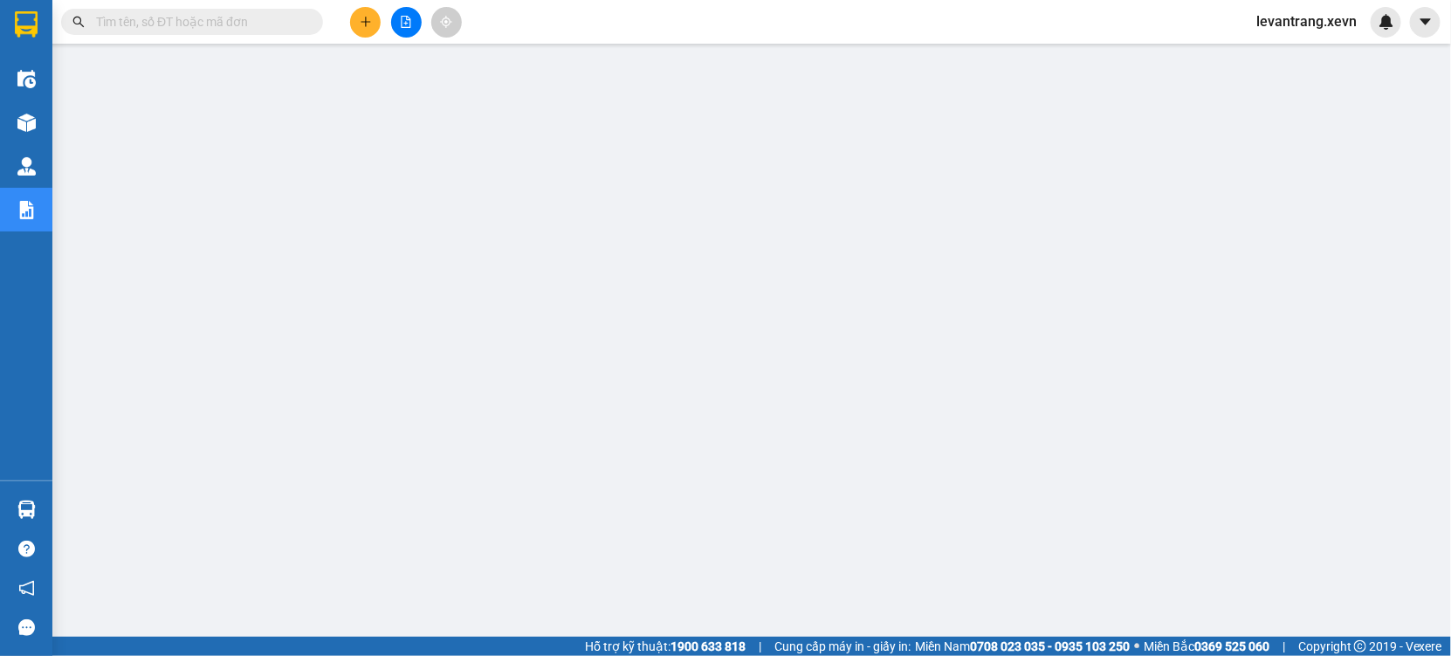
click at [241, 14] on input "text" at bounding box center [199, 21] width 206 height 19
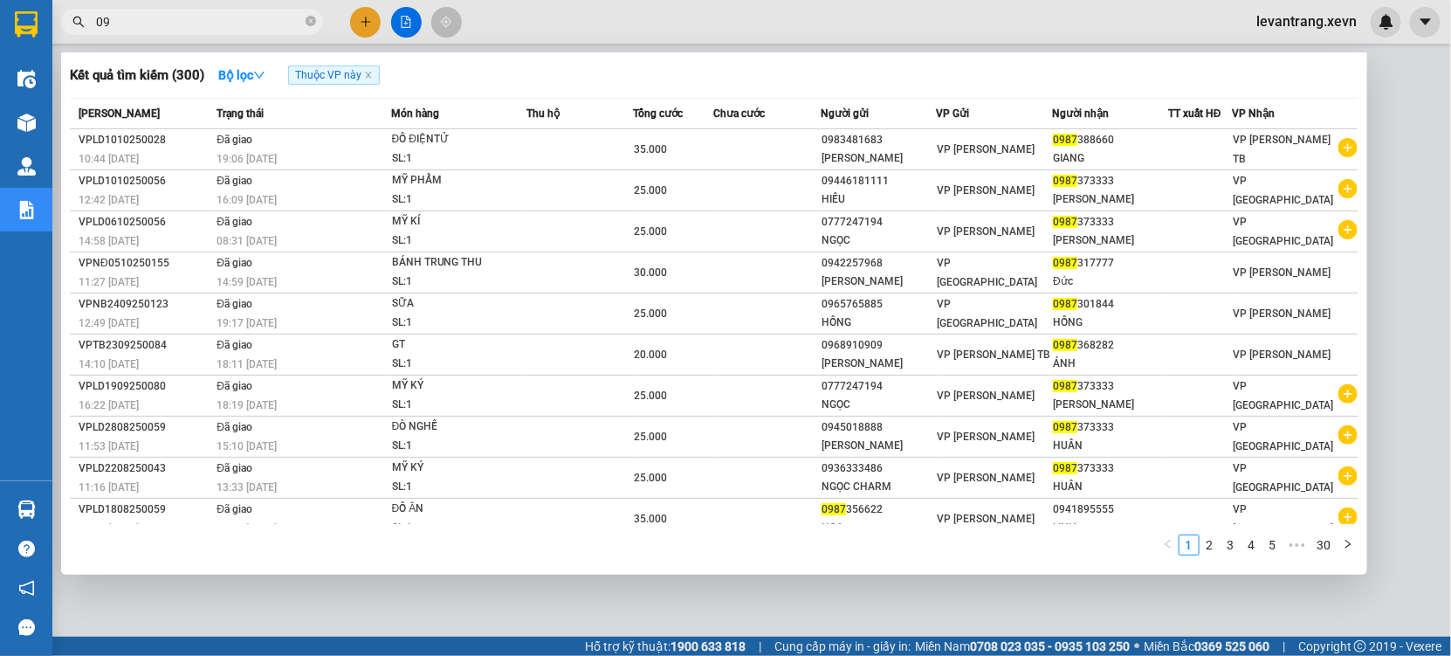
type input "0"
type input "7"
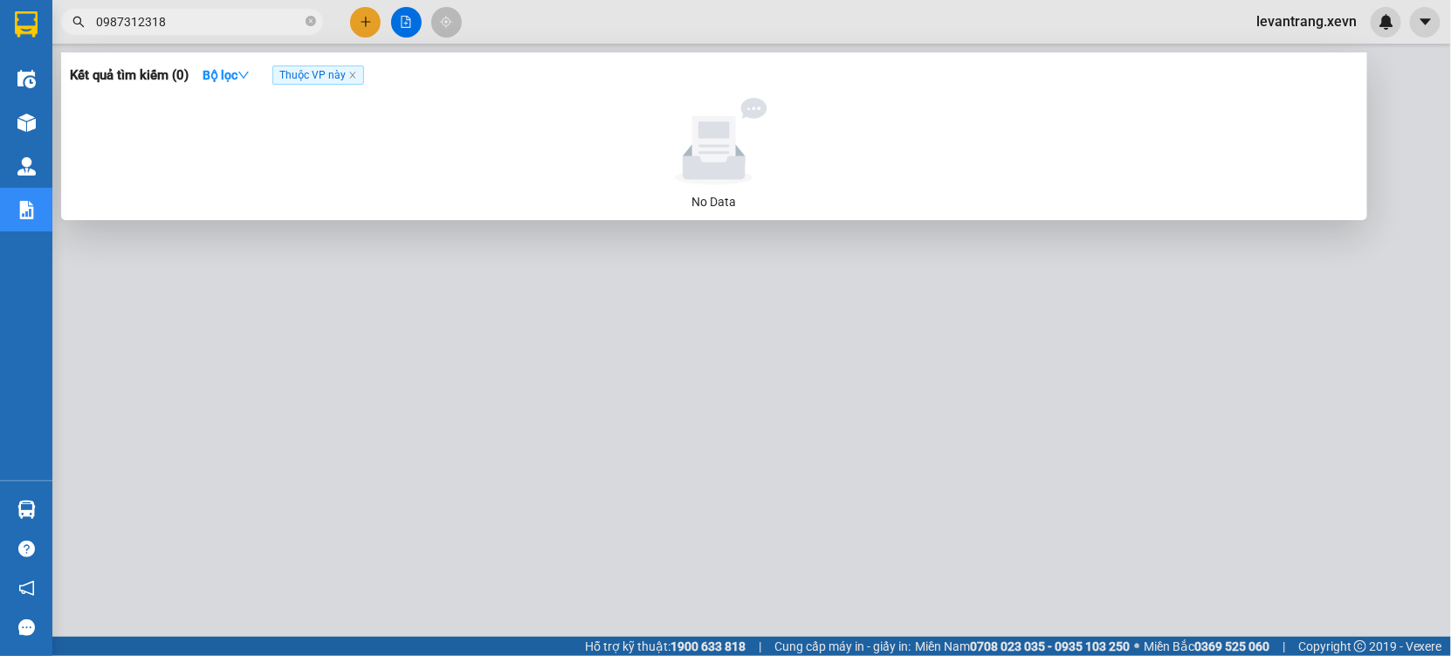
type input "0987312318"
click at [361, 76] on span "Thuộc VP này" at bounding box center [318, 74] width 92 height 19
click at [352, 77] on icon "close" at bounding box center [352, 75] width 9 height 9
click at [229, 68] on strong "Bộ lọc" at bounding box center [226, 75] width 47 height 14
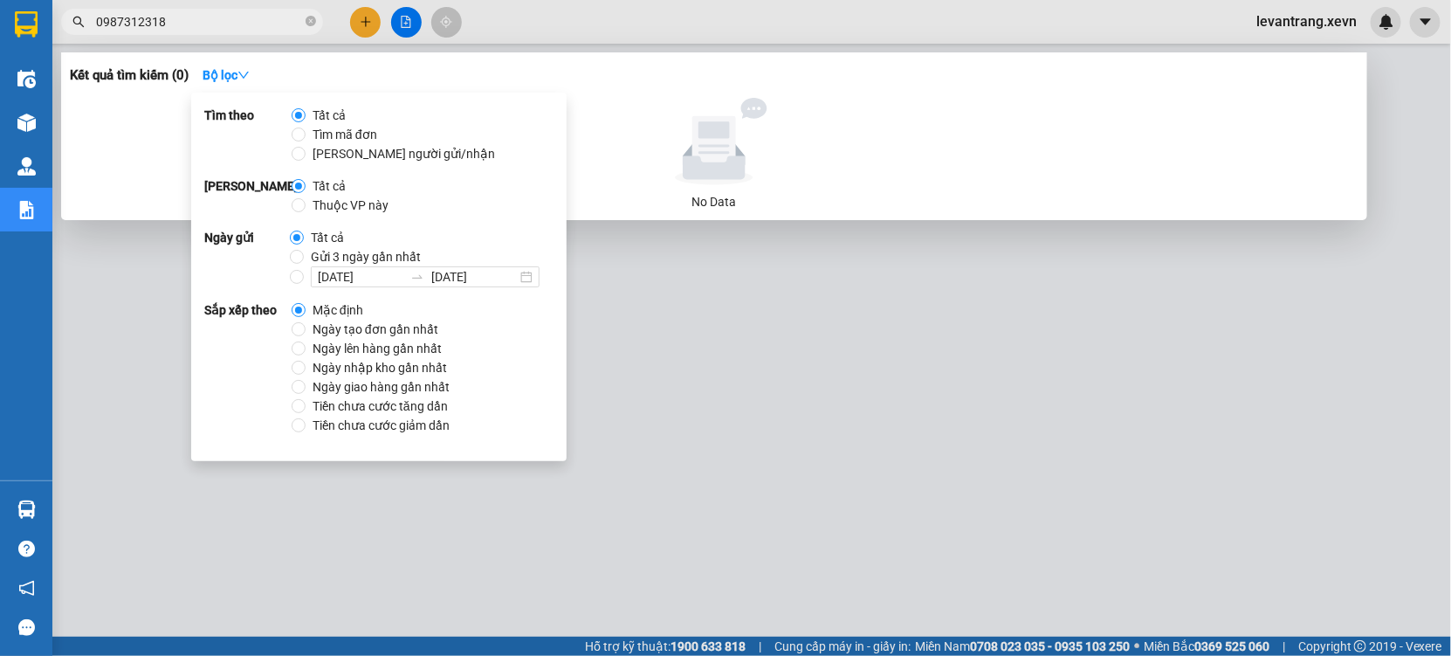
click at [343, 197] on span "Thuộc VP này" at bounding box center [351, 205] width 90 height 19
click at [306, 198] on input "Thuộc VP này" at bounding box center [299, 205] width 14 height 14
radio input "true"
radio input "false"
click at [251, 492] on div at bounding box center [725, 328] width 1451 height 656
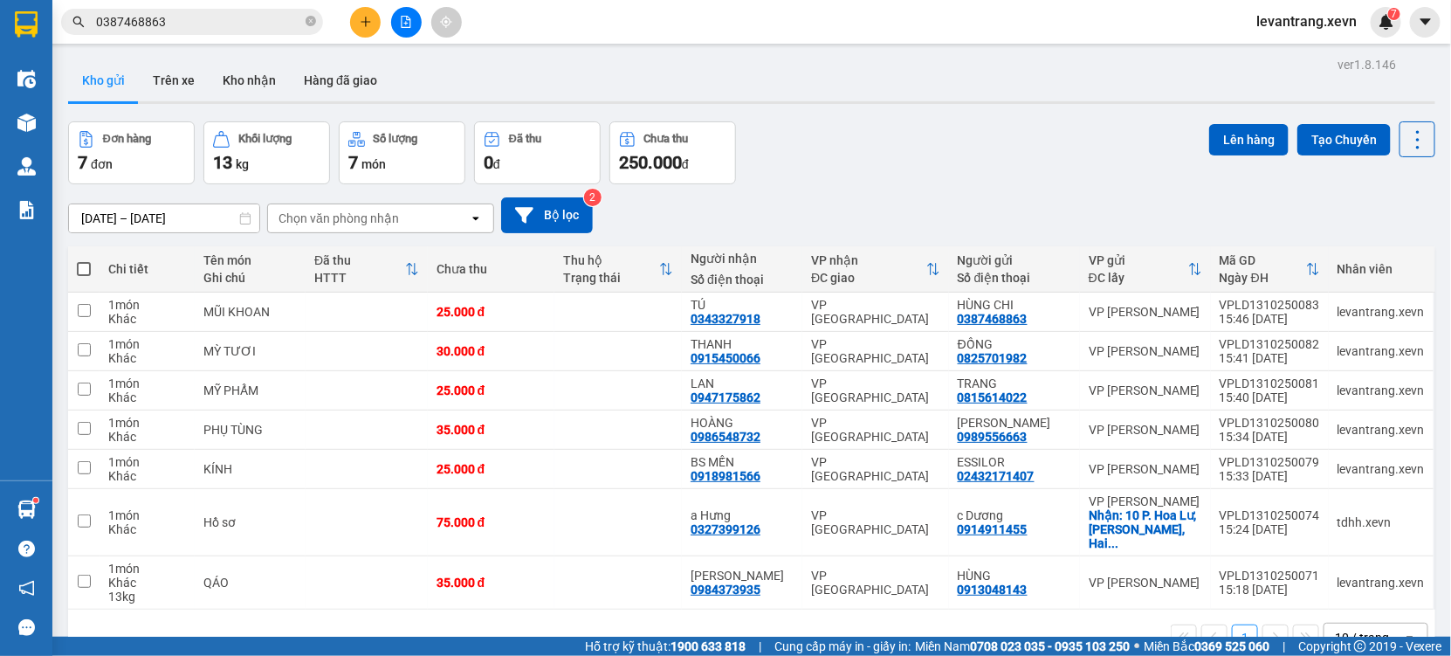
click at [268, 91] on button "Kho nhận" at bounding box center [249, 80] width 81 height 42
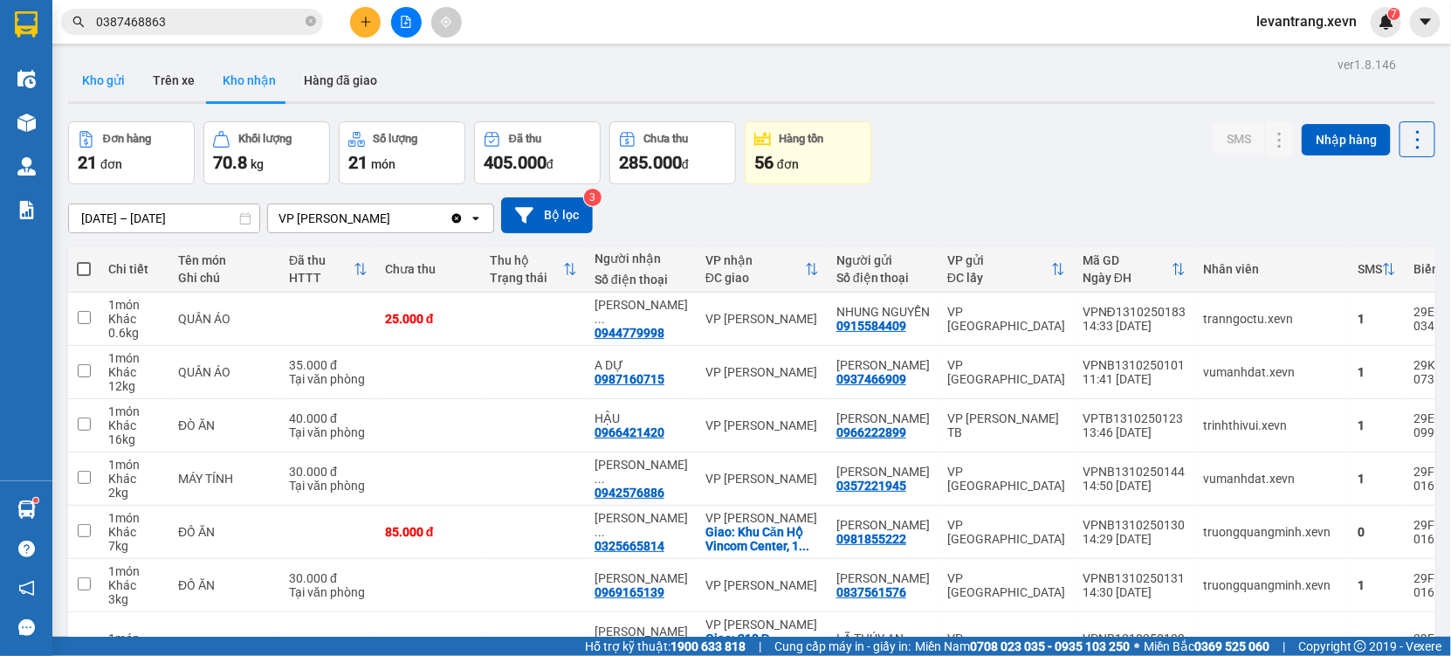
click at [113, 85] on button "Kho gửi" at bounding box center [103, 80] width 71 height 42
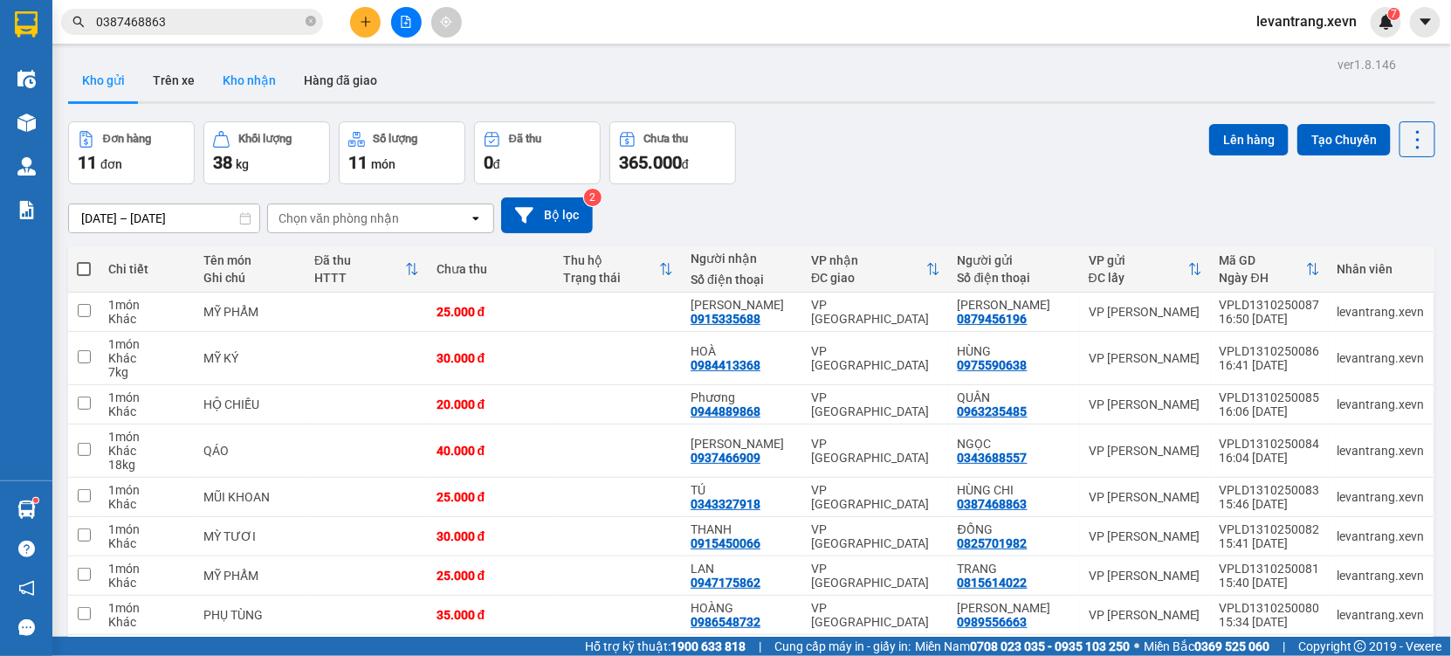
click at [247, 85] on button "Kho nhận" at bounding box center [249, 80] width 81 height 42
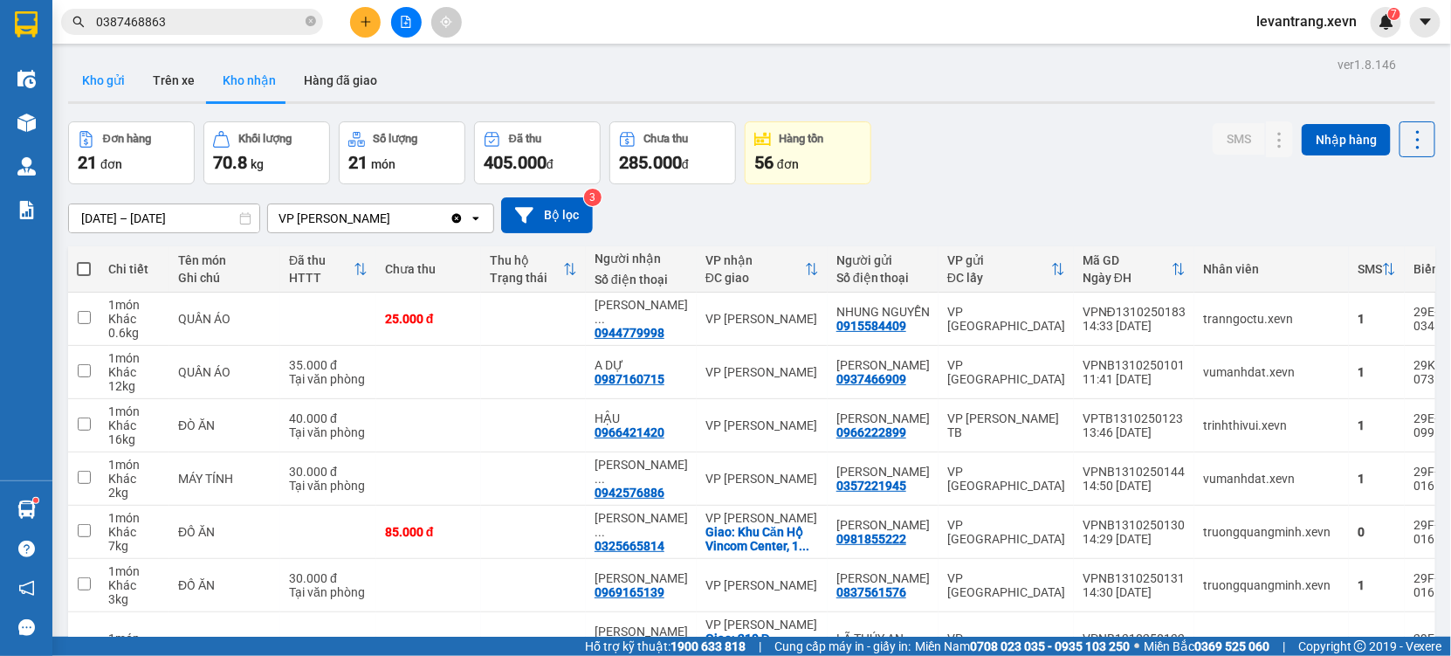
click at [100, 82] on button "Kho gửi" at bounding box center [103, 80] width 71 height 42
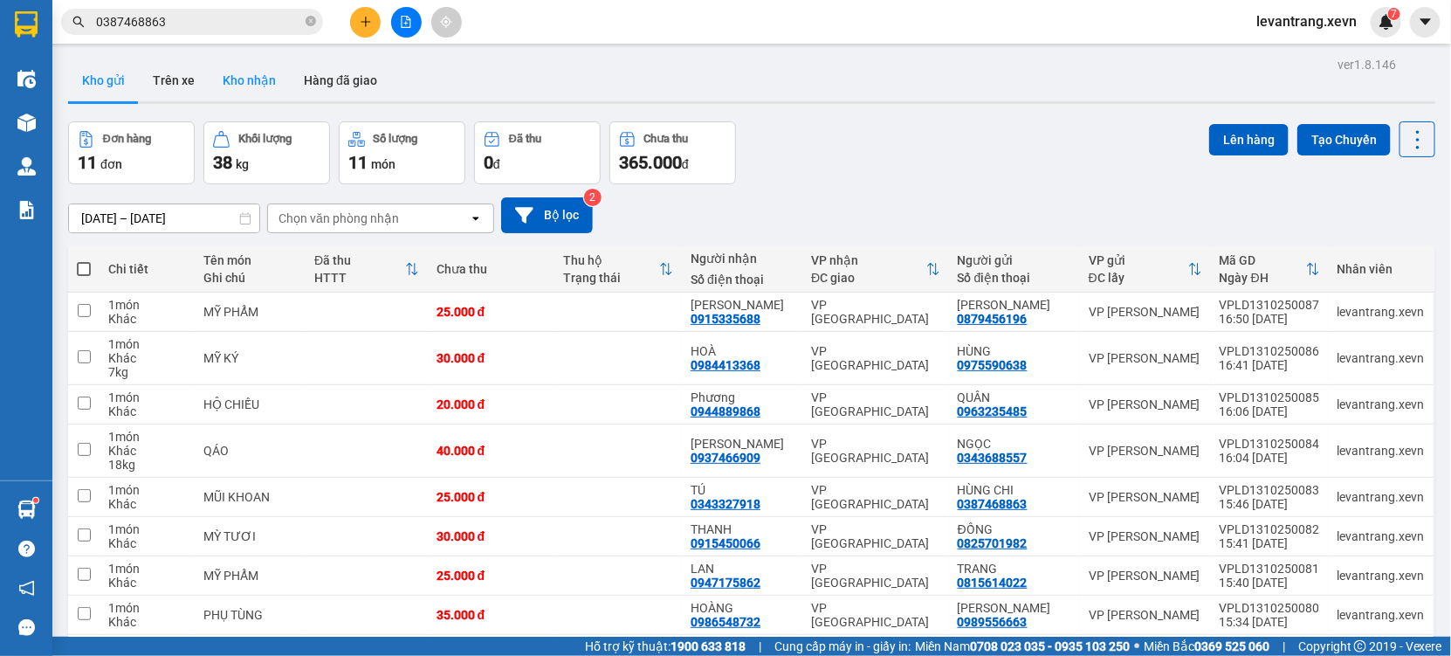
click at [246, 79] on button "Kho nhận" at bounding box center [249, 80] width 81 height 42
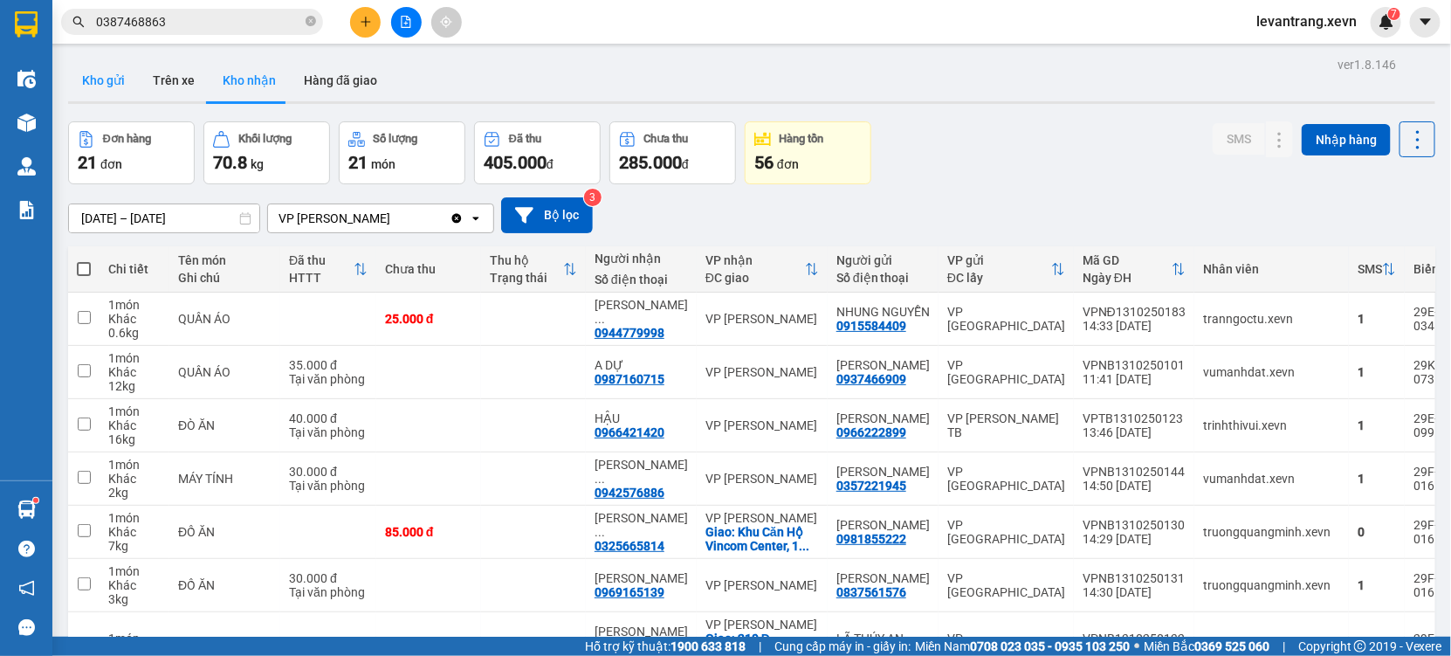
click at [79, 71] on button "Kho gửi" at bounding box center [103, 80] width 71 height 42
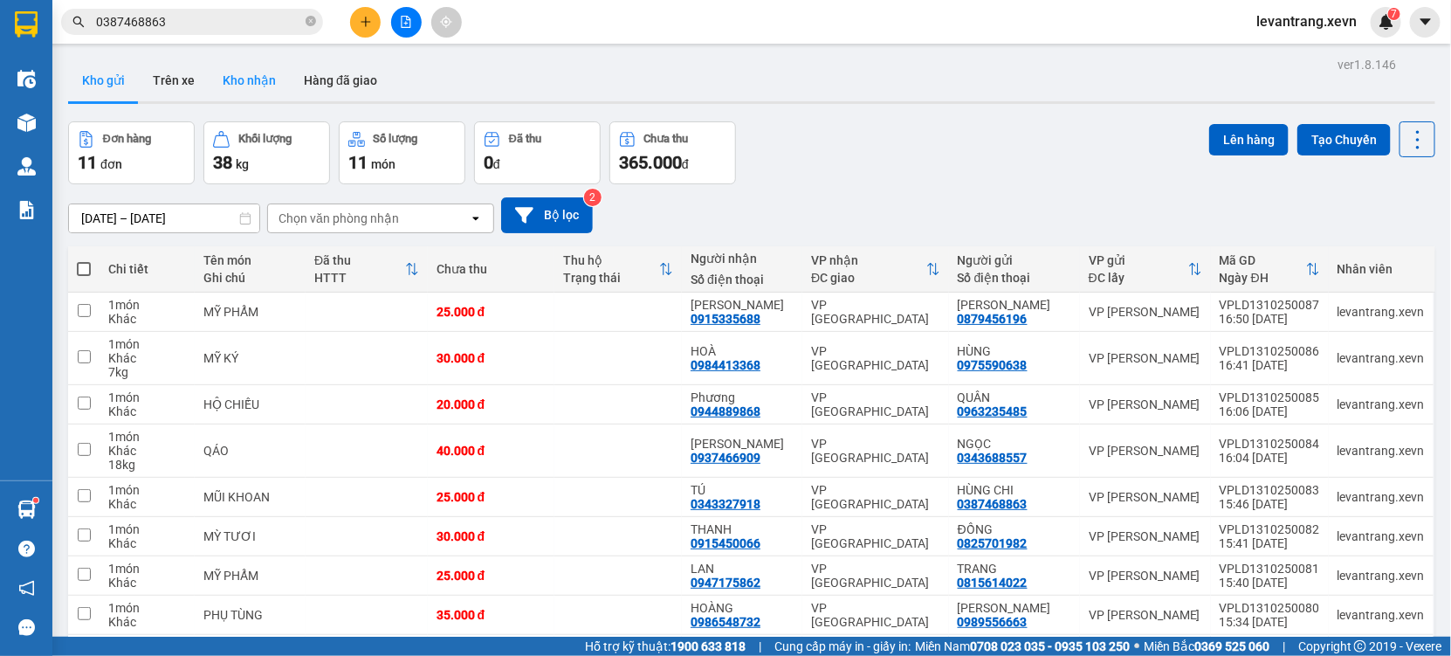
click at [251, 86] on button "Kho nhận" at bounding box center [249, 80] width 81 height 42
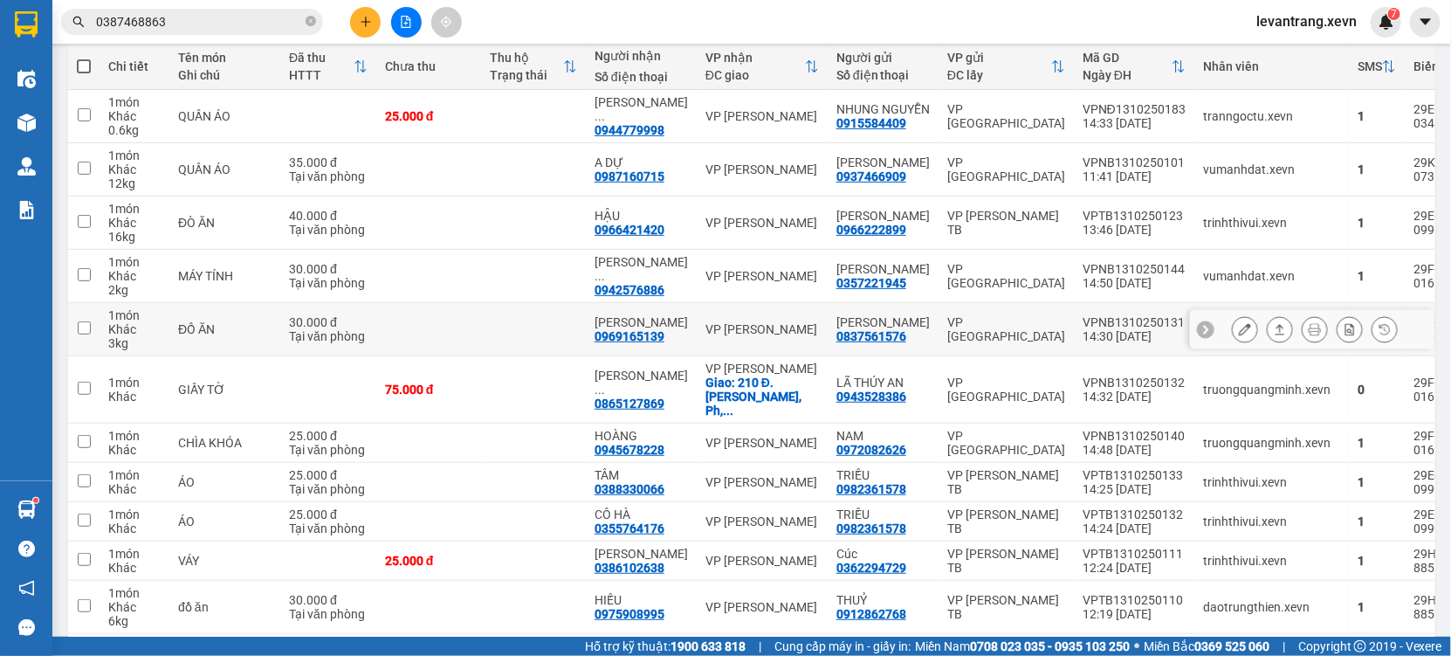
scroll to position [194, 0]
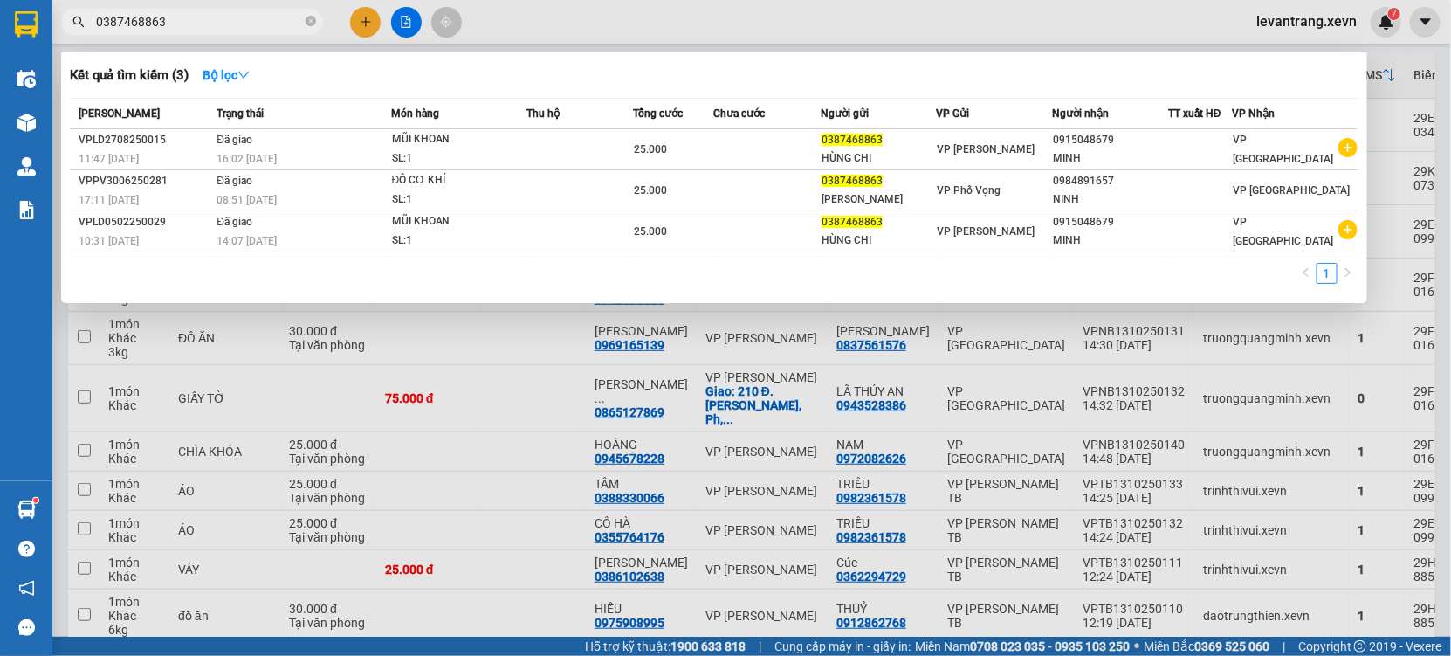
click at [160, 27] on input "0387468863" at bounding box center [199, 21] width 206 height 19
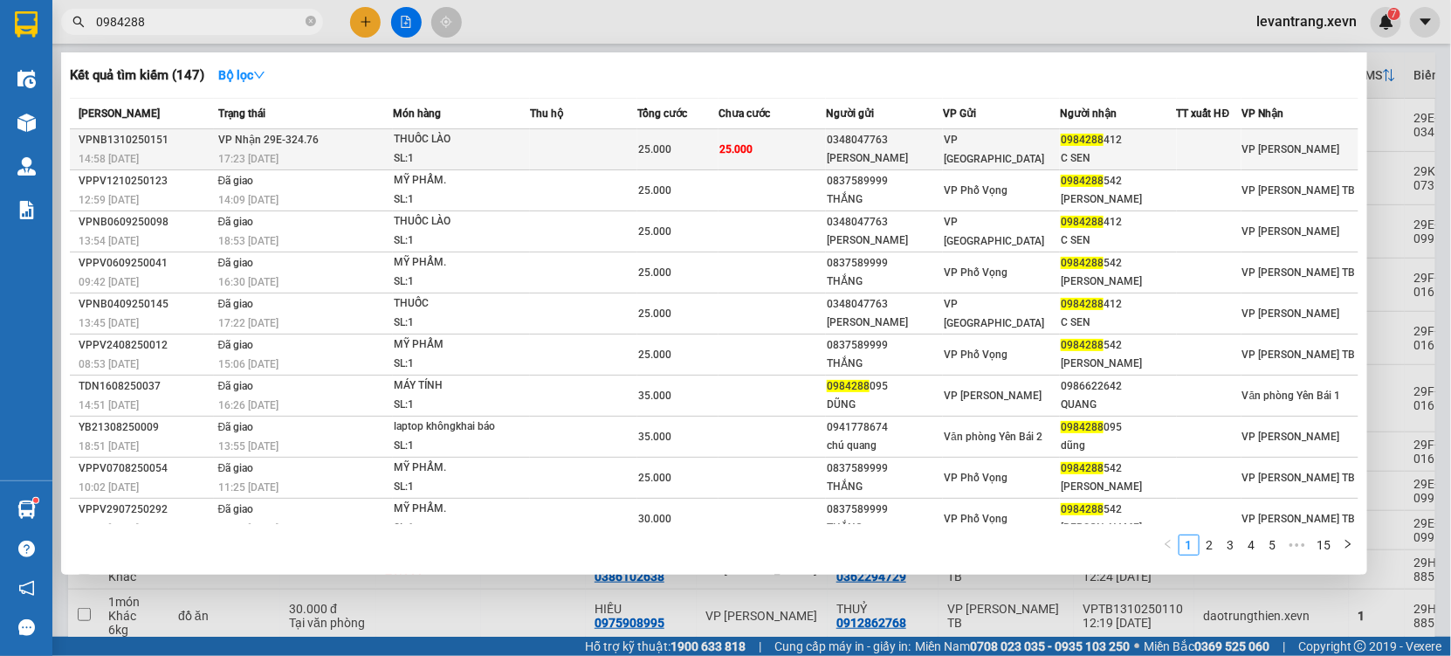
type input "0984288"
click at [465, 161] on div "SL: 1" at bounding box center [459, 158] width 131 height 19
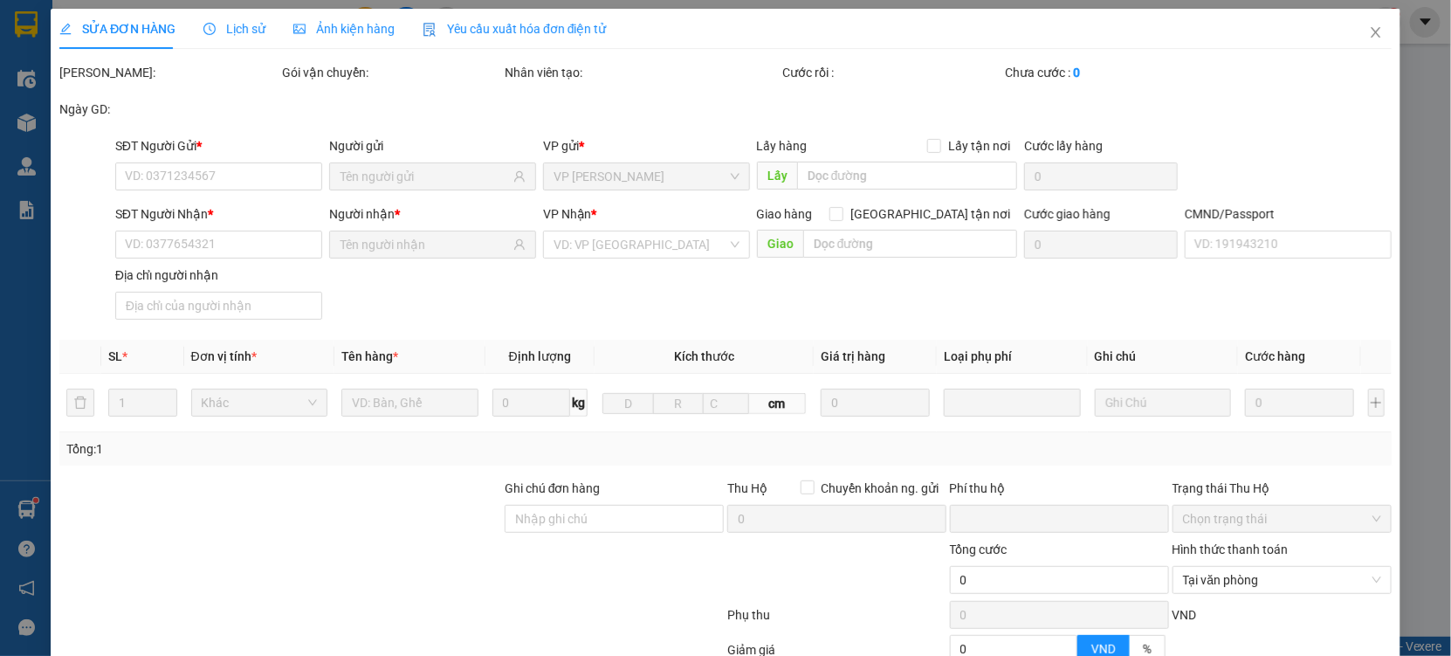
type input "0348047763"
type input "[PERSON_NAME]"
type input "0984288412"
type input "C SEN"
type input "037177007620 [PERSON_NAME]"
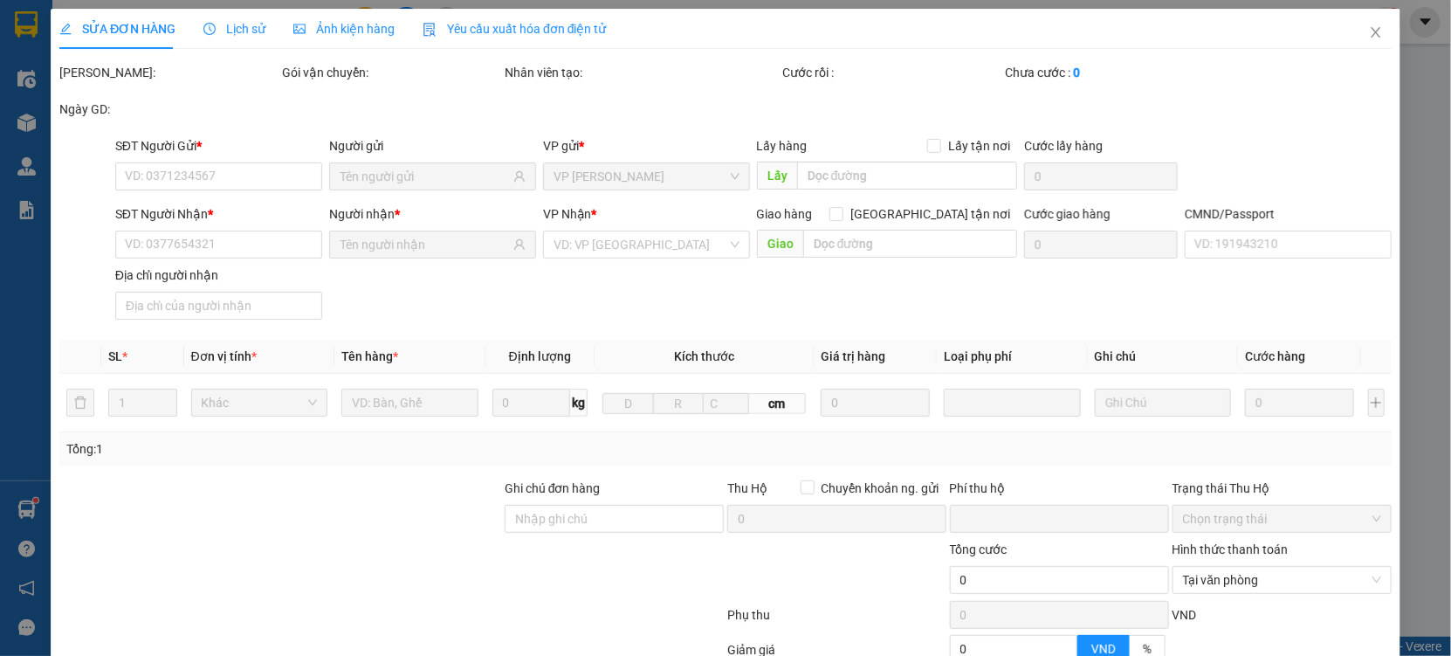
type input "0"
type input "25.000"
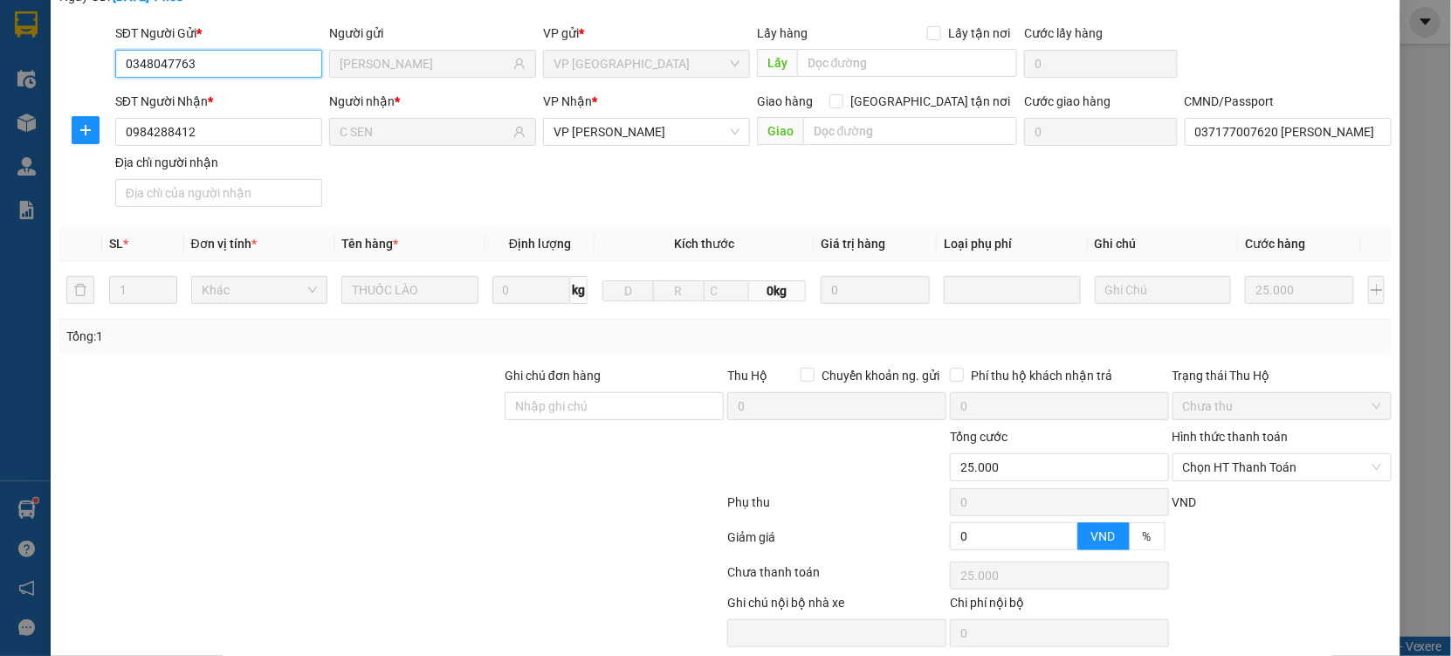
scroll to position [178, 0]
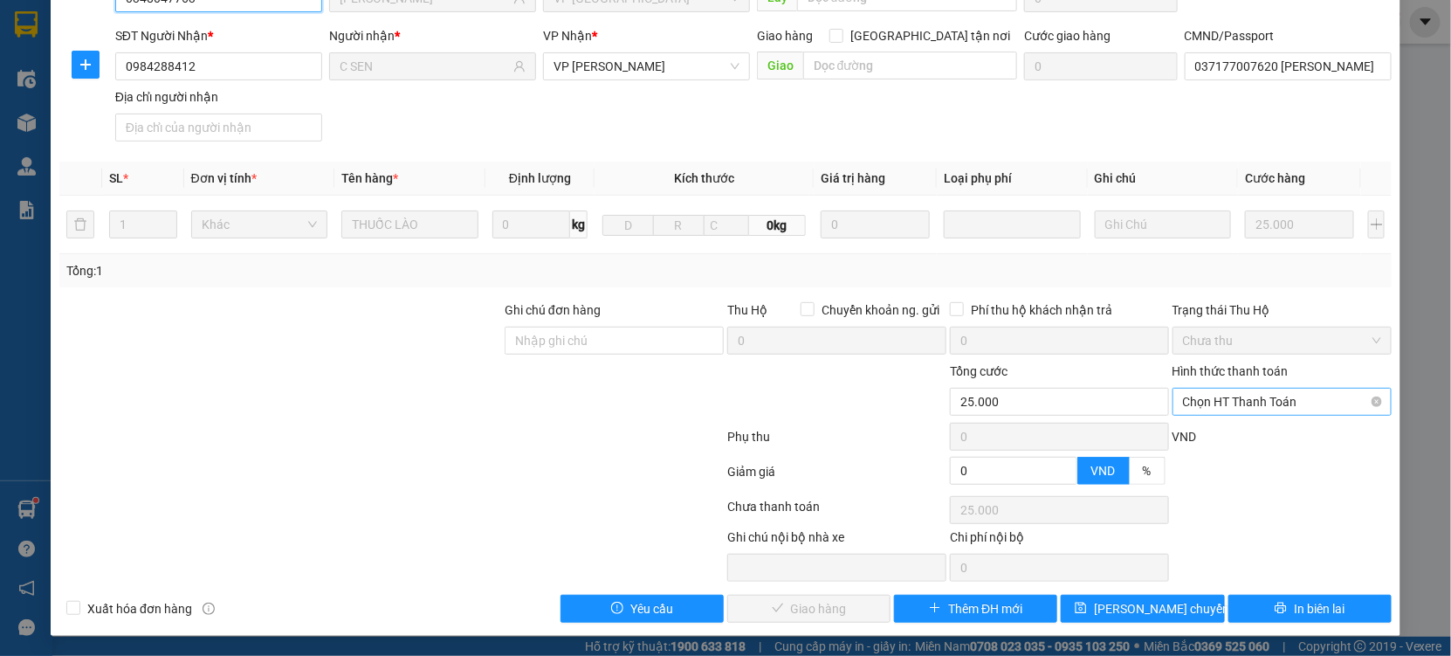
click at [1257, 401] on span "Chọn HT Thanh Toán" at bounding box center [1282, 402] width 198 height 26
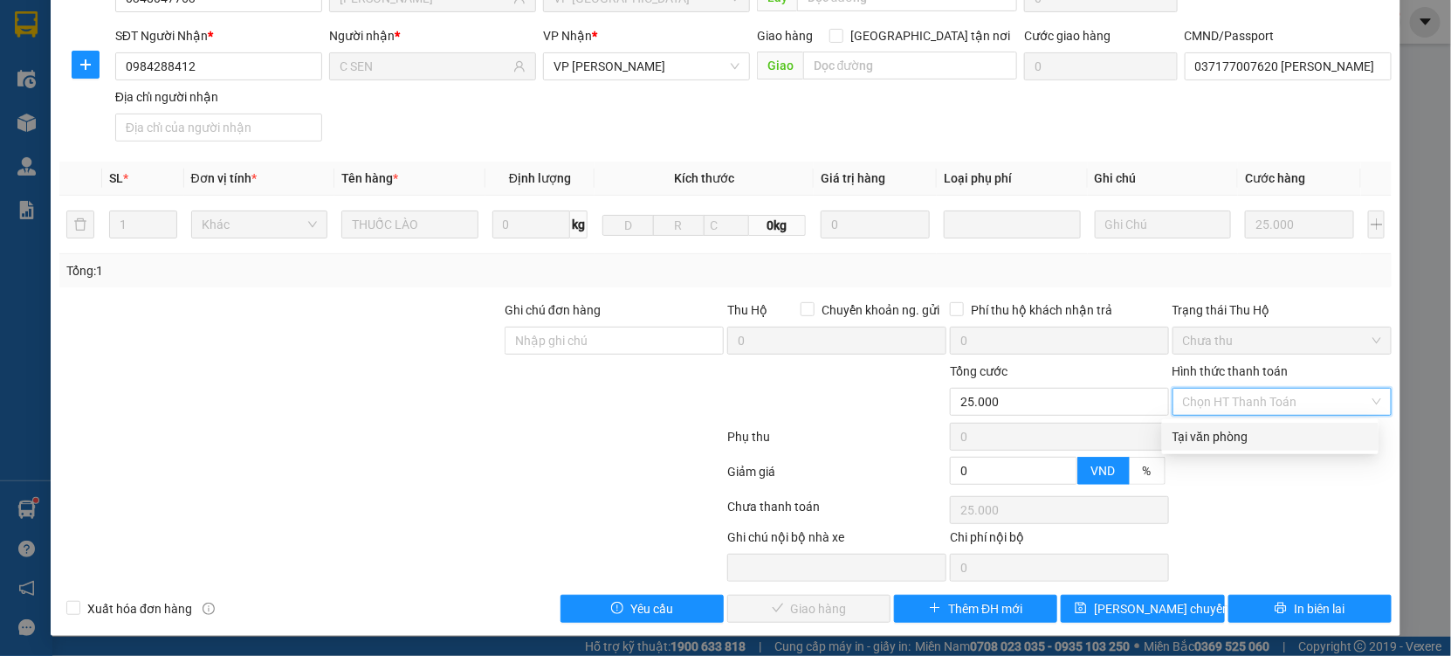
click at [1236, 442] on div "Tại văn phòng" at bounding box center [1271, 436] width 196 height 19
type input "0"
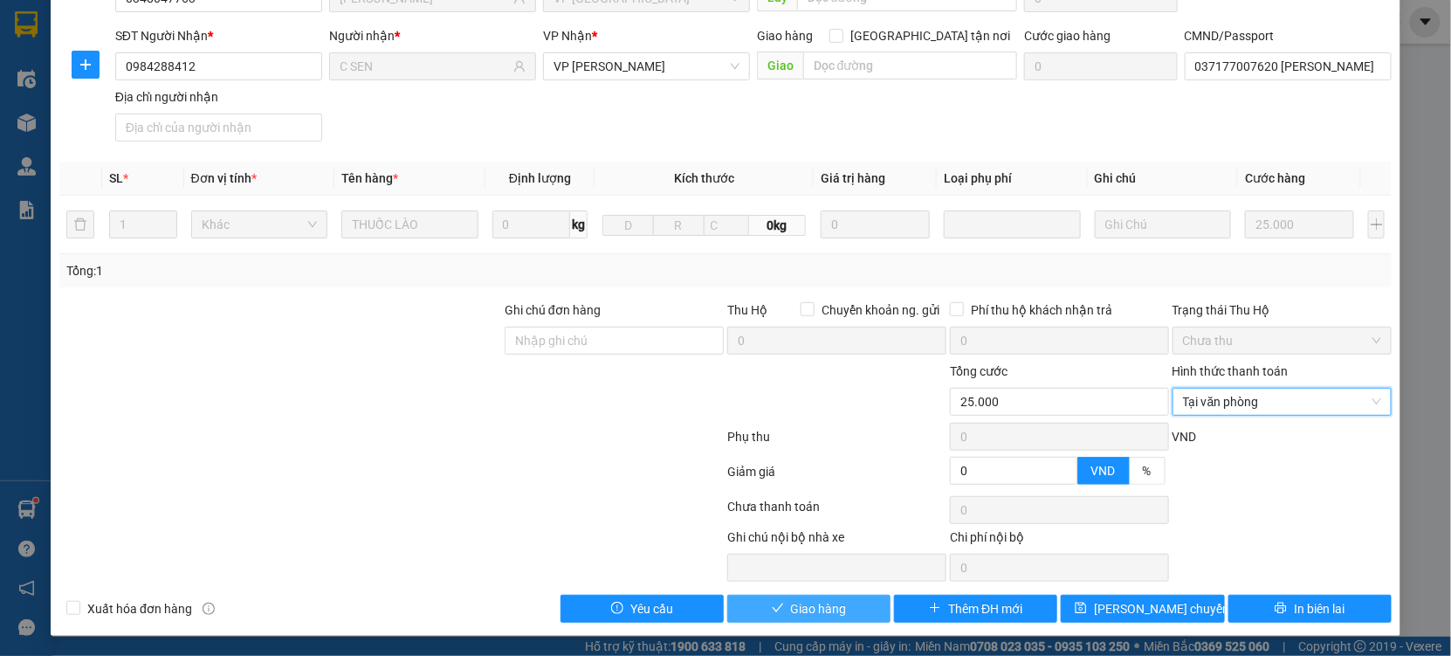
click at [838, 602] on button "Giao hàng" at bounding box center [808, 609] width 163 height 28
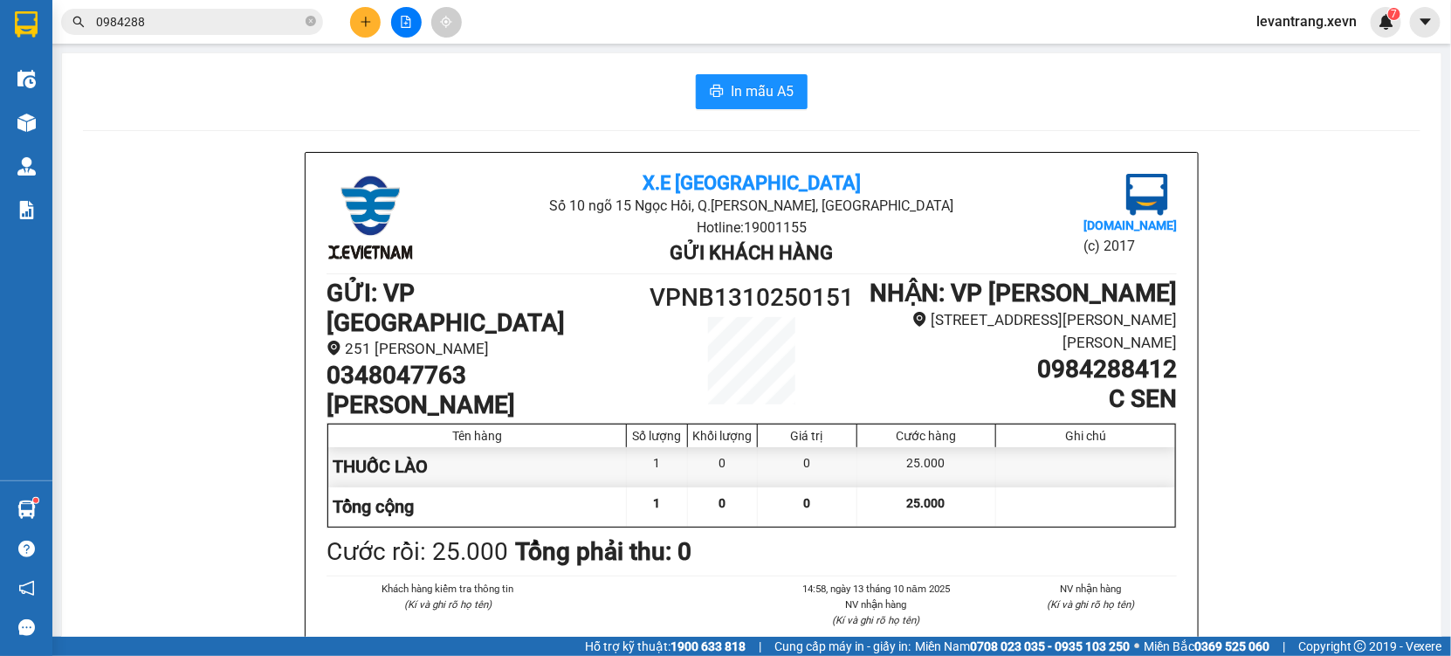
drag, startPoint x: 179, startPoint y: 38, endPoint x: 167, endPoint y: 35, distance: 12.7
click at [177, 38] on div "Kết quả tìm kiếm ( 147 ) Bộ lọc Mã ĐH Trạng thái Món hàng Thu hộ Tổng cước Chưa…" at bounding box center [725, 22] width 1451 height 44
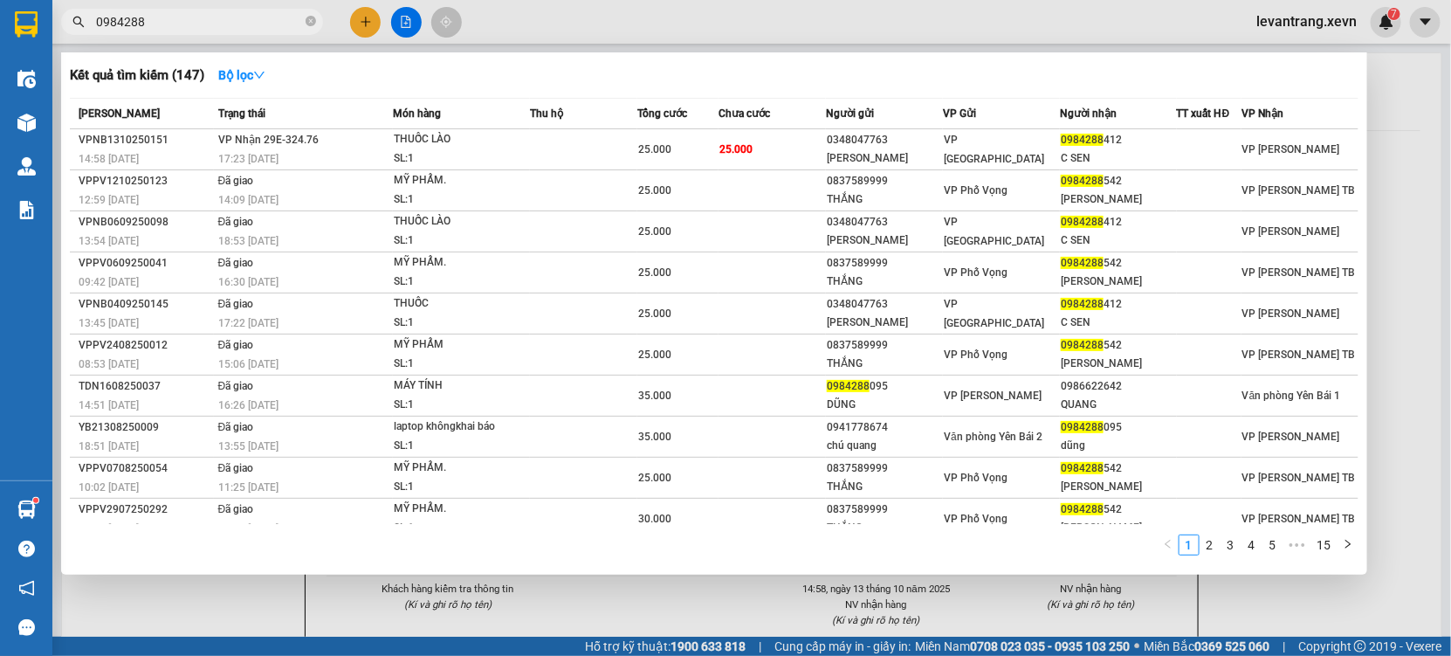
click at [166, 14] on input "0984288" at bounding box center [199, 21] width 206 height 19
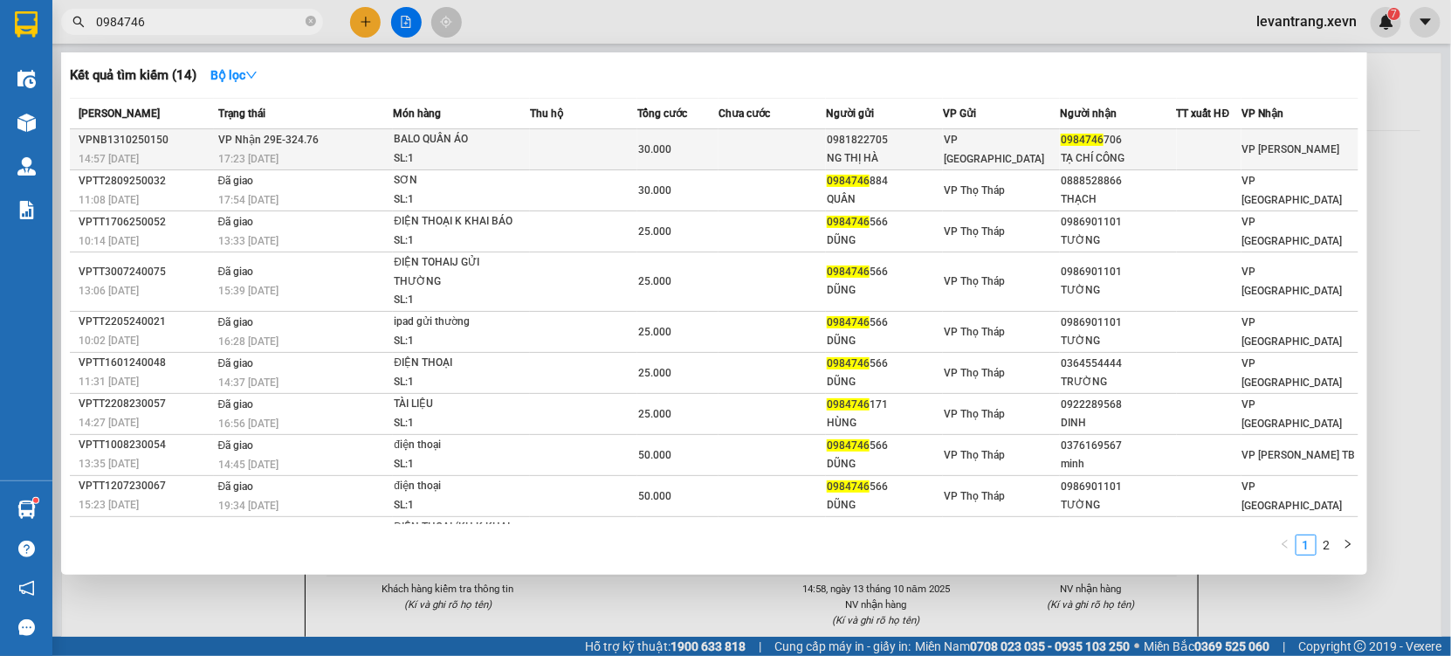
type input "0984746"
click at [316, 141] on td "VP Nhận 29E-324.76 17:23 [DATE]" at bounding box center [304, 149] width 180 height 41
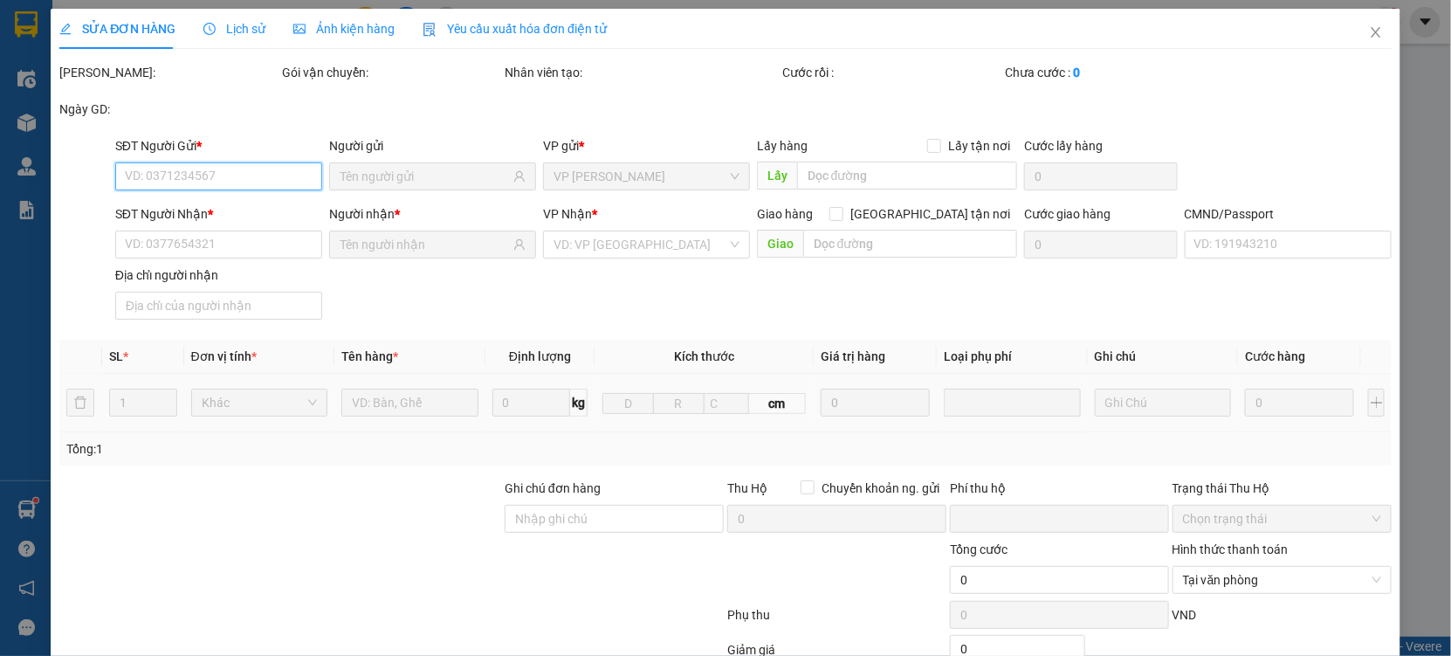
type input "0981822705"
type input "NG THỊ HÀ"
type input "0984746706"
type input "TẠ CHÍ CÔNG"
type input "037175007405 [PERSON_NAME] 1975"
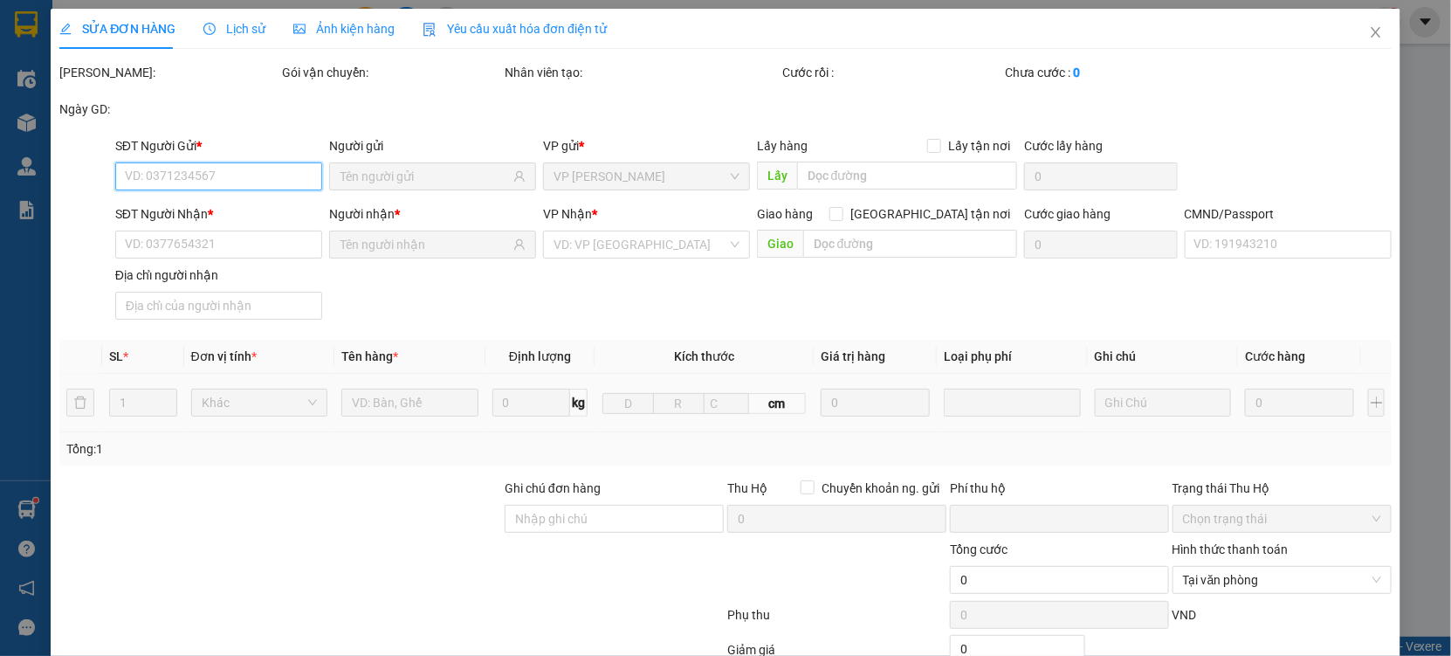
type input "0"
type input "30.000"
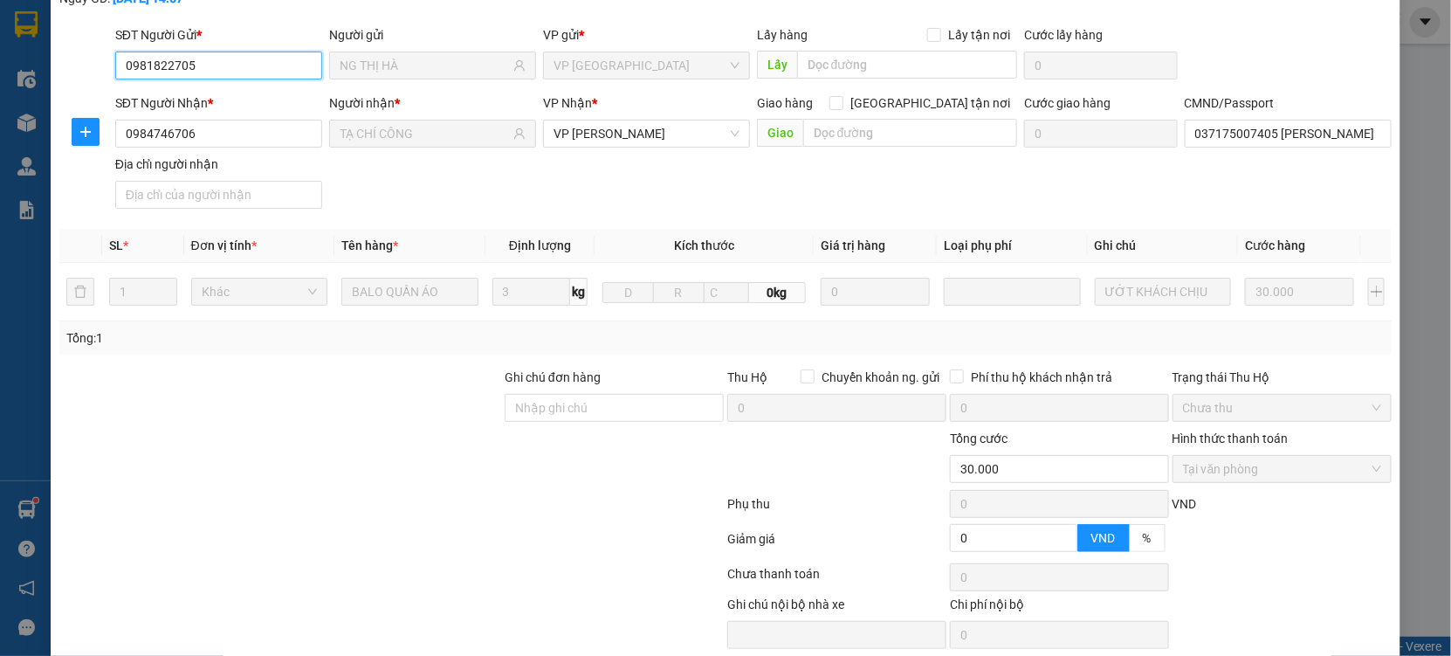
scroll to position [178, 0]
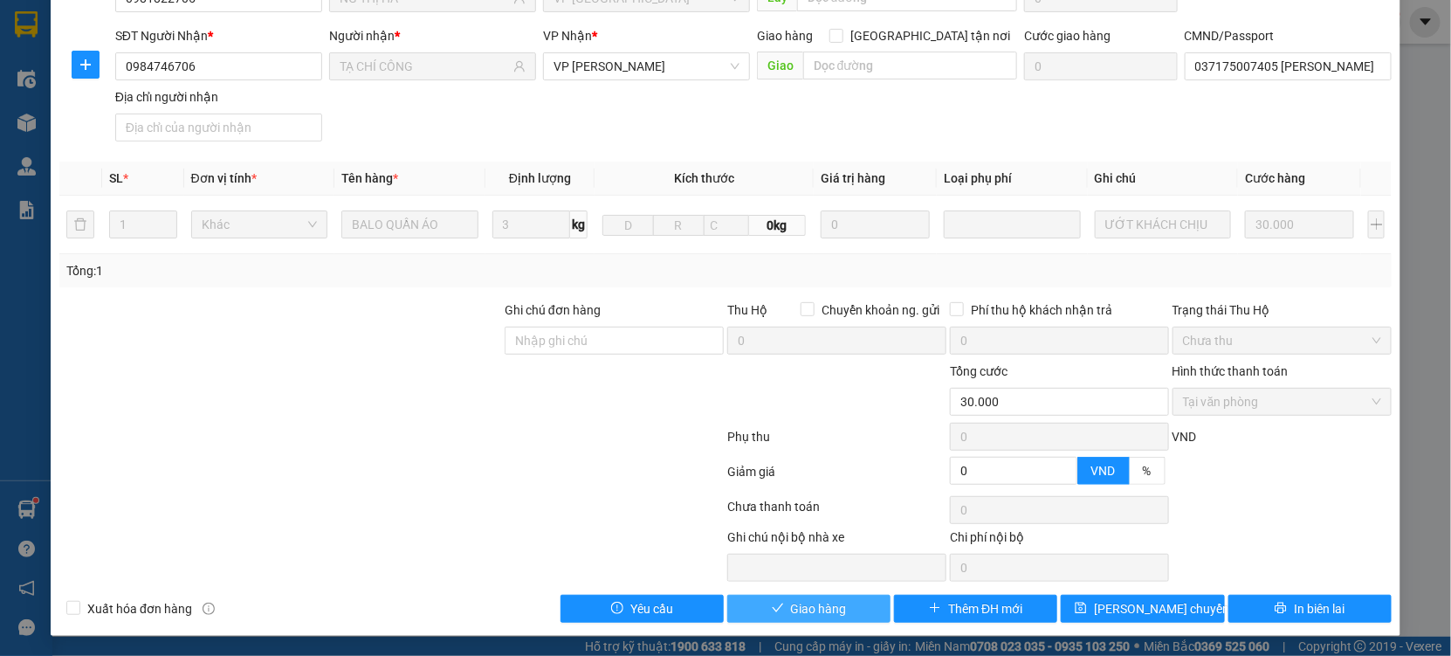
click at [772, 614] on icon "check" at bounding box center [778, 608] width 12 height 12
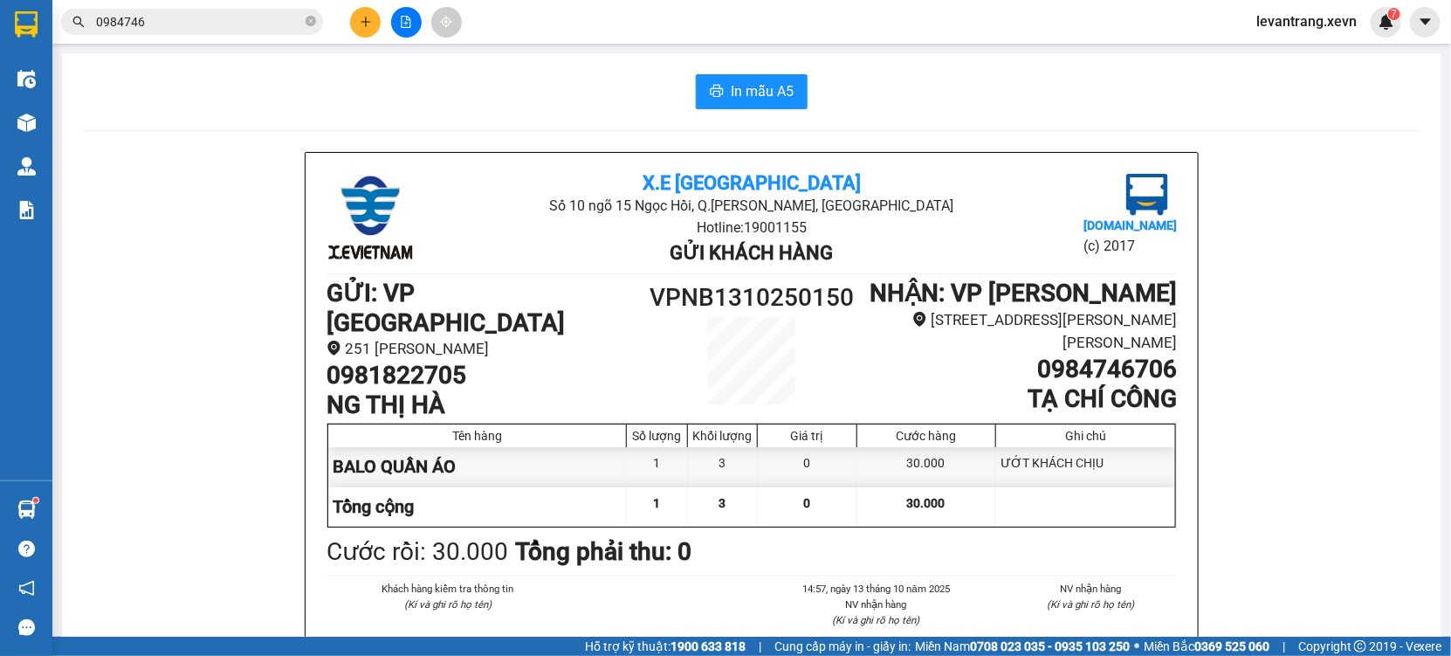
click at [151, 21] on input "0984746" at bounding box center [199, 21] width 206 height 19
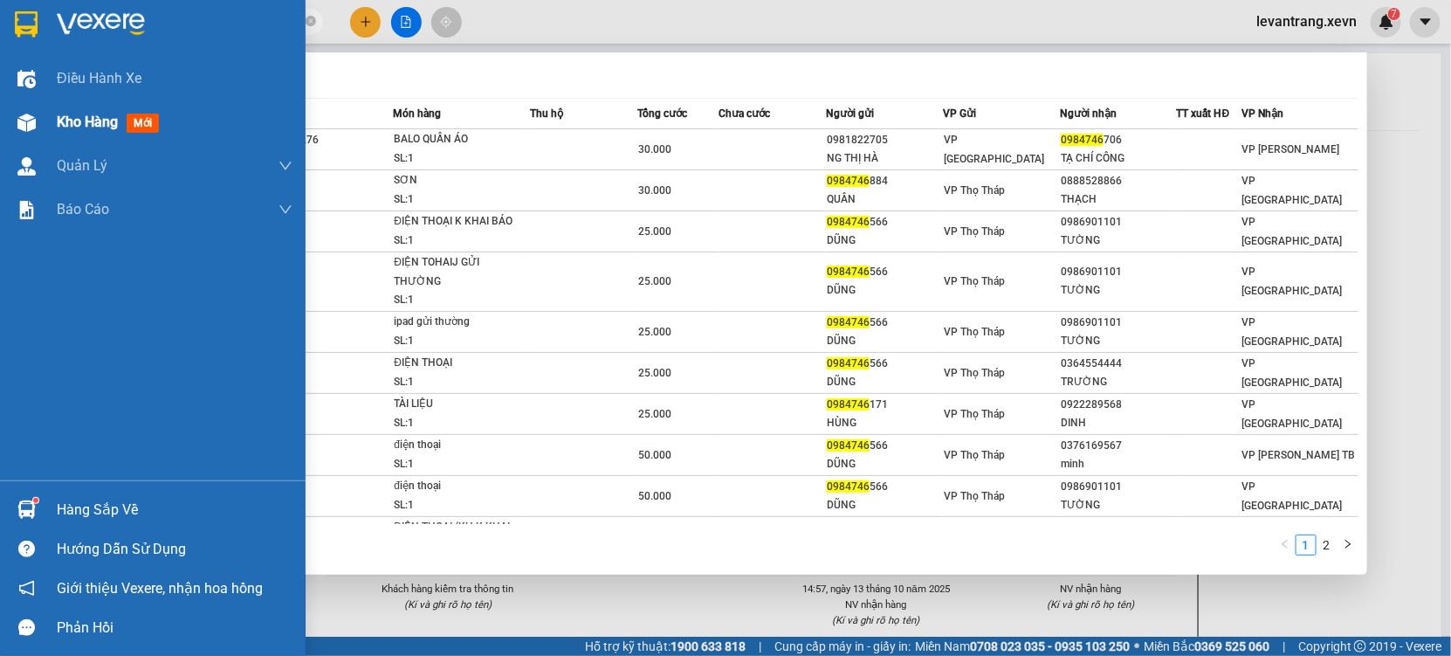
click at [28, 116] on img at bounding box center [26, 123] width 18 height 18
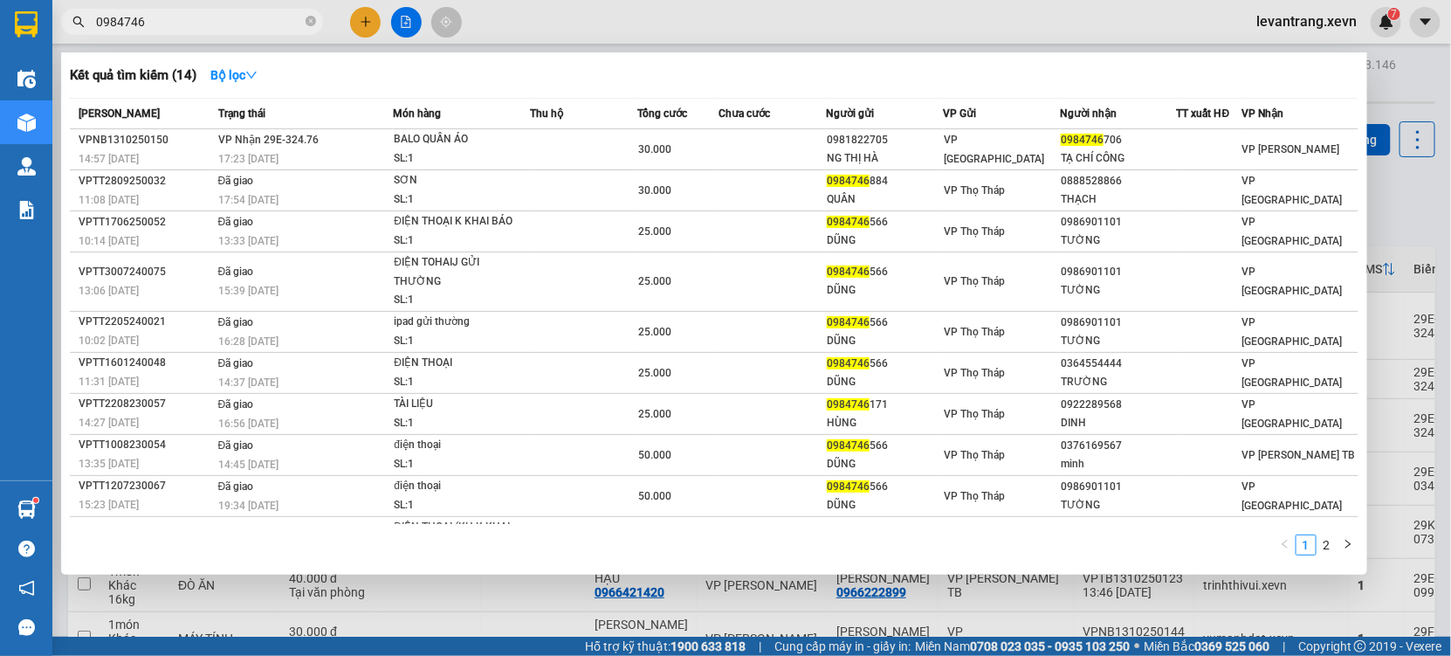
click at [459, 597] on div at bounding box center [725, 328] width 1451 height 656
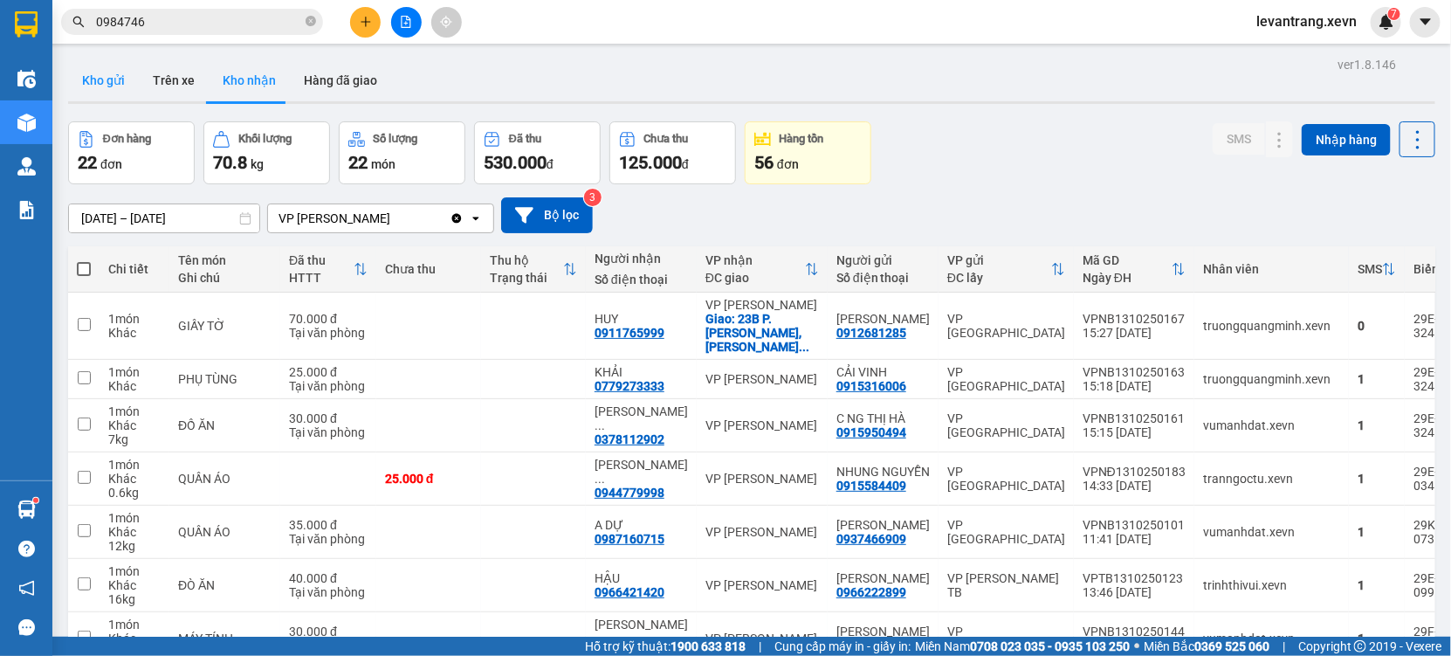
click at [100, 79] on button "Kho gửi" at bounding box center [103, 80] width 71 height 42
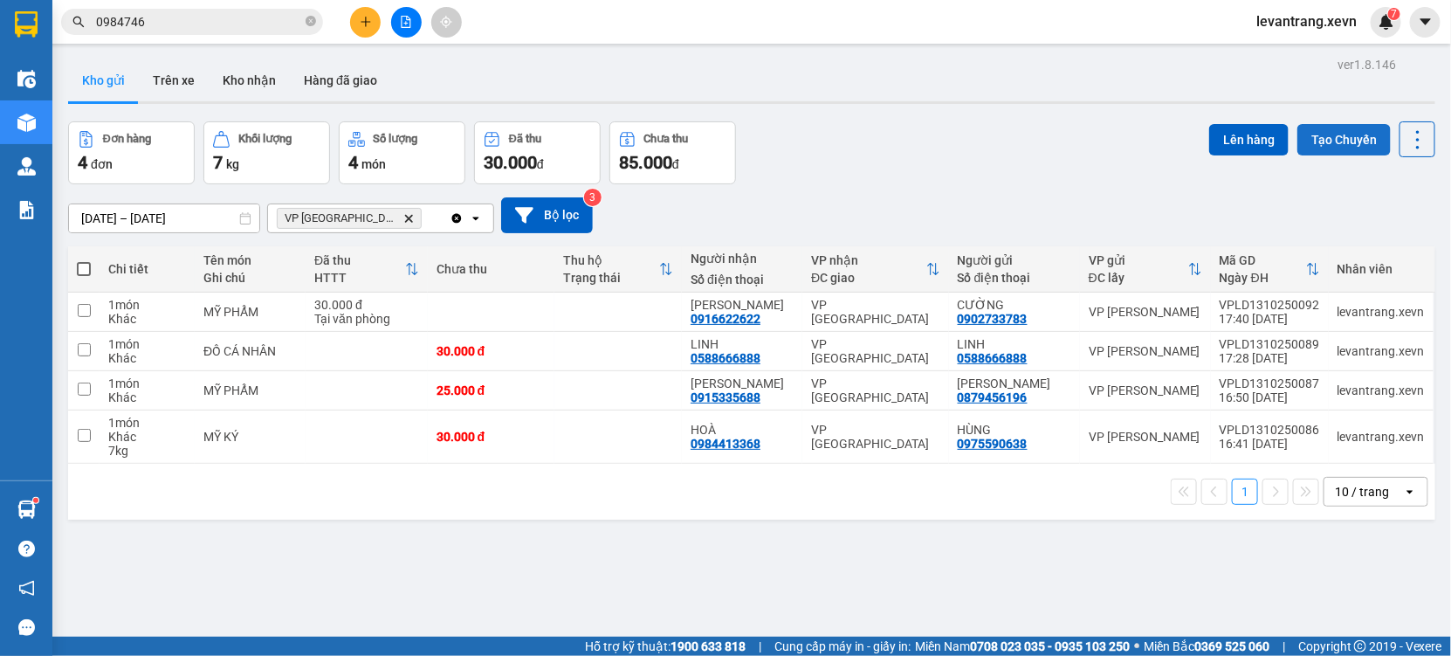
click at [1339, 142] on button "Tạo Chuyến" at bounding box center [1344, 139] width 93 height 31
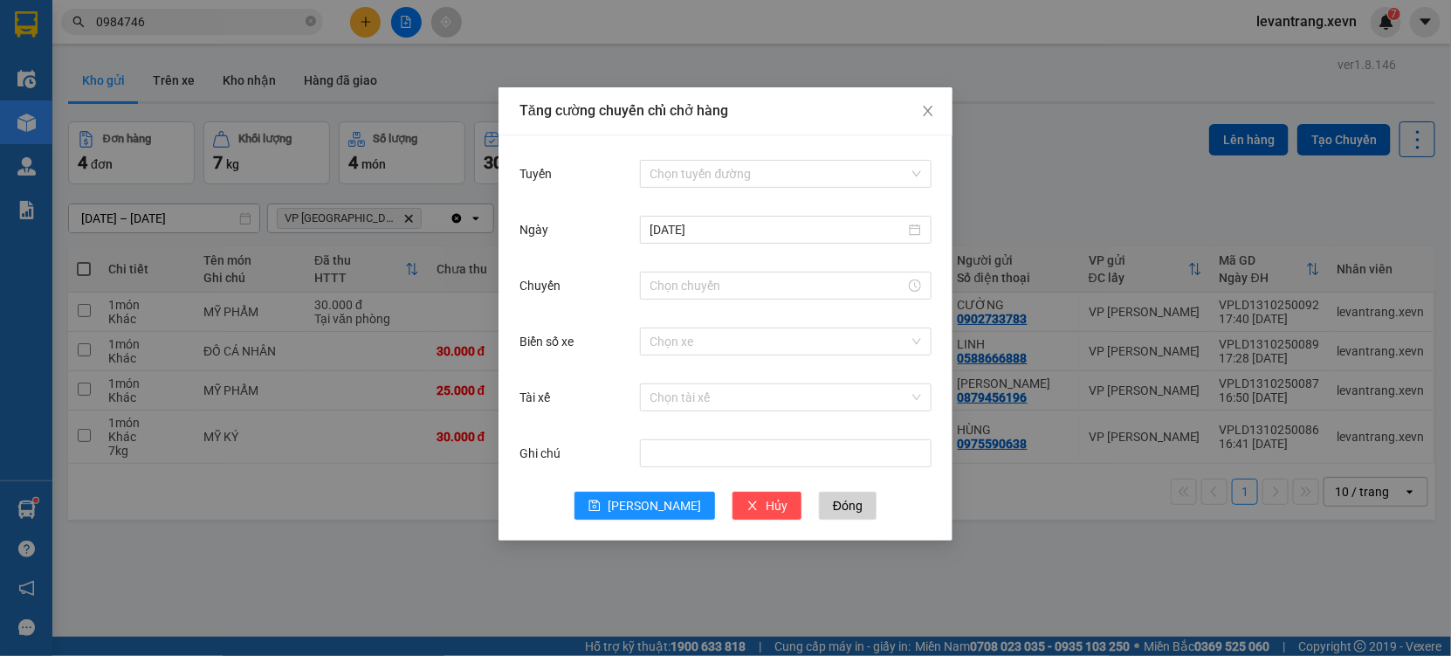
click at [755, 188] on div "Chọn tuyến đường" at bounding box center [786, 173] width 292 height 35
click at [755, 181] on input "Tuyến" at bounding box center [780, 174] width 258 height 26
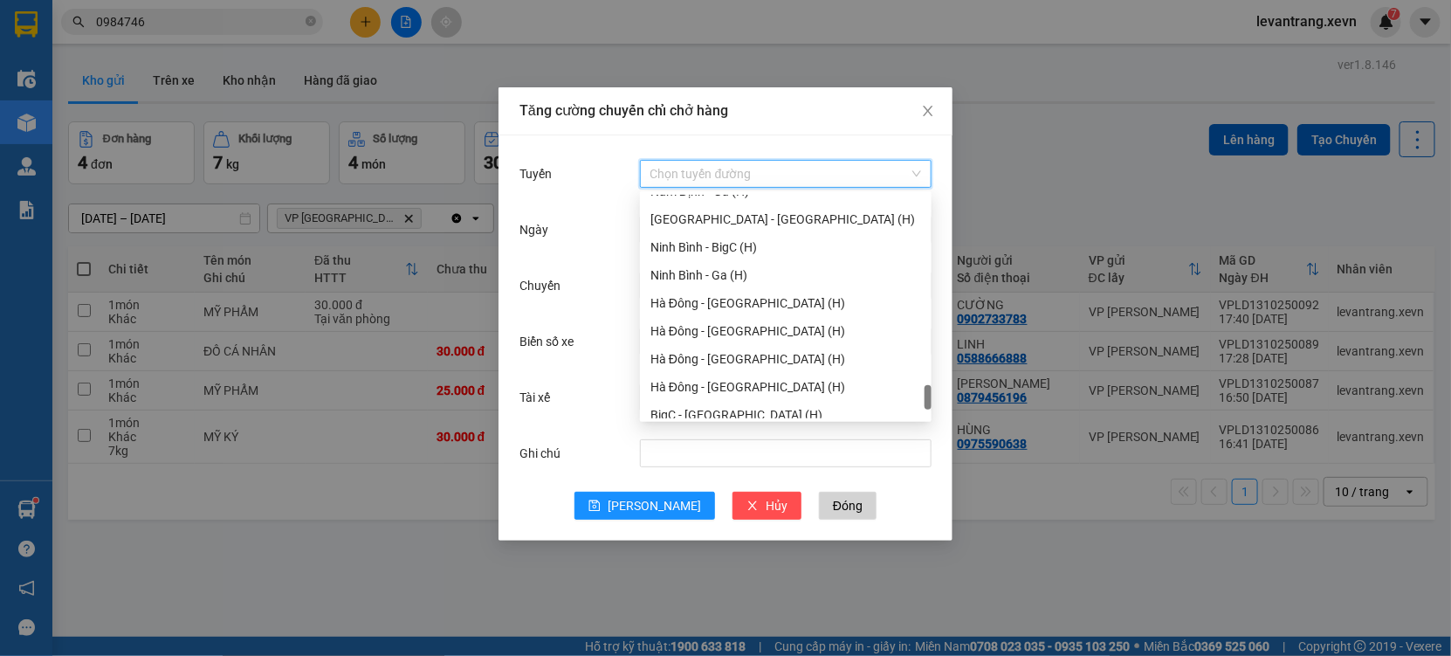
scroll to position [2256, 0]
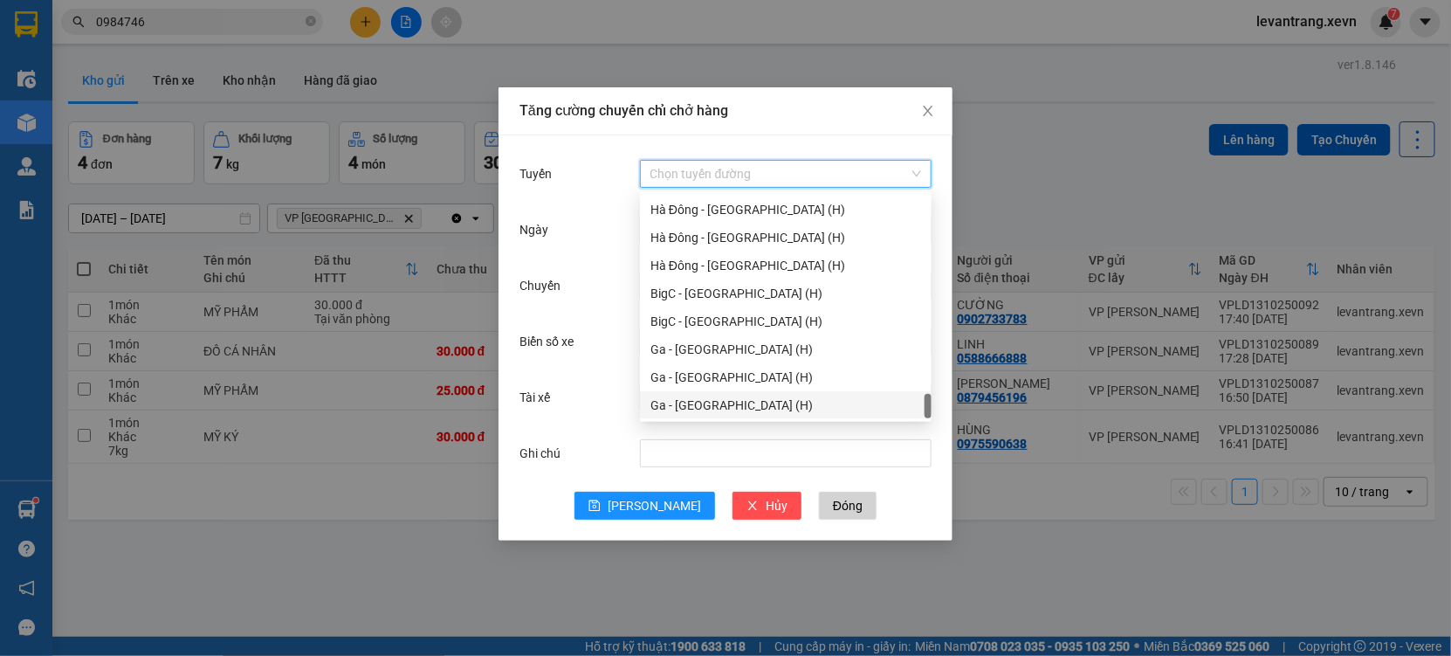
click at [676, 408] on div "Ga - [GEOGRAPHIC_DATA] (H)" at bounding box center [786, 405] width 271 height 19
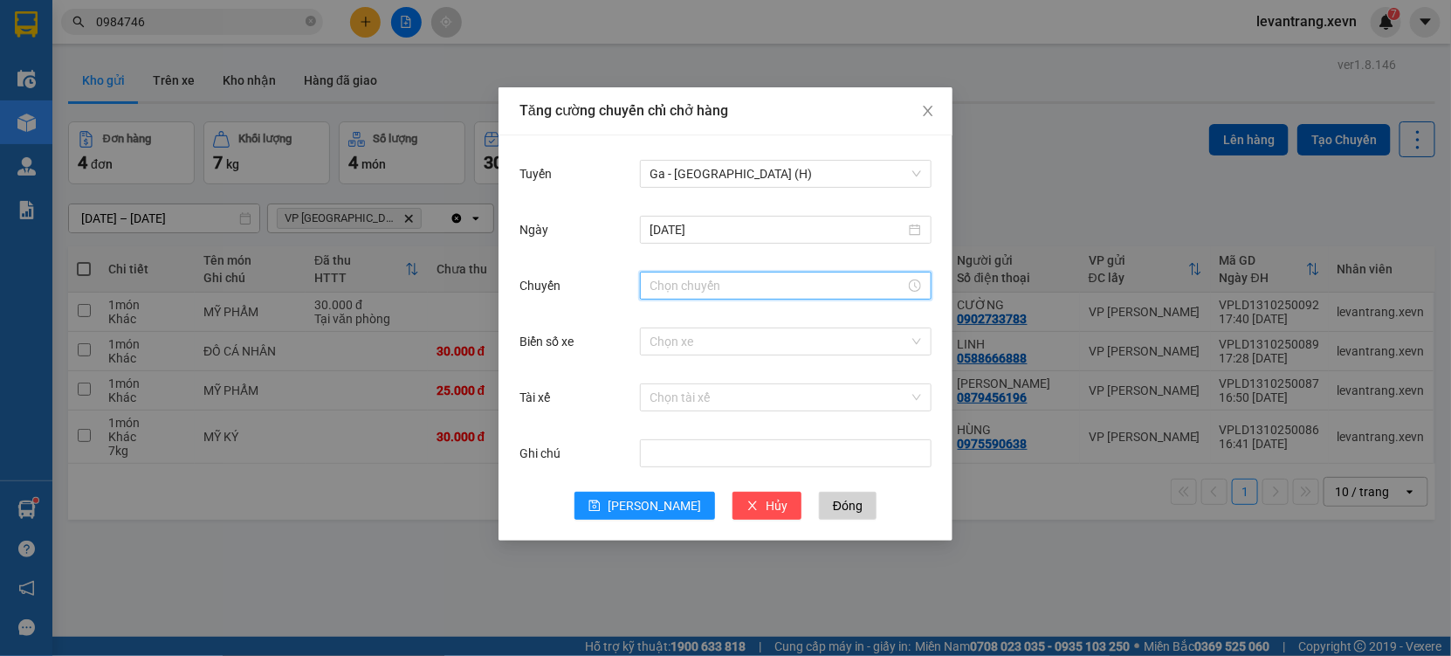
click at [699, 284] on input "Chuyến" at bounding box center [778, 285] width 255 height 19
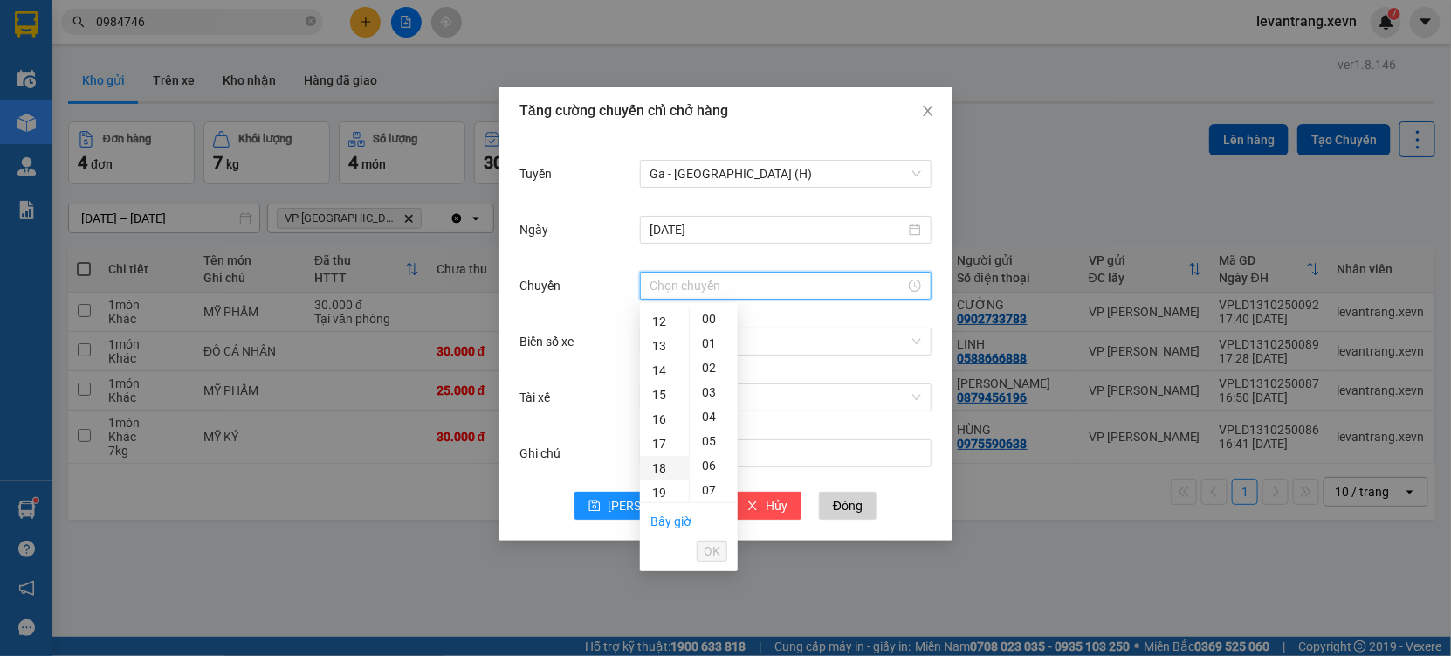
click at [659, 457] on div "18" at bounding box center [664, 468] width 49 height 24
type input "18:00"
click at [712, 542] on span "OK" at bounding box center [712, 550] width 17 height 19
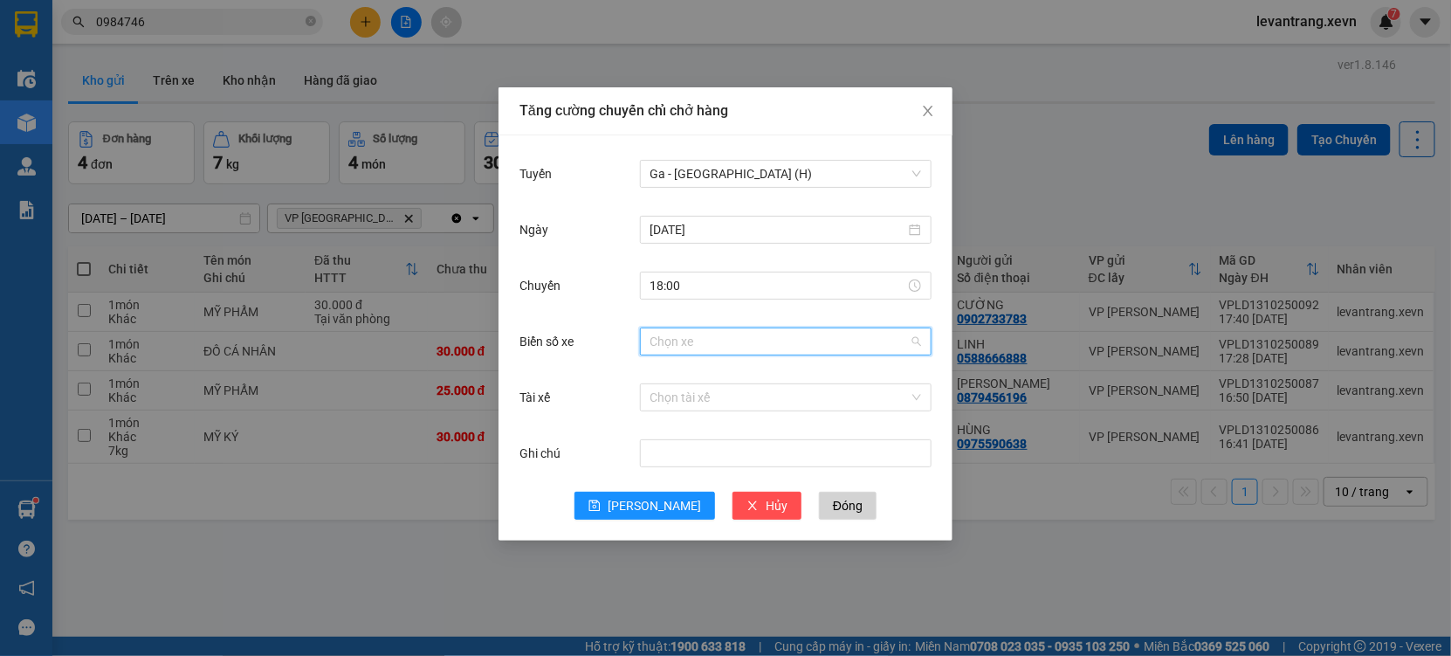
click at [690, 340] on input "Biển số xe" at bounding box center [780, 341] width 258 height 26
type input "6.06"
click at [720, 390] on body "Kết quả tìm kiếm ( 14 ) Bộ lọc Mã ĐH Trạng thái Món hàng Thu hộ Tổng cước Chưa …" at bounding box center [725, 328] width 1451 height 656
click at [704, 336] on input "Biển số xe" at bounding box center [780, 341] width 258 height 26
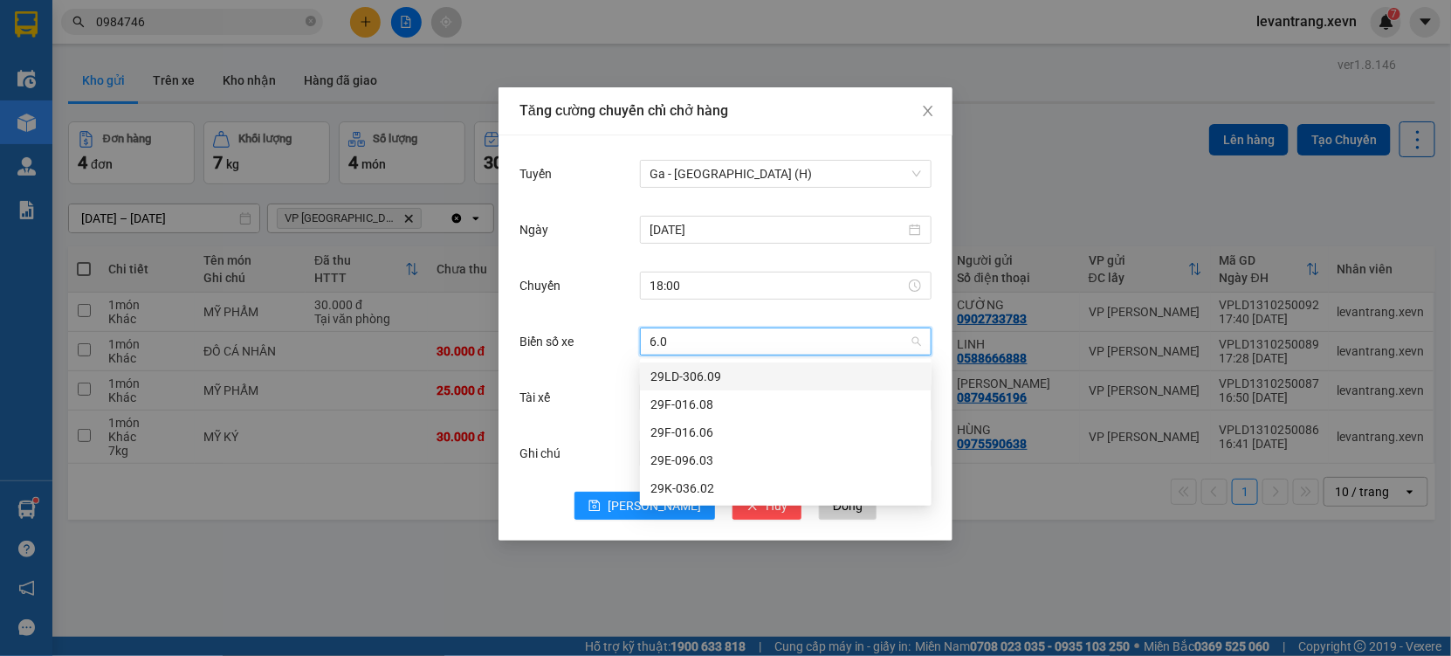
type input "6.06"
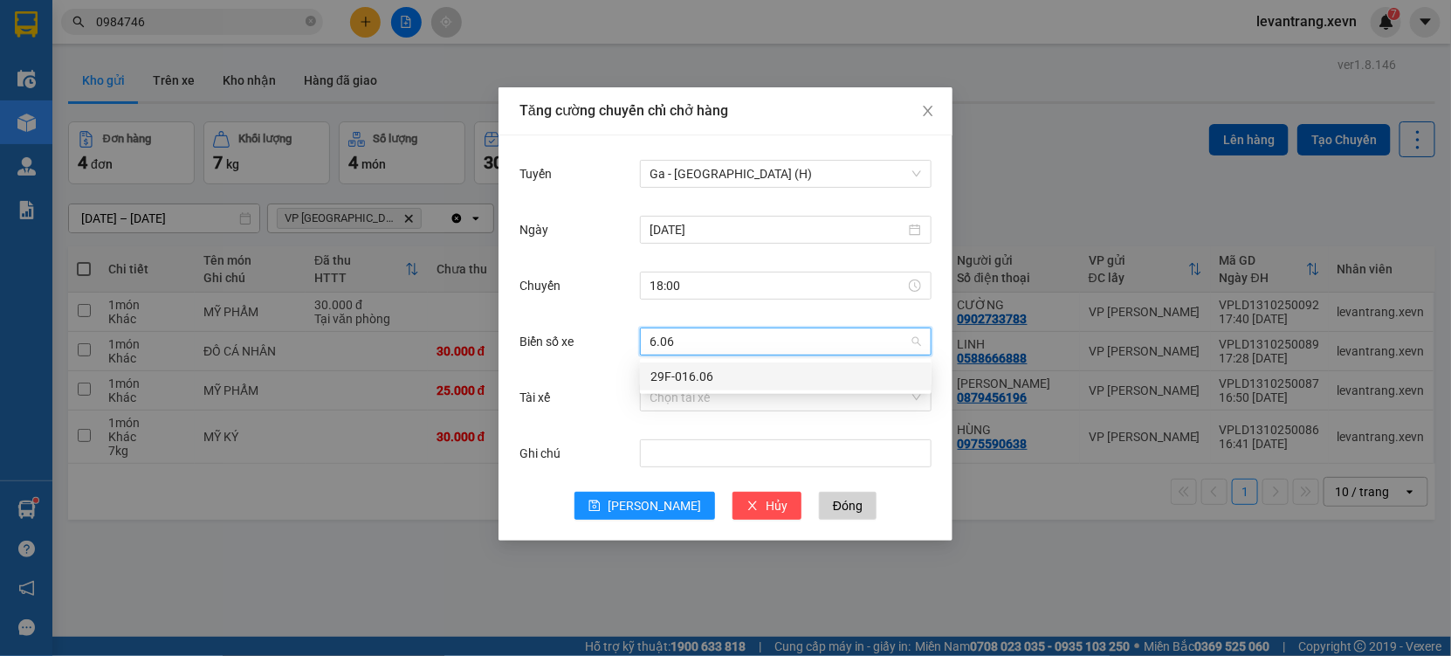
click at [705, 380] on div "29F-016.06" at bounding box center [786, 376] width 271 height 19
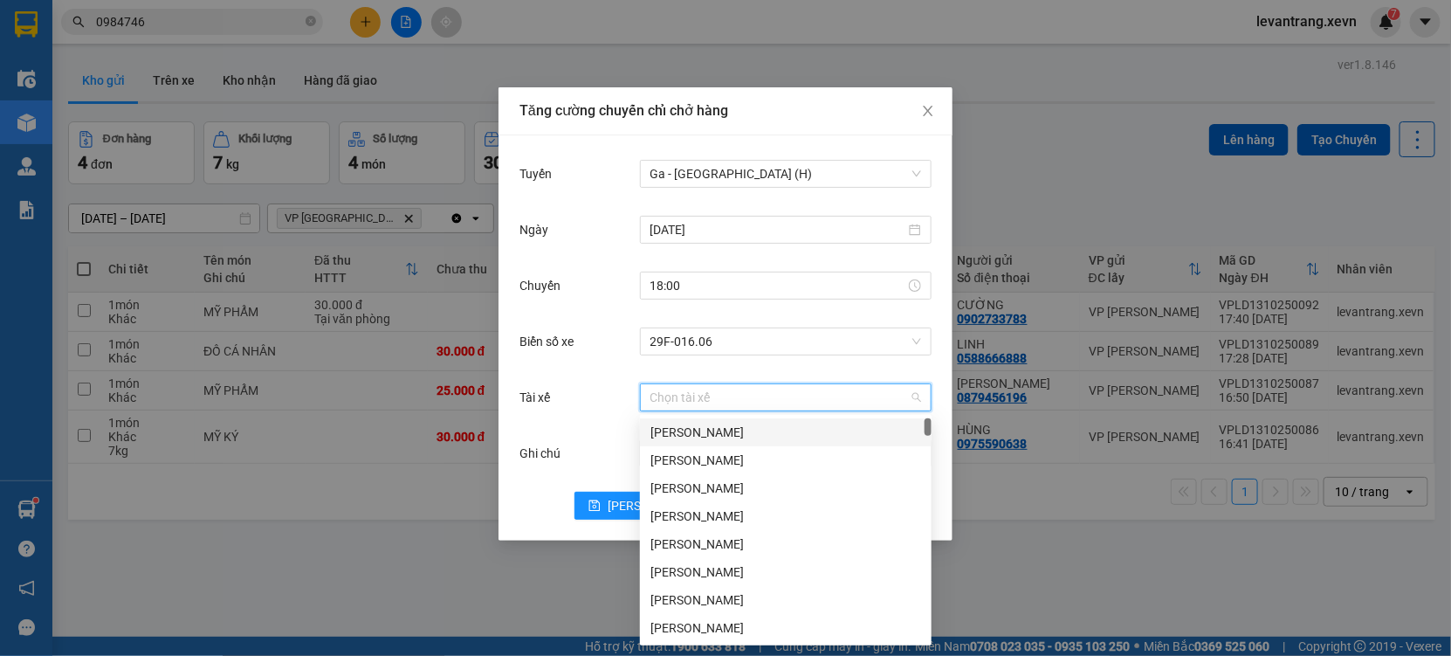
click at [680, 396] on input "Tài xế" at bounding box center [780, 397] width 258 height 26
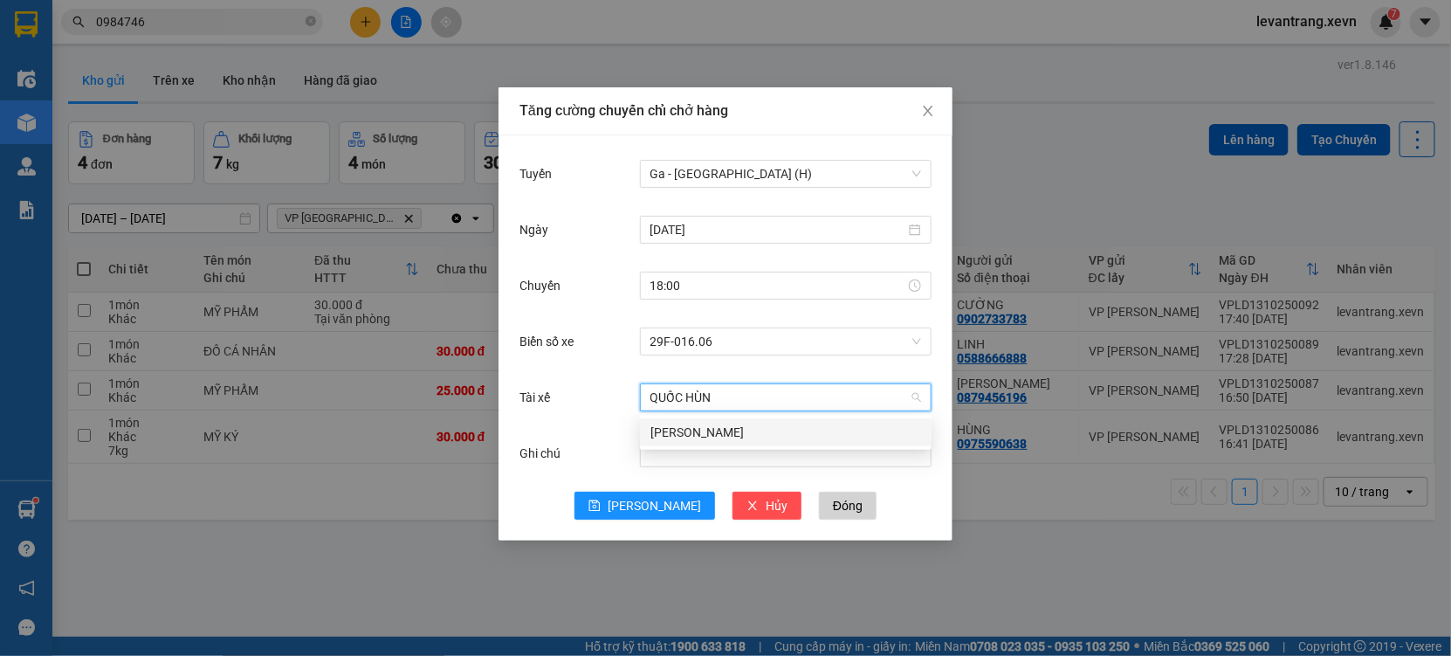
type input "QUỐC HÙNG"
click at [697, 432] on div "[PERSON_NAME]" at bounding box center [786, 432] width 271 height 19
click at [624, 514] on button "[PERSON_NAME]" at bounding box center [645, 506] width 141 height 28
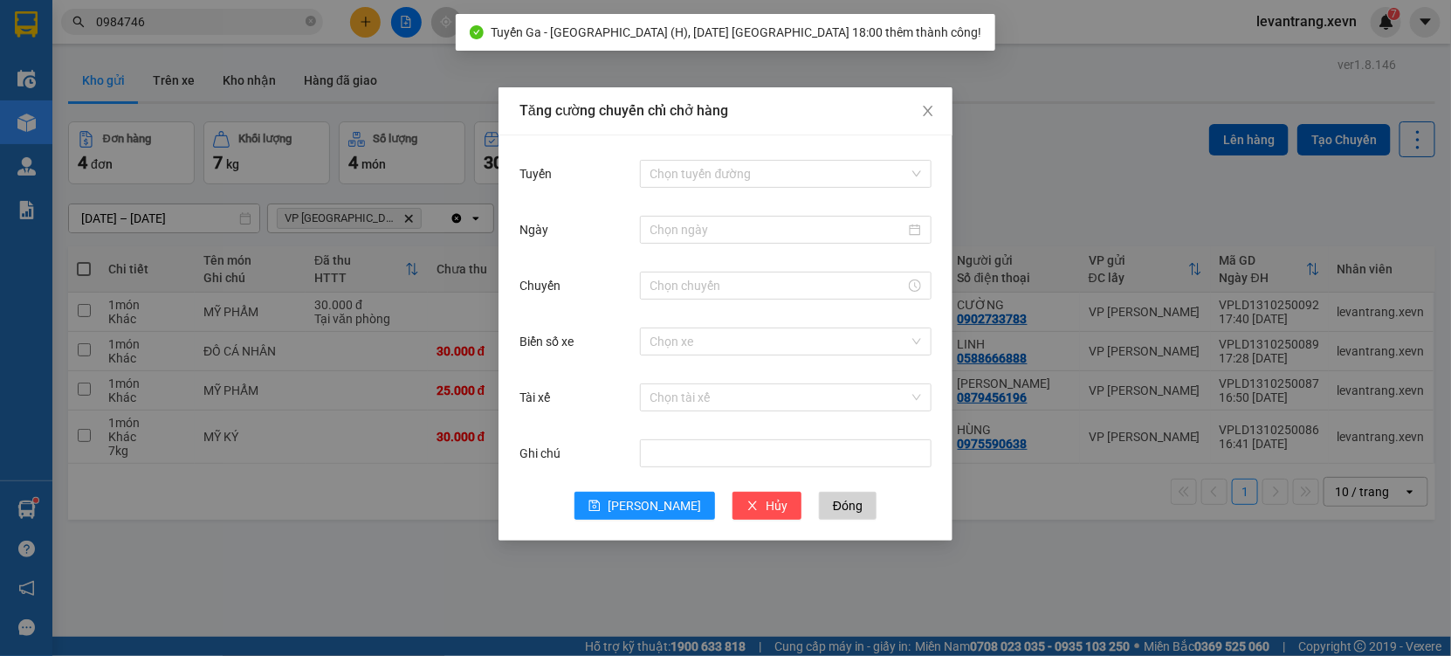
click at [254, 552] on div "Tăng cường chuyến chỉ chở hàng Tuyến Chọn tuyến đường Ngày Chuyến Biển số xe Ch…" at bounding box center [725, 328] width 1451 height 656
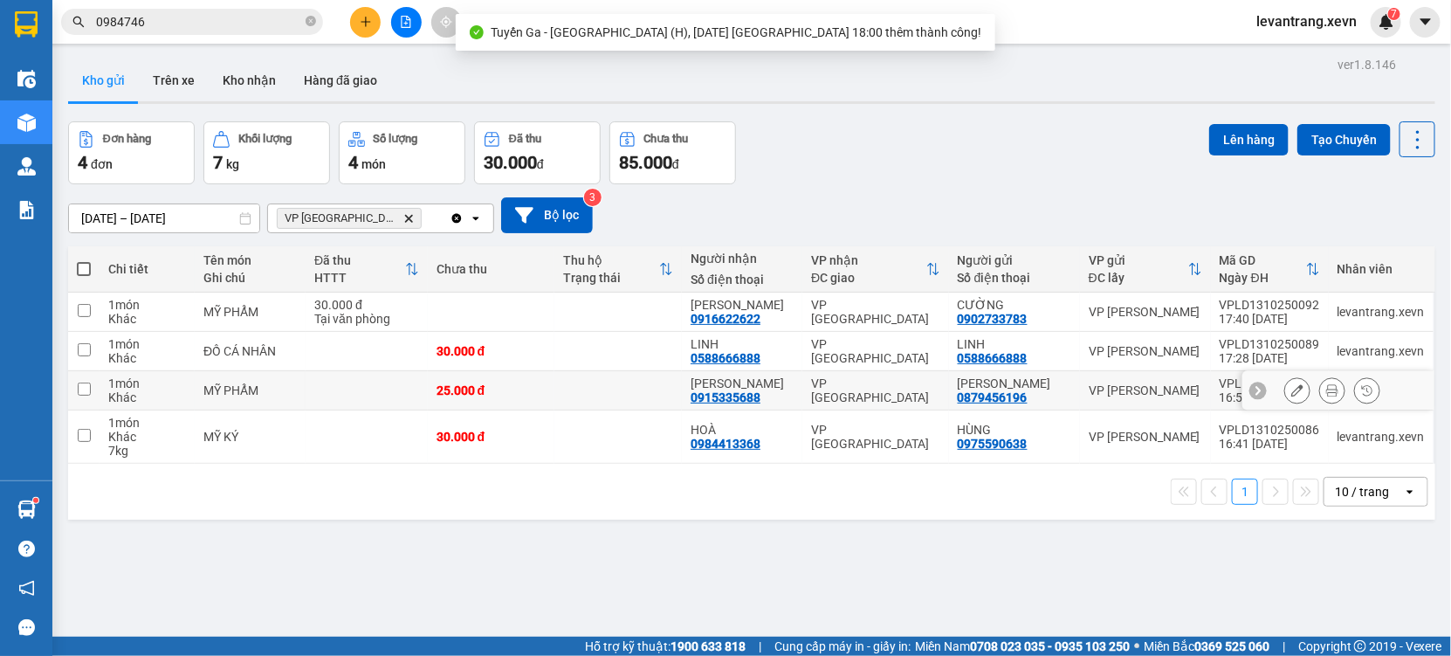
click at [295, 384] on td "MỸ PHẨM" at bounding box center [250, 390] width 111 height 39
checkbox input "true"
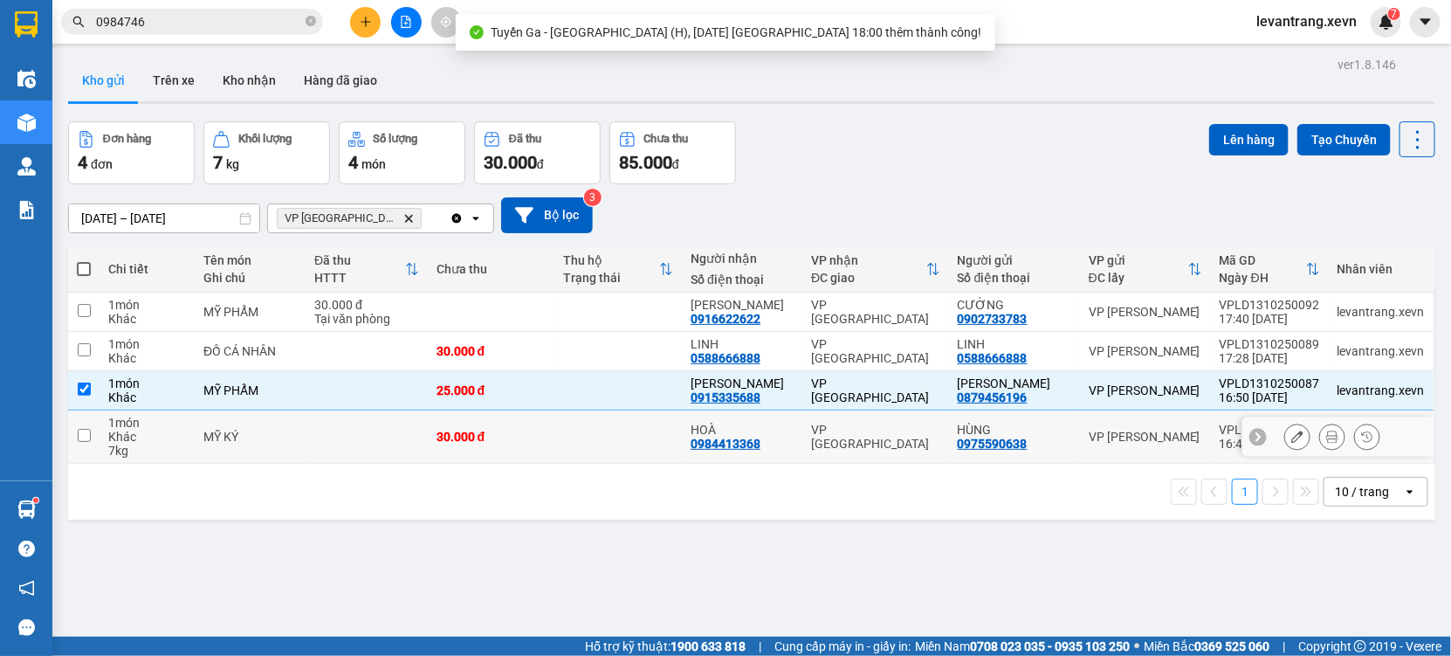
click at [295, 430] on td "MỸ KÝ" at bounding box center [250, 436] width 111 height 53
checkbox input "true"
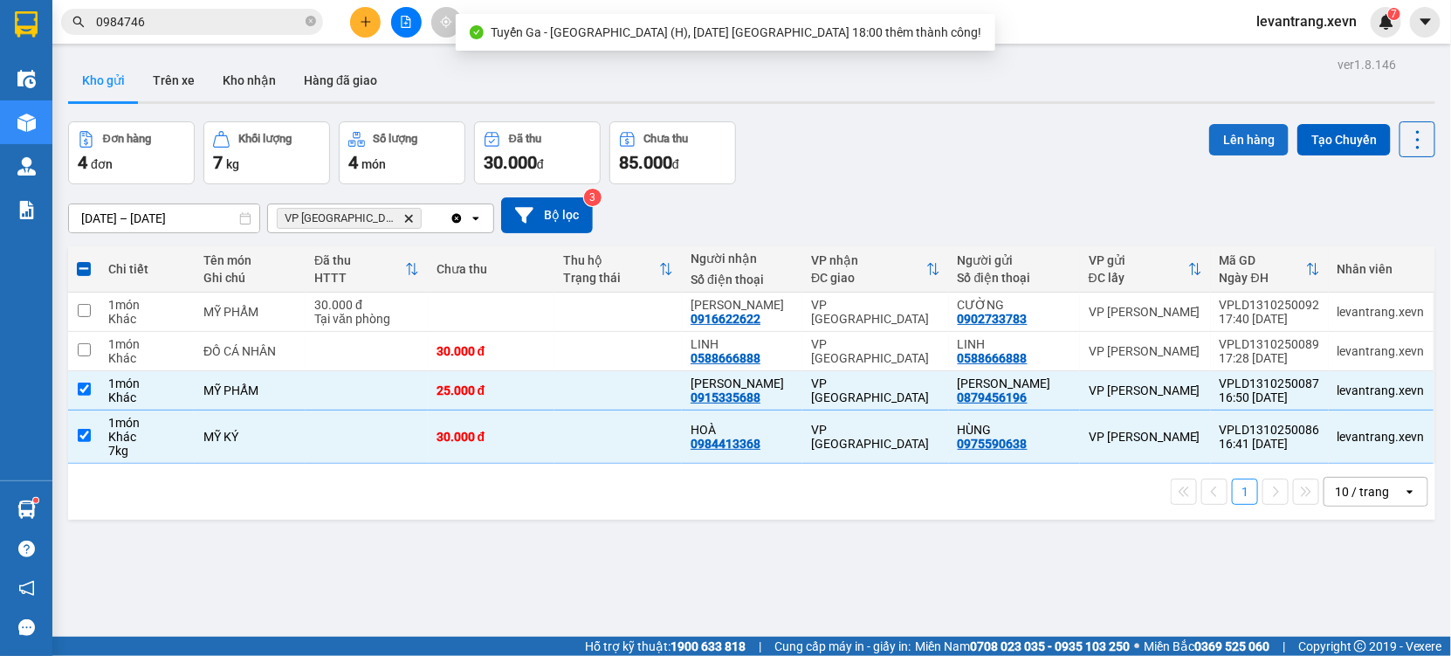
click at [1234, 147] on button "Lên hàng" at bounding box center [1248, 139] width 79 height 31
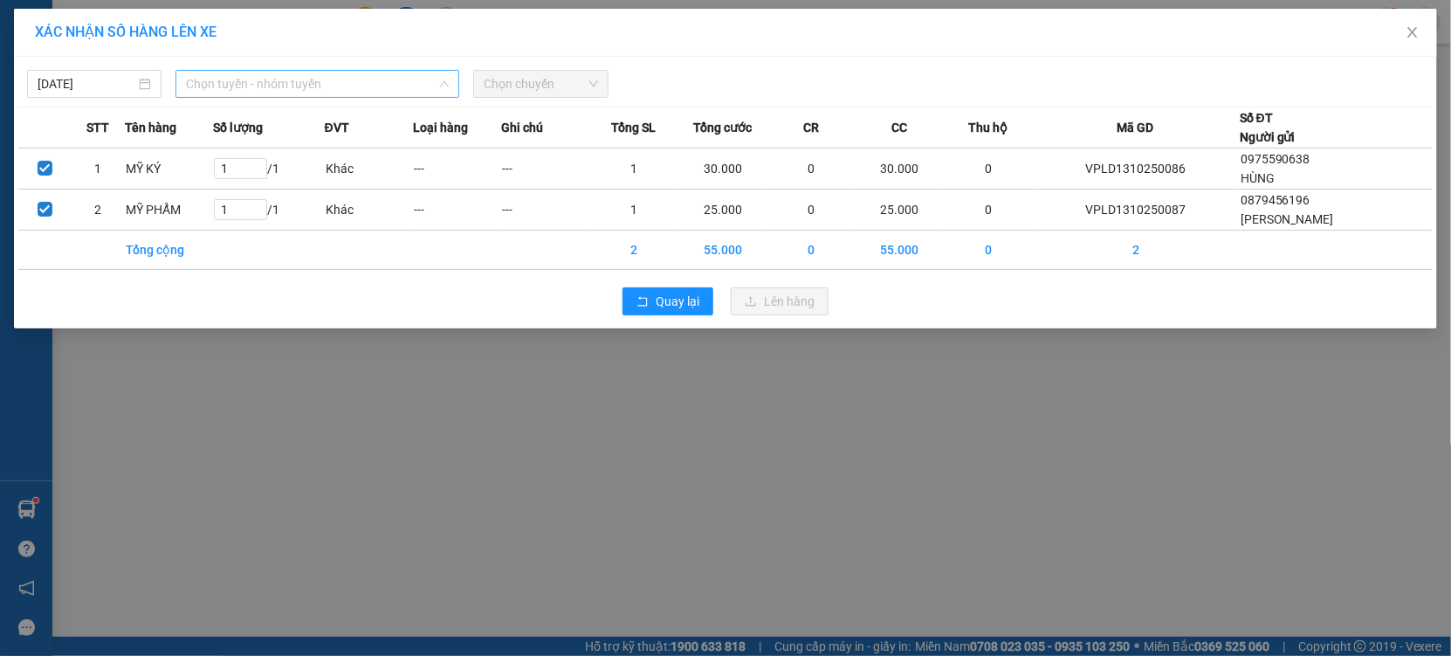
click at [251, 77] on span "Chọn tuyến - nhóm tuyến" at bounding box center [317, 84] width 263 height 26
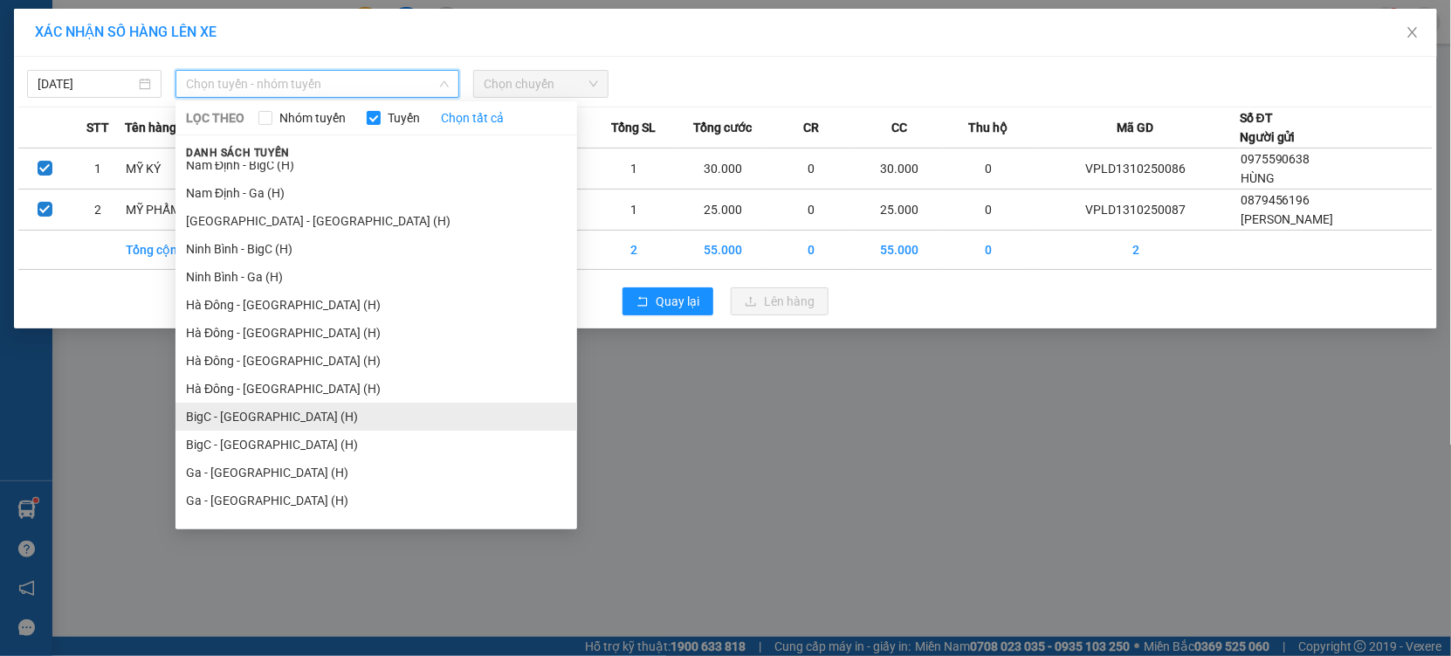
scroll to position [2153, 0]
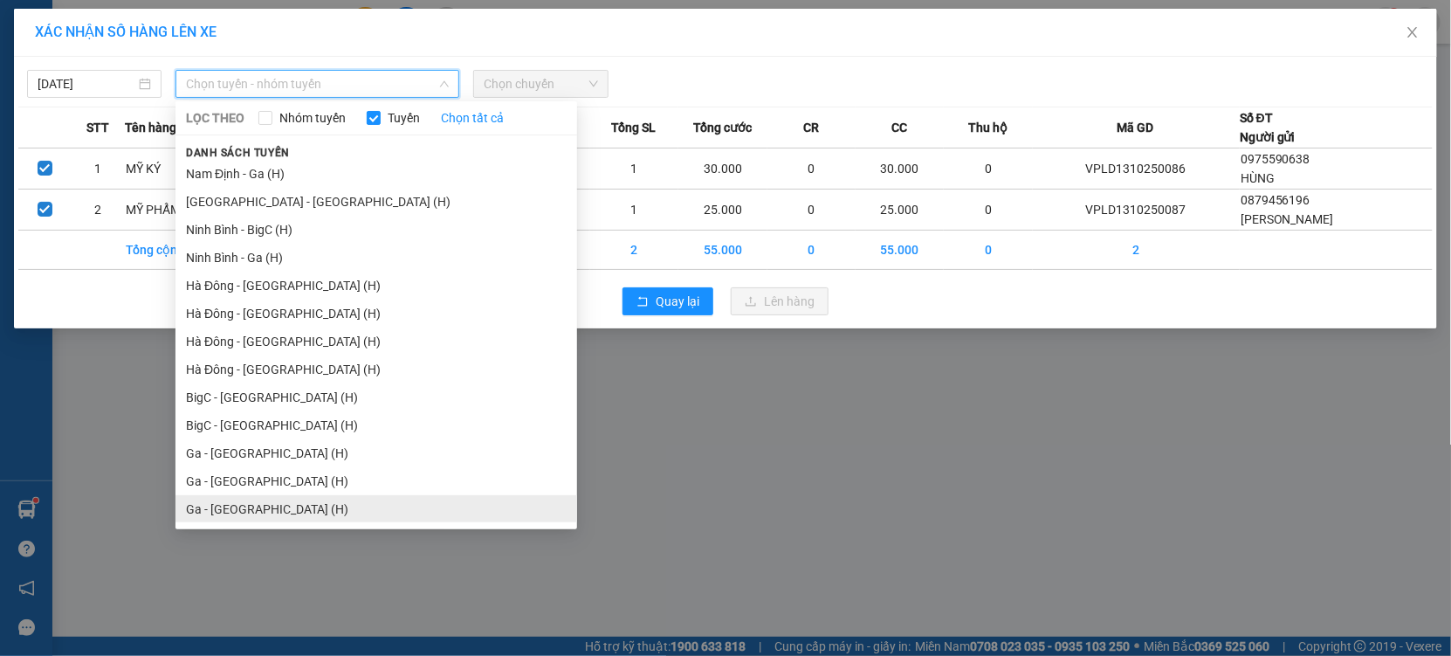
click at [253, 504] on li "Ga - [GEOGRAPHIC_DATA] (H)" at bounding box center [377, 509] width 402 height 28
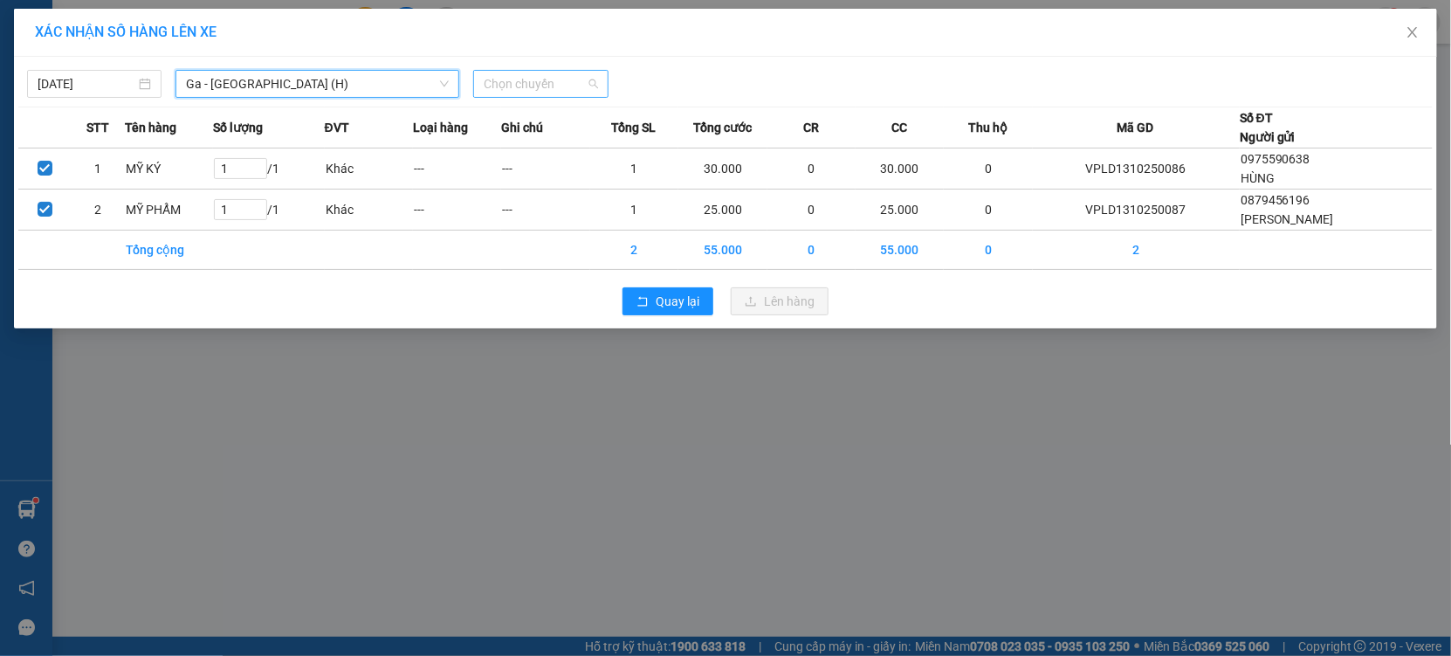
click at [535, 90] on span "Chọn chuyến" at bounding box center [541, 84] width 114 height 26
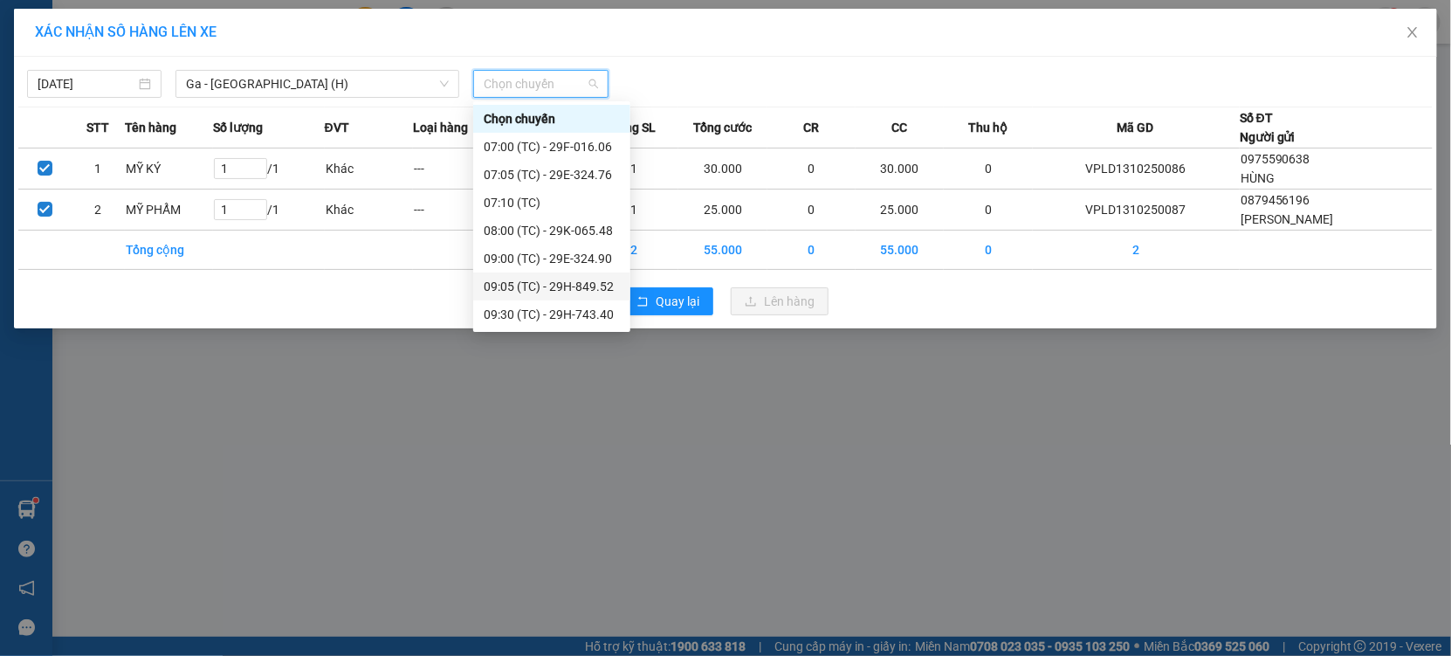
scroll to position [390, 0]
click at [575, 320] on div "18:00 (TC) - 29F-016.06" at bounding box center [552, 315] width 136 height 19
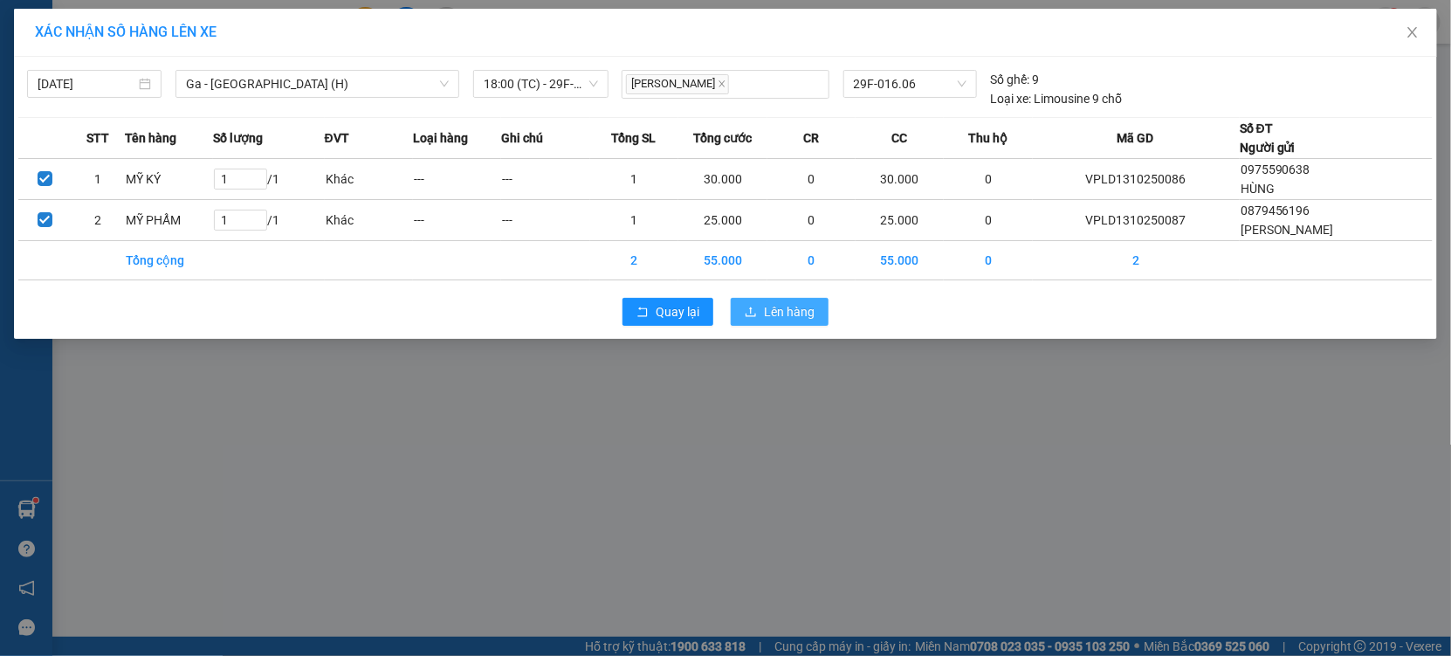
click at [795, 314] on span "Lên hàng" at bounding box center [789, 311] width 51 height 19
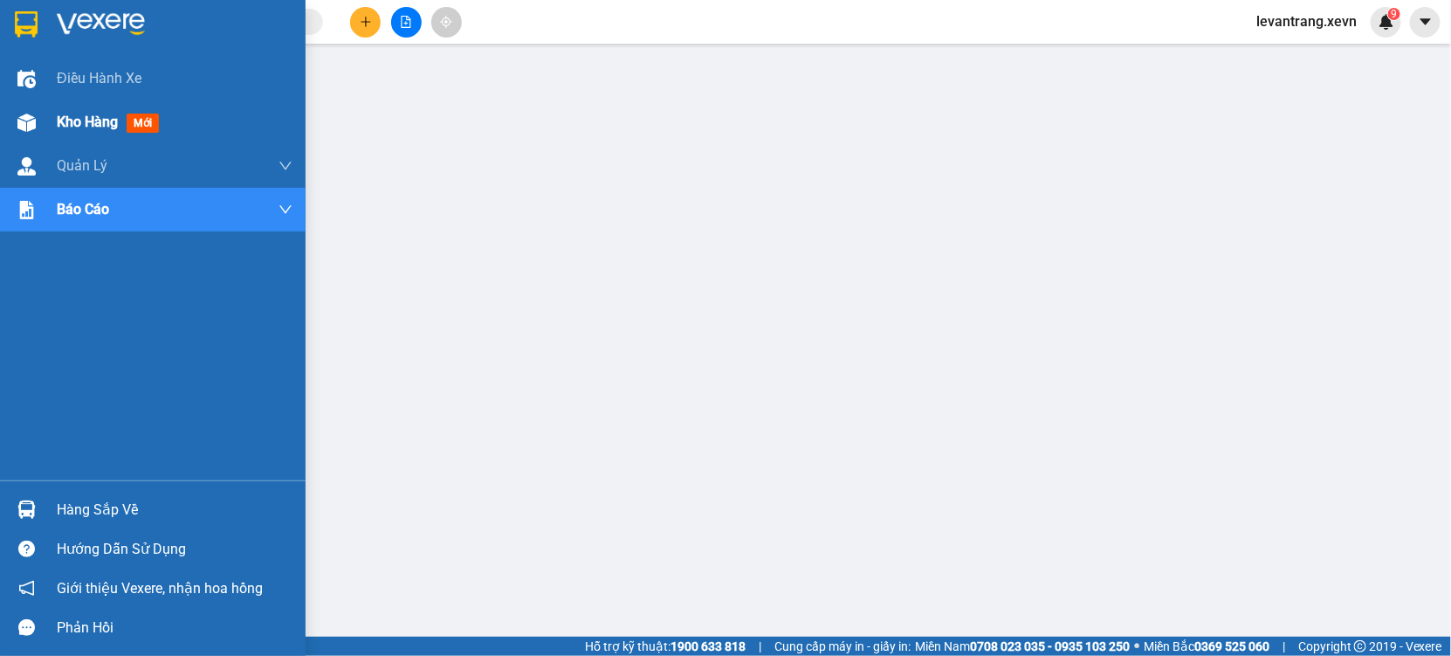
click at [78, 129] on span "Kho hàng" at bounding box center [87, 122] width 61 height 17
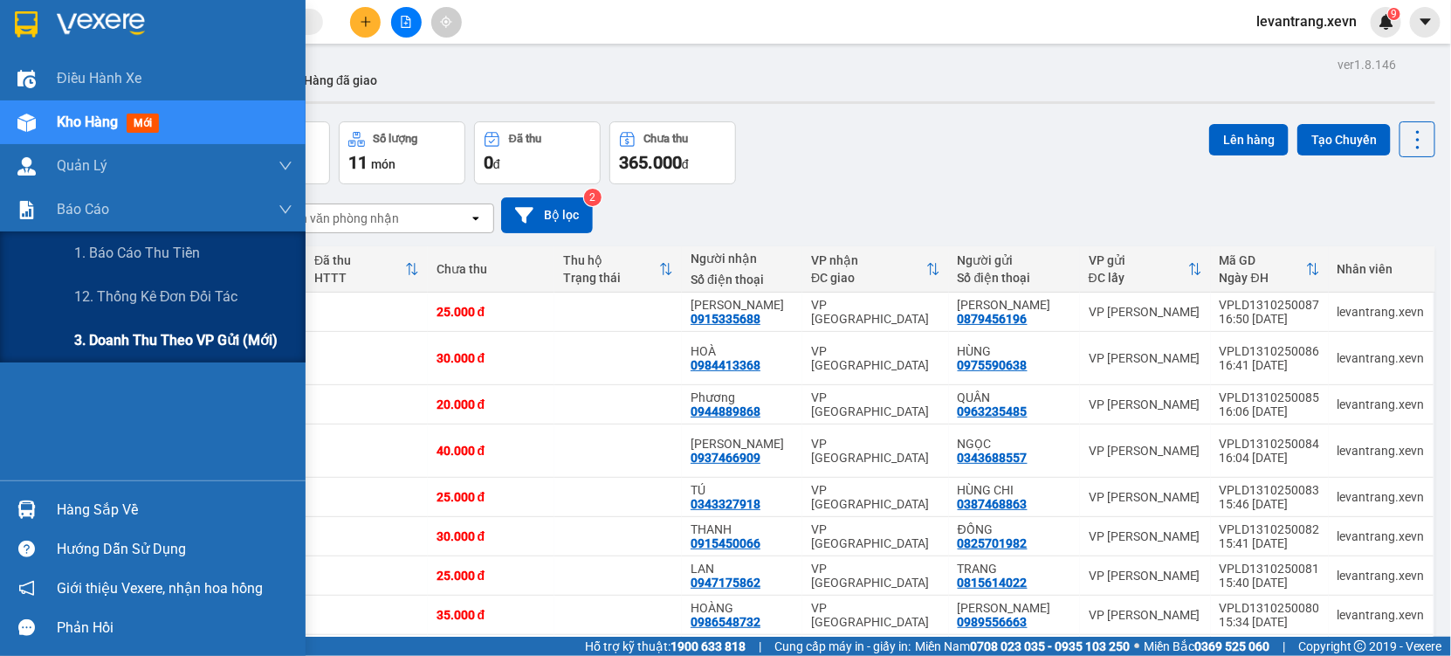
click at [162, 329] on span "3. Doanh Thu theo VP Gửi (mới)" at bounding box center [175, 340] width 203 height 22
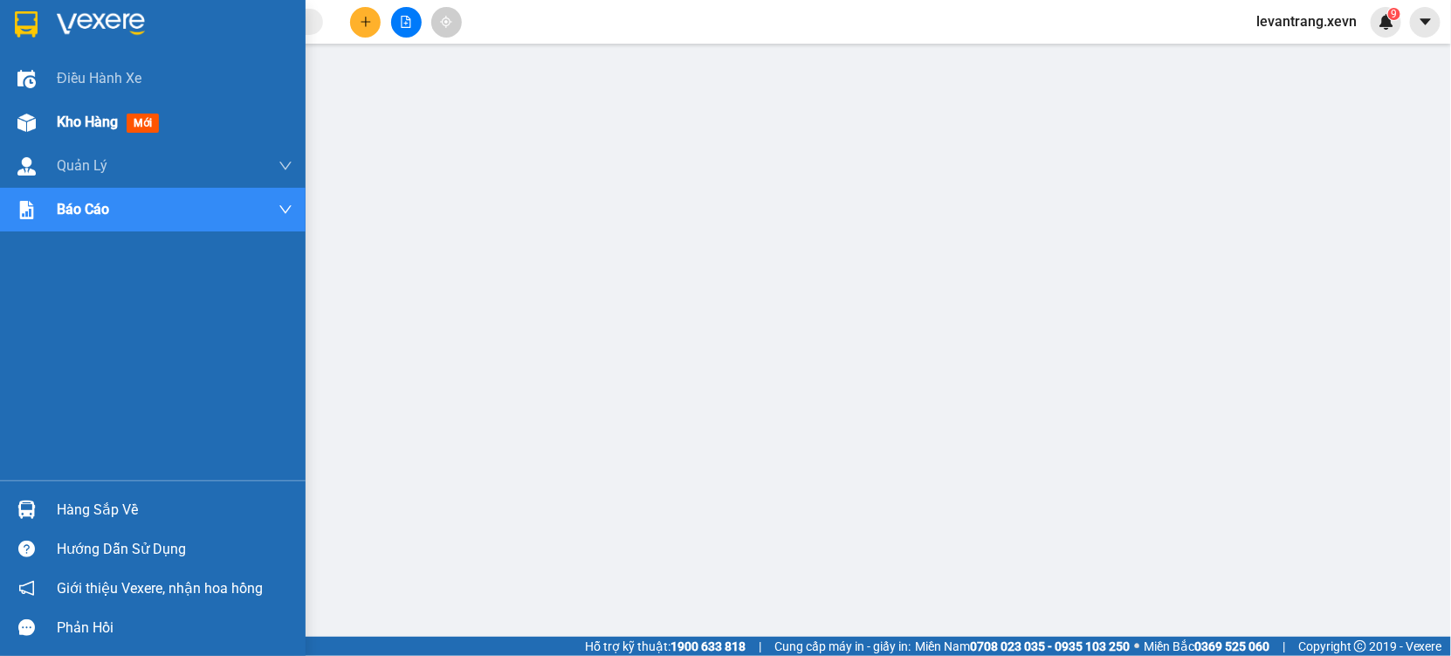
click at [64, 121] on span "Kho hàng" at bounding box center [87, 122] width 61 height 17
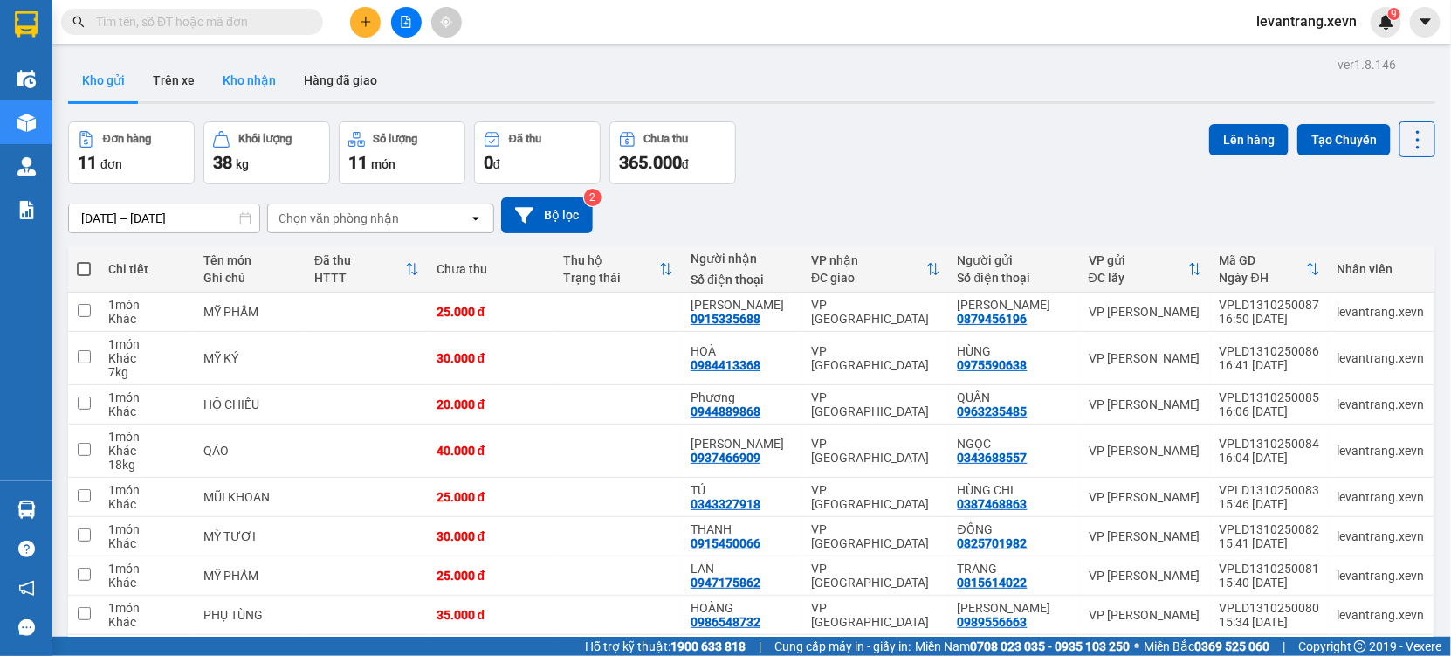
click at [242, 90] on button "Kho nhận" at bounding box center [249, 80] width 81 height 42
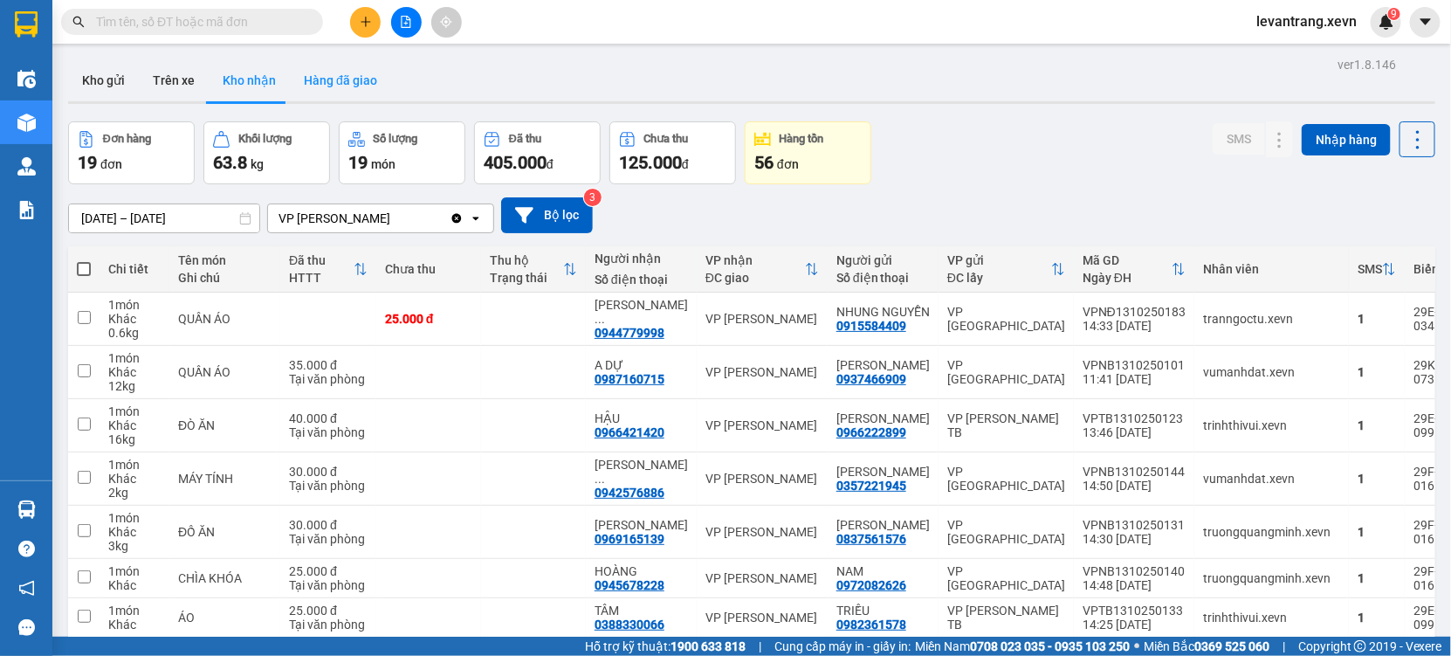
click at [357, 94] on button "Hàng đã giao" at bounding box center [340, 80] width 101 height 42
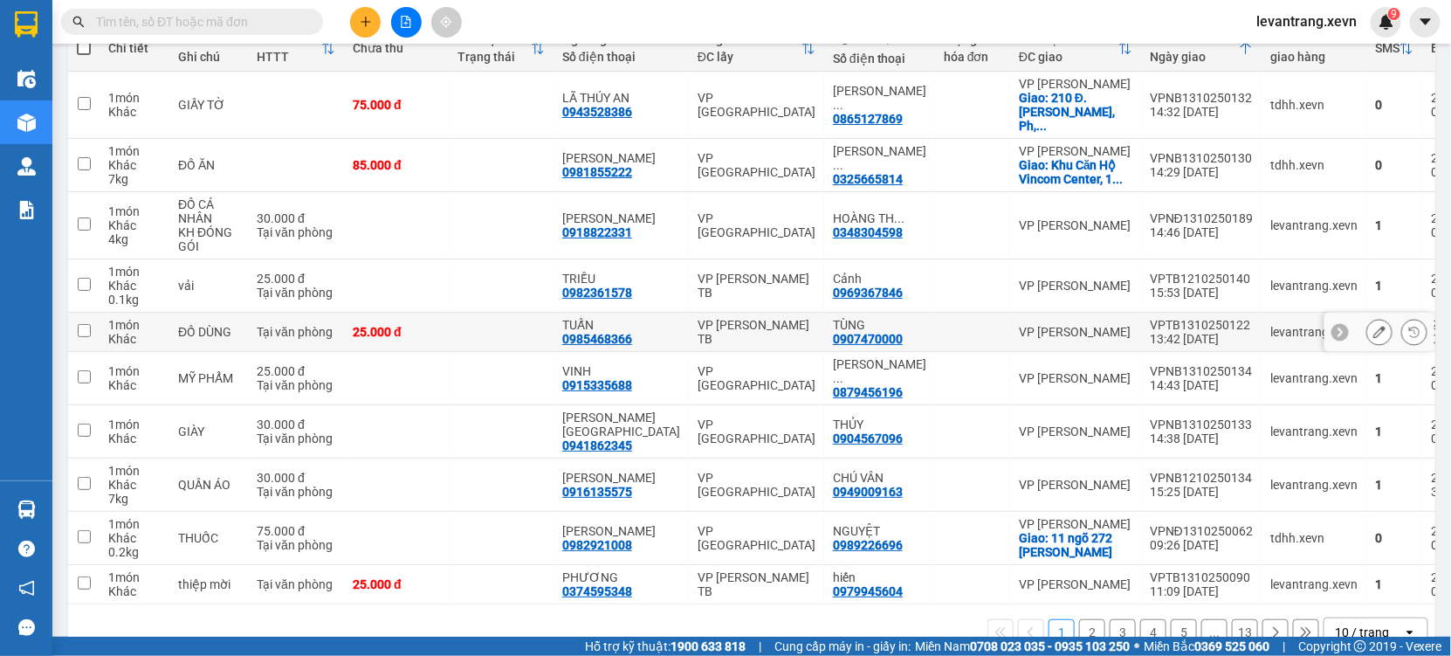
scroll to position [224, 0]
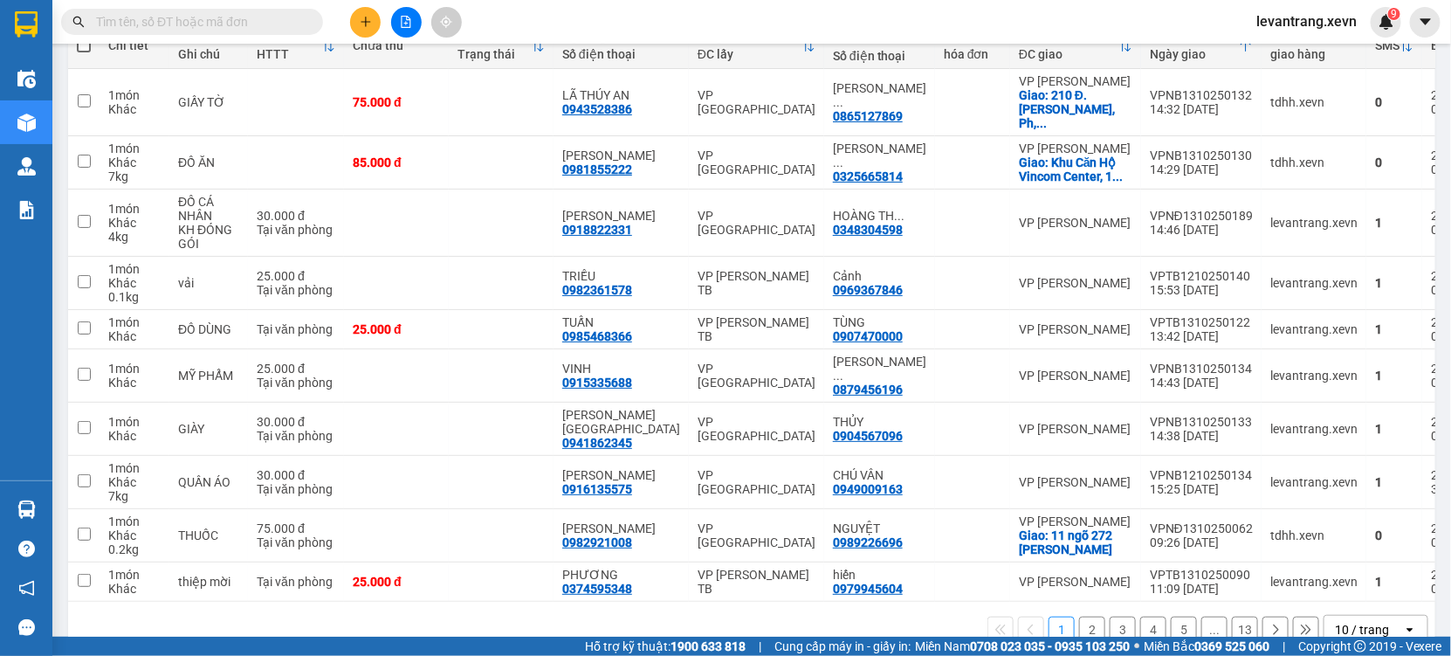
click at [1140, 616] on button "4" at bounding box center [1153, 629] width 26 height 26
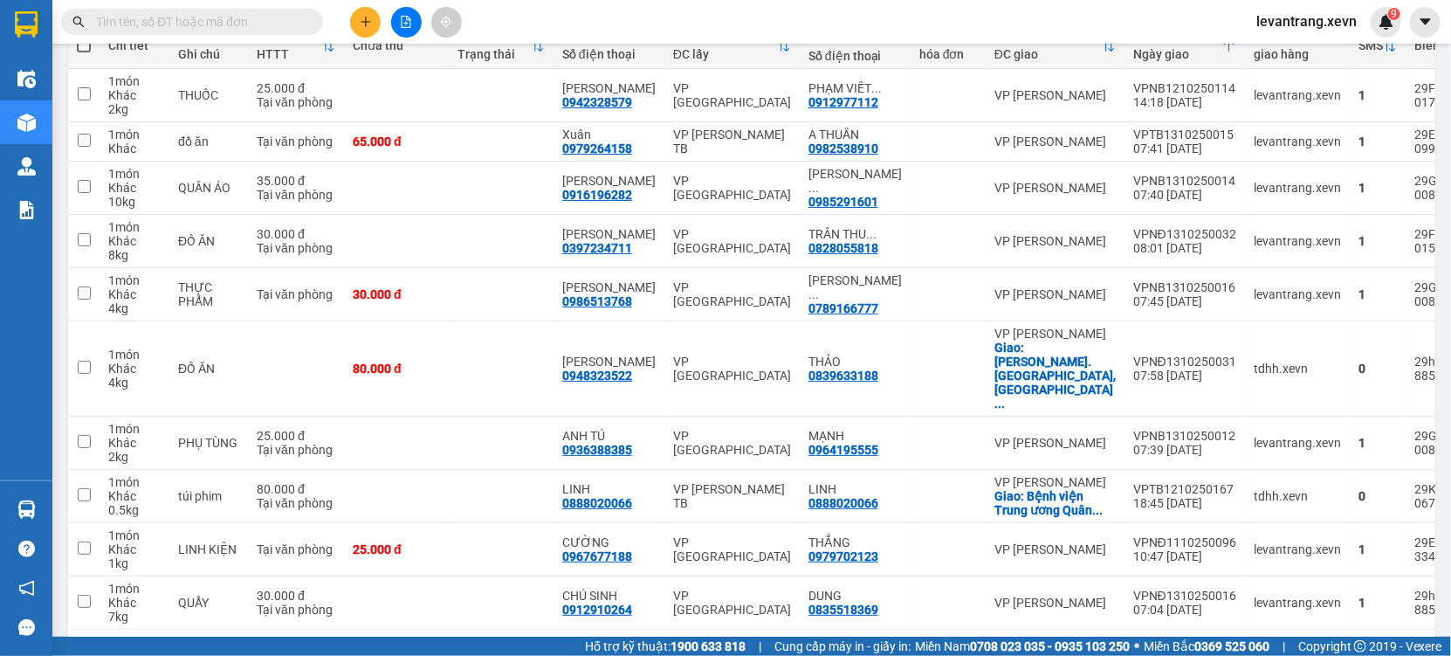
click at [1340, 649] on div "10 / trang" at bounding box center [1362, 657] width 54 height 17
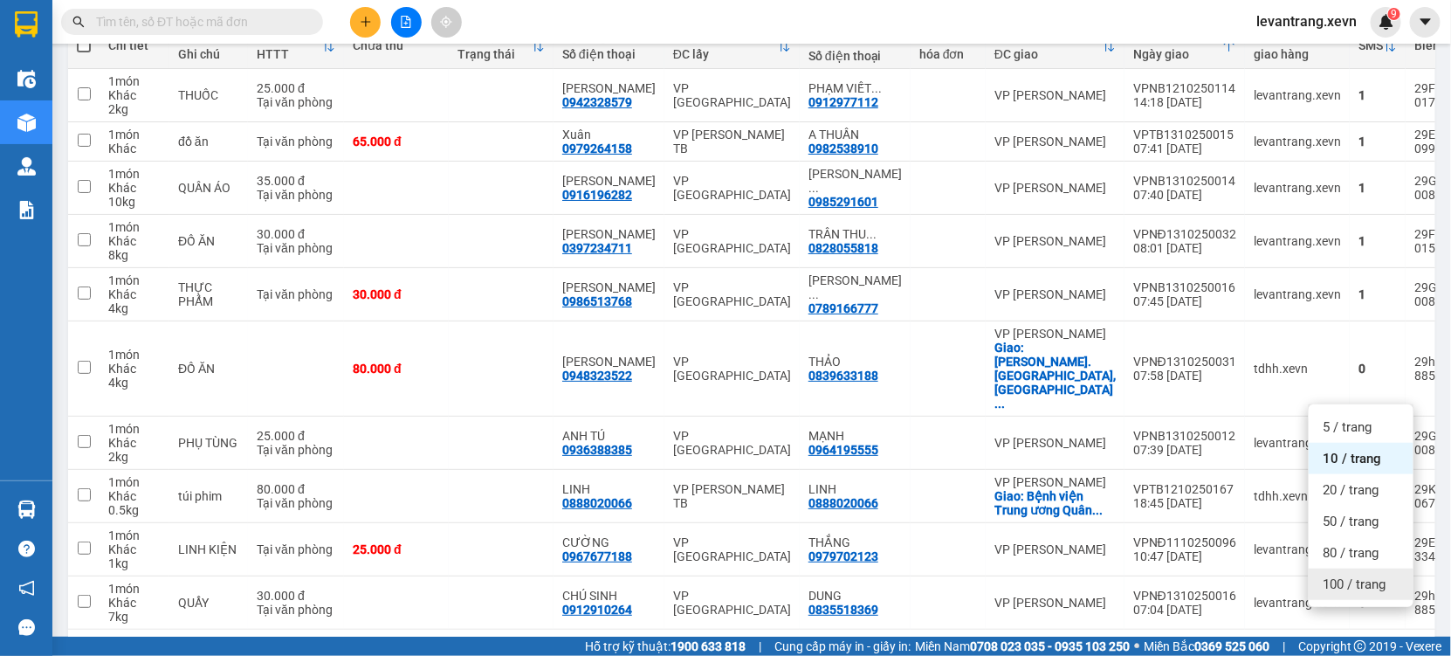
click at [1337, 582] on span "100 / trang" at bounding box center [1354, 583] width 63 height 17
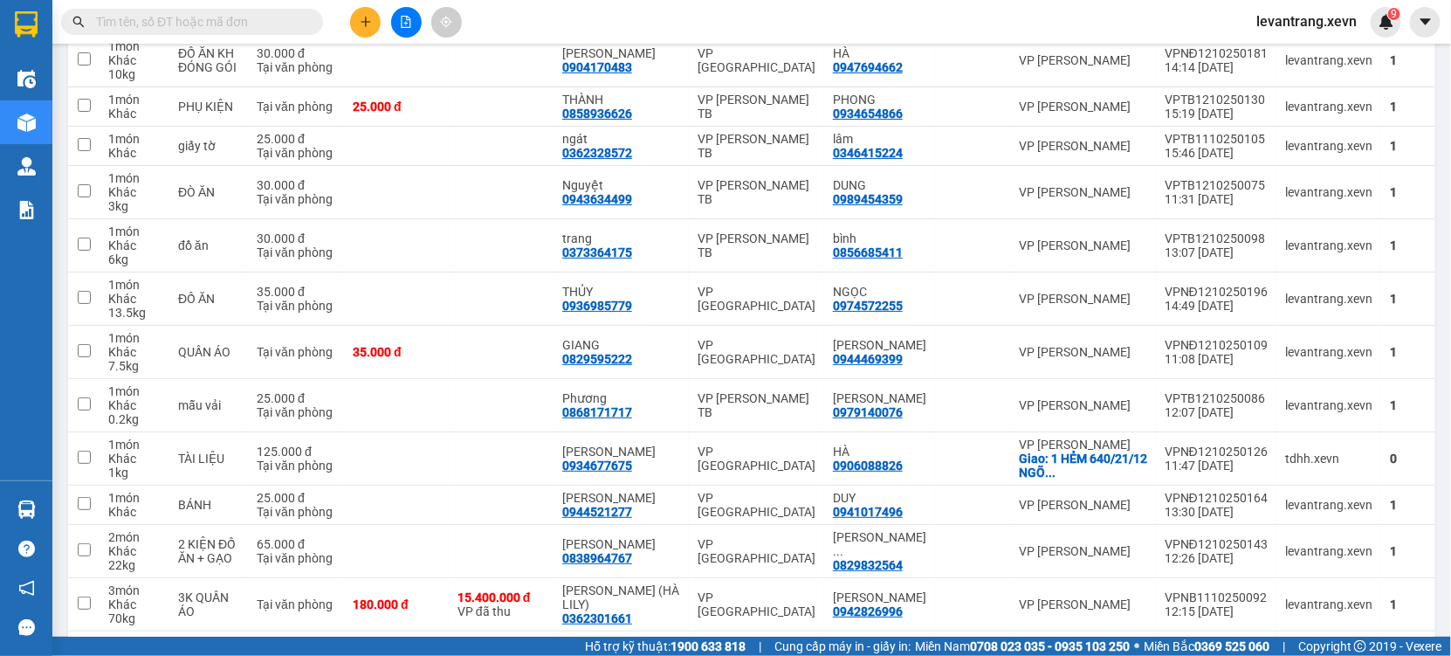
scroll to position [3329, 0]
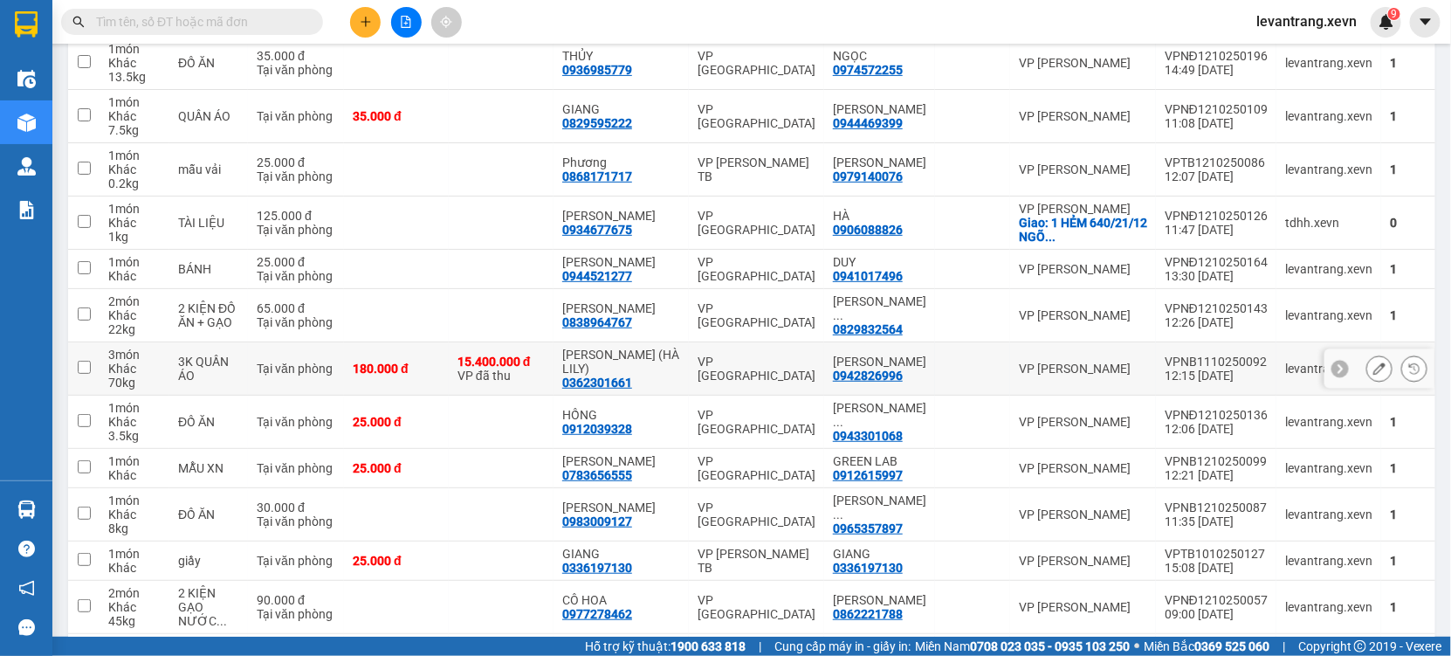
click at [586, 375] on div "0362301661" at bounding box center [597, 382] width 70 height 14
copy div "0362301661"
click at [195, 18] on input "text" at bounding box center [199, 21] width 206 height 19
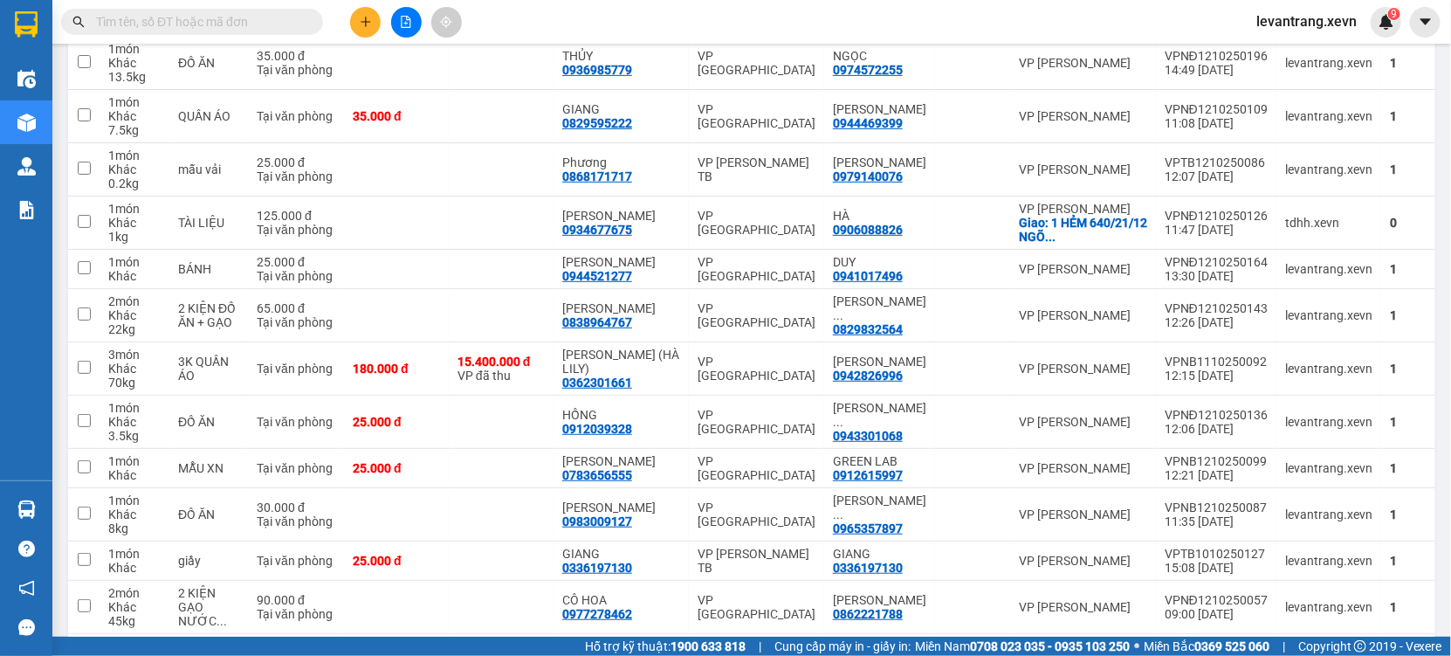
paste input "0362301661"
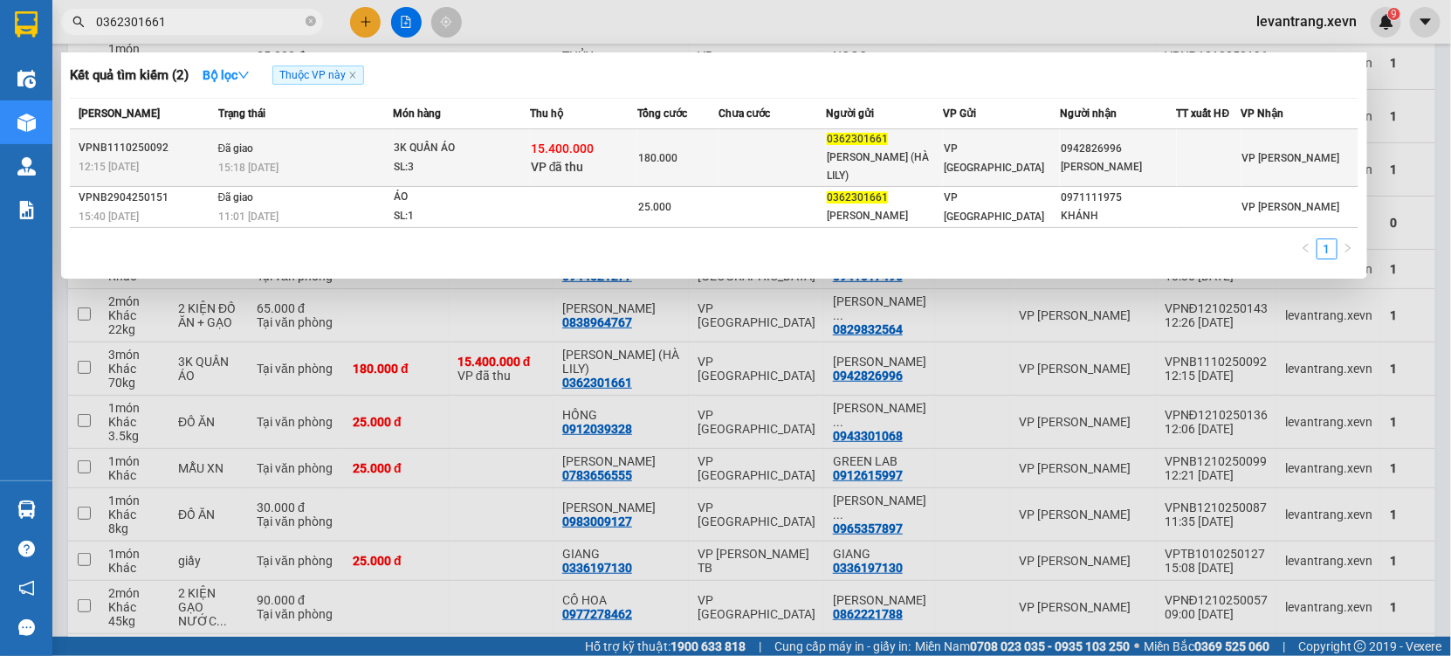
type input "0362301661"
click at [476, 158] on div "SL: 3" at bounding box center [459, 167] width 131 height 19
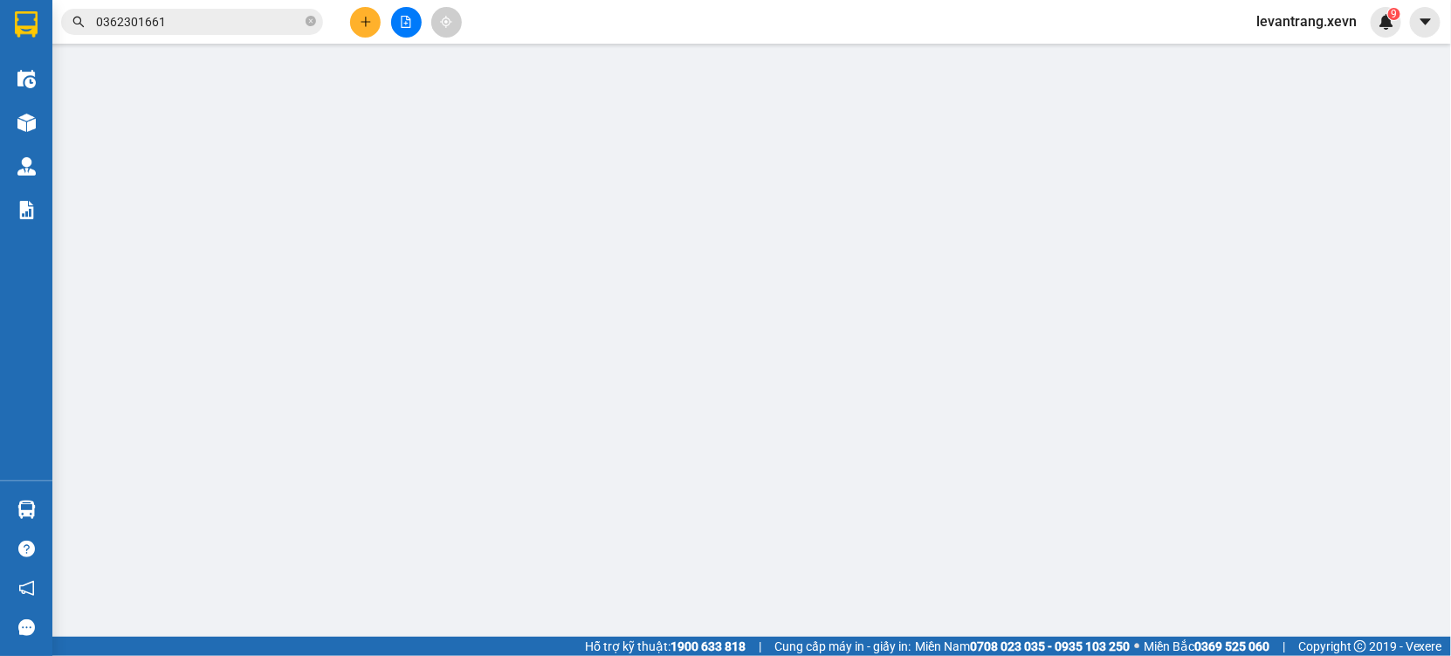
type input "0362301661"
type input "[PERSON_NAME] (HÀ LILY)"
type input "0942826996"
type input "[PERSON_NAME]"
type input "1cc quang thoả"
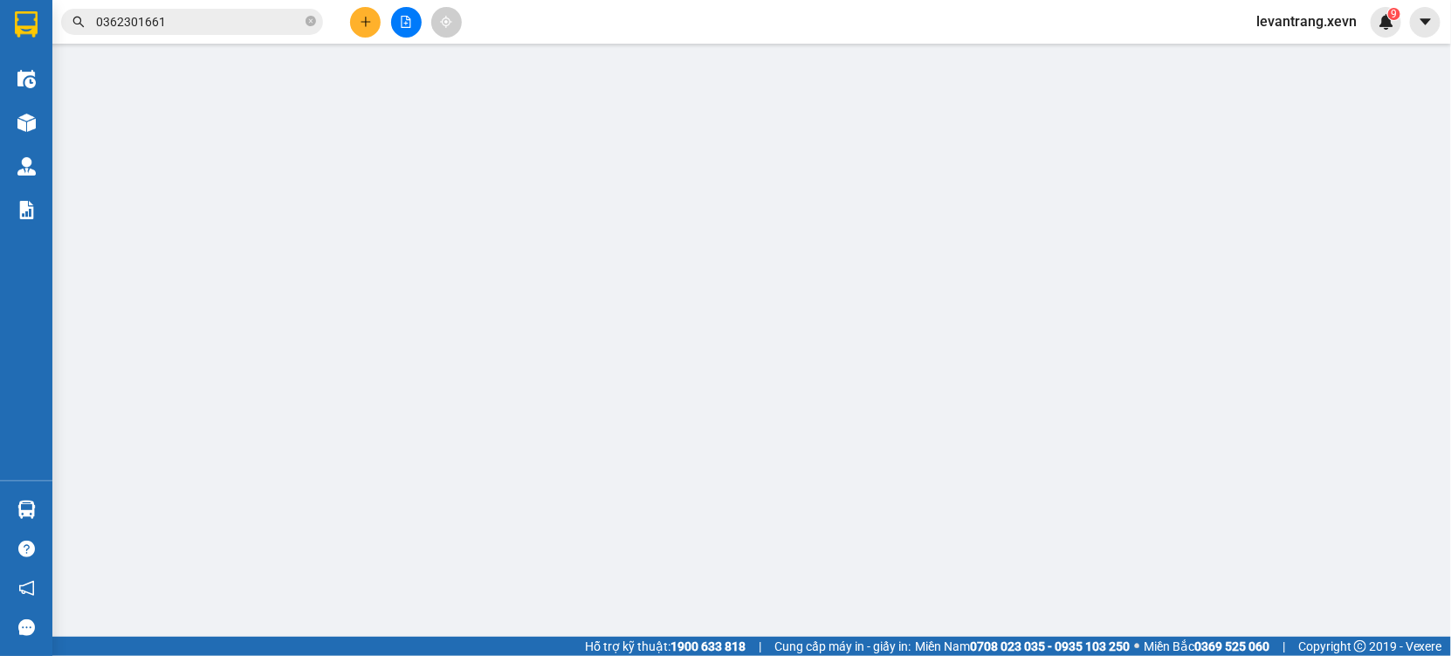
checkbox input "true"
type input "15.400.000"
type input "100.000"
type input "180.000"
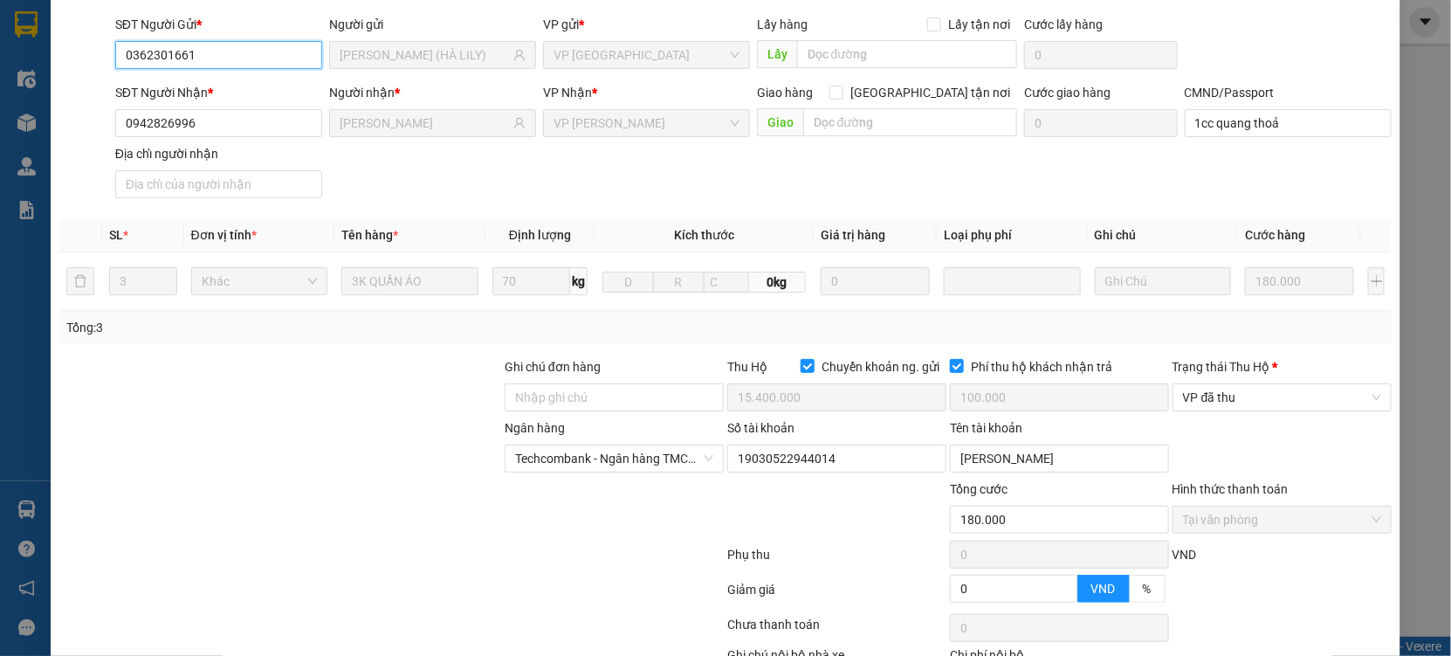
scroll to position [239, 0]
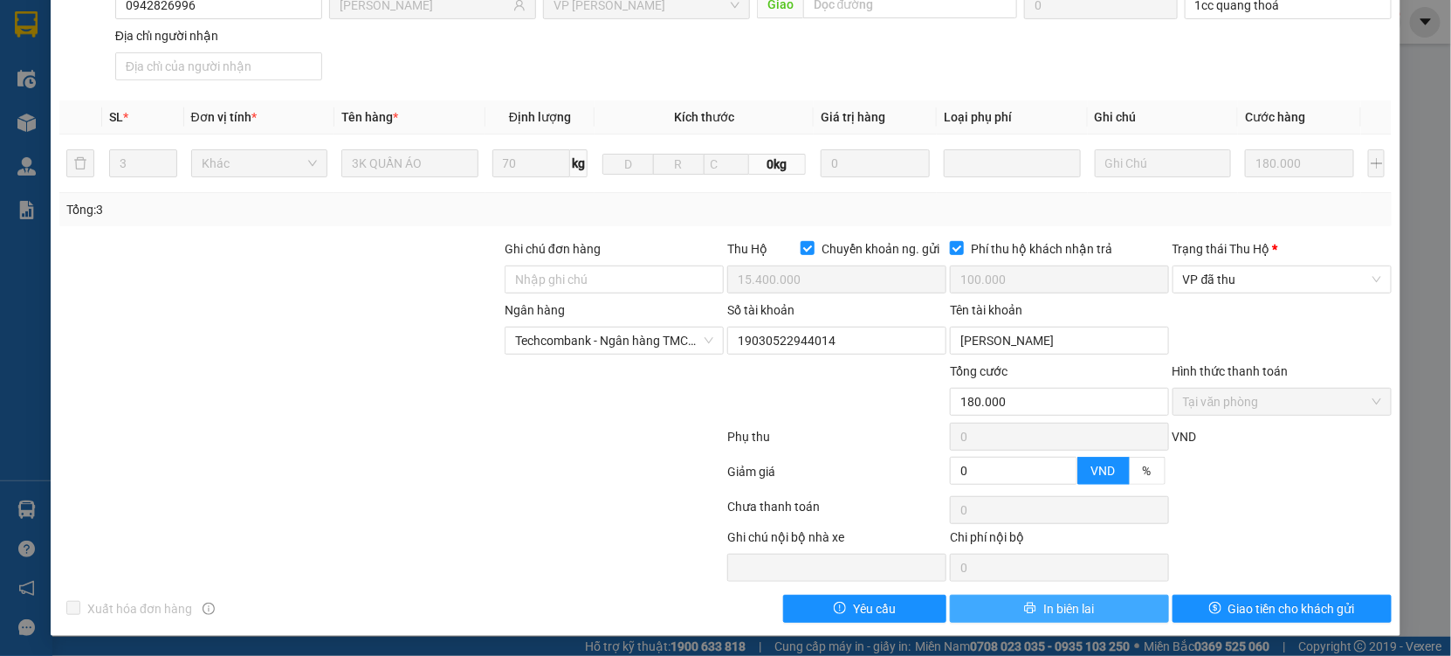
click at [998, 608] on button "In biên lai" at bounding box center [1059, 609] width 219 height 28
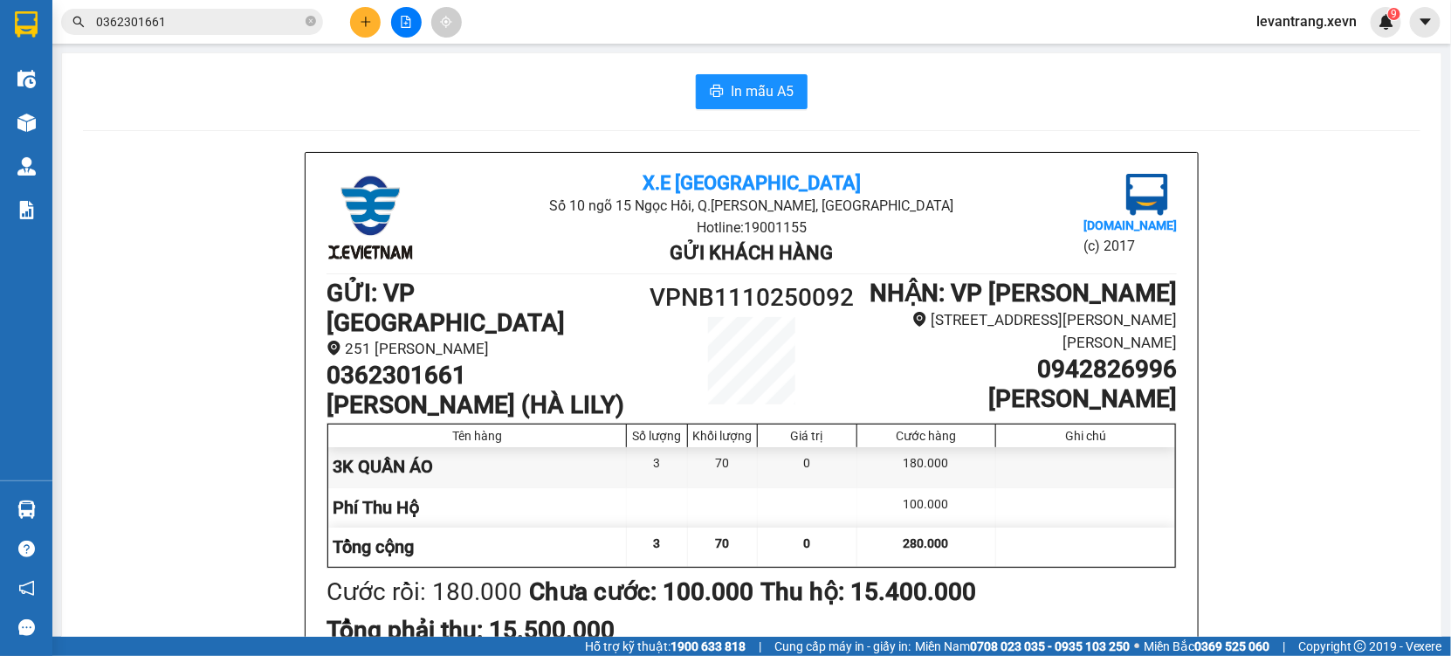
scroll to position [97, 0]
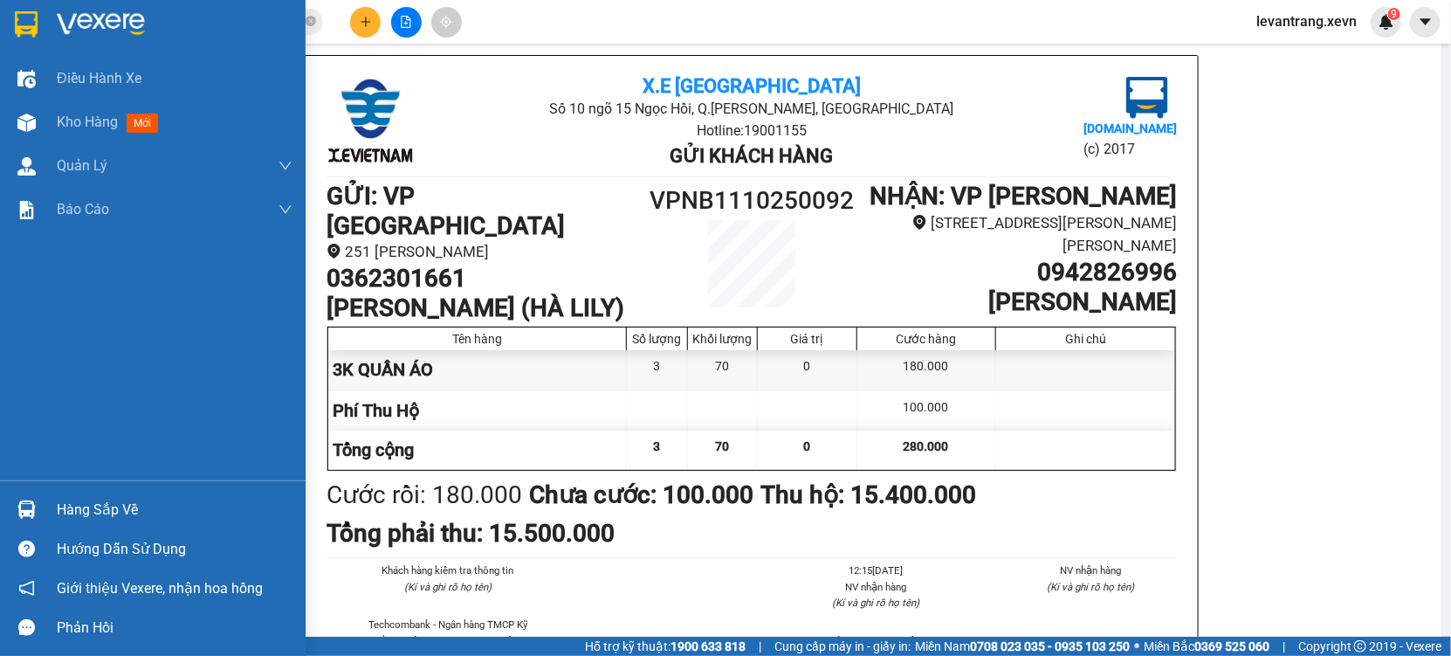
click at [63, 513] on div "Hàng sắp về" at bounding box center [175, 510] width 236 height 26
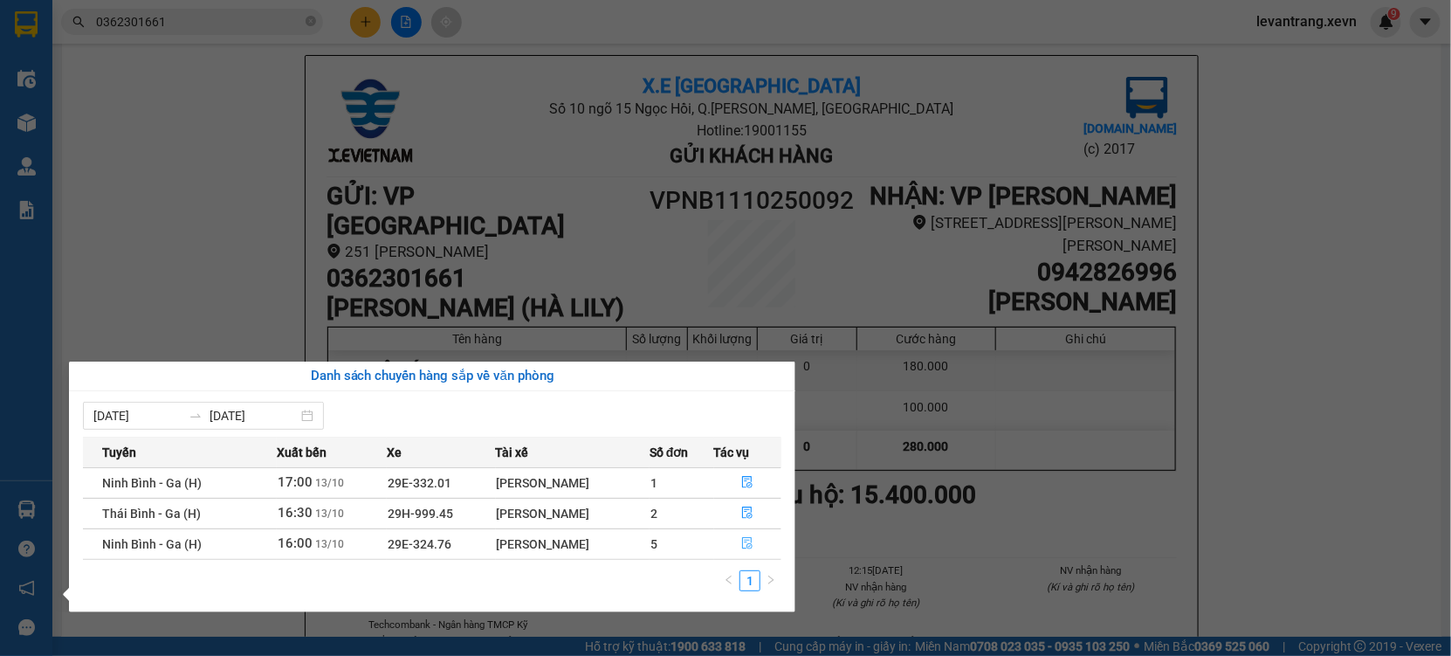
click at [757, 547] on button "button" at bounding box center [748, 544] width 66 height 28
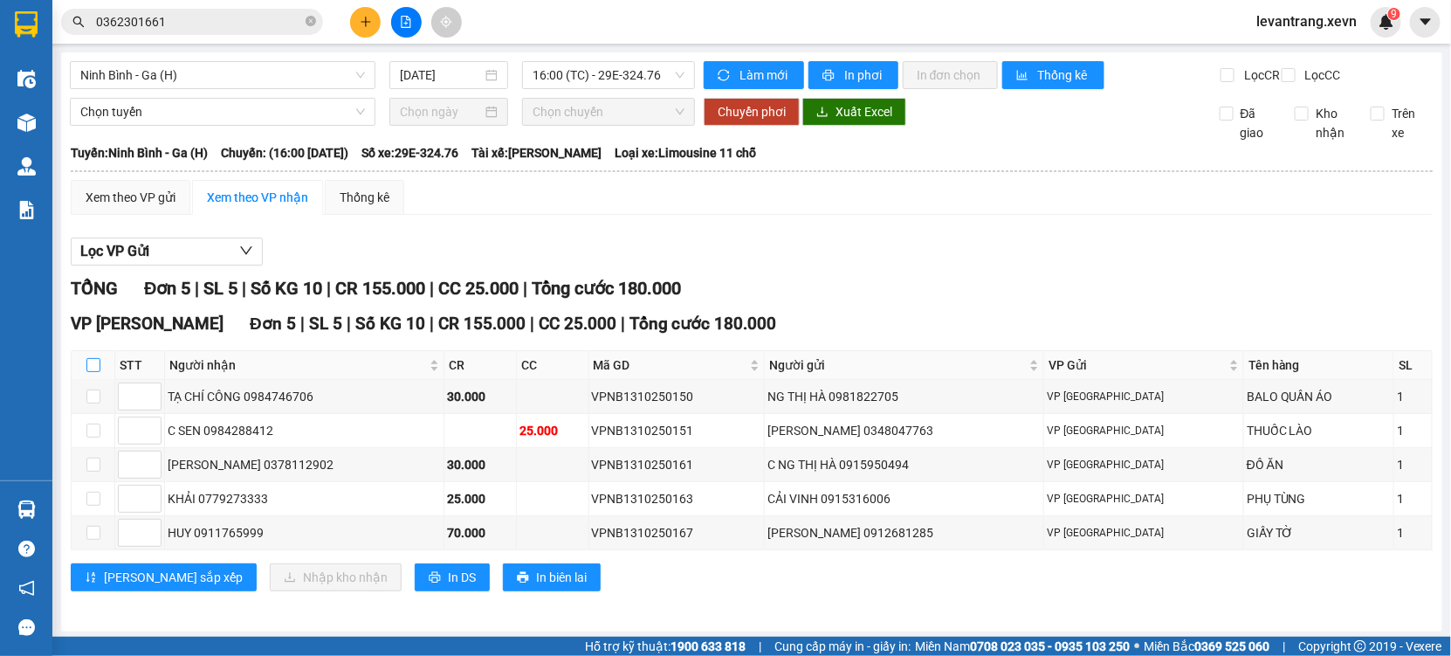
click at [100, 372] on input "checkbox" at bounding box center [93, 365] width 14 height 14
checkbox input "true"
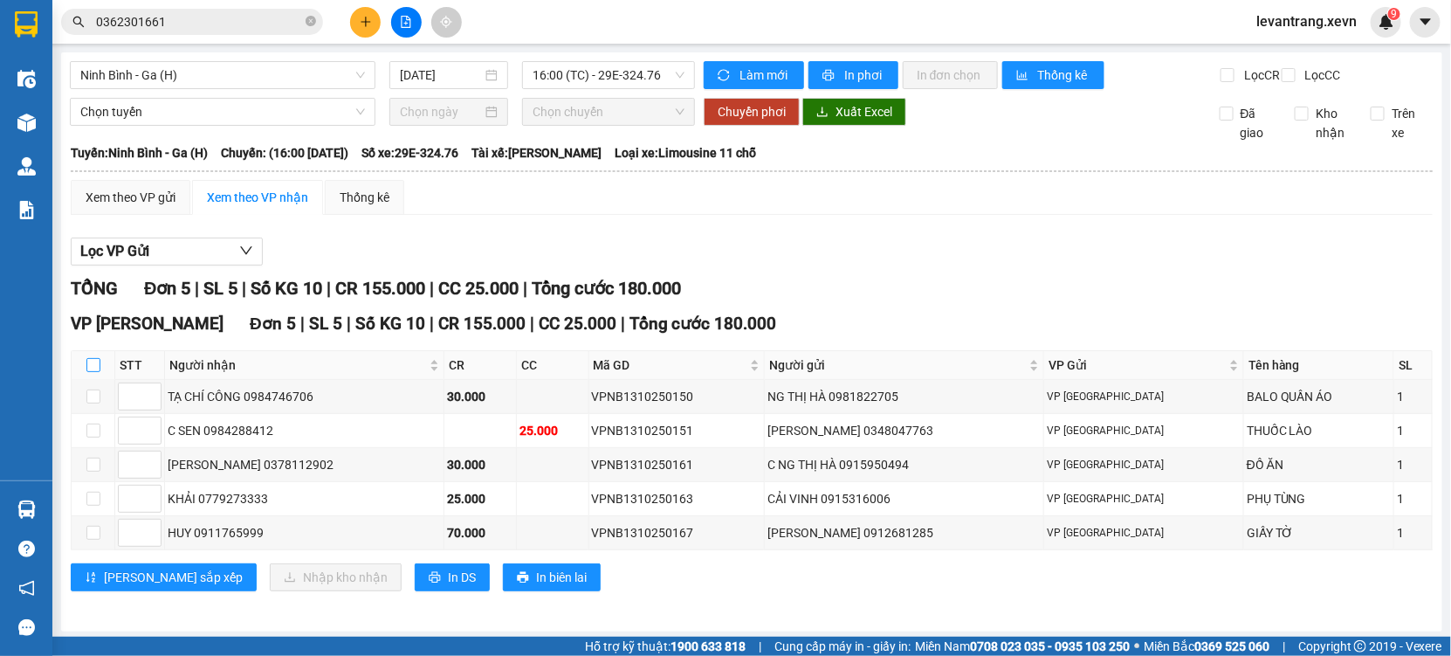
checkbox input "true"
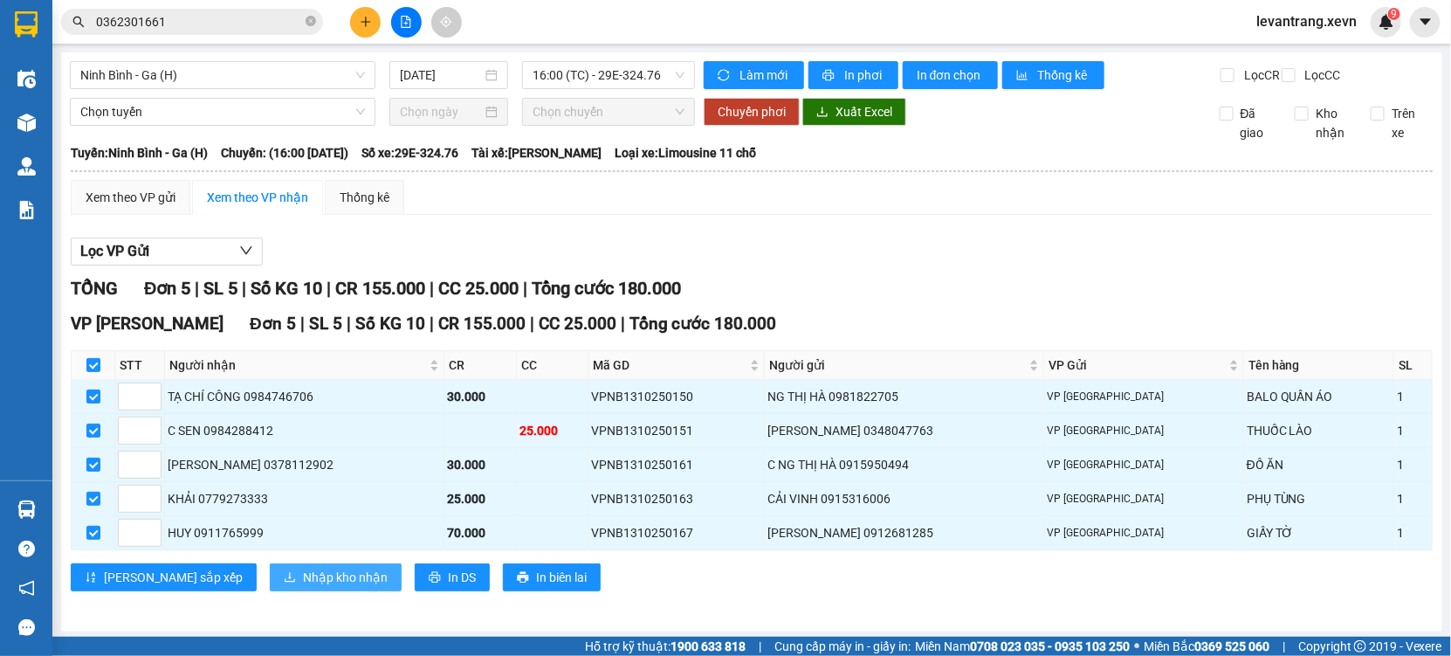
click at [303, 582] on span "Nhập kho nhận" at bounding box center [345, 577] width 85 height 19
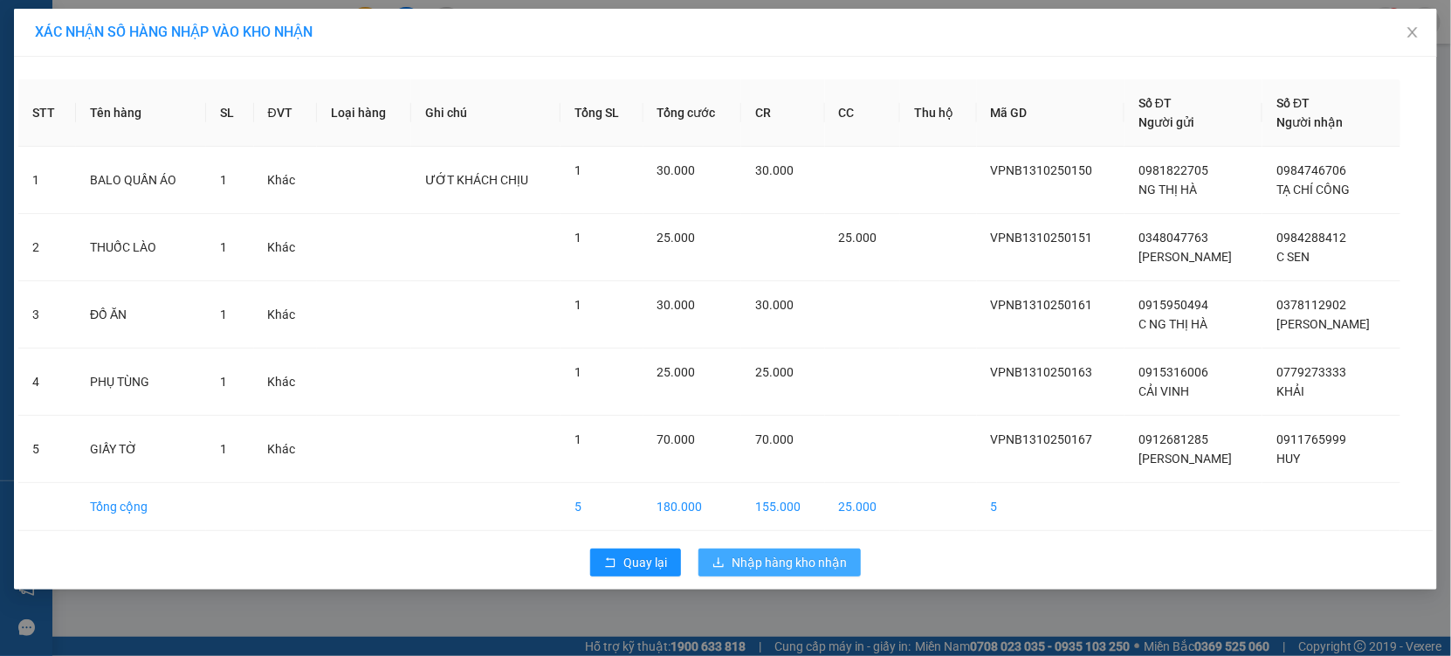
click at [765, 562] on span "Nhập hàng kho nhận" at bounding box center [789, 562] width 115 height 19
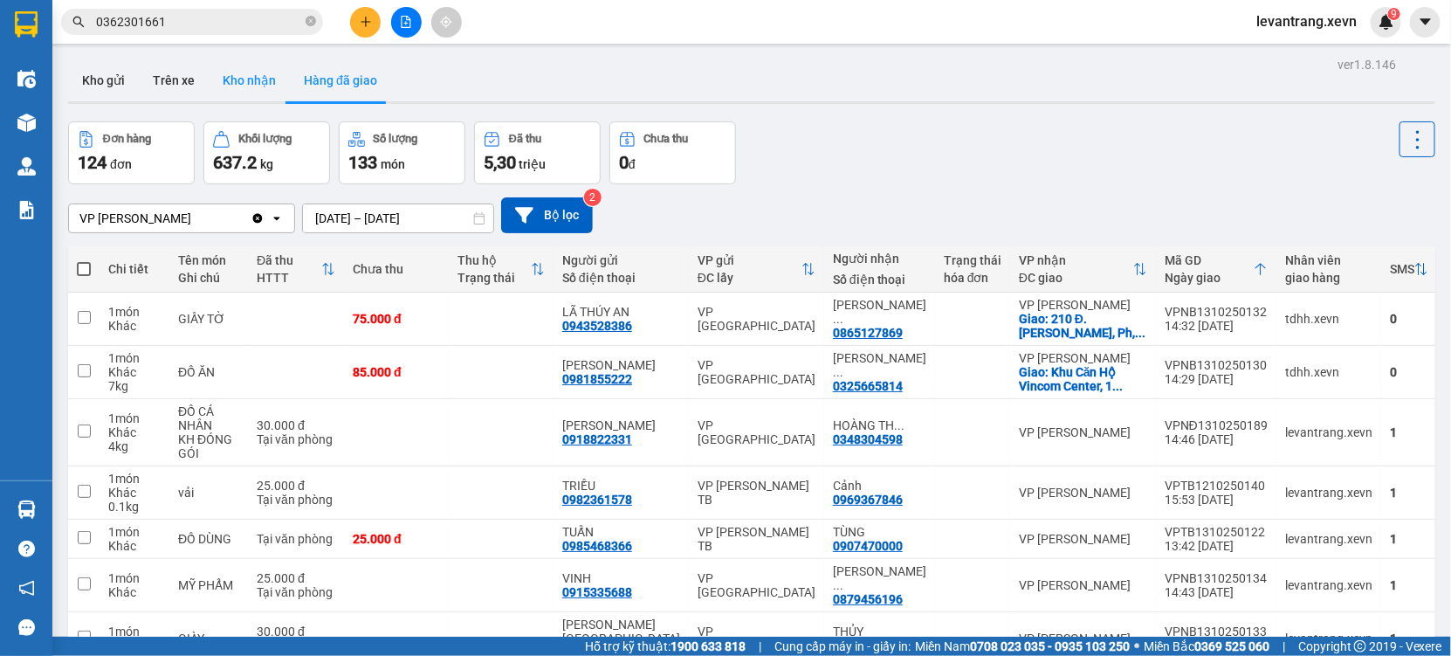
click at [238, 92] on button "Kho nhận" at bounding box center [249, 80] width 81 height 42
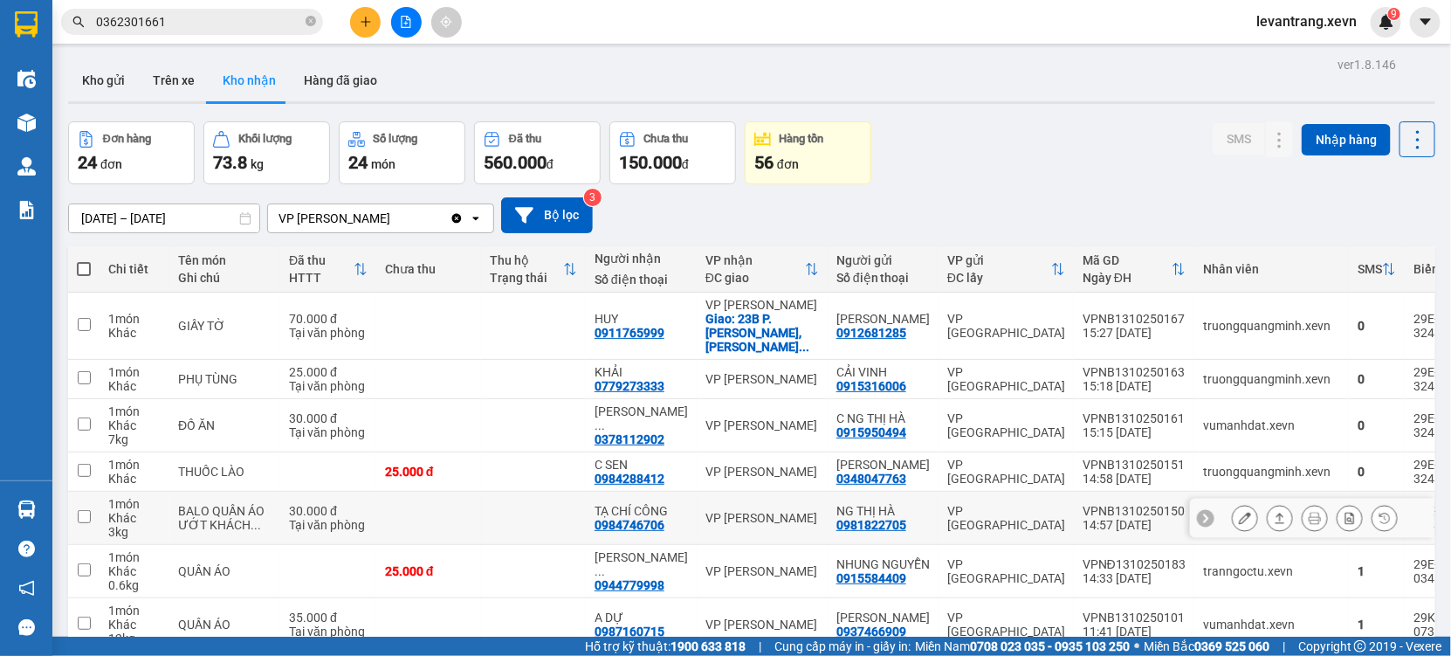
drag, startPoint x: 1047, startPoint y: 523, endPoint x: 968, endPoint y: 479, distance: 89.9
click at [1083, 524] on div "14:57 [DATE]" at bounding box center [1134, 525] width 103 height 14
checkbox input "true"
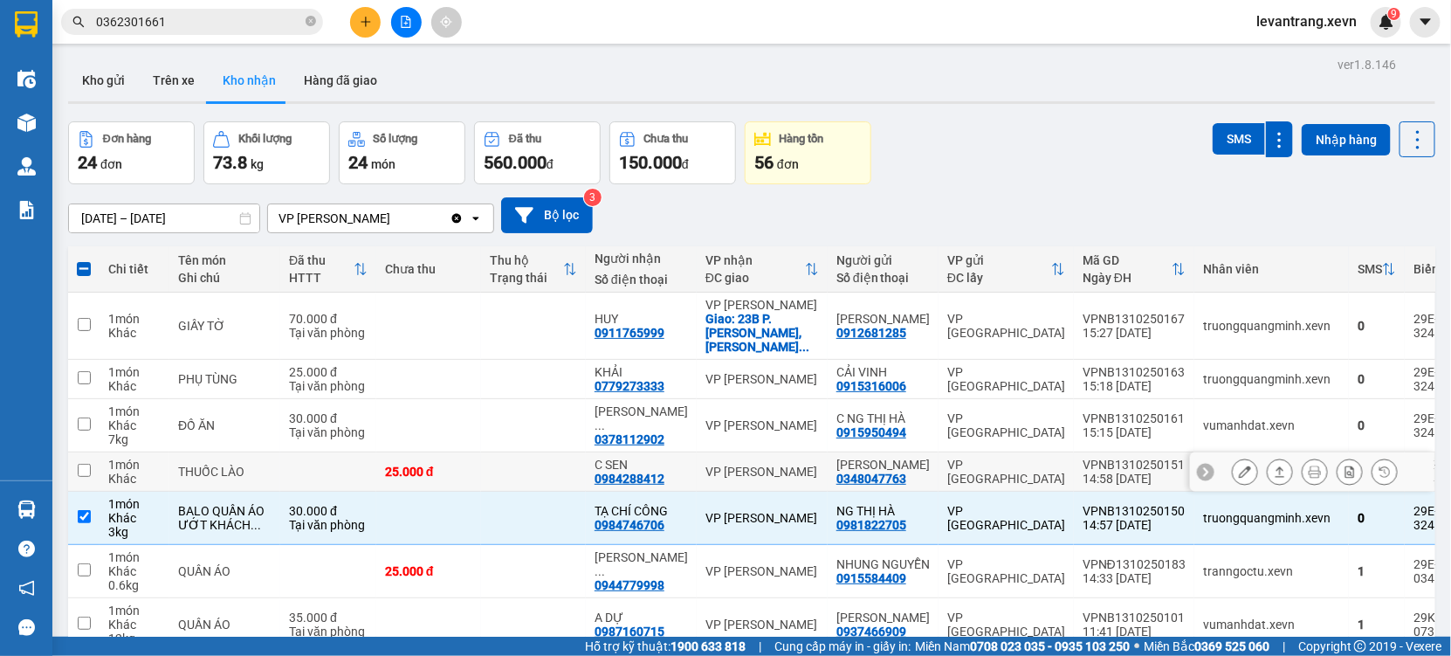
drag, startPoint x: 968, startPoint y: 479, endPoint x: 933, endPoint y: 477, distance: 35.9
click at [966, 478] on td "VP [GEOGRAPHIC_DATA]" at bounding box center [1006, 471] width 135 height 39
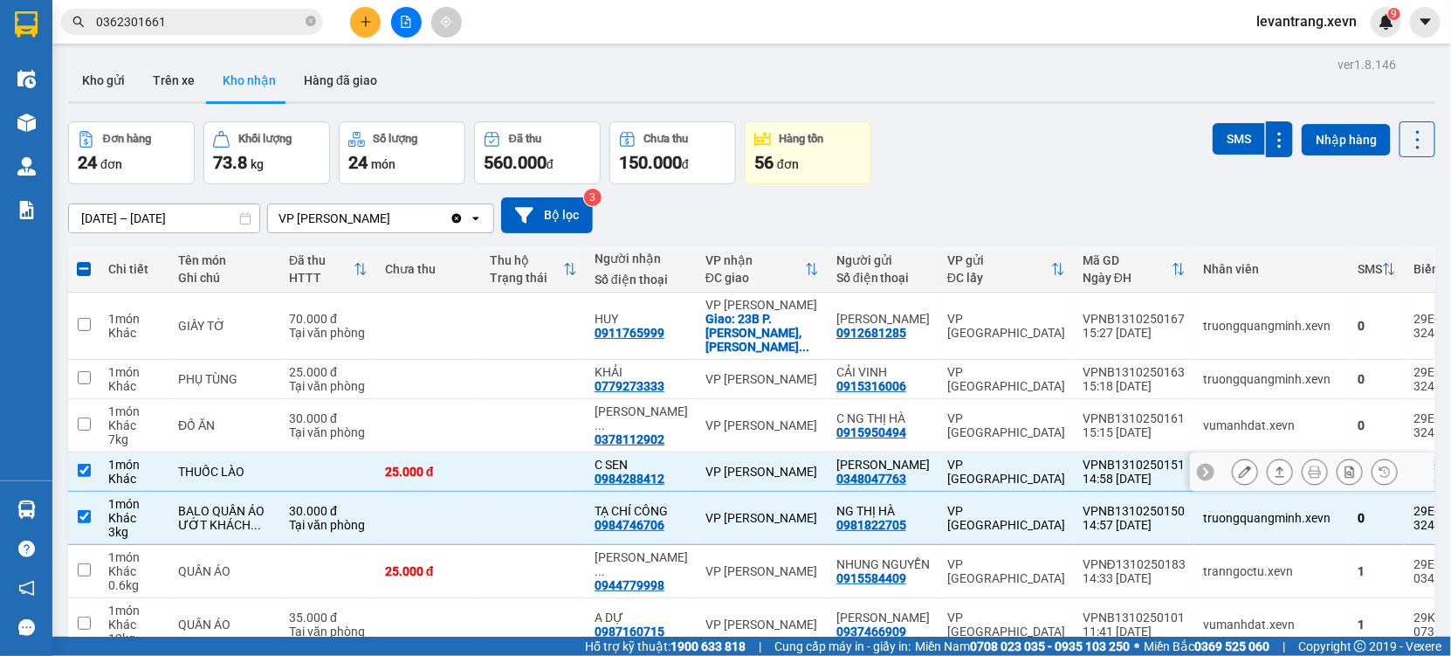
click at [939, 477] on td "VP [GEOGRAPHIC_DATA]" at bounding box center [1006, 471] width 135 height 39
checkbox input "false"
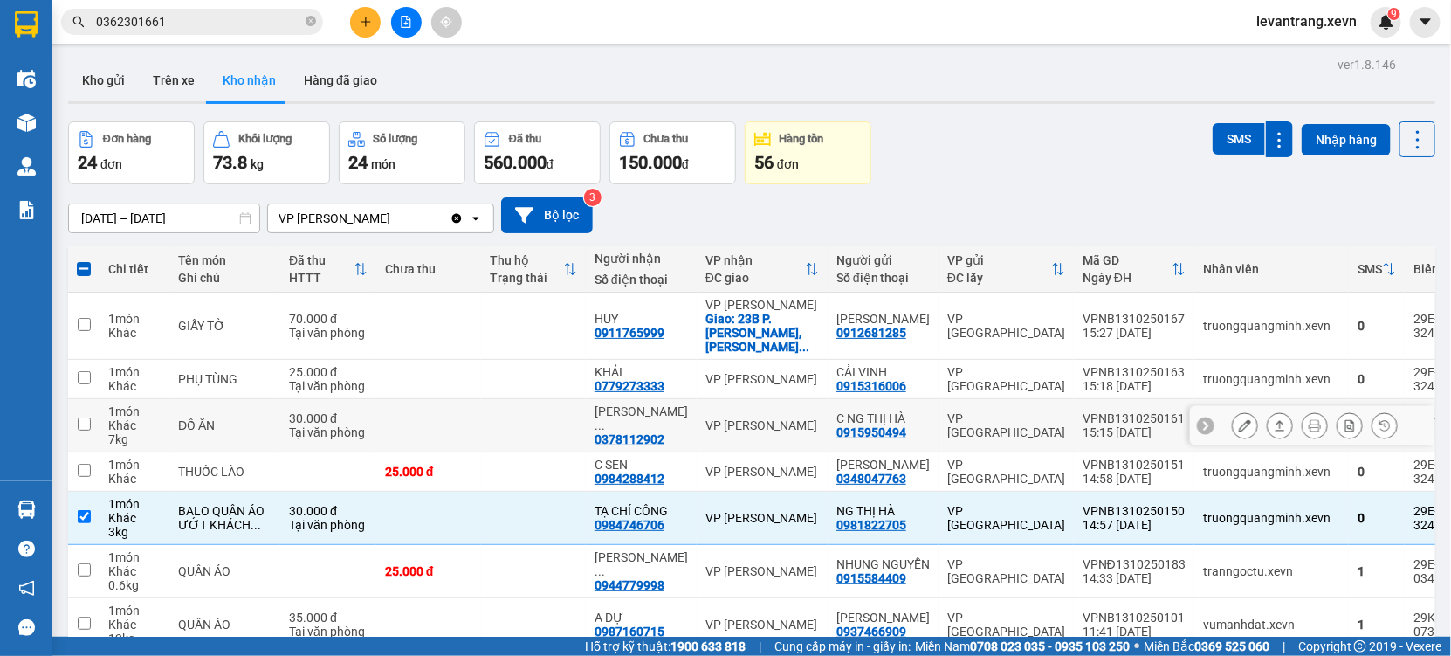
click at [947, 411] on div "VP [GEOGRAPHIC_DATA]" at bounding box center [1006, 425] width 118 height 28
checkbox input "true"
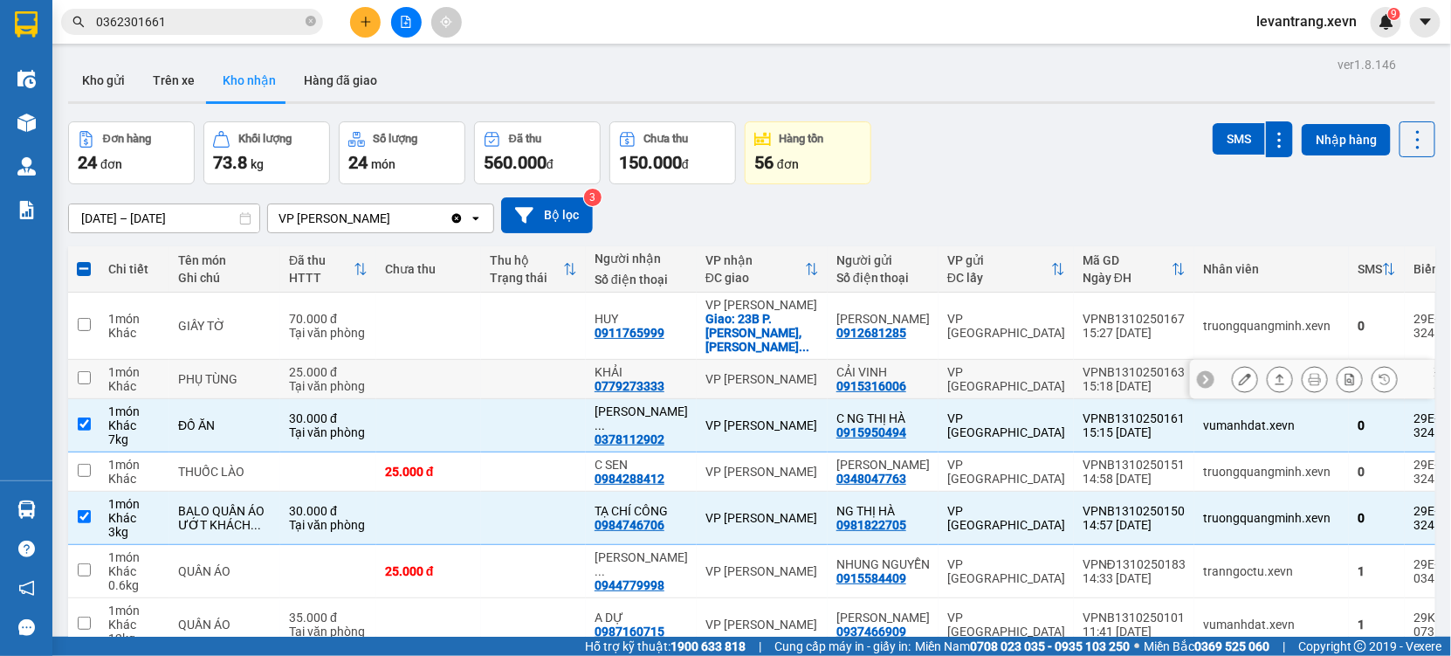
click at [947, 368] on div "VP [GEOGRAPHIC_DATA]" at bounding box center [1006, 379] width 118 height 28
checkbox input "true"
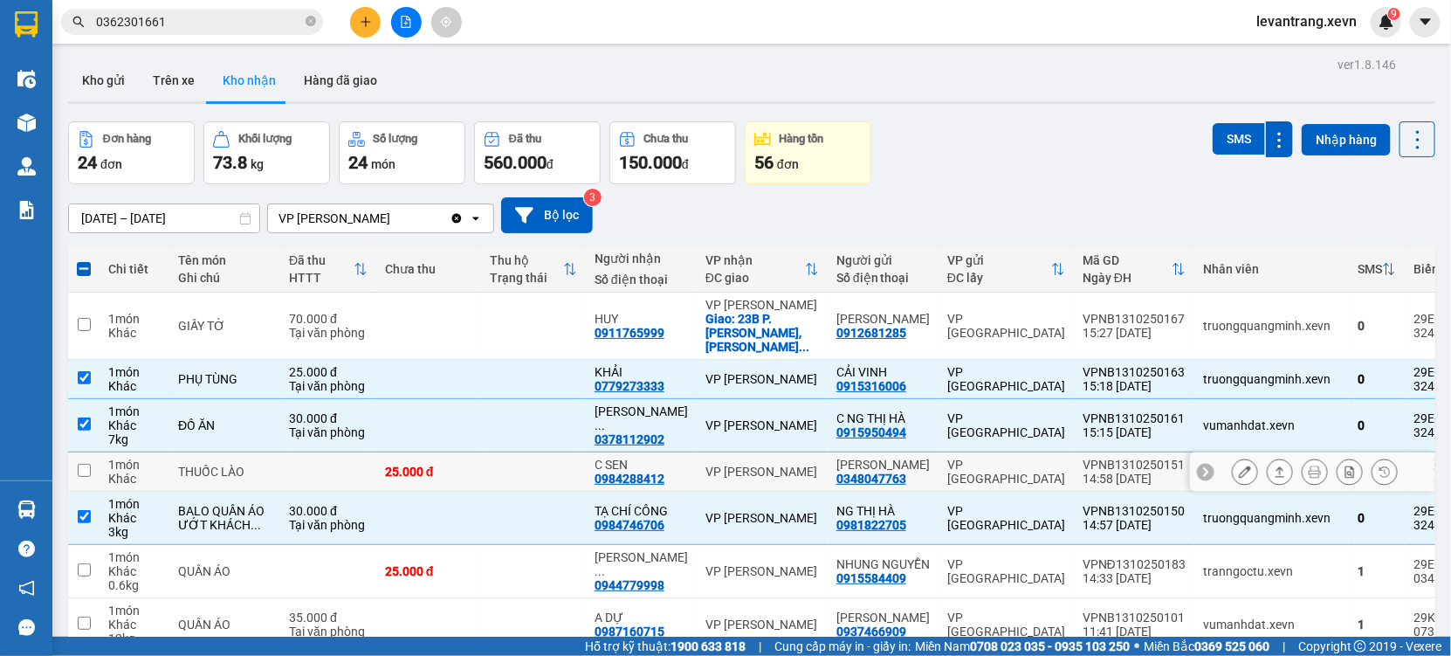
click at [941, 479] on td "VP [GEOGRAPHIC_DATA]" at bounding box center [1006, 471] width 135 height 39
checkbox input "true"
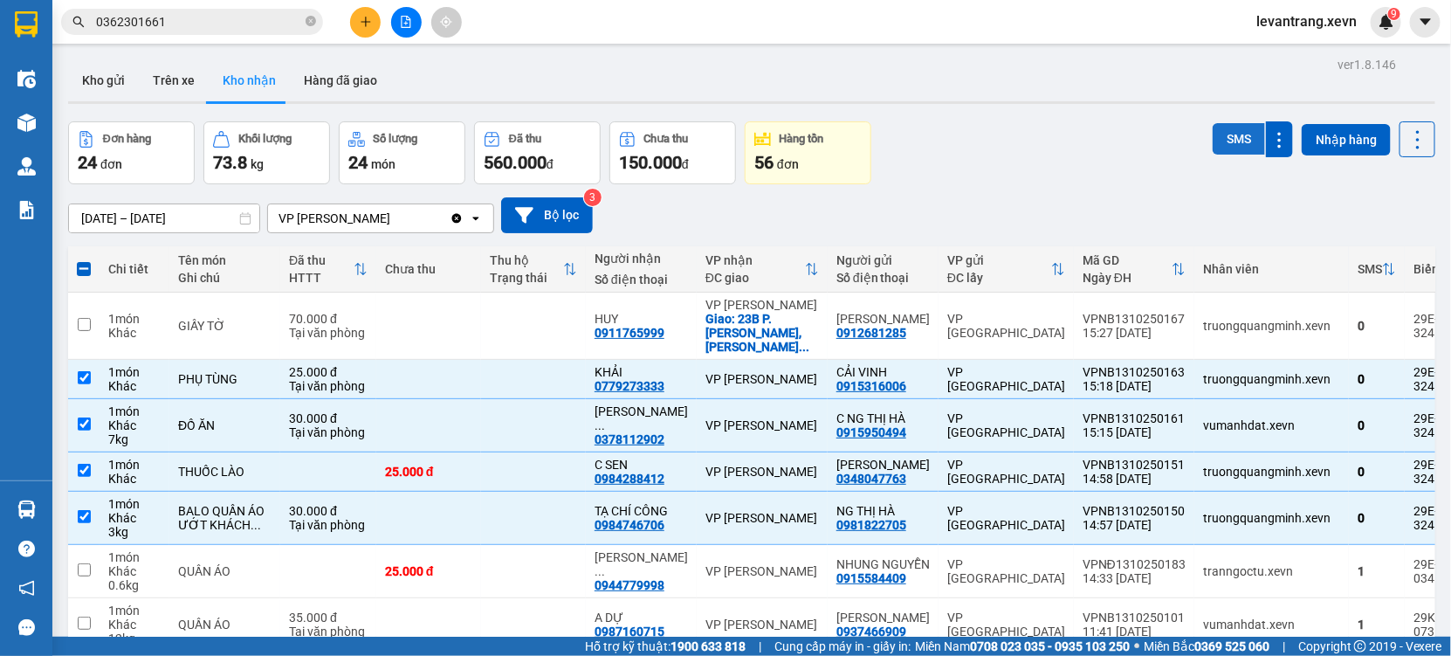
click at [1219, 148] on button "SMS" at bounding box center [1239, 138] width 52 height 31
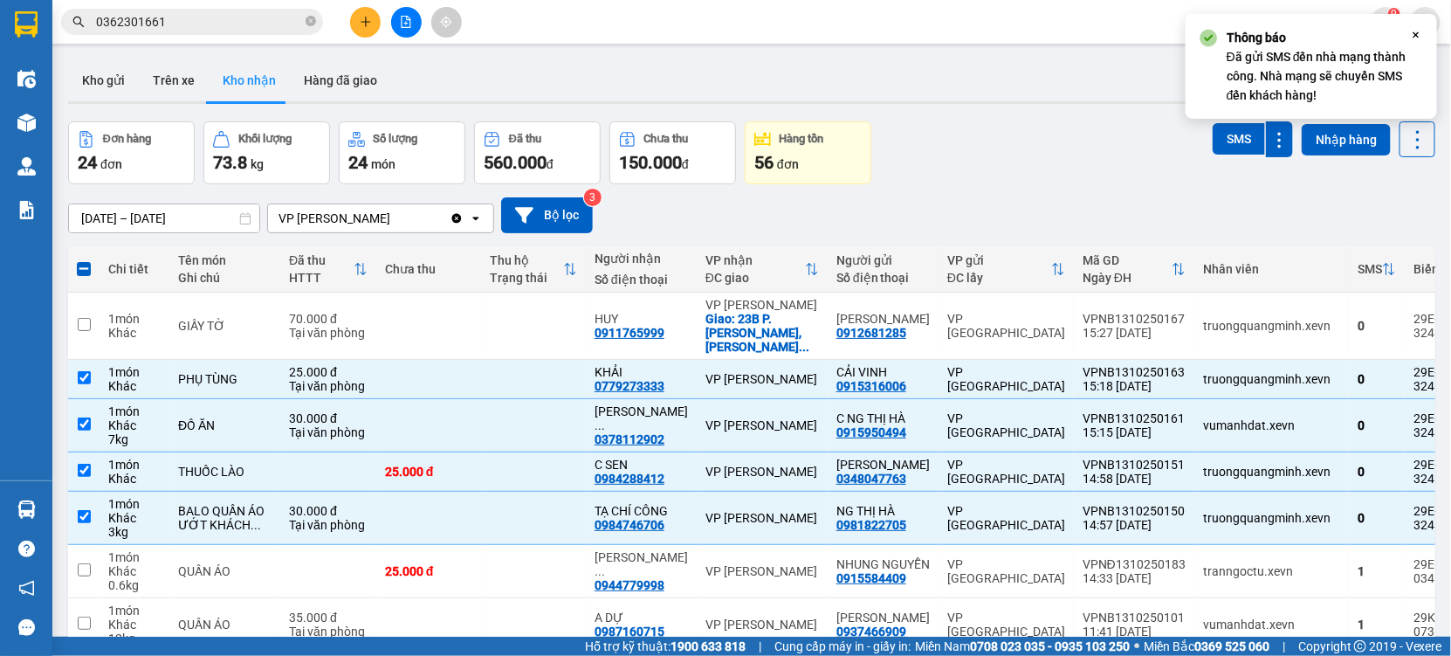
click at [197, 24] on input "0362301661" at bounding box center [199, 21] width 206 height 19
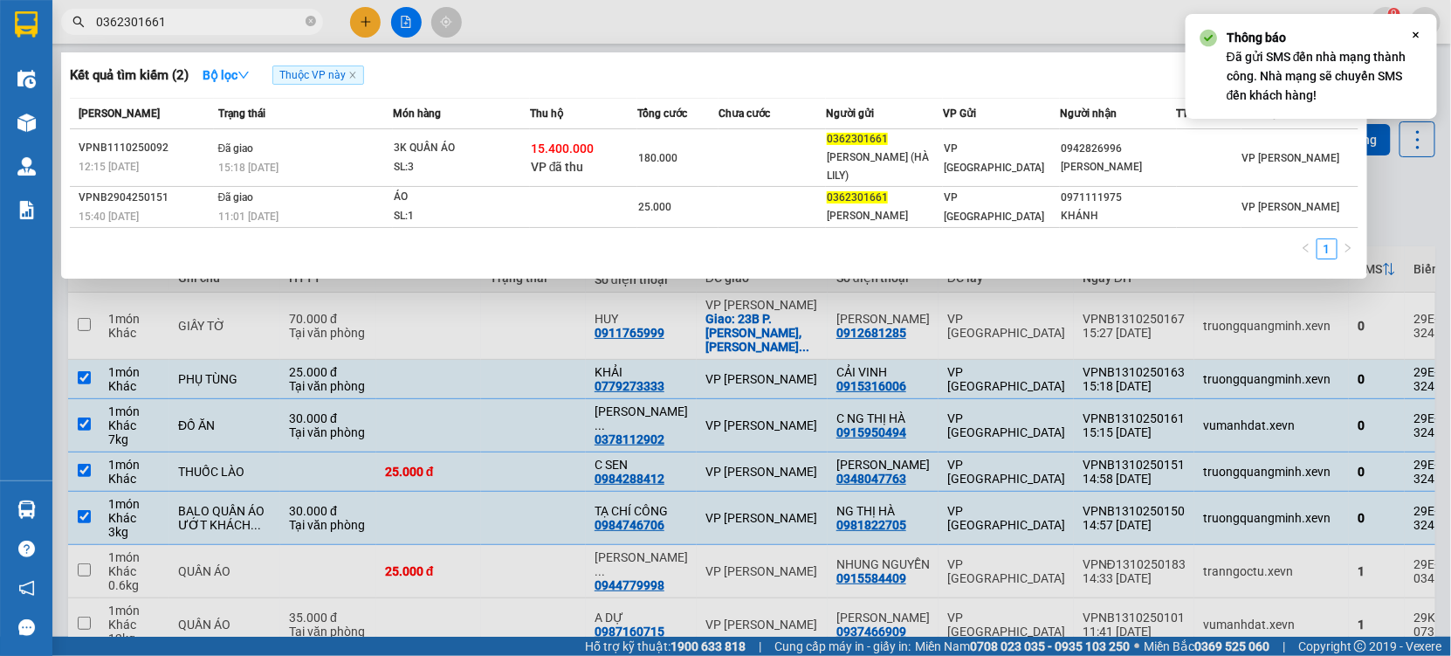
click at [197, 24] on input "0362301661" at bounding box center [199, 21] width 206 height 19
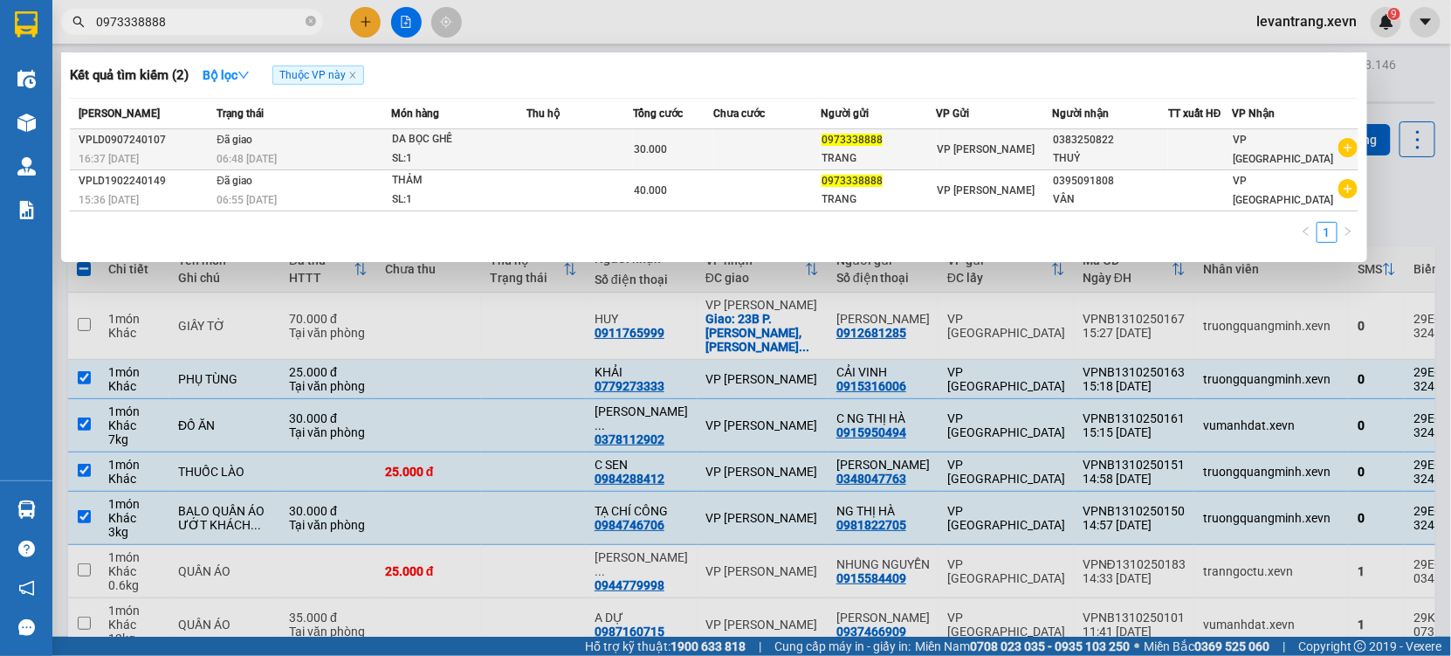
type input "0973338888"
click at [1346, 149] on icon "plus-circle" at bounding box center [1348, 147] width 19 height 19
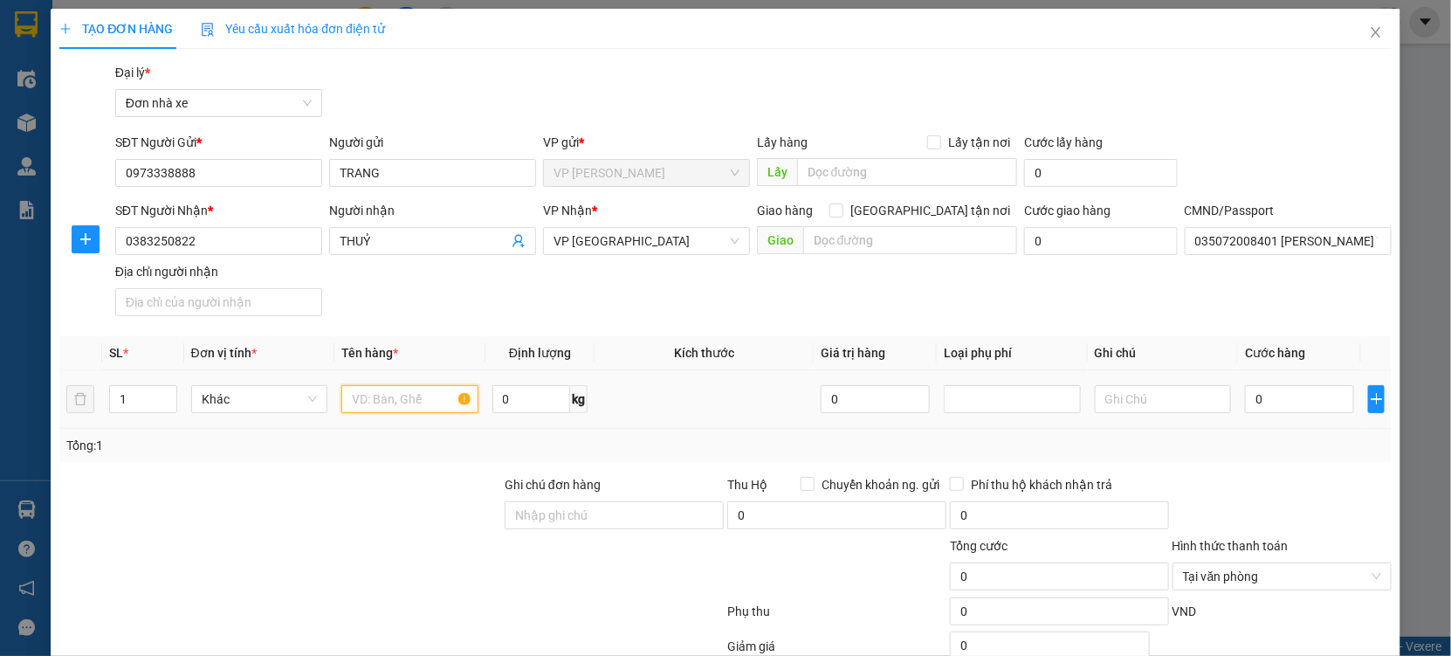
click at [382, 401] on input "text" at bounding box center [409, 399] width 137 height 28
click at [397, 406] on input "text" at bounding box center [409, 399] width 137 height 28
type input "DA BỌC GHẾ"
click at [1283, 401] on input "0" at bounding box center [1299, 399] width 109 height 28
type input "3"
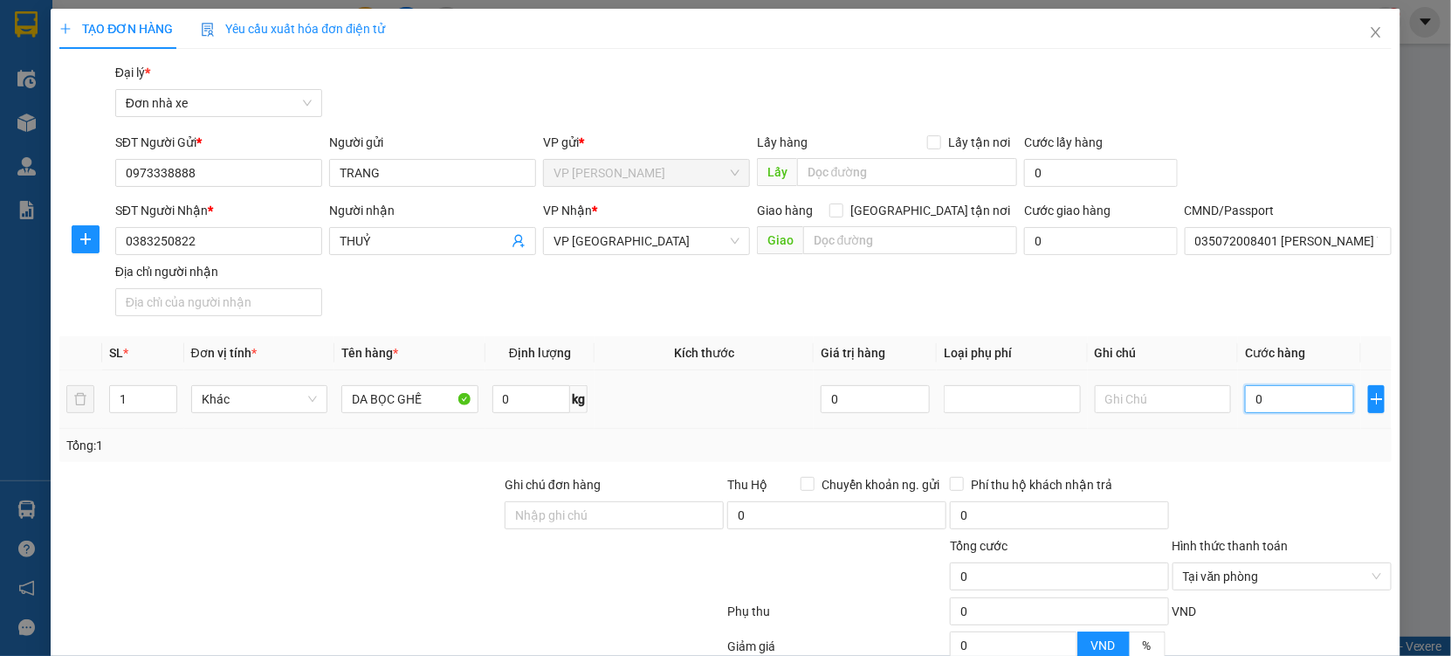
type input "3"
type input "30"
type input "30.000"
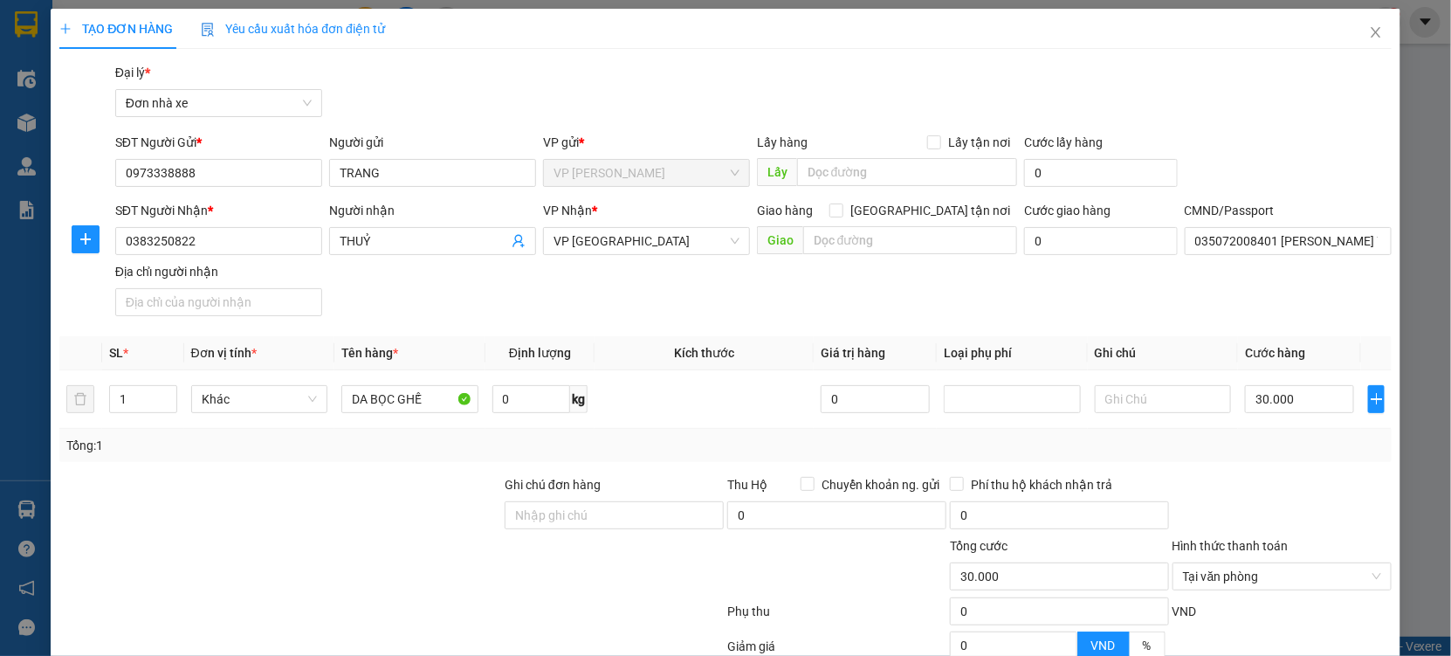
drag, startPoint x: 1339, startPoint y: 461, endPoint x: 1331, endPoint y: 457, distance: 9.0
click at [1334, 461] on div "Tổng: 1" at bounding box center [725, 445] width 1333 height 33
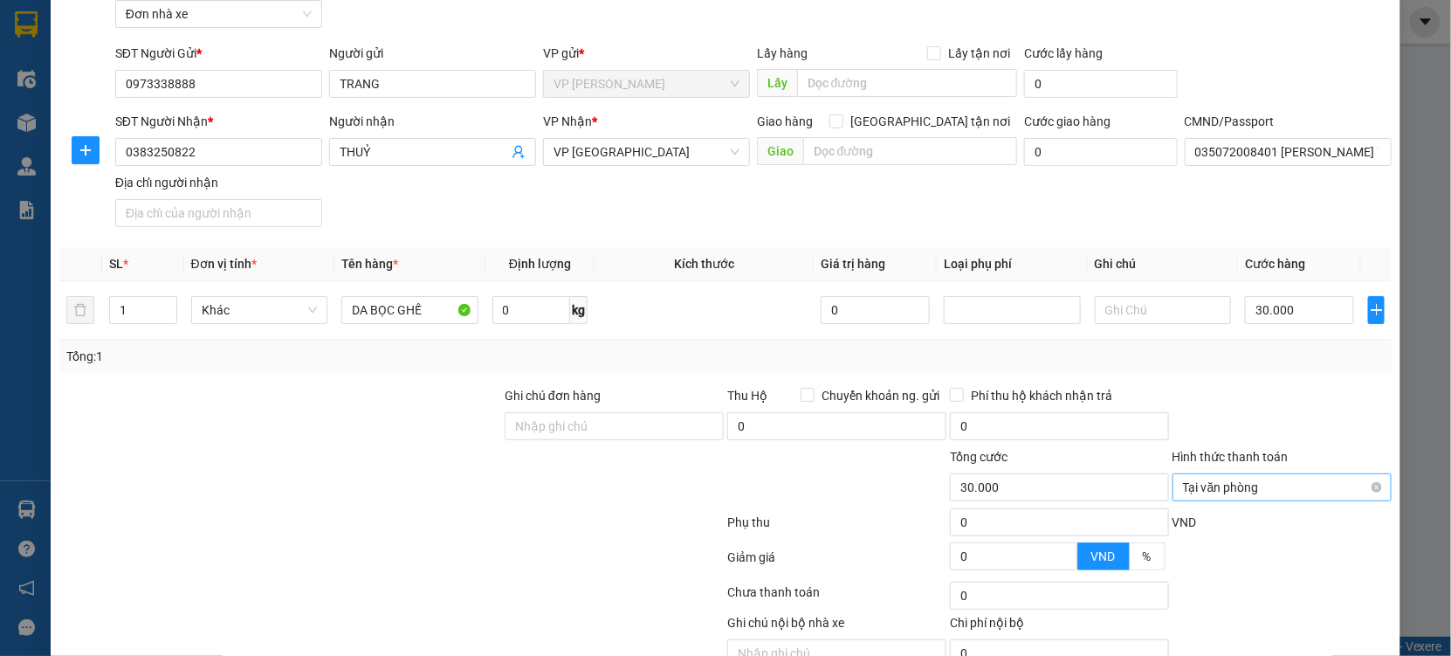
scroll to position [175, 0]
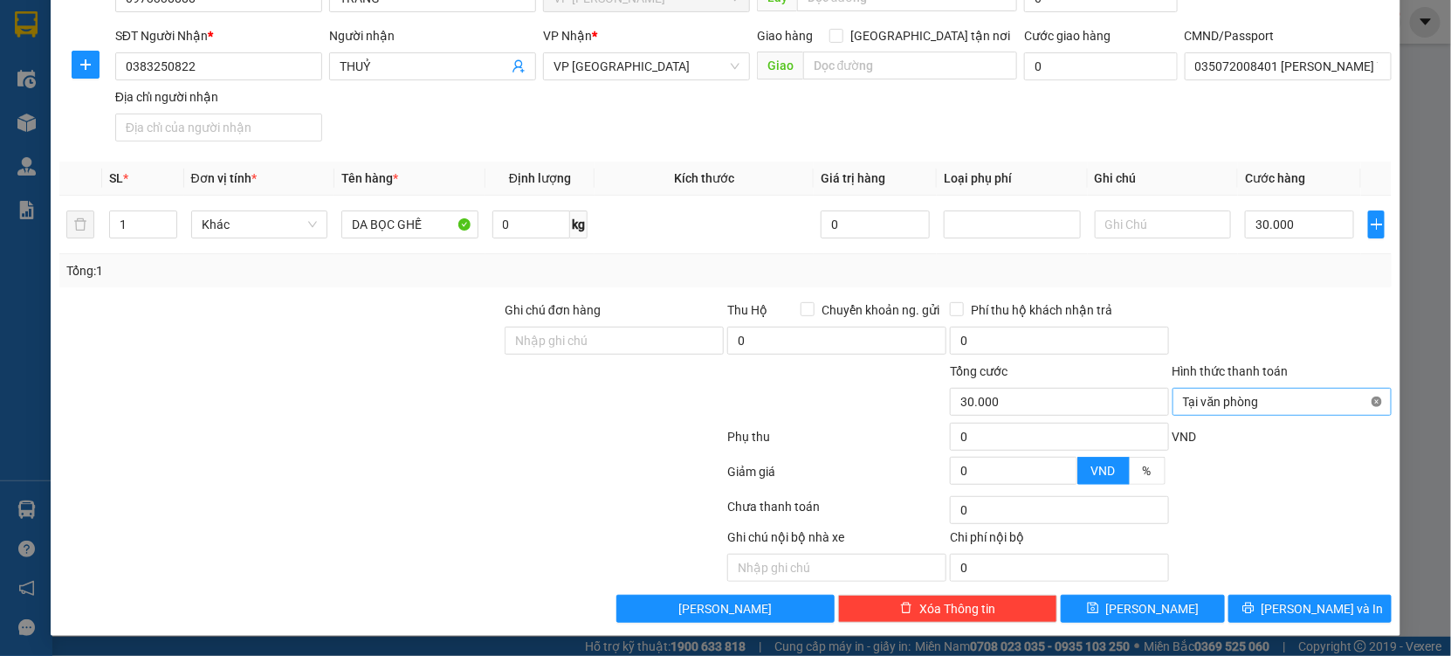
type input "30.000"
drag, startPoint x: 1356, startPoint y: 335, endPoint x: 1356, endPoint y: 494, distance: 158.9
click at [1356, 367] on form "Ghi chú đơn hàng Thu Hộ Chuyển khoản ng. gửi 0 Phí thu hộ khách nhận trả 0 Tổng…" at bounding box center [725, 396] width 1333 height 192
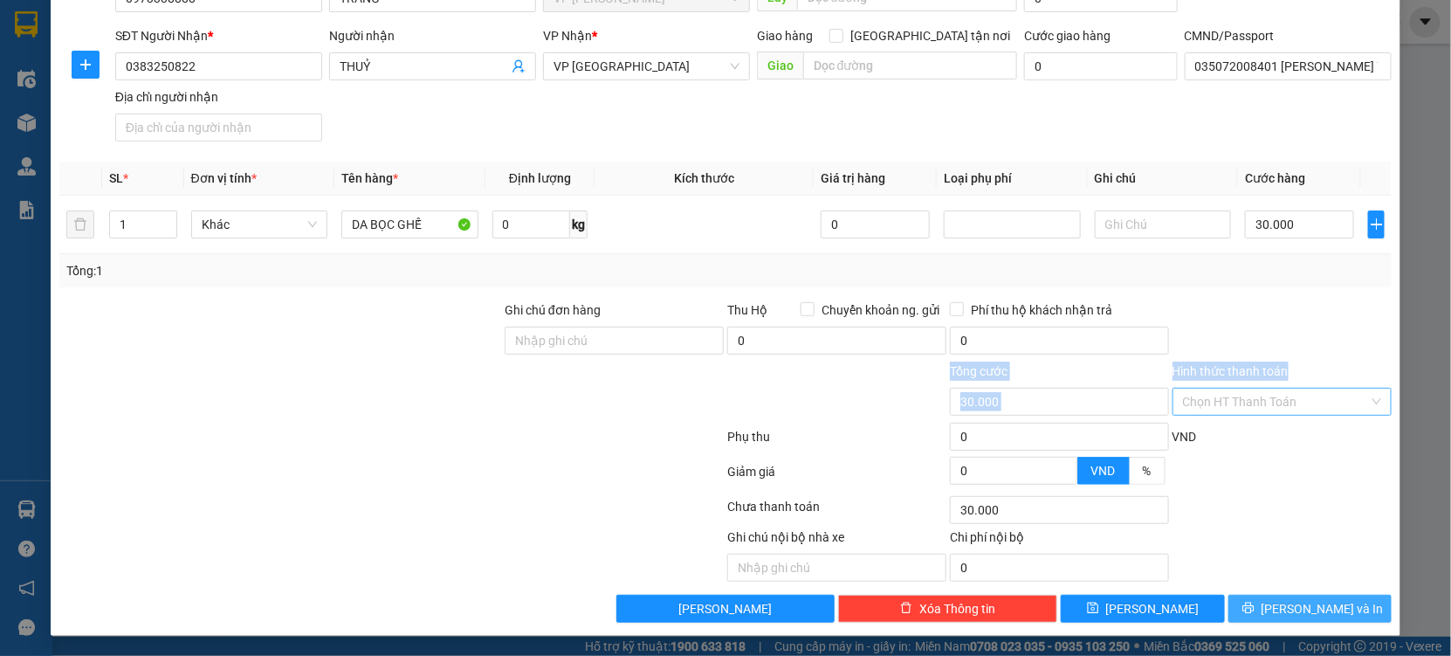
drag, startPoint x: 1326, startPoint y: 608, endPoint x: 1298, endPoint y: 584, distance: 36.6
click at [1323, 607] on span "[PERSON_NAME] và In" at bounding box center [1323, 608] width 122 height 19
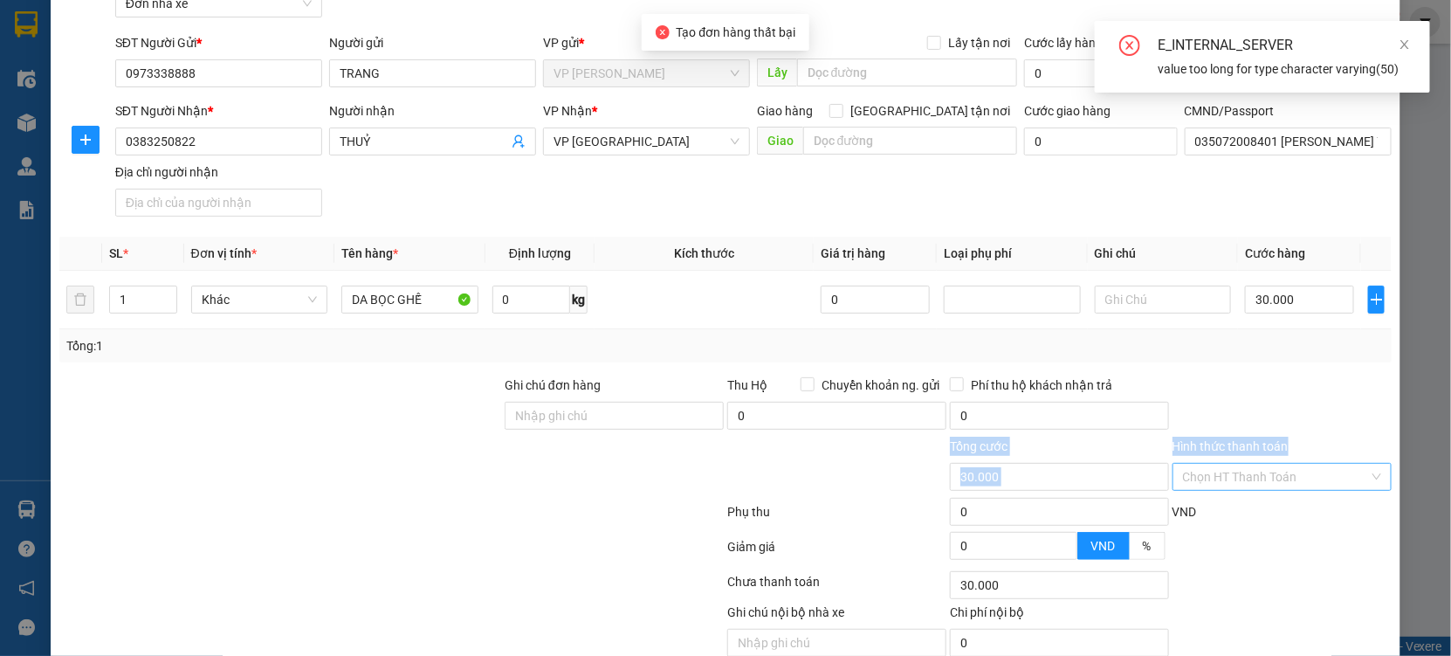
scroll to position [0, 0]
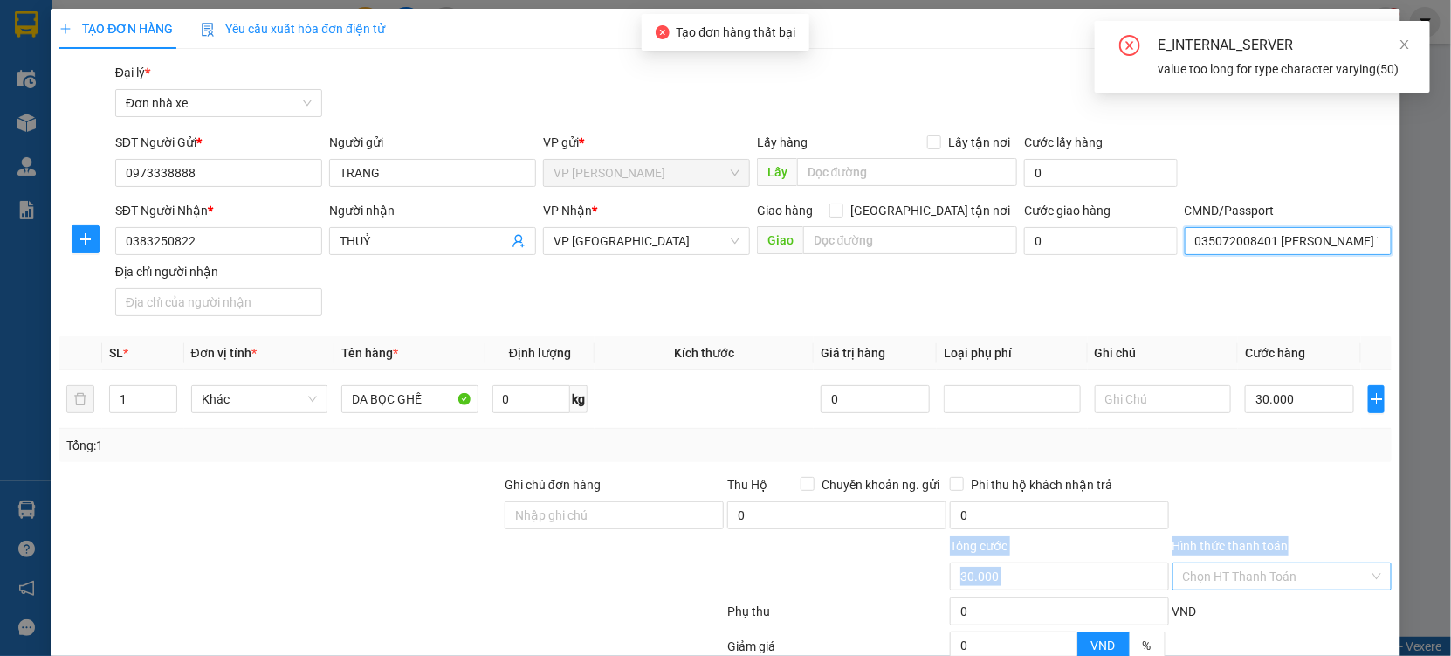
click at [1297, 251] on input "035072008401 [PERSON_NAME] THÔN 3 [GEOGRAPHIC_DATA]" at bounding box center [1288, 241] width 207 height 28
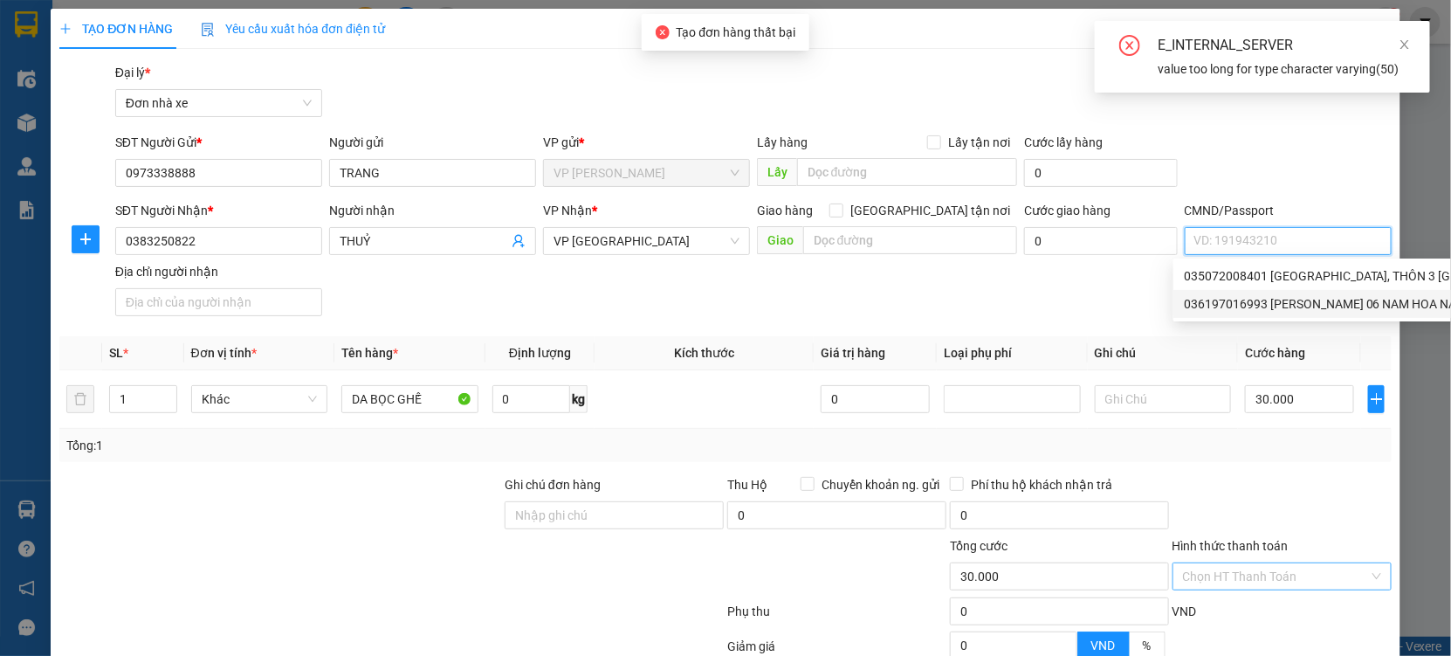
scroll to position [175, 0]
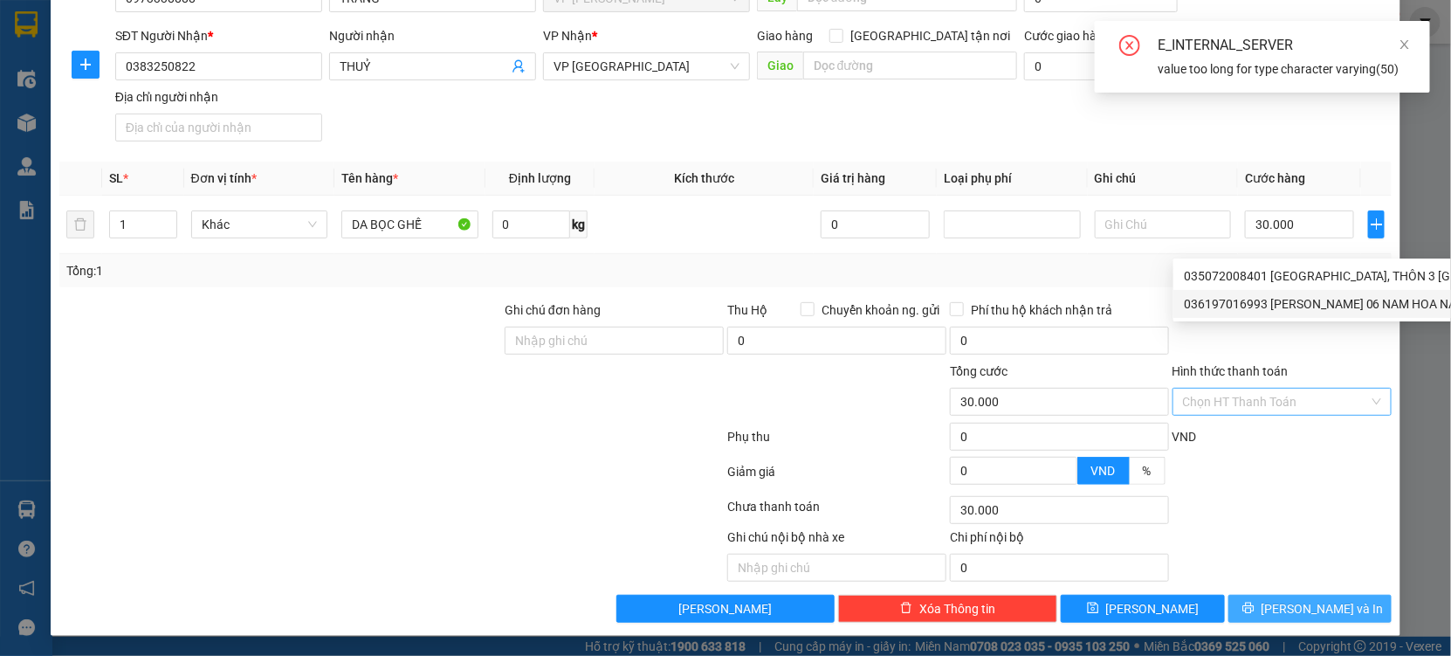
click at [1284, 599] on span "[PERSON_NAME] và In" at bounding box center [1323, 608] width 122 height 19
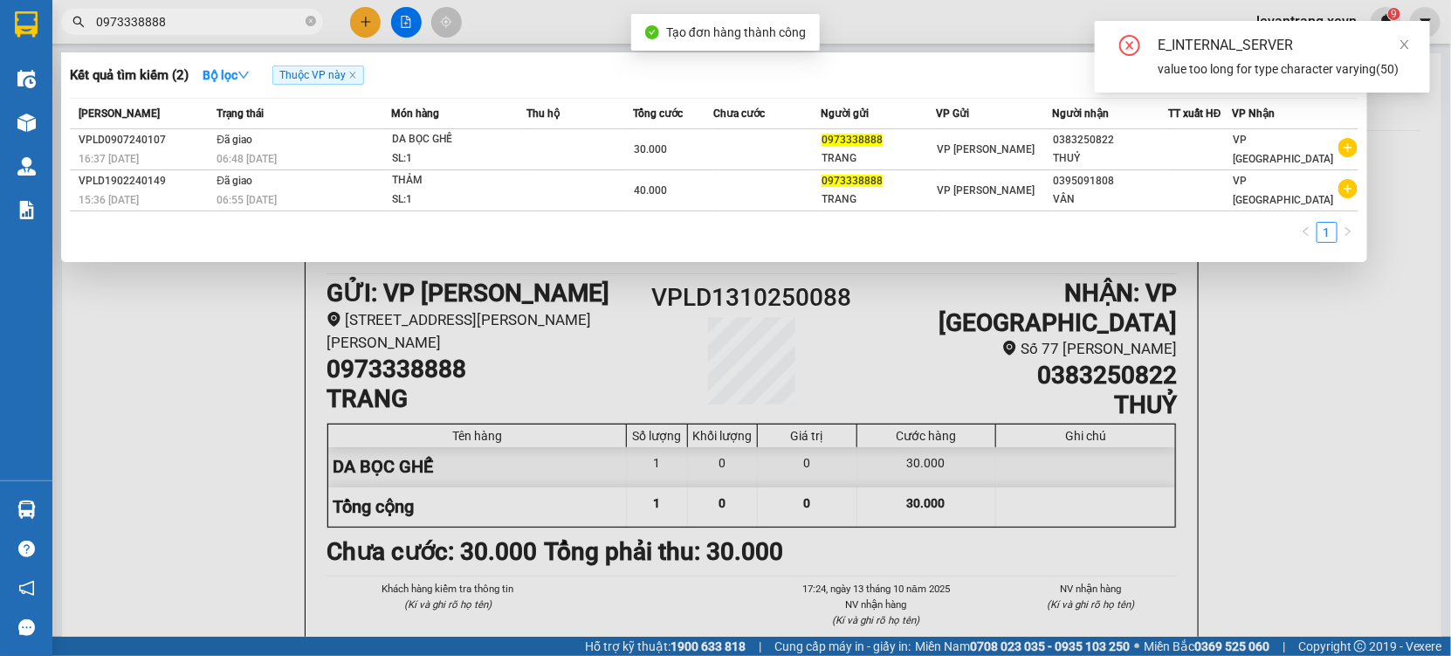
drag, startPoint x: 596, startPoint y: 414, endPoint x: 671, endPoint y: 28, distance: 393.2
click at [598, 402] on div at bounding box center [725, 328] width 1451 height 656
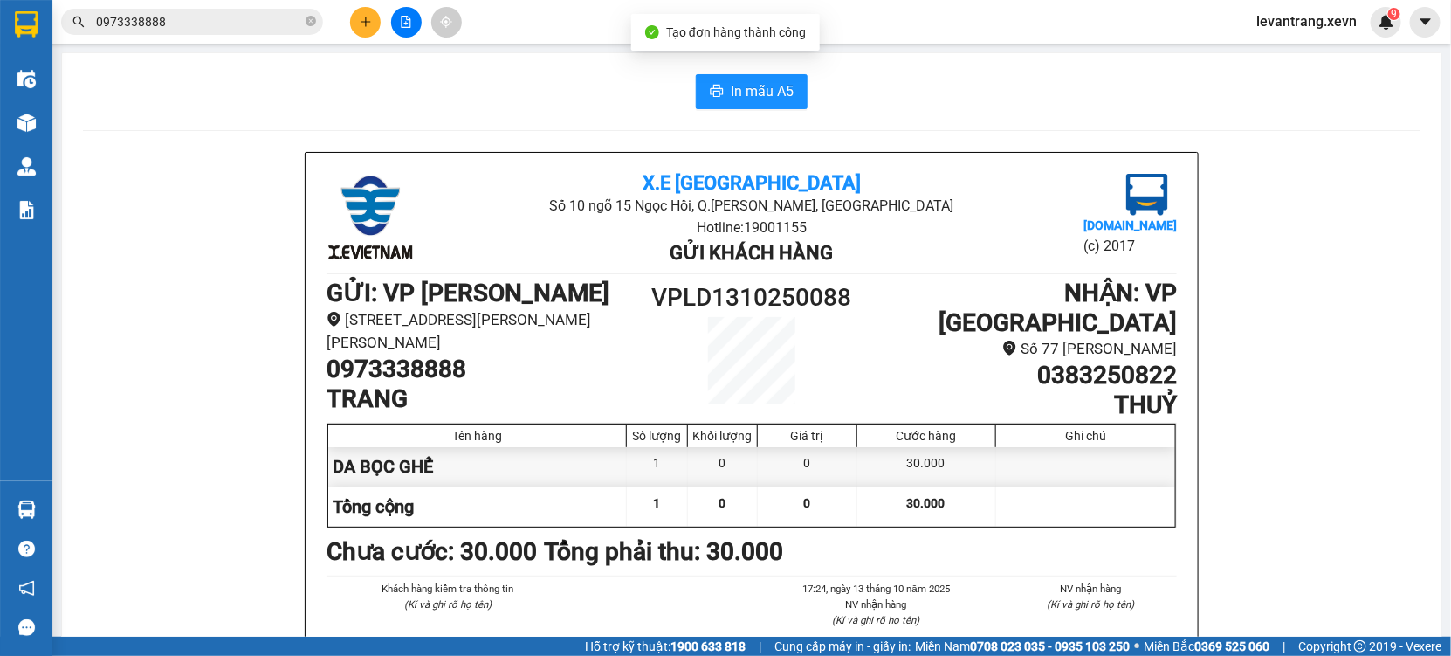
click at [727, 78] on button "In mẫu A5" at bounding box center [752, 91] width 112 height 35
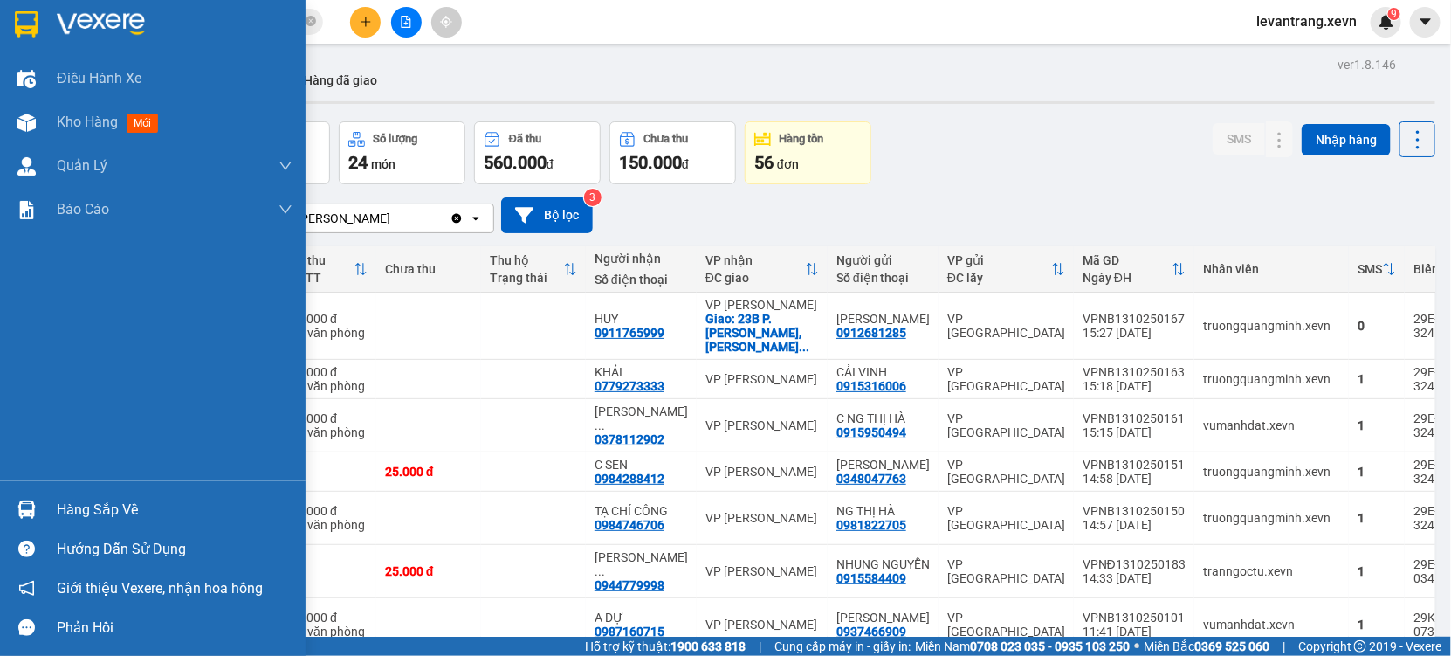
click at [36, 523] on div at bounding box center [26, 509] width 31 height 31
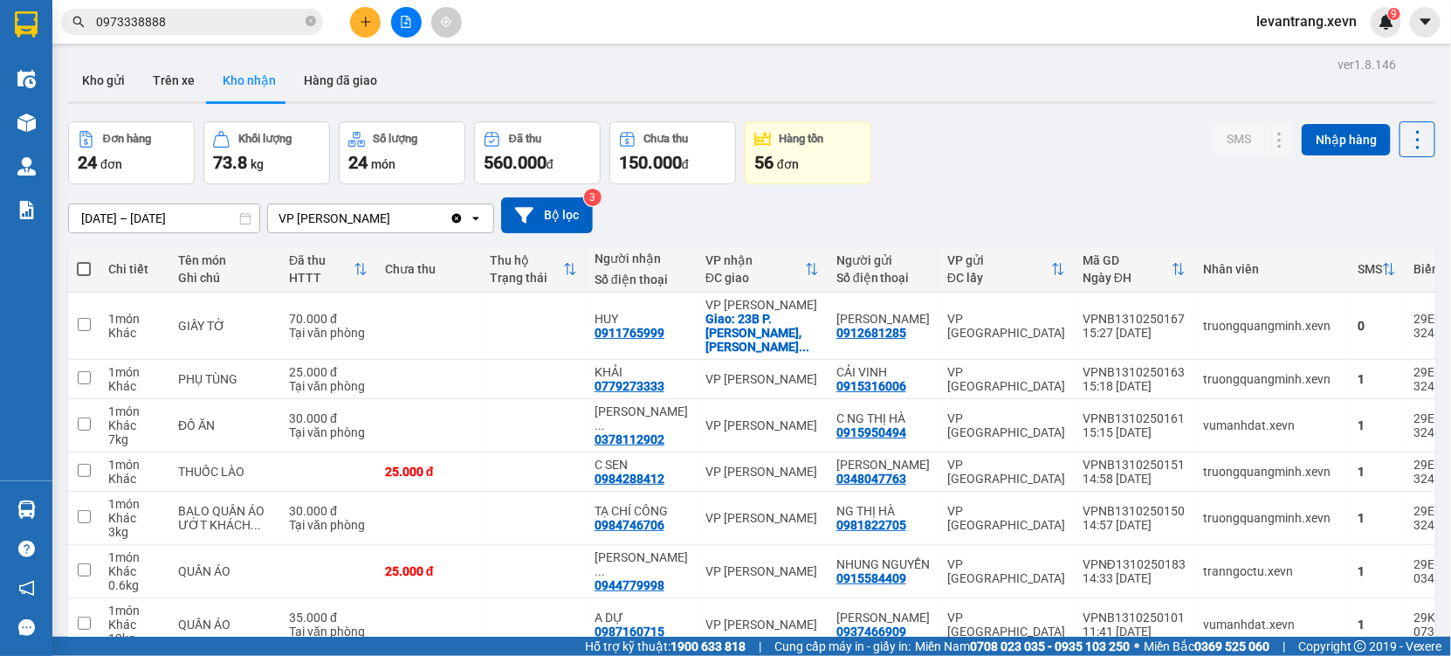
click at [1051, 45] on section "Kết quả tìm kiếm ( 2 ) Bộ lọc Thuộc VP này Mã ĐH Trạng thái Món hàng Thu hộ Tổn…" at bounding box center [725, 328] width 1451 height 656
click at [106, 84] on button "Kho gửi" at bounding box center [103, 80] width 71 height 42
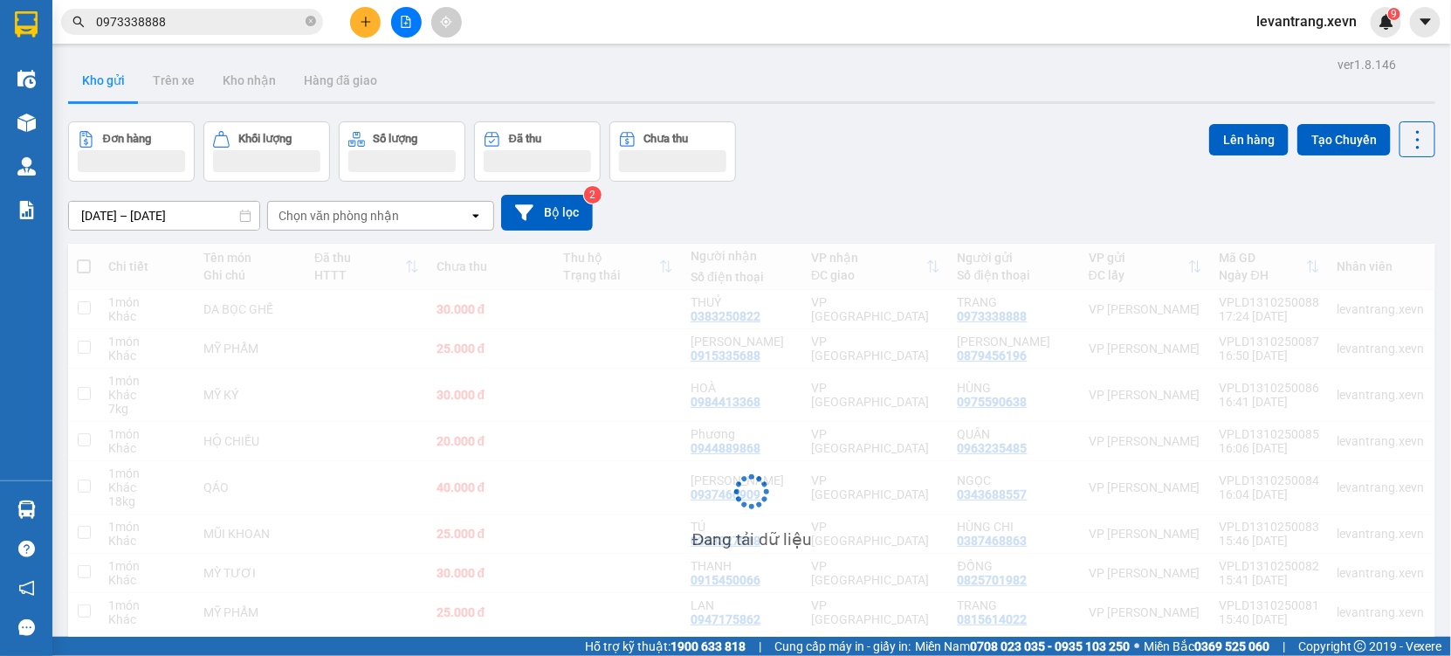
click at [353, 212] on div "Chọn văn phòng nhận" at bounding box center [339, 215] width 121 height 17
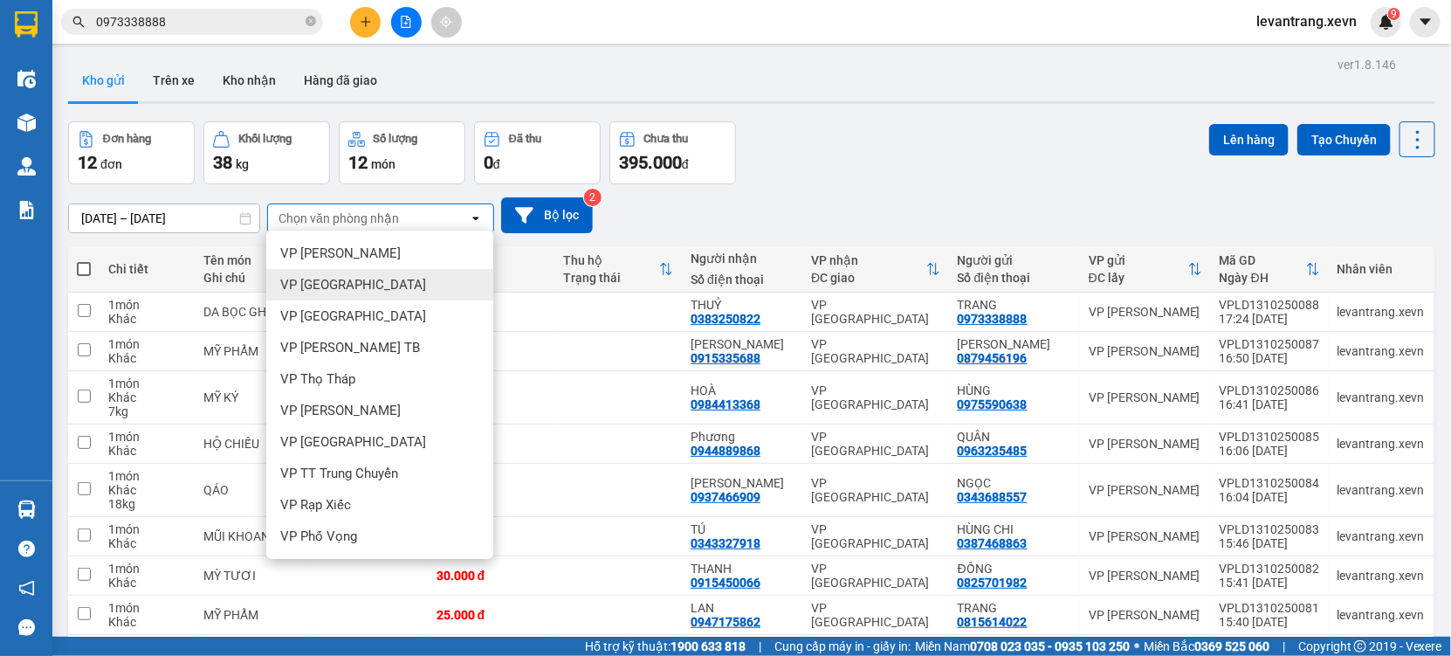
click at [342, 286] on span "VP [GEOGRAPHIC_DATA]" at bounding box center [353, 284] width 146 height 17
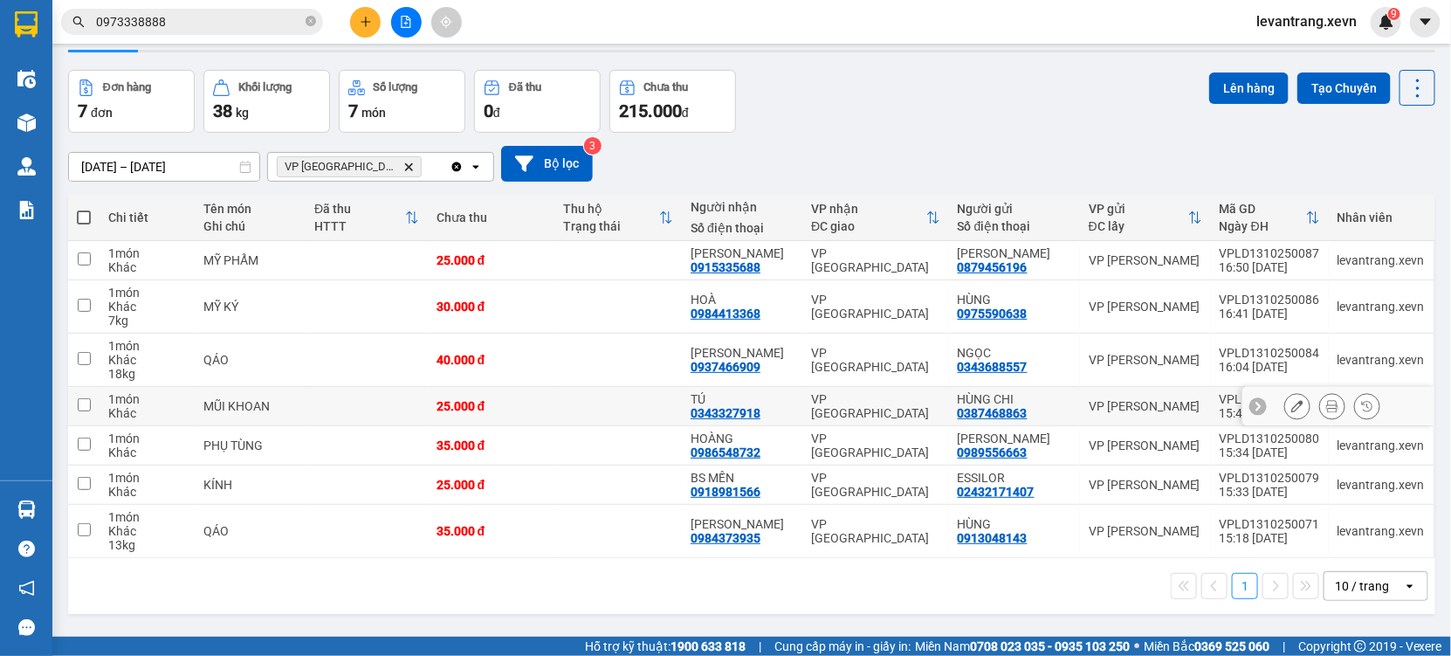
scroll to position [79, 0]
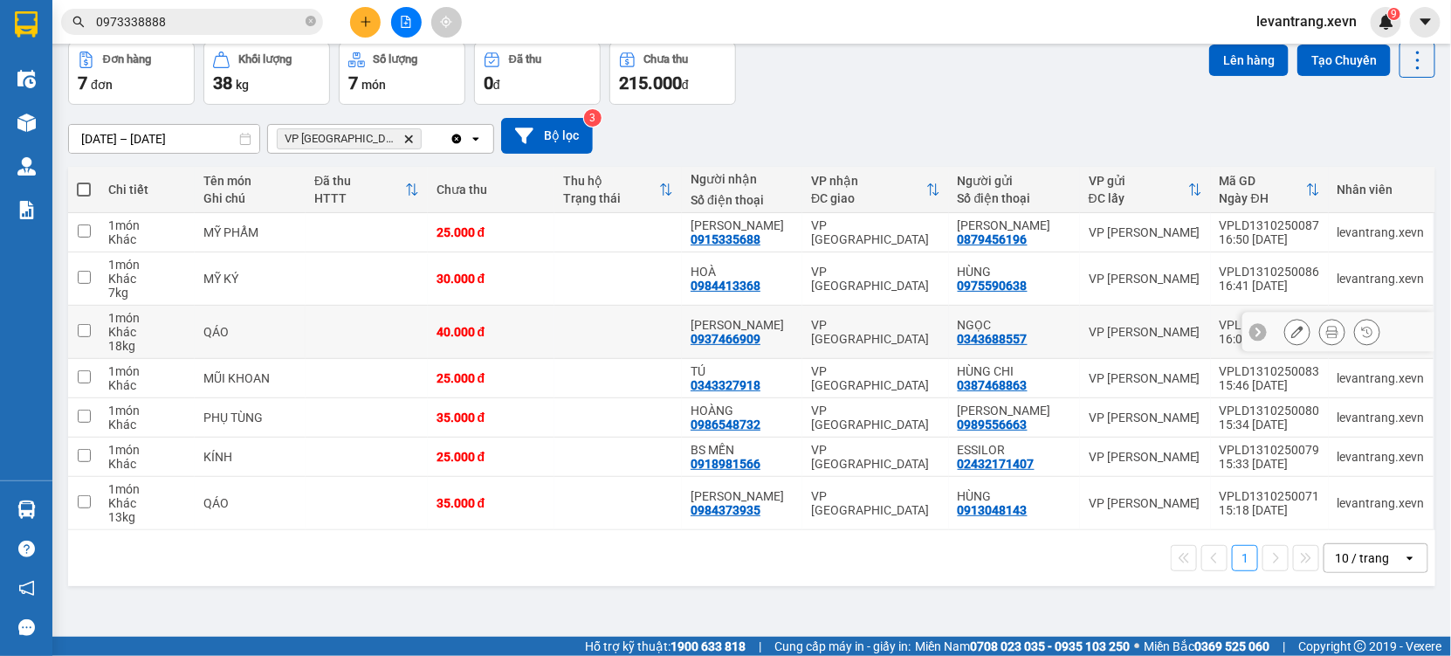
click at [178, 325] on div "1 món" at bounding box center [147, 318] width 78 height 14
checkbox input "true"
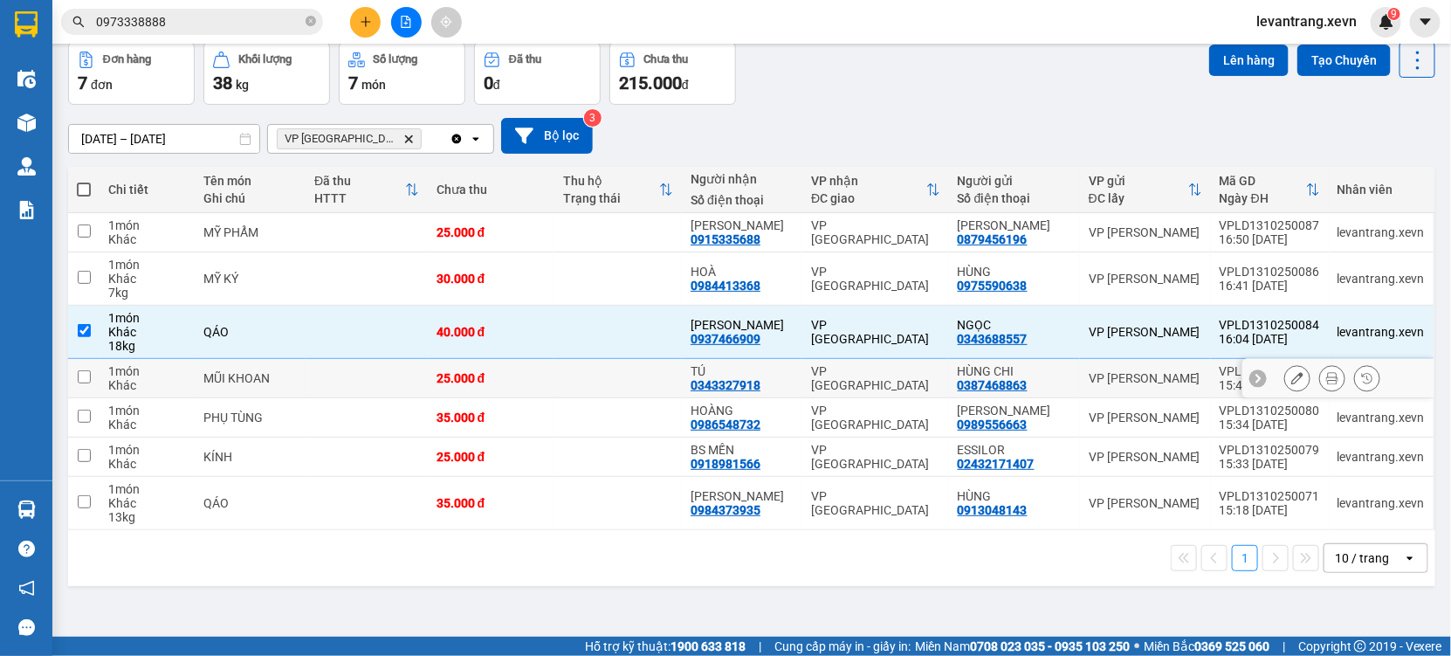
click at [180, 378] on div "1 món" at bounding box center [147, 371] width 78 height 14
checkbox input "true"
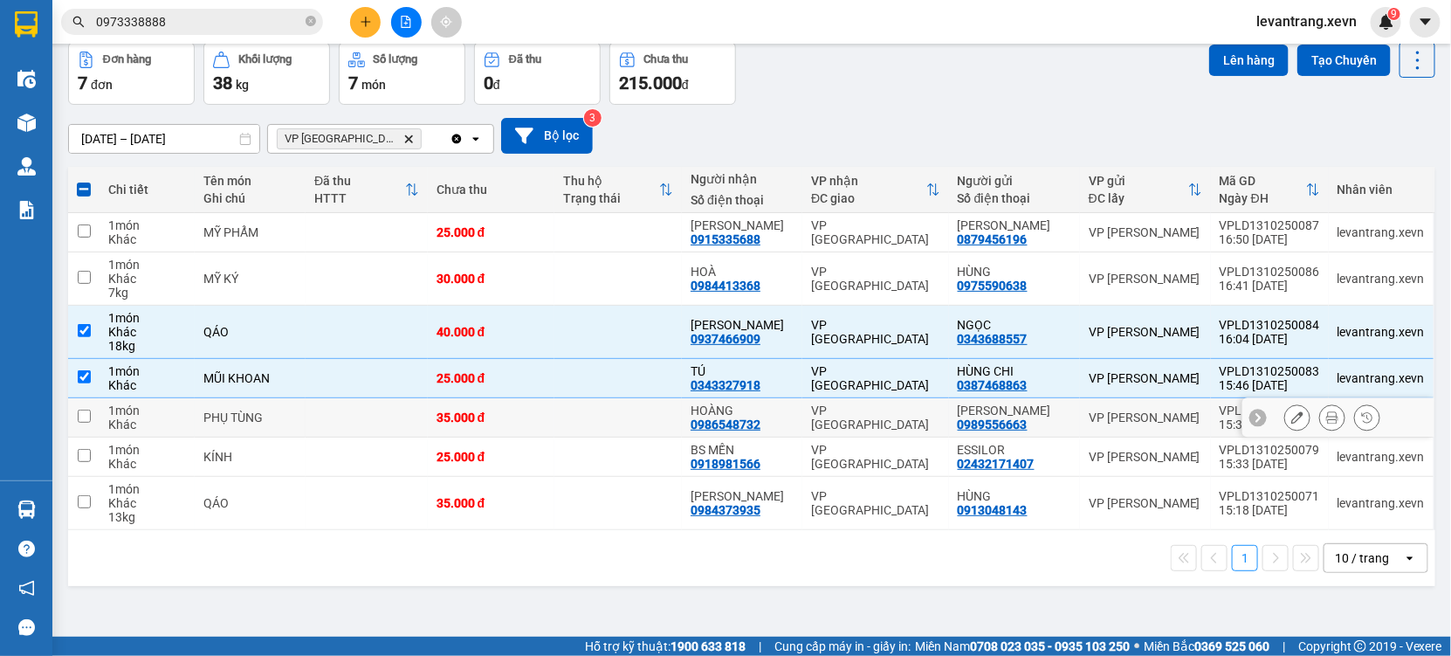
drag, startPoint x: 218, startPoint y: 435, endPoint x: 231, endPoint y: 480, distance: 47.3
click at [218, 437] on td "PHỤ TÙNG" at bounding box center [250, 417] width 111 height 39
checkbox input "true"
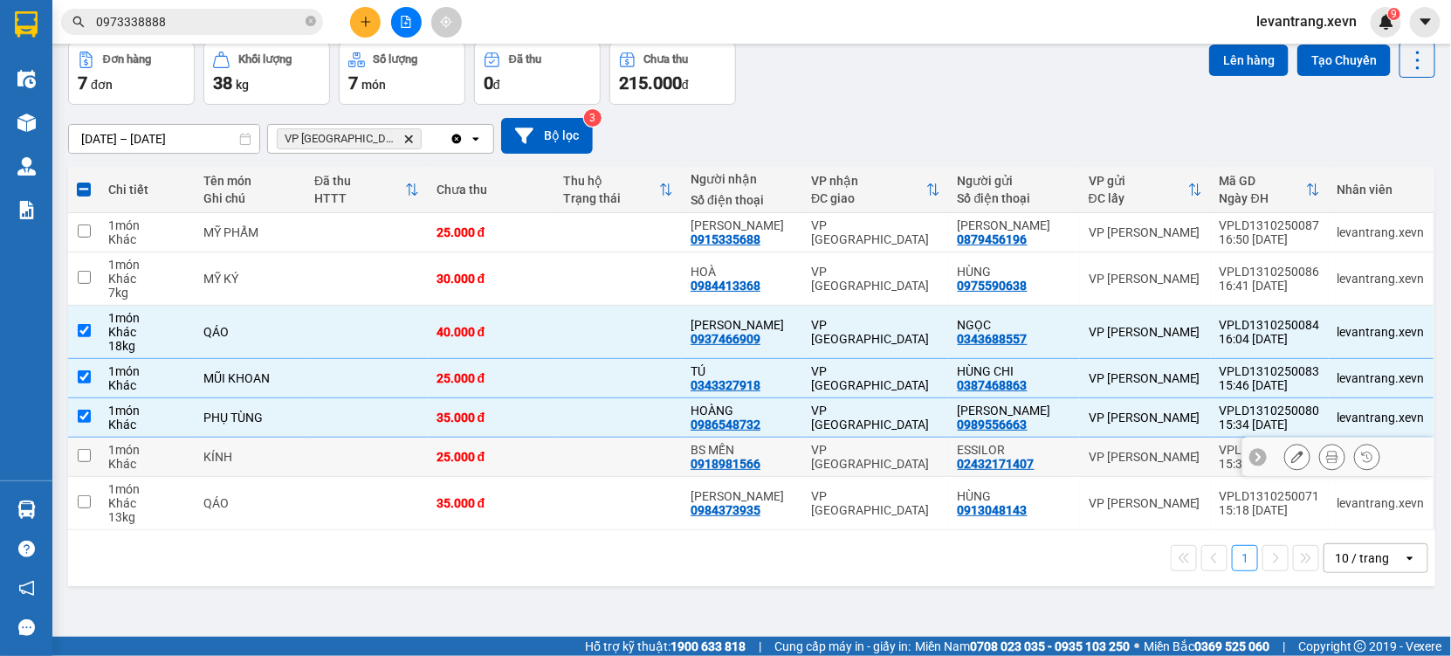
drag, startPoint x: 231, startPoint y: 480, endPoint x: 243, endPoint y: 524, distance: 45.1
click at [232, 477] on td "KÍNH" at bounding box center [250, 456] width 111 height 39
checkbox input "true"
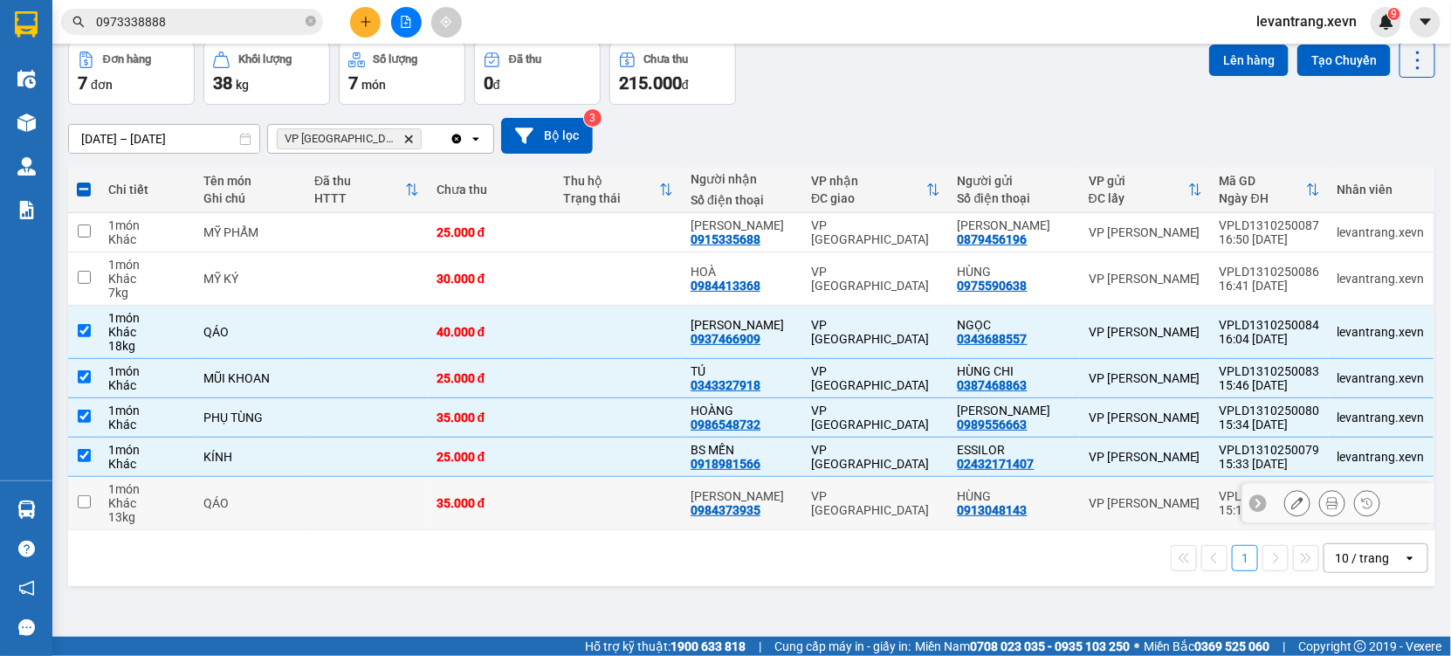
click at [243, 530] on td "QÁO" at bounding box center [250, 503] width 111 height 53
checkbox input "true"
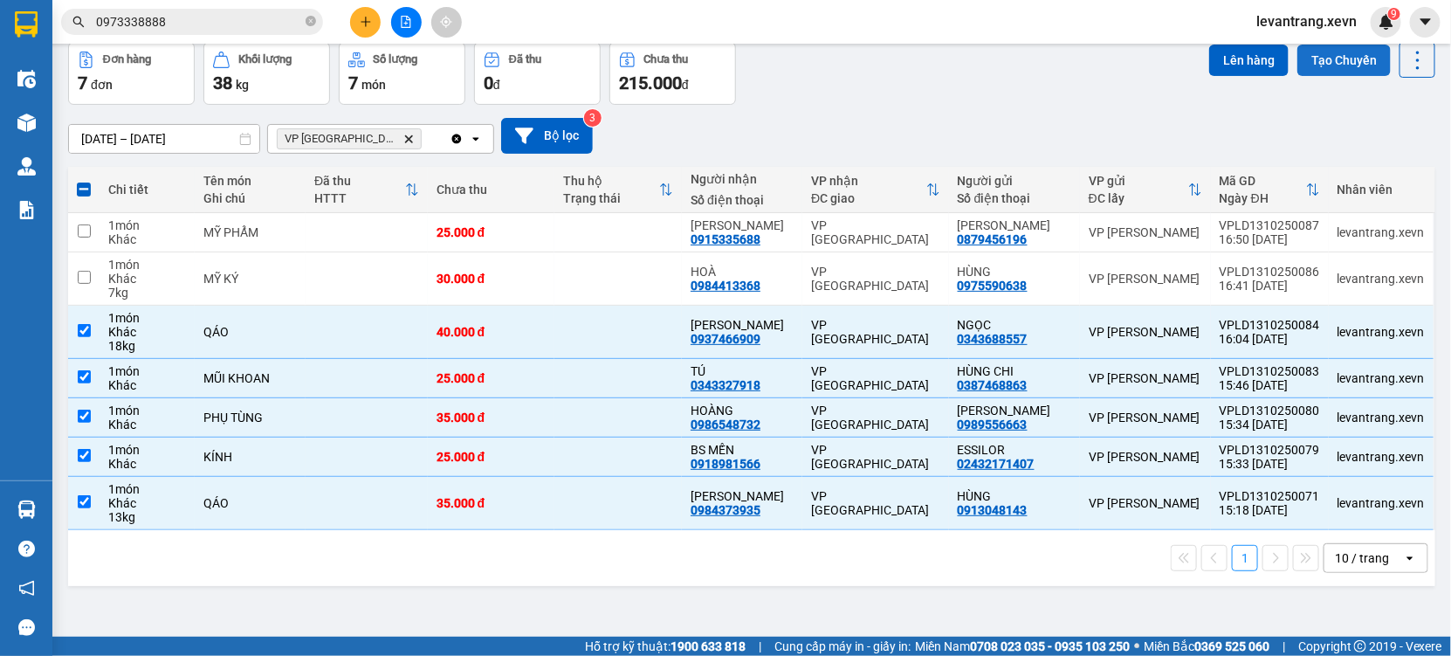
click at [1338, 63] on button "Tạo Chuyến" at bounding box center [1344, 60] width 93 height 31
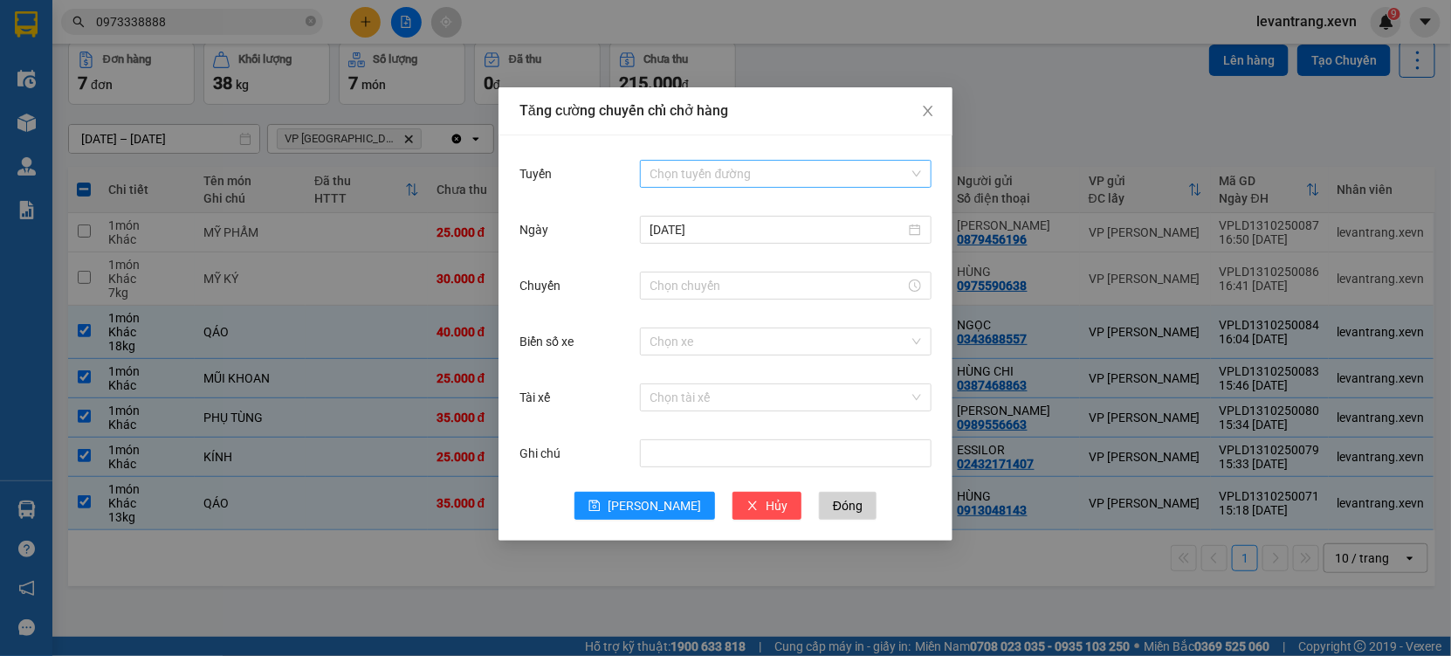
click at [687, 167] on input "Tuyến" at bounding box center [780, 174] width 258 height 26
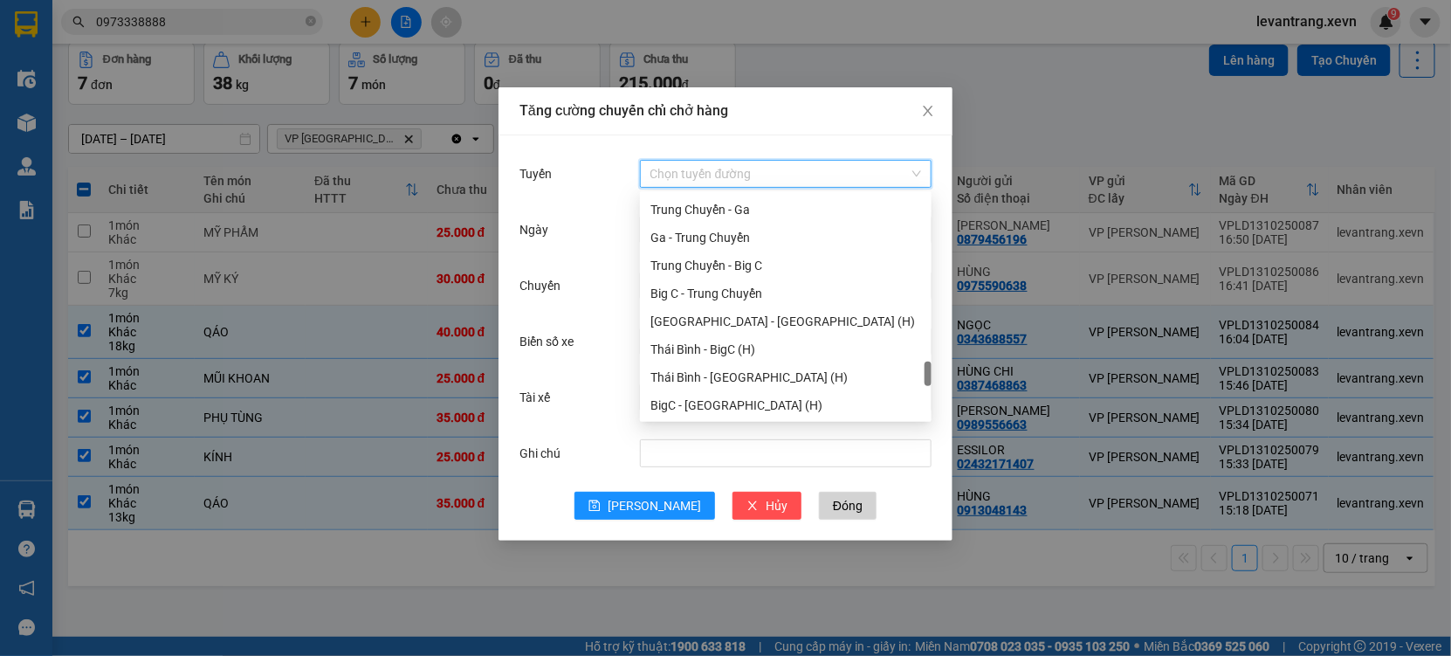
scroll to position [2290, 0]
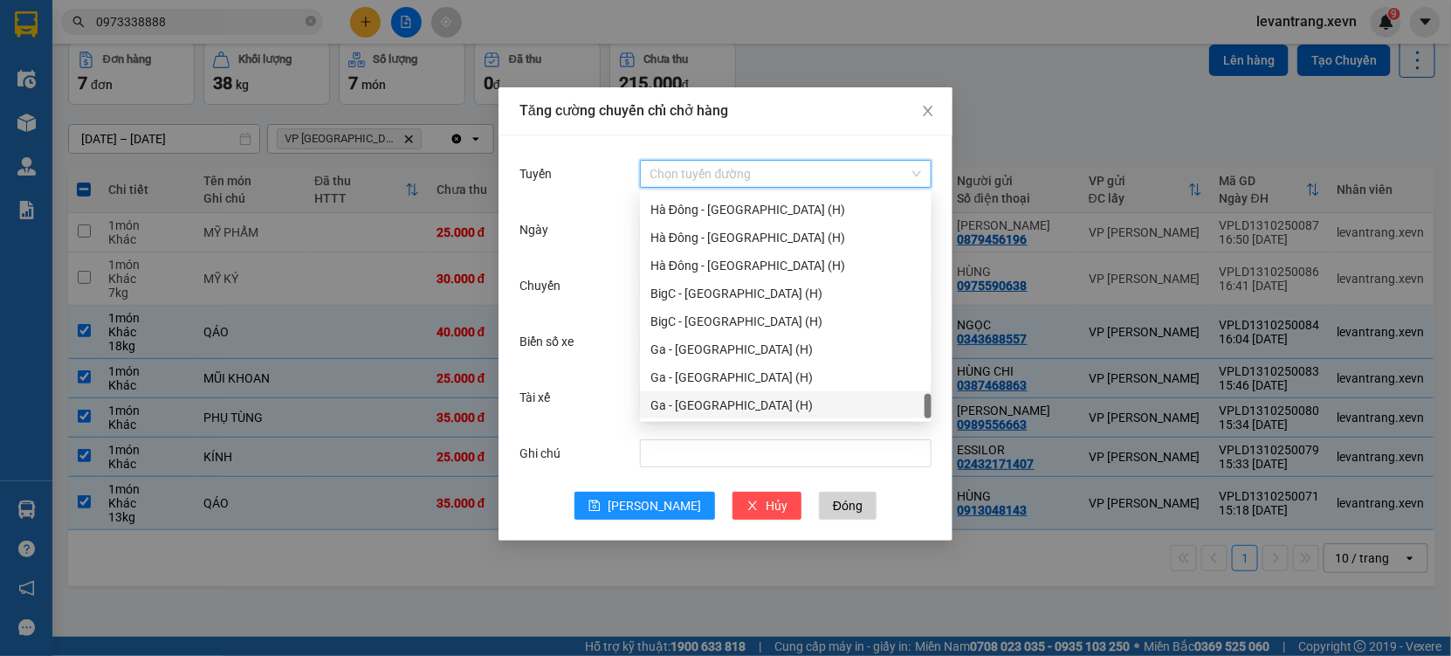
click at [678, 403] on div "Ga - [GEOGRAPHIC_DATA] (H)" at bounding box center [786, 405] width 271 height 19
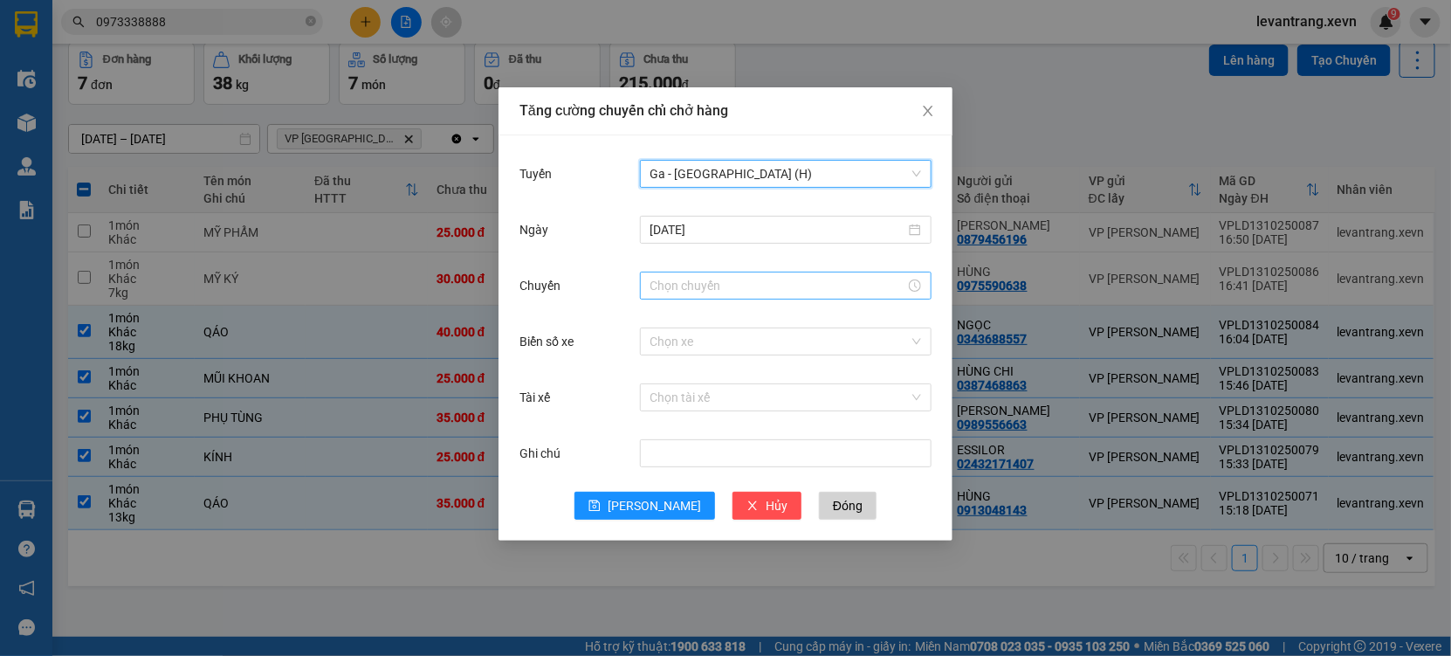
click at [698, 278] on input "Chuyến" at bounding box center [778, 285] width 255 height 19
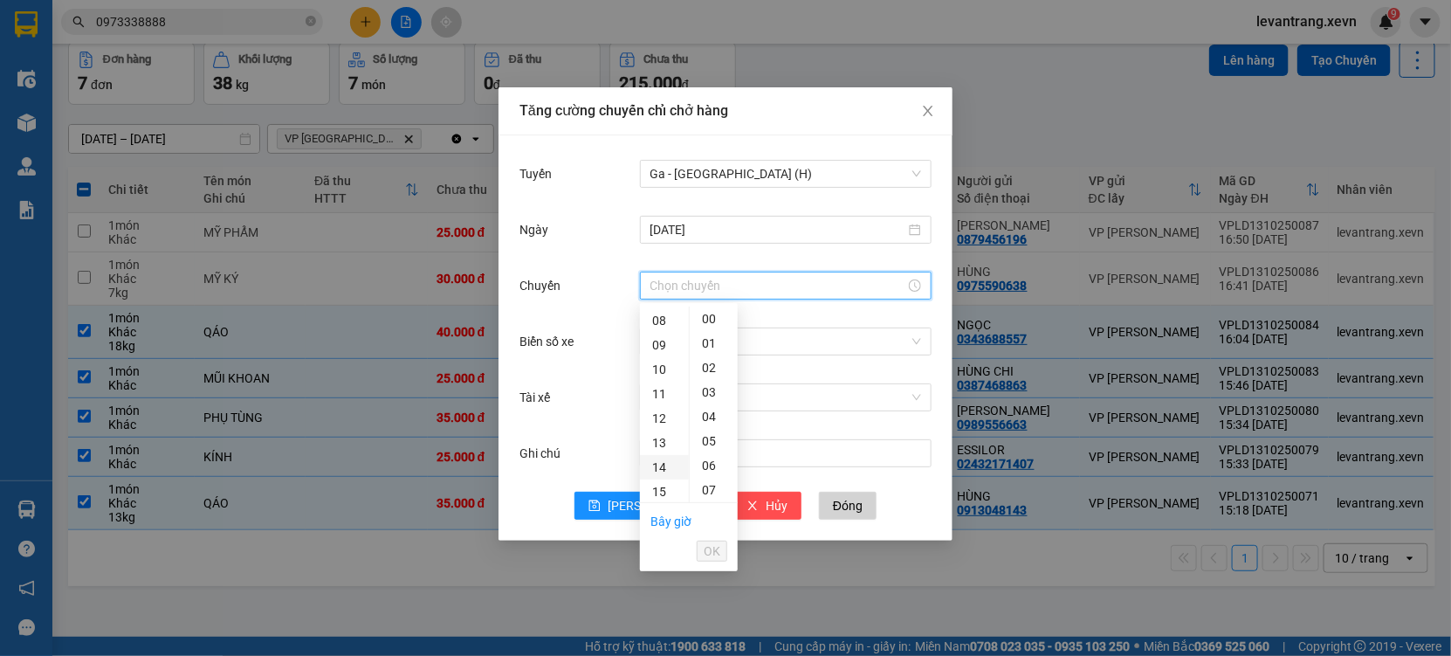
scroll to position [291, 0]
click at [658, 444] on div "17" at bounding box center [664, 443] width 49 height 24
type input "17:00"
drag, startPoint x: 703, startPoint y: 546, endPoint x: 651, endPoint y: 376, distance: 177.1
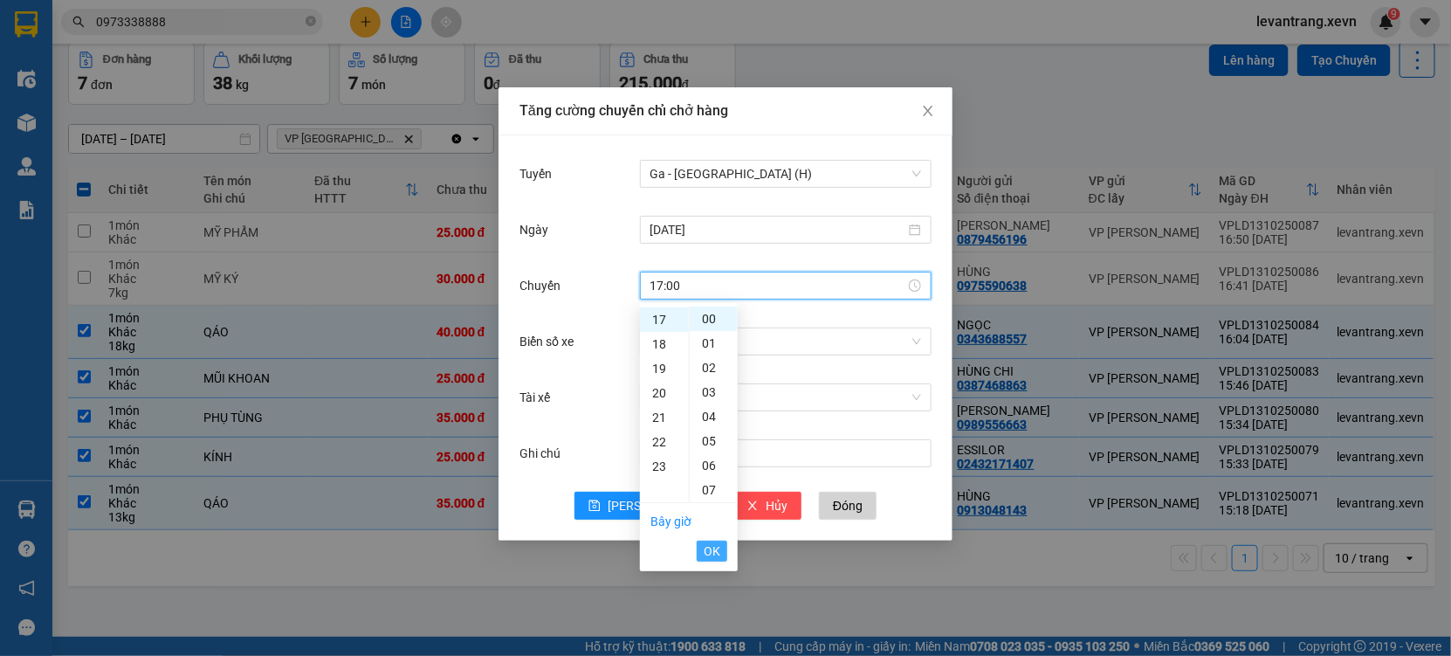
click at [704, 541] on span "OK" at bounding box center [712, 550] width 17 height 19
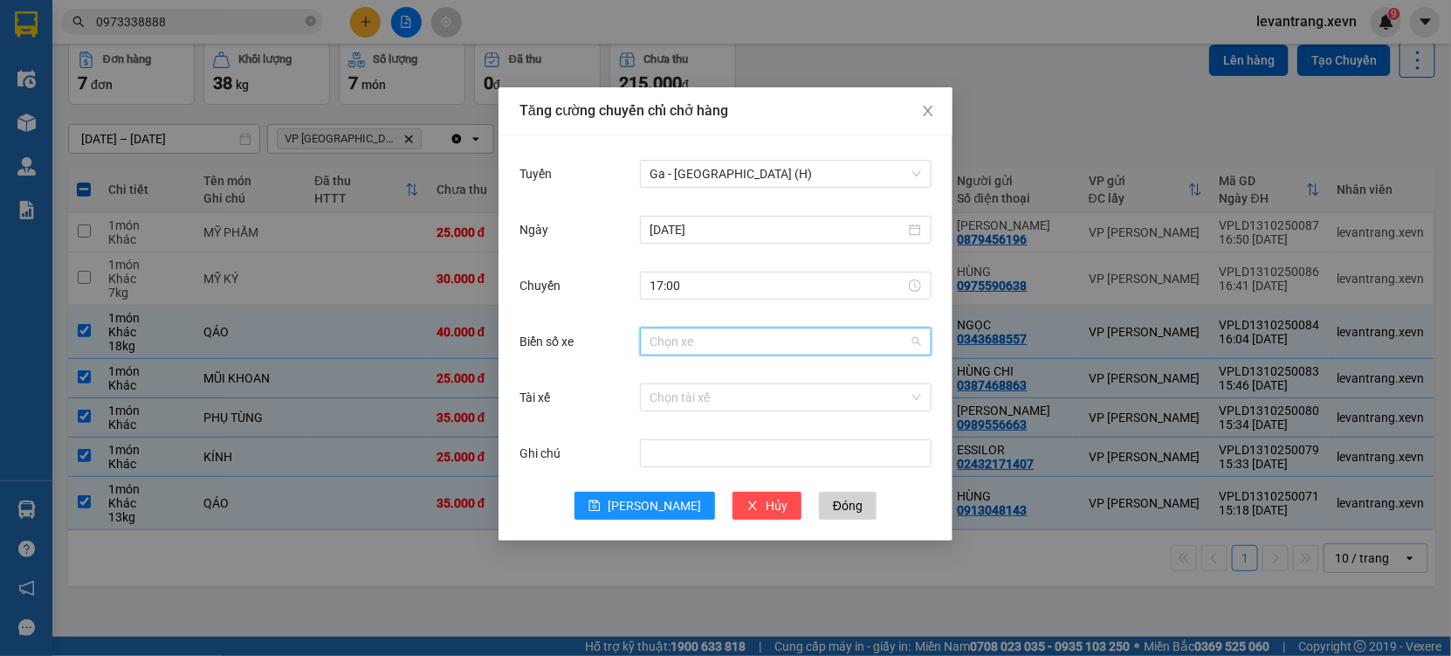
click at [685, 343] on input "Biển số xe" at bounding box center [780, 341] width 258 height 26
type input "8.88"
click at [697, 364] on div "29G-008.88" at bounding box center [786, 376] width 292 height 28
click at [693, 380] on div "Chọn tài xế" at bounding box center [786, 397] width 292 height 35
click at [681, 381] on div "Chọn tài xế" at bounding box center [786, 397] width 292 height 35
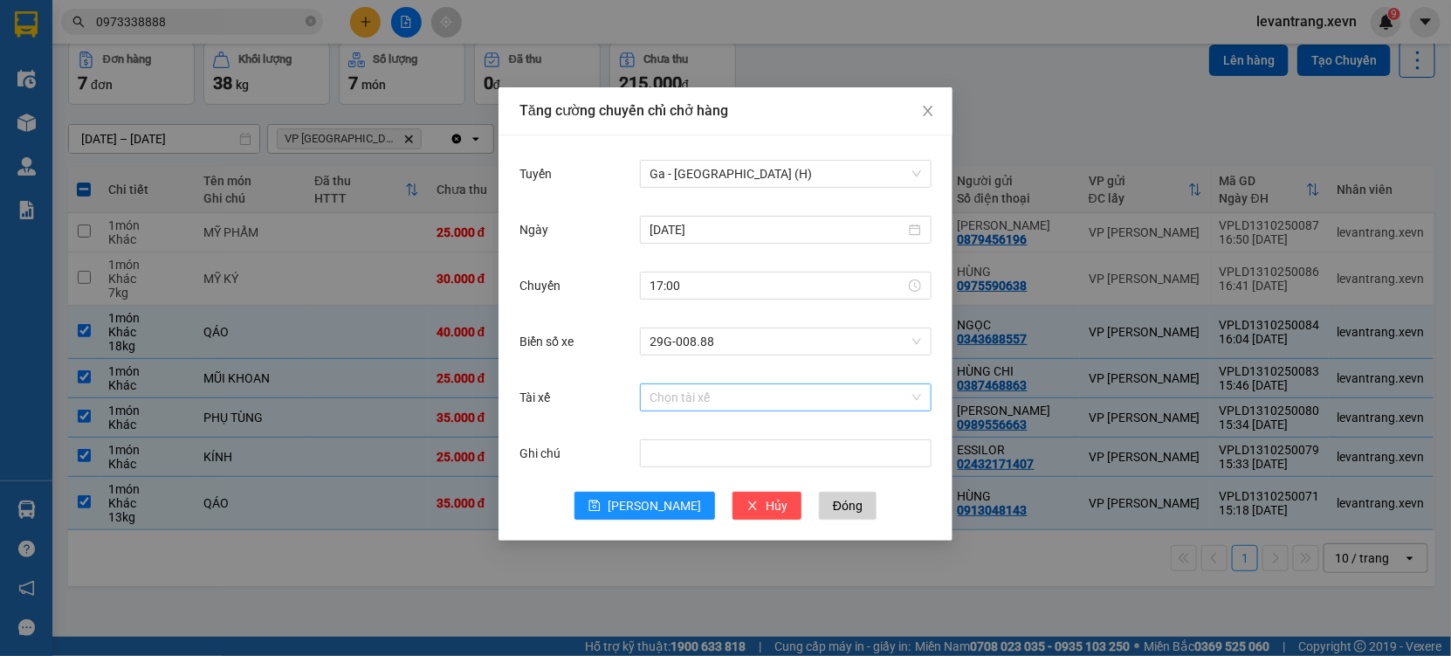
click at [680, 388] on input "Tài xế" at bounding box center [780, 397] width 258 height 26
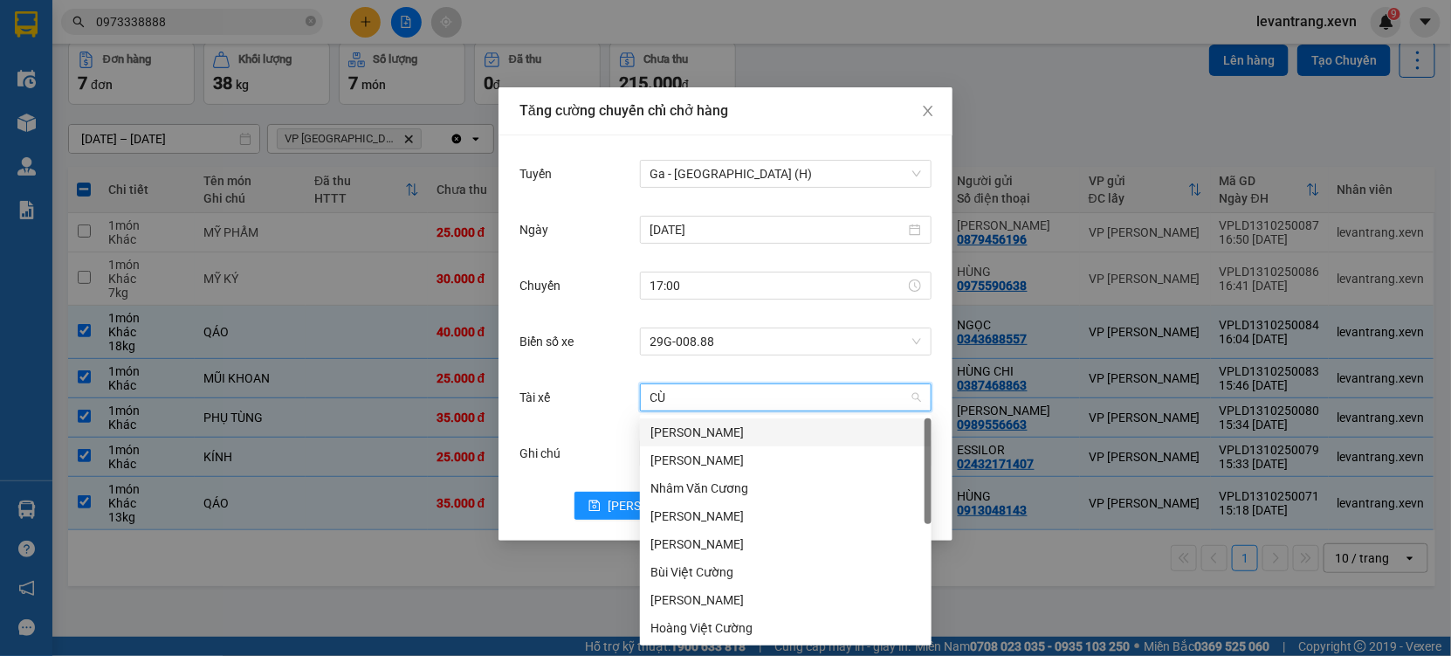
type input "CÙ"
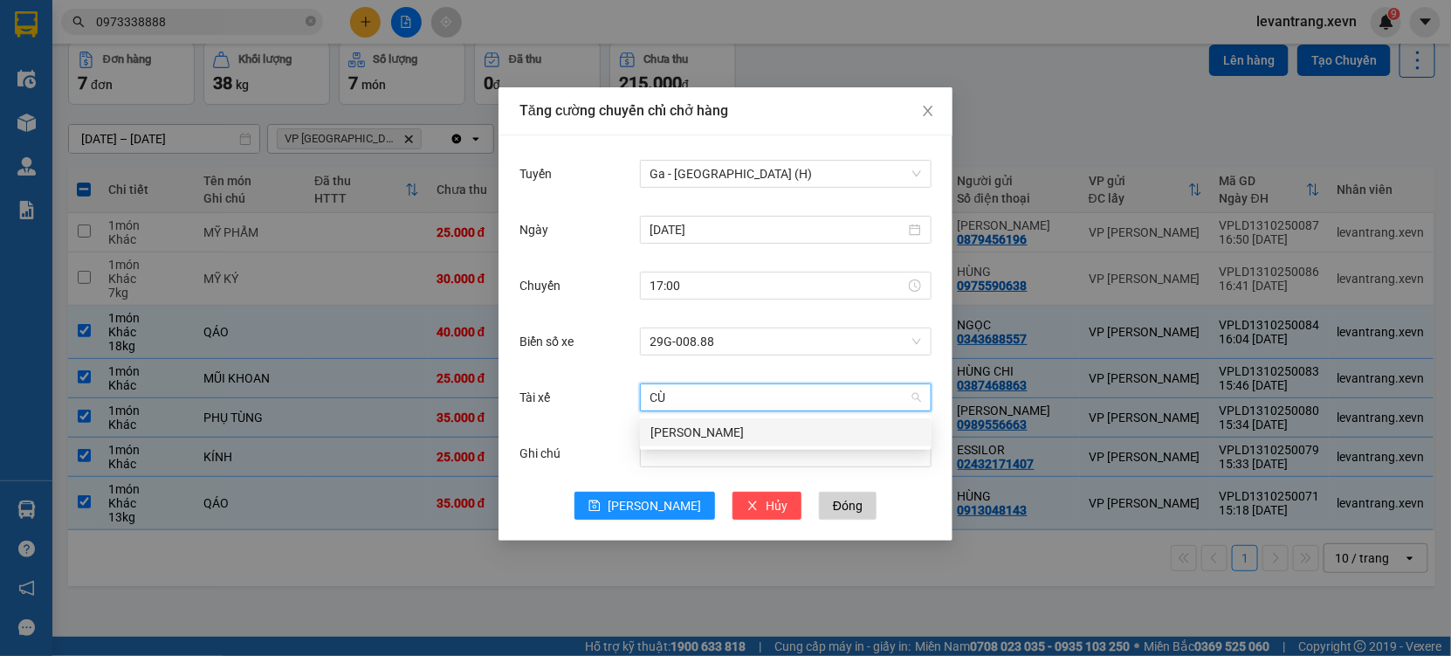
click at [713, 437] on div "[PERSON_NAME]" at bounding box center [786, 432] width 271 height 19
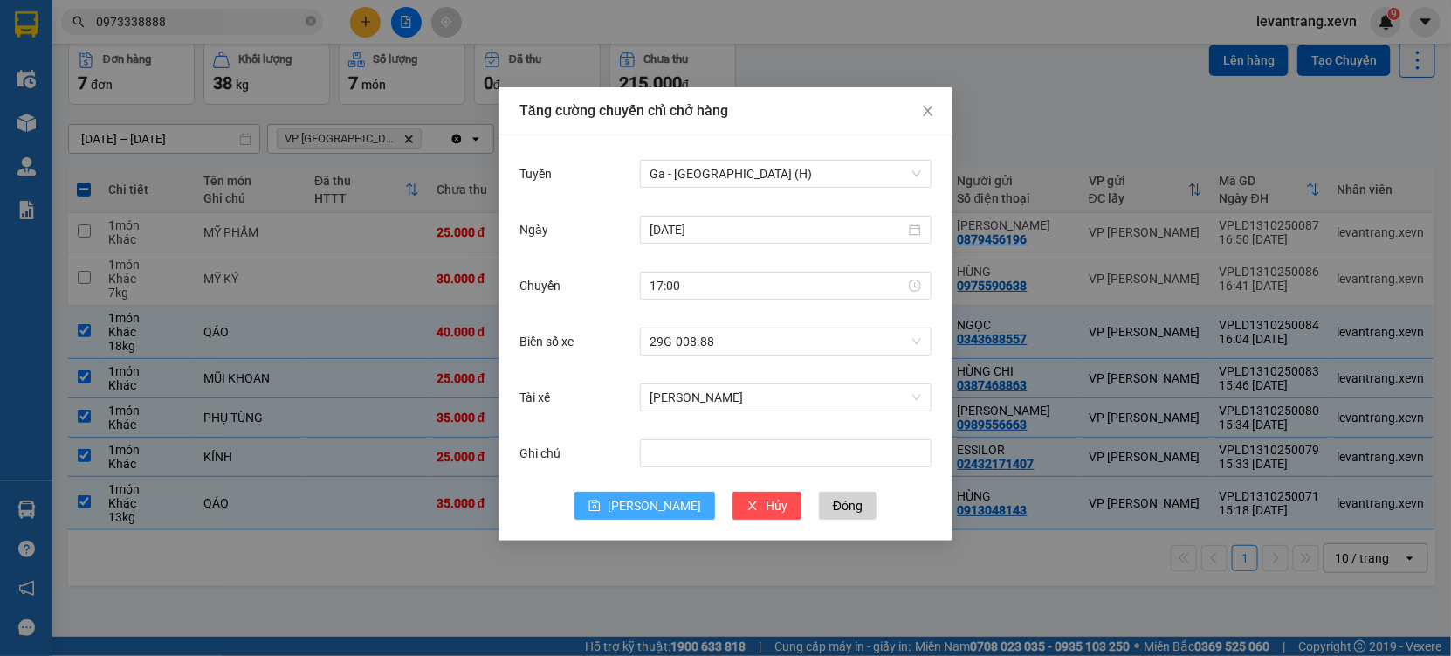
click at [601, 503] on icon "save" at bounding box center [594, 505] width 11 height 11
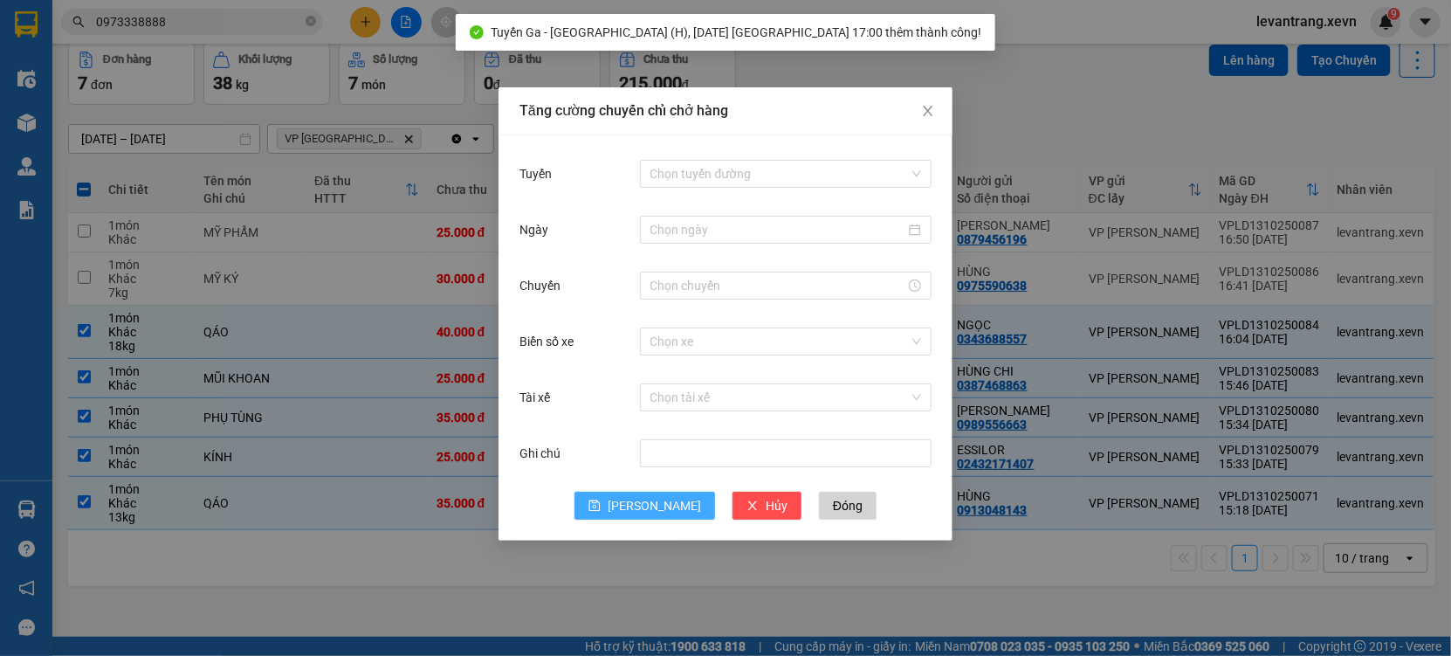
click at [1021, 85] on div "Tăng cường chuyến chỉ chở hàng Tuyến Chọn tuyến đường Ngày Chuyến Biển số xe Ch…" at bounding box center [725, 328] width 1451 height 656
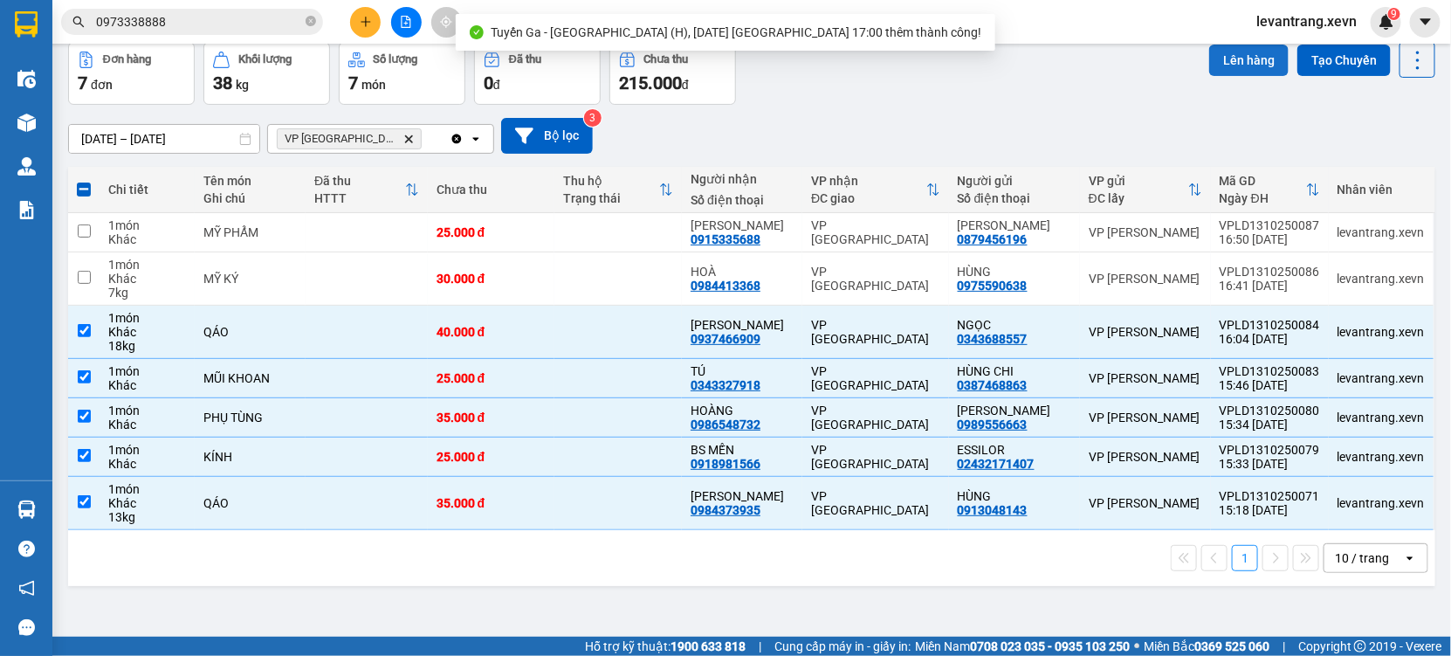
click at [1233, 63] on button "Lên hàng" at bounding box center [1248, 60] width 79 height 31
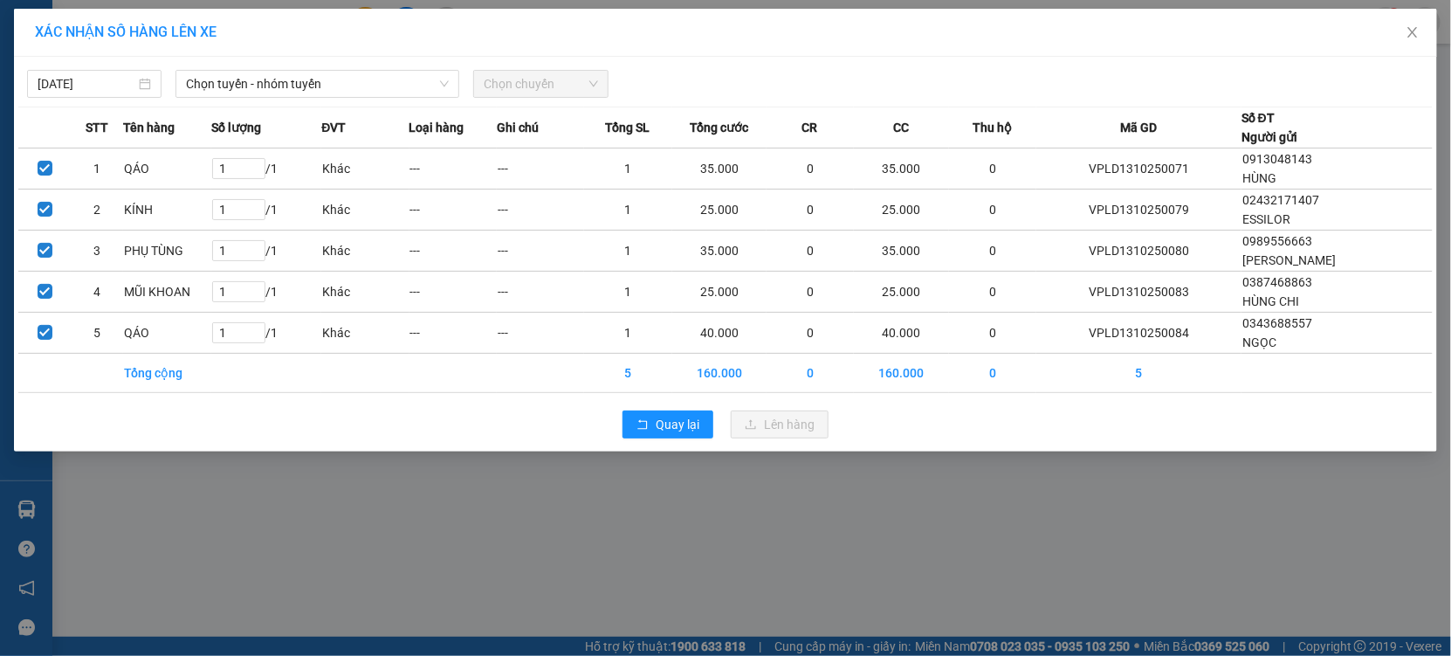
click at [252, 67] on div "[DATE] Chọn tuyến - nhóm tuyến Chọn chuyến" at bounding box center [725, 79] width 1415 height 37
click at [253, 84] on span "Chọn tuyến - nhóm tuyến" at bounding box center [317, 84] width 263 height 26
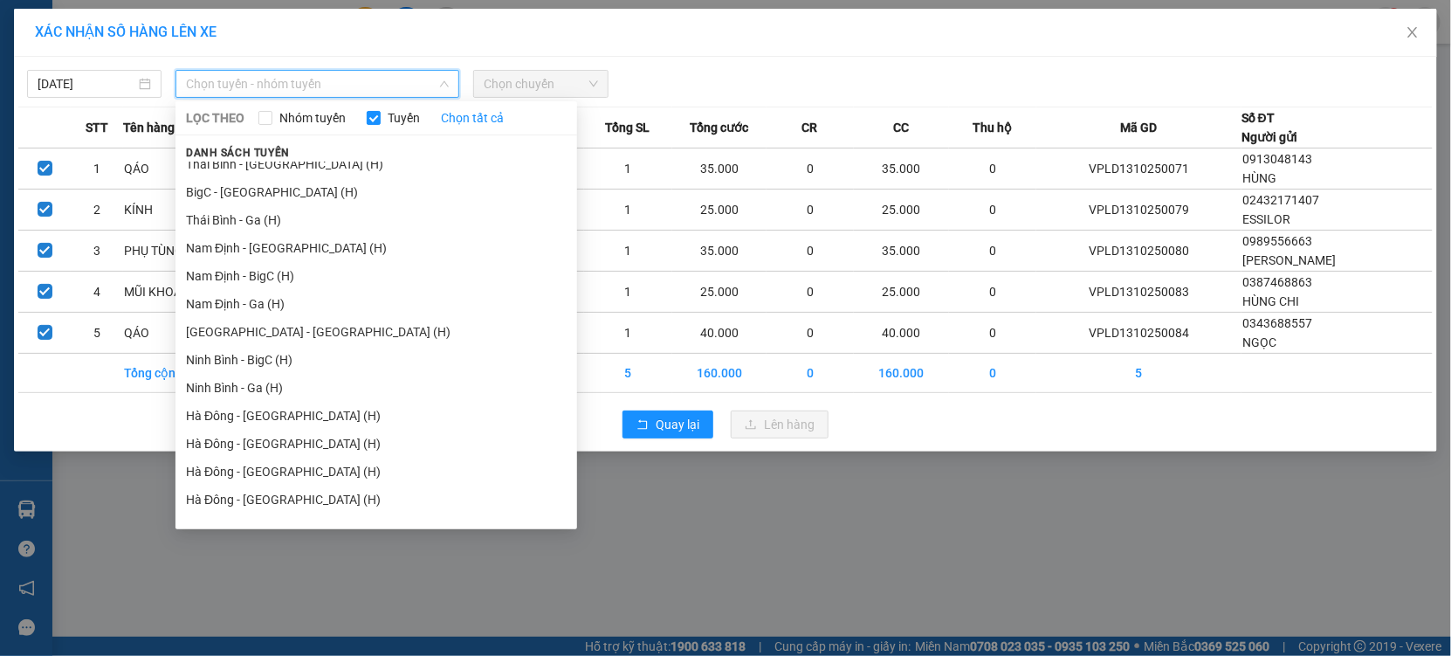
scroll to position [2153, 0]
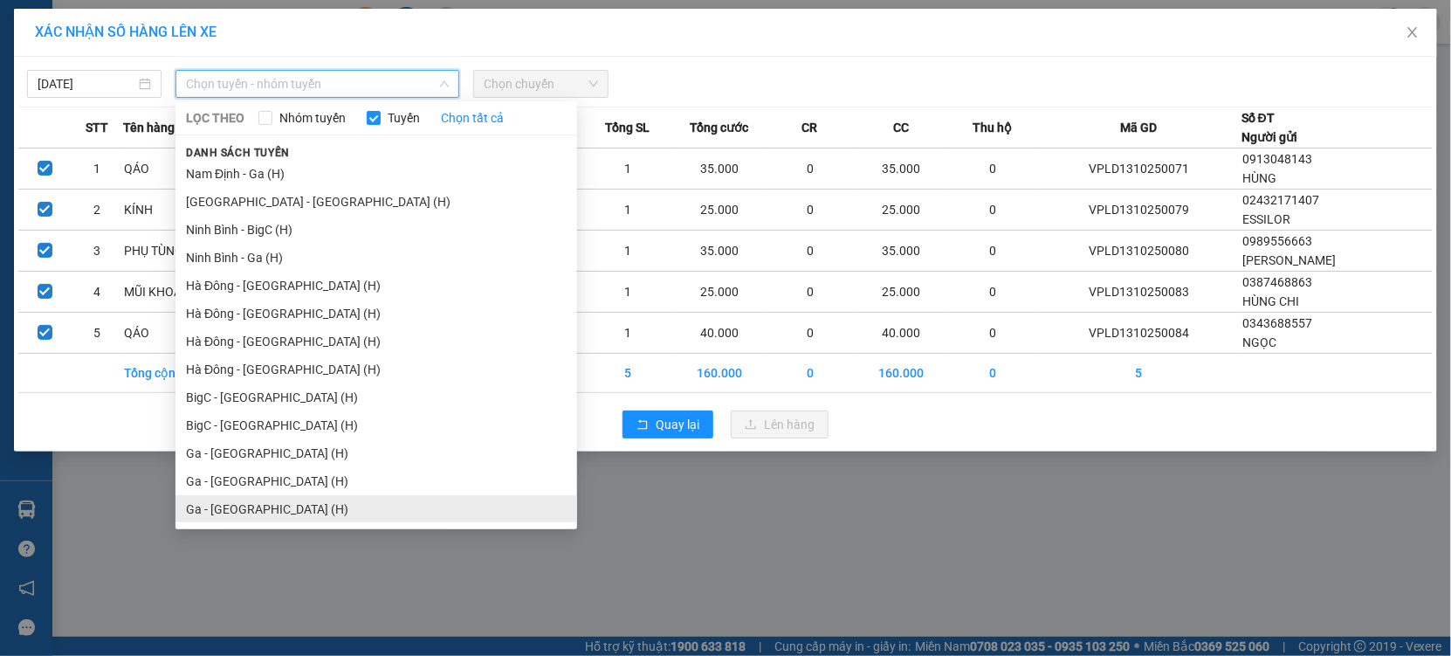
click at [247, 500] on li "Ga - [GEOGRAPHIC_DATA] (H)" at bounding box center [377, 509] width 402 height 28
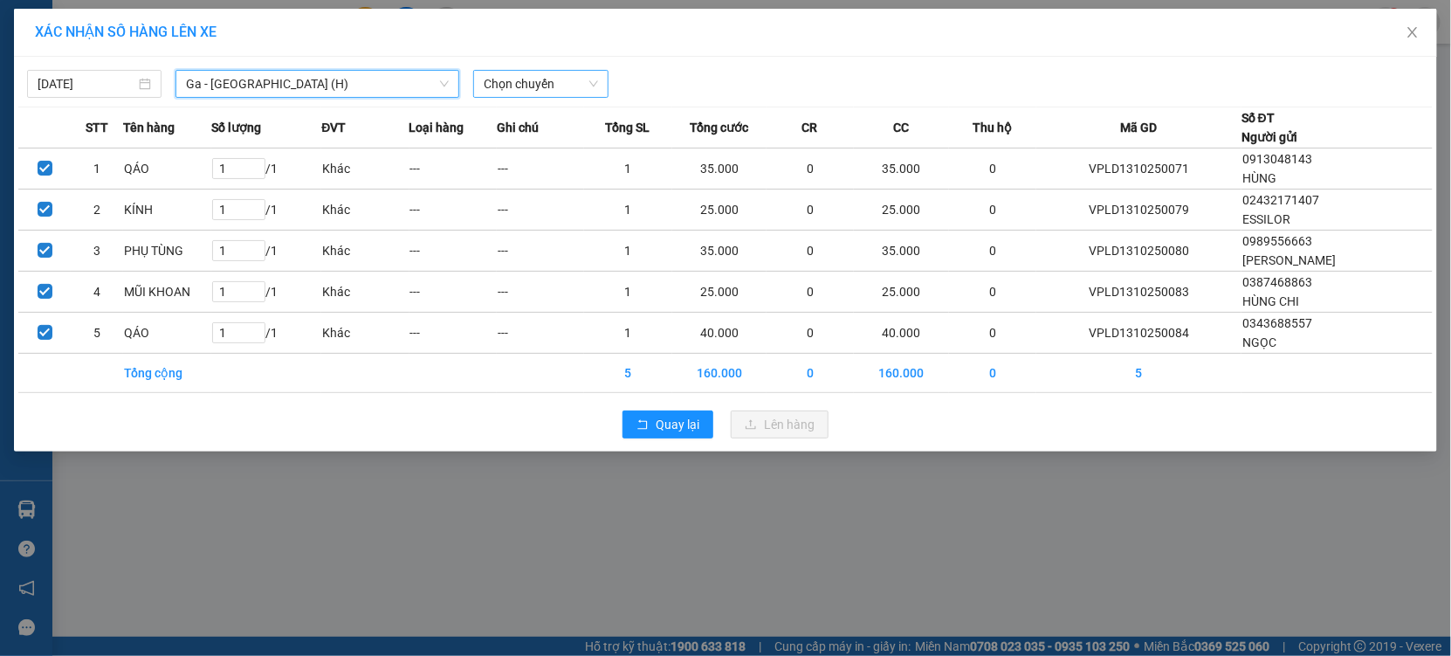
click at [539, 85] on span "Chọn chuyến" at bounding box center [541, 84] width 114 height 26
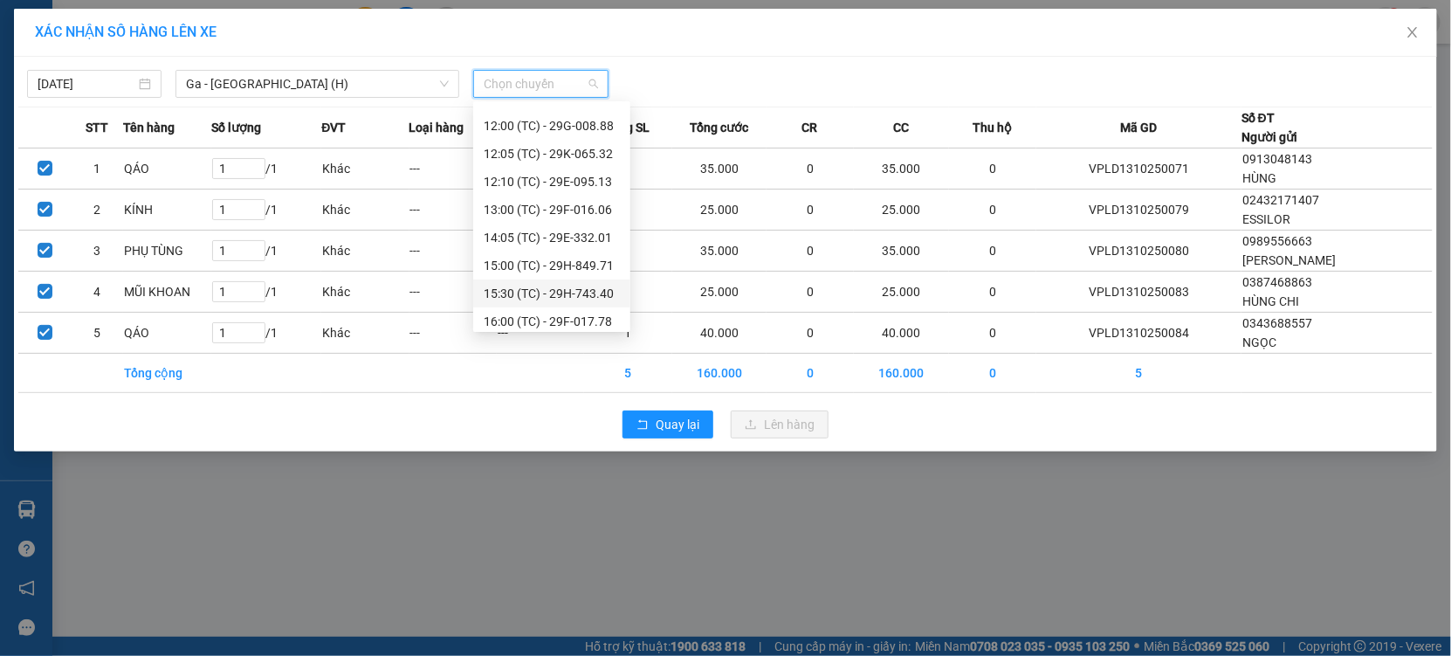
scroll to position [362, 0]
click at [558, 279] on div "16:49 (TC) - 29G-008.88" at bounding box center [552, 287] width 136 height 19
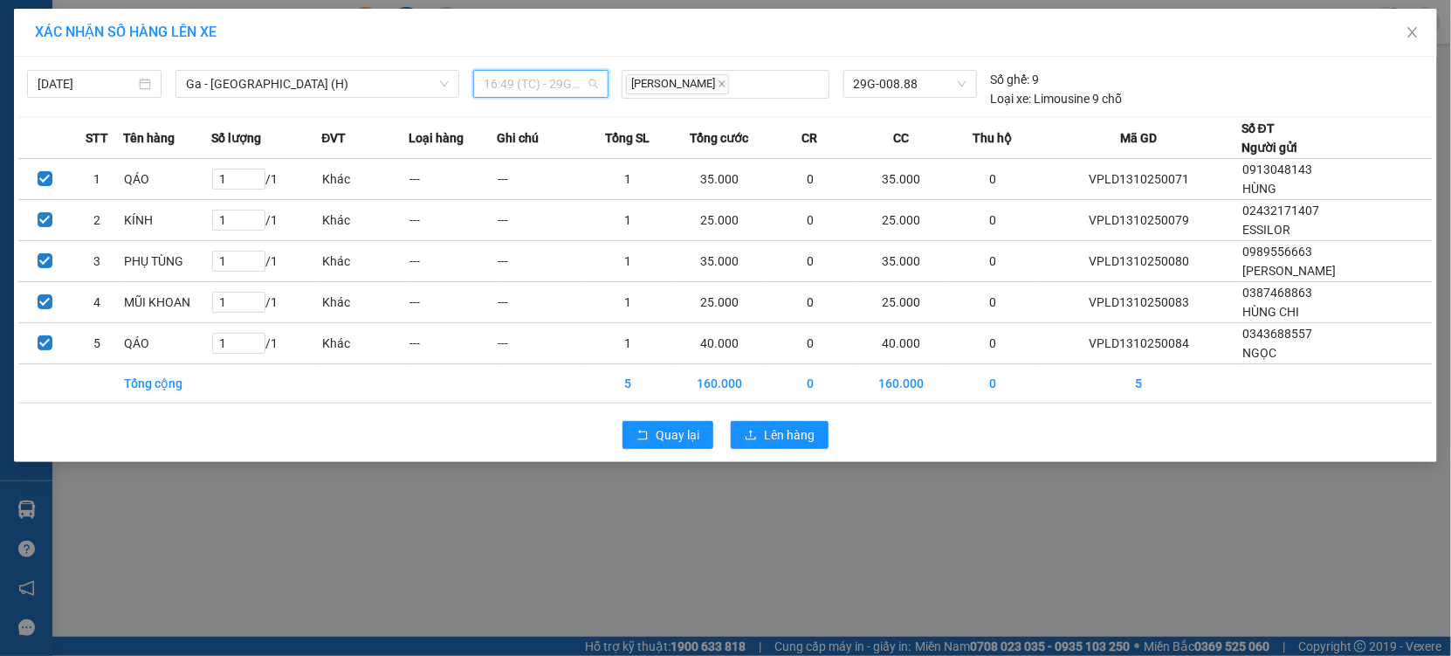
click at [513, 85] on span "16:49 (TC) - 29G-008.88" at bounding box center [541, 84] width 114 height 26
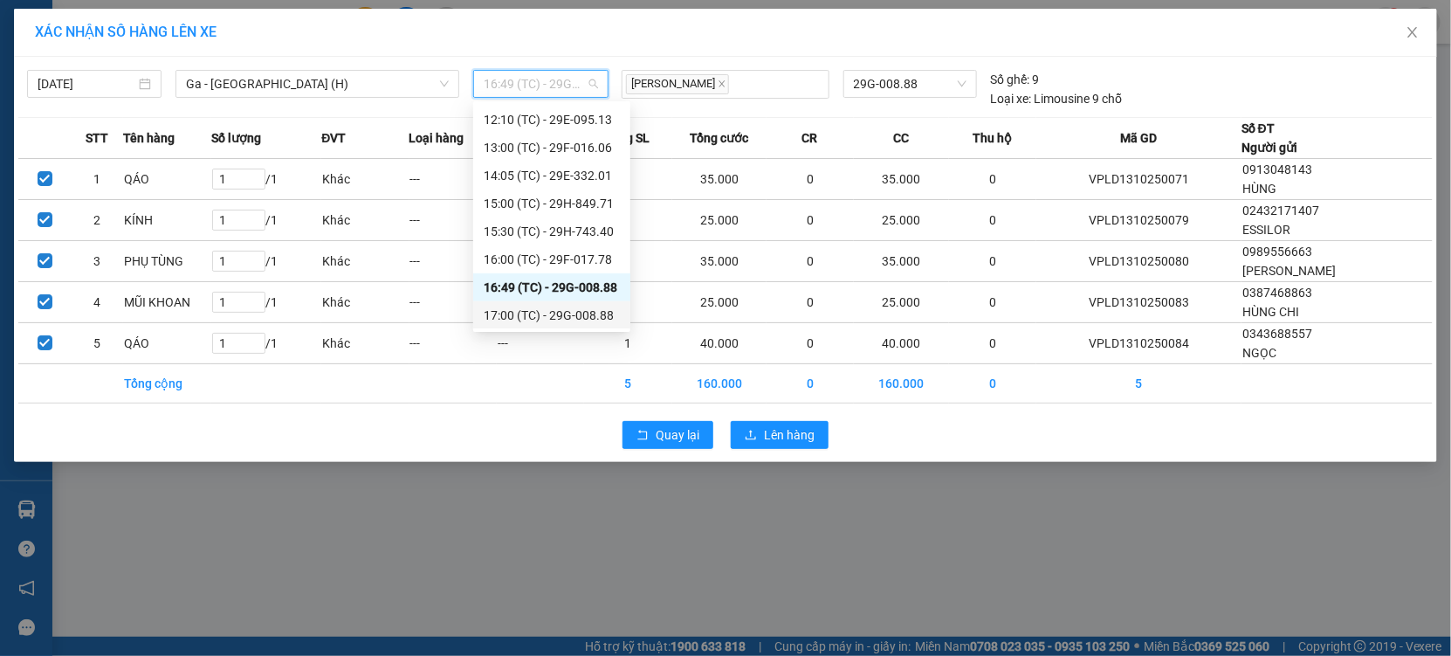
click at [560, 311] on div "17:00 (TC) - 29G-008.88" at bounding box center [552, 315] width 136 height 19
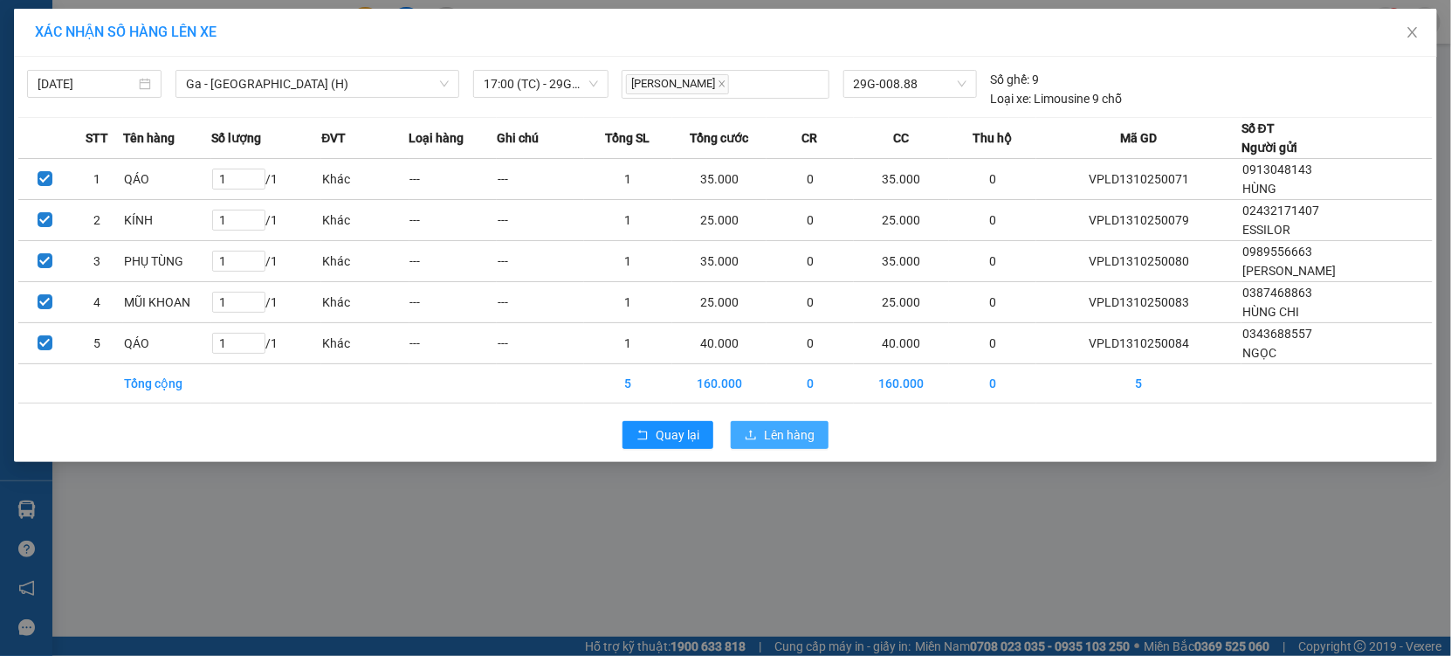
click at [777, 431] on span "Lên hàng" at bounding box center [789, 434] width 51 height 19
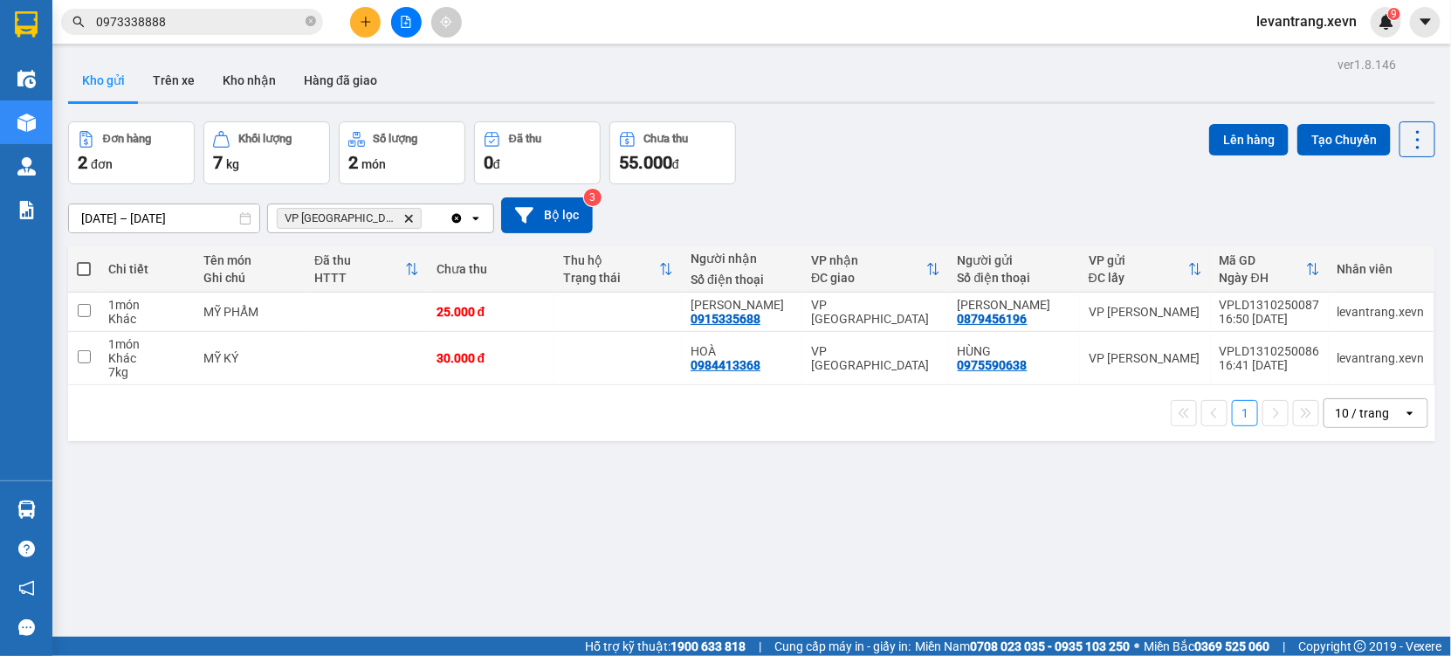
click at [201, 13] on input "0973338888" at bounding box center [199, 21] width 206 height 19
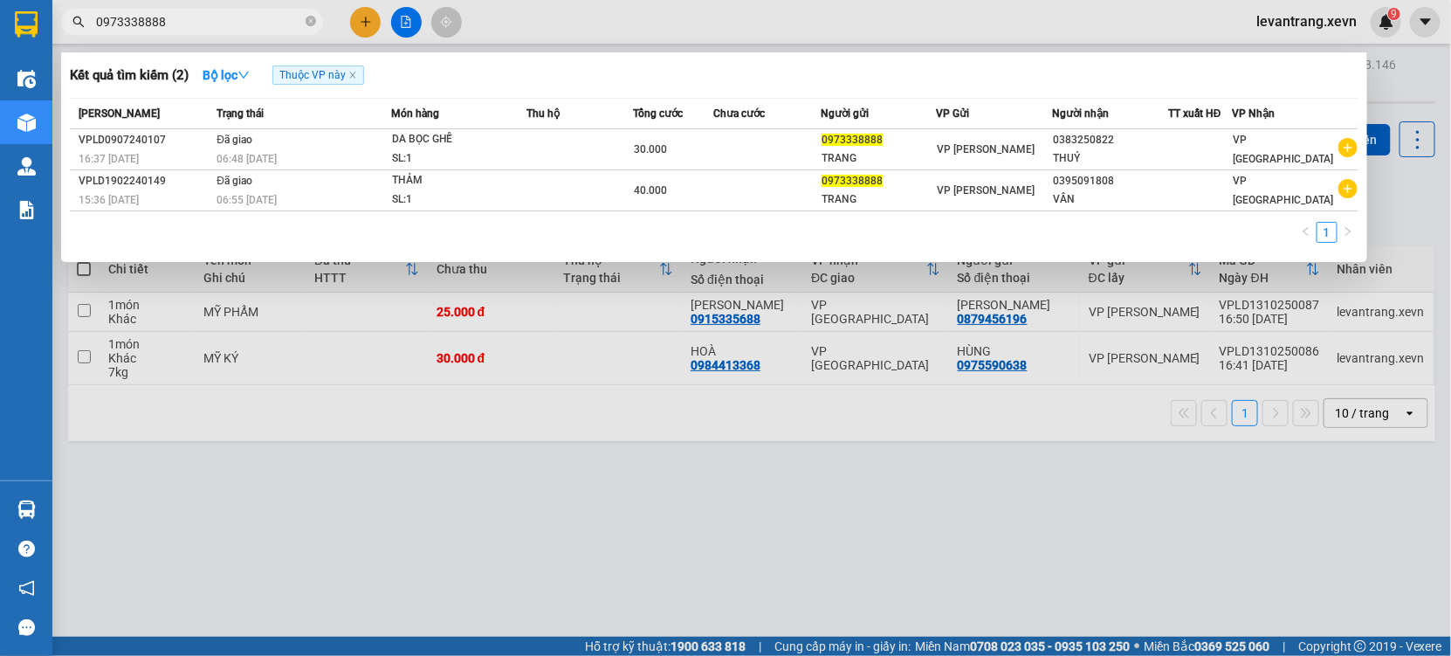
click at [201, 13] on input "0973338888" at bounding box center [199, 21] width 206 height 19
click at [309, 20] on icon "close-circle" at bounding box center [311, 21] width 10 height 10
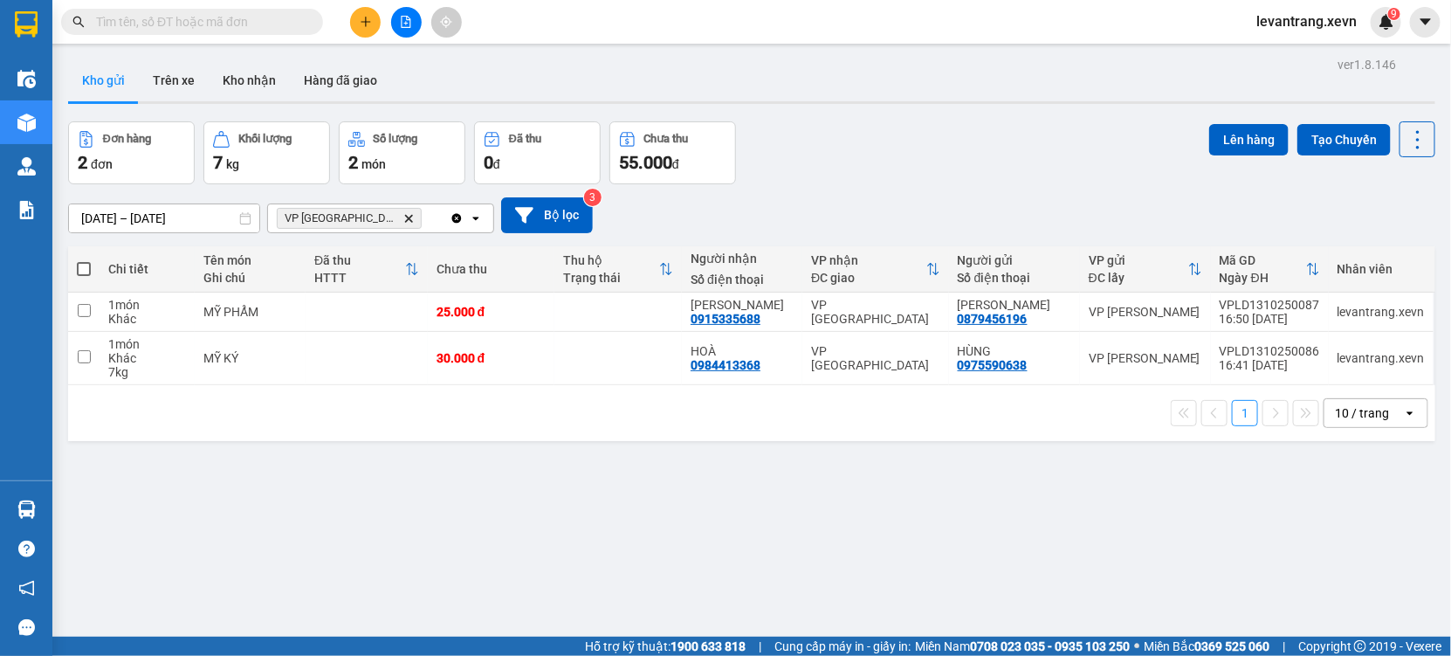
click at [196, 32] on span at bounding box center [192, 22] width 262 height 26
click at [208, 12] on input "text" at bounding box center [199, 21] width 206 height 19
click at [166, 7] on div "Kết quả tìm kiếm ( 2 ) Bộ lọc Thuộc VP này Mã ĐH Trạng thái Món hàng Thu hộ Tổn…" at bounding box center [170, 22] width 341 height 31
click at [161, 17] on input "text" at bounding box center [199, 21] width 206 height 19
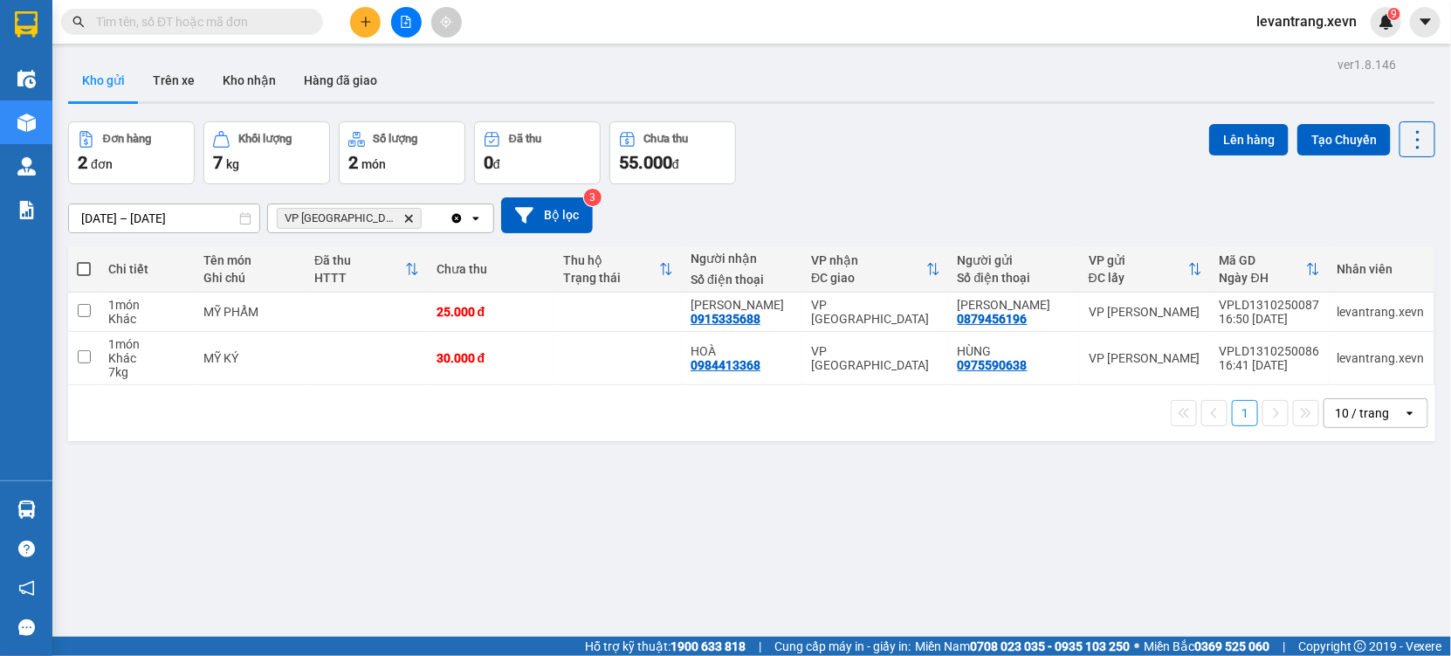
drag, startPoint x: 161, startPoint y: 17, endPoint x: 211, endPoint y: 10, distance: 51.3
click at [211, 10] on span at bounding box center [192, 22] width 262 height 26
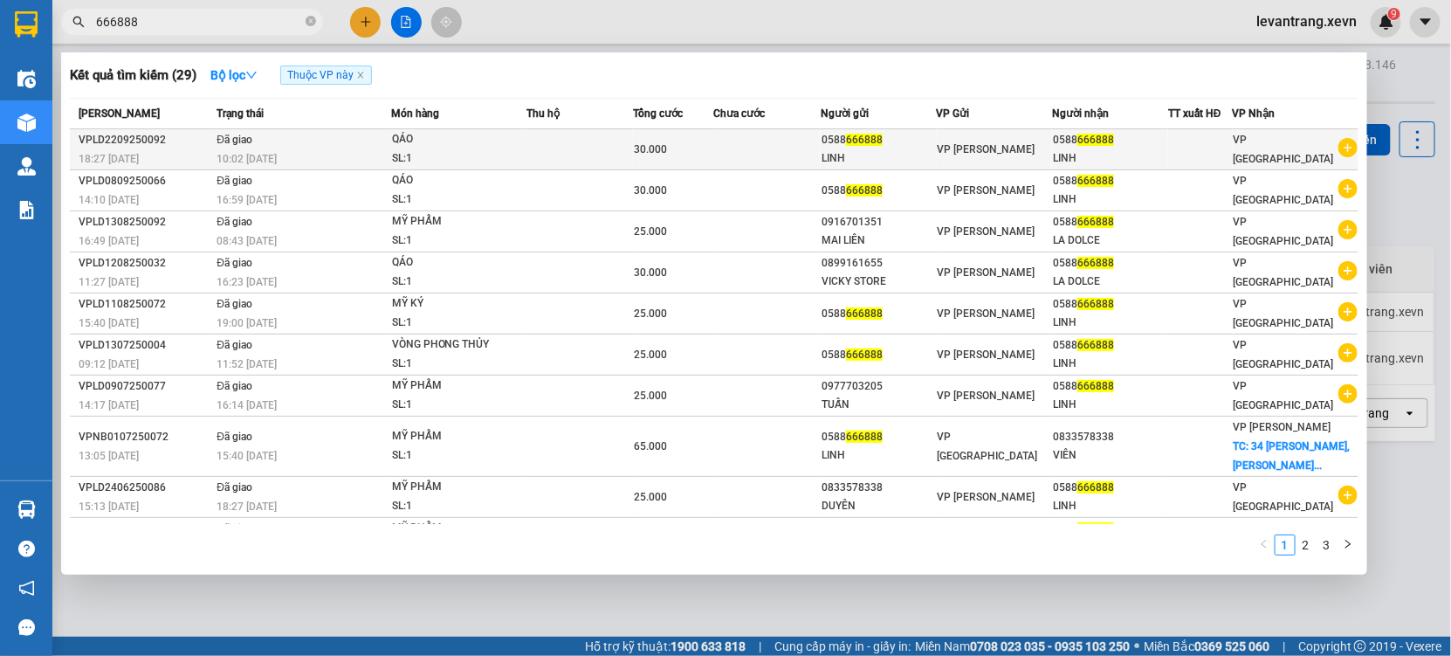
type input "666888"
click at [1339, 151] on icon "plus-circle" at bounding box center [1348, 147] width 19 height 19
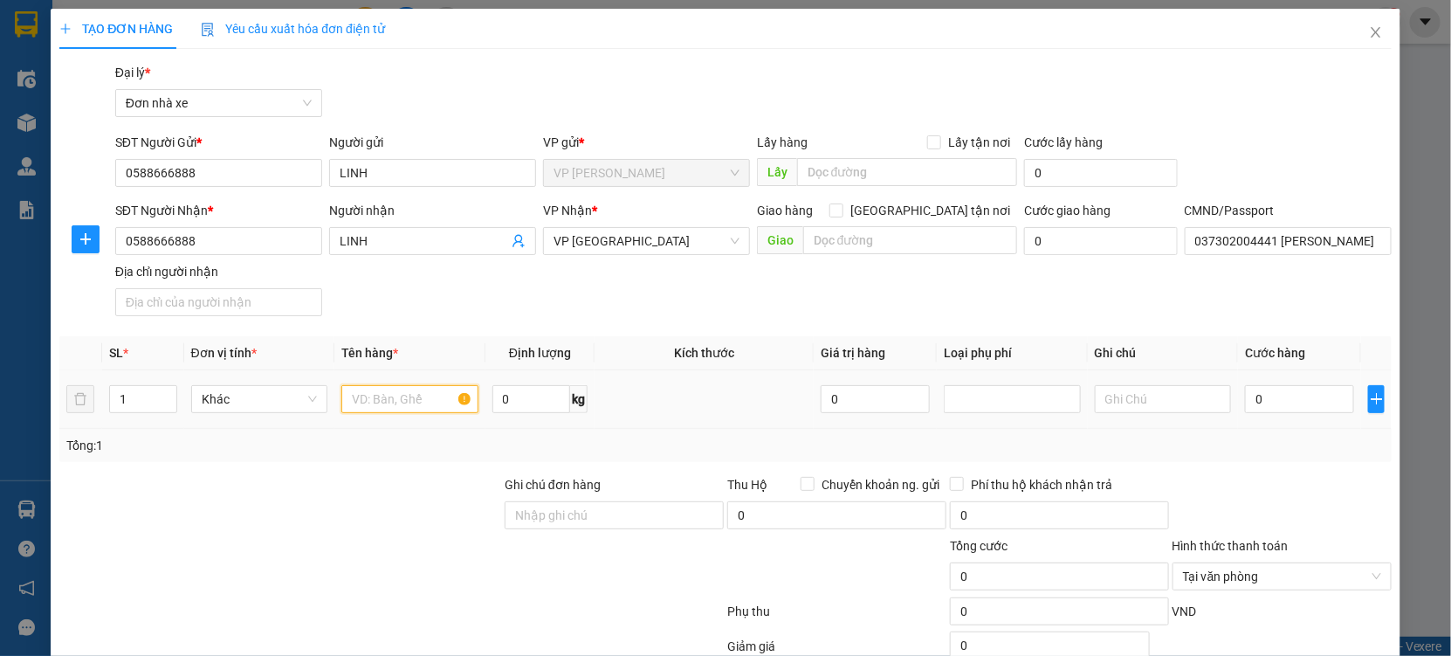
click at [378, 409] on input "text" at bounding box center [409, 399] width 137 height 28
type input "D"
type input "ĐỒ CÁ NHÂN"
click at [1266, 401] on input "0" at bounding box center [1299, 399] width 109 height 28
type input "3"
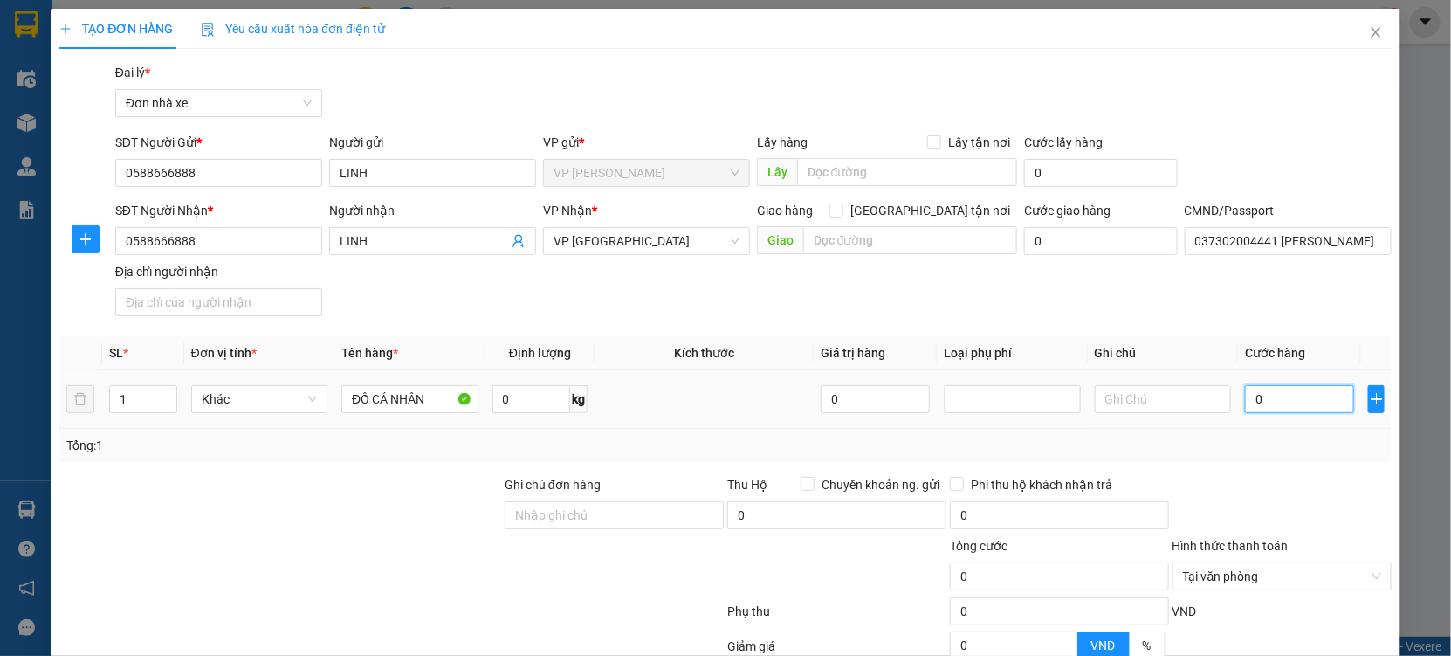
type input "3"
type input "30"
type input "30.000"
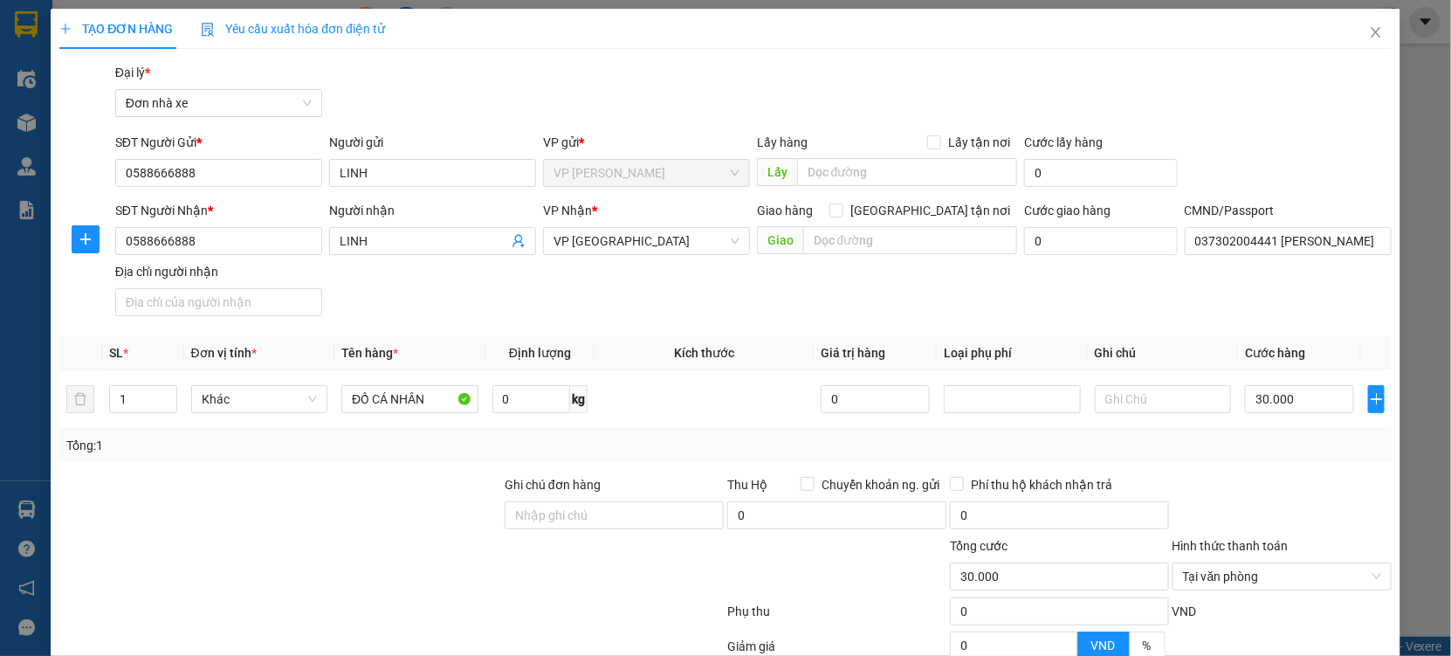
click at [1323, 436] on div "Tổng: 1" at bounding box center [725, 445] width 1319 height 19
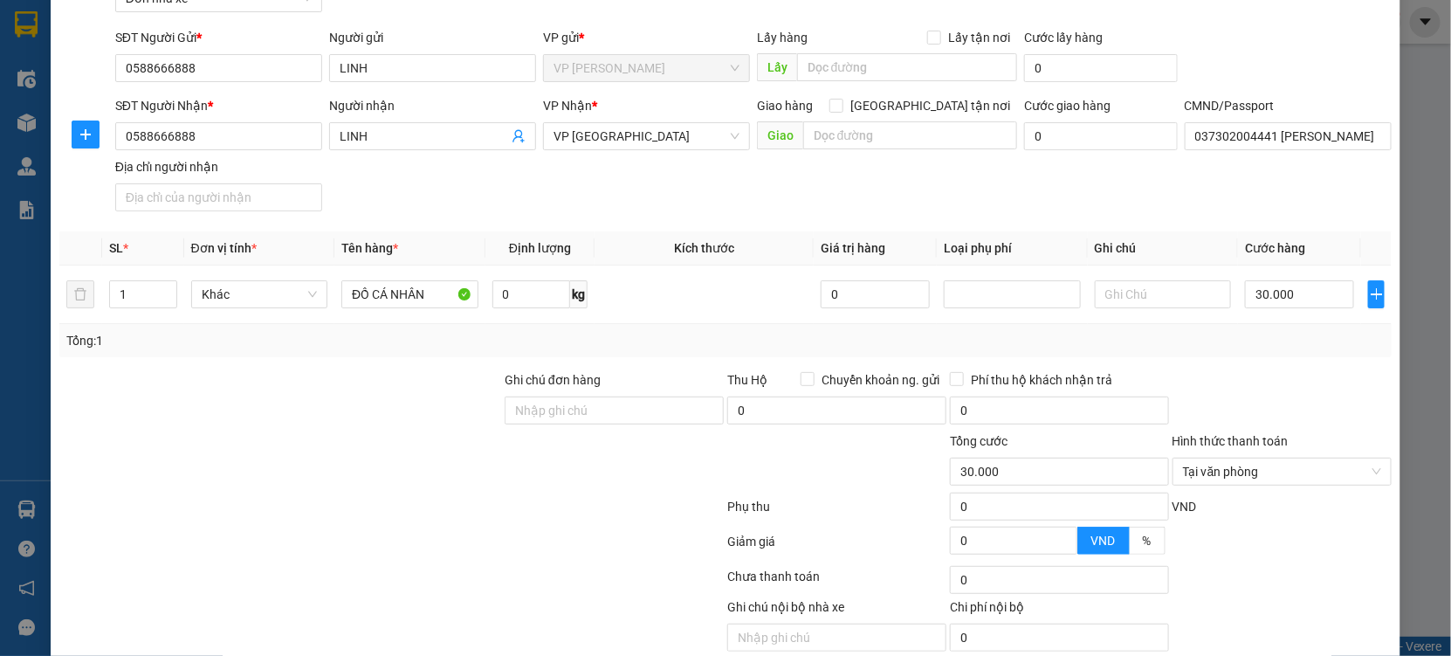
scroll to position [175, 0]
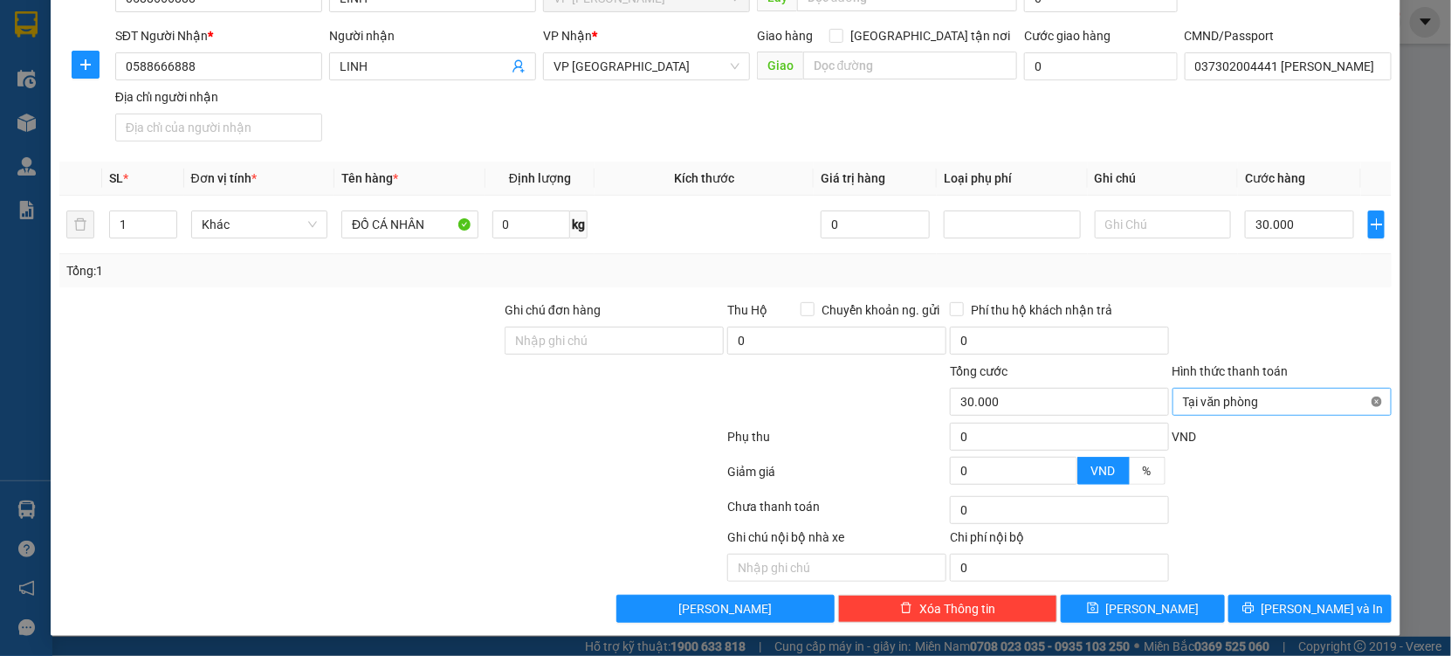
type input "30.000"
drag, startPoint x: 1314, startPoint y: 312, endPoint x: 1350, endPoint y: 652, distance: 342.4
click at [1311, 353] on div at bounding box center [1282, 330] width 223 height 61
click at [1278, 603] on button "Lưu và In" at bounding box center [1310, 609] width 163 height 28
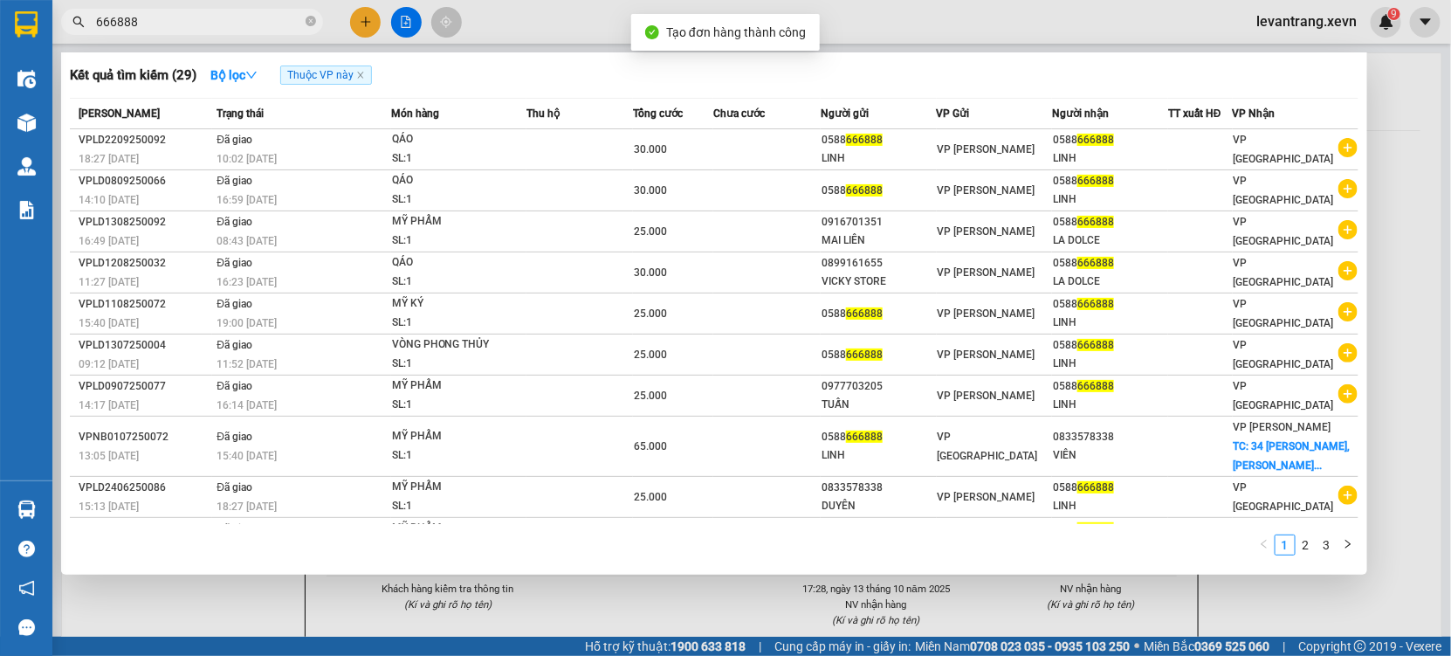
click at [649, 606] on div at bounding box center [725, 328] width 1451 height 656
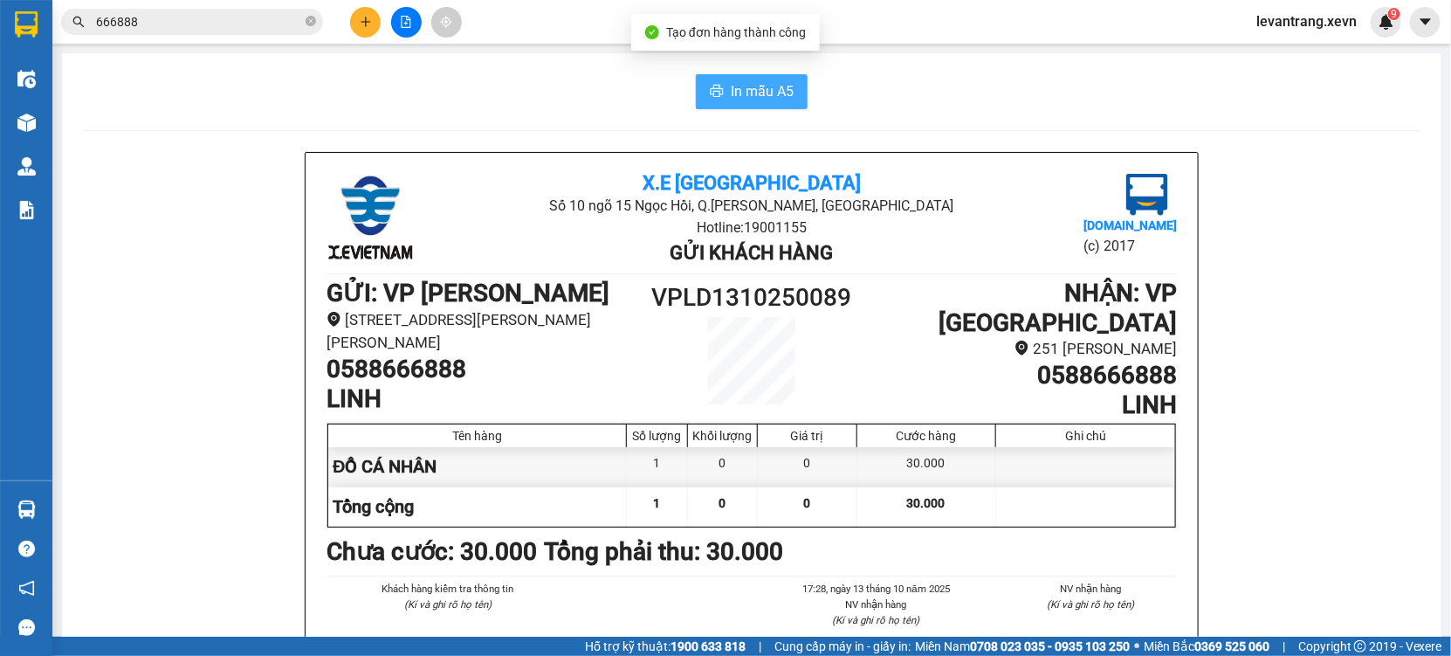
click at [735, 95] on span "In mẫu A5" at bounding box center [762, 91] width 63 height 22
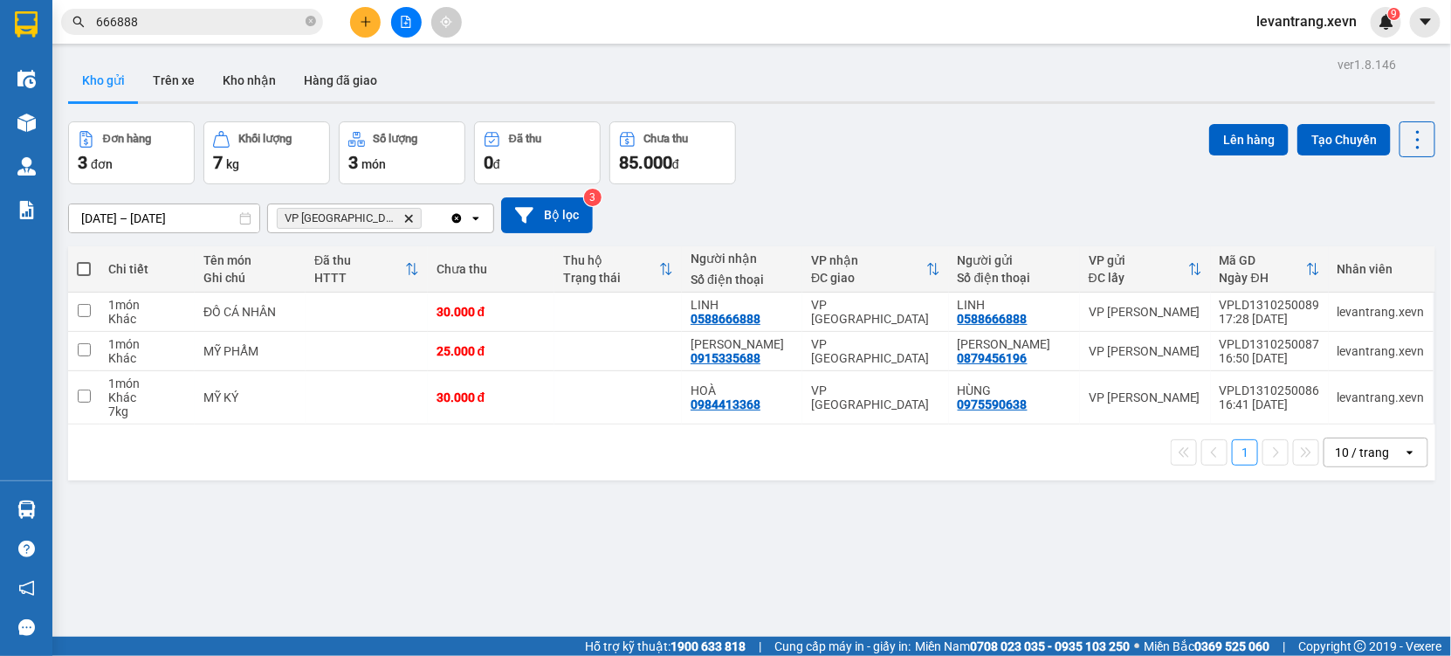
click at [211, 27] on input "666888" at bounding box center [199, 21] width 206 height 19
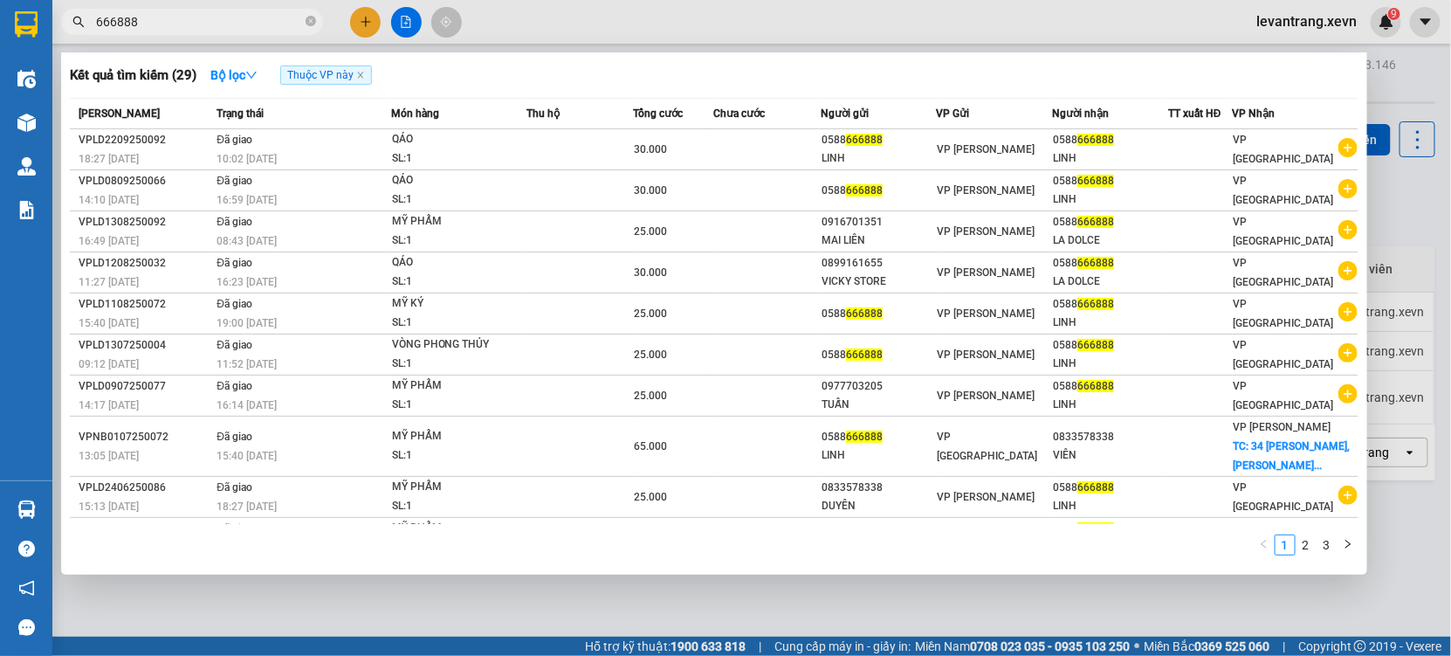
click at [211, 27] on input "666888" at bounding box center [199, 21] width 206 height 19
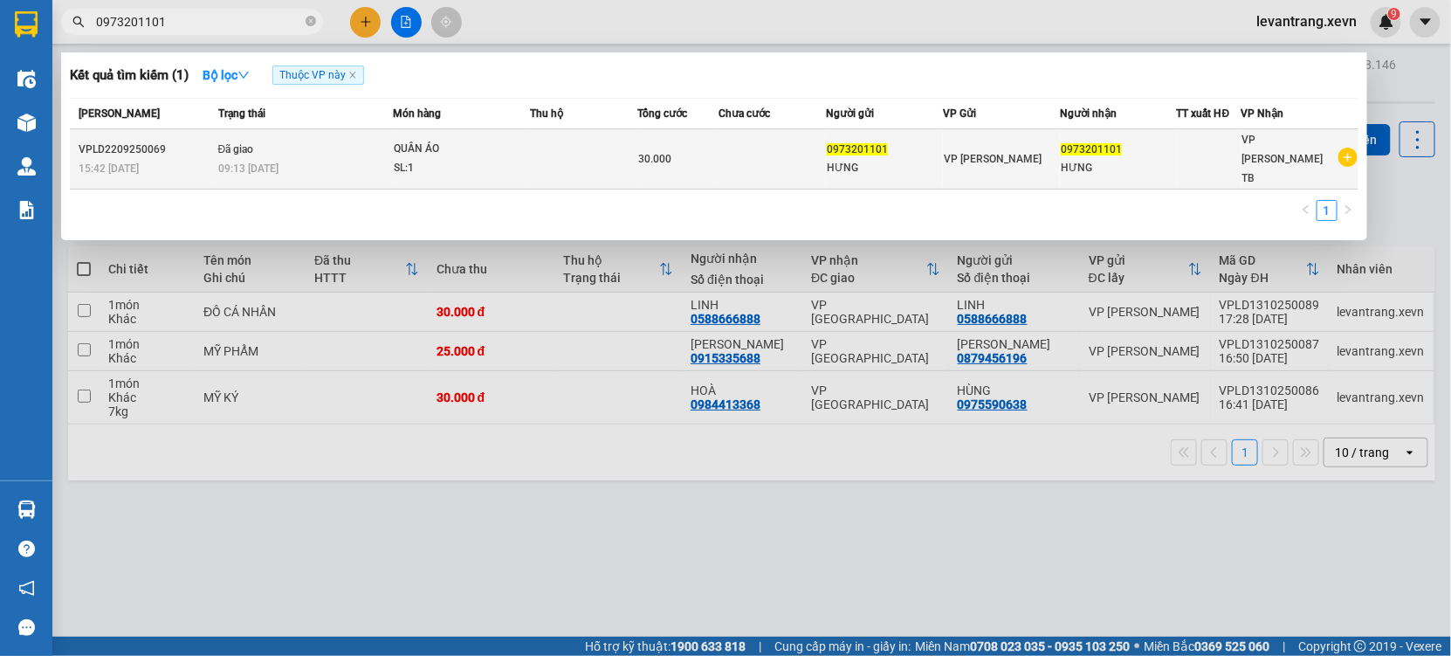
type input "0973201101"
click at [1346, 148] on icon "plus-circle" at bounding box center [1348, 157] width 19 height 19
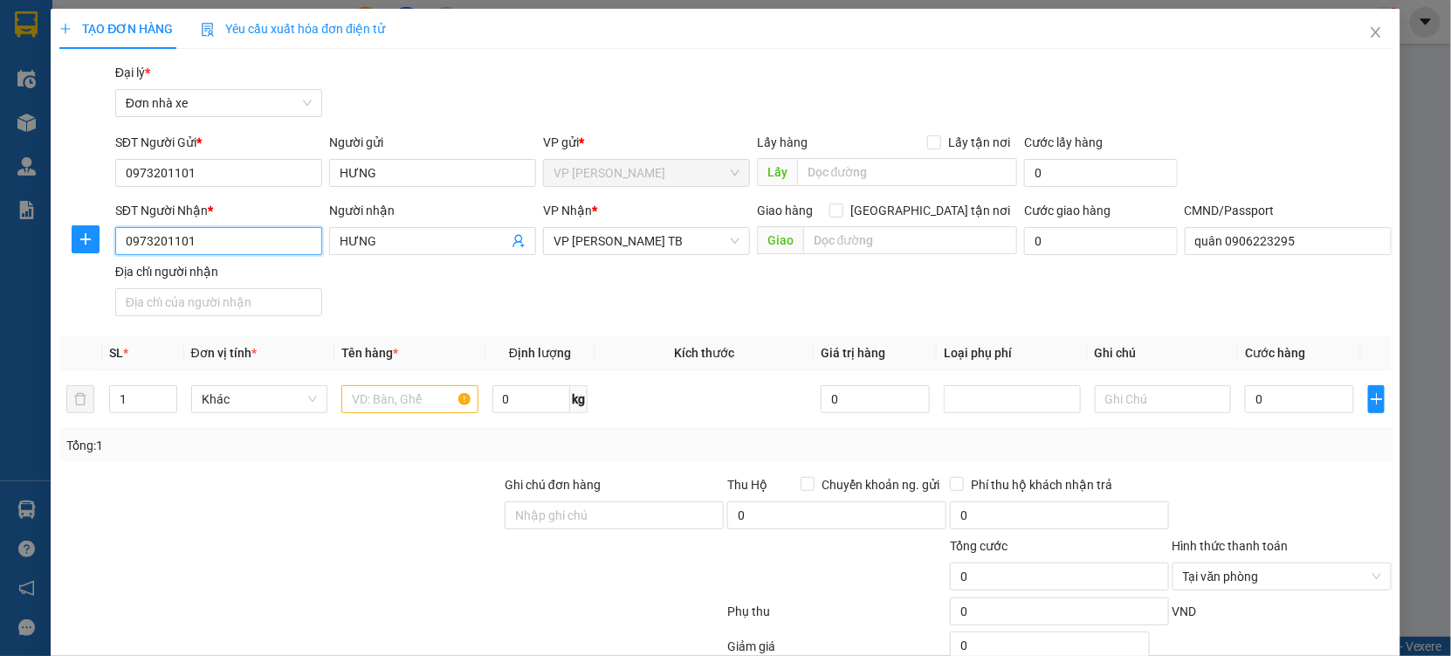
click at [200, 237] on input "0973201101" at bounding box center [218, 241] width 207 height 28
type input "0906223295"
click at [383, 240] on input "HƯNG" at bounding box center [424, 240] width 169 height 19
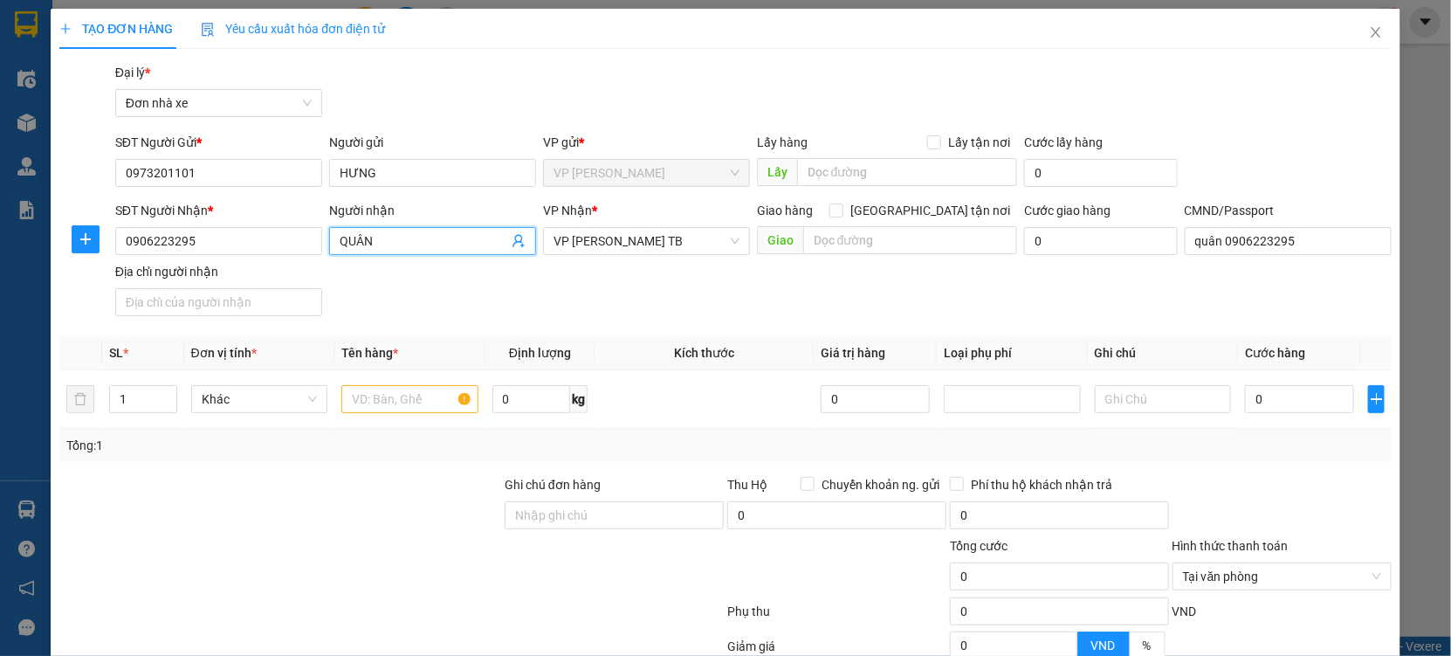
type input "QUÂN"
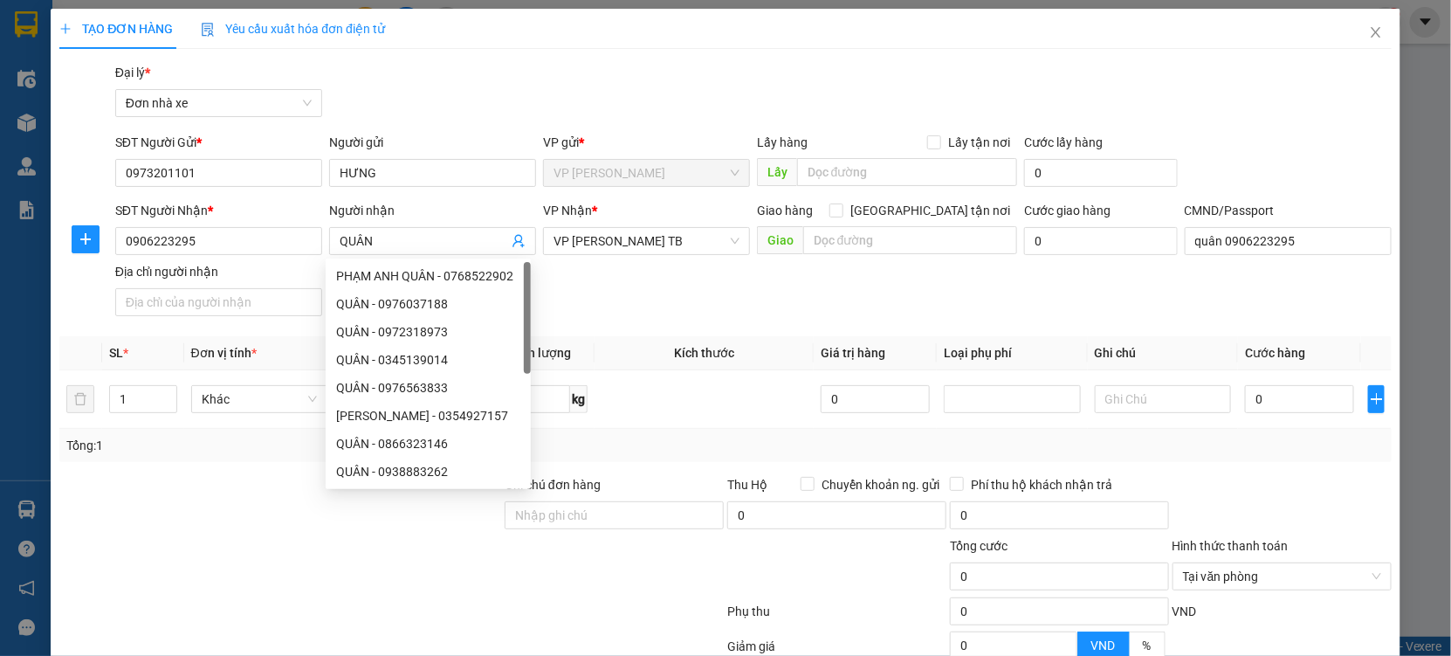
click at [311, 600] on div at bounding box center [392, 614] width 668 height 35
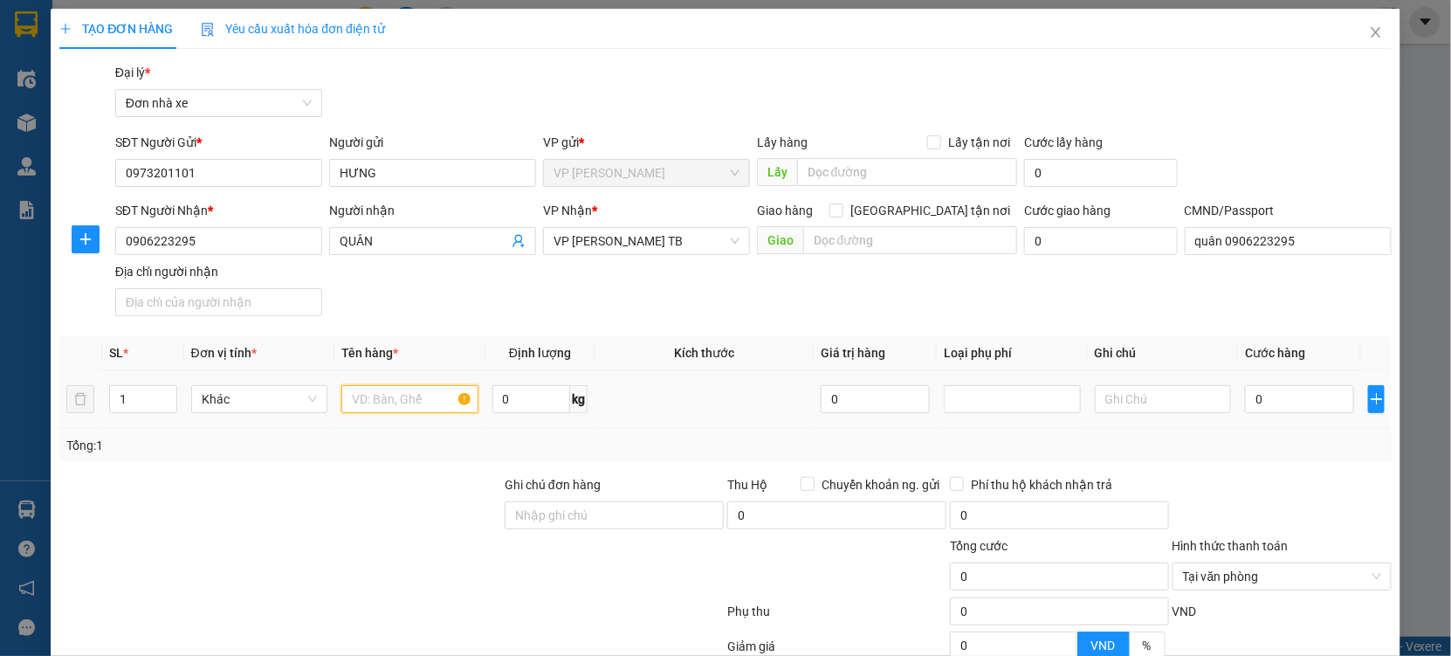
click at [407, 394] on input "text" at bounding box center [409, 399] width 137 height 28
click at [348, 401] on input "text" at bounding box center [409, 399] width 137 height 28
type input "A"
type input "ÁO"
click at [1288, 406] on input "0" at bounding box center [1299, 399] width 109 height 28
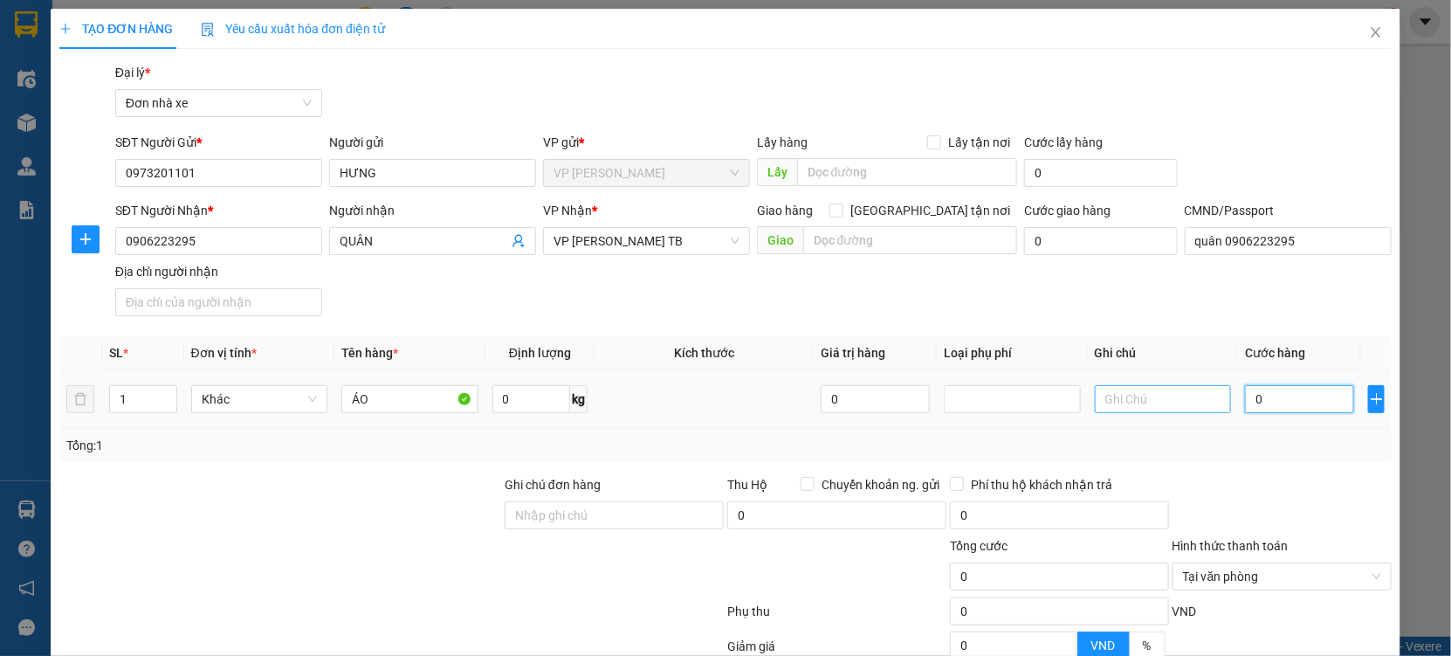
type input "2"
type input "25"
click at [1303, 464] on div "Transit Pickup Surcharge Ids Transit Deliver Surcharge Ids Transit Deliver Surc…" at bounding box center [725, 430] width 1333 height 734
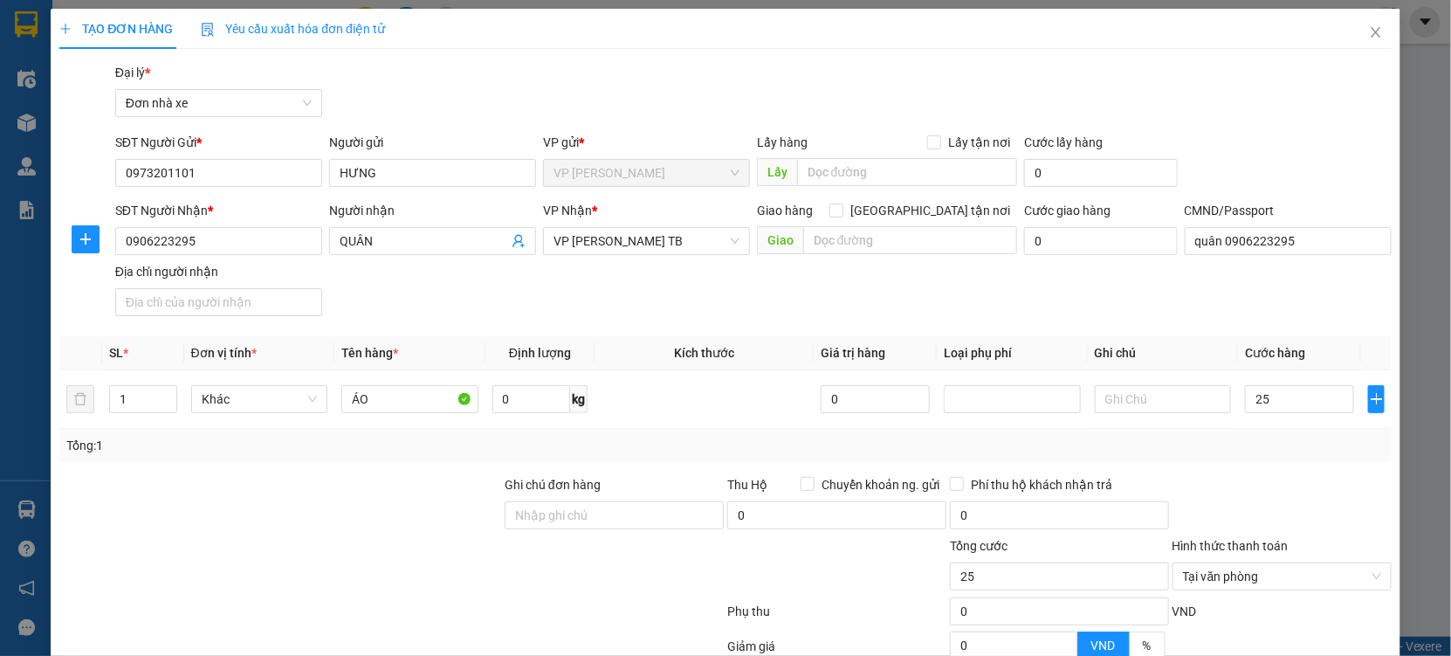
type input "25.000"
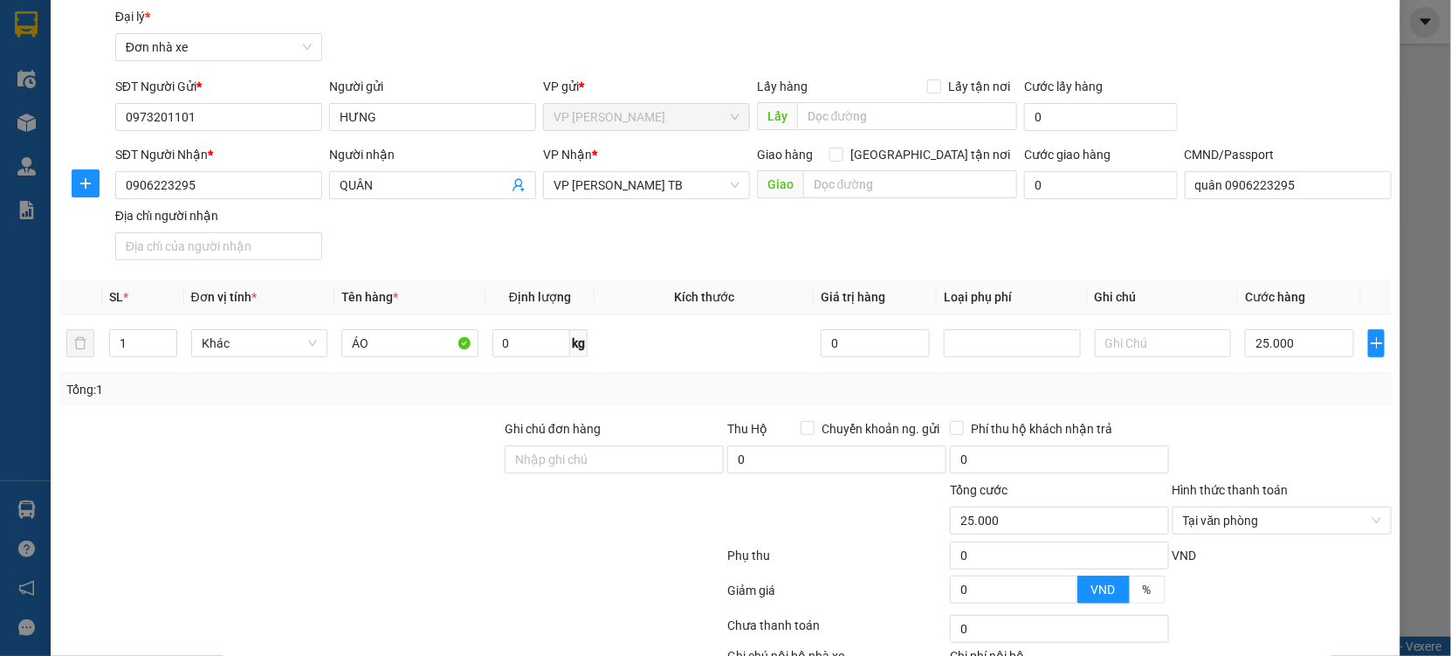
scroll to position [175, 0]
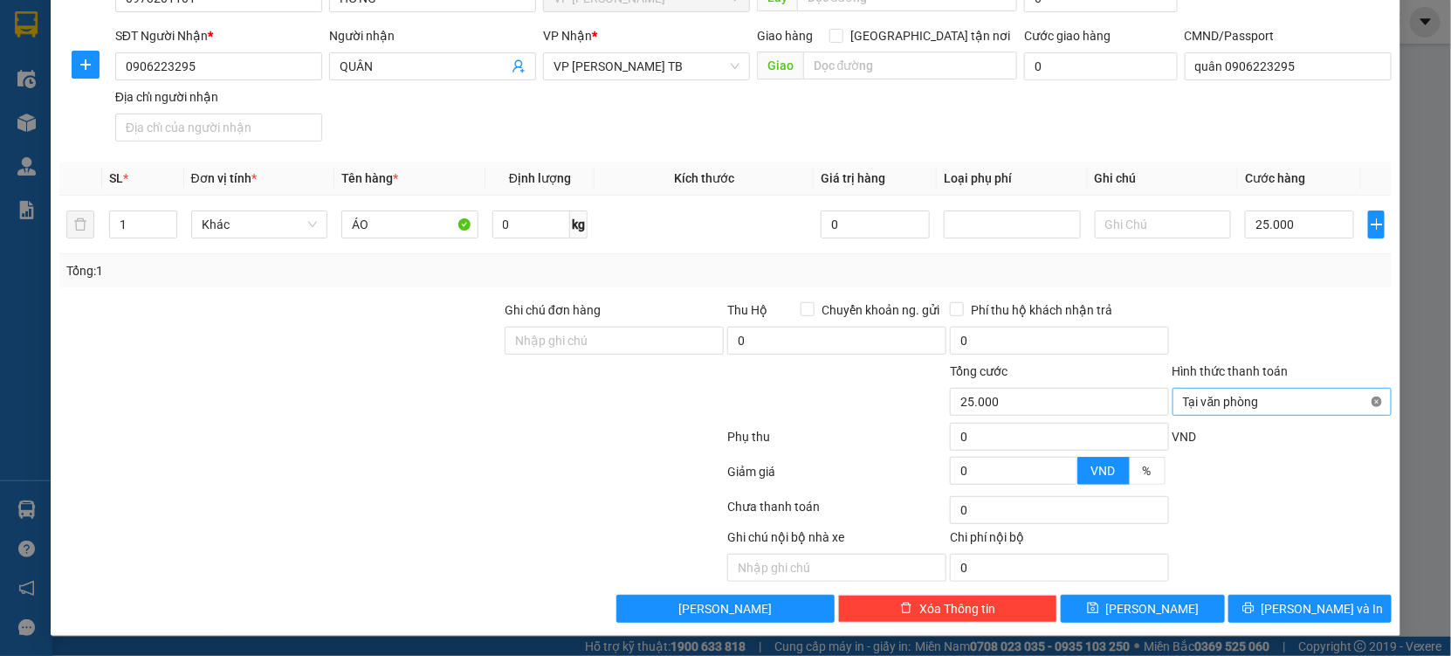
type input "25.000"
drag, startPoint x: 1360, startPoint y: 402, endPoint x: 1338, endPoint y: 339, distance: 66.6
drag, startPoint x: 1338, startPoint y: 339, endPoint x: 1319, endPoint y: 548, distance: 209.5
click at [1336, 355] on div at bounding box center [1282, 330] width 223 height 61
click at [1287, 616] on span "Lưu và In" at bounding box center [1323, 608] width 122 height 19
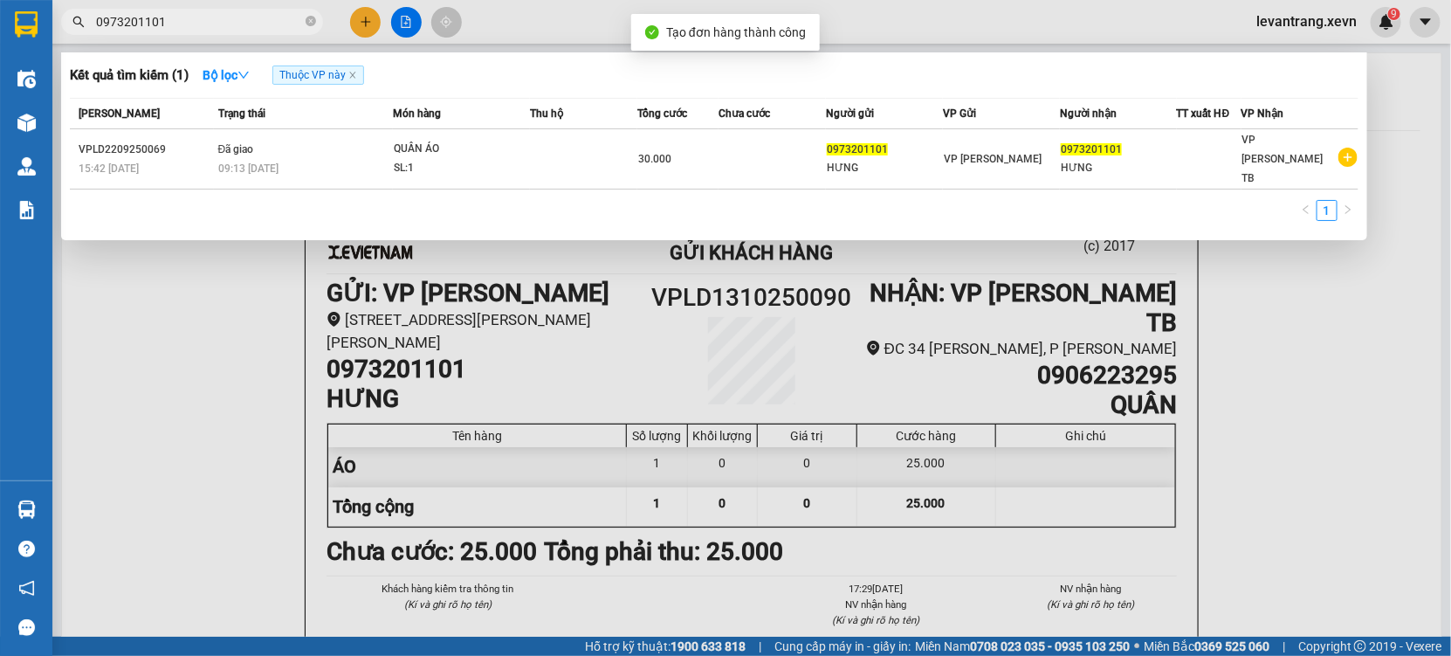
drag, startPoint x: 679, startPoint y: 572, endPoint x: 639, endPoint y: 69, distance: 504.6
click at [681, 539] on div at bounding box center [725, 328] width 1451 height 656
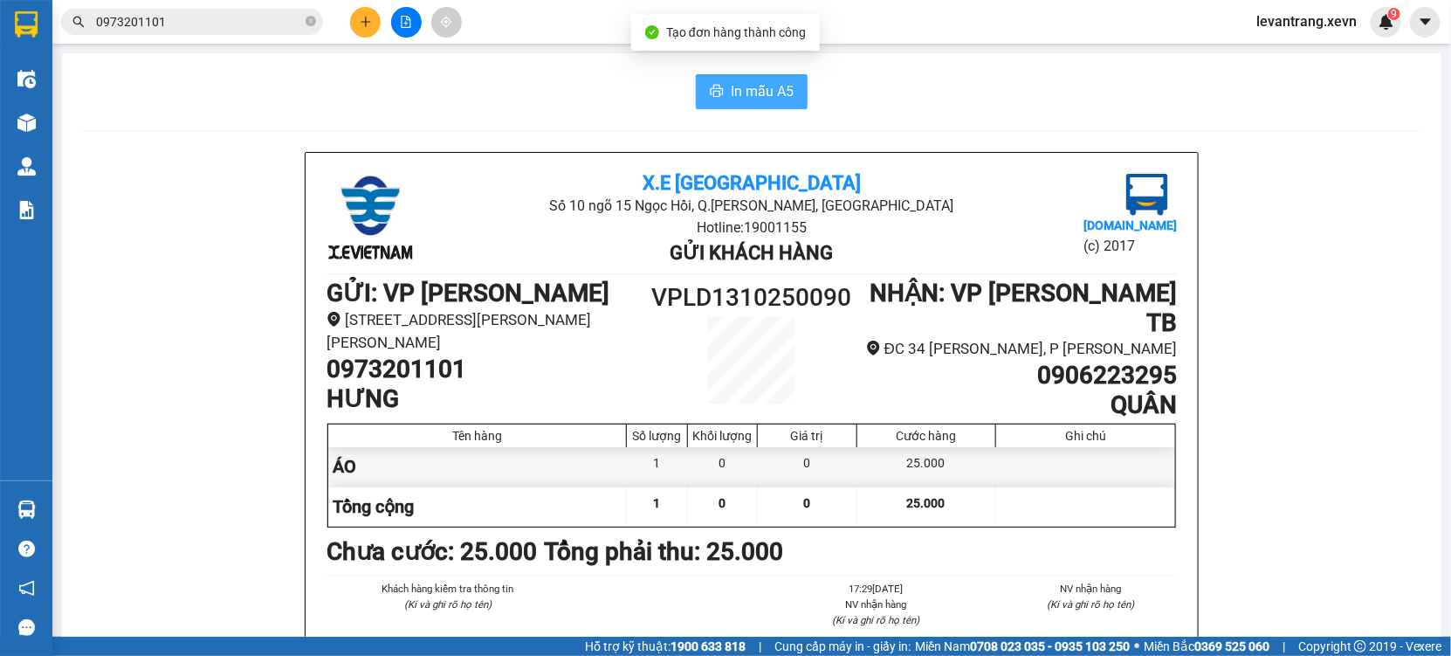
click at [747, 100] on span "In mẫu A5" at bounding box center [762, 91] width 63 height 22
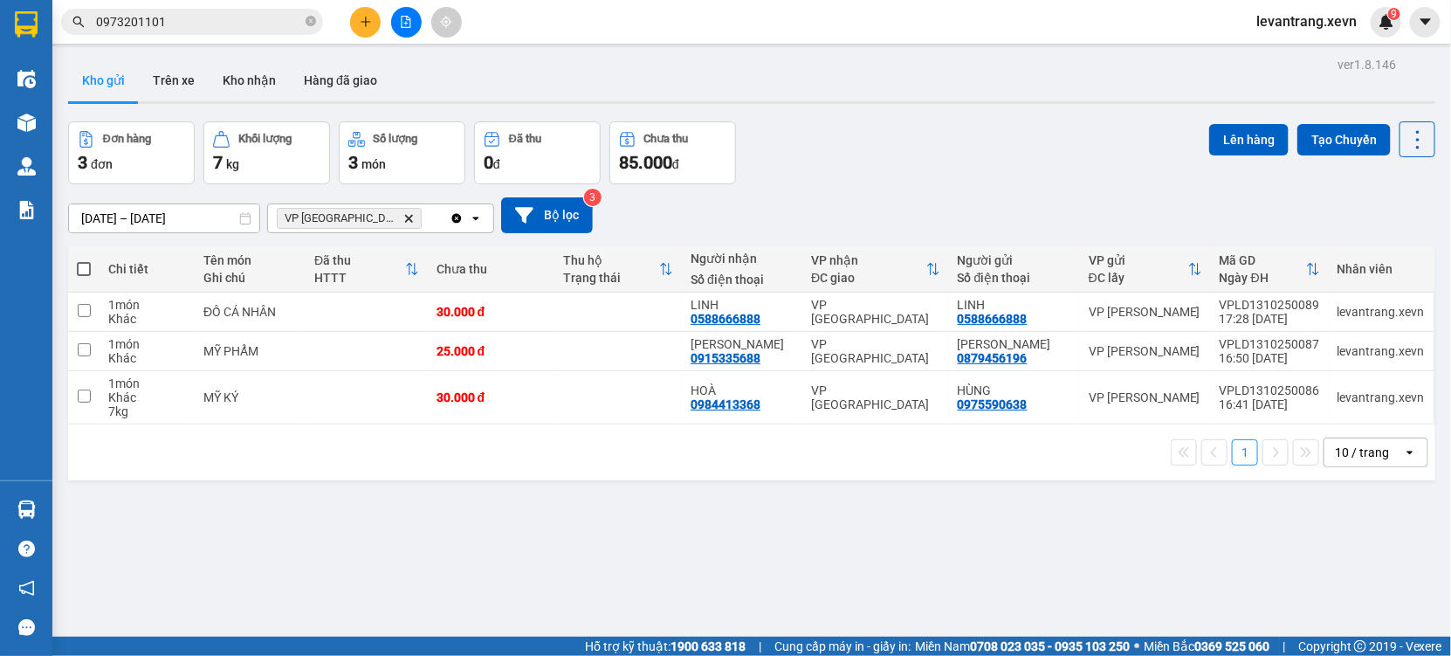
scroll to position [101, 0]
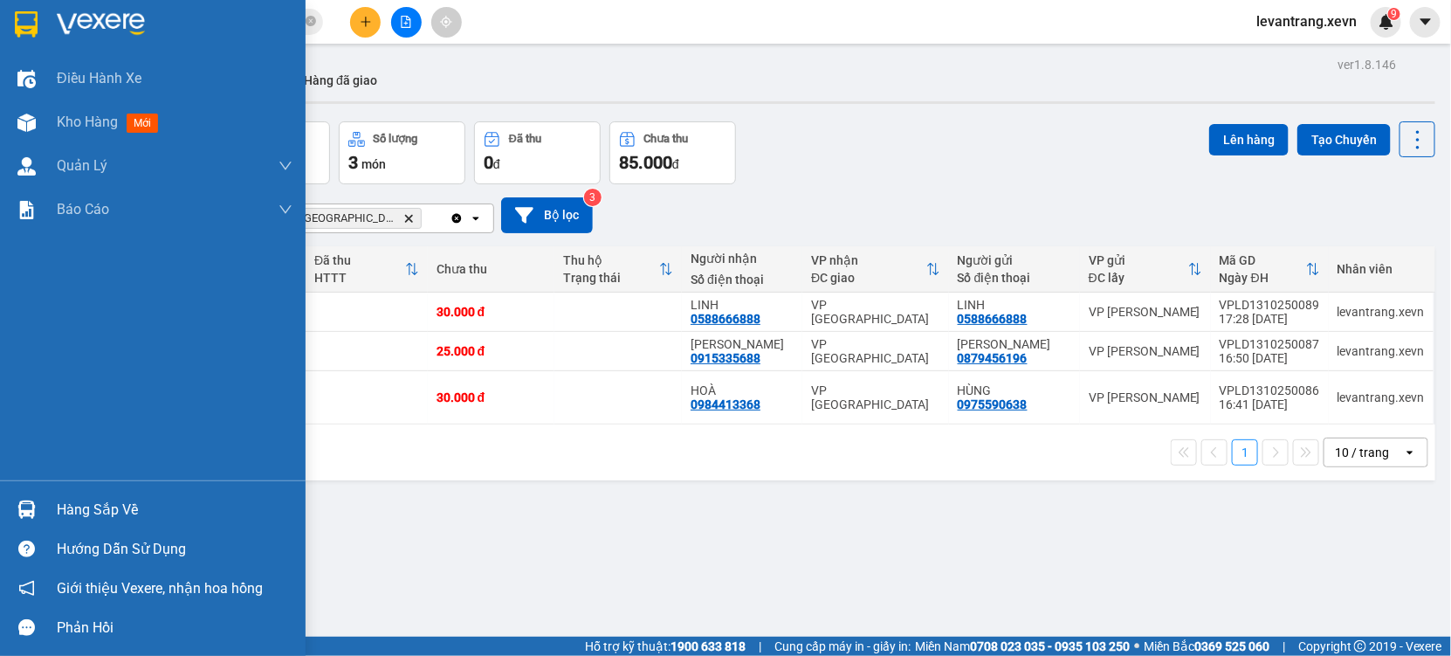
click at [42, 495] on div "Hàng sắp về" at bounding box center [153, 509] width 306 height 39
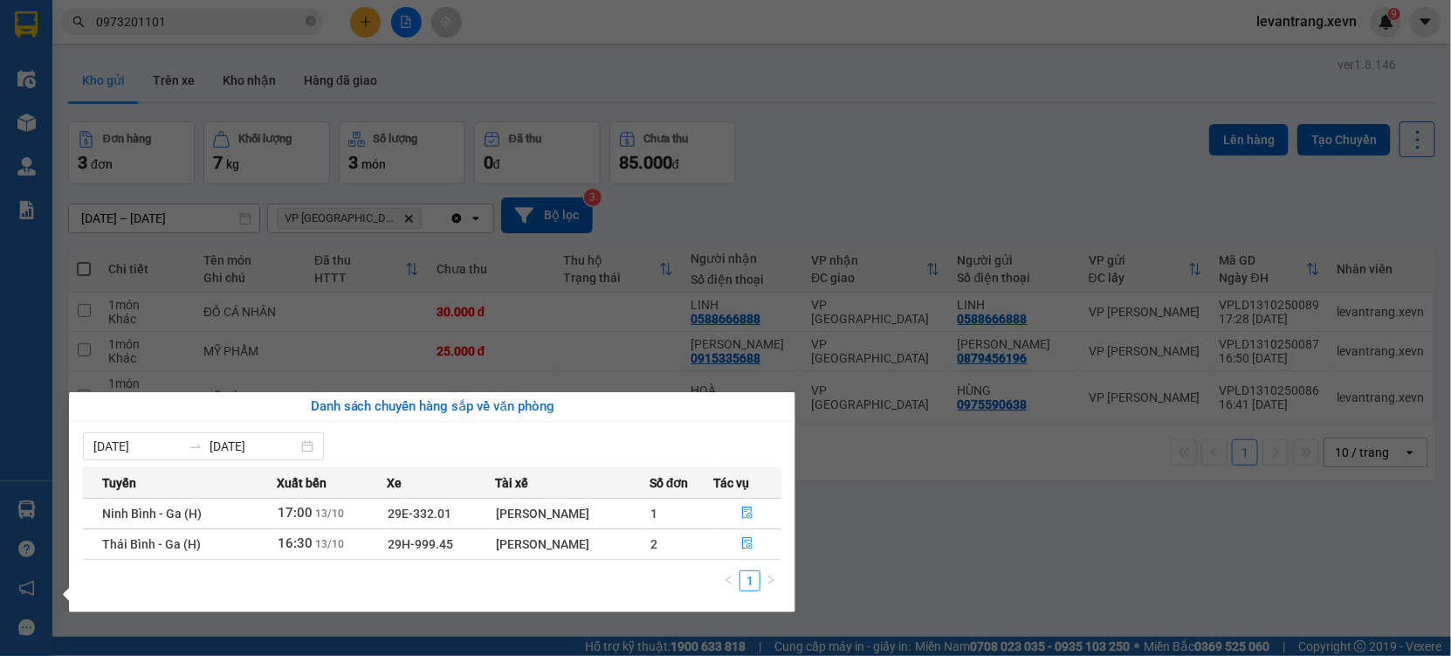
click at [1063, 557] on section "Kết quả tìm kiếm ( 1 ) Bộ lọc Thuộc VP này Mã ĐH Trạng thái Món hàng Thu hộ Tổn…" at bounding box center [725, 328] width 1451 height 656
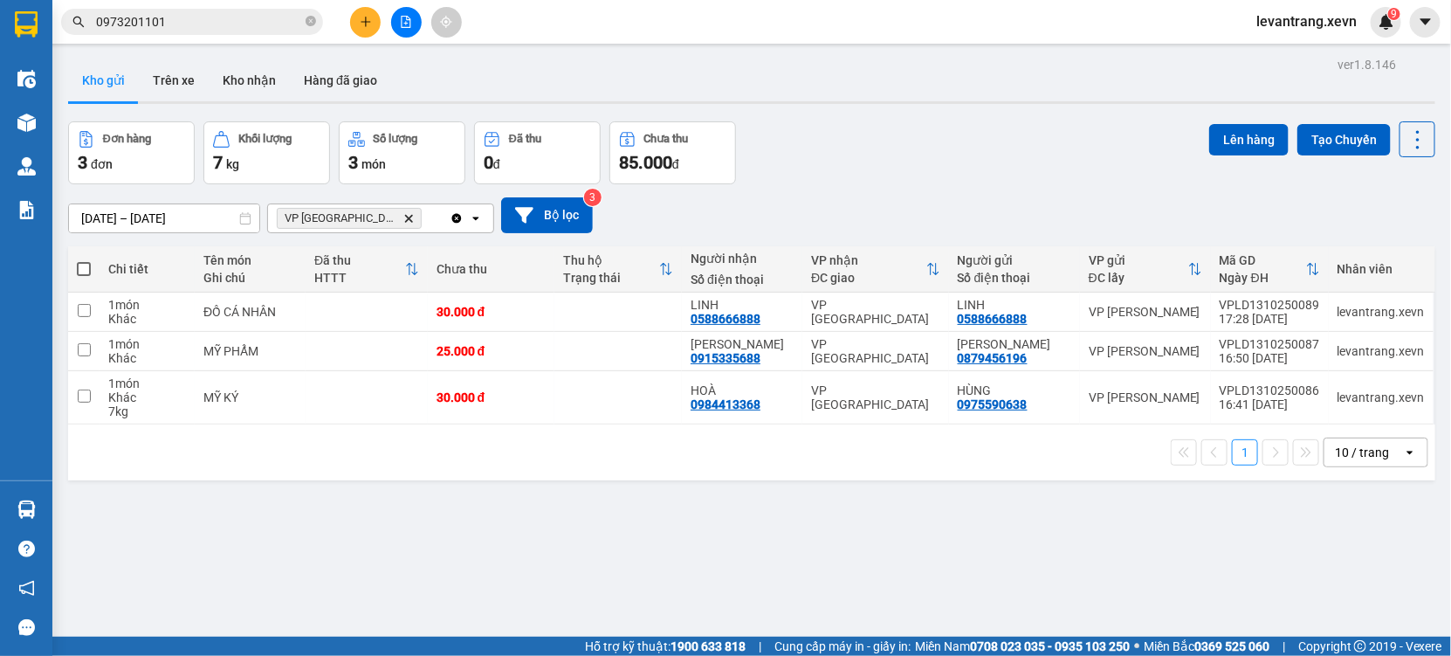
click at [403, 214] on icon "Delete" at bounding box center [408, 218] width 10 height 10
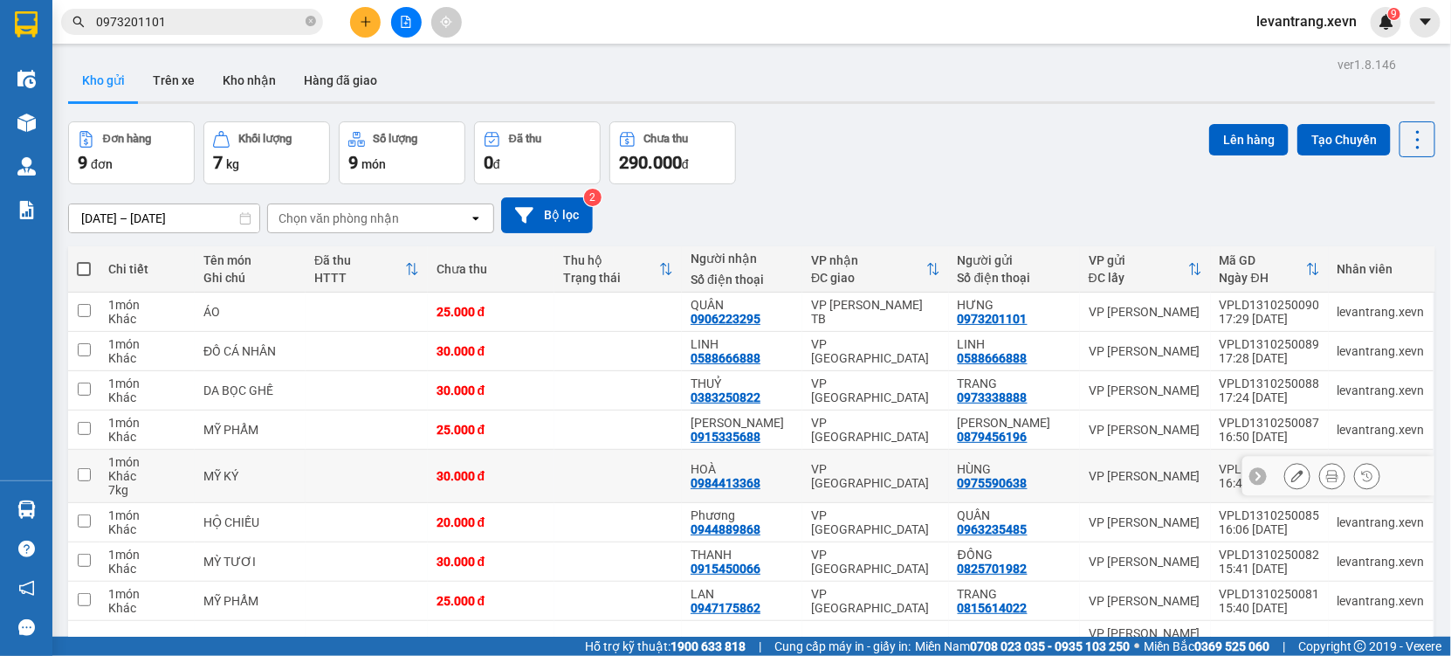
scroll to position [122, 0]
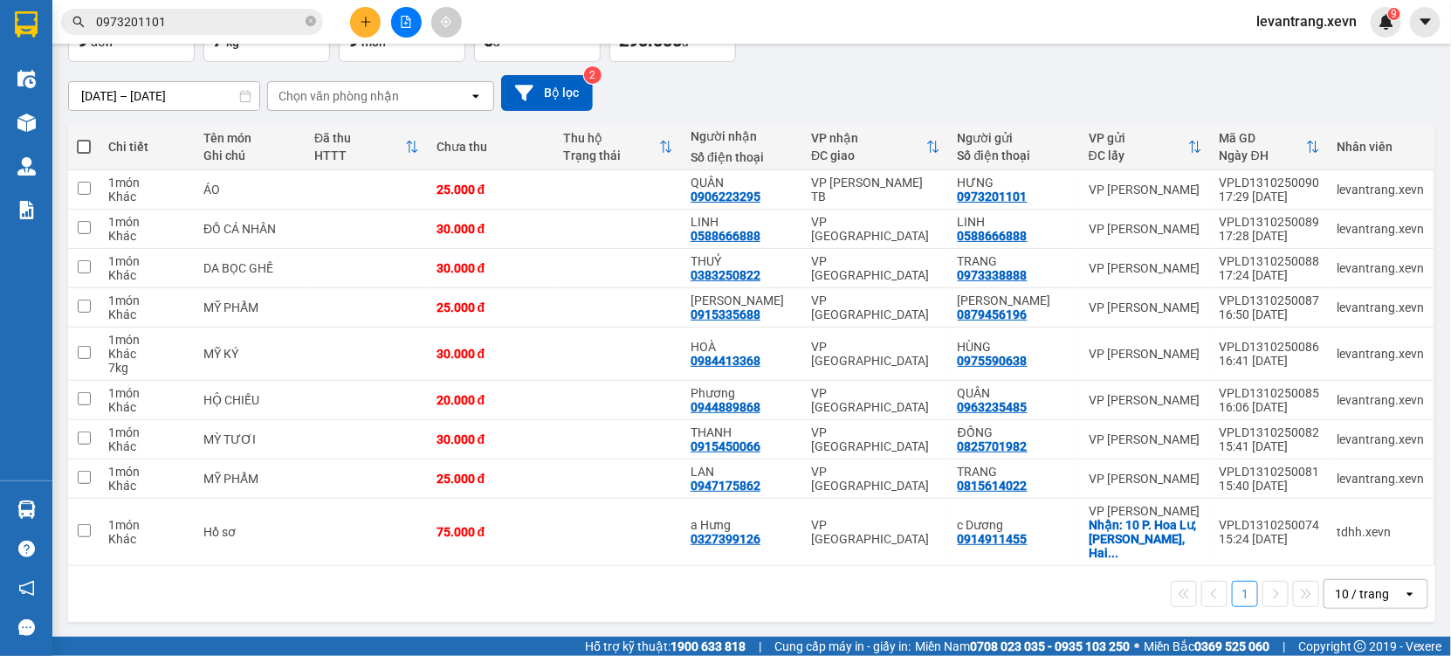
click at [425, 94] on div "Chọn văn phòng nhận" at bounding box center [368, 96] width 201 height 28
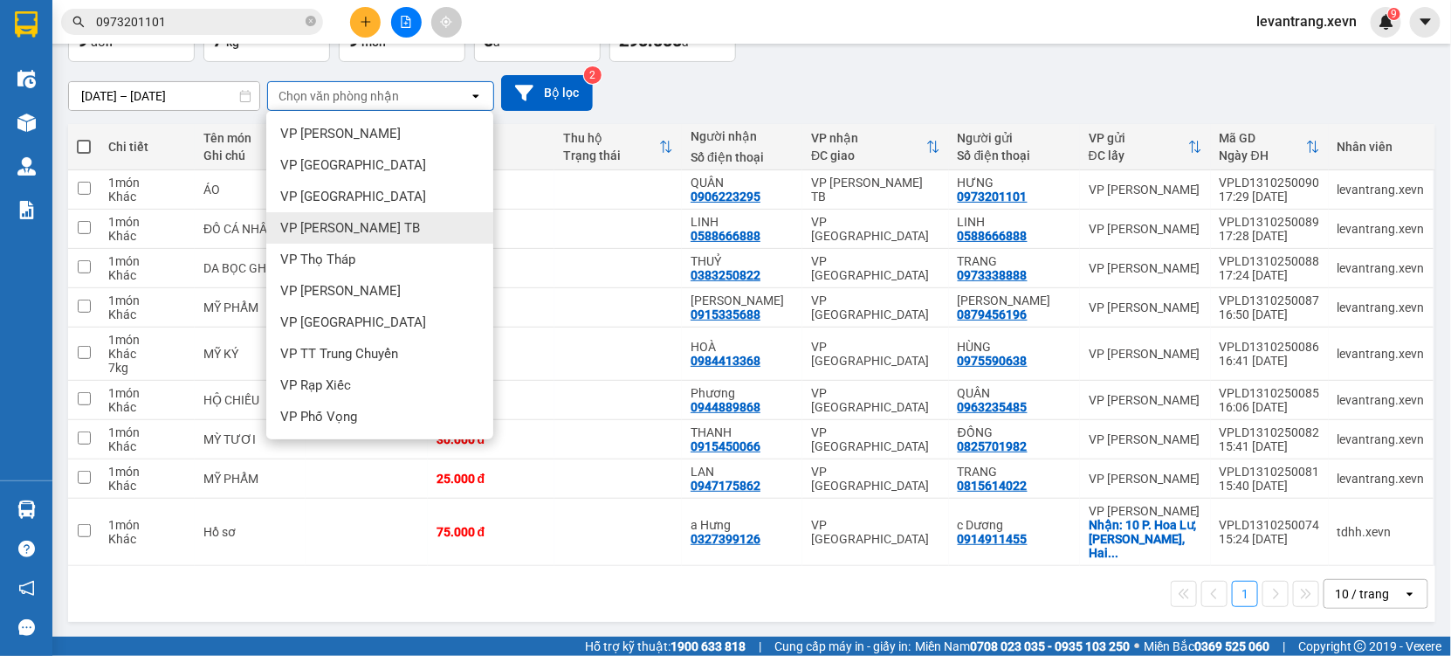
click at [323, 231] on span "VP [PERSON_NAME] TB" at bounding box center [350, 227] width 140 height 17
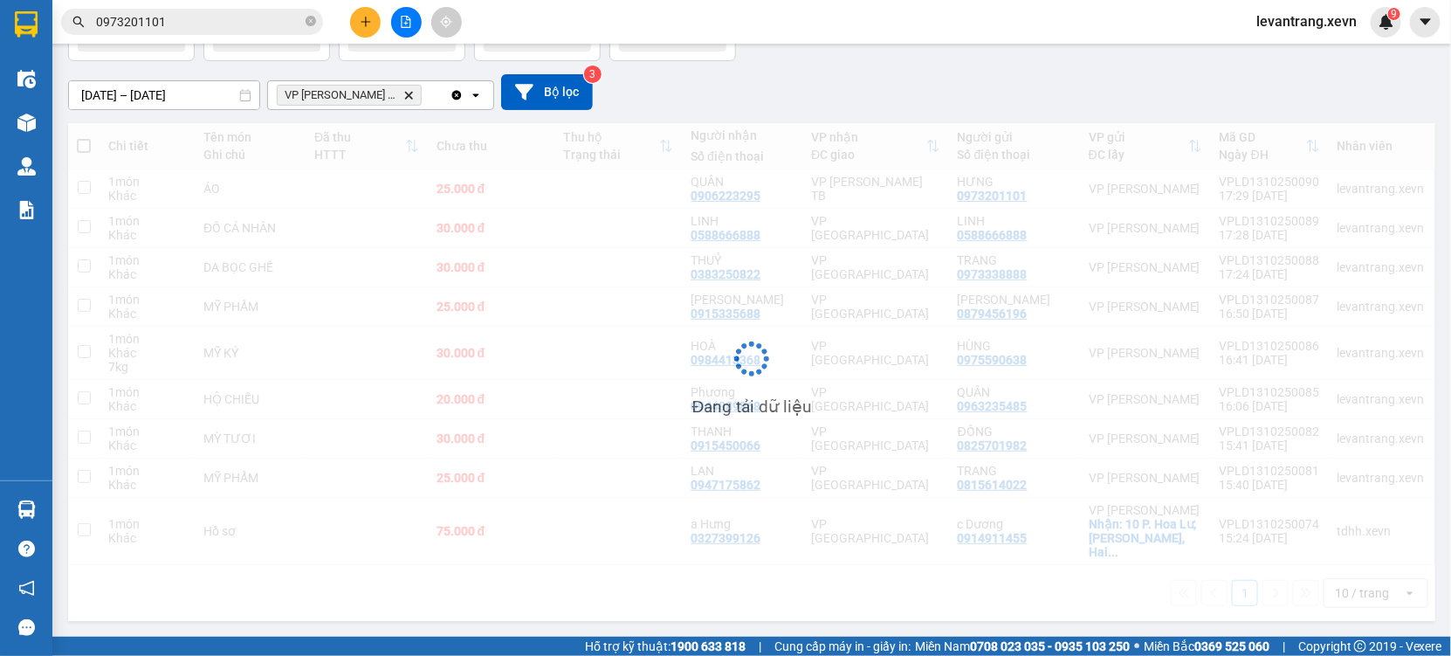
scroll to position [79, 0]
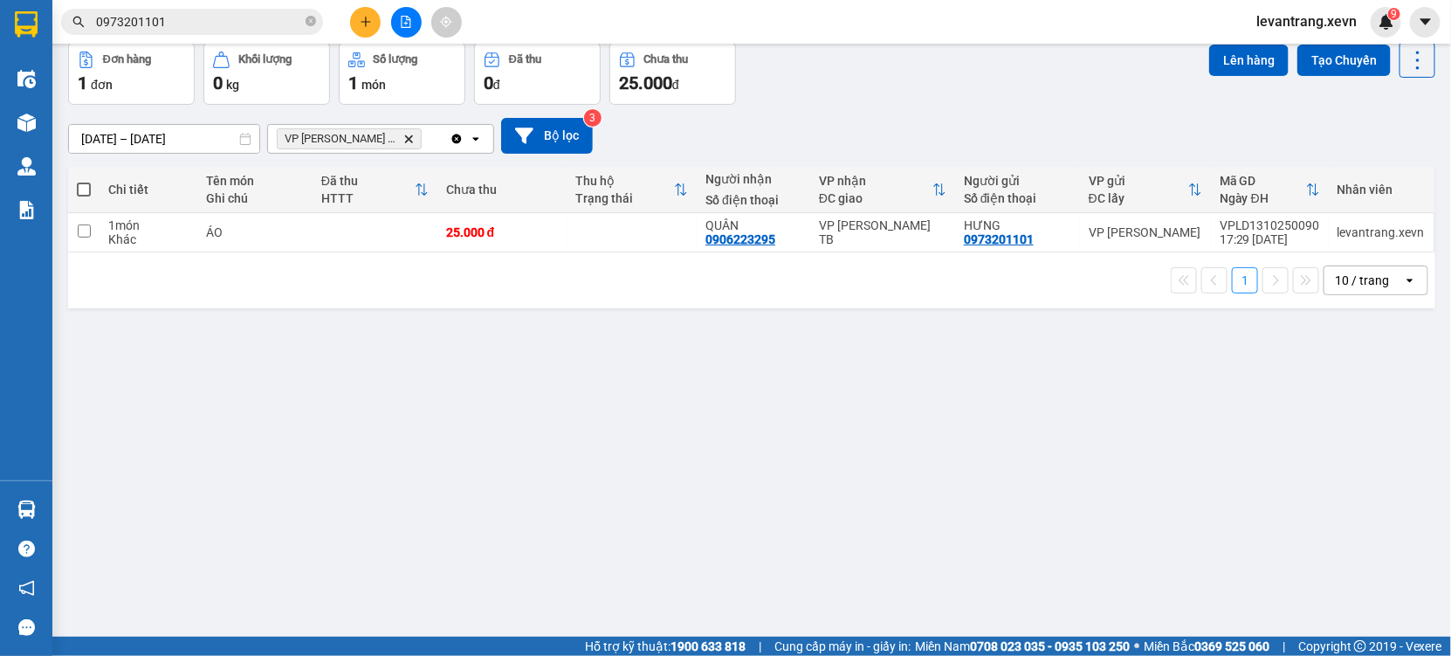
click at [200, 24] on input "0973201101" at bounding box center [199, 21] width 206 height 19
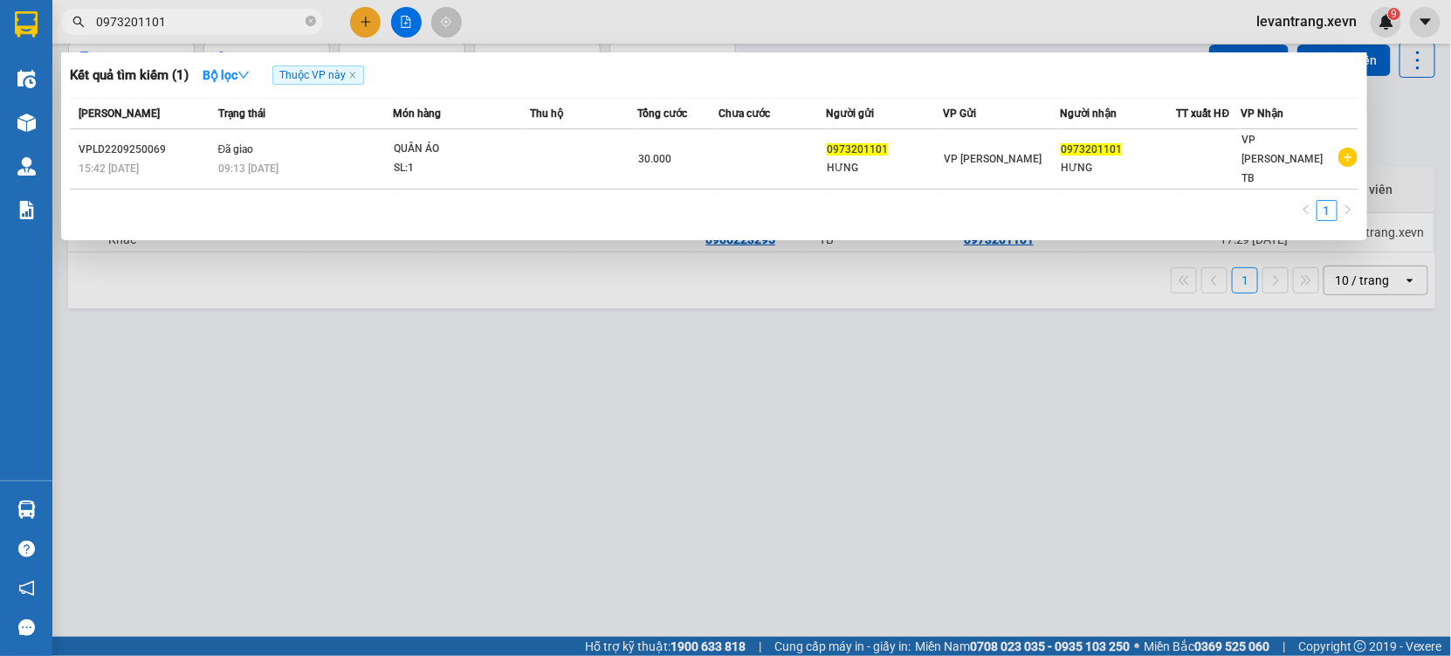
click at [200, 24] on input "0973201101" at bounding box center [199, 21] width 206 height 19
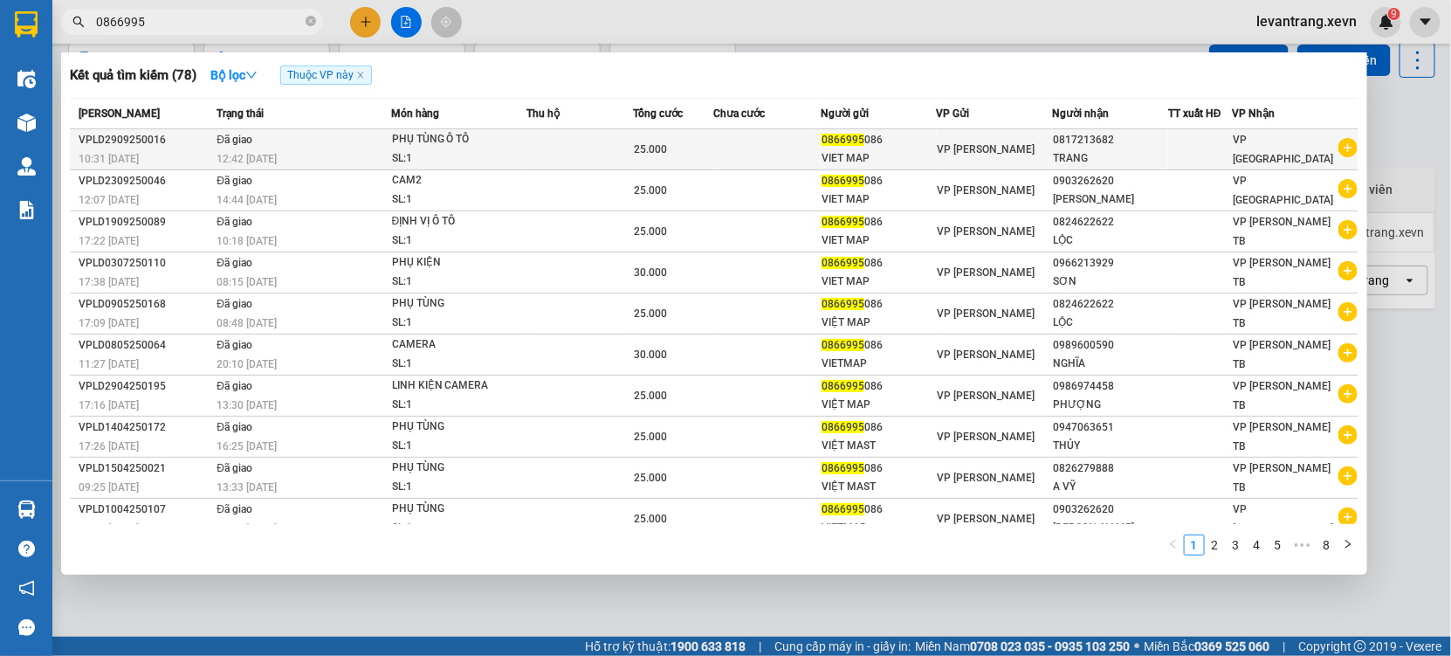
type input "0866995"
click at [1342, 148] on icon "plus-circle" at bounding box center [1348, 147] width 19 height 19
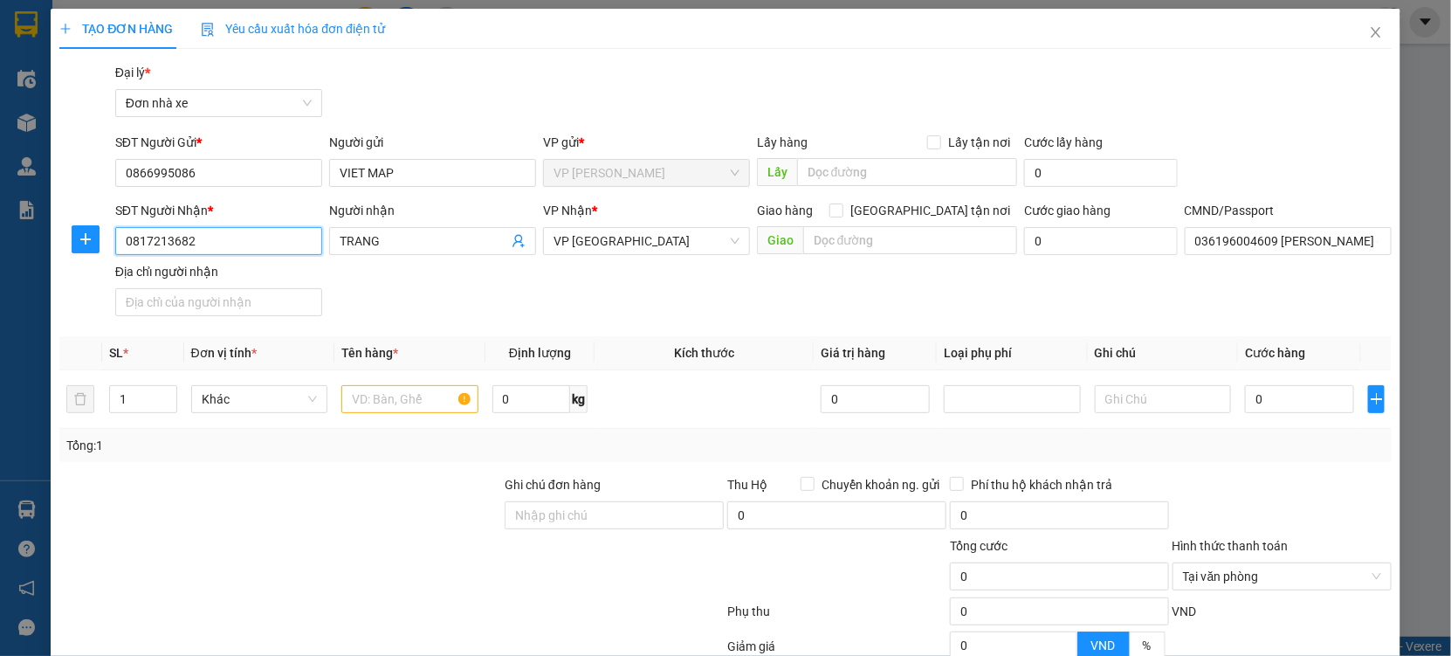
click at [227, 236] on input "0817213682" at bounding box center [218, 241] width 207 height 28
type input "0977690885"
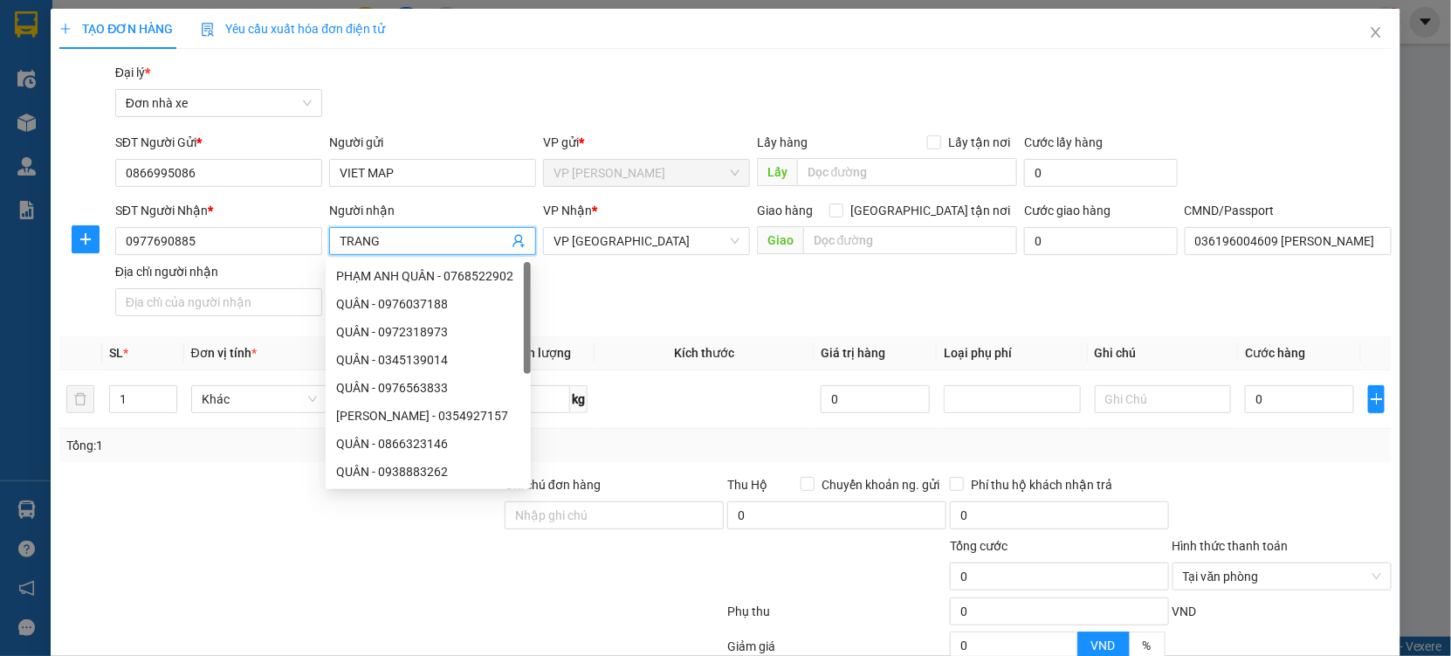
drag, startPoint x: 403, startPoint y: 238, endPoint x: 326, endPoint y: 238, distance: 76.8
click at [329, 238] on span "TRANG" at bounding box center [432, 241] width 207 height 28
type input "TIẾN"
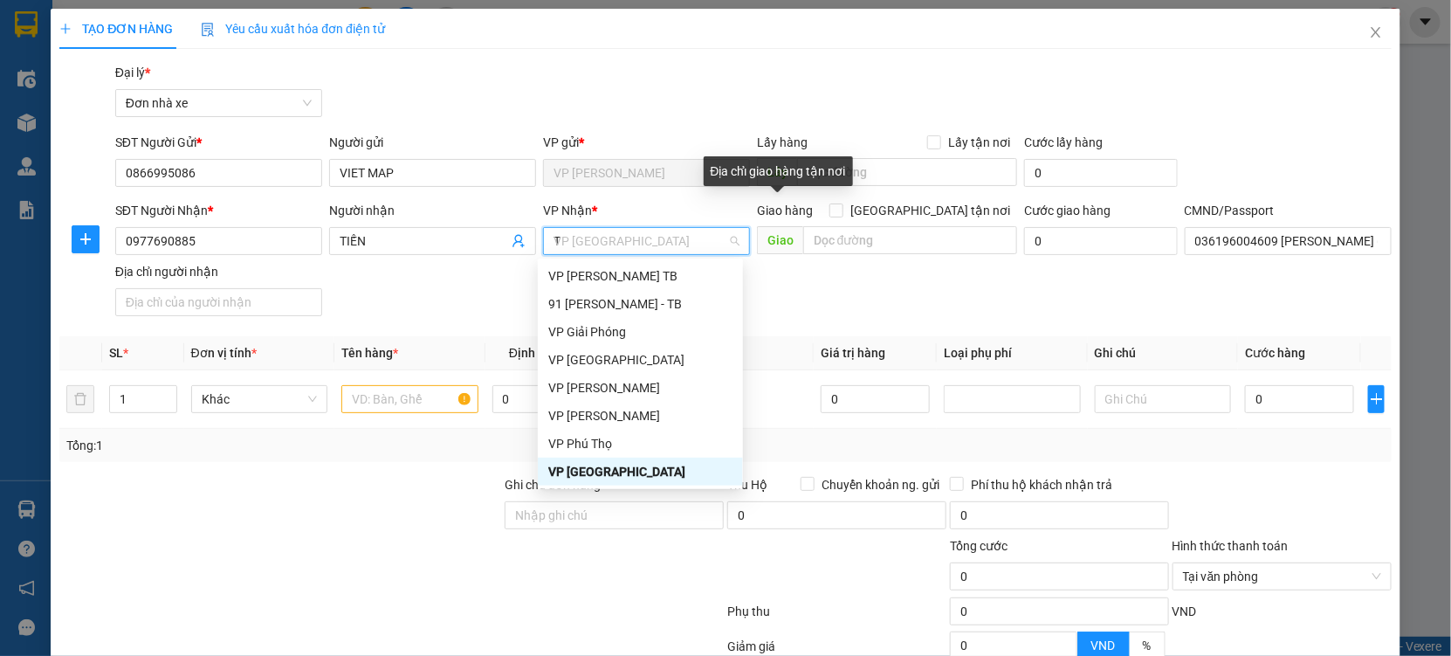
scroll to position [111, 0]
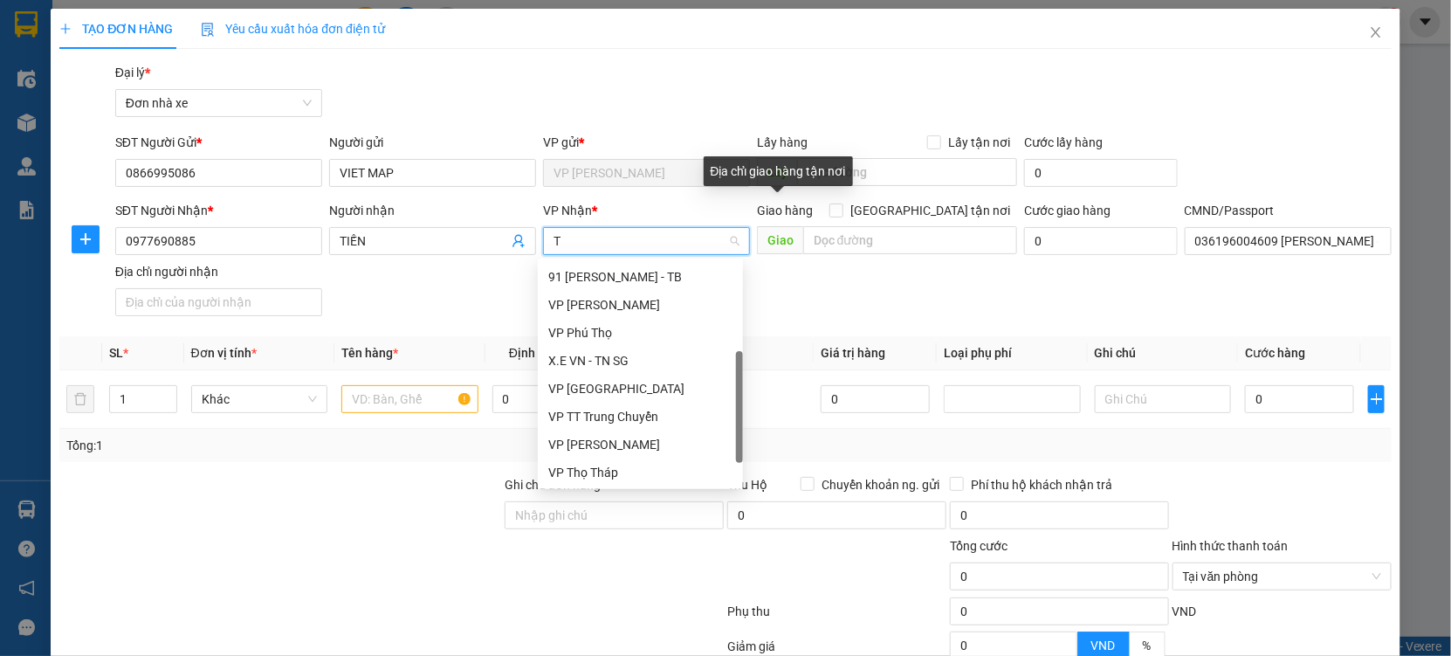
type input "TB"
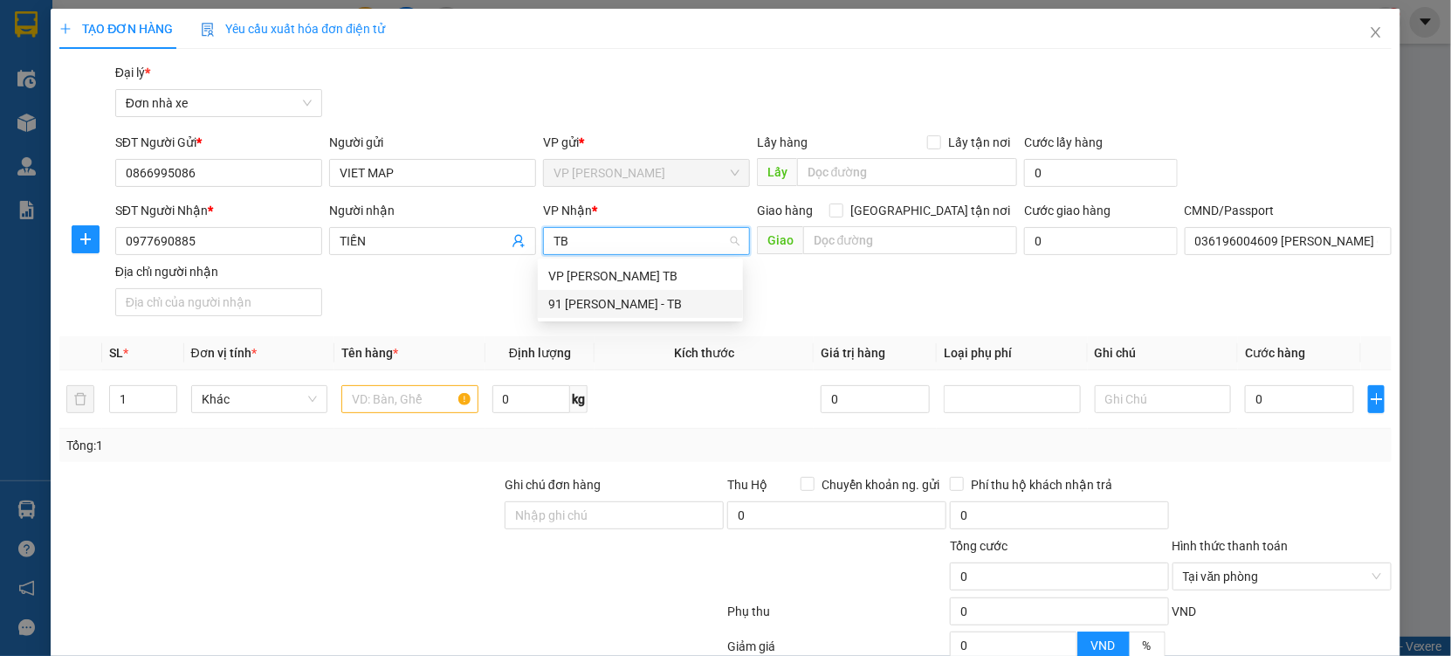
click at [619, 294] on div "91 Đặng Nghiễm - TB" at bounding box center [640, 303] width 184 height 19
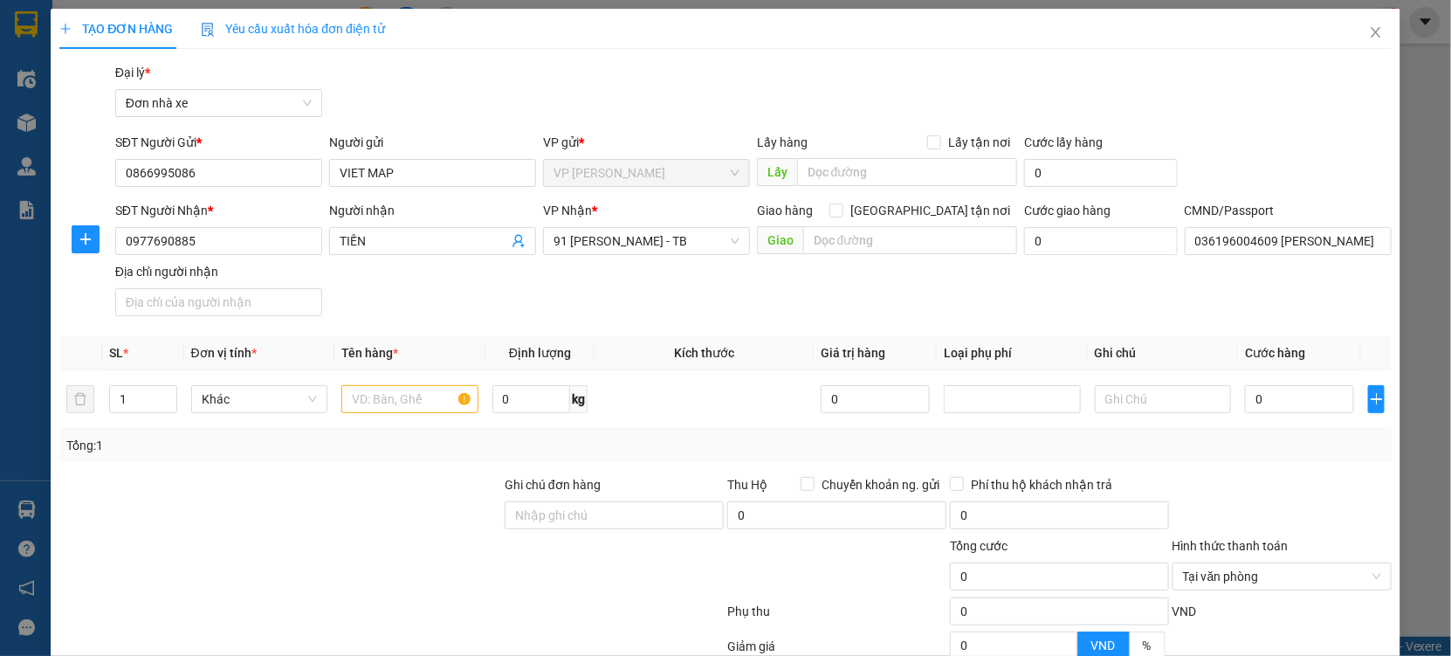
click at [619, 293] on div "SĐT Người Nhận * 0977690885 Người nhận TIẾN VP Nhận * 91 Đặng Nghiễm - TB Giao …" at bounding box center [754, 262] width 1284 height 122
click at [631, 231] on span "91 Đặng Nghiễm - TB" at bounding box center [647, 241] width 186 height 26
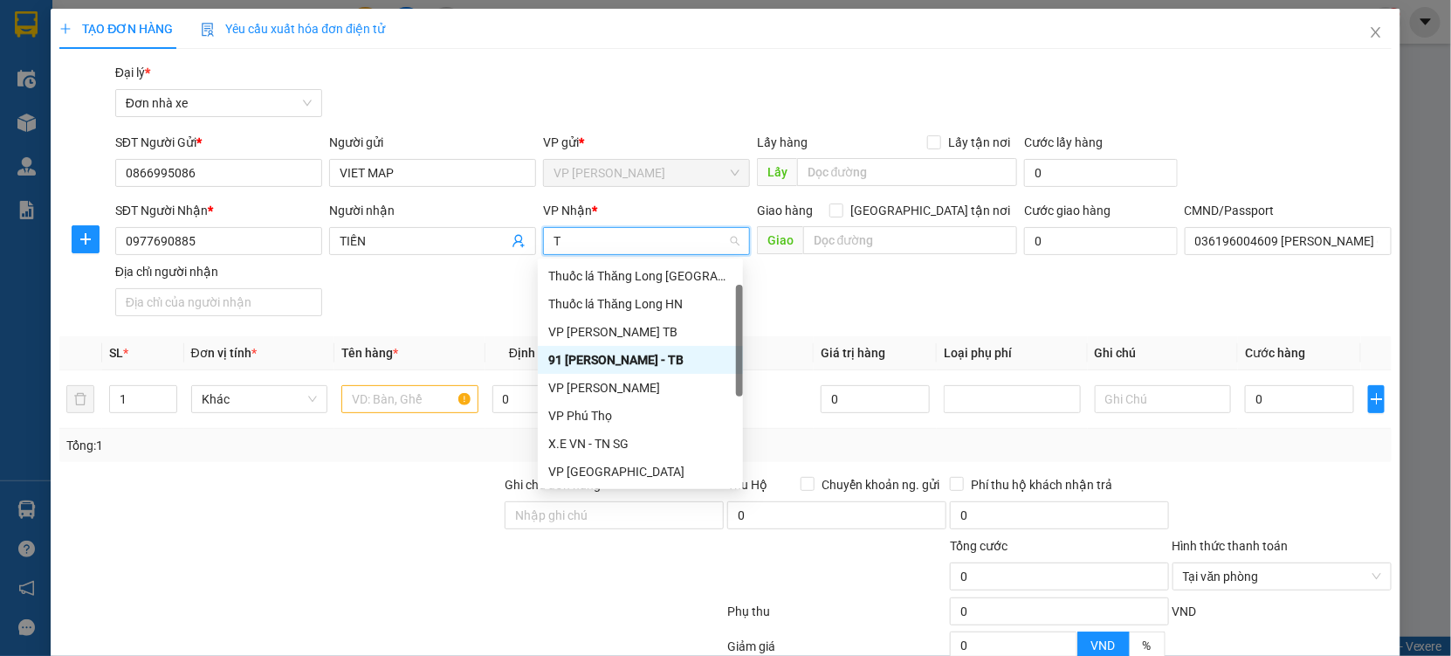
type input "TB"
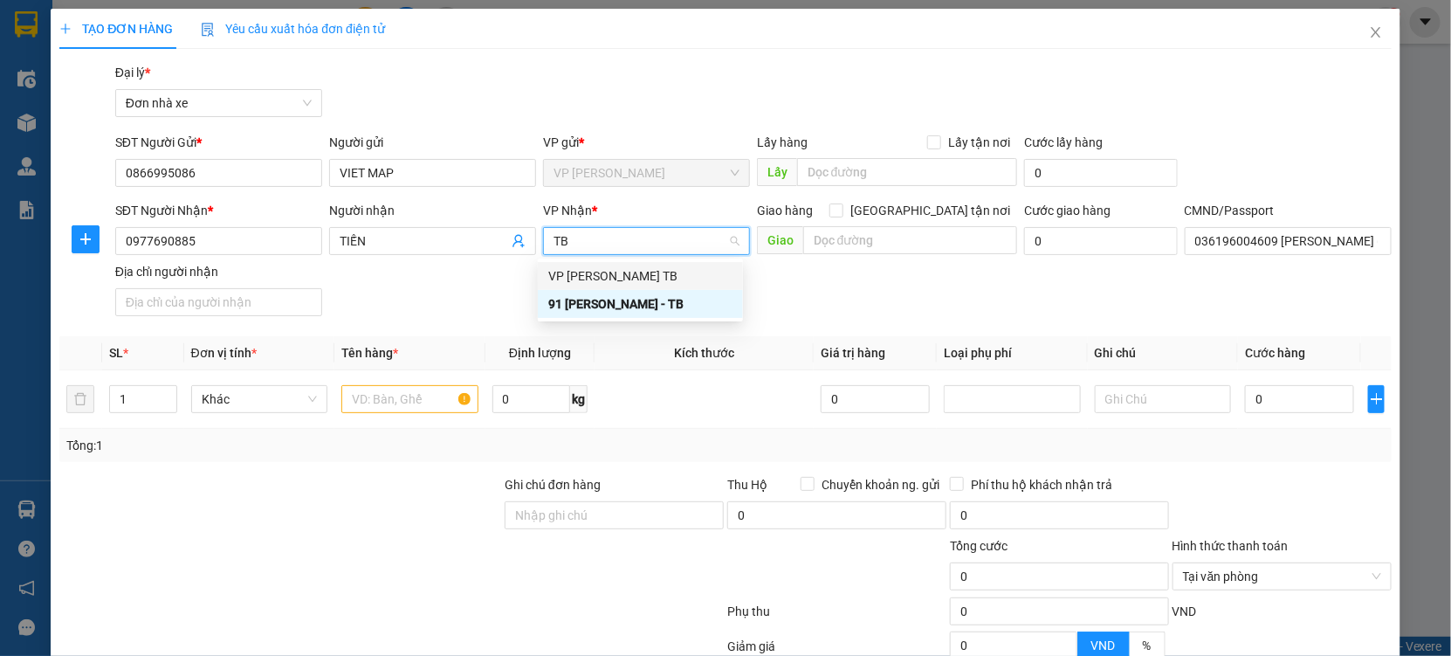
click at [602, 282] on div "VP [PERSON_NAME] TB" at bounding box center [640, 275] width 184 height 19
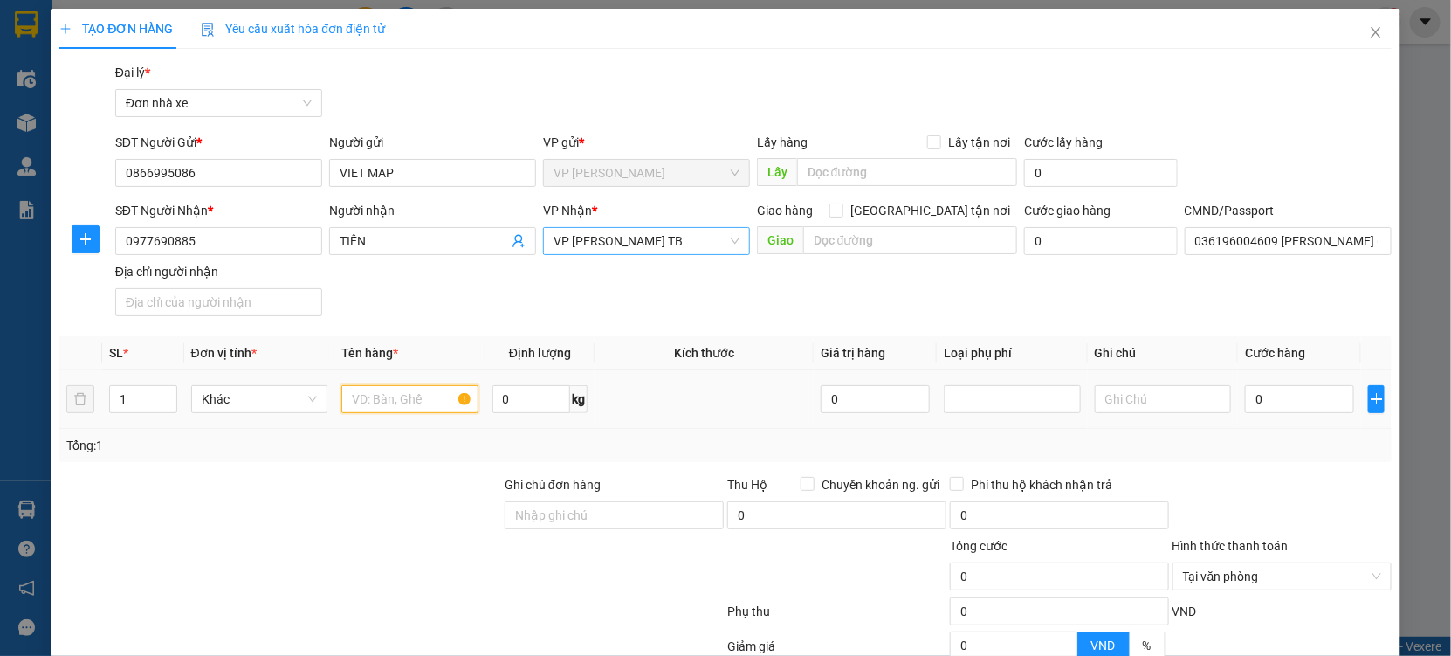
click at [374, 402] on input "text" at bounding box center [409, 399] width 137 height 28
type input "PHỤ KIỆN"
click at [1281, 387] on input "0" at bounding box center [1299, 399] width 109 height 28
type input "3"
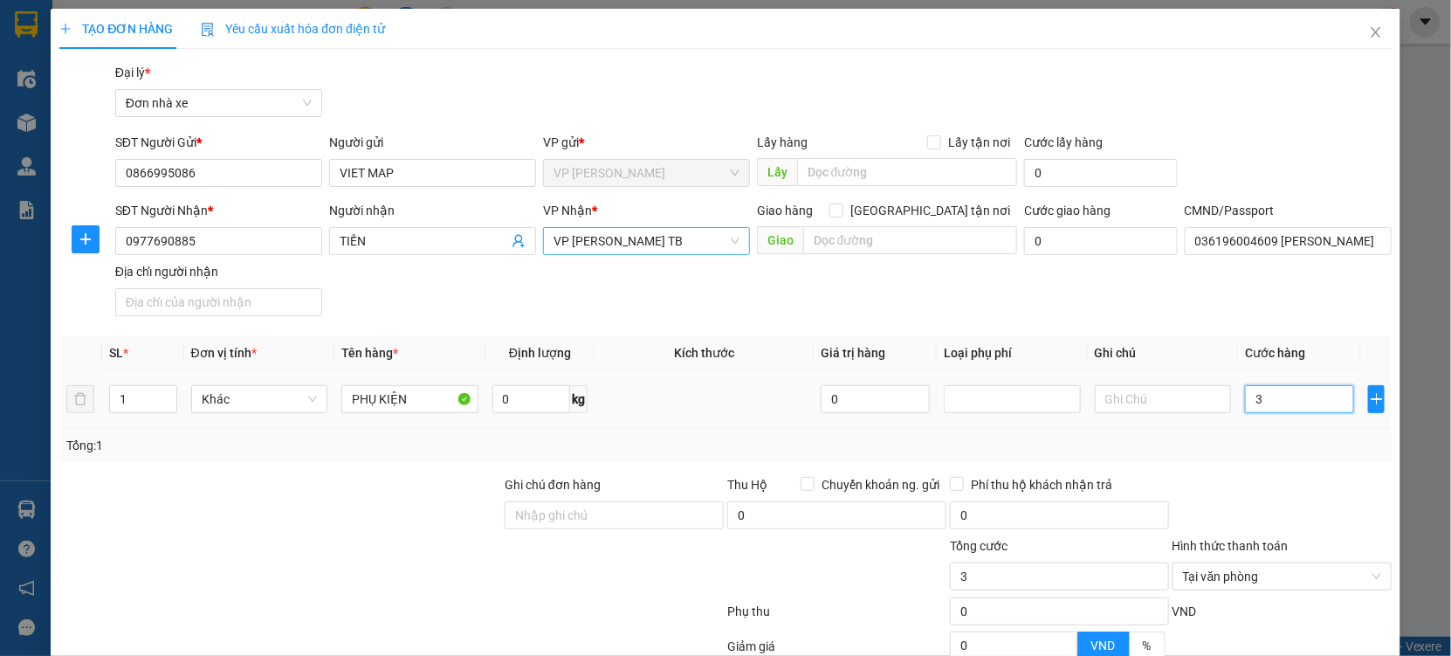
type input "30"
type input "30.000"
click at [1267, 501] on div at bounding box center [1282, 505] width 223 height 61
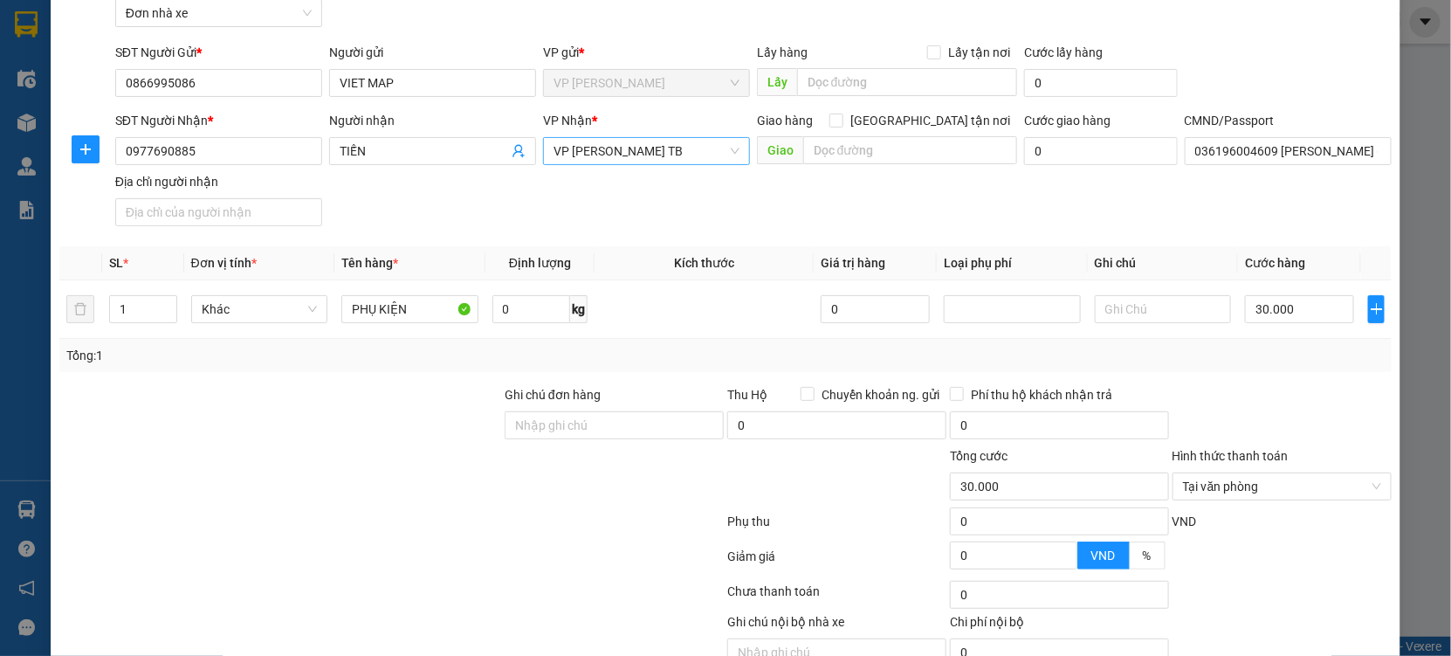
scroll to position [175, 0]
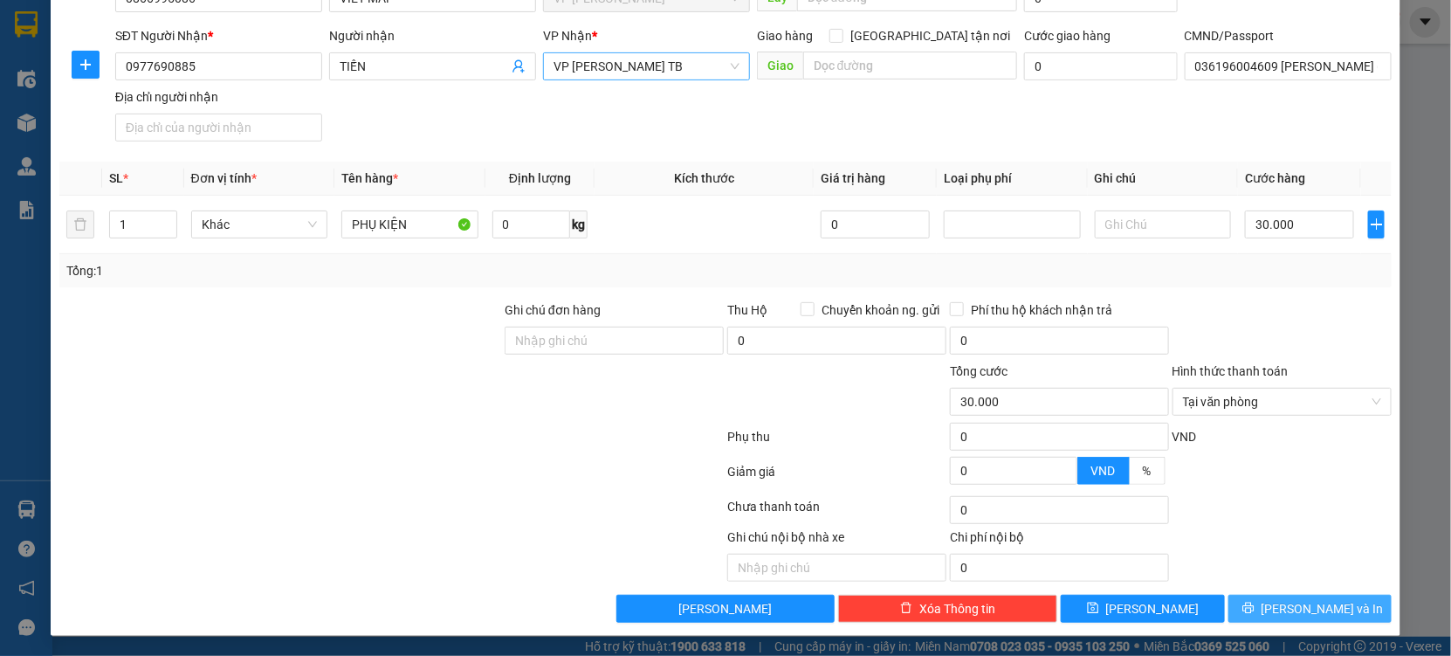
click at [1231, 610] on button "Lưu và In" at bounding box center [1310, 609] width 163 height 28
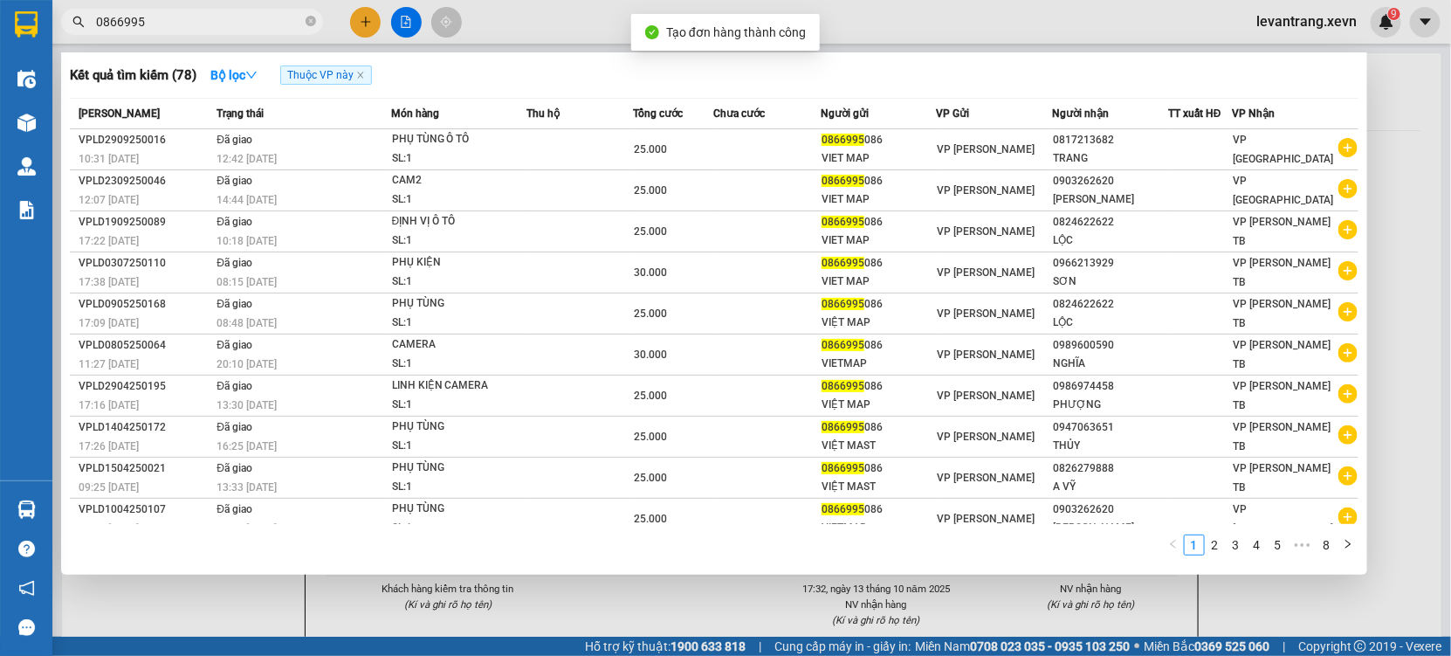
click at [682, 588] on div at bounding box center [725, 328] width 1451 height 656
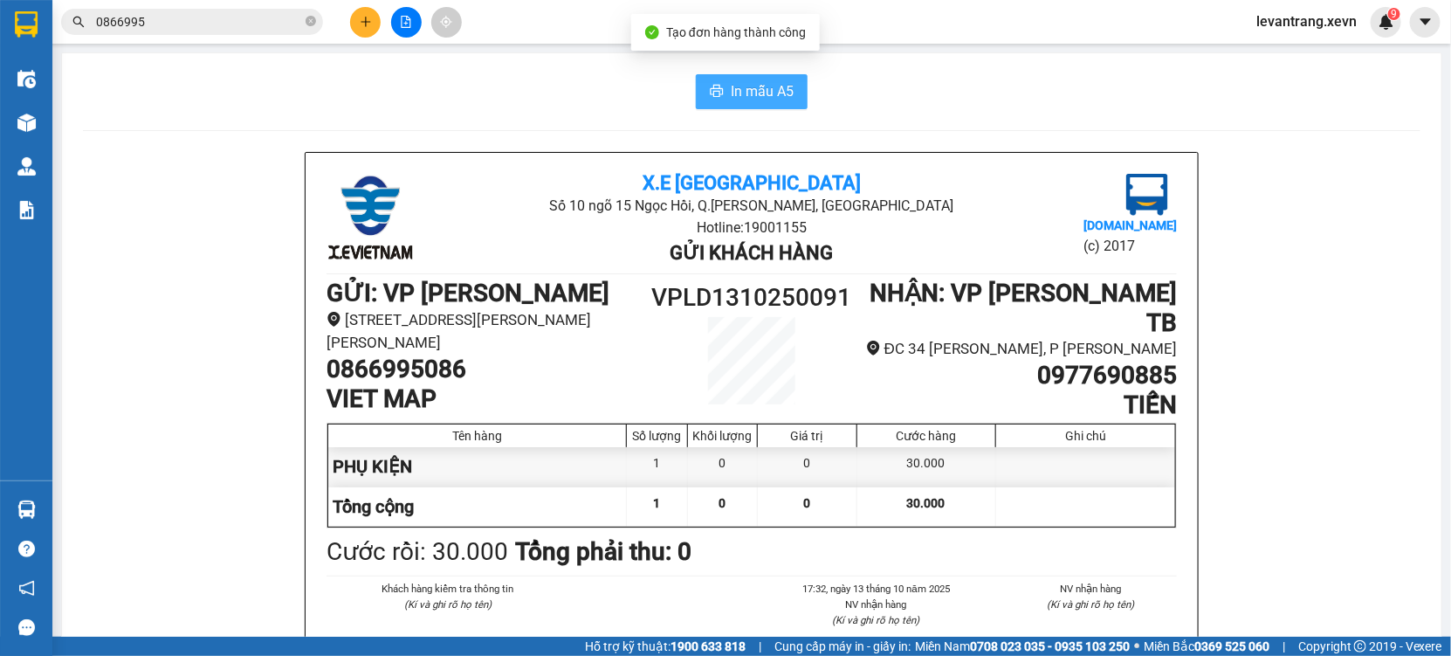
click at [720, 95] on button "In mẫu A5" at bounding box center [752, 91] width 112 height 35
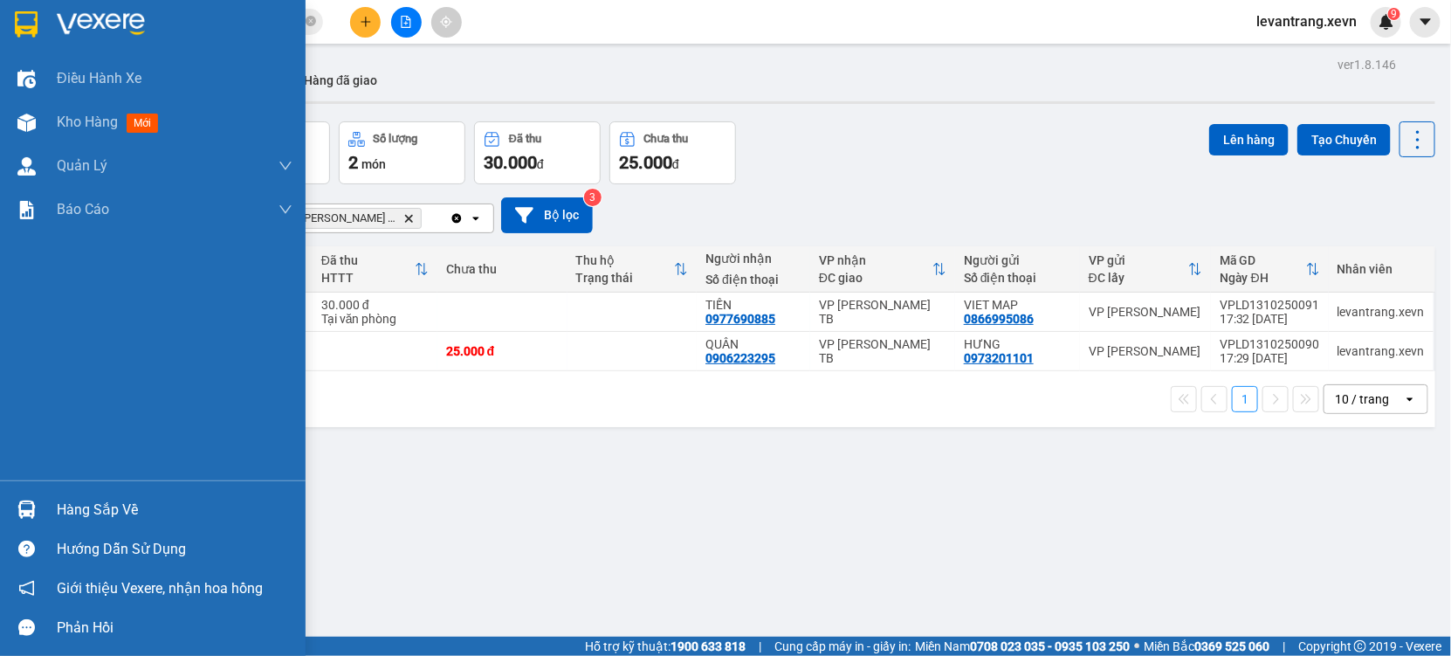
click at [127, 505] on div "Hàng sắp về" at bounding box center [175, 510] width 236 height 26
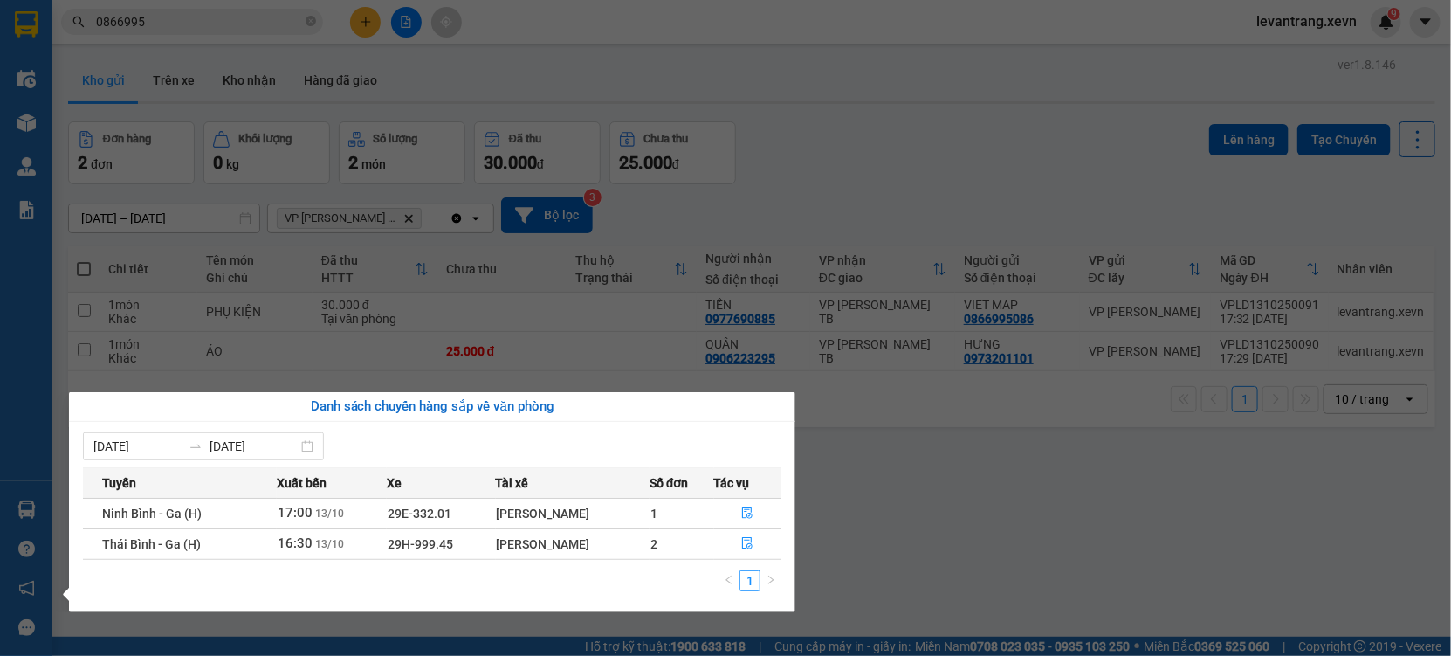
click at [1021, 559] on section "Kết quả tìm kiếm ( 78 ) Bộ lọc Thuộc VP này Mã ĐH Trạng thái Món hàng Thu hộ Tổ…" at bounding box center [725, 328] width 1451 height 656
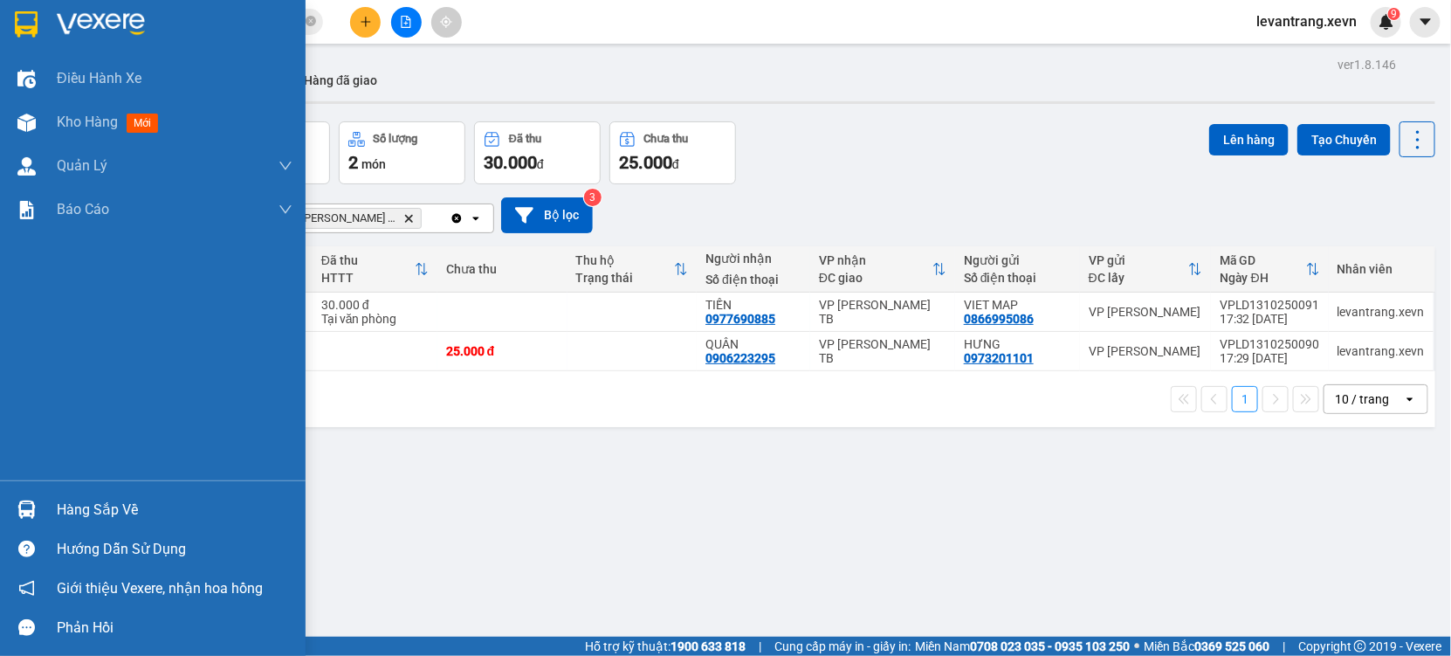
click at [62, 510] on div "Hàng sắp về" at bounding box center [175, 510] width 236 height 26
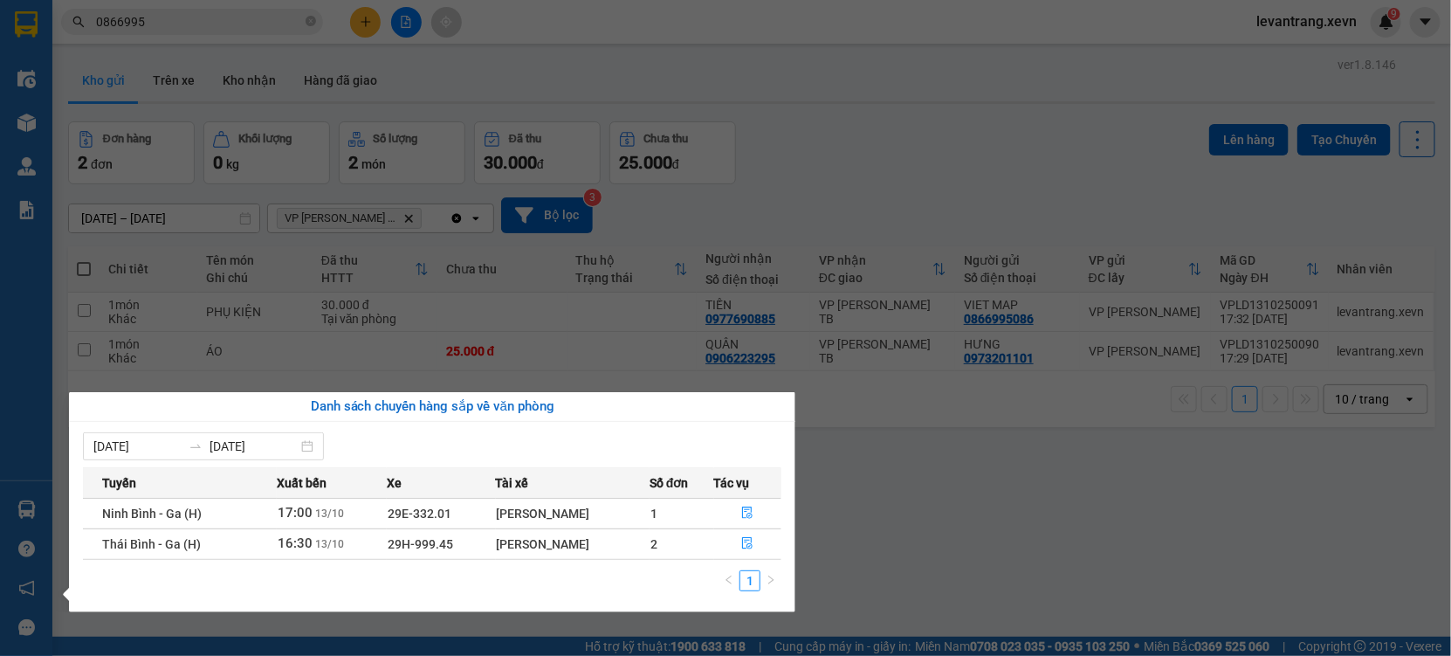
click at [903, 497] on section "Kết quả tìm kiếm ( 78 ) Bộ lọc Thuộc VP này Mã ĐH Trạng thái Món hàng Thu hộ Tổ…" at bounding box center [725, 328] width 1451 height 656
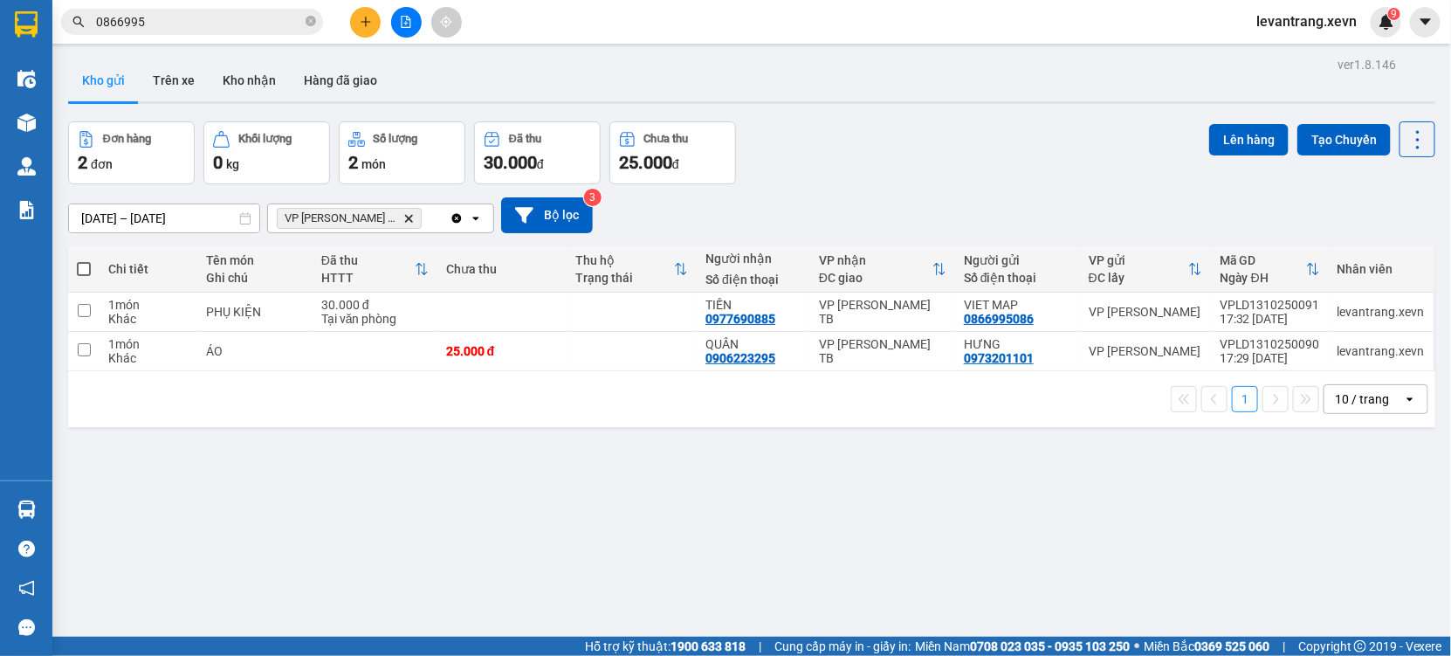
click at [405, 217] on icon "VP Trần Phú TB, close by backspace" at bounding box center [409, 218] width 8 height 8
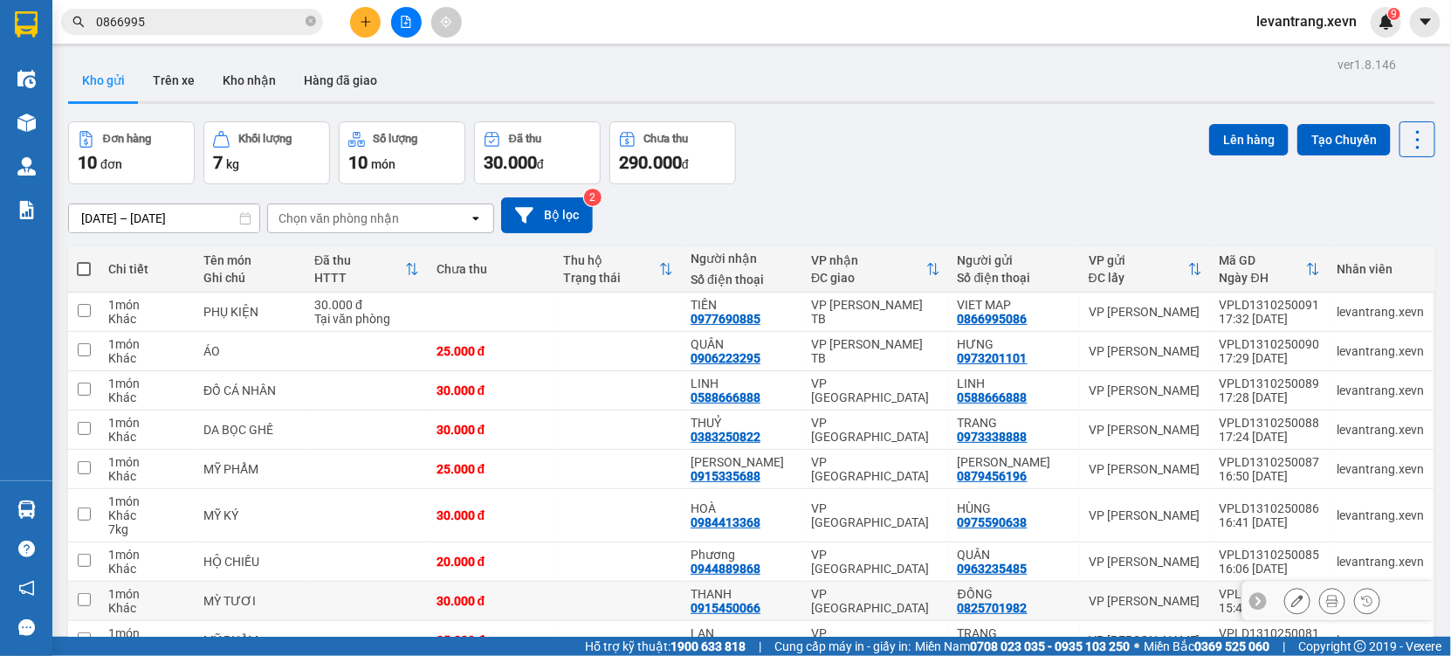
scroll to position [162, 0]
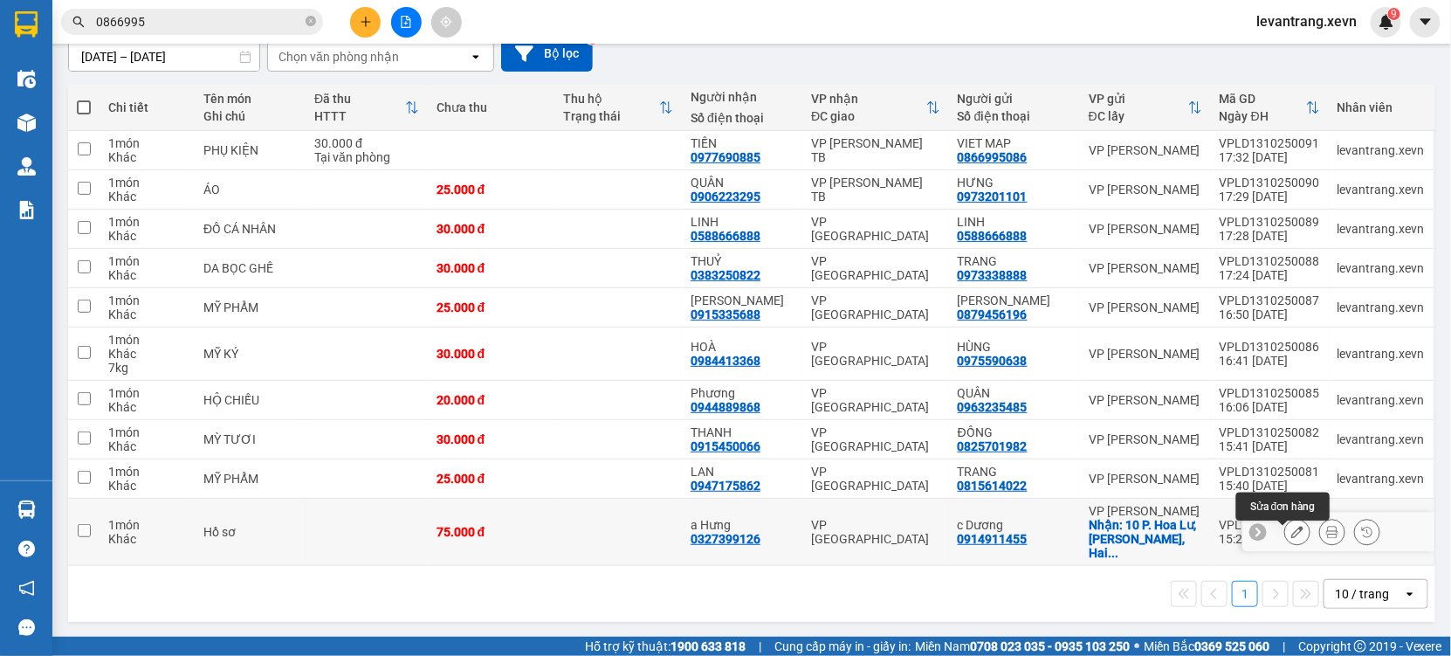
click at [1291, 538] on icon at bounding box center [1297, 532] width 12 height 12
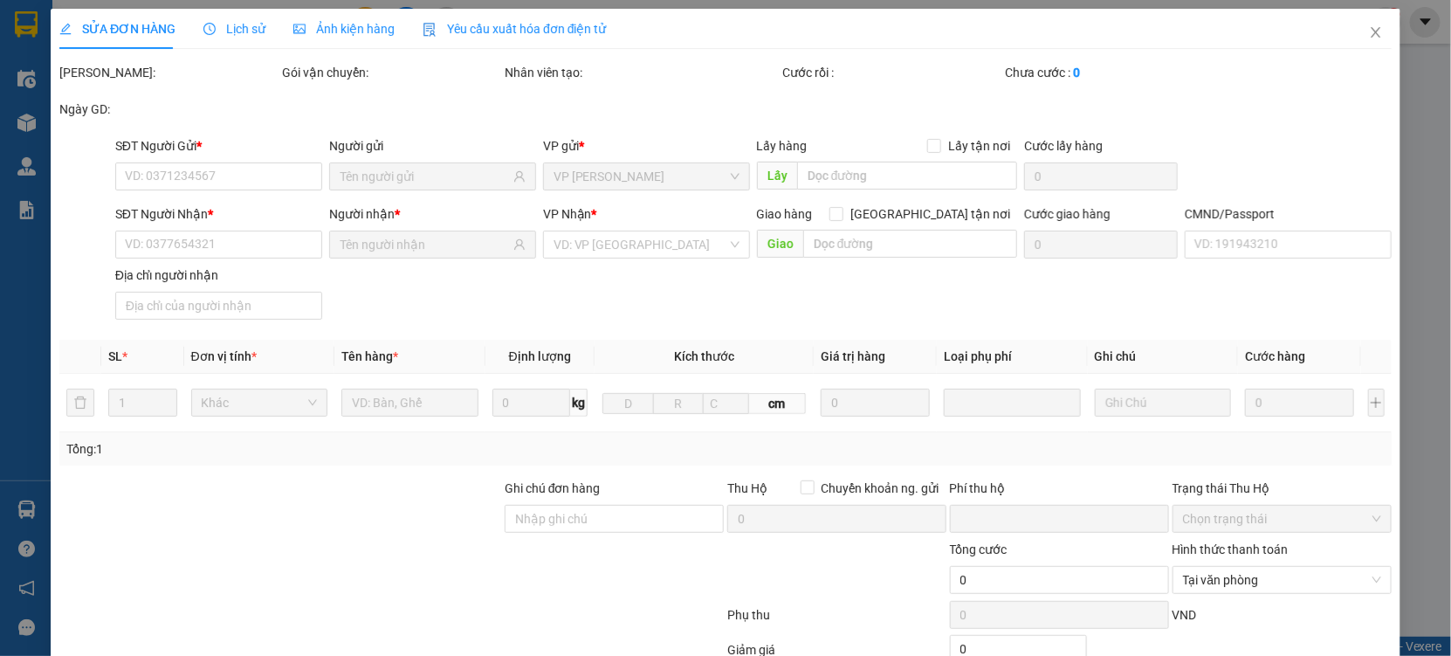
type input "0914911455"
checkbox input "true"
type input "10 P. Hoa Lư, Lê Đại Hành, Hai Bà Trưng, Hà Nội 100000, Vietnam"
type input "0327399126"
type input "034093014099 VŨ MINH HƯNG,NAM HUÂN NAM ĐÌNH PHÙNG"
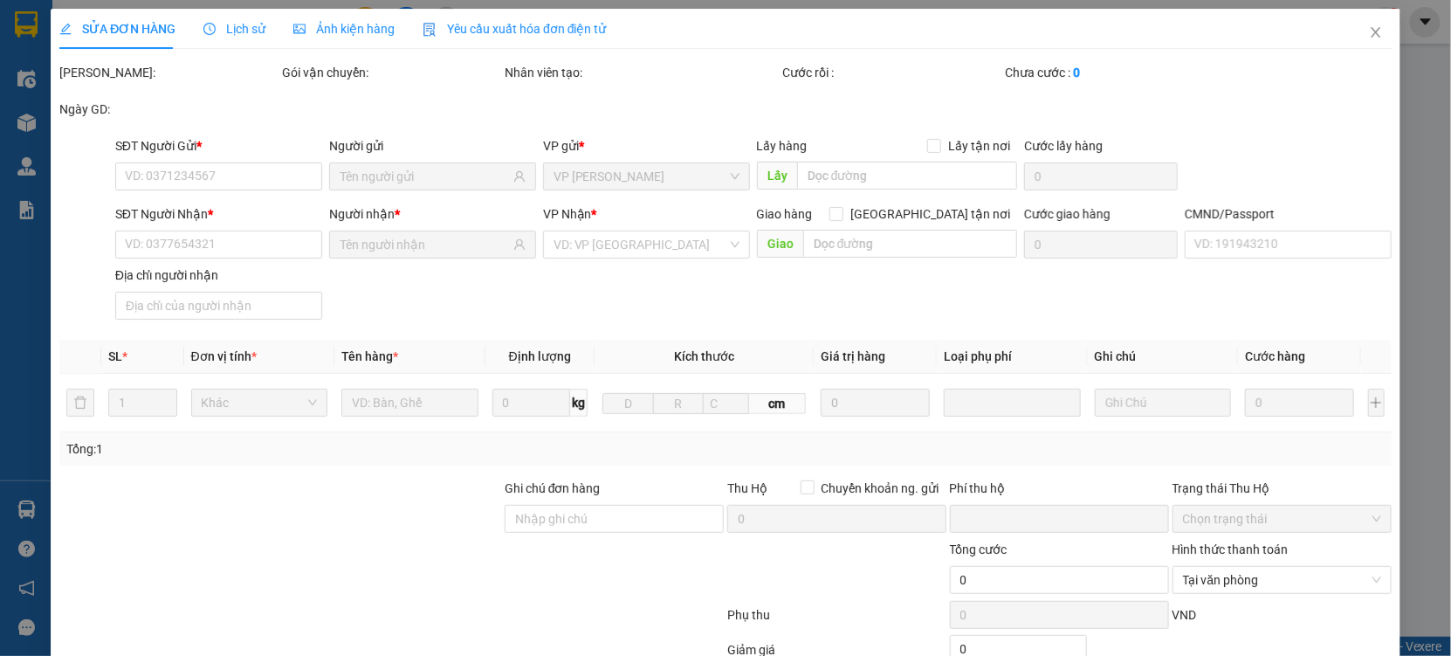
type input "123"
type input "mang thẳng vào vp báo đơn tổng đài đặt"
type input "0"
type input "75.000"
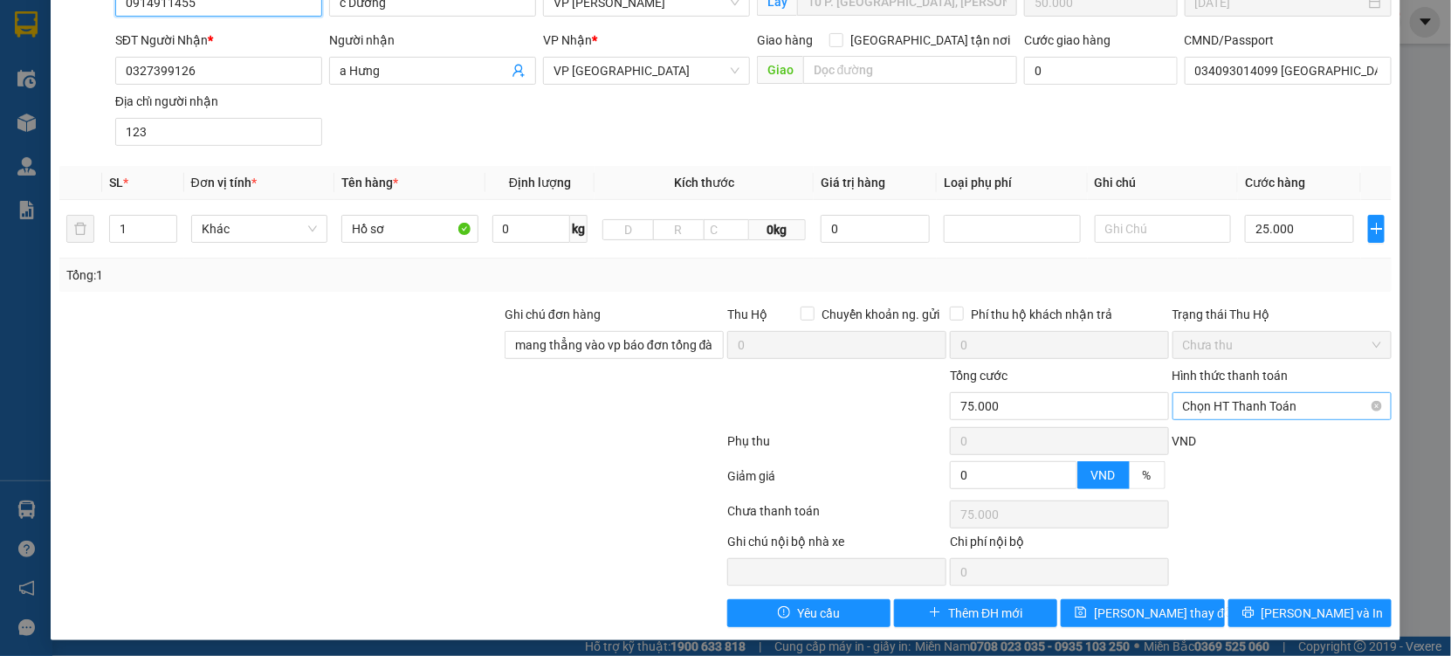
scroll to position [178, 0]
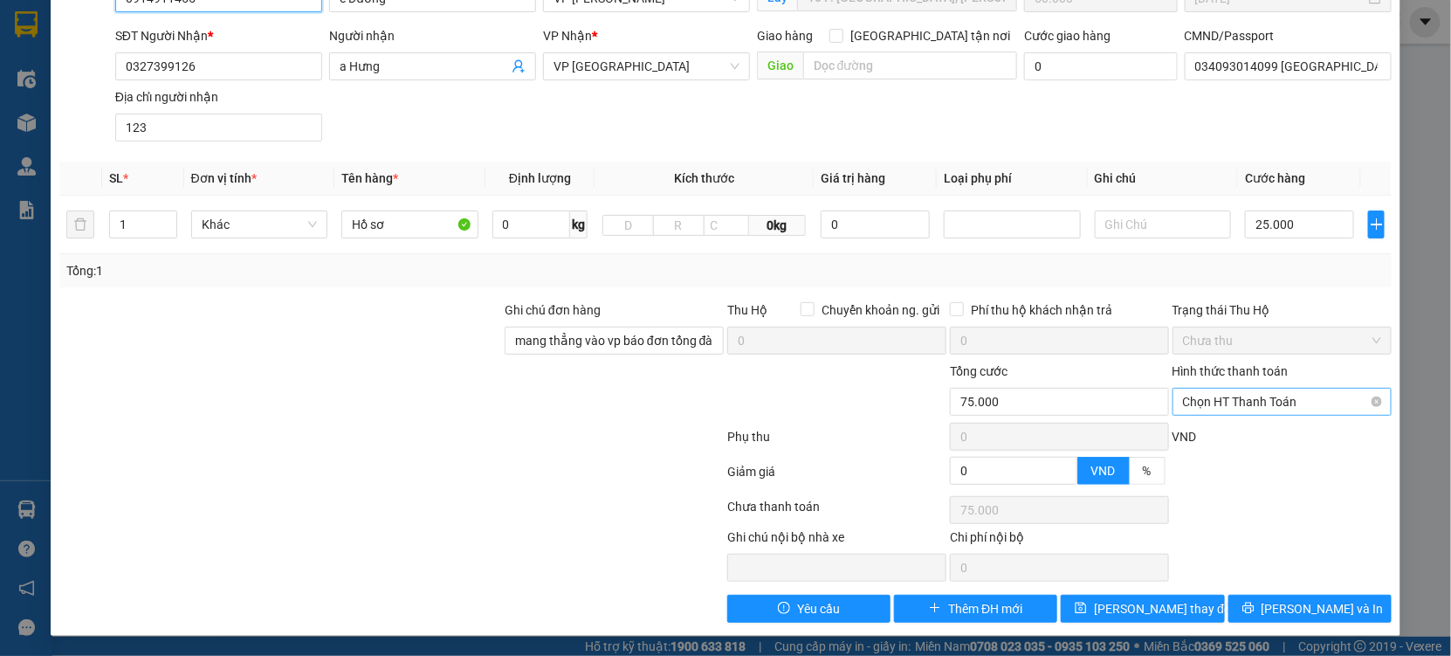
click at [1219, 392] on span "Chọn HT Thanh Toán" at bounding box center [1282, 402] width 198 height 26
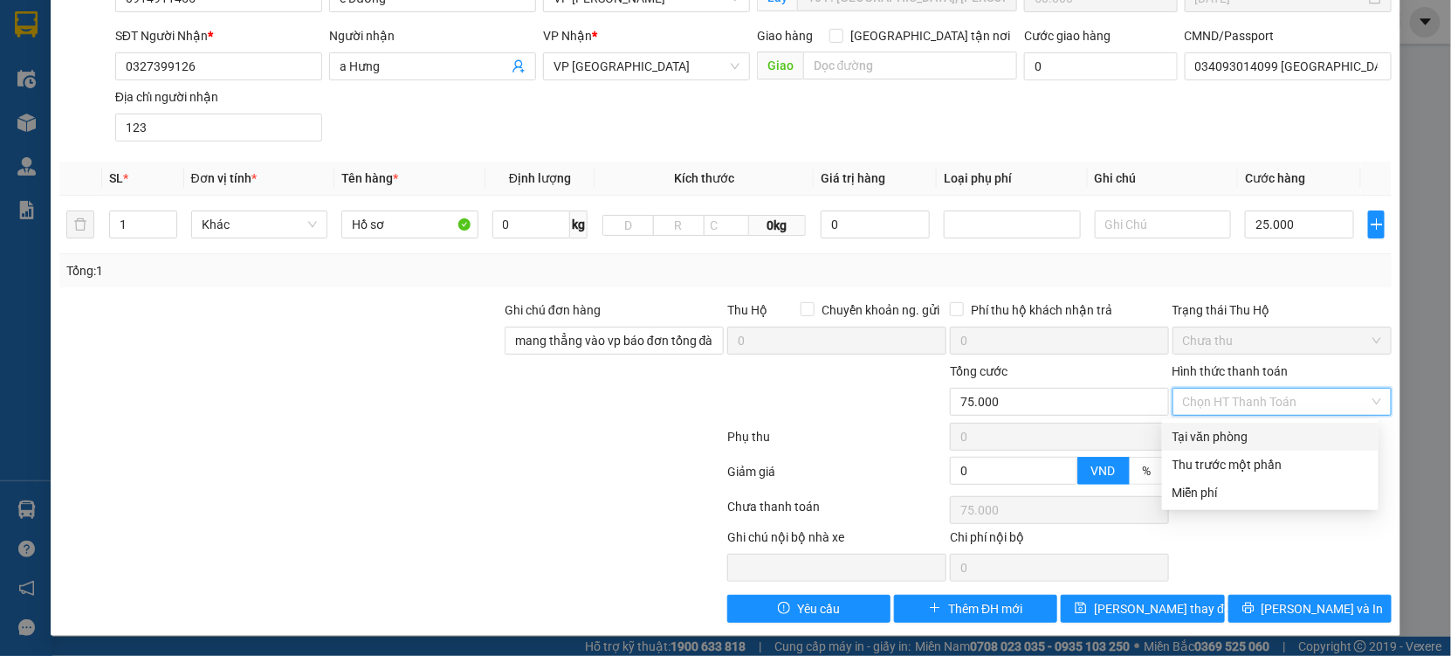
click at [1221, 430] on div "Tại văn phòng" at bounding box center [1271, 436] width 196 height 19
type input "0"
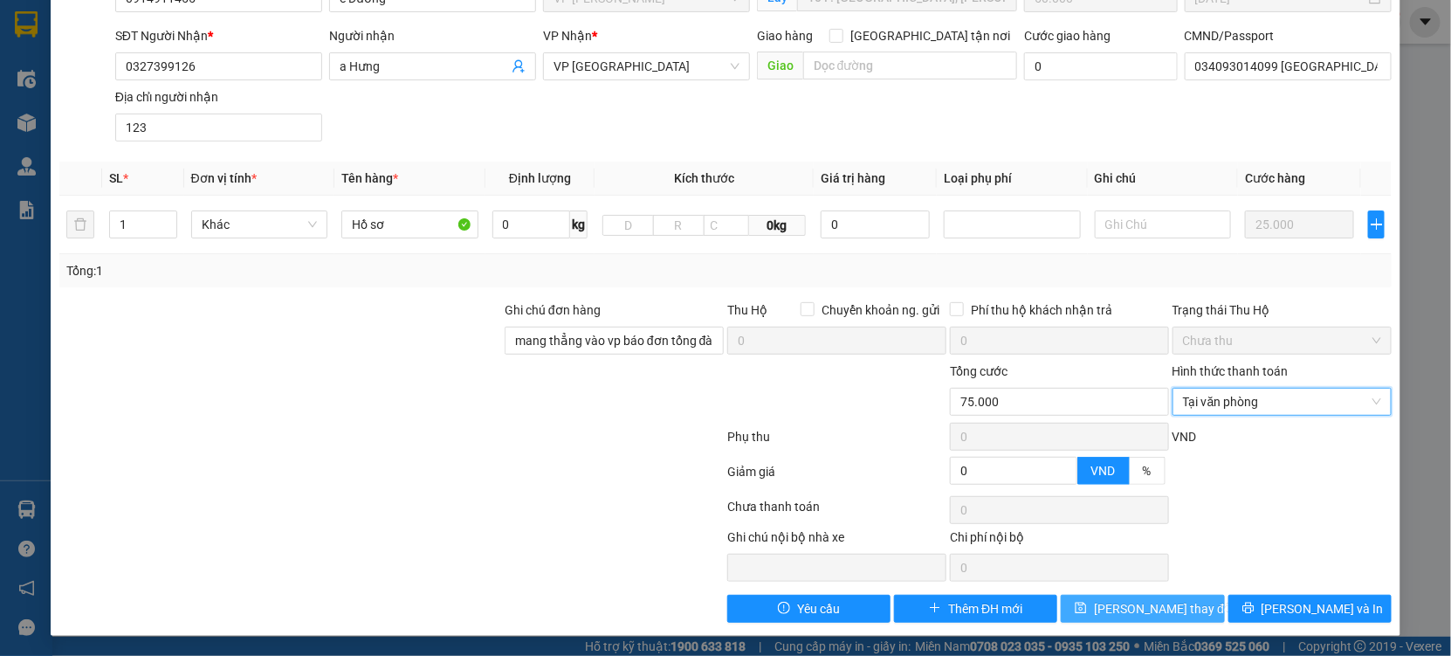
click at [1163, 616] on span "Lưu thay đổi" at bounding box center [1164, 608] width 140 height 19
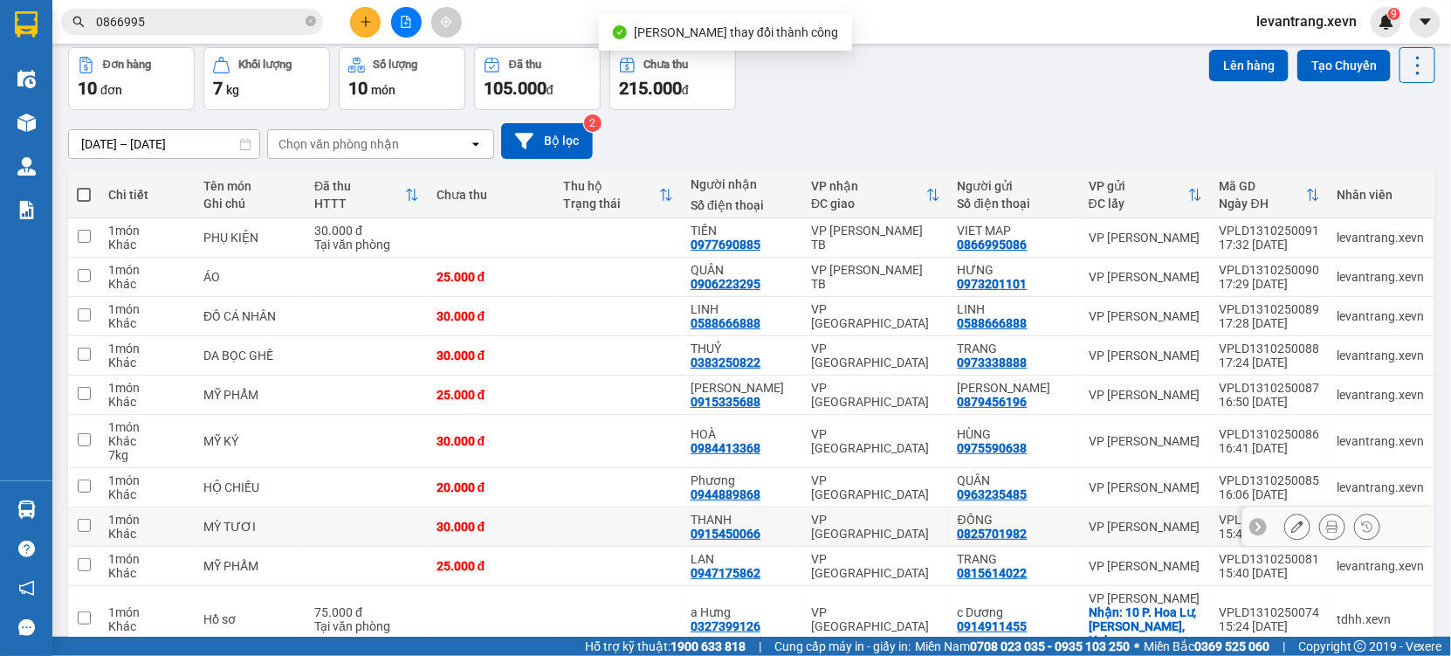
scroll to position [162, 0]
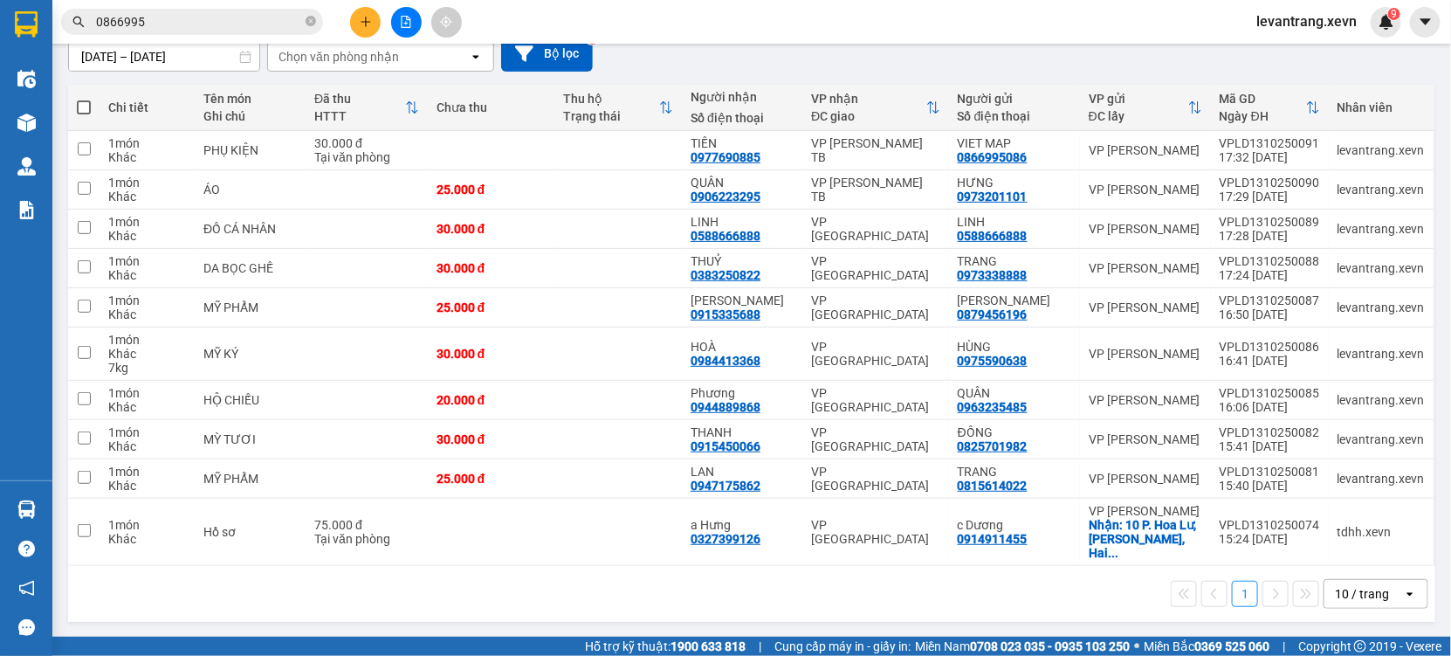
click at [160, 28] on input "0866995" at bounding box center [199, 21] width 206 height 19
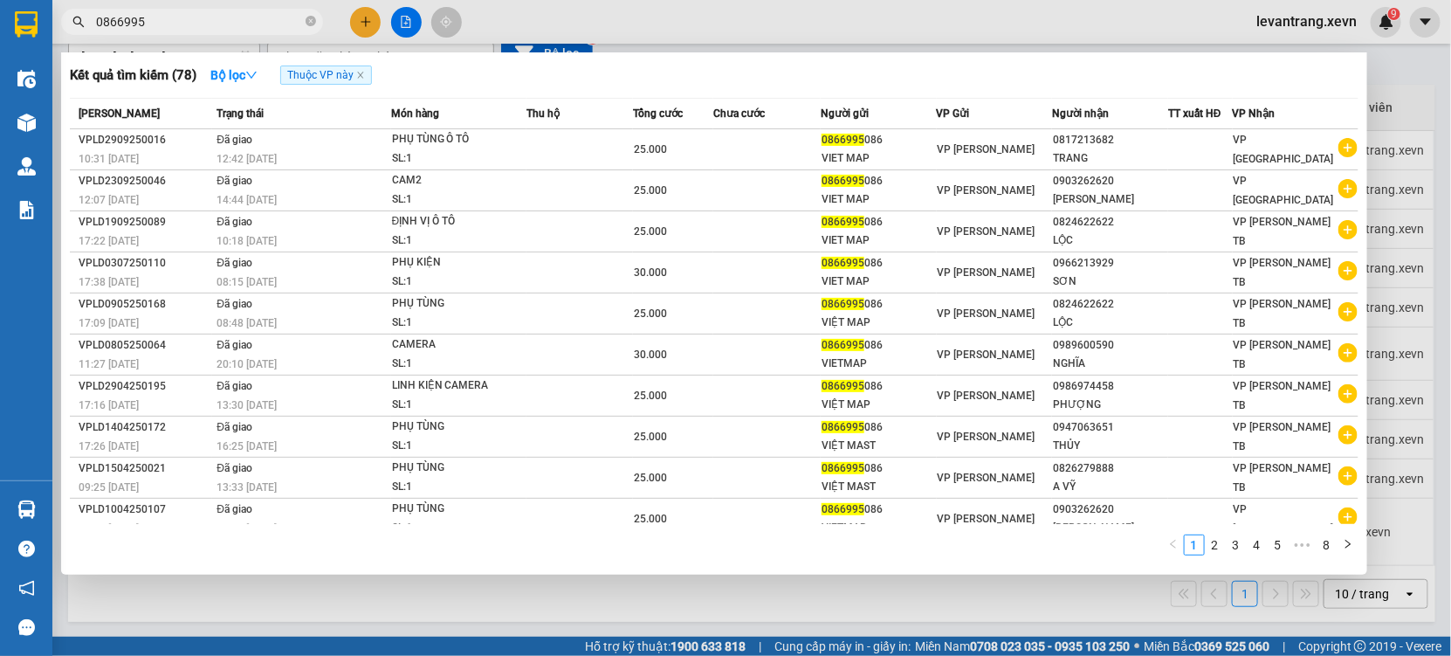
click at [160, 28] on input "0866995" at bounding box center [199, 21] width 206 height 19
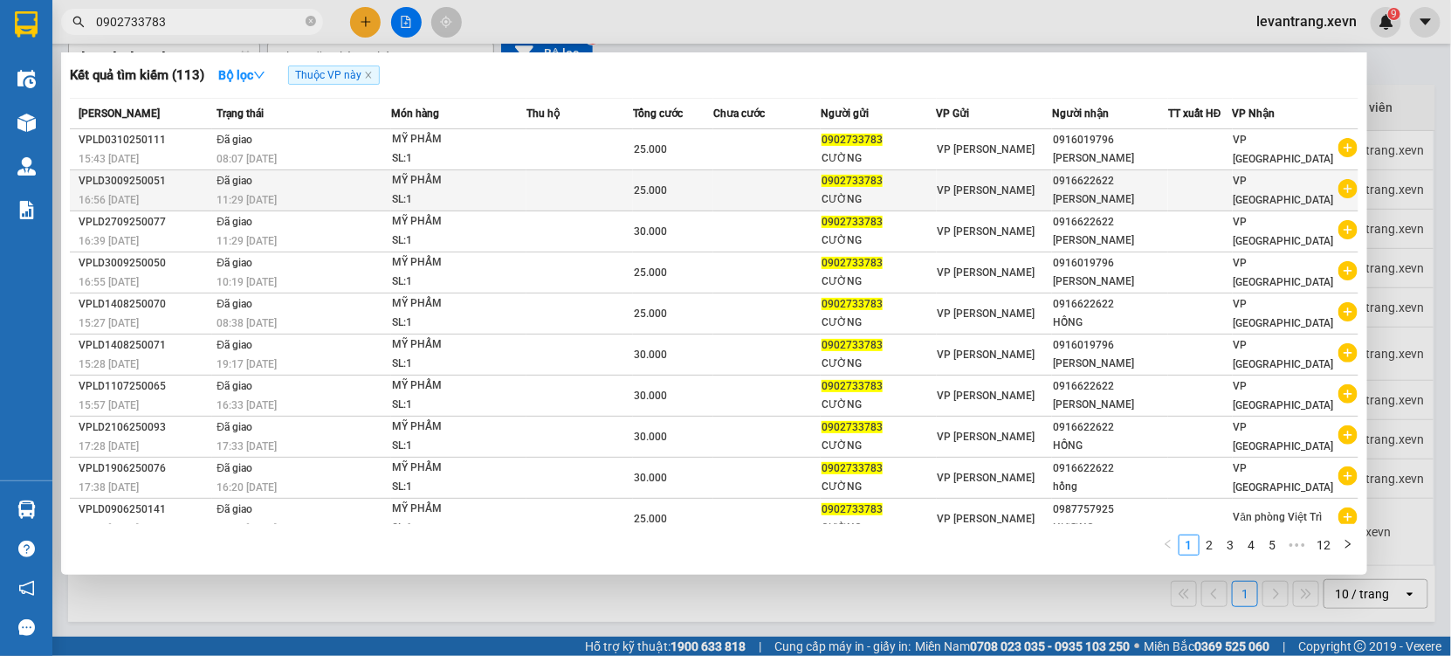
type input "0902733783"
click at [1339, 196] on icon "plus-circle" at bounding box center [1348, 188] width 19 height 19
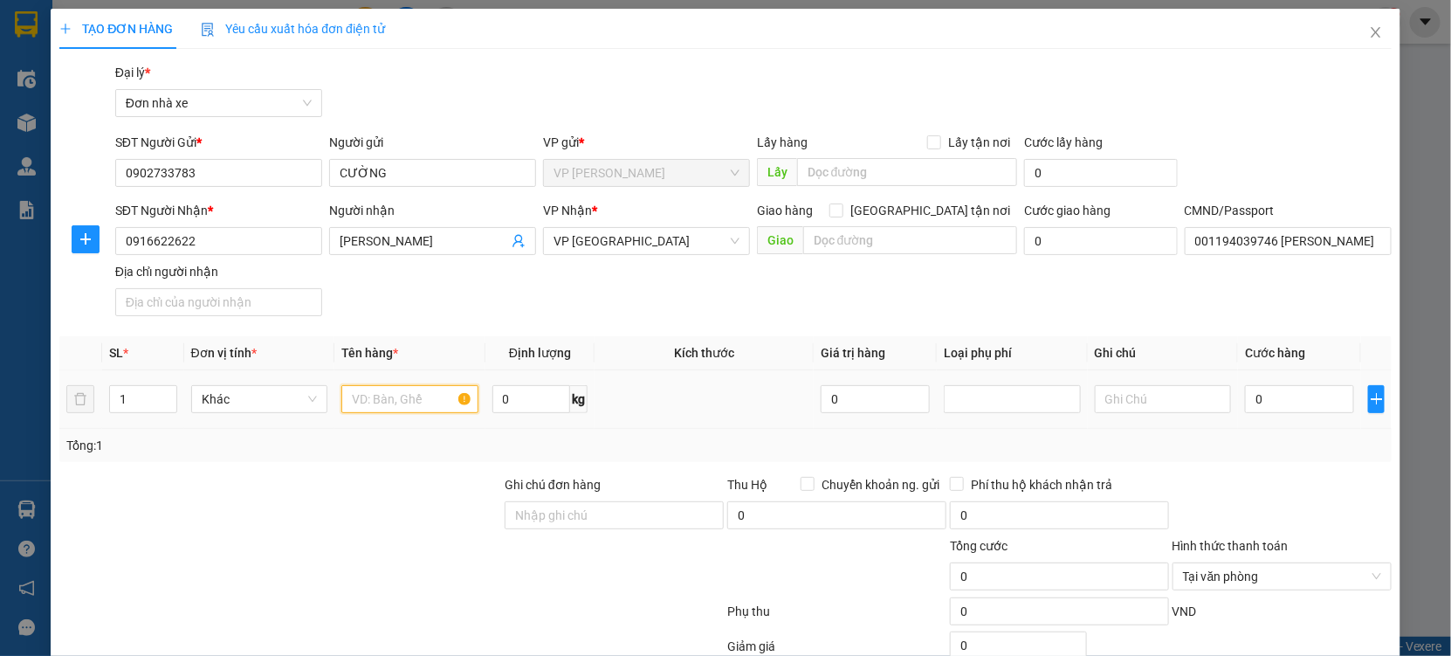
click at [396, 395] on input "text" at bounding box center [409, 399] width 137 height 28
drag, startPoint x: 412, startPoint y: 398, endPoint x: 231, endPoint y: 416, distance: 182.5
click at [231, 416] on tr "1 Khác mỹ phẩm 0 kg 0 0" at bounding box center [725, 399] width 1333 height 59
type input "MỸ PHẨM"
drag, startPoint x: 1303, startPoint y: 397, endPoint x: 1243, endPoint y: 379, distance: 63.0
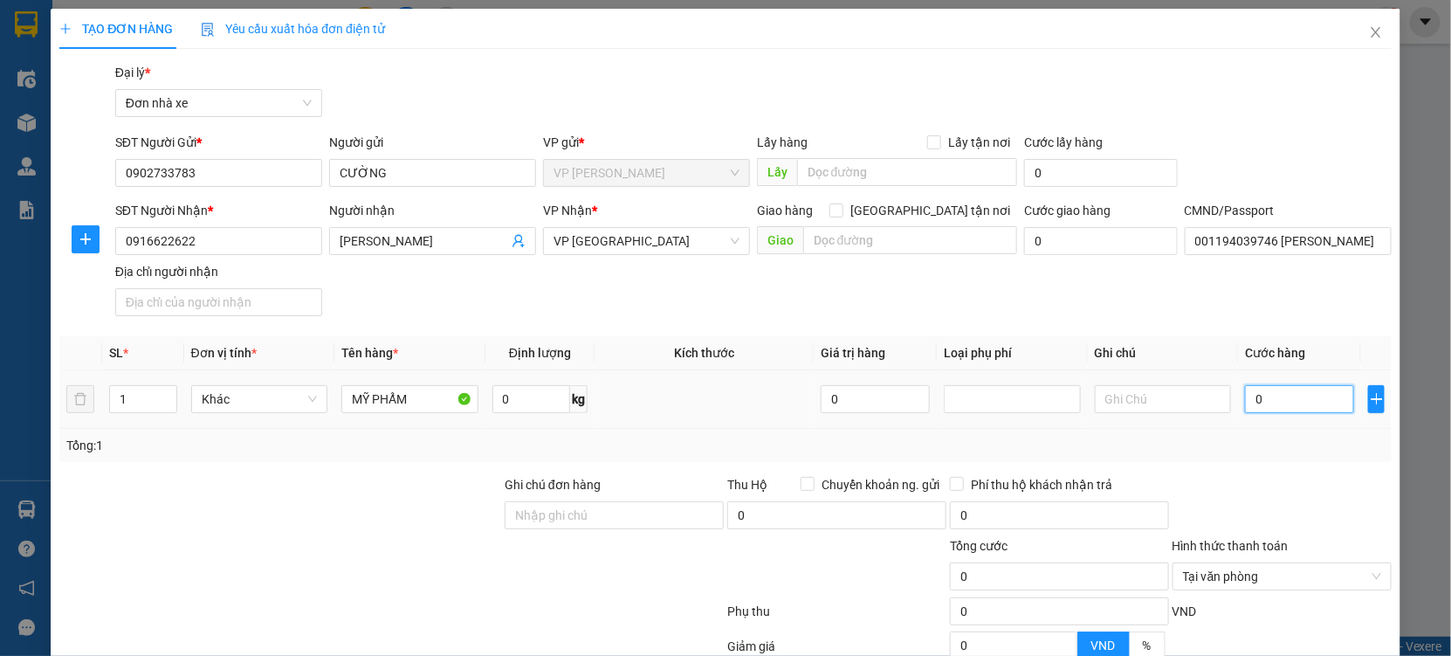
click at [1301, 397] on input "0" at bounding box center [1299, 399] width 109 height 28
type input "3"
type input "30"
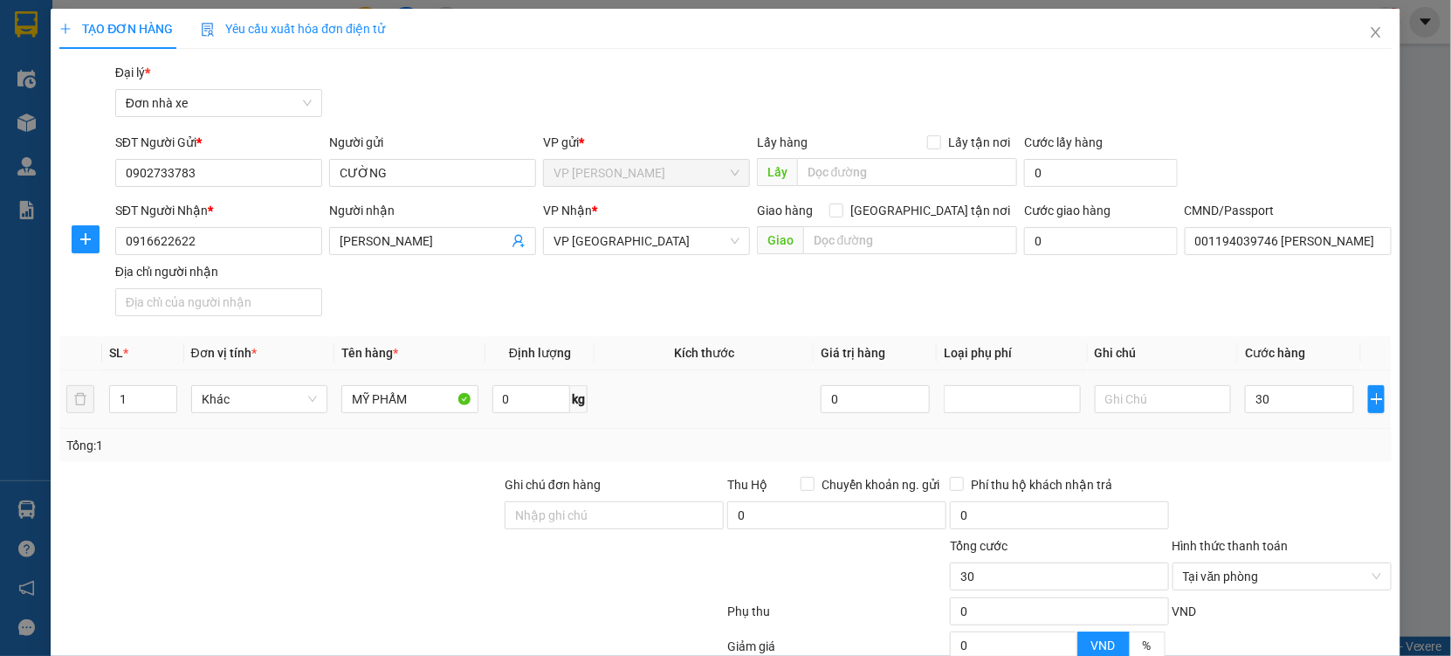
type input "30.000"
click at [1296, 478] on div at bounding box center [1282, 505] width 223 height 61
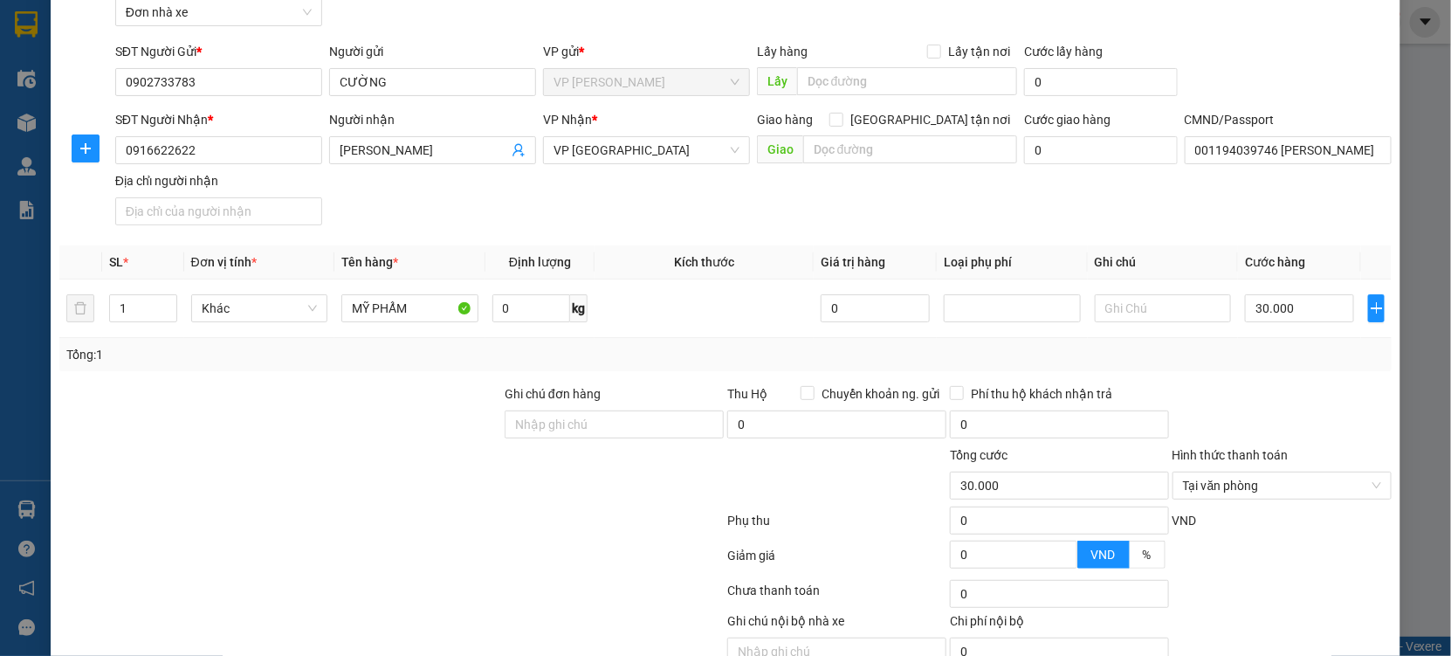
scroll to position [175, 0]
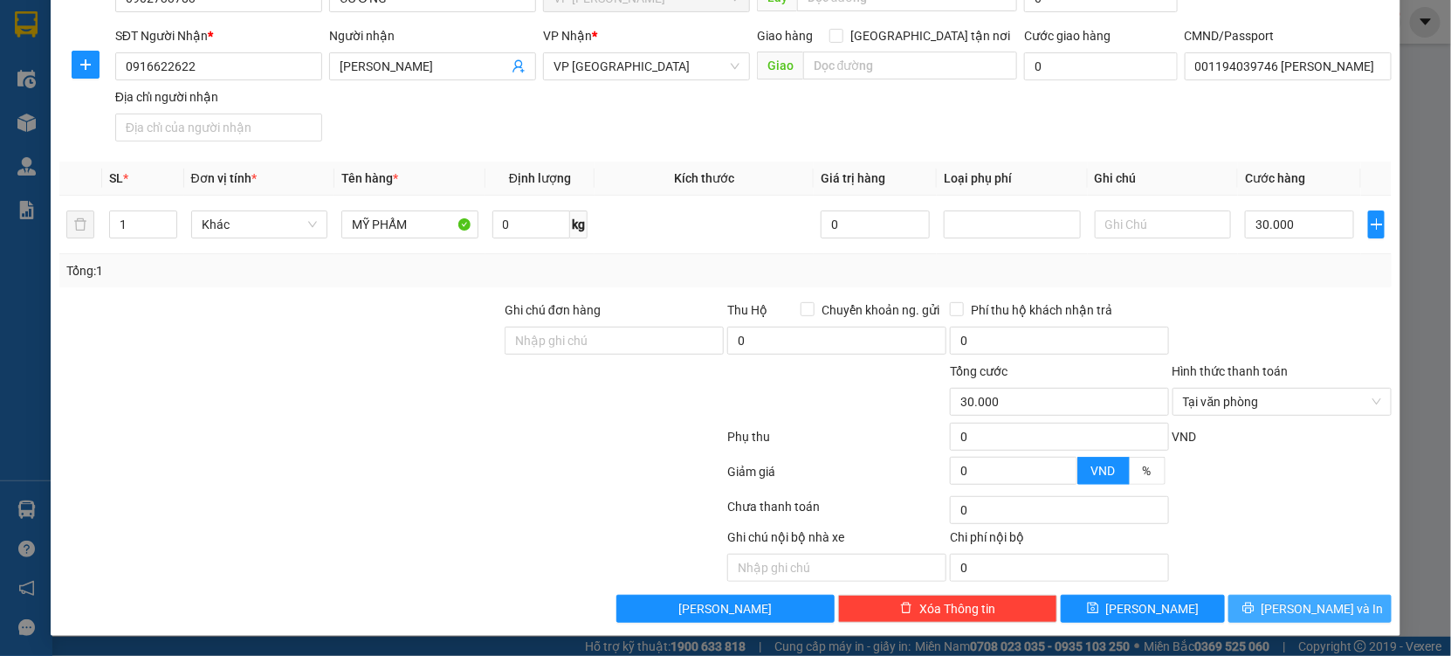
click at [1276, 600] on button "[PERSON_NAME] và In" at bounding box center [1310, 609] width 163 height 28
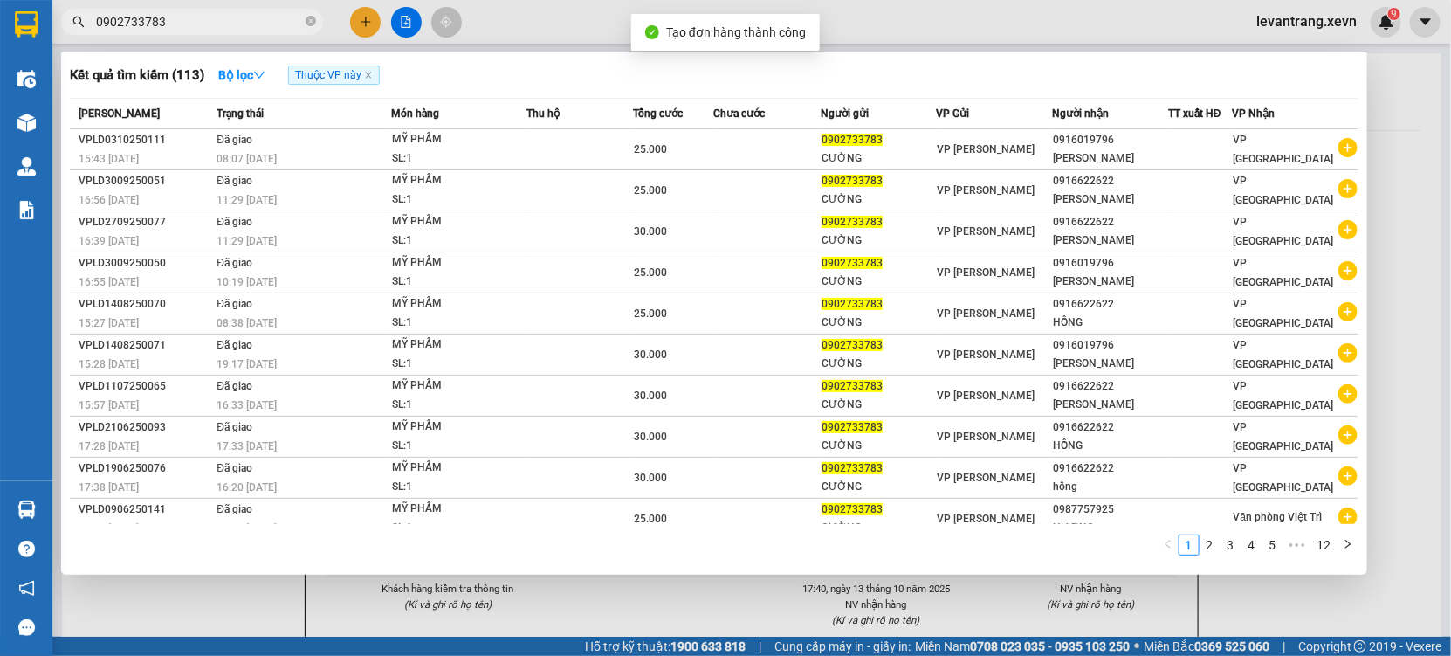
click at [682, 605] on div at bounding box center [725, 328] width 1451 height 656
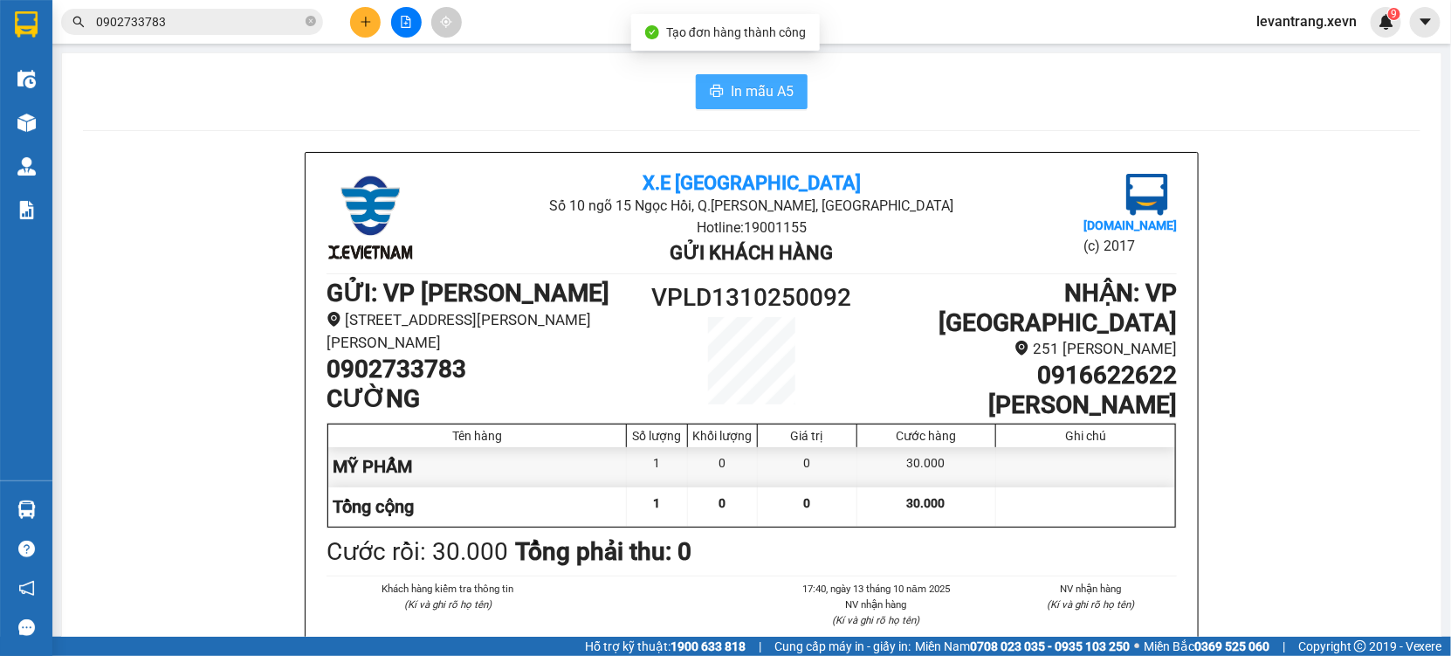
click at [754, 90] on span "In mẫu A5" at bounding box center [762, 91] width 63 height 22
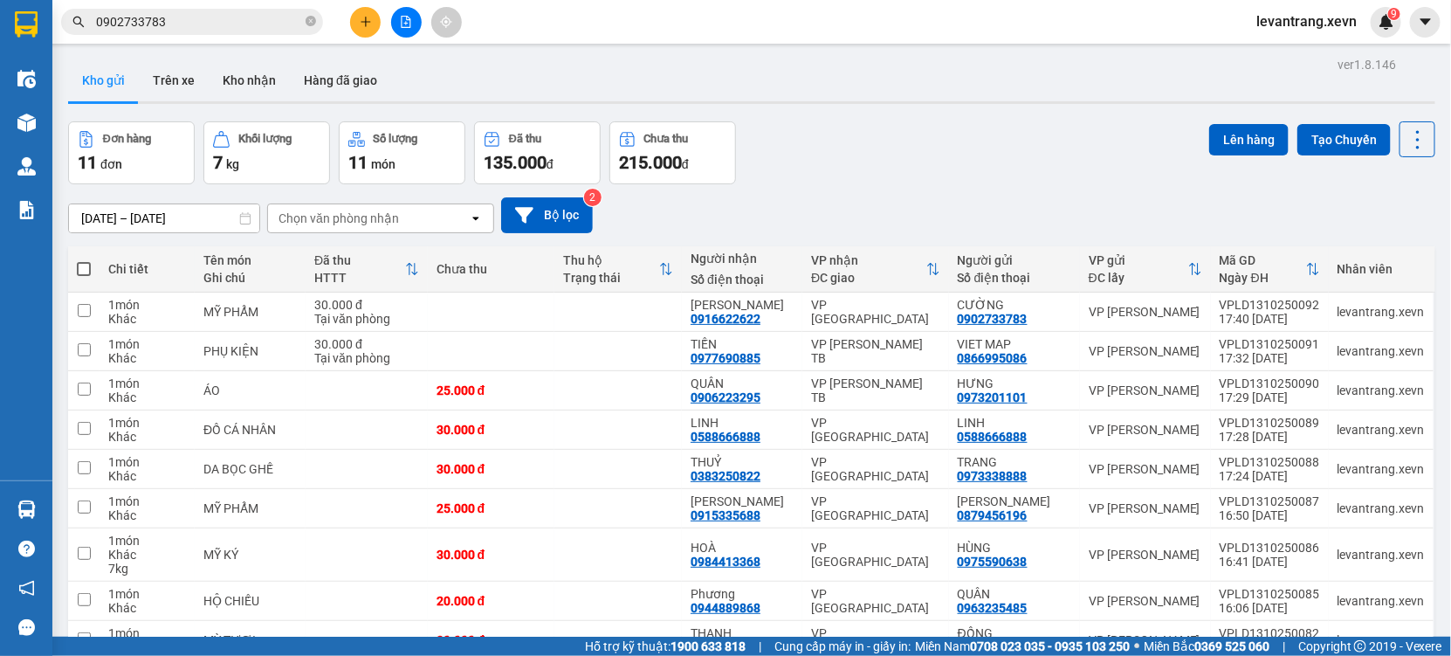
click at [315, 221] on div "Chọn văn phòng nhận" at bounding box center [339, 218] width 121 height 17
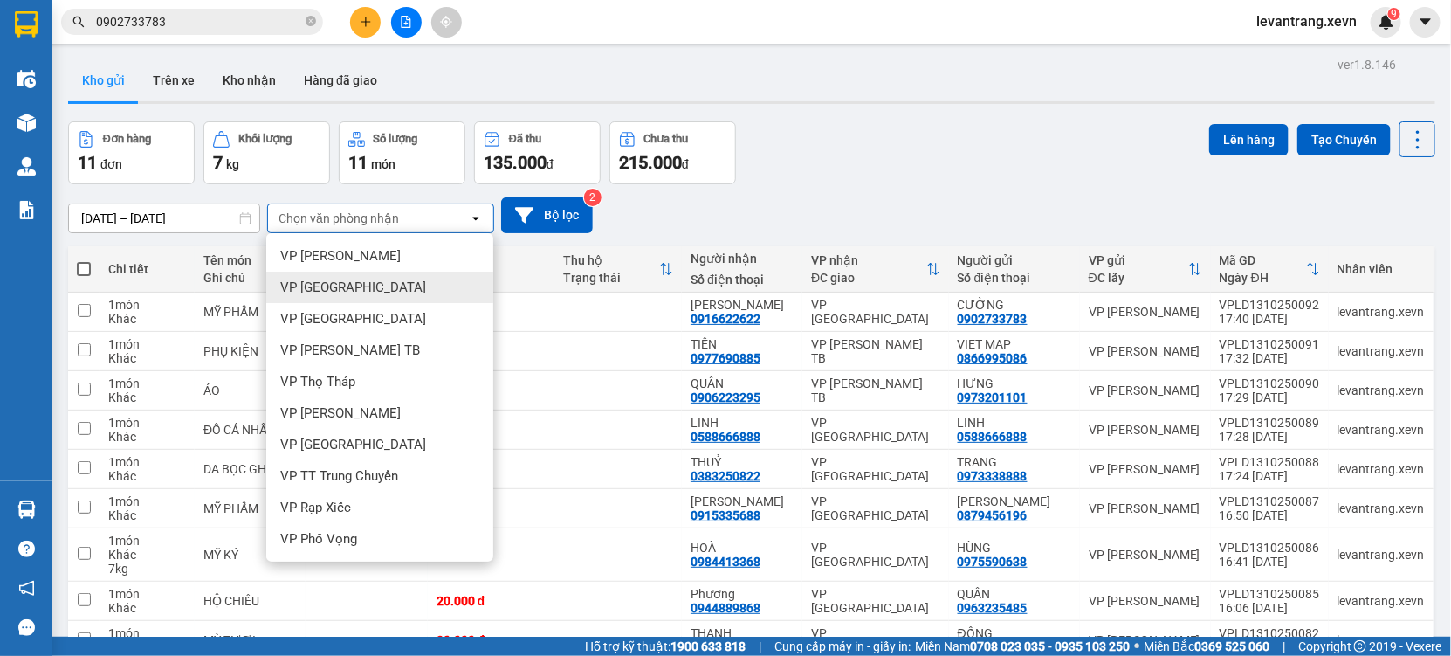
click at [318, 290] on span "VP [GEOGRAPHIC_DATA]" at bounding box center [353, 287] width 146 height 17
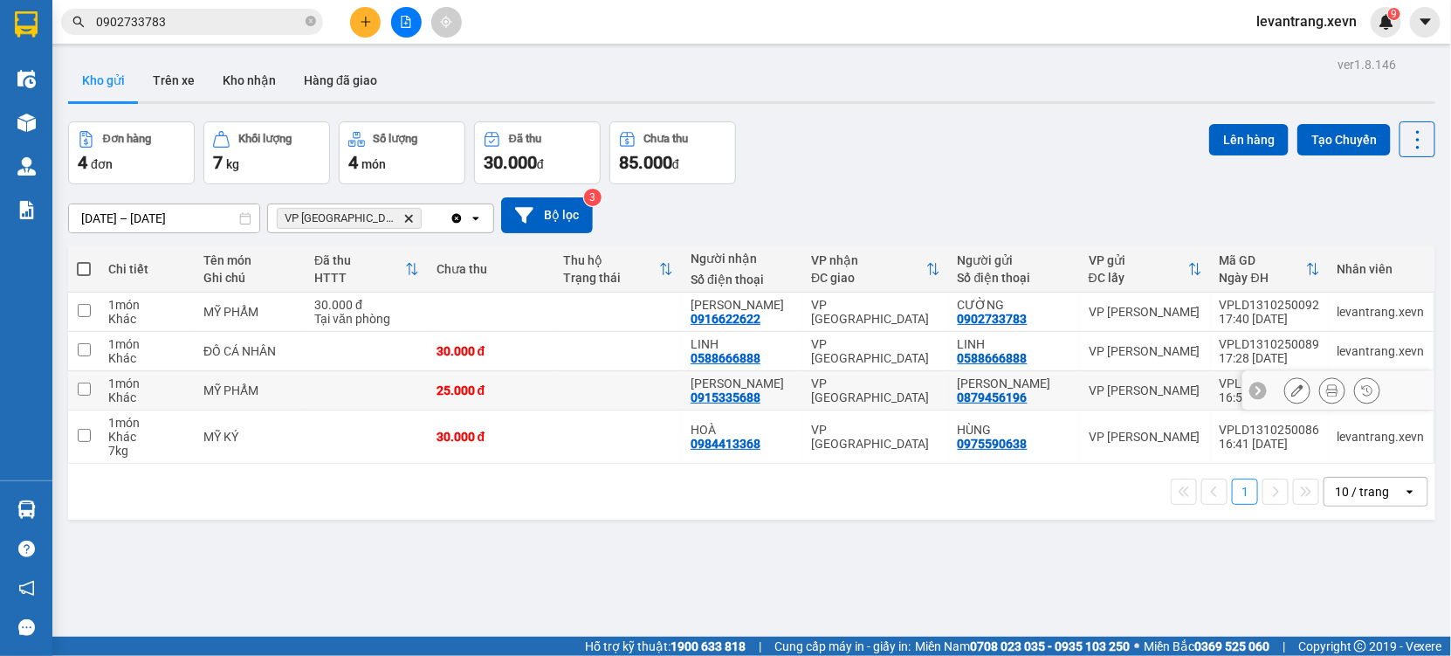
click at [351, 396] on td at bounding box center [367, 390] width 122 height 39
checkbox input "true"
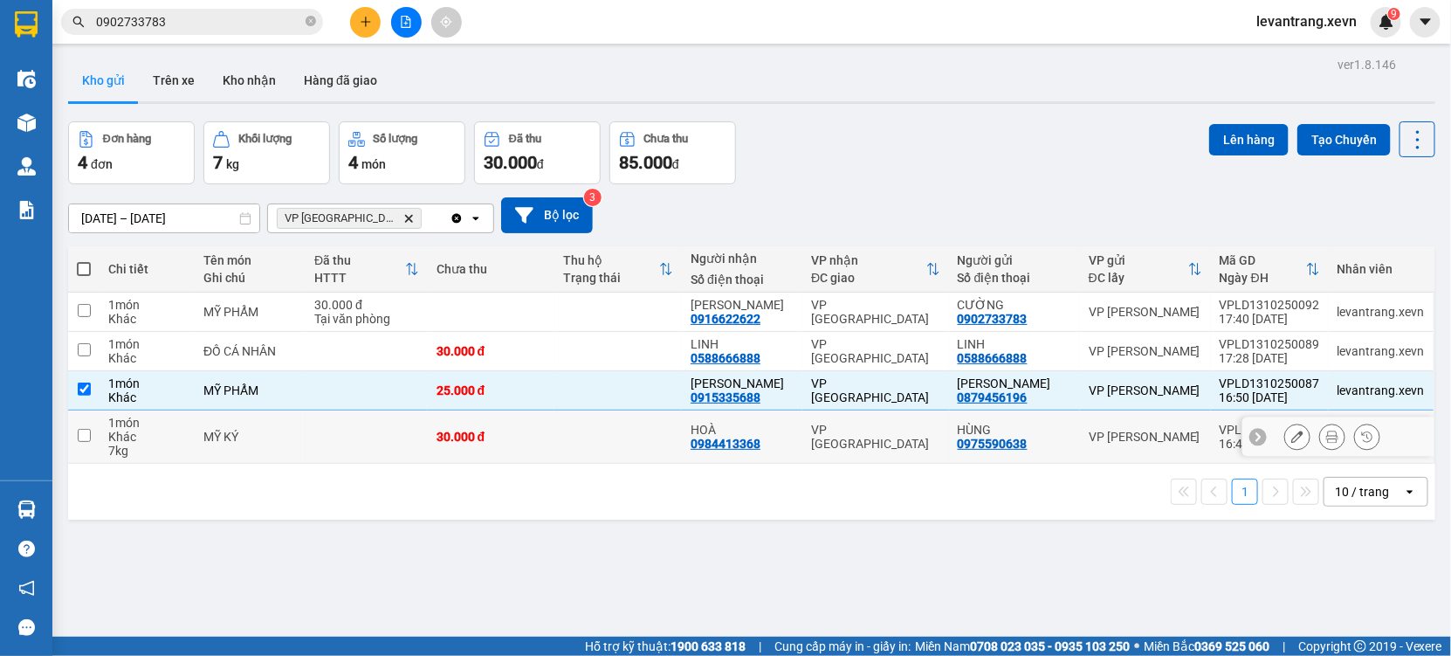
click at [342, 441] on td at bounding box center [367, 436] width 122 height 53
checkbox input "true"
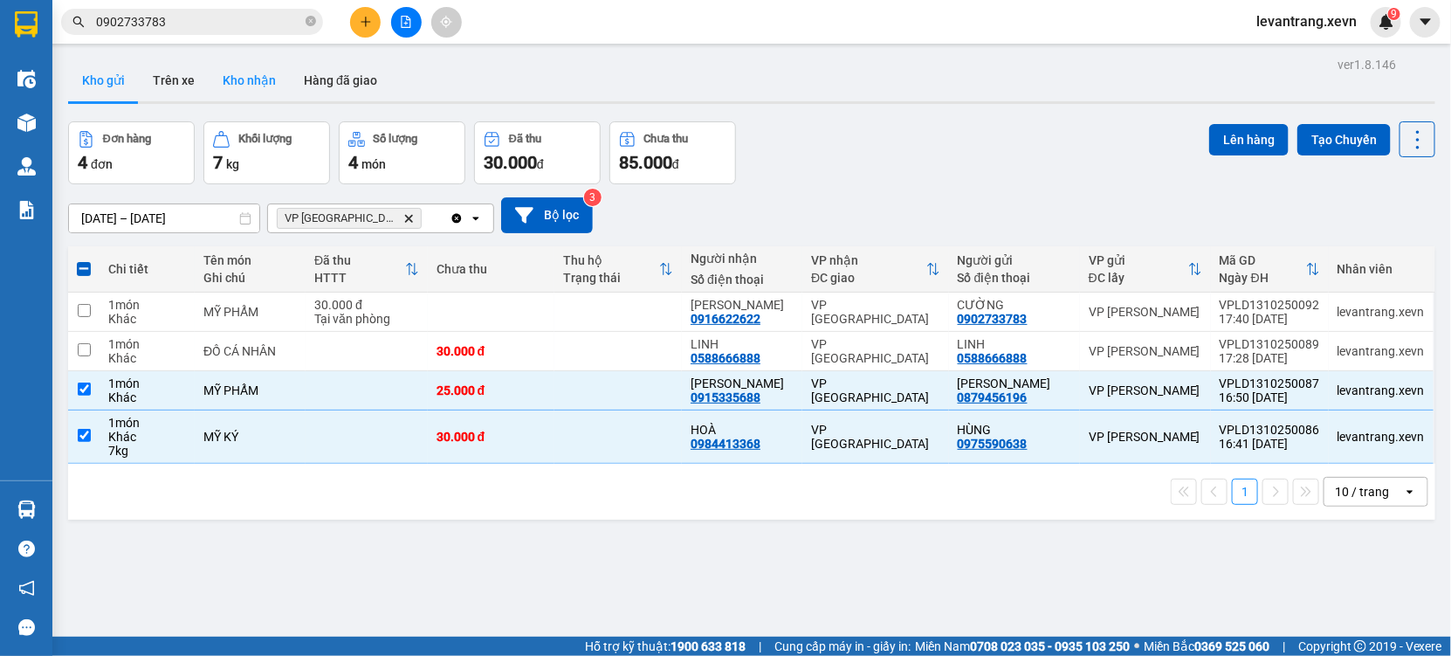
click at [246, 86] on button "Kho nhận" at bounding box center [249, 80] width 81 height 42
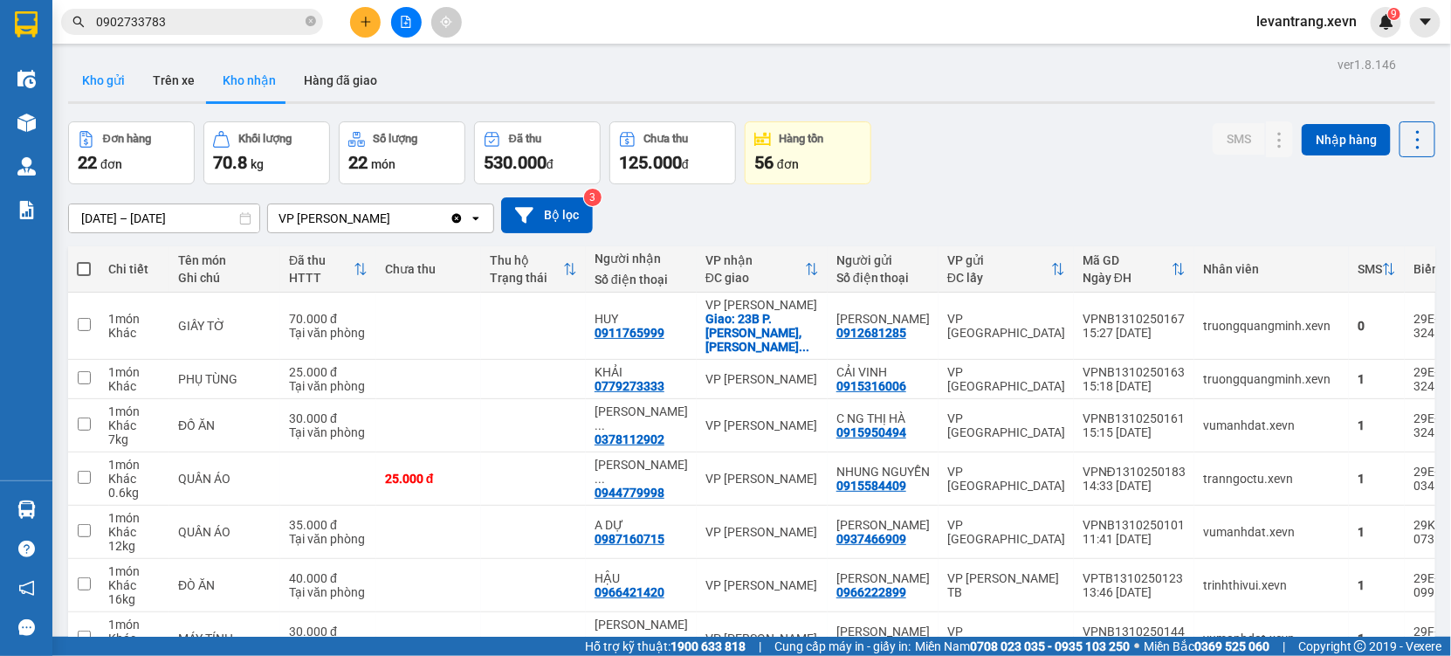
click at [107, 82] on button "Kho gửi" at bounding box center [103, 80] width 71 height 42
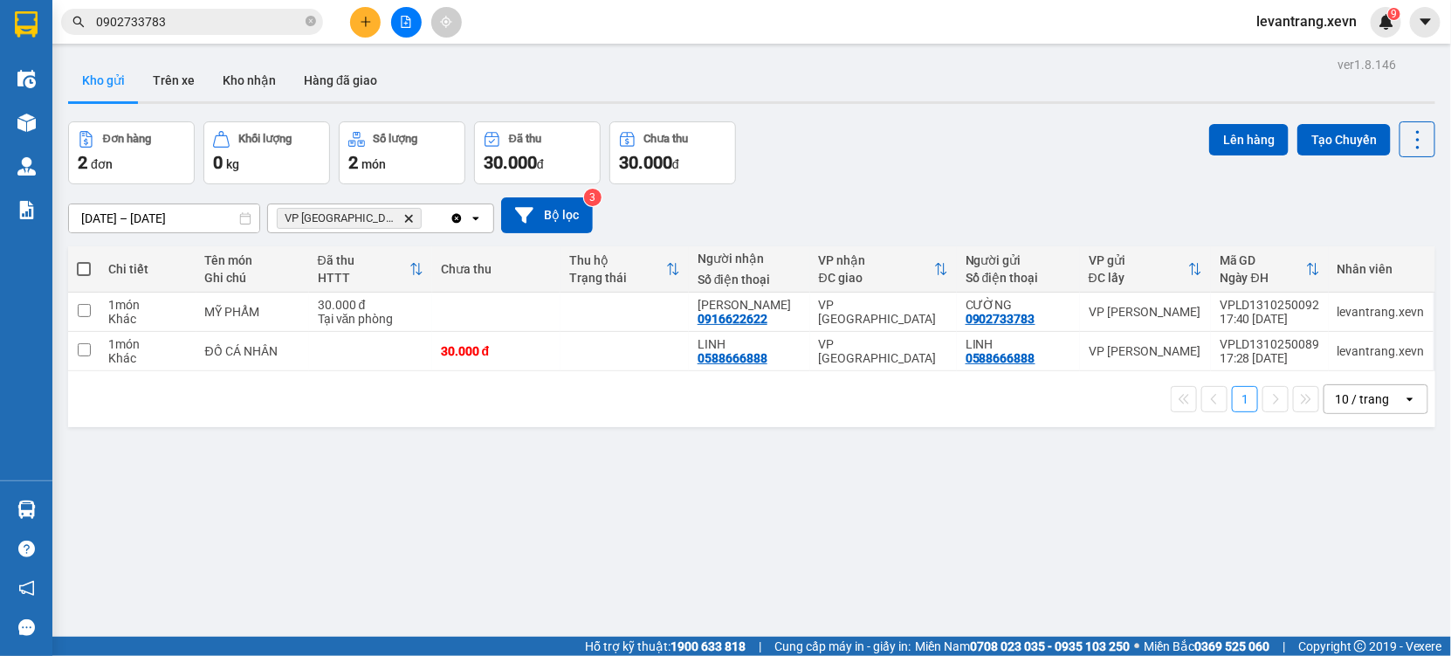
click at [405, 220] on icon "VP Ninh Bình, close by backspace" at bounding box center [409, 218] width 8 height 8
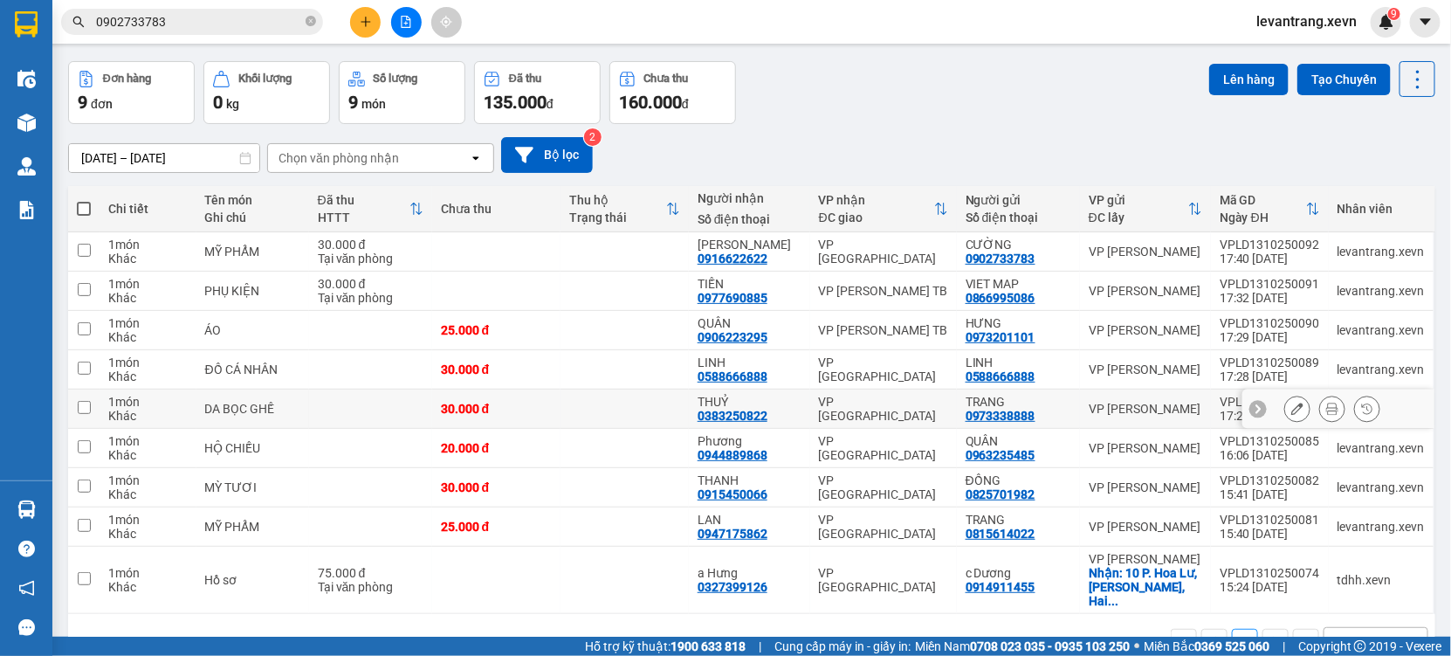
scroll to position [93, 0]
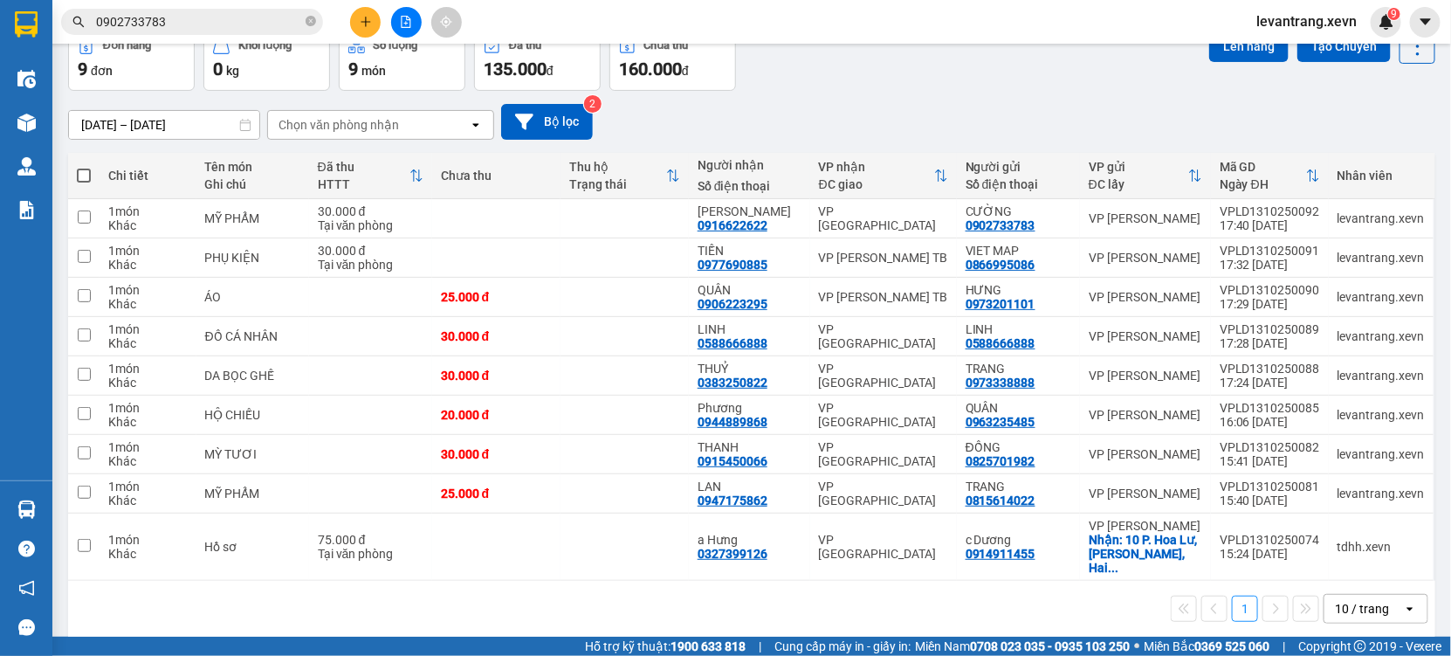
click at [325, 124] on div "Chọn văn phòng nhận" at bounding box center [339, 124] width 121 height 17
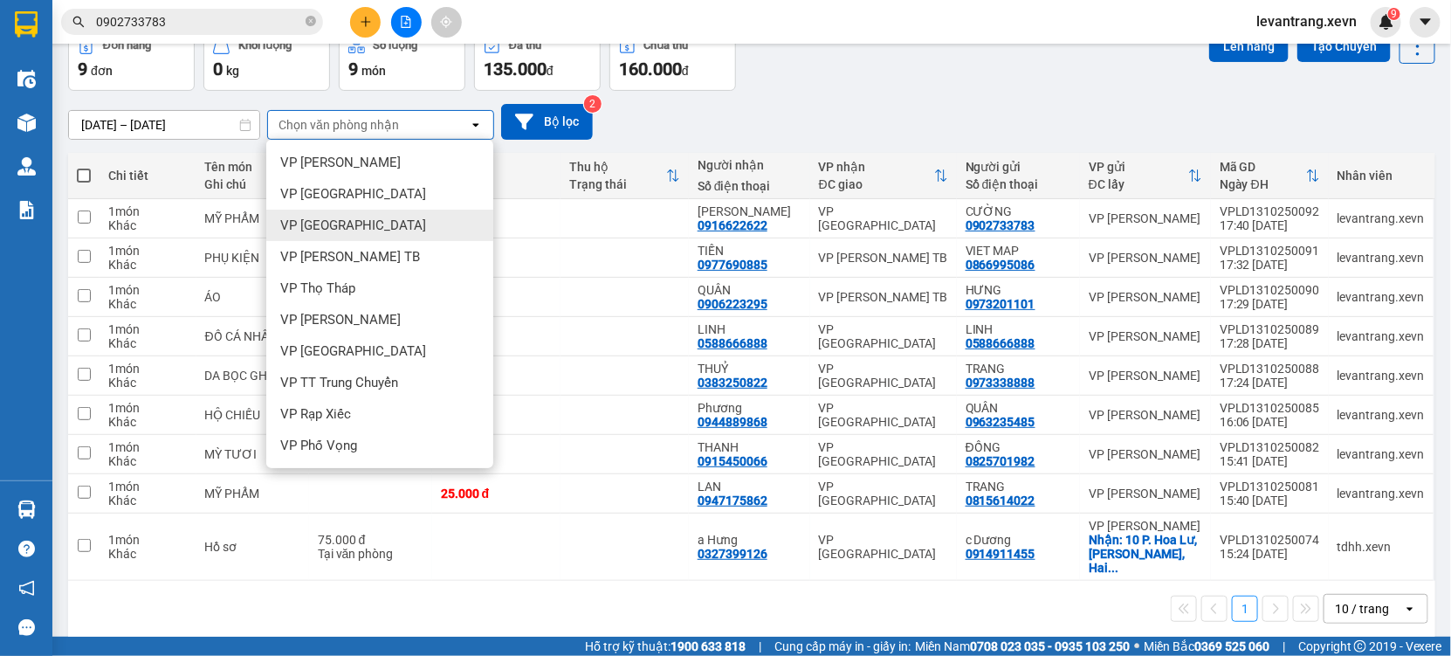
click at [332, 207] on div "VP [GEOGRAPHIC_DATA]" at bounding box center [379, 193] width 227 height 31
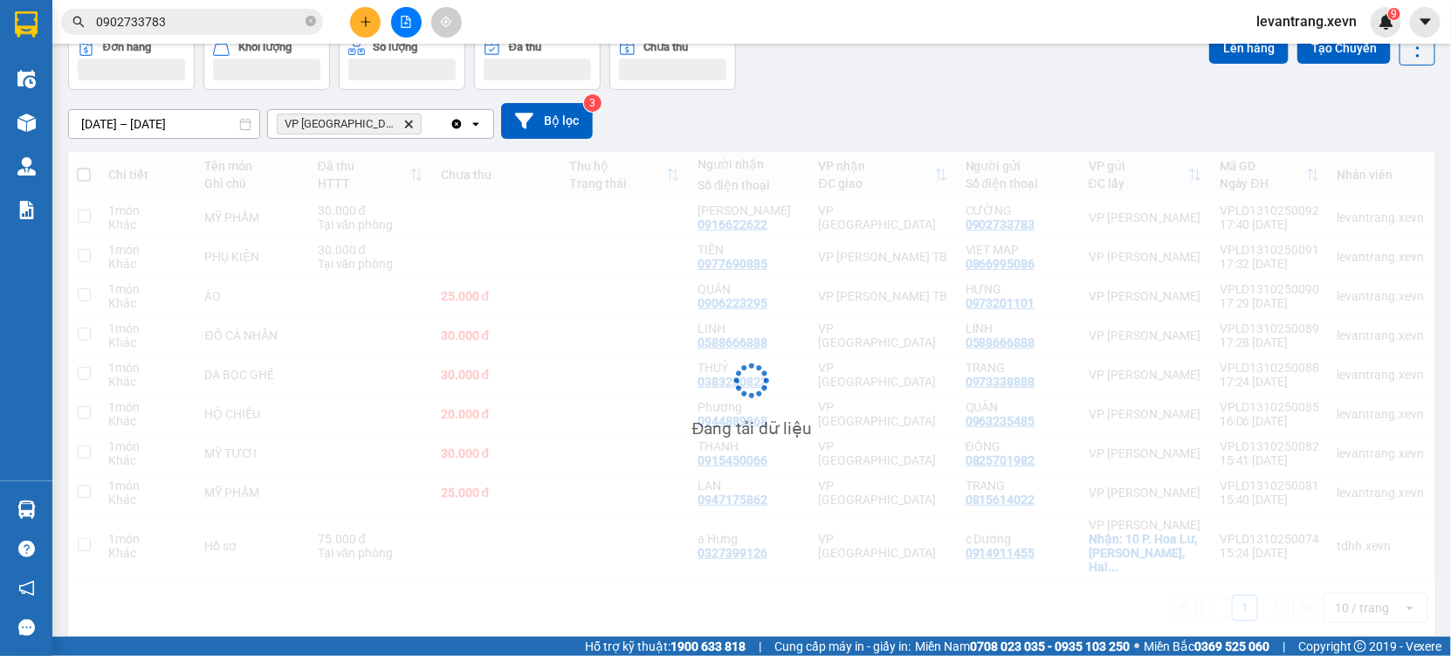
scroll to position [79, 0]
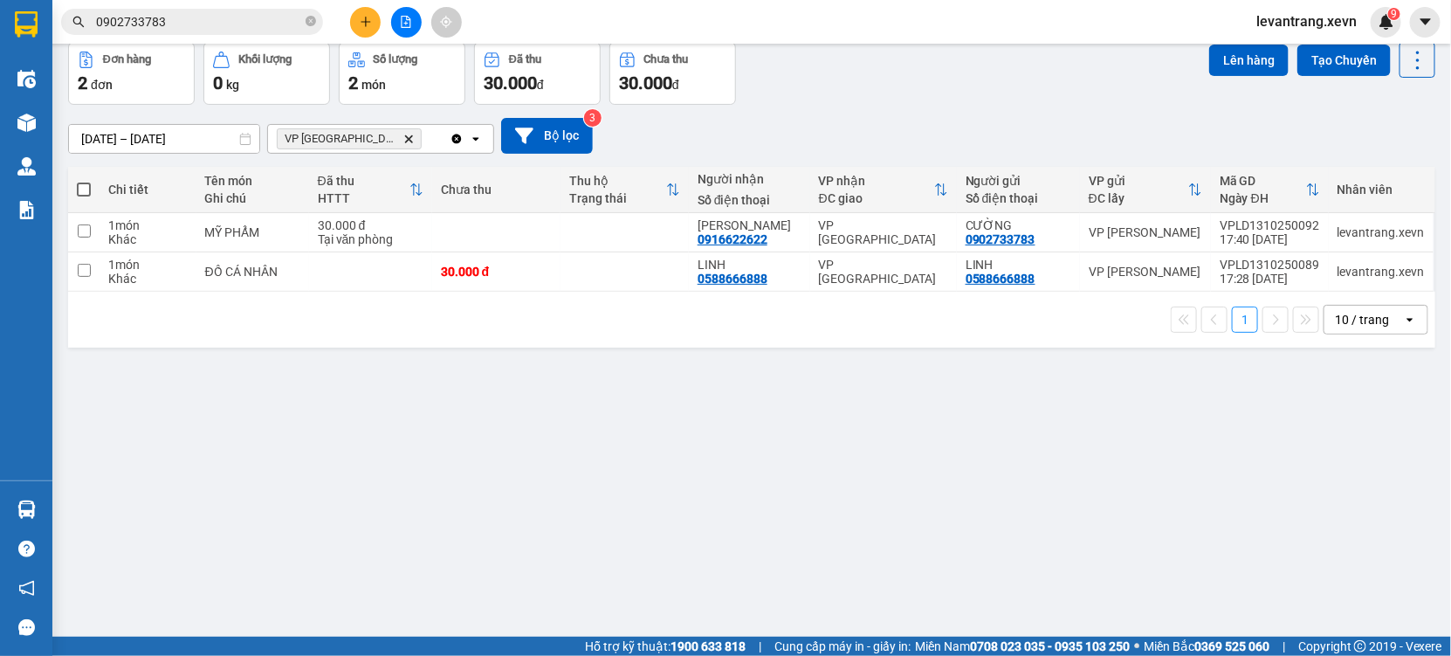
click at [403, 141] on icon "Delete" at bounding box center [408, 139] width 10 height 10
click at [363, 141] on div "Chọn văn phòng nhận" at bounding box center [339, 138] width 121 height 17
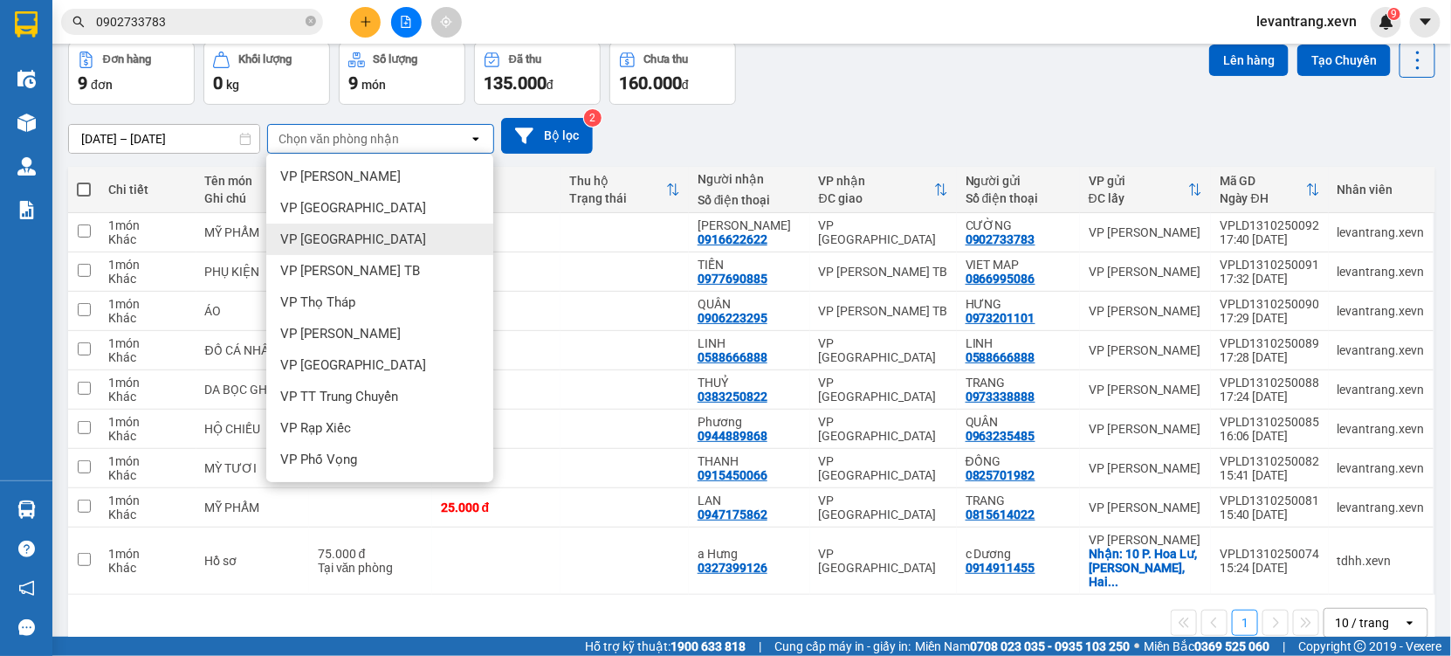
click at [320, 233] on span "VP [GEOGRAPHIC_DATA]" at bounding box center [353, 239] width 146 height 17
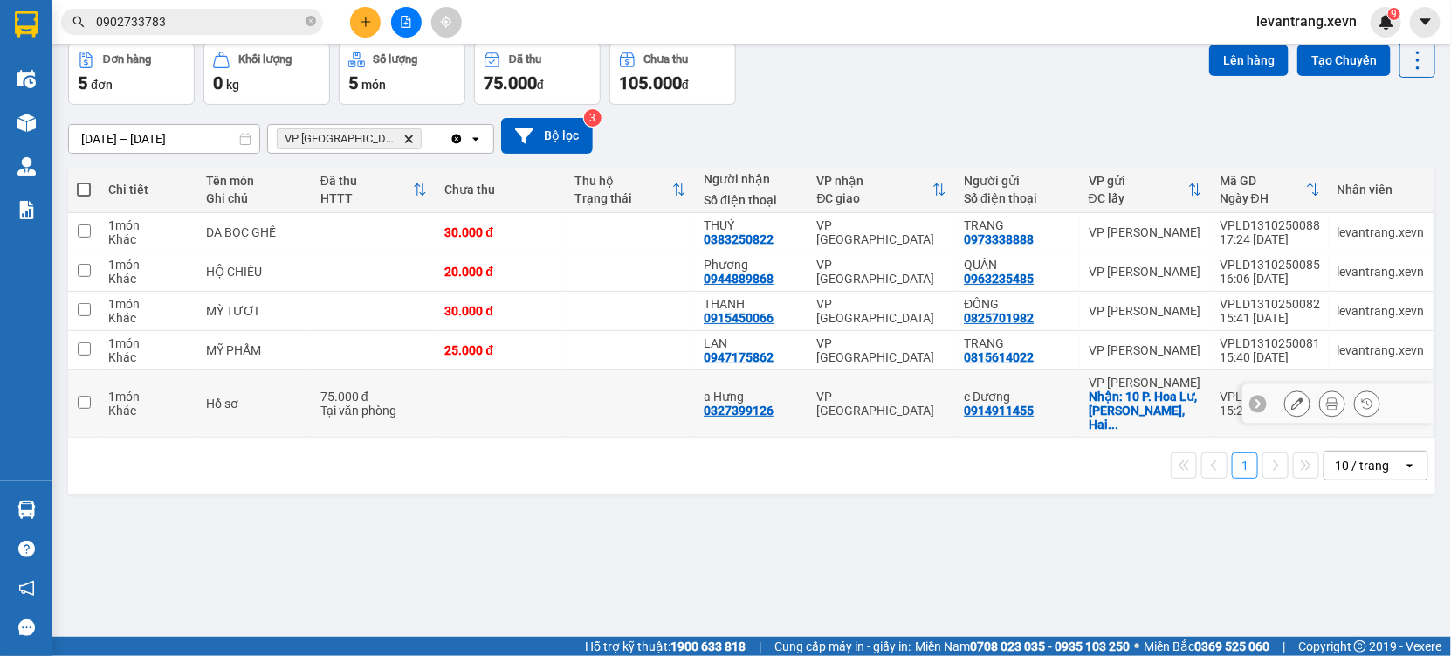
click at [278, 396] on div "Hồ sơ" at bounding box center [254, 403] width 97 height 14
checkbox input "true"
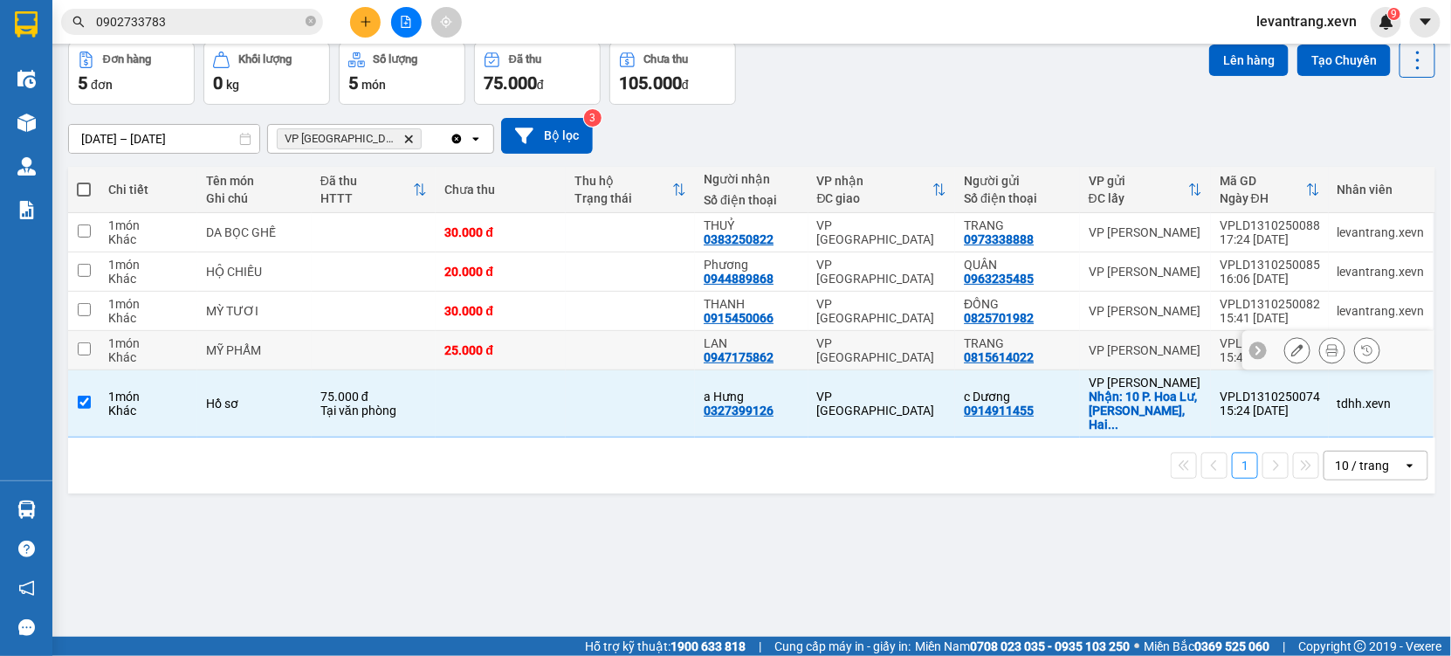
click at [276, 339] on td "MỸ PHẨM" at bounding box center [254, 350] width 114 height 39
checkbox input "true"
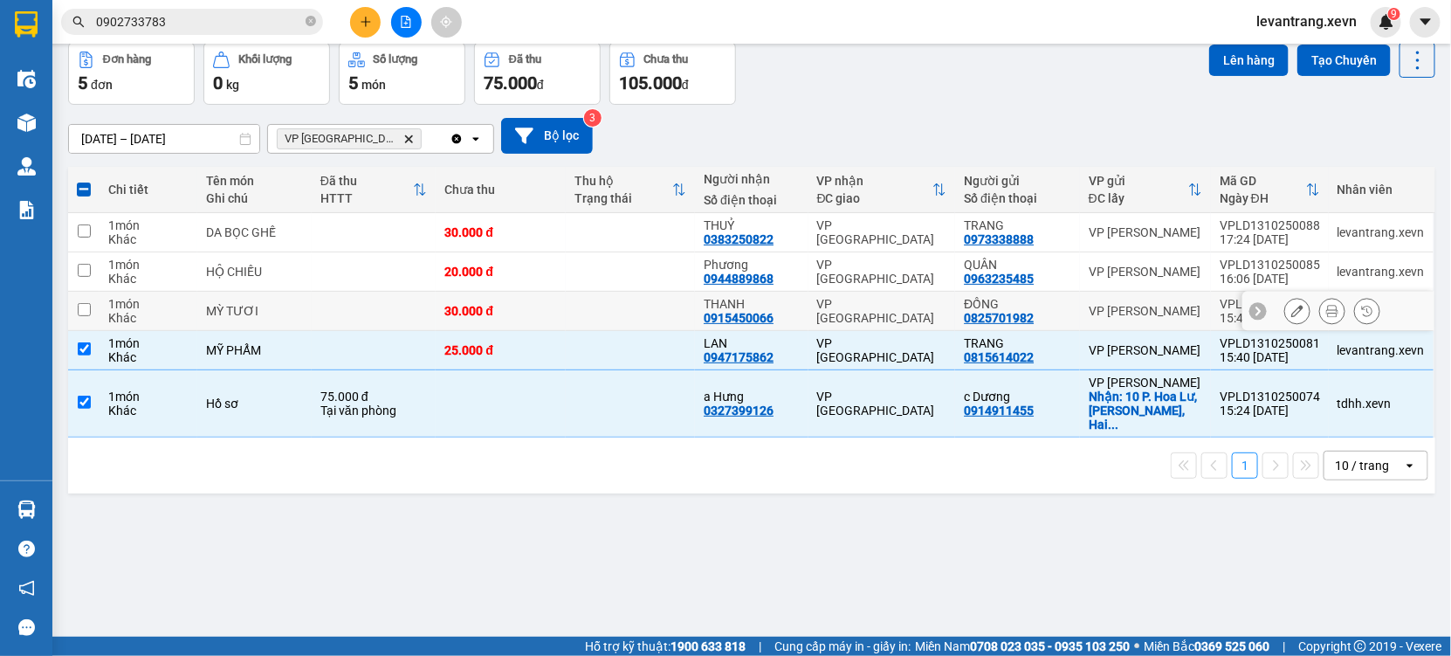
click at [277, 319] on td "MỲ TƯƠI" at bounding box center [254, 311] width 114 height 39
checkbox input "true"
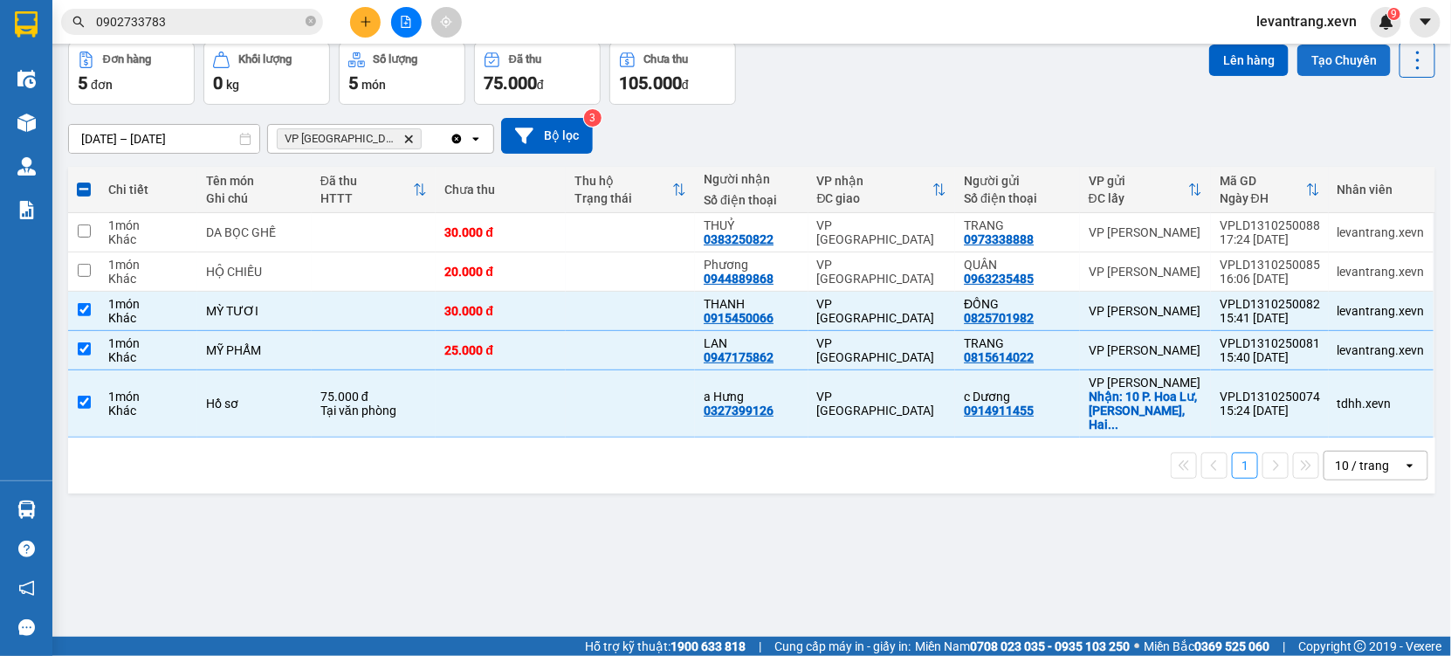
click at [1344, 45] on button "Tạo Chuyến" at bounding box center [1344, 60] width 93 height 31
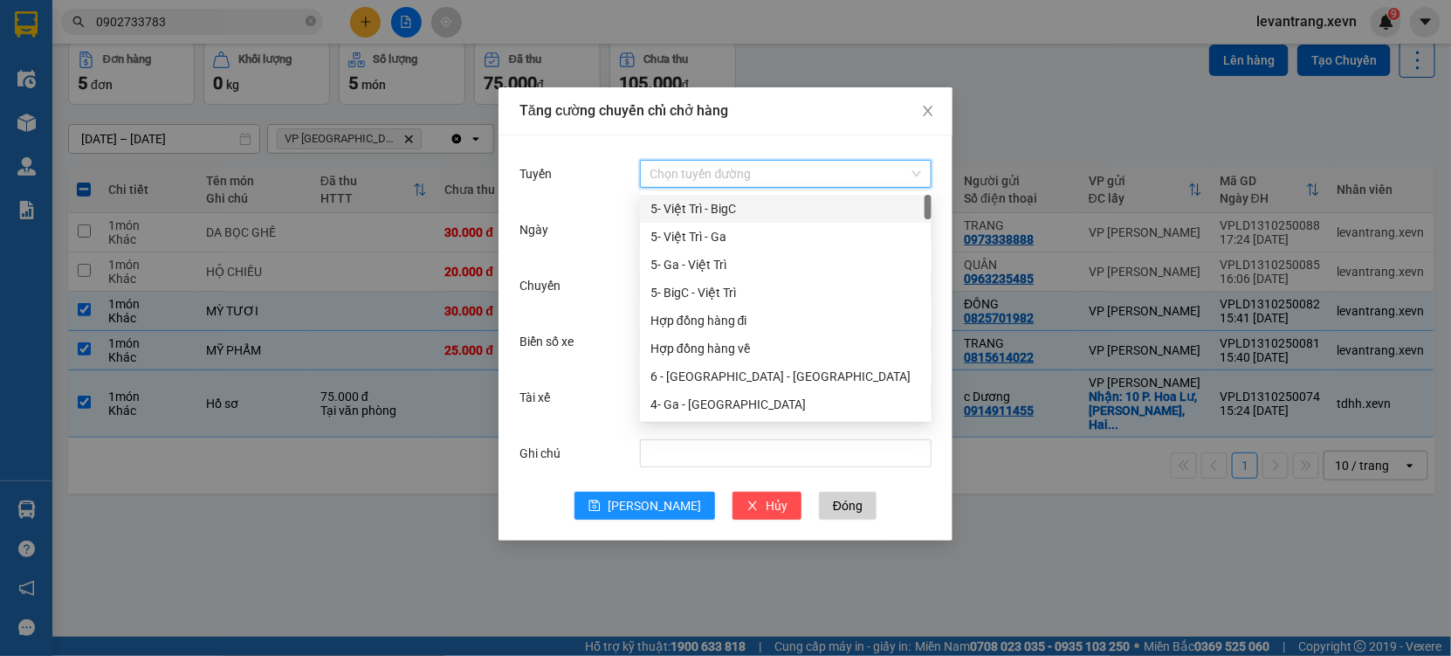
click at [777, 175] on input "Tuyến" at bounding box center [780, 174] width 258 height 26
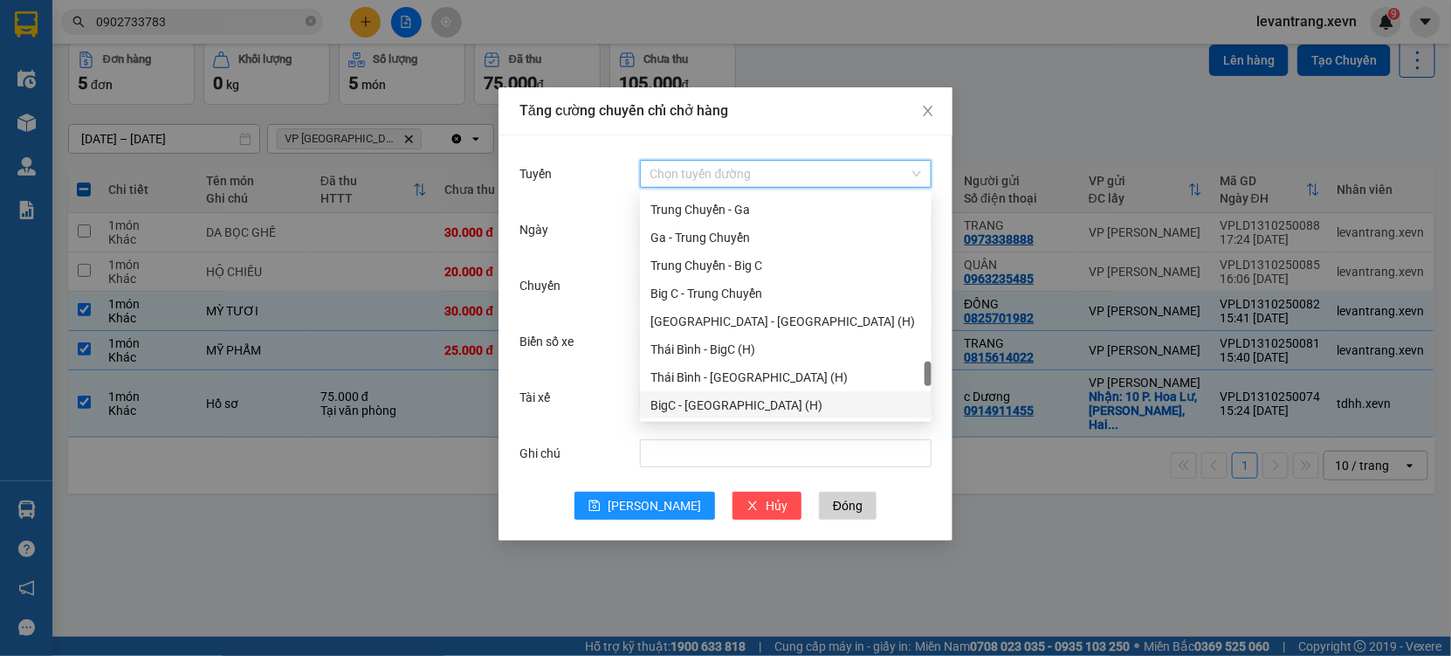
scroll to position [2290, 0]
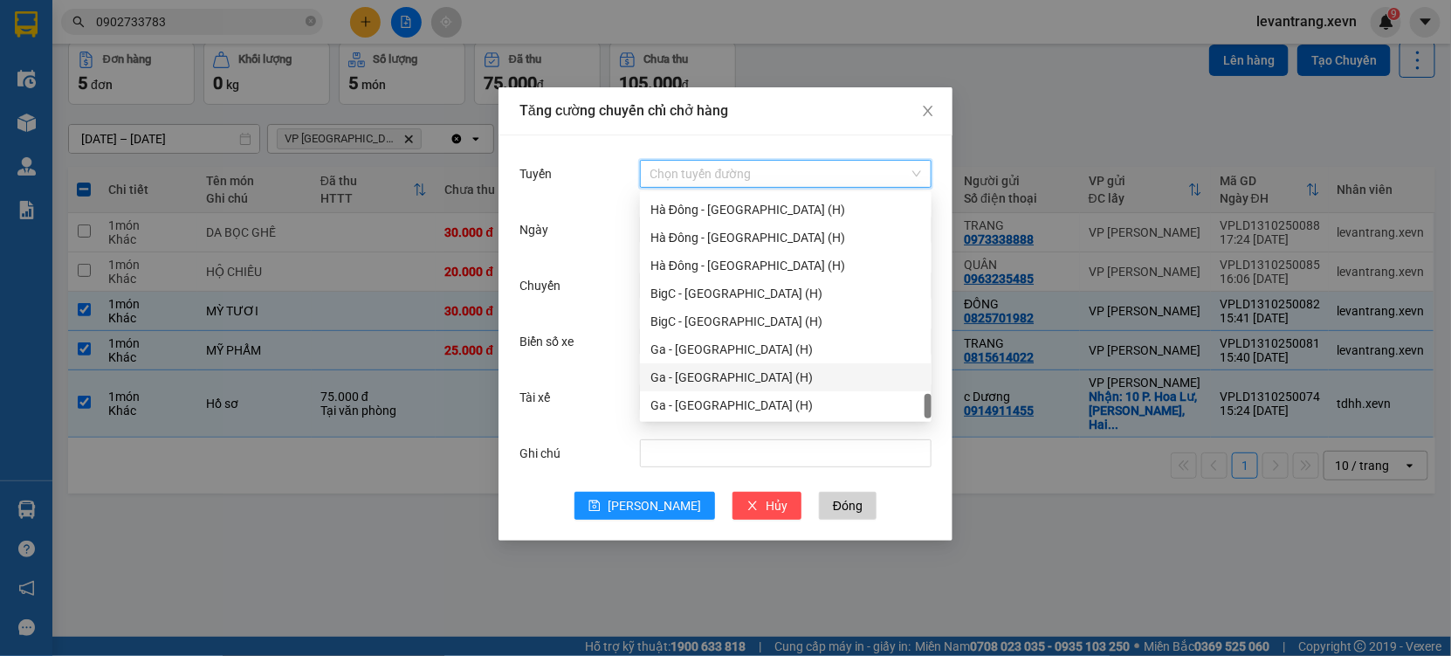
click at [698, 371] on div "Ga - [GEOGRAPHIC_DATA] (H)" at bounding box center [786, 377] width 271 height 19
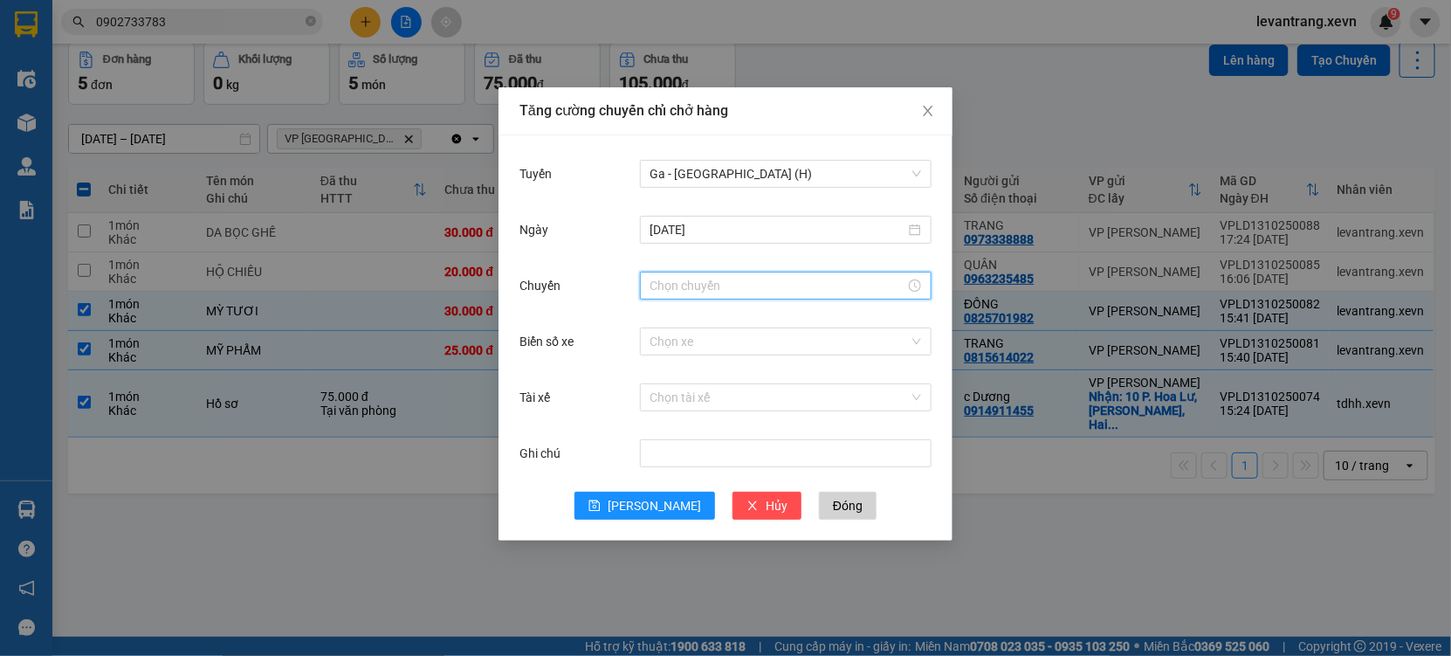
click at [712, 278] on input "Chuyến" at bounding box center [778, 285] width 255 height 19
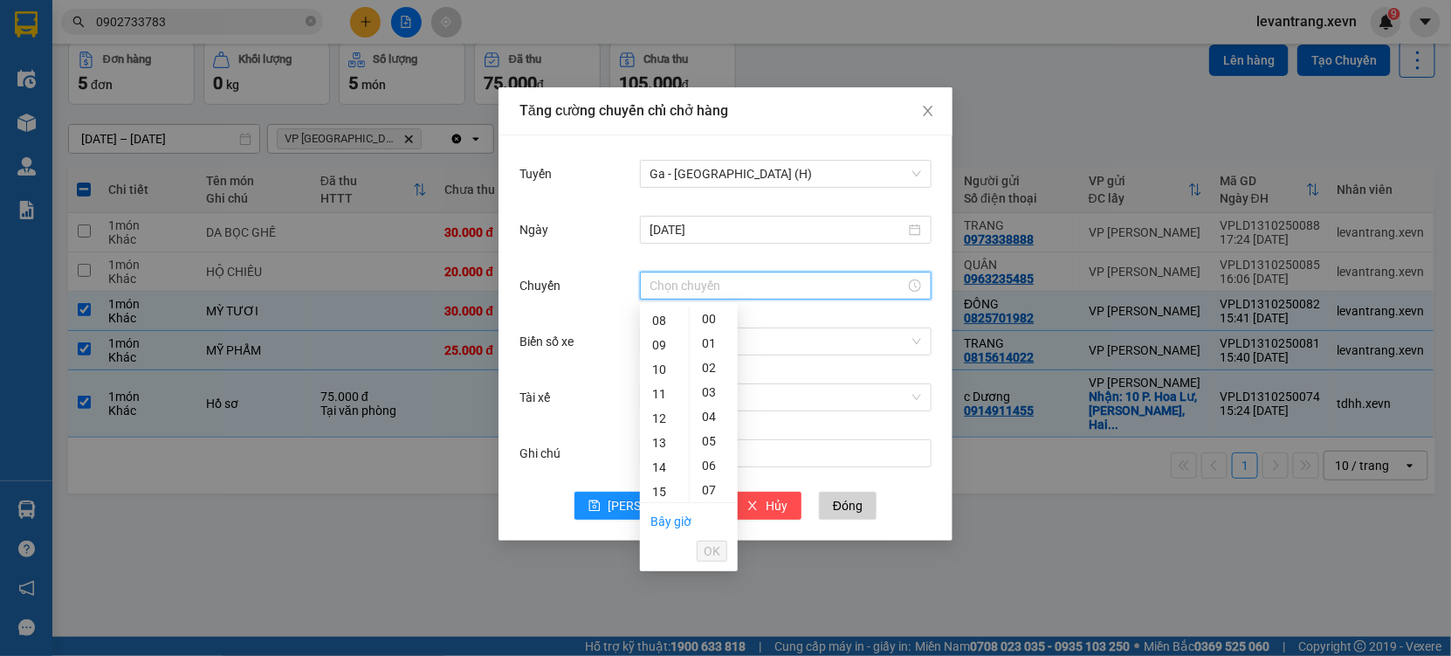
scroll to position [291, 0]
click at [655, 464] on div "18" at bounding box center [664, 468] width 49 height 24
type input "18:00"
click at [713, 550] on span "OK" at bounding box center [712, 550] width 17 height 19
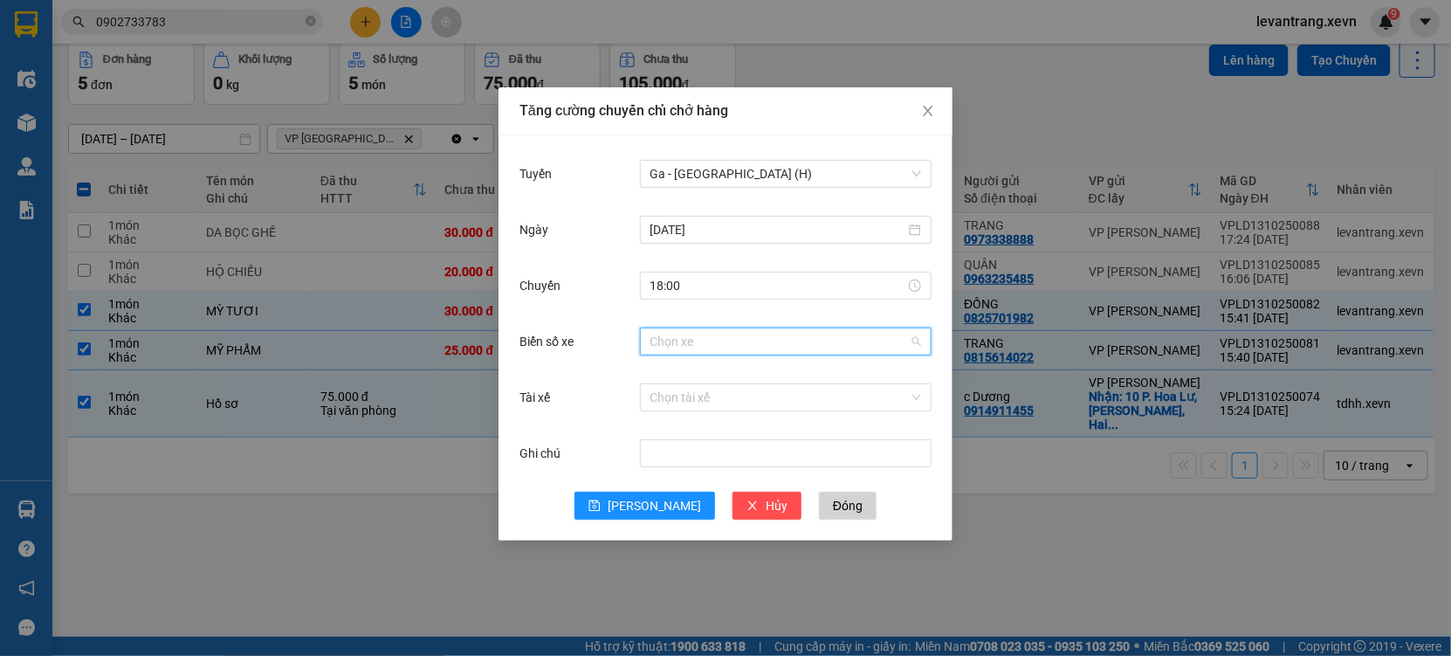
click at [698, 343] on input "Biển số xe" at bounding box center [780, 341] width 258 height 26
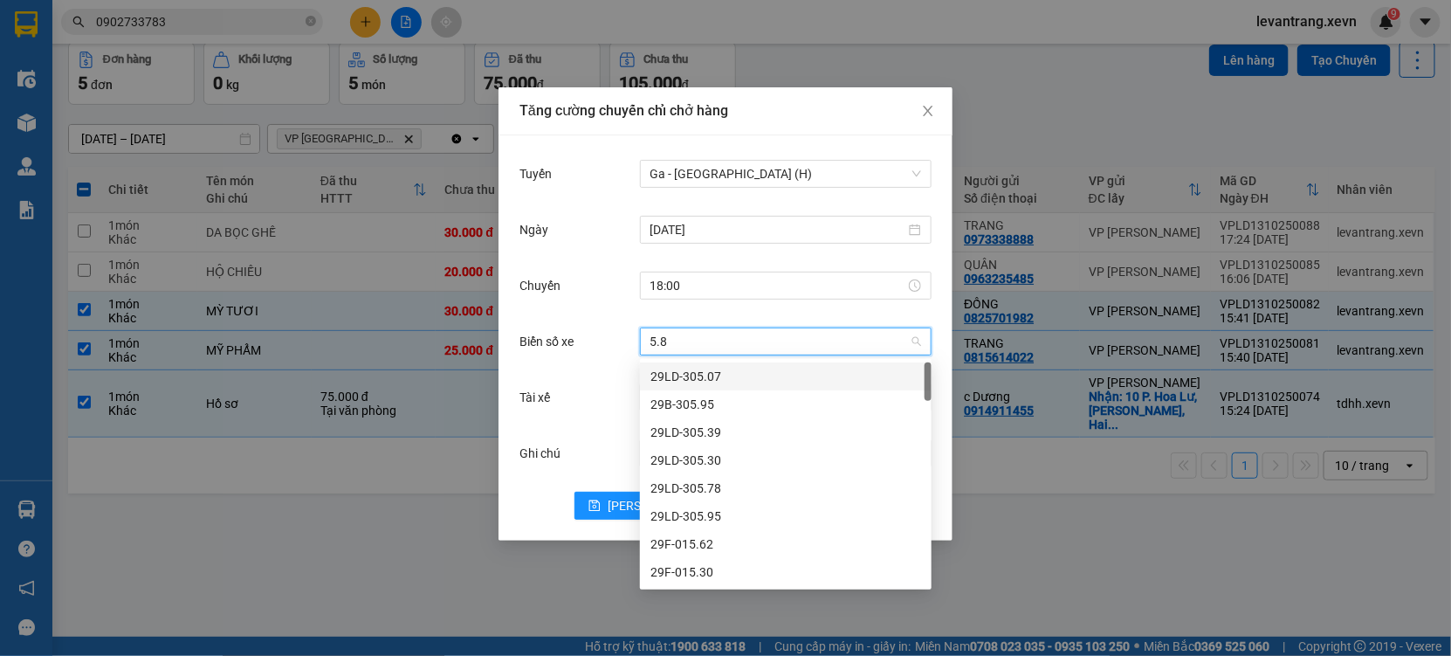
type input "5.85"
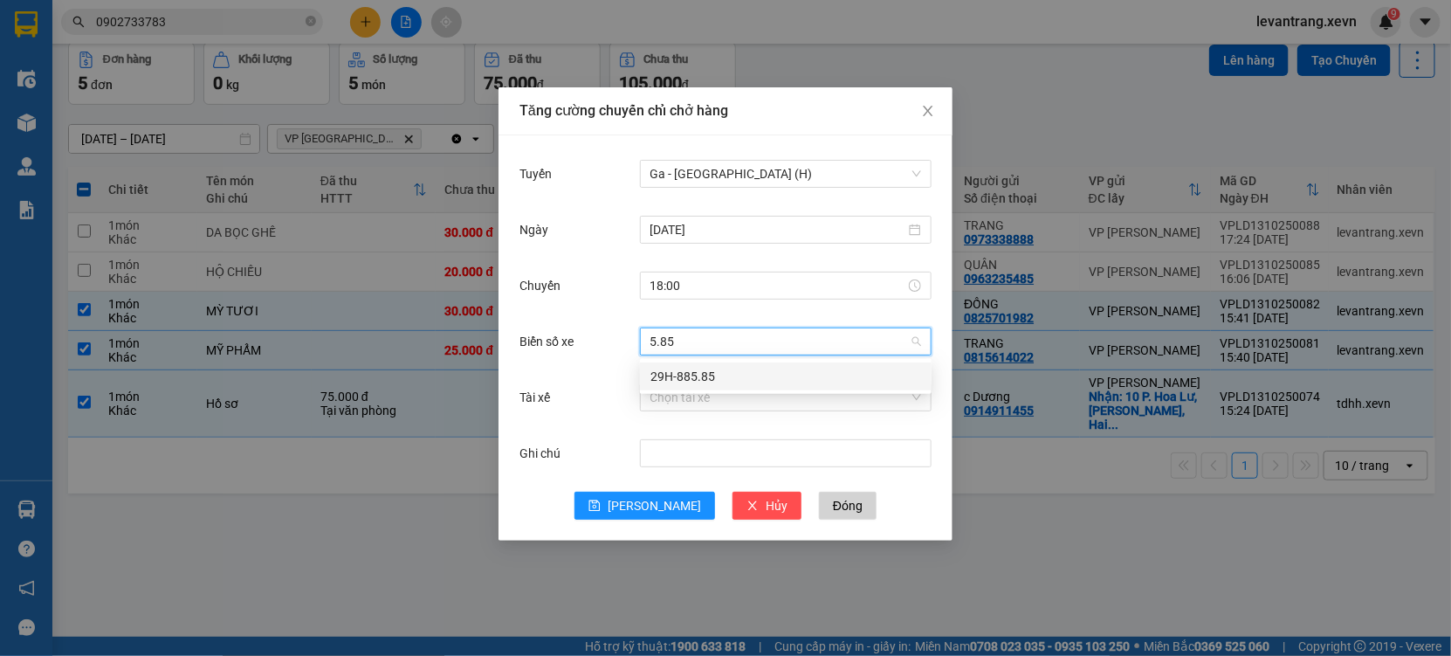
click at [696, 380] on div "29H-885.85" at bounding box center [786, 376] width 271 height 19
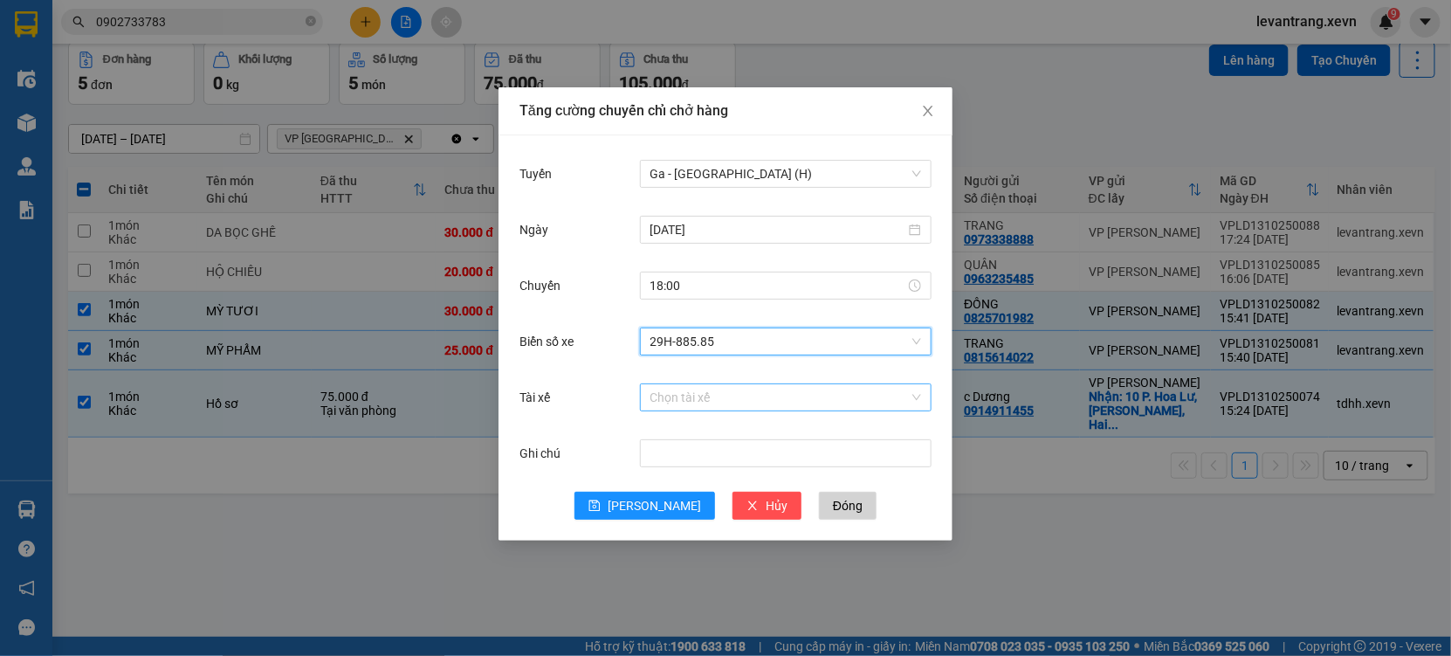
click at [685, 395] on input "Tài xế" at bounding box center [780, 397] width 258 height 26
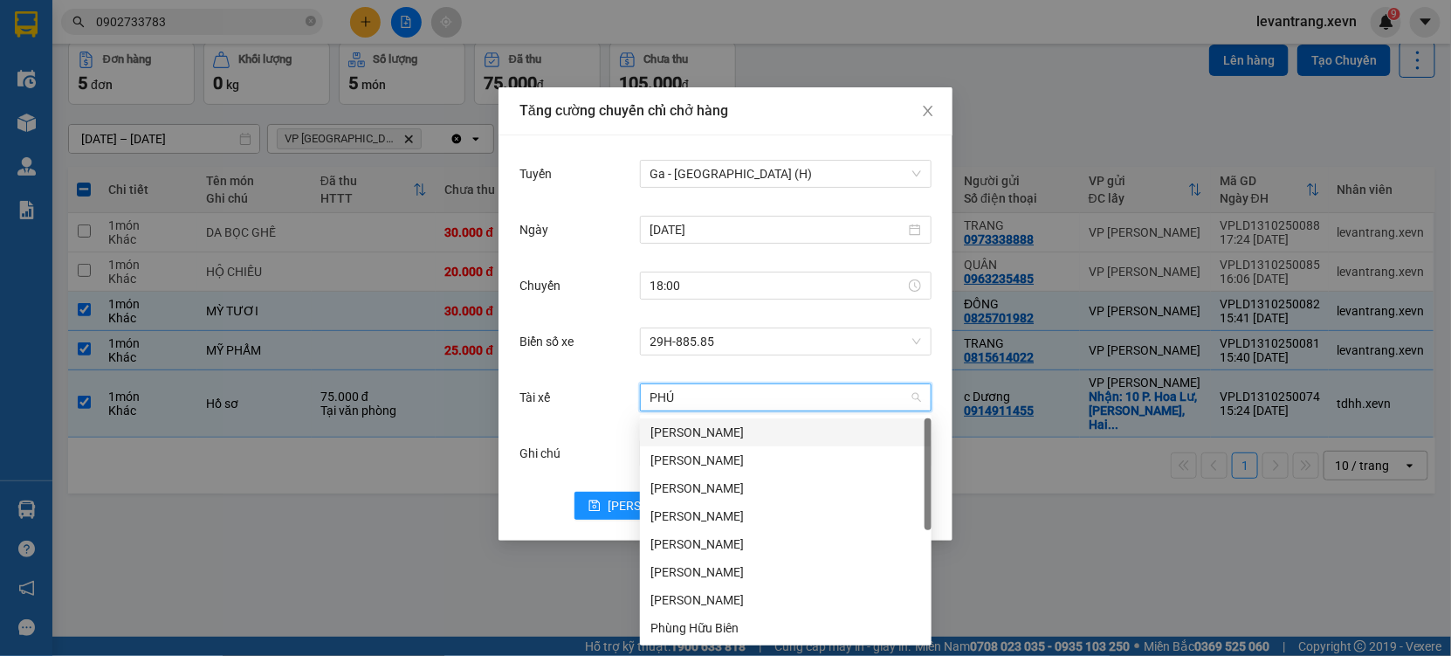
type input "PHÚC"
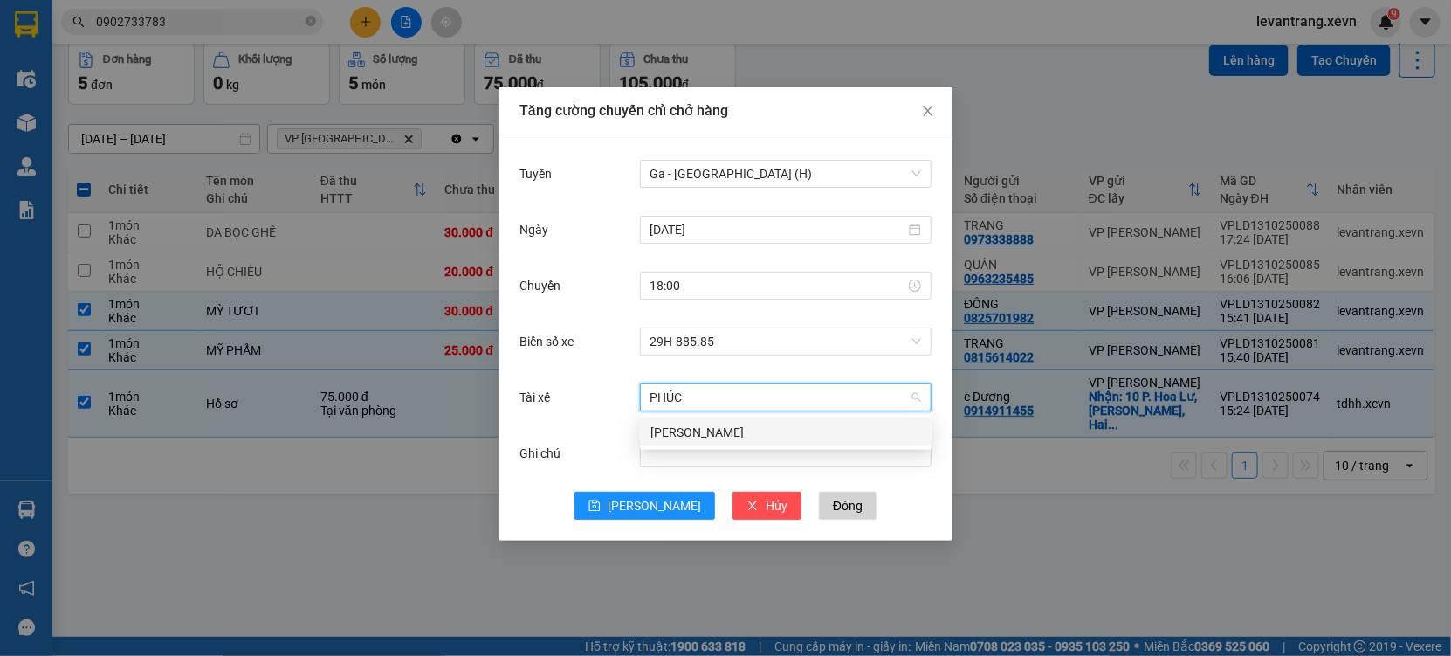
click at [670, 430] on div "Bùi Quý Phúc" at bounding box center [786, 432] width 271 height 19
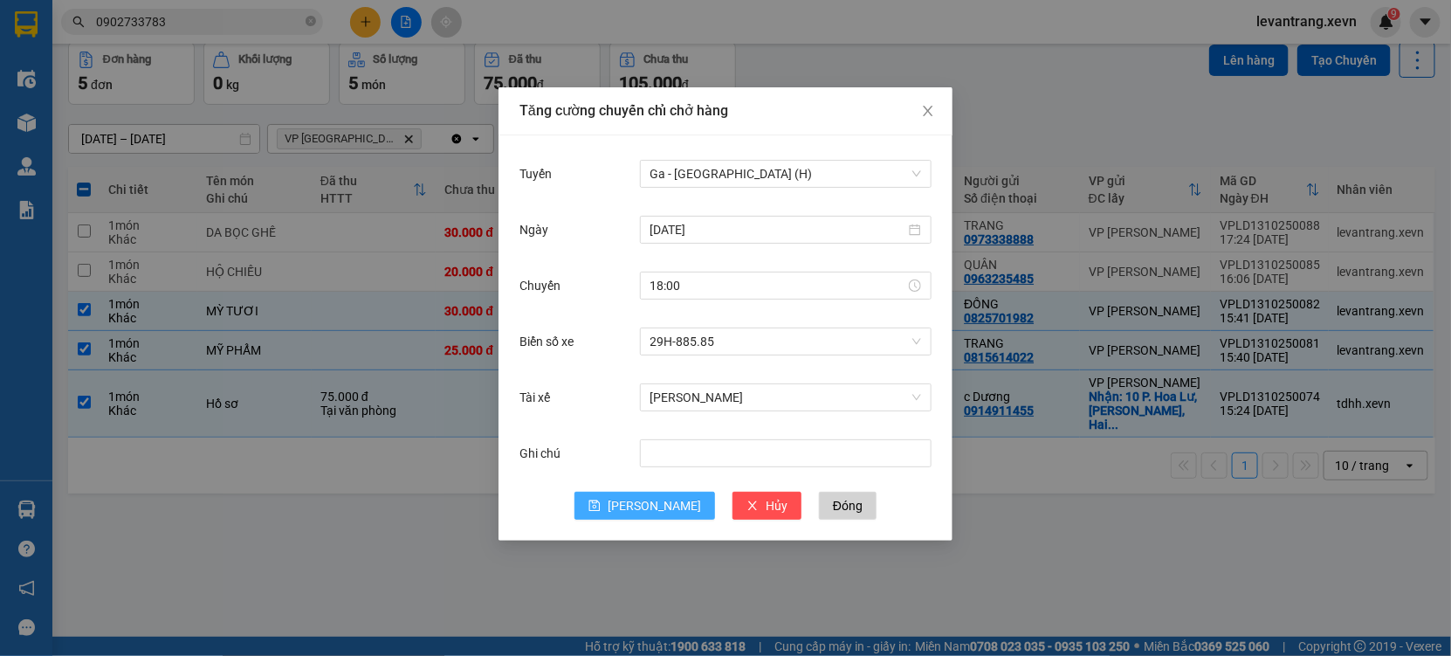
click at [639, 511] on button "[PERSON_NAME]" at bounding box center [645, 506] width 141 height 28
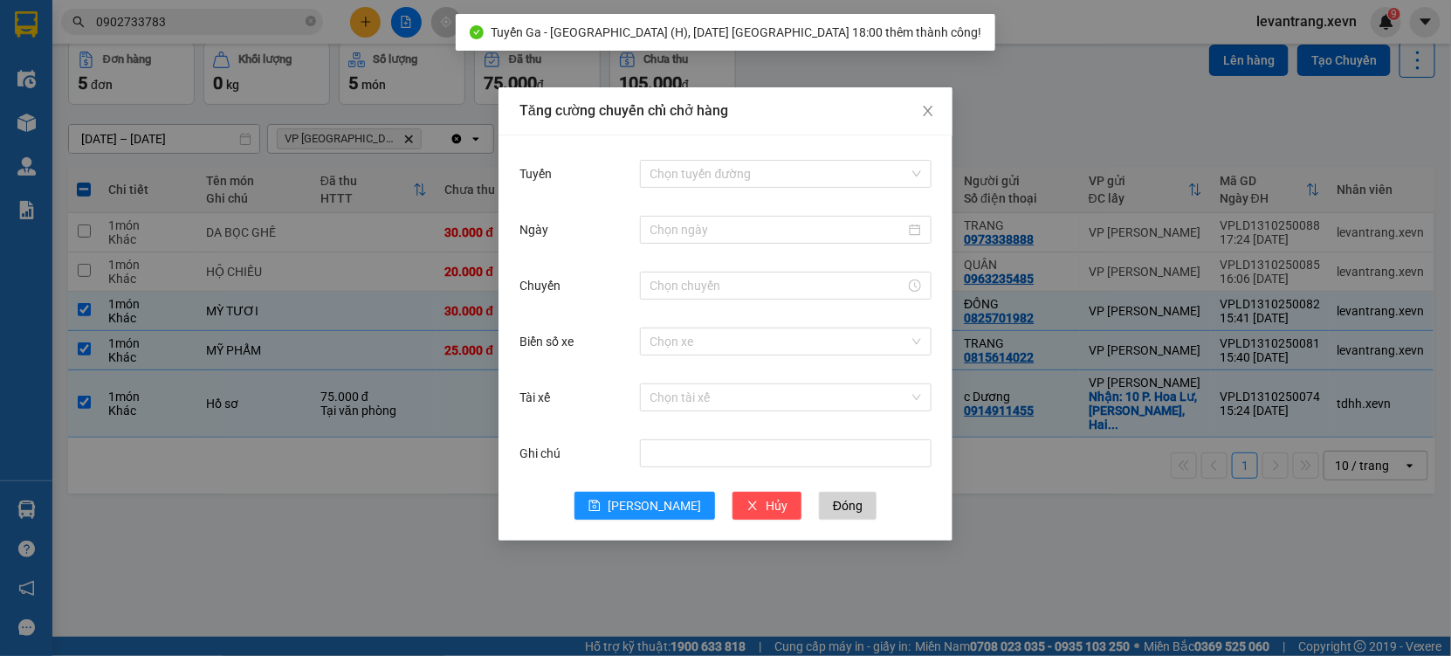
drag, startPoint x: 341, startPoint y: 513, endPoint x: 1032, endPoint y: 178, distance: 768.2
click at [347, 501] on div "Tăng cường chuyến chỉ chở hàng Tuyến Chọn tuyến đường Ngày Chuyến Biển số xe Ch…" at bounding box center [725, 328] width 1451 height 656
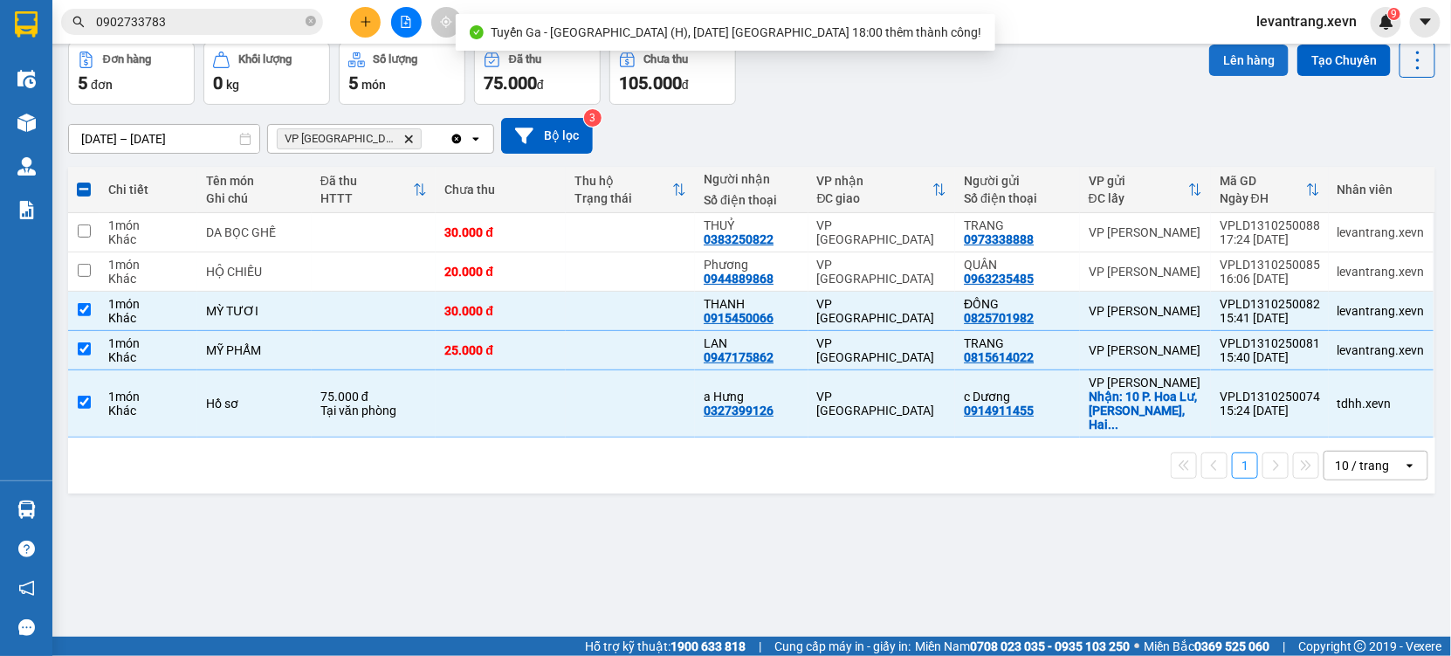
click at [1233, 67] on button "Lên hàng" at bounding box center [1248, 60] width 79 height 31
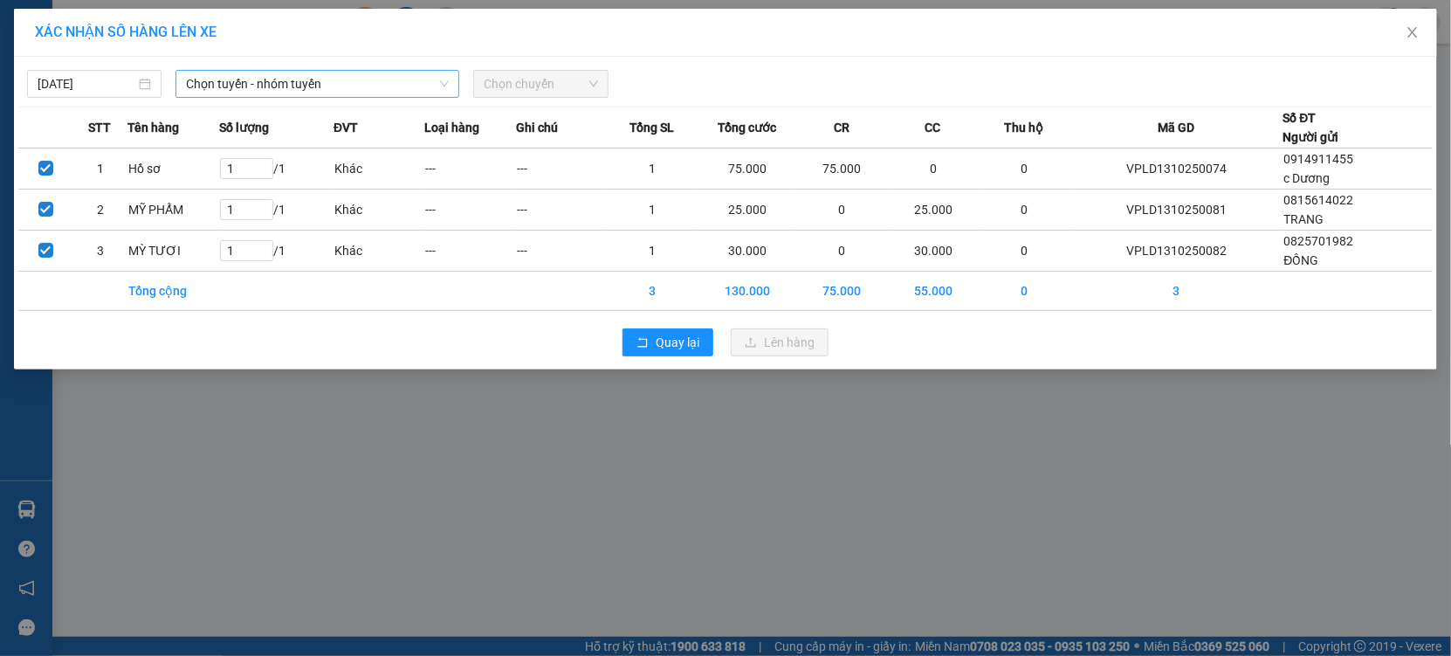
click at [428, 86] on span "Chọn tuyến - nhóm tuyến" at bounding box center [317, 84] width 263 height 26
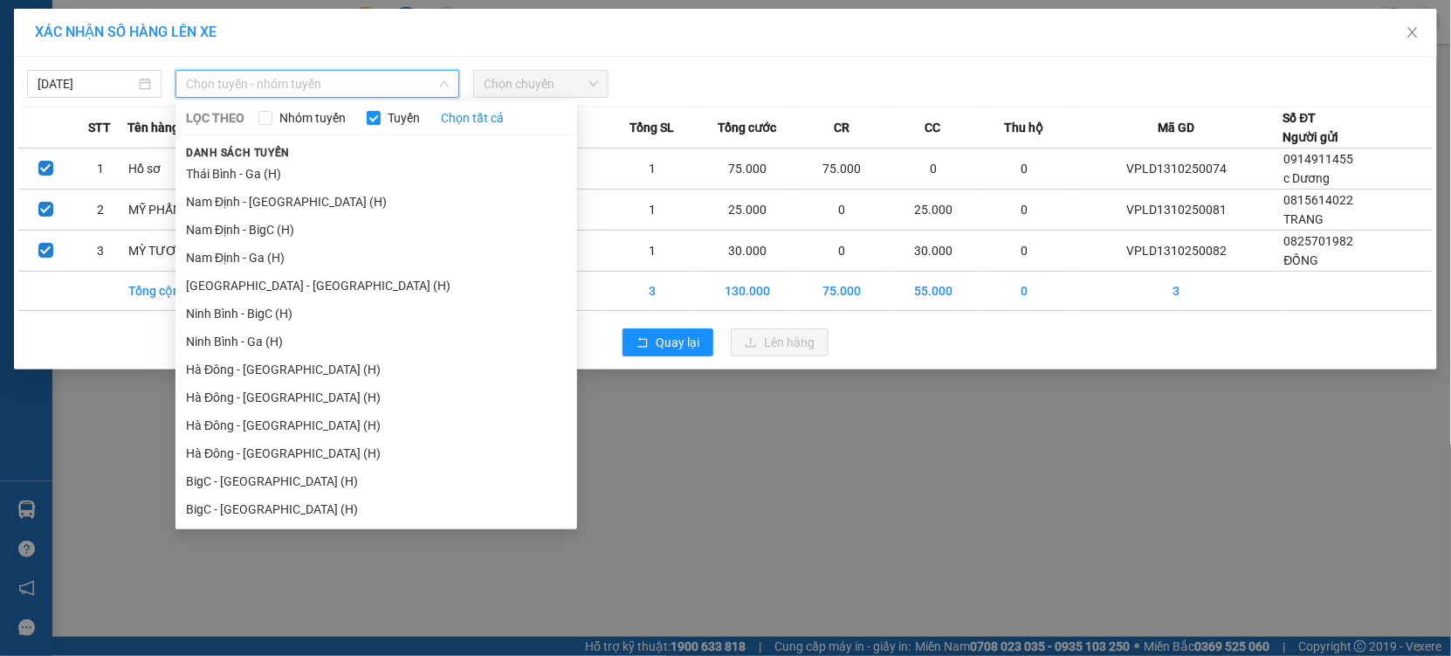
scroll to position [2153, 0]
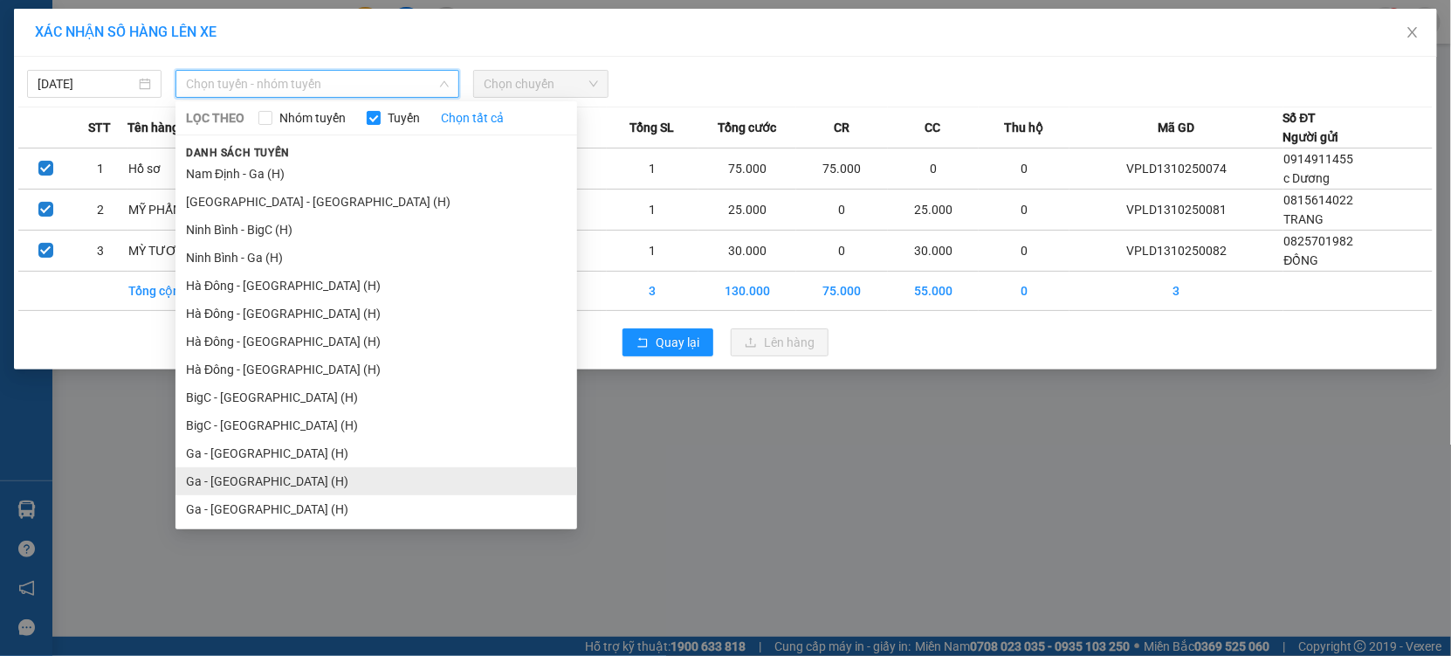
click at [247, 480] on li "Ga - [GEOGRAPHIC_DATA] (H)" at bounding box center [377, 481] width 402 height 28
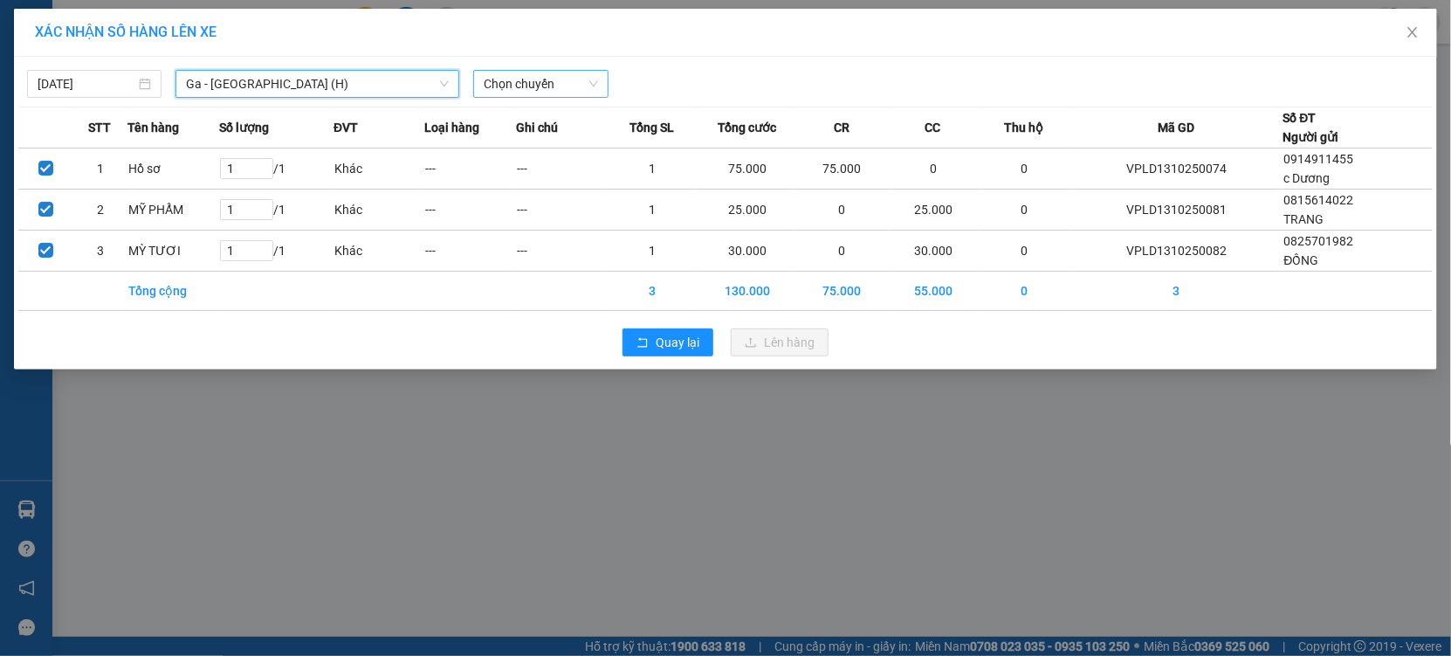
click at [584, 76] on span "Chọn chuyến" at bounding box center [541, 84] width 114 height 26
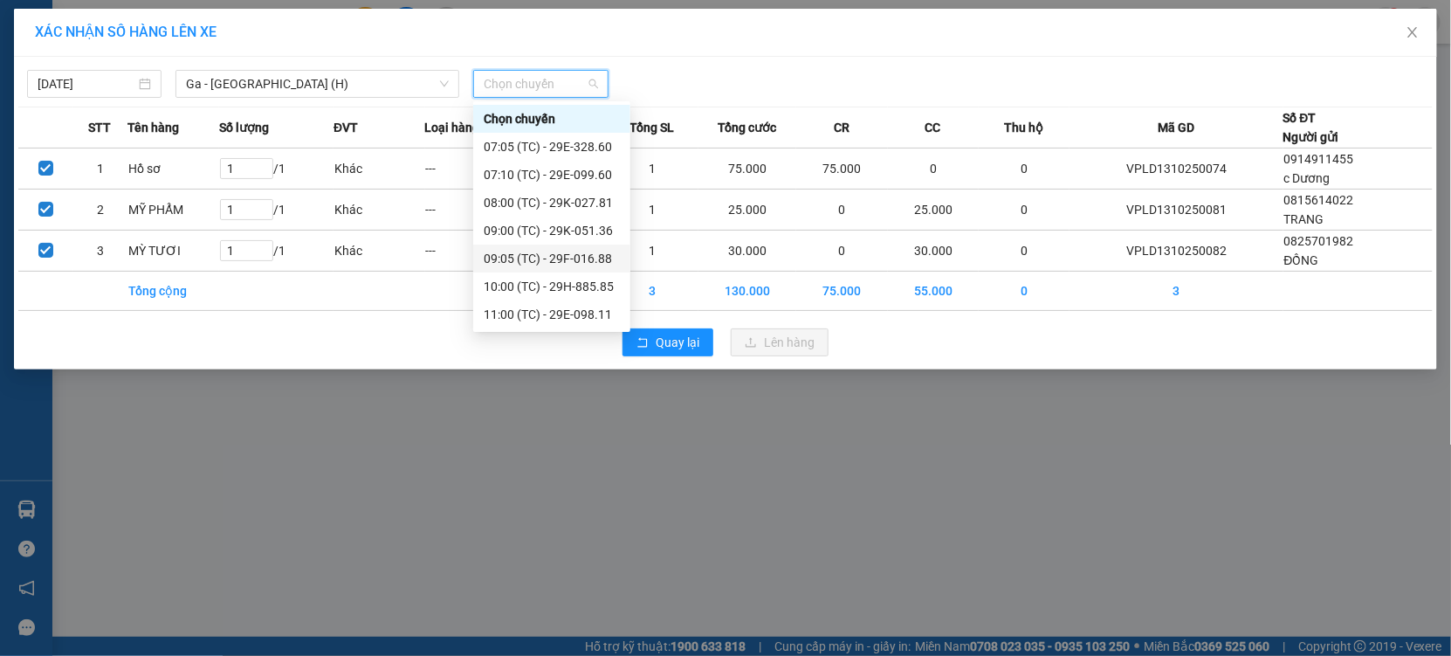
scroll to position [446, 0]
click at [560, 316] on div "18:00 (TC) - 29H-885.85" at bounding box center [552, 315] width 136 height 19
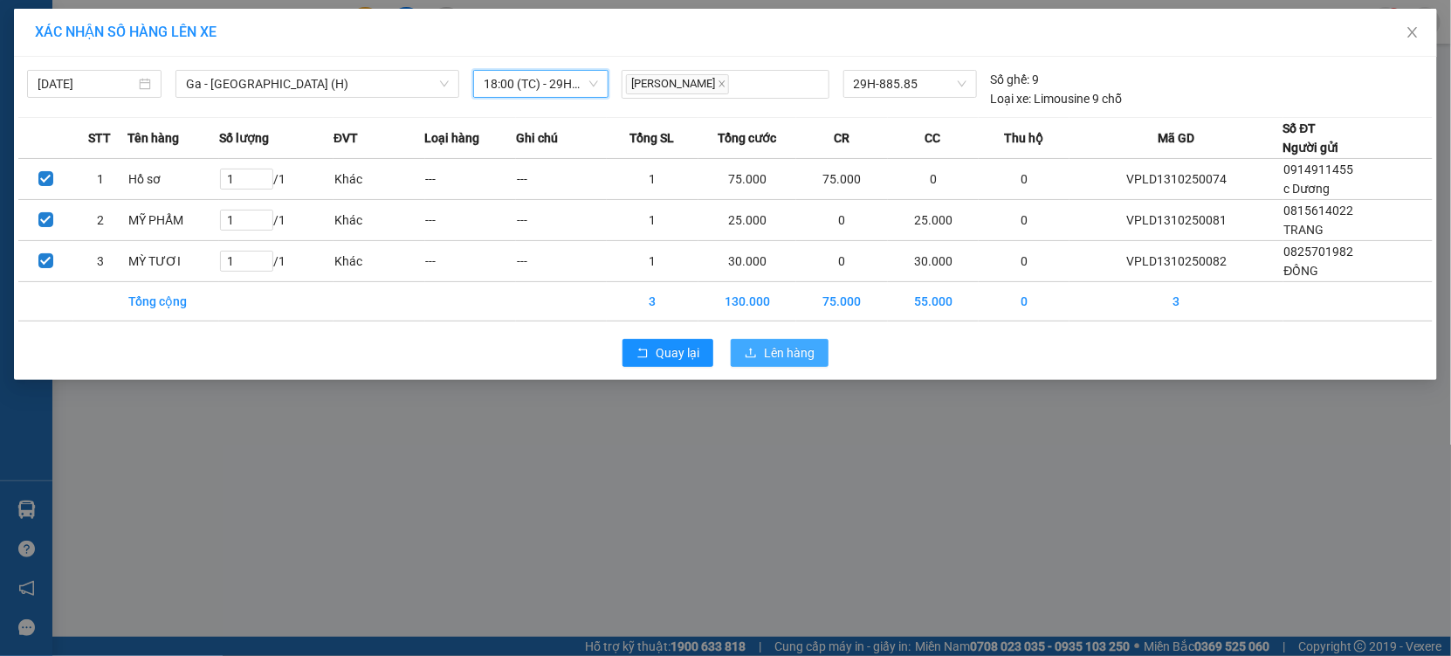
click at [775, 357] on span "Lên hàng" at bounding box center [789, 352] width 51 height 19
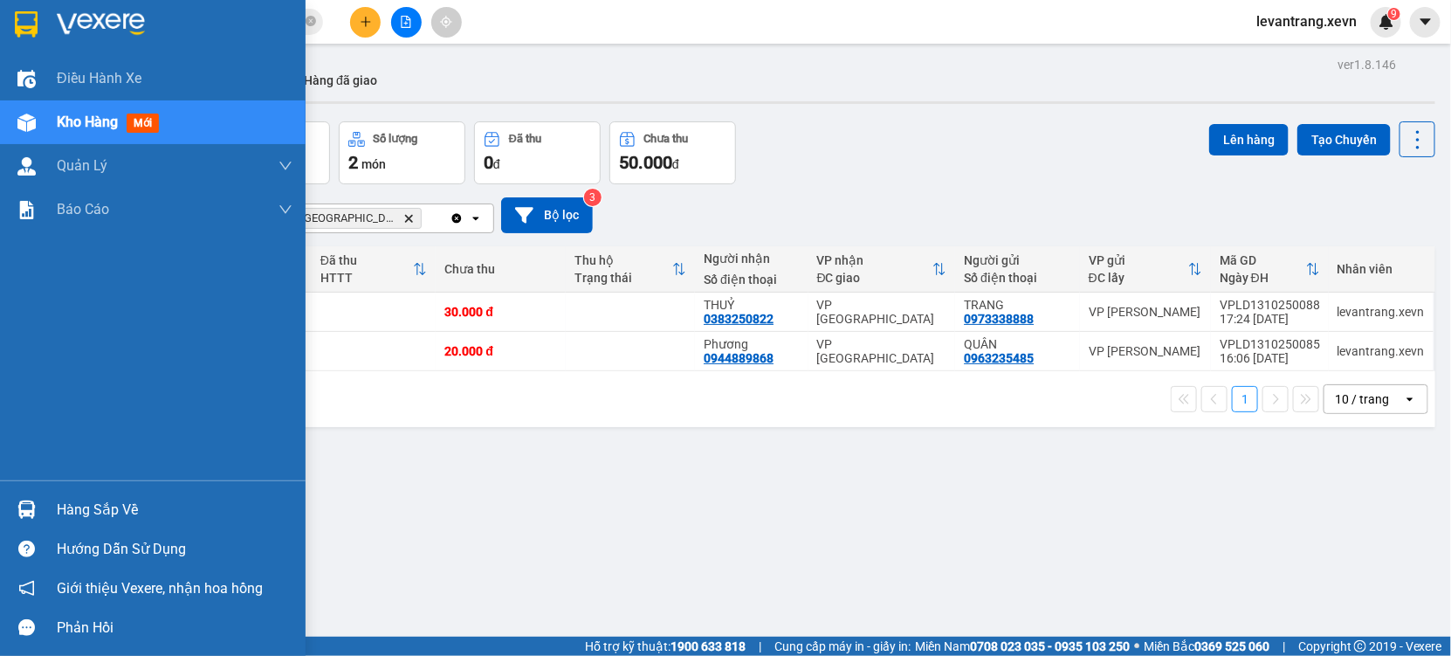
click at [41, 499] on div "Hàng sắp về" at bounding box center [153, 509] width 306 height 39
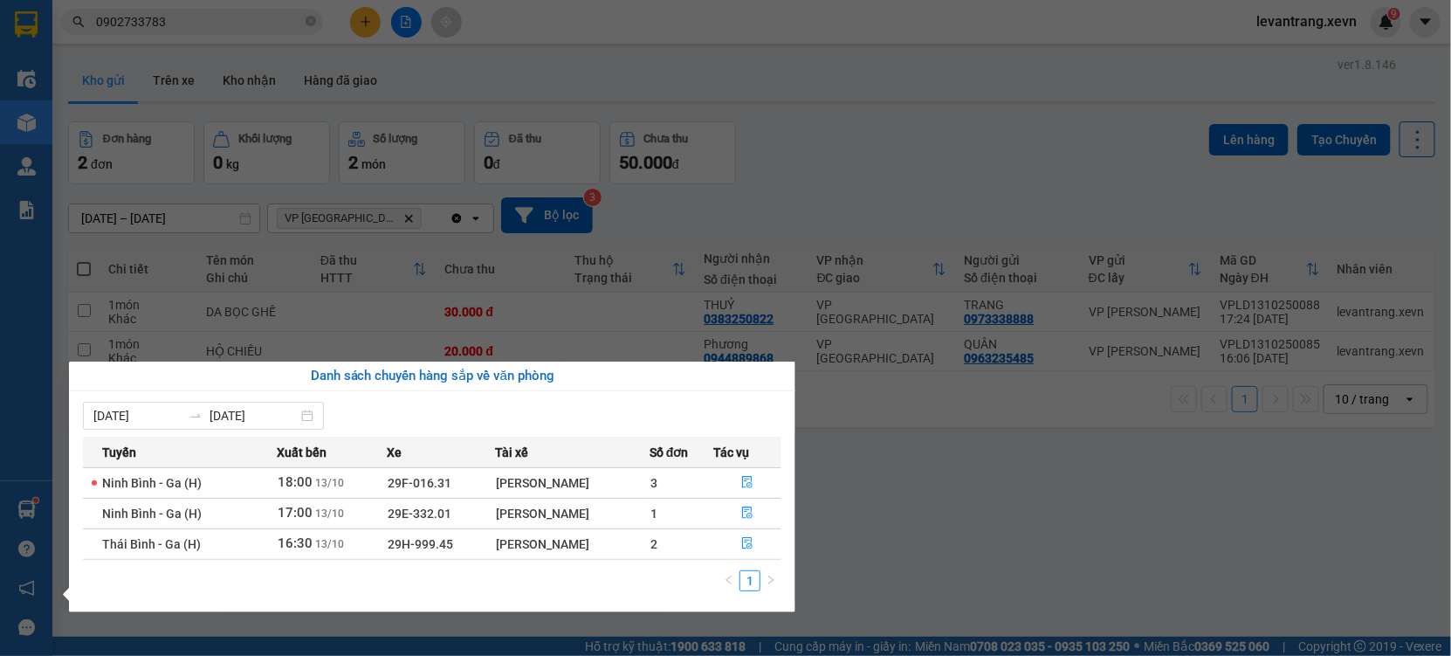
click at [1096, 525] on section "Kết quả tìm kiếm ( 113 ) Bộ lọc Thuộc VP này Mã ĐH Trạng thái Món hàng Thu hộ T…" at bounding box center [725, 328] width 1451 height 656
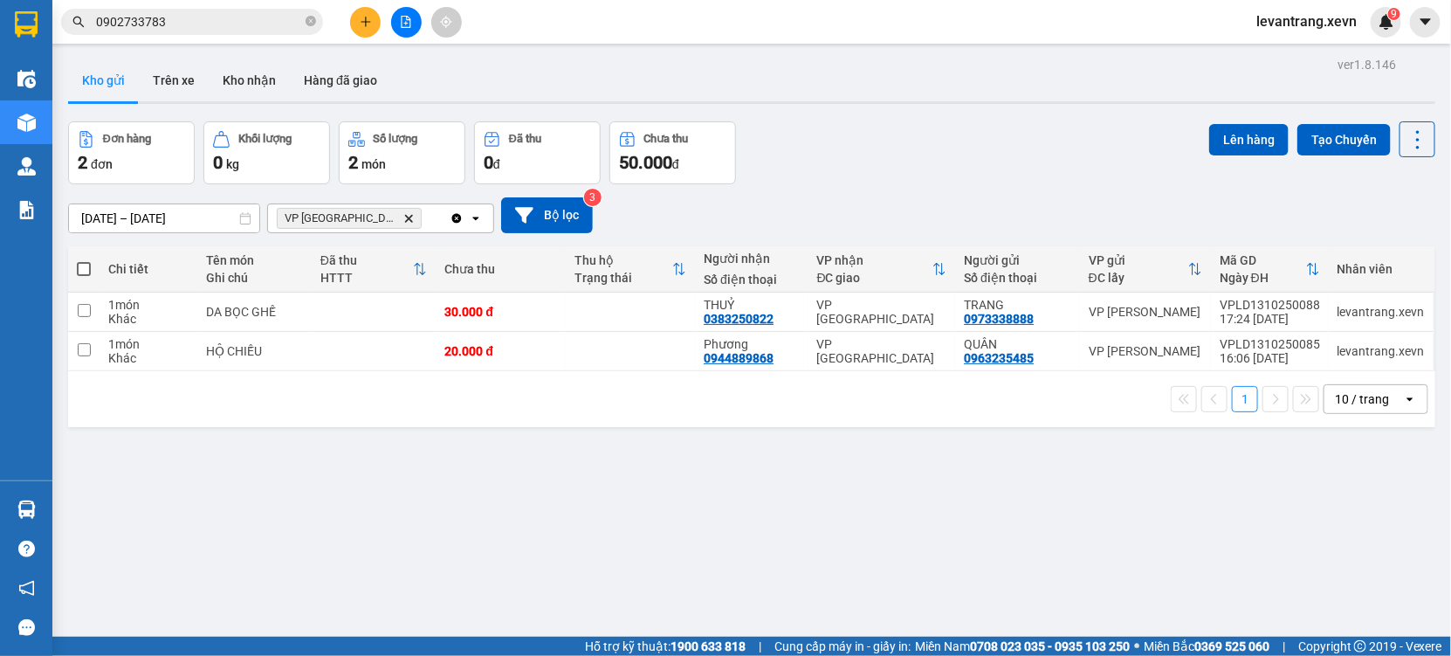
click at [182, 18] on input "0902733783" at bounding box center [199, 21] width 206 height 19
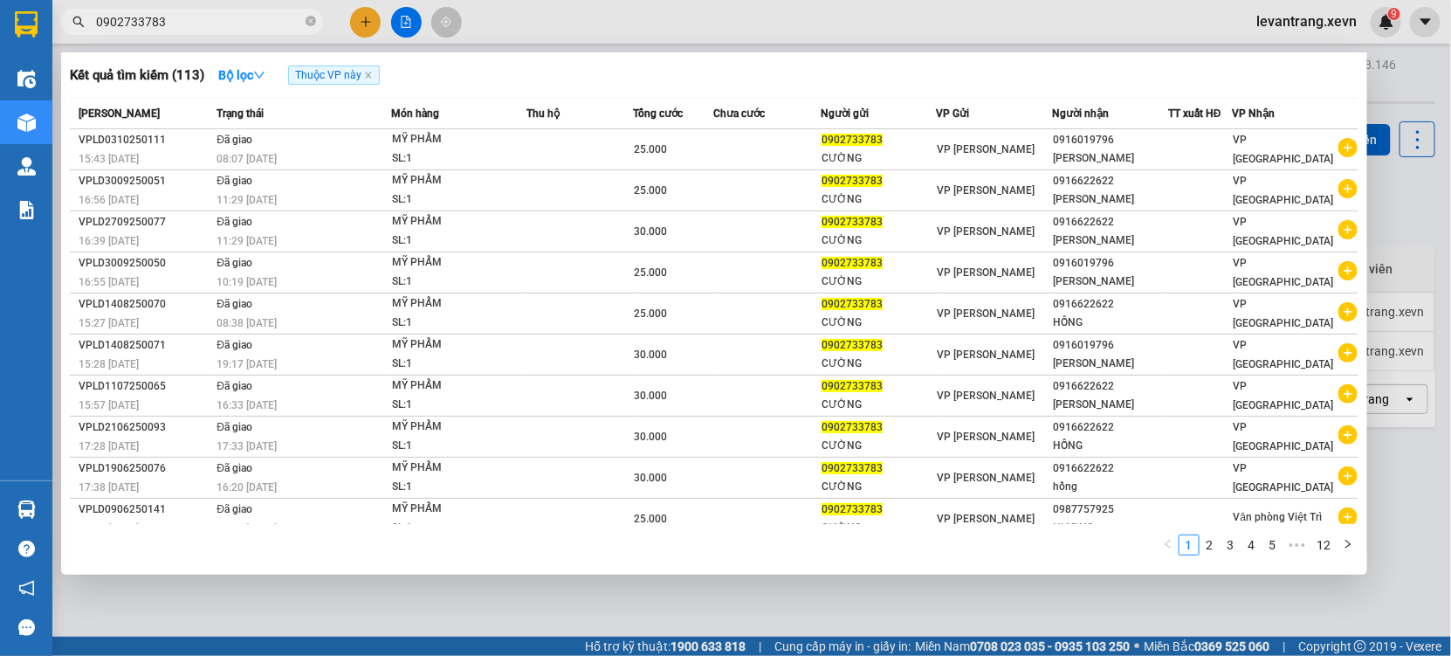
click at [182, 18] on input "0902733783" at bounding box center [199, 21] width 206 height 19
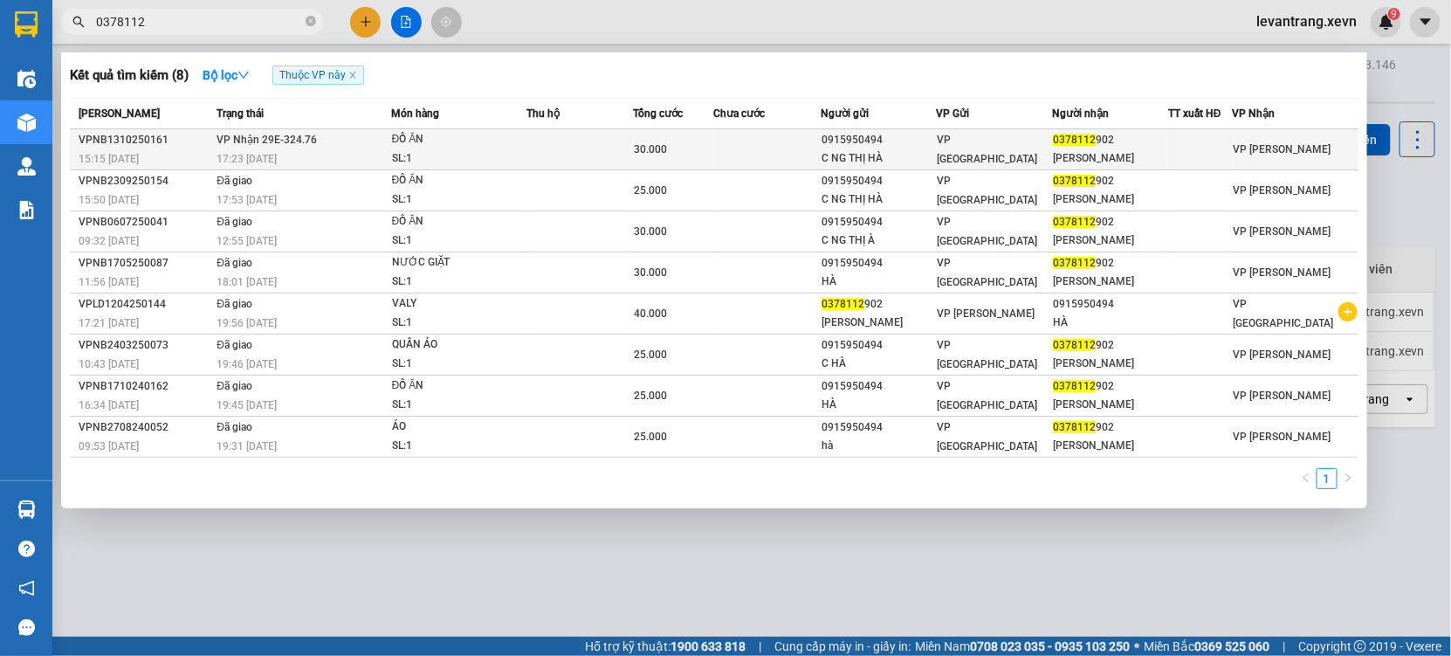
type input "0378112"
click at [362, 155] on div "17:23 - 13/10" at bounding box center [303, 158] width 173 height 19
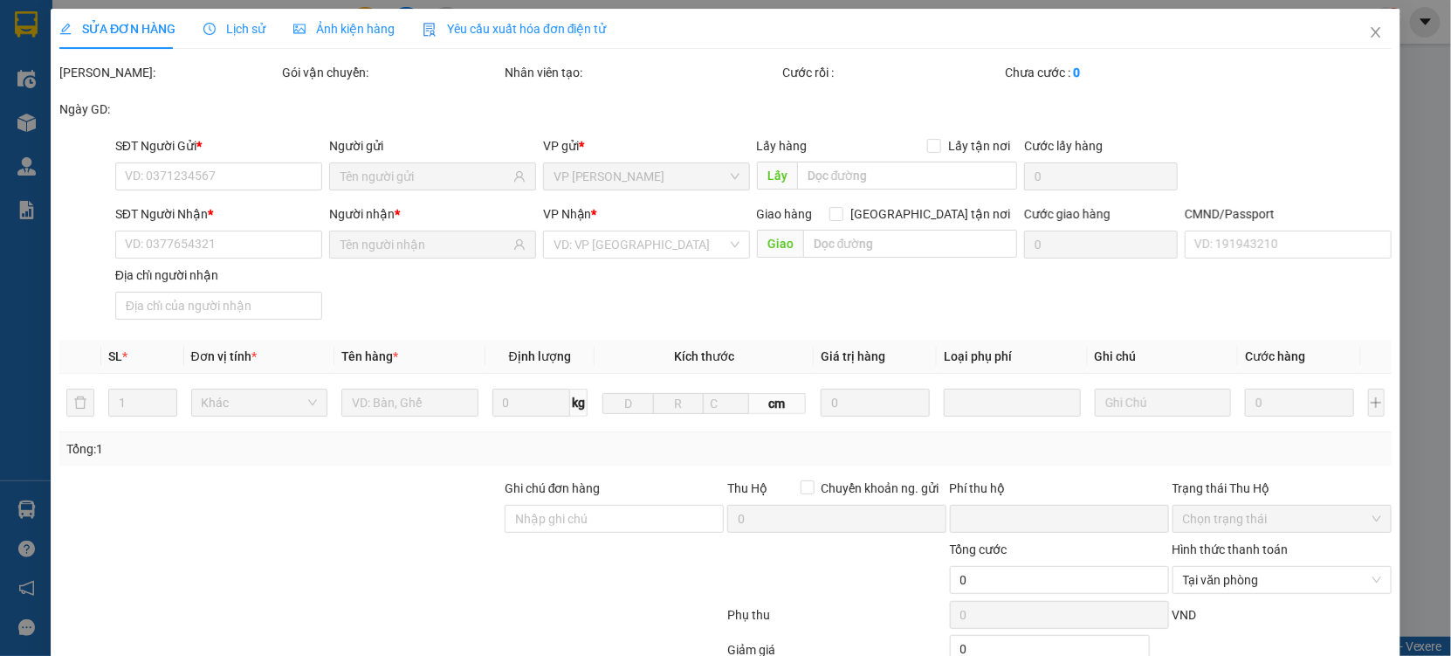
type input "0915950494"
type input "C NG THỊ HÀ"
type input "0378112902"
type input "ĐINH THỊ MINH HẢI"
type input "037302004462 ĐINH THỊ MINH HẢI"
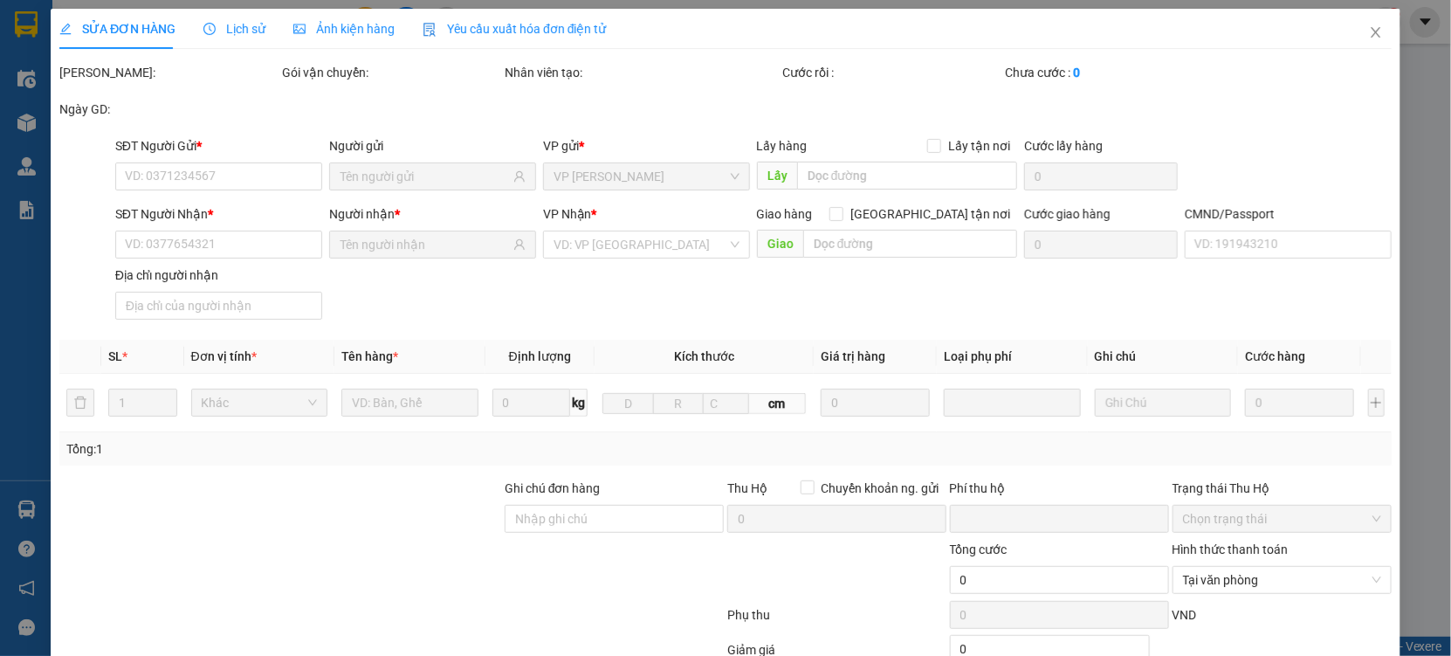
type input "0"
type input "30.000"
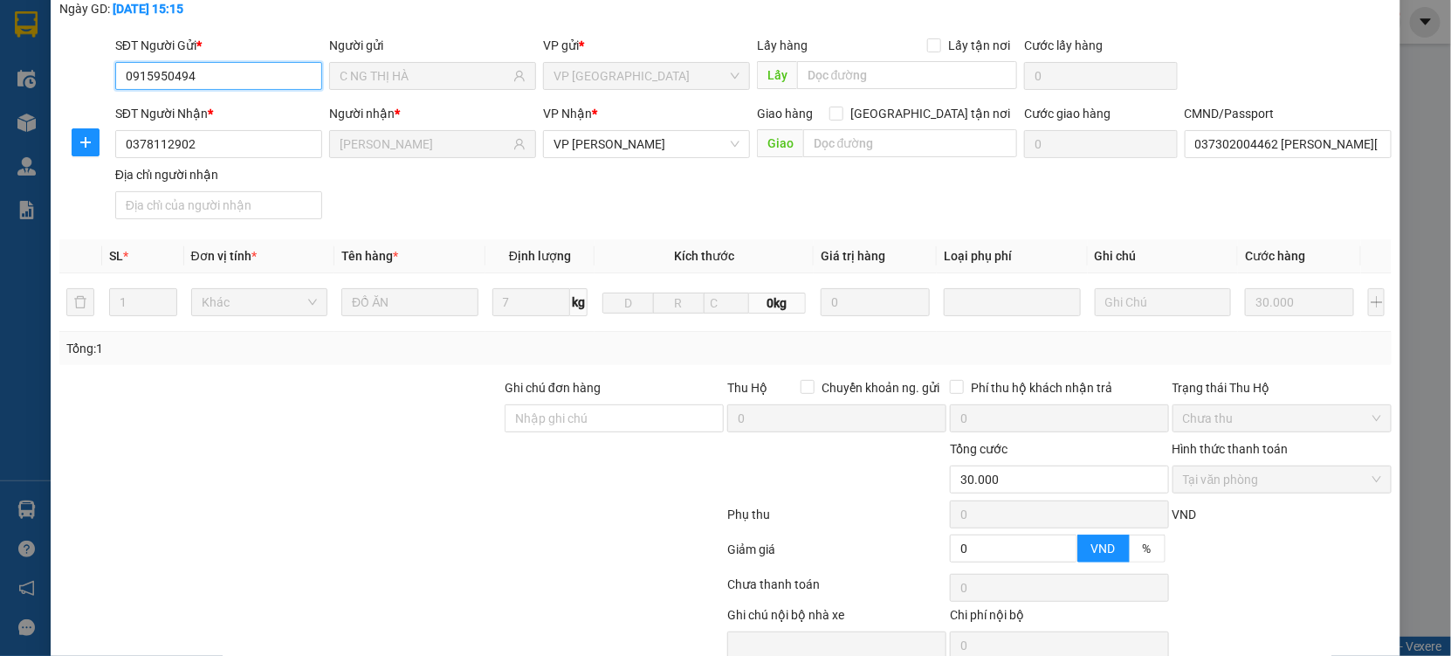
scroll to position [178, 0]
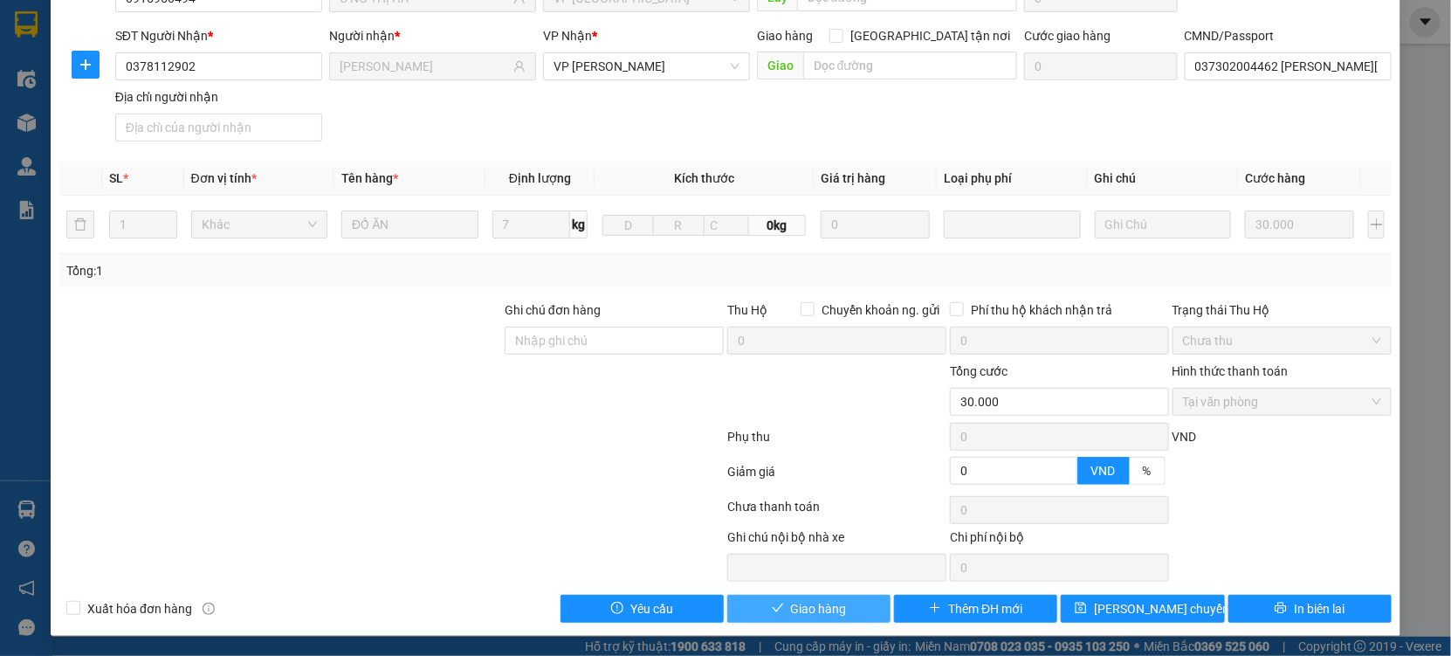
click at [801, 616] on span "Giao hàng" at bounding box center [819, 608] width 56 height 19
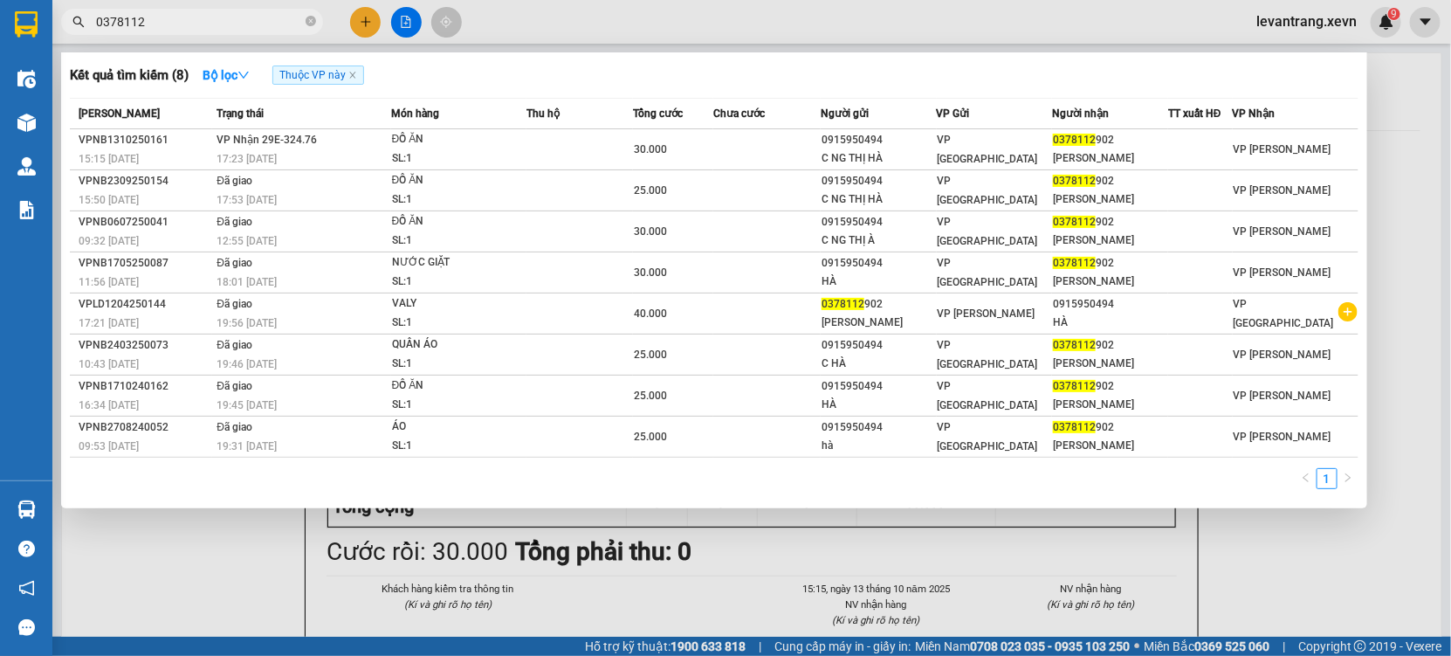
click at [182, 30] on input "0378112" at bounding box center [199, 21] width 206 height 19
click at [194, 24] on input "0378112" at bounding box center [199, 21] width 206 height 19
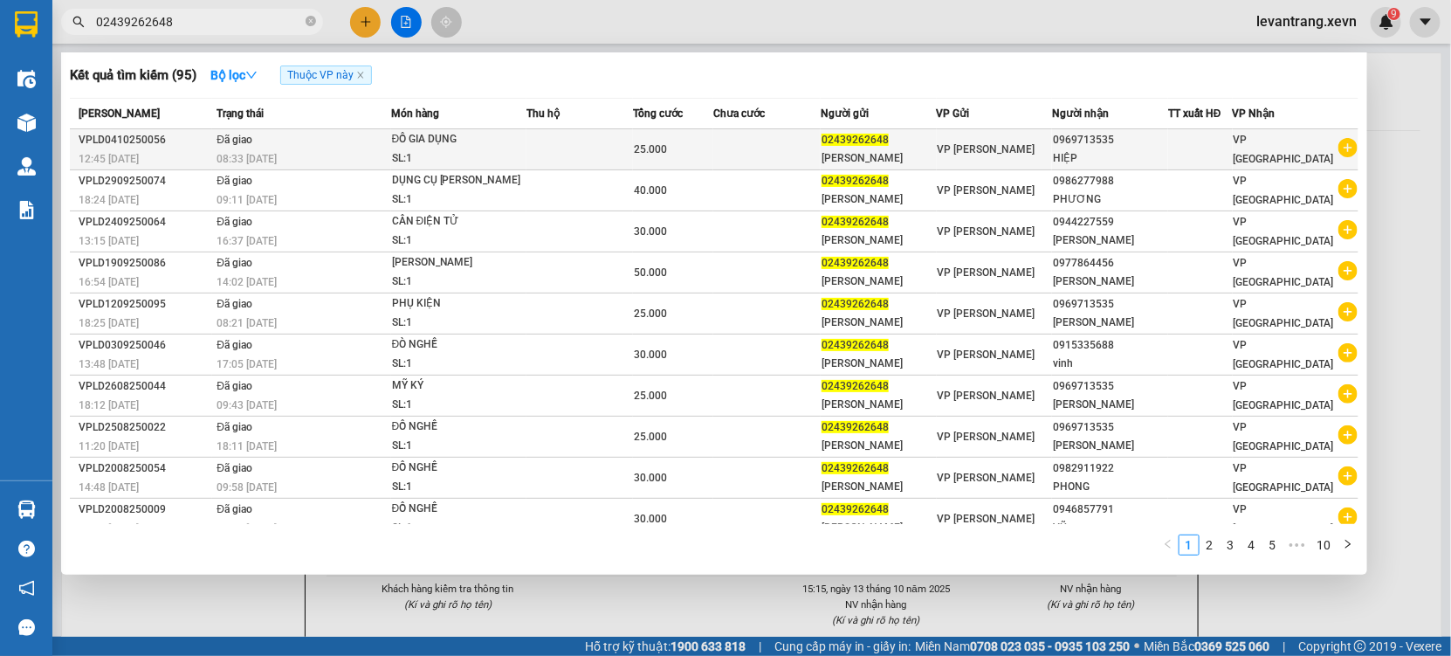
type input "02439262648"
click at [1342, 154] on icon "plus-circle" at bounding box center [1348, 147] width 19 height 19
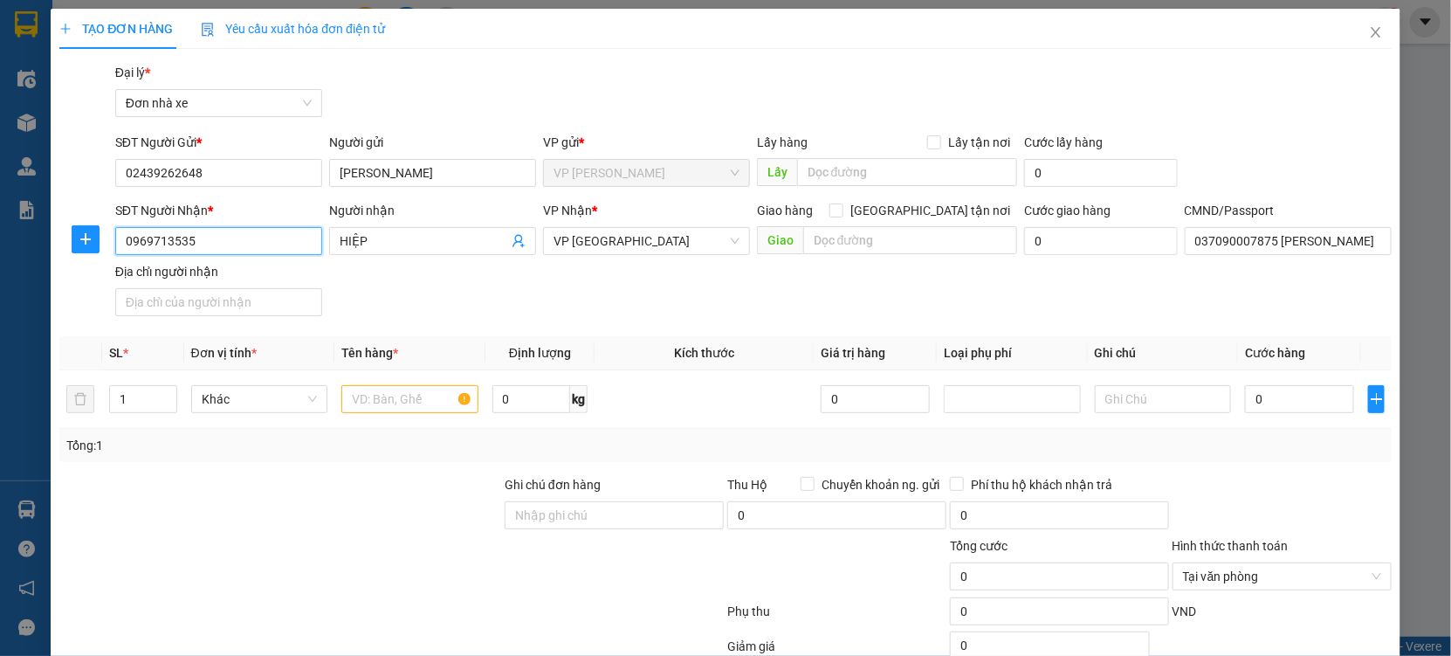
click at [210, 243] on input "0969713535" at bounding box center [218, 241] width 207 height 28
type input "0986277988"
click at [279, 266] on div "0986277988 - PHƯƠNG LINH" at bounding box center [217, 275] width 184 height 19
type input "[PERSON_NAME]"
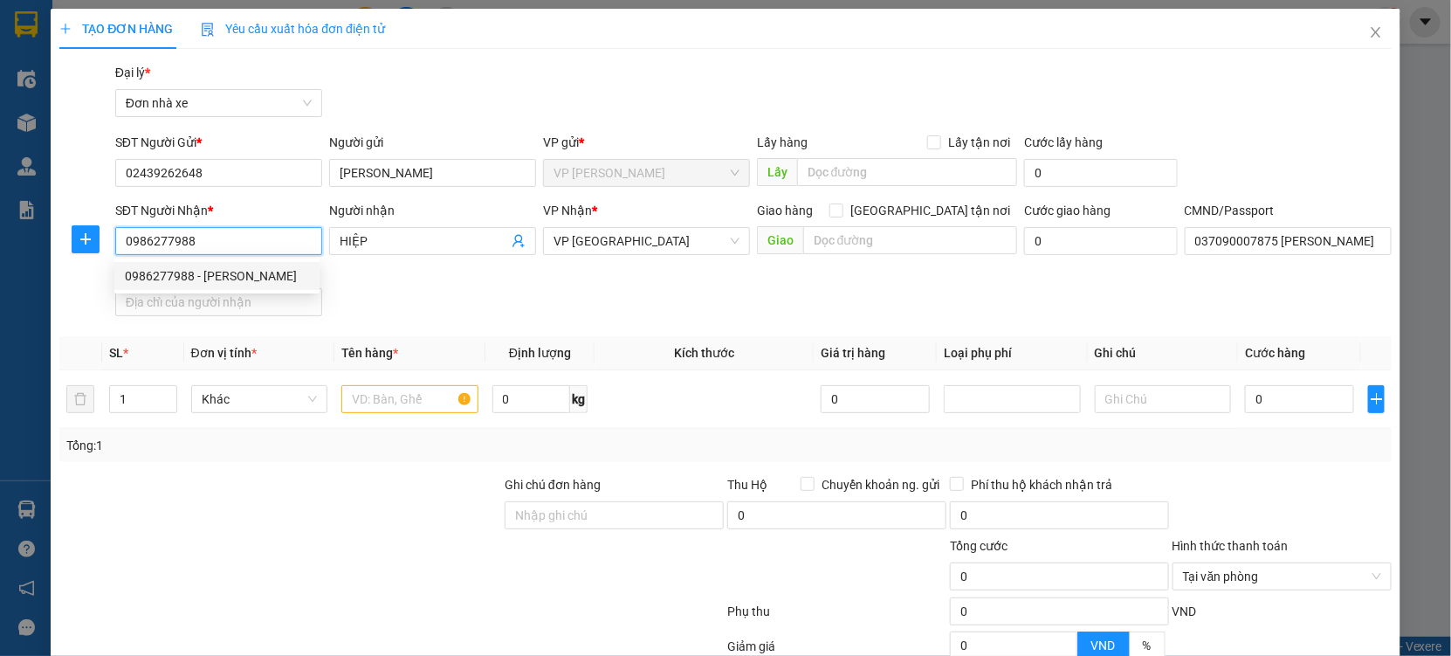
type input "037083005548 NGUYỄN VIỆT HÀ"
type input "0986277988"
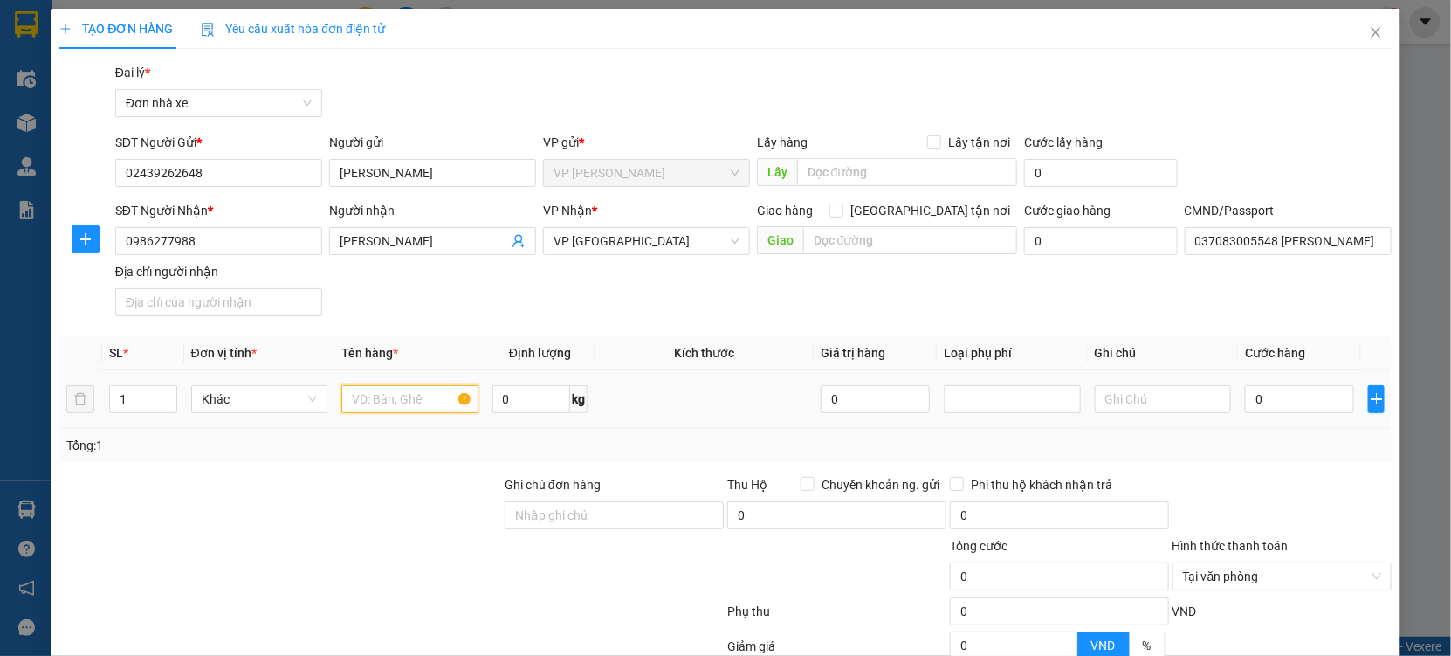
click at [393, 402] on input "text" at bounding box center [409, 399] width 137 height 28
type input "D"
type input "ĐỒ NGHỀ XT"
click at [1298, 403] on input "0" at bounding box center [1299, 399] width 109 height 28
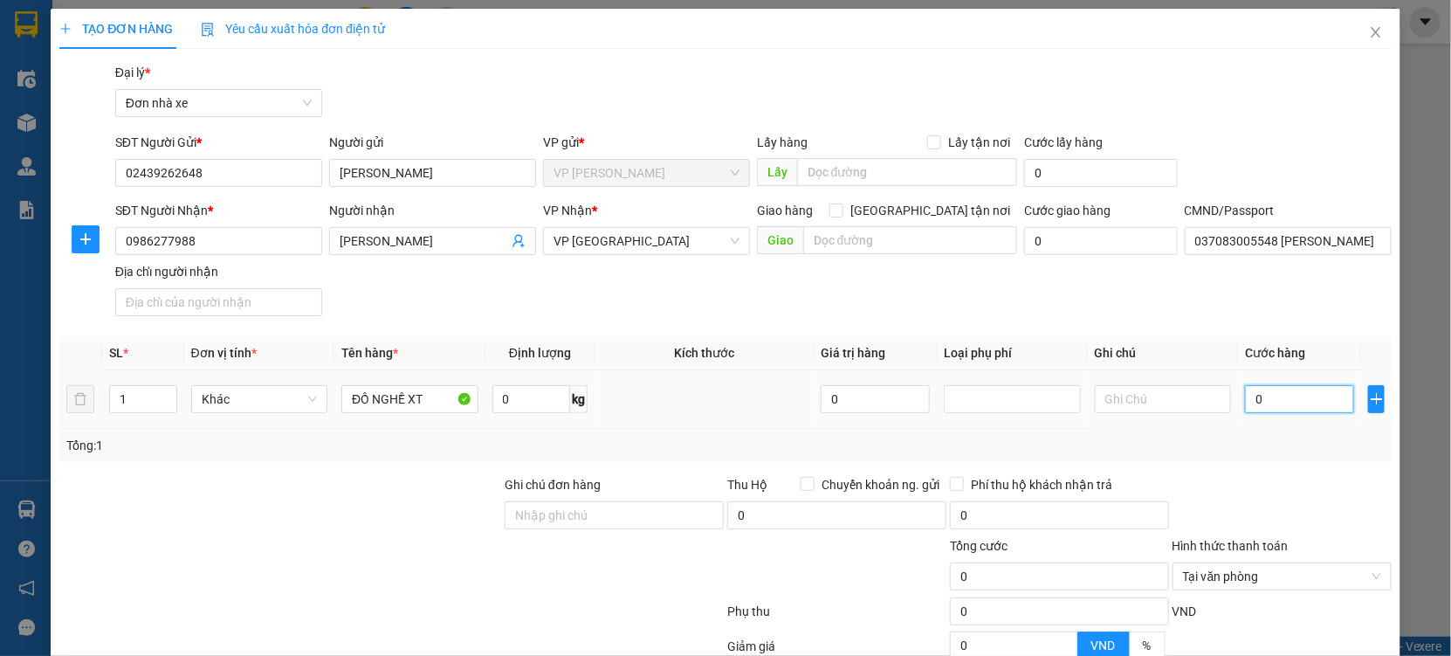
click at [1302, 396] on input "0" at bounding box center [1299, 399] width 109 height 28
type input "05"
type input "5"
type input "050"
type input "50"
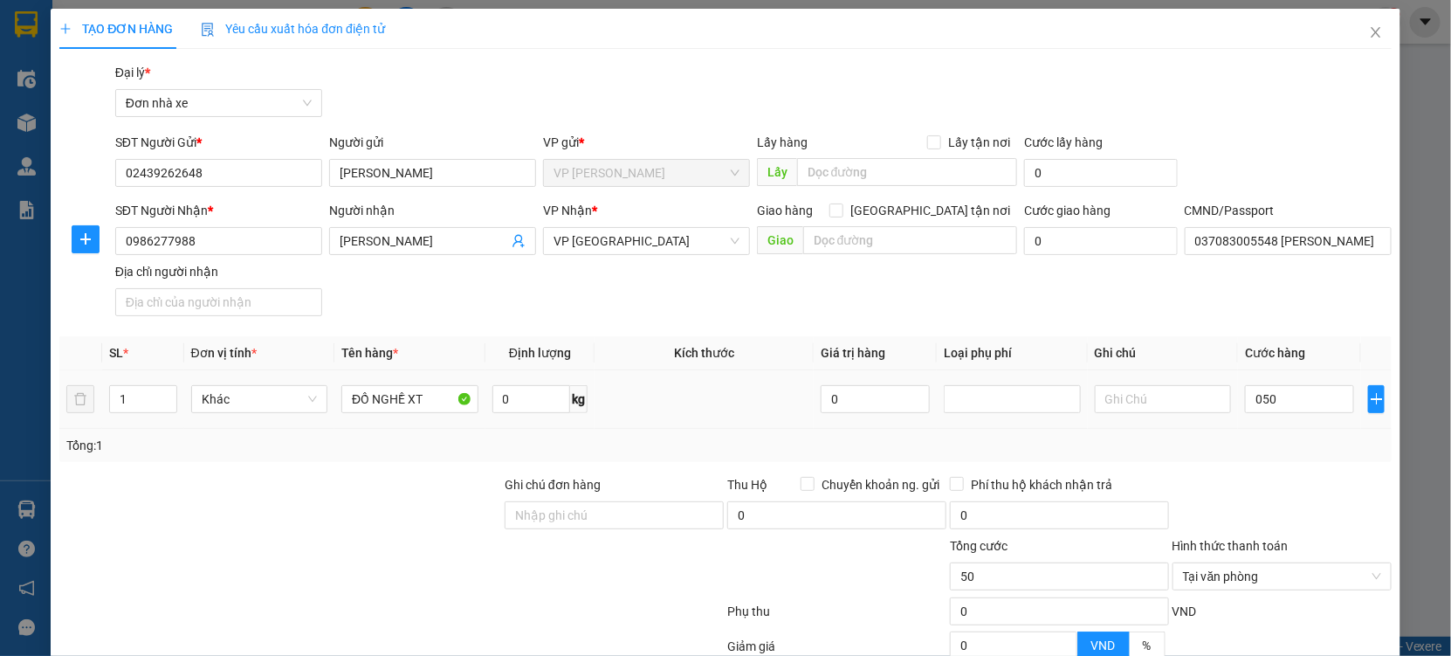
type input "50.000"
click at [1269, 443] on div "Tổng: 1" at bounding box center [725, 445] width 1319 height 19
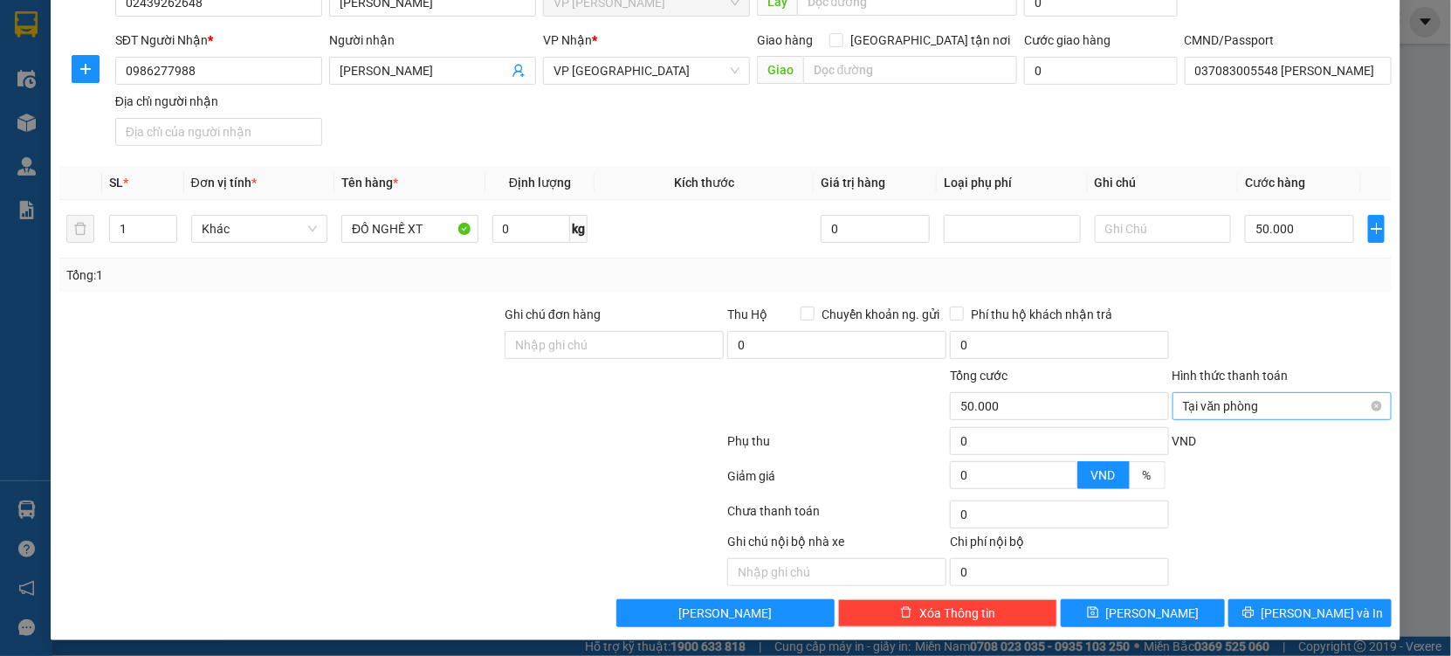
scroll to position [175, 0]
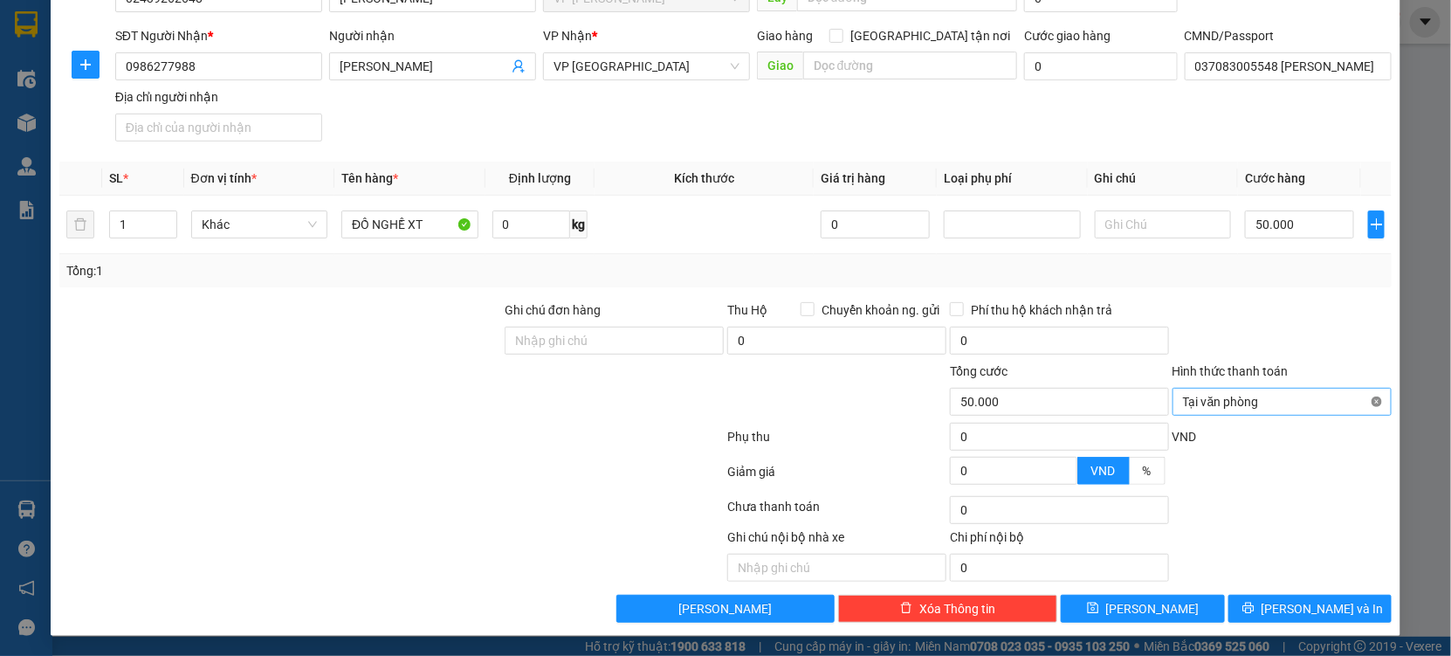
type input "50.000"
drag, startPoint x: 1360, startPoint y: 402, endPoint x: 1350, endPoint y: 342, distance: 60.3
drag, startPoint x: 1350, startPoint y: 342, endPoint x: 1320, endPoint y: 542, distance: 202.2
click at [1335, 381] on form "Ghi chú đơn hàng Thu Hộ Chuyển khoản ng. gửi 0 Phí thu hộ khách nhận trả 0 Tổng…" at bounding box center [725, 396] width 1333 height 192
drag, startPoint x: 1296, startPoint y: 590, endPoint x: 1291, endPoint y: 604, distance: 14.9
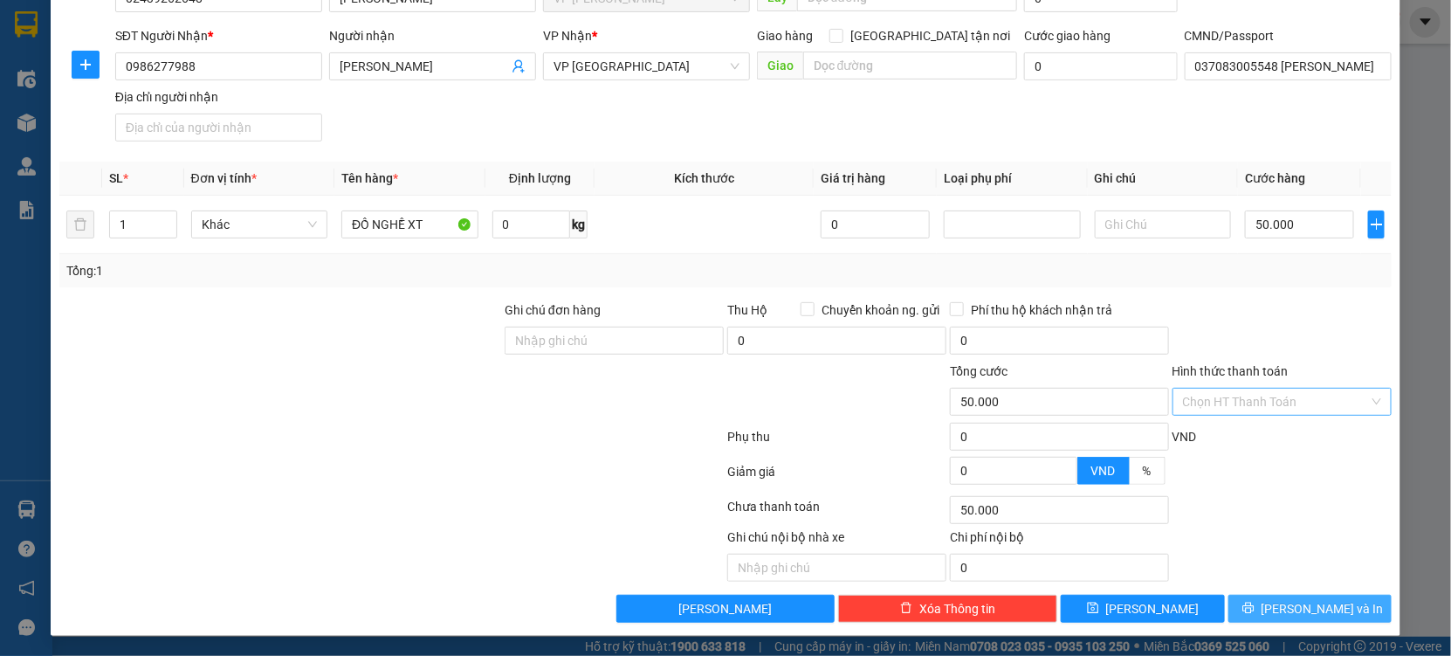
click at [1296, 592] on div "Transit Pickup Surcharge Ids Transit Deliver Surcharge Ids Transit Deliver Surc…" at bounding box center [725, 255] width 1333 height 734
click at [1291, 604] on span "[PERSON_NAME] và In" at bounding box center [1323, 608] width 122 height 19
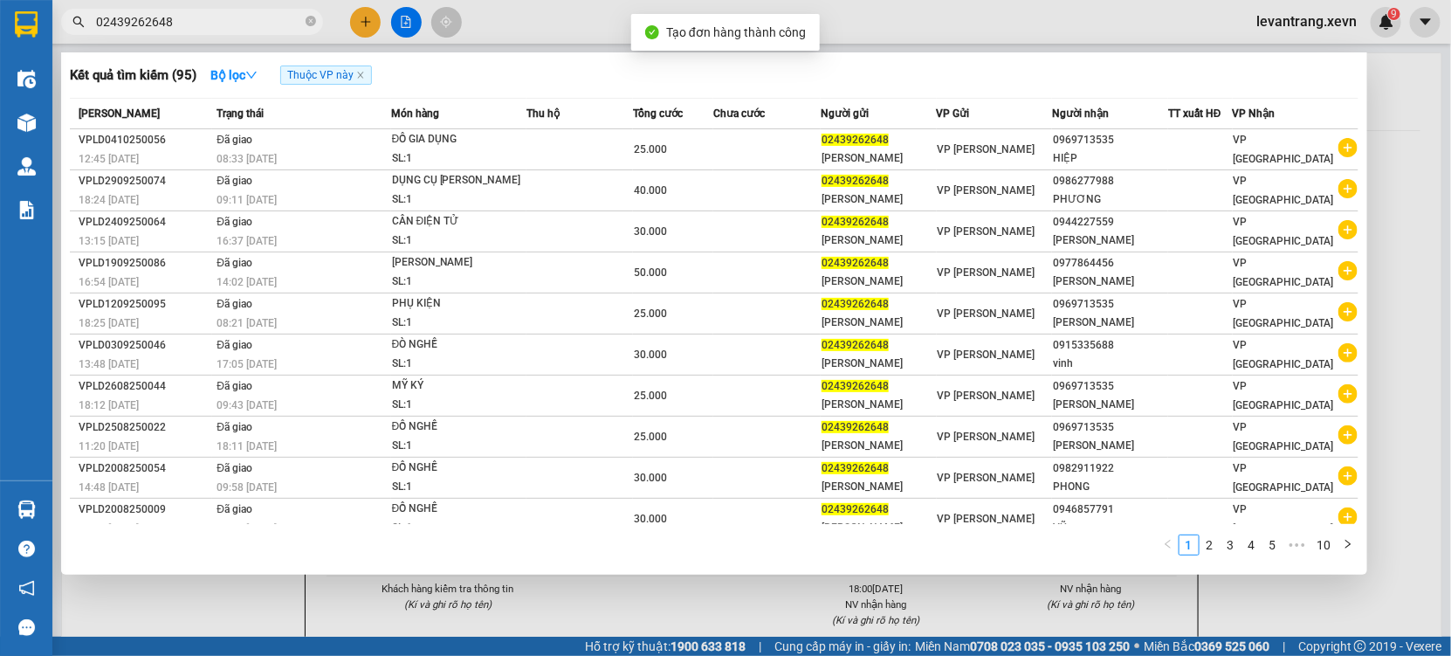
drag, startPoint x: 691, startPoint y: 597, endPoint x: 691, endPoint y: 502, distance: 95.2
click at [691, 599] on div at bounding box center [725, 328] width 1451 height 656
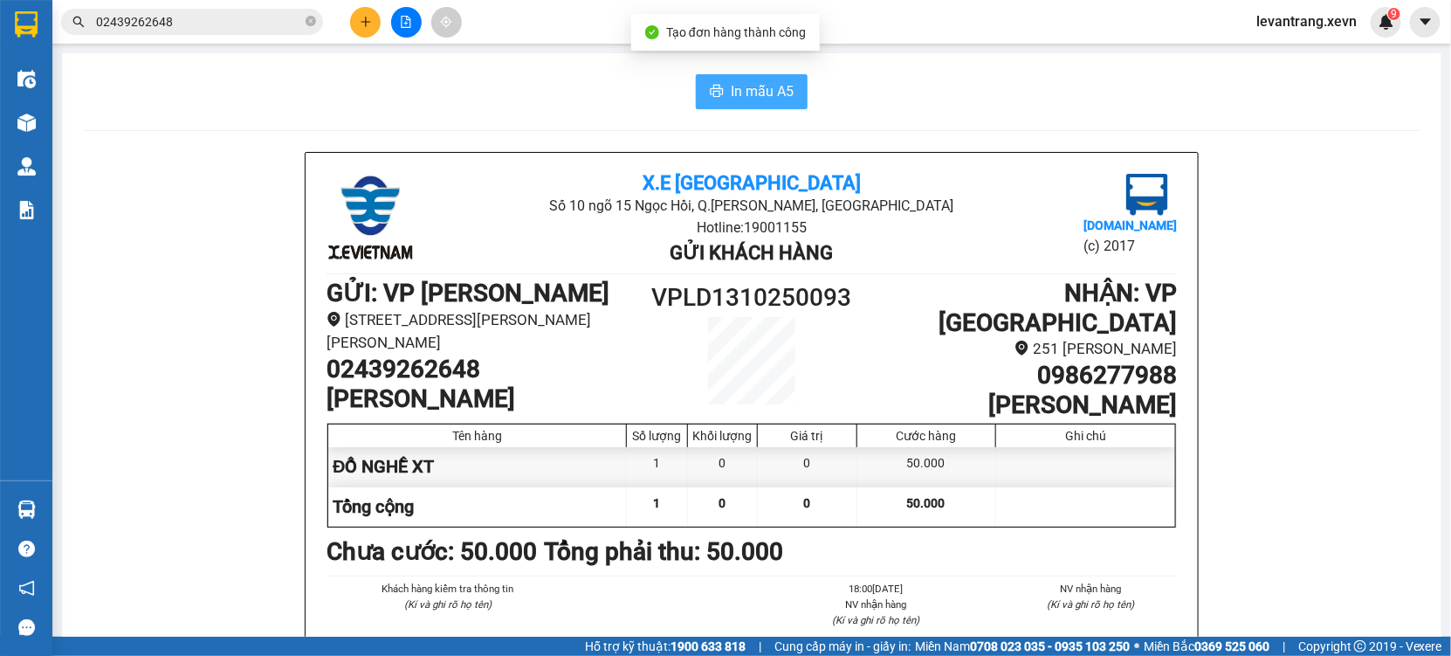
click at [743, 88] on span "In mẫu A5" at bounding box center [762, 91] width 63 height 22
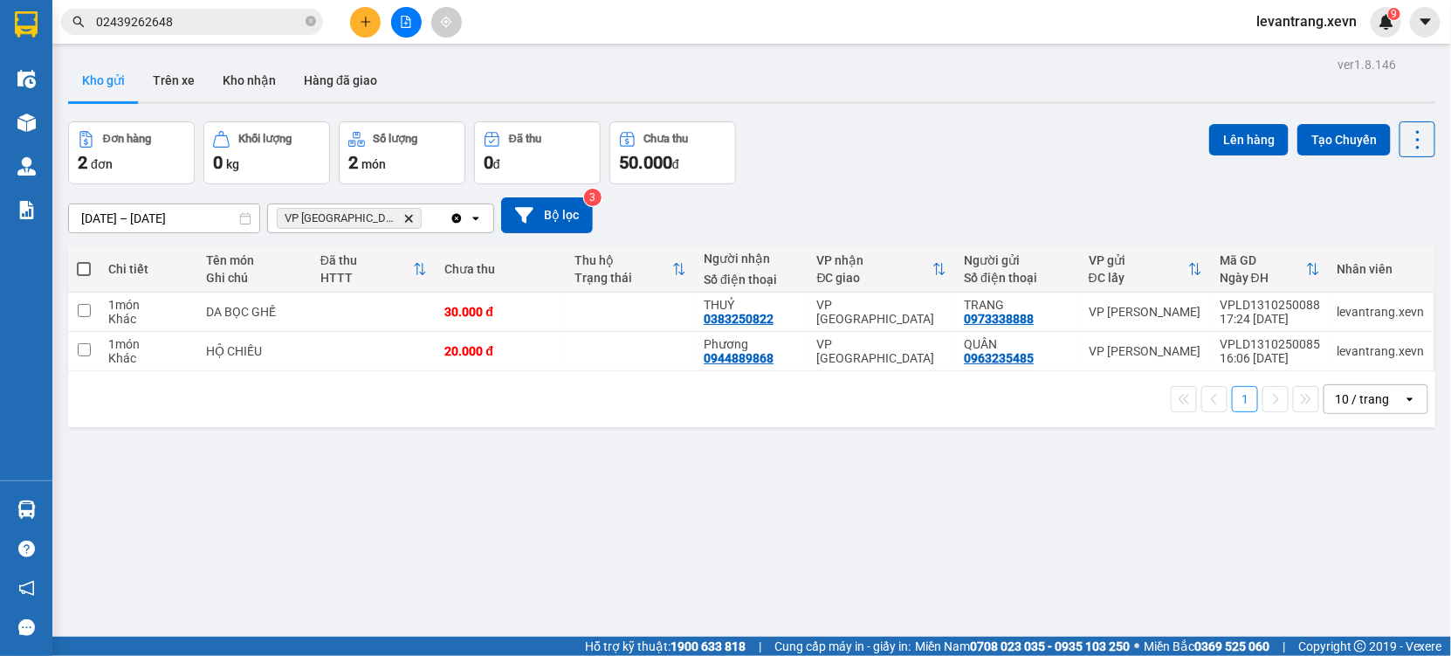
click at [403, 213] on icon "Delete" at bounding box center [408, 218] width 10 height 10
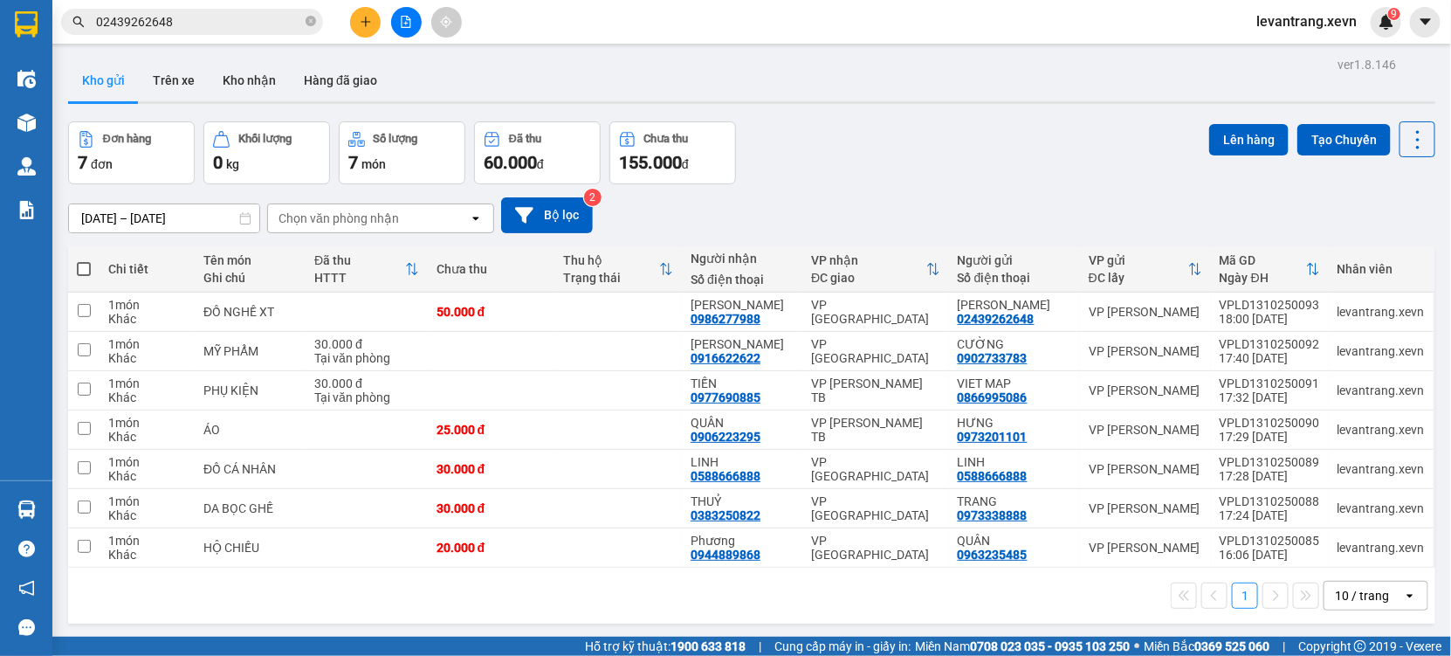
click at [403, 8] on button at bounding box center [406, 22] width 31 height 31
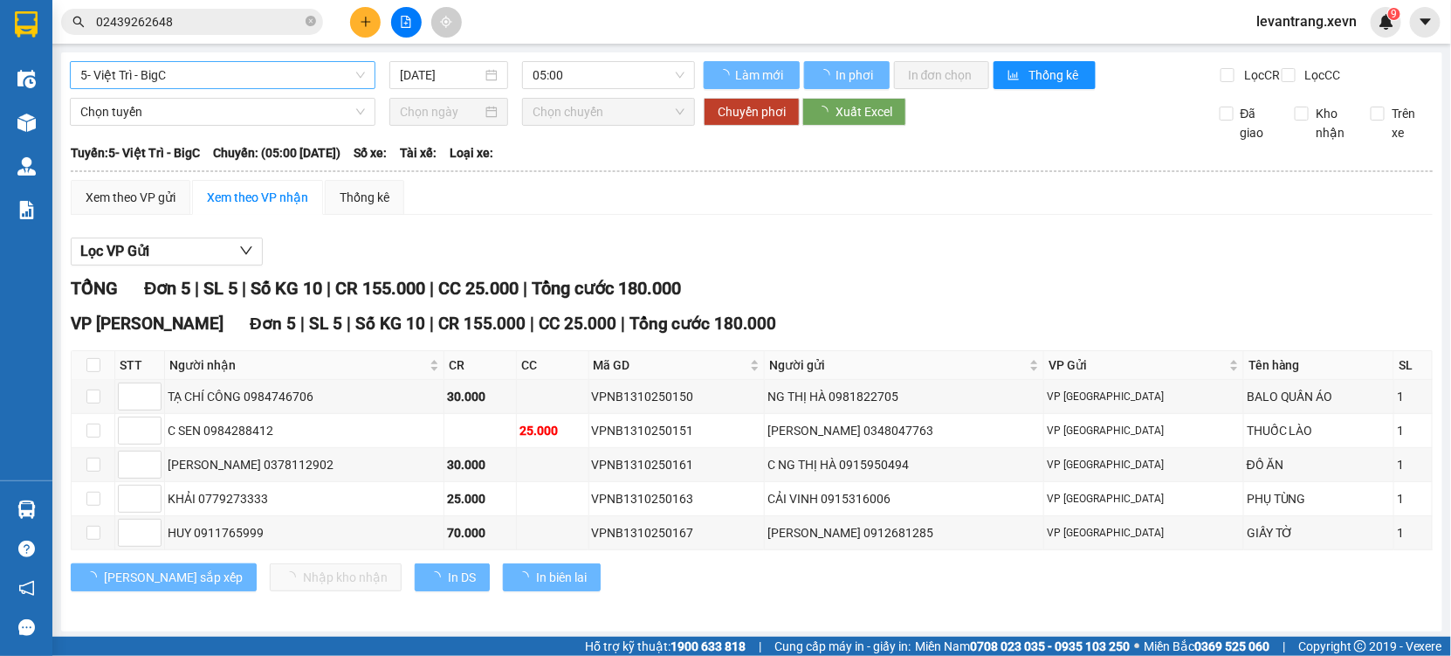
click at [174, 78] on span "5- Việt Trì - BigC" at bounding box center [222, 75] width 285 height 26
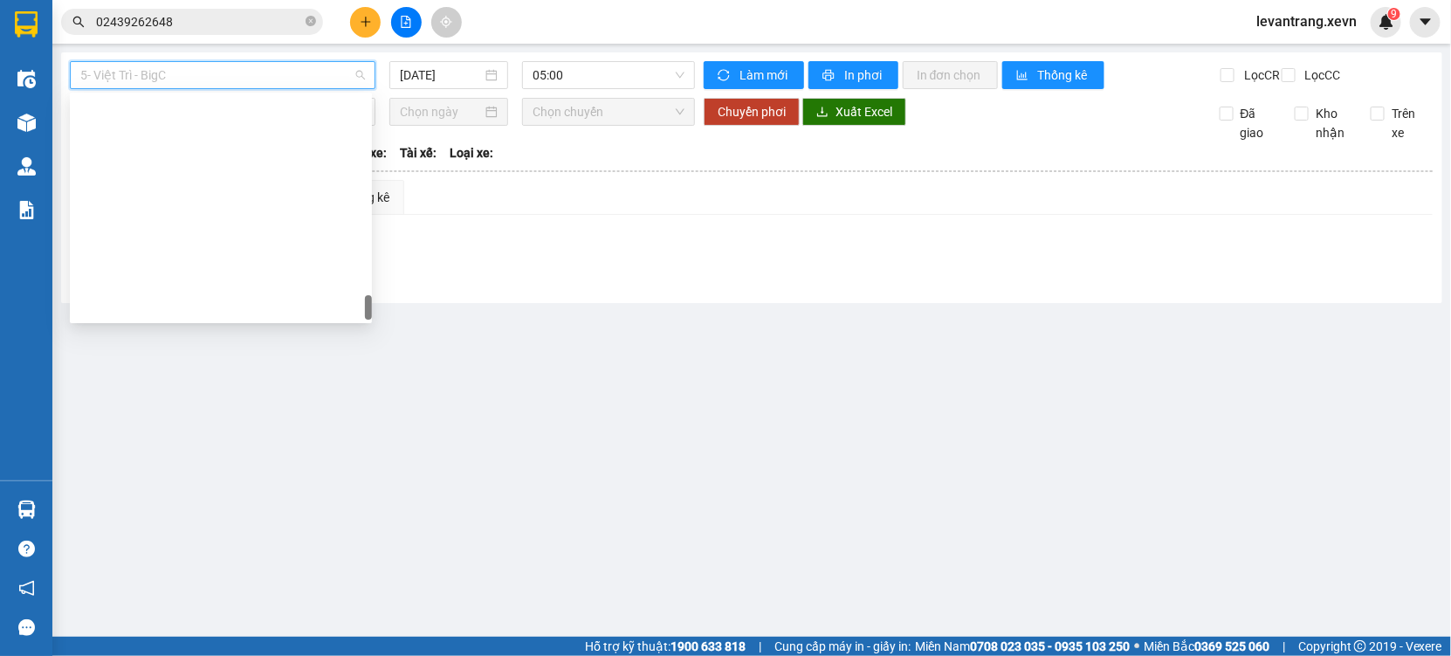
scroll to position [2318, 0]
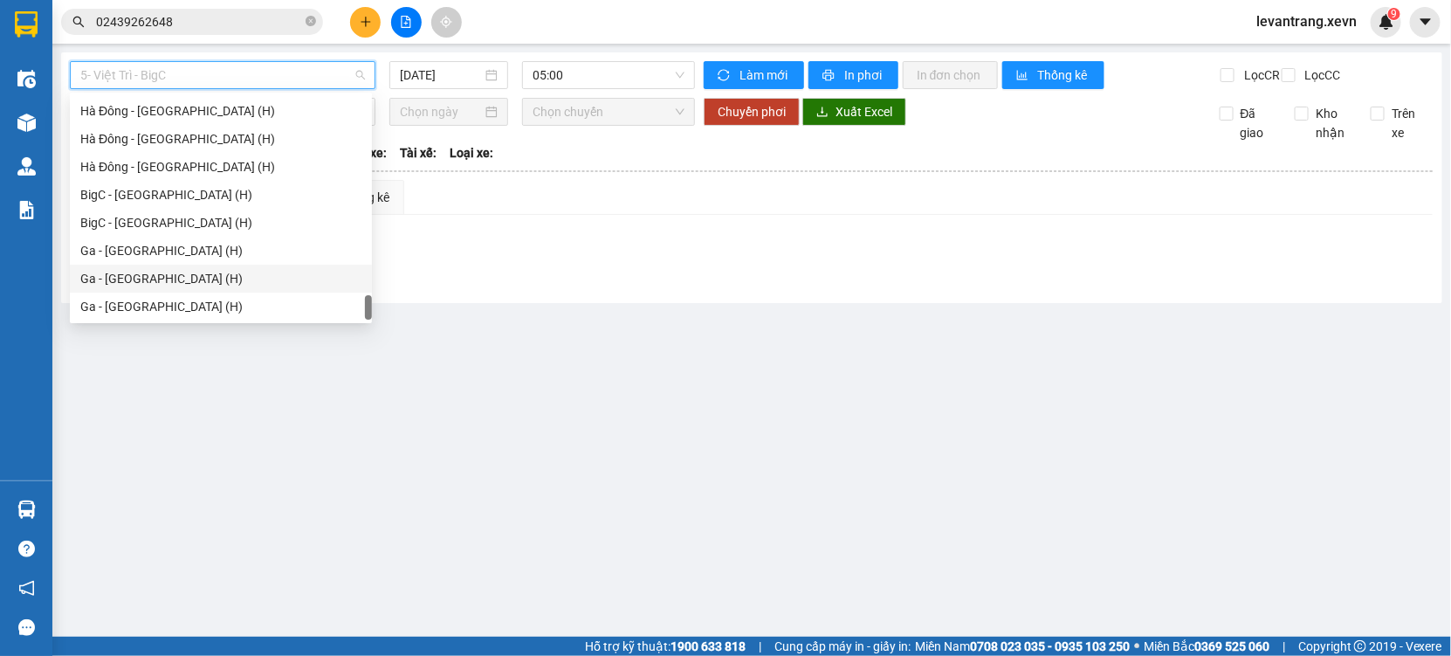
click at [168, 284] on div "Ga - [GEOGRAPHIC_DATA] (H)" at bounding box center [220, 278] width 281 height 19
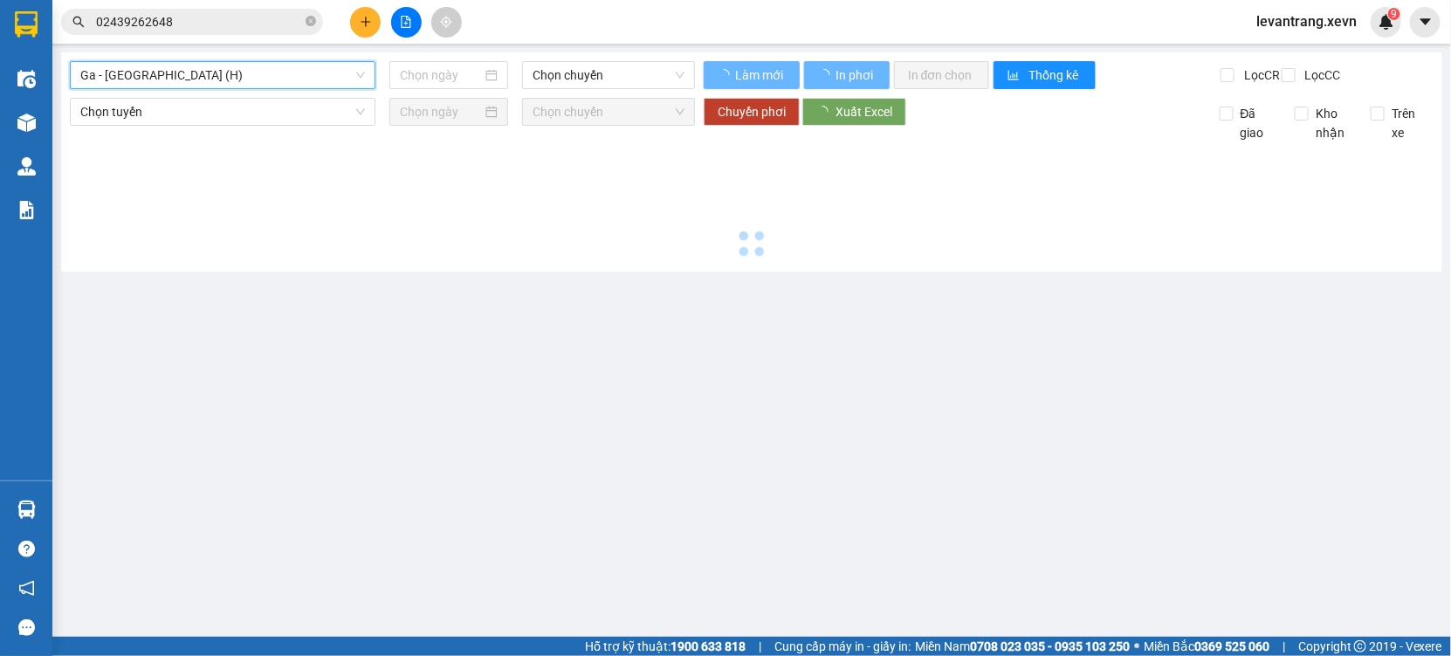
type input "[DATE]"
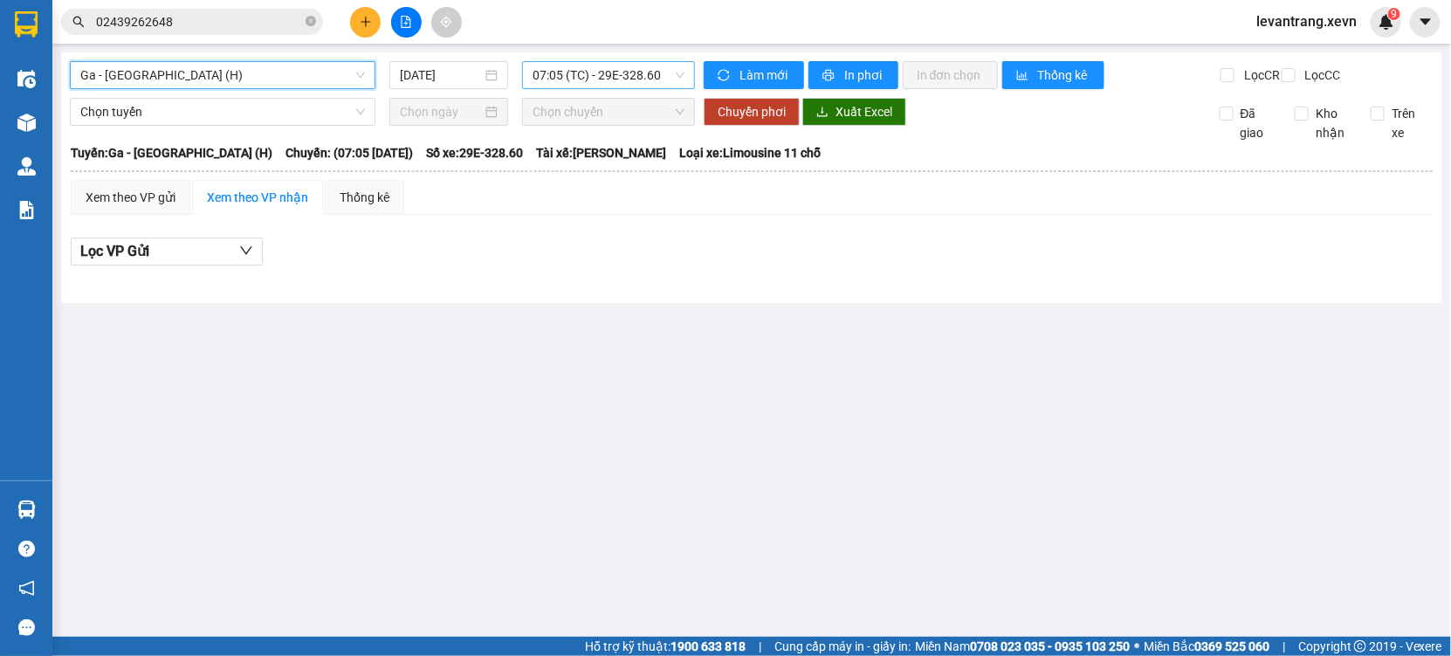
click at [577, 68] on span "07:05 (TC) - 29E-328.60" at bounding box center [608, 75] width 151 height 26
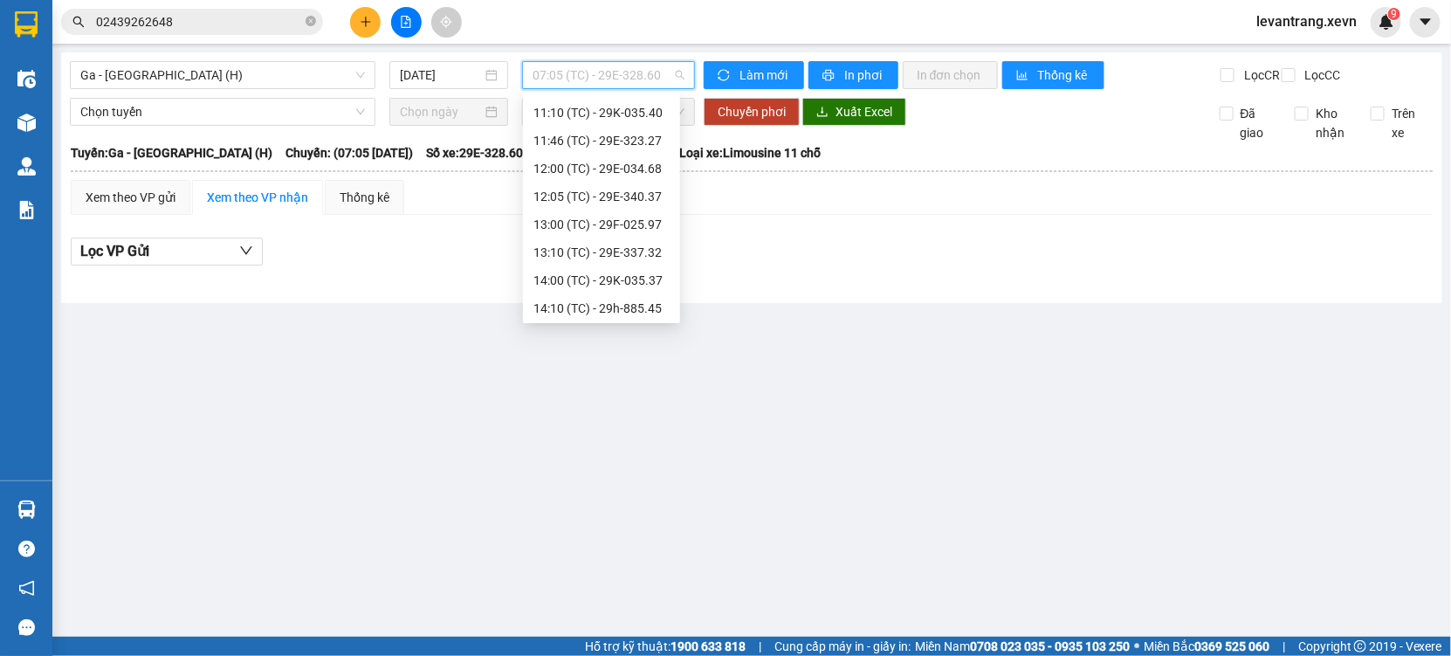
scroll to position [474, 0]
click at [616, 320] on body "Kết quả tìm kiếm ( 95 ) Bộ lọc Thuộc VP này Mã ĐH Trạng thái Món hàng Thu hộ Tổ…" at bounding box center [725, 328] width 1451 height 656
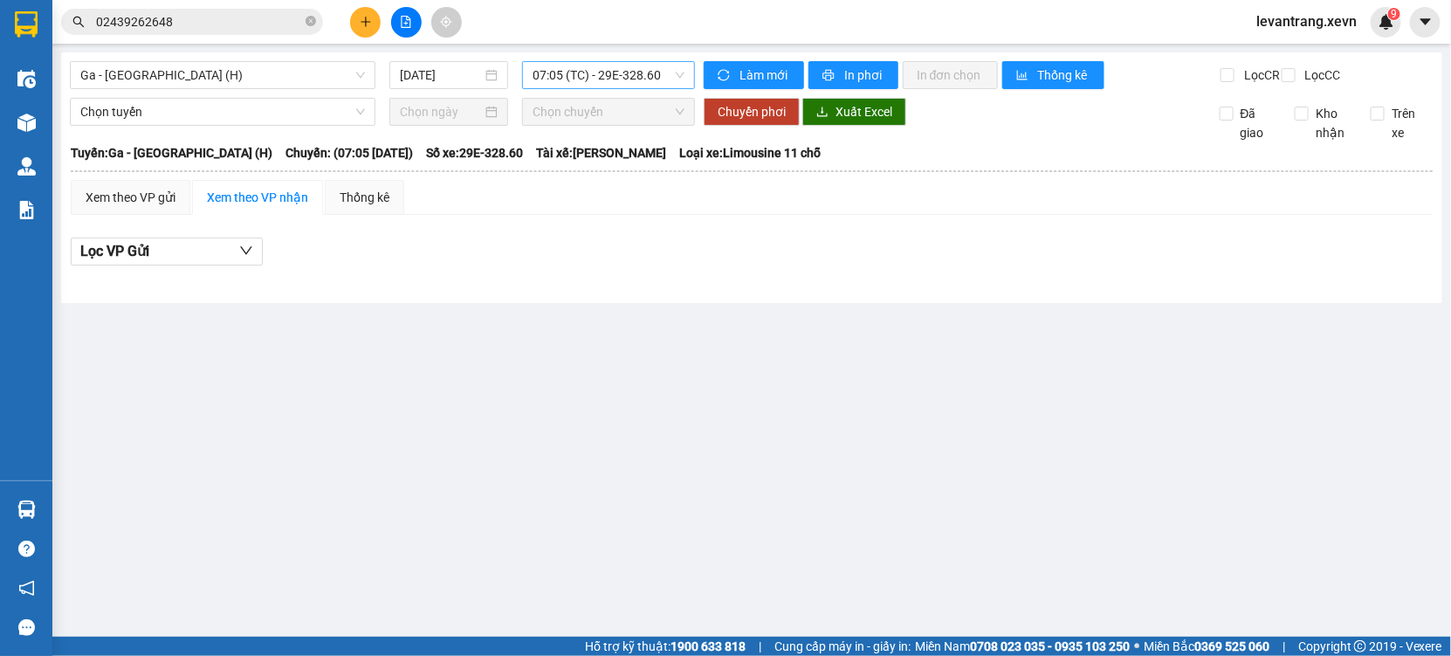
drag, startPoint x: 616, startPoint y: 91, endPoint x: 617, endPoint y: 79, distance: 12.3
click at [617, 80] on div "Ga - Nam Định (H) 13/10/2025 07:05 (TC) - 29E-328.60" at bounding box center [382, 75] width 625 height 28
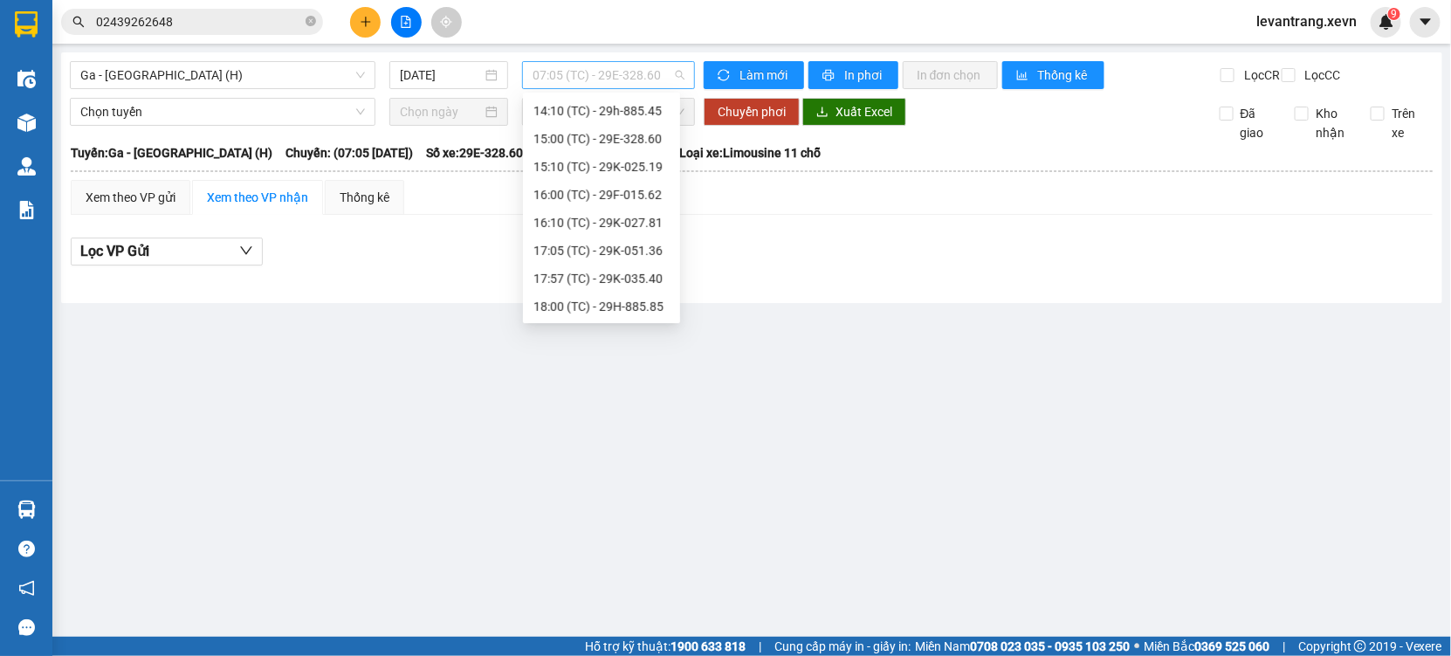
click at [617, 79] on span "07:05 (TC) - 29E-328.60" at bounding box center [608, 75] width 151 height 26
click at [625, 315] on div "18:00 (TC) - 29H-885.85" at bounding box center [601, 307] width 157 height 28
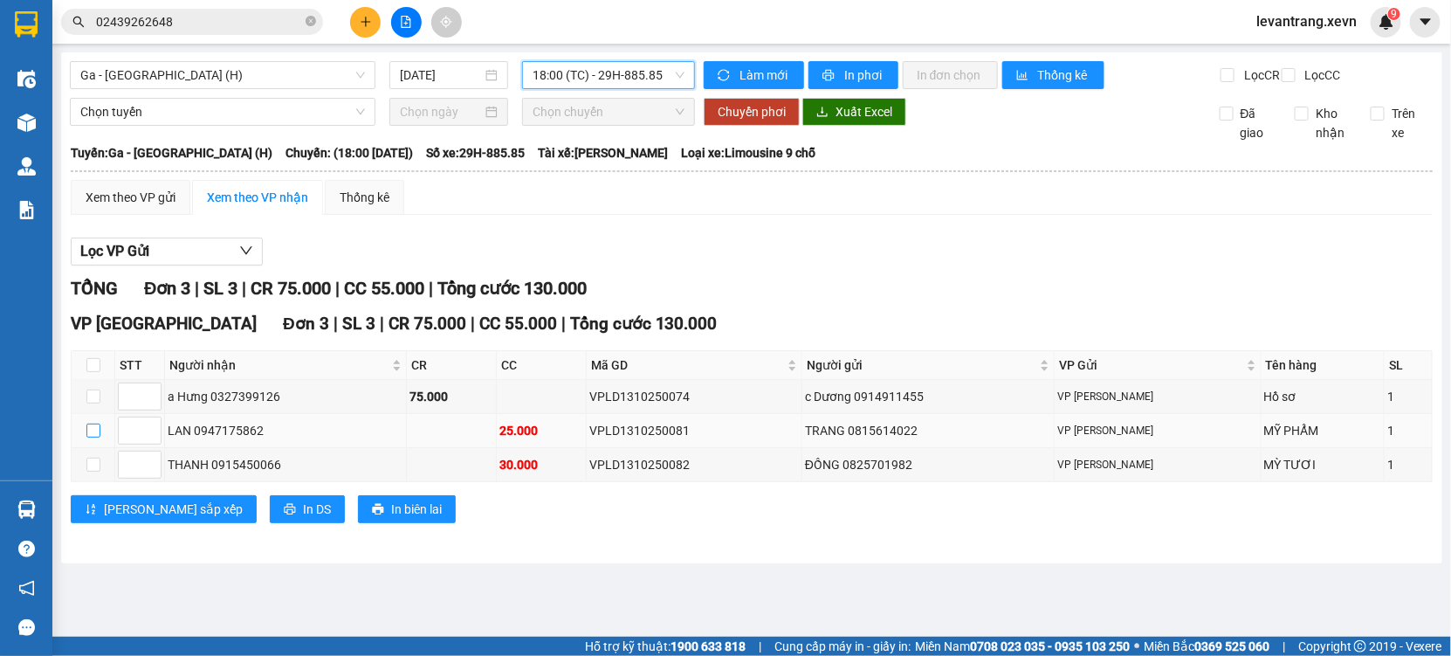
click at [86, 437] on input "checkbox" at bounding box center [93, 431] width 14 height 14
checkbox input "true"
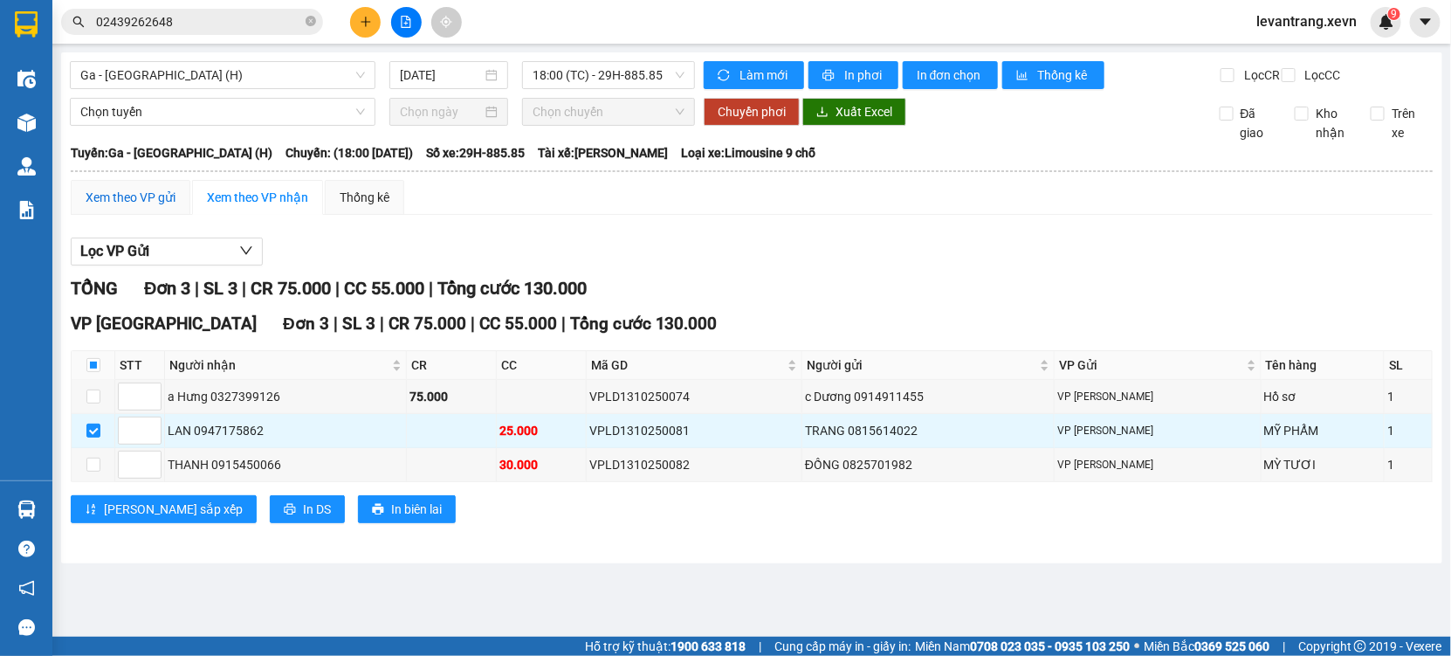
click at [152, 207] on div "Xem theo VP gửi" at bounding box center [131, 197] width 90 height 19
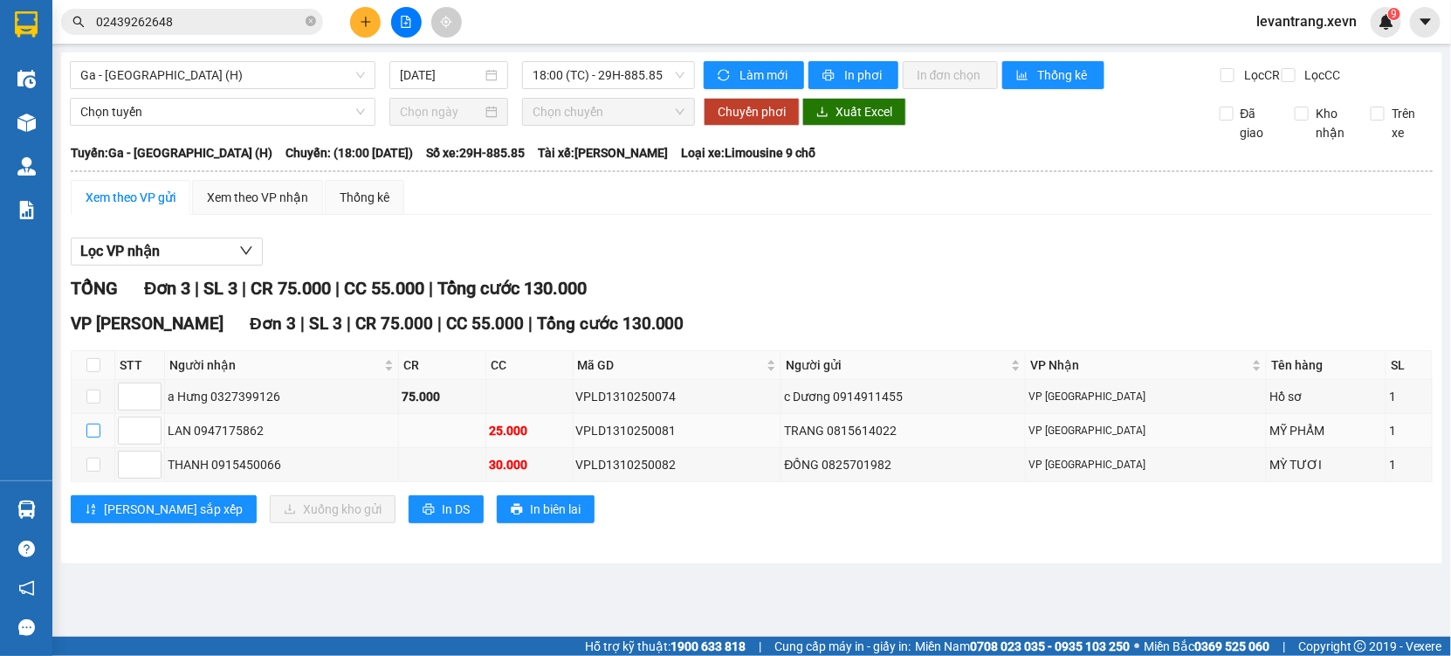
click at [93, 437] on input "checkbox" at bounding box center [93, 431] width 14 height 14
checkbox input "true"
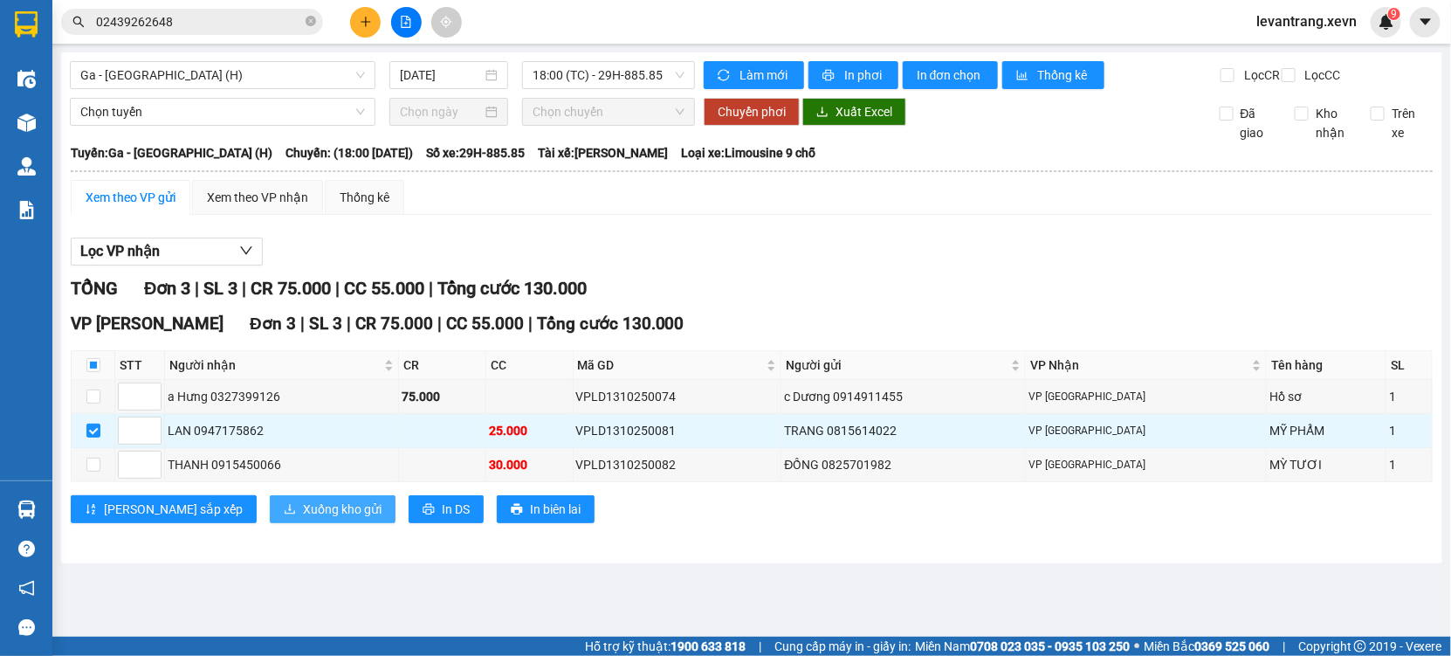
click at [222, 510] on div "VP Lê Duẩn Đơn 3 | SL 3 | CR 75.000 | CC 55.000 | Tổng cước 130.000 STT Người n…" at bounding box center [752, 423] width 1362 height 225
click at [303, 516] on span "Xuống kho gửi" at bounding box center [342, 508] width 79 height 19
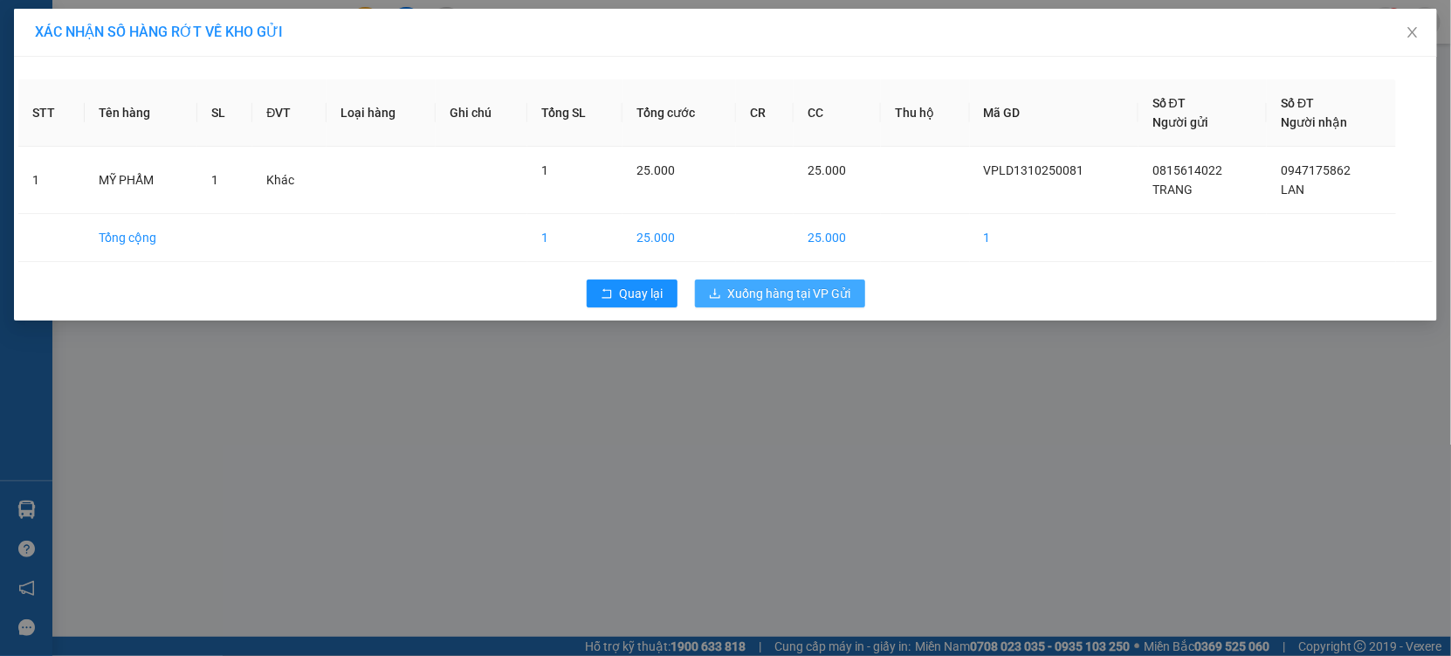
click at [745, 288] on span "Xuống hàng tại VP Gửi" at bounding box center [789, 293] width 123 height 19
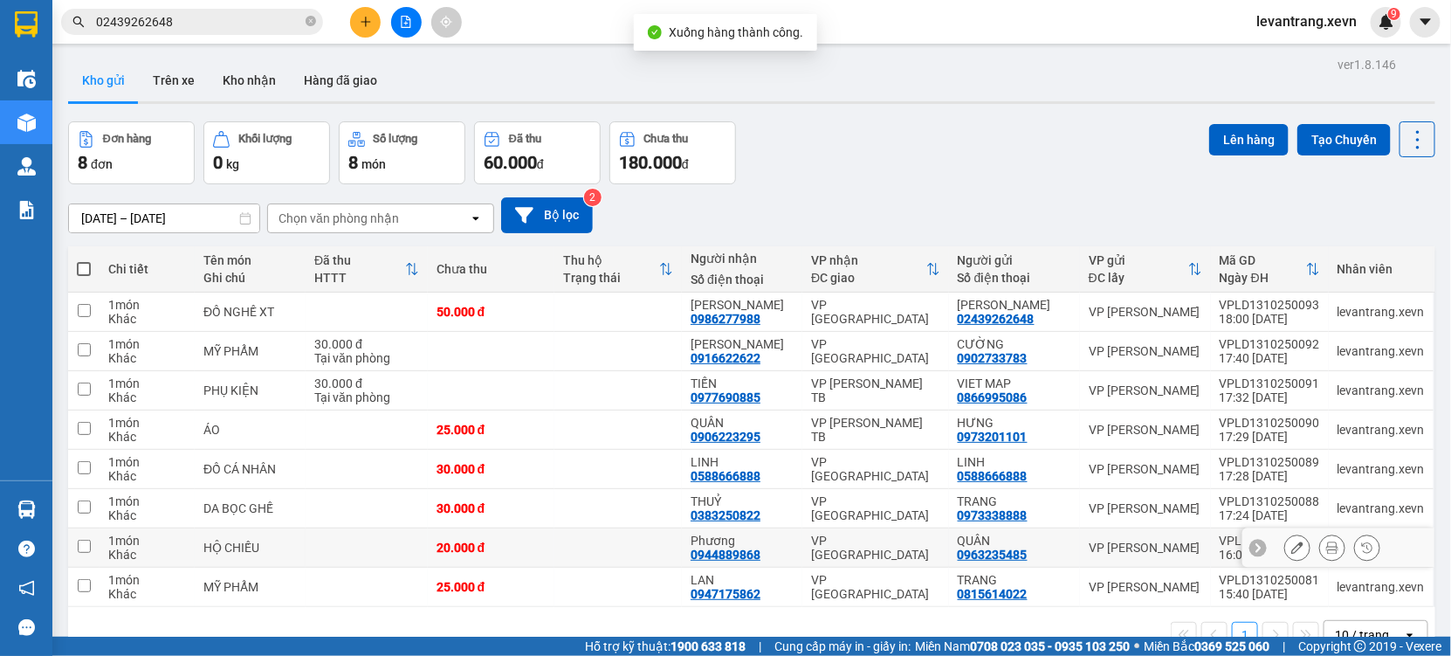
click at [375, 555] on td at bounding box center [367, 547] width 122 height 39
checkbox input "true"
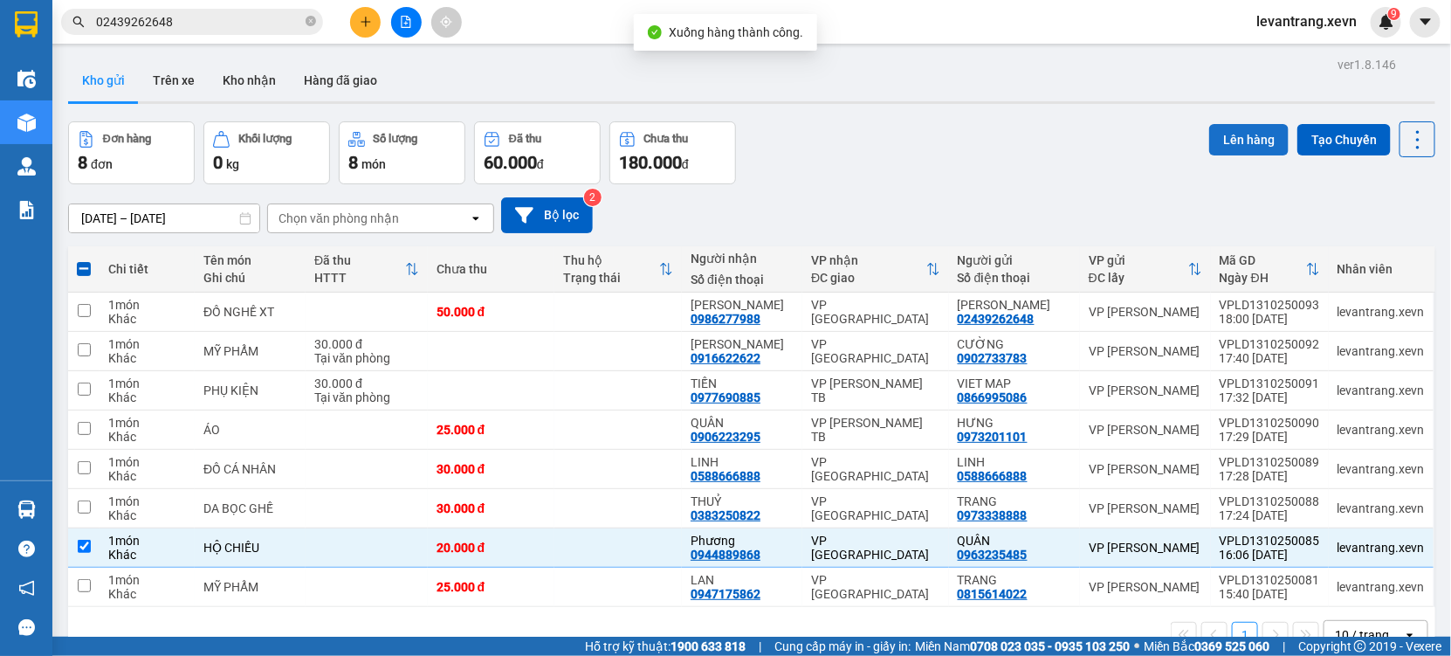
click at [1243, 129] on button "Lên hàng" at bounding box center [1248, 139] width 79 height 31
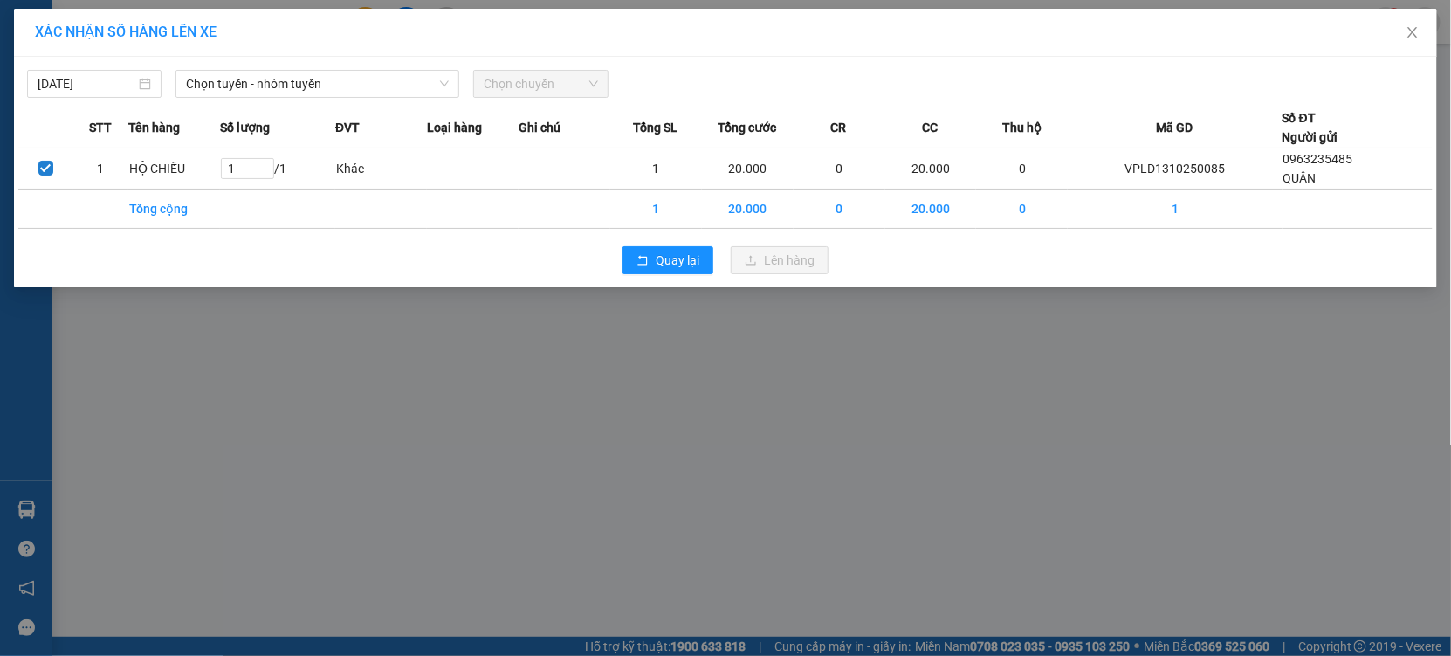
click at [630, 456] on div "XÁC NHẬN SỐ HÀNG LÊN XE 13/10/2025 Chọn tuyến - nhóm tuyến Chọn chuyến STT Tên …" at bounding box center [725, 328] width 1451 height 656
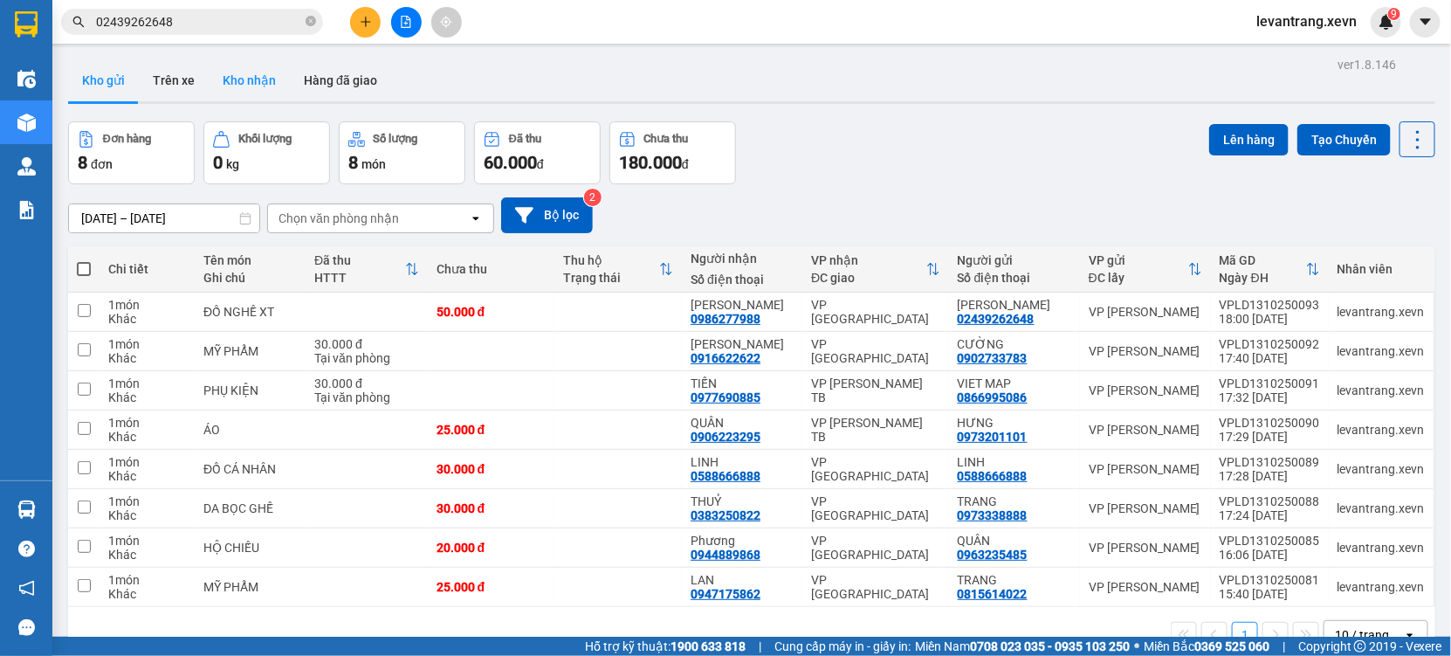
click at [232, 70] on button "Kho nhận" at bounding box center [249, 80] width 81 height 42
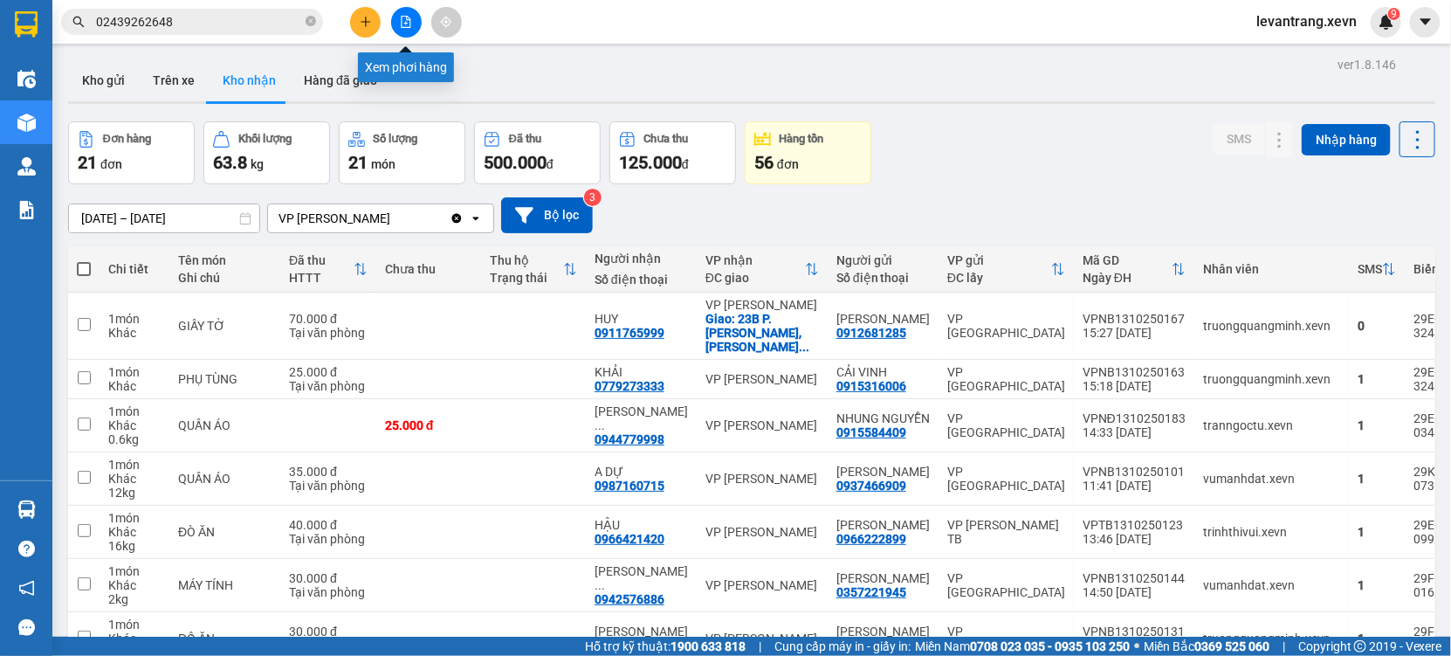
click at [416, 21] on button at bounding box center [406, 22] width 31 height 31
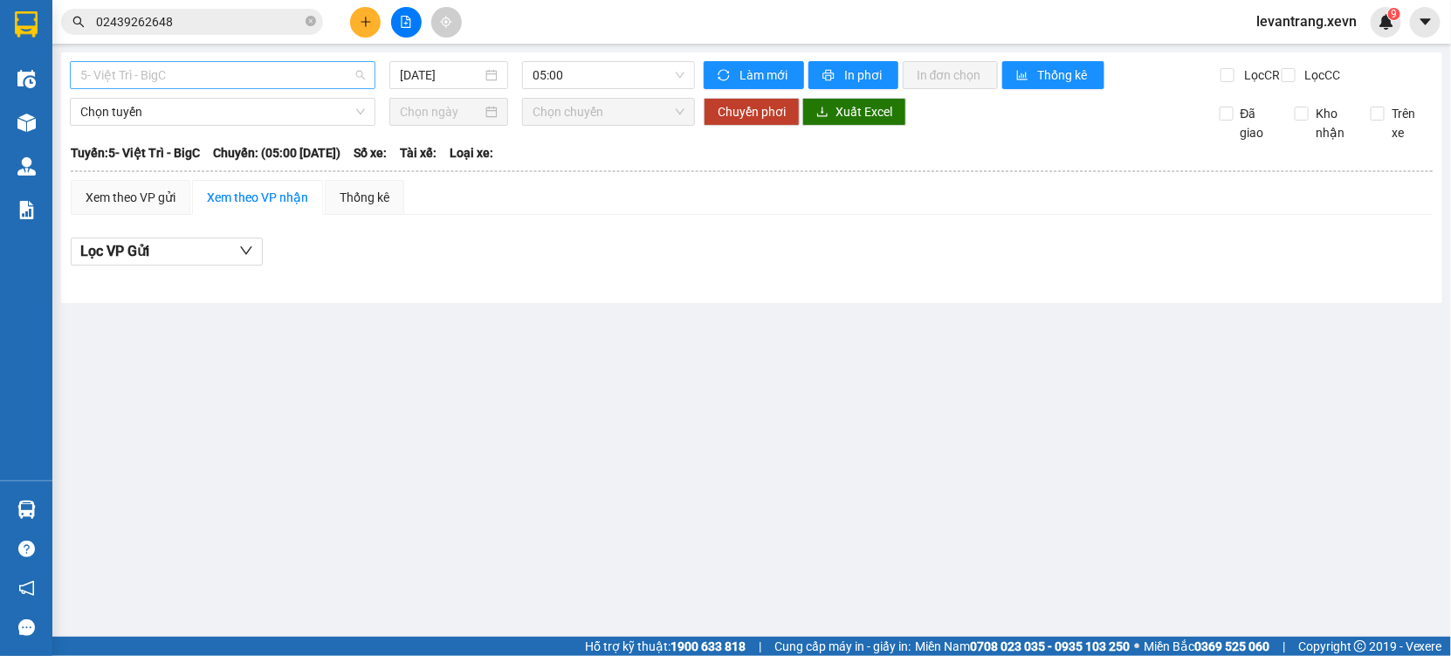
click at [169, 76] on span "5- Việt Trì - BigC" at bounding box center [222, 75] width 285 height 26
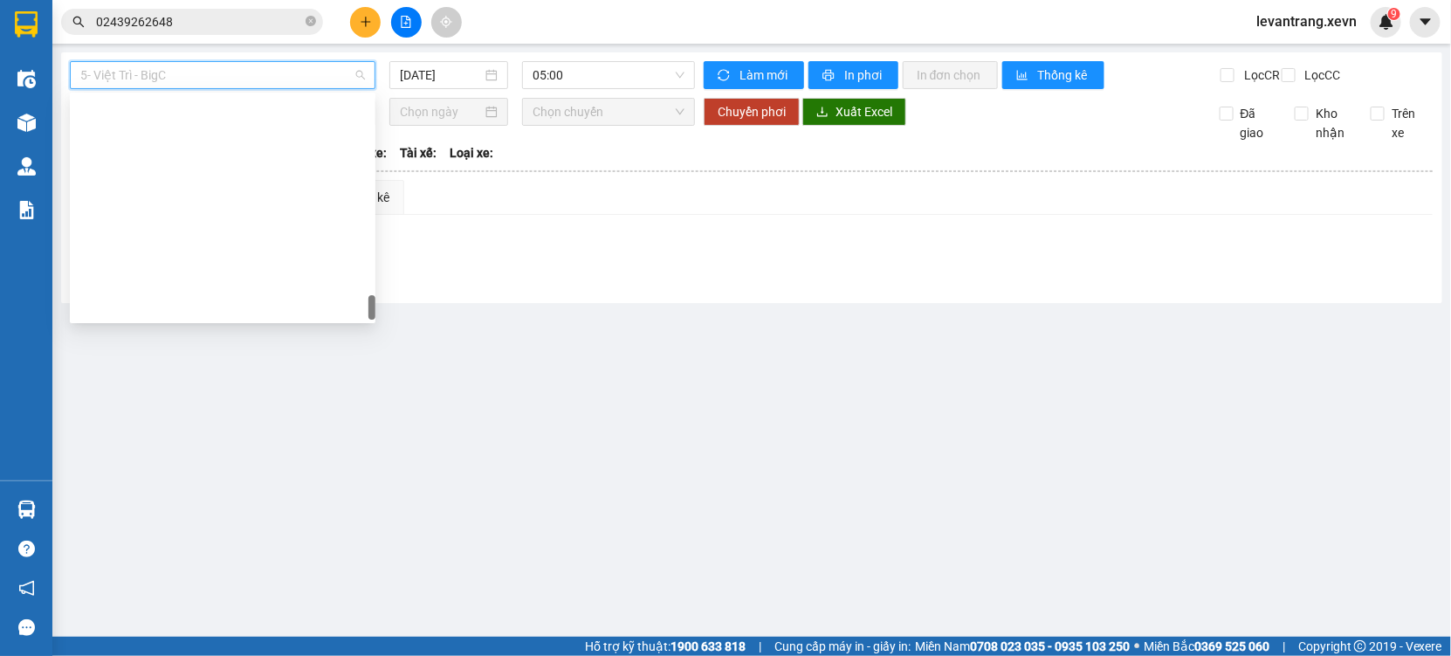
scroll to position [2318, 0]
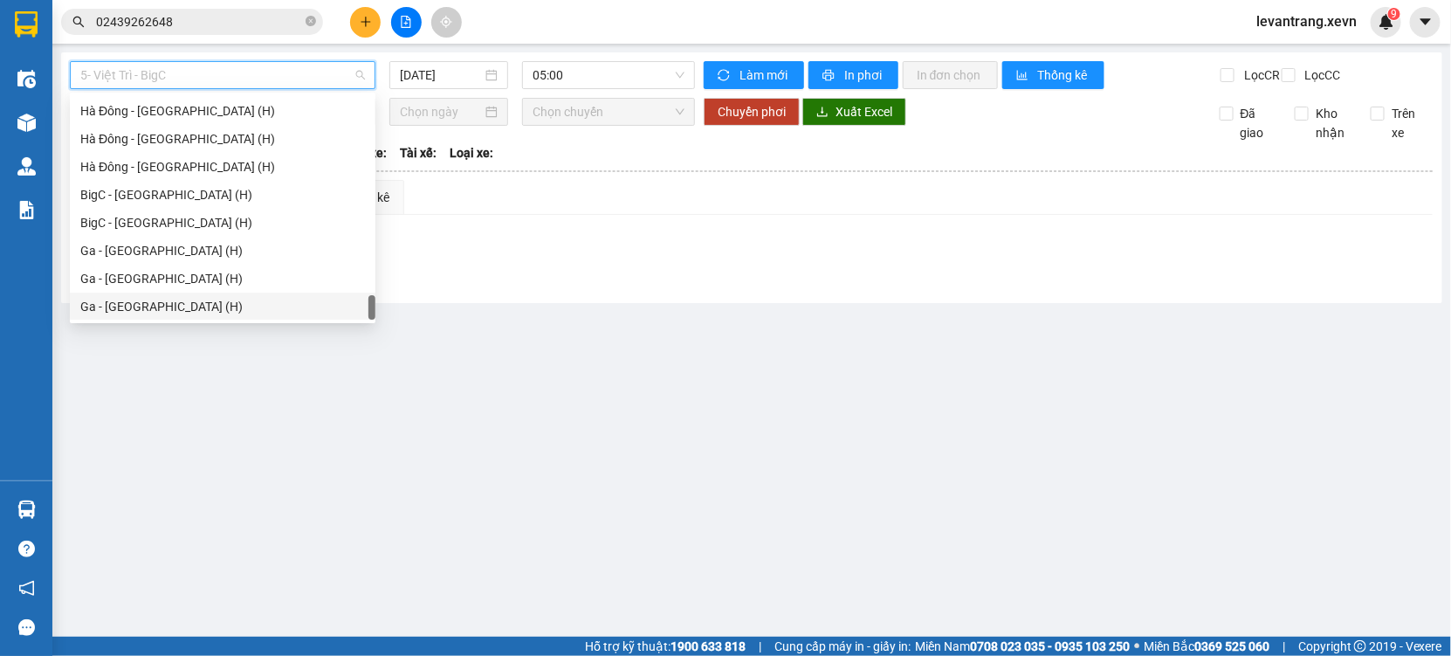
click at [150, 309] on div "Ga - [GEOGRAPHIC_DATA] (H)" at bounding box center [222, 306] width 285 height 19
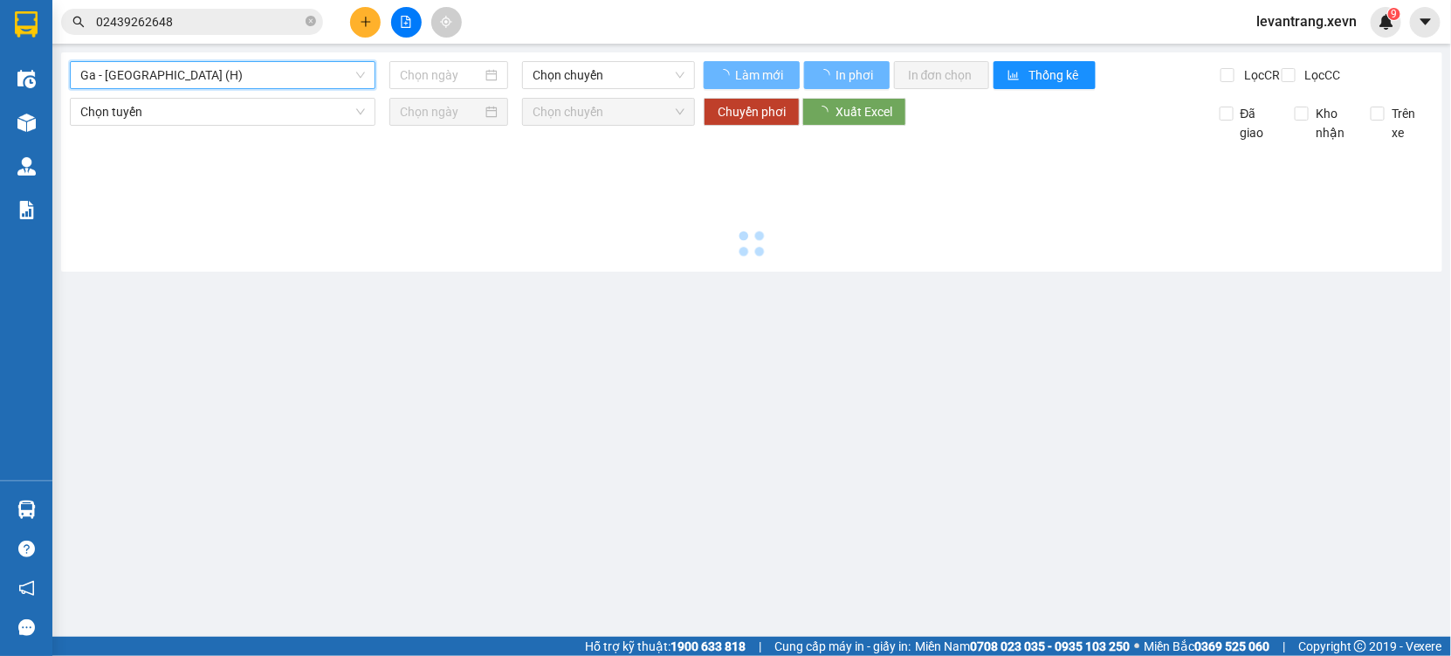
type input "[DATE]"
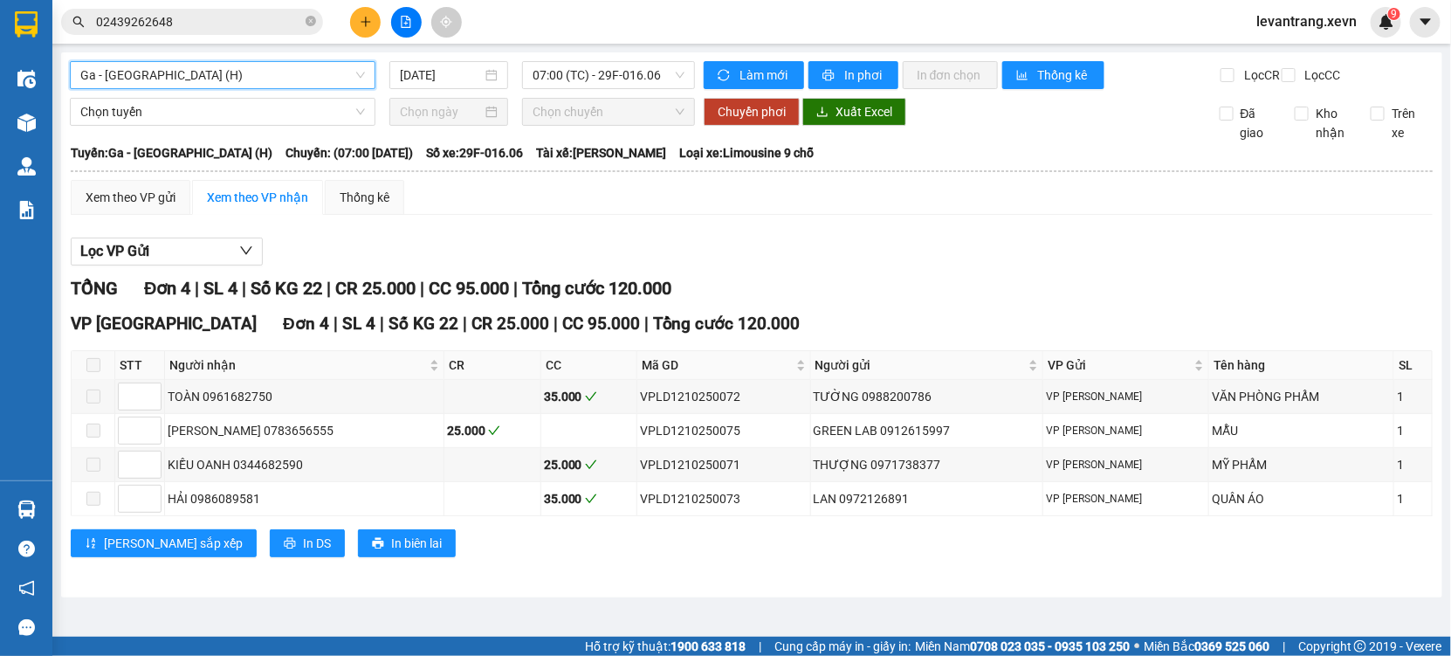
click at [258, 71] on span "Ga - [GEOGRAPHIC_DATA] (H)" at bounding box center [222, 75] width 285 height 26
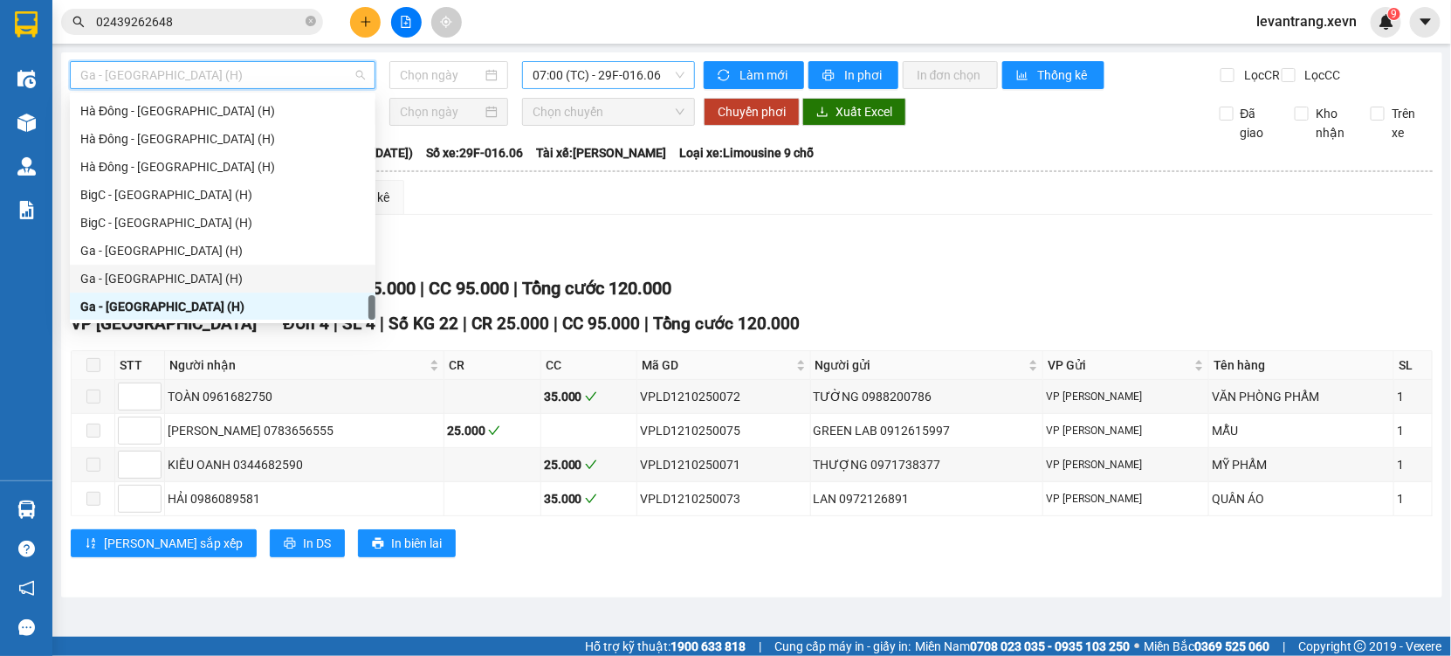
type input "[DATE]"
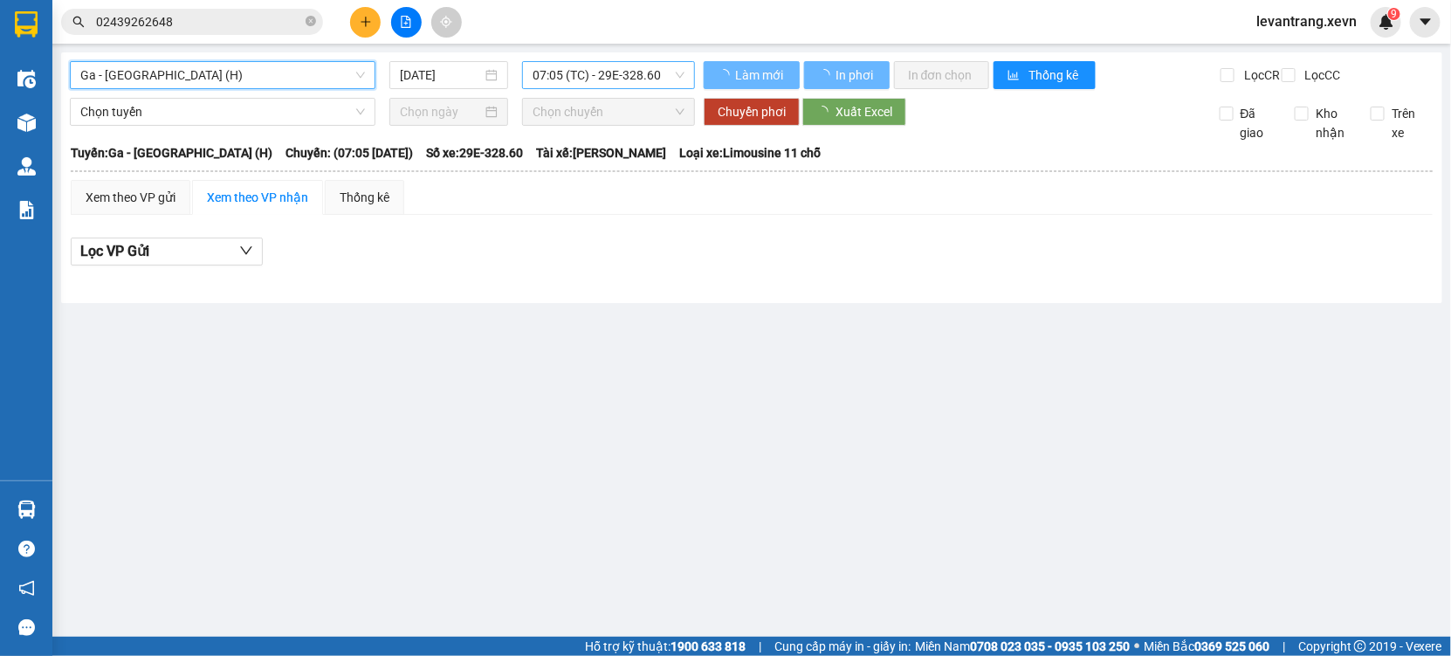
click at [596, 69] on span "07:05 (TC) - 29E-328.60" at bounding box center [608, 75] width 151 height 26
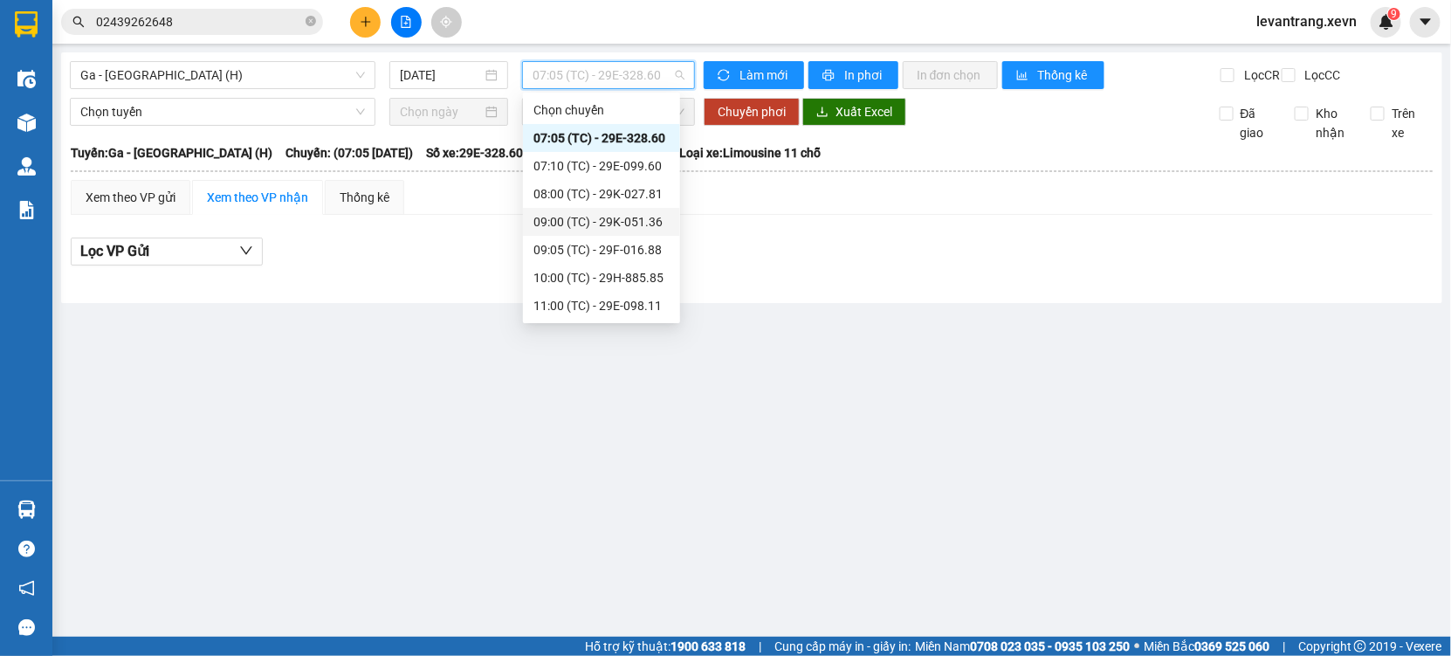
scroll to position [474, 0]
click at [627, 305] on div "18:00 (TC) - 29H-885.85" at bounding box center [602, 306] width 136 height 19
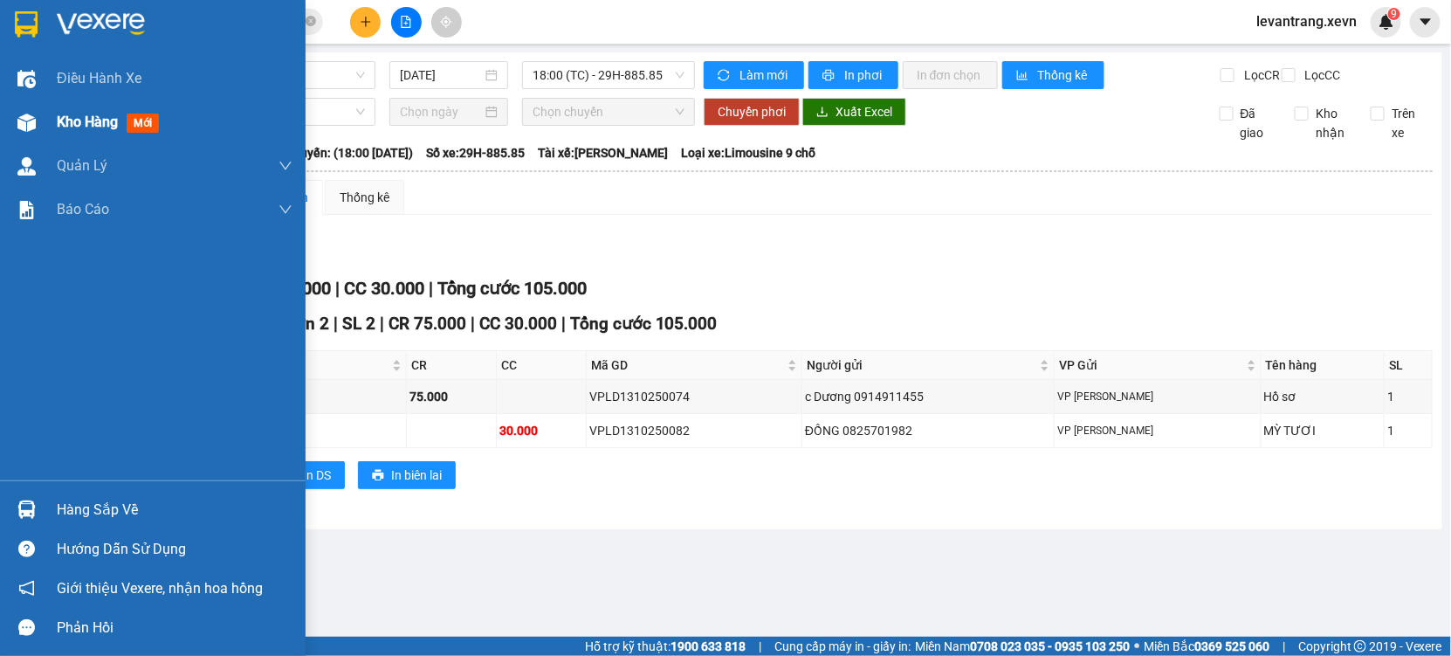
click at [35, 104] on div "Kho hàng mới" at bounding box center [153, 122] width 306 height 44
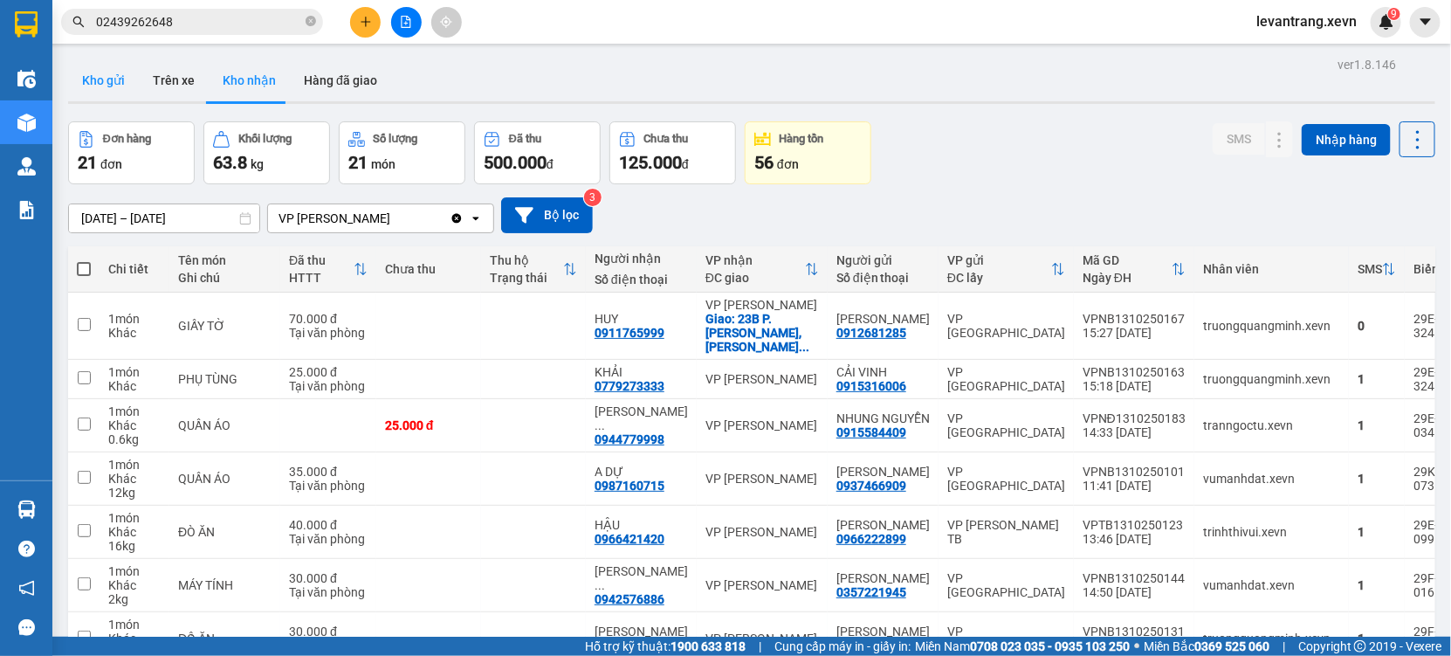
click at [93, 78] on button "Kho gửi" at bounding box center [103, 80] width 71 height 42
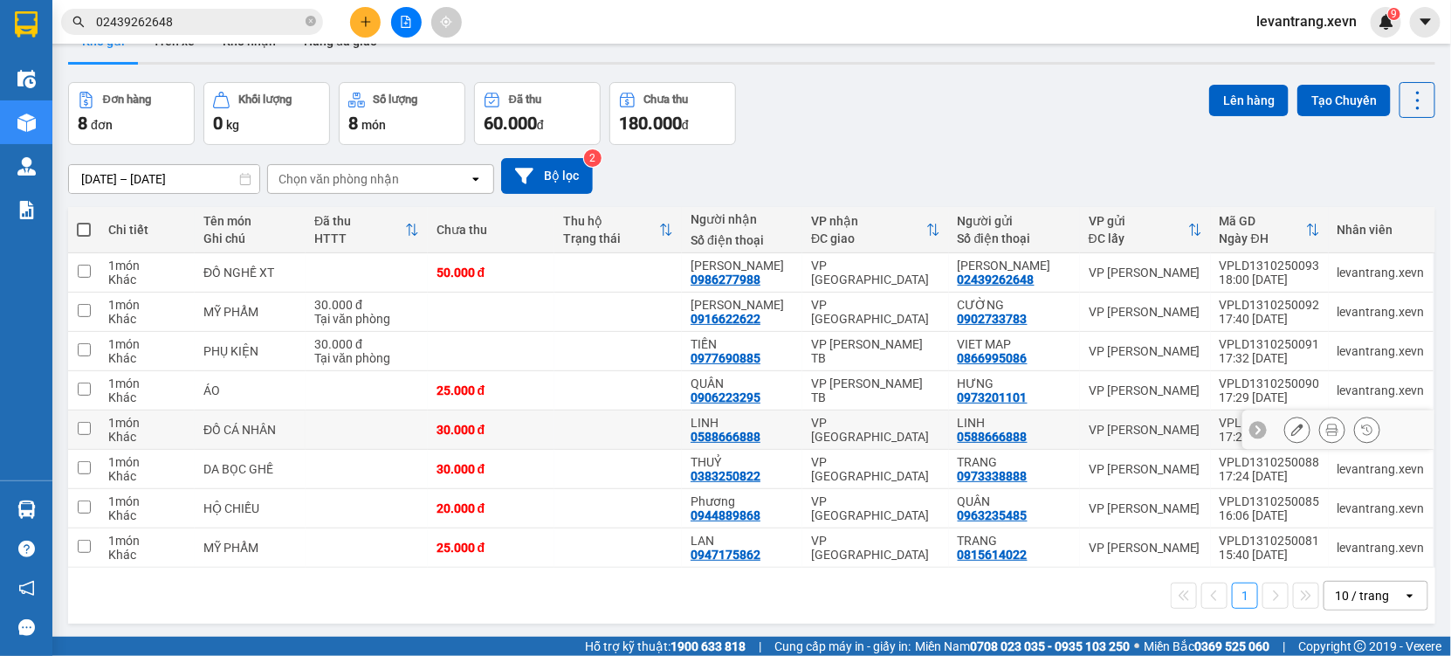
scroll to position [79, 0]
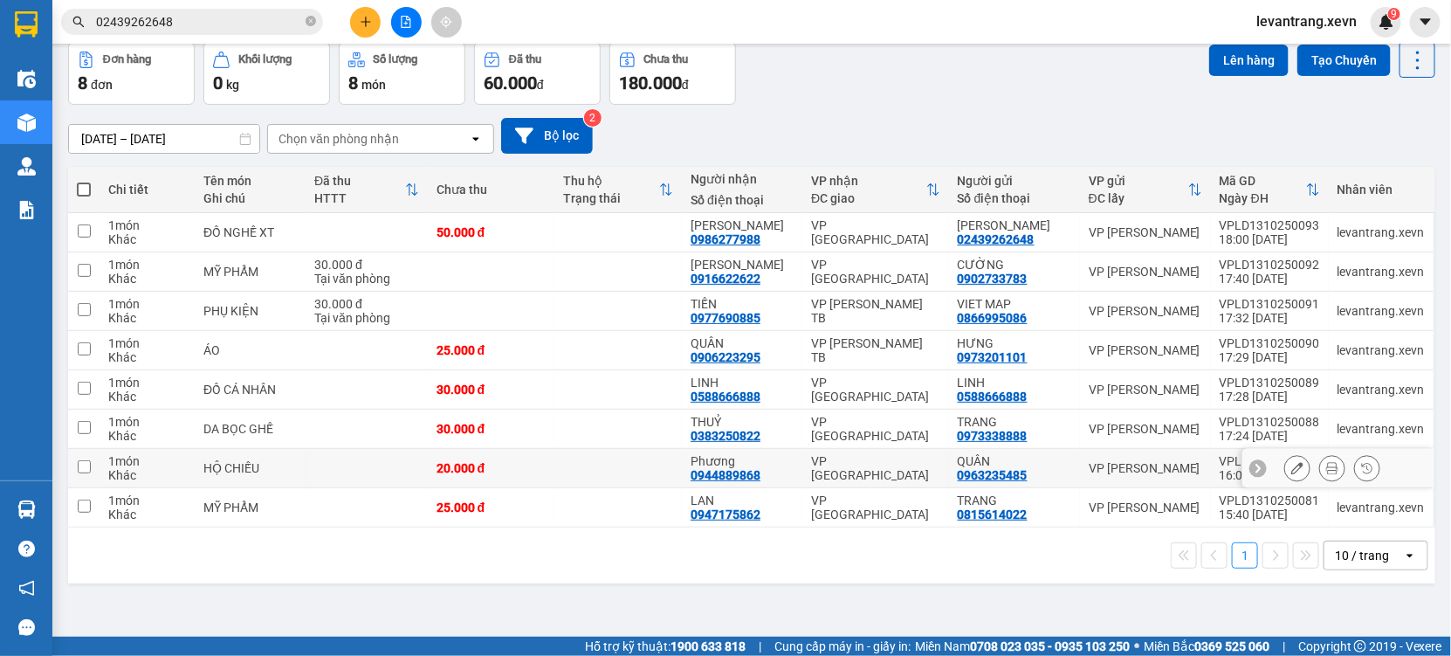
click at [297, 468] on div "HỘ CHIẾU" at bounding box center [249, 468] width 93 height 14
checkbox input "true"
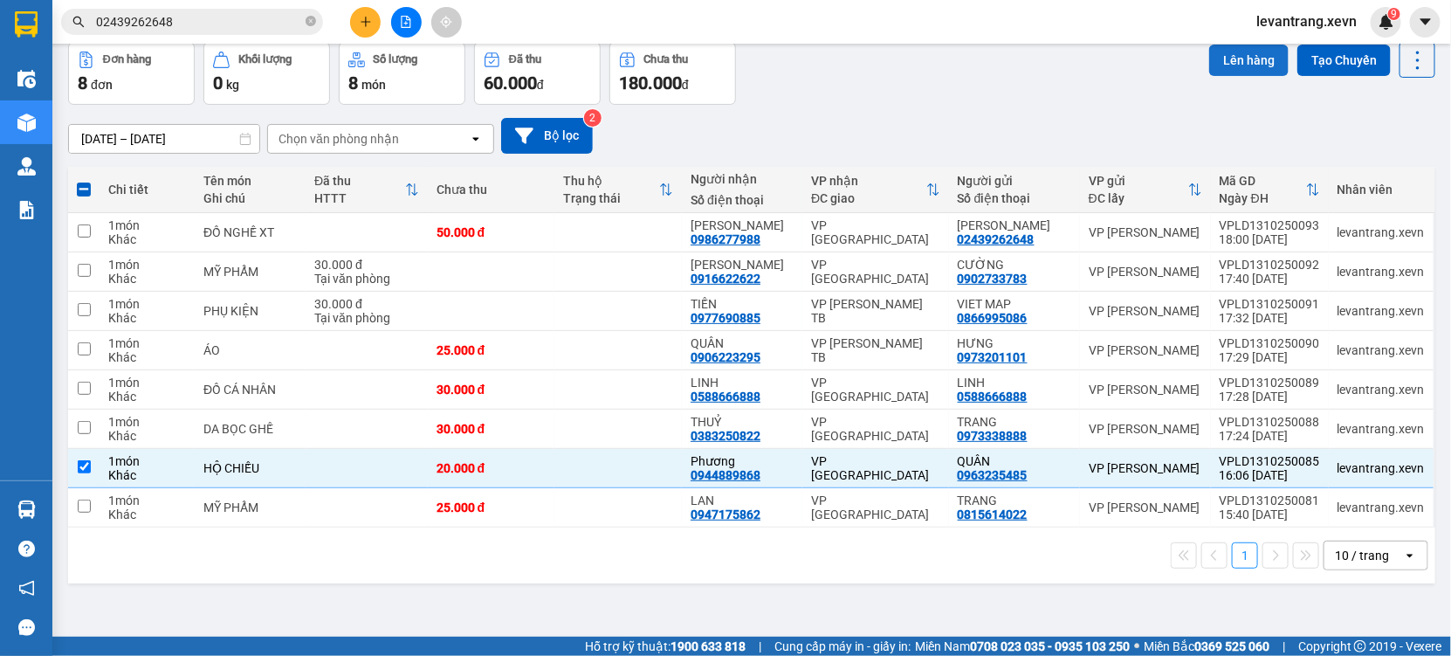
click at [1238, 52] on button "Lên hàng" at bounding box center [1248, 60] width 79 height 31
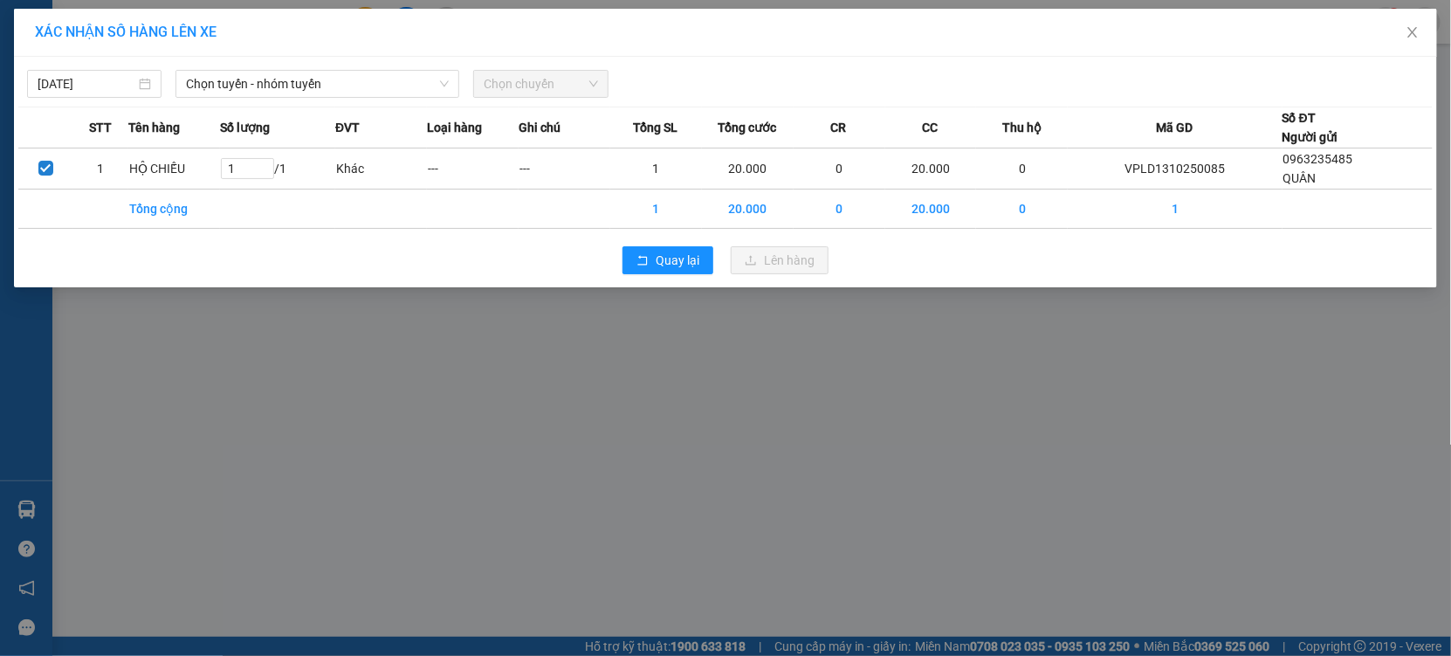
click at [294, 107] on th "Số lượng" at bounding box center [277, 127] width 115 height 41
click at [325, 88] on span "Chọn tuyến - nhóm tuyến" at bounding box center [317, 84] width 263 height 26
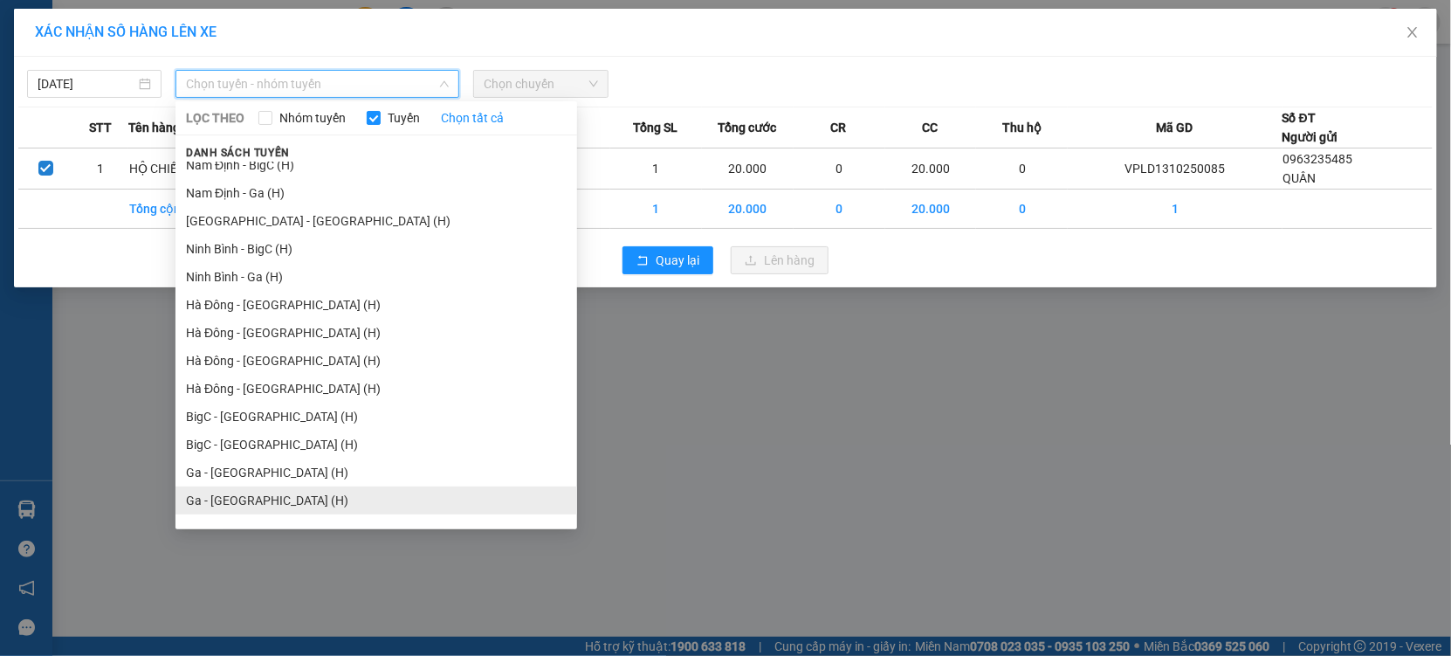
scroll to position [2153, 0]
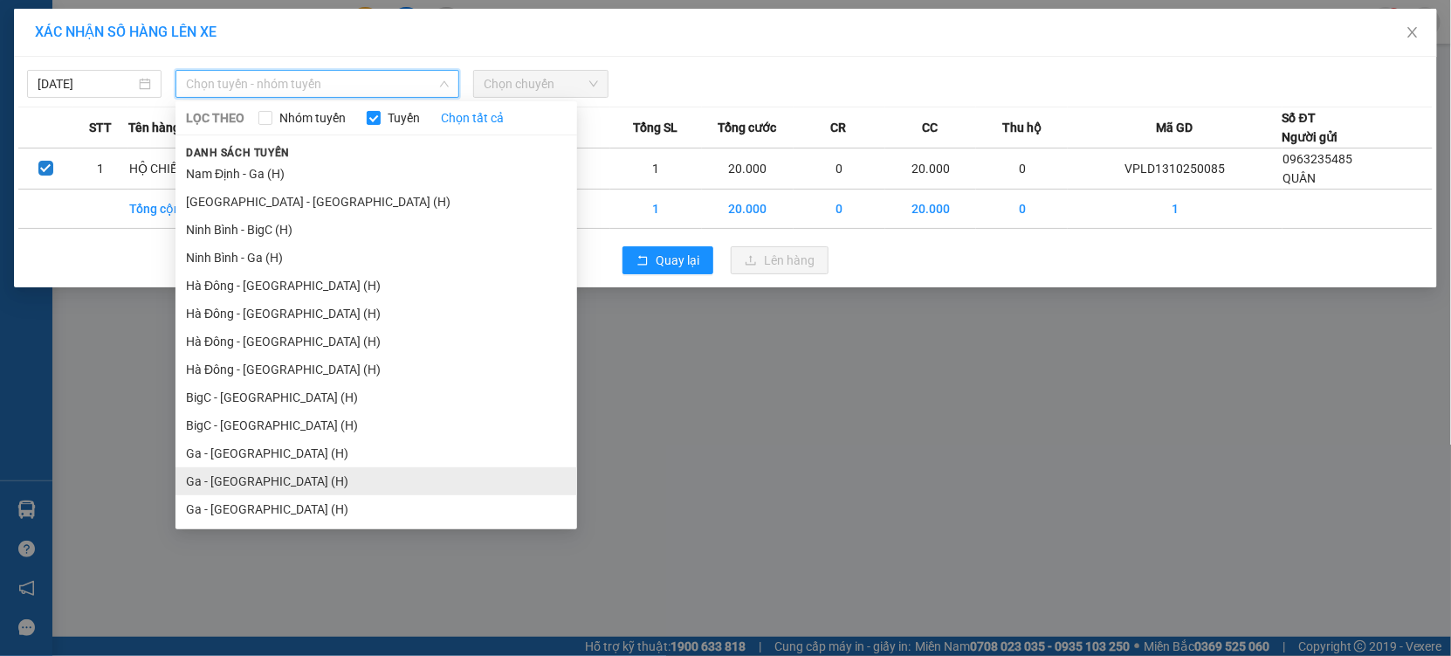
drag, startPoint x: 228, startPoint y: 512, endPoint x: 235, endPoint y: 484, distance: 28.8
click at [235, 484] on ul "5- [GEOGRAPHIC_DATA] Trì - BigC 5- [GEOGRAPHIC_DATA] - [GEOGRAPHIC_DATA] 5- [GE…" at bounding box center [377, 342] width 402 height 361
click at [235, 484] on li "Ga - [GEOGRAPHIC_DATA] (H)" at bounding box center [377, 481] width 402 height 28
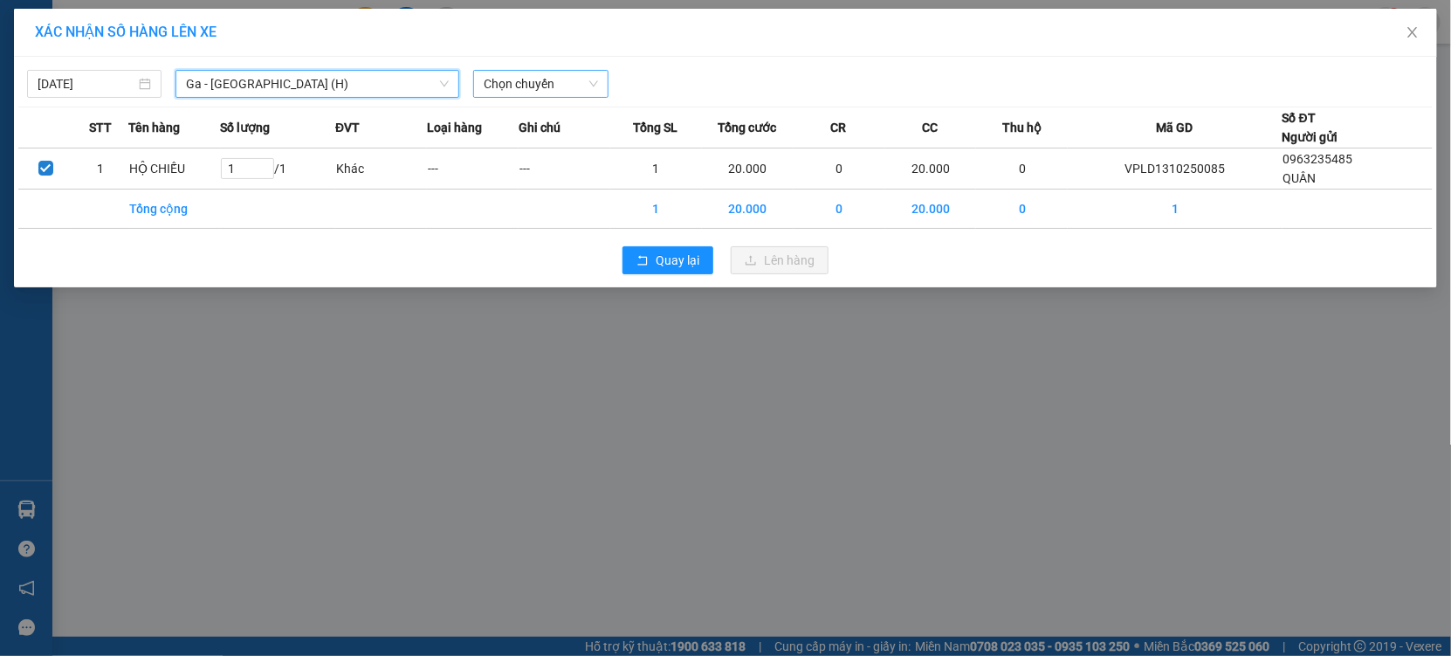
click at [521, 80] on span "Chọn chuyến" at bounding box center [541, 84] width 114 height 26
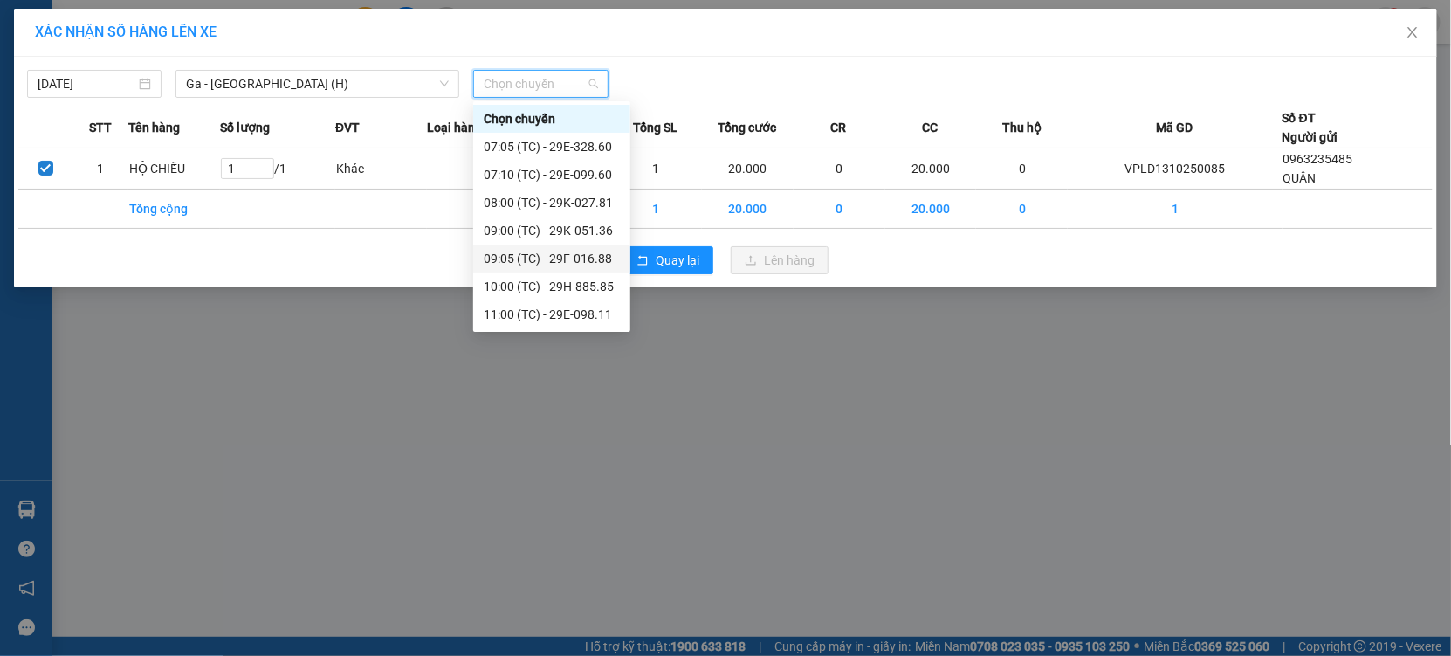
scroll to position [474, 0]
click at [565, 310] on div "18:00 (TC) - 29H-885.85" at bounding box center [552, 315] width 136 height 19
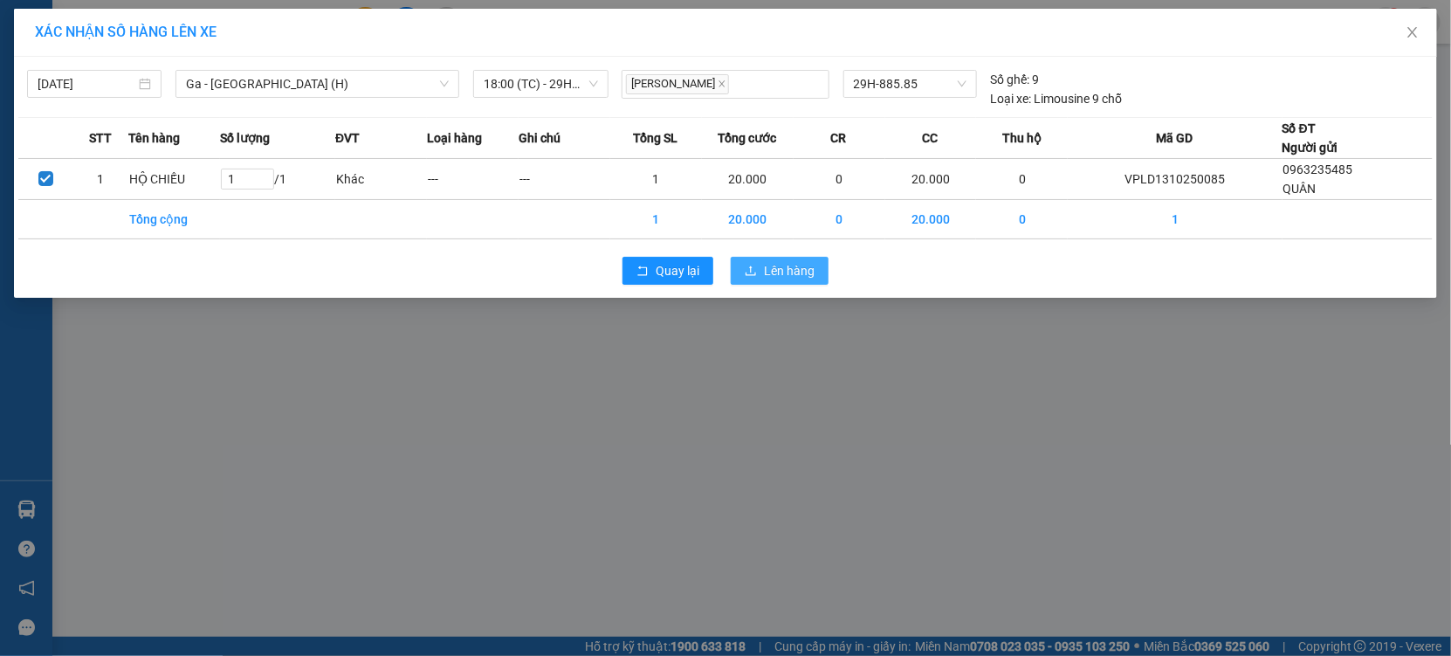
click at [796, 270] on span "Lên hàng" at bounding box center [789, 270] width 51 height 19
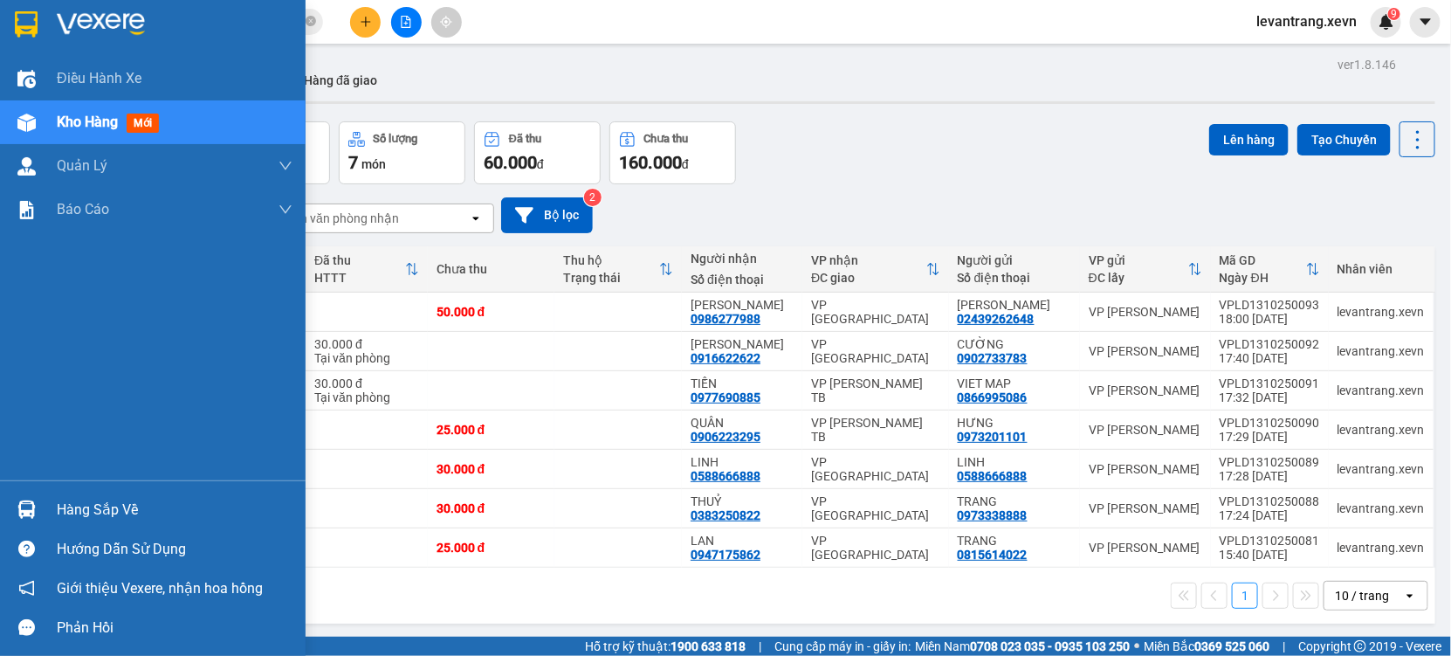
click at [40, 502] on div at bounding box center [26, 509] width 31 height 31
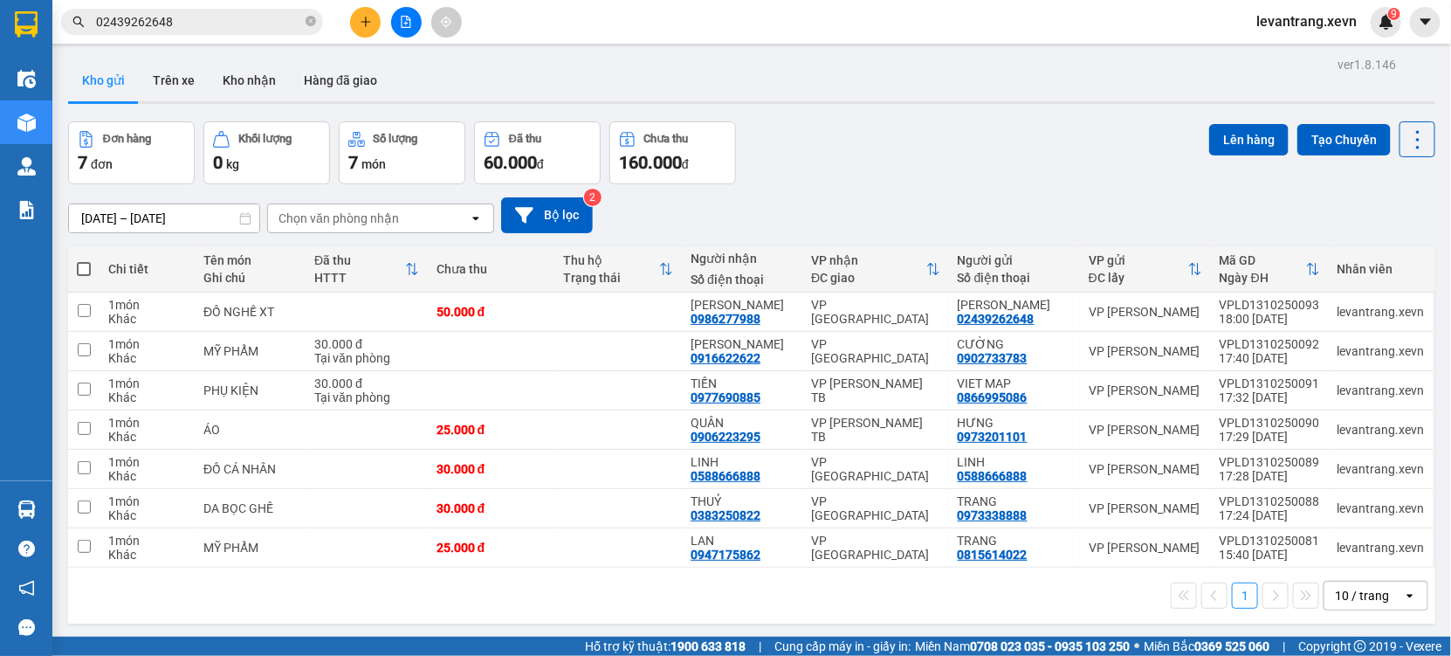
drag, startPoint x: 978, startPoint y: 123, endPoint x: 667, endPoint y: 3, distance: 333.1
click at [976, 123] on section "Kết quả tìm kiếm ( 95 ) Bộ lọc Thuộc VP này Mã ĐH Trạng thái Món hàng Thu hộ Tổ…" at bounding box center [725, 328] width 1451 height 656
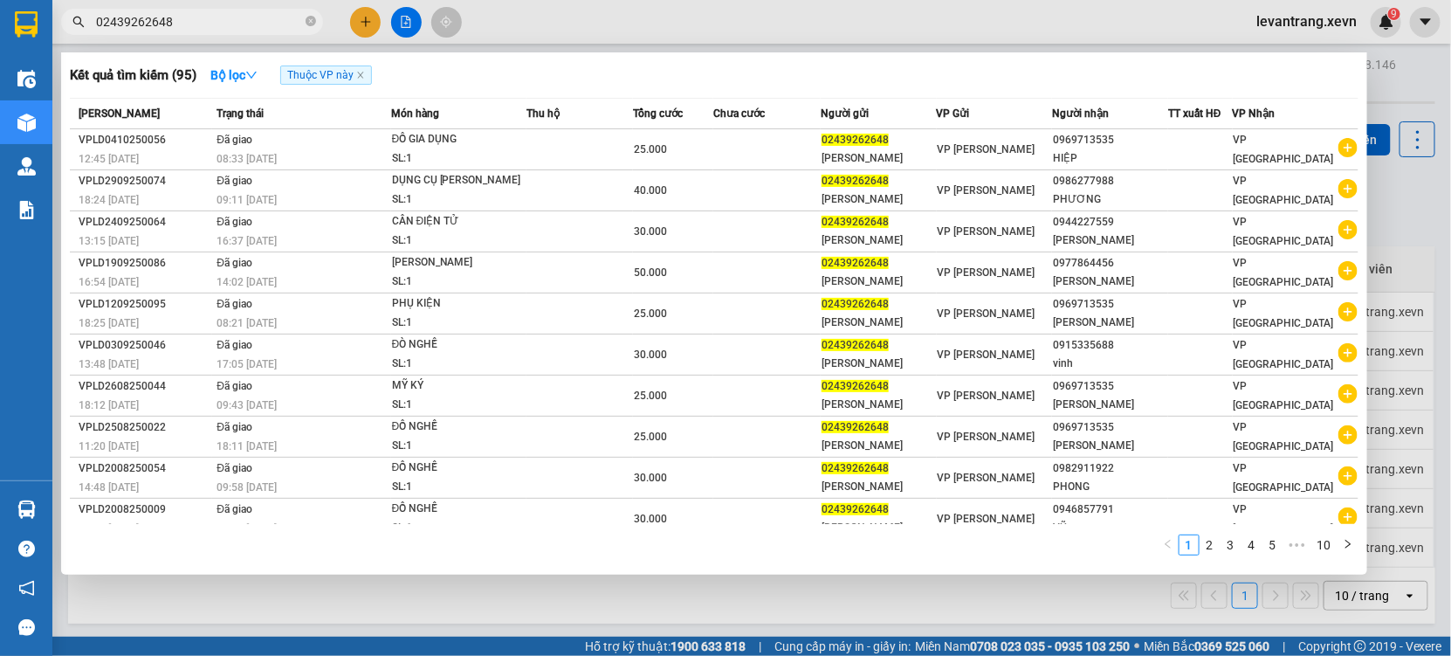
click at [175, 21] on input "02439262648" at bounding box center [199, 21] width 206 height 19
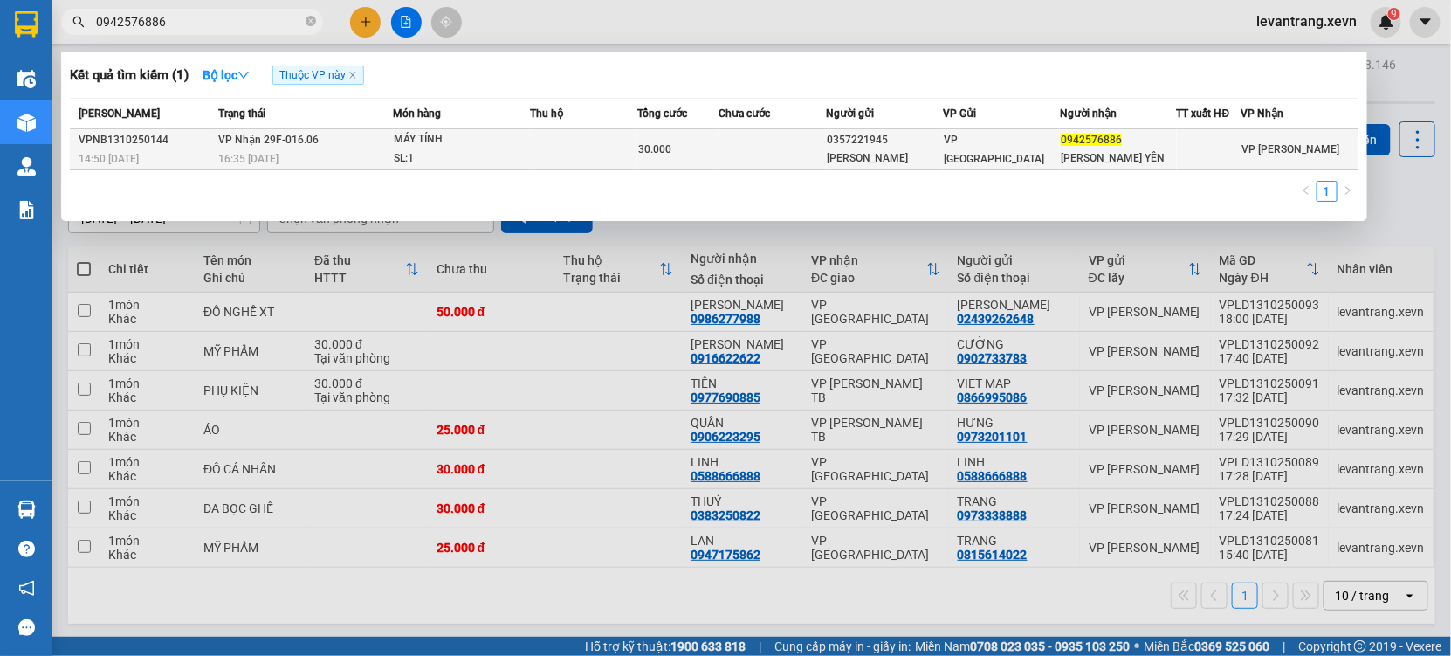
type input "0942576886"
click at [661, 158] on div "30.000" at bounding box center [677, 149] width 79 height 19
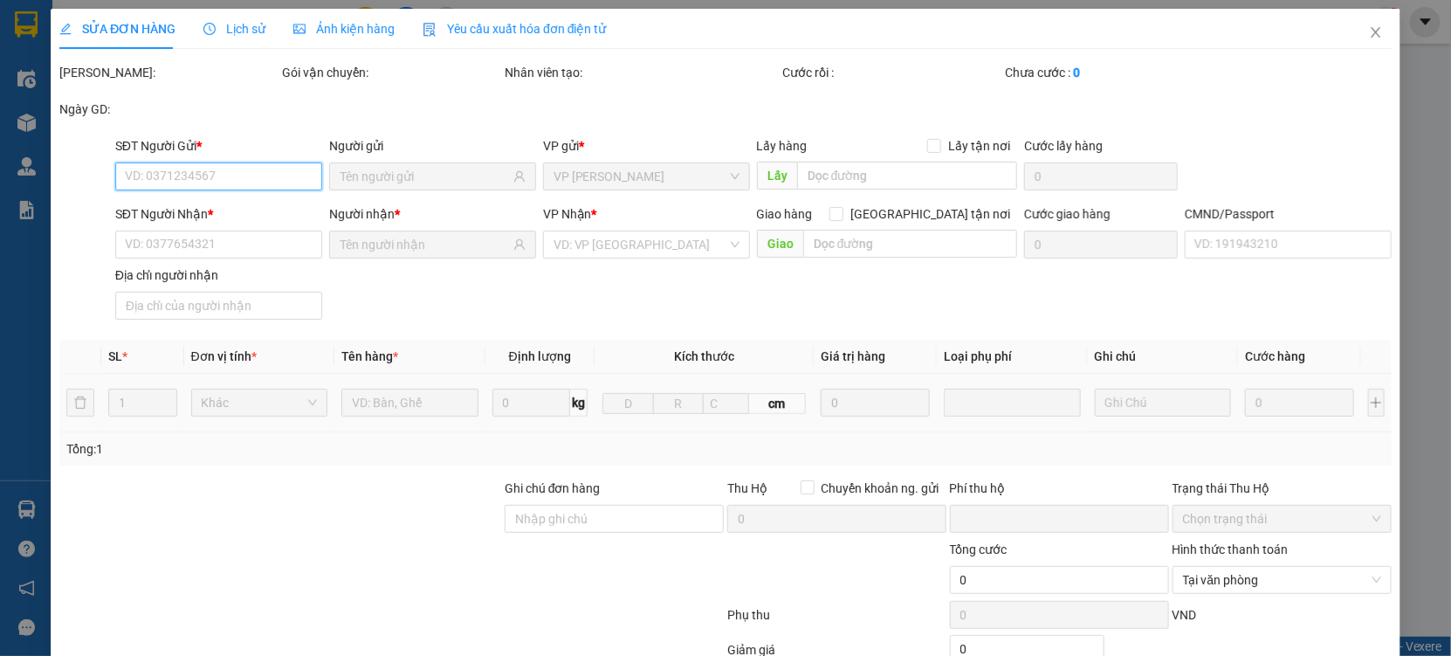
type input "0357221945"
type input "[PERSON_NAME]"
type input "0942576886"
type input "[PERSON_NAME] YẾN"
type input "CCHÍNHCHUR"
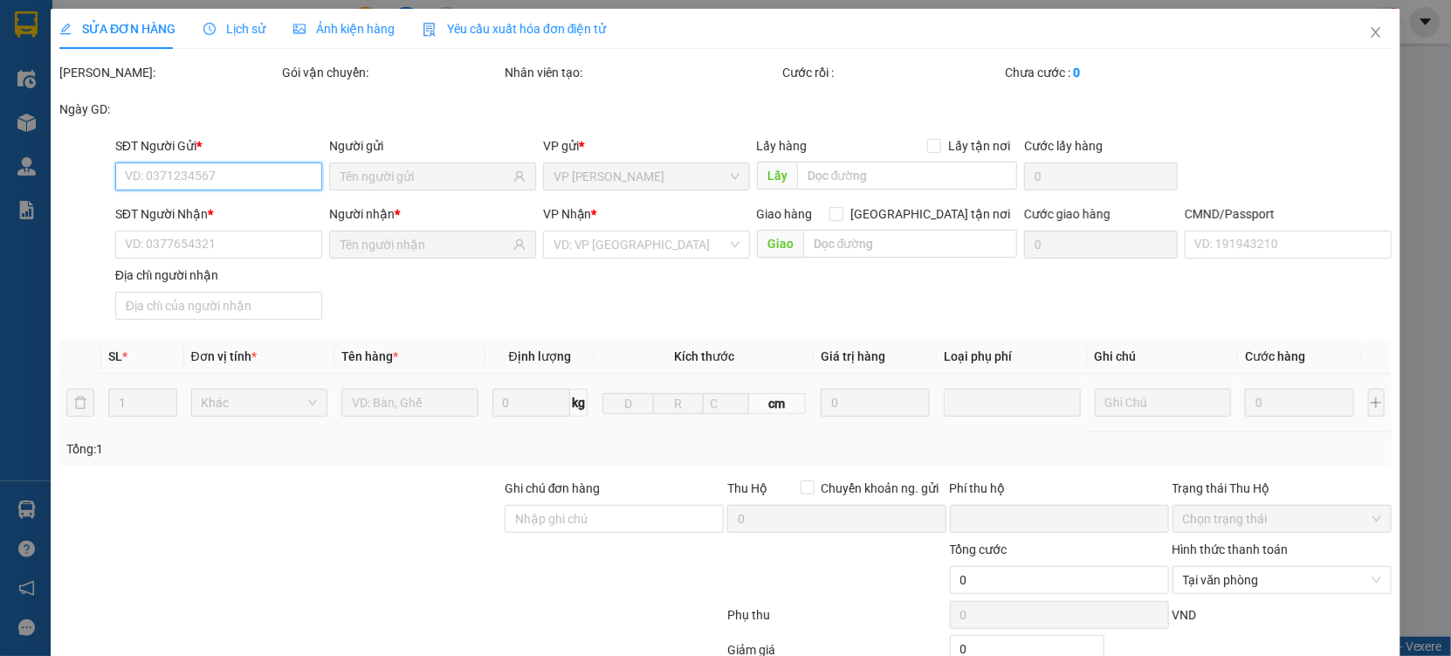
type input "0"
type input "30.000"
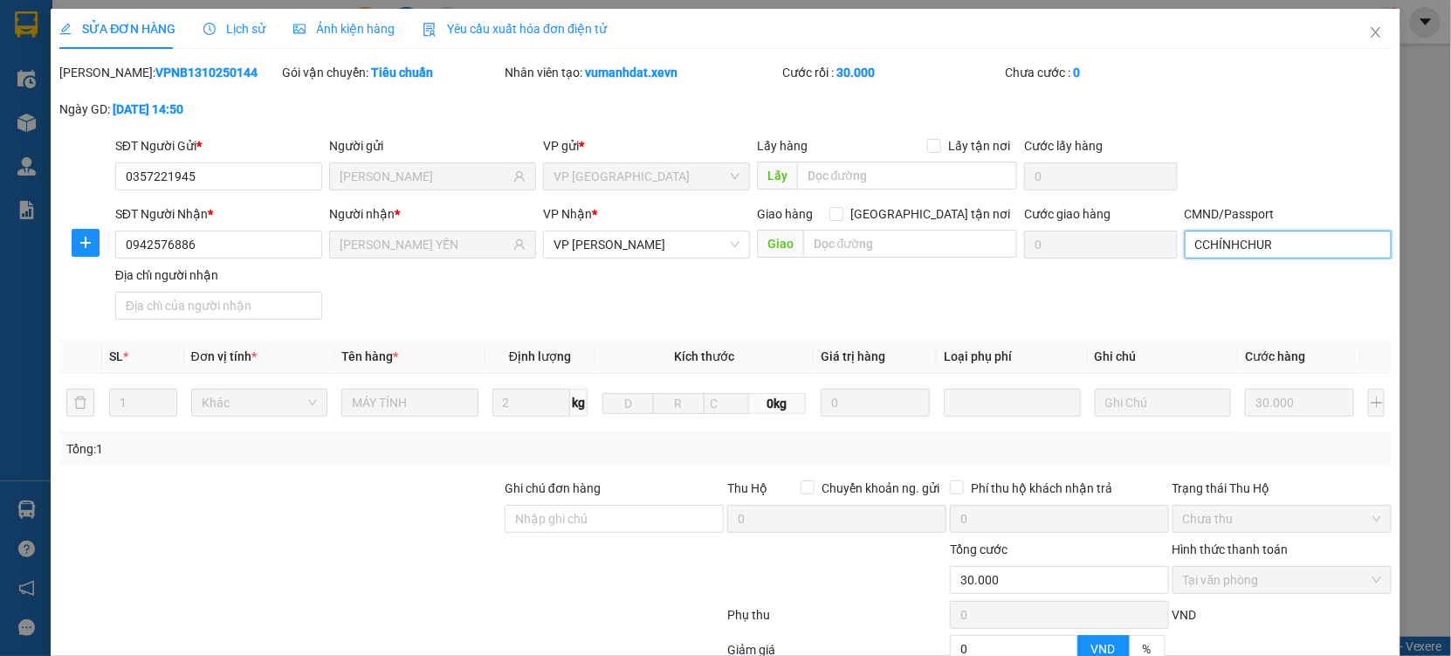
click at [1295, 258] on input "CCHÍNHCHUR" at bounding box center [1288, 245] width 207 height 28
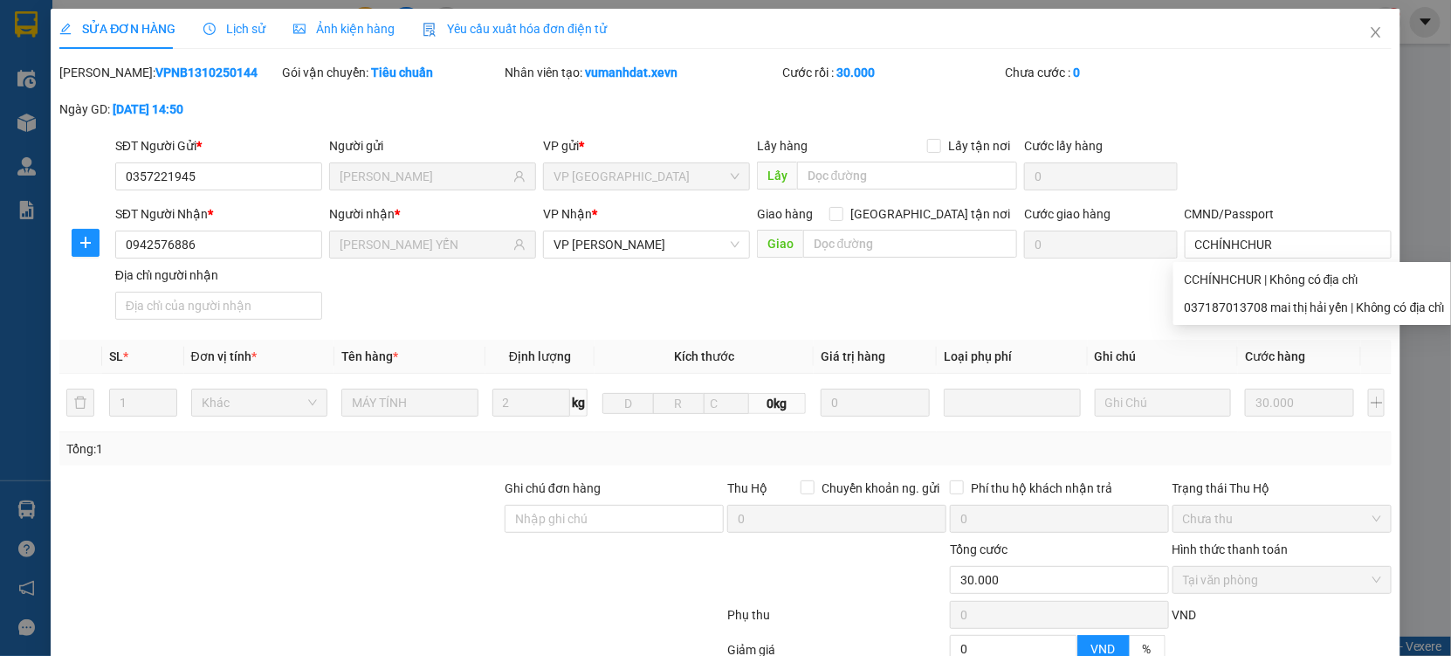
click at [865, 306] on div "SĐT Người Nhận * 0942576886 Người nhận * MAI THỊ HẢI YẾN VP Nhận * VP [PERSON_N…" at bounding box center [754, 265] width 1284 height 122
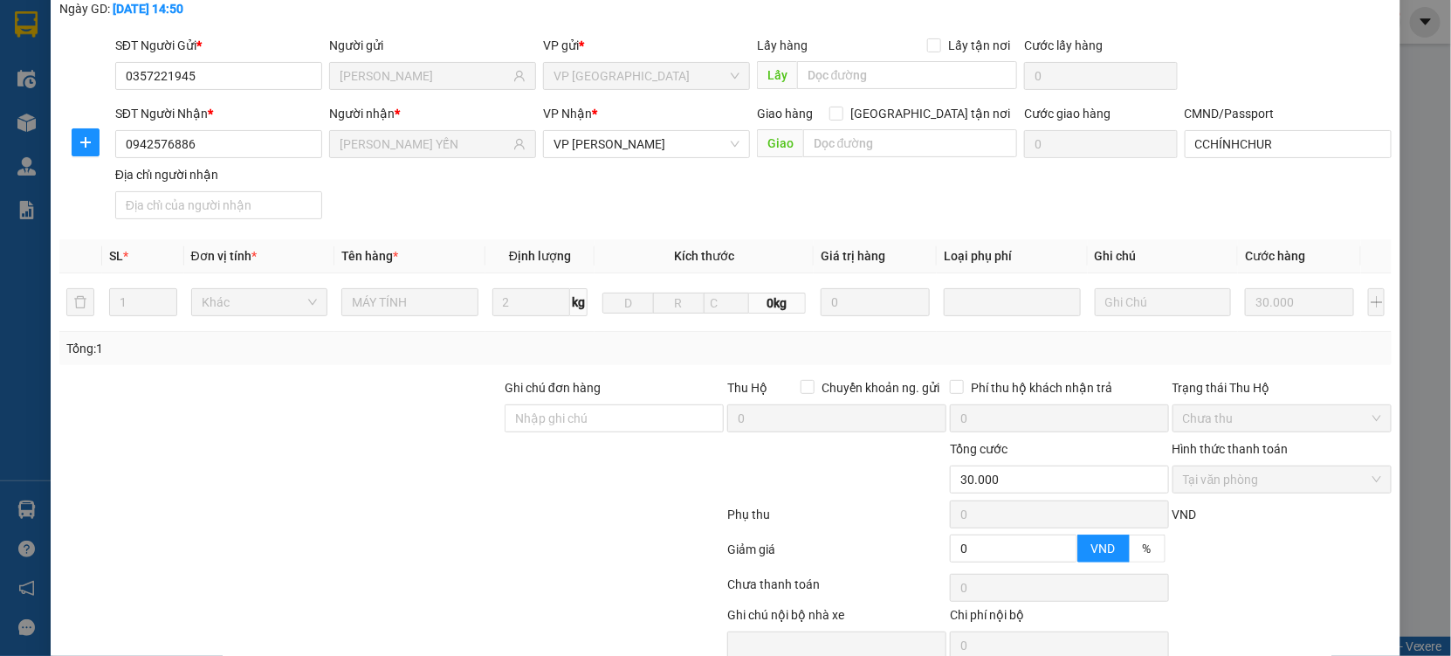
scroll to position [178, 0]
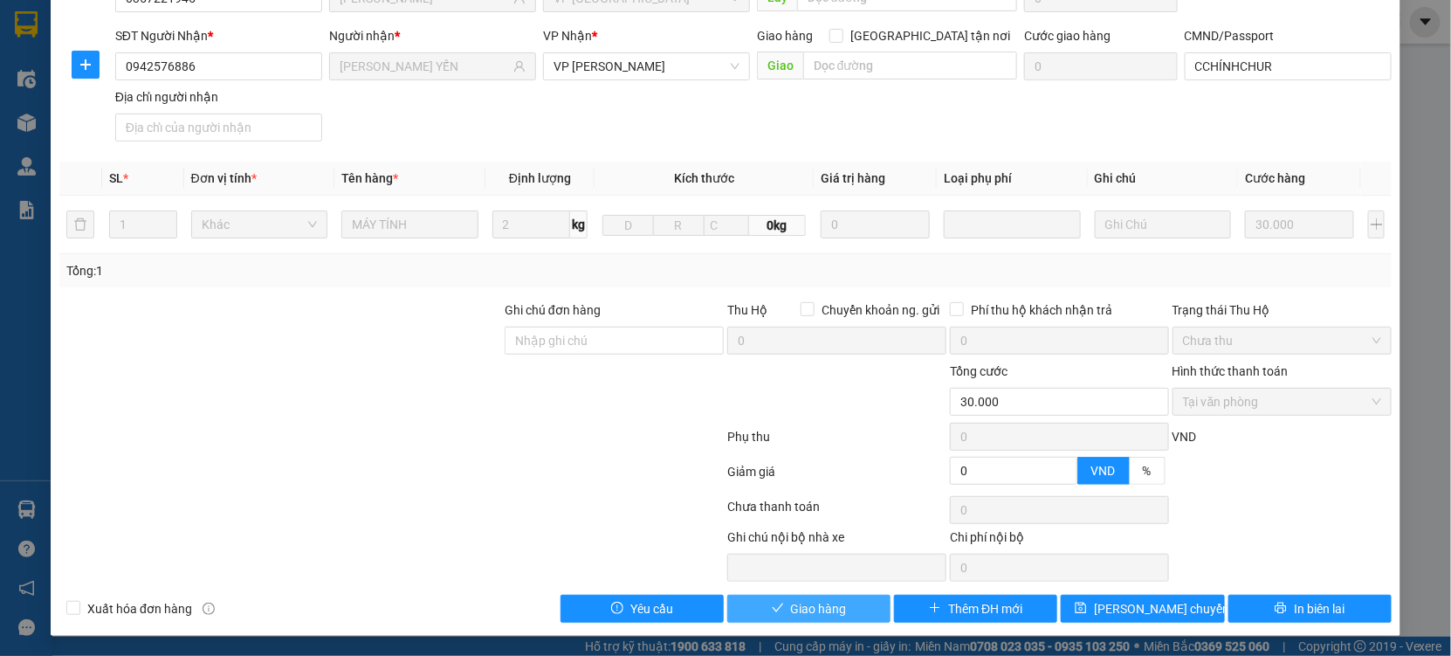
click at [811, 608] on span "Giao hàng" at bounding box center [819, 608] width 56 height 19
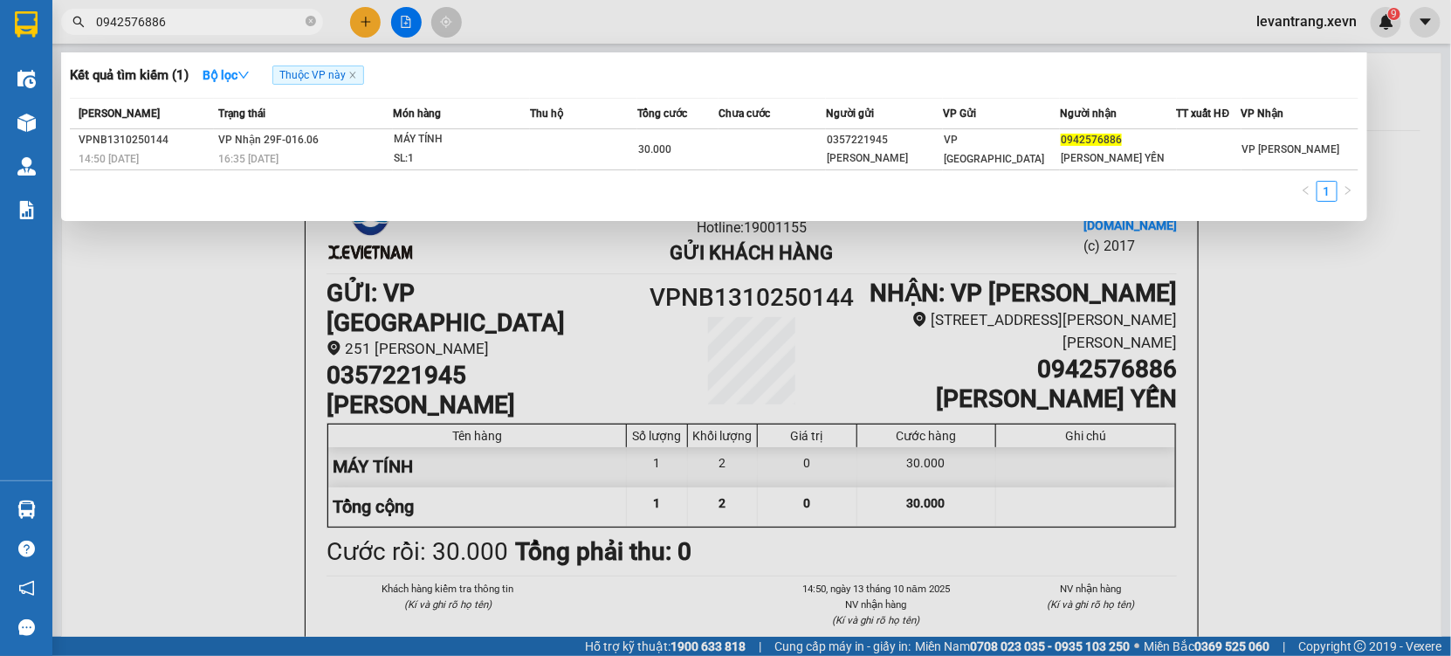
click at [191, 31] on span "0942576886" at bounding box center [192, 22] width 262 height 26
click at [200, 24] on input "0942576886" at bounding box center [199, 21] width 206 height 19
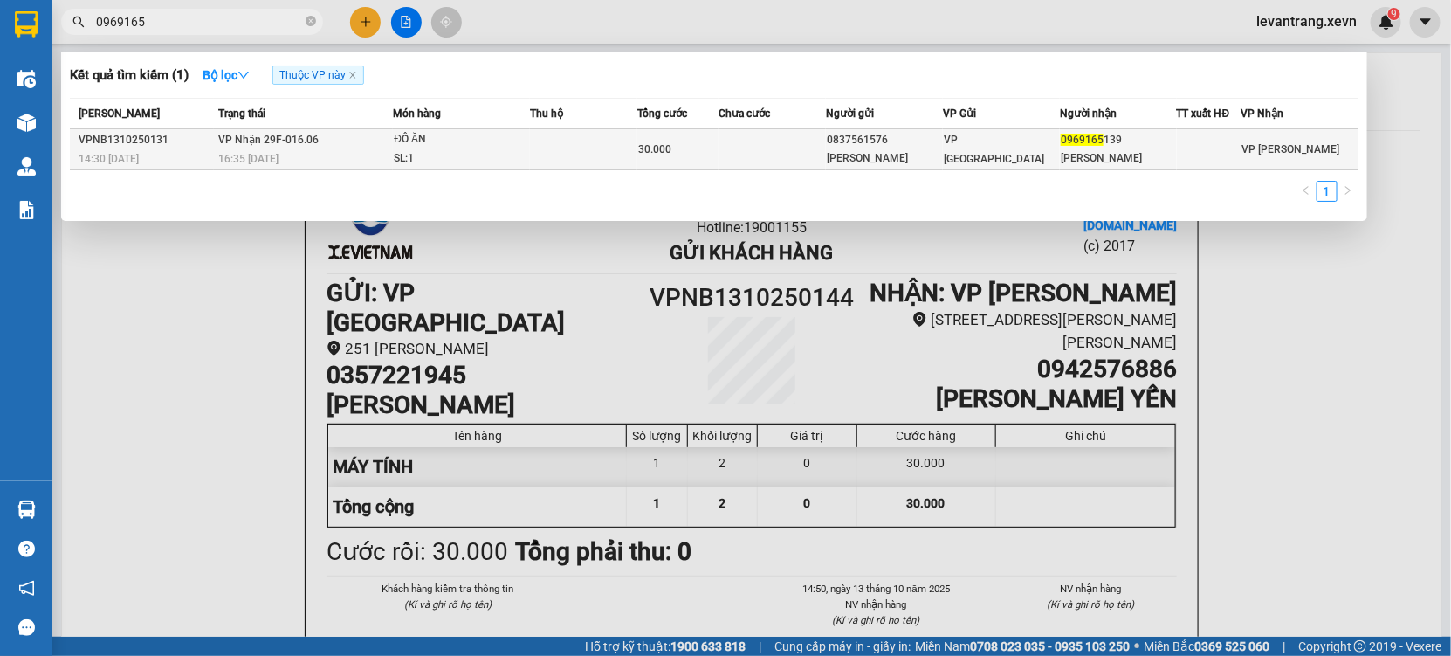
type input "0969165"
click at [692, 149] on div "30.000" at bounding box center [677, 149] width 79 height 19
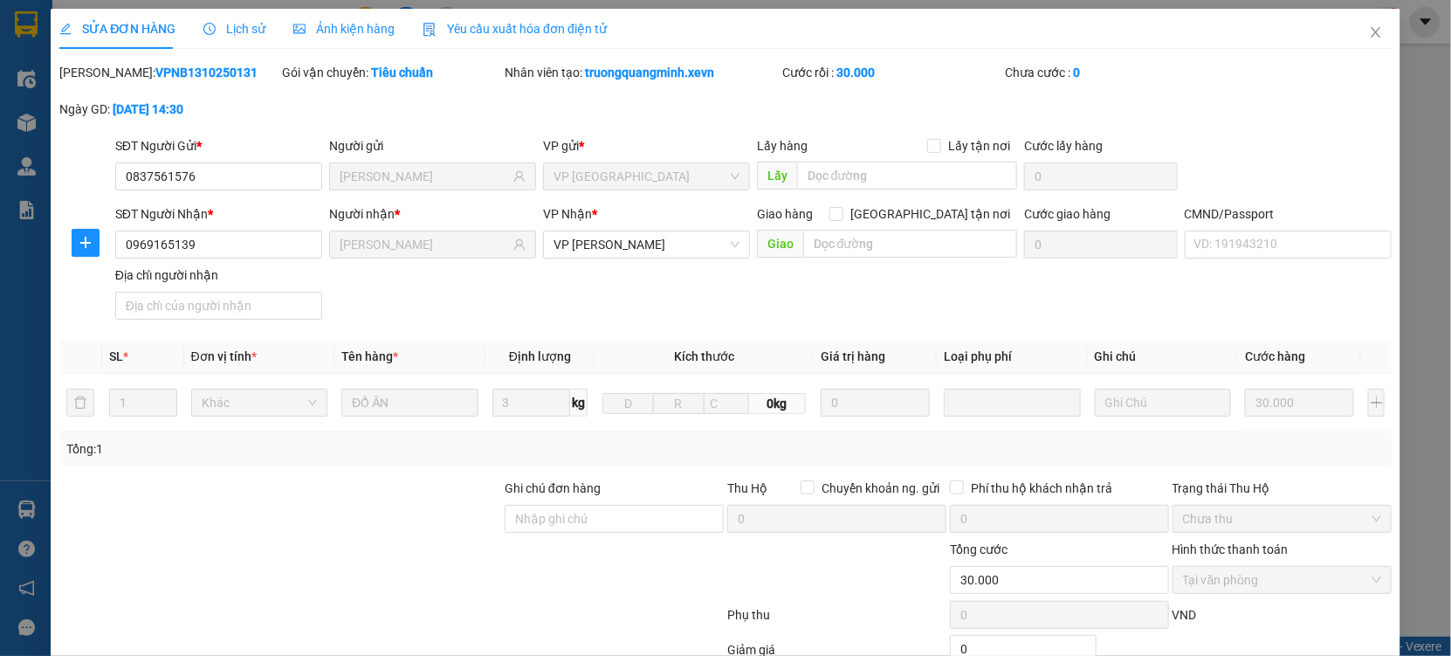
type input "0837561576"
type input "[PERSON_NAME]"
type input "0969165139"
type input "[PERSON_NAME]"
type input "0"
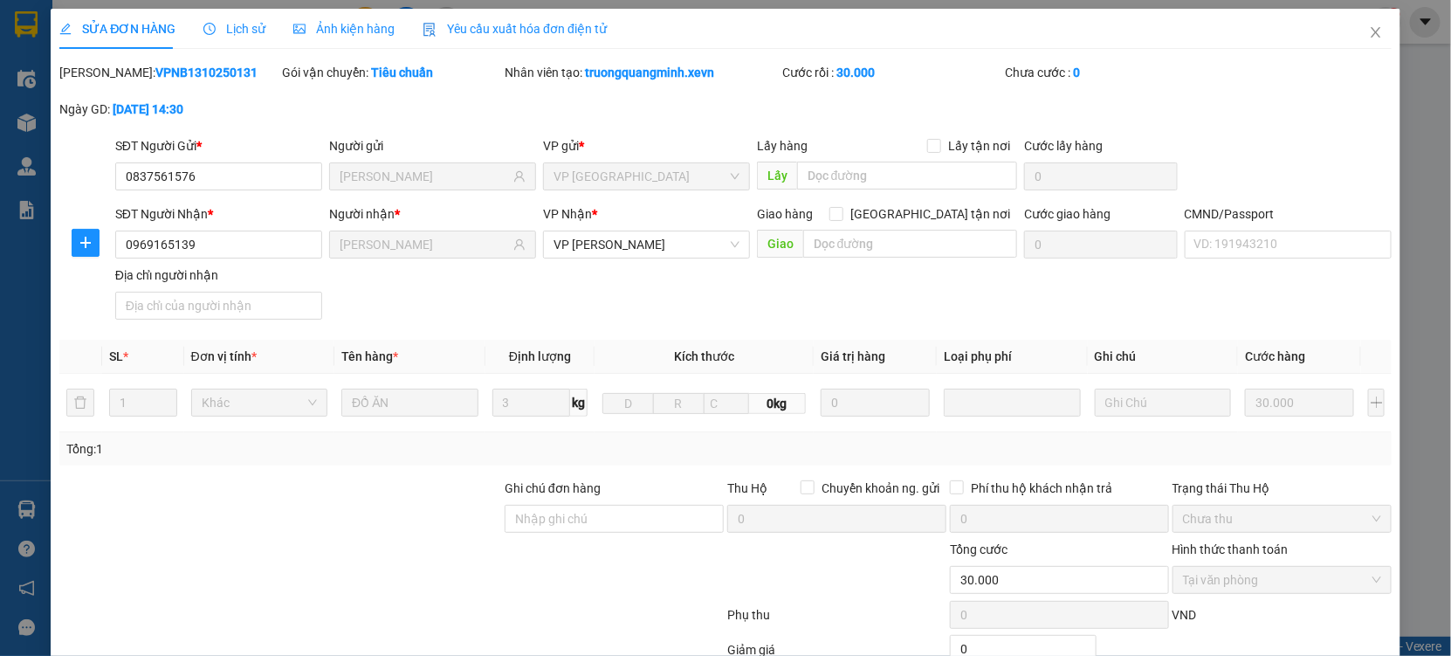
type input "30.000"
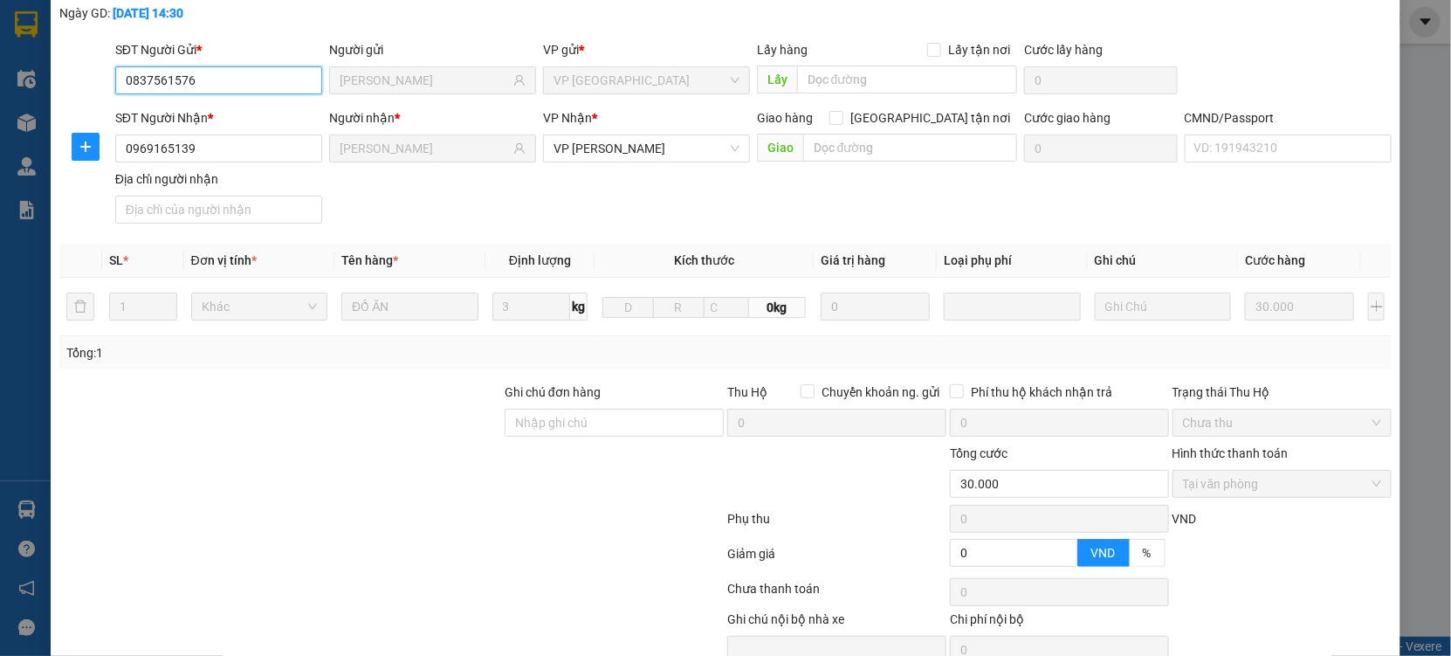
scroll to position [178, 0]
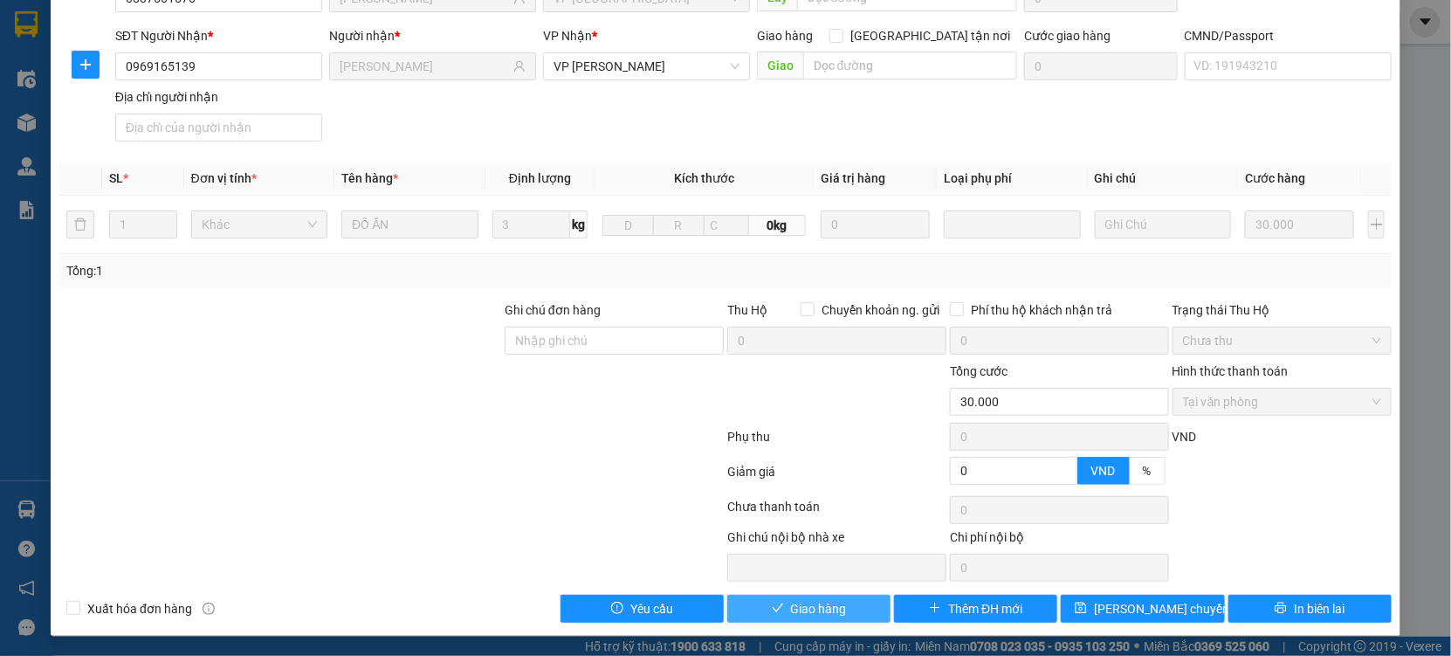
click at [795, 608] on span "Giao hàng" at bounding box center [819, 608] width 56 height 19
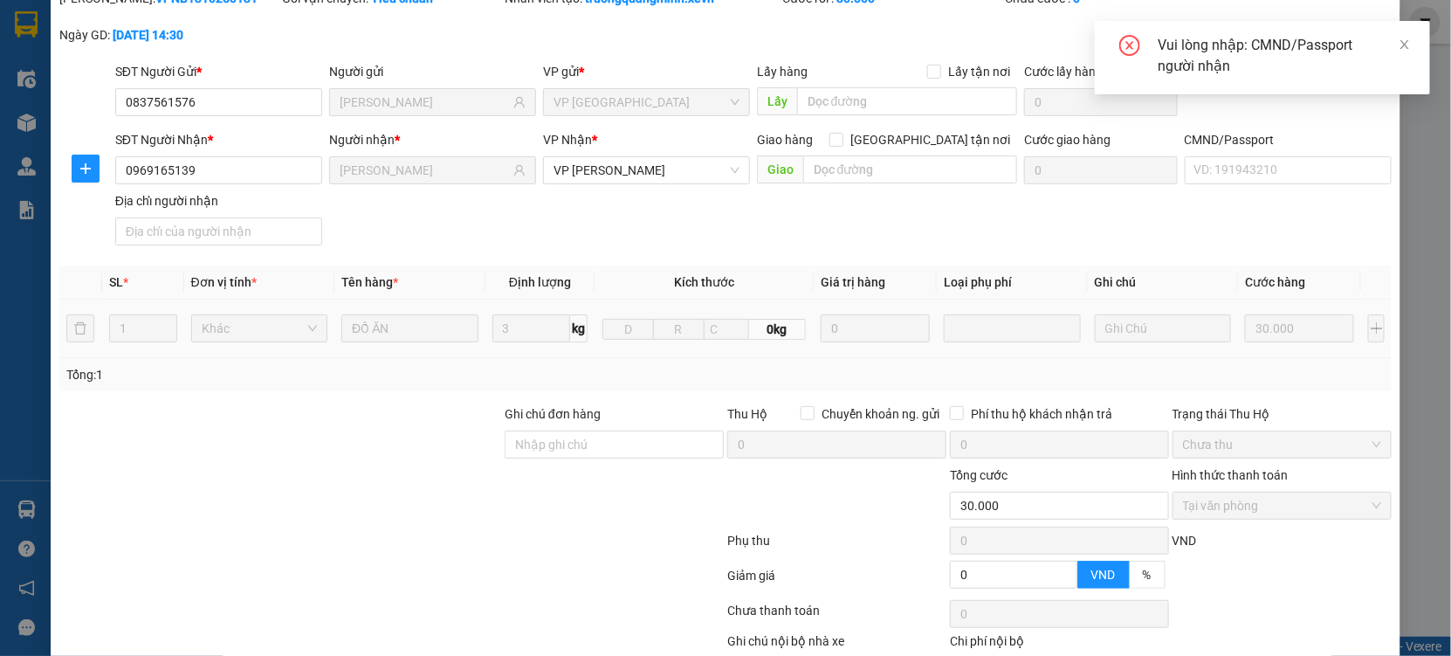
scroll to position [0, 0]
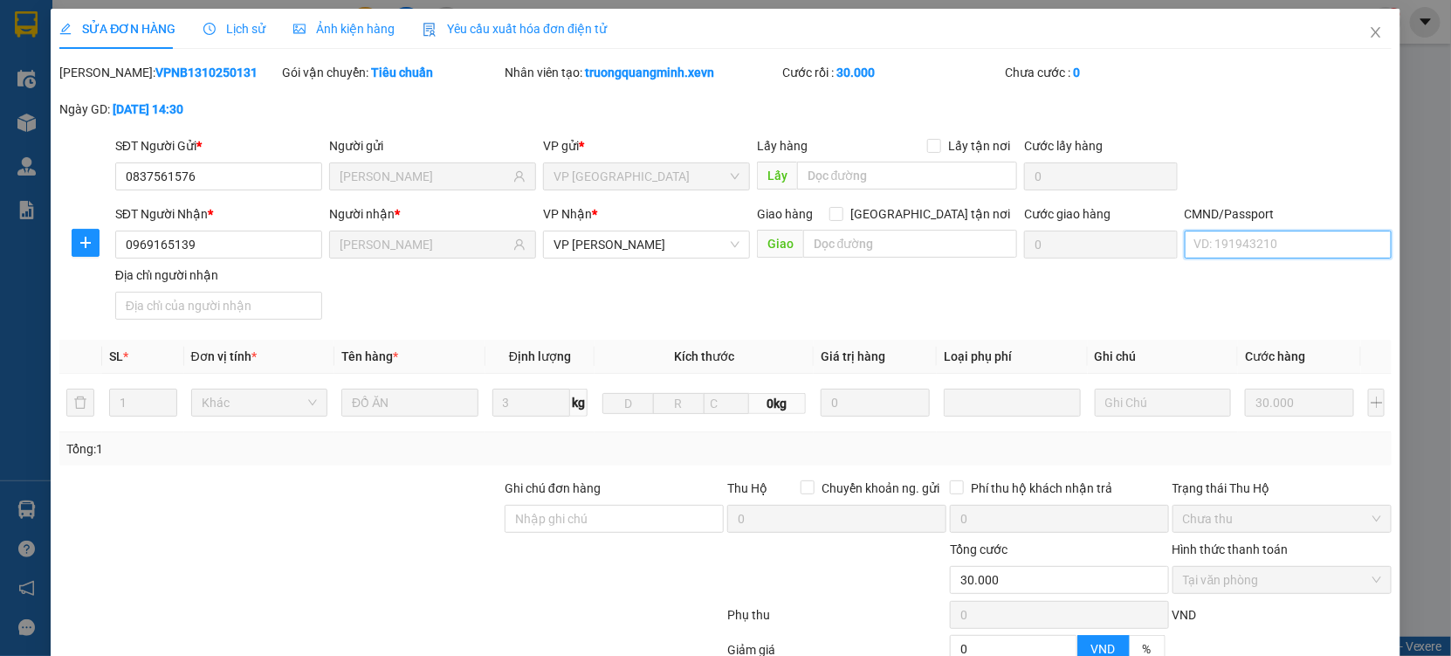
click at [1255, 242] on input "CMND/Passport" at bounding box center [1288, 245] width 207 height 28
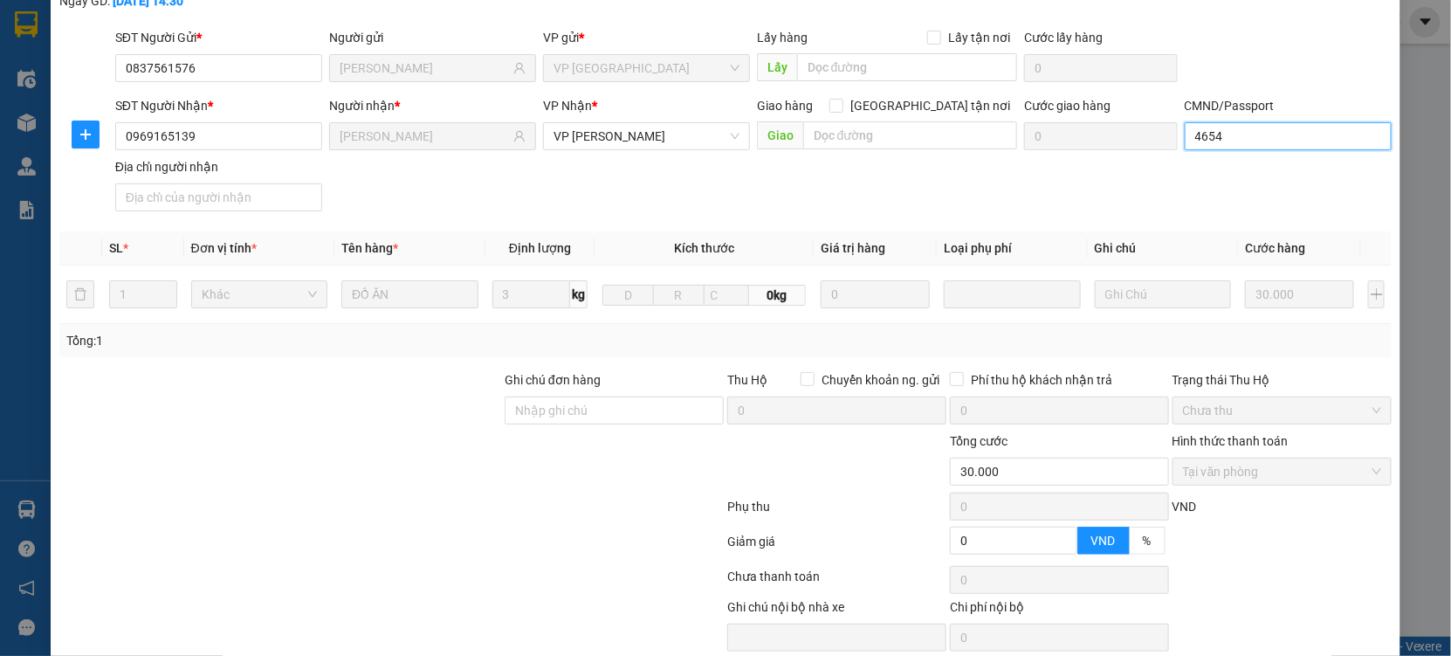
scroll to position [178, 0]
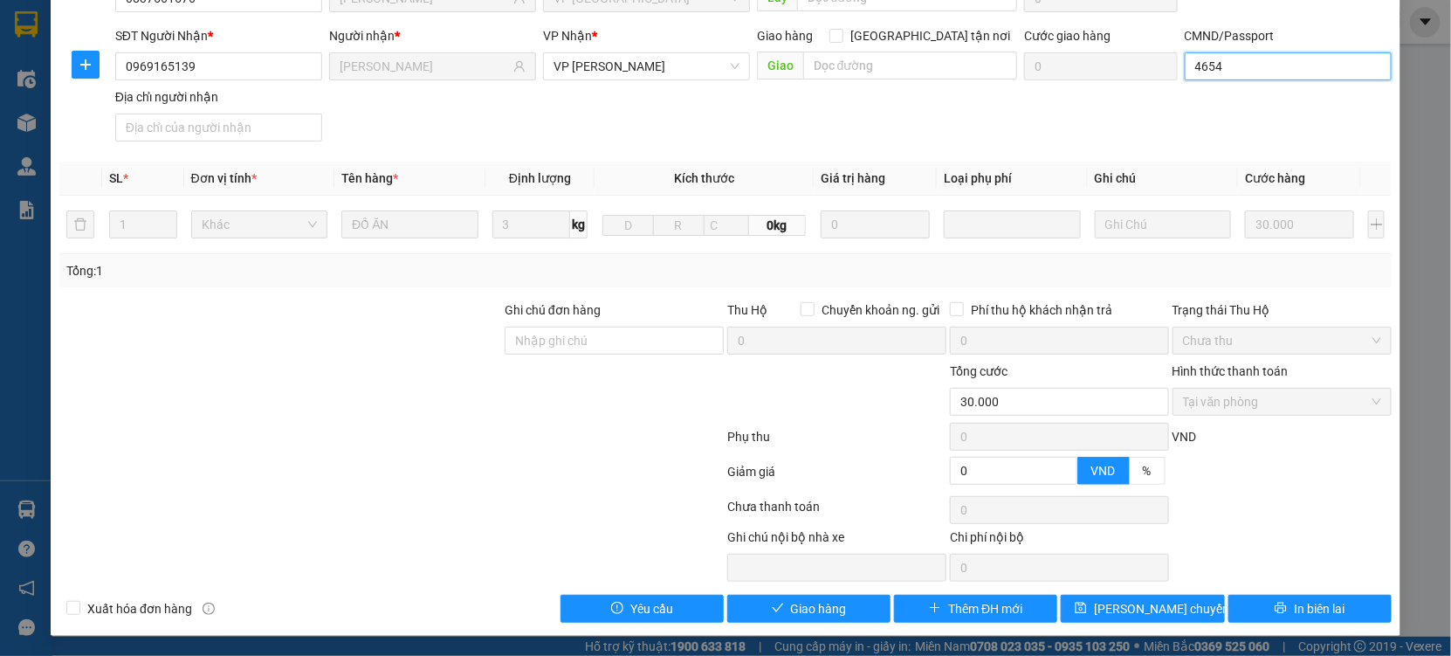
type input "4654"
click at [804, 589] on div "Total Paid Fee 30.000 Total UnPaid Fee 0 Cash Collection Total Fee Mã ĐH: VPNB1…" at bounding box center [725, 254] width 1333 height 738
click at [794, 605] on span "Giao hàng" at bounding box center [819, 608] width 56 height 19
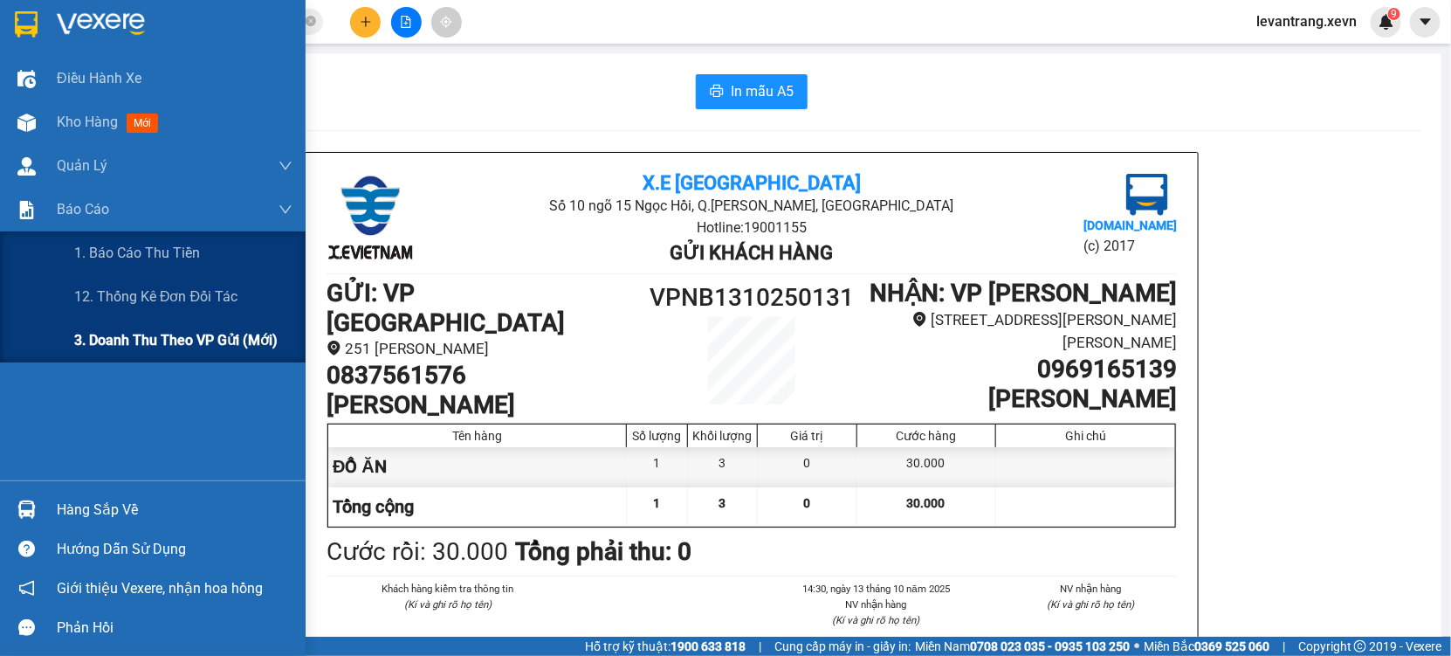
click at [159, 333] on span "3. Doanh Thu theo VP Gửi (mới)" at bounding box center [175, 340] width 203 height 22
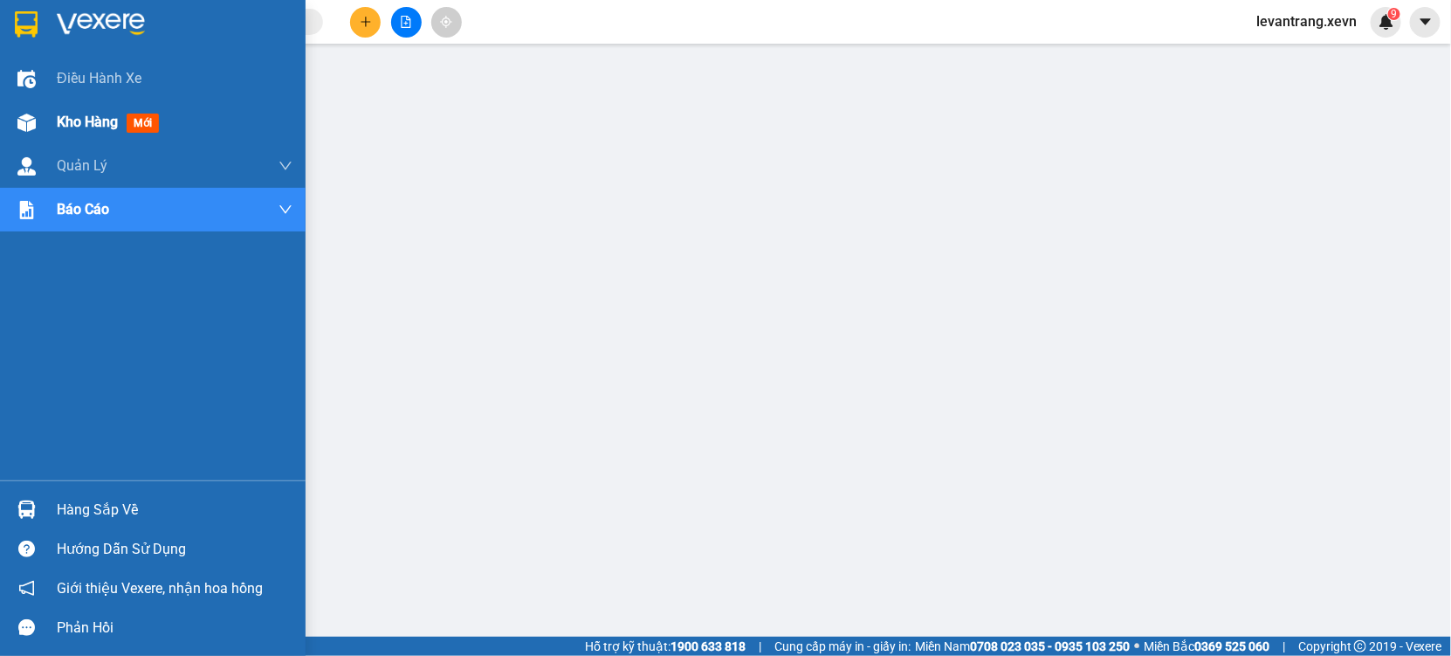
click at [46, 113] on div "Kho hàng mới" at bounding box center [153, 122] width 306 height 44
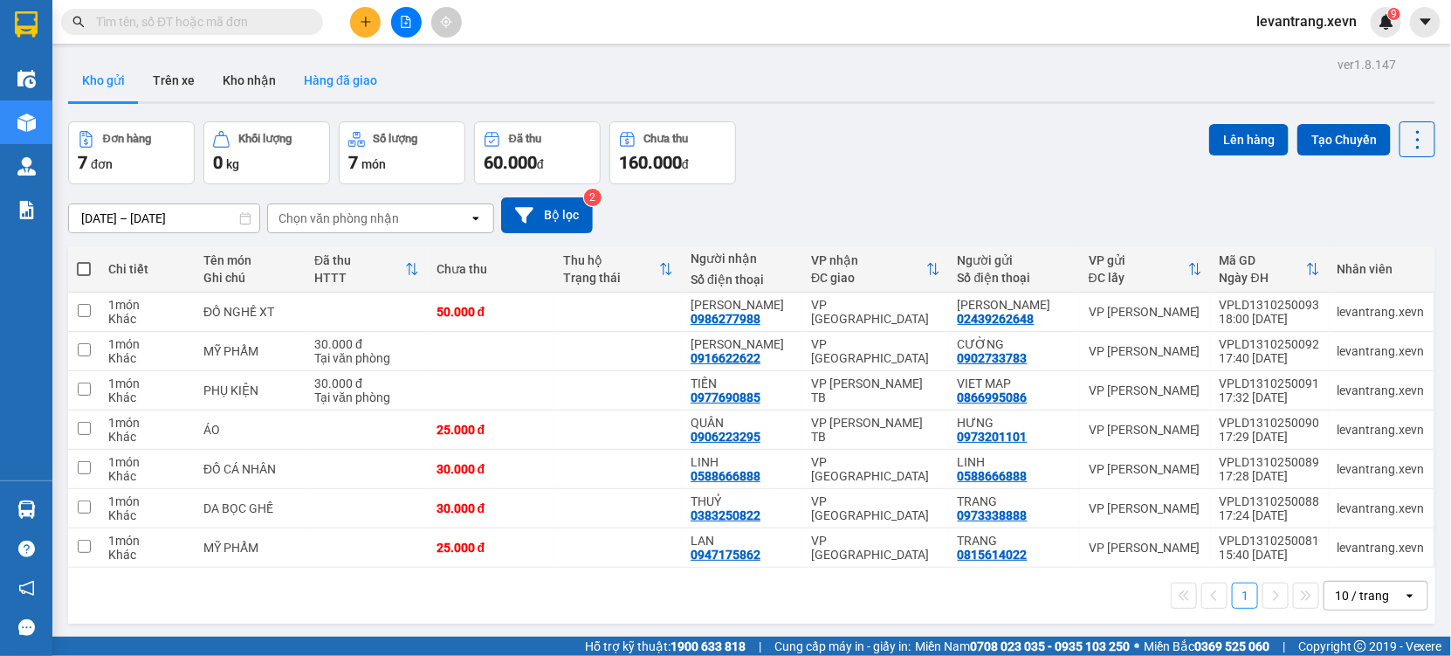
click at [313, 86] on button "Hàng đã giao" at bounding box center [340, 80] width 101 height 42
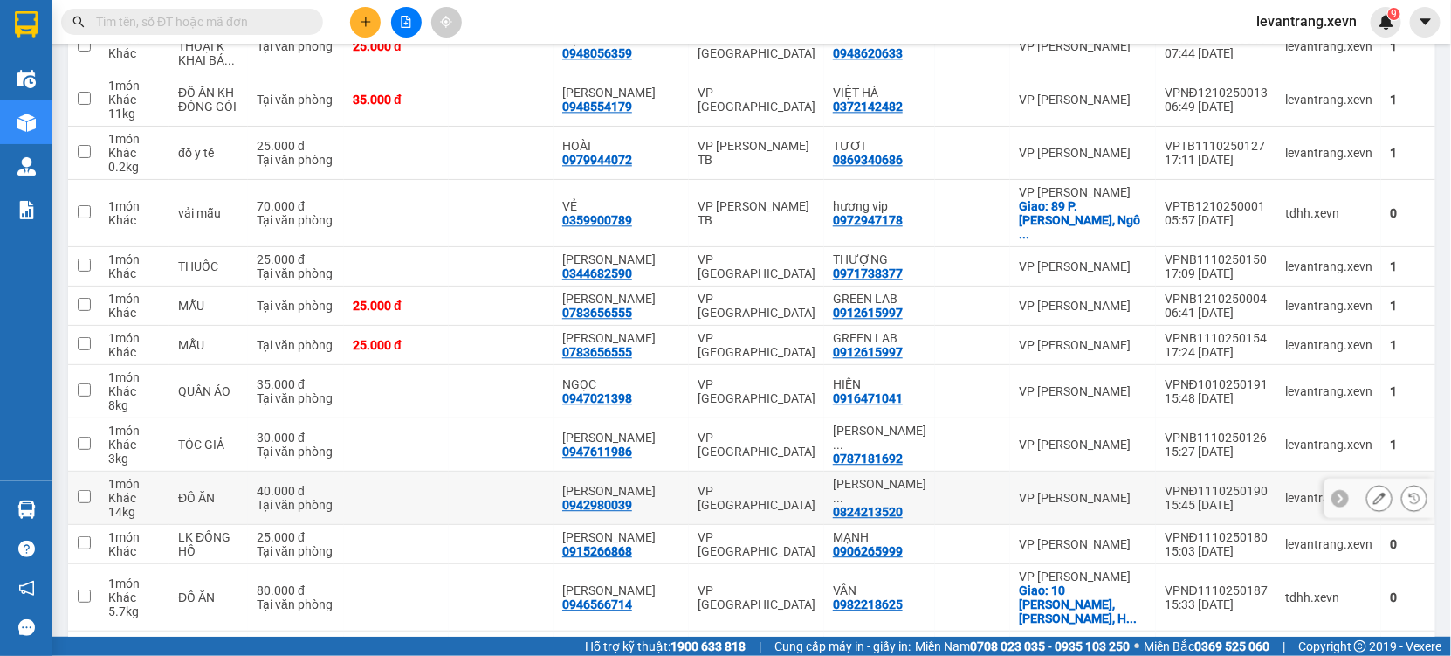
scroll to position [4823, 0]
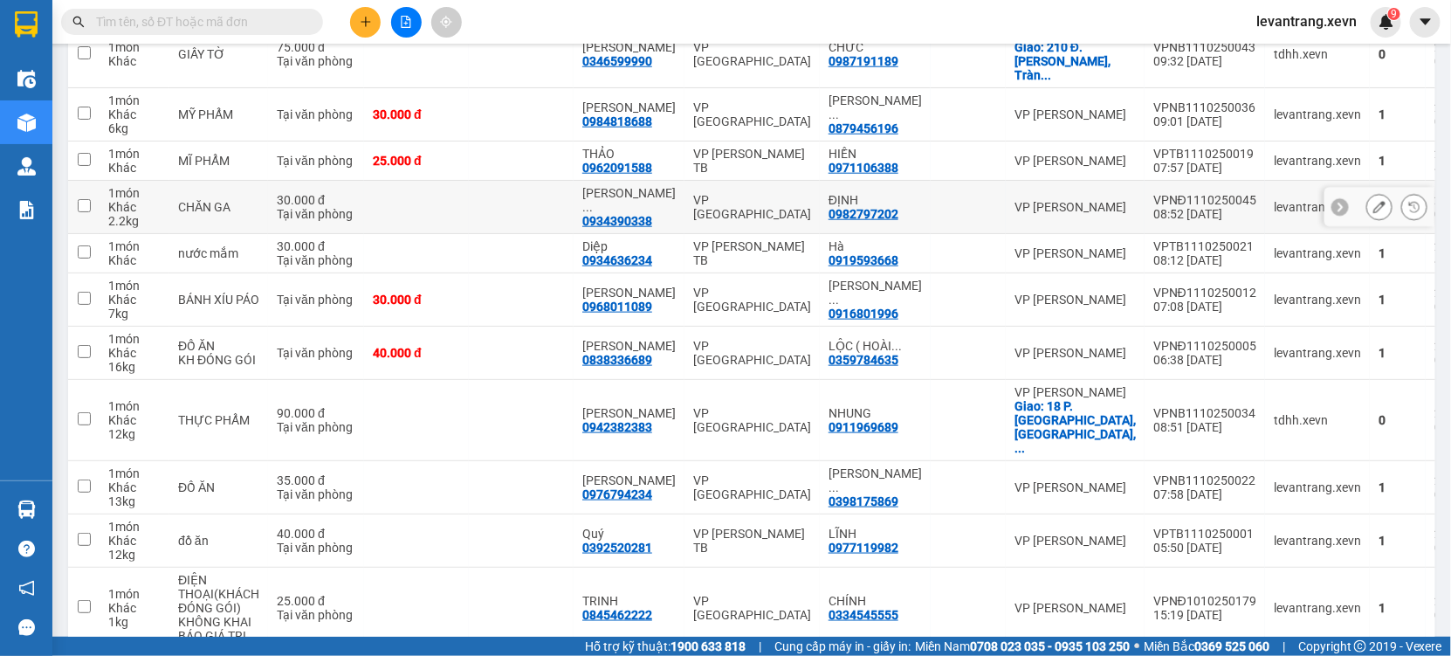
scroll to position [1264, 0]
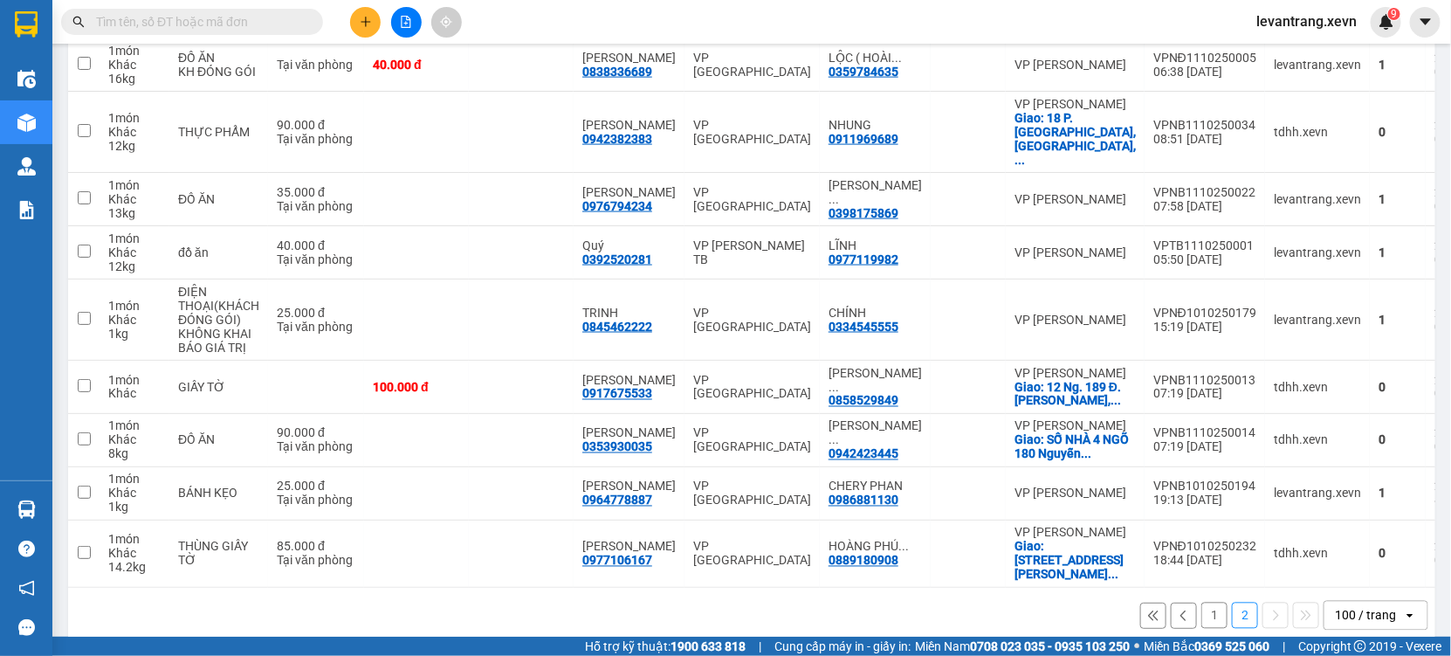
click at [1207, 603] on button "1" at bounding box center [1215, 616] width 26 height 26
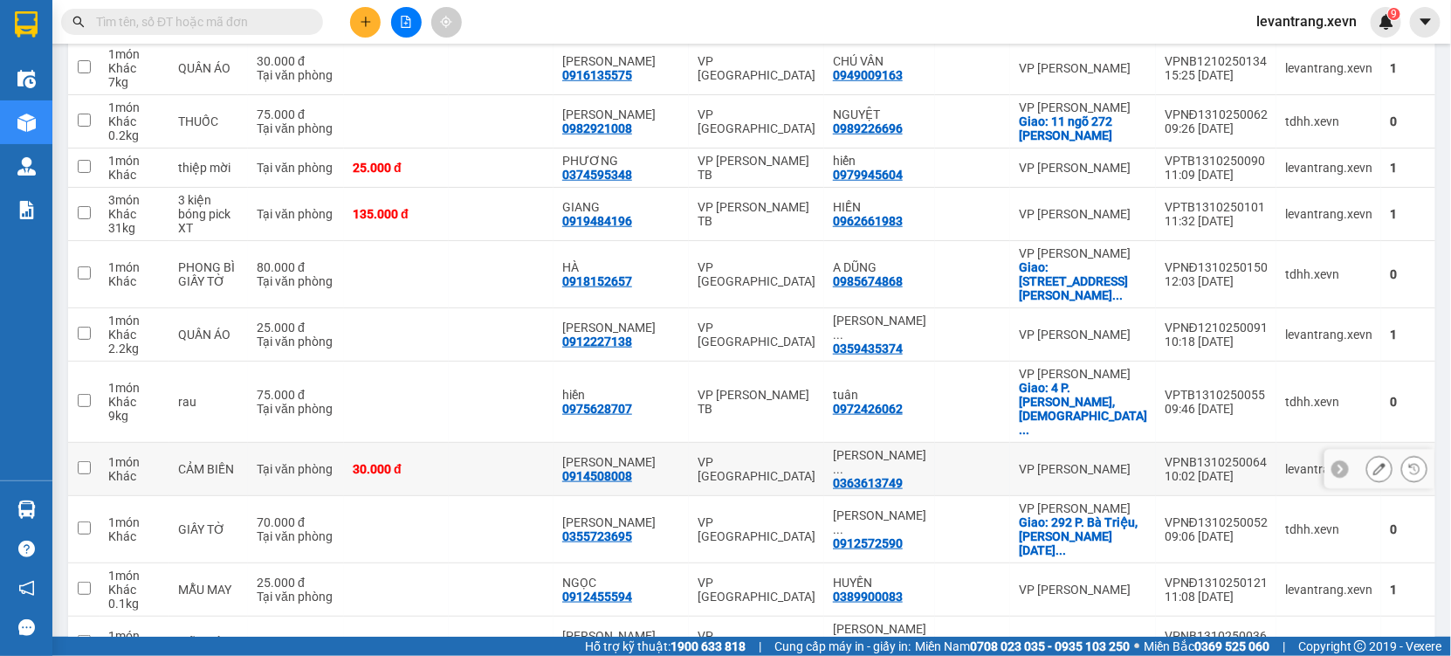
scroll to position [599, 0]
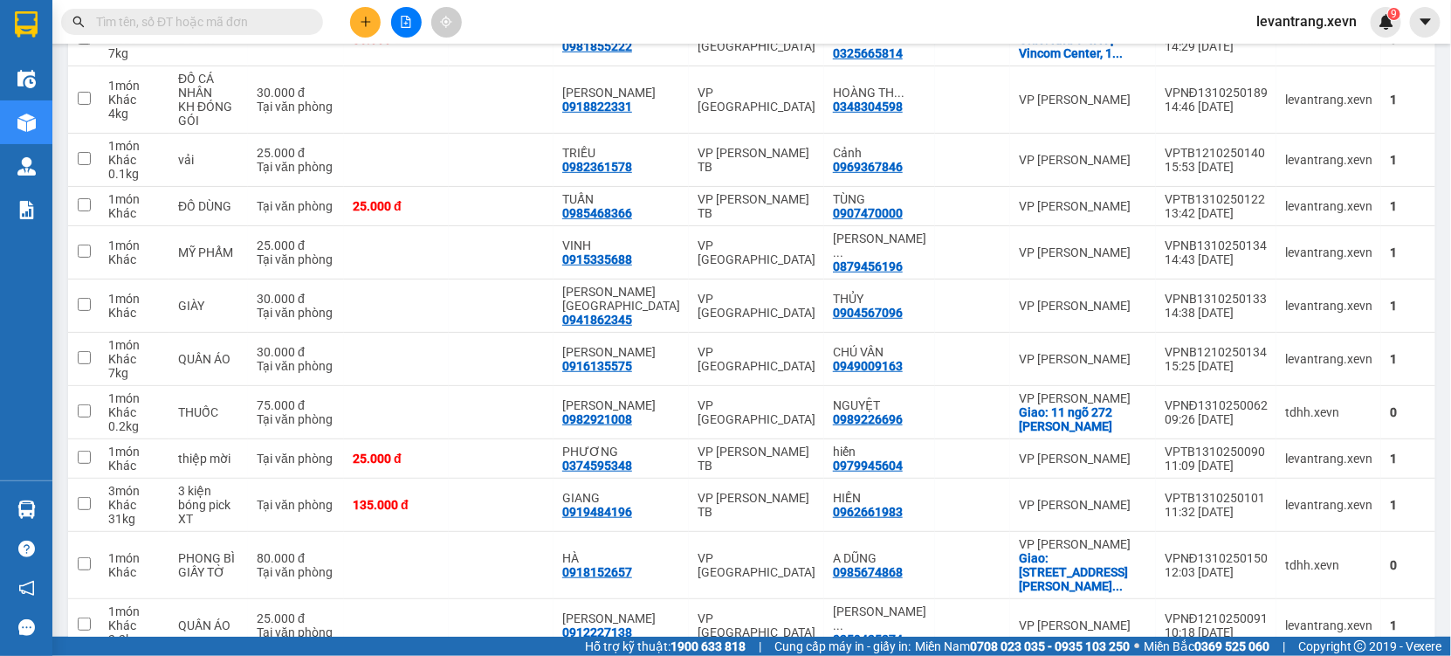
click at [148, 24] on input "text" at bounding box center [199, 21] width 206 height 19
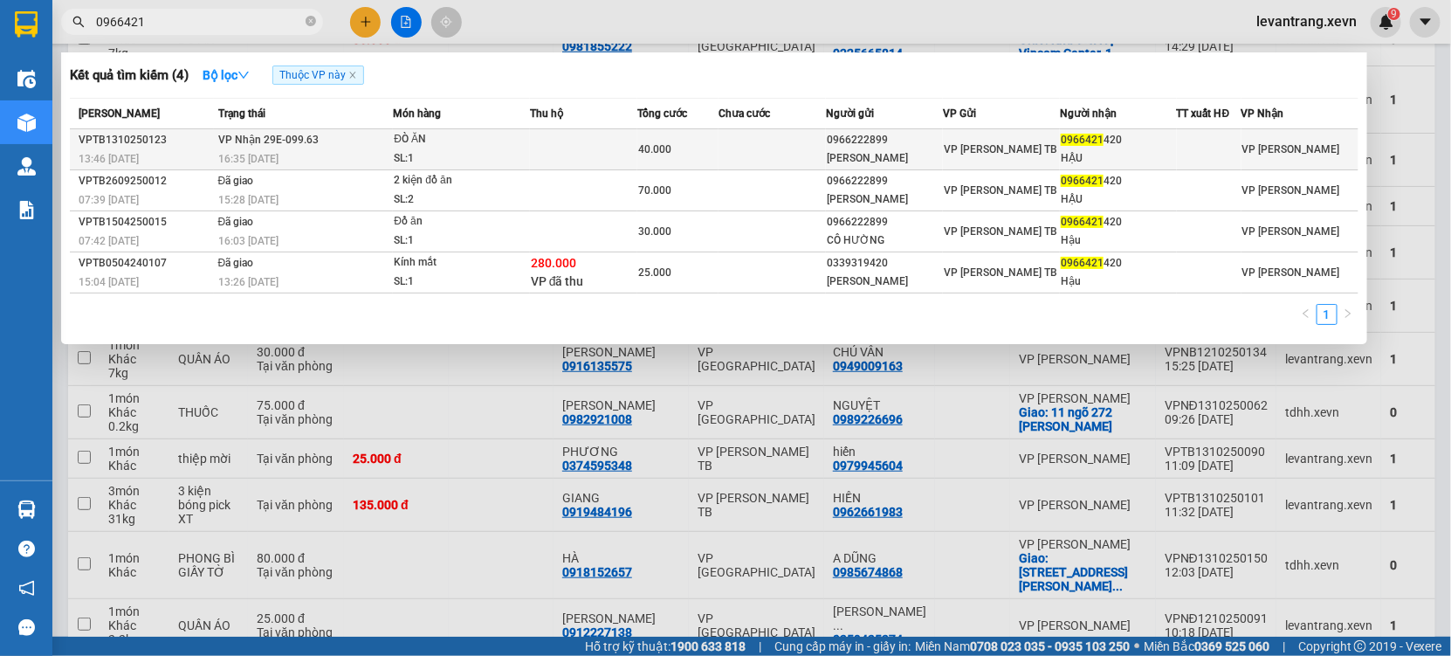
type input "0966421"
click at [380, 149] on div "16:35 [DATE]" at bounding box center [305, 158] width 175 height 19
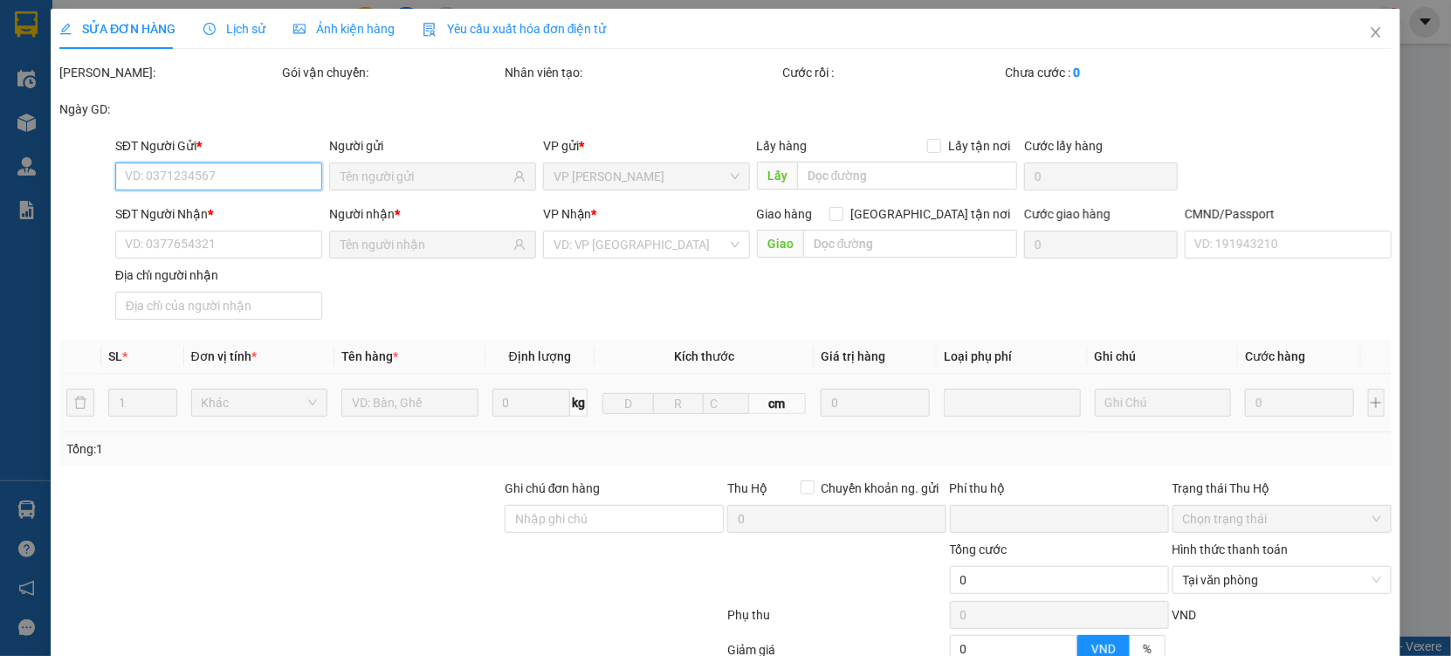
type input "0966222899"
type input "[PERSON_NAME]"
type input "0966421420"
type input "HẬU"
type input "1"
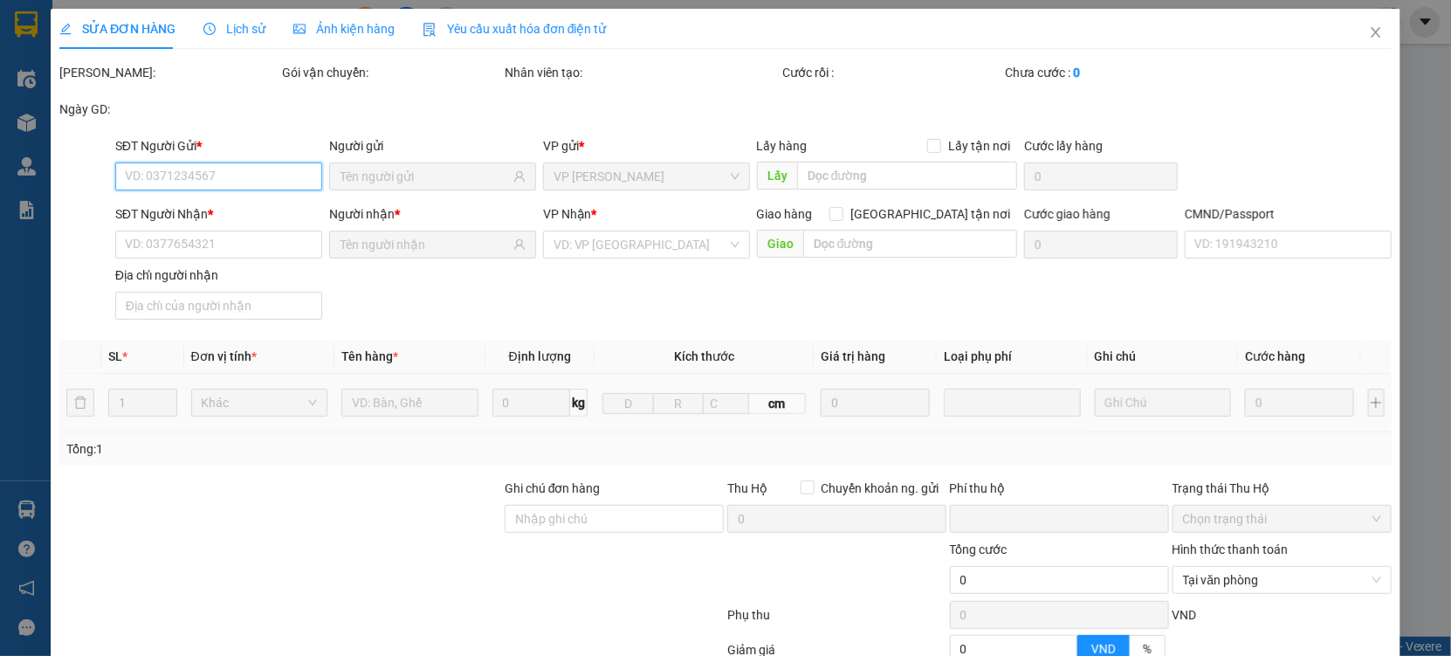
type input "0"
type input "40.000"
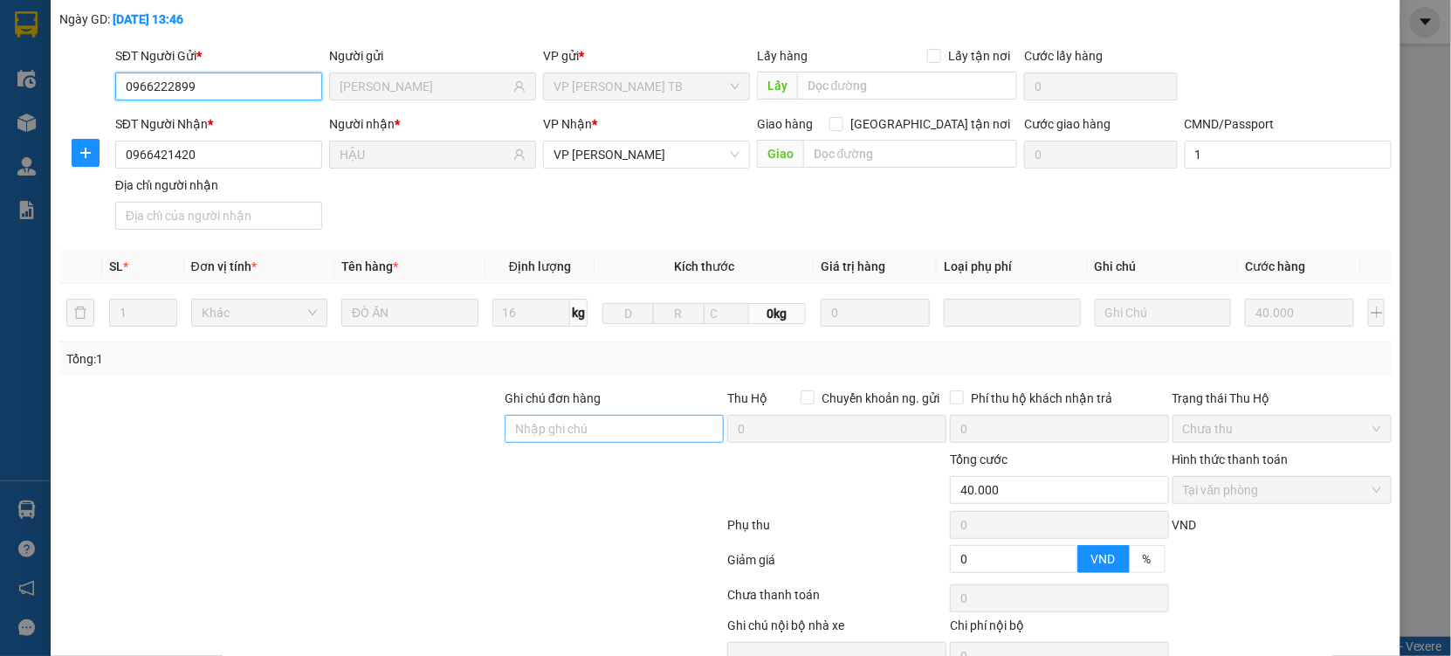
scroll to position [178, 0]
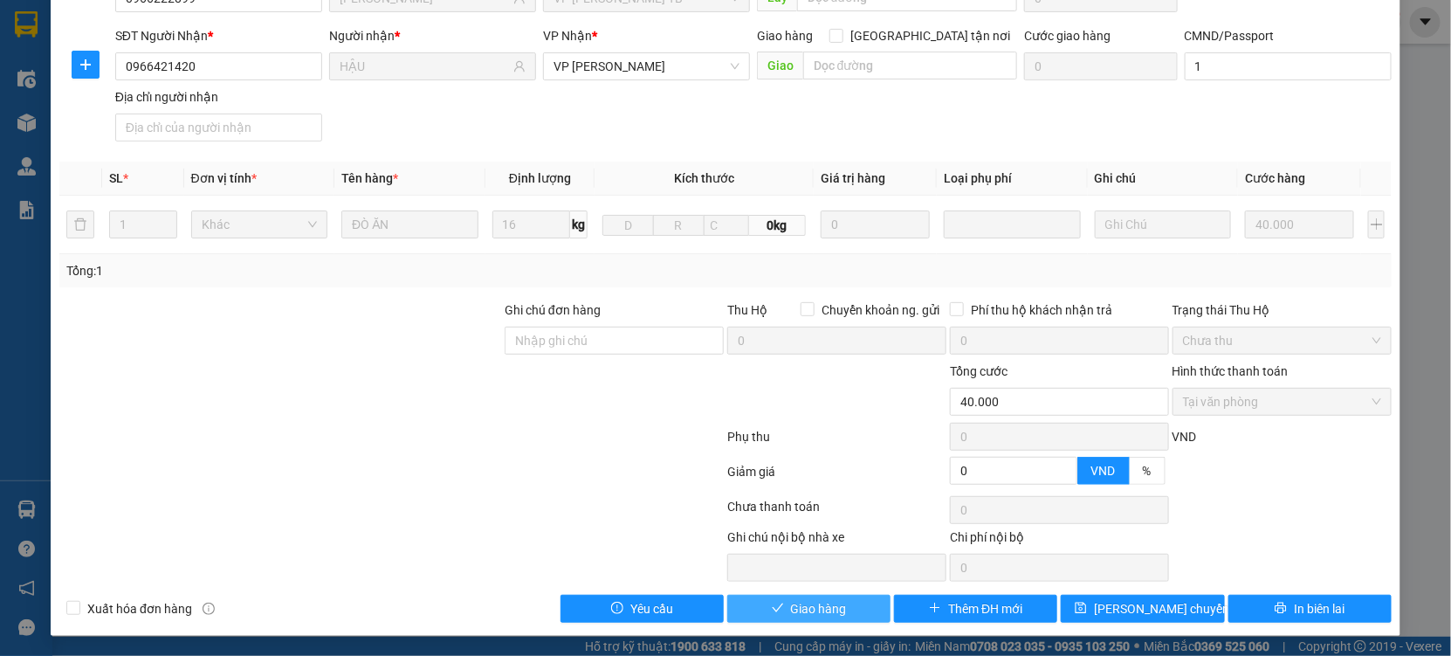
click at [819, 615] on span "Giao hàng" at bounding box center [819, 608] width 56 height 19
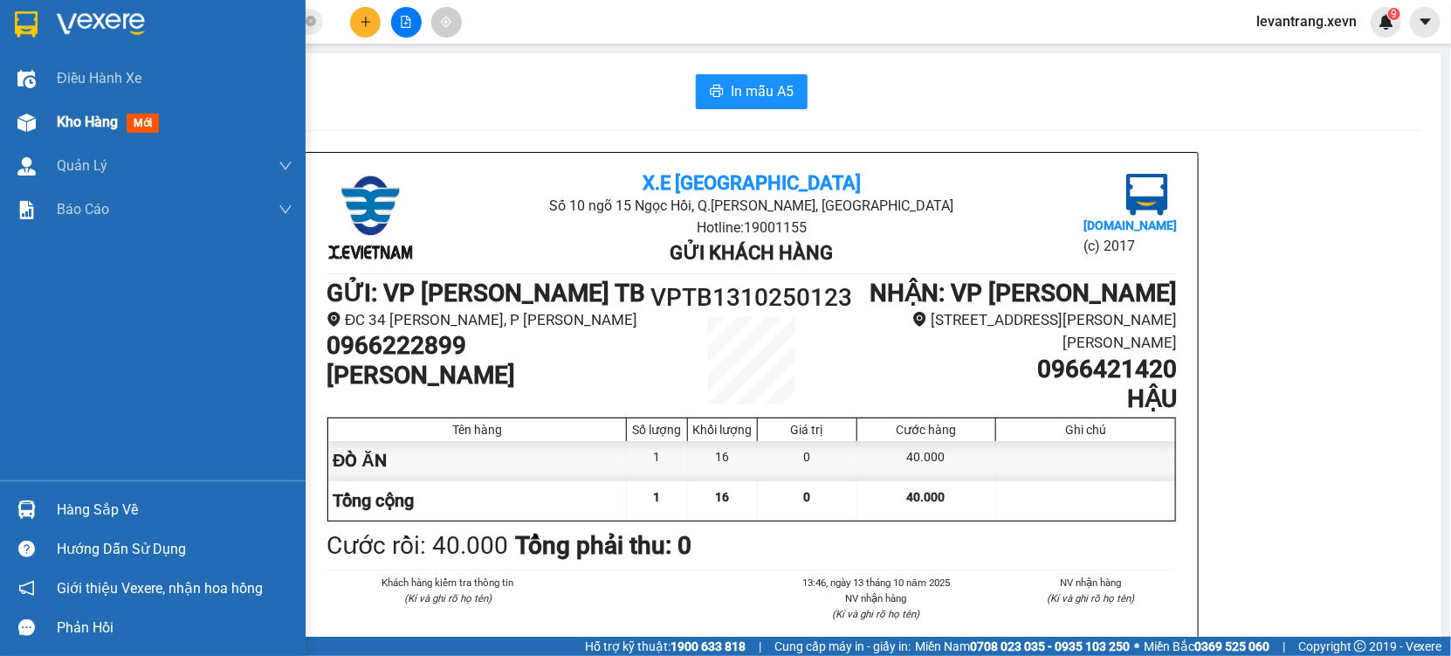
click at [55, 110] on div "Kho hàng mới" at bounding box center [153, 122] width 306 height 44
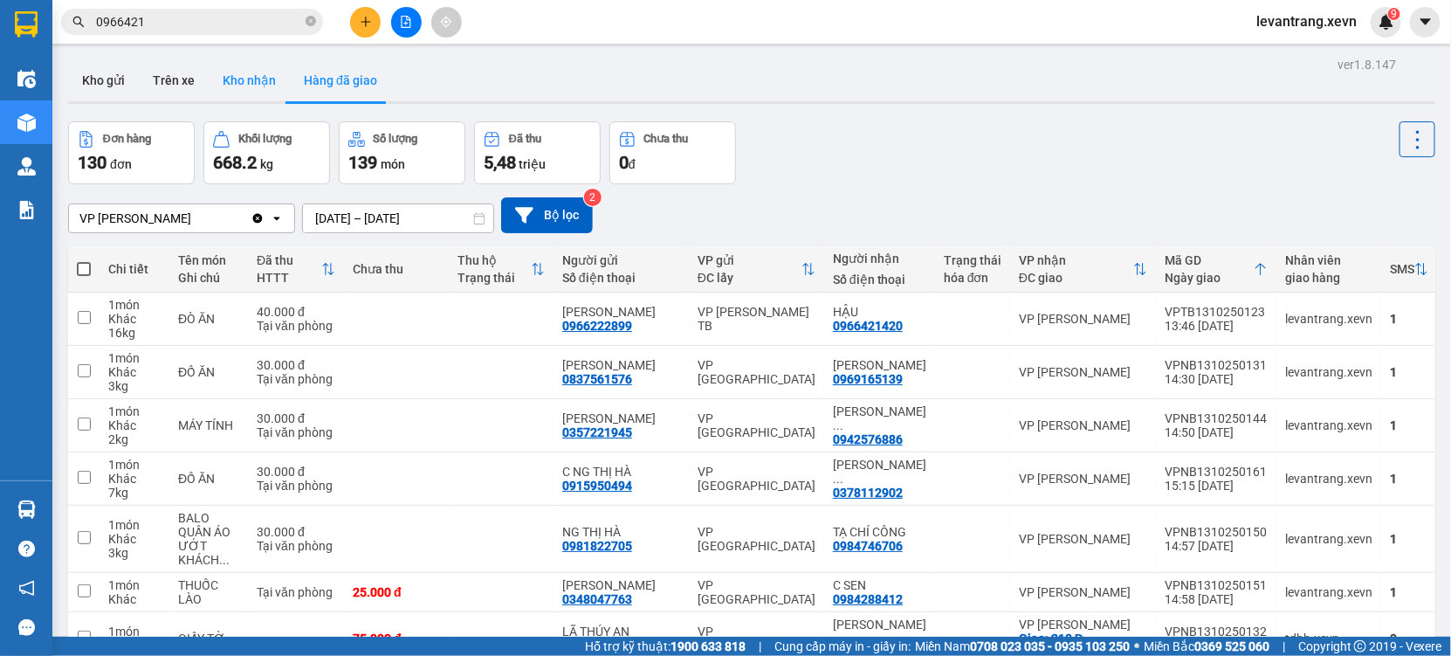
click at [231, 86] on button "Kho nhận" at bounding box center [249, 80] width 81 height 42
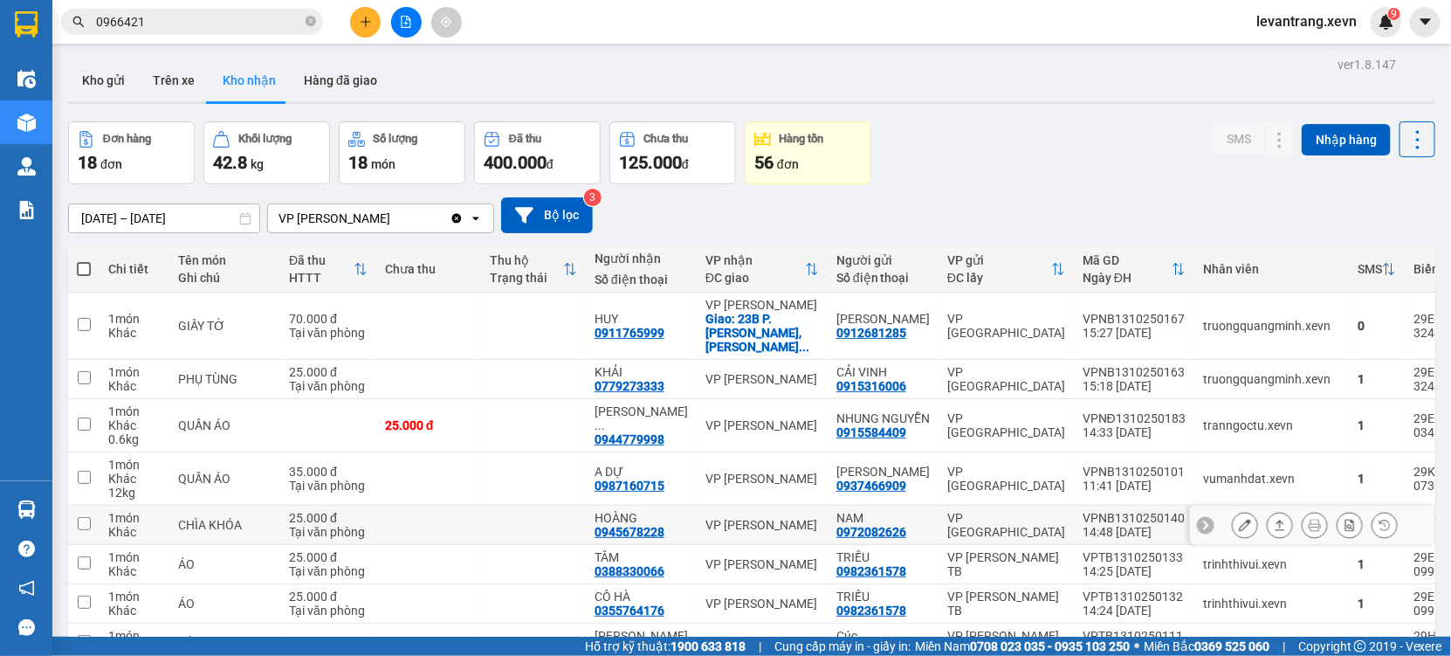
scroll to position [388, 0]
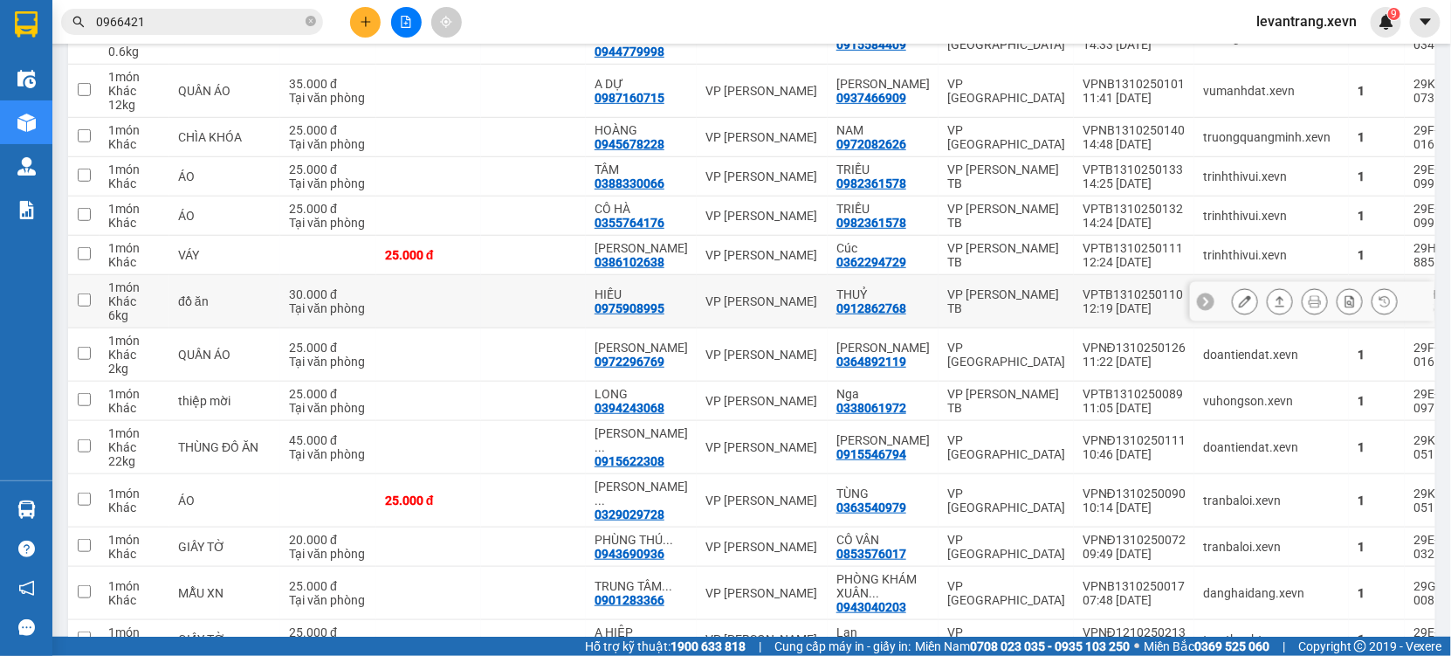
click at [610, 301] on div "0975908995" at bounding box center [630, 308] width 70 height 14
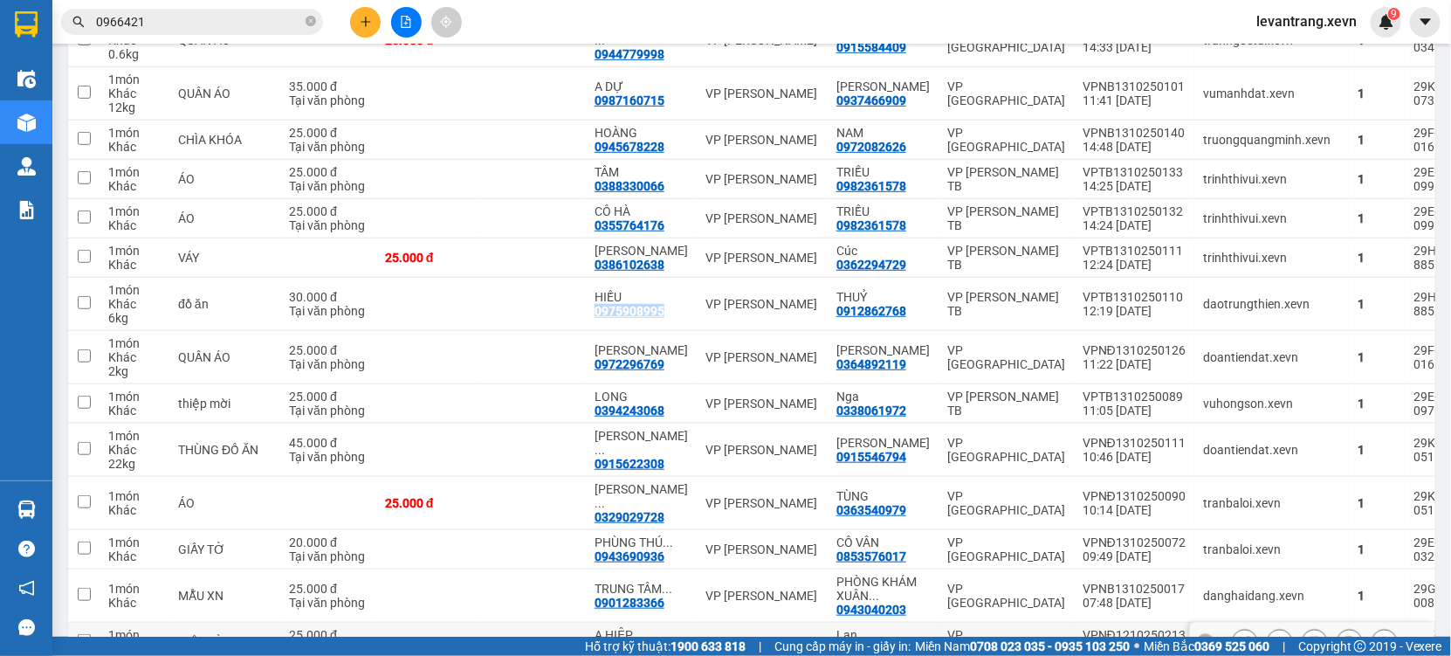
scroll to position [372, 0]
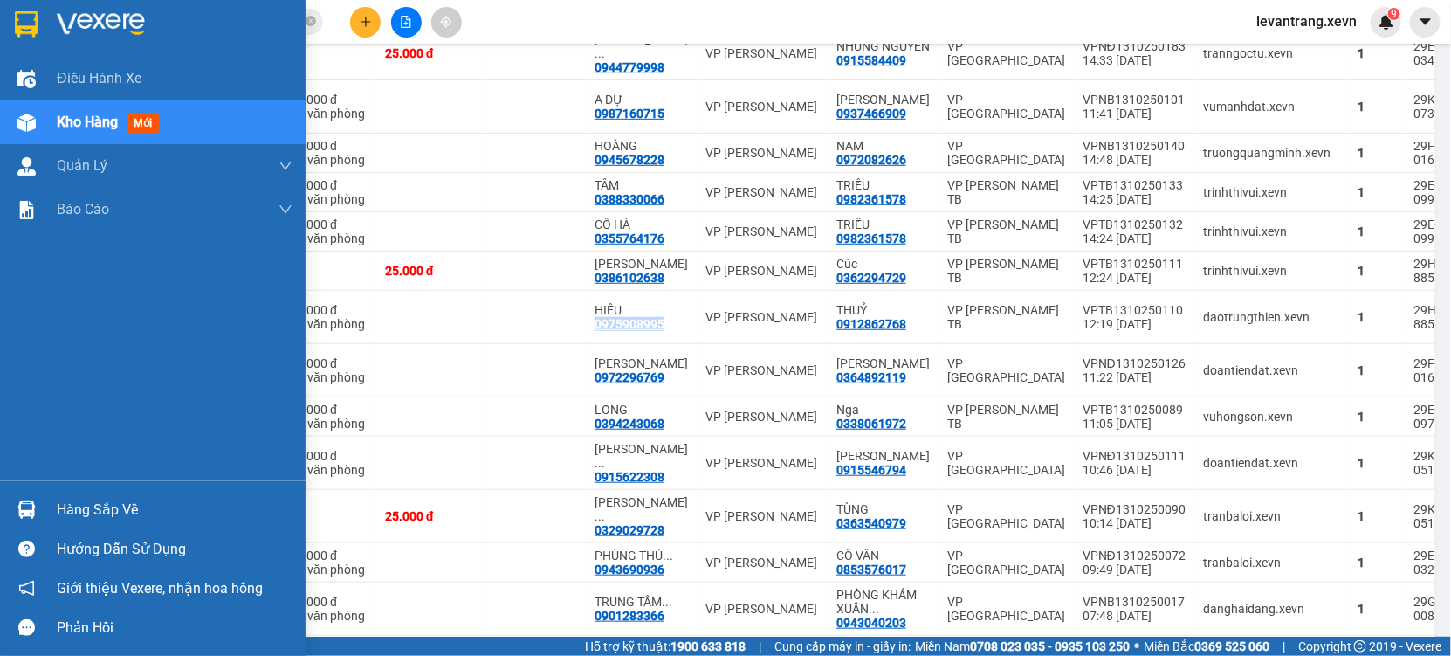
click at [61, 501] on div "Hàng sắp về" at bounding box center [175, 510] width 236 height 26
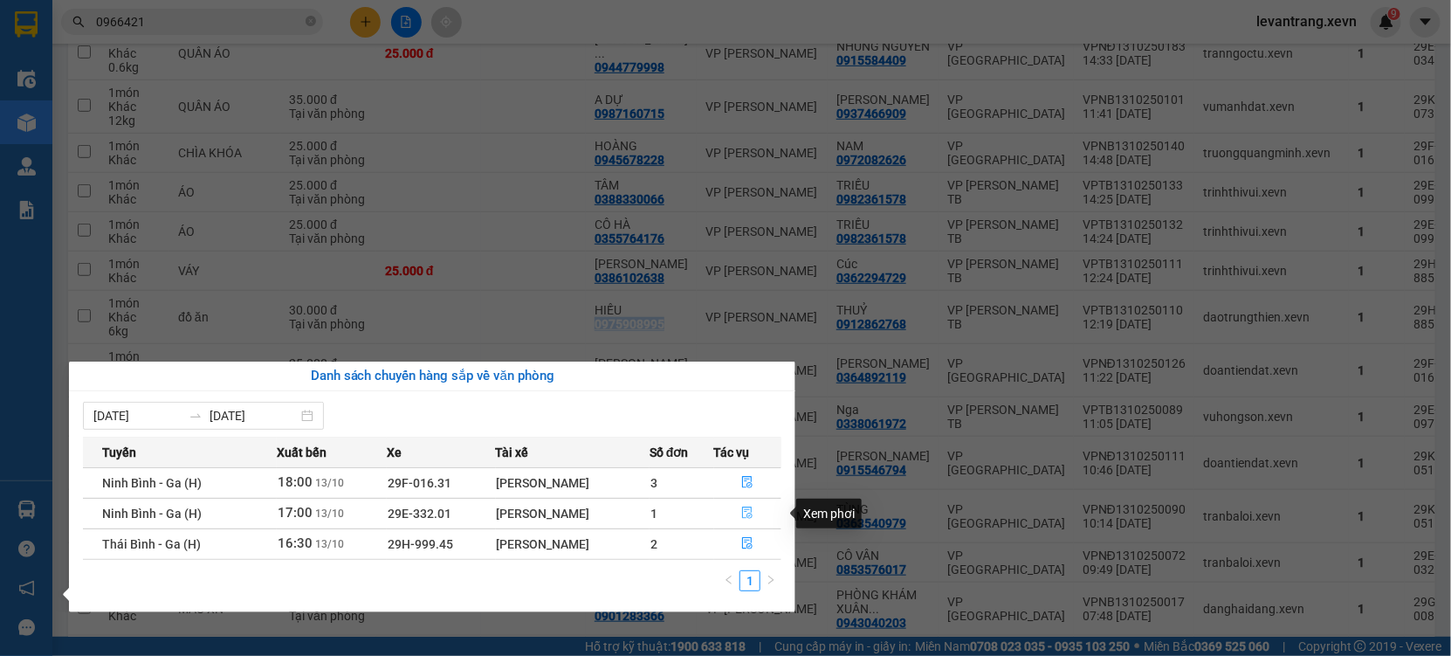
click at [746, 517] on icon "file-done" at bounding box center [747, 512] width 12 height 12
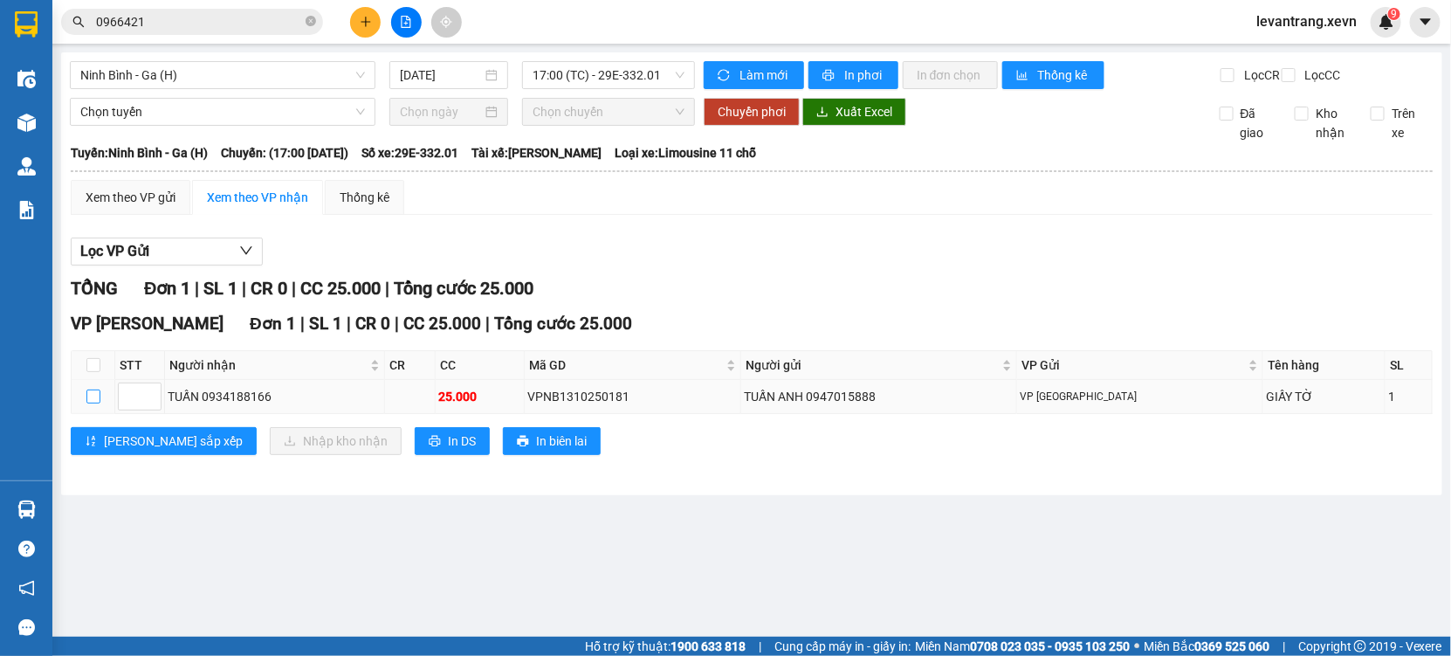
click at [93, 403] on input "checkbox" at bounding box center [93, 396] width 14 height 14
checkbox input "true"
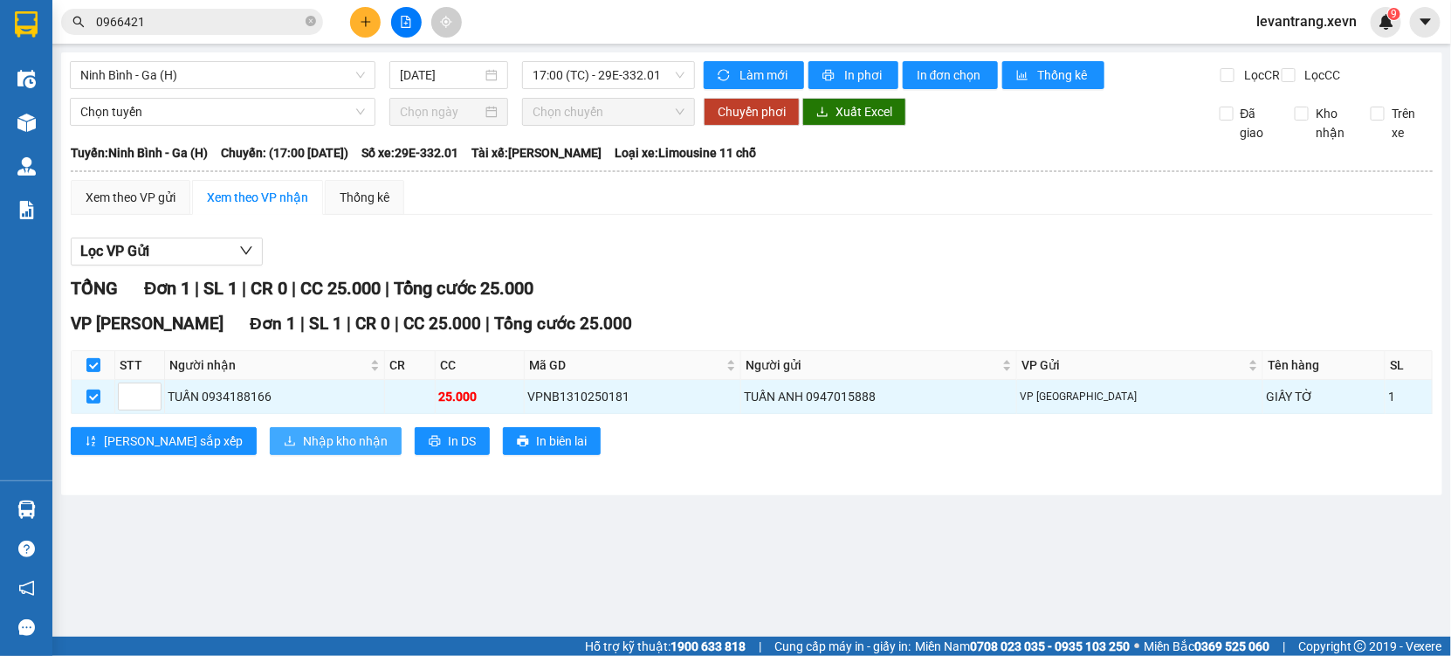
click at [303, 451] on span "Nhập kho nhận" at bounding box center [345, 440] width 85 height 19
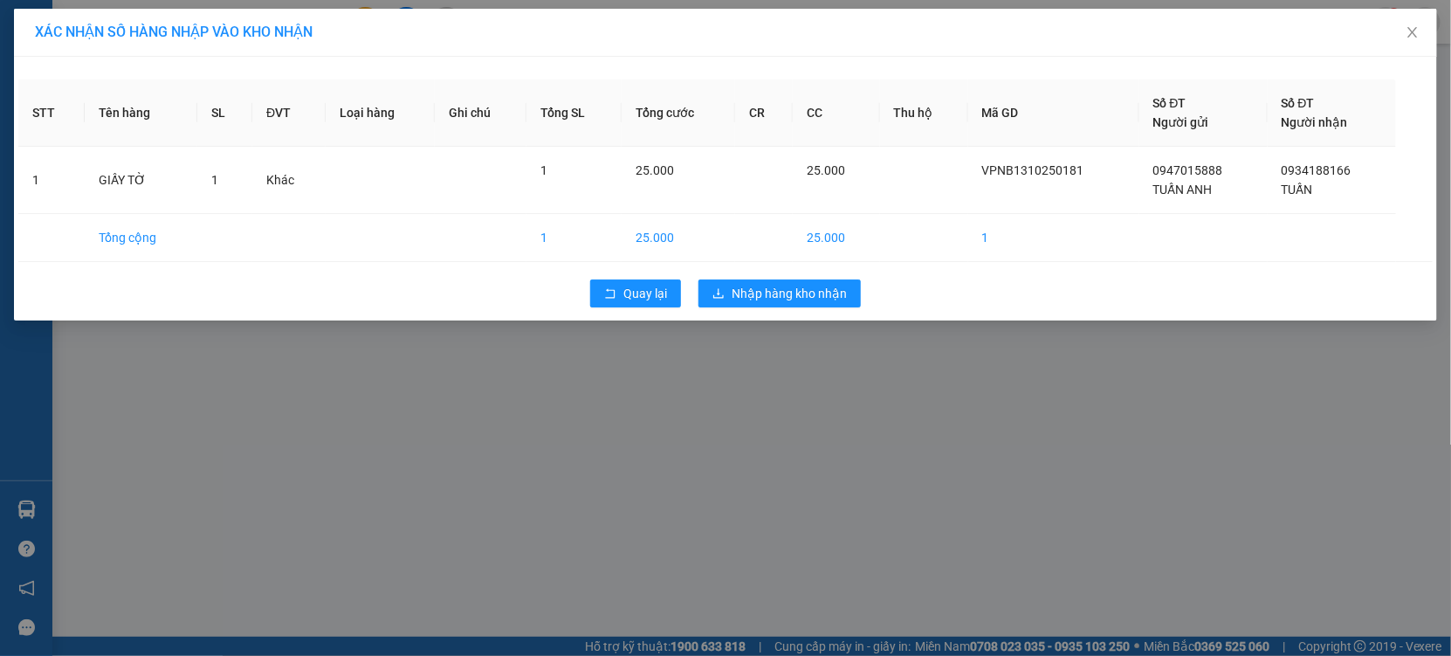
click at [782, 275] on div "Quay lại Nhập hàng kho nhận" at bounding box center [725, 293] width 1415 height 45
click at [783, 289] on span "Nhập hàng kho nhận" at bounding box center [789, 293] width 115 height 19
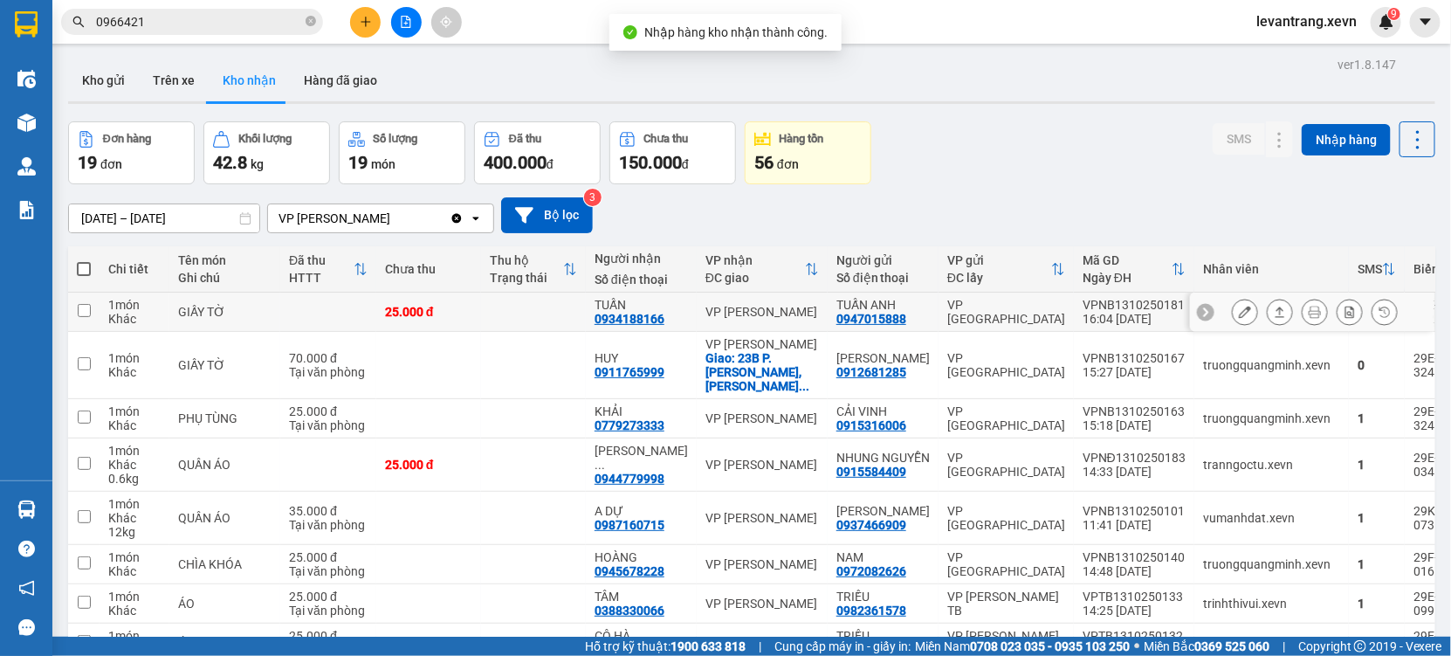
drag, startPoint x: 963, startPoint y: 323, endPoint x: 1133, endPoint y: 177, distance: 224.2
click at [962, 324] on td "VP [GEOGRAPHIC_DATA]" at bounding box center [1006, 312] width 135 height 39
checkbox input "true"
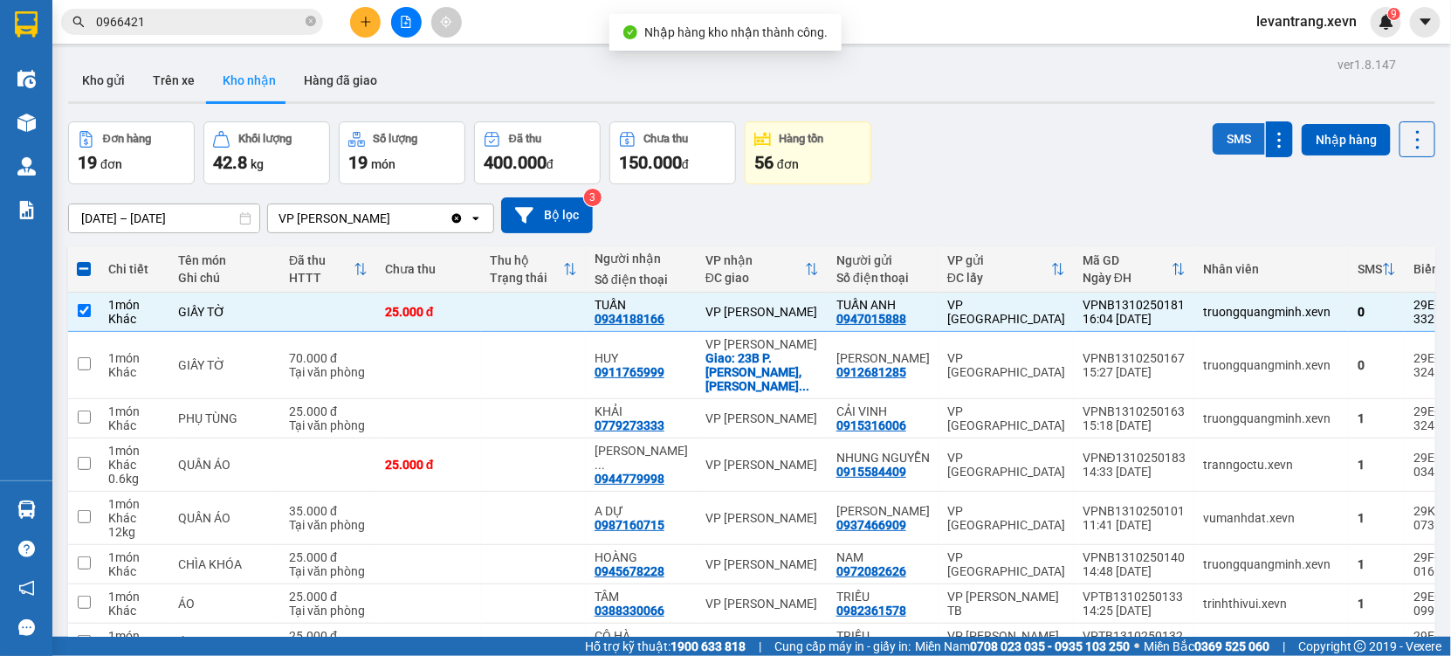
click at [1229, 134] on button "SMS" at bounding box center [1239, 138] width 52 height 31
click at [175, 15] on input "0966421" at bounding box center [199, 21] width 206 height 19
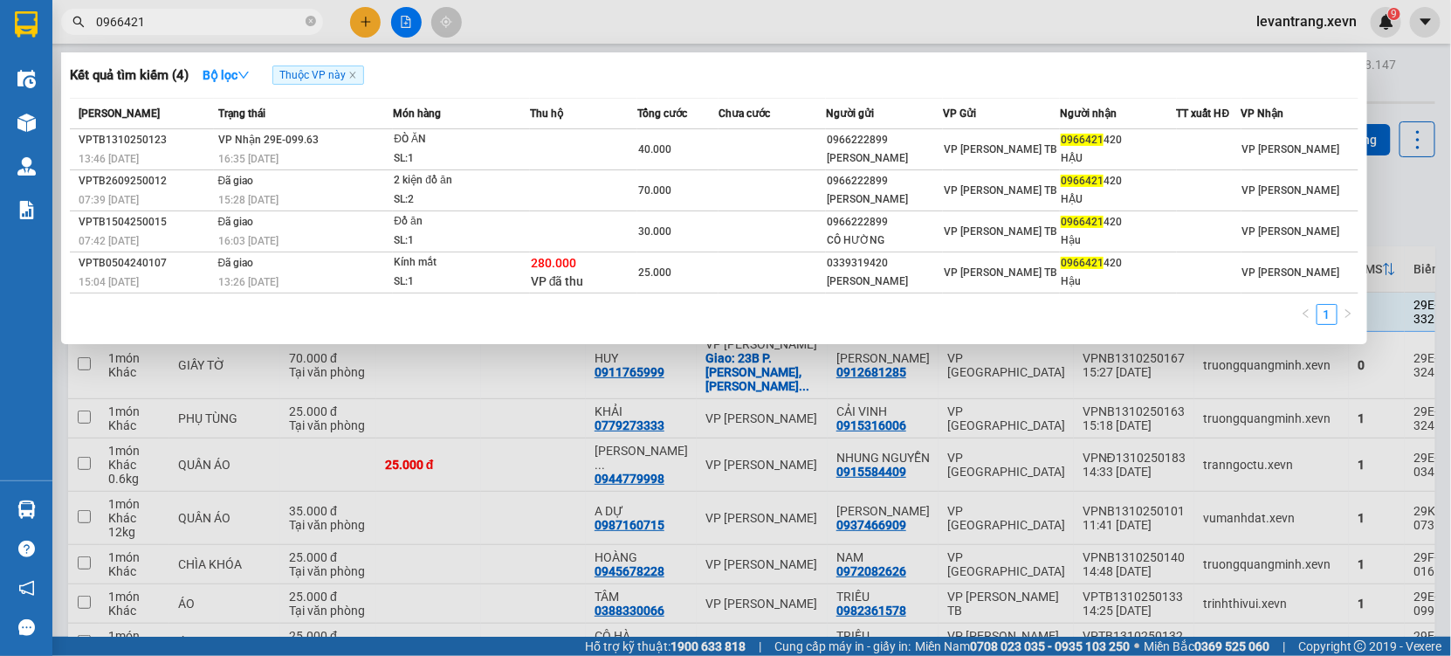
click at [175, 15] on input "0966421" at bounding box center [199, 21] width 206 height 19
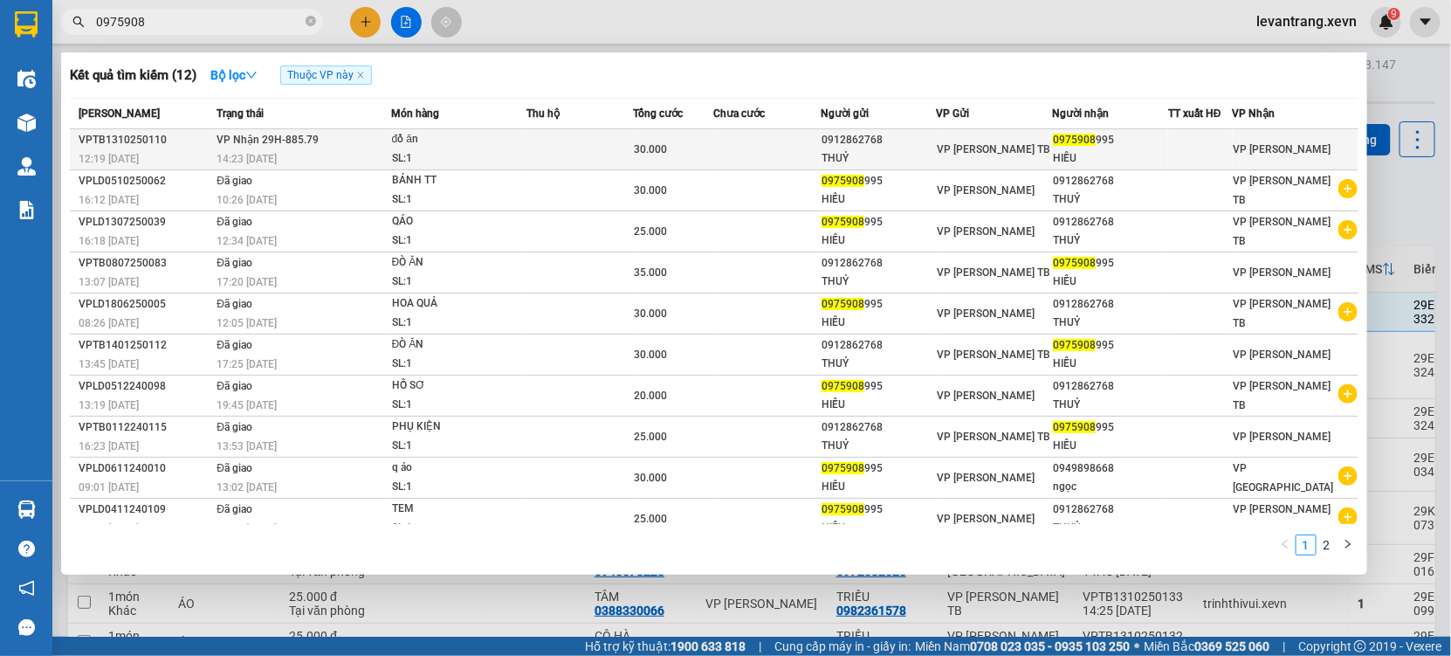
type input "0975908"
click at [387, 168] on div "14:23 [DATE]" at bounding box center [303, 158] width 173 height 19
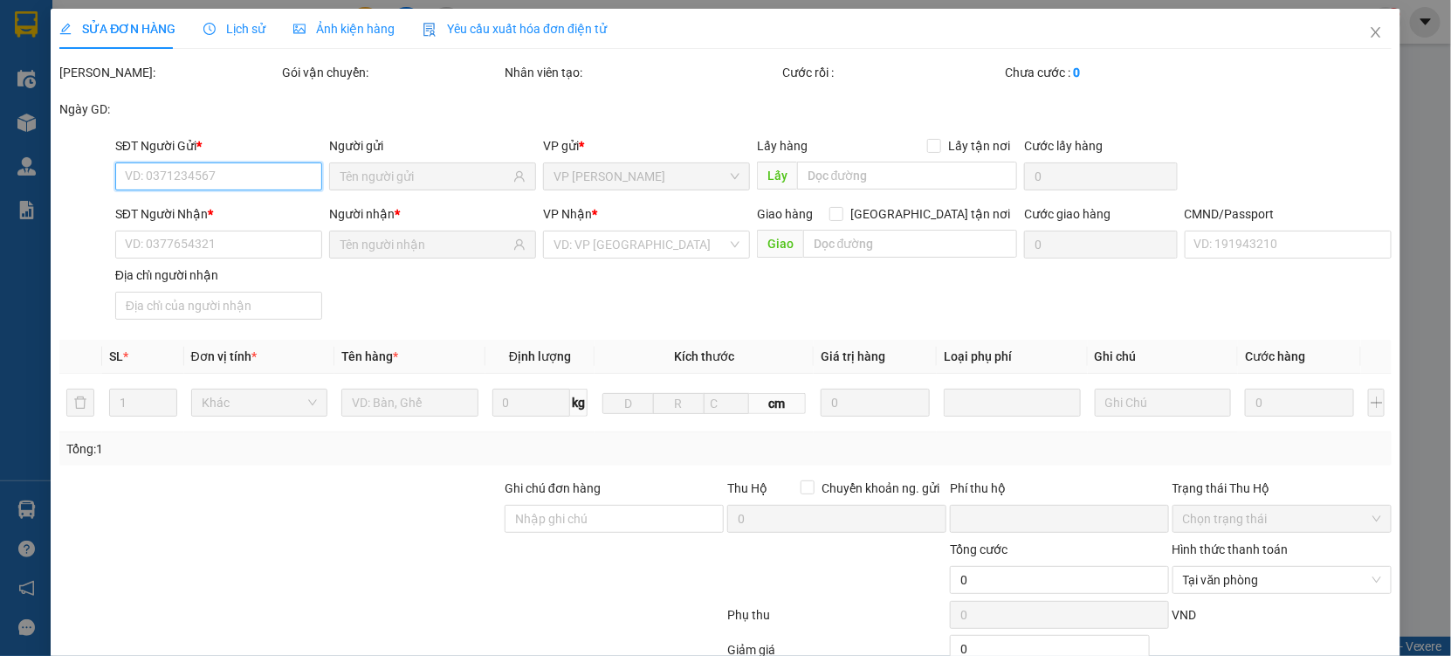
type input "0912862768"
type input "THUỶ"
type input "0975908995"
type input "HIẾU"
type input "1"
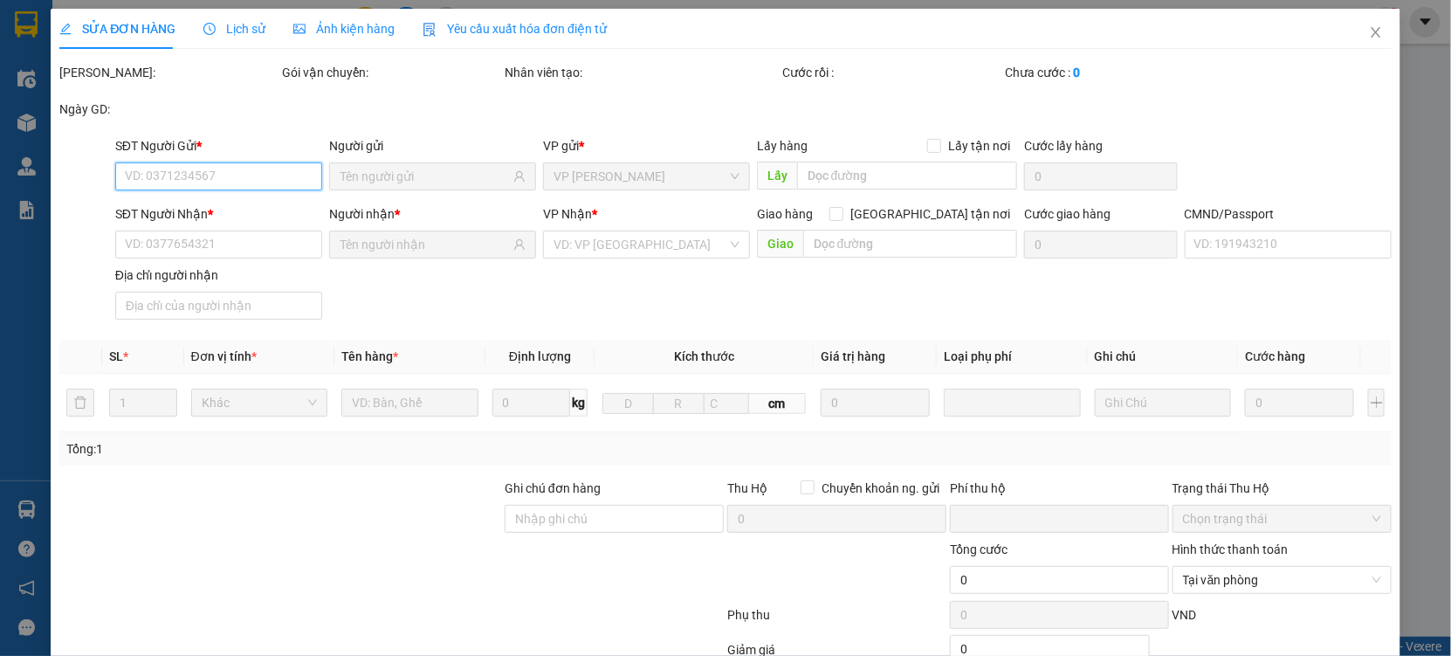
type input "0"
type input "30.000"
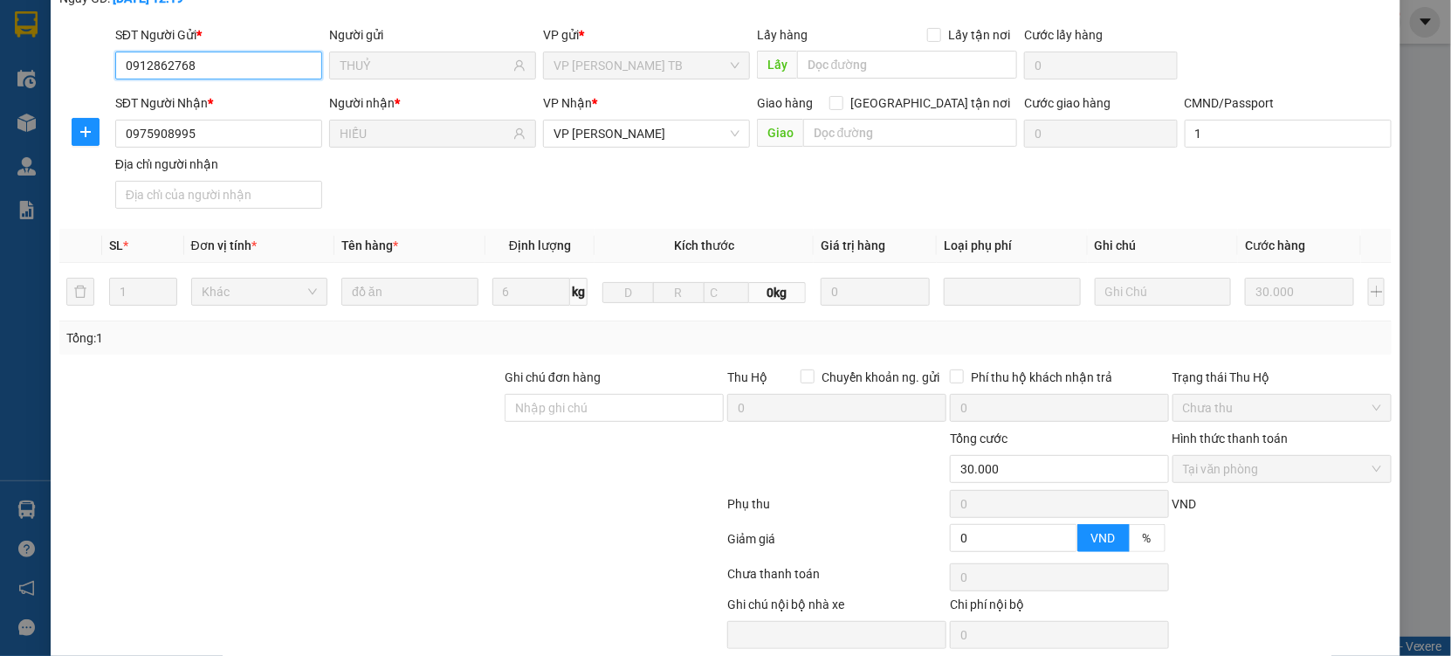
scroll to position [178, 0]
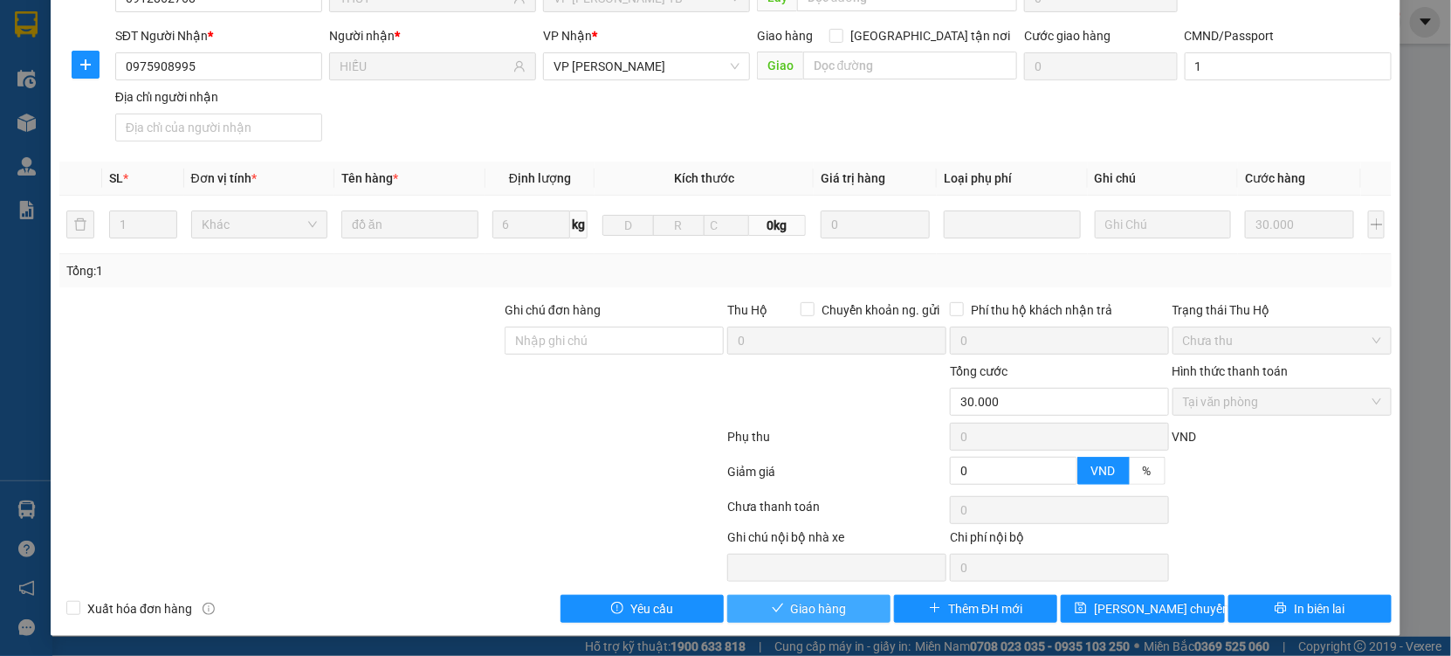
click at [791, 602] on span "Giao hàng" at bounding box center [819, 608] width 56 height 19
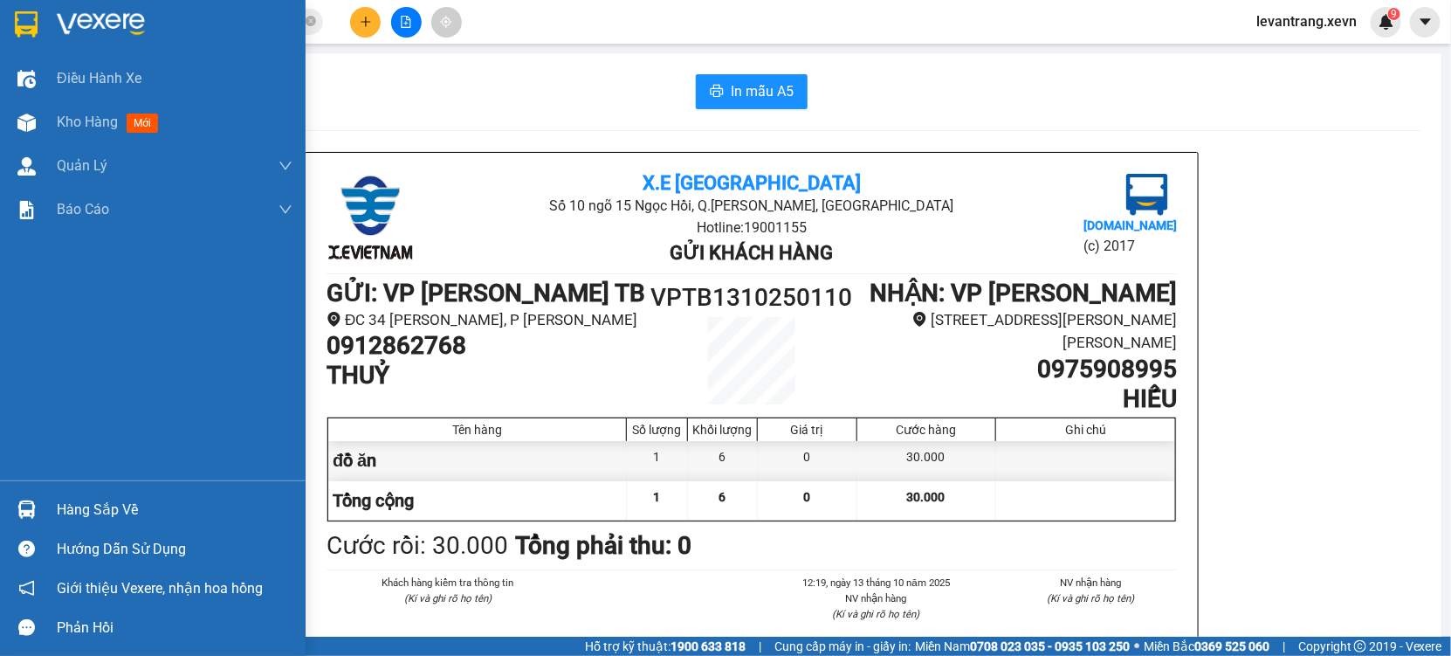
click at [87, 495] on div "Hàng sắp về" at bounding box center [153, 509] width 306 height 39
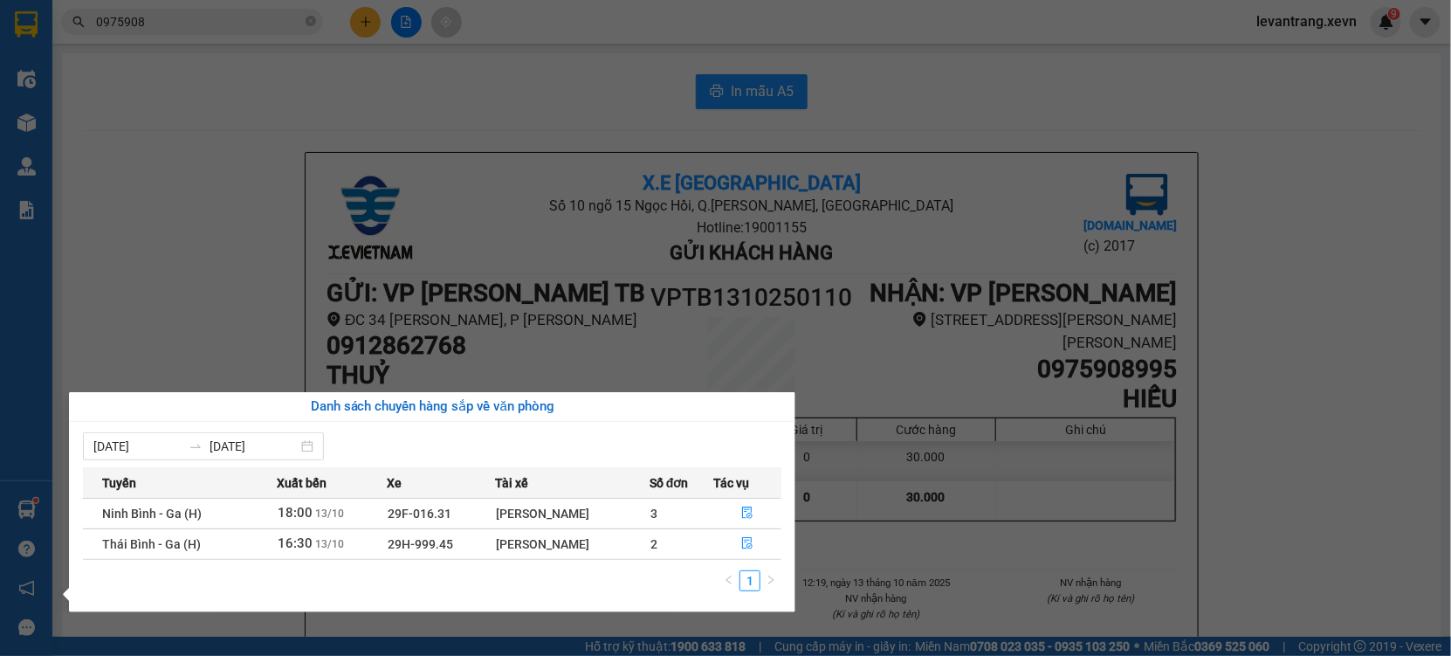
click at [603, 244] on section "Kết quả tìm kiếm ( 12 ) Bộ lọc Thuộc VP này Mã ĐH Trạng thái Món hàng Thu hộ Tổ…" at bounding box center [725, 328] width 1451 height 656
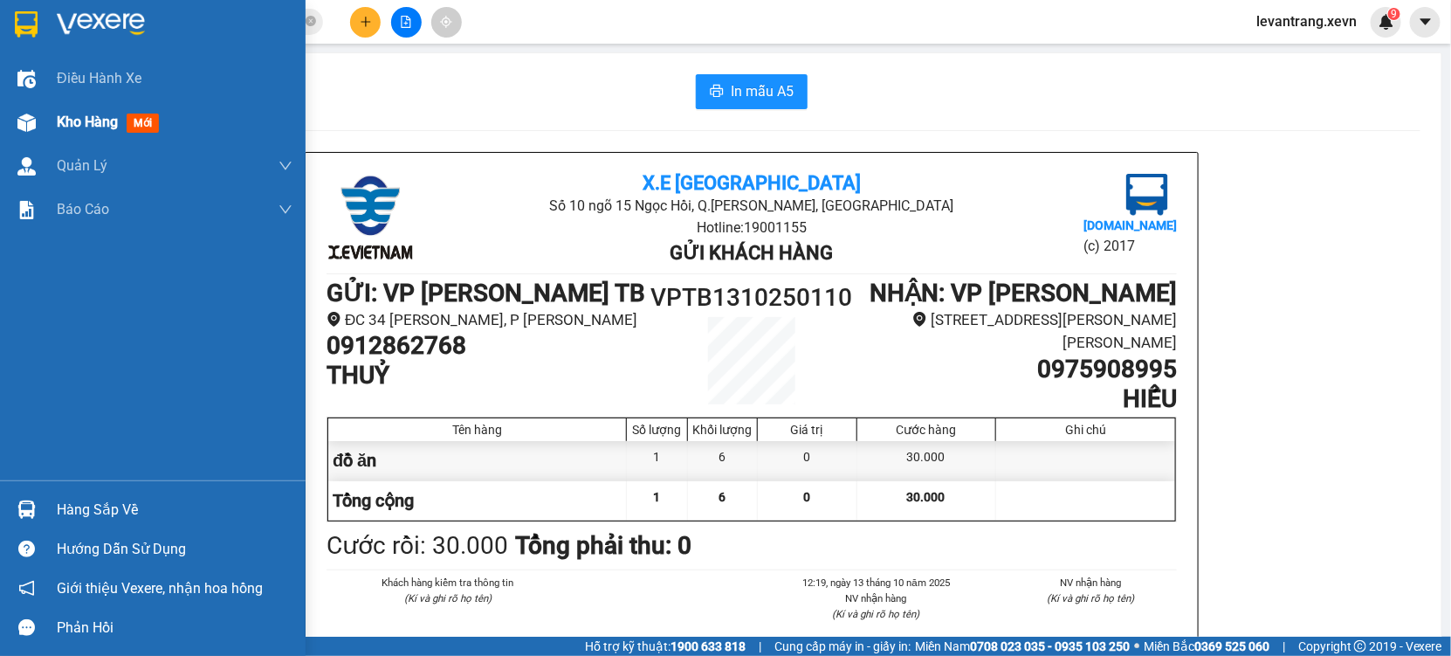
click at [27, 121] on img at bounding box center [26, 123] width 18 height 18
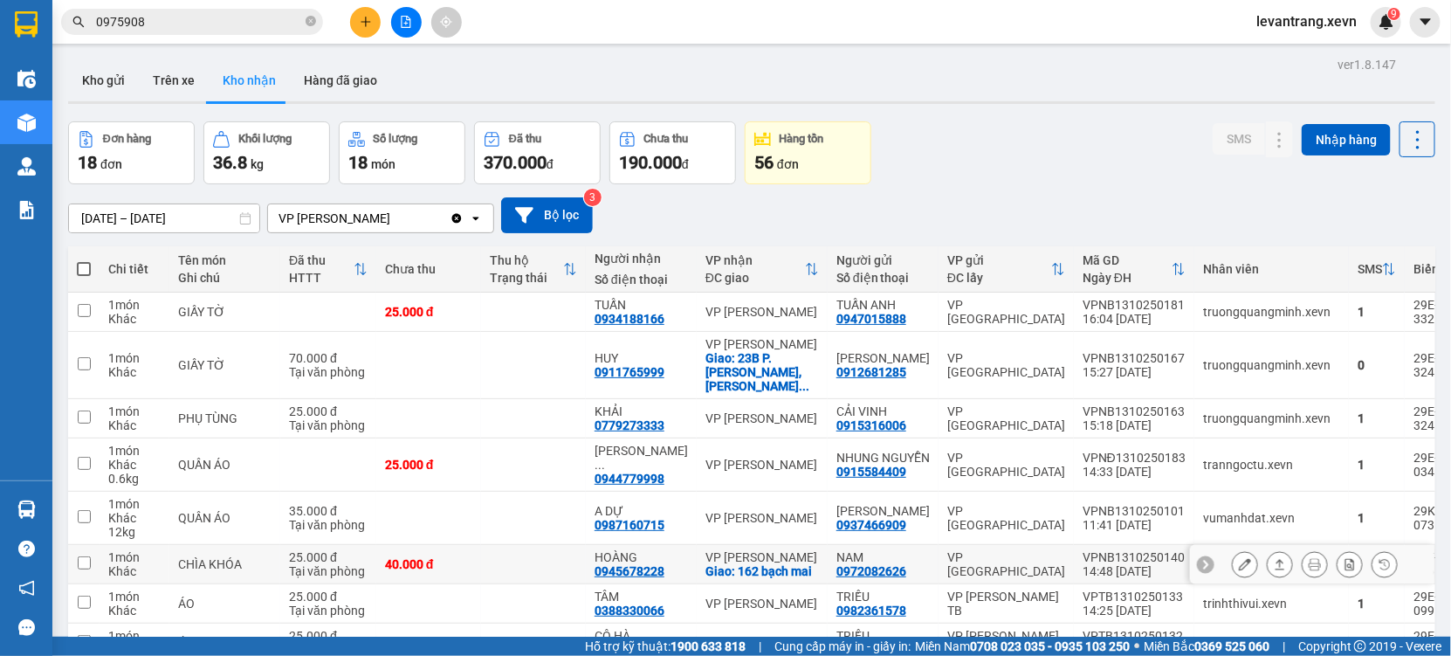
click at [609, 564] on div "0945678228" at bounding box center [630, 571] width 70 height 14
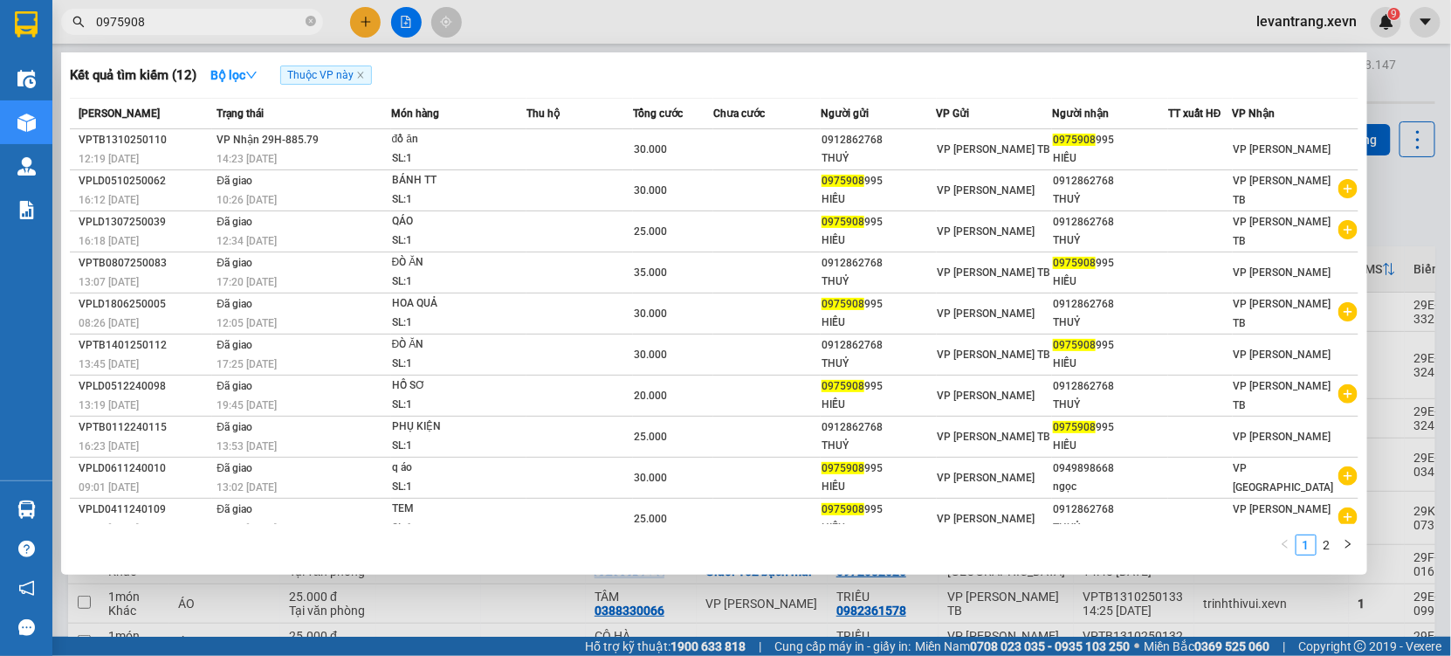
click at [179, 24] on input "0975908" at bounding box center [199, 21] width 206 height 19
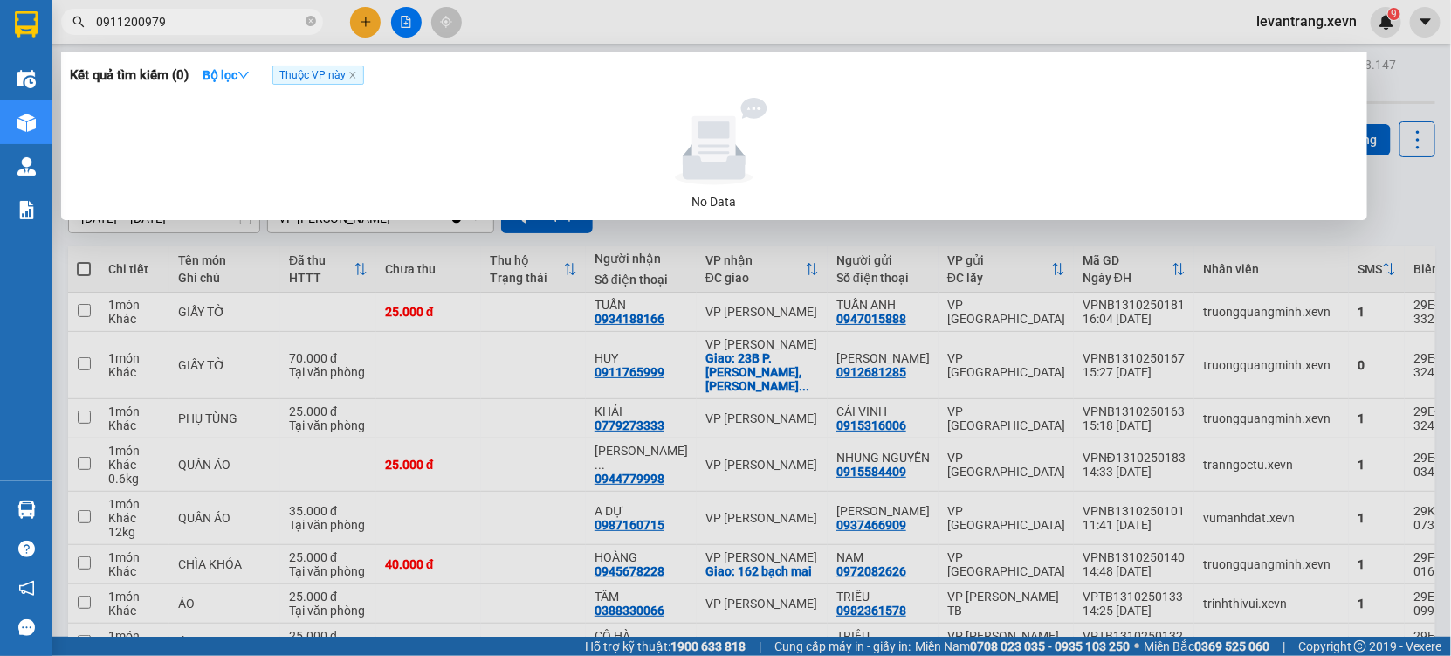
click at [196, 19] on input "0911200979" at bounding box center [199, 21] width 206 height 19
type input "0911200979"
click at [381, 11] on div at bounding box center [725, 328] width 1451 height 656
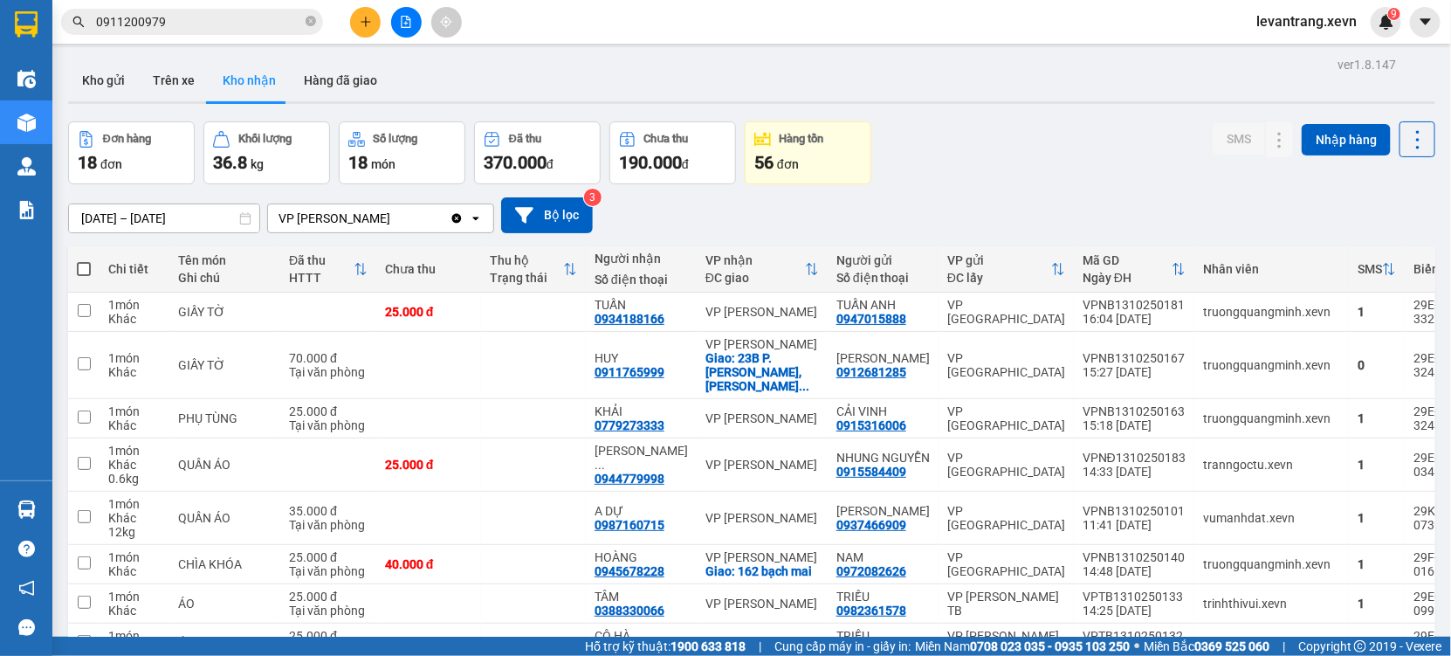
click at [370, 16] on icon "plus" at bounding box center [366, 22] width 12 height 12
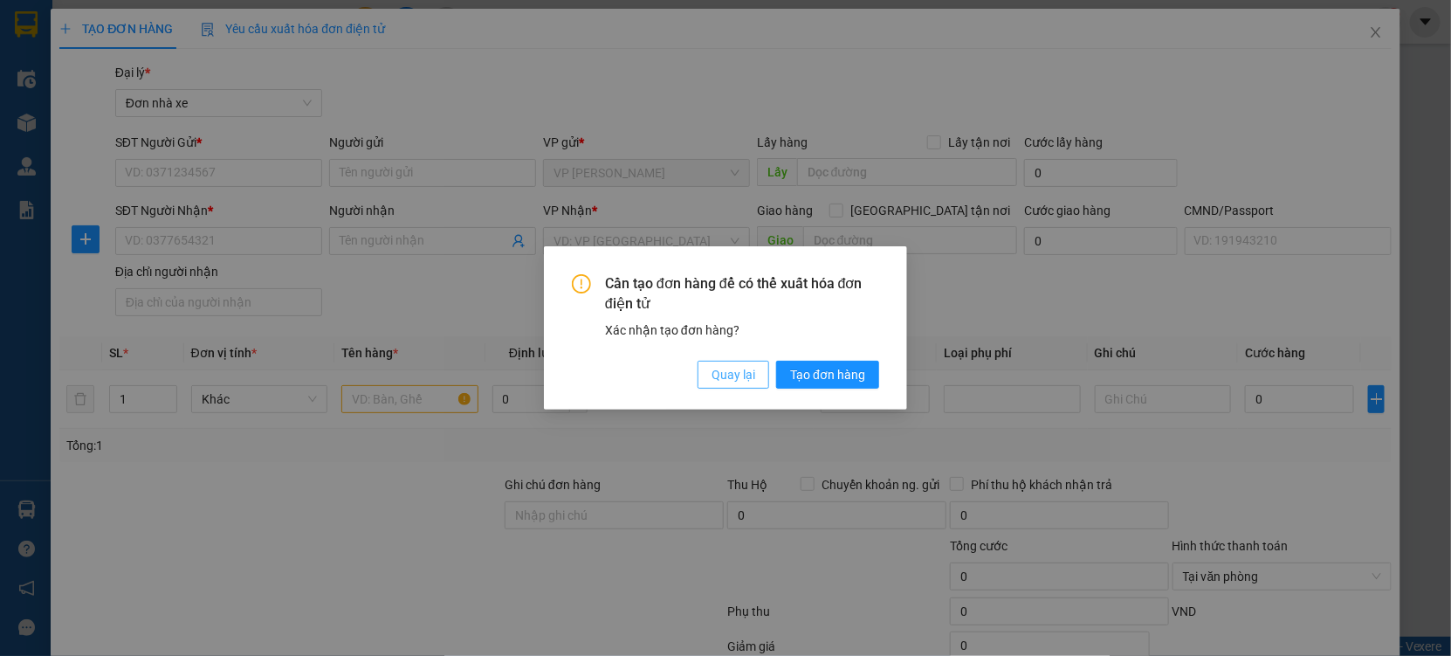
click at [727, 362] on button "Quay lại" at bounding box center [734, 375] width 72 height 28
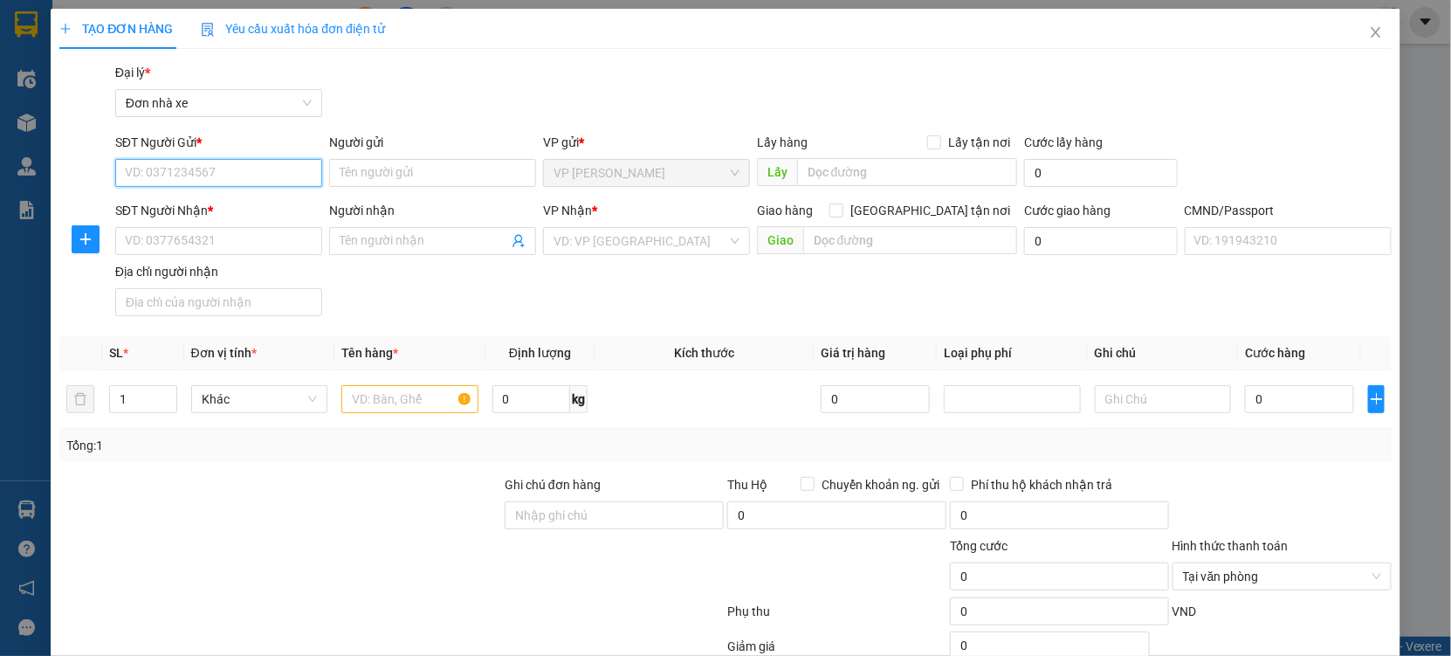
click at [218, 162] on input "SĐT Người Gửi *" at bounding box center [218, 173] width 207 height 28
click at [201, 234] on input "SĐT Người Nhận *" at bounding box center [218, 241] width 207 height 28
paste input "0911200979"
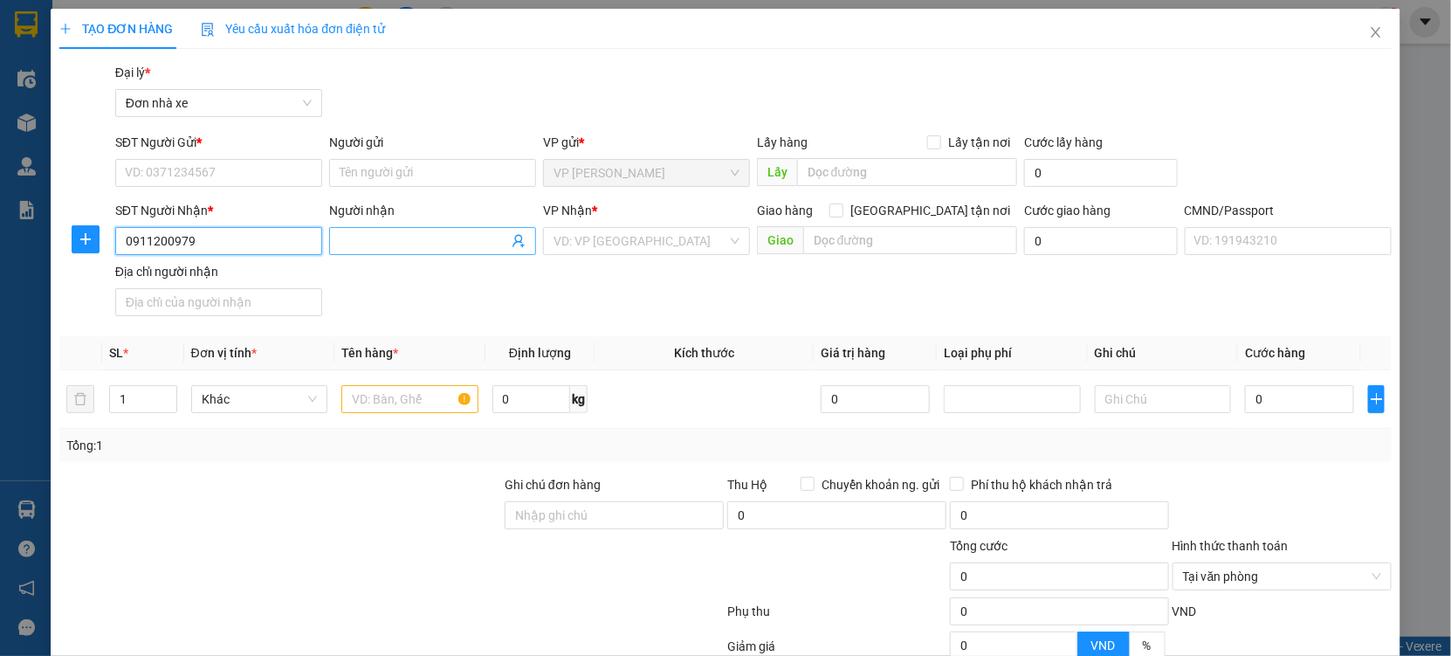
type input "0911200979"
click at [389, 245] on input "Người nhận" at bounding box center [424, 240] width 169 height 19
type input "PHƯƠNG"
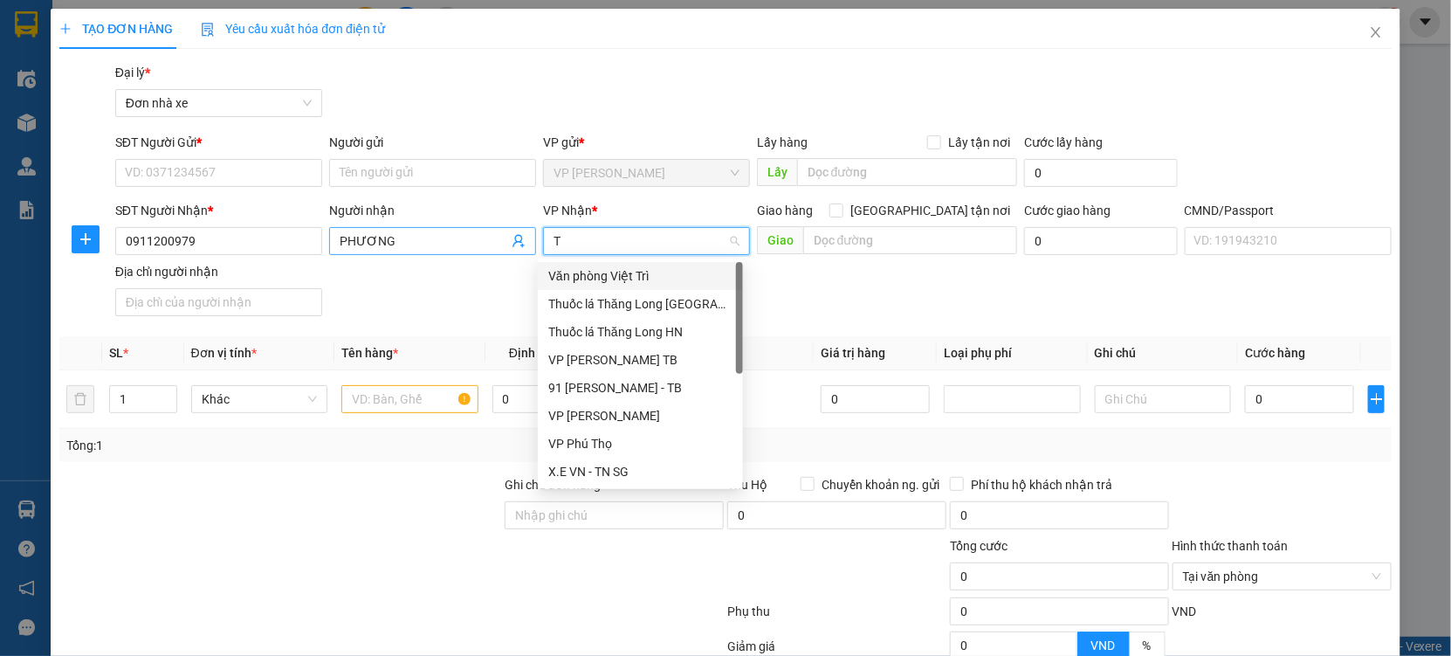
type input "TB"
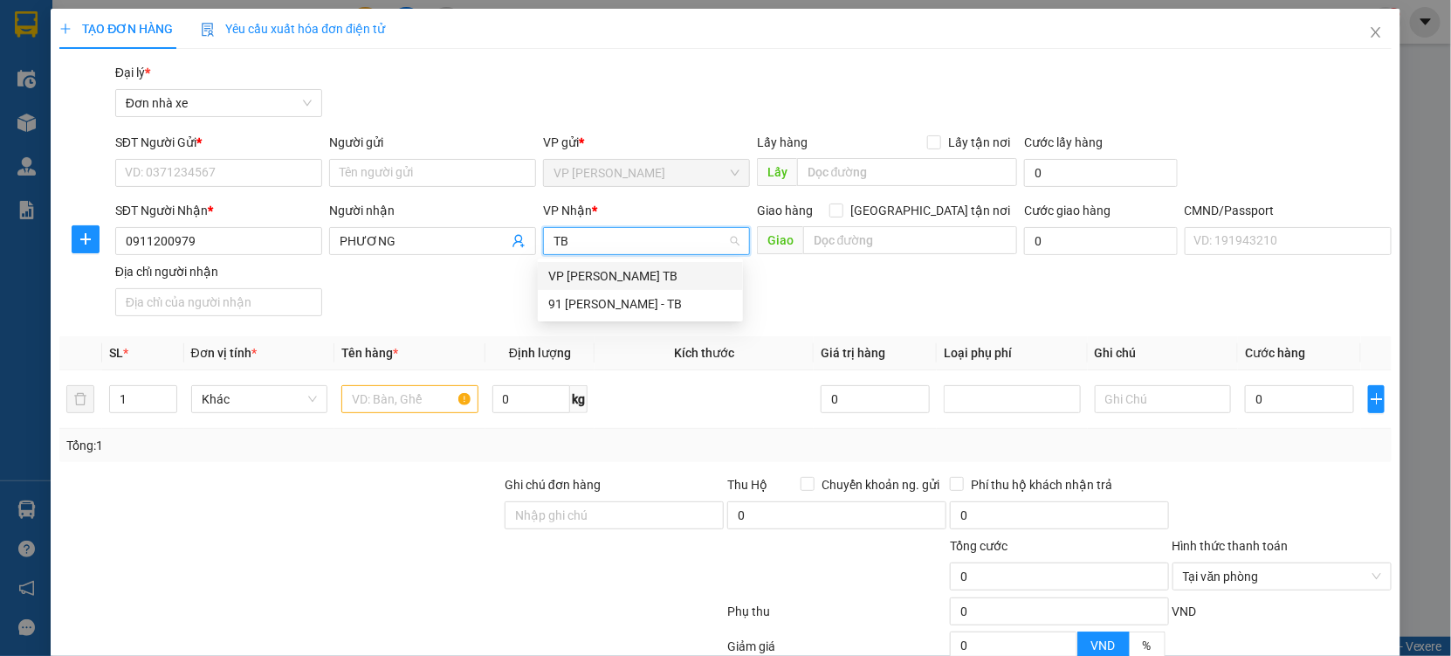
click at [616, 269] on div "VP [PERSON_NAME] TB" at bounding box center [640, 275] width 184 height 19
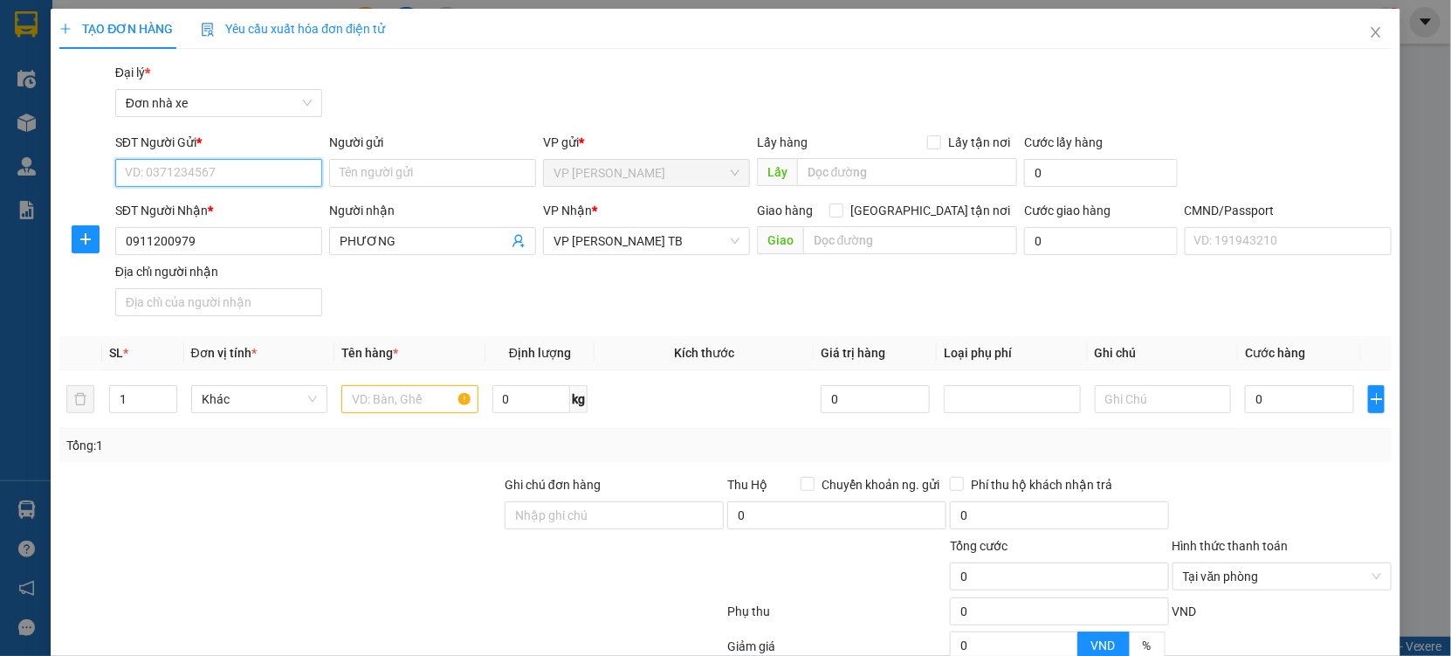
click at [194, 170] on input "SĐT Người Gửi *" at bounding box center [218, 173] width 207 height 28
type input "0972673555"
click at [398, 148] on div "Người gửi" at bounding box center [432, 142] width 207 height 19
click at [398, 159] on input "Người gửi" at bounding box center [432, 173] width 207 height 28
click at [375, 172] on input "Người gửi" at bounding box center [432, 173] width 207 height 28
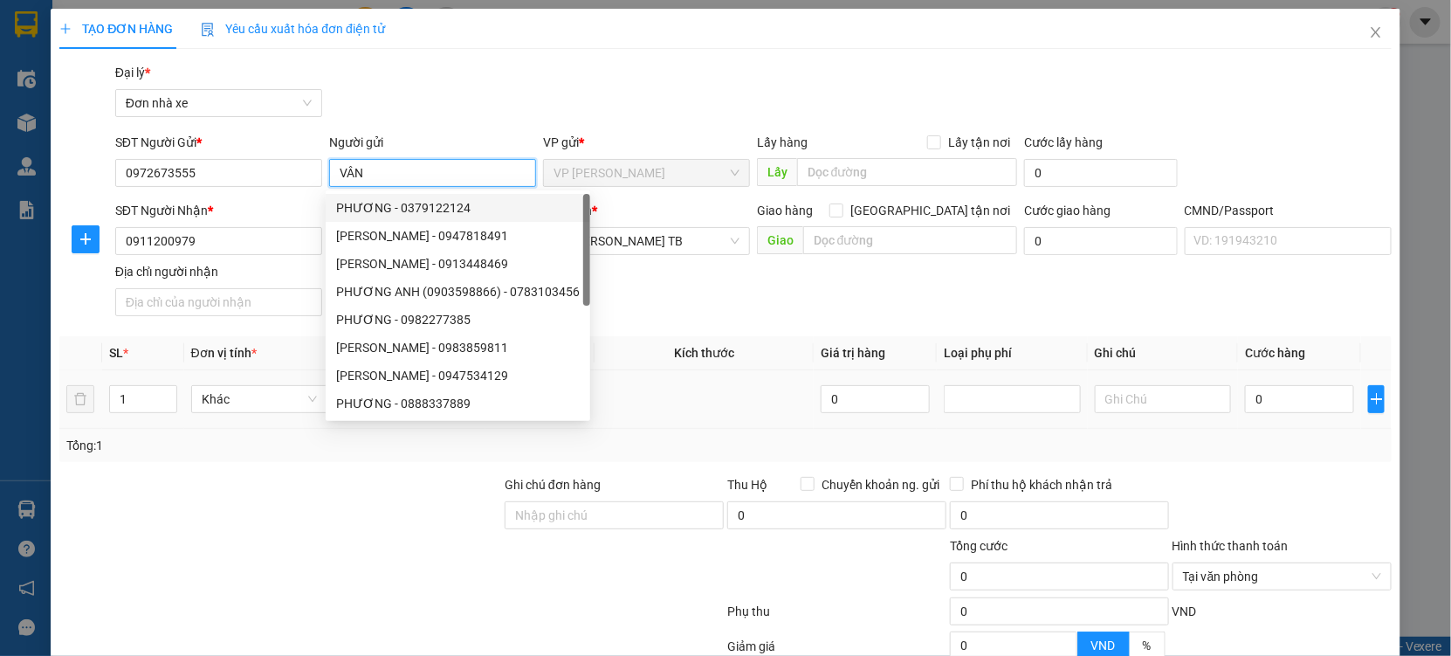
type input "VÂN"
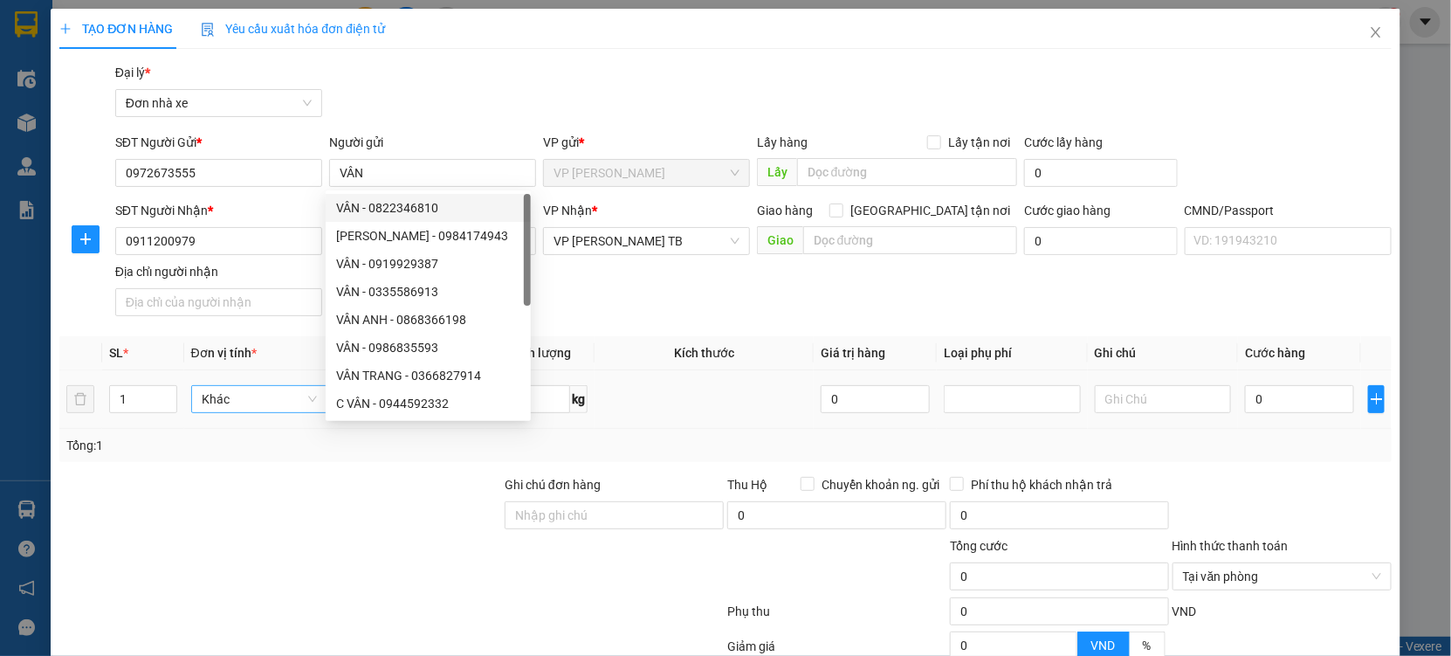
drag, startPoint x: 181, startPoint y: 473, endPoint x: 299, endPoint y: 400, distance: 138.8
click at [181, 472] on div "Transit Pickup Surcharge Ids Transit Deliver Surcharge Ids Transit Deliver Surc…" at bounding box center [725, 430] width 1333 height 734
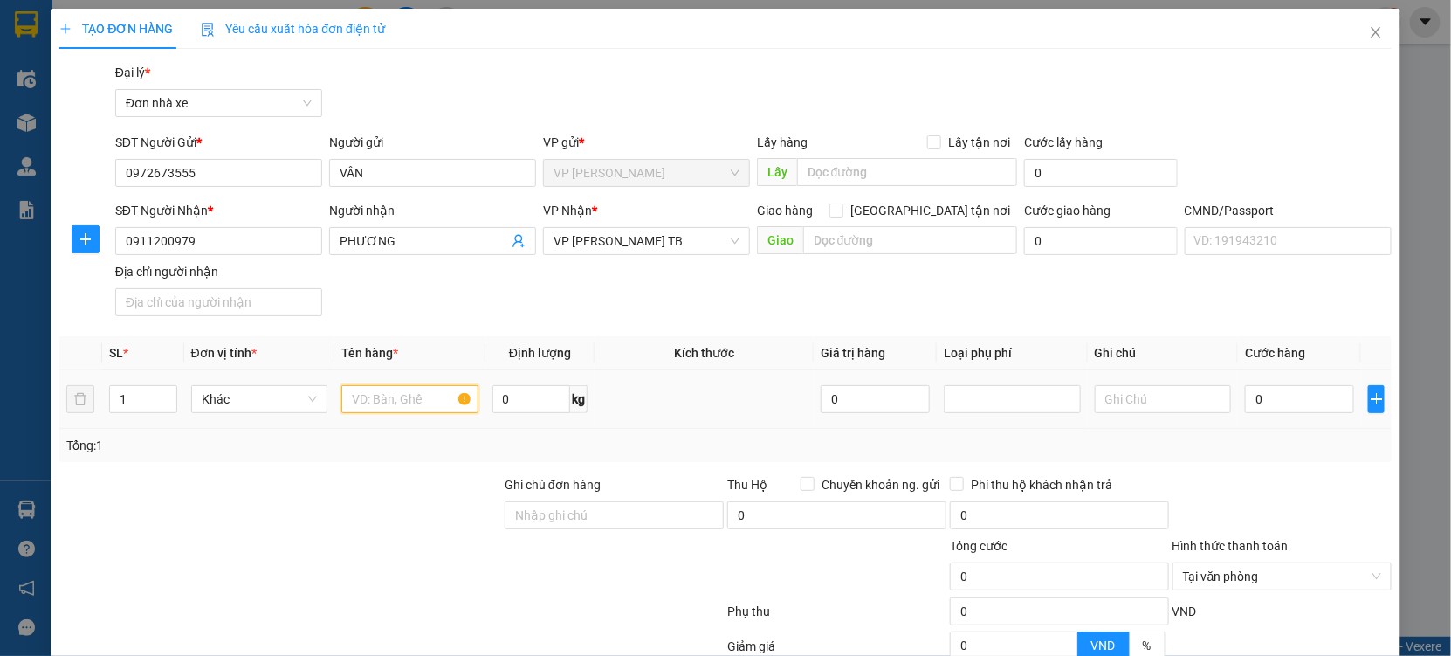
click at [384, 396] on input "text" at bounding box center [409, 399] width 137 height 28
type input "A"
type input "ÁO"
click at [1261, 408] on input "0" at bounding box center [1299, 399] width 109 height 28
type input "2"
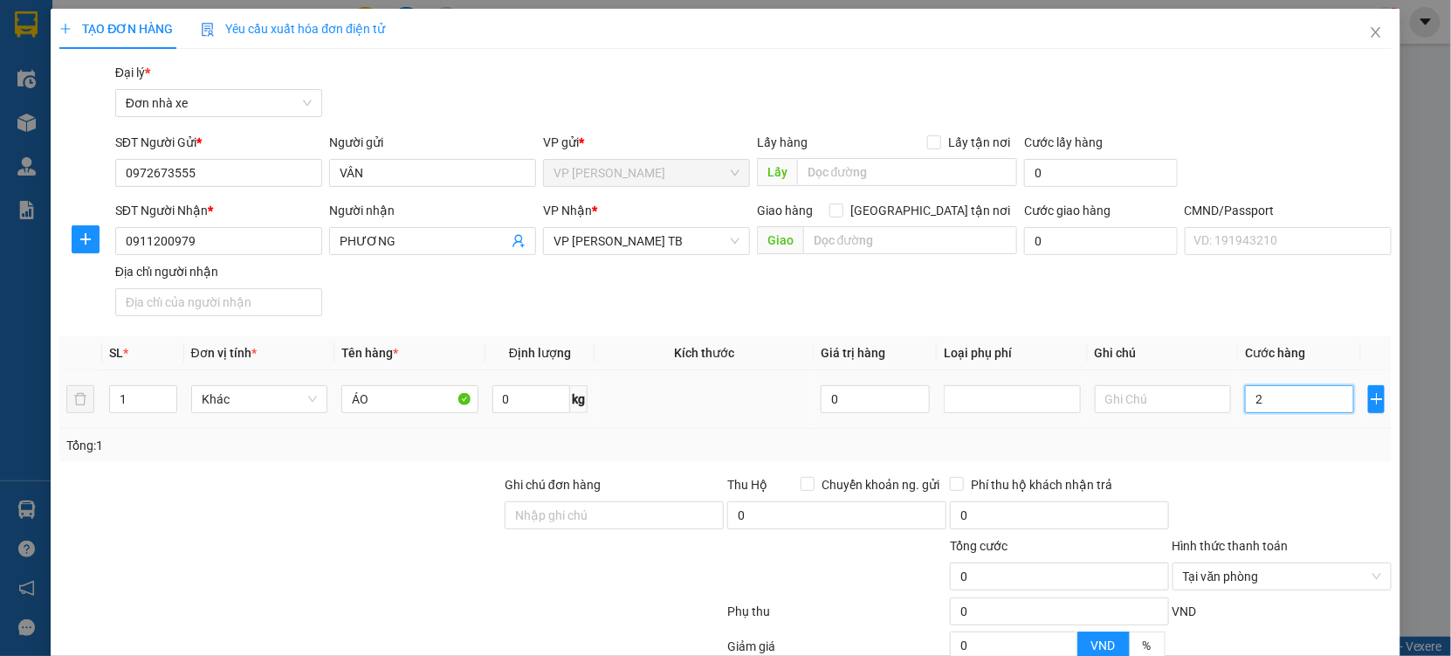
type input "2"
type input "25"
type input "25.000"
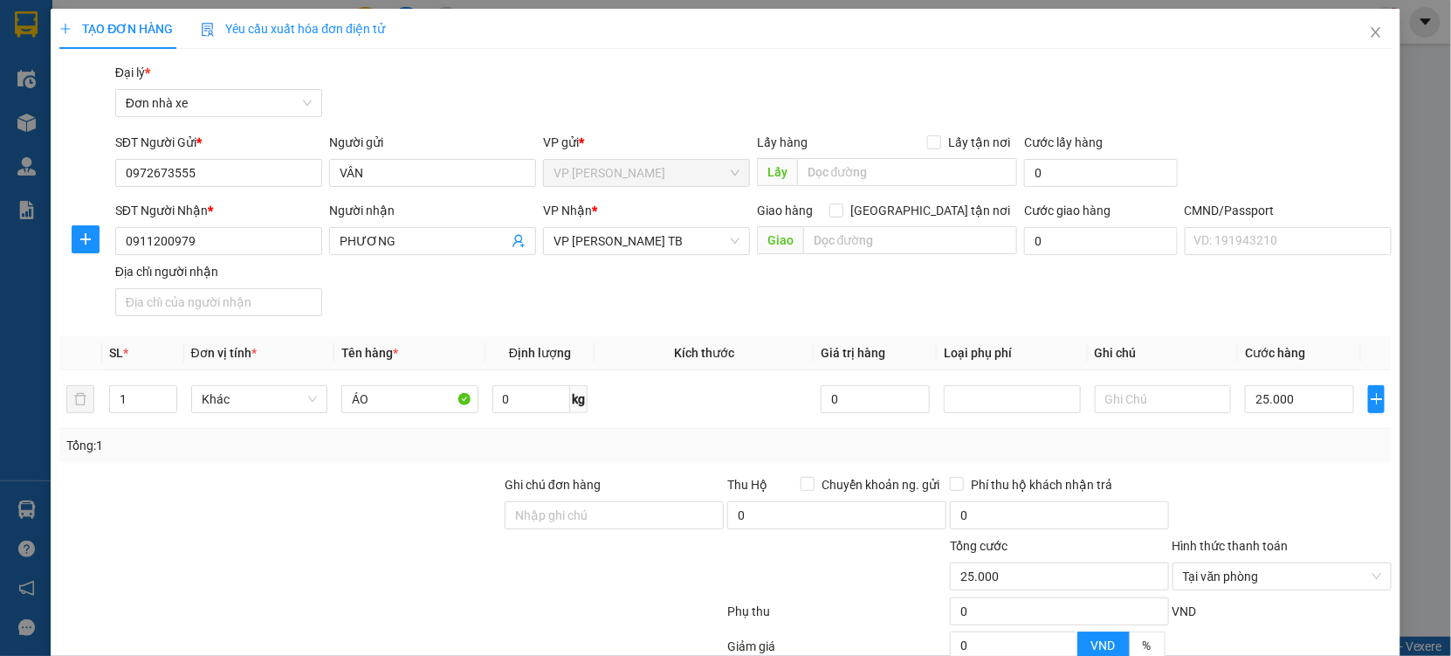
click at [1257, 455] on div "Tổng: 1" at bounding box center [725, 445] width 1333 height 33
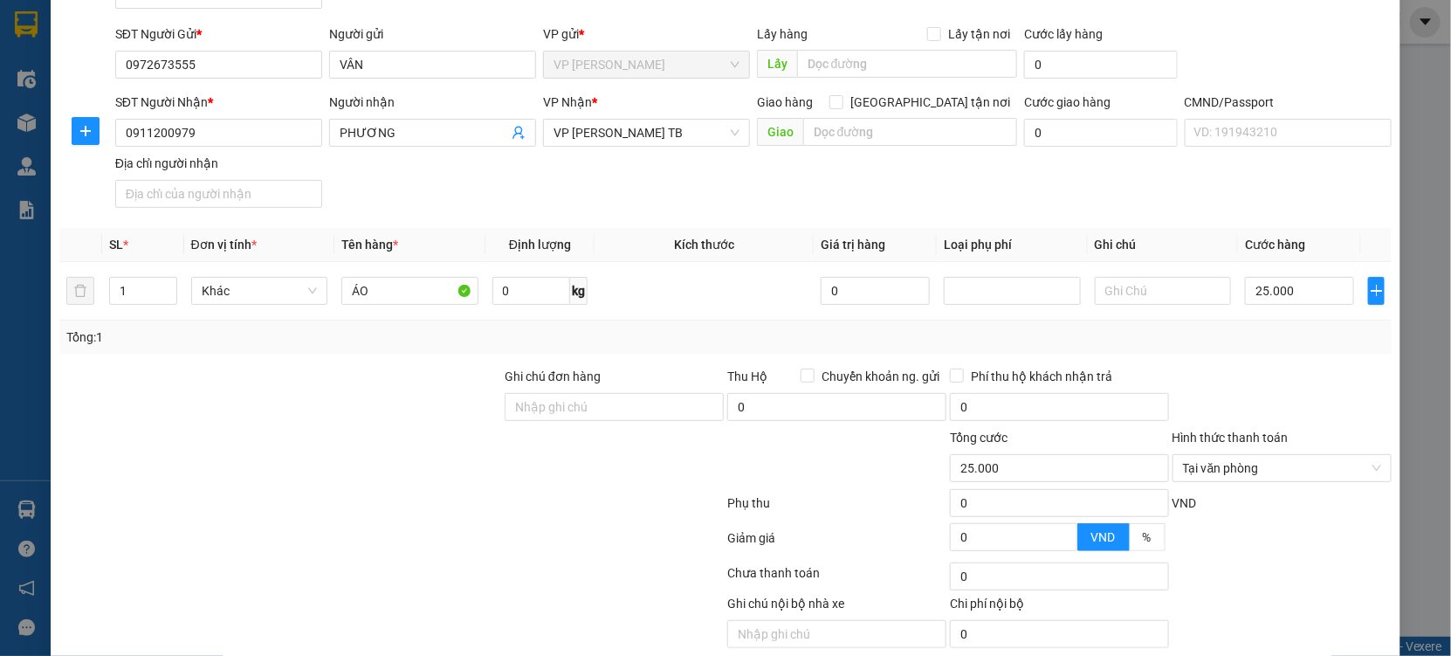
scroll to position [175, 0]
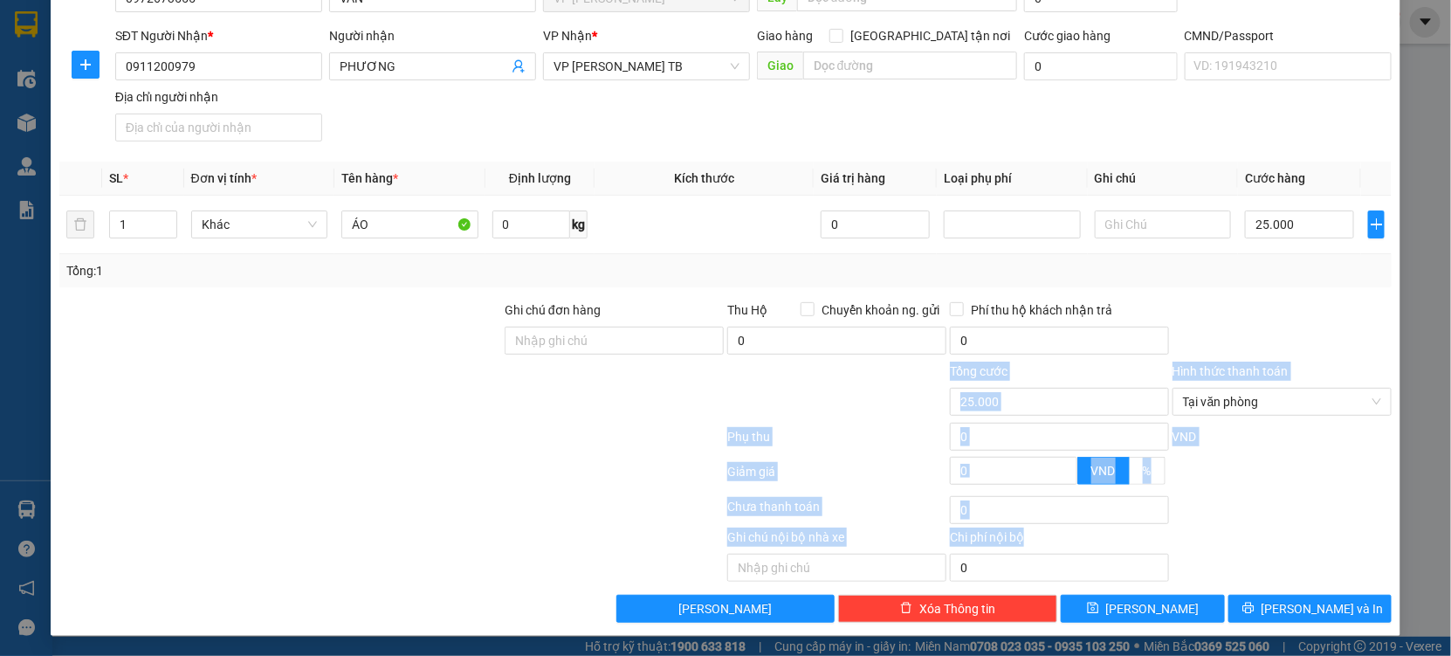
drag, startPoint x: 1282, startPoint y: 520, endPoint x: 1322, endPoint y: 358, distance: 166.5
click at [1322, 358] on div "Transit Pickup Surcharge Ids Transit Deliver Surcharge Ids Transit Deliver Surc…" at bounding box center [725, 255] width 1333 height 734
click at [1260, 482] on div at bounding box center [1282, 477] width 223 height 31
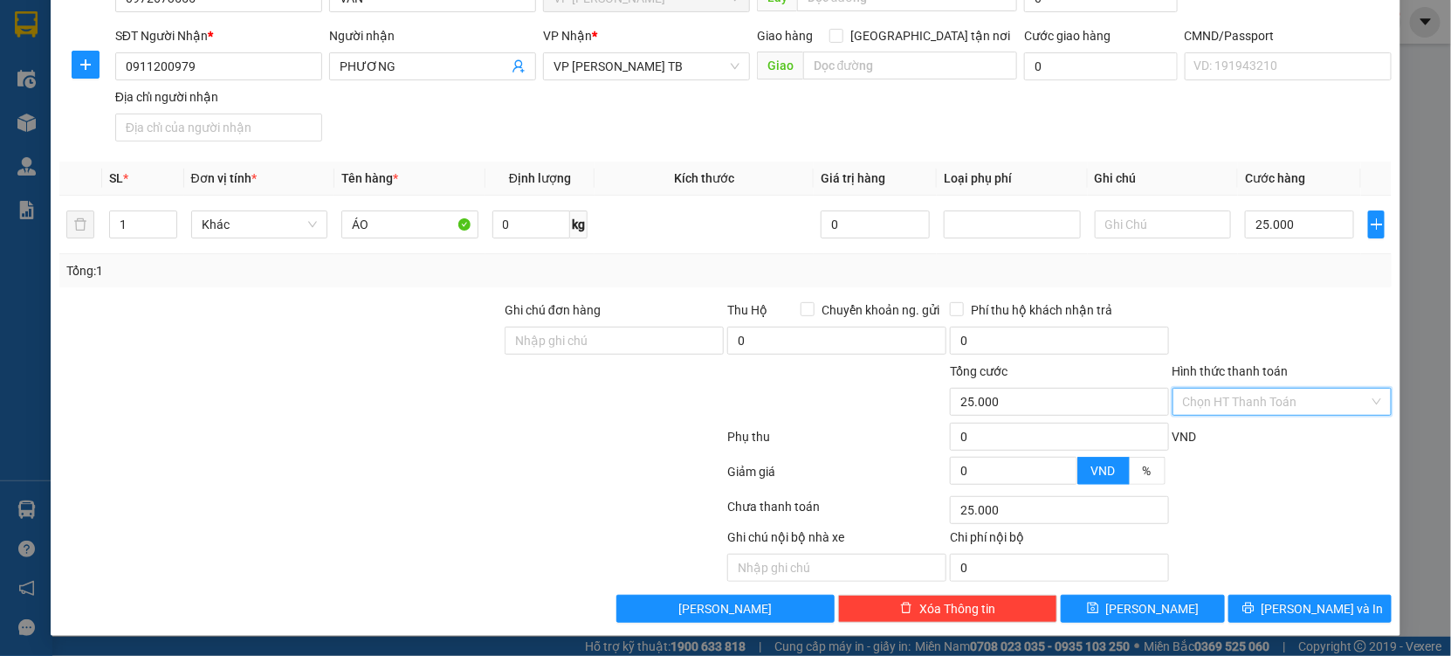
click at [1245, 393] on input "Hình thức thanh toán" at bounding box center [1276, 402] width 186 height 26
click at [1229, 434] on div "Tại văn phòng" at bounding box center [1271, 435] width 196 height 19
type input "0"
click at [1254, 609] on icon "printer" at bounding box center [1248, 608] width 11 height 11
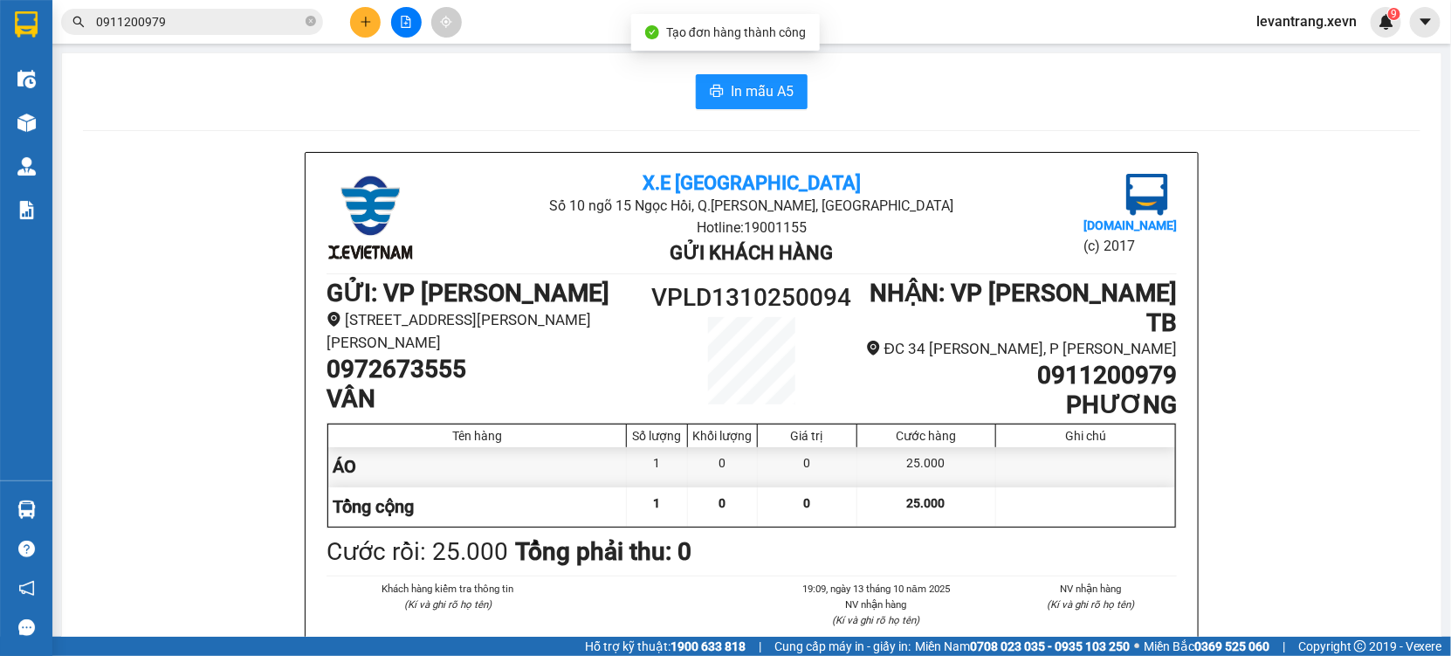
click at [755, 618] on ul "19:09[DATE] NV nhận hàng (Kí và ghi rõ họ tên) [PERSON_NAME]" at bounding box center [859, 623] width 208 height 85
click at [751, 99] on span "In mẫu A5" at bounding box center [762, 91] width 63 height 22
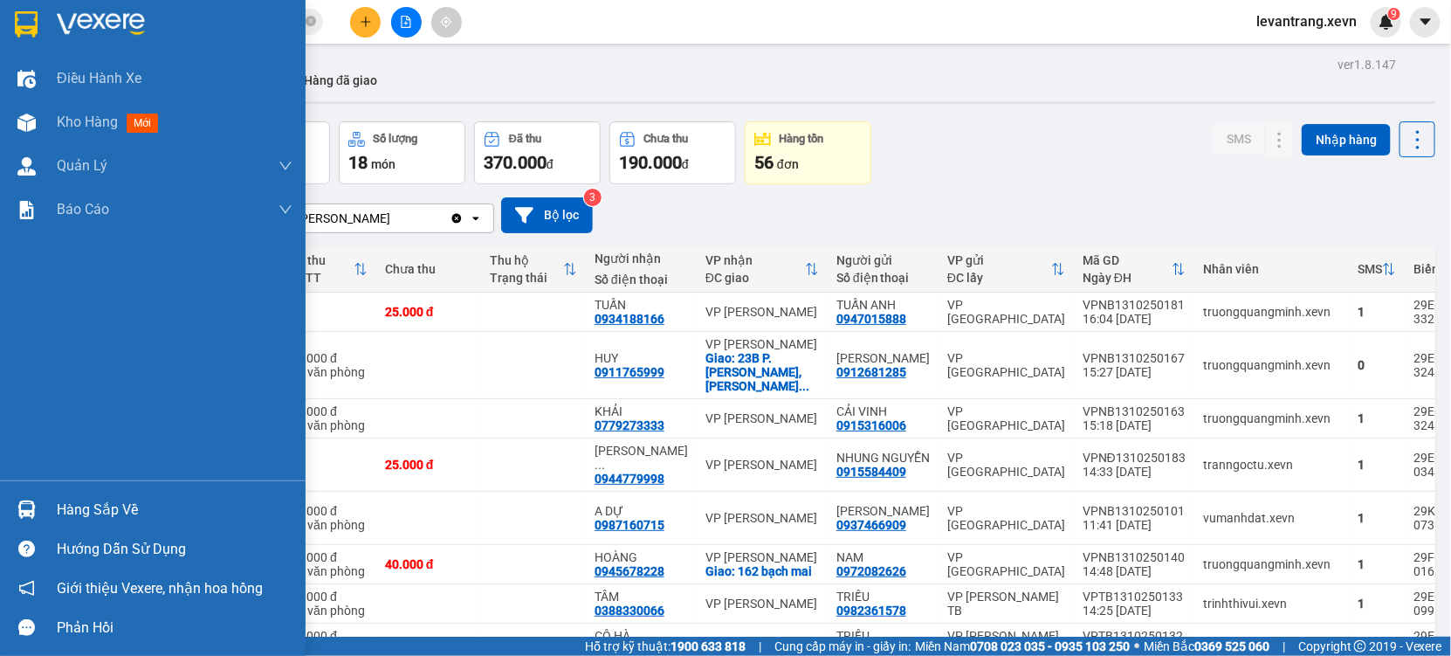
click at [45, 501] on div "Hàng sắp về" at bounding box center [153, 509] width 306 height 39
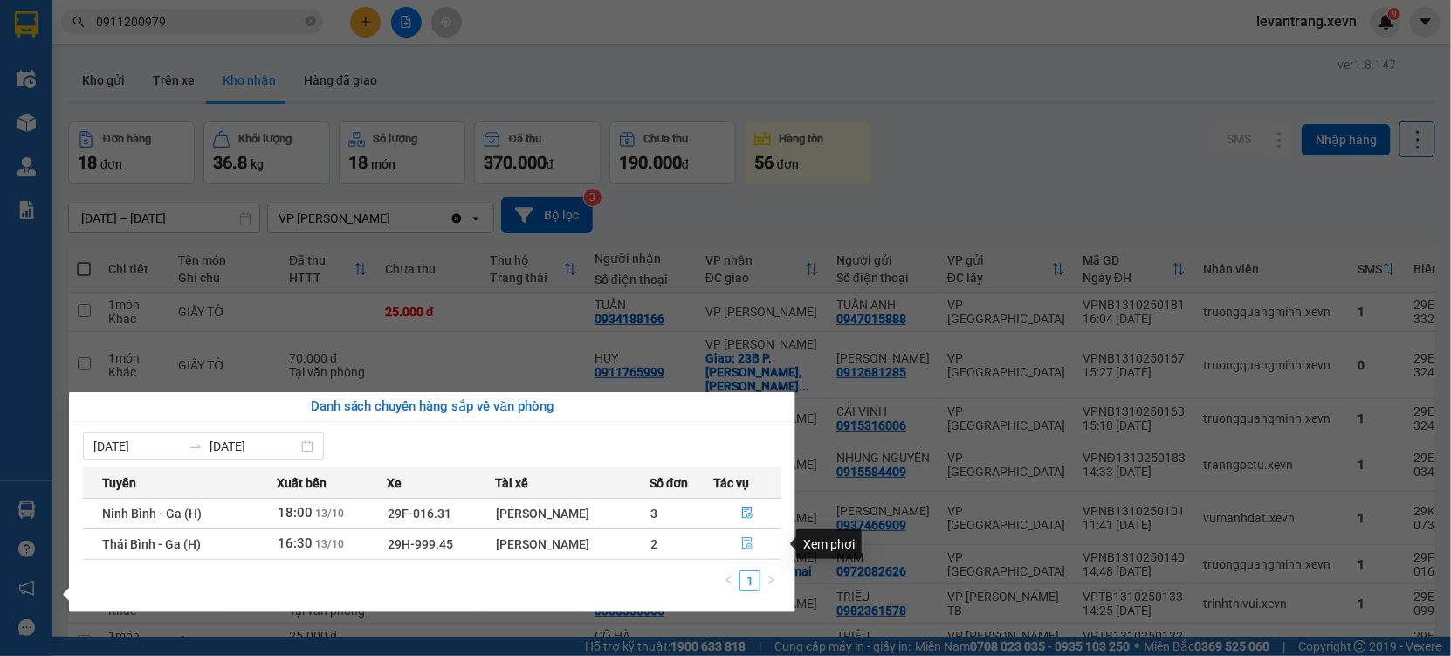
click at [746, 541] on icon "file-done" at bounding box center [747, 543] width 12 height 12
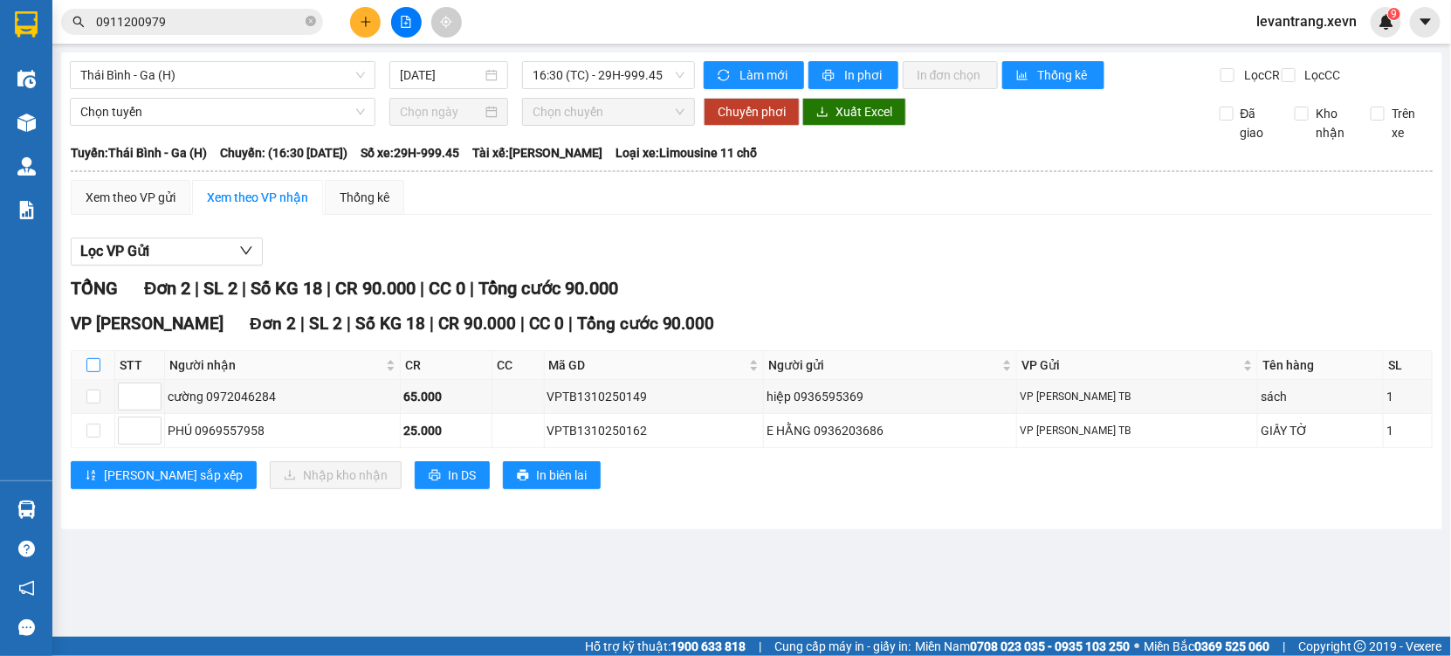
click at [88, 372] on input "checkbox" at bounding box center [93, 365] width 14 height 14
checkbox input "true"
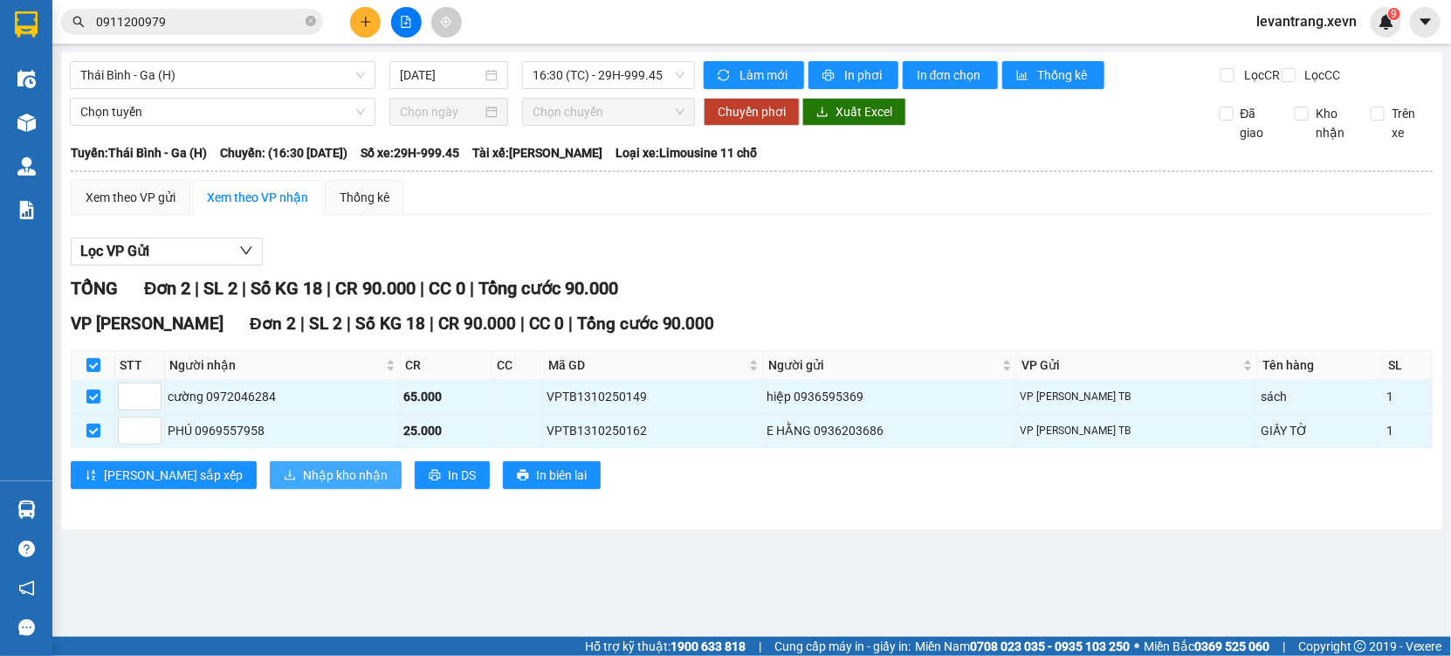
click at [270, 489] on button "Nhập kho nhận" at bounding box center [336, 475] width 132 height 28
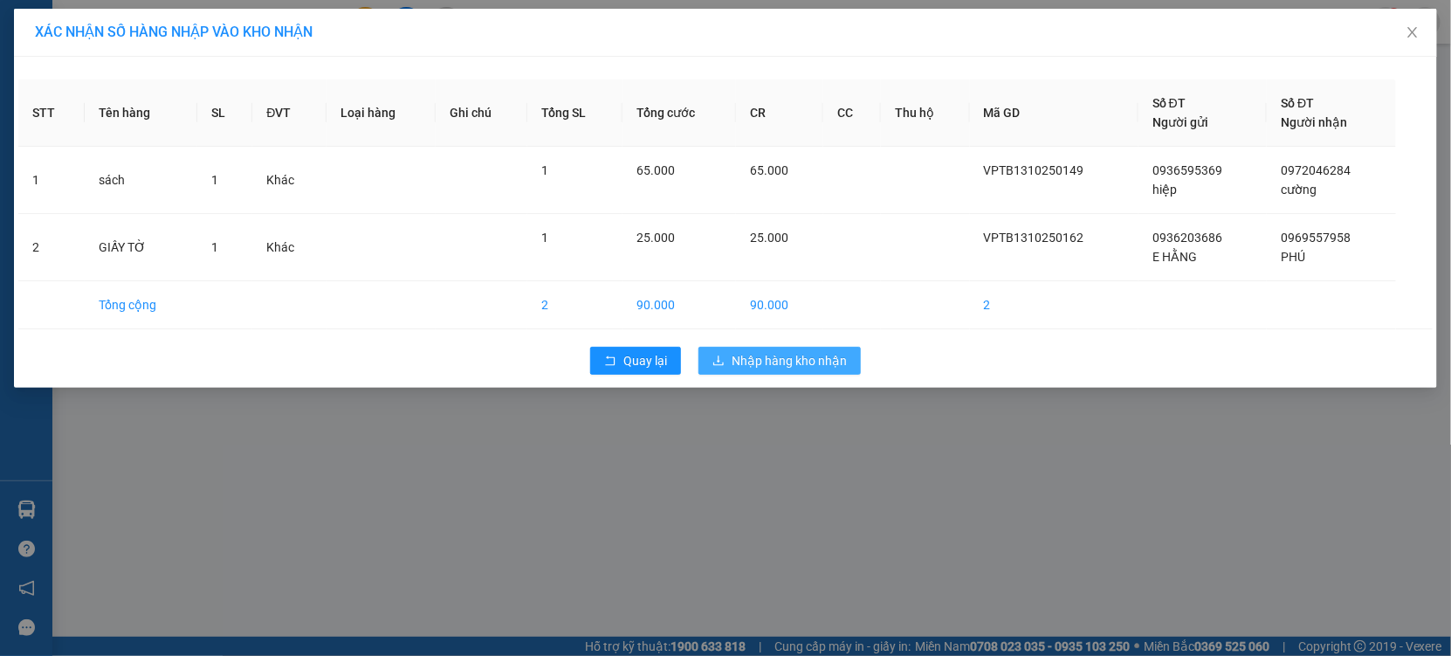
click at [773, 355] on span "Nhập hàng kho nhận" at bounding box center [789, 360] width 115 height 19
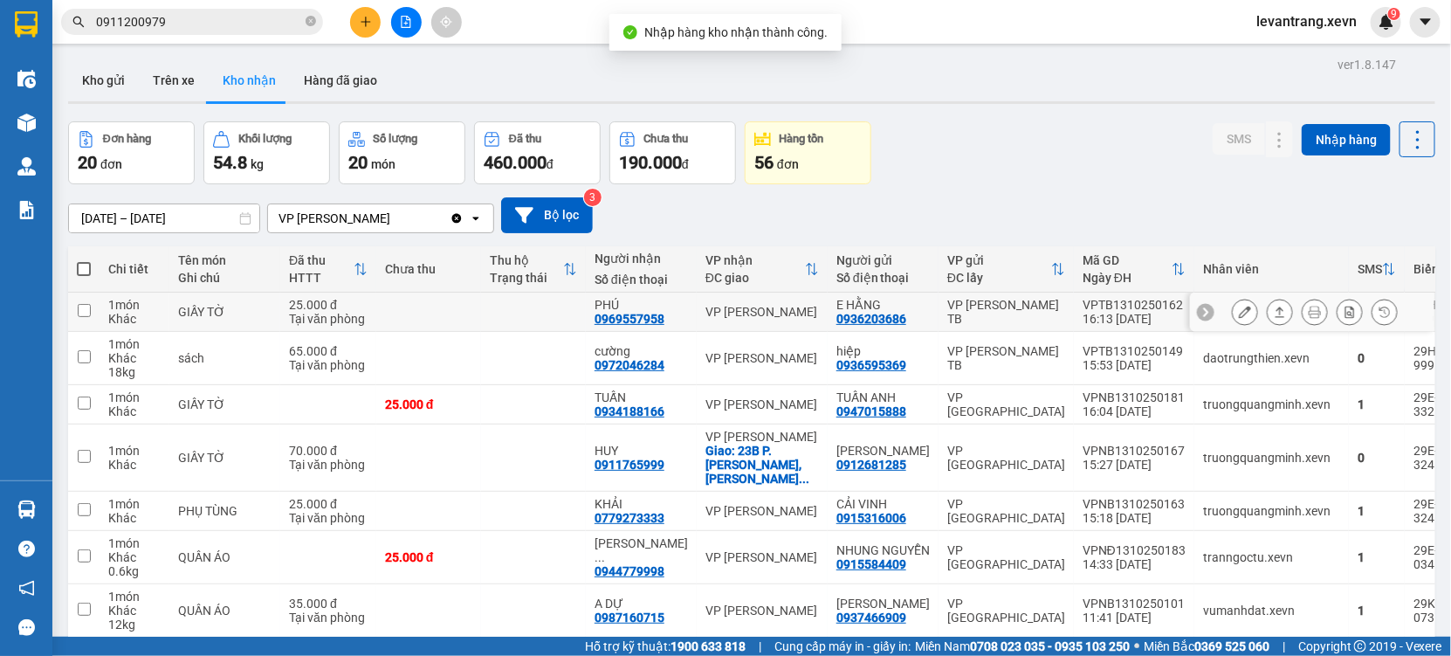
click at [1076, 293] on td "VPTB1310250162 16:13 [DATE]" at bounding box center [1134, 312] width 121 height 39
checkbox input "true"
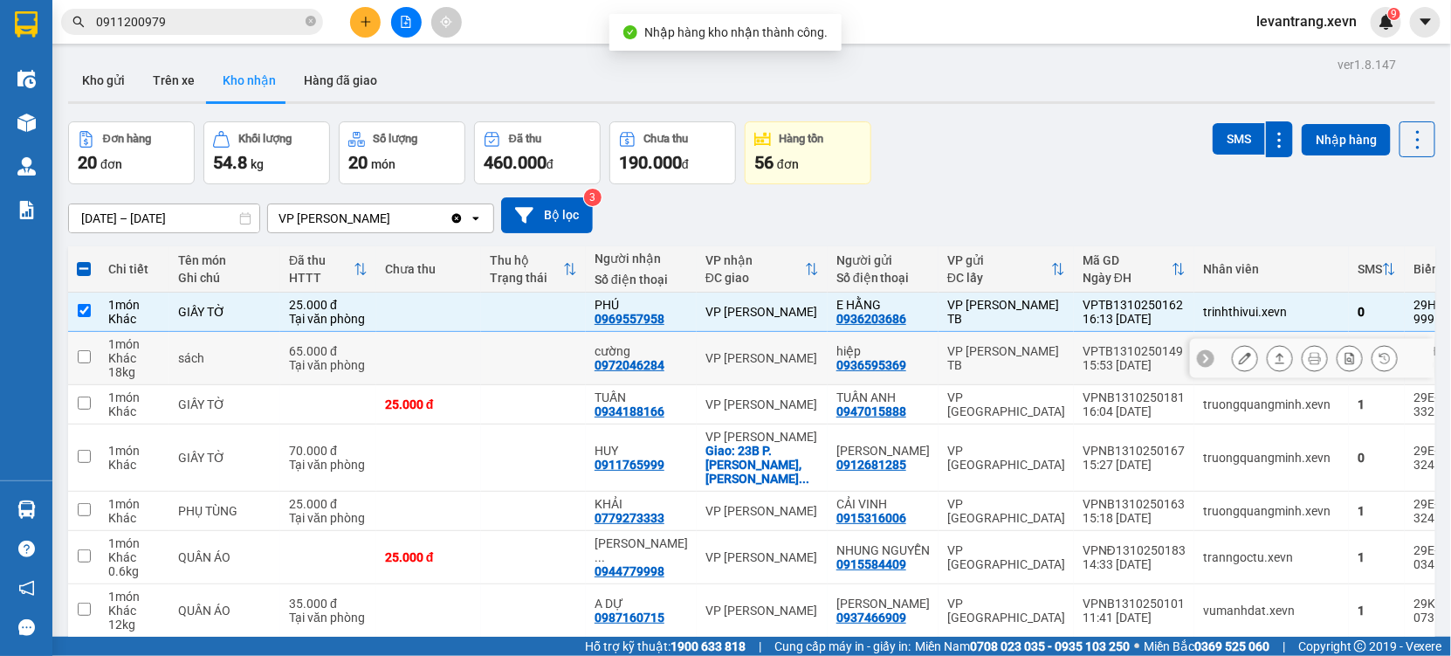
click at [1083, 351] on div "VPTB1310250149" at bounding box center [1134, 351] width 103 height 14
checkbox input "true"
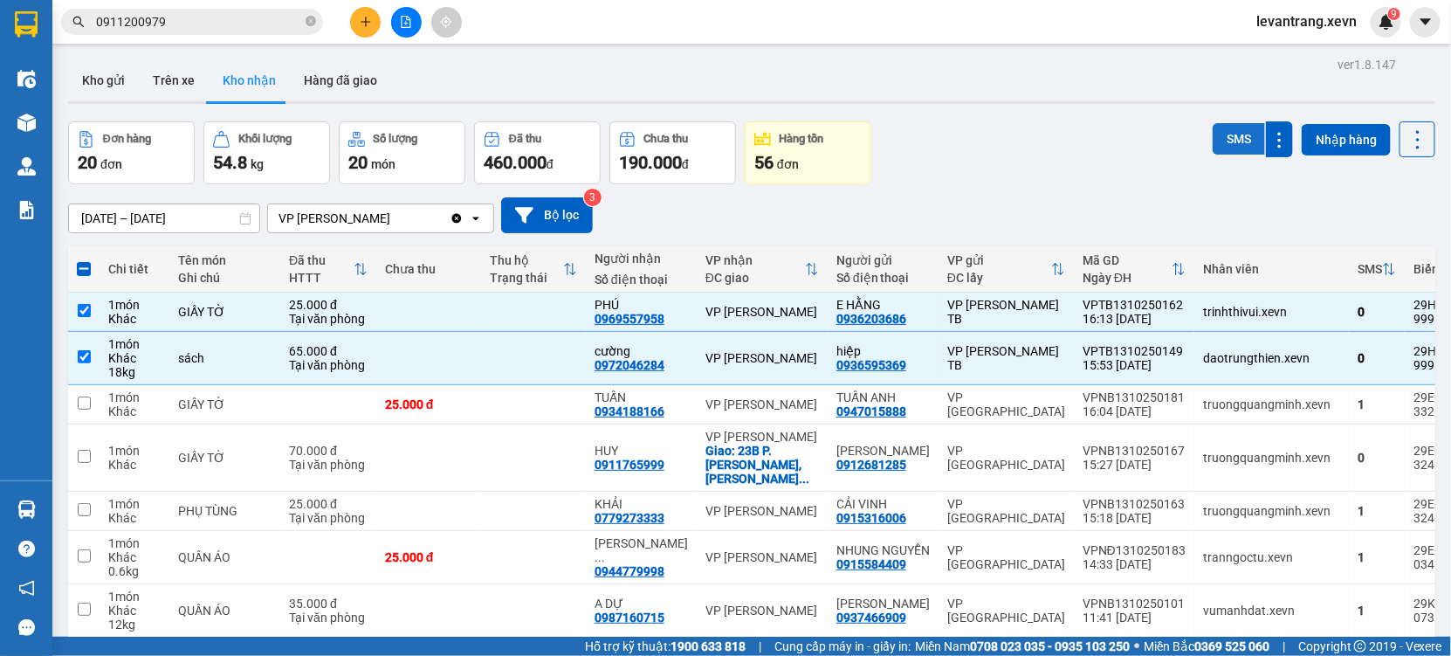
click at [1222, 138] on button "SMS" at bounding box center [1239, 138] width 52 height 31
click at [179, 22] on input "0911200979" at bounding box center [199, 21] width 206 height 19
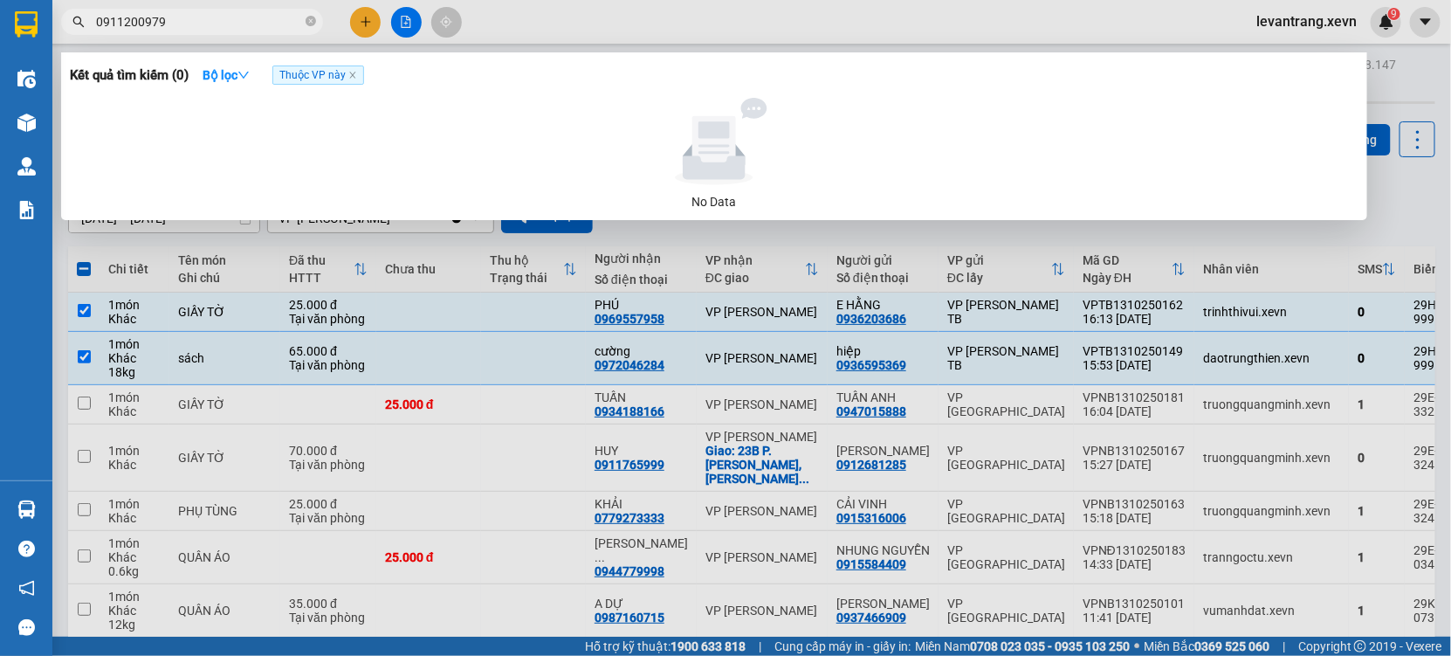
click at [179, 22] on input "0911200979" at bounding box center [199, 21] width 206 height 19
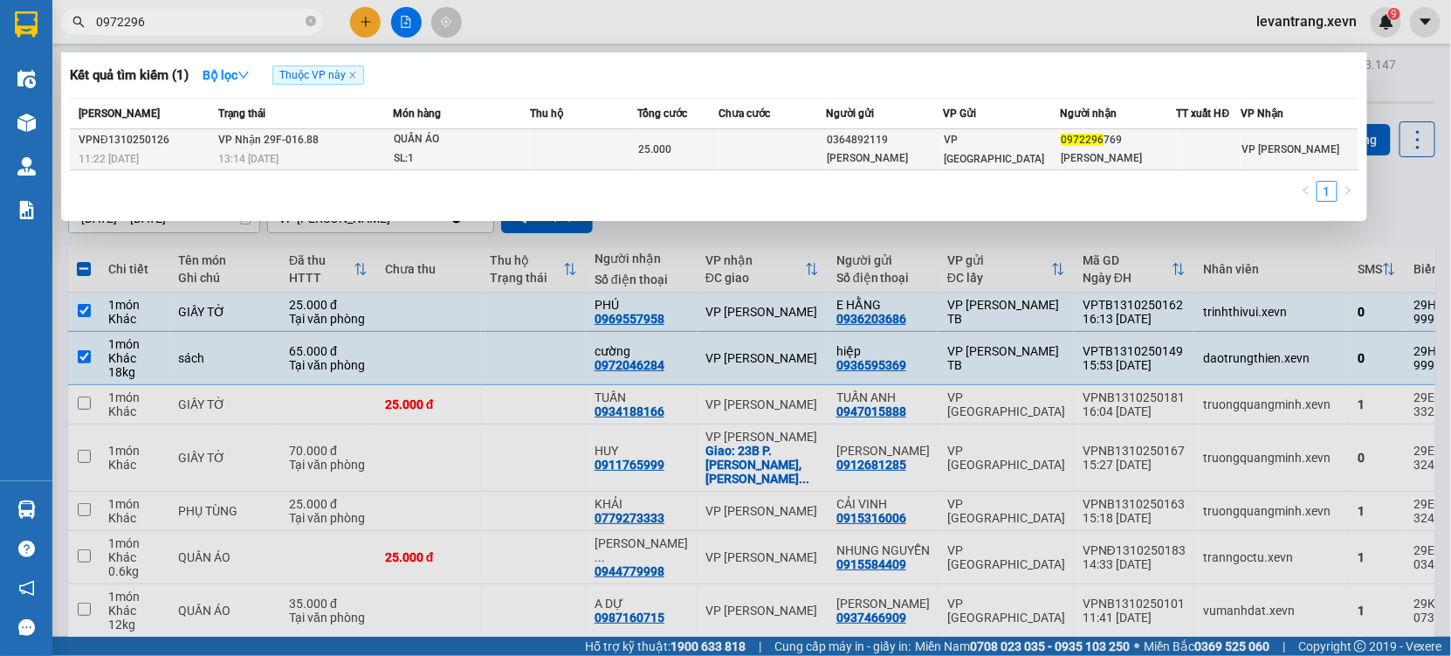
type input "0972296"
click at [730, 148] on td at bounding box center [772, 149] width 107 height 41
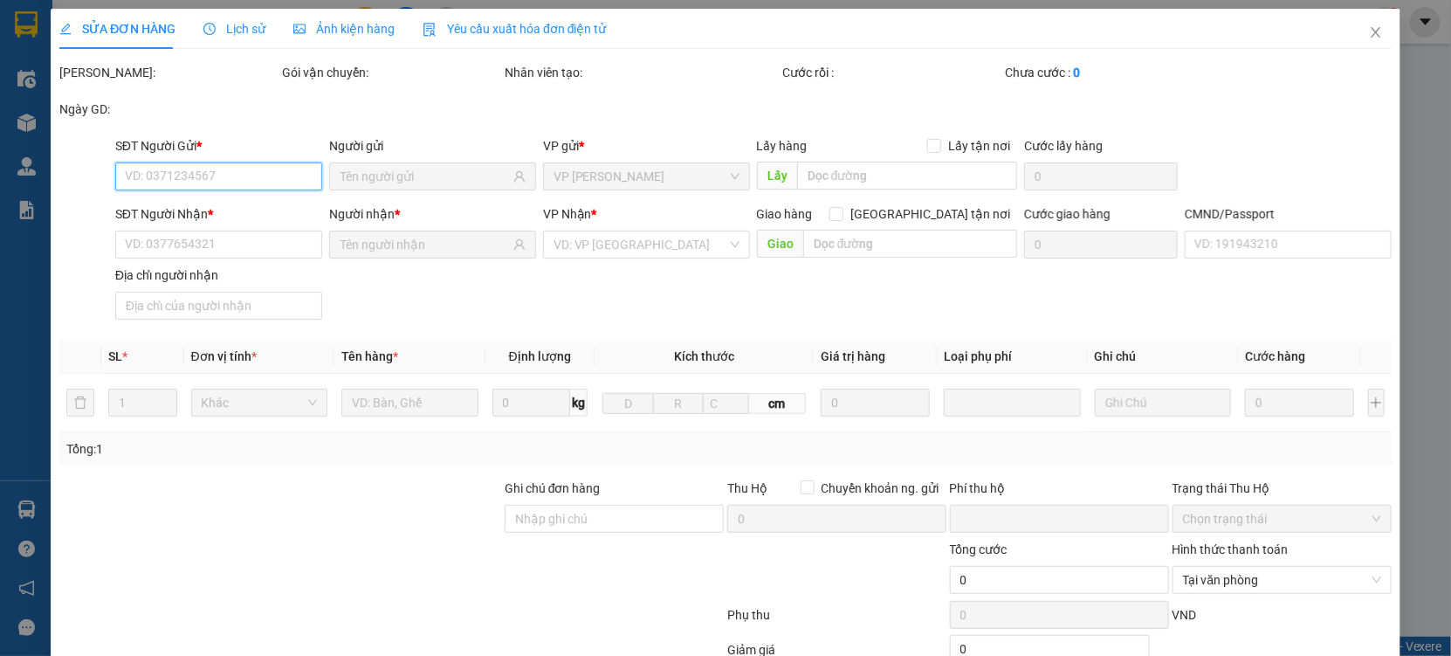
type input "0364892119"
type input "[PERSON_NAME]"
type input "0972296769"
type input "[PERSON_NAME]"
type input "0"
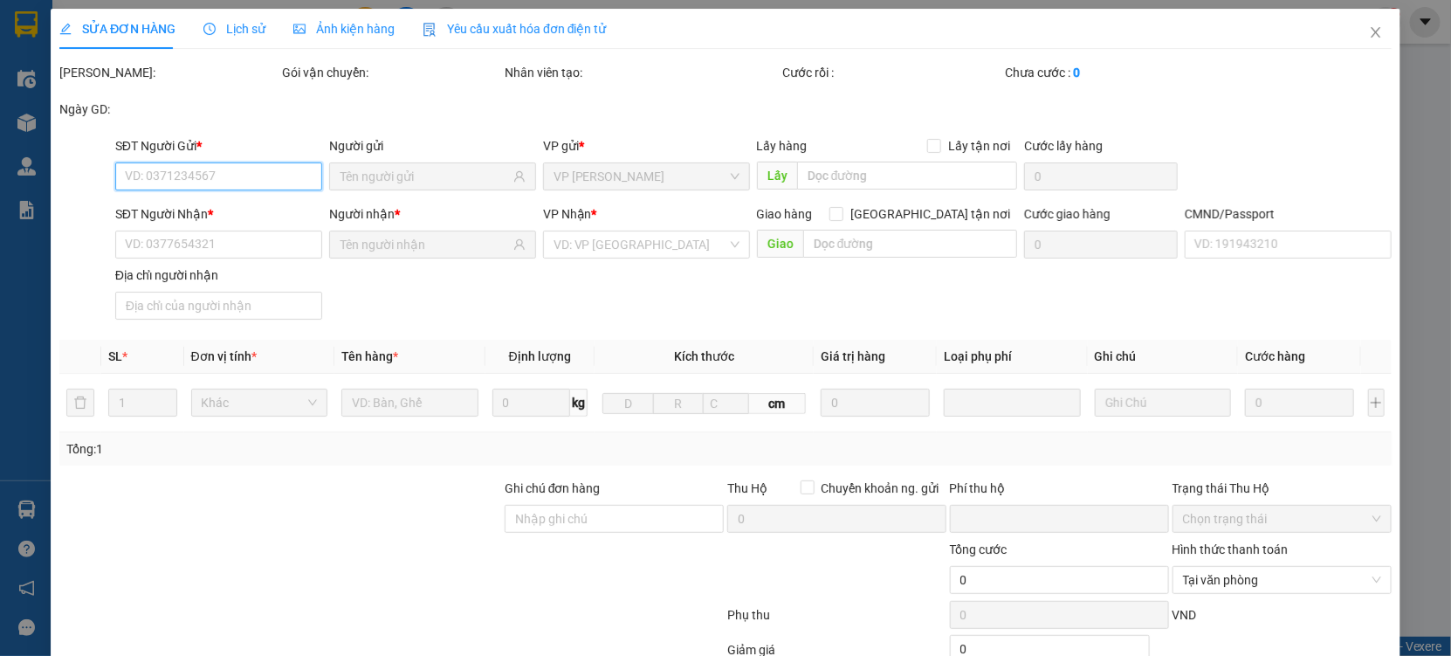
type input "25.000"
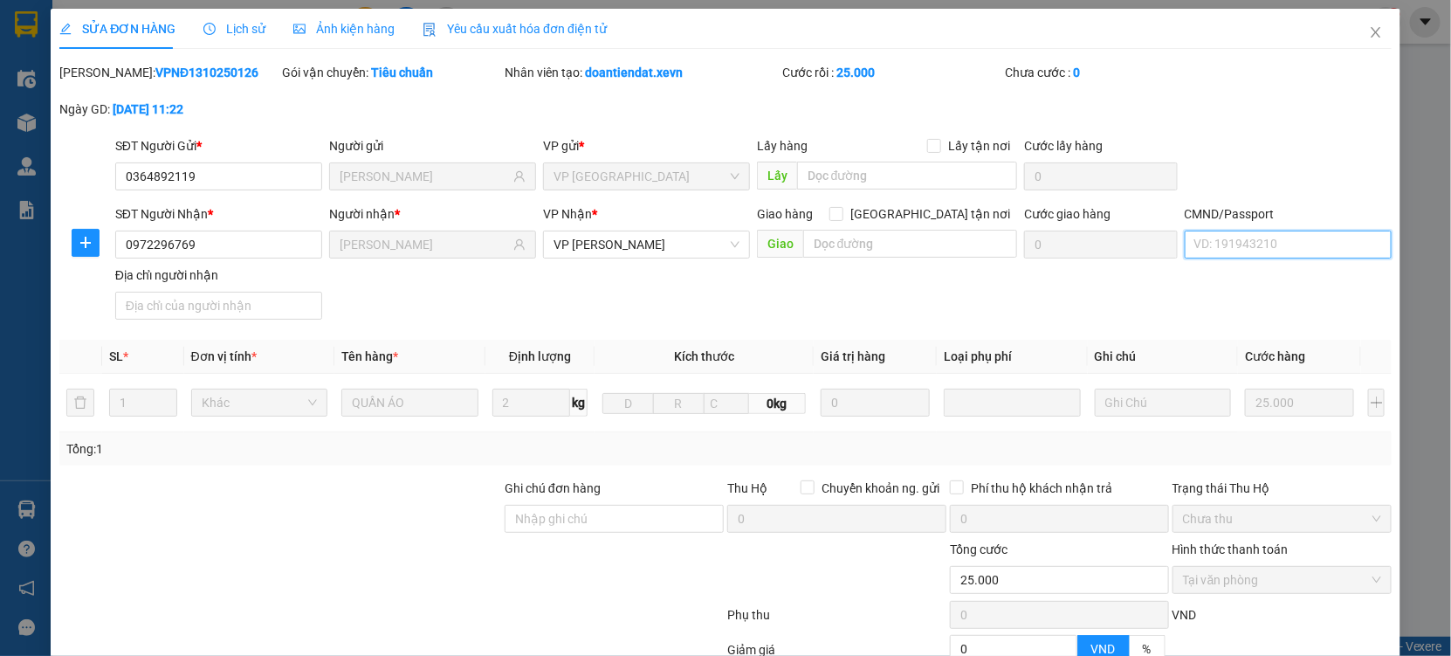
click at [1240, 249] on input "CMND/Passport" at bounding box center [1288, 245] width 207 height 28
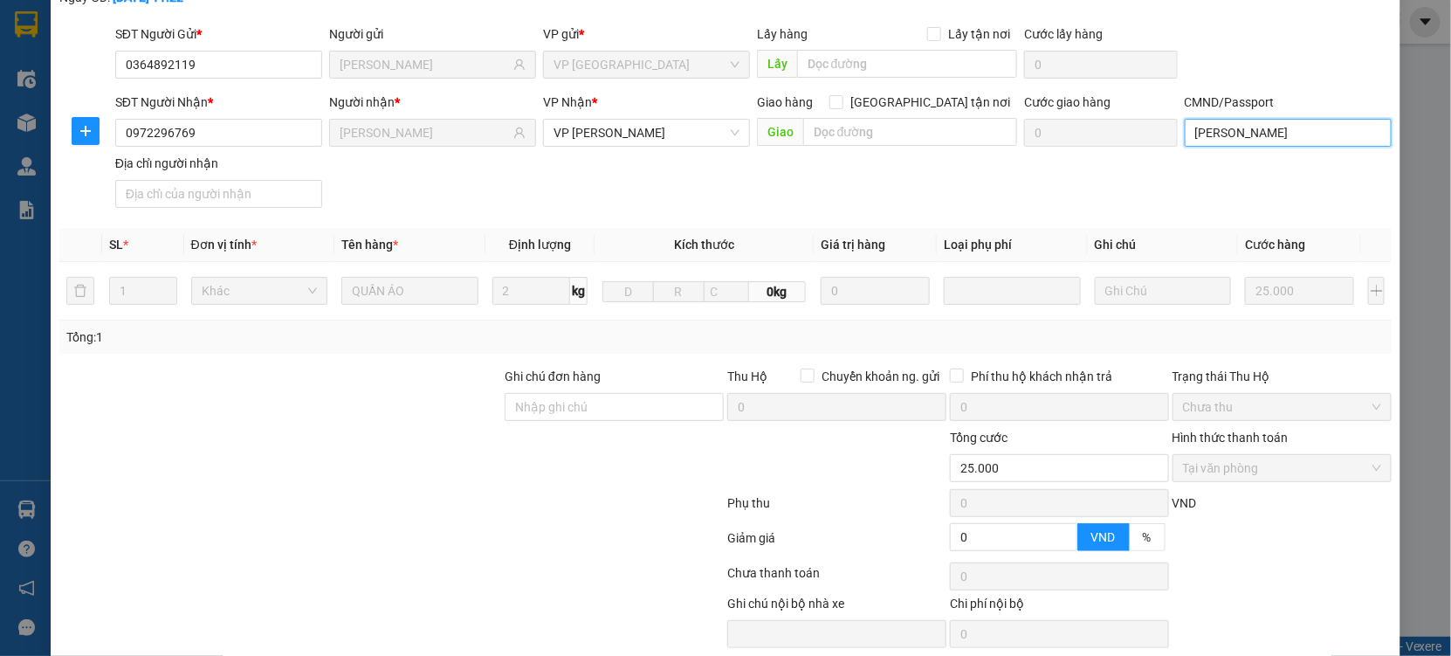
scroll to position [178, 0]
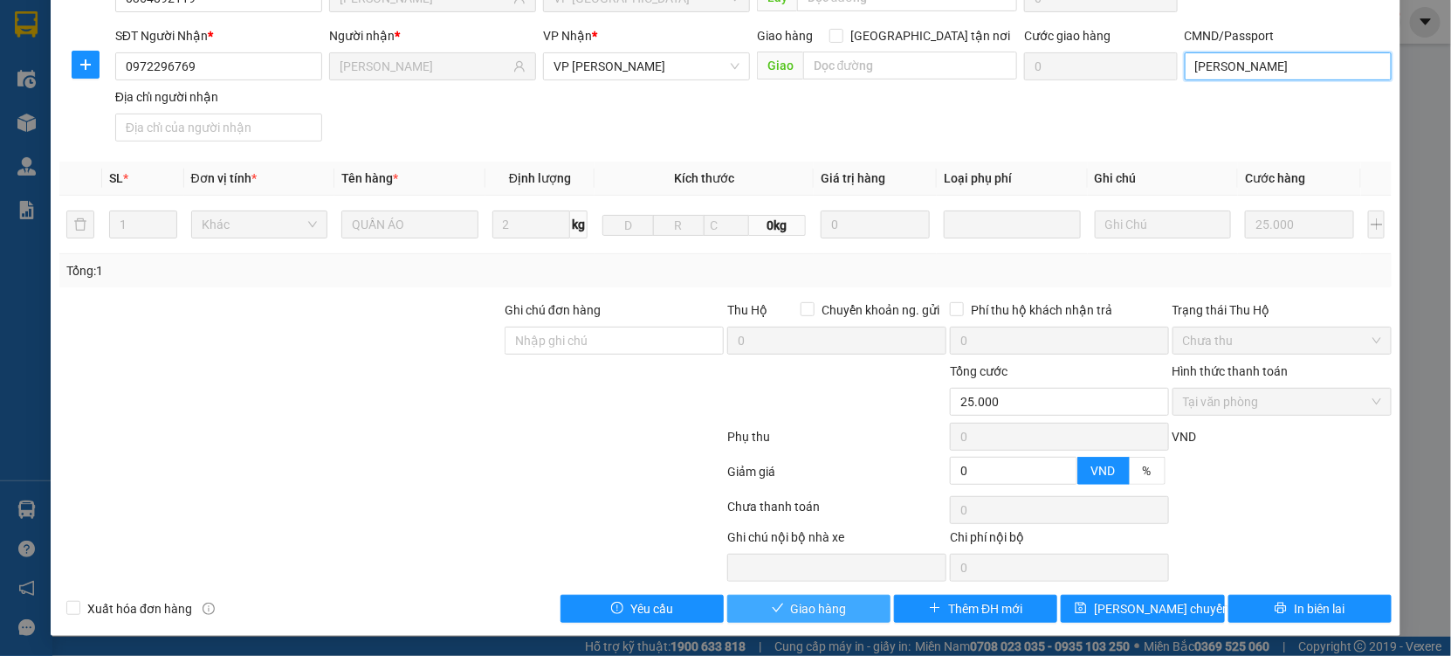
type input "[PERSON_NAME]"
click at [807, 613] on span "Giao hàng" at bounding box center [819, 608] width 56 height 19
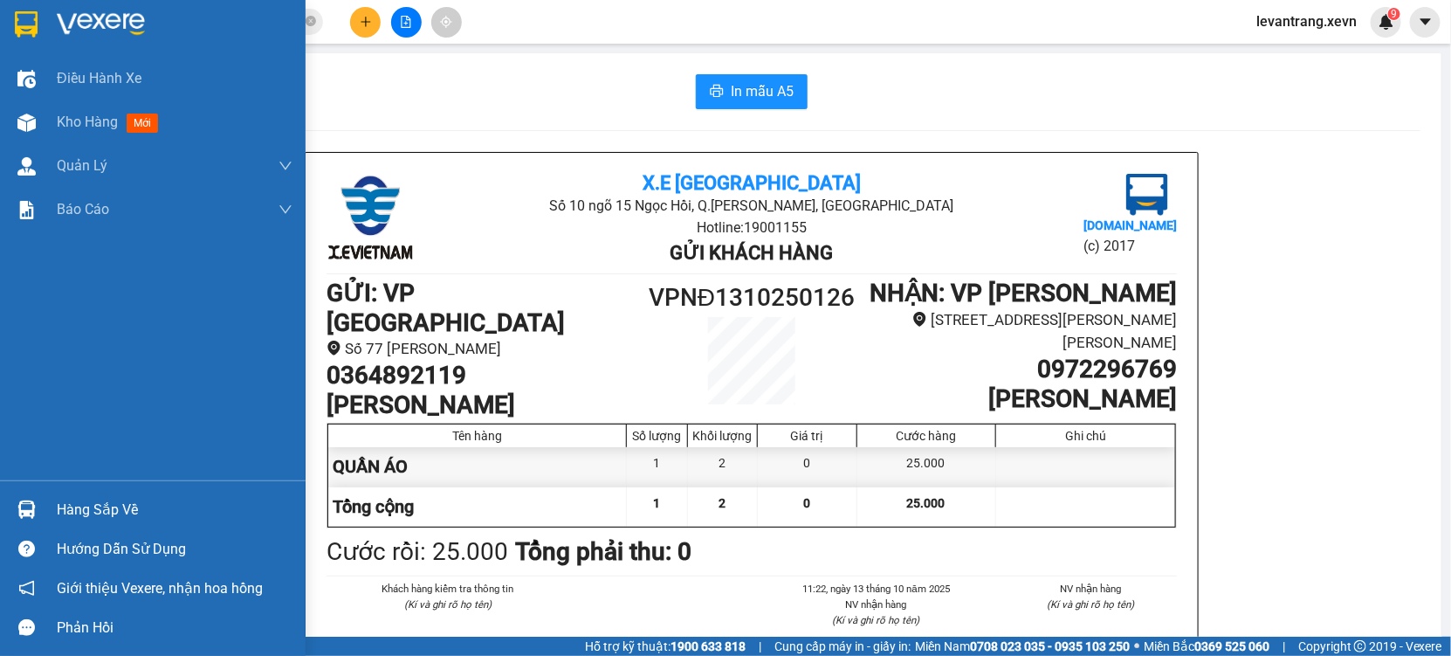
click at [81, 503] on div "Hàng sắp về" at bounding box center [175, 510] width 236 height 26
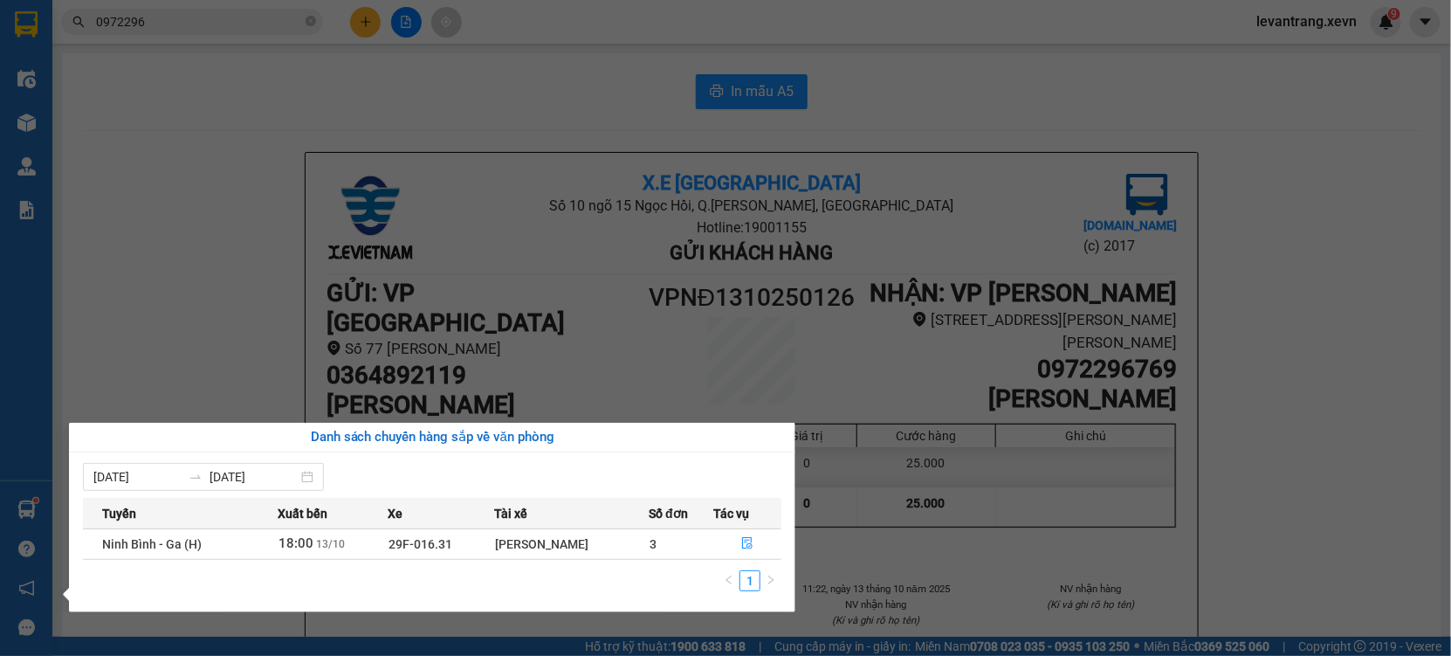
click at [398, 18] on section "Kết quả tìm kiếm ( 1 ) Bộ lọc Thuộc VP này [PERSON_NAME] thái Món hàng Thu hộ T…" at bounding box center [725, 328] width 1451 height 656
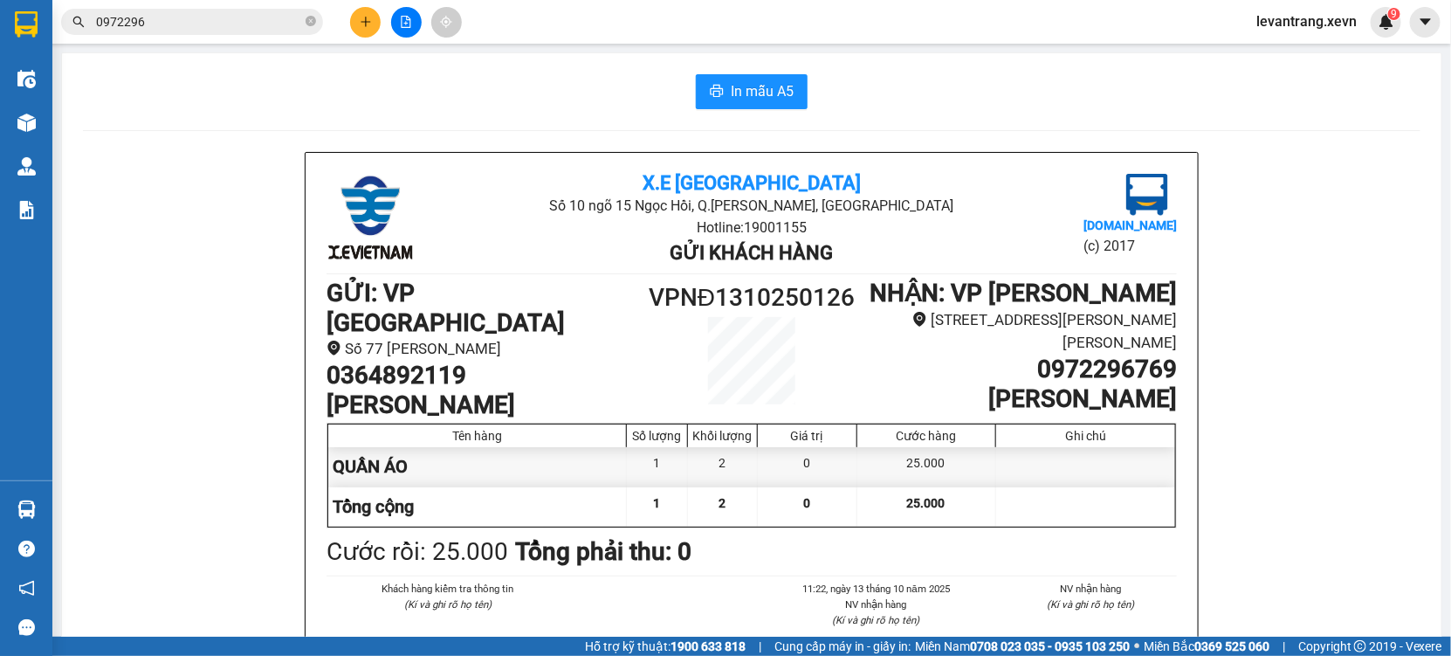
click at [403, 18] on icon "file-add" at bounding box center [406, 22] width 12 height 12
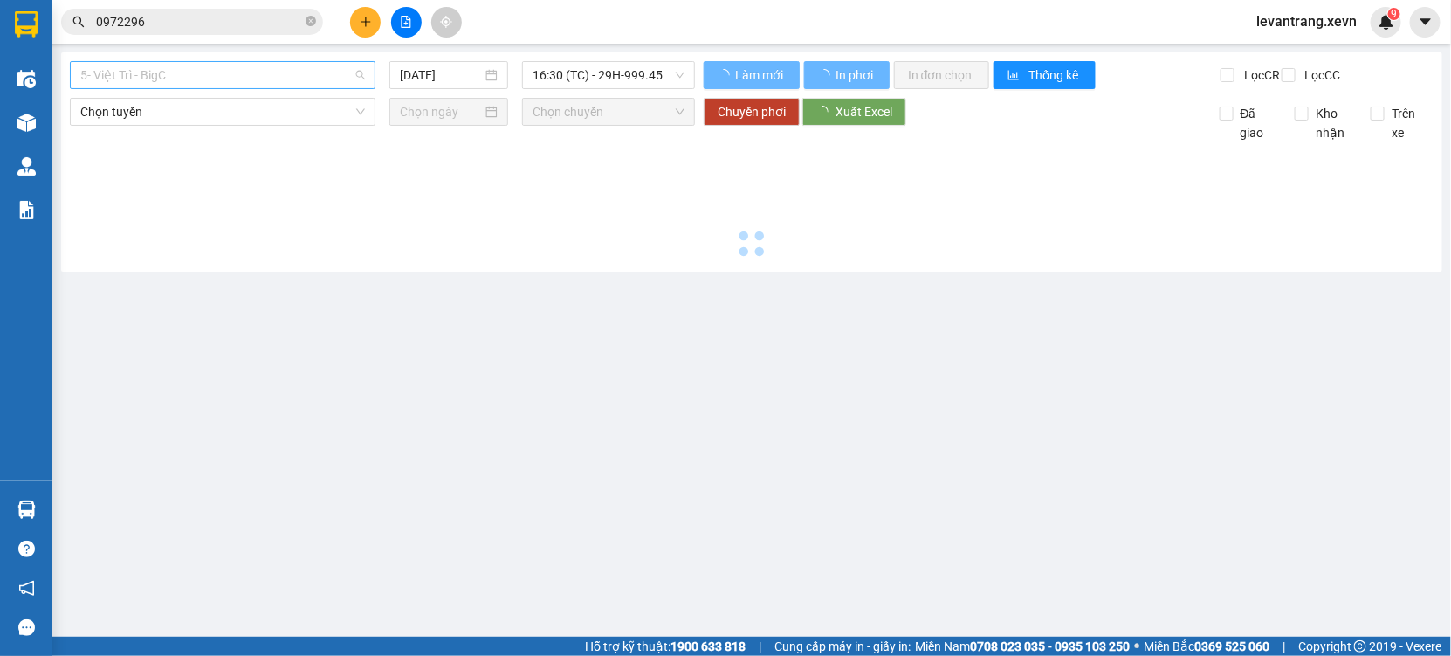
click at [187, 79] on span "5- Việt Trì - BigC" at bounding box center [222, 75] width 285 height 26
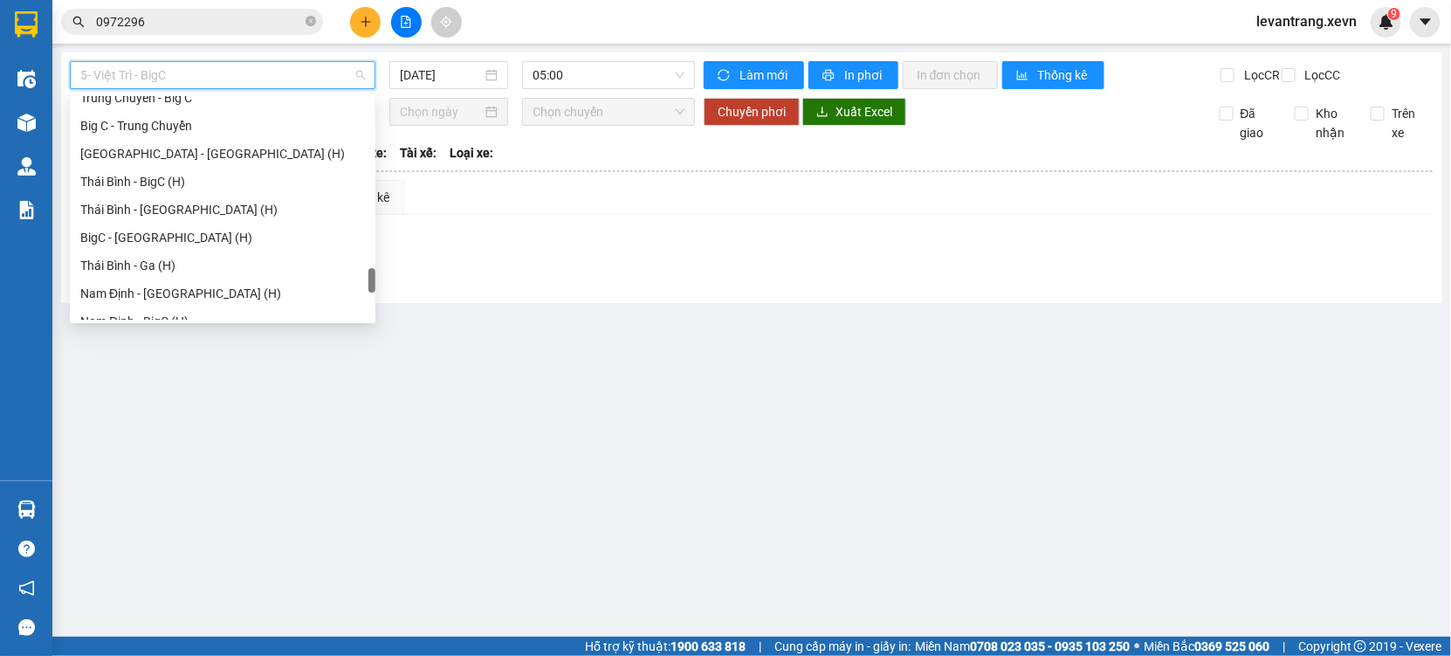
scroll to position [2318, 0]
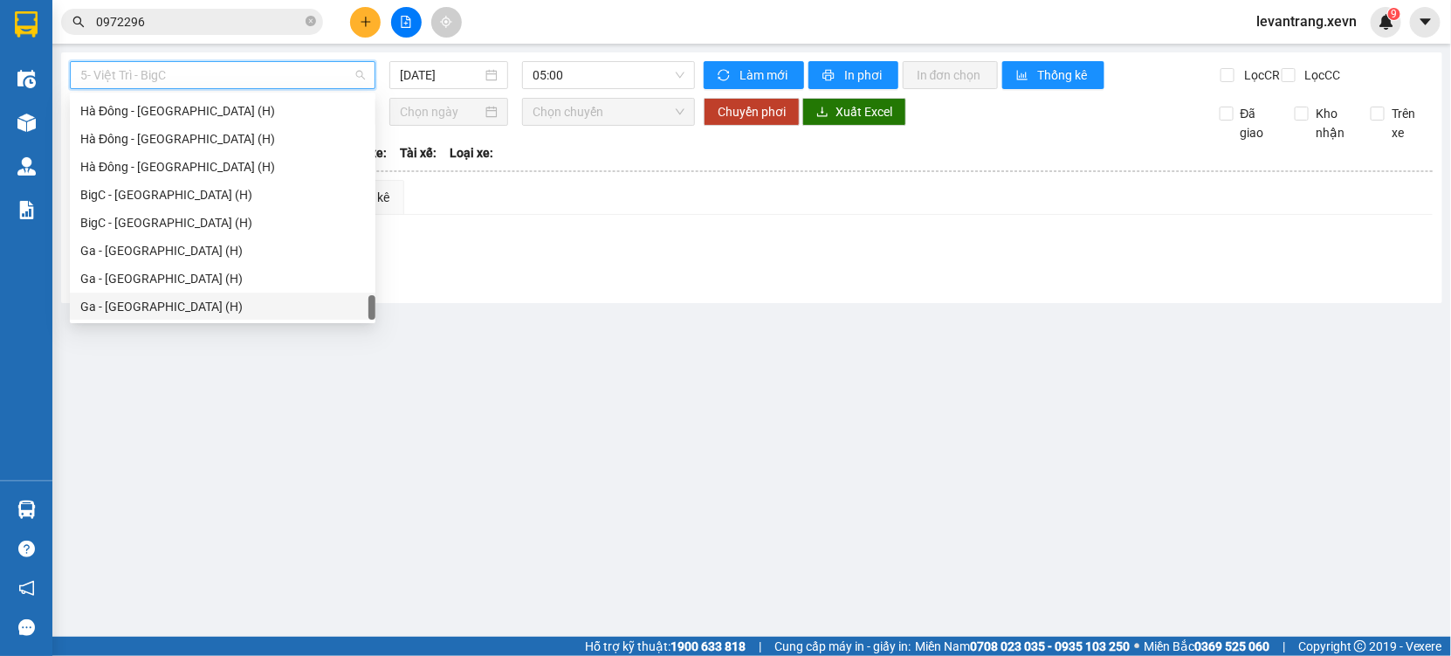
click at [144, 293] on div "Ga - [GEOGRAPHIC_DATA] (H)" at bounding box center [223, 307] width 306 height 28
type input "[DATE]"
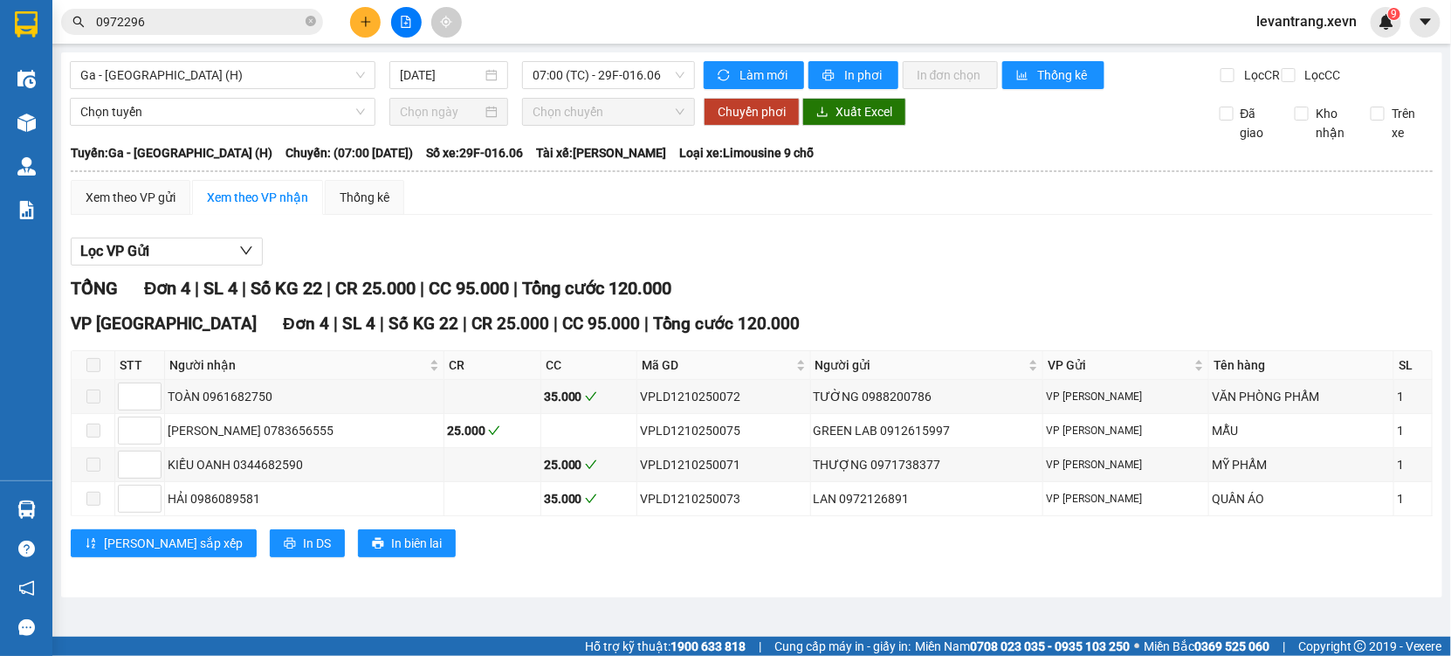
click at [623, 55] on div "Ga - [GEOGRAPHIC_DATA] (H) [DATE] 07:00 (TC) - 29F-016.06 Làm mới In phơi In đơ…" at bounding box center [751, 324] width 1381 height 545
click at [623, 79] on span "07:00 (TC) - 29F-016.06" at bounding box center [608, 75] width 151 height 26
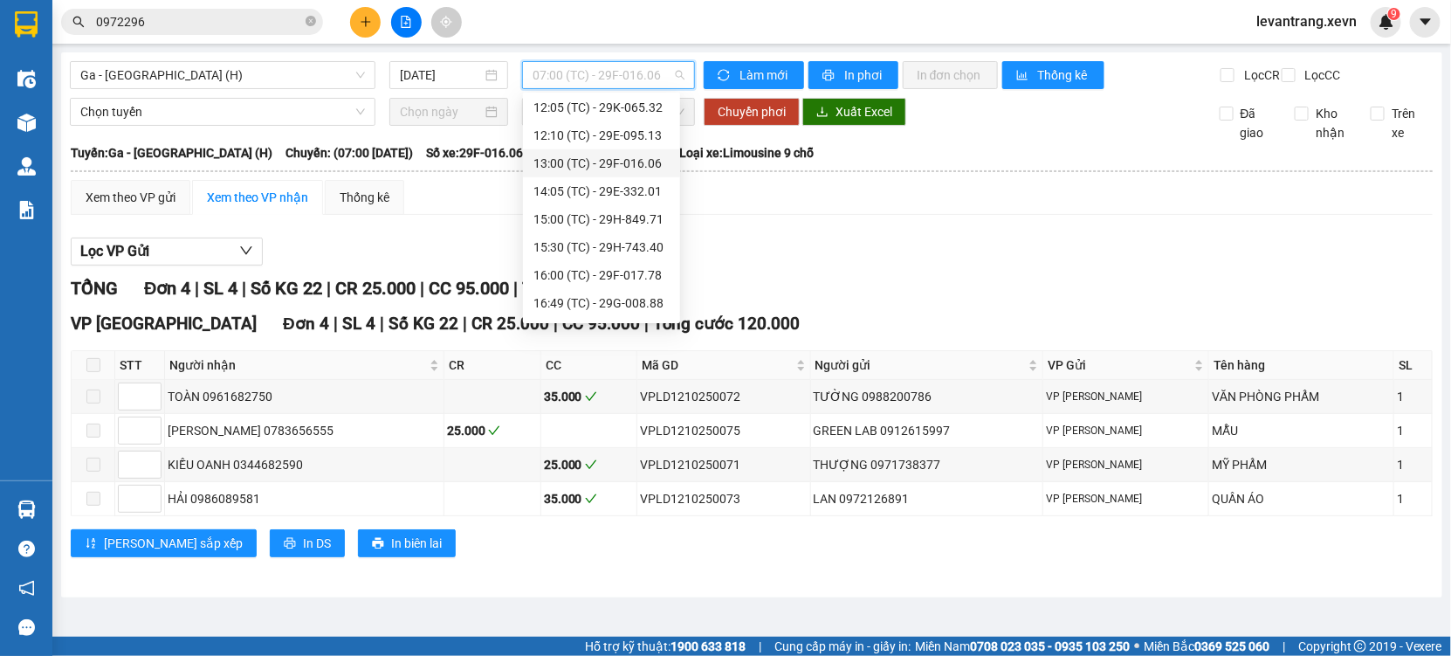
scroll to position [418, 0]
click at [616, 220] on div "16:49 (TC) - 29G-008.88" at bounding box center [602, 222] width 136 height 19
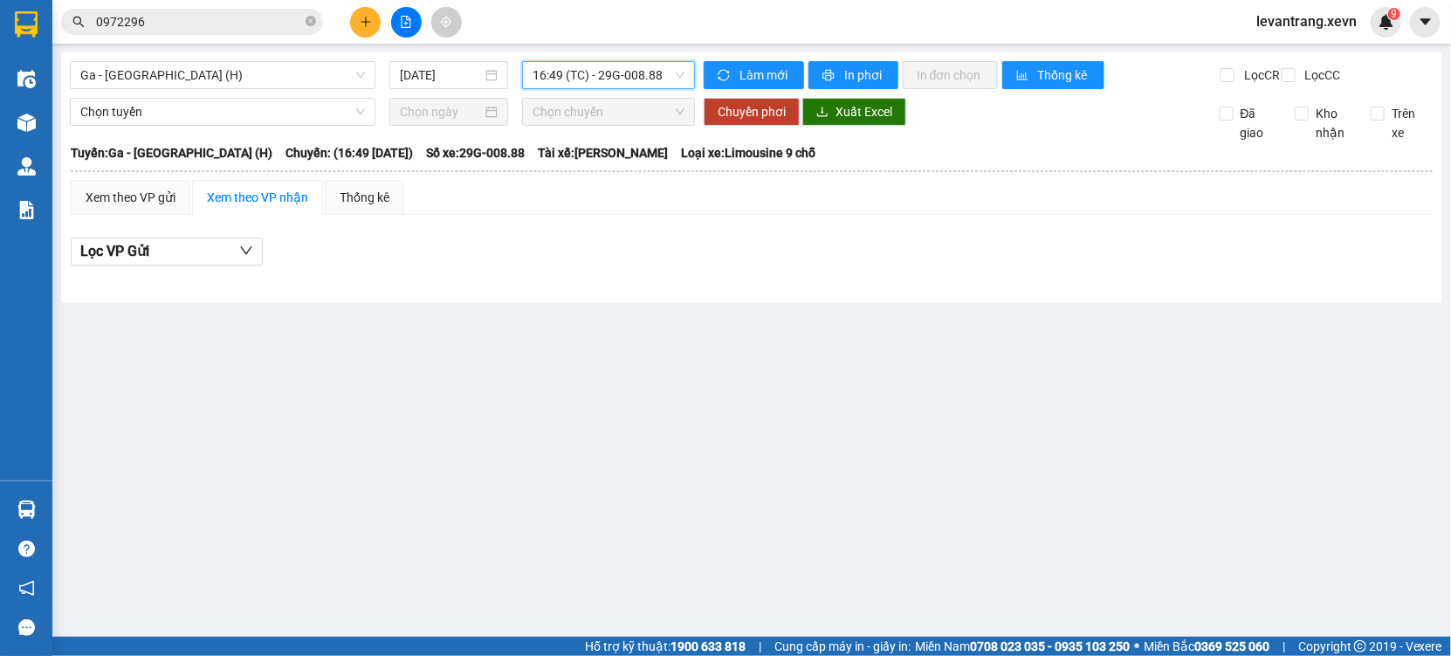
click at [628, 71] on span "16:49 (TC) - 29G-008.88" at bounding box center [608, 75] width 151 height 26
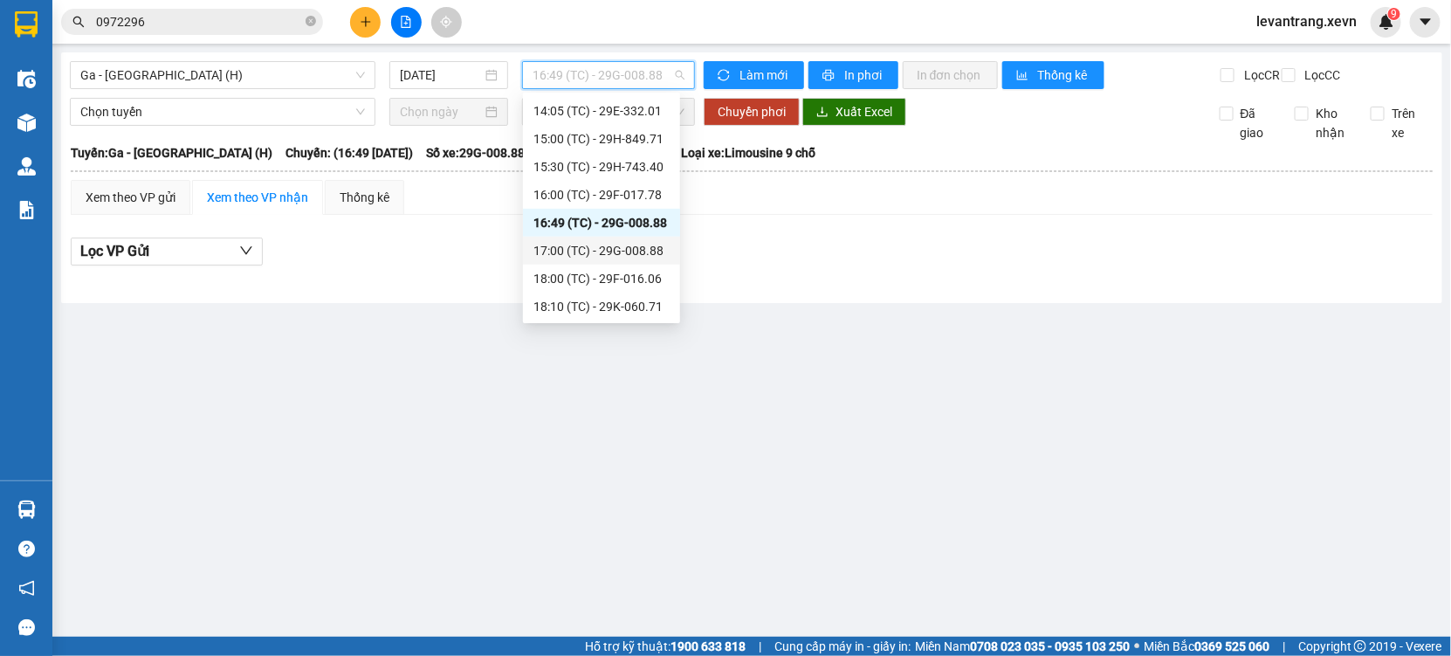
click at [598, 253] on div "17:00 (TC) - 29G-008.88" at bounding box center [602, 250] width 136 height 19
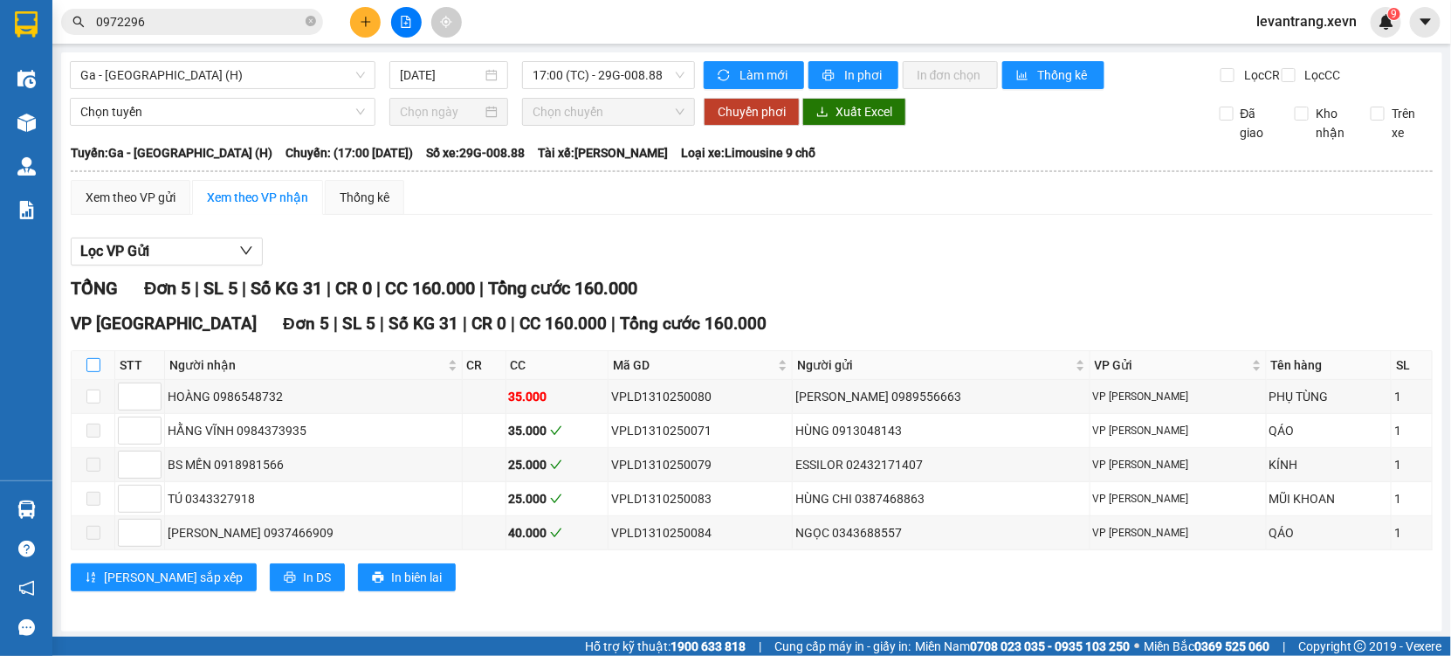
click at [92, 372] on input "checkbox" at bounding box center [93, 365] width 14 height 14
checkbox input "true"
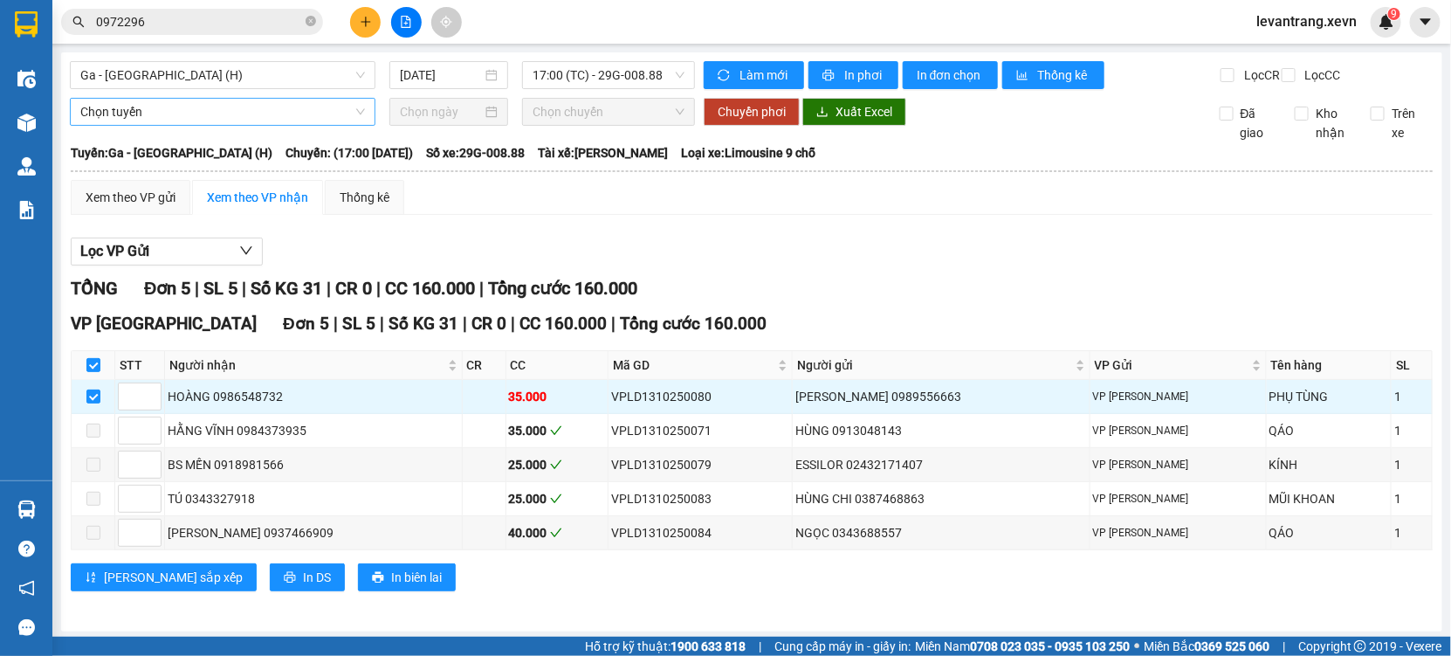
click at [153, 125] on span "Chọn tuyến" at bounding box center [222, 112] width 285 height 26
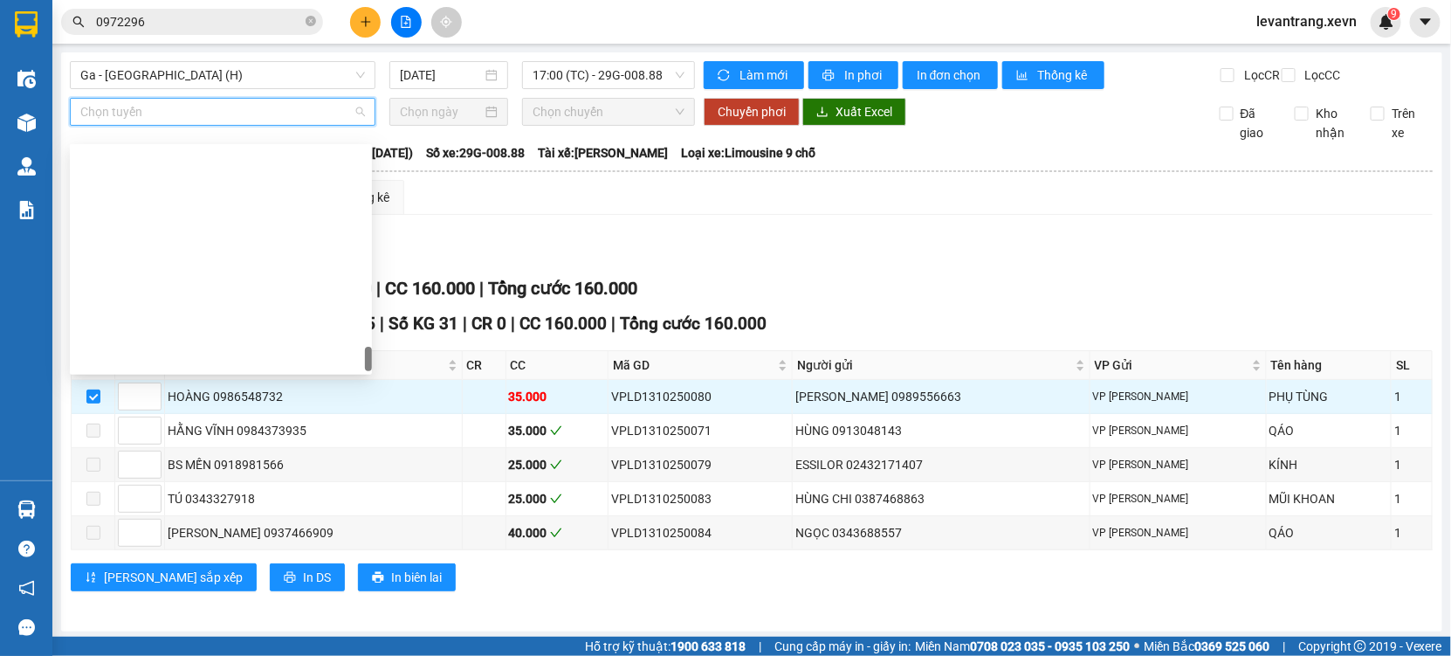
scroll to position [2318, 0]
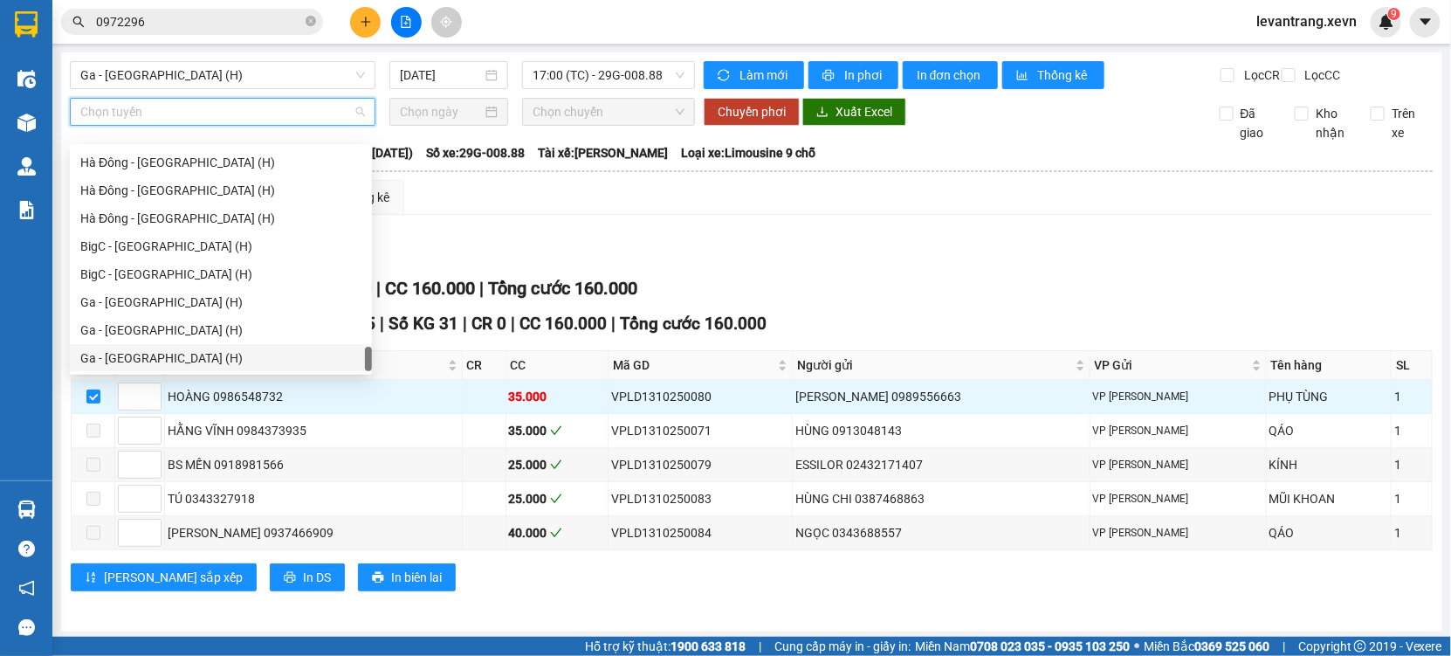
click at [139, 359] on div "Ga - Ninh Bình (H)" at bounding box center [220, 357] width 281 height 19
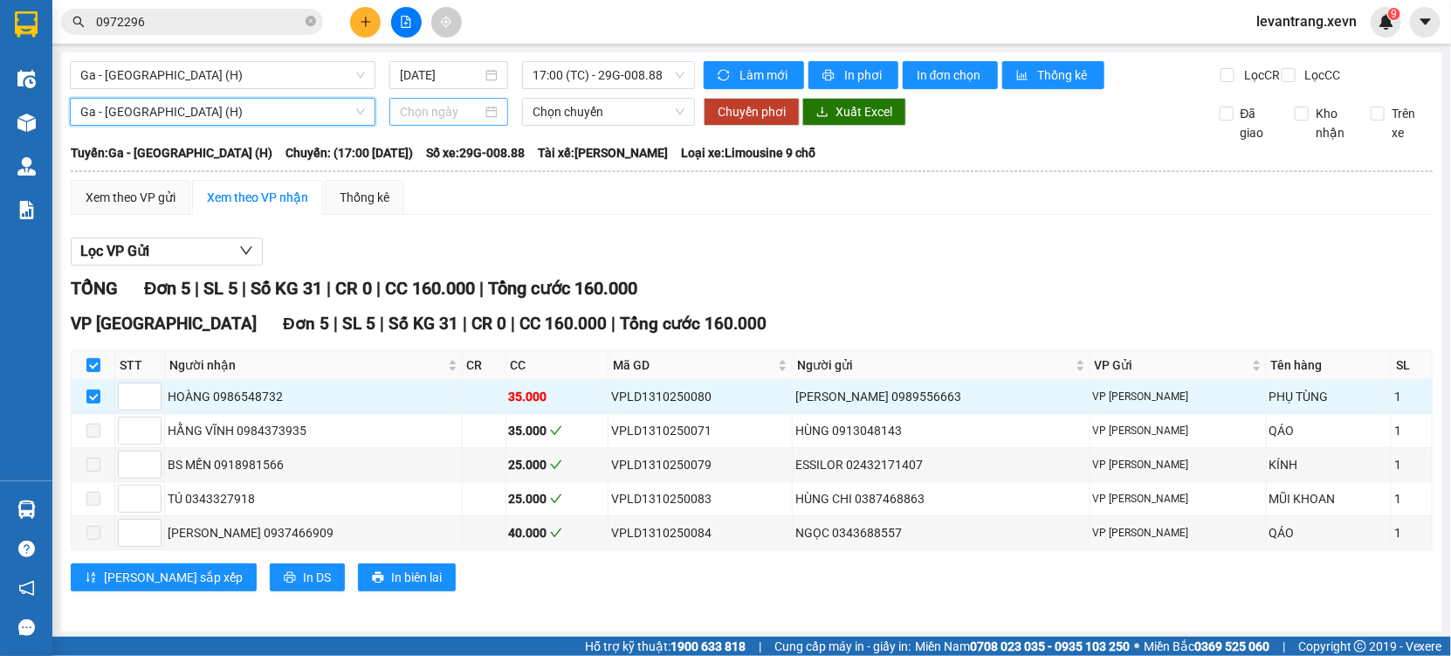
click at [456, 121] on input at bounding box center [441, 111] width 82 height 19
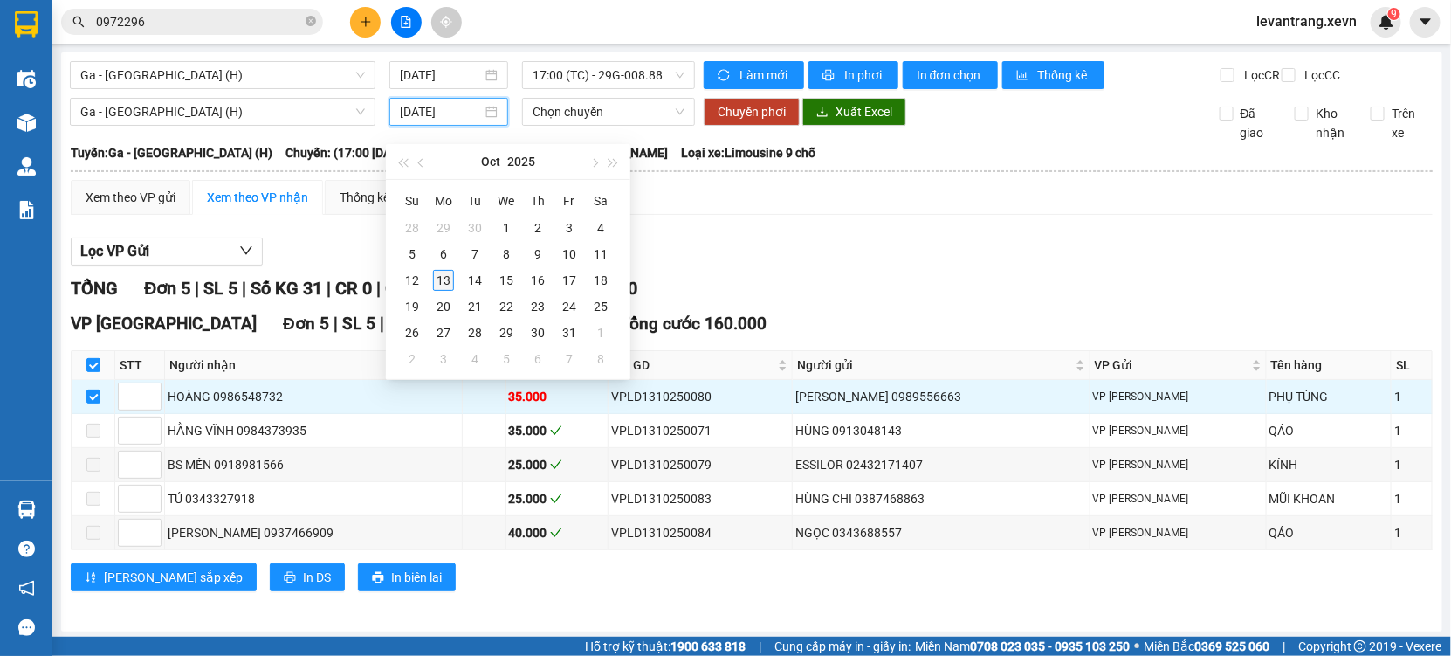
type input "13/10/2025"
click at [440, 278] on div "13" at bounding box center [443, 280] width 21 height 21
type input "13/10/2025"
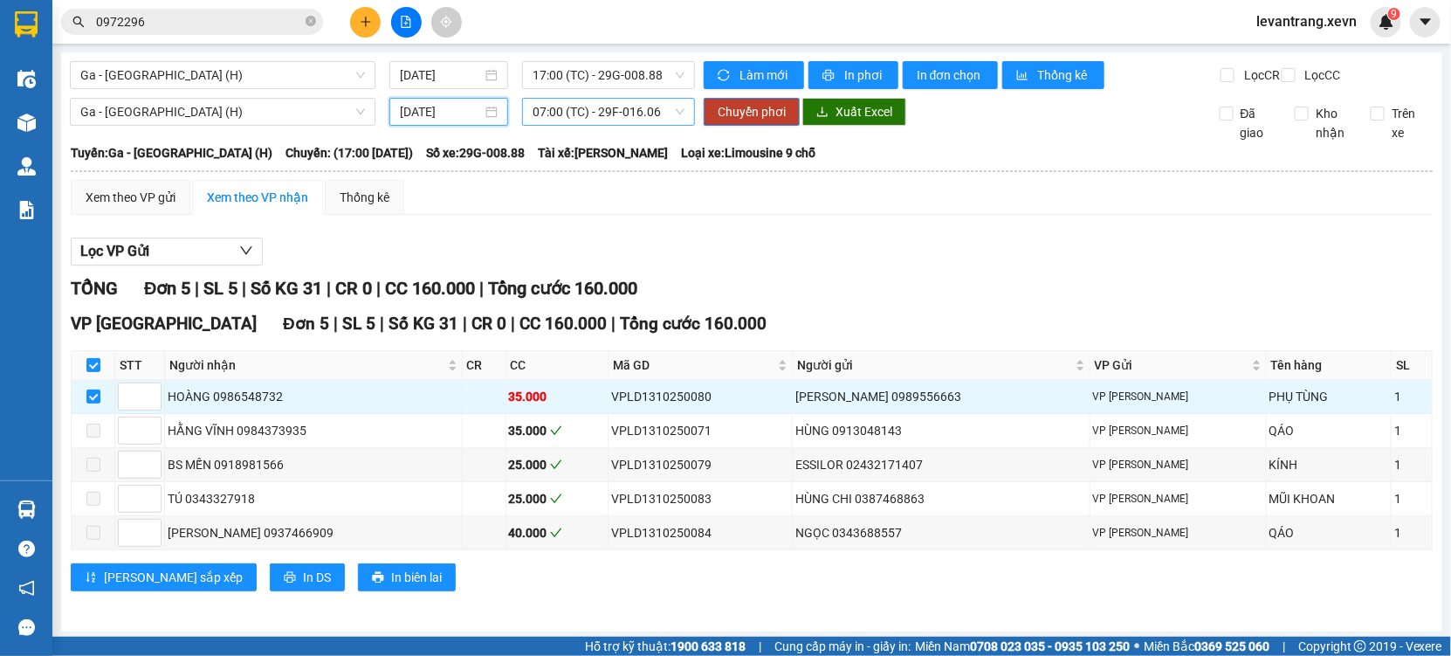
click at [573, 125] on span "07:00 (TC) - 29F-016.06" at bounding box center [608, 112] width 151 height 26
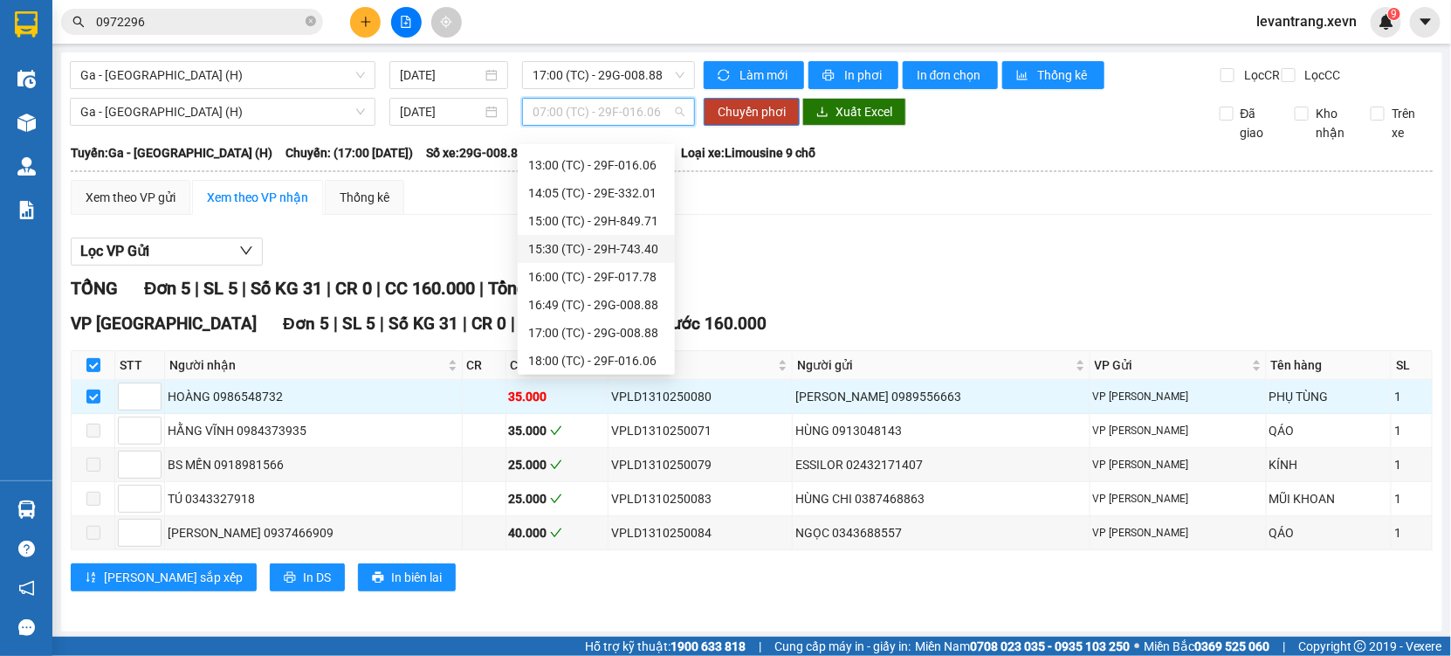
scroll to position [418, 0]
click at [632, 325] on div "18:00 (TC) - 29F-016.06" at bounding box center [596, 329] width 136 height 19
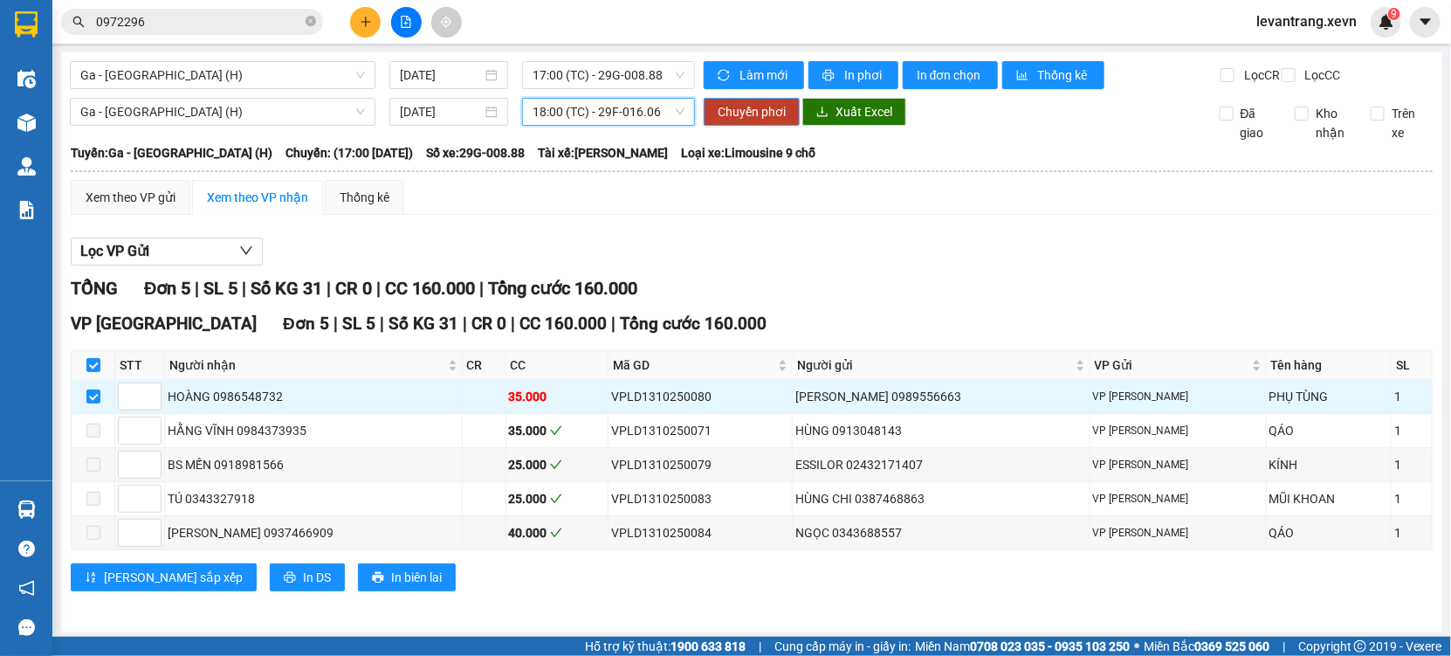
click at [748, 121] on span "Chuyển phơi" at bounding box center [752, 111] width 68 height 19
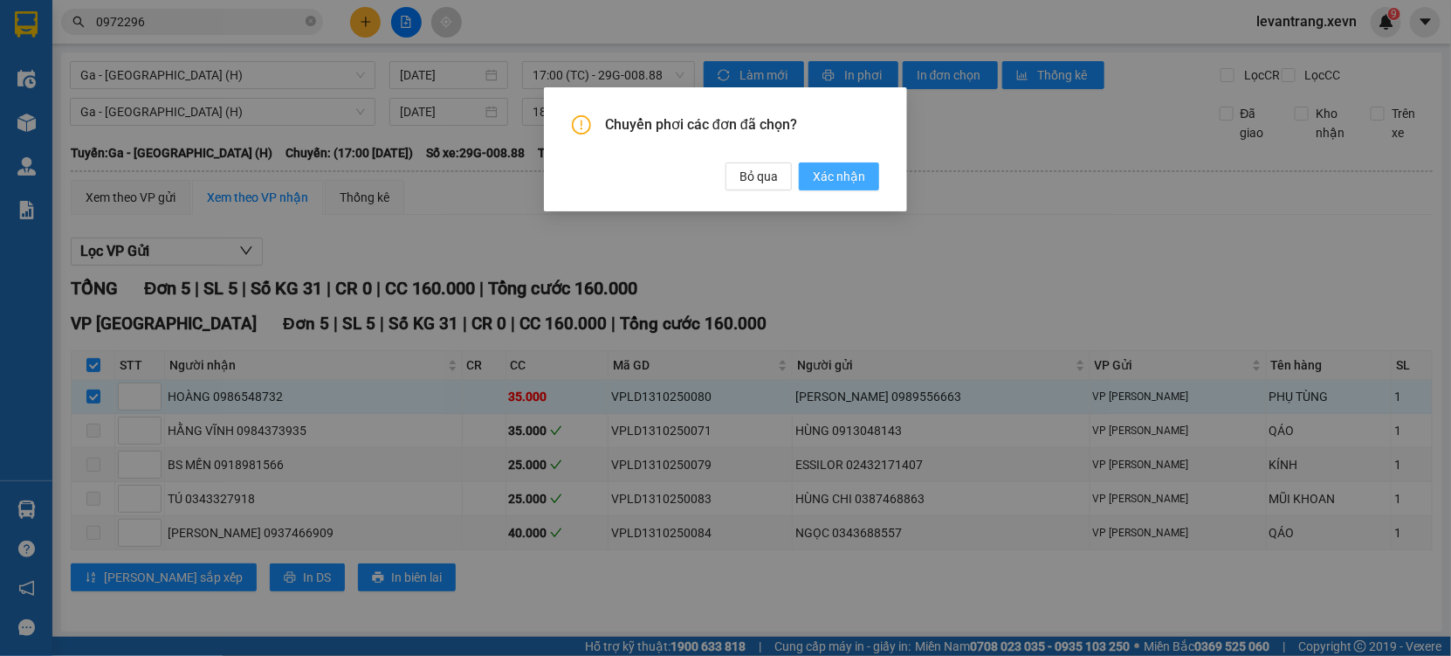
click at [833, 176] on span "Xác nhận" at bounding box center [839, 176] width 52 height 19
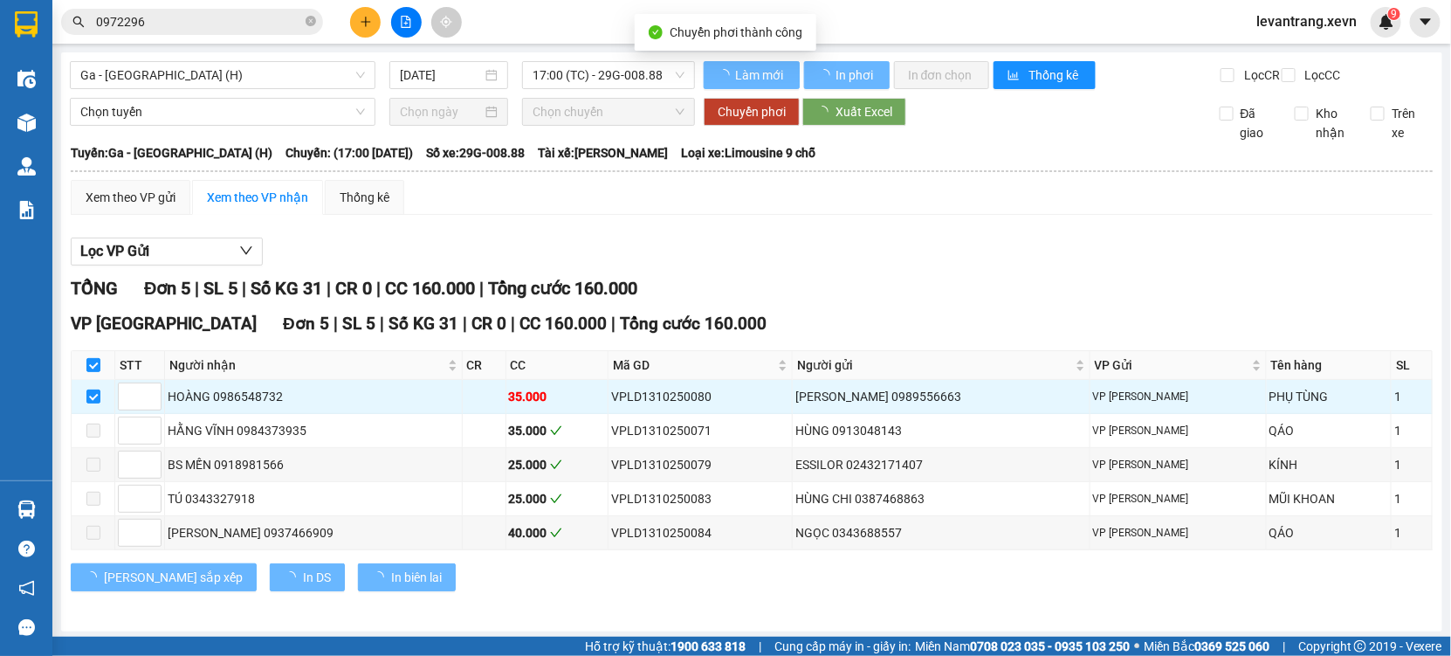
checkbox input "false"
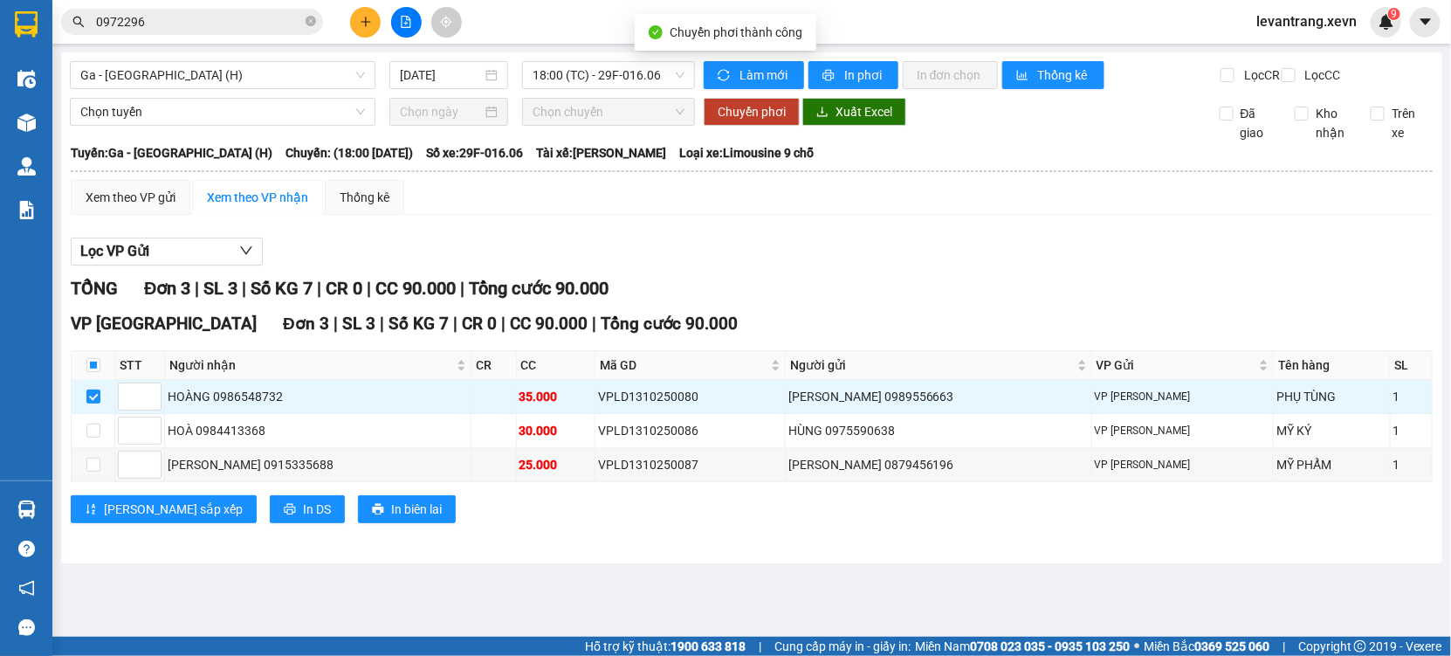
checkbox input "false"
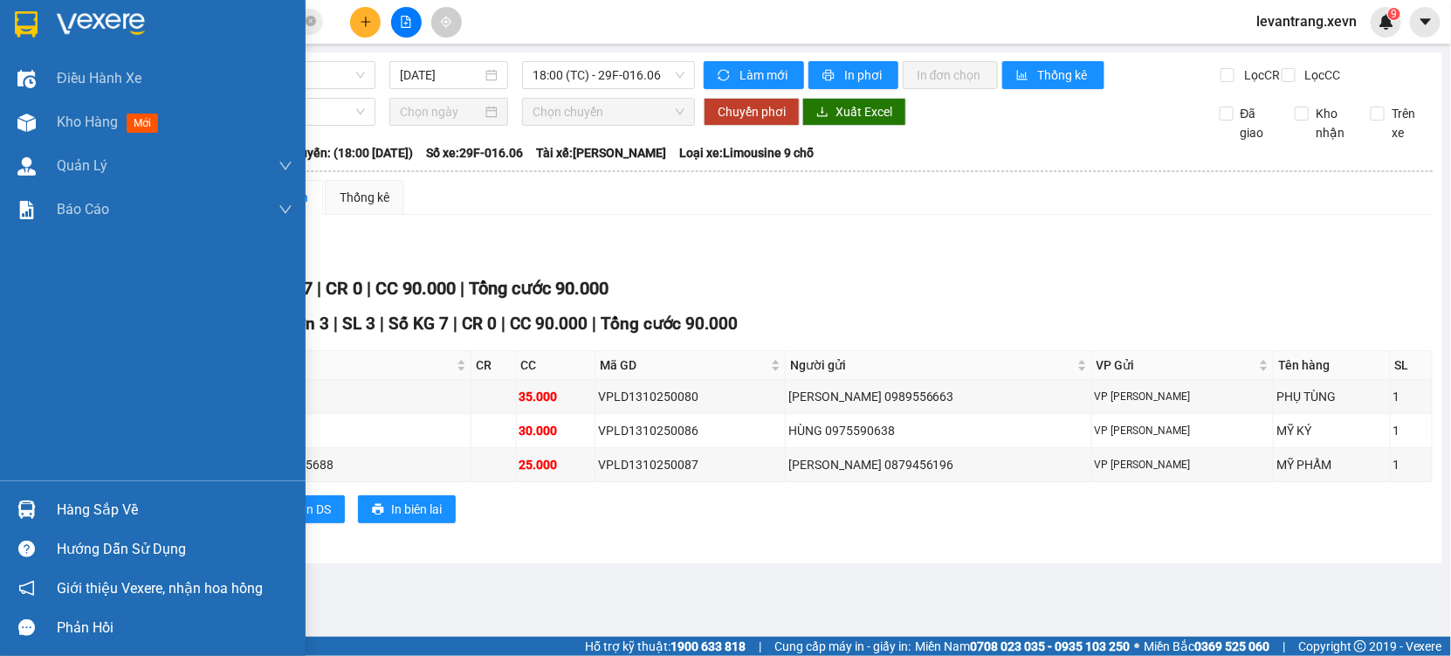
click at [68, 529] on div "Hướng dẫn sử dụng" at bounding box center [153, 548] width 306 height 39
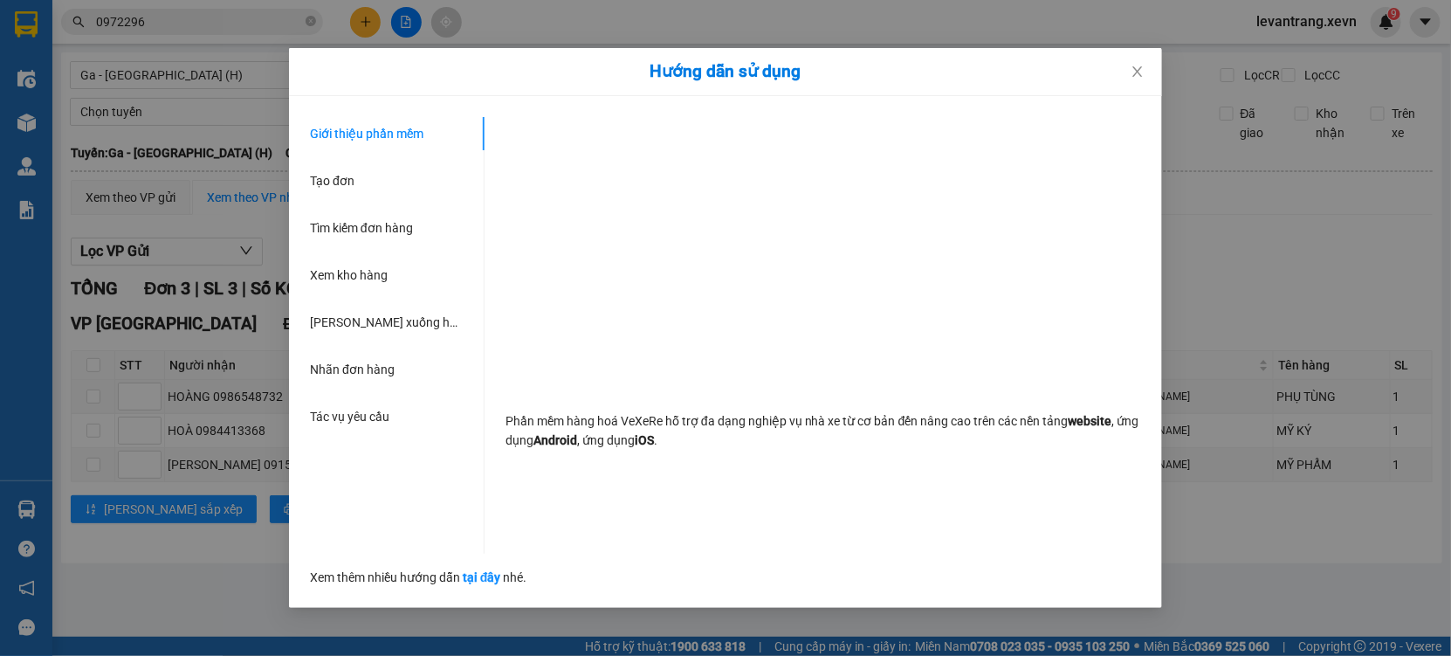
click at [102, 509] on div "Hướng dẫn sử dụng Giới thiệu phần mềm Tạo đơn Tìm kiếm đơn hàng Xem kho hàng Lê…" at bounding box center [725, 328] width 1451 height 656
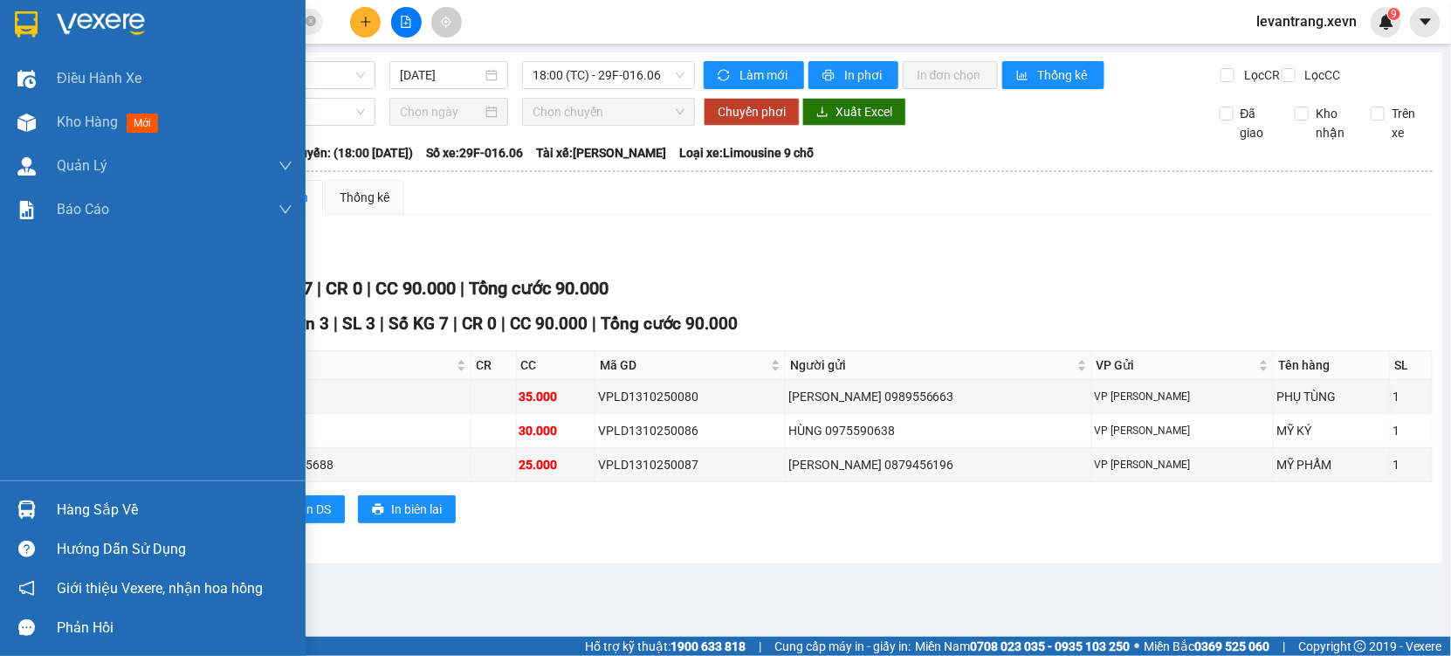
click at [25, 512] on img at bounding box center [26, 509] width 18 height 18
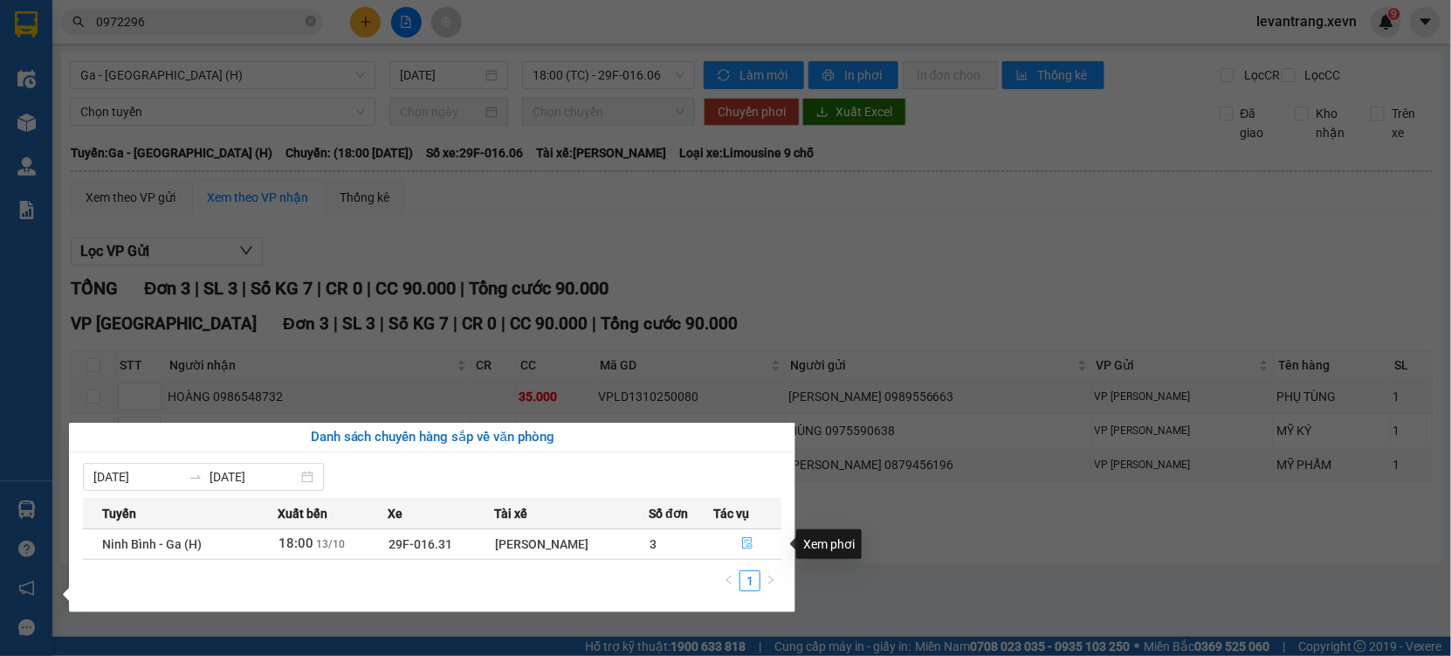
click at [749, 543] on icon "file-done" at bounding box center [747, 543] width 12 height 12
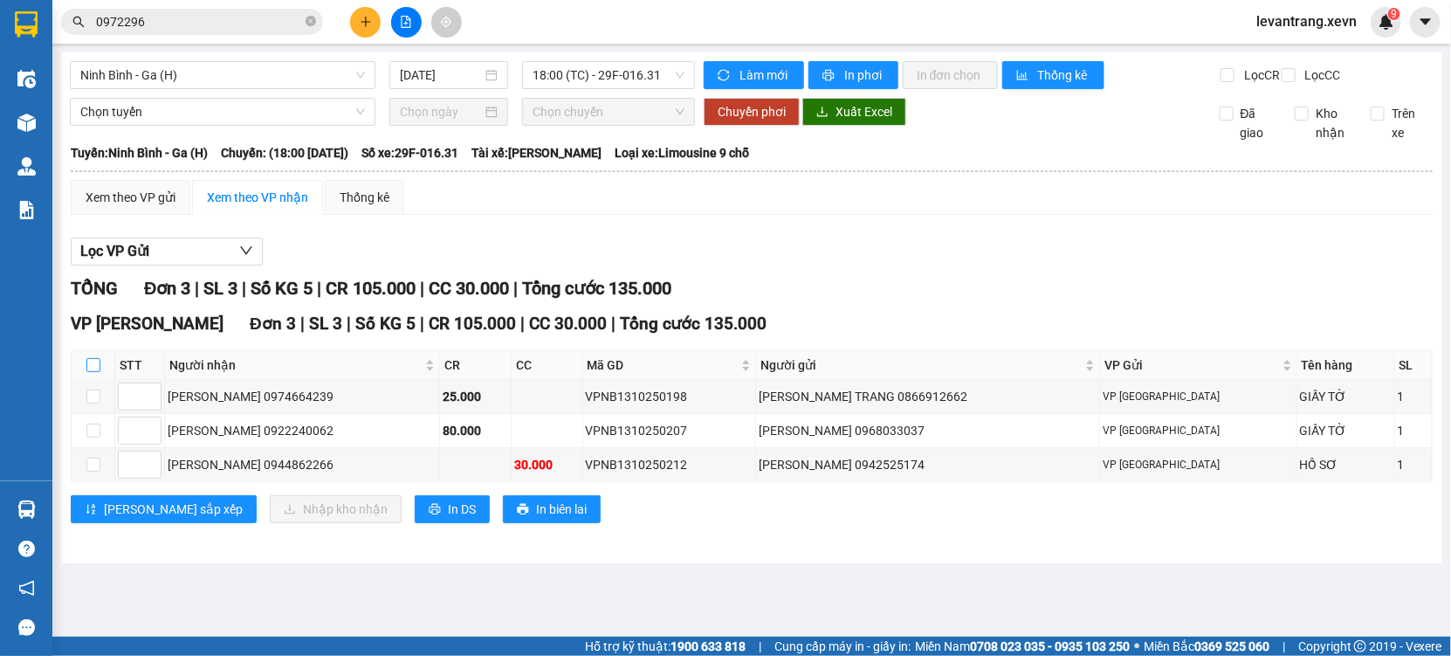
click at [93, 372] on input "checkbox" at bounding box center [93, 365] width 14 height 14
checkbox input "true"
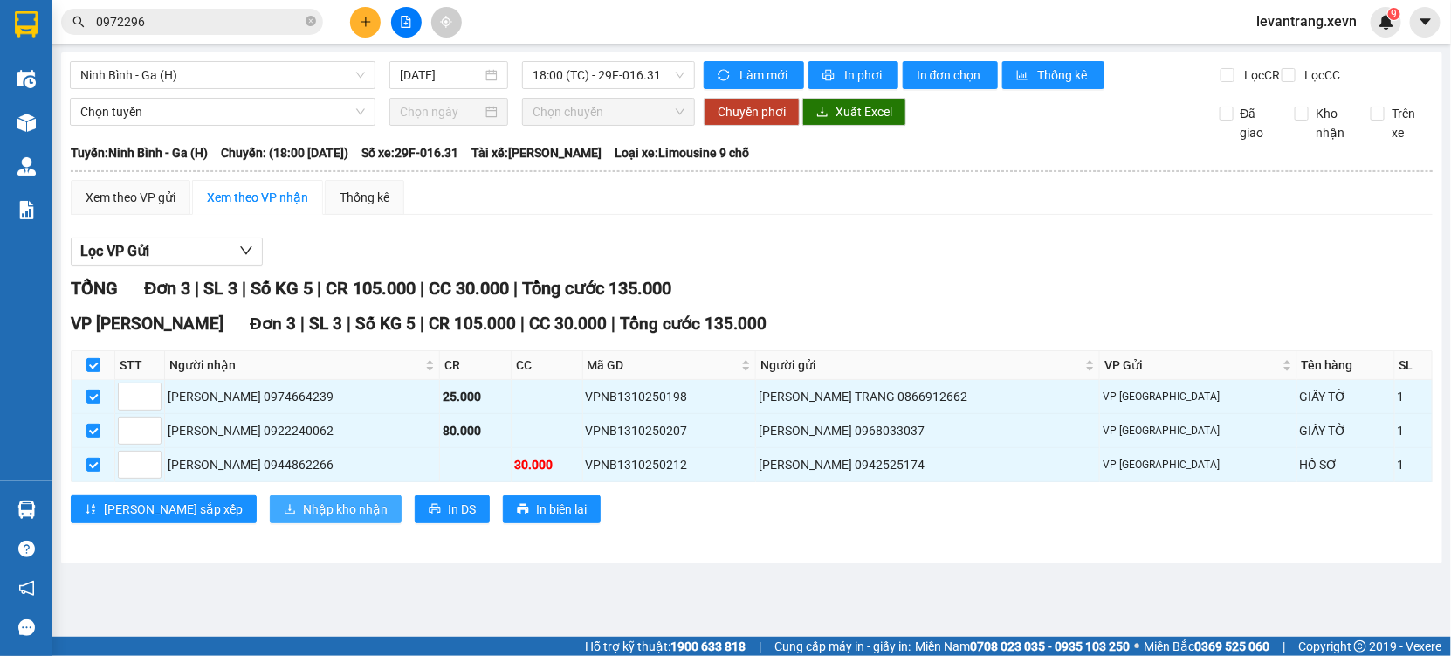
click at [303, 519] on span "Nhập kho nhận" at bounding box center [345, 508] width 85 height 19
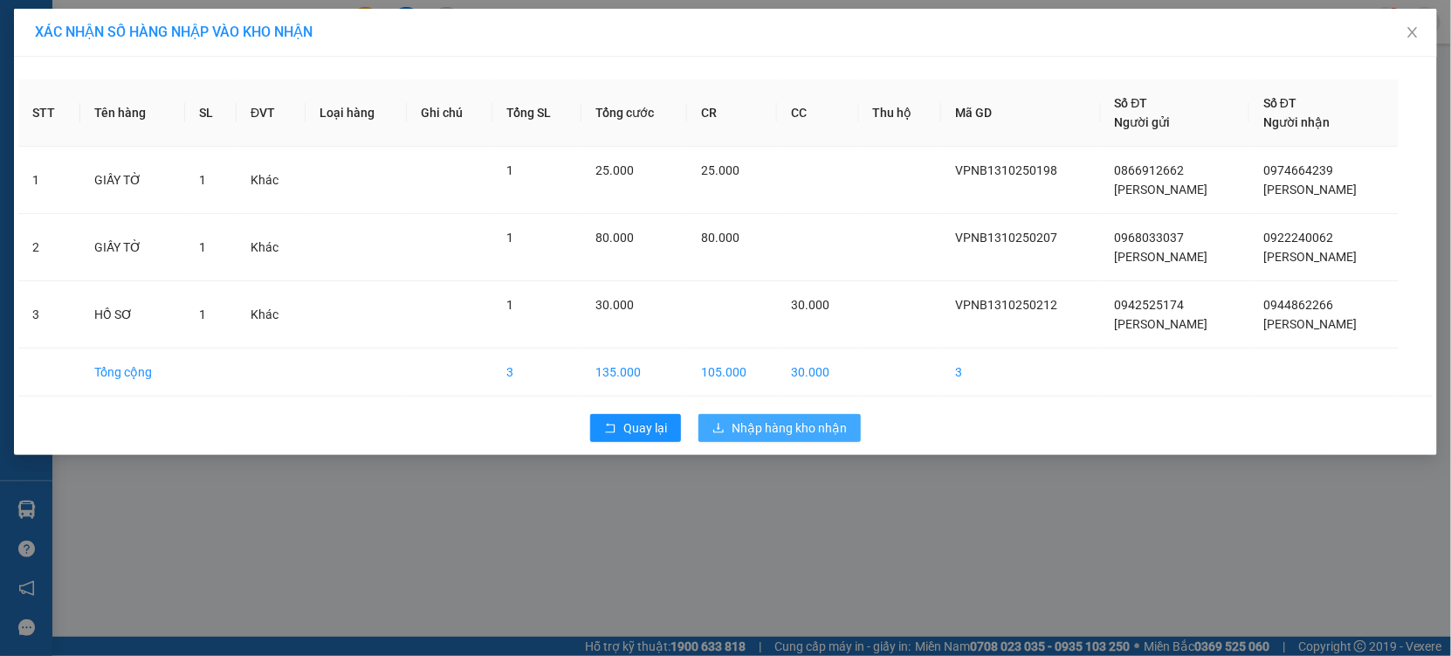
click at [735, 431] on span "Nhập hàng kho nhận" at bounding box center [789, 427] width 115 height 19
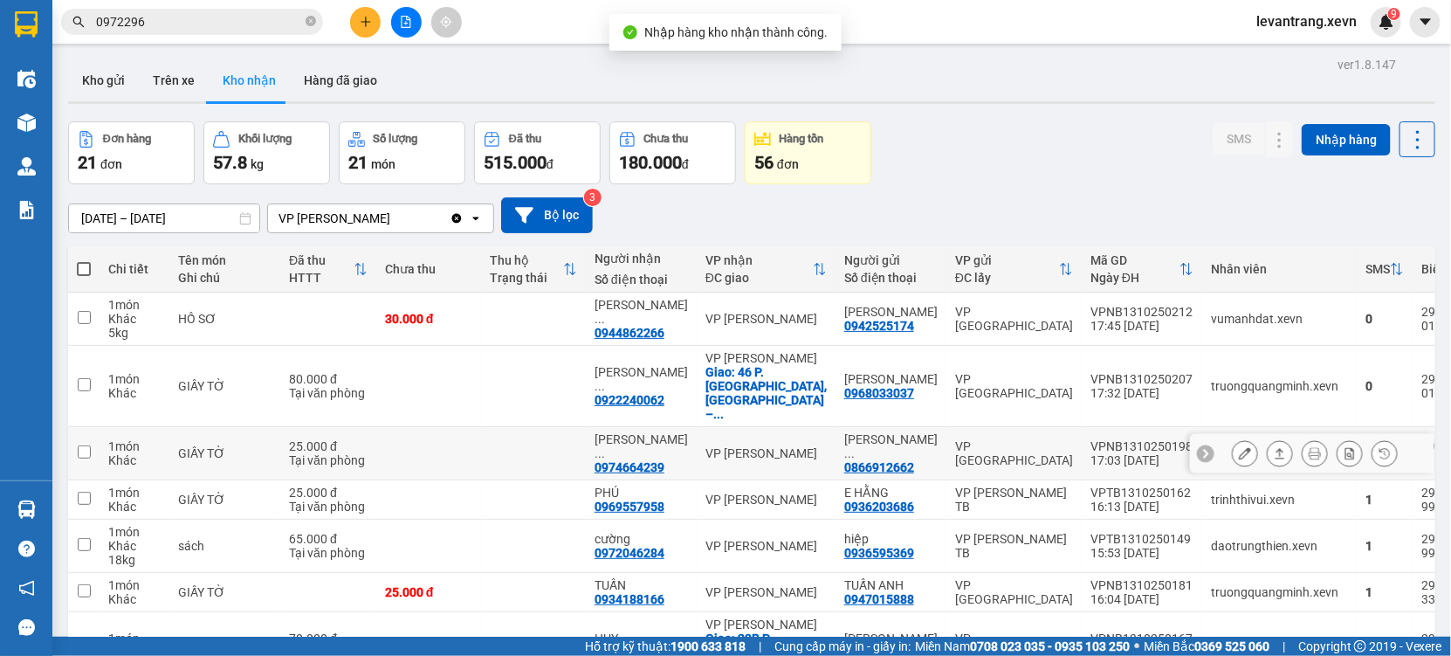
drag, startPoint x: 882, startPoint y: 417, endPoint x: 932, endPoint y: 327, distance: 102.8
click at [947, 427] on td "VP Ninh Bình" at bounding box center [1014, 453] width 135 height 53
checkbox input "true"
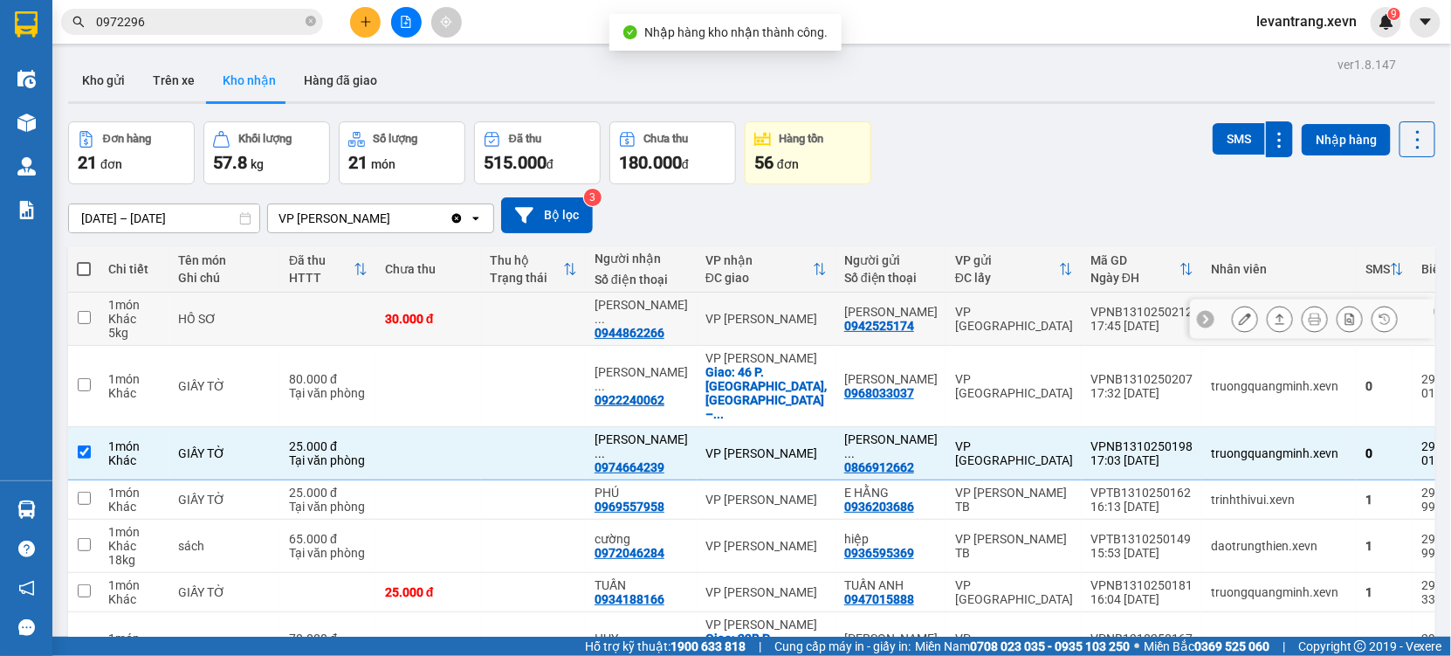
click at [947, 327] on td "VP Ninh Bình" at bounding box center [1014, 319] width 135 height 53
checkbox input "true"
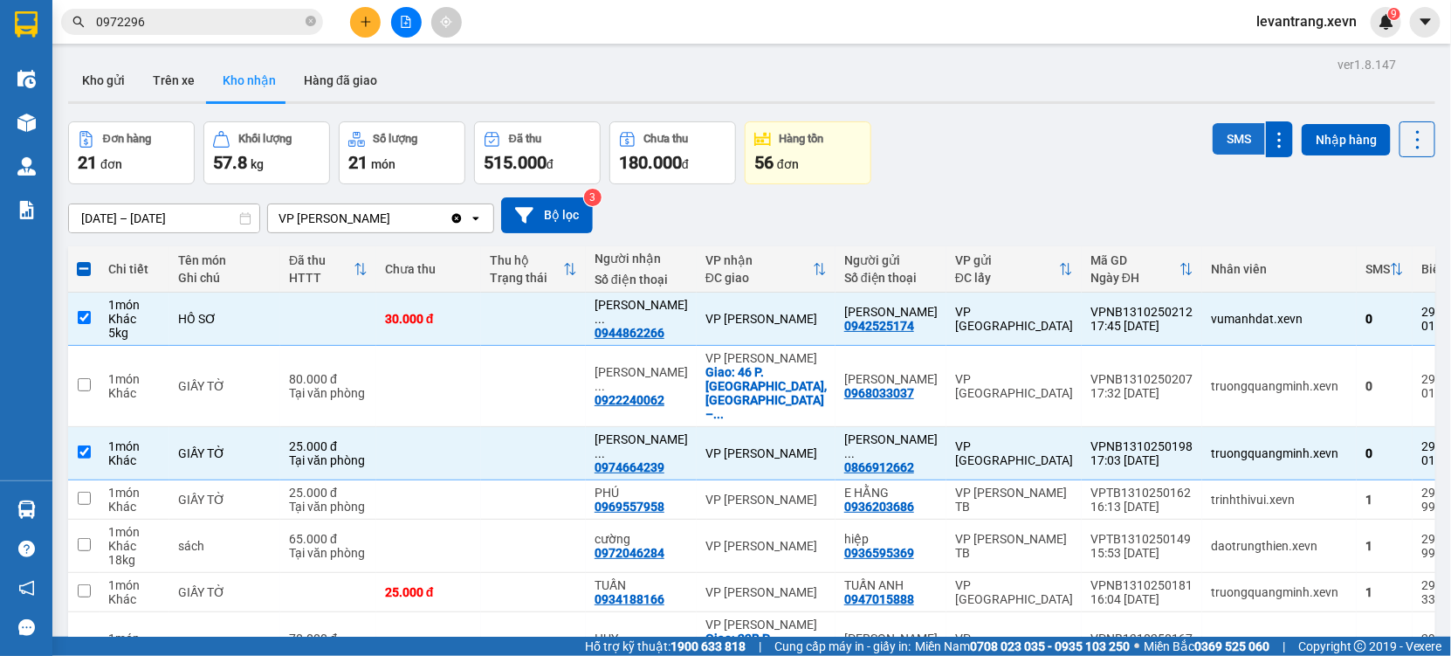
click at [1221, 131] on button "SMS" at bounding box center [1239, 138] width 52 height 31
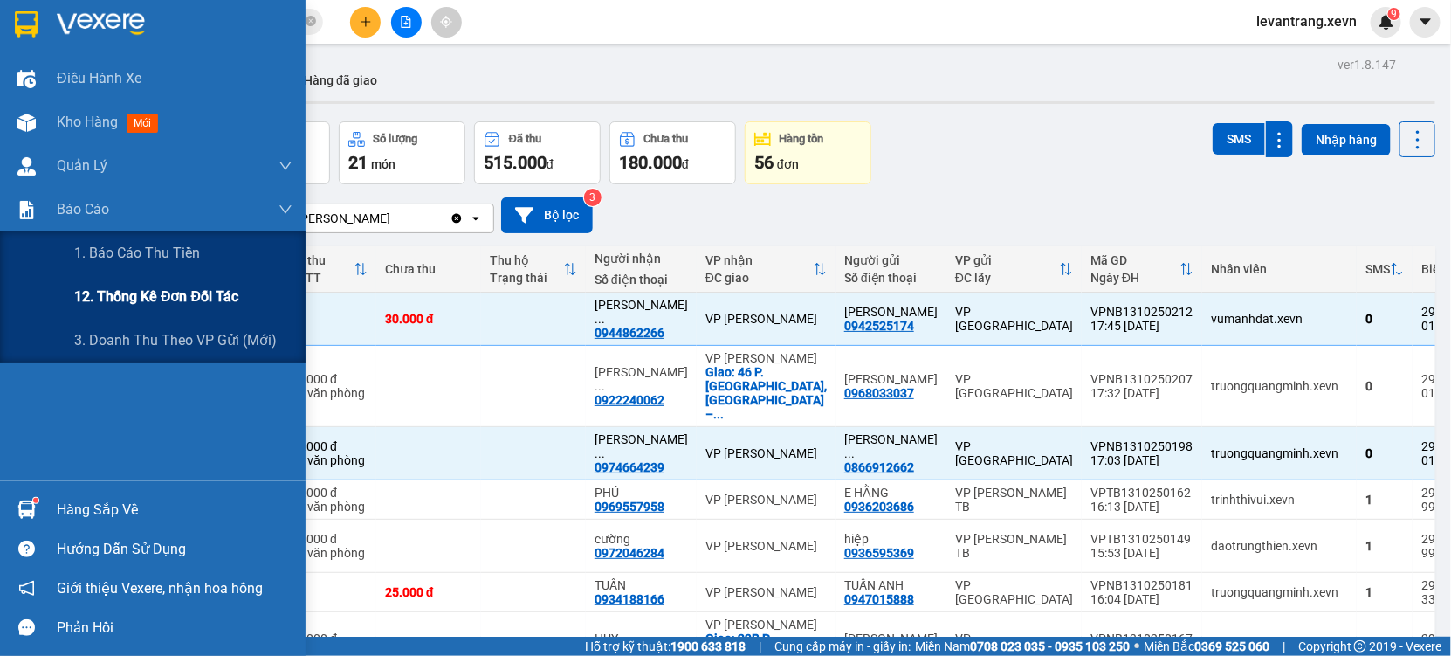
click at [148, 300] on span "12. Thống kê đơn đối tác" at bounding box center [156, 297] width 164 height 22
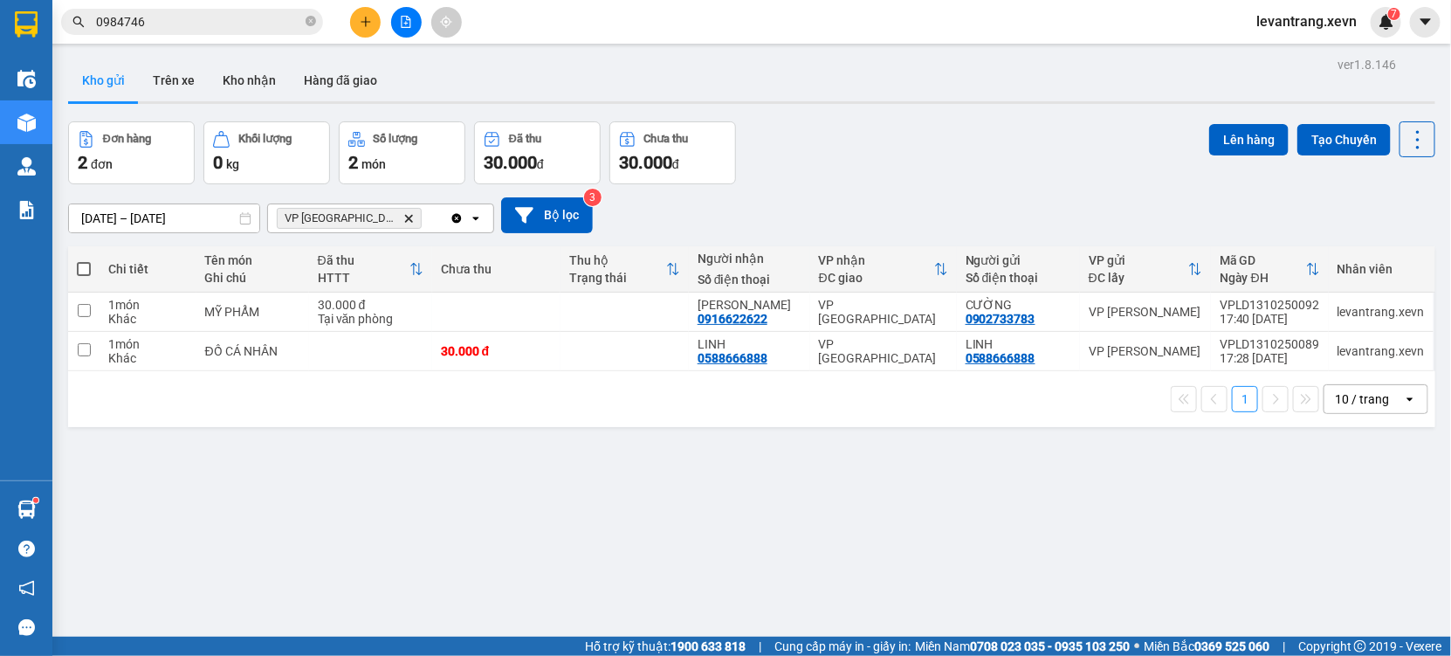
click at [181, 19] on input "0984746" at bounding box center [199, 21] width 206 height 19
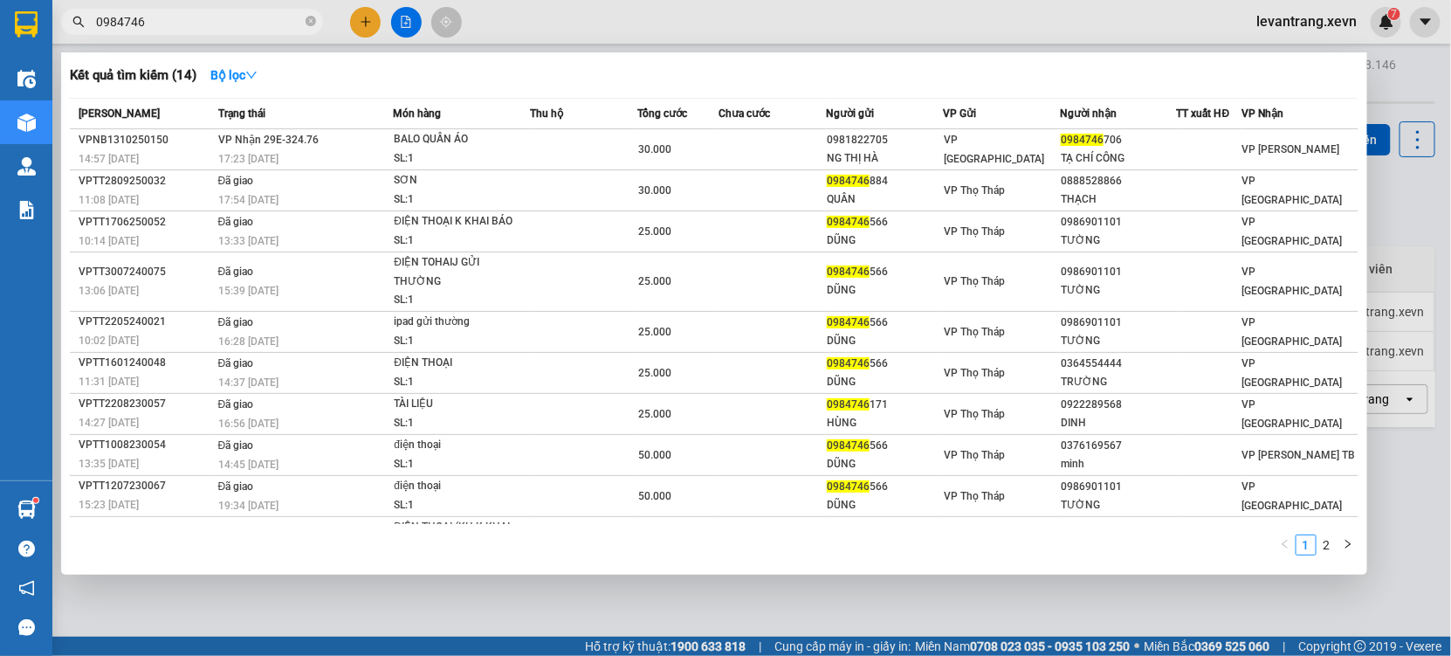
paste input "772917408"
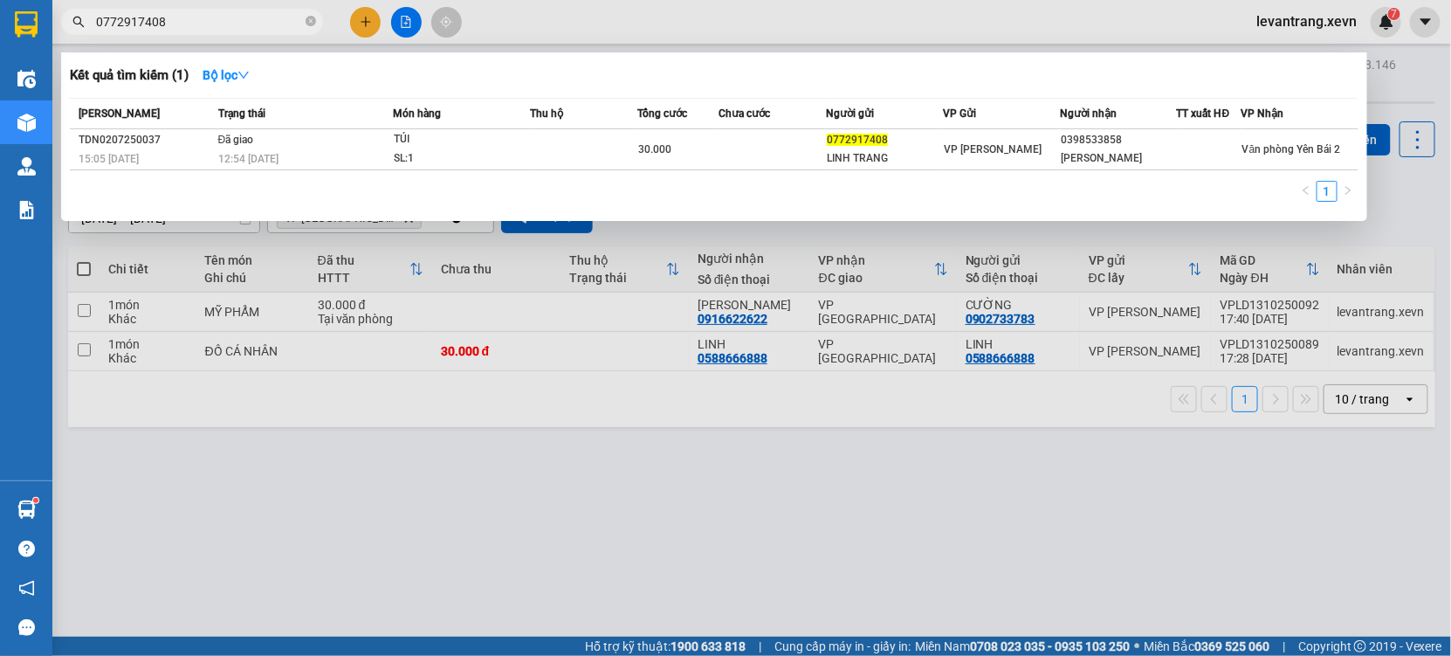
type input "0772917408"
